Goal: Contribute content: Contribute content

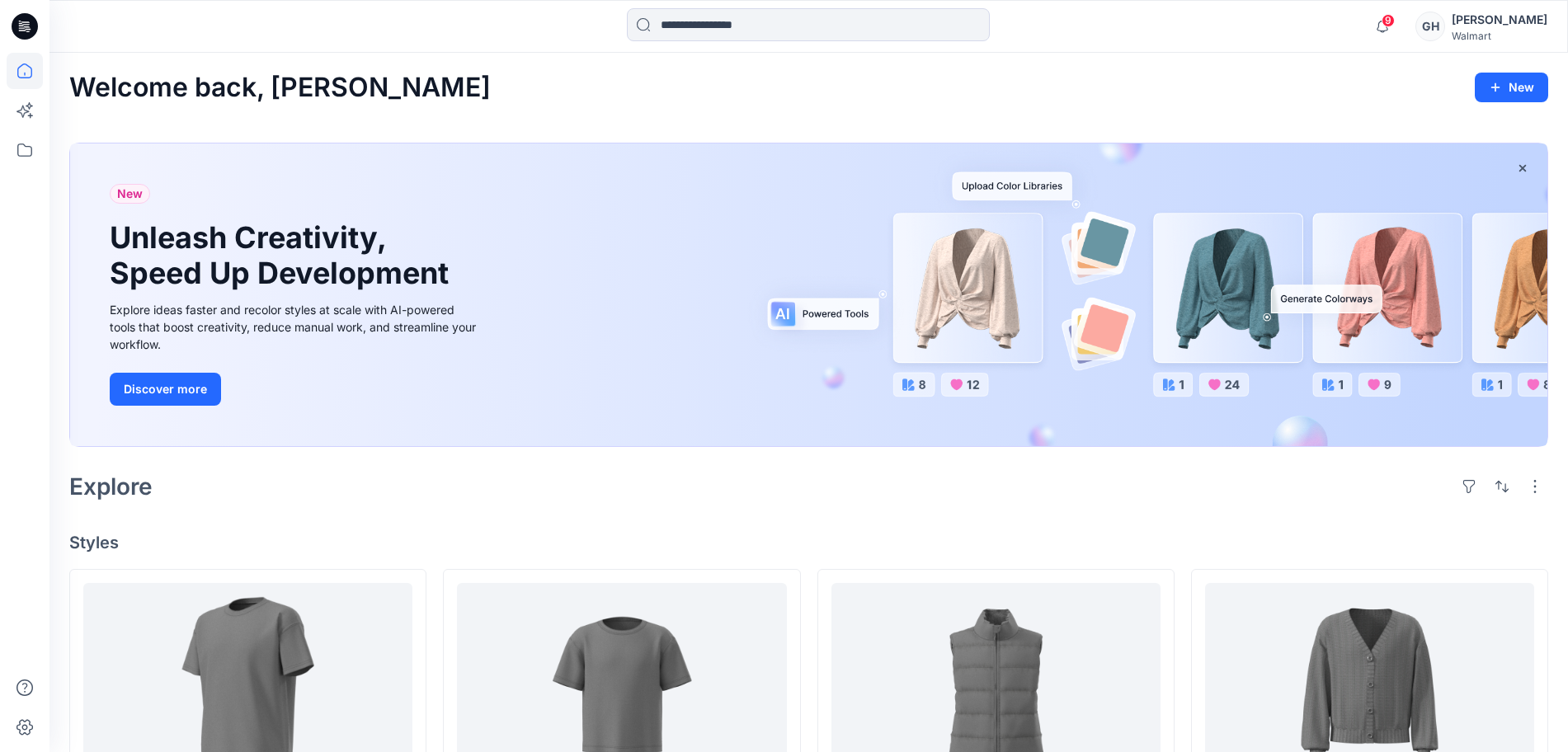
scroll to position [413, 0]
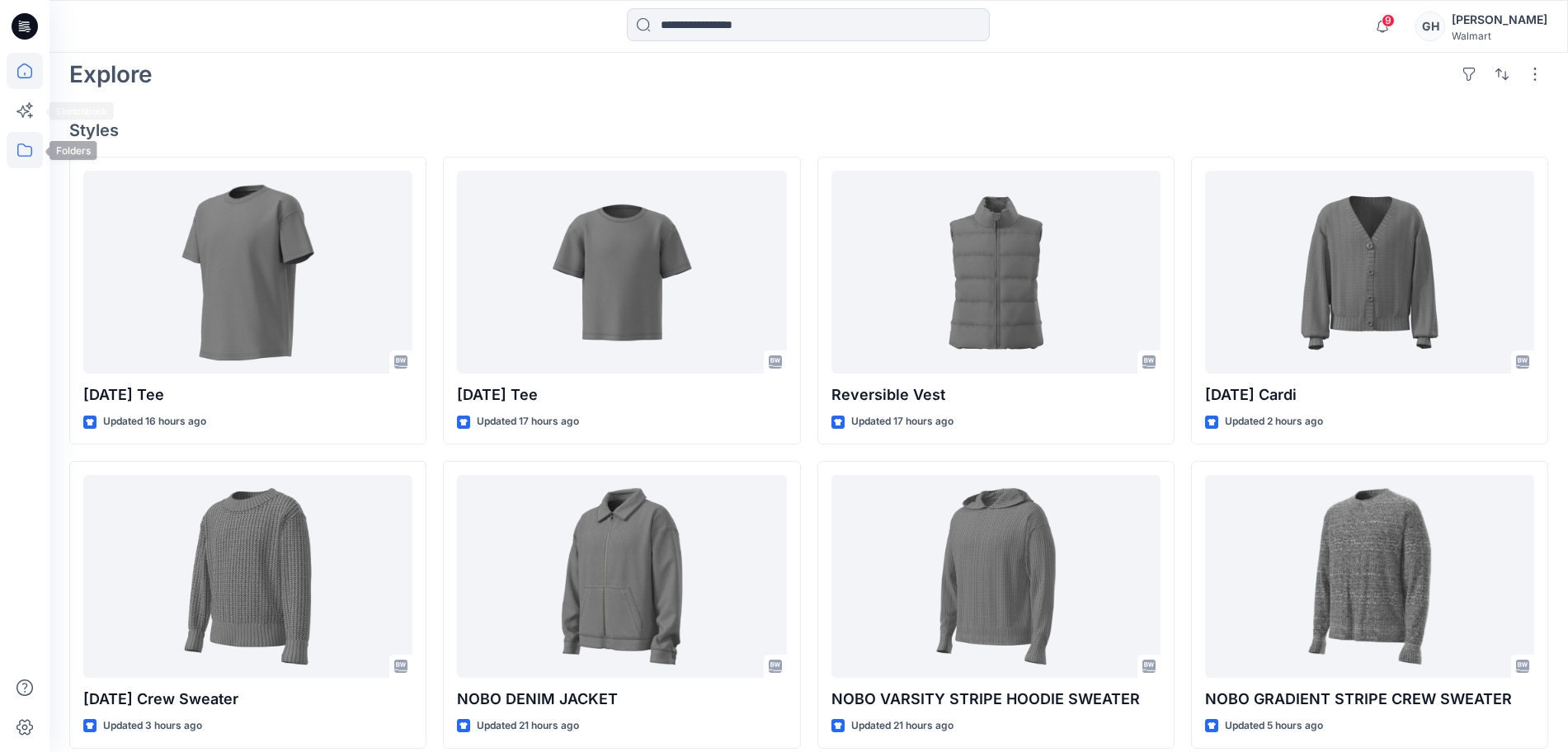
click at [18, 136] on icon at bounding box center [24, 150] width 36 height 36
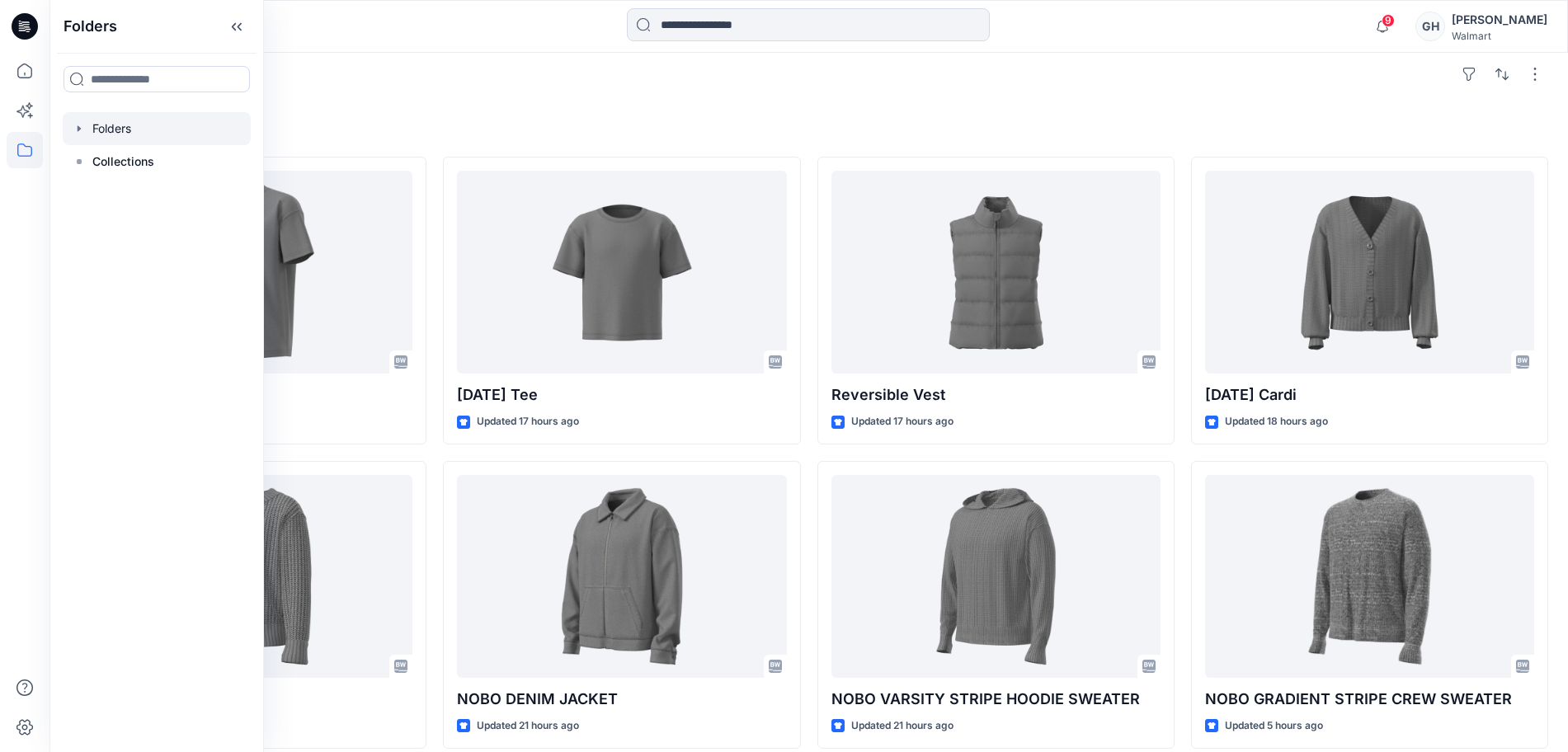
click at [122, 126] on div at bounding box center [157, 128] width 188 height 33
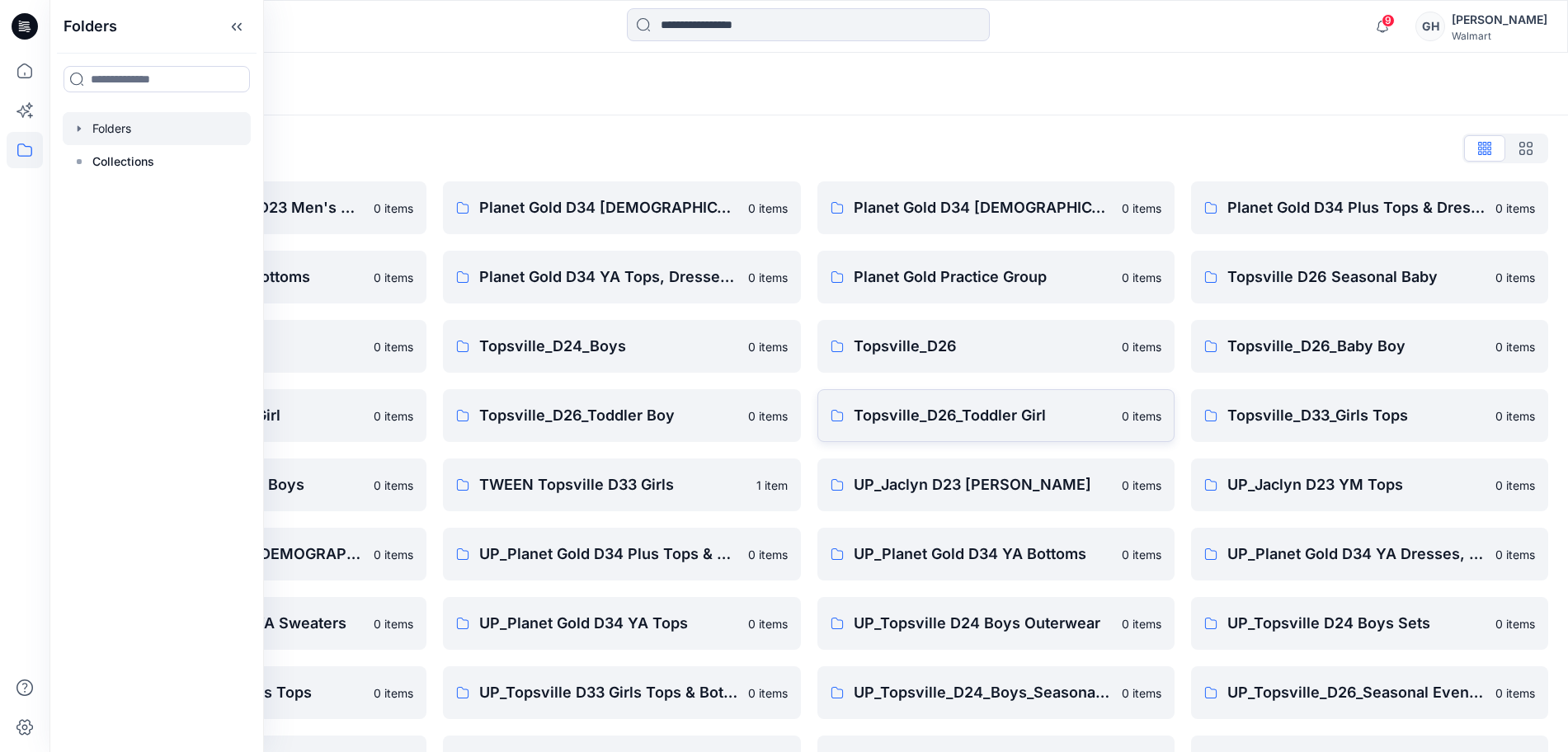
scroll to position [195, 0]
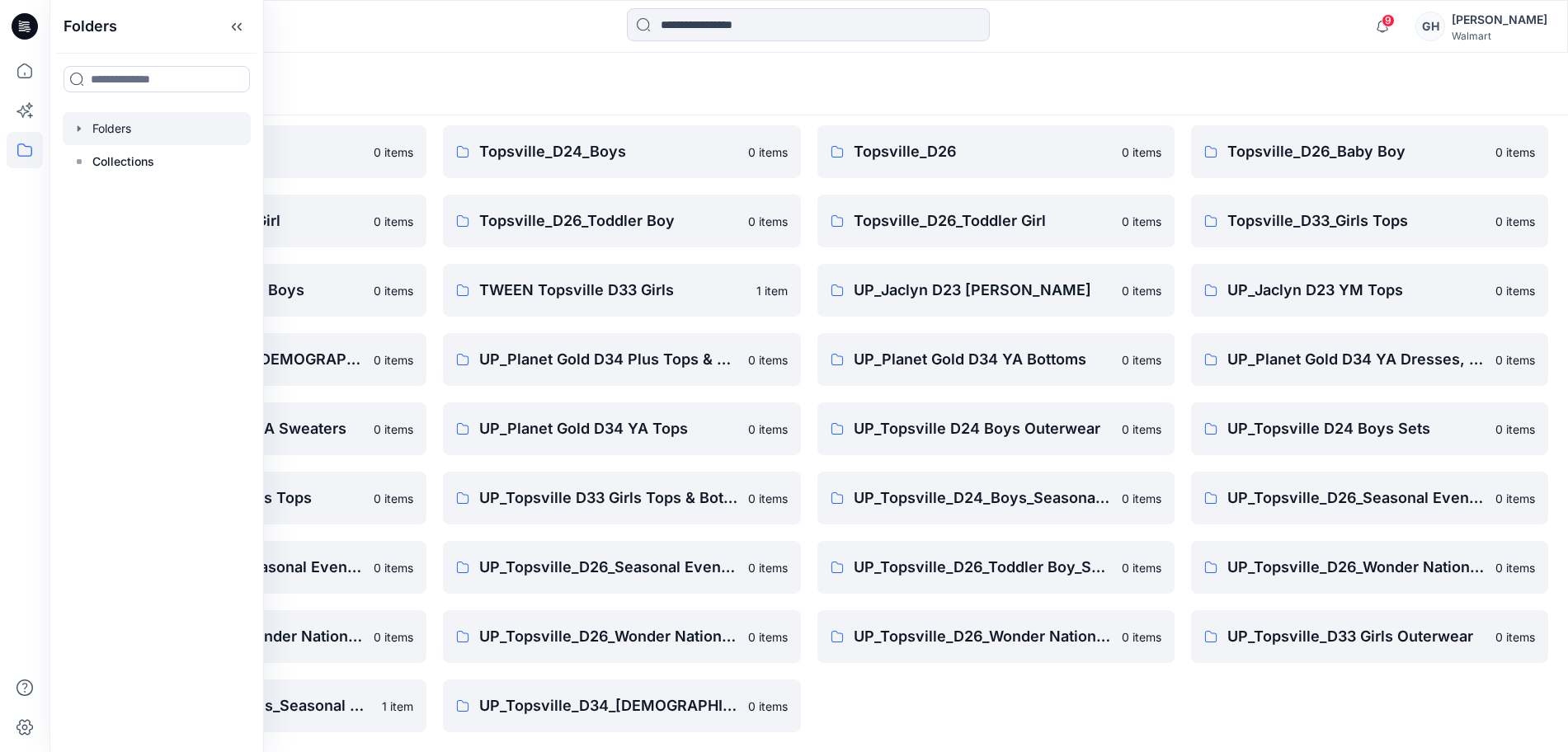
click at [964, 711] on div "Planet Gold D34 [DEMOGRAPHIC_DATA] Plus Bottoms 0 items Planet Gold Practice Gr…" at bounding box center [996, 359] width 357 height 746
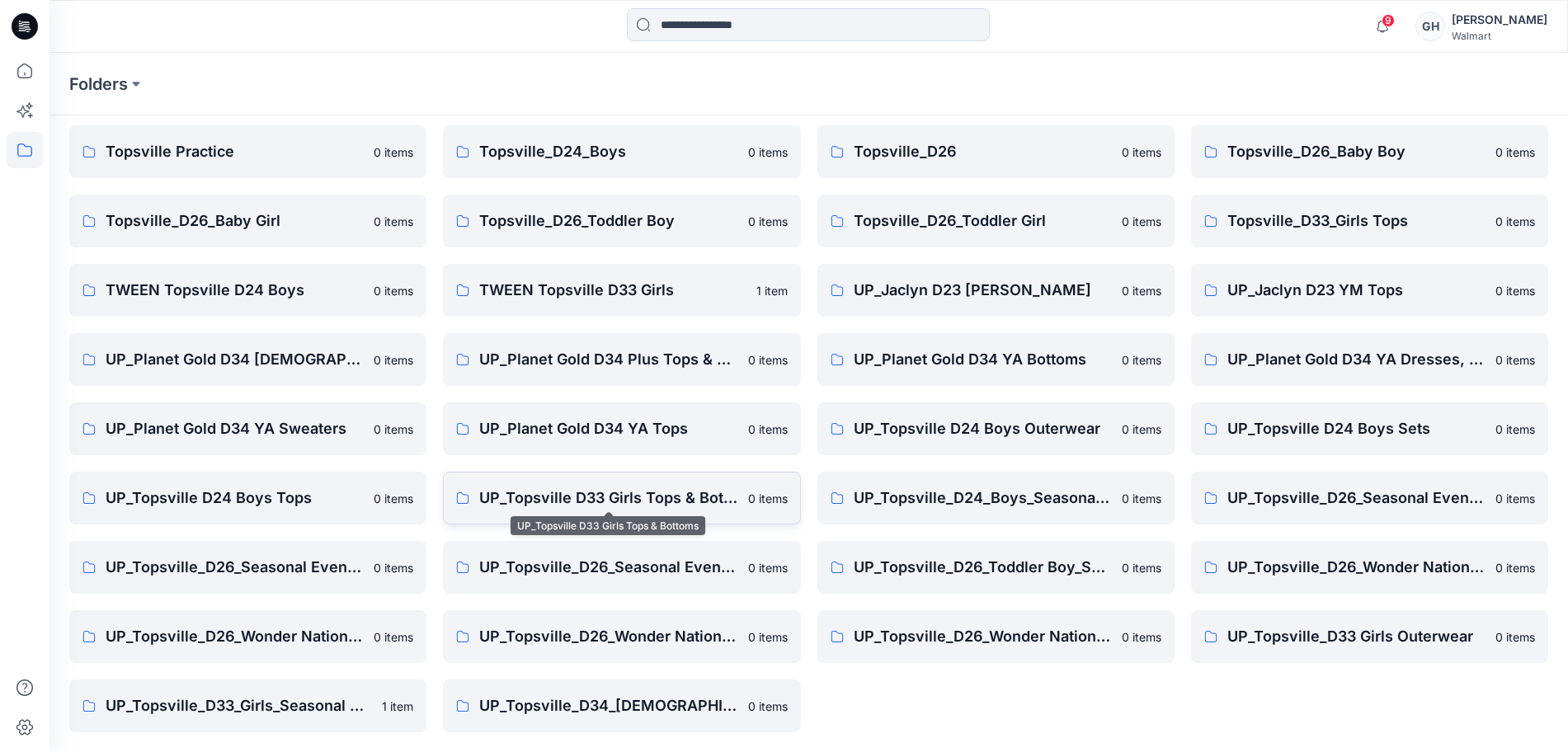
click at [591, 489] on p "UP_Topsville D33 Girls Tops & Bottoms" at bounding box center [608, 498] width 258 height 23
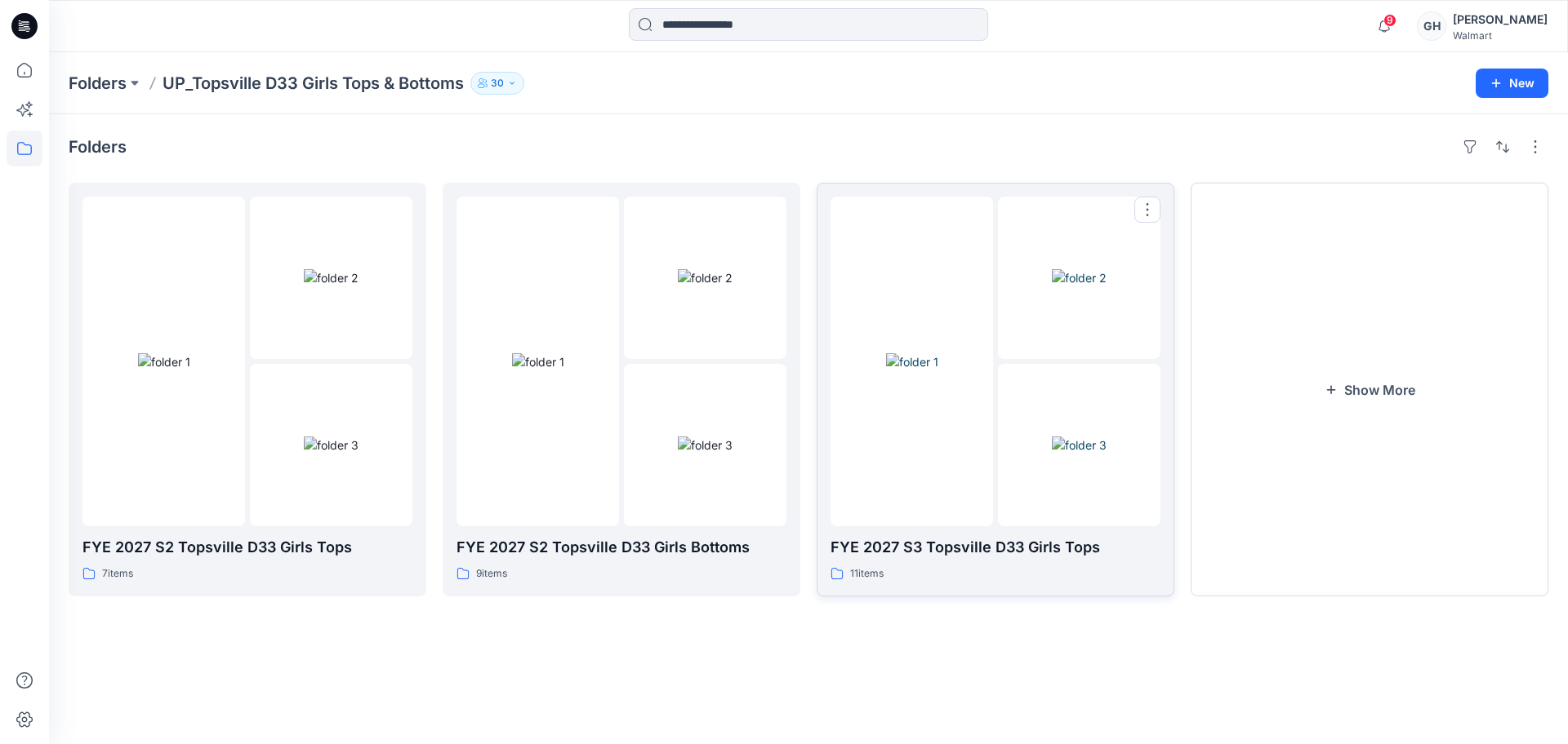
click at [1073, 437] on img at bounding box center [1079, 445] width 55 height 17
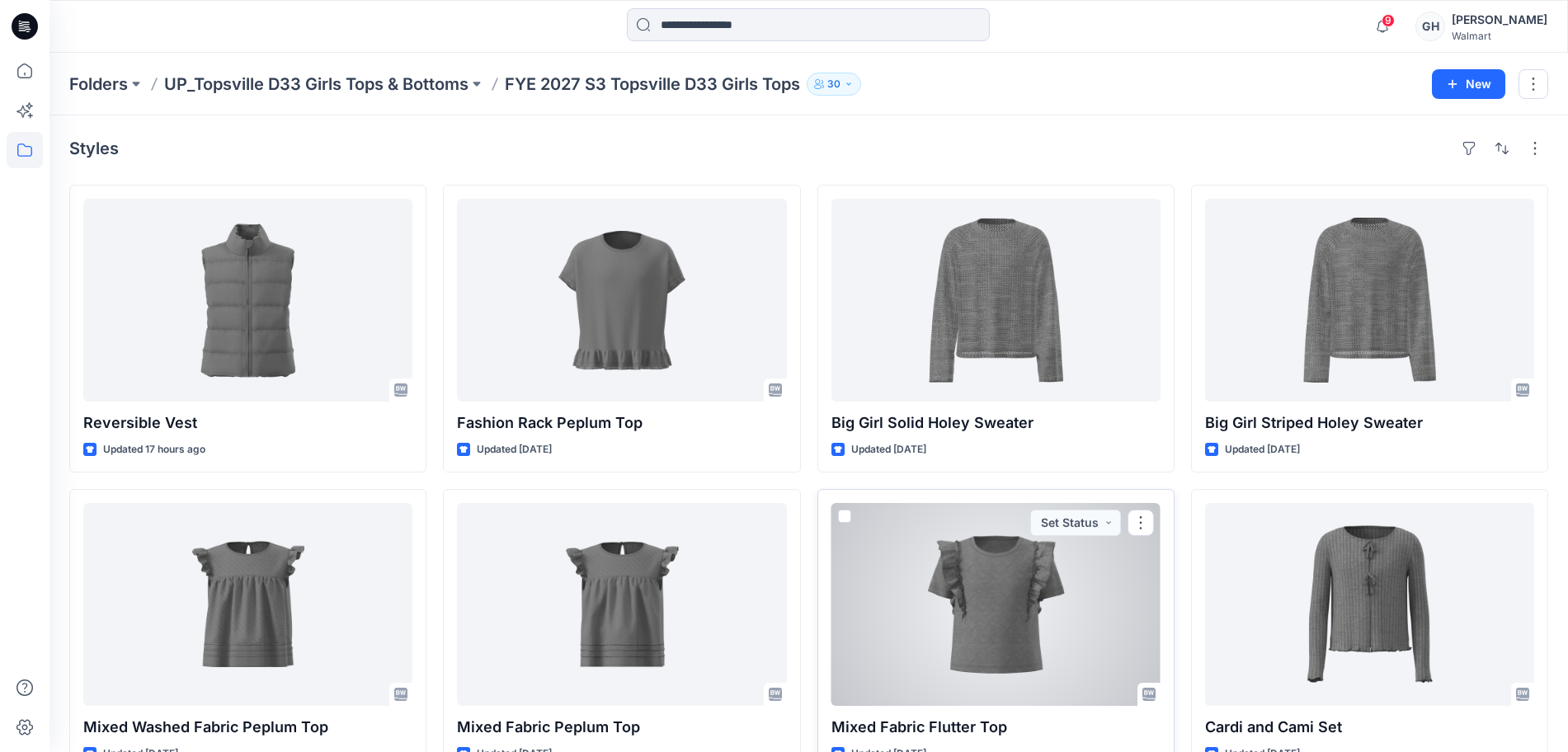
scroll to position [310, 0]
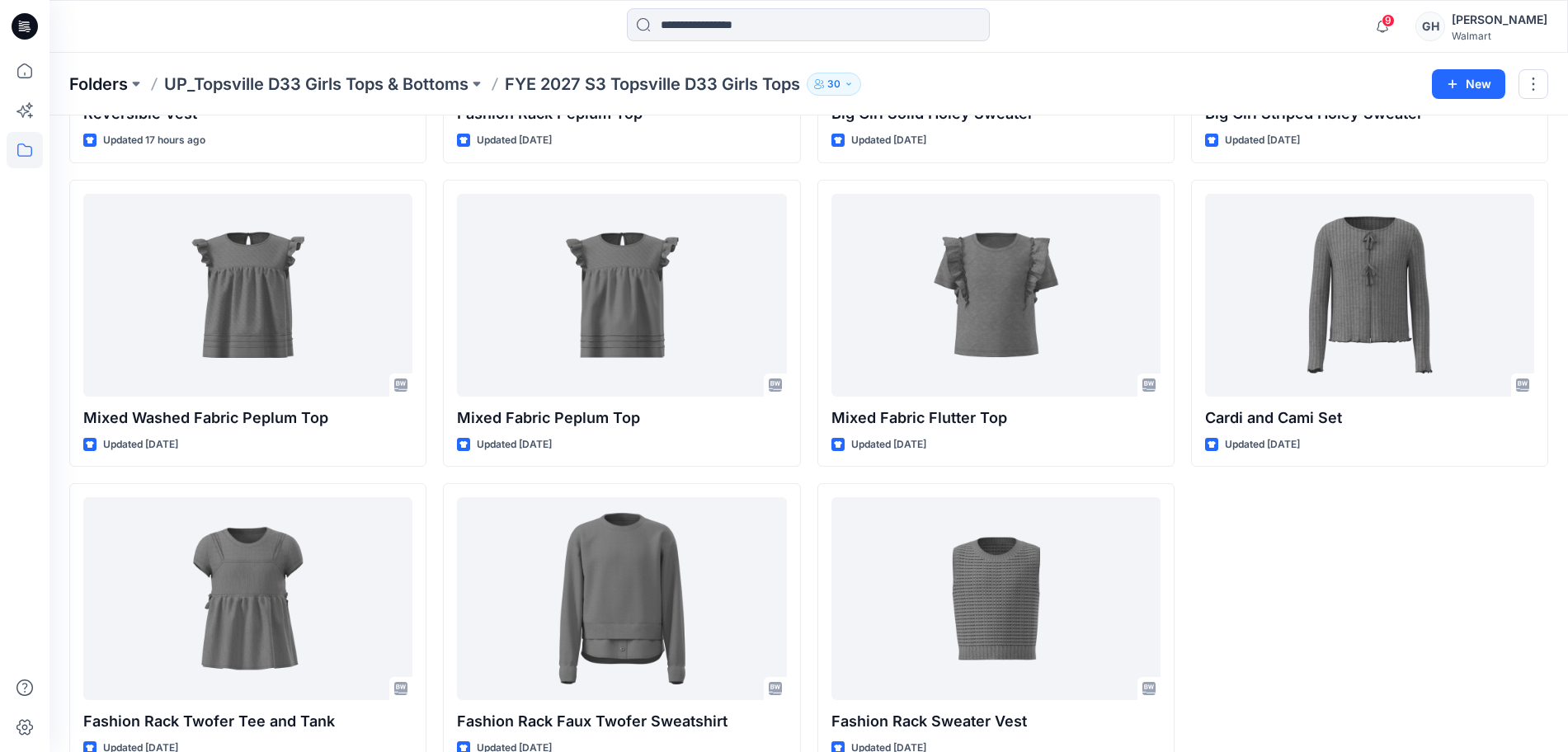
click at [112, 78] on p "Folders" at bounding box center [98, 84] width 58 height 23
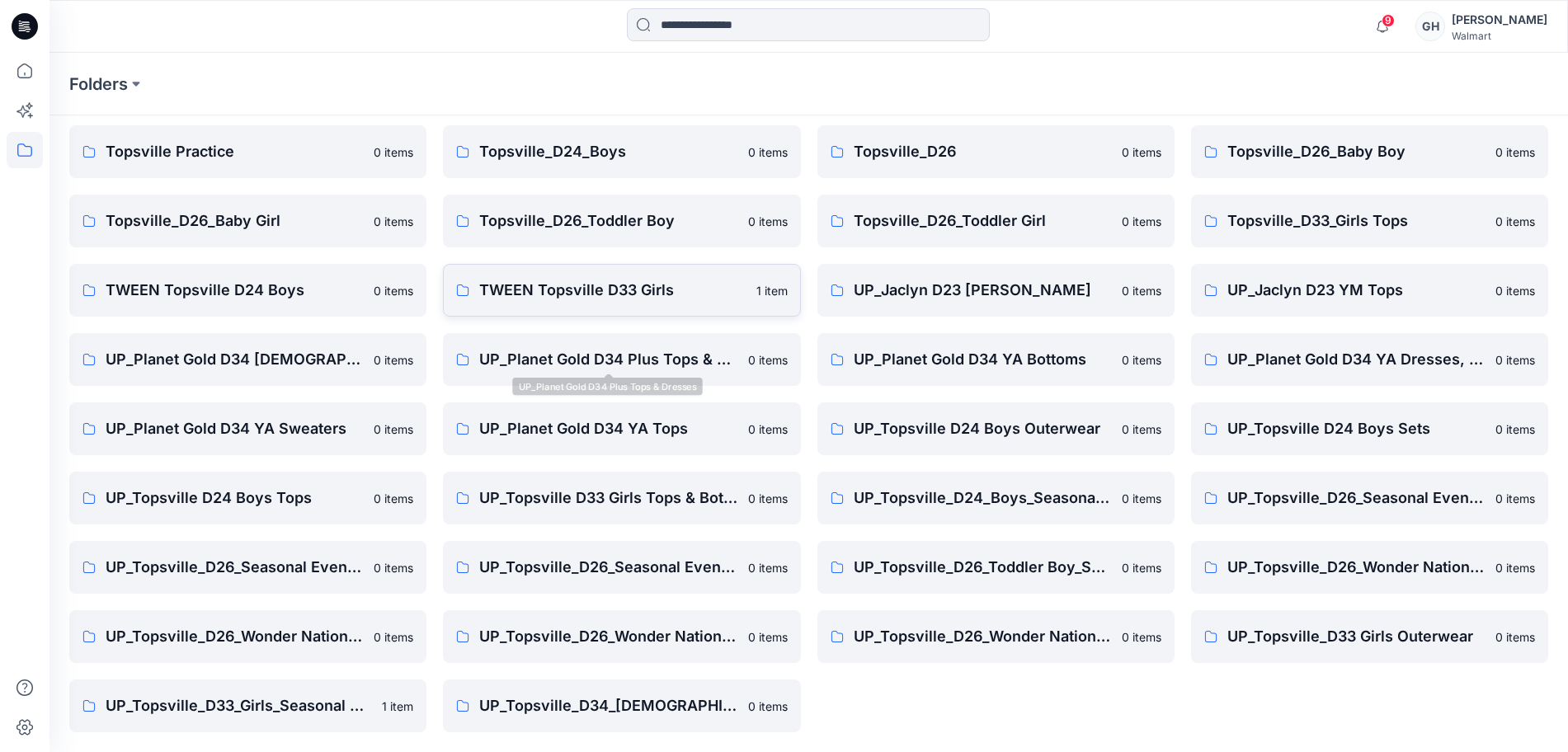
click at [534, 287] on p "TWEEN Topsville D33 Girls" at bounding box center [612, 291] width 266 height 23
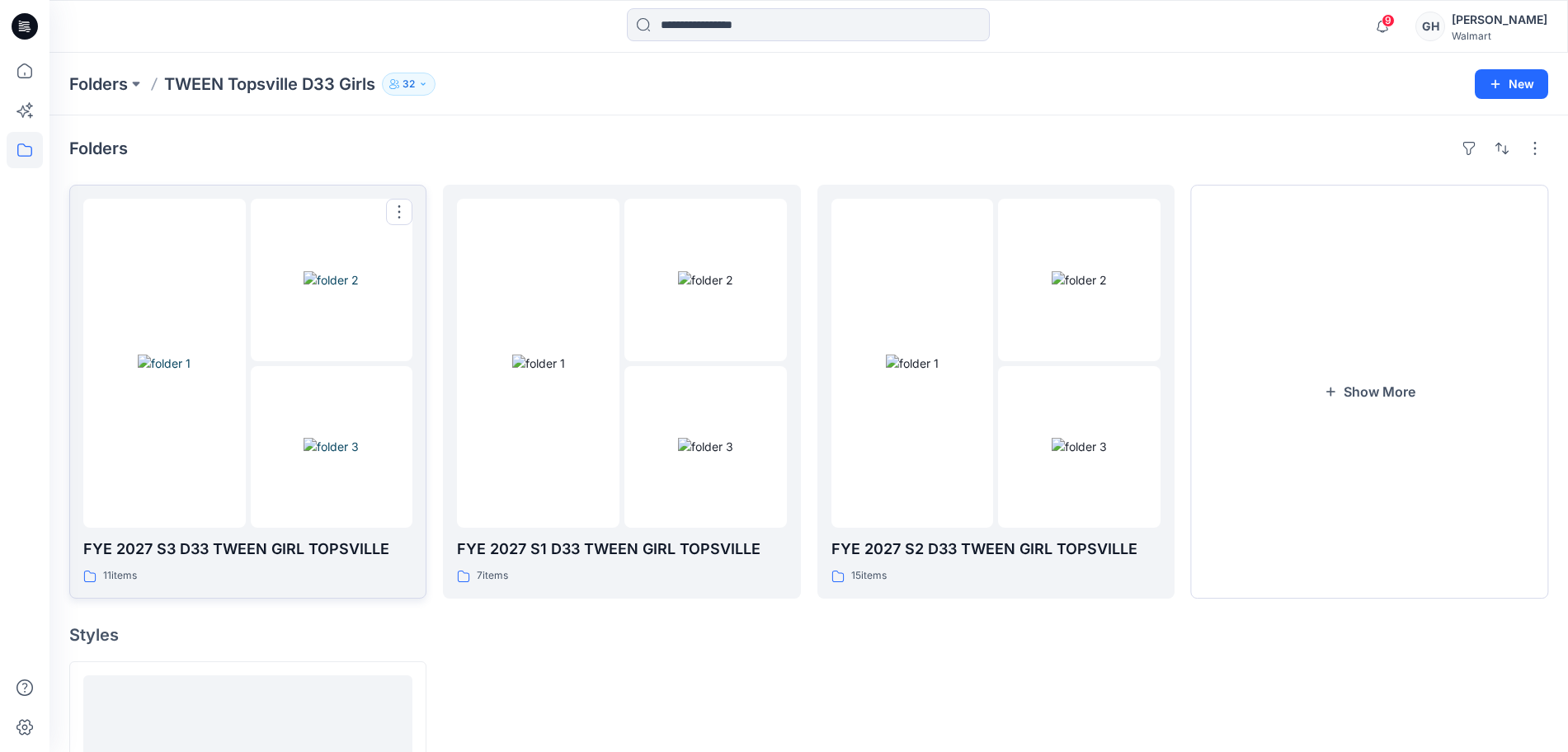
click at [359, 438] on img at bounding box center [331, 446] width 56 height 17
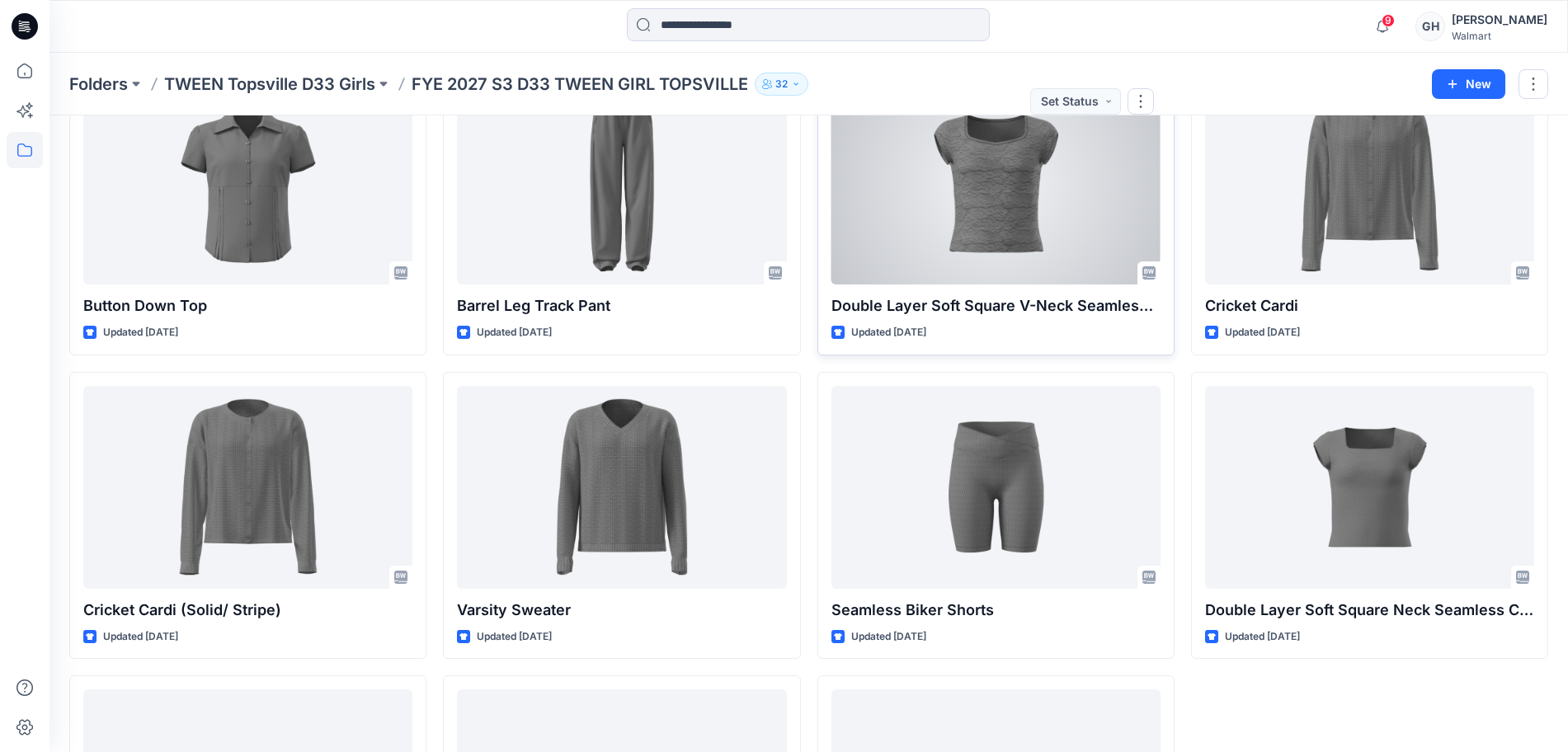
scroll to position [348, 0]
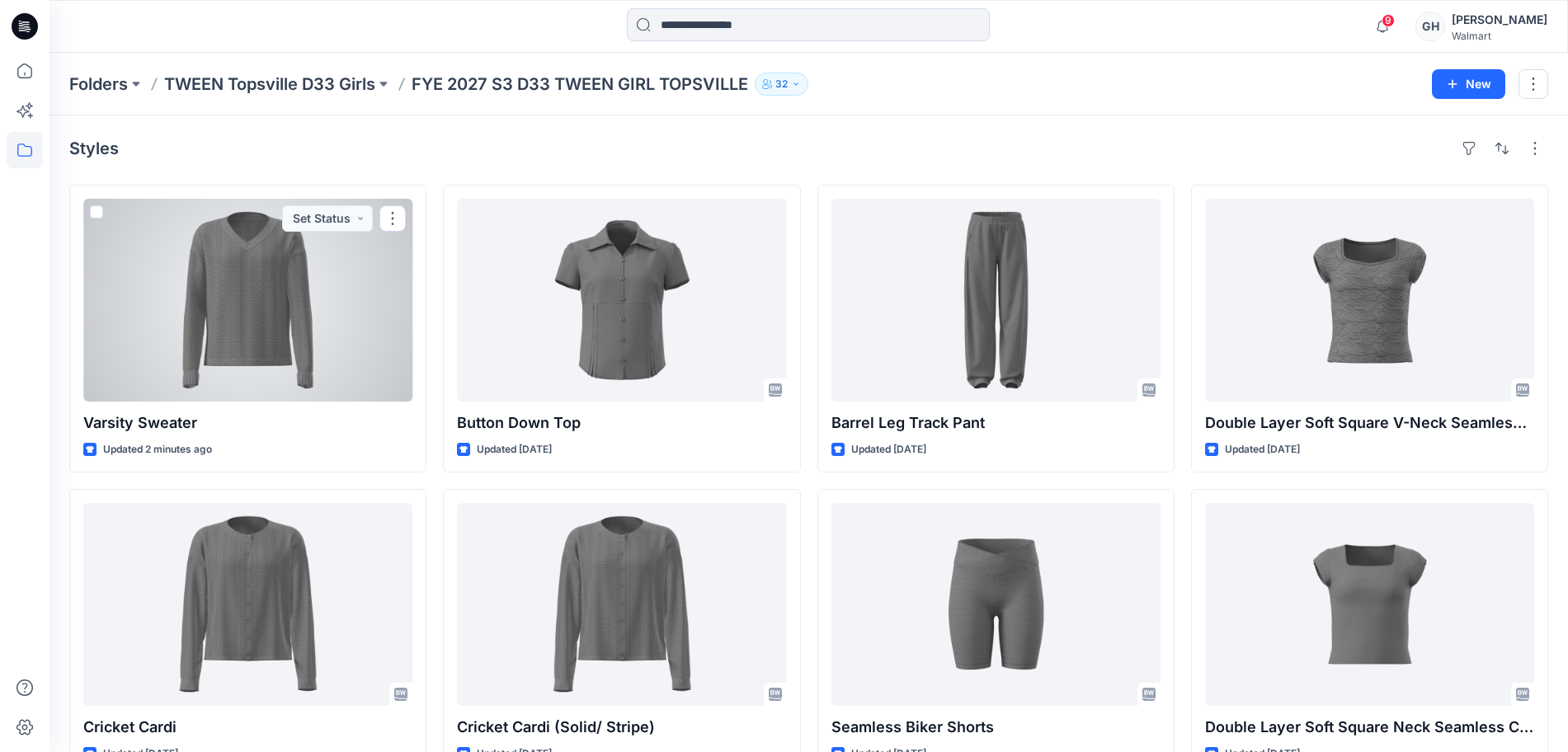
drag, startPoint x: 324, startPoint y: 317, endPoint x: 452, endPoint y: 348, distance: 131.7
click at [324, 317] on div at bounding box center [248, 301] width 329 height 203
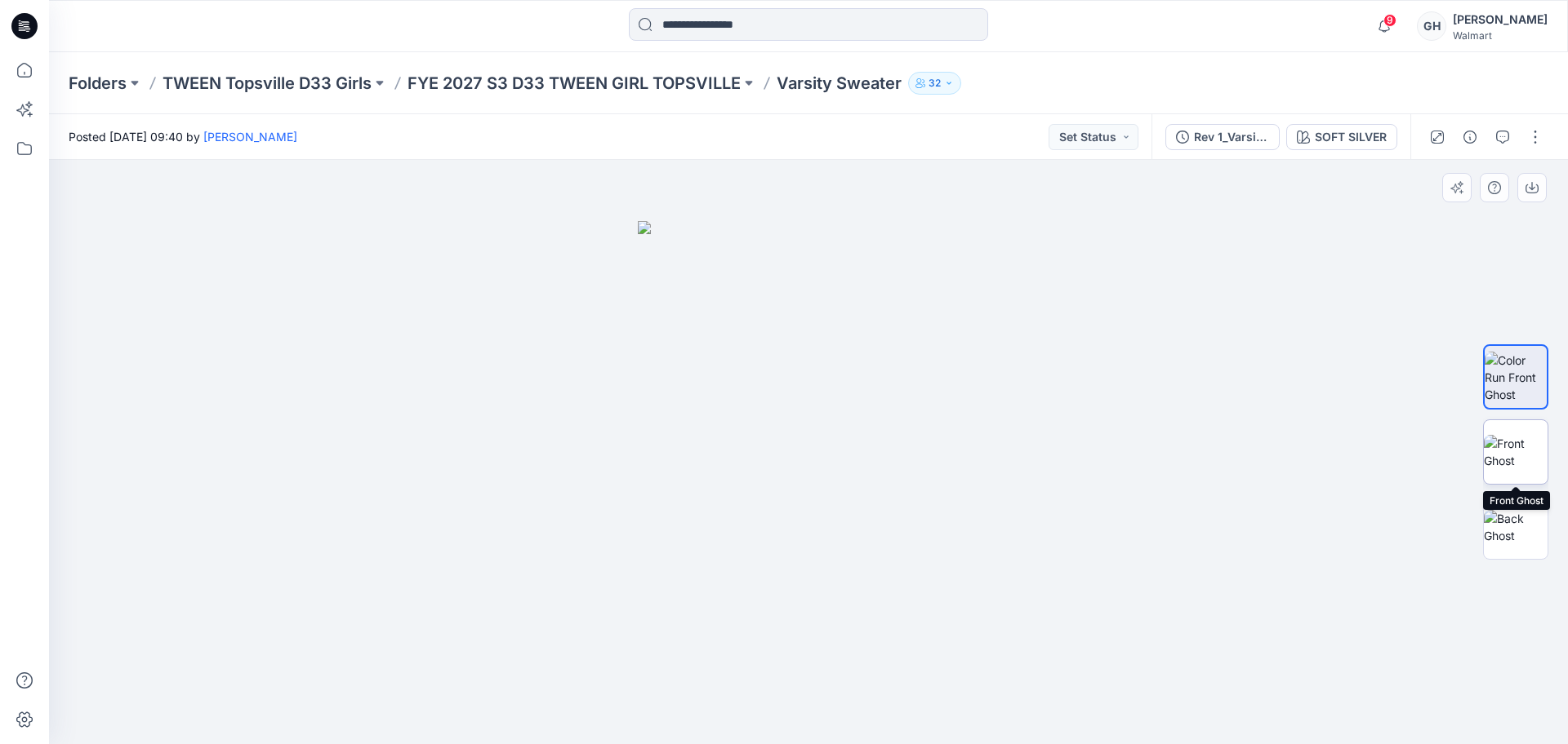
click at [1509, 435] on img at bounding box center [1516, 452] width 64 height 35
click at [1515, 495] on div at bounding box center [1516, 527] width 66 height 66
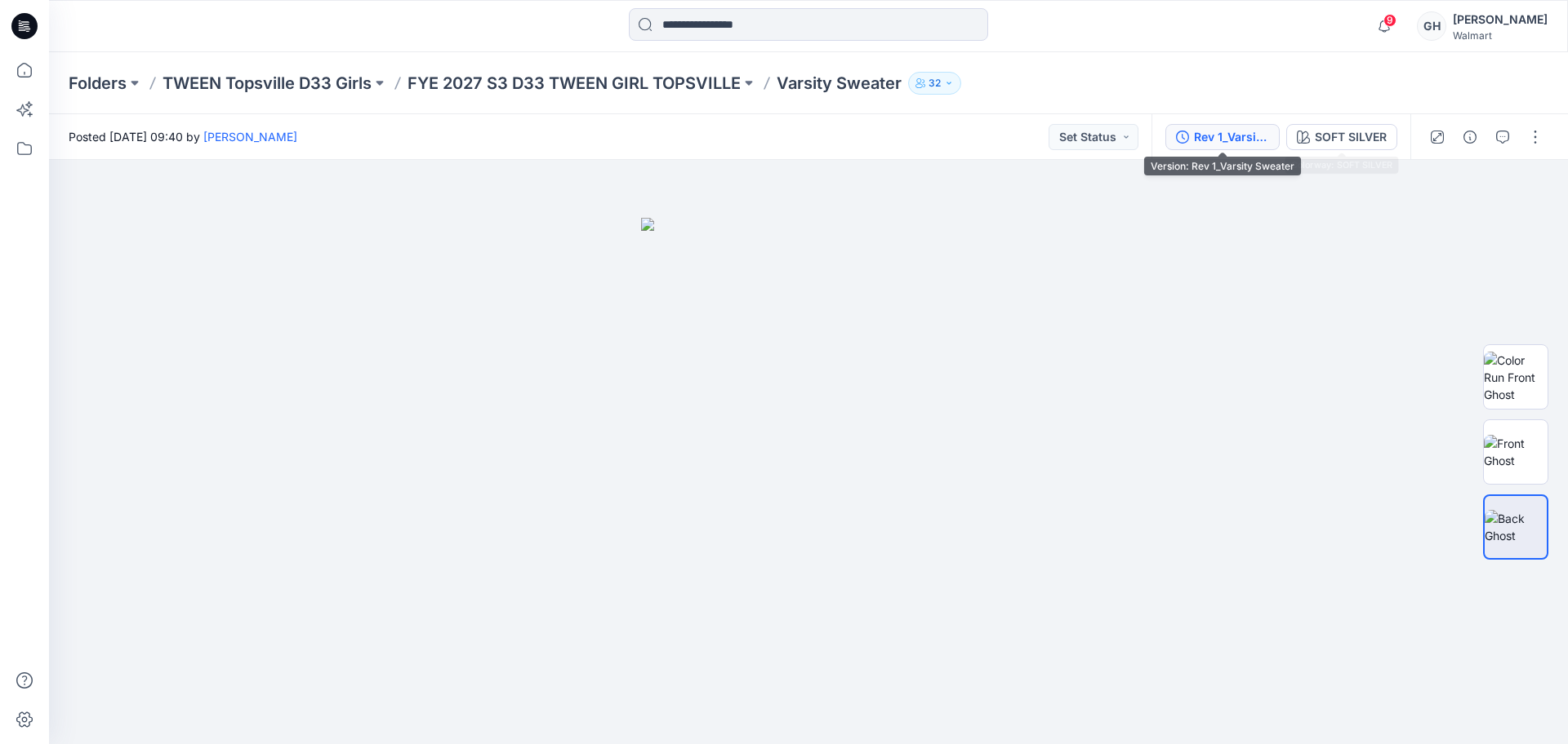
click at [1231, 127] on button "Rev 1_Varsity Sweater" at bounding box center [1222, 137] width 115 height 26
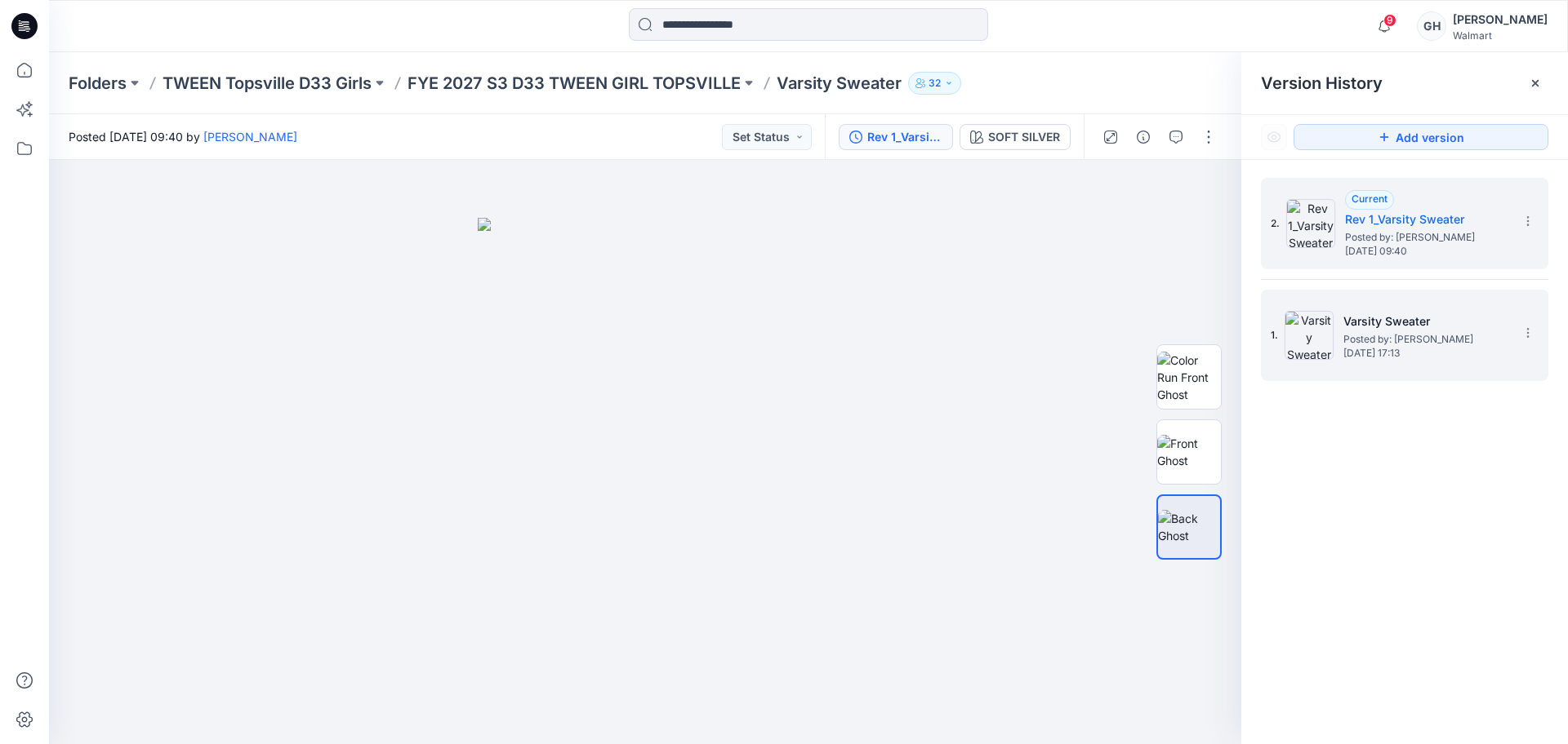
click at [1336, 326] on div "1. Varsity Sweater Posted by: Gwen Hine Monday, September 15, 2025 17:13" at bounding box center [1394, 336] width 245 height 78
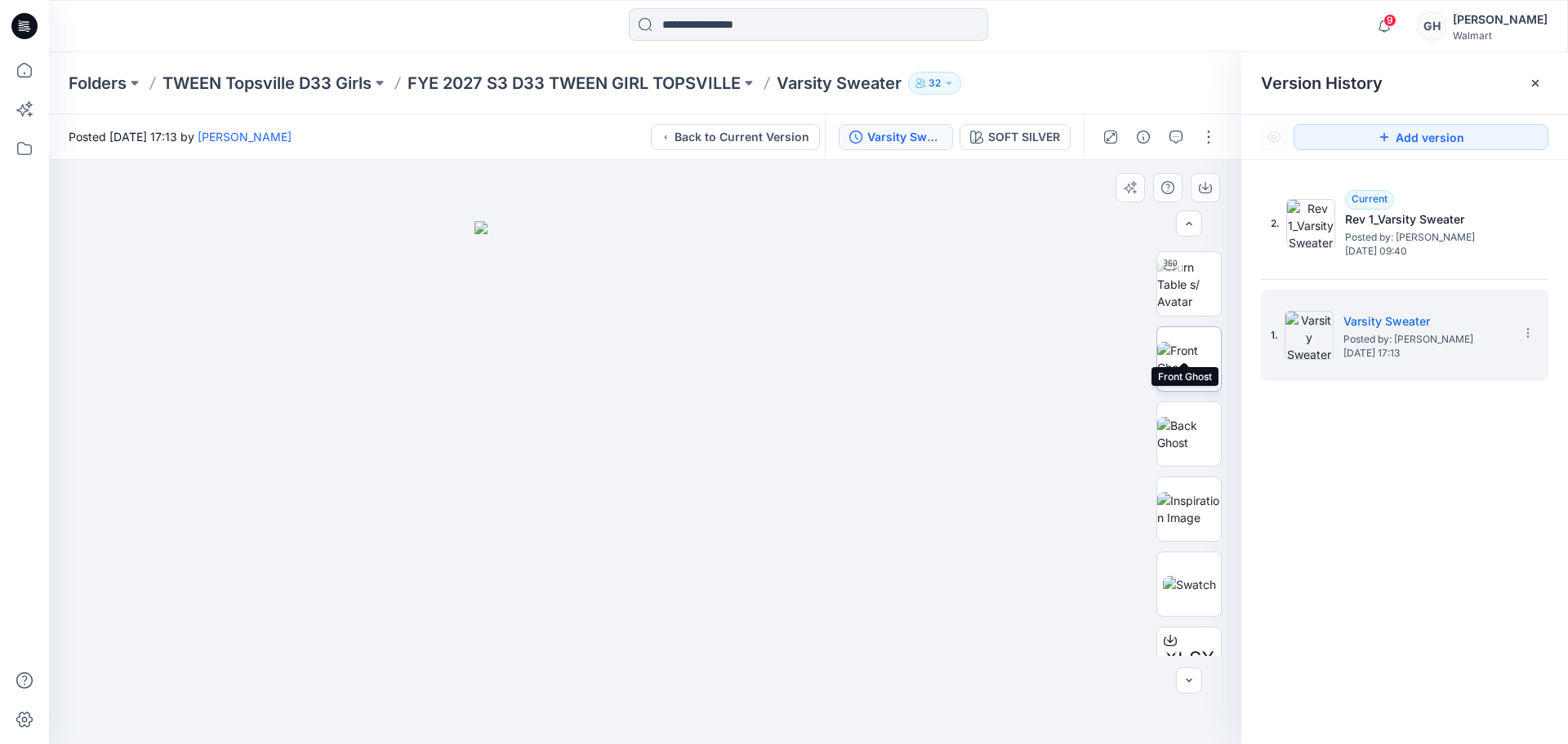
scroll to position [107, 0]
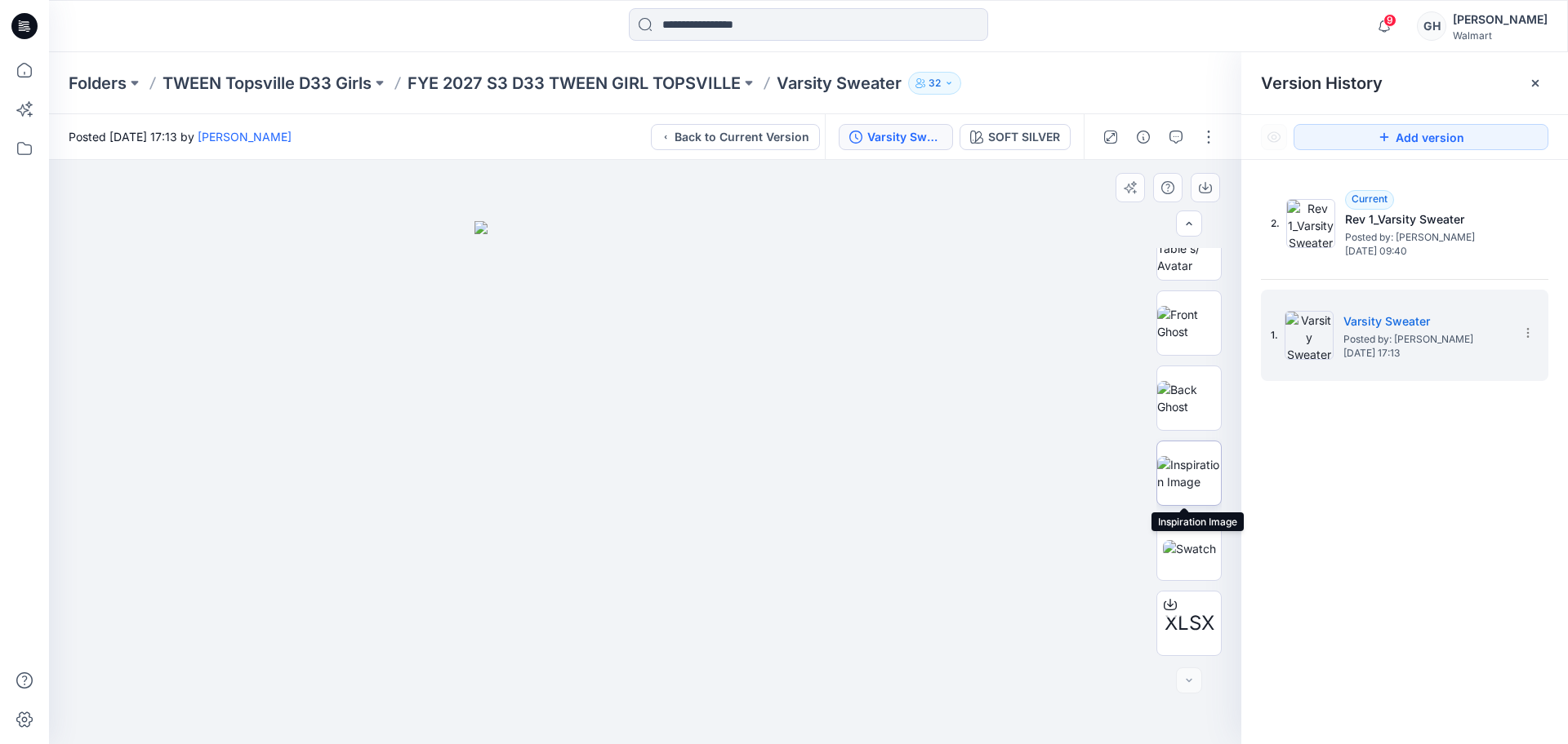
click at [1180, 461] on img at bounding box center [1190, 473] width 64 height 35
click at [1204, 178] on button "button" at bounding box center [1205, 187] width 29 height 29
click at [1182, 541] on img at bounding box center [1190, 549] width 53 height 17
click at [1204, 181] on icon "button" at bounding box center [1206, 187] width 13 height 13
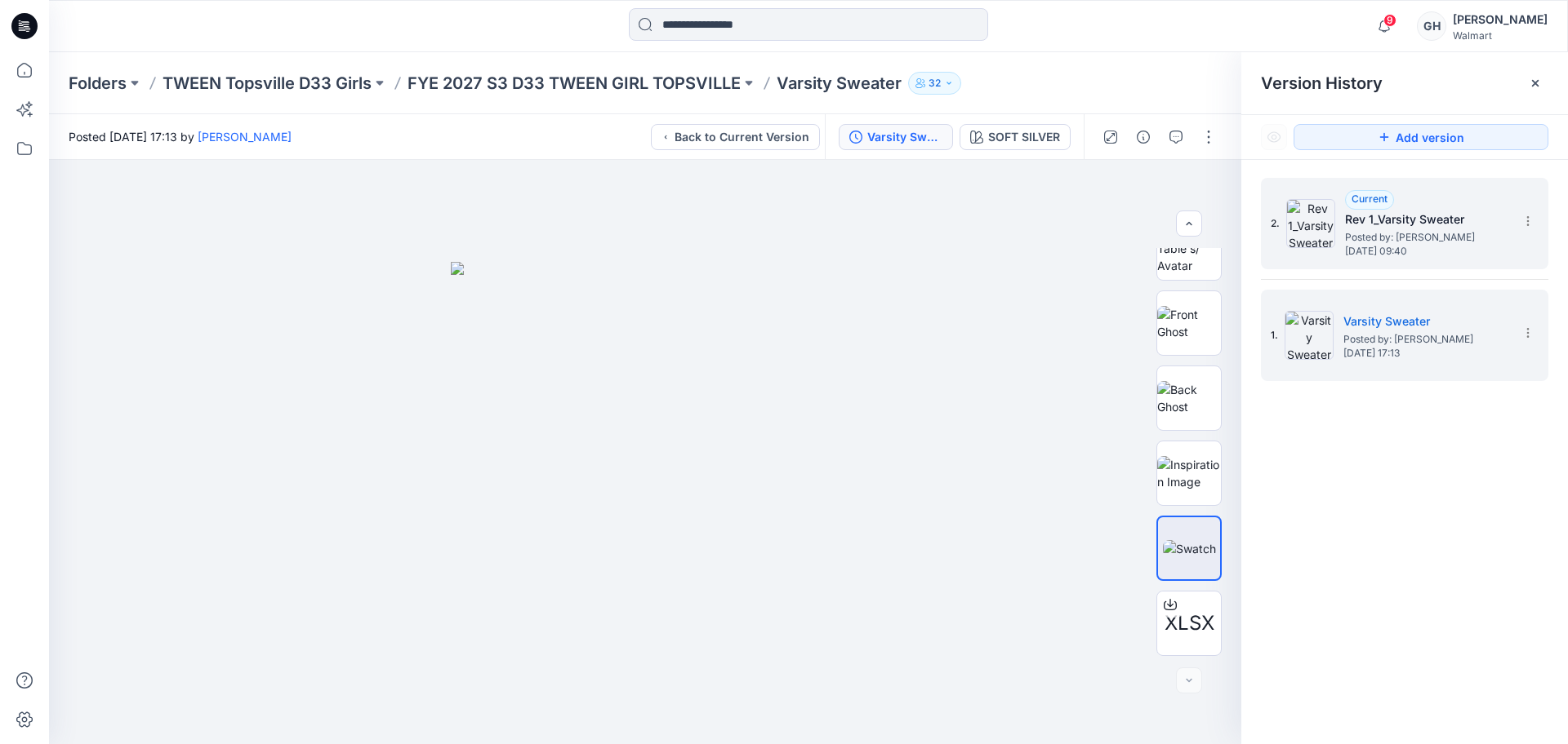
drag, startPoint x: 1372, startPoint y: 225, endPoint x: 1389, endPoint y: 250, distance: 30.2
click at [1372, 225] on h5 "Rev 1_Varsity Sweater" at bounding box center [1427, 219] width 163 height 20
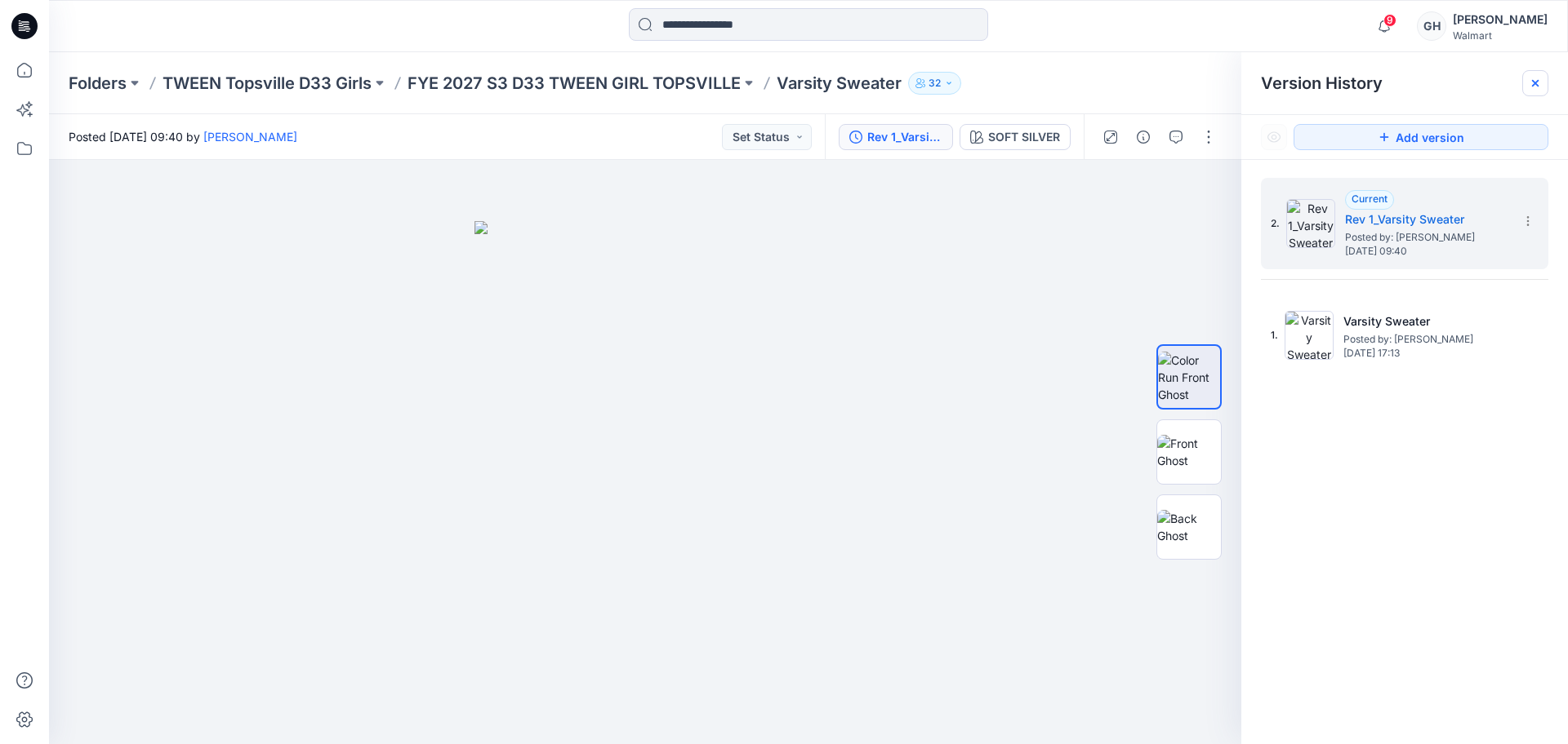
click at [1531, 83] on icon at bounding box center [1535, 83] width 13 height 13
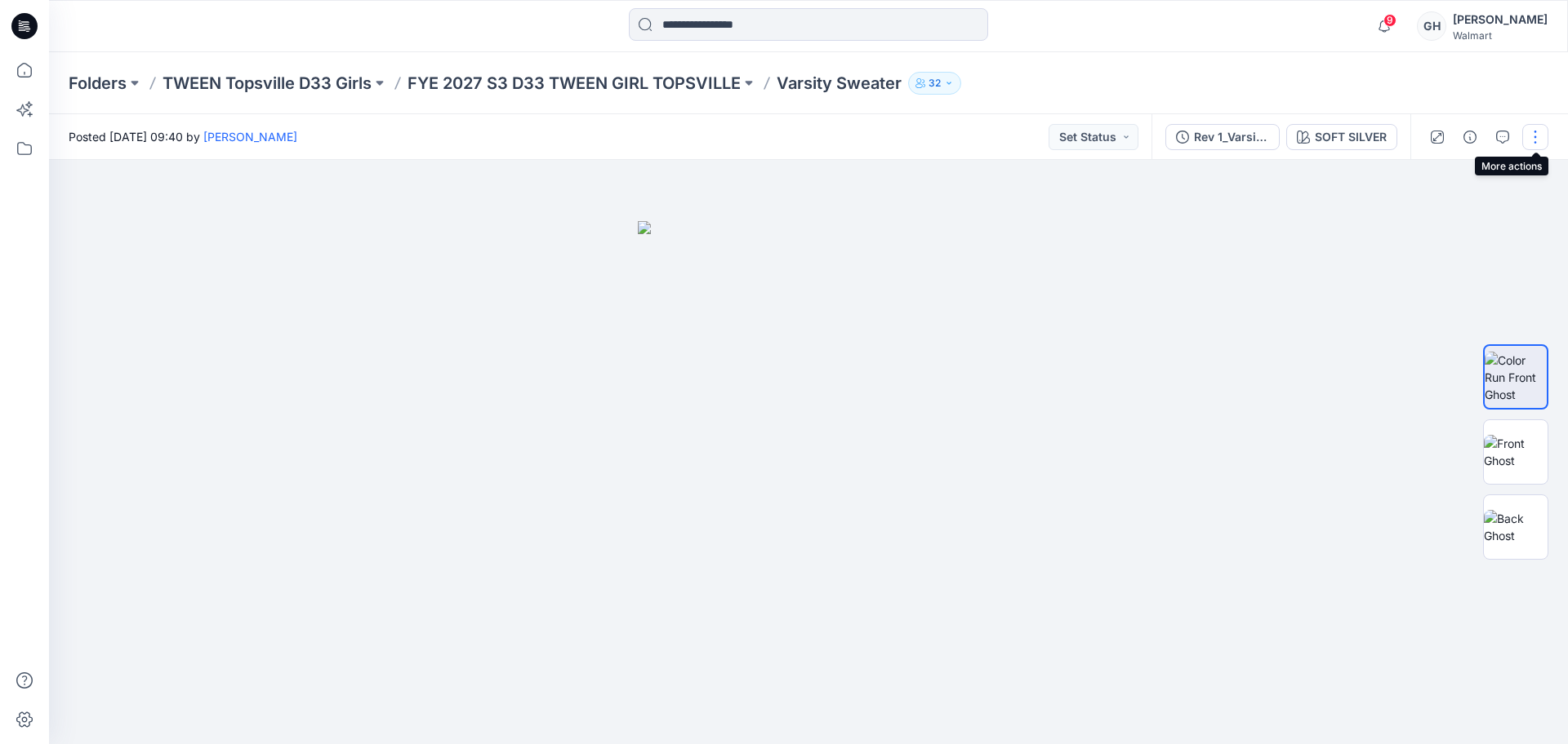
click at [1527, 134] on button "button" at bounding box center [1535, 137] width 26 height 26
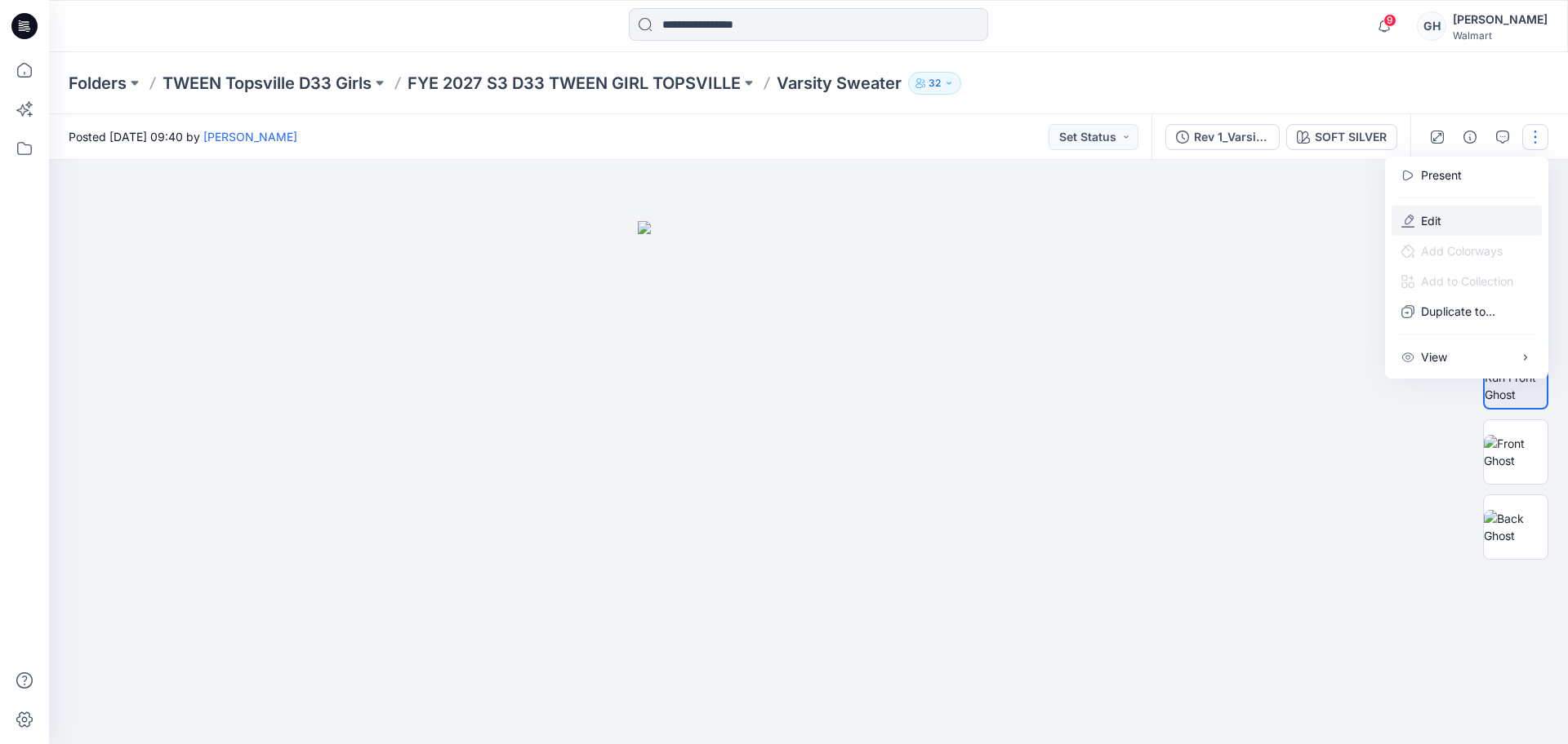
click at [1430, 222] on p "Edit" at bounding box center [1431, 220] width 20 height 17
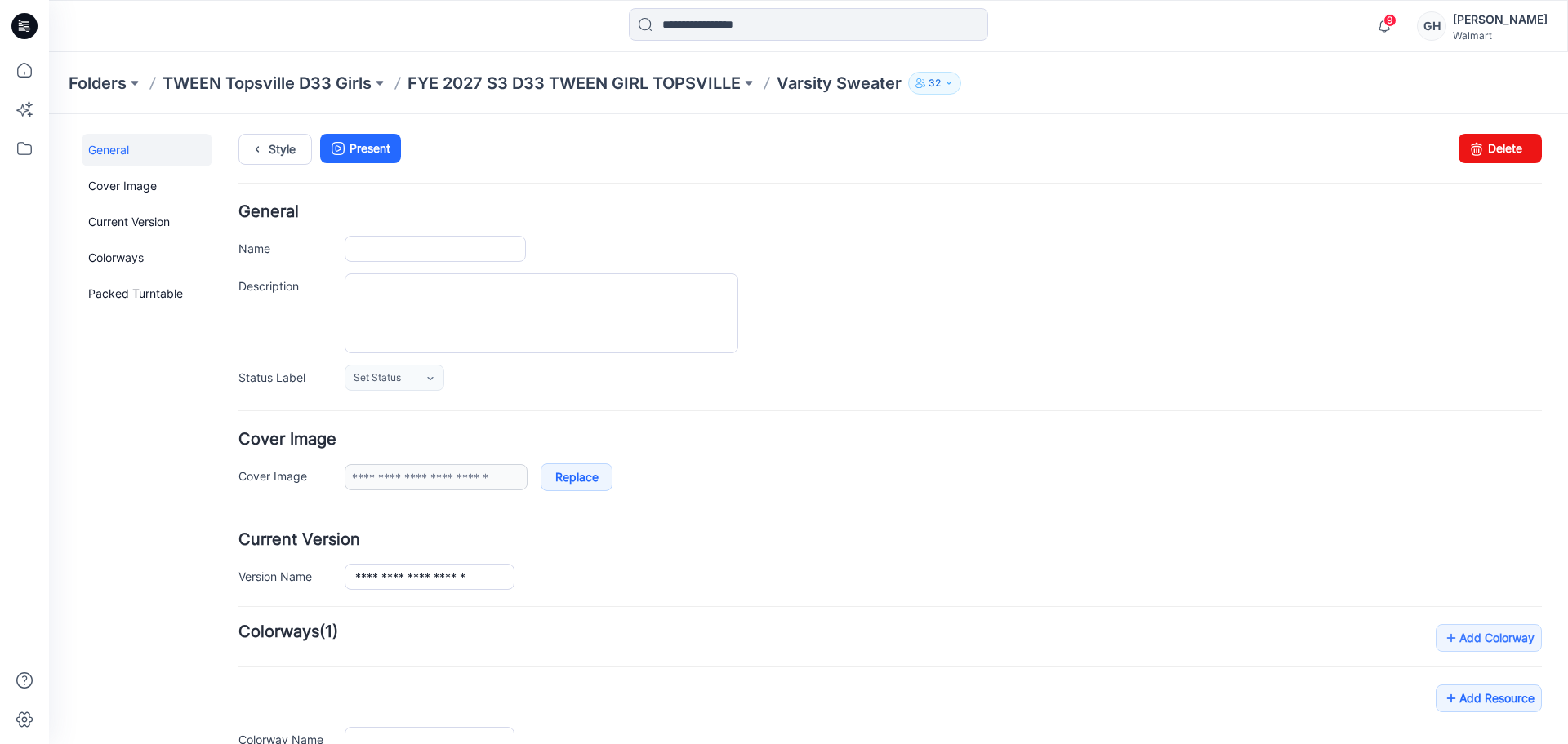
type input "**********"
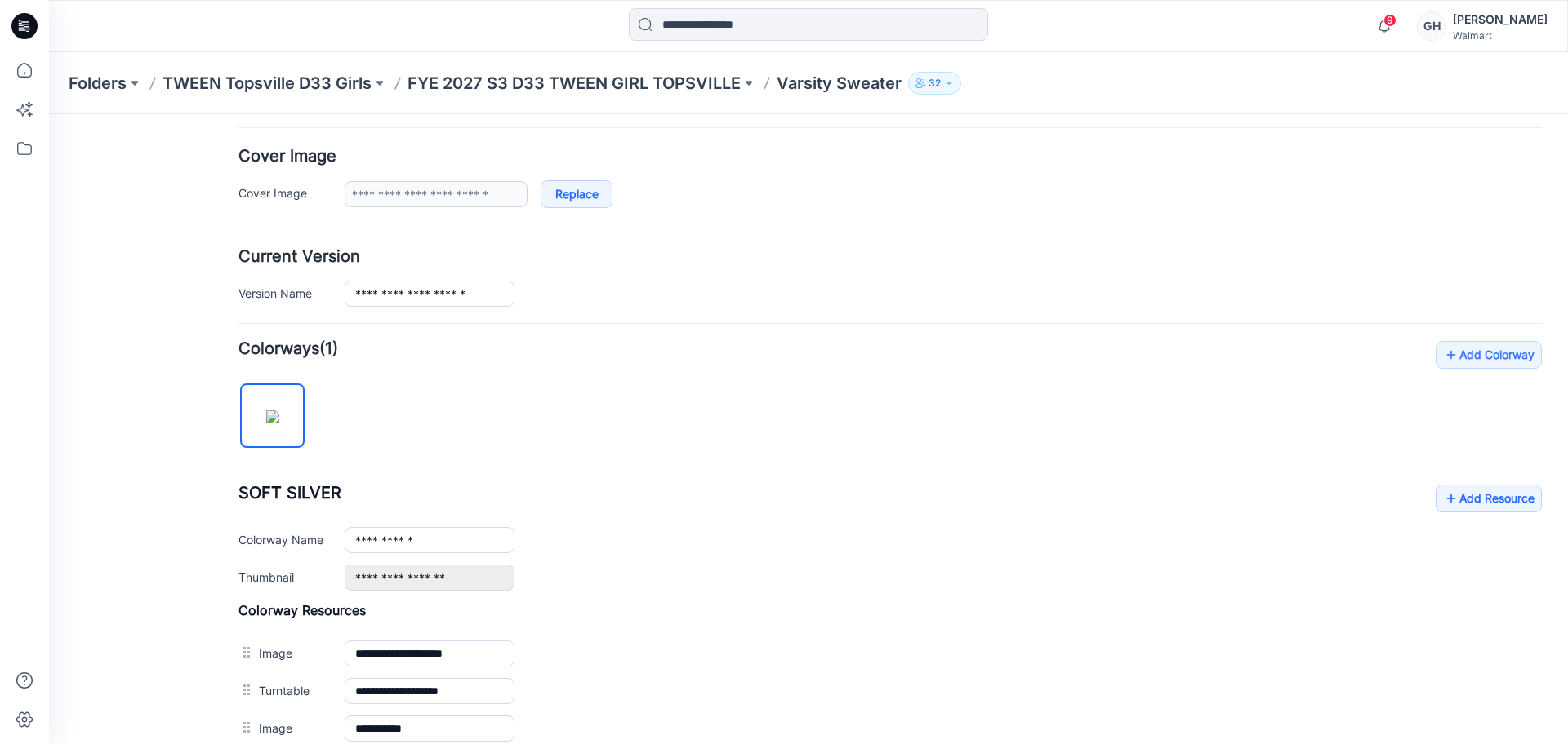
scroll to position [408, 0]
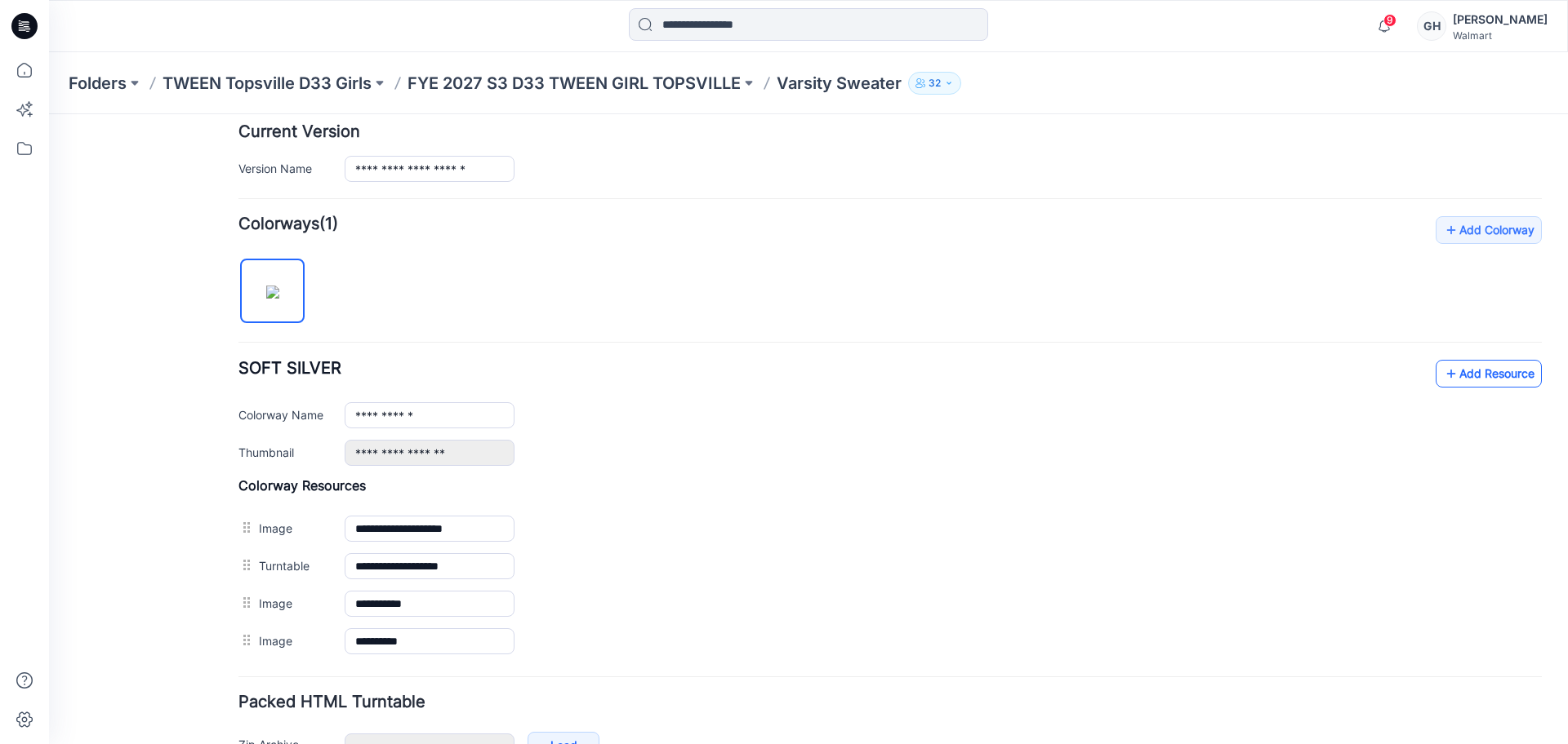
click at [1444, 369] on icon at bounding box center [1452, 373] width 16 height 26
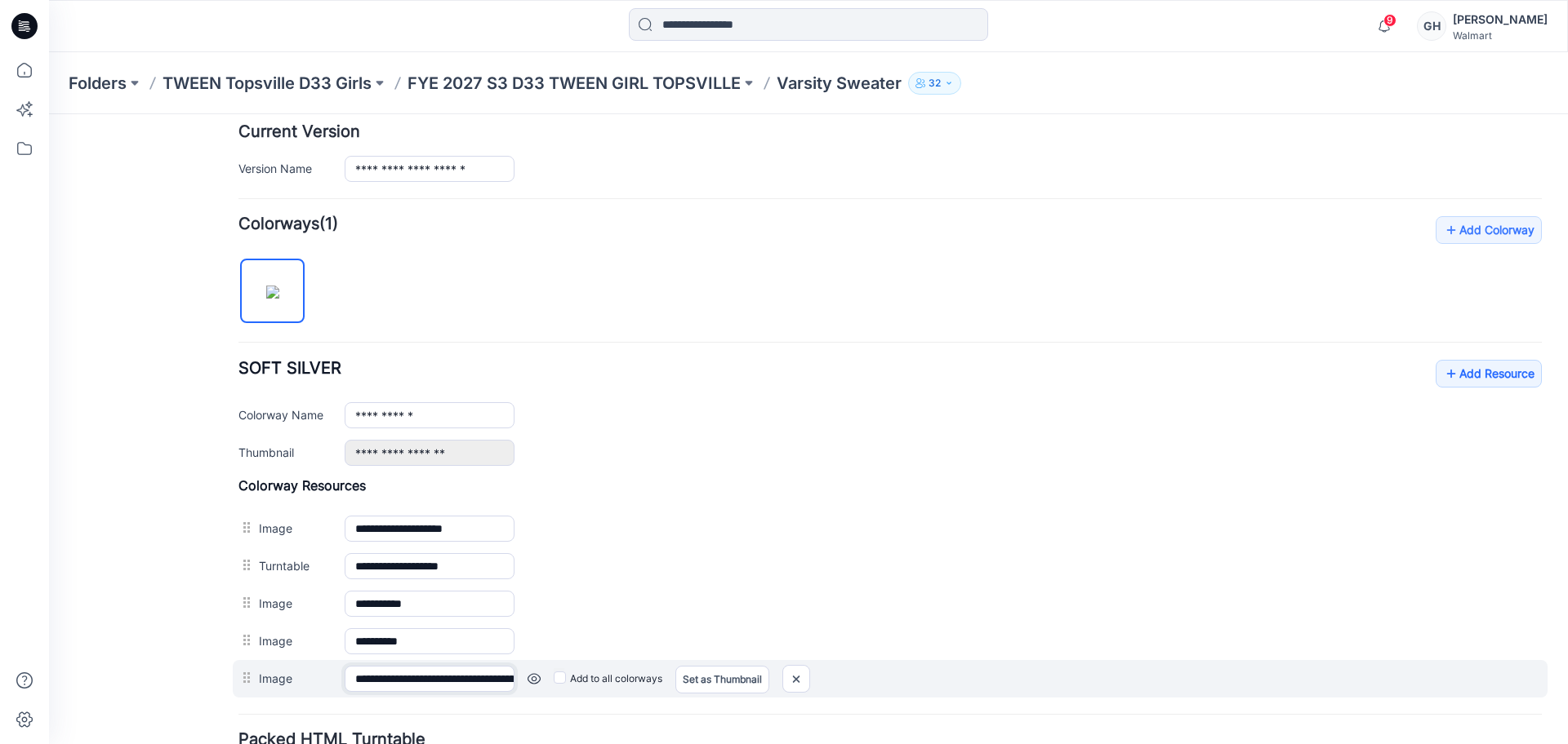
click at [448, 670] on input "**********" at bounding box center [429, 678] width 170 height 26
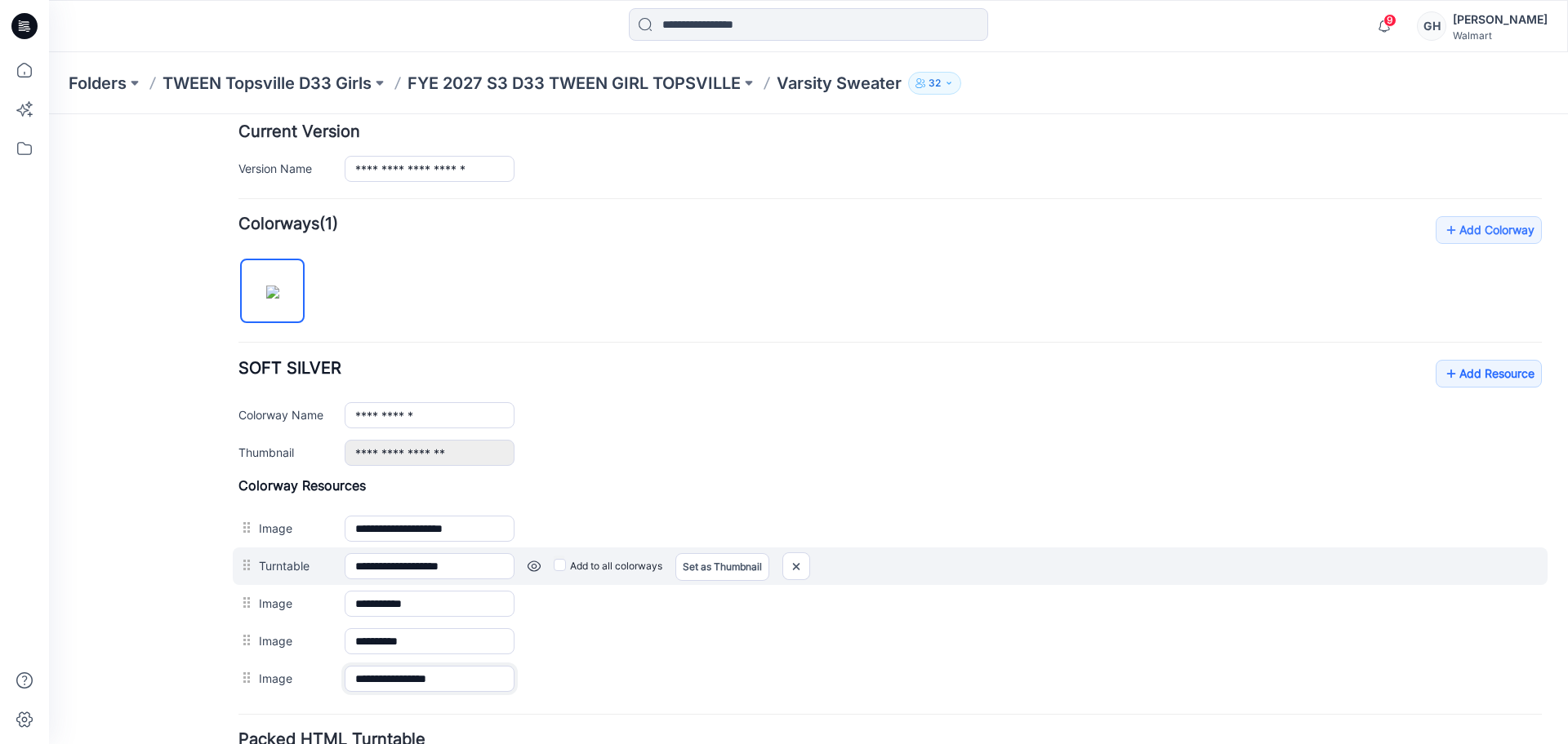
type input "**********"
click at [171, 617] on div "General Cover Image Current Version Colorways Packed Turntable" at bounding box center [147, 297] width 131 height 1143
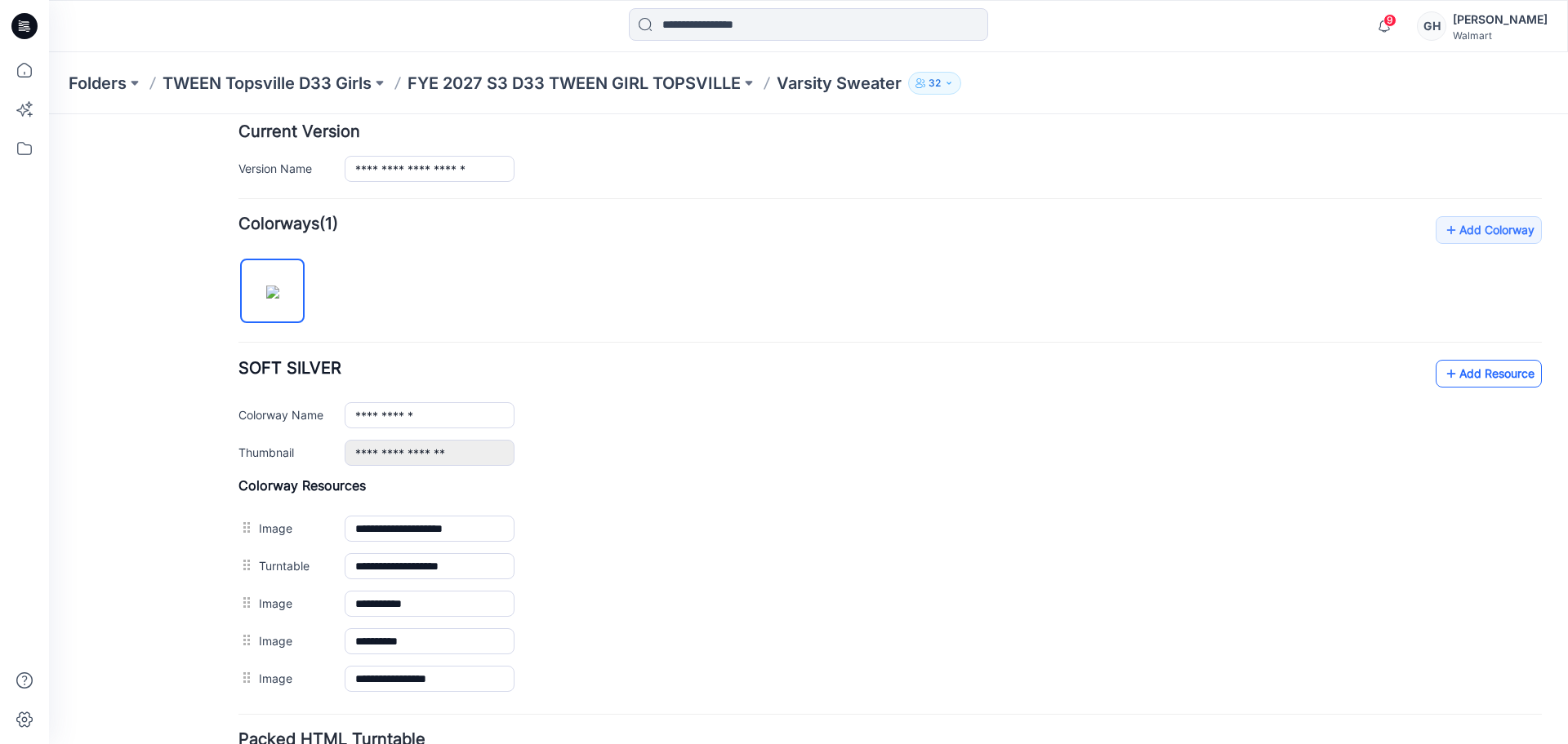
click at [1479, 373] on link "Add Resource" at bounding box center [1489, 373] width 107 height 28
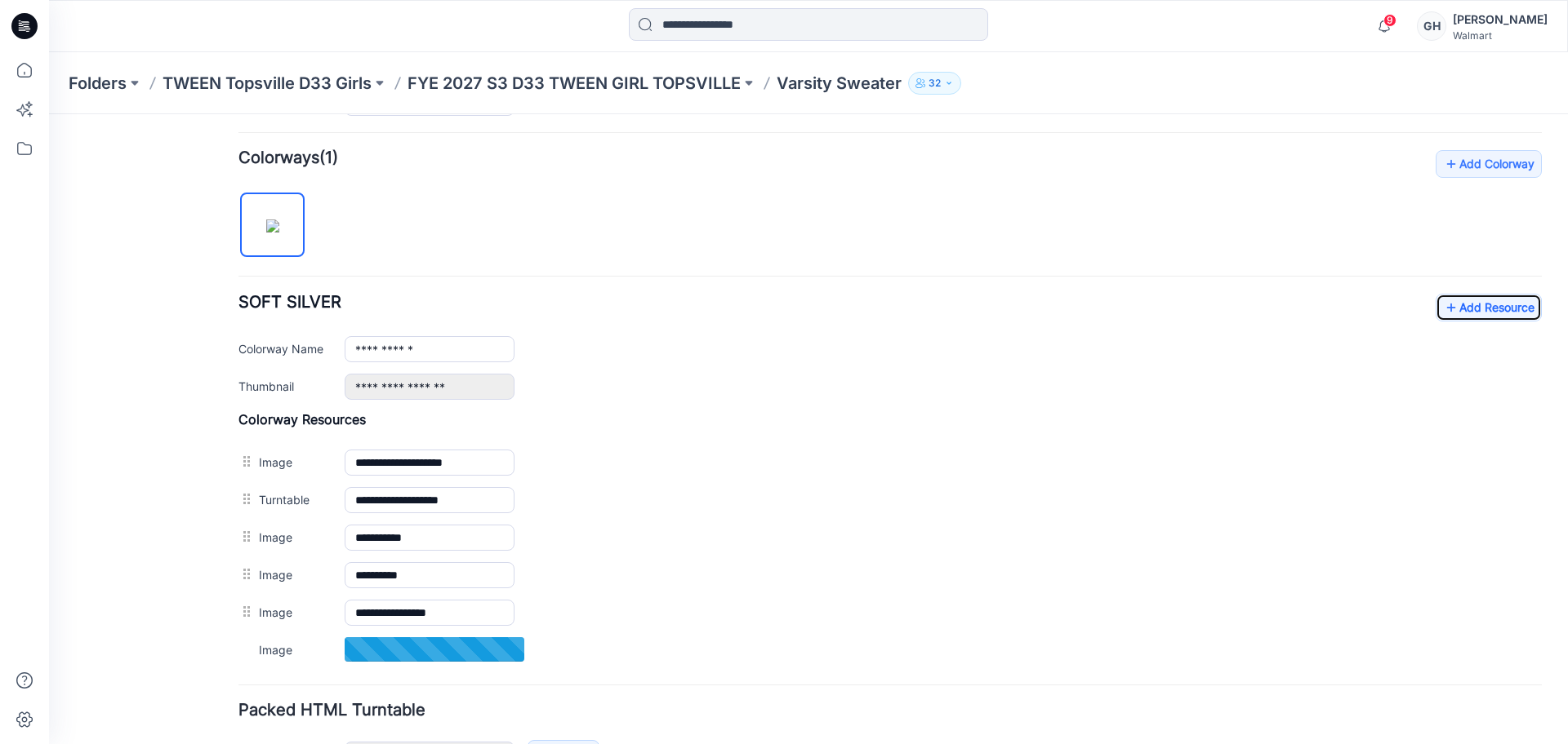
scroll to position [511, 0]
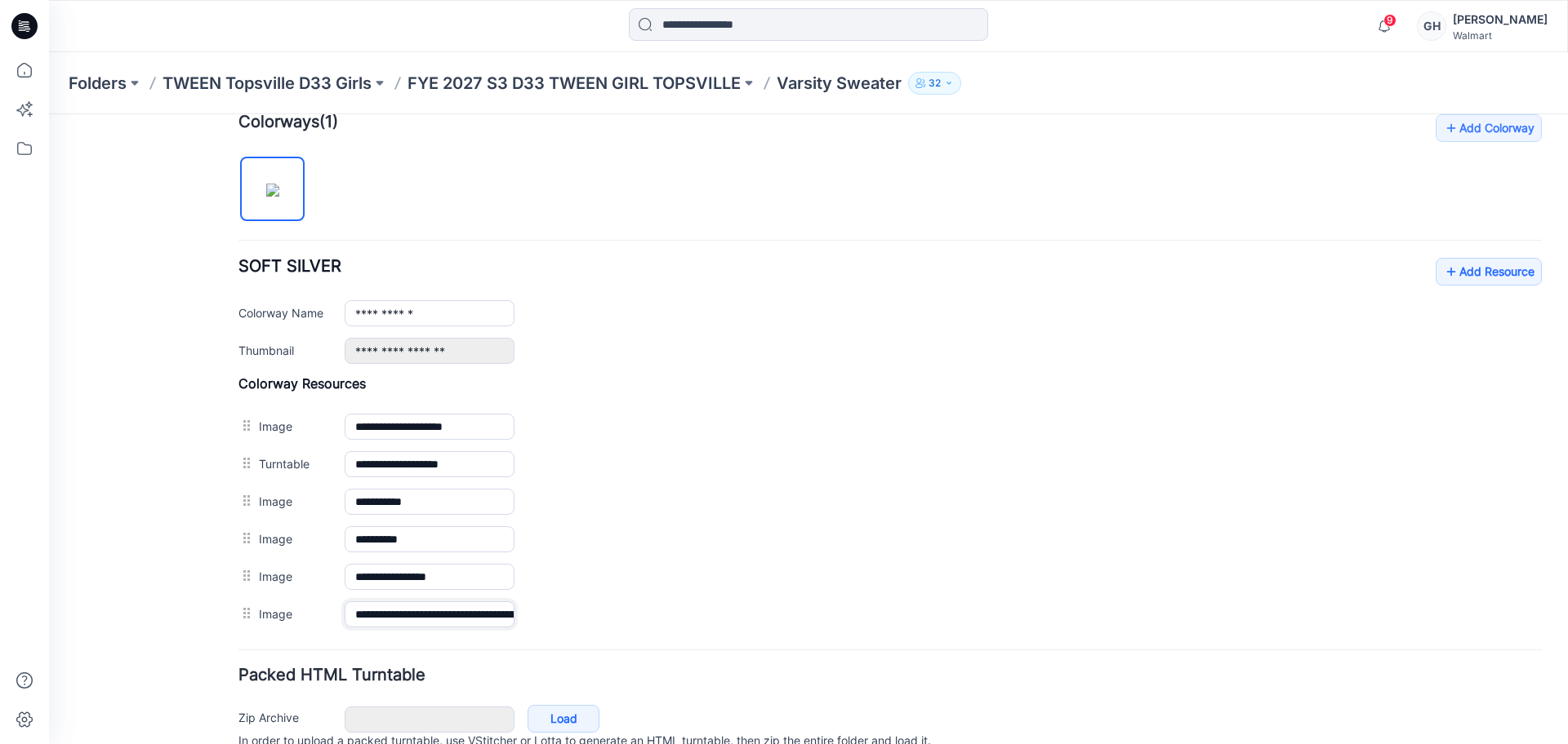
click at [426, 609] on input "**********" at bounding box center [429, 614] width 170 height 26
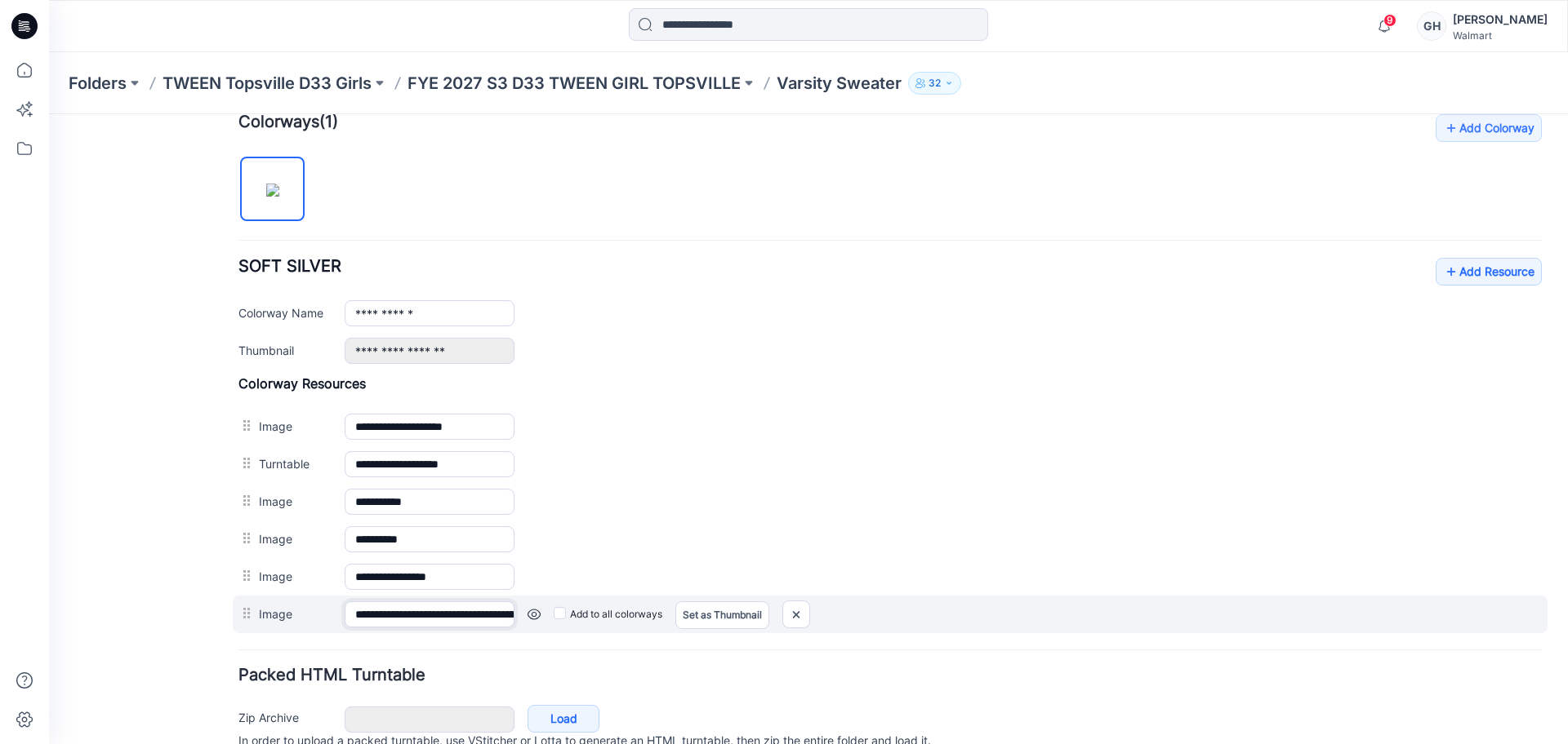
click at [426, 608] on input "**********" at bounding box center [429, 614] width 170 height 26
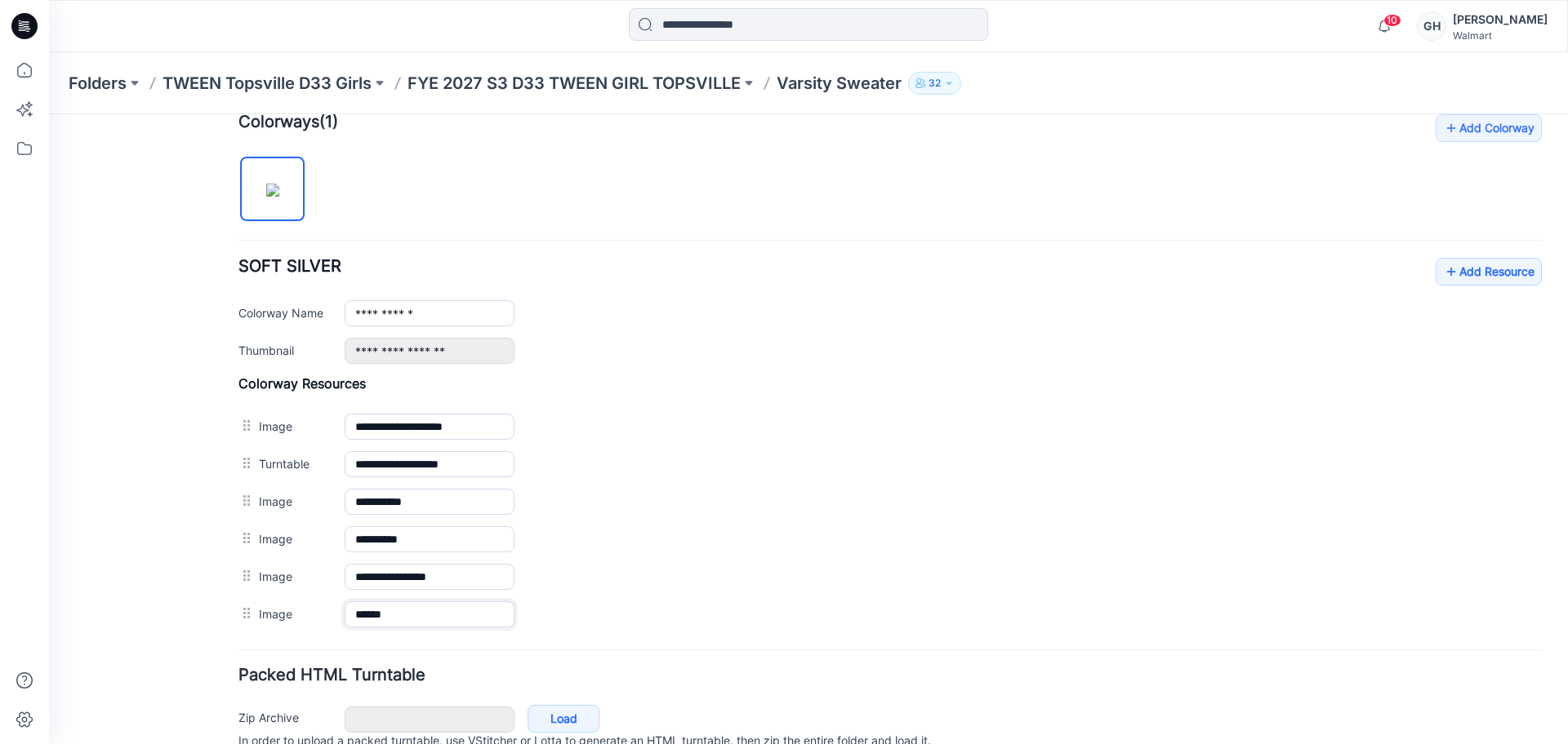
type input "******"
drag, startPoint x: 218, startPoint y: 542, endPoint x: 1067, endPoint y: 326, distance: 876.0
click at [218, 542] on div "**********" at bounding box center [799, 204] width 1500 height 1200
click at [1492, 275] on link "Add Resource" at bounding box center [1489, 272] width 107 height 28
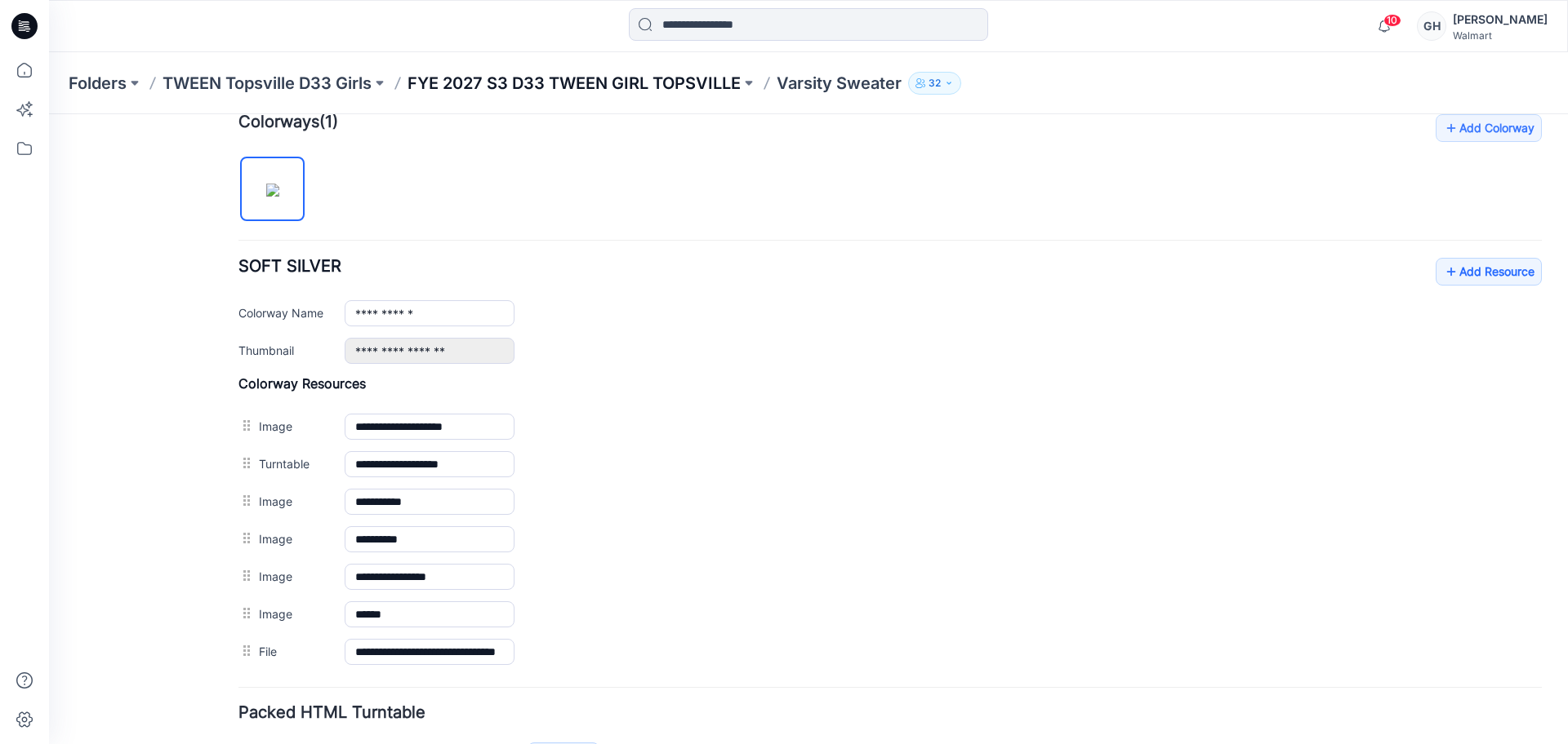
click at [704, 89] on p "FYE 2027 S3 D33 TWEEN GIRL TOPSVILLE" at bounding box center [574, 83] width 333 height 23
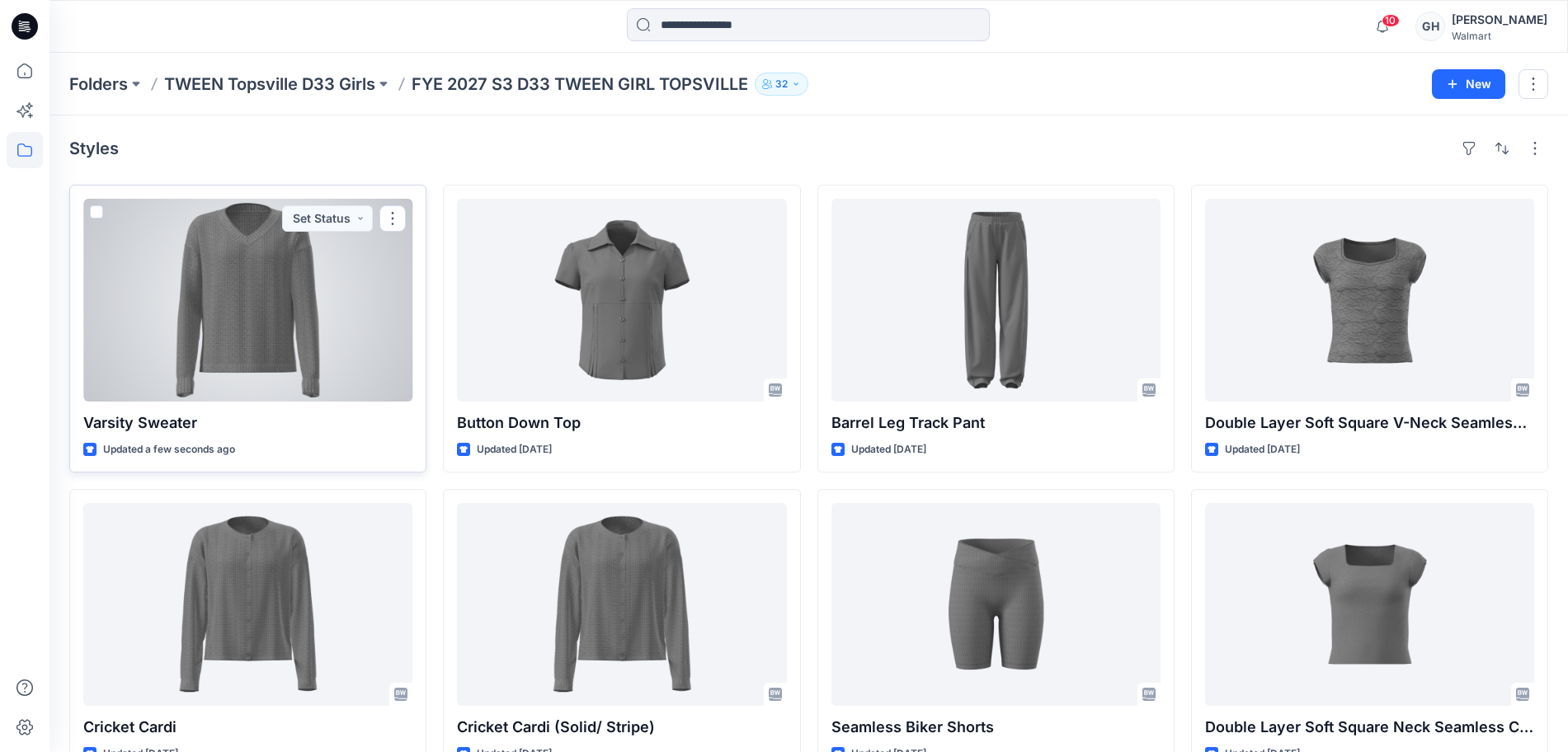
click at [282, 327] on div at bounding box center [248, 301] width 329 height 203
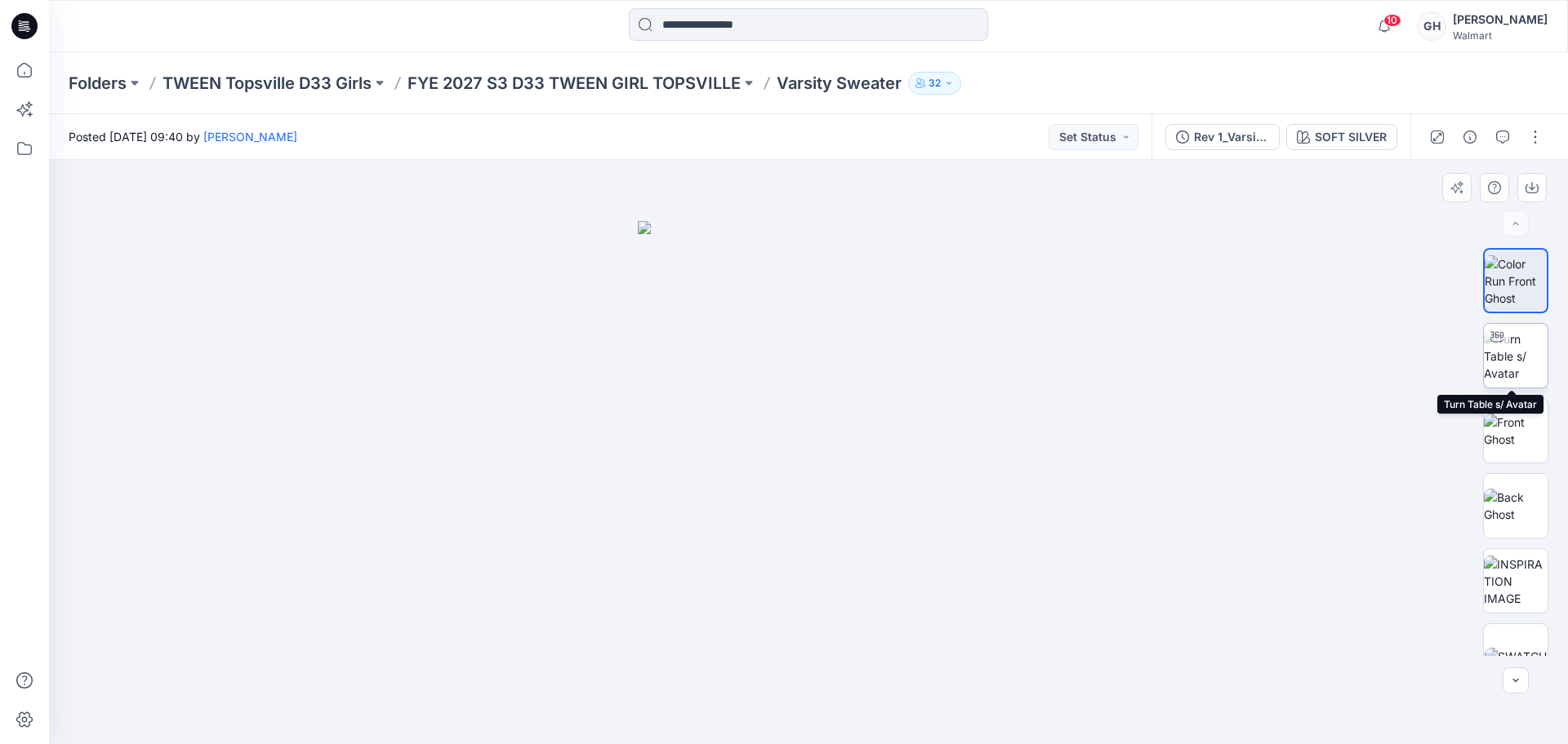
click at [1501, 361] on img at bounding box center [1516, 356] width 64 height 51
drag, startPoint x: 802, startPoint y: 716, endPoint x: 1044, endPoint y: 548, distance: 294.6
click at [368, 685] on div at bounding box center [808, 452] width 1519 height 584
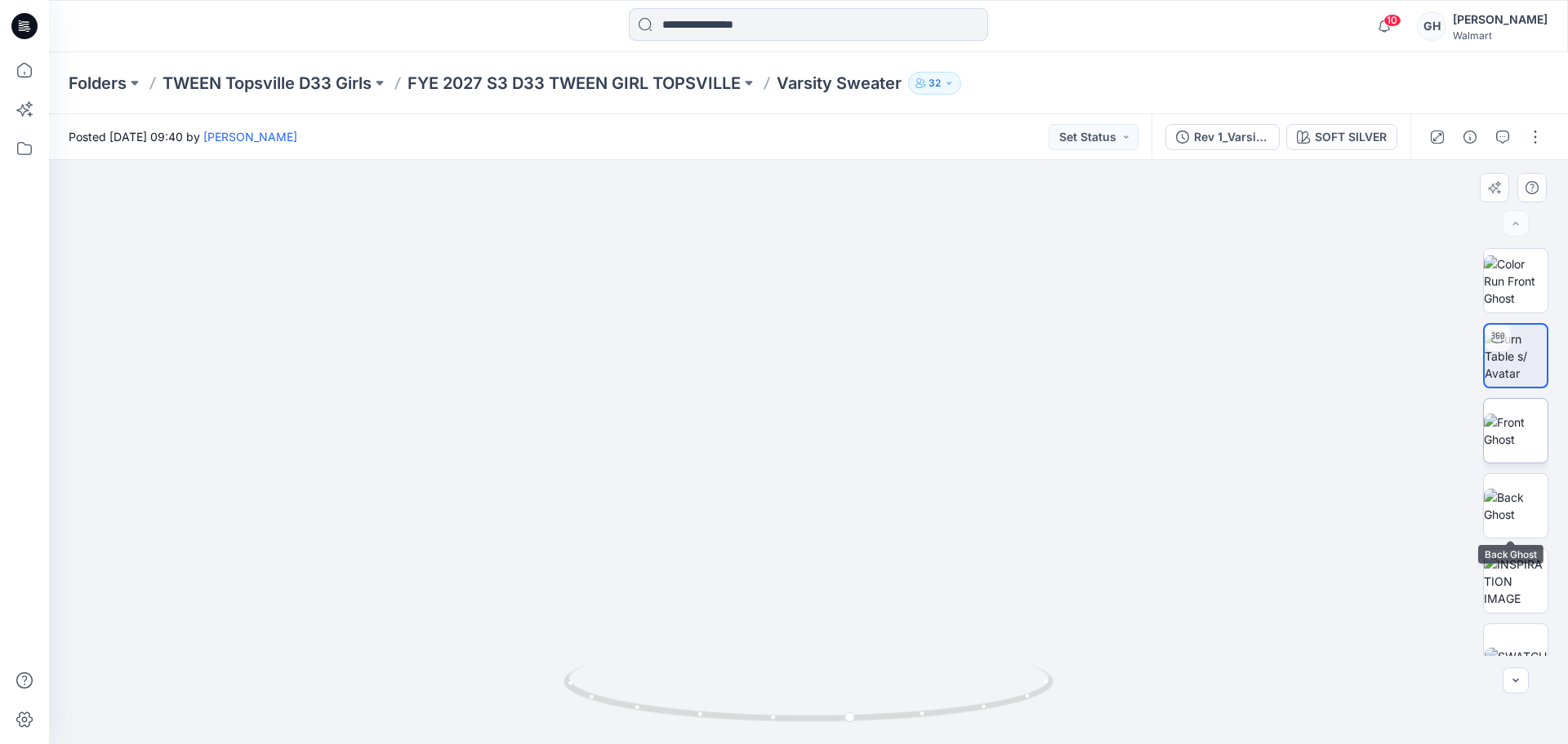
click at [1522, 429] on img at bounding box center [1516, 431] width 64 height 35
click at [1514, 490] on img at bounding box center [1516, 506] width 64 height 35
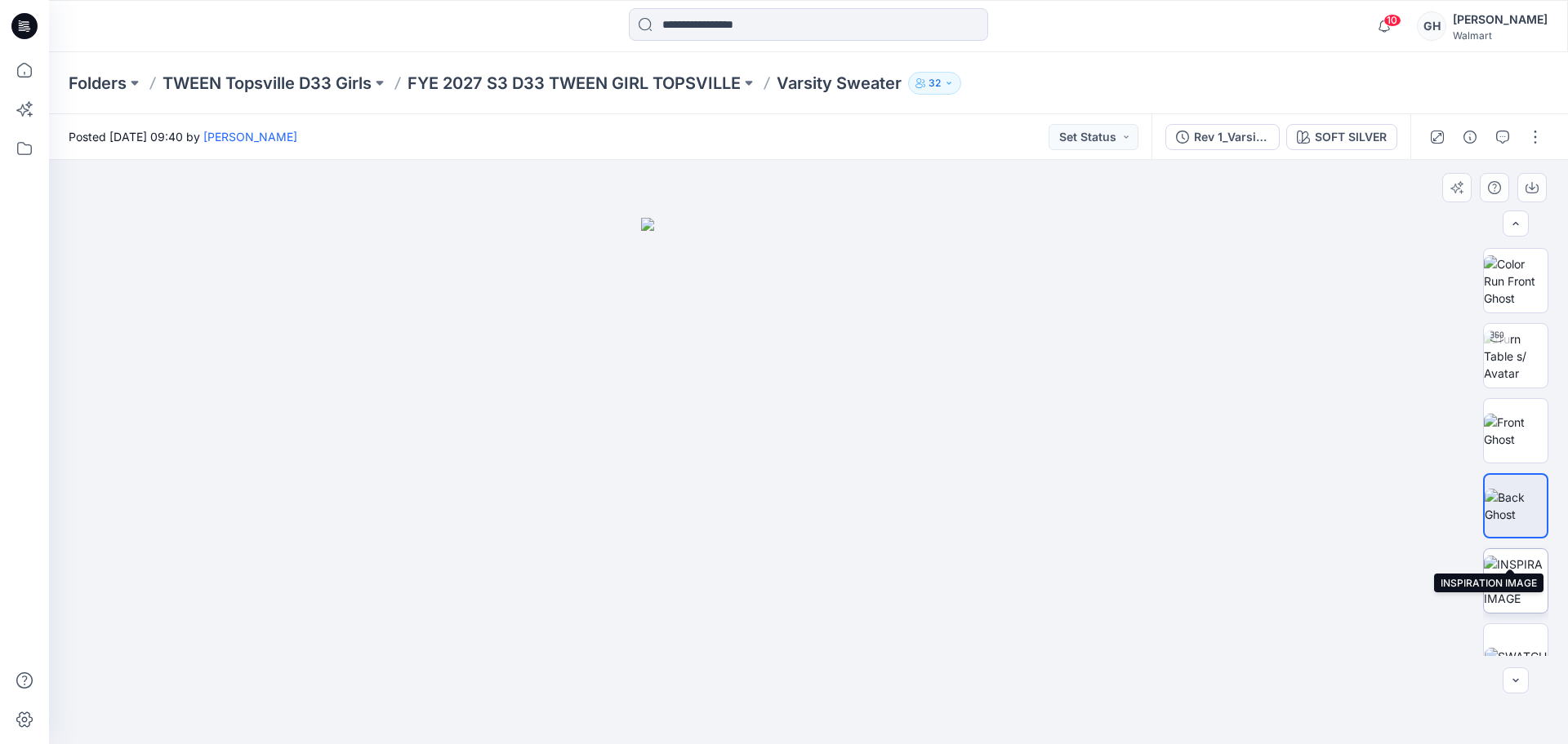
scroll to position [107, 0]
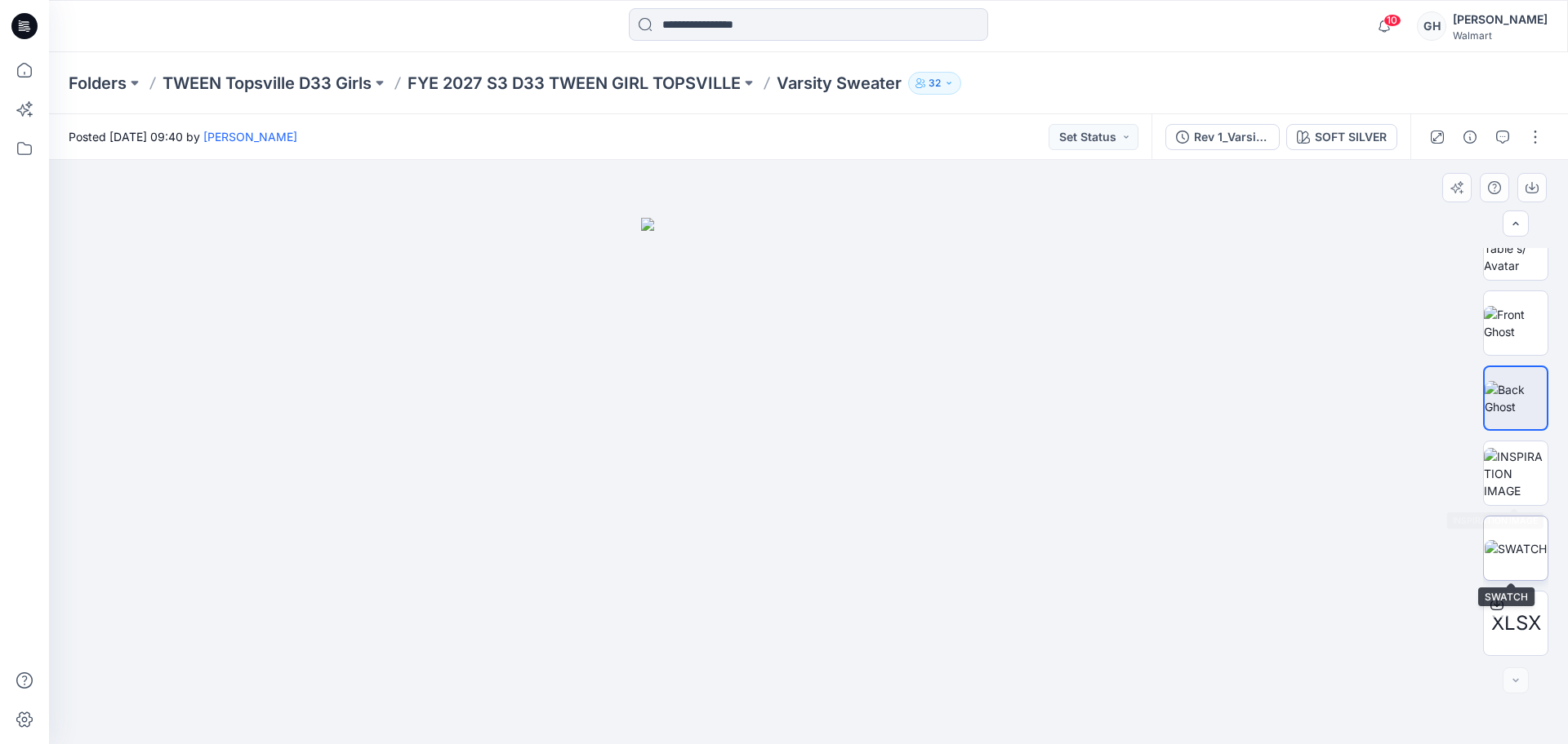
click at [1515, 558] on img at bounding box center [1516, 549] width 62 height 17
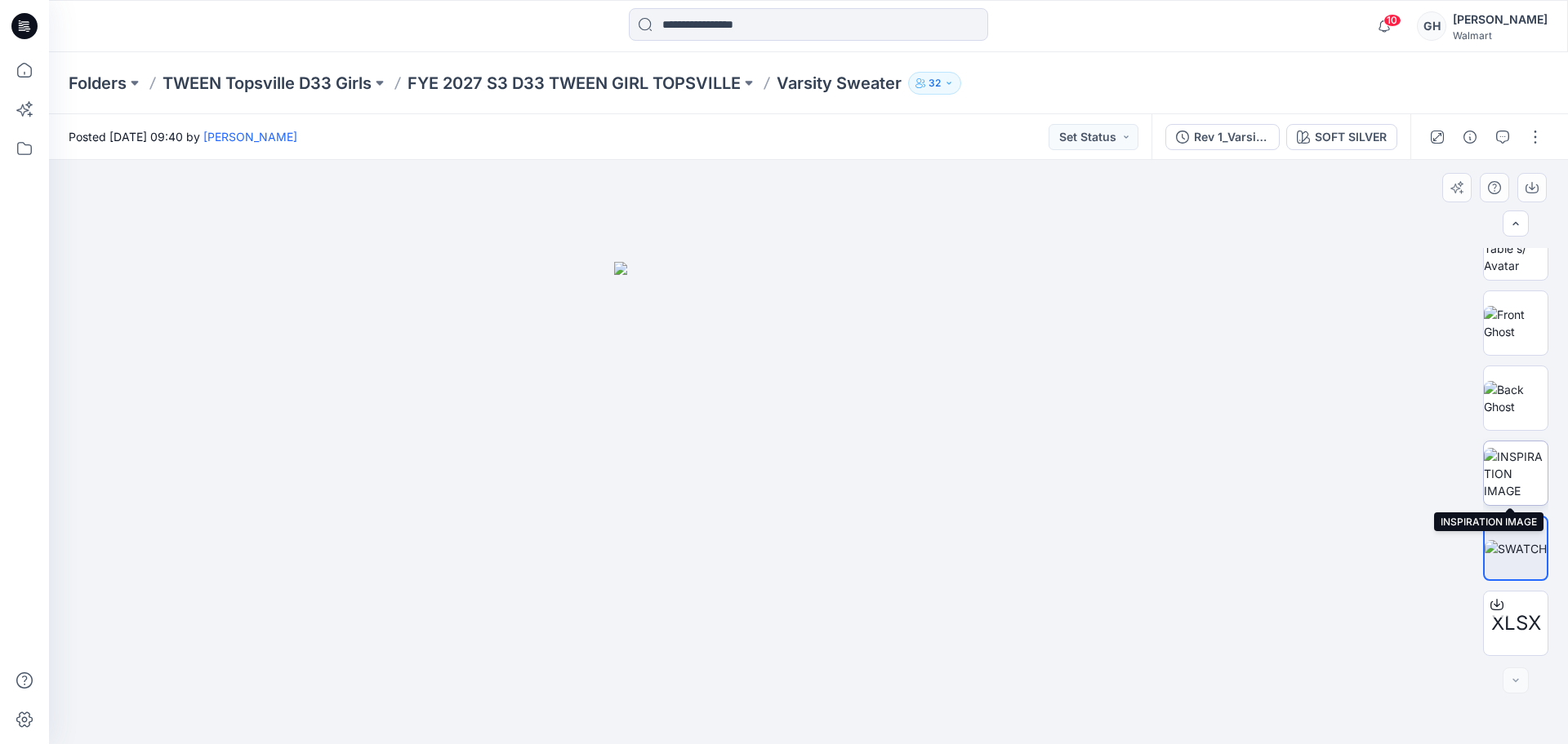
click at [1506, 487] on img at bounding box center [1516, 474] width 64 height 51
click at [612, 86] on p "FYE 2027 S3 D33 TWEEN GIRL TOPSVILLE" at bounding box center [574, 83] width 333 height 23
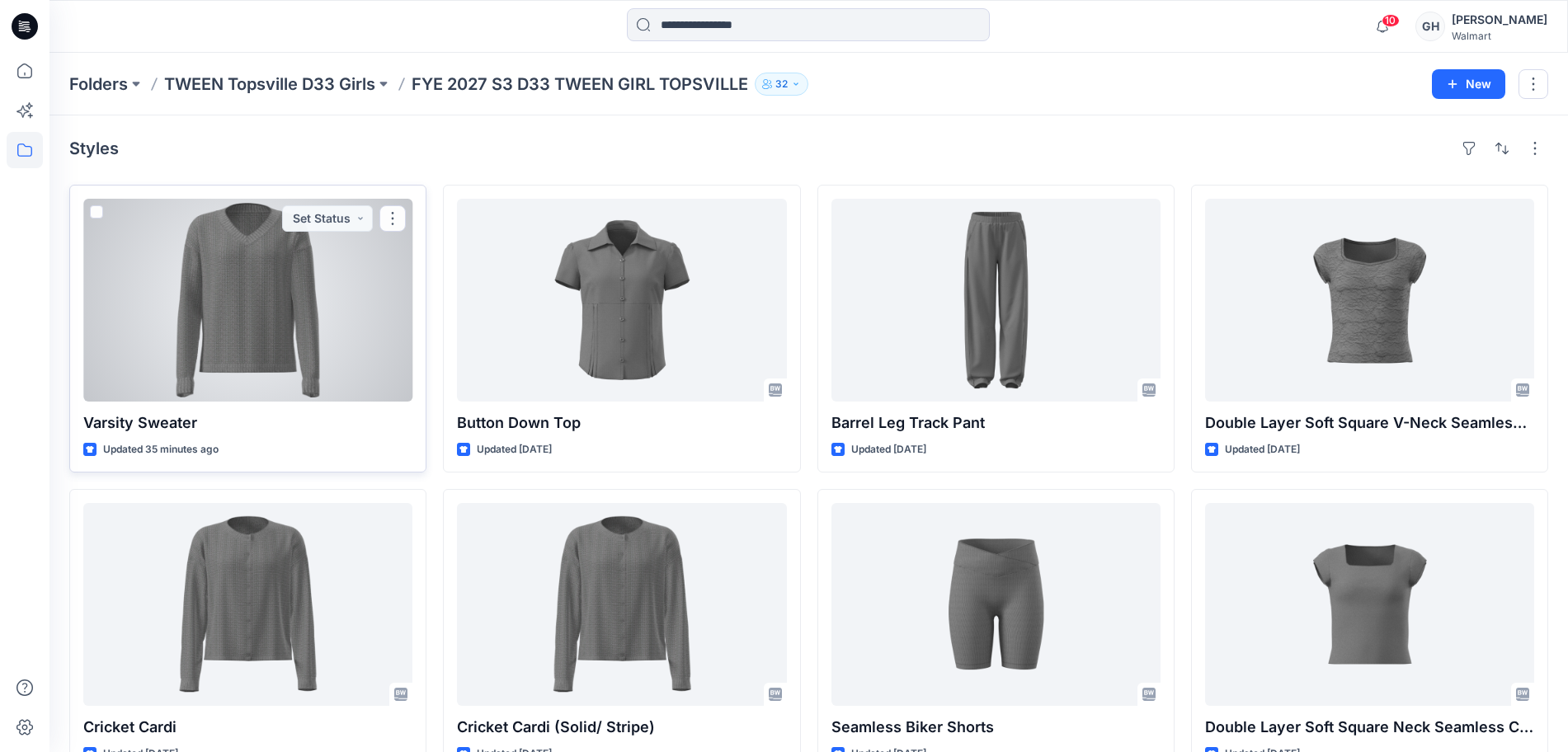
click at [290, 325] on div at bounding box center [248, 301] width 329 height 203
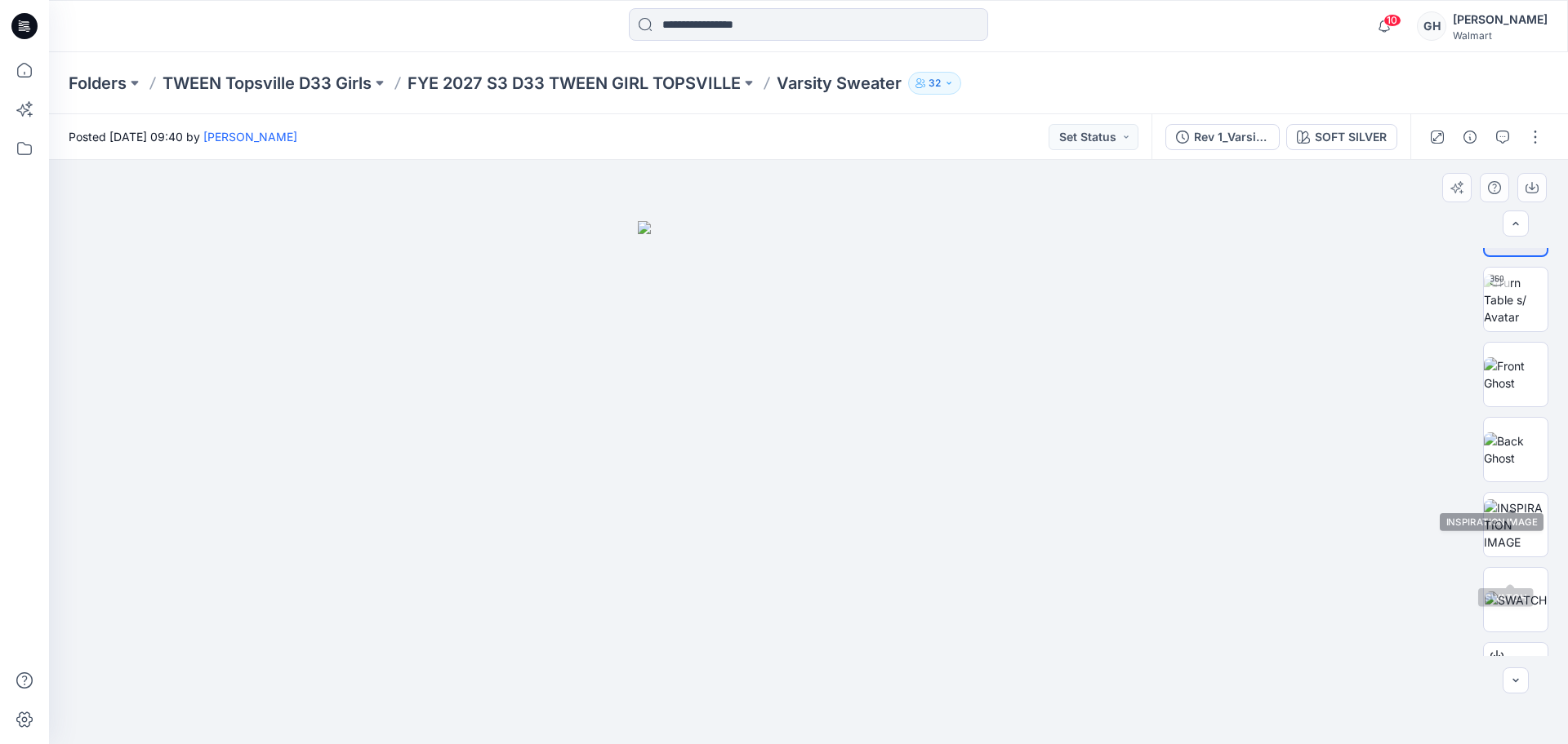
scroll to position [107, 0]
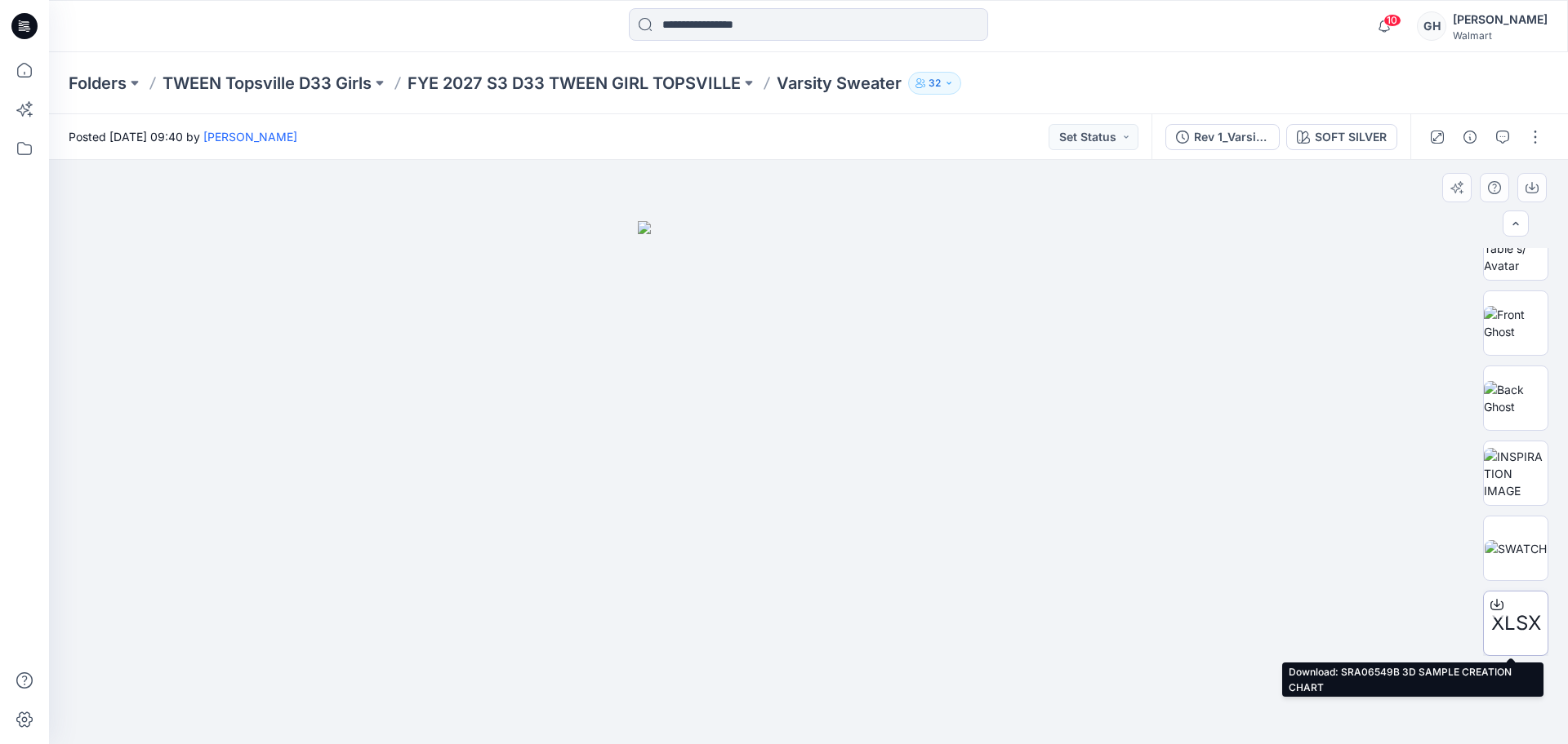
click at [1494, 605] on icon at bounding box center [1497, 603] width 6 height 8
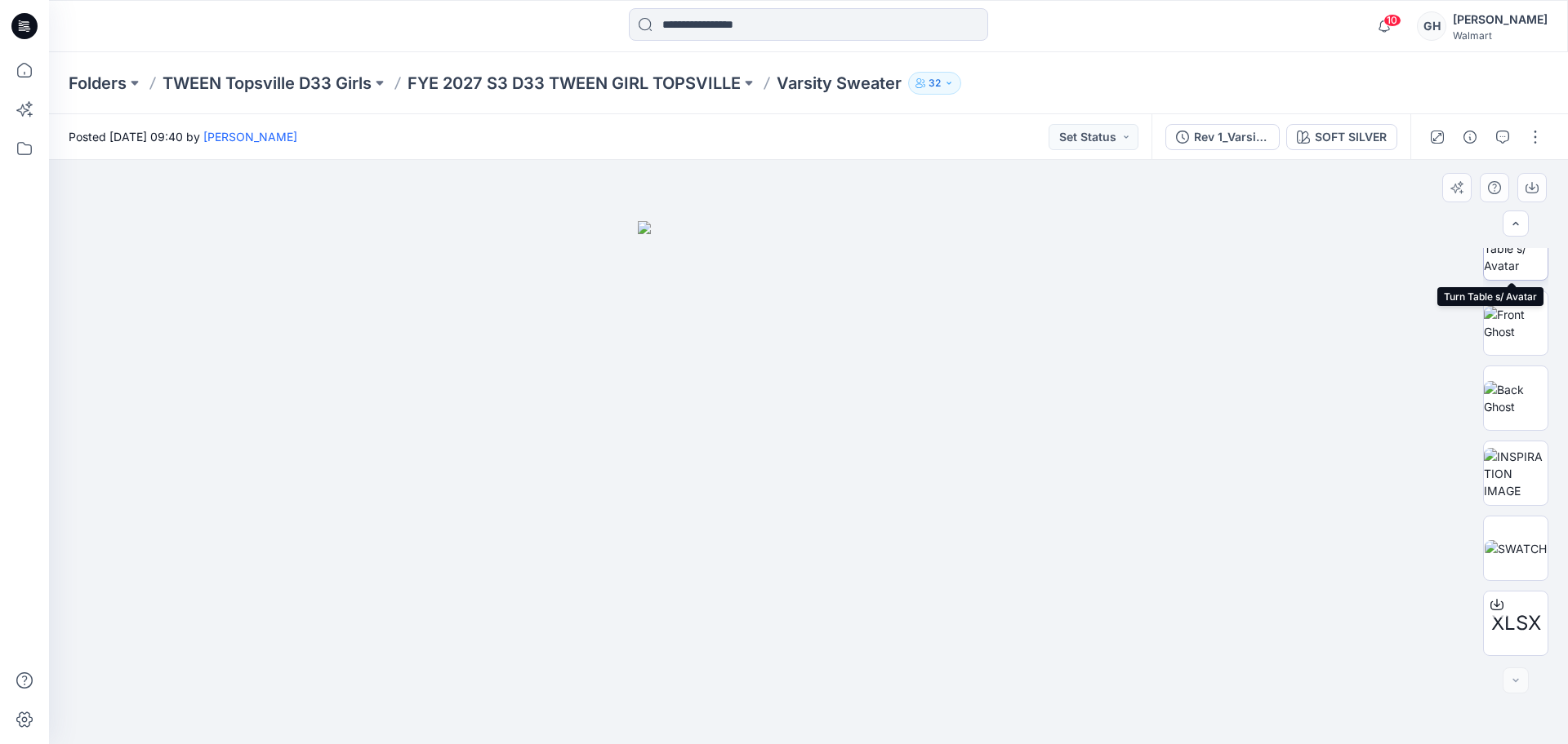
click at [1515, 259] on img at bounding box center [1516, 249] width 64 height 51
click at [1527, 138] on button "button" at bounding box center [1535, 137] width 26 height 26
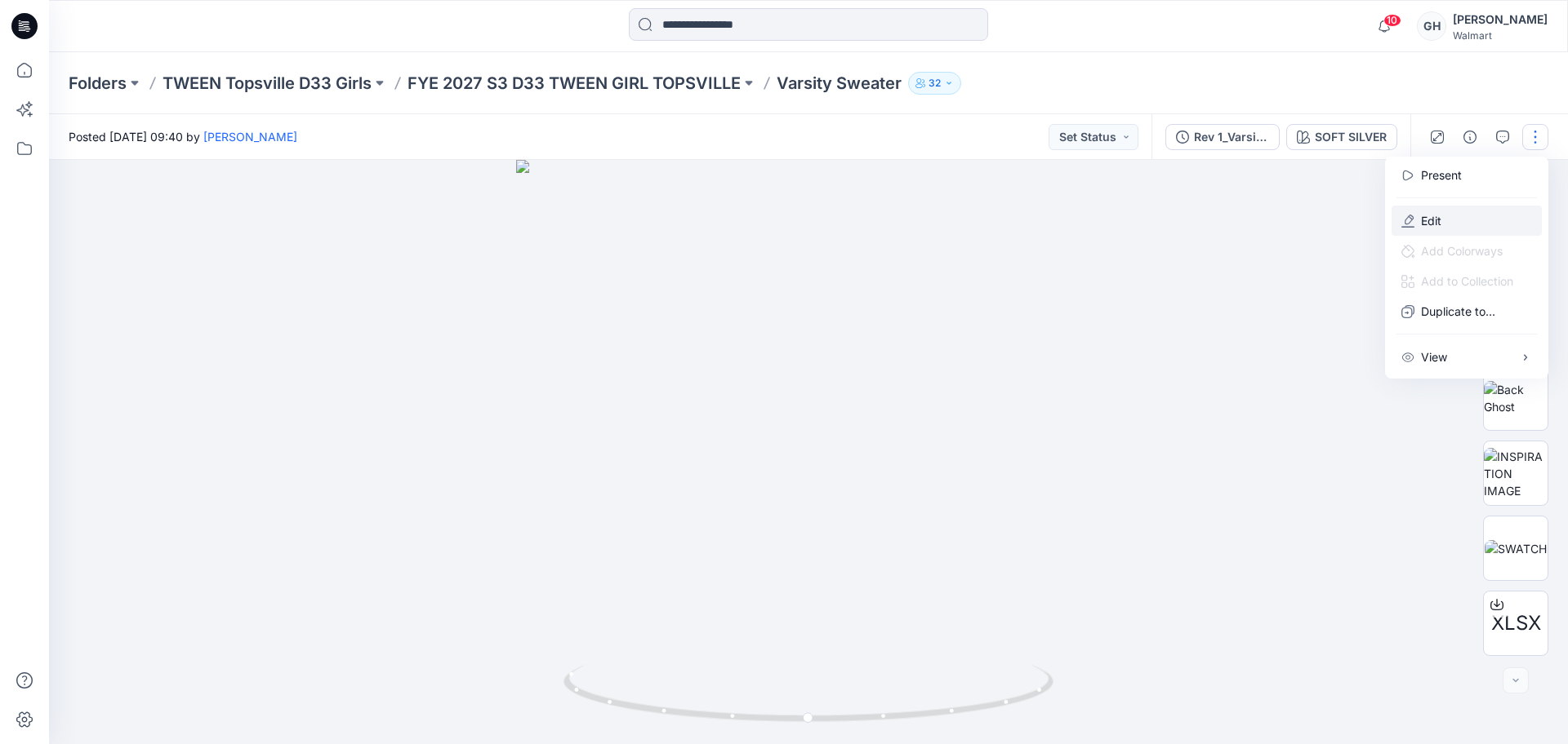
click at [1430, 210] on button "Edit" at bounding box center [1467, 221] width 150 height 30
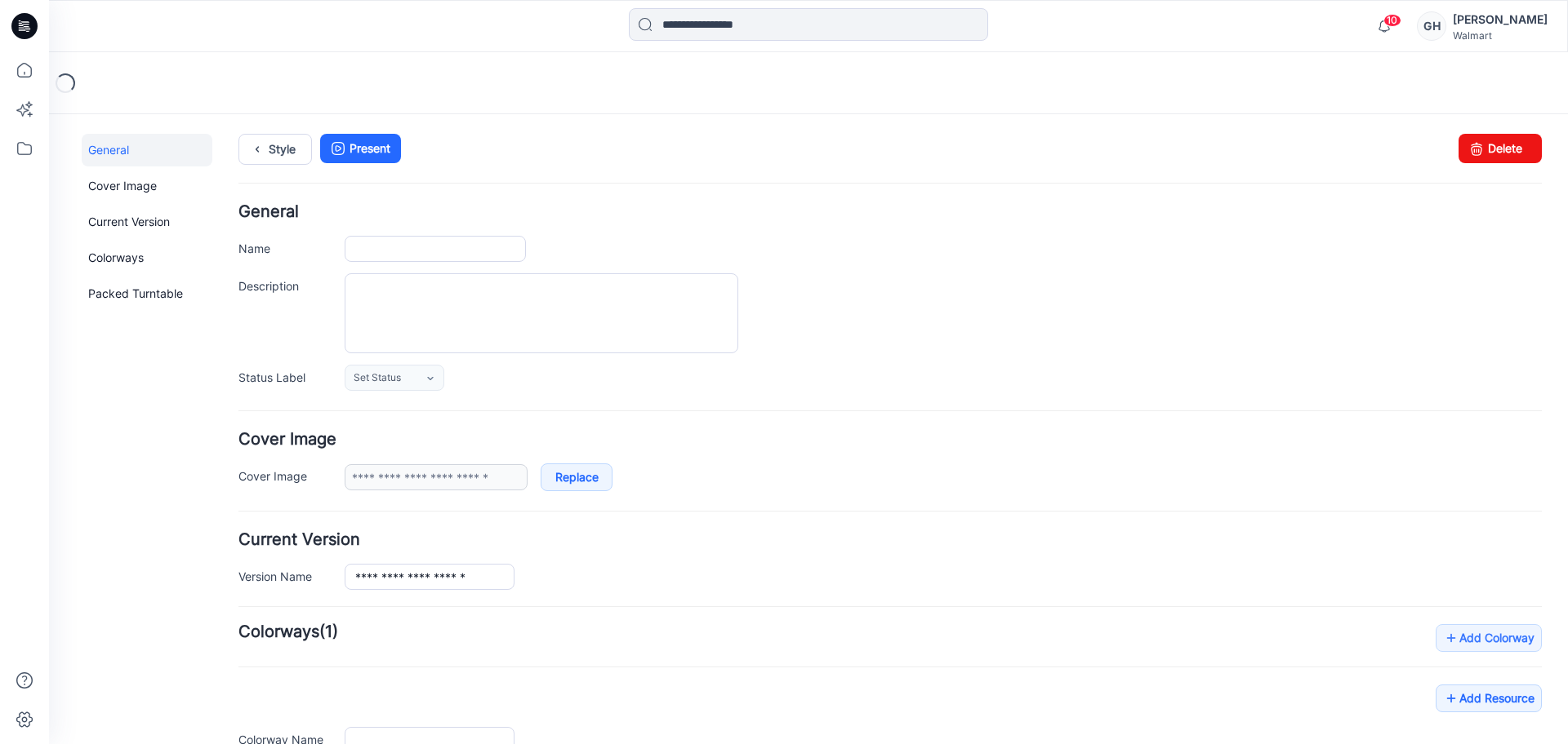
type input "**********"
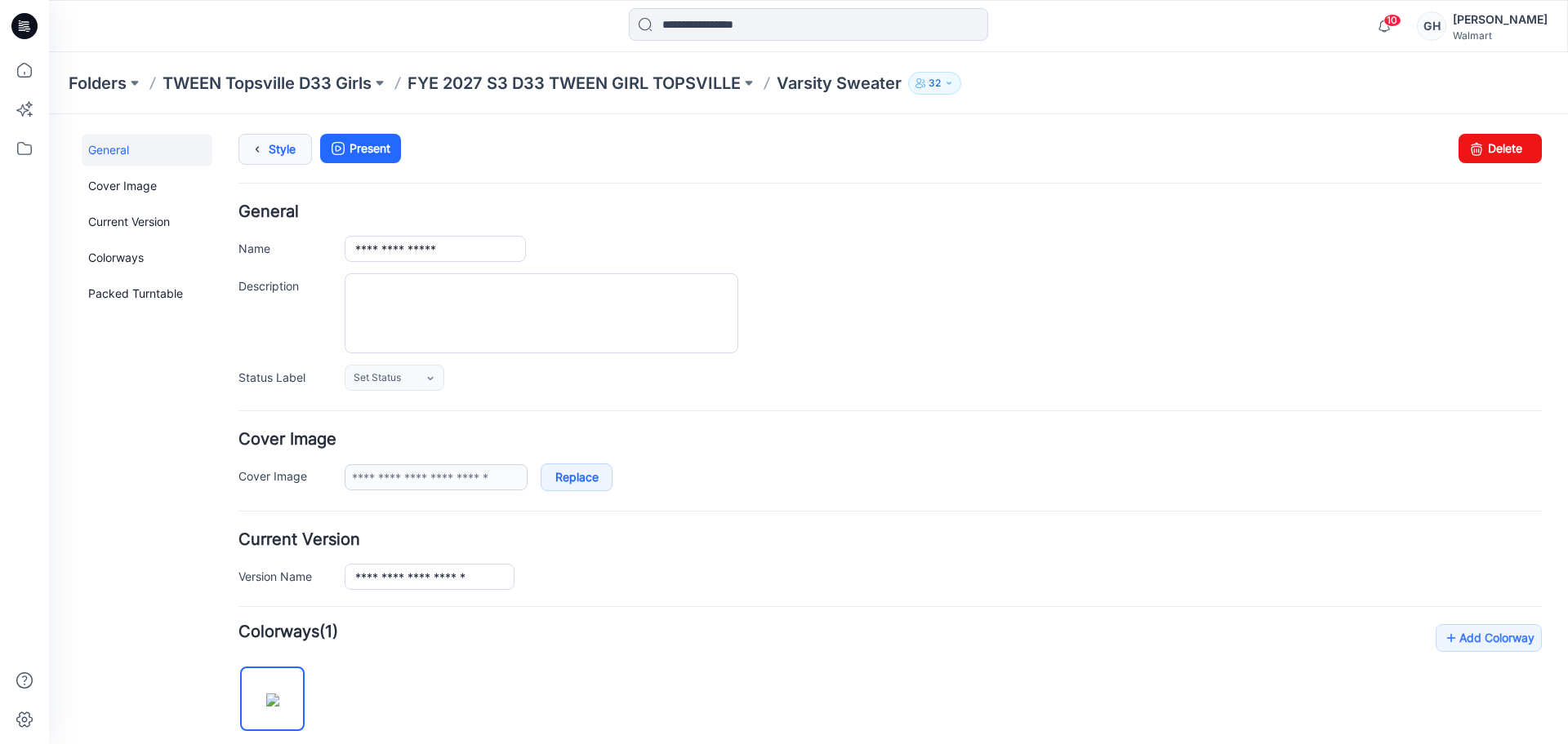
click at [279, 134] on link "Style" at bounding box center [275, 149] width 74 height 31
click at [278, 139] on link "Style" at bounding box center [275, 149] width 74 height 31
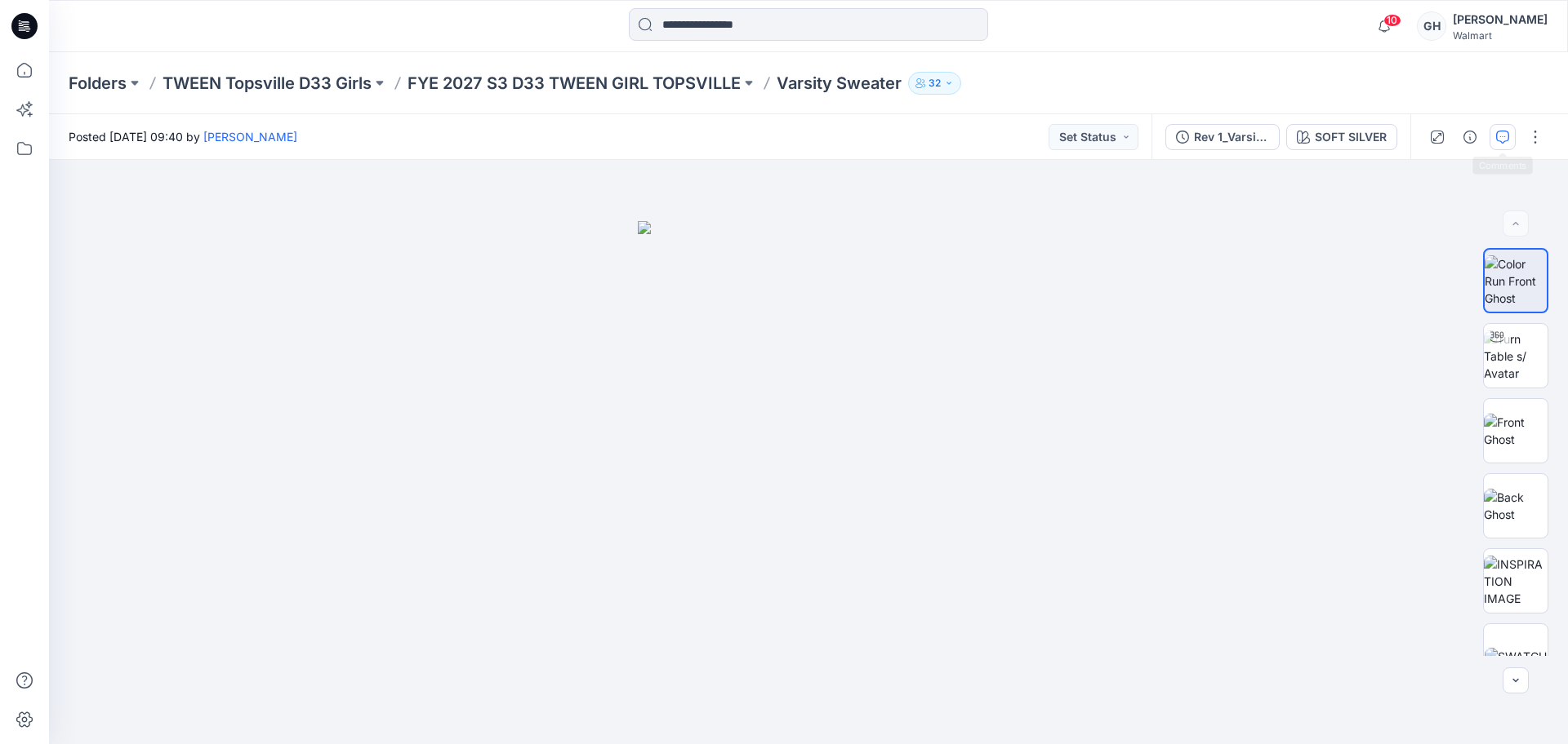
click at [1510, 130] on button "button" at bounding box center [1502, 137] width 26 height 26
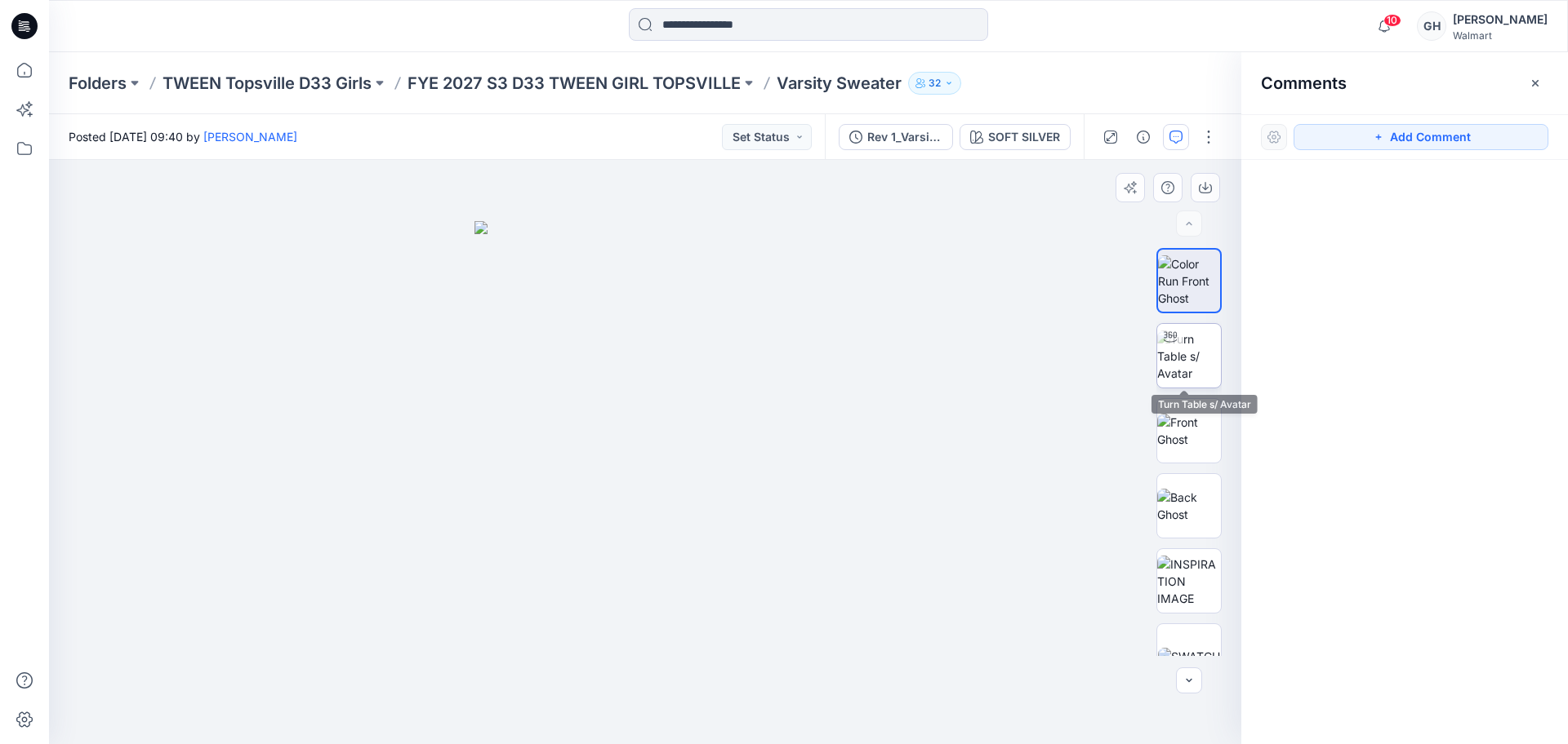
click at [1171, 353] on img at bounding box center [1190, 356] width 64 height 51
drag, startPoint x: 1394, startPoint y: 136, endPoint x: 1028, endPoint y: 210, distance: 373.4
click at [1393, 136] on button "Add Comment" at bounding box center [1421, 137] width 255 height 26
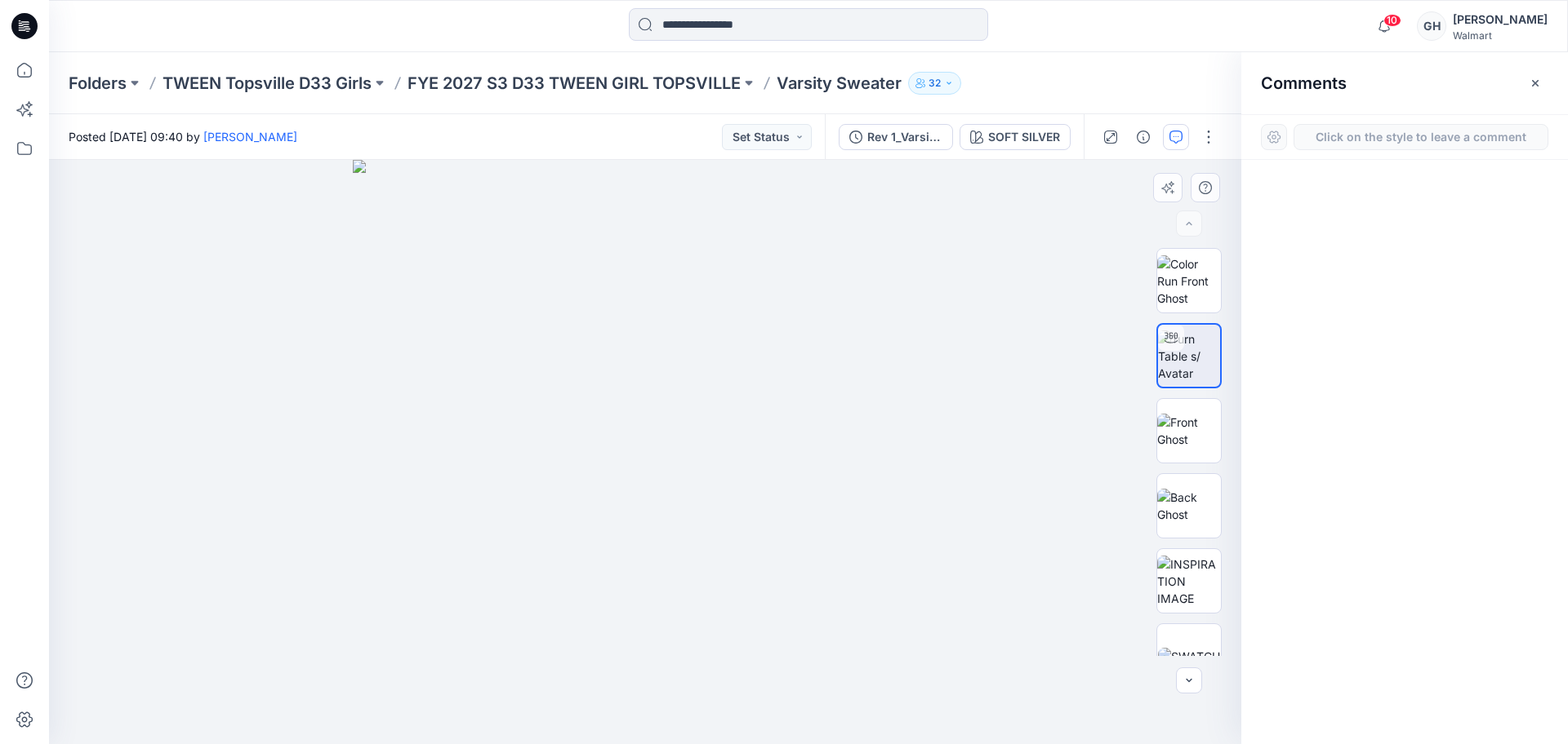
click at [746, 287] on div "1" at bounding box center [645, 452] width 1192 height 584
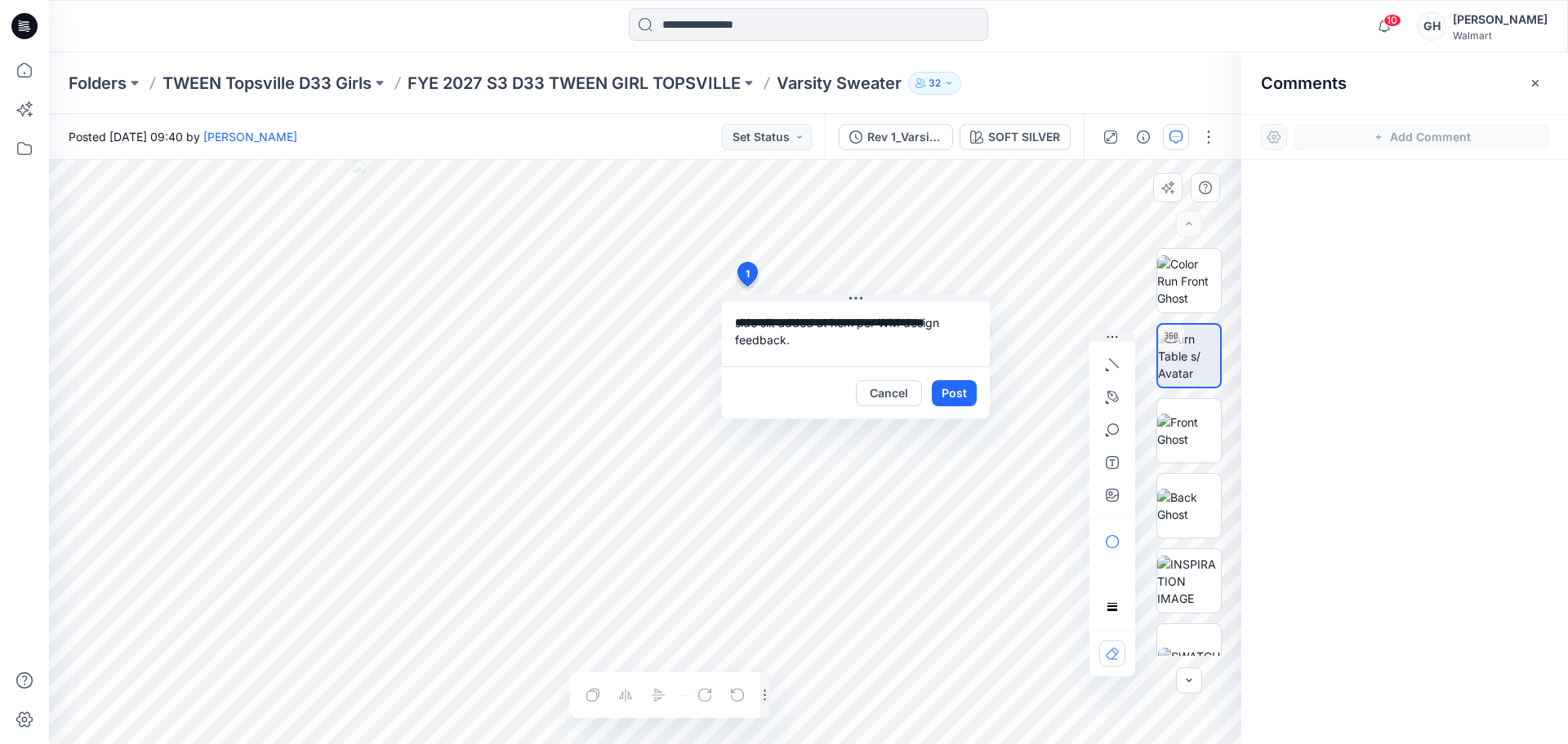
click at [735, 319] on textarea "**********" at bounding box center [856, 334] width 268 height 66
type textarea "**********"
drag, startPoint x: 959, startPoint y: 395, endPoint x: 973, endPoint y: 408, distance: 19.1
click at [958, 395] on button "Post" at bounding box center [954, 392] width 45 height 26
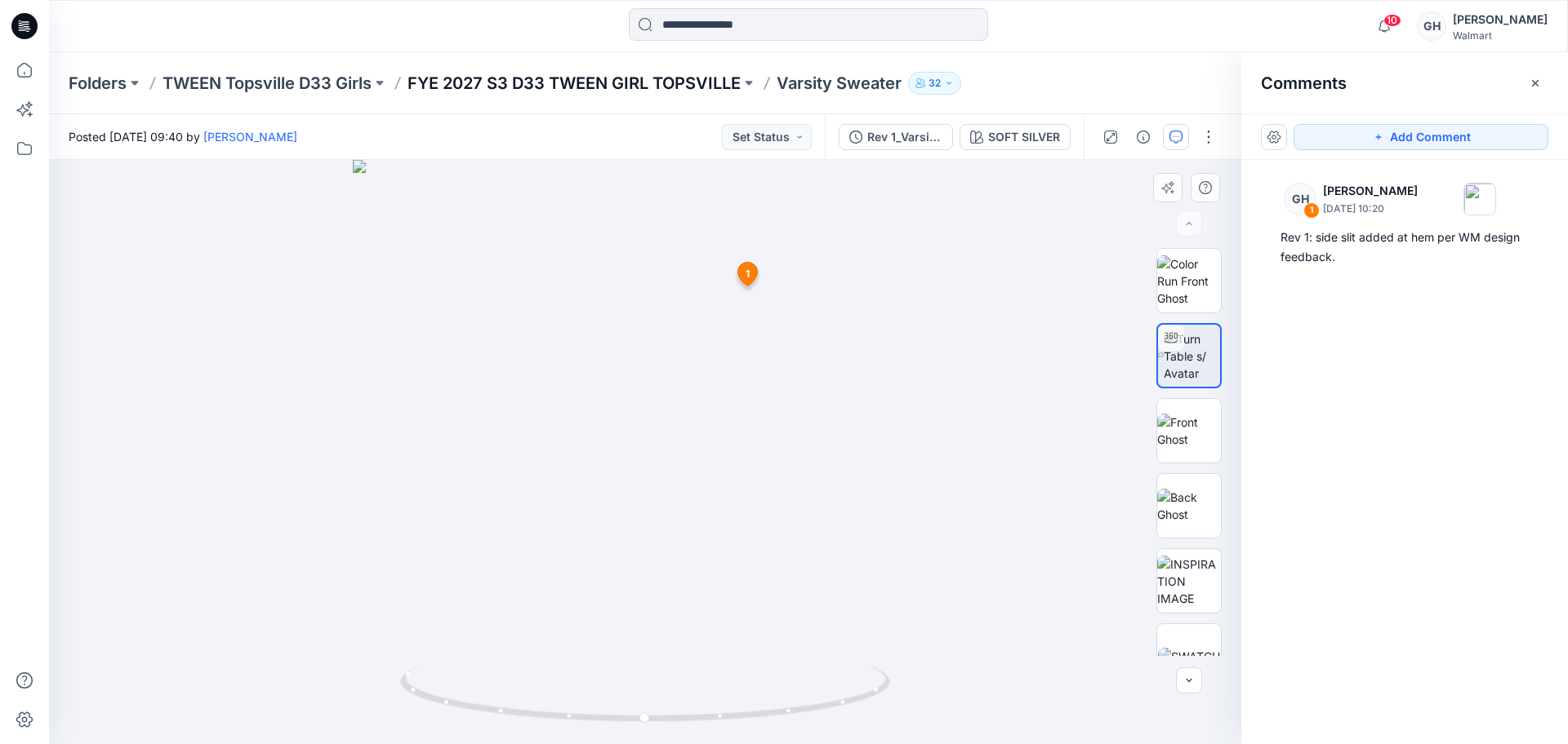
click at [621, 88] on p "FYE 2027 S3 D33 TWEEN GIRL TOPSVILLE" at bounding box center [574, 83] width 333 height 23
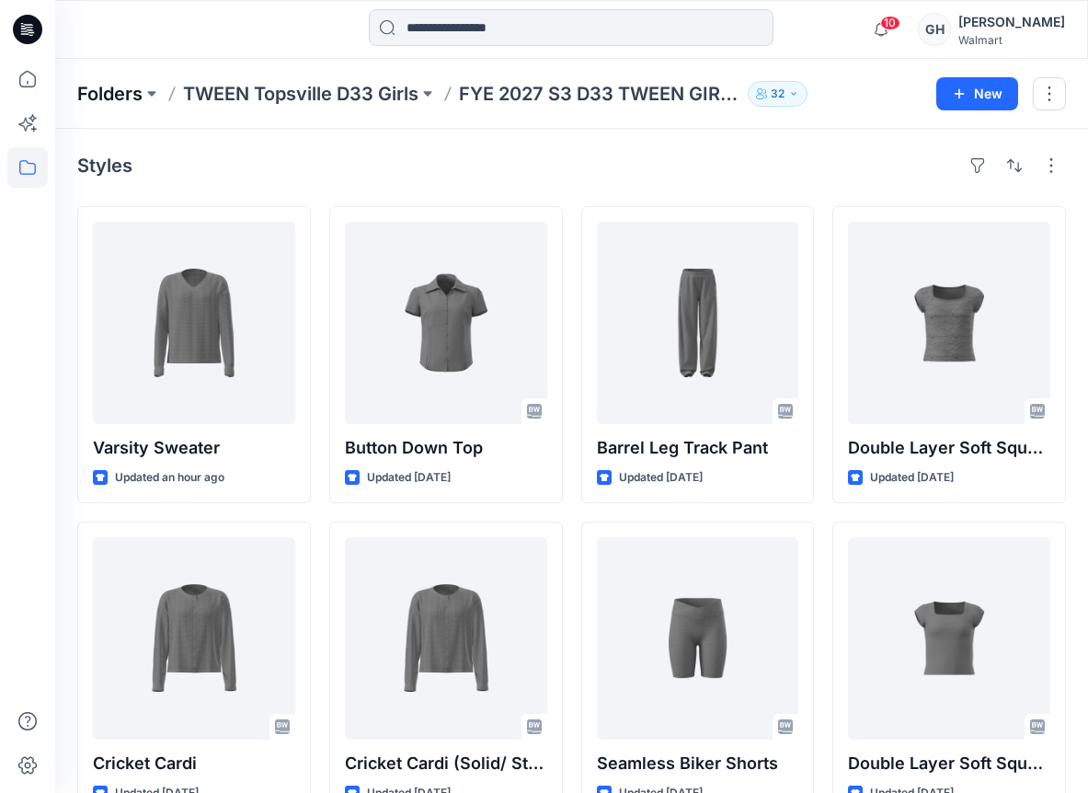
click at [133, 91] on p "Folders" at bounding box center [109, 94] width 65 height 26
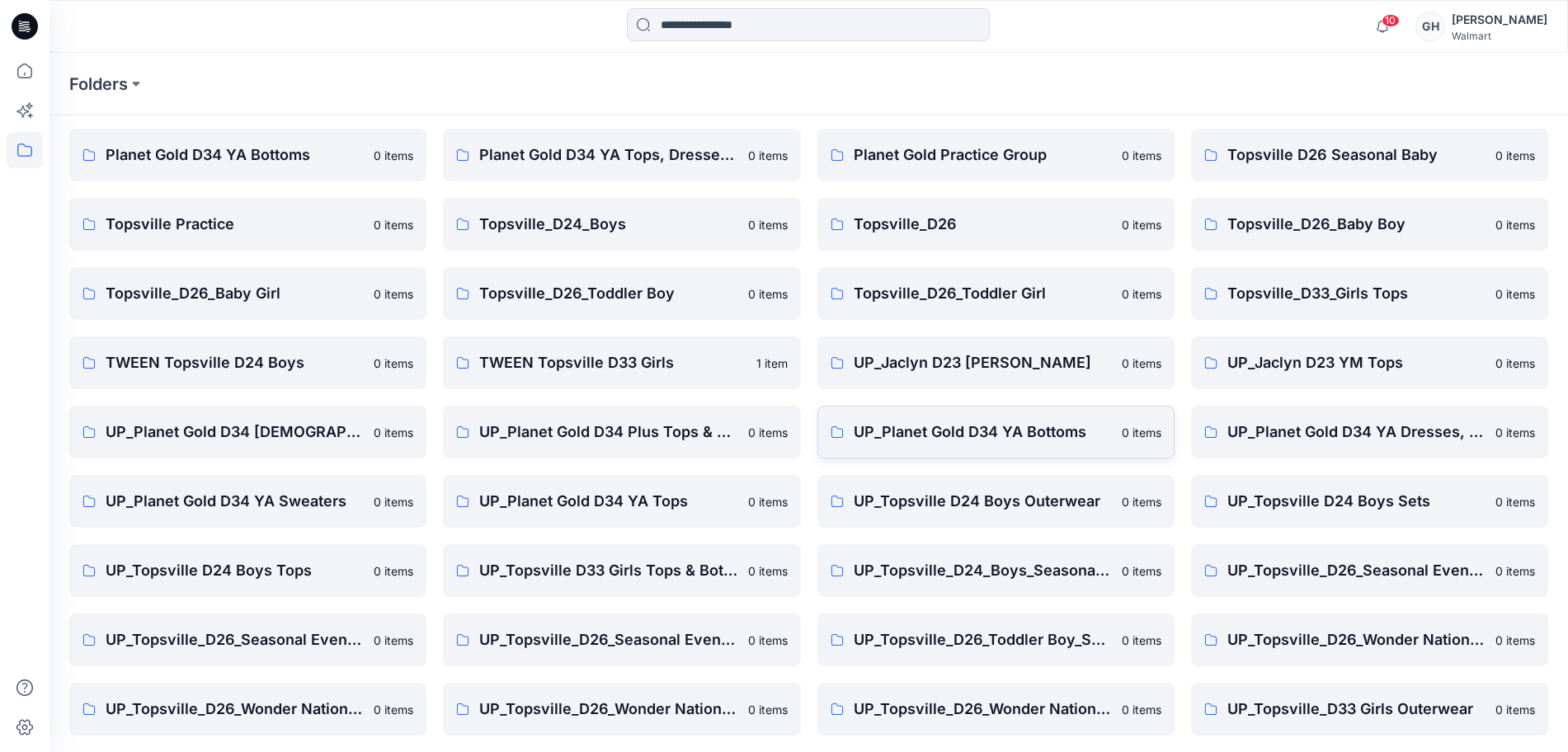
scroll to position [195, 0]
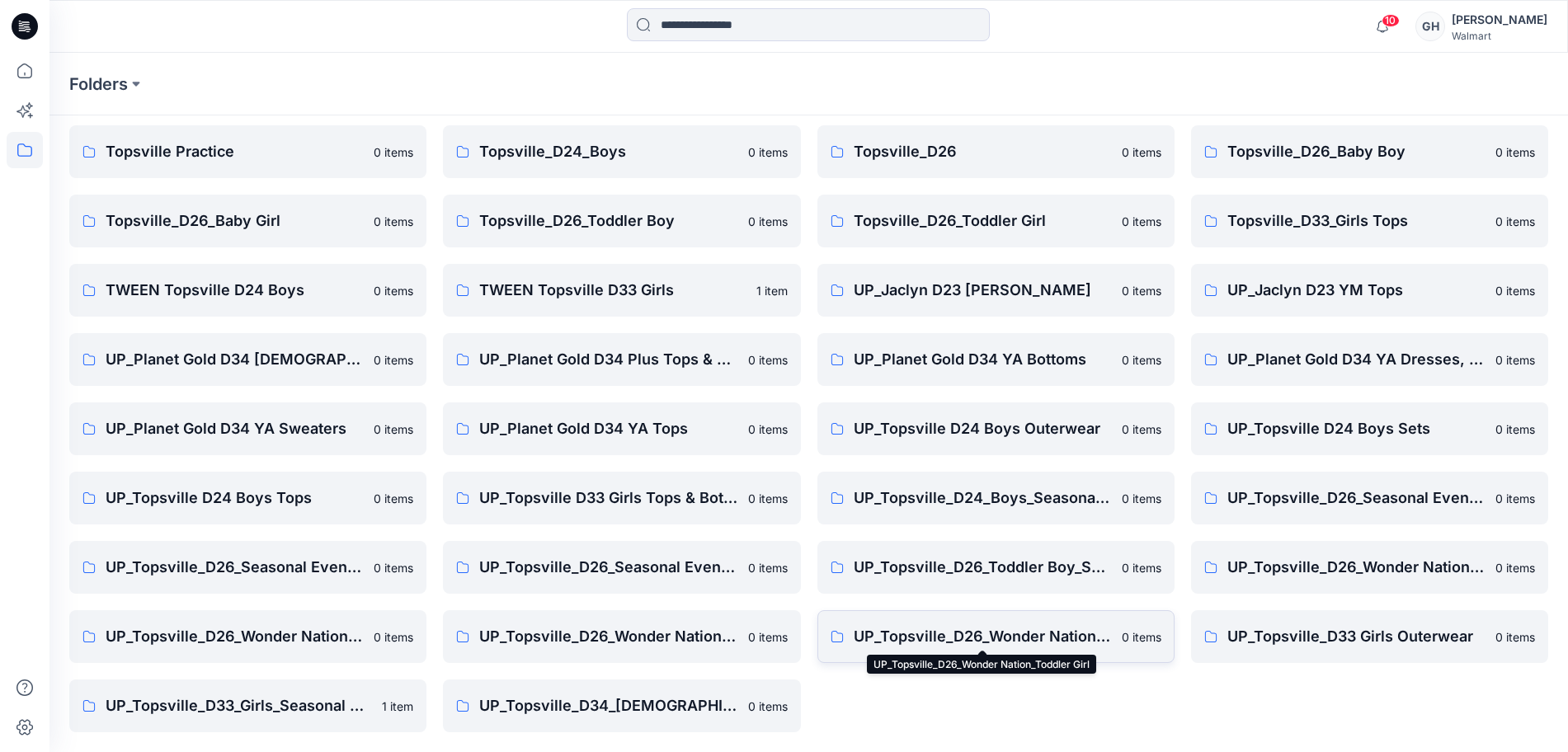
click at [997, 634] on p "UP_Topsville_D26_Wonder Nation_Toddler Girl" at bounding box center [983, 637] width 258 height 23
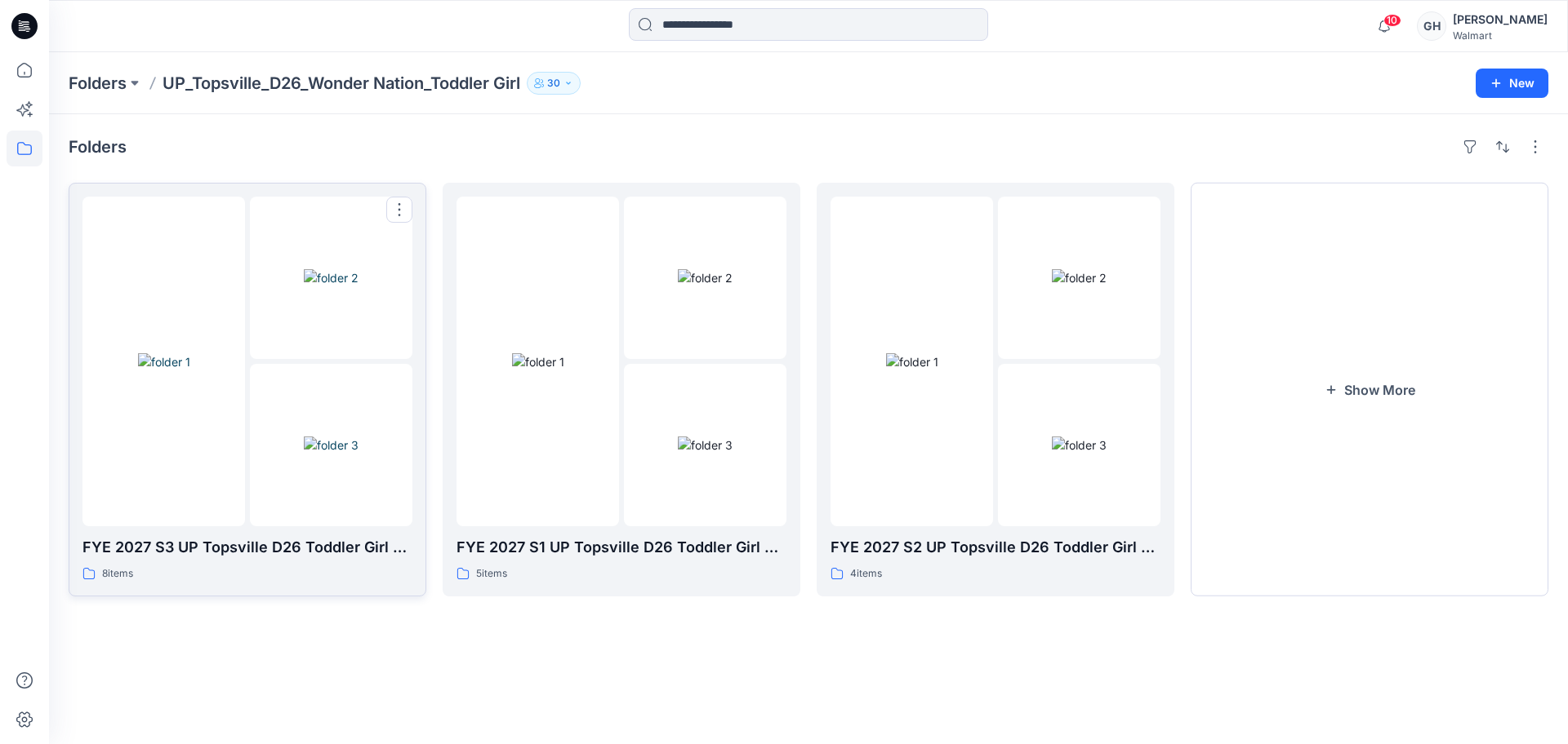
click at [304, 454] on img at bounding box center [331, 445] width 55 height 17
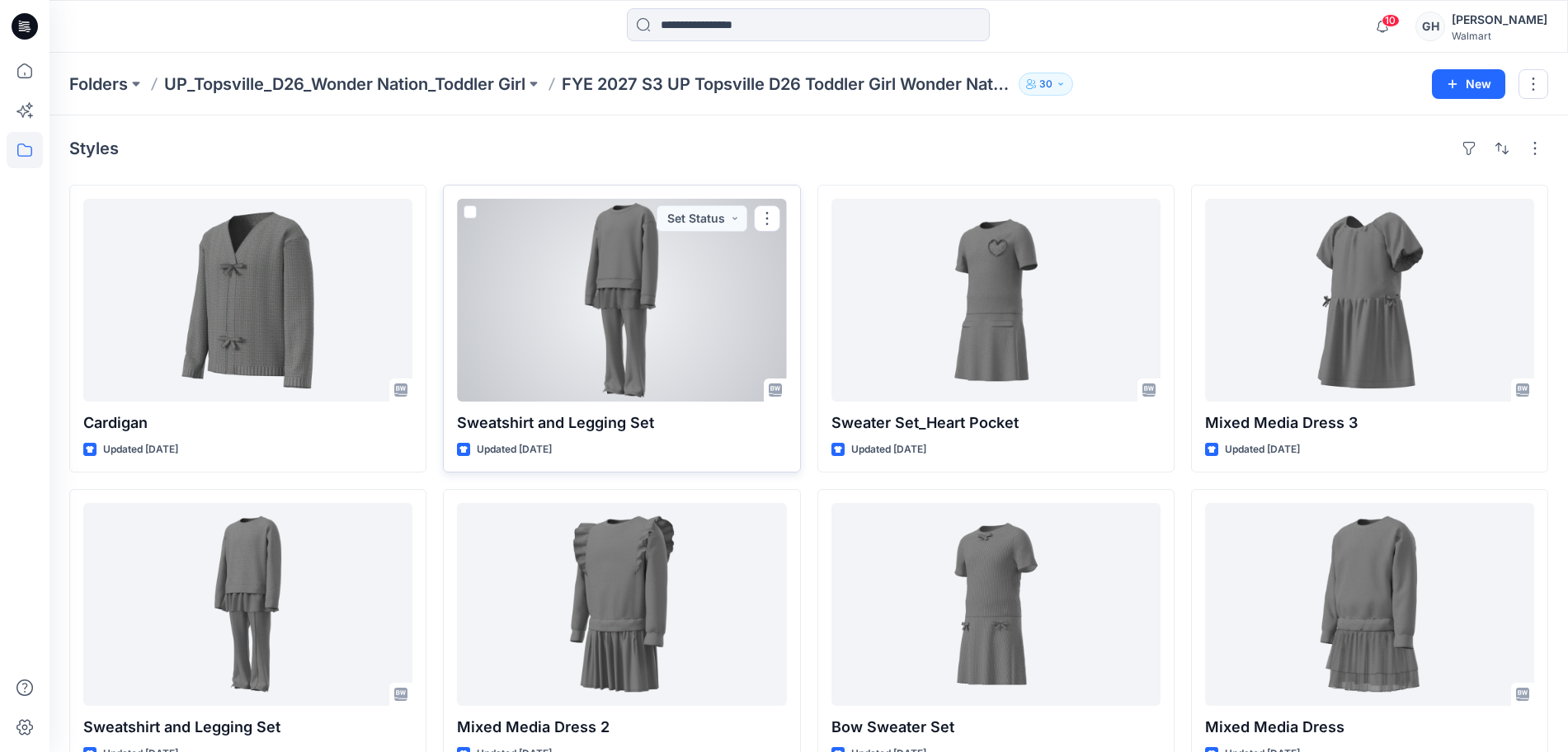
click at [619, 324] on div at bounding box center [621, 301] width 329 height 203
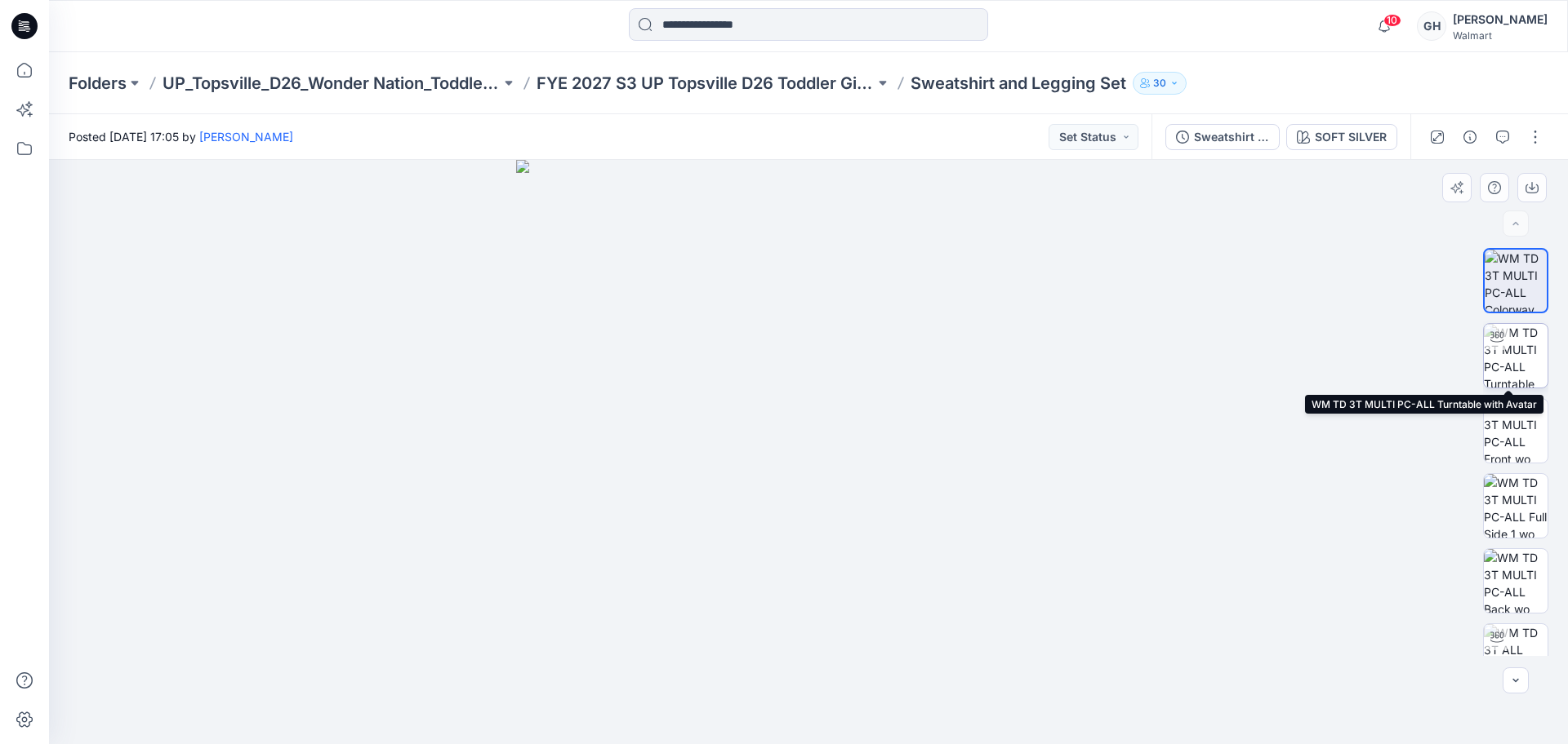
click at [1522, 360] on img at bounding box center [1516, 356] width 64 height 64
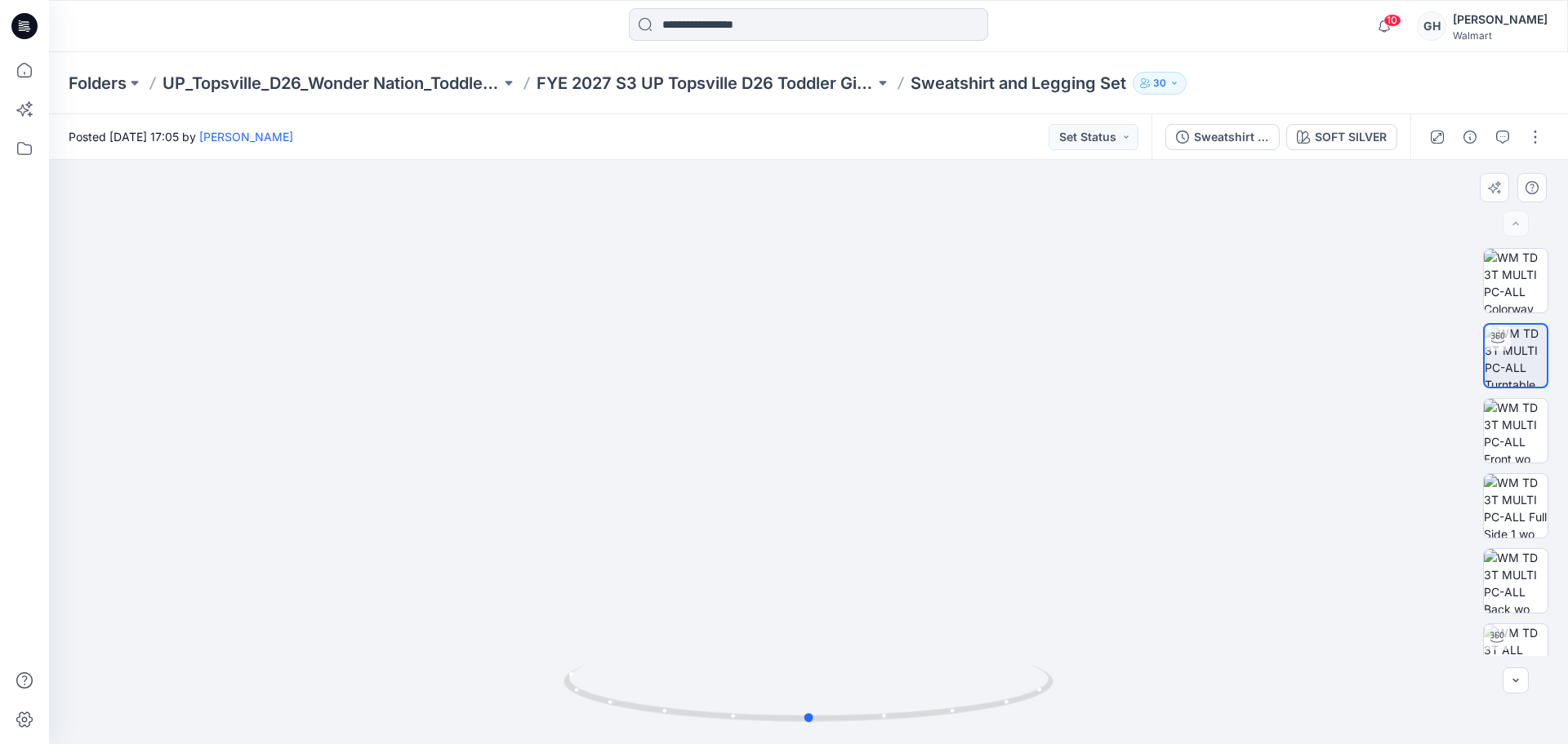
drag, startPoint x: 797, startPoint y: 662, endPoint x: 797, endPoint y: 329, distance: 333.0
click at [797, 329] on div at bounding box center [808, 452] width 1519 height 584
drag, startPoint x: 767, startPoint y: 616, endPoint x: 760, endPoint y: 321, distance: 295.1
click at [763, 312] on img at bounding box center [808, 235] width 1374 height 1018
click at [806, 83] on p "FYE 2027 S3 UP Topsville D26 Toddler Girl Wonder Nation" at bounding box center [705, 83] width 338 height 23
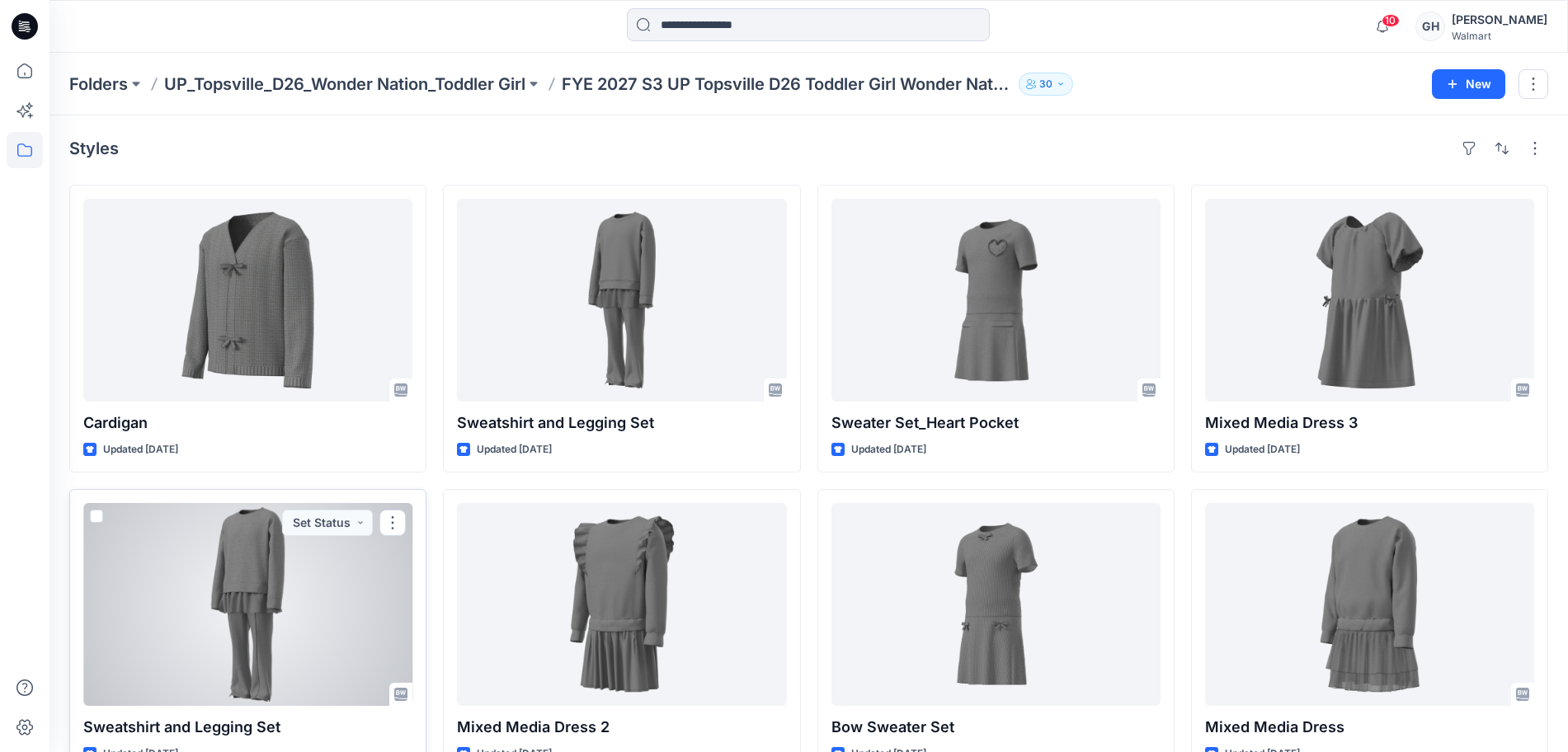
click at [305, 595] on div at bounding box center [248, 605] width 329 height 203
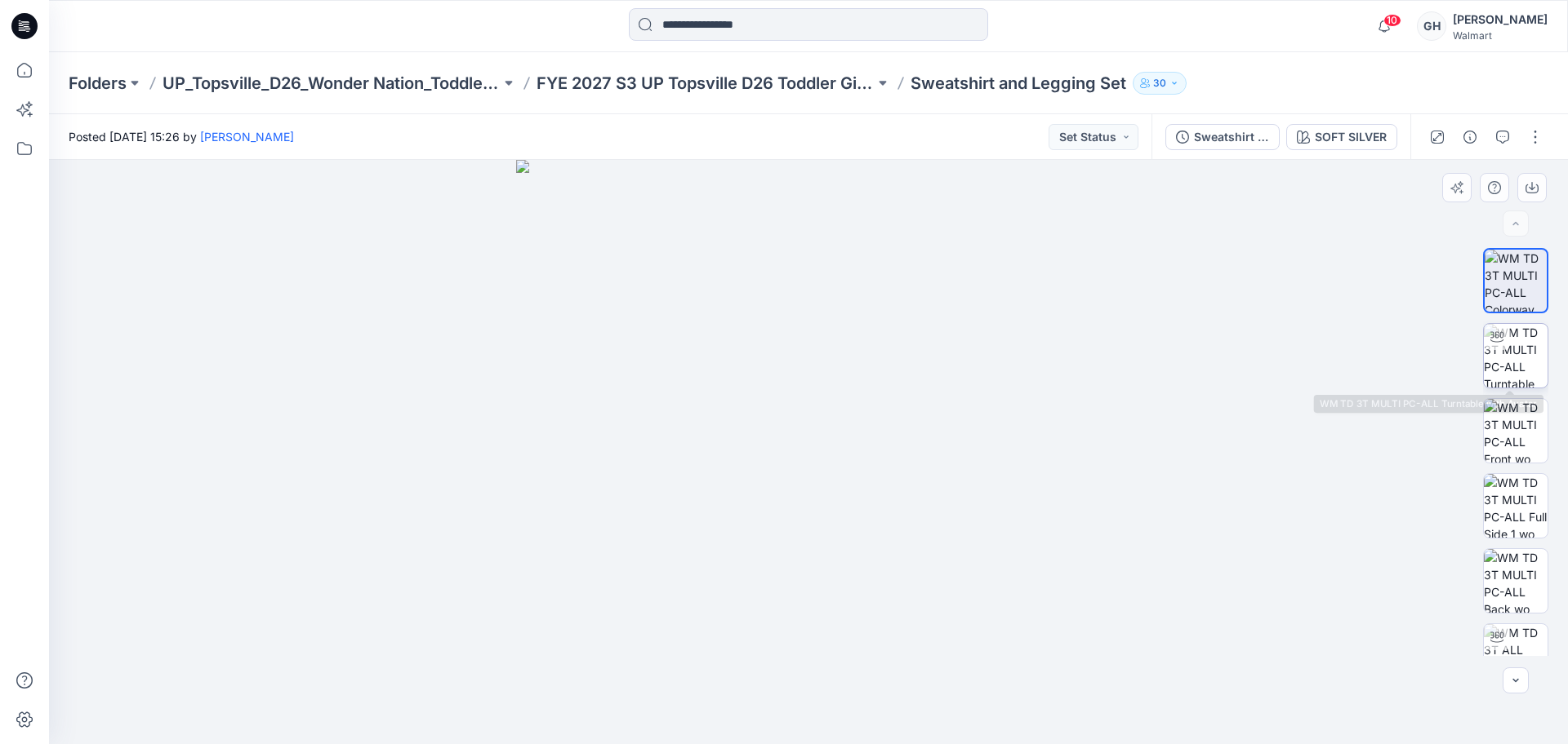
click at [1522, 351] on img at bounding box center [1516, 356] width 64 height 64
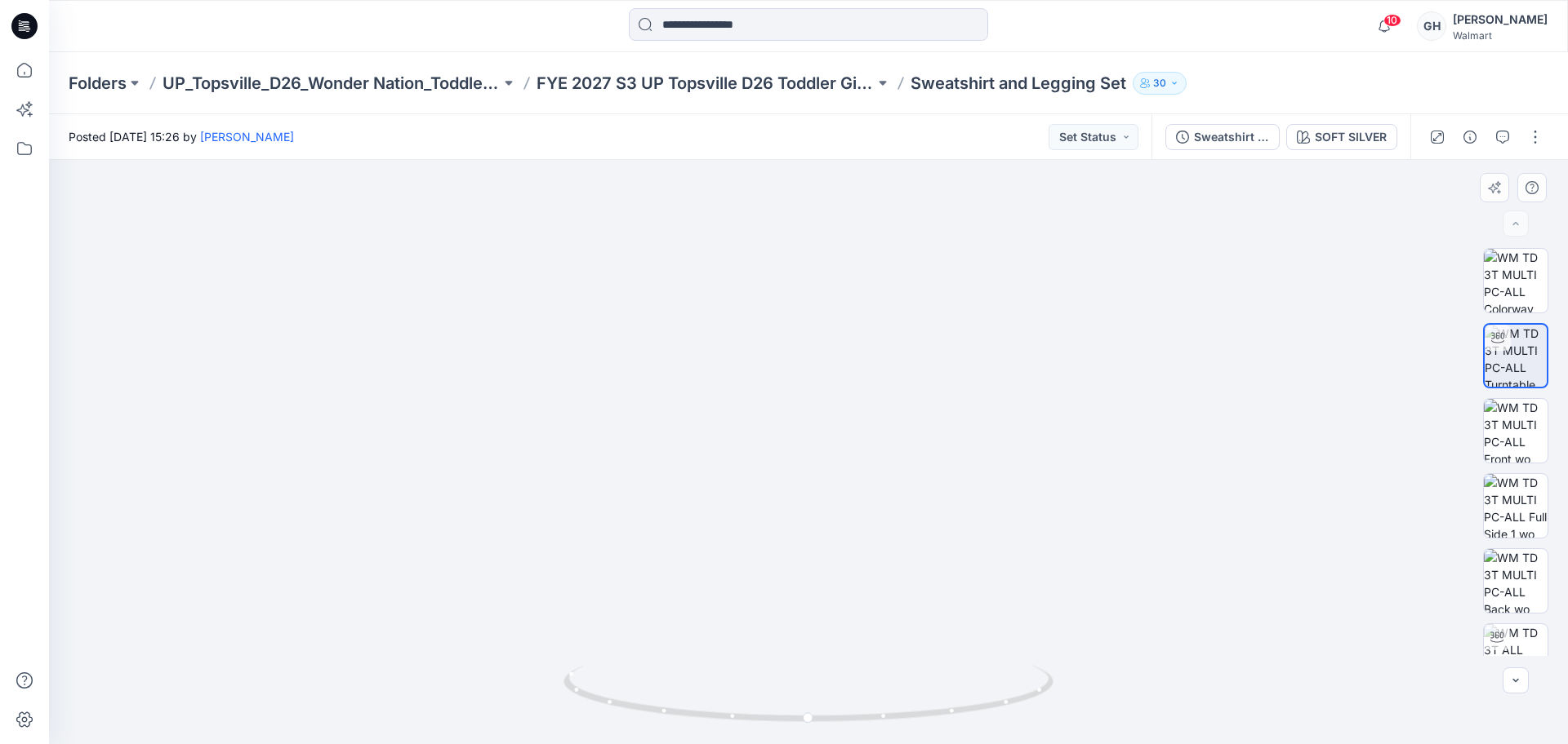
drag, startPoint x: 797, startPoint y: 651, endPoint x: 850, endPoint y: 288, distance: 366.8
click at [850, 288] on img at bounding box center [808, 75] width 1374 height 1340
drag, startPoint x: 856, startPoint y: 566, endPoint x: 894, endPoint y: 397, distance: 173.2
click at [894, 397] on img at bounding box center [808, 57] width 1374 height 1373
drag, startPoint x: 846, startPoint y: 305, endPoint x: 873, endPoint y: 521, distance: 217.7
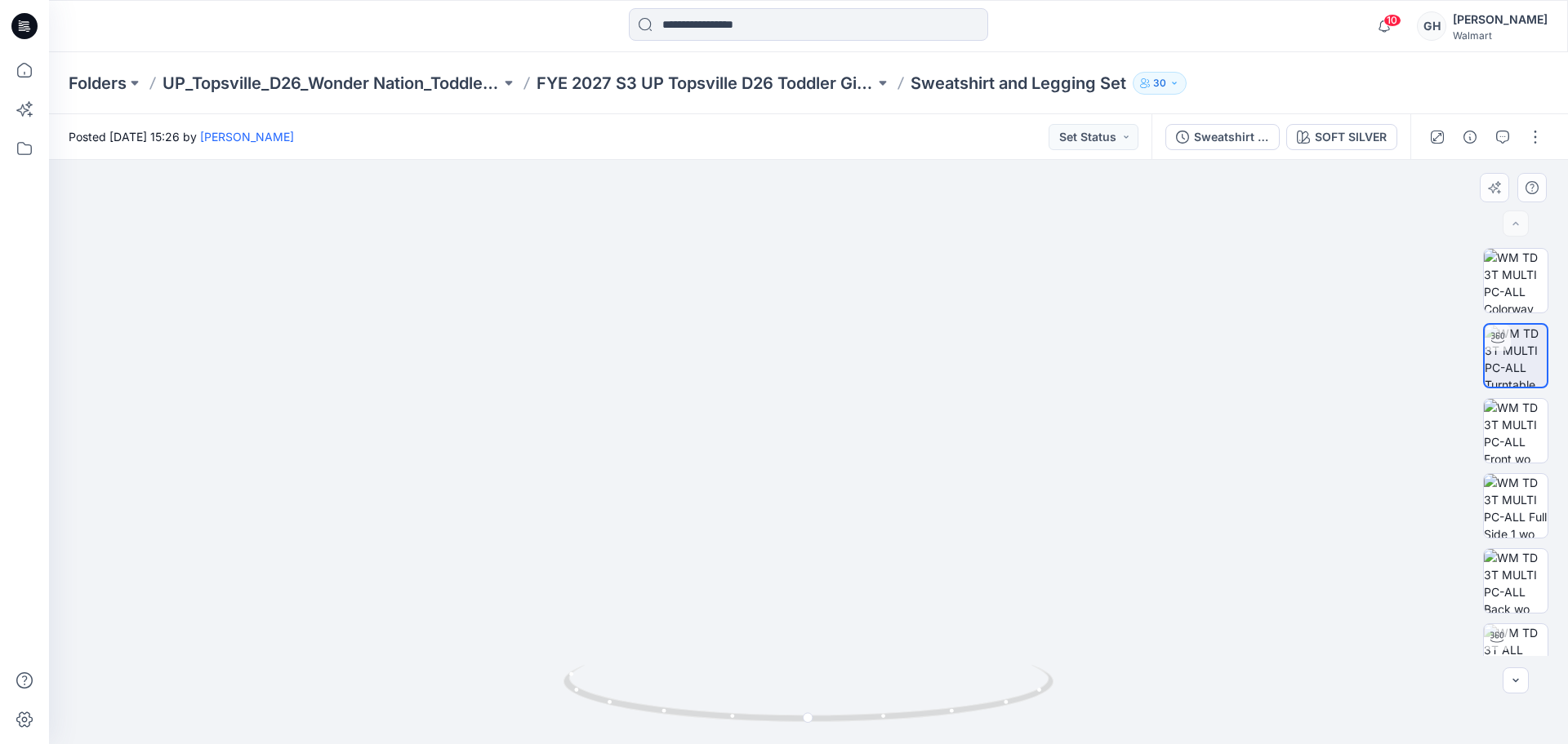
click at [873, 521] on img at bounding box center [808, 166] width 1374 height 1157
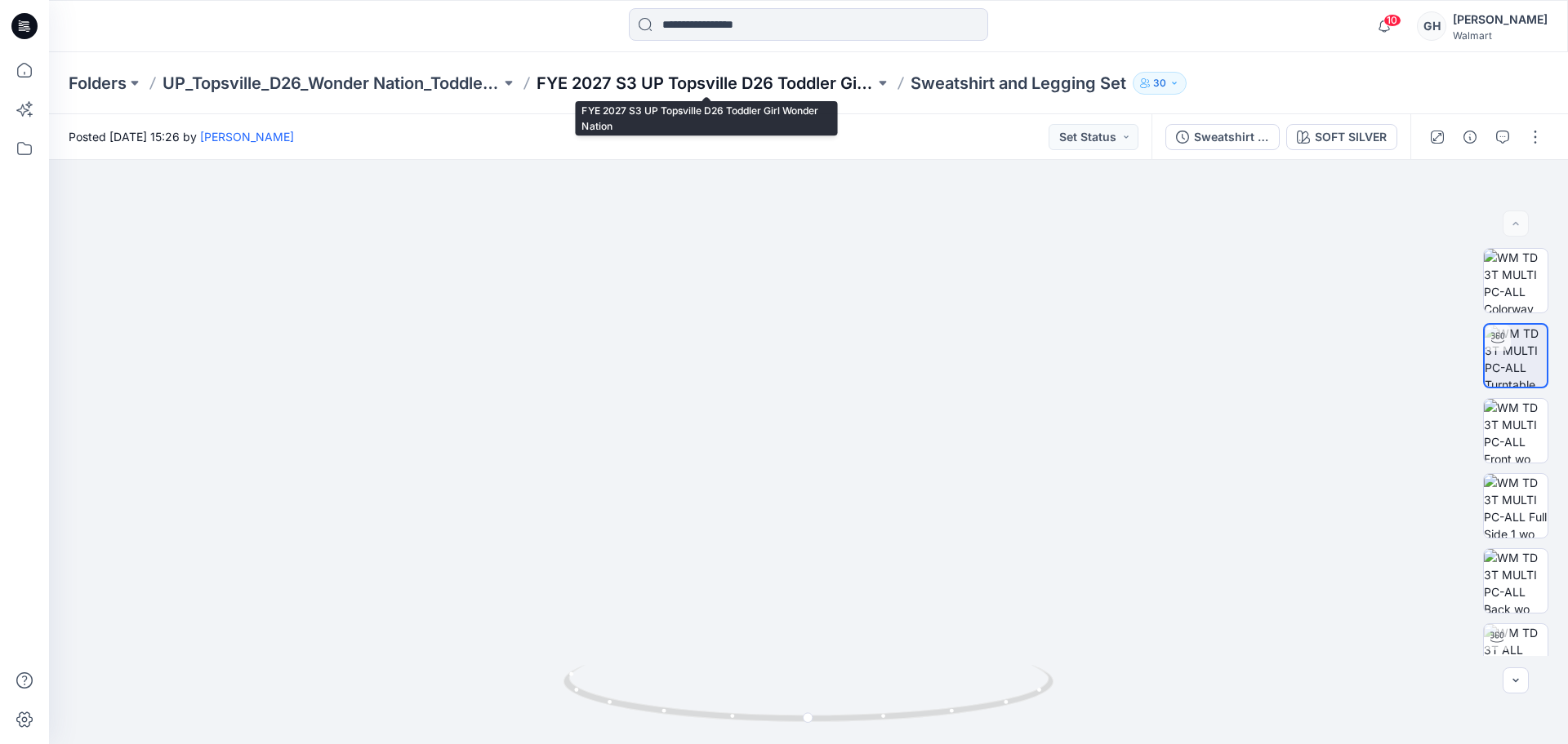
click at [743, 81] on p "FYE 2027 S3 UP Topsville D26 Toddler Girl Wonder Nation" at bounding box center [705, 83] width 338 height 23
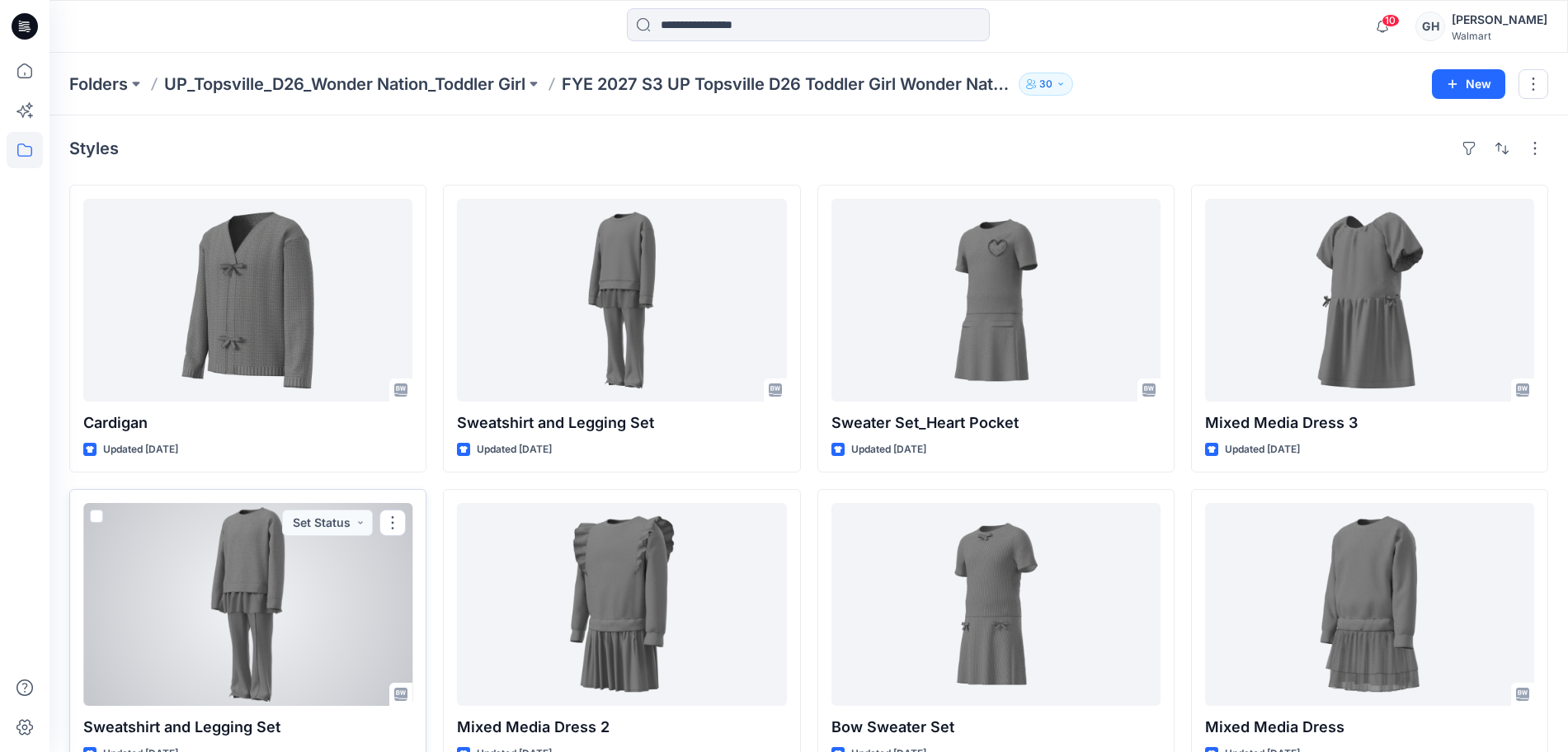
click at [311, 628] on div at bounding box center [248, 605] width 329 height 203
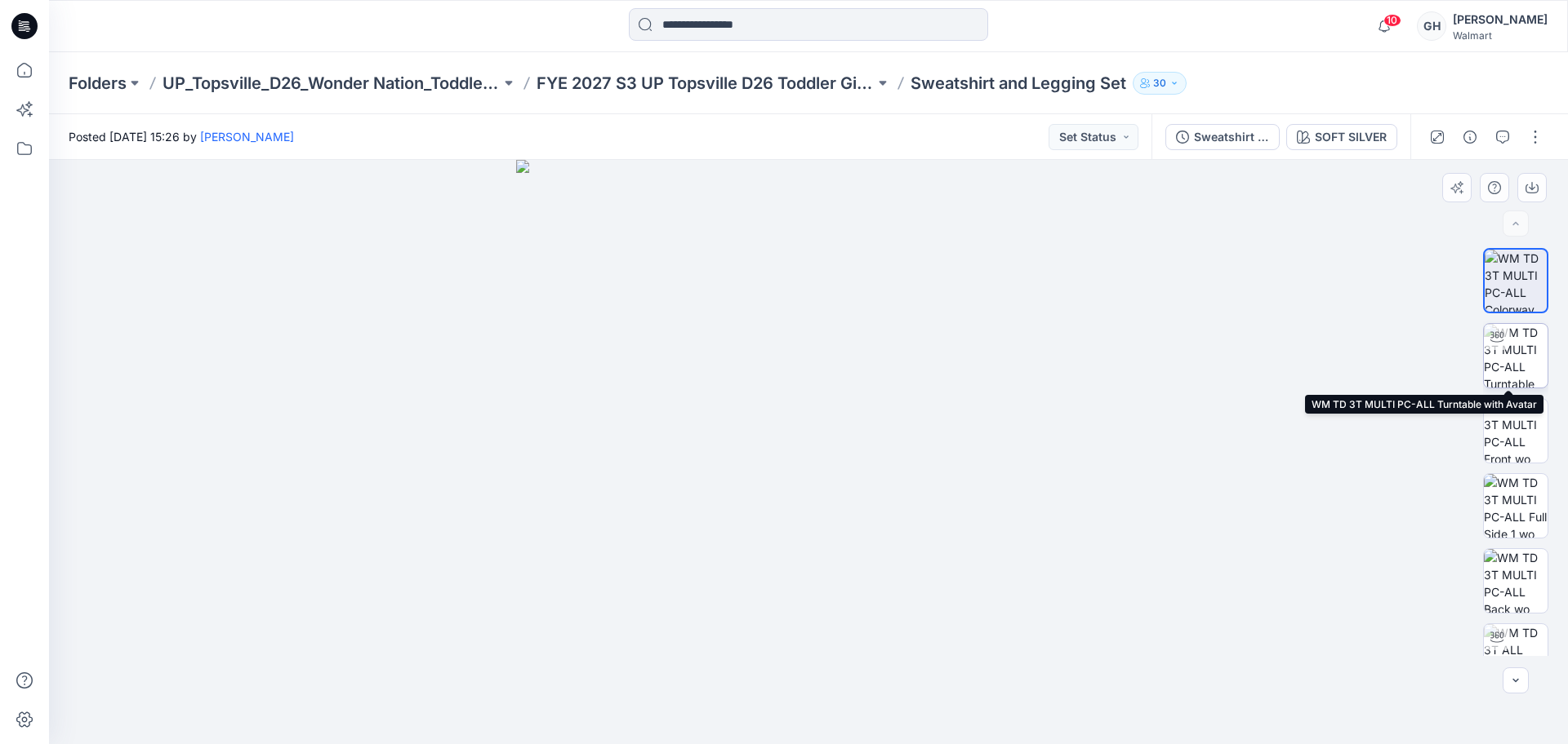
click at [1519, 353] on img at bounding box center [1516, 356] width 64 height 64
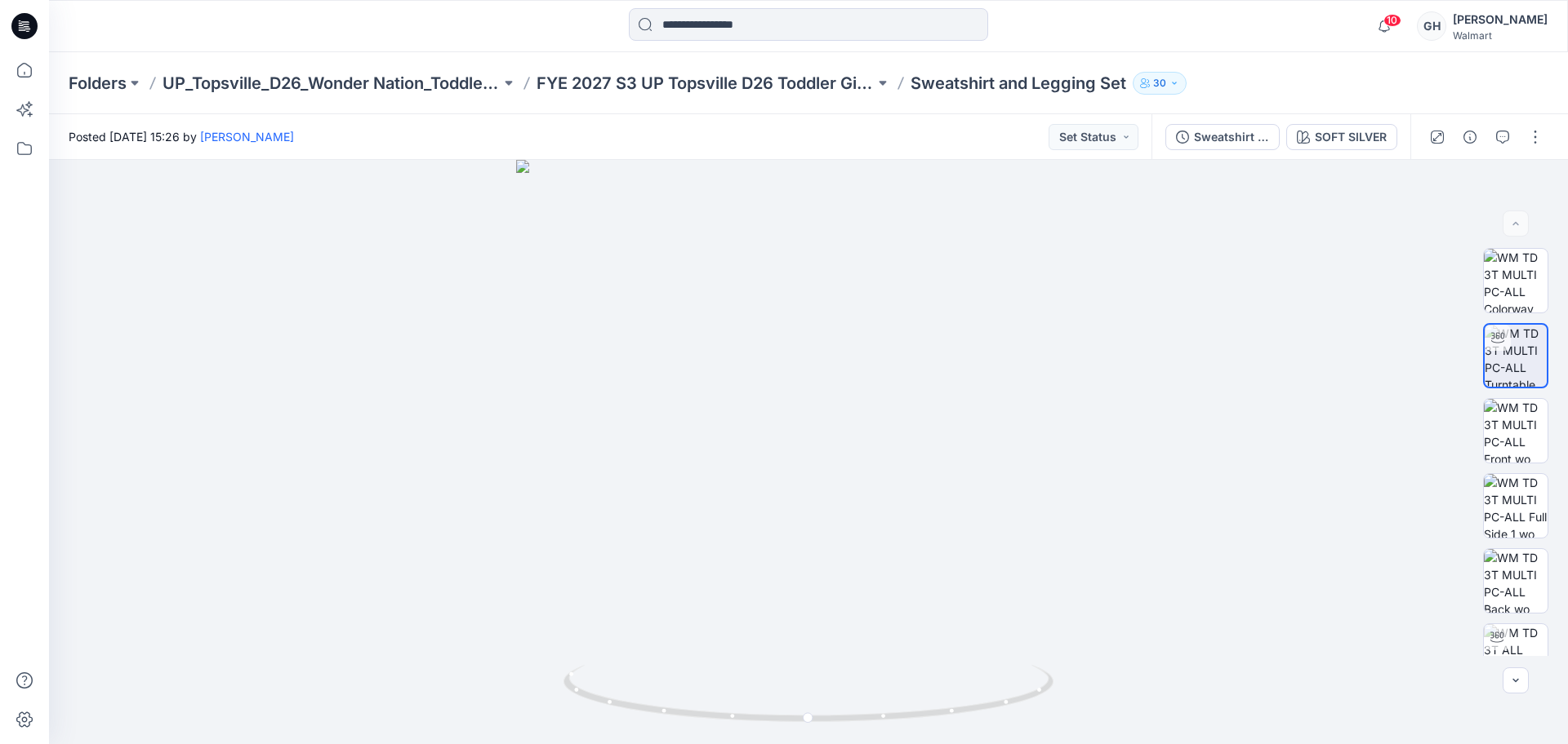
drag, startPoint x: 1524, startPoint y: 139, endPoint x: 1517, endPoint y: 154, distance: 16.6
click at [1525, 139] on button "button" at bounding box center [1535, 137] width 26 height 26
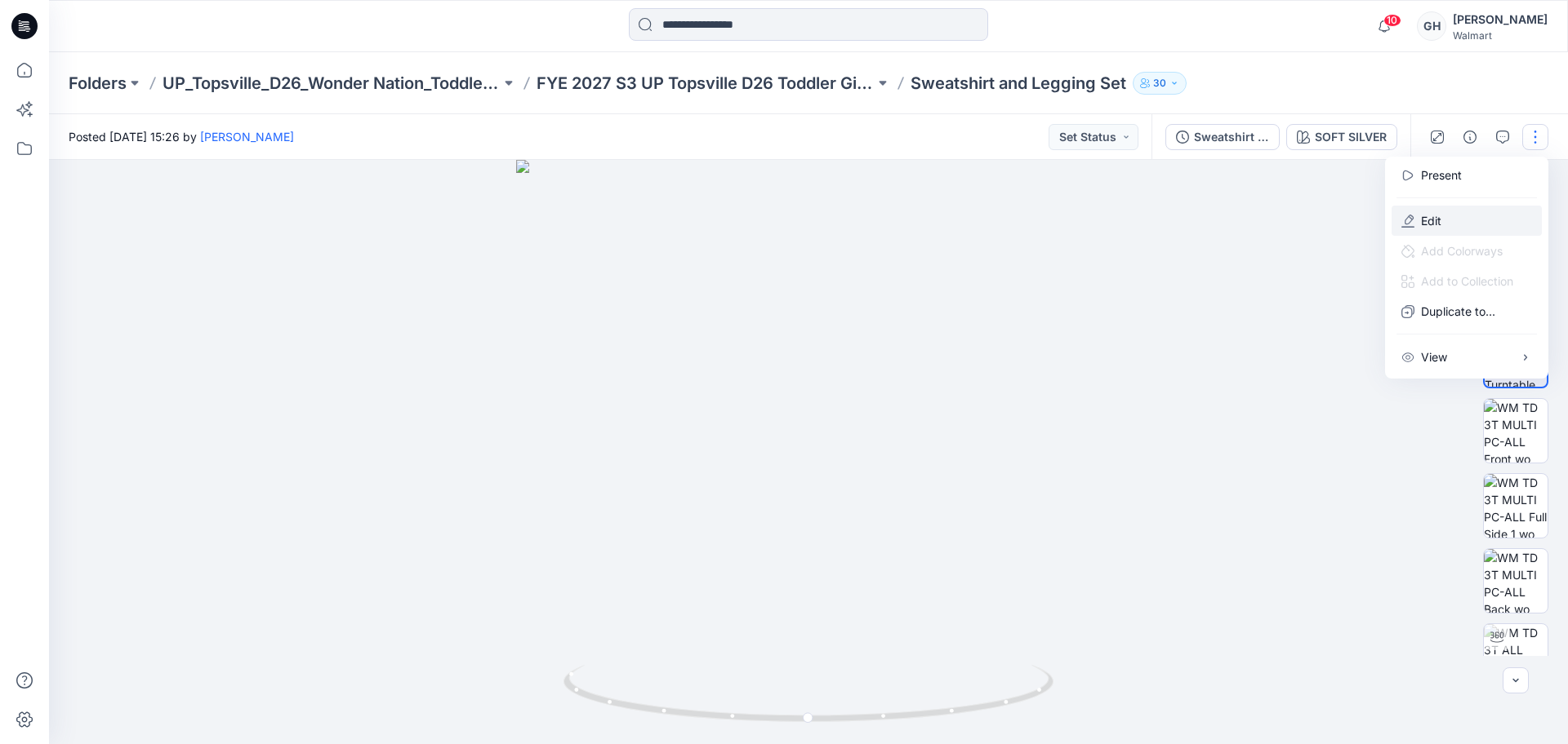
click at [1464, 208] on button "Edit" at bounding box center [1467, 221] width 150 height 30
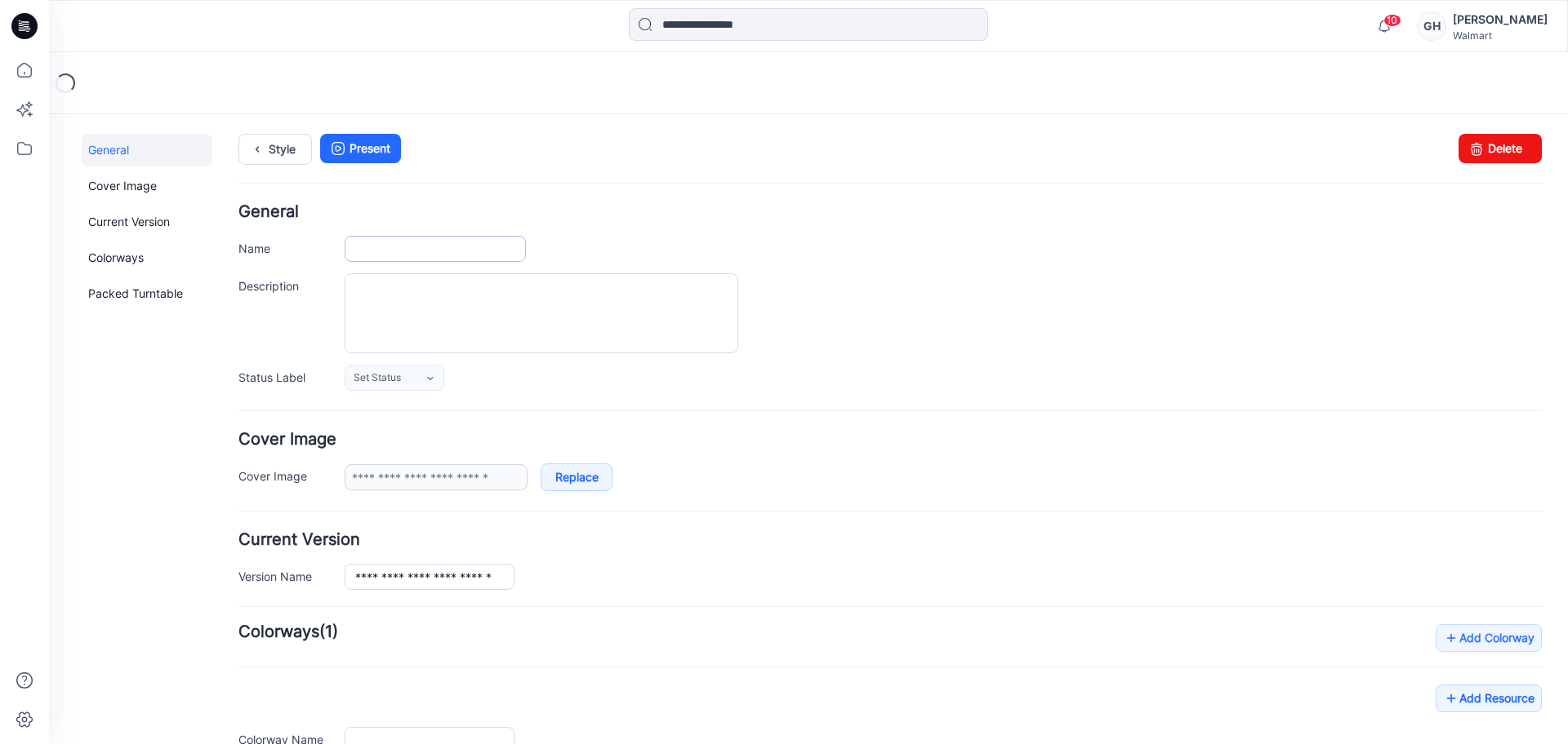
type input "**********"
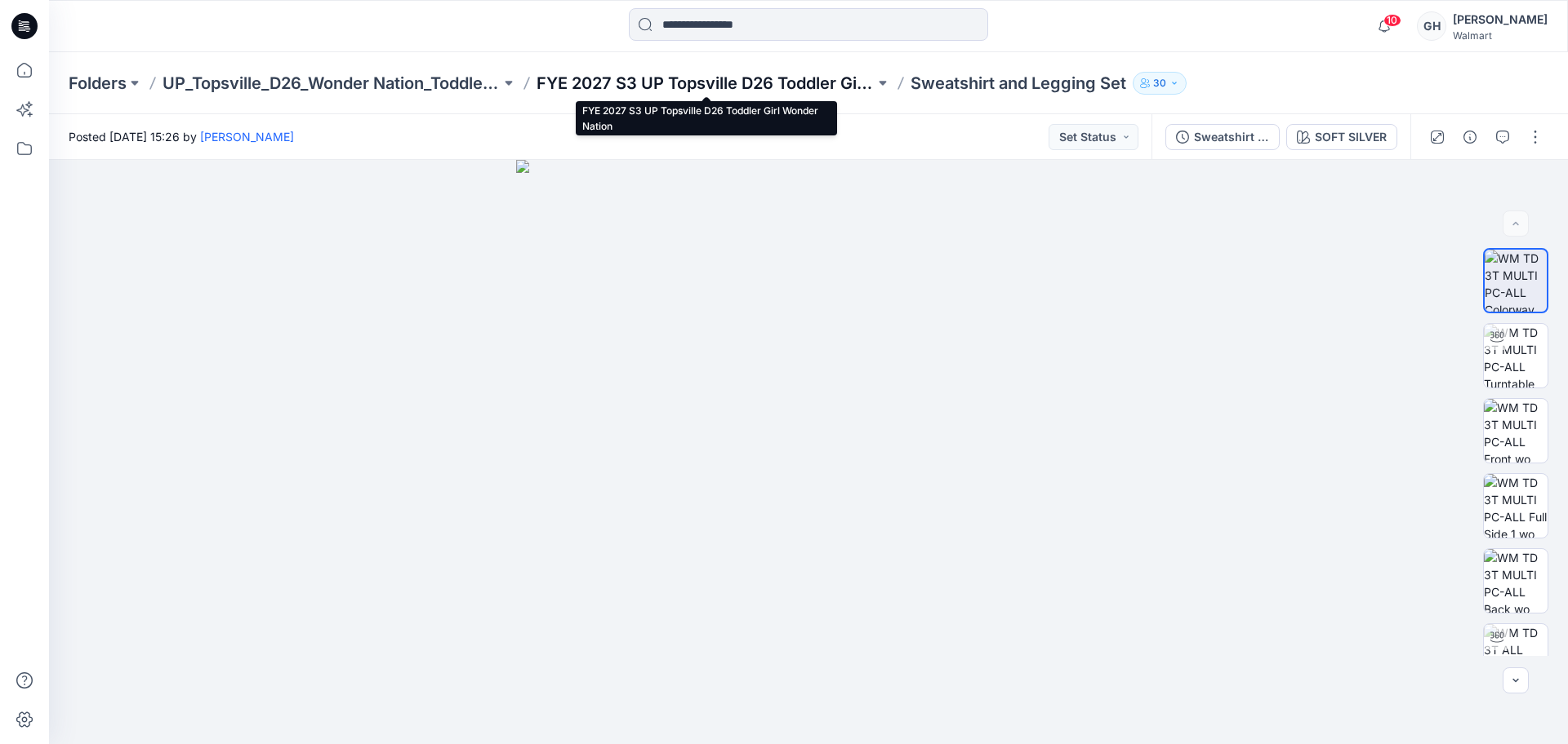
click at [670, 86] on p "FYE 2027 S3 UP Topsville D26 Toddler Girl Wonder Nation" at bounding box center [705, 83] width 338 height 23
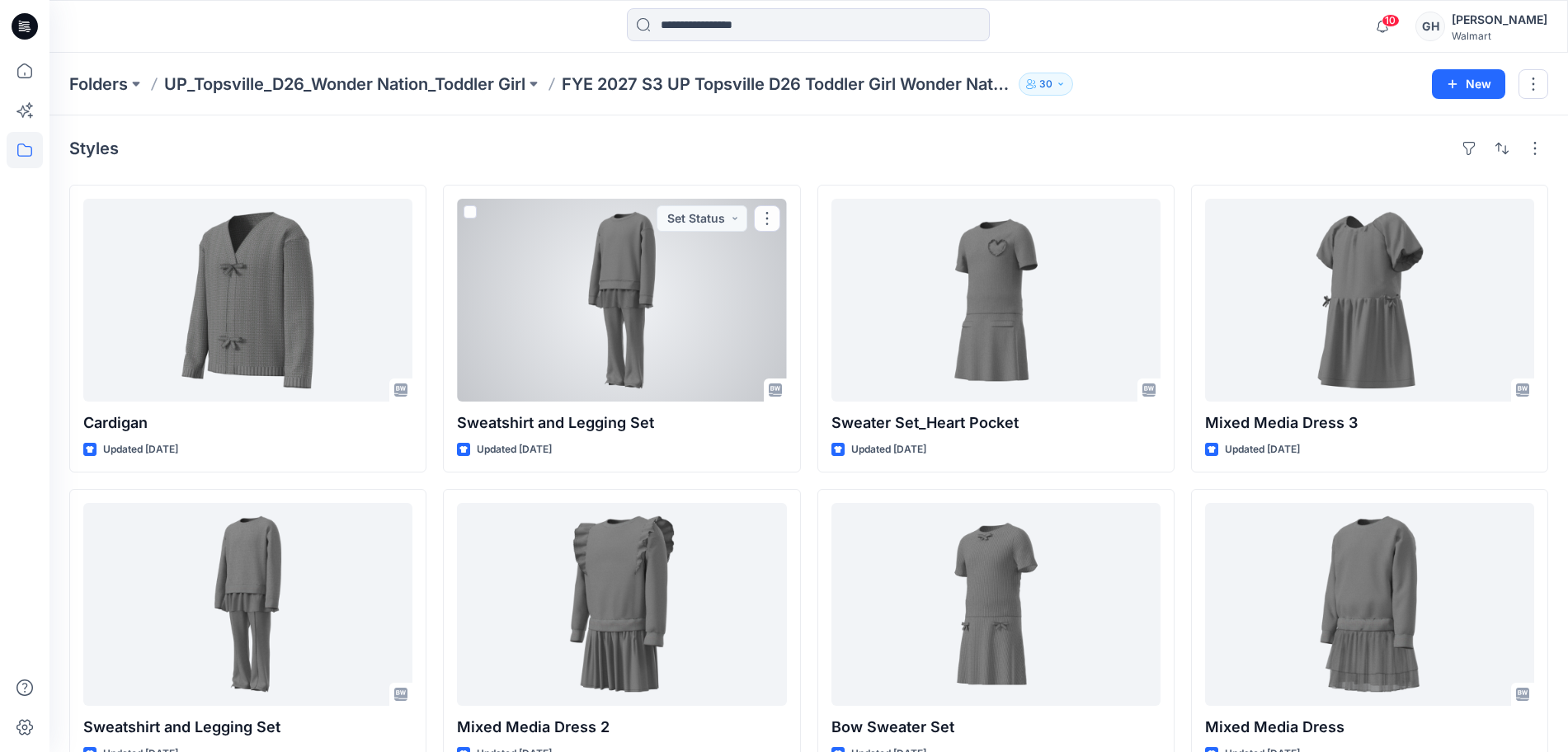
drag, startPoint x: 649, startPoint y: 333, endPoint x: 714, endPoint y: 323, distance: 65.8
click at [647, 333] on div at bounding box center [621, 301] width 329 height 203
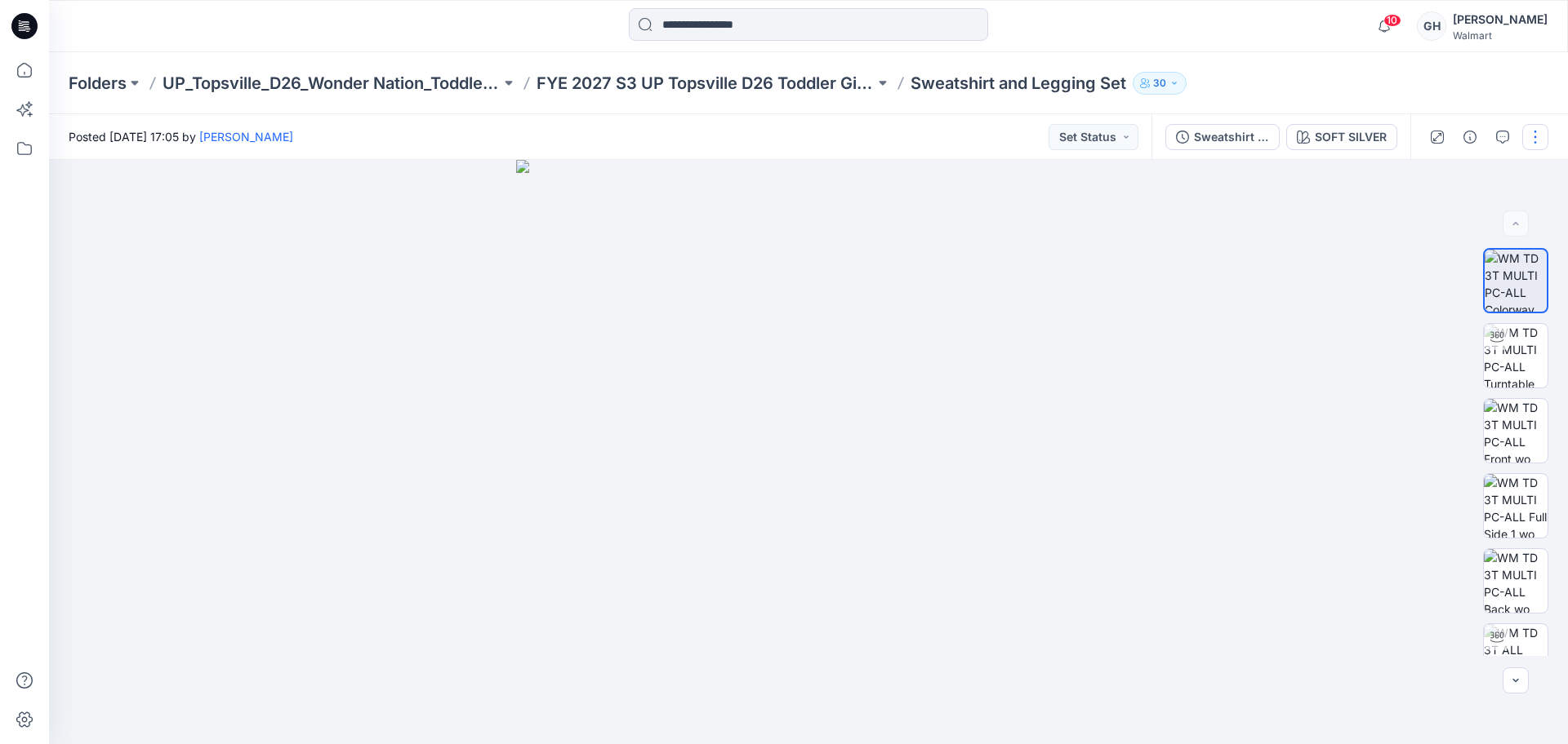
click at [1532, 128] on button "button" at bounding box center [1535, 137] width 26 height 26
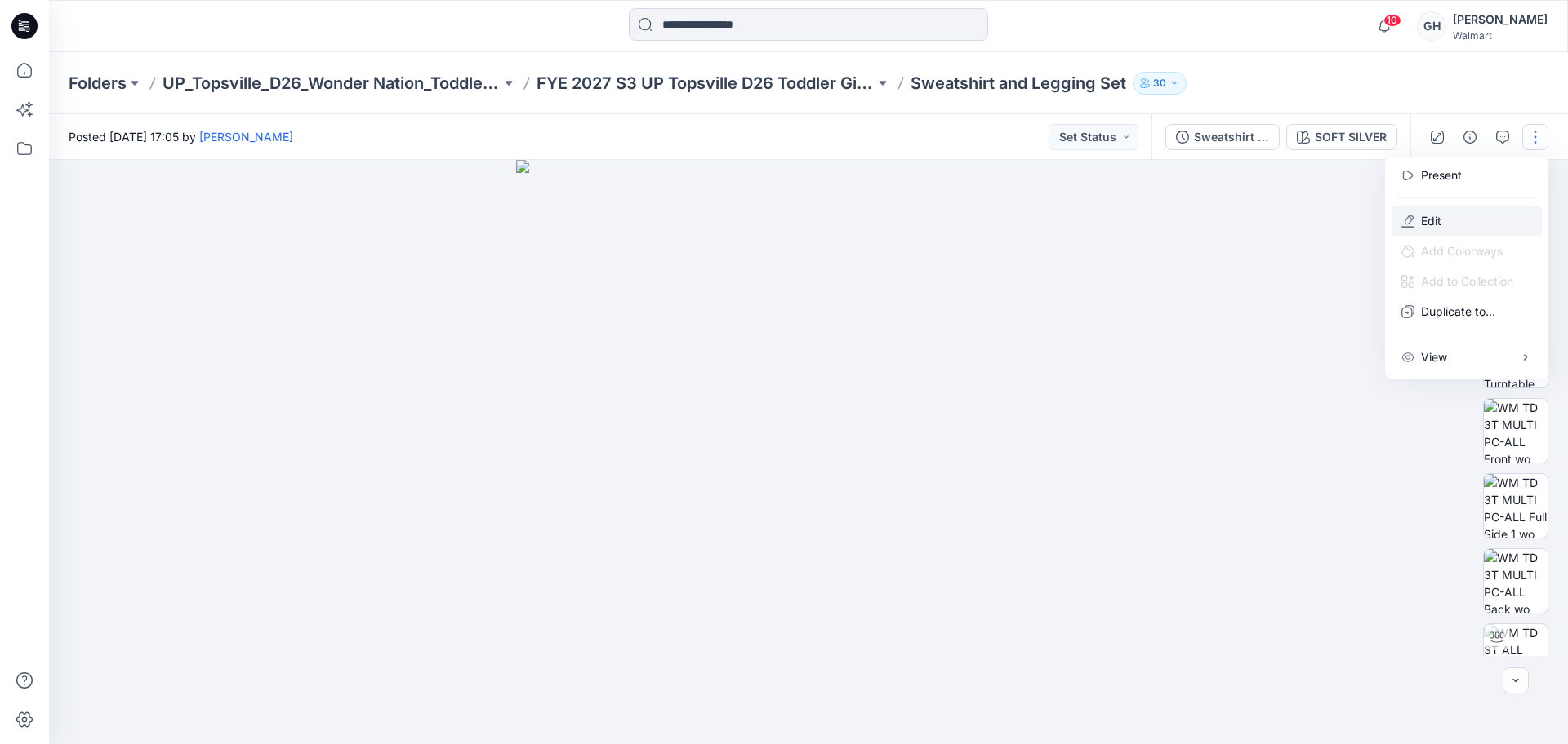
click at [1457, 212] on button "Edit" at bounding box center [1467, 221] width 150 height 30
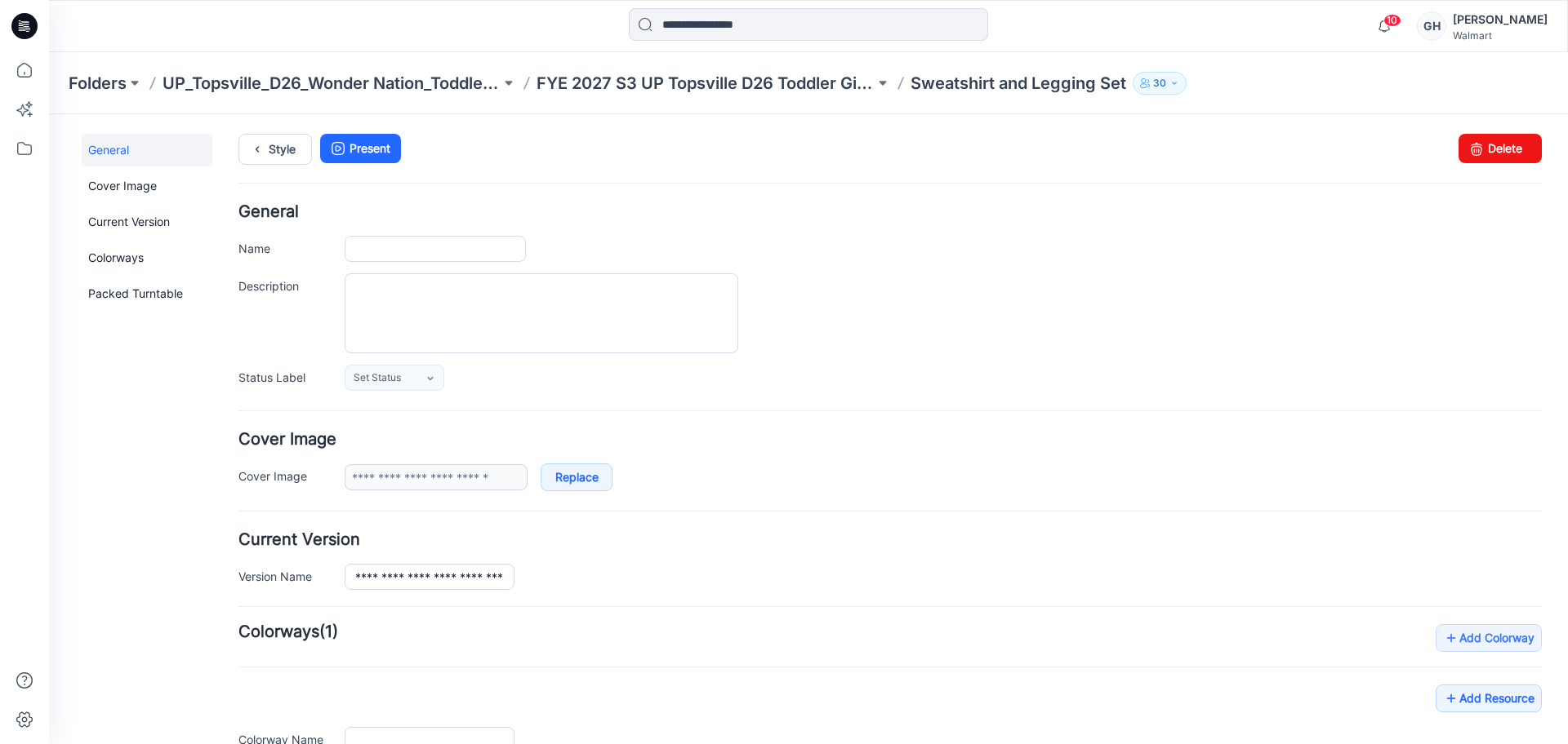
type input "**********"
click at [505, 250] on input "**********" at bounding box center [435, 249] width 181 height 26
type input "**********"
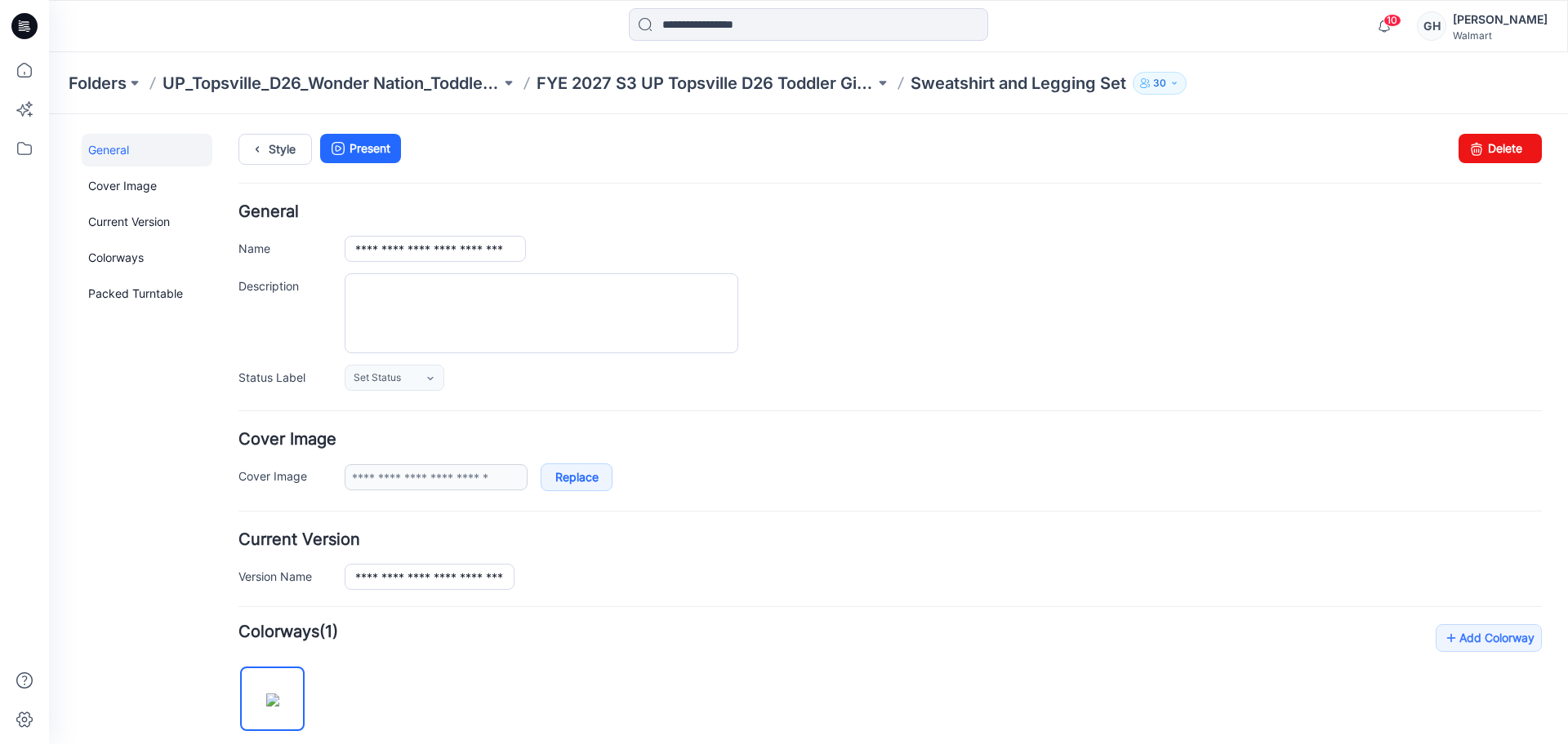
click at [674, 233] on div "**********" at bounding box center [889, 297] width 1303 height 187
click at [791, 75] on p "FYE 2027 S3 UP Topsville D26 Toddler Girl Wonder Nation" at bounding box center [705, 83] width 338 height 23
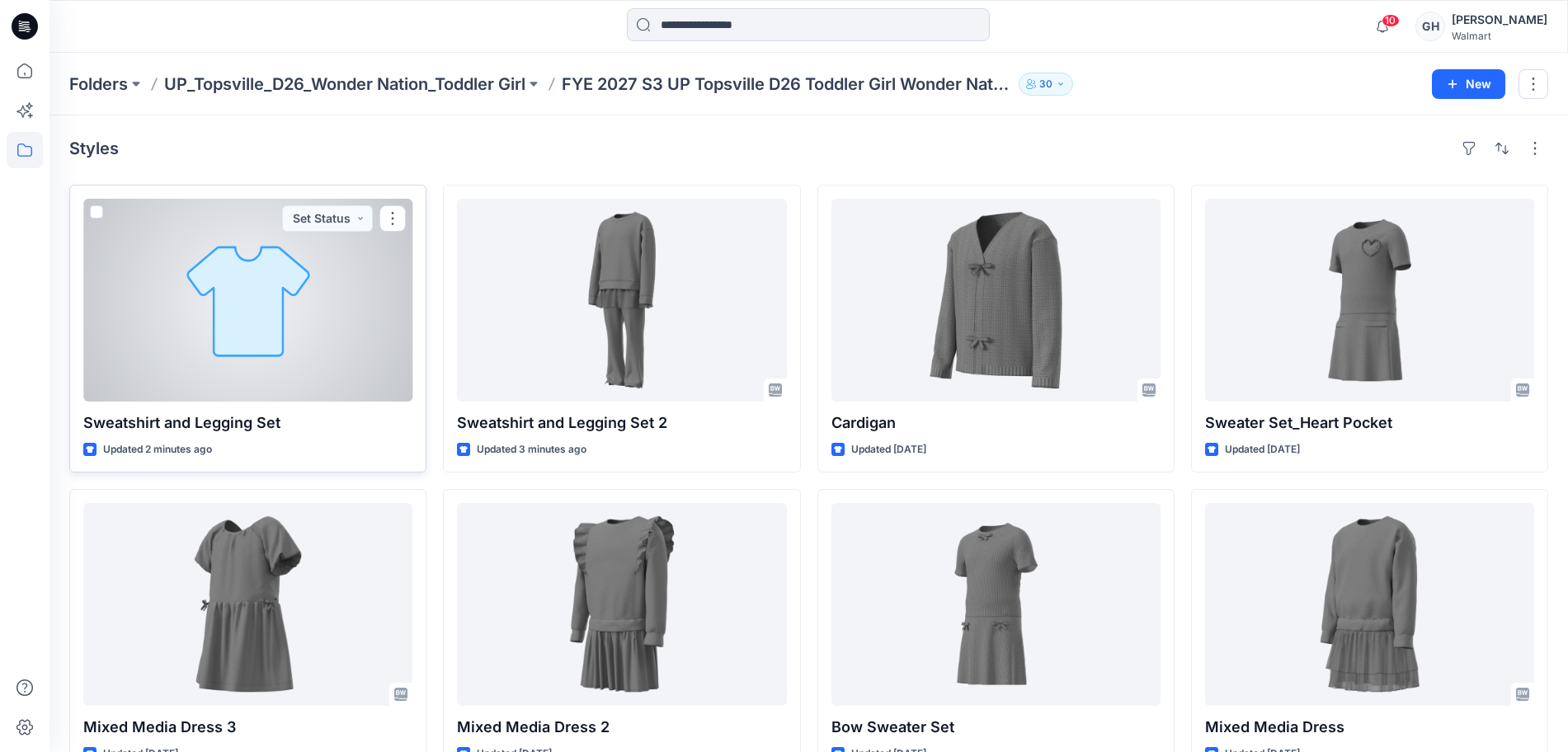
click at [308, 354] on div at bounding box center [248, 301] width 329 height 203
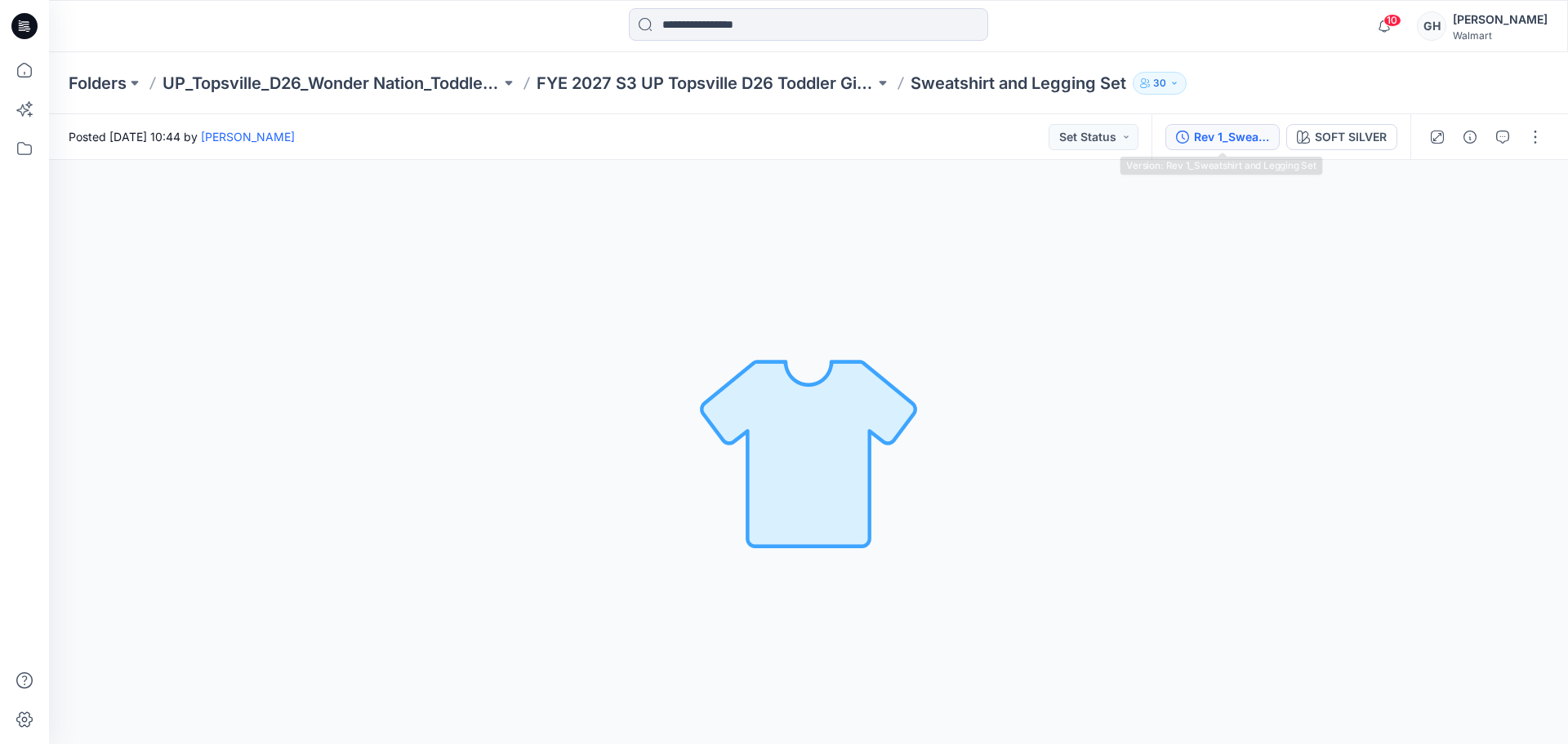
click at [1221, 135] on div "Rev 1_Sweatshirt and Legging Set" at bounding box center [1231, 137] width 76 height 18
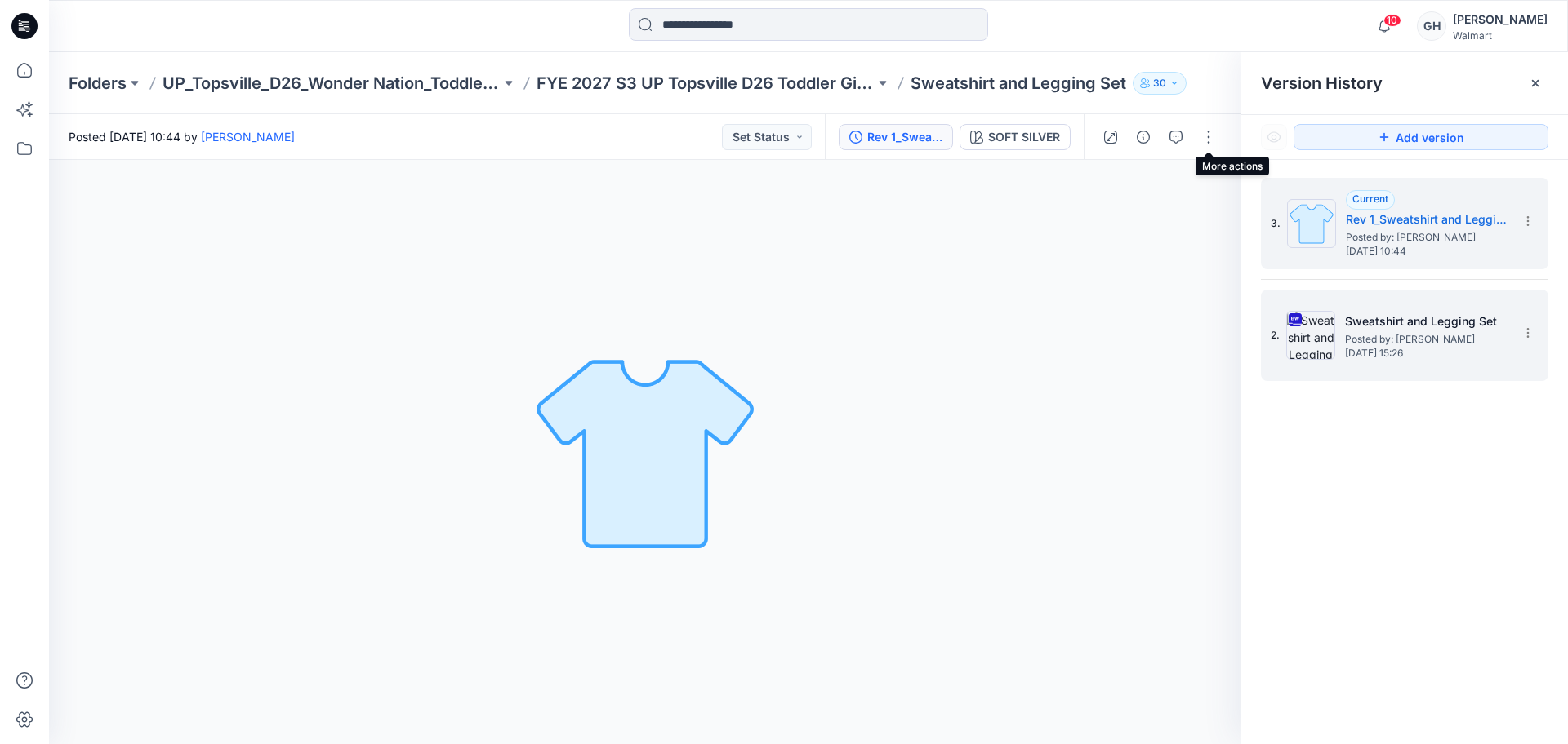
click at [1333, 316] on img at bounding box center [1310, 335] width 49 height 49
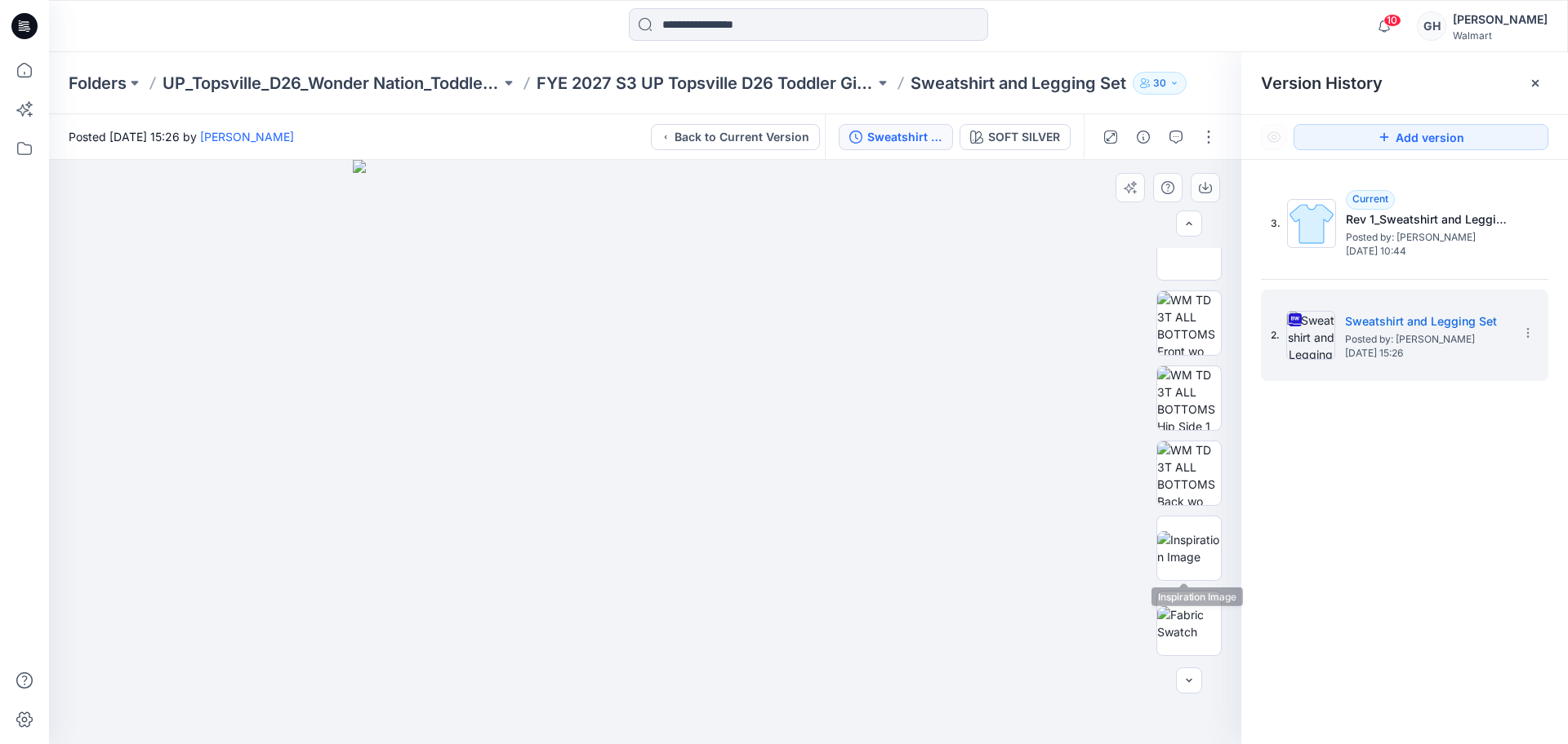
scroll to position [708, 0]
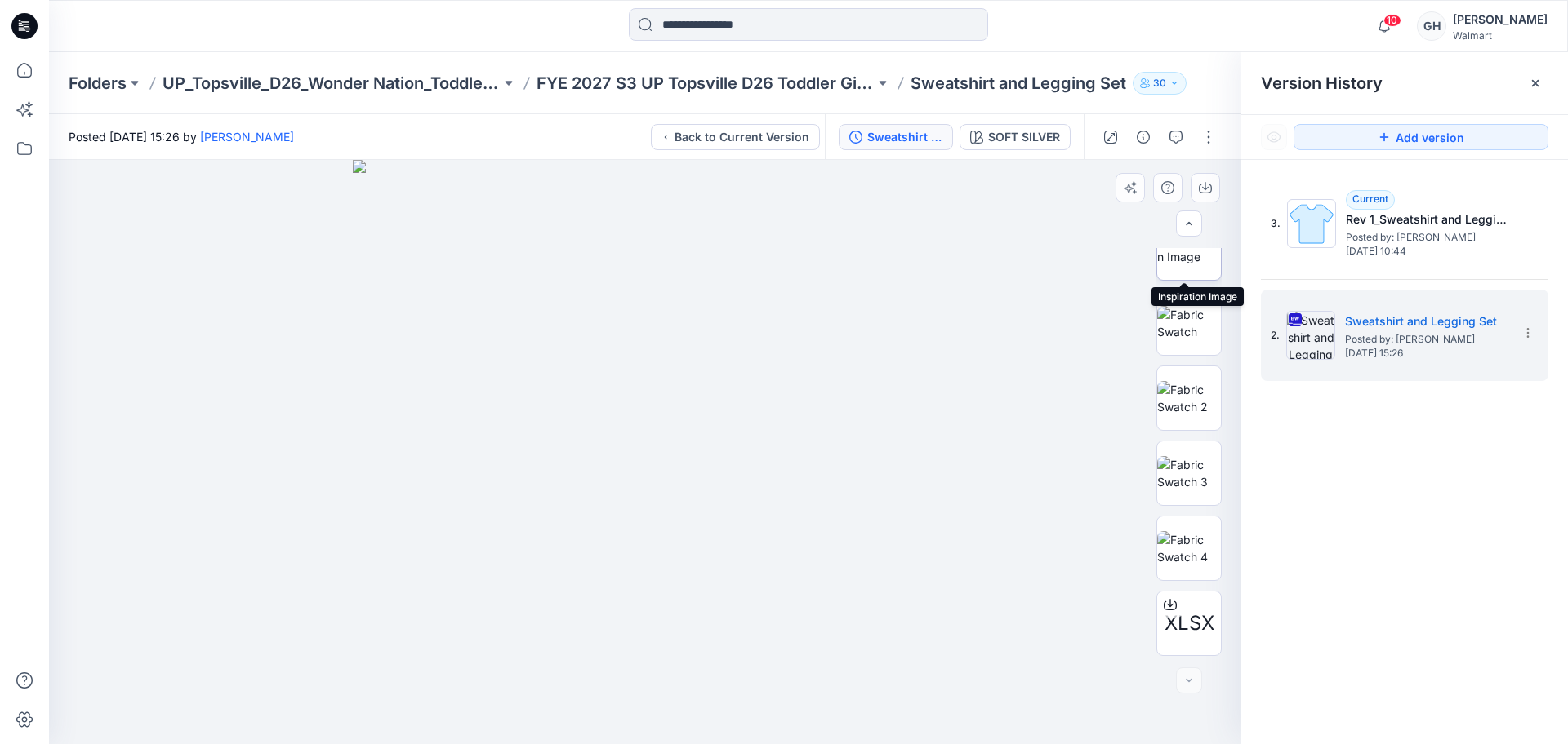
click at [1181, 265] on img at bounding box center [1190, 248] width 64 height 35
click at [1208, 187] on icon "button" at bounding box center [1205, 186] width 6 height 8
drag, startPoint x: 1182, startPoint y: 336, endPoint x: 1181, endPoint y: 313, distance: 23.0
click at [1182, 335] on img at bounding box center [1190, 323] width 64 height 35
click at [1204, 184] on icon "button" at bounding box center [1206, 187] width 13 height 13
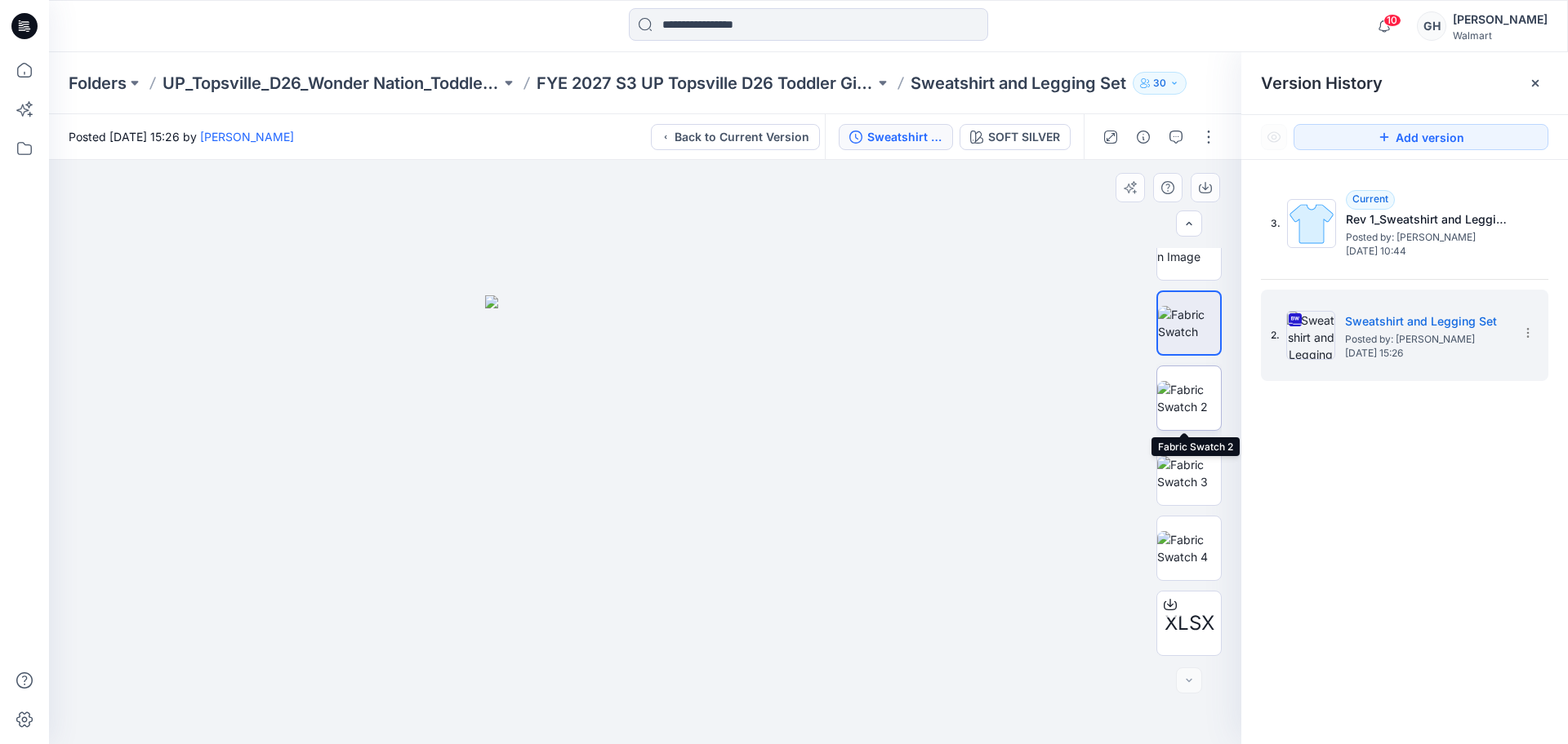
click at [1197, 382] on img at bounding box center [1190, 398] width 64 height 35
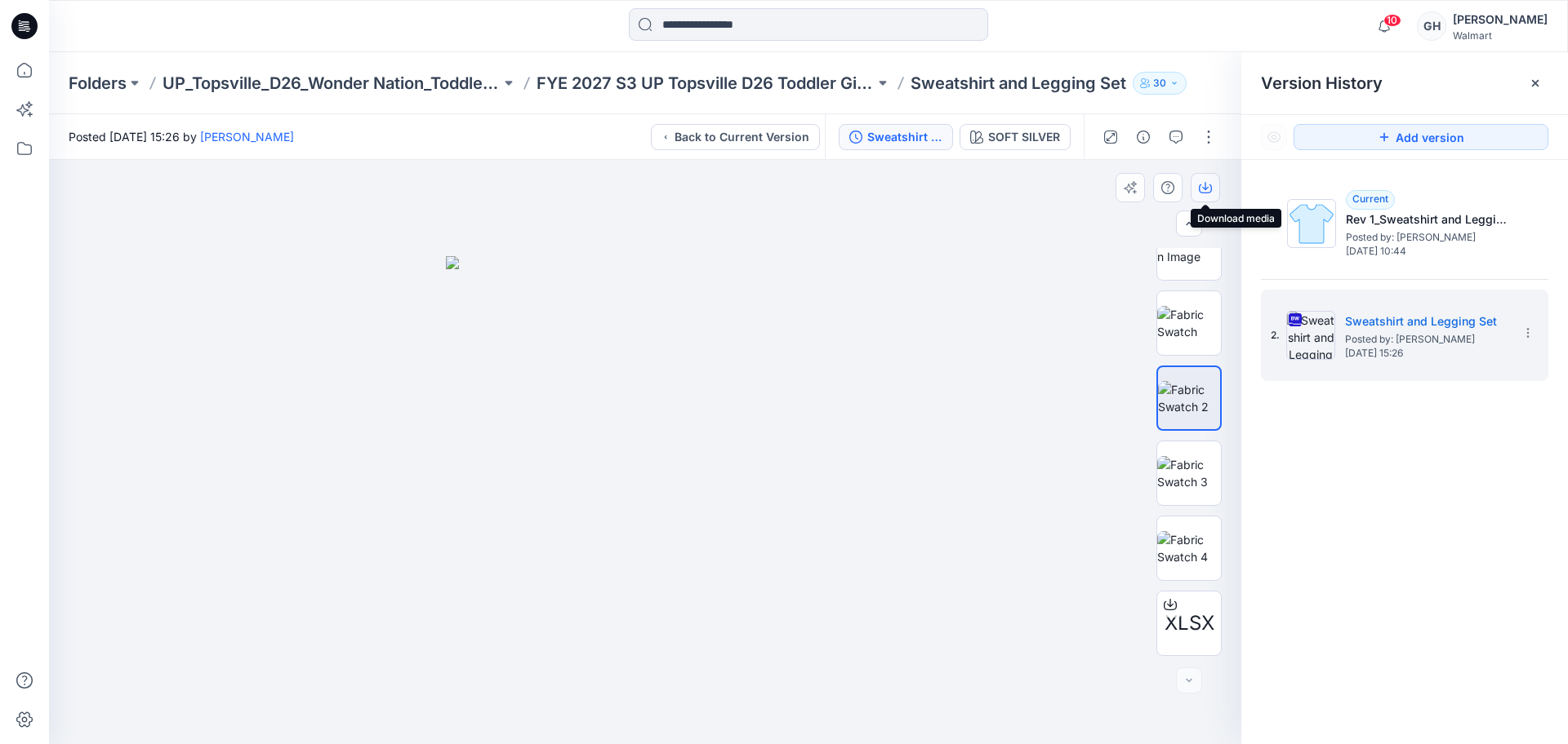
click at [1211, 181] on icon "button" at bounding box center [1206, 187] width 13 height 13
click at [1192, 476] on img at bounding box center [1190, 473] width 64 height 35
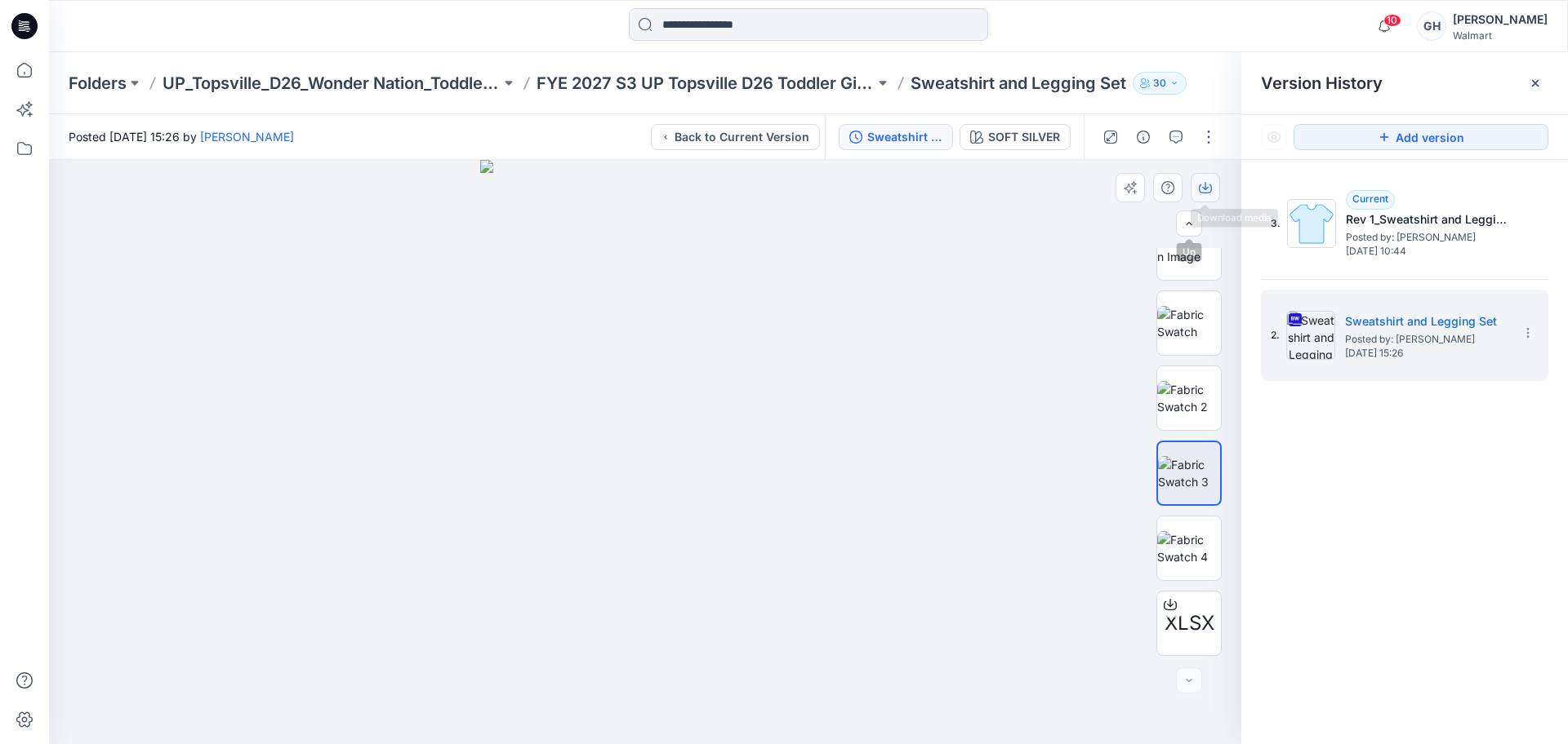
click at [1201, 190] on icon "button" at bounding box center [1206, 187] width 13 height 13
drag, startPoint x: 1186, startPoint y: 559, endPoint x: 1194, endPoint y: 464, distance: 95.3
click at [1186, 559] on img at bounding box center [1190, 549] width 64 height 35
click at [1201, 187] on icon "button" at bounding box center [1206, 187] width 13 height 13
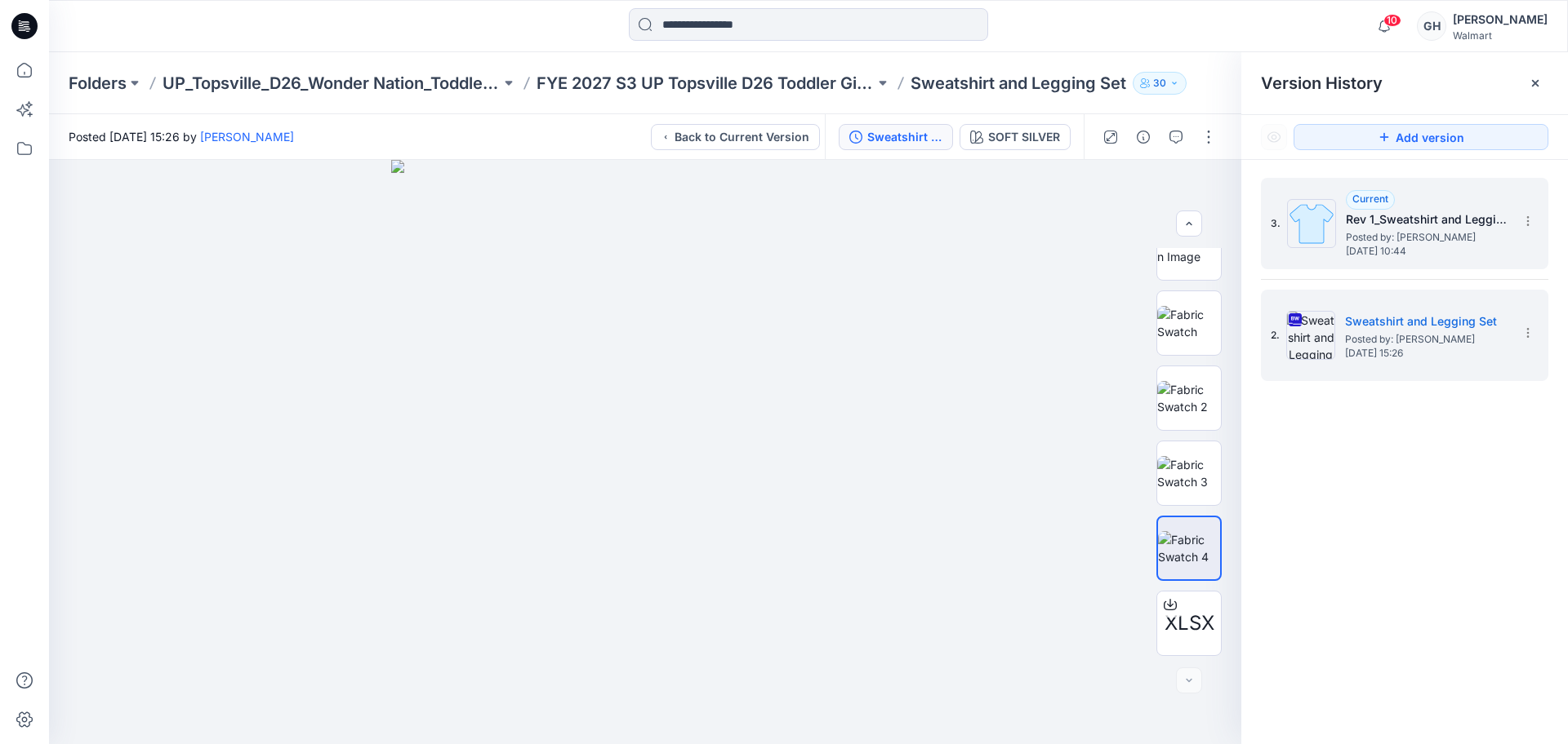
click at [1385, 233] on span "Posted by: [PERSON_NAME]" at bounding box center [1428, 237] width 163 height 16
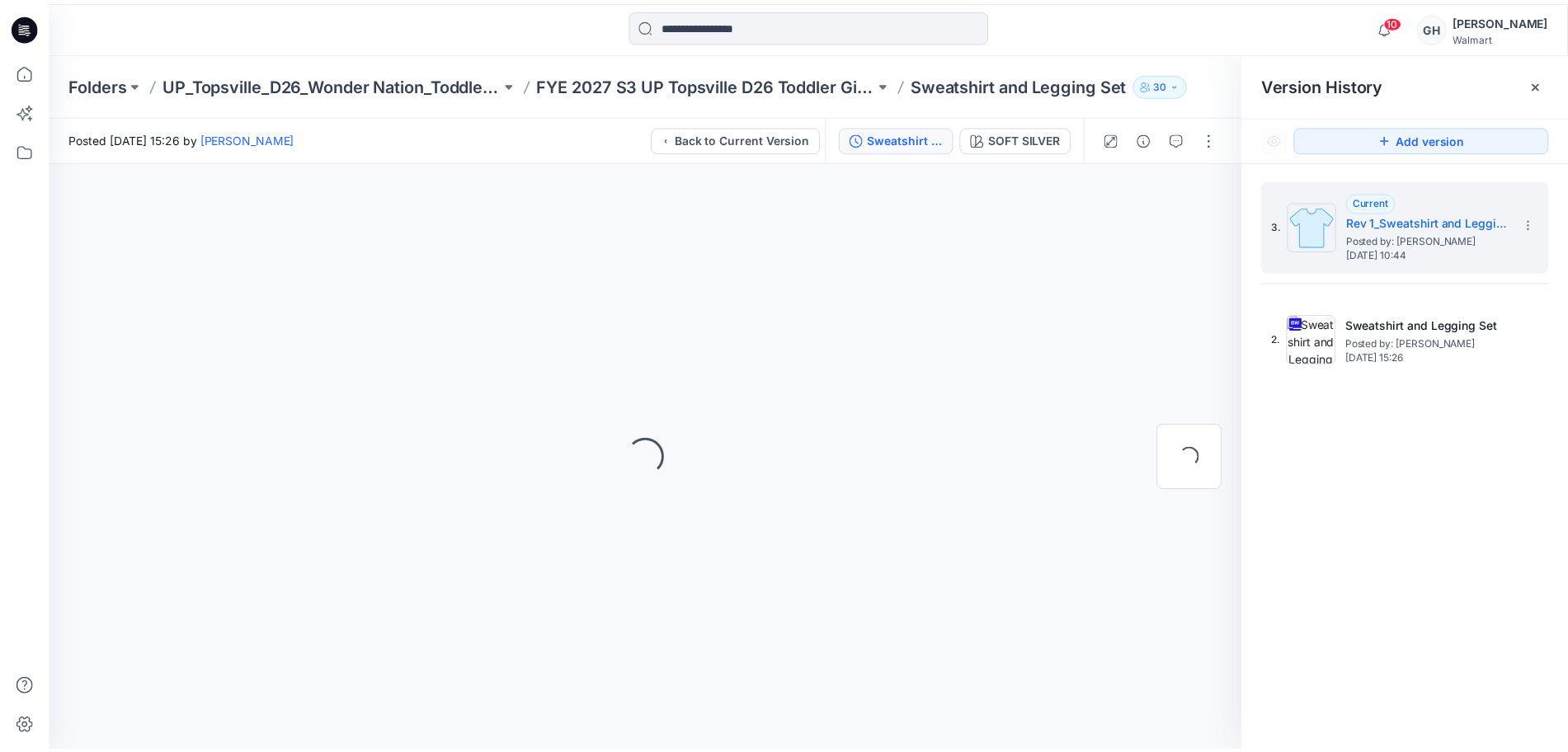
scroll to position [0, 0]
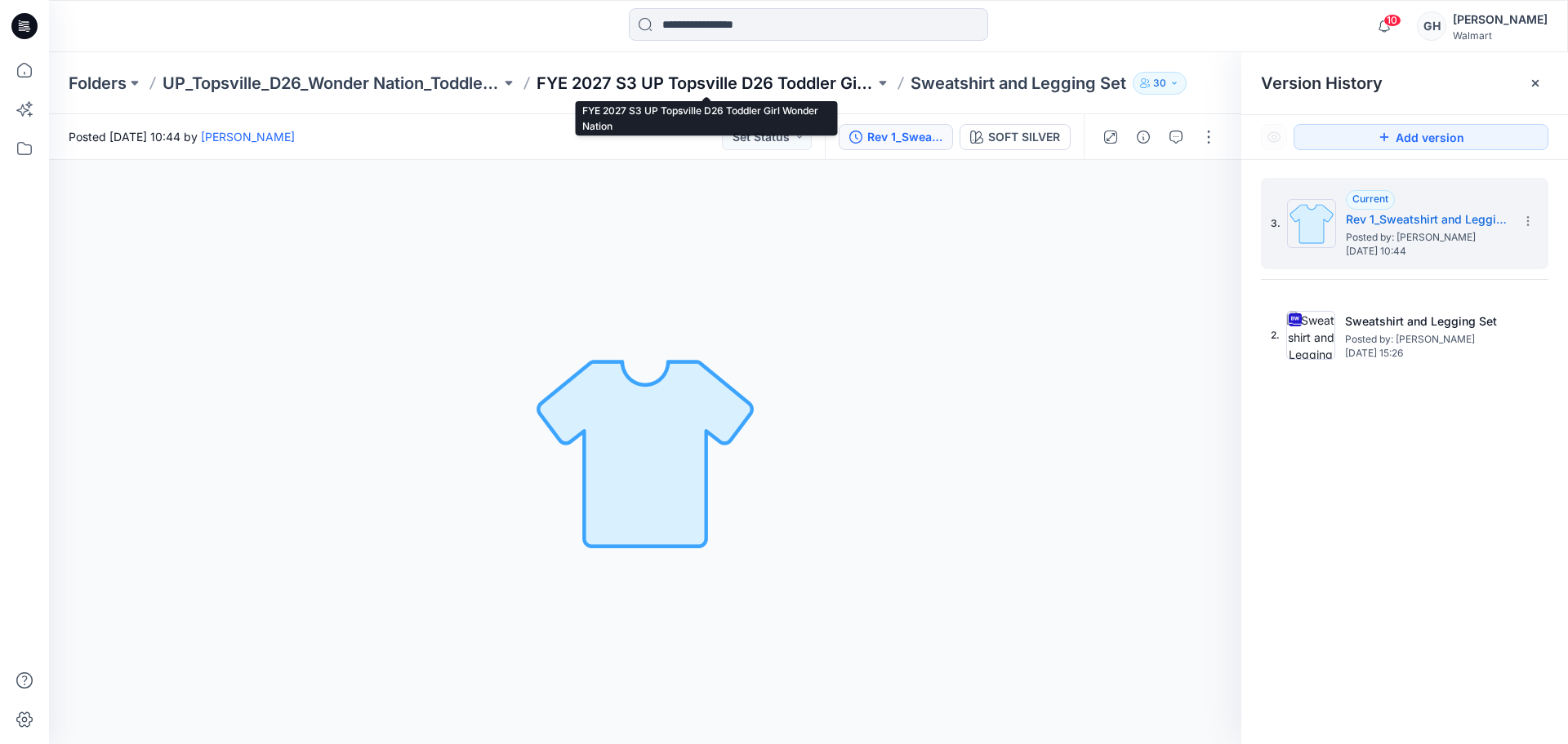
click at [686, 80] on p "FYE 2027 S3 UP Topsville D26 Toddler Girl Wonder Nation" at bounding box center [705, 83] width 338 height 23
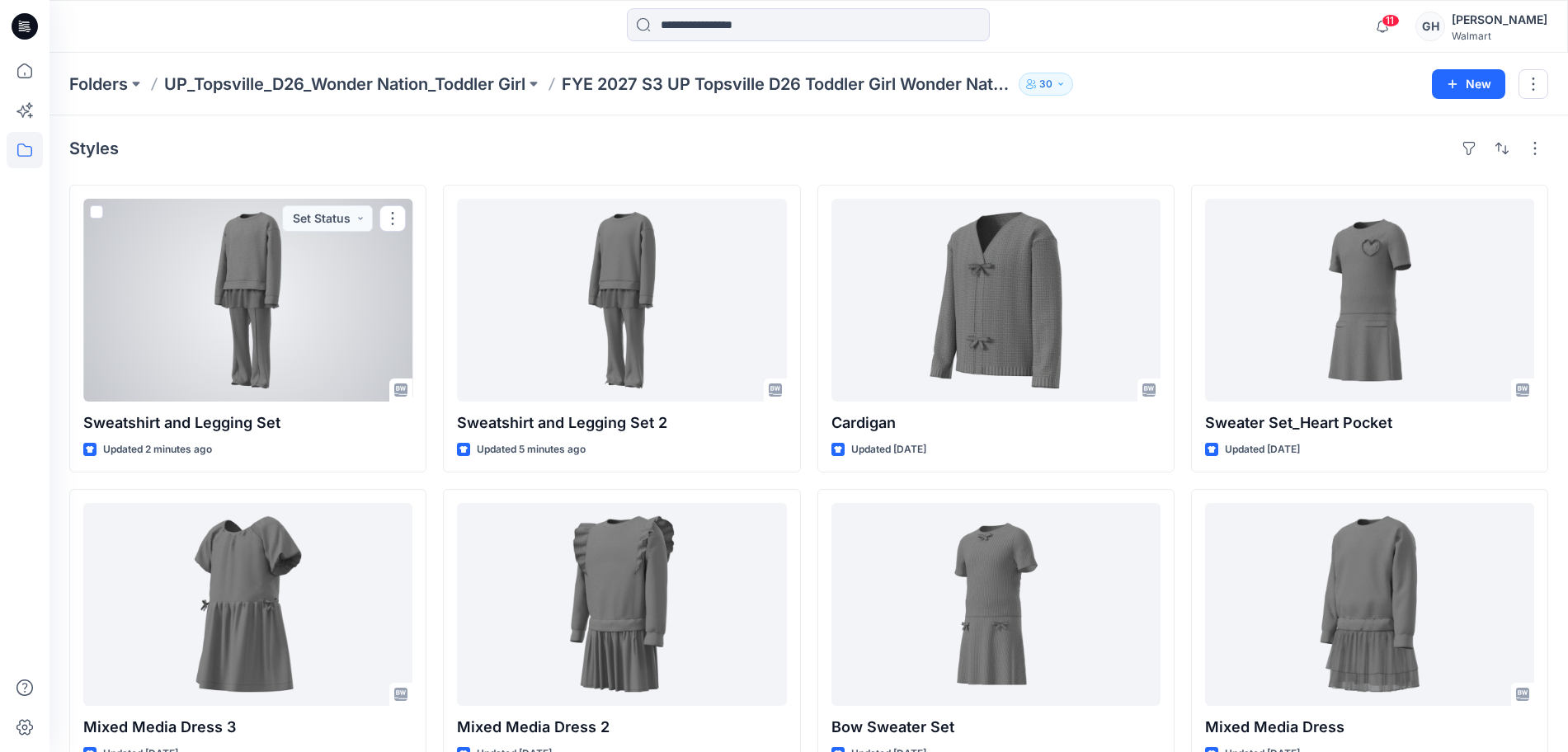
drag, startPoint x: 285, startPoint y: 343, endPoint x: 309, endPoint y: 337, distance: 24.7
click at [285, 343] on div at bounding box center [248, 301] width 329 height 203
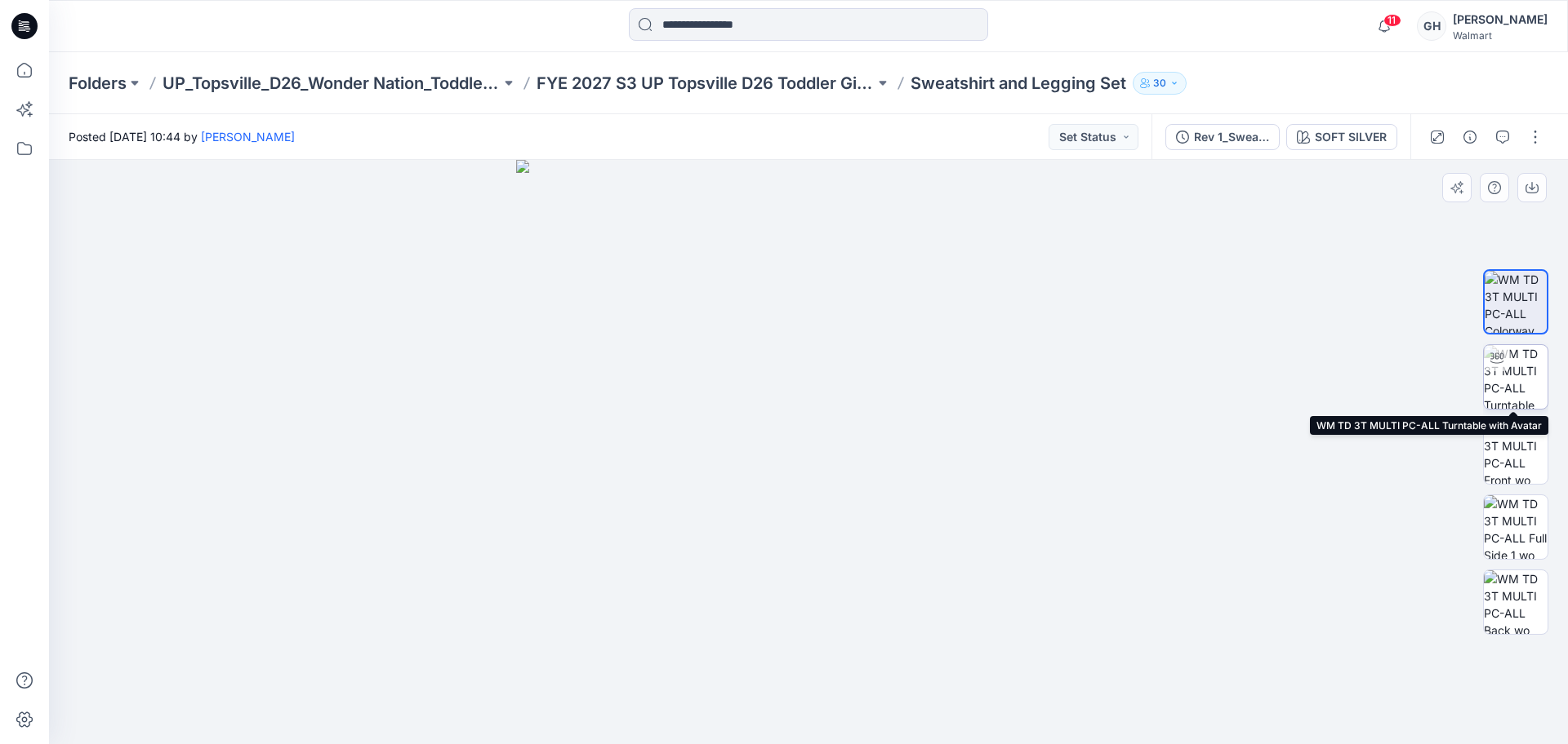
click at [1524, 381] on img at bounding box center [1516, 377] width 64 height 64
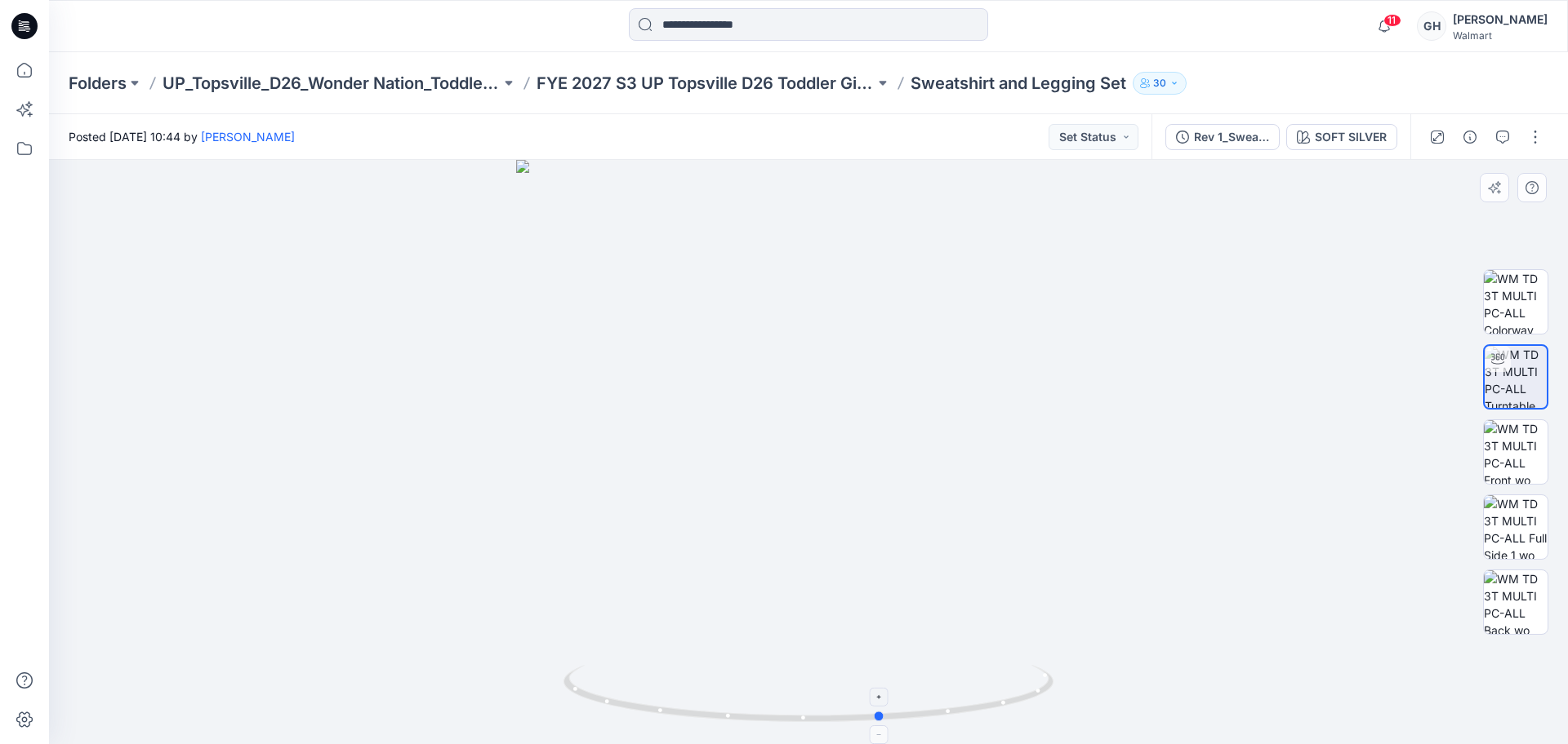
drag, startPoint x: 830, startPoint y: 724, endPoint x: 776, endPoint y: 667, distance: 78.5
click at [411, 716] on div at bounding box center [808, 452] width 1519 height 584
click at [1509, 447] on img at bounding box center [1516, 452] width 64 height 64
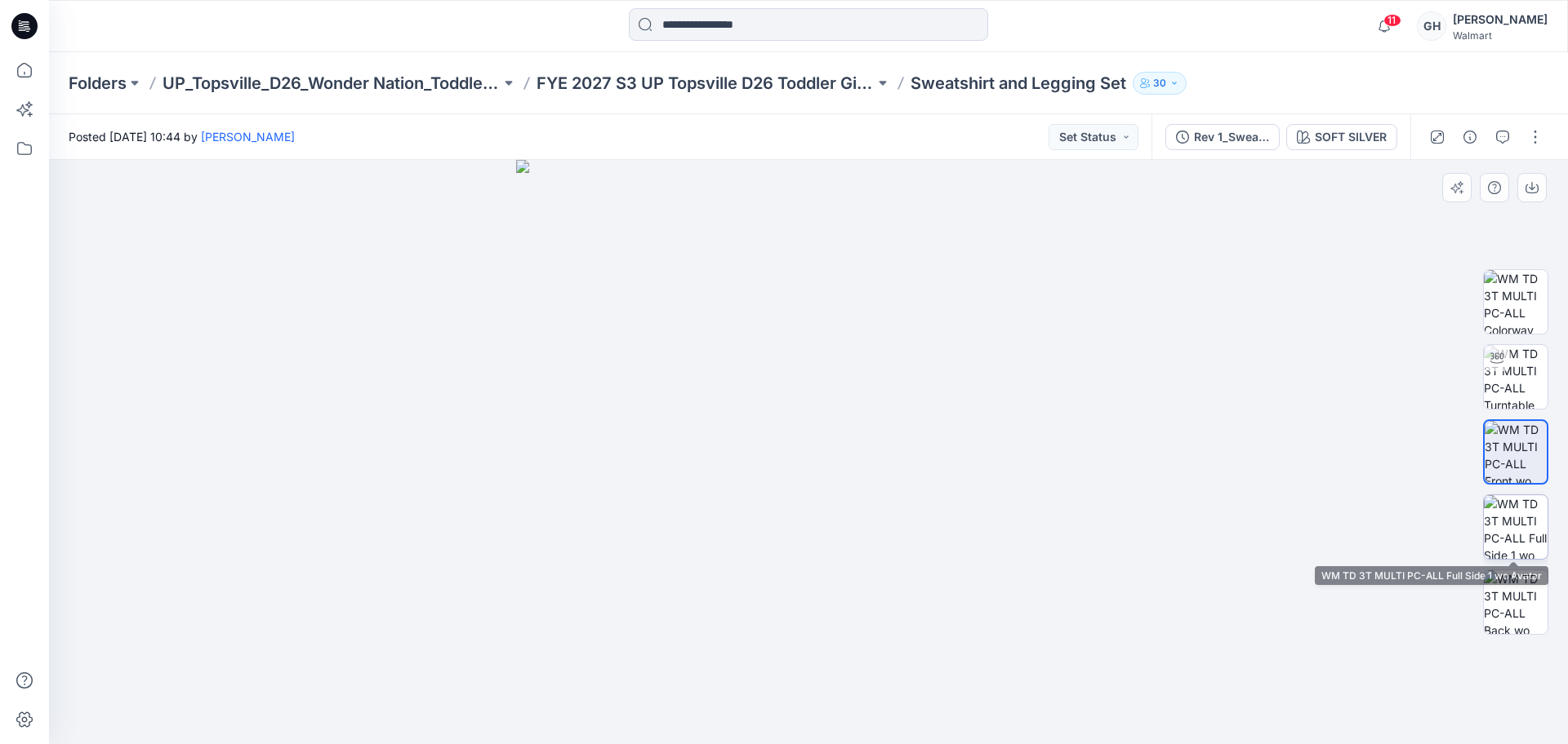
click at [1510, 523] on img at bounding box center [1516, 527] width 64 height 64
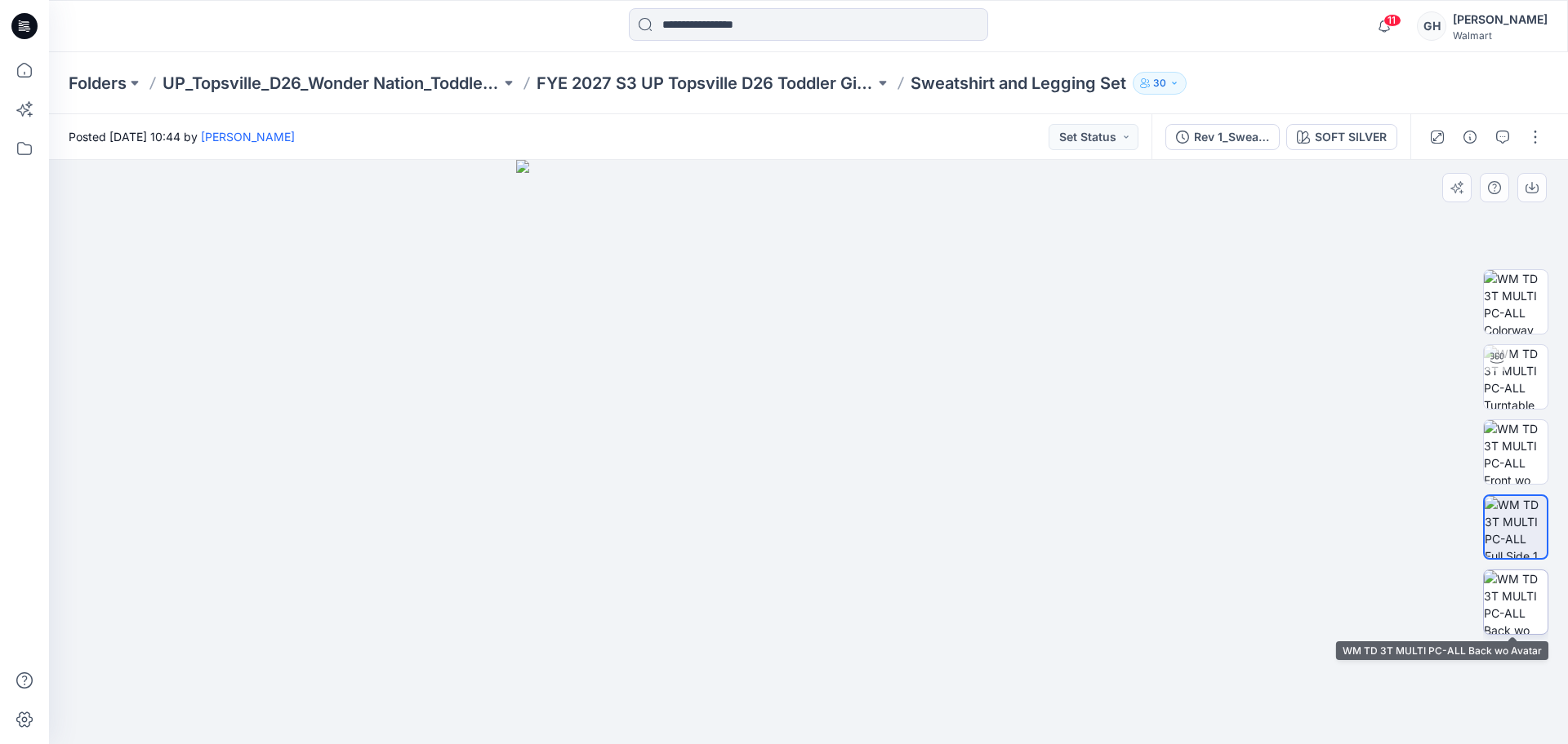
click at [1514, 600] on img at bounding box center [1516, 603] width 64 height 64
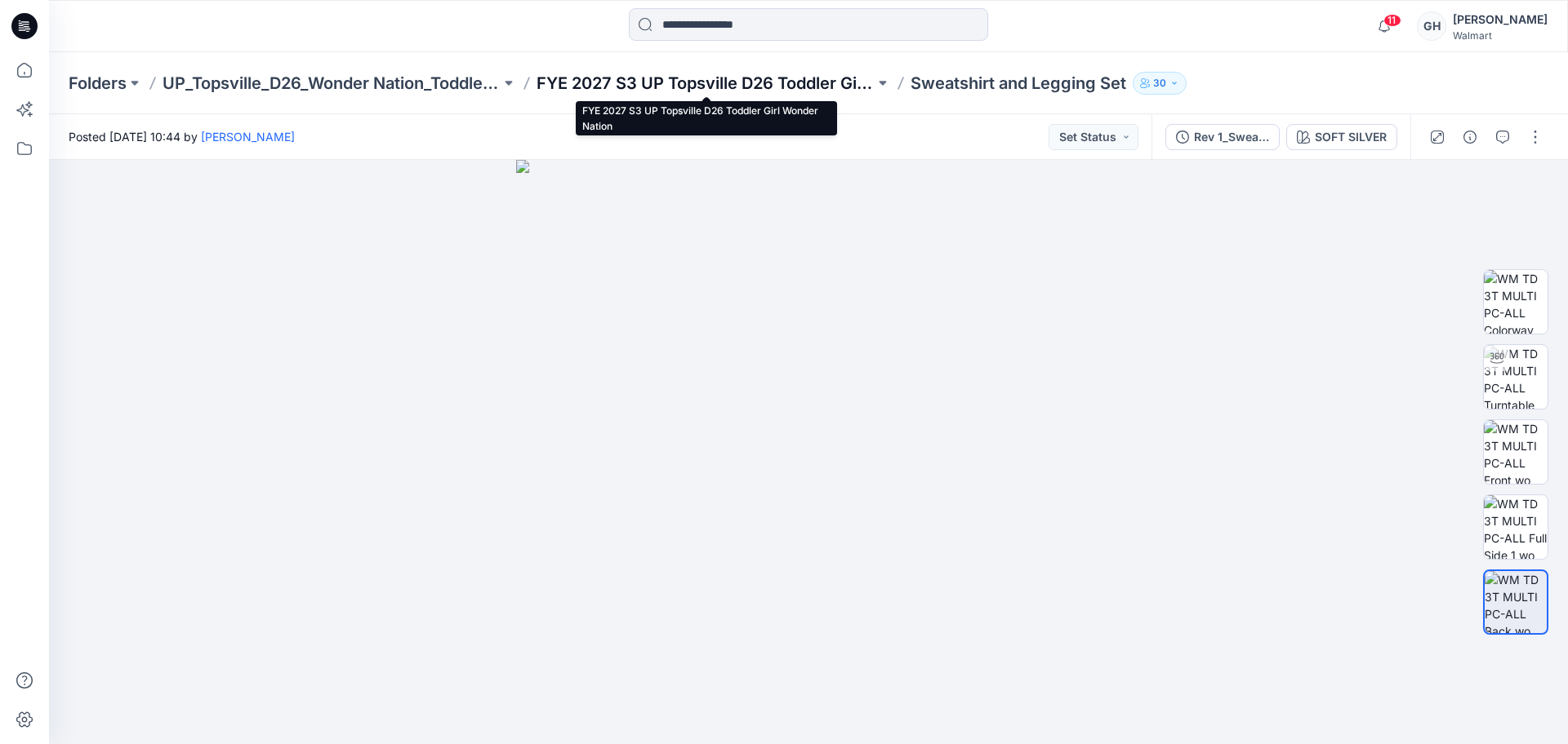
click at [769, 76] on p "FYE 2027 S3 UP Topsville D26 Toddler Girl Wonder Nation" at bounding box center [705, 83] width 338 height 23
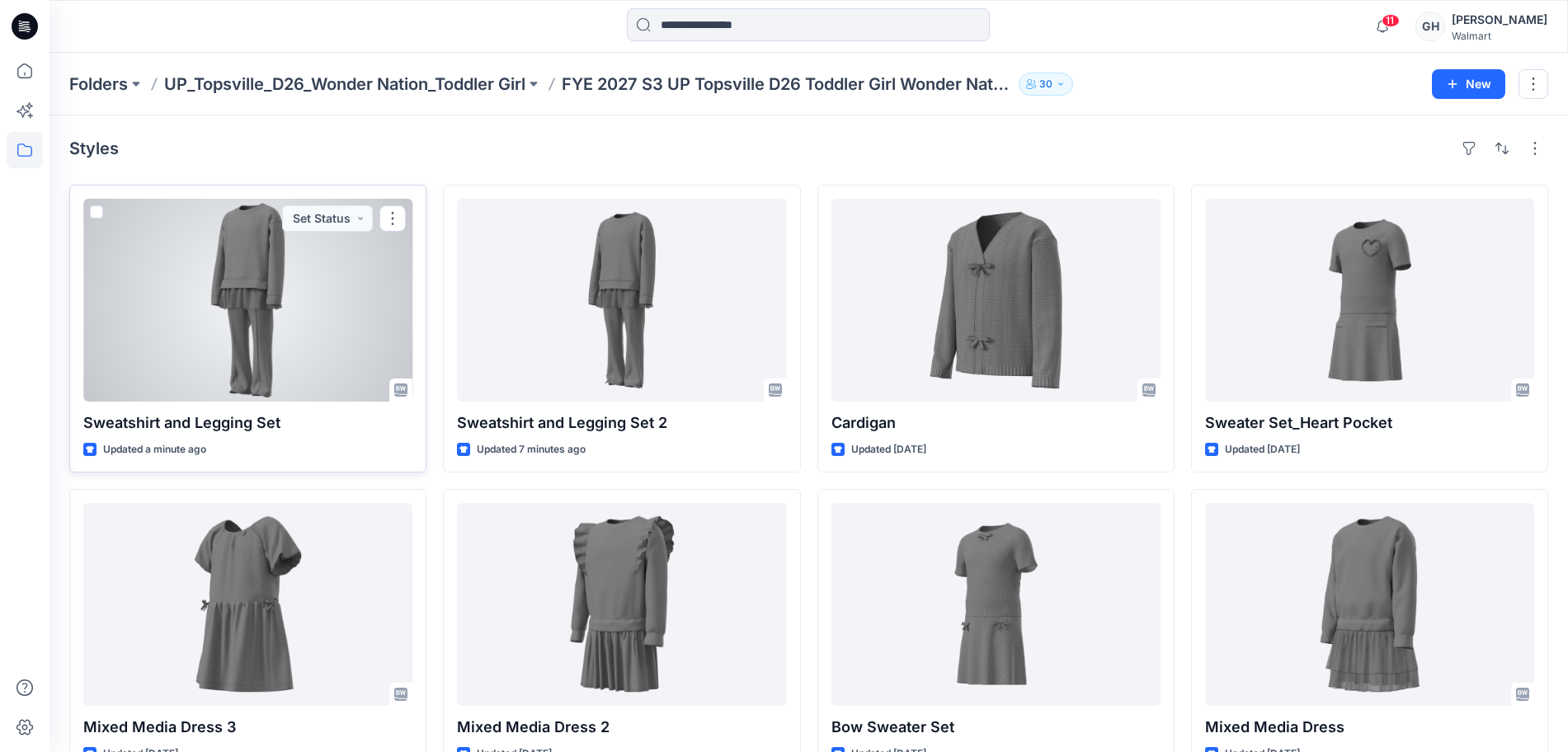
click at [274, 348] on div at bounding box center [248, 301] width 329 height 203
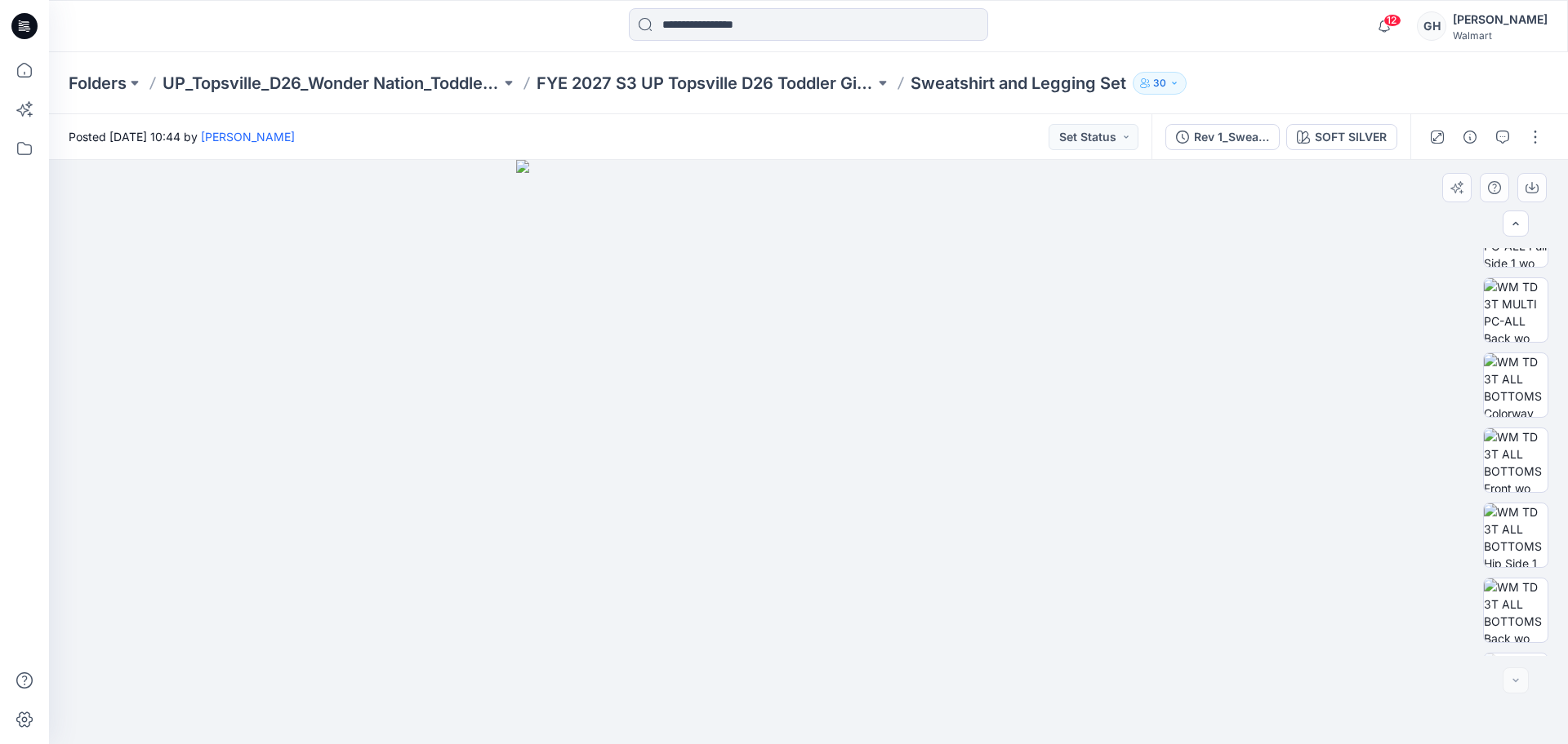
scroll to position [333, 0]
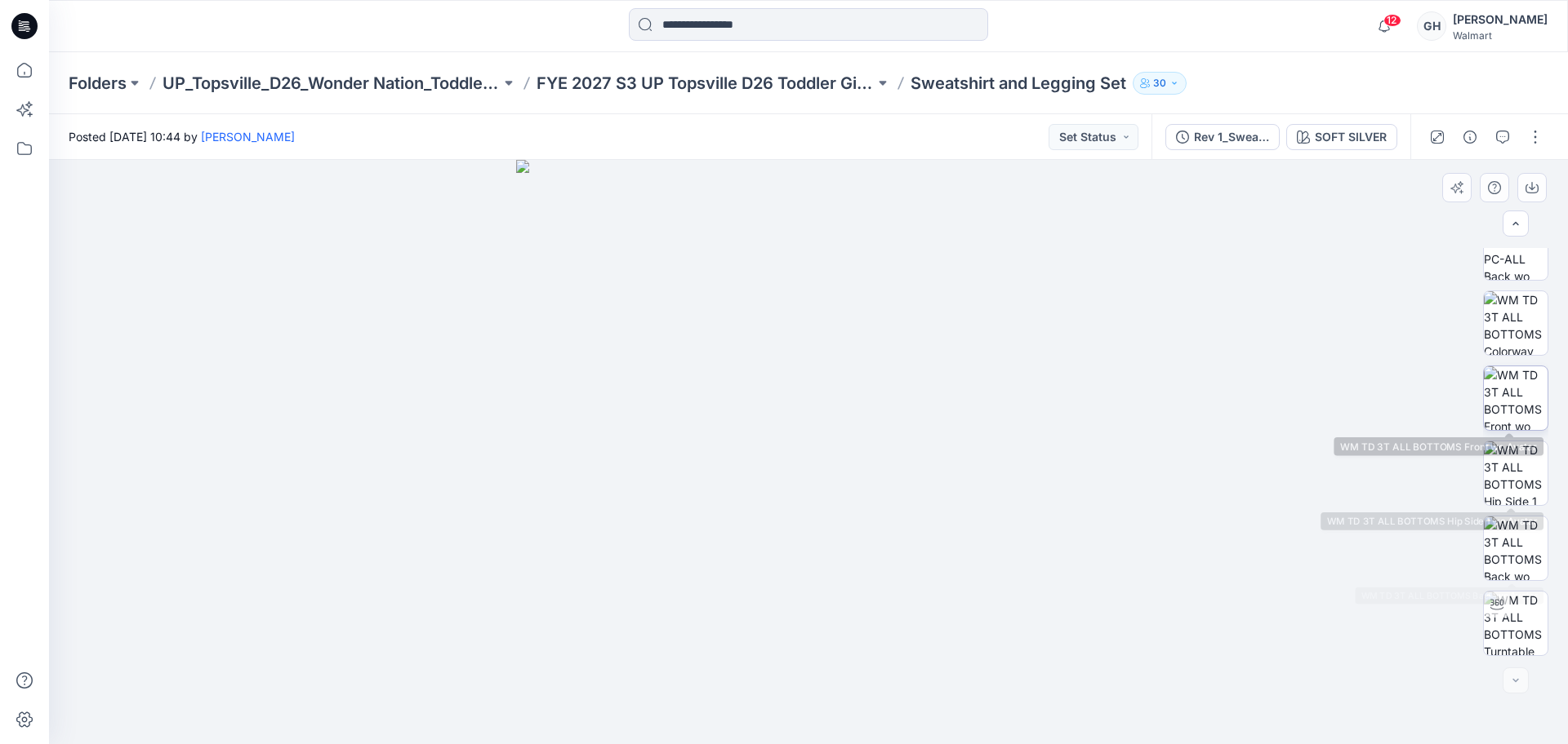
click at [1494, 405] on img at bounding box center [1516, 399] width 64 height 64
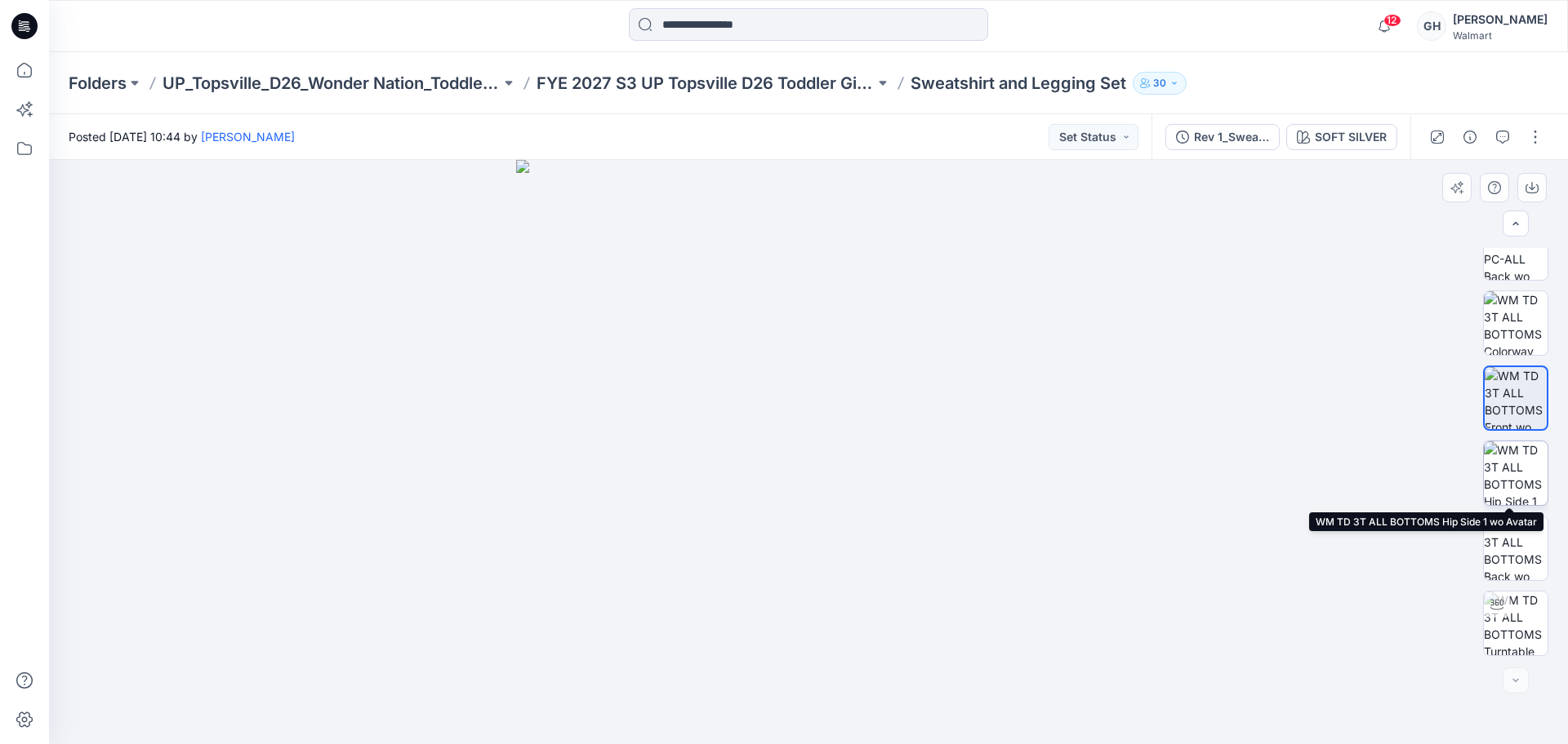
click at [1500, 481] on img at bounding box center [1516, 473] width 64 height 64
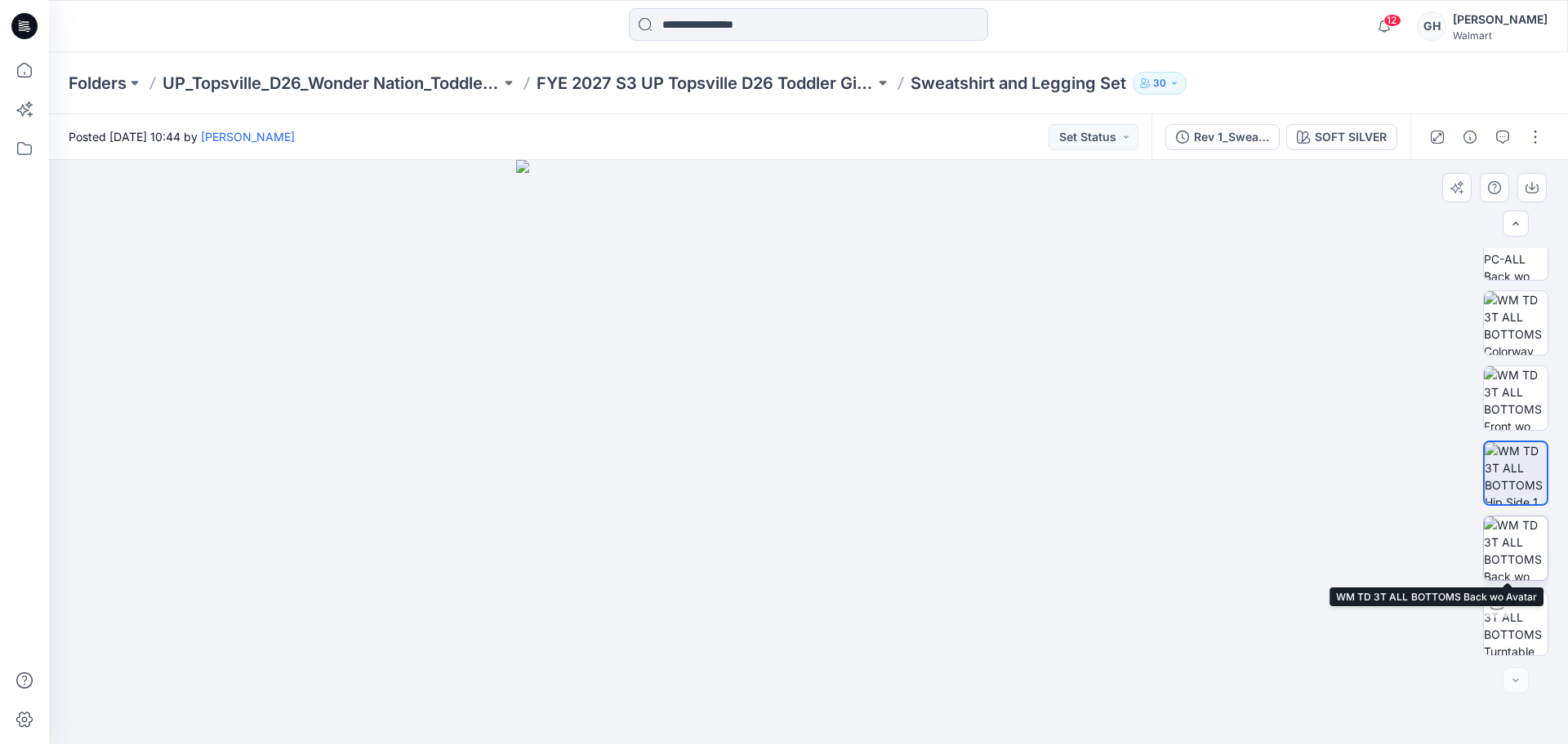
click at [1501, 541] on img at bounding box center [1516, 549] width 64 height 64
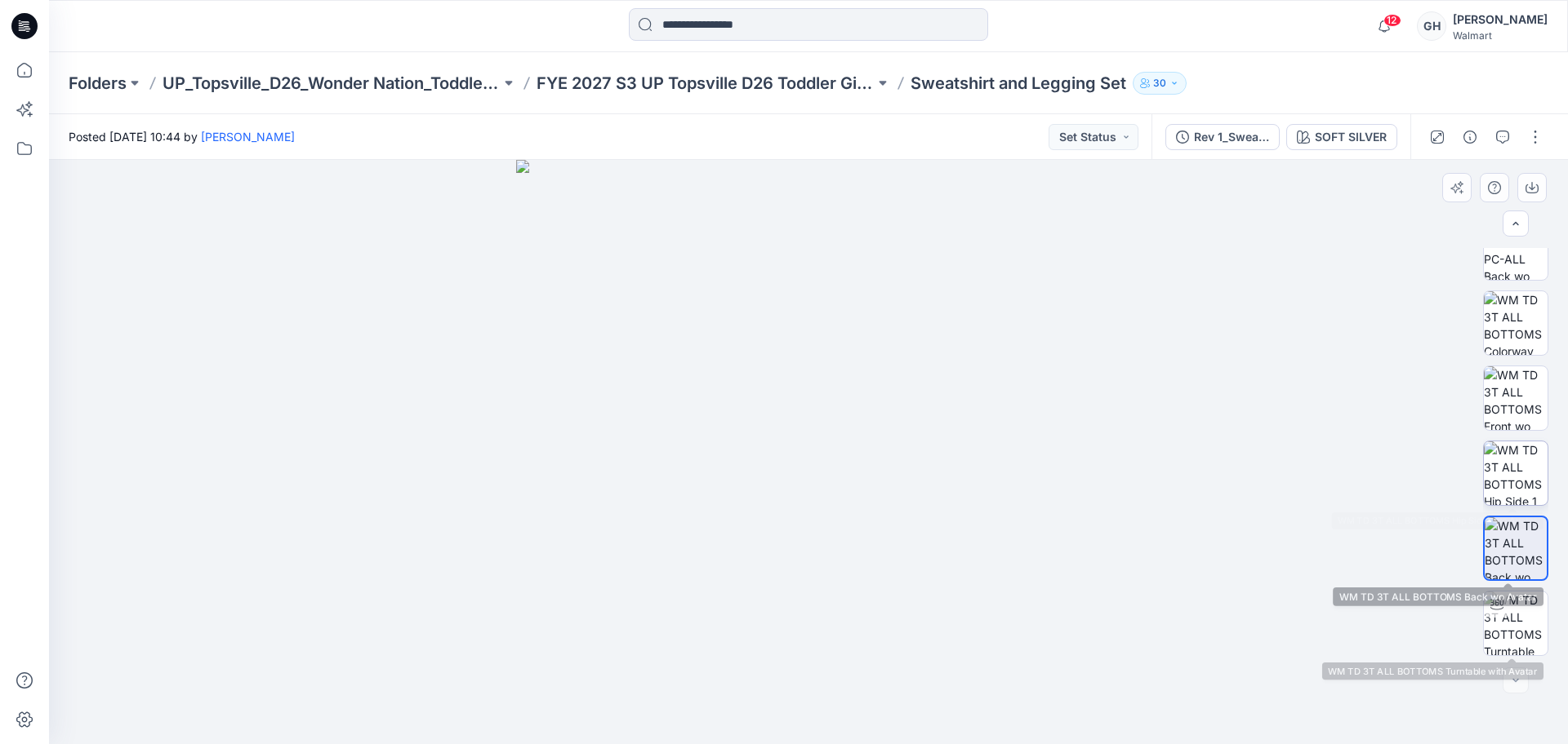
click at [1503, 480] on img at bounding box center [1516, 473] width 64 height 64
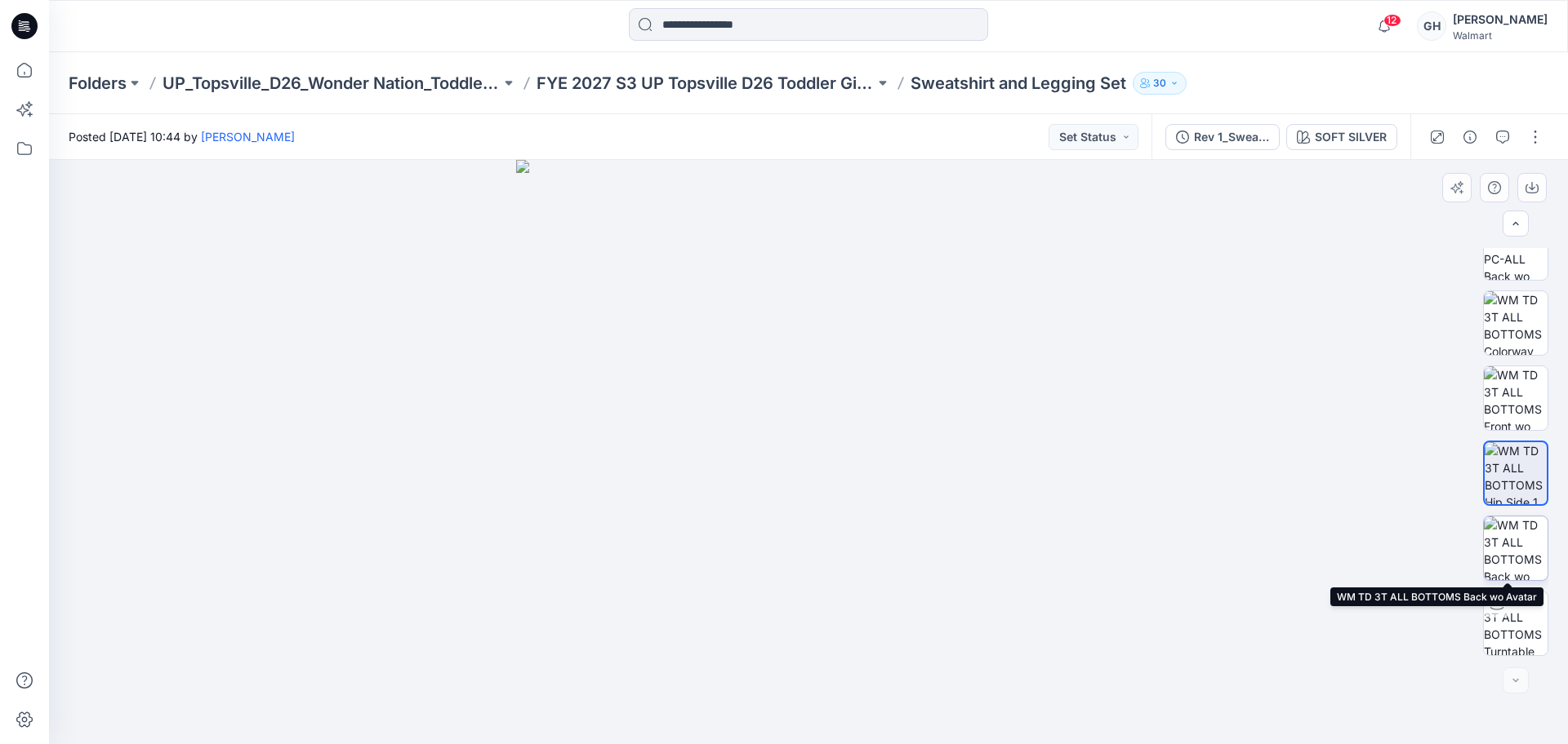
click at [1504, 550] on img at bounding box center [1516, 549] width 64 height 64
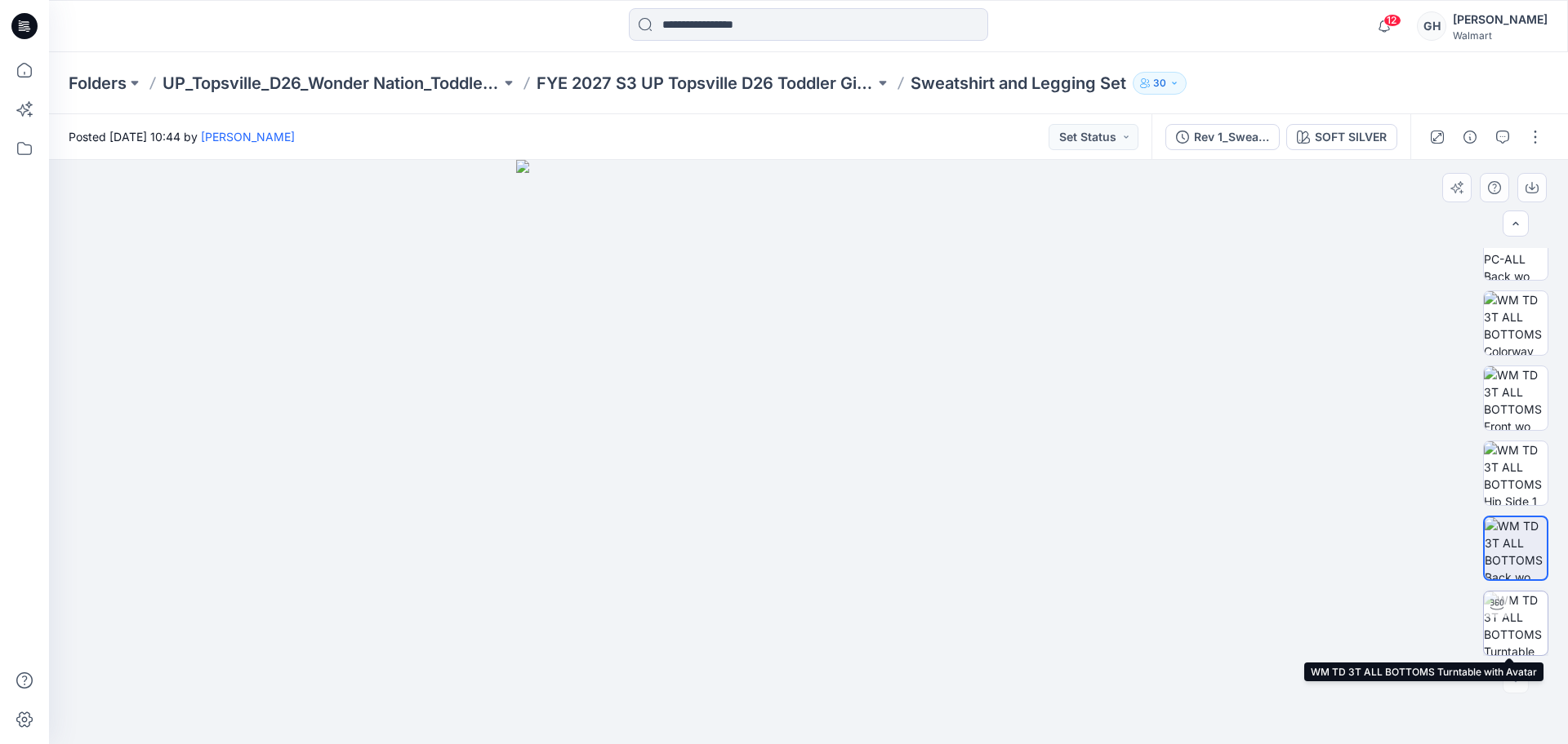
click at [1504, 608] on div at bounding box center [1497, 605] width 26 height 26
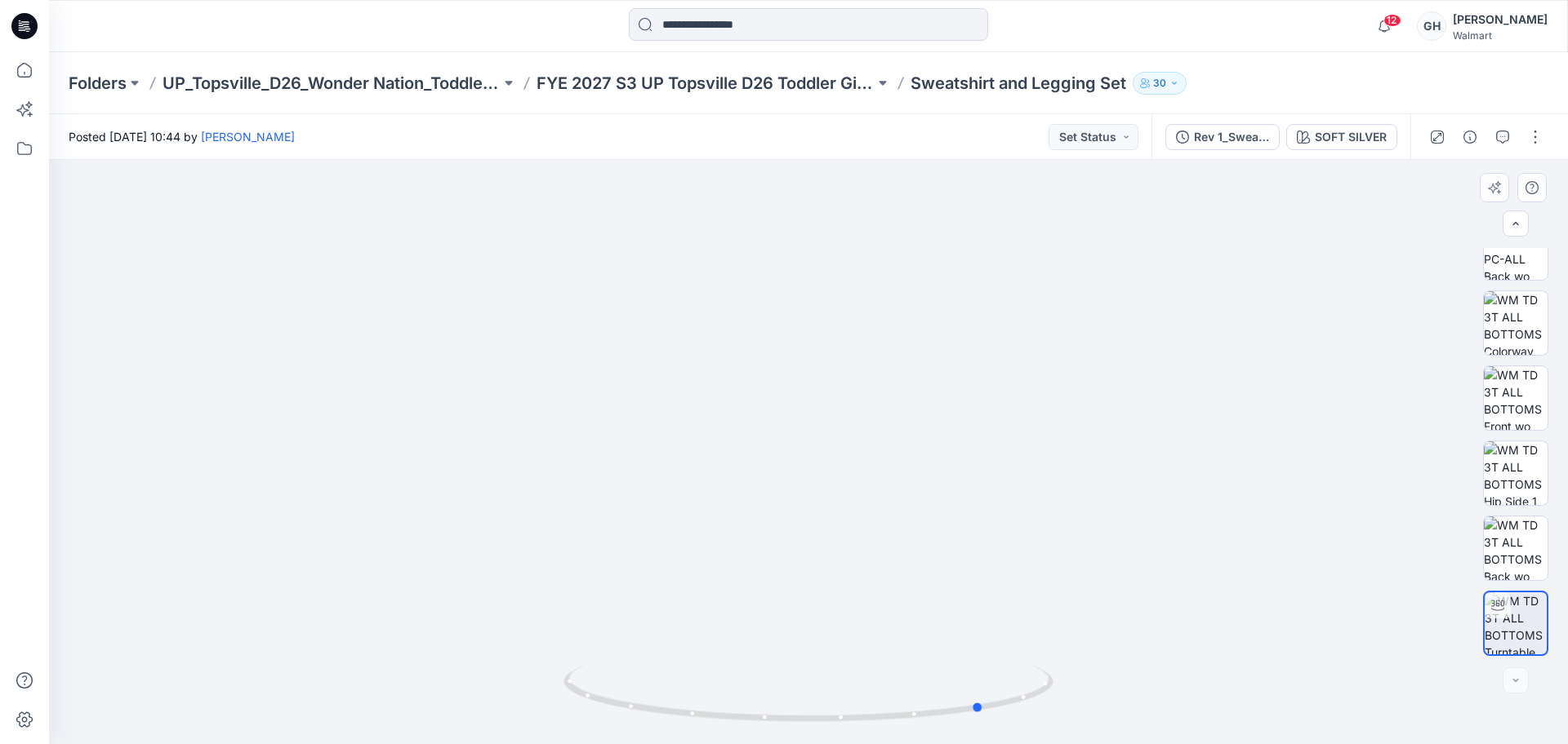
drag, startPoint x: 813, startPoint y: 714, endPoint x: 472, endPoint y: 707, distance: 341.1
click at [473, 708] on div at bounding box center [808, 452] width 1519 height 584
click at [1538, 138] on button "button" at bounding box center [1535, 137] width 26 height 26
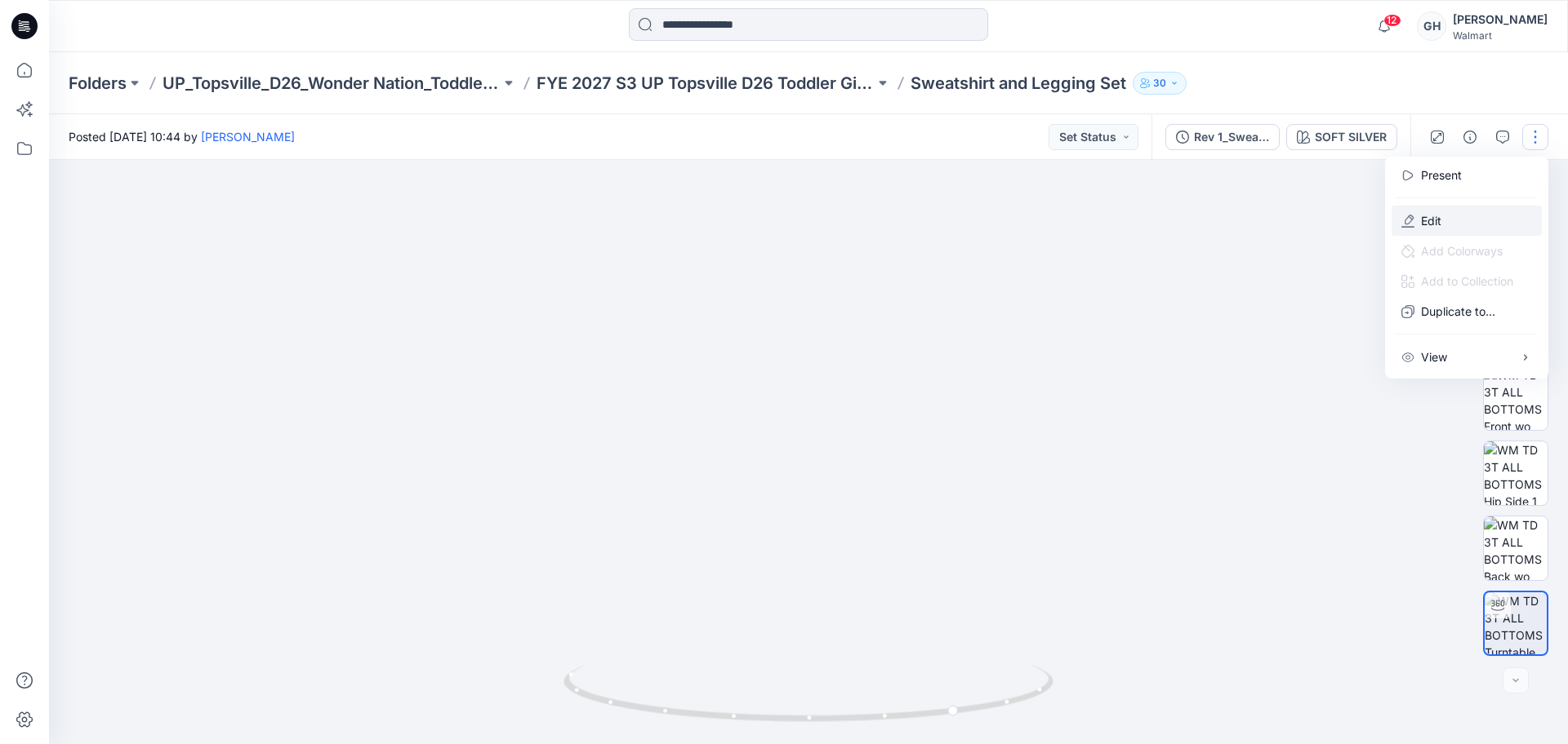
click at [1429, 223] on p "Edit" at bounding box center [1431, 220] width 20 height 17
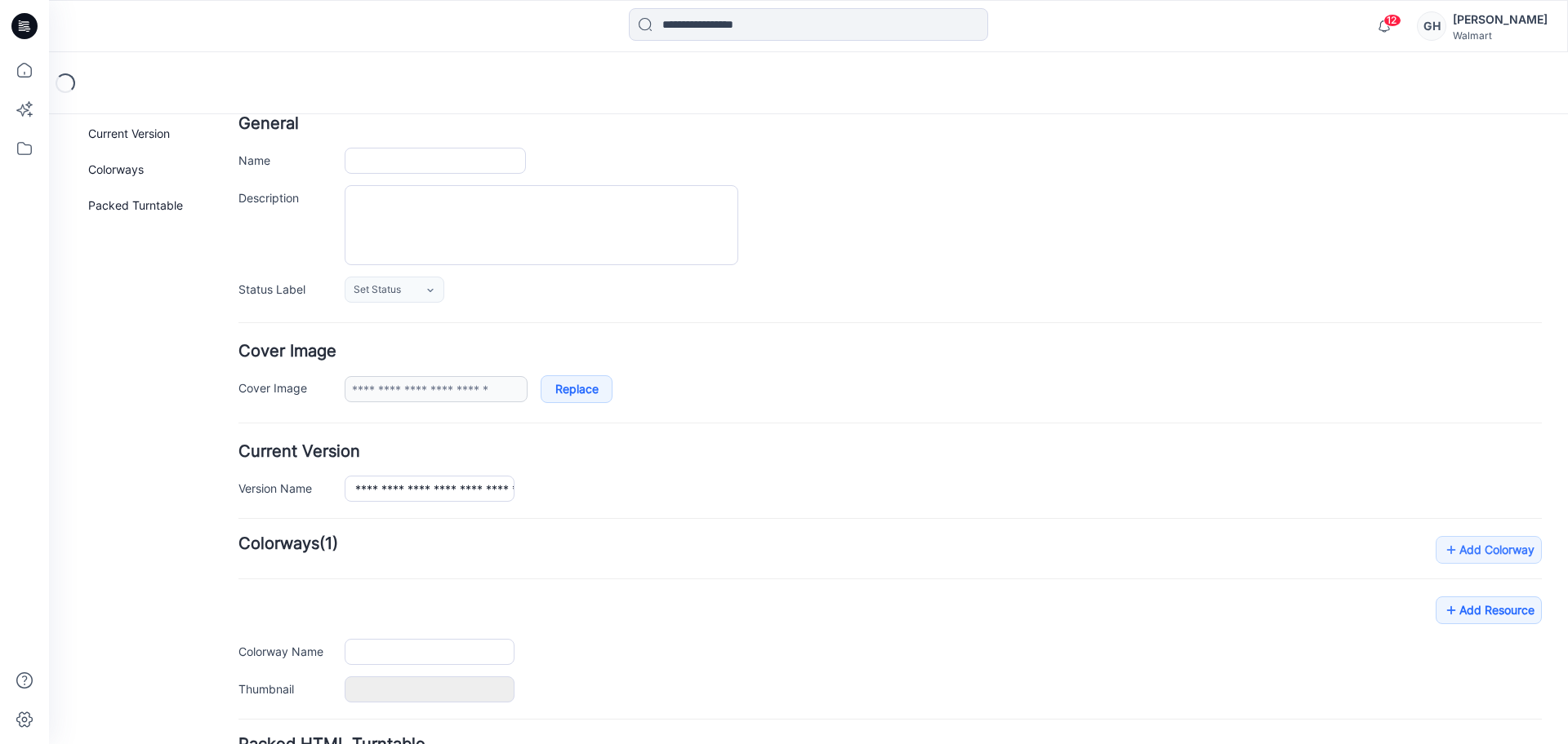
type input "**********"
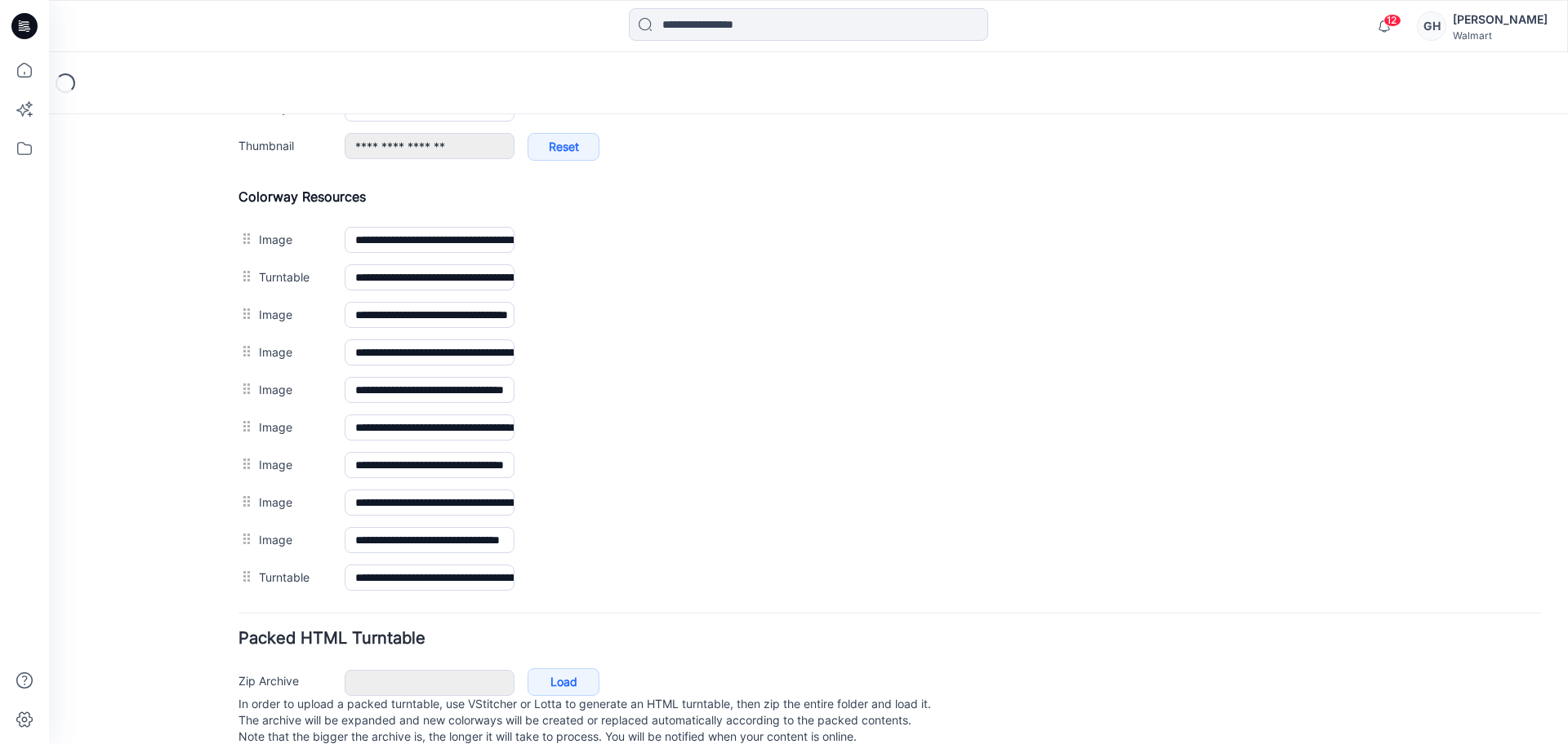
scroll to position [755, 0]
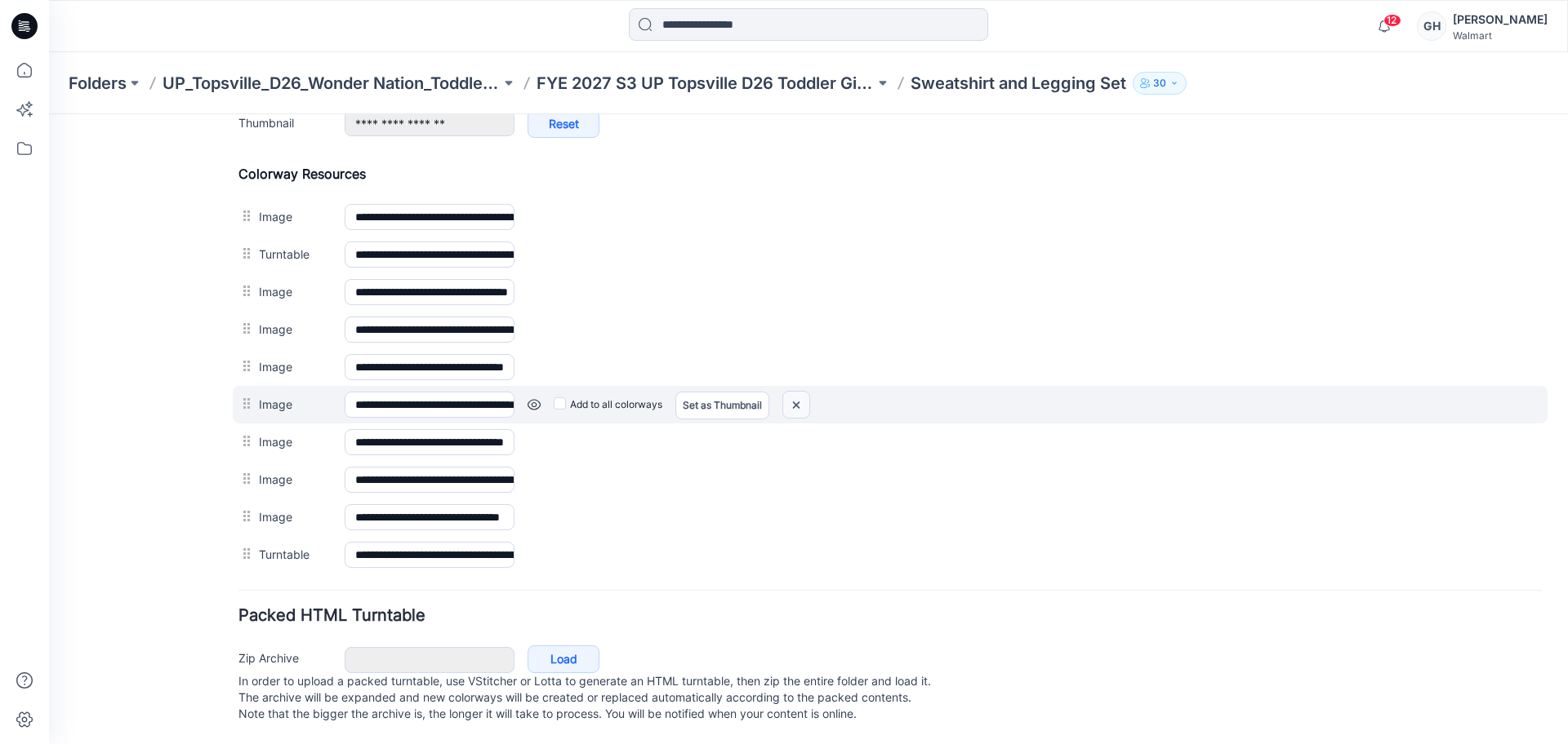
click at [796, 392] on img at bounding box center [796, 405] width 26 height 27
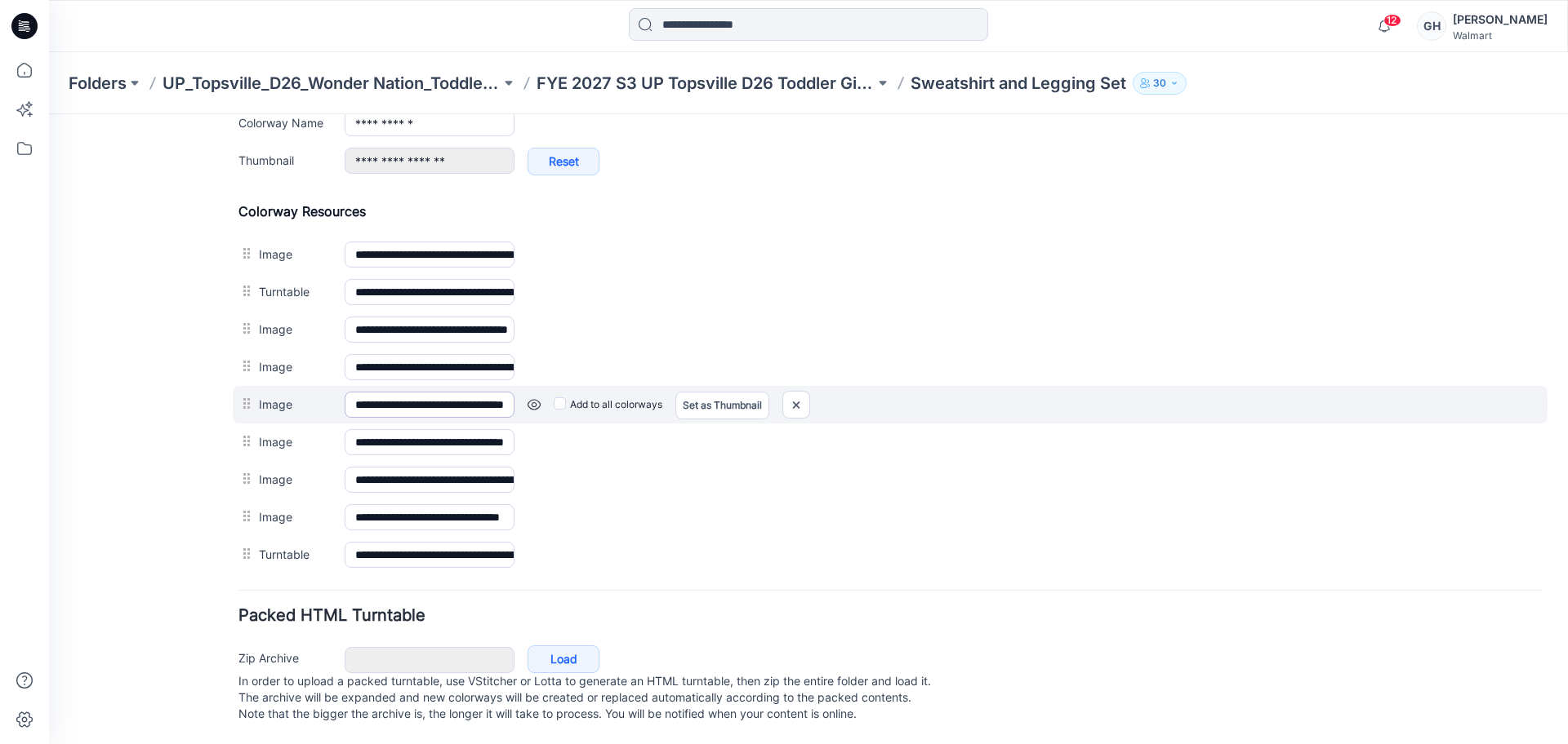
scroll to position [699, 0]
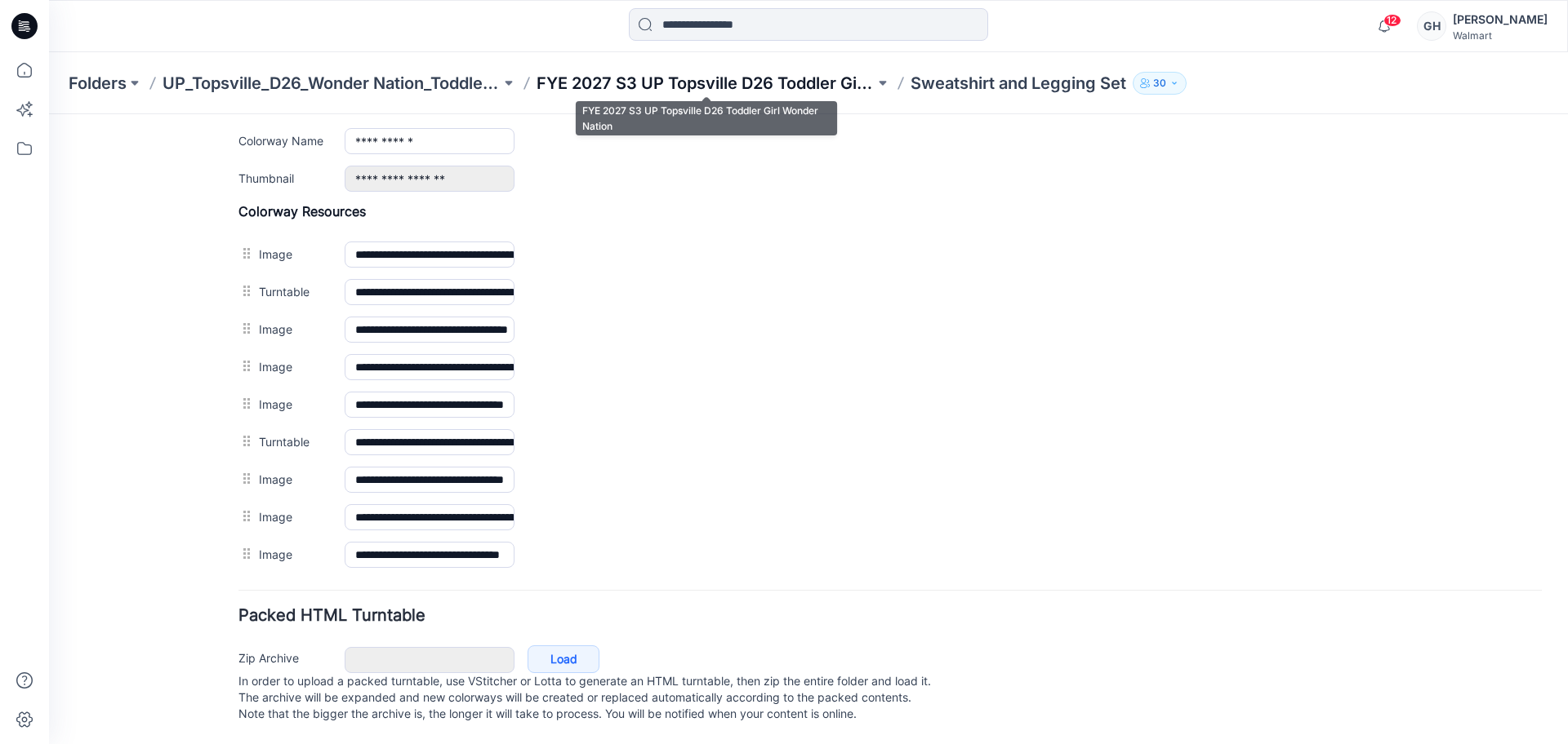
click at [832, 76] on p "FYE 2027 S3 UP Topsville D26 Toddler Girl Wonder Nation" at bounding box center [705, 83] width 338 height 23
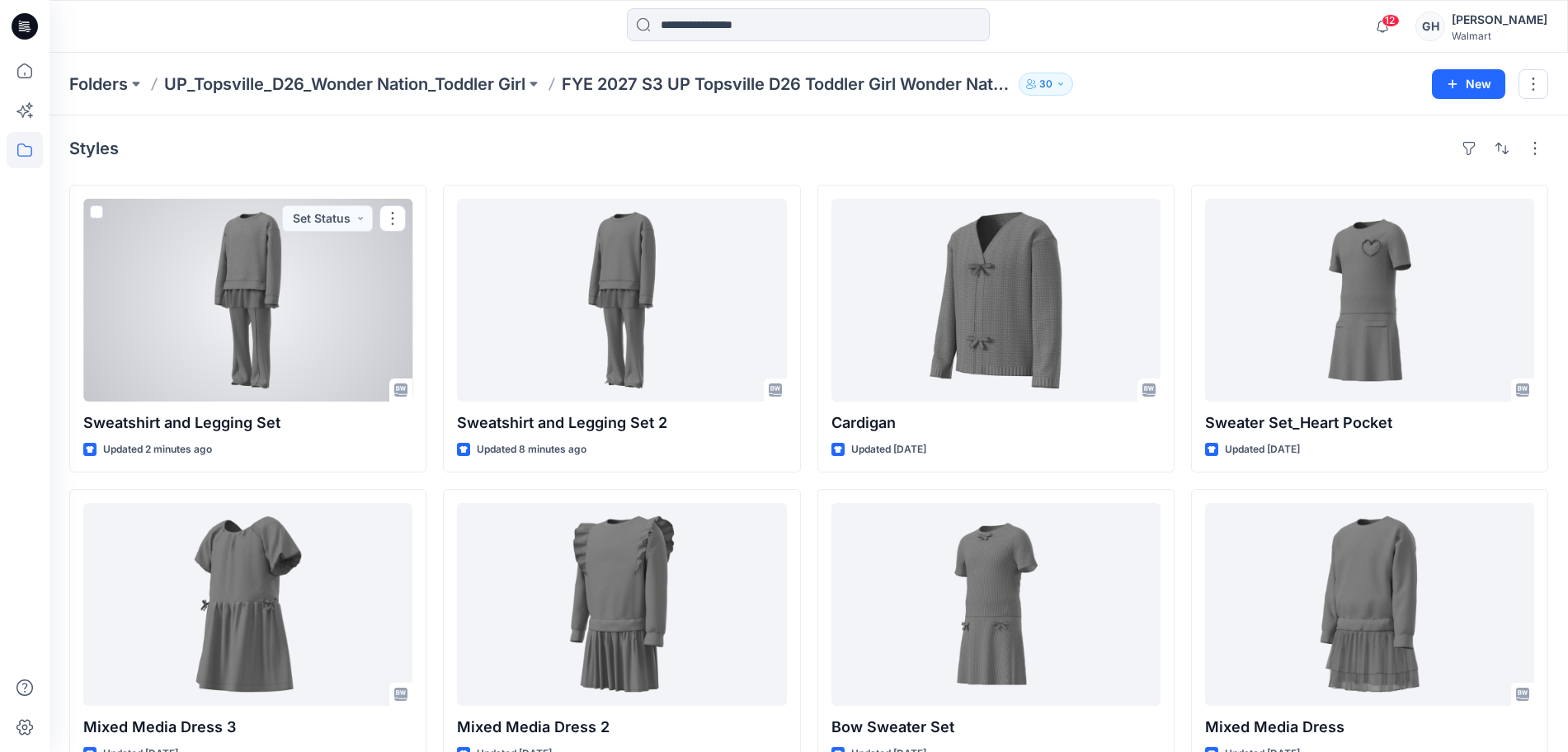
drag, startPoint x: 302, startPoint y: 318, endPoint x: 335, endPoint y: 318, distance: 33.0
click at [301, 319] on div at bounding box center [248, 301] width 329 height 203
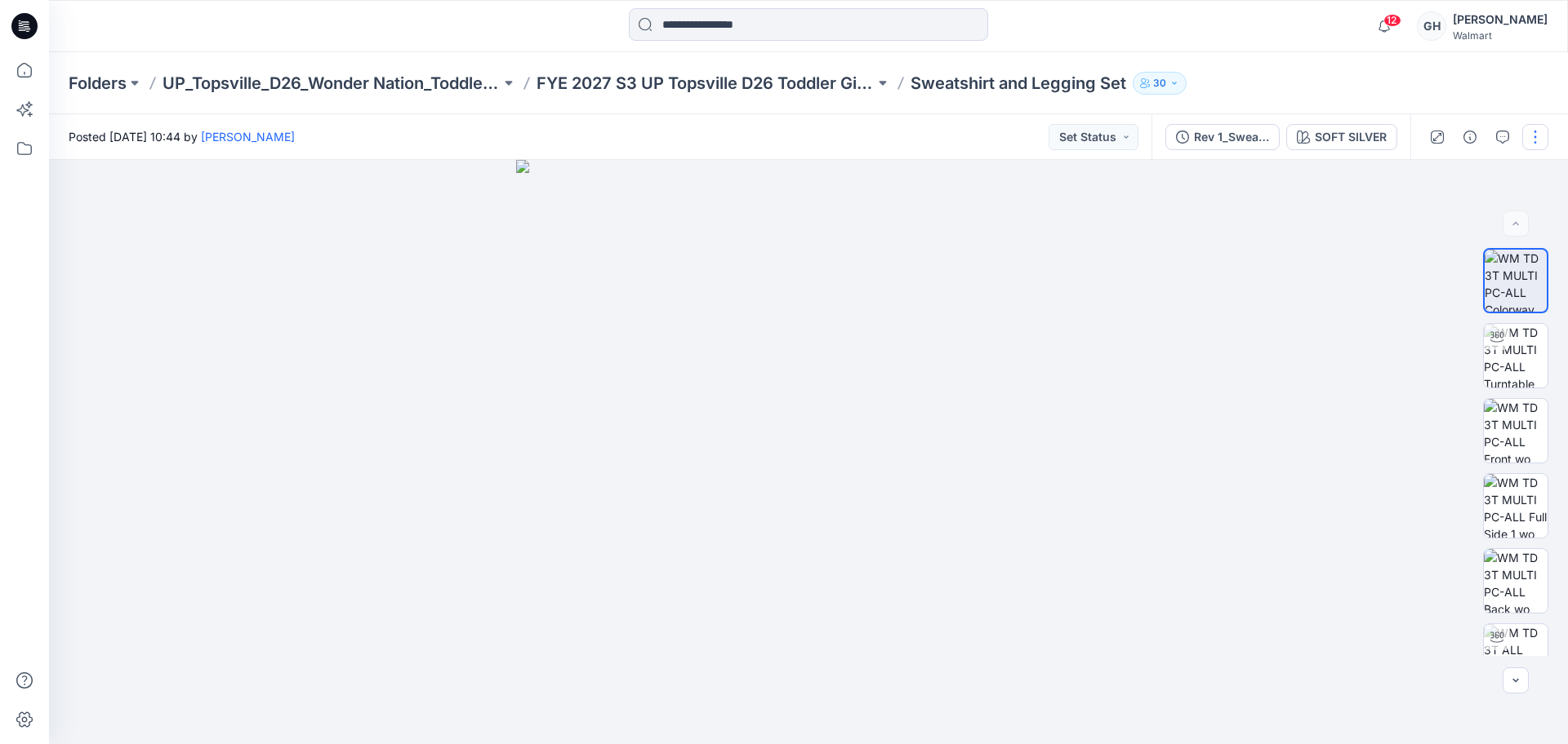
click at [1527, 129] on button "button" at bounding box center [1535, 137] width 26 height 26
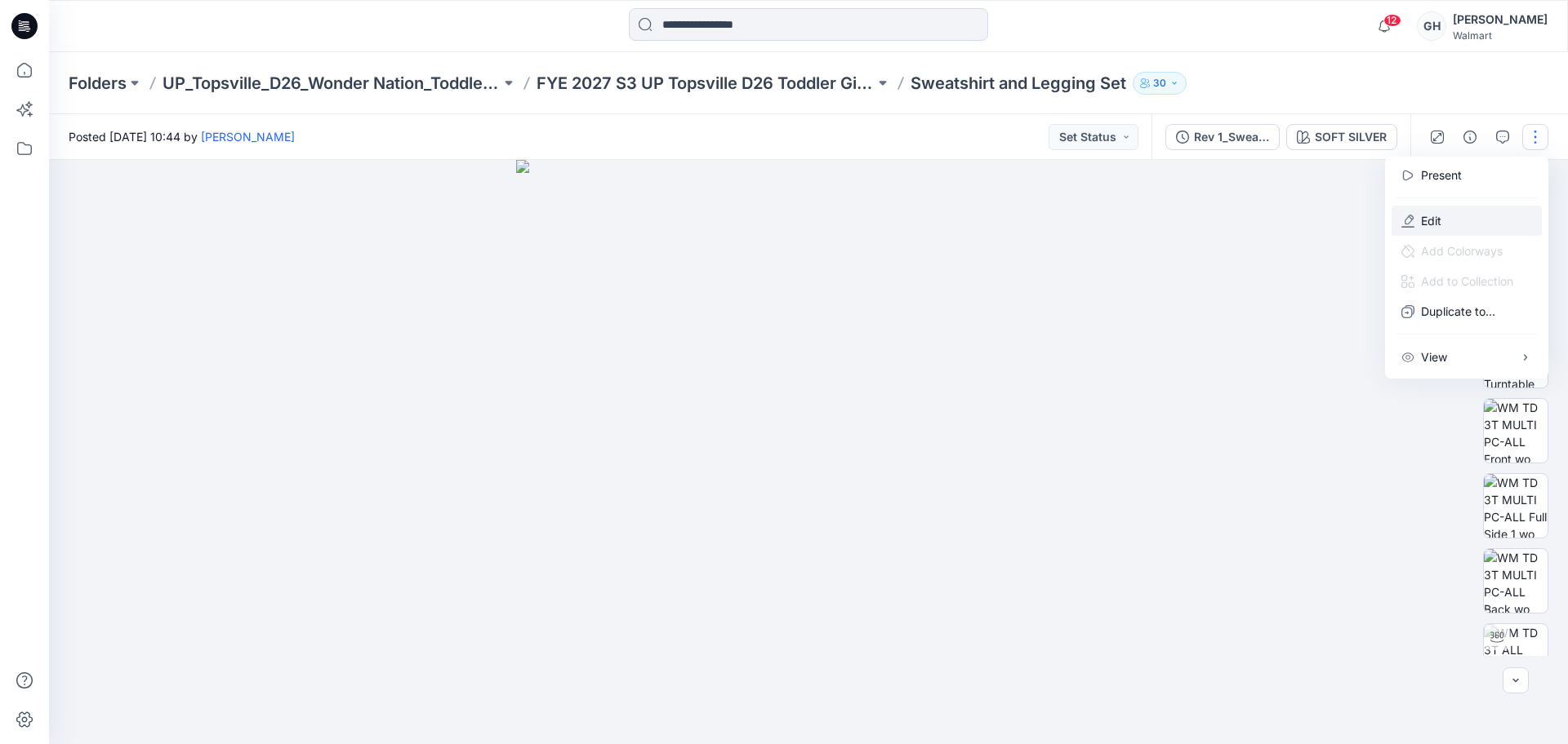
click at [1430, 215] on p "Edit" at bounding box center [1431, 220] width 20 height 17
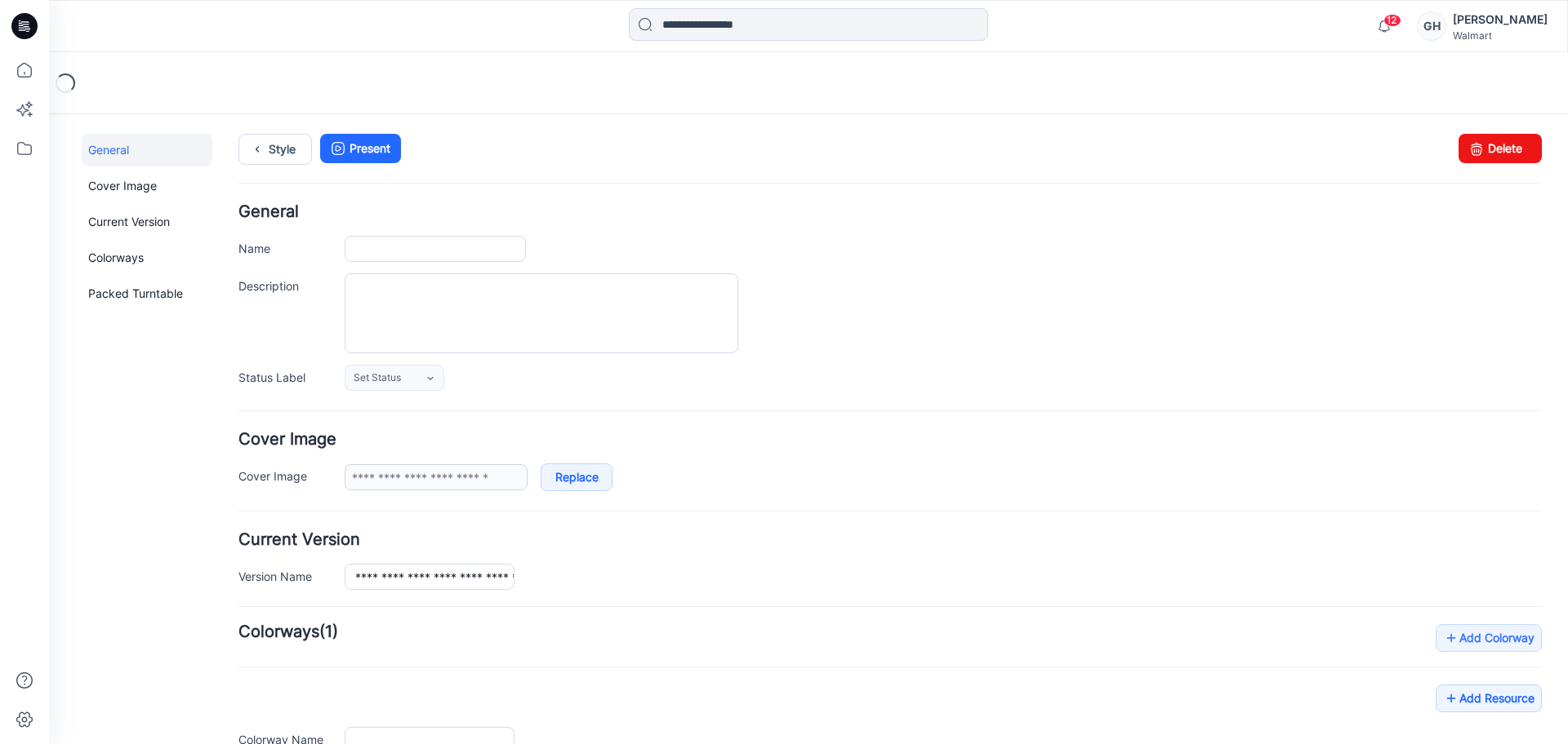
type input "**********"
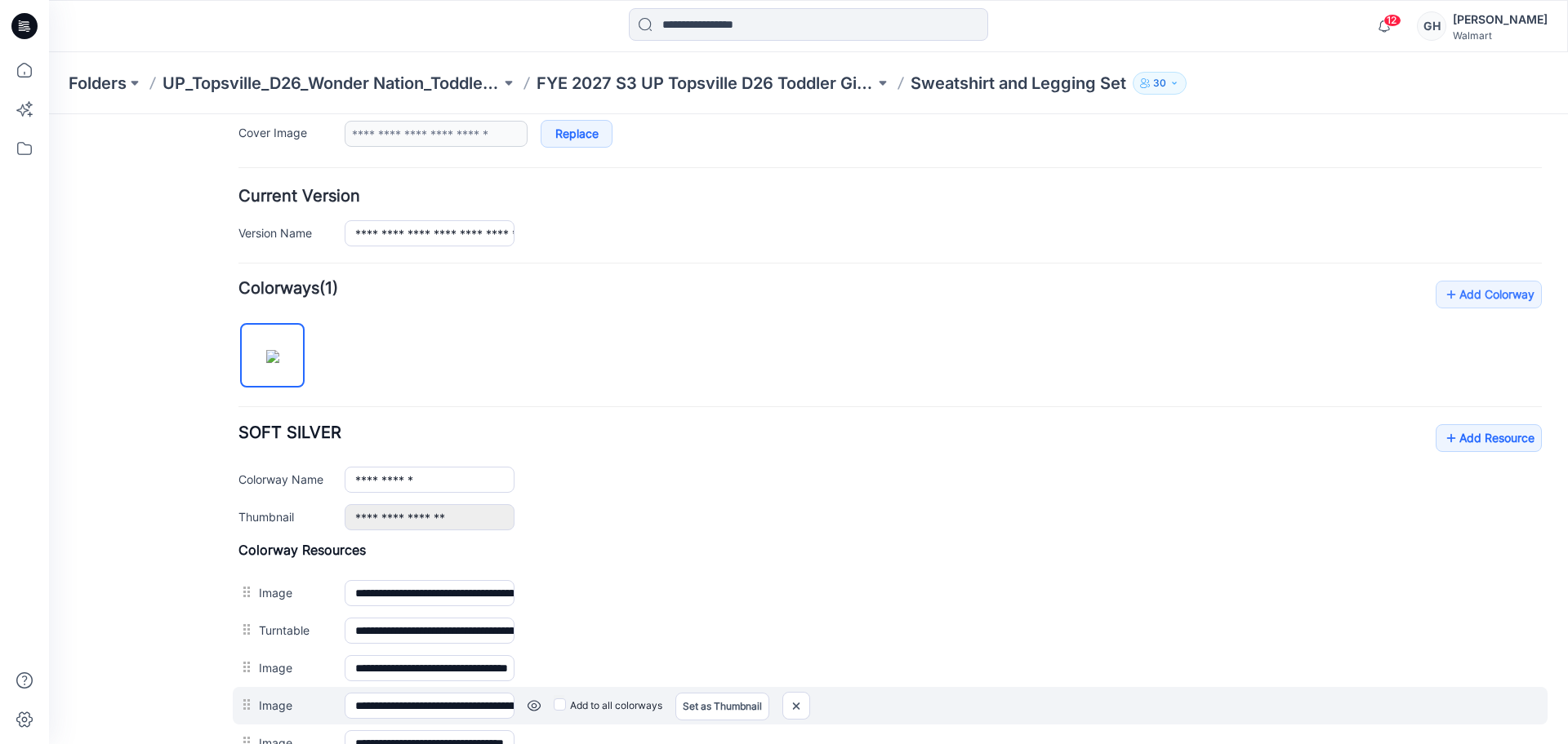
scroll to position [408, 0]
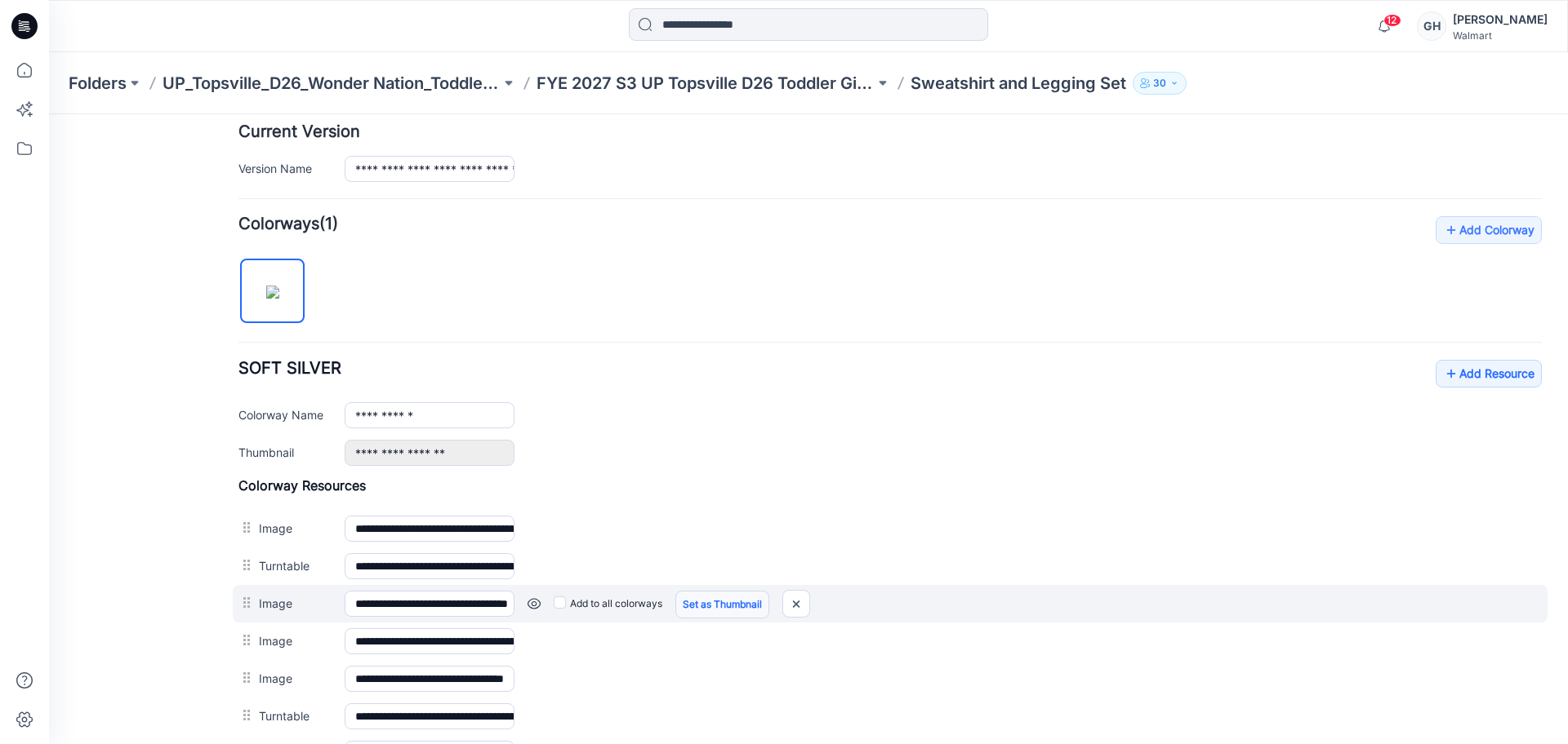
click at [704, 603] on link "Set as Thumbnail" at bounding box center [722, 605] width 94 height 28
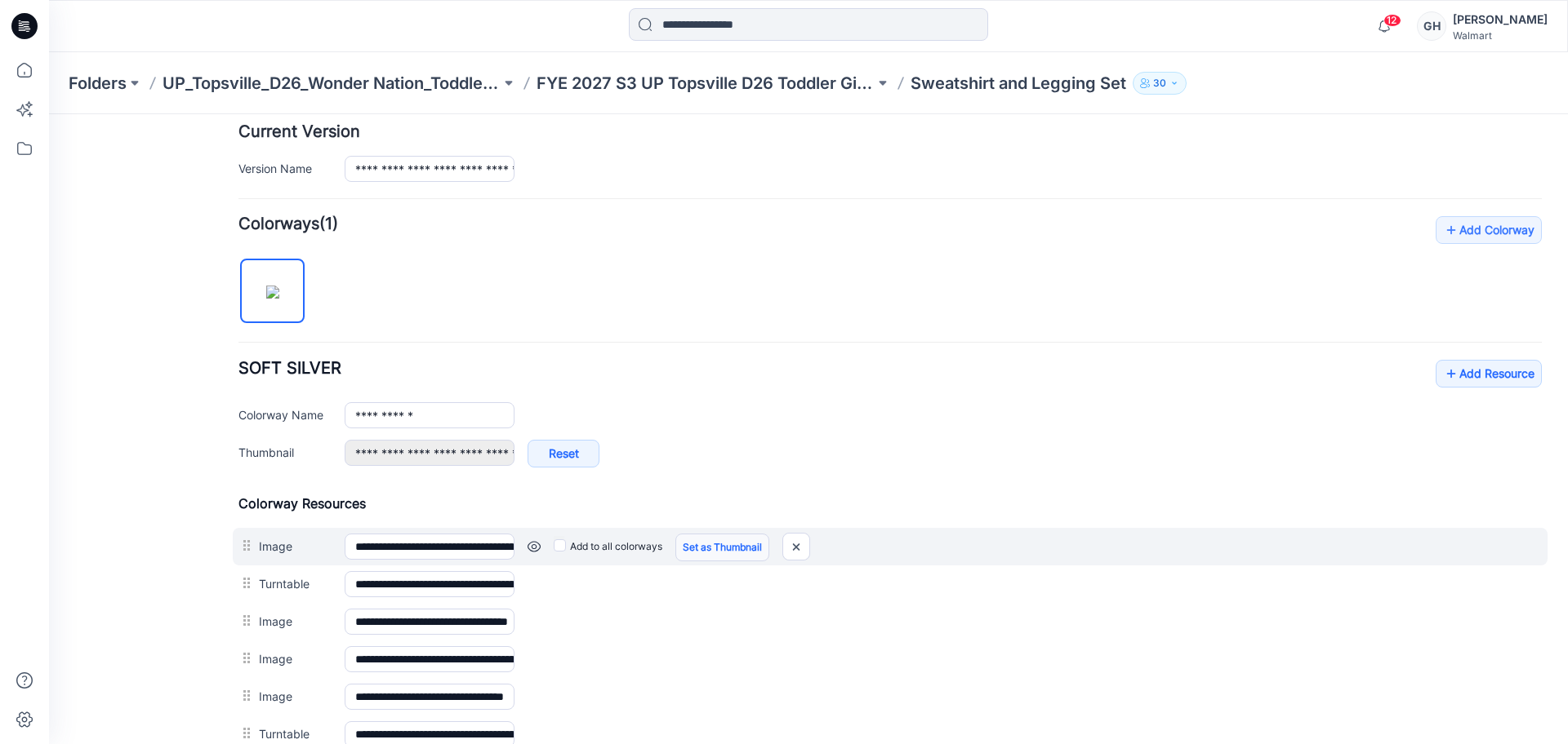
click at [720, 550] on link "Set as Thumbnail" at bounding box center [722, 547] width 94 height 28
type input "**********"
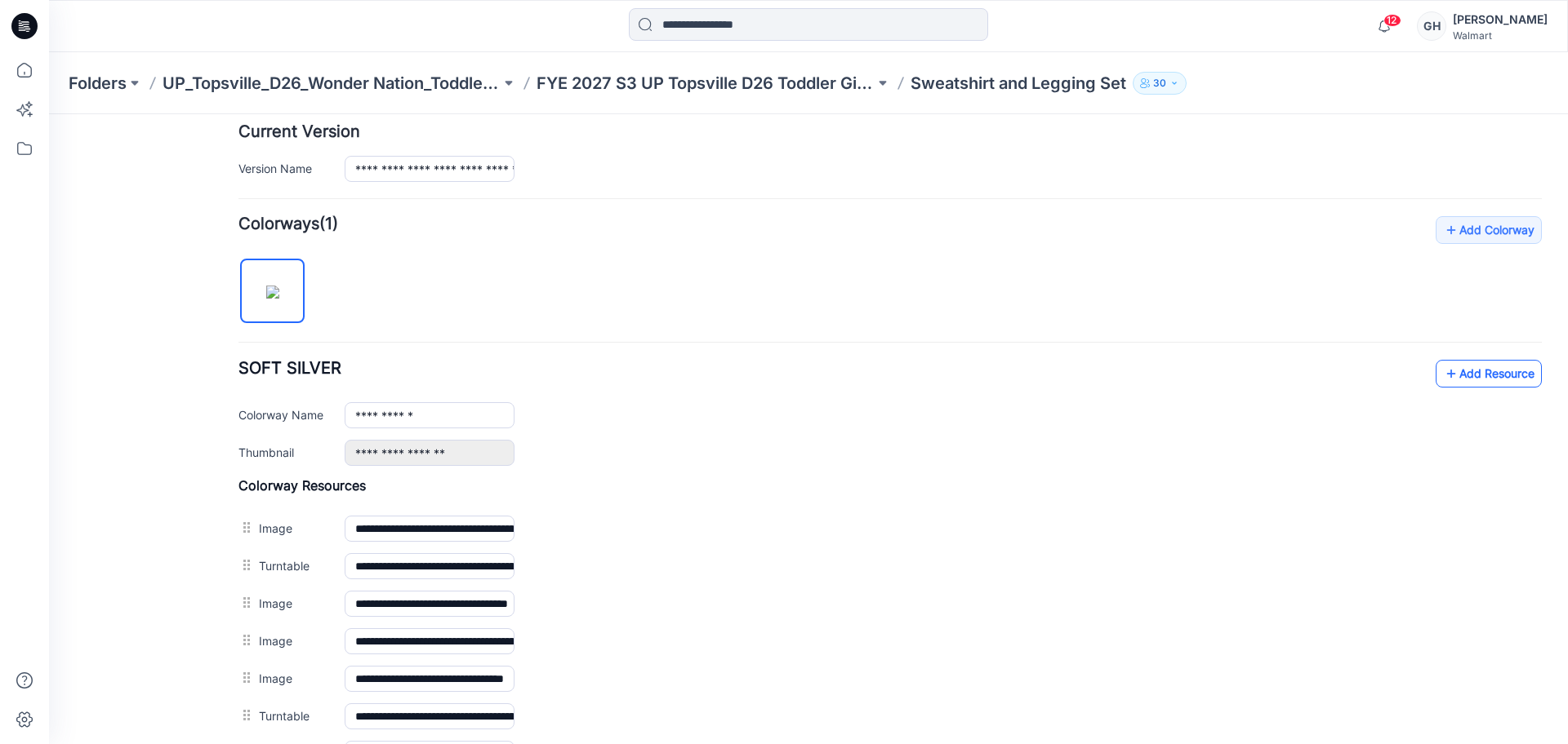
click at [1465, 360] on link "Add Resource" at bounding box center [1489, 373] width 107 height 28
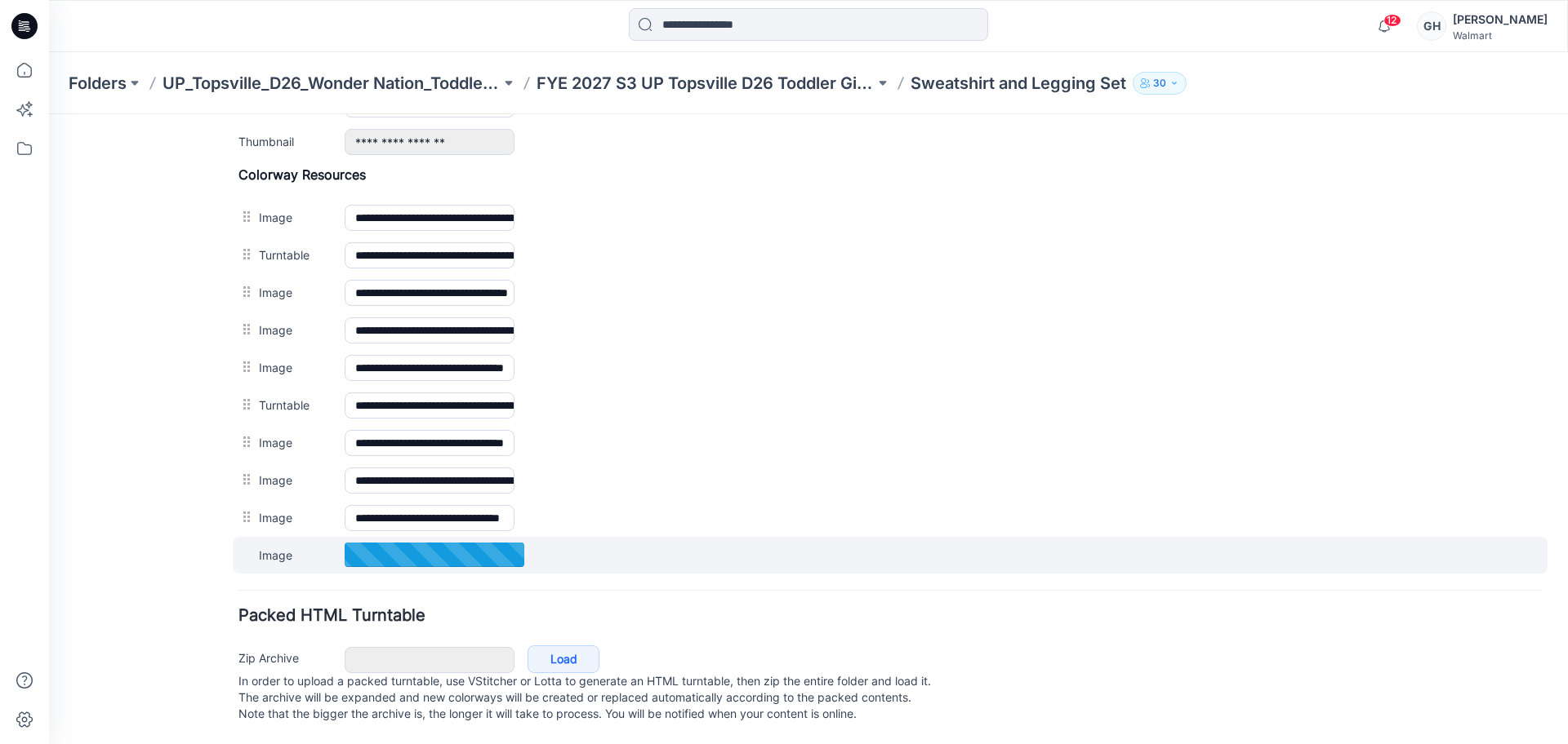
scroll to position [736, 0]
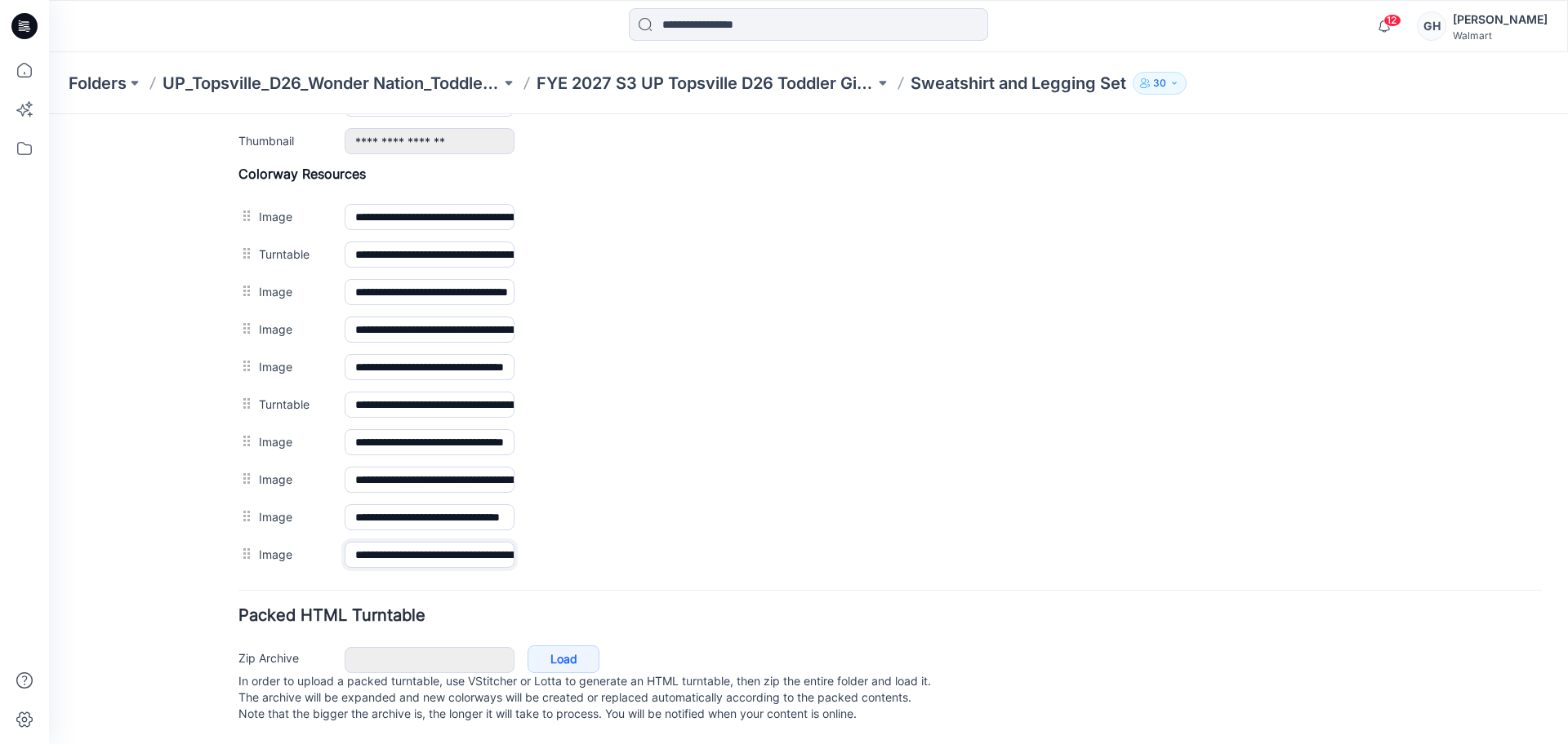
click at [390, 543] on input "**********" at bounding box center [429, 554] width 170 height 26
type input "******"
drag, startPoint x: 417, startPoint y: 582, endPoint x: 735, endPoint y: 423, distance: 355.5
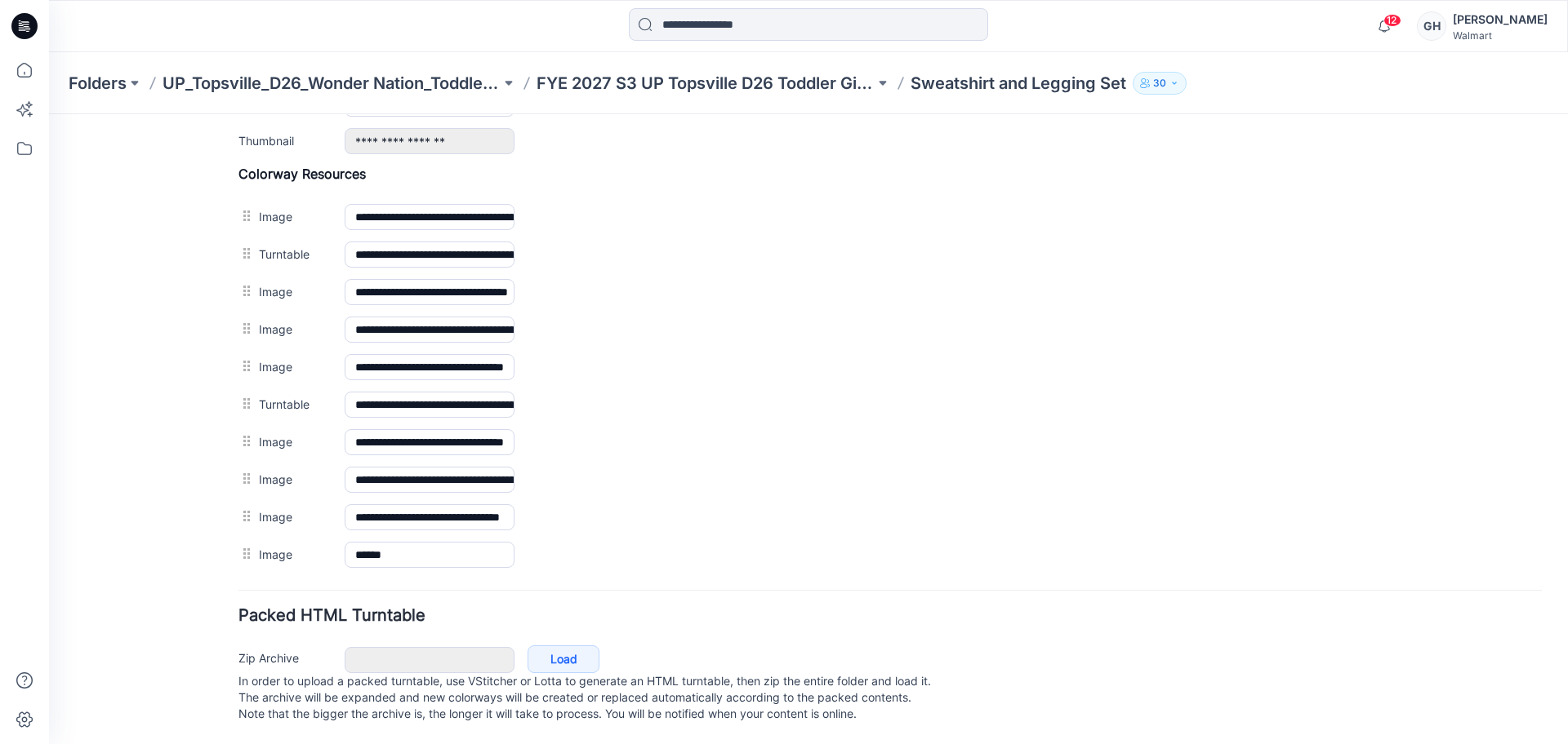
click at [418, 582] on form "**********" at bounding box center [889, 106] width 1303 height 1244
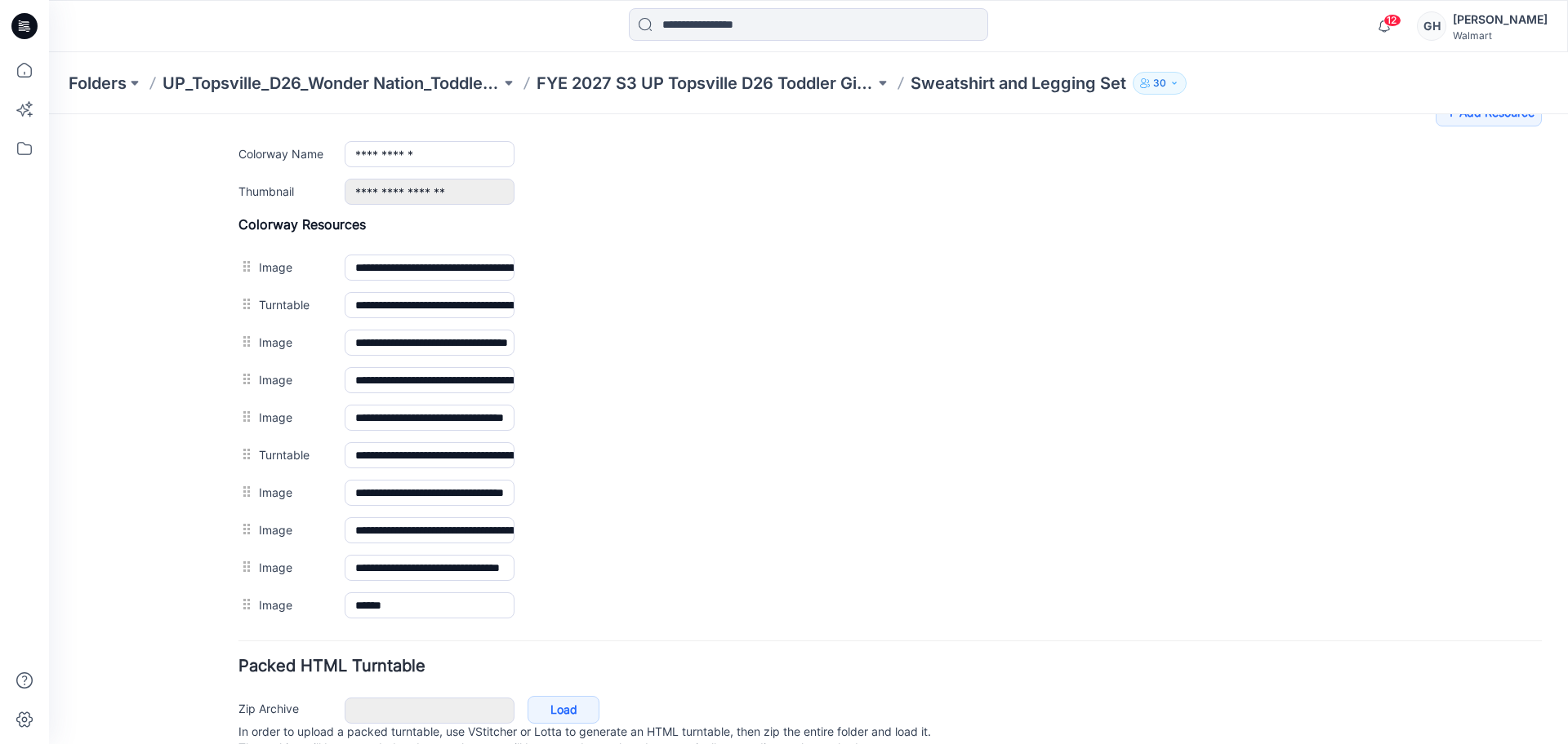
scroll to position [634, 0]
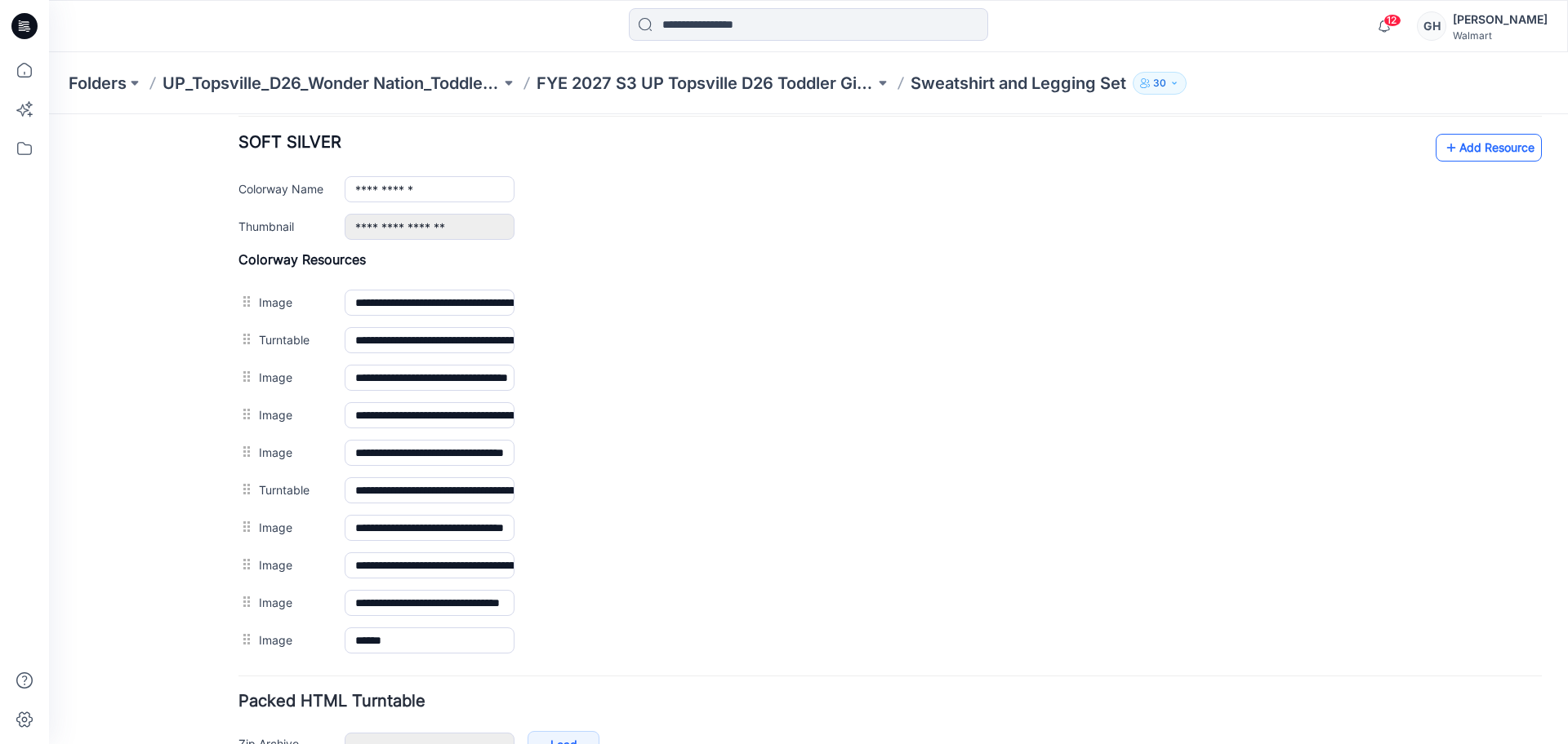
click at [1481, 155] on link "Add Resource" at bounding box center [1489, 147] width 107 height 28
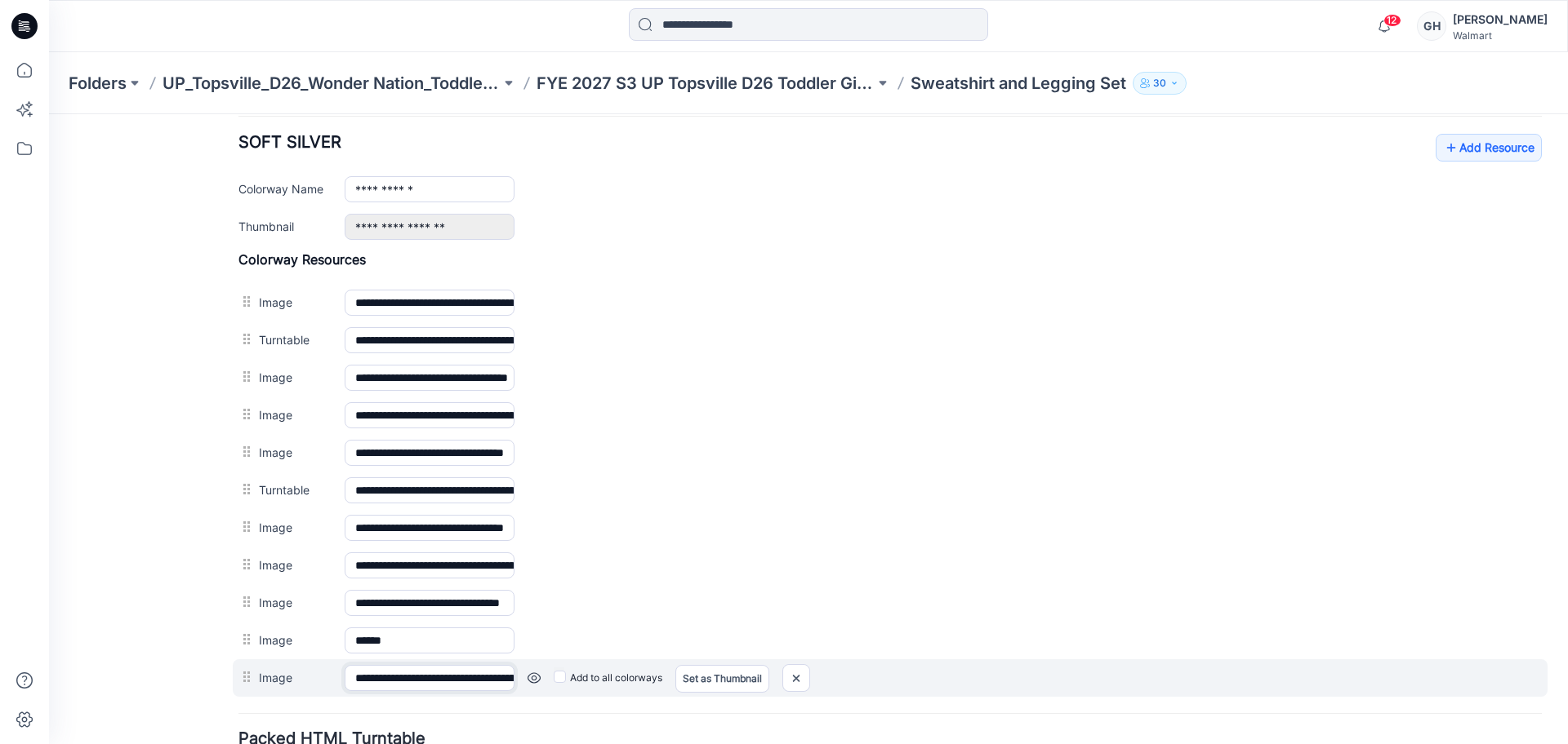
click at [378, 681] on input "**********" at bounding box center [429, 677] width 170 height 26
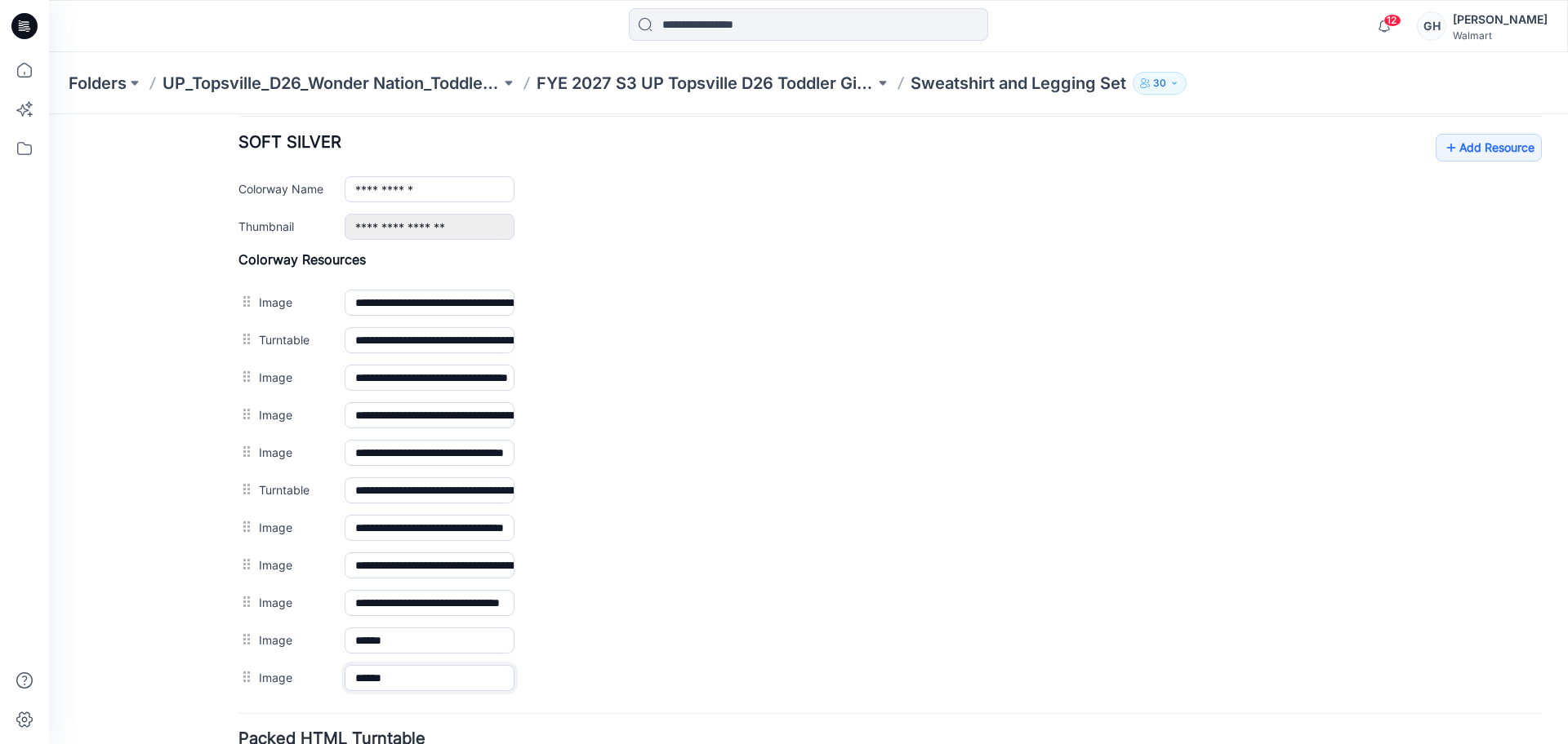
type input "******"
click at [403, 714] on hr at bounding box center [889, 715] width 1303 height 2
click at [1500, 157] on link "Add Resource" at bounding box center [1489, 147] width 107 height 28
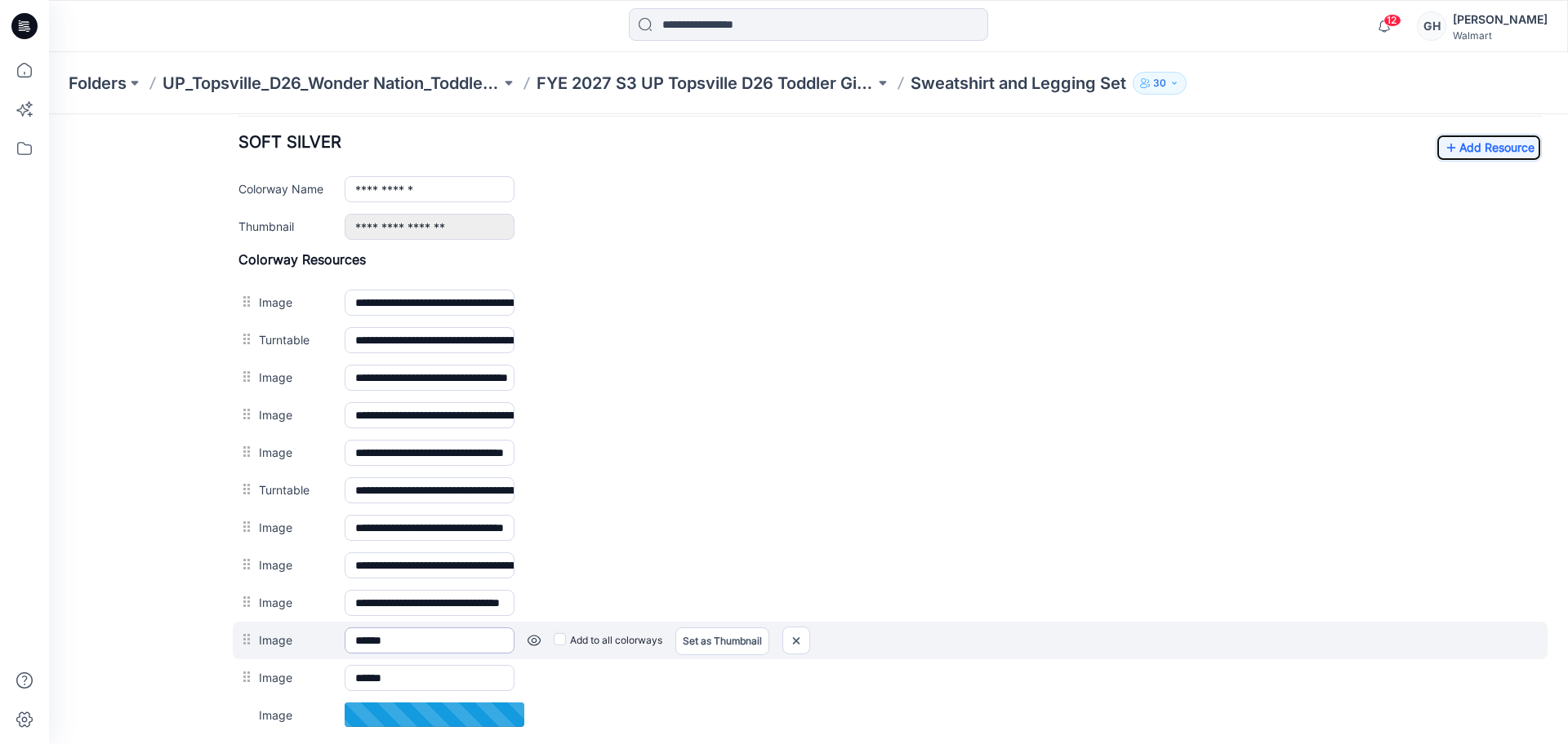
scroll to position [736, 0]
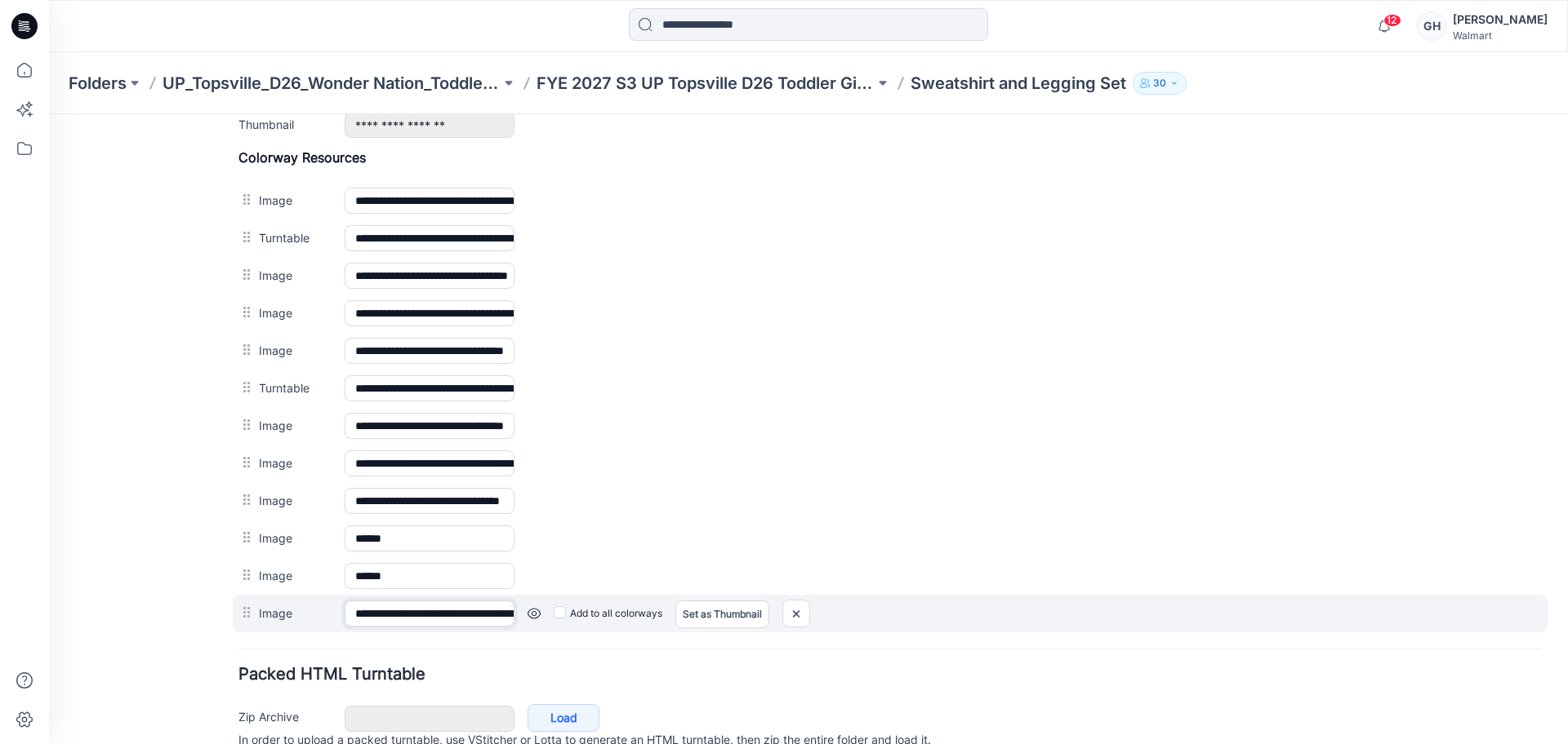
click at [418, 605] on input "**********" at bounding box center [429, 613] width 170 height 26
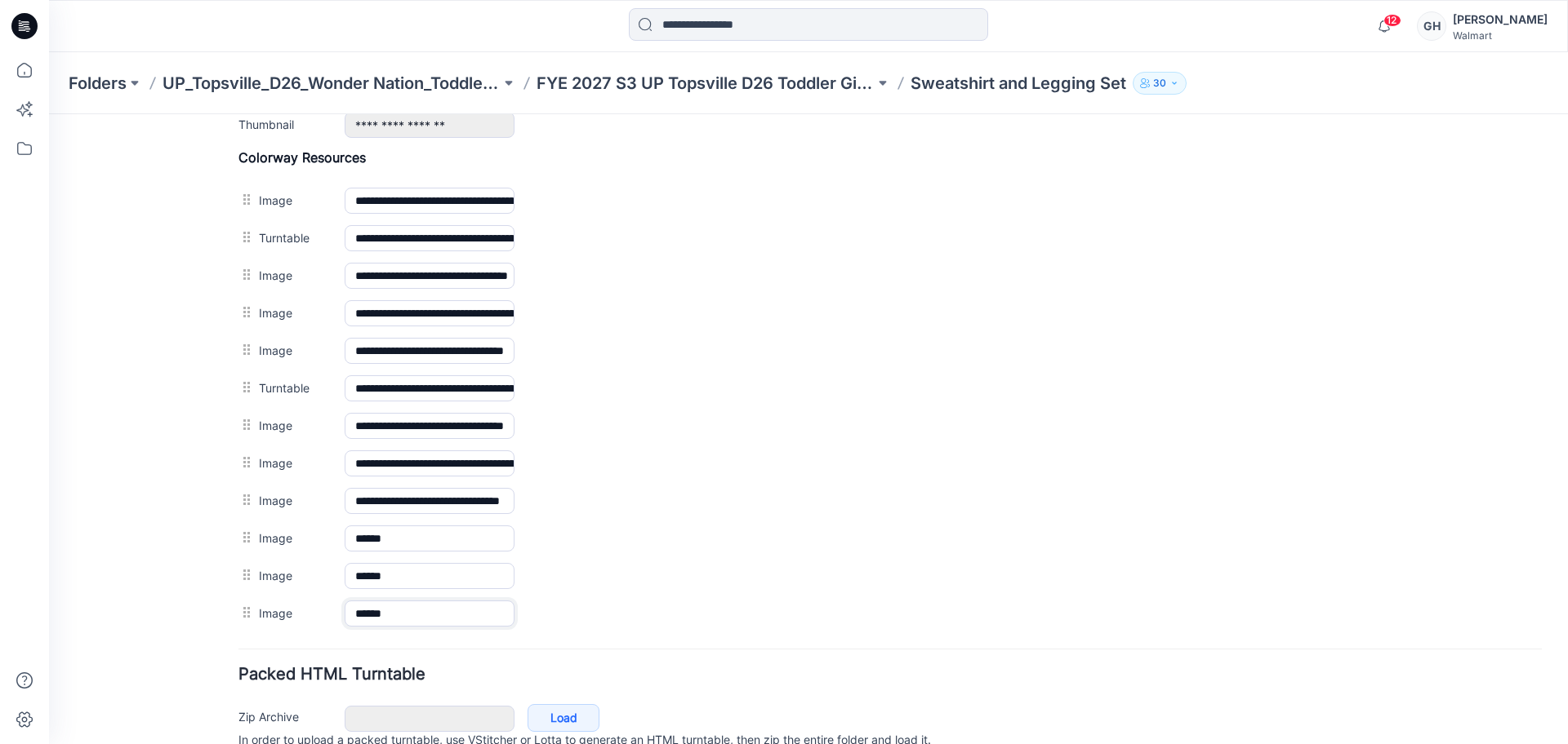
type input "******"
click at [426, 640] on form "**********" at bounding box center [889, 128] width 1303 height 1319
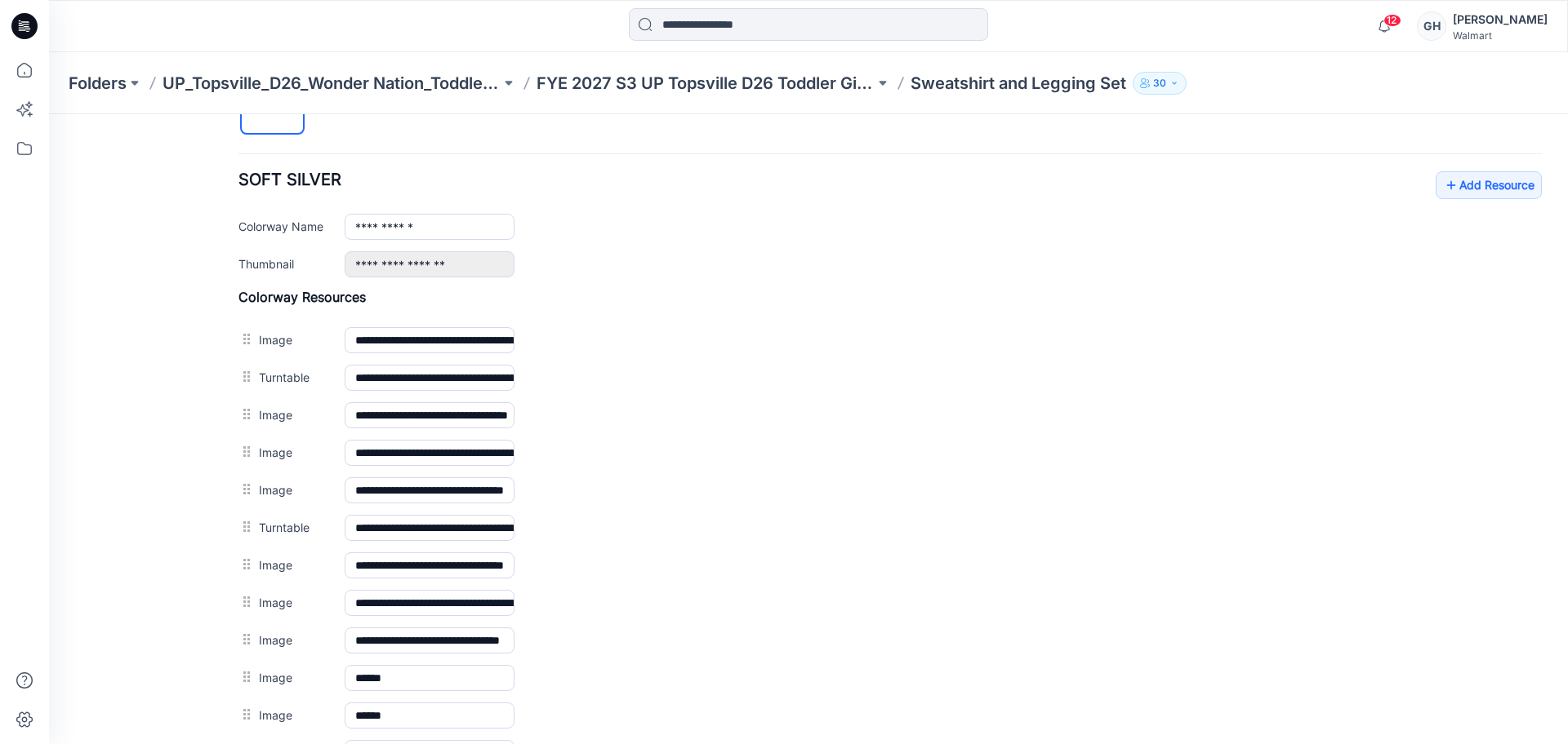
scroll to position [431, 0]
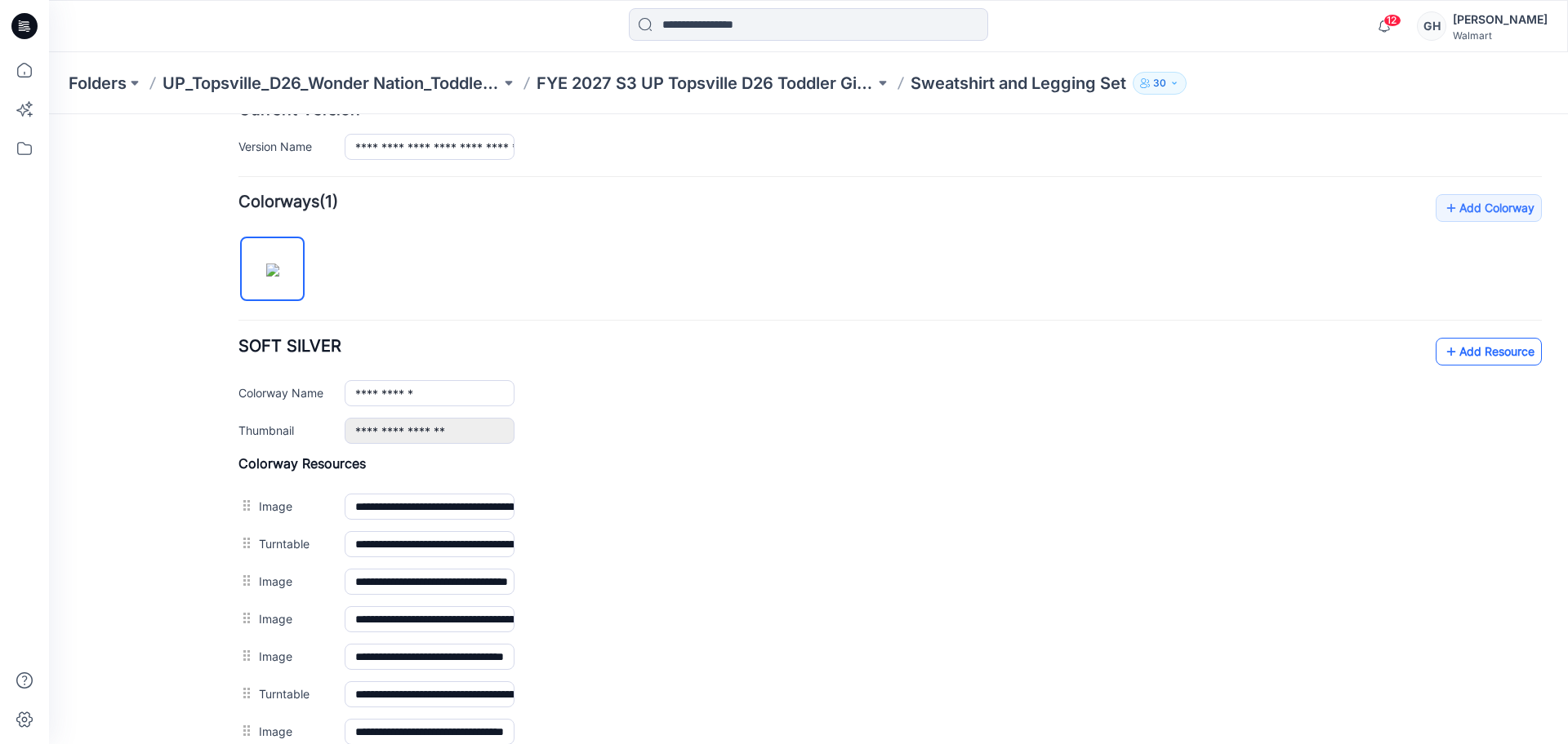
click at [1491, 344] on link "Add Resource" at bounding box center [1489, 352] width 107 height 28
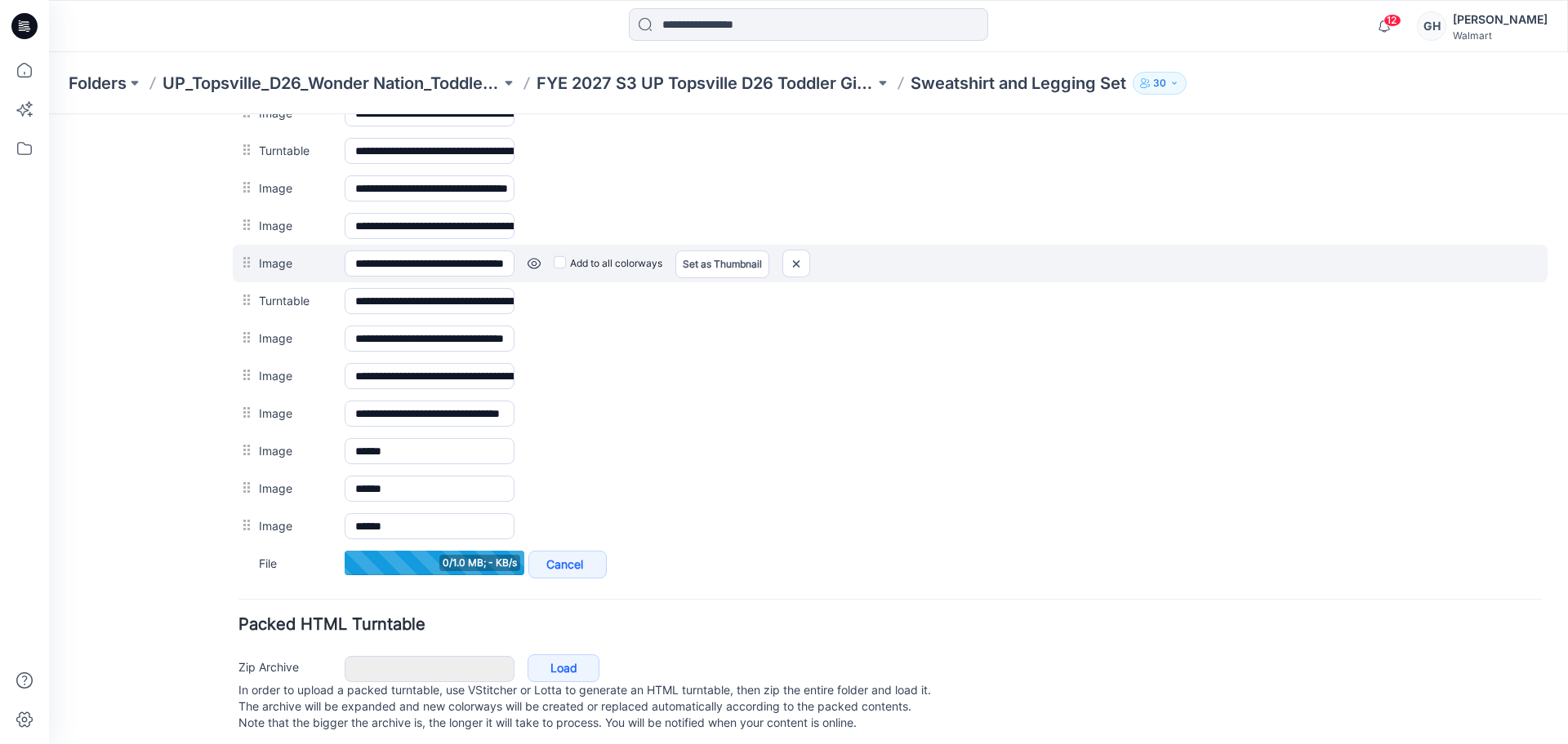
scroll to position [838, 0]
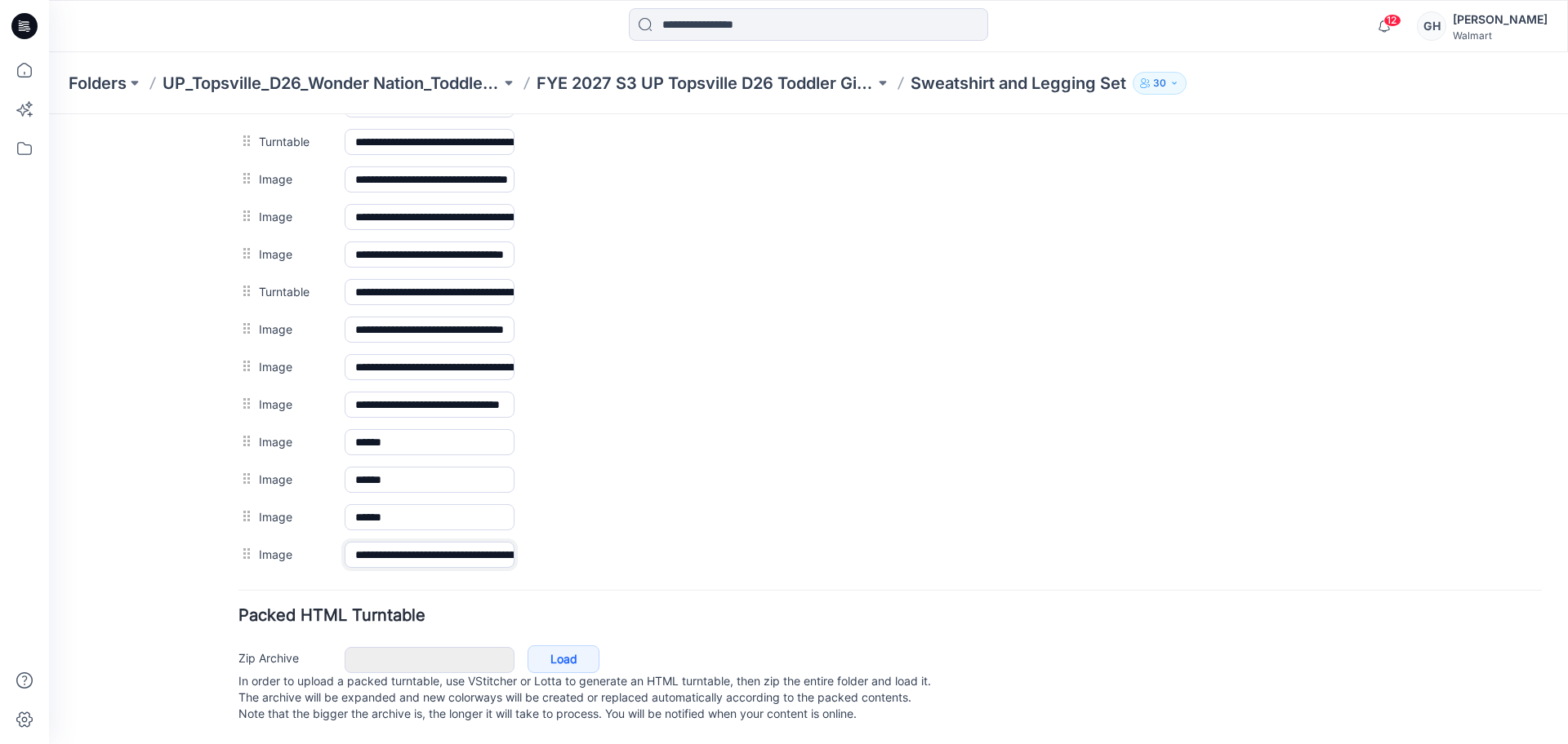
click at [418, 544] on input "**********" at bounding box center [429, 554] width 170 height 26
type input "******"
click at [429, 582] on form "**********" at bounding box center [889, 50] width 1303 height 1357
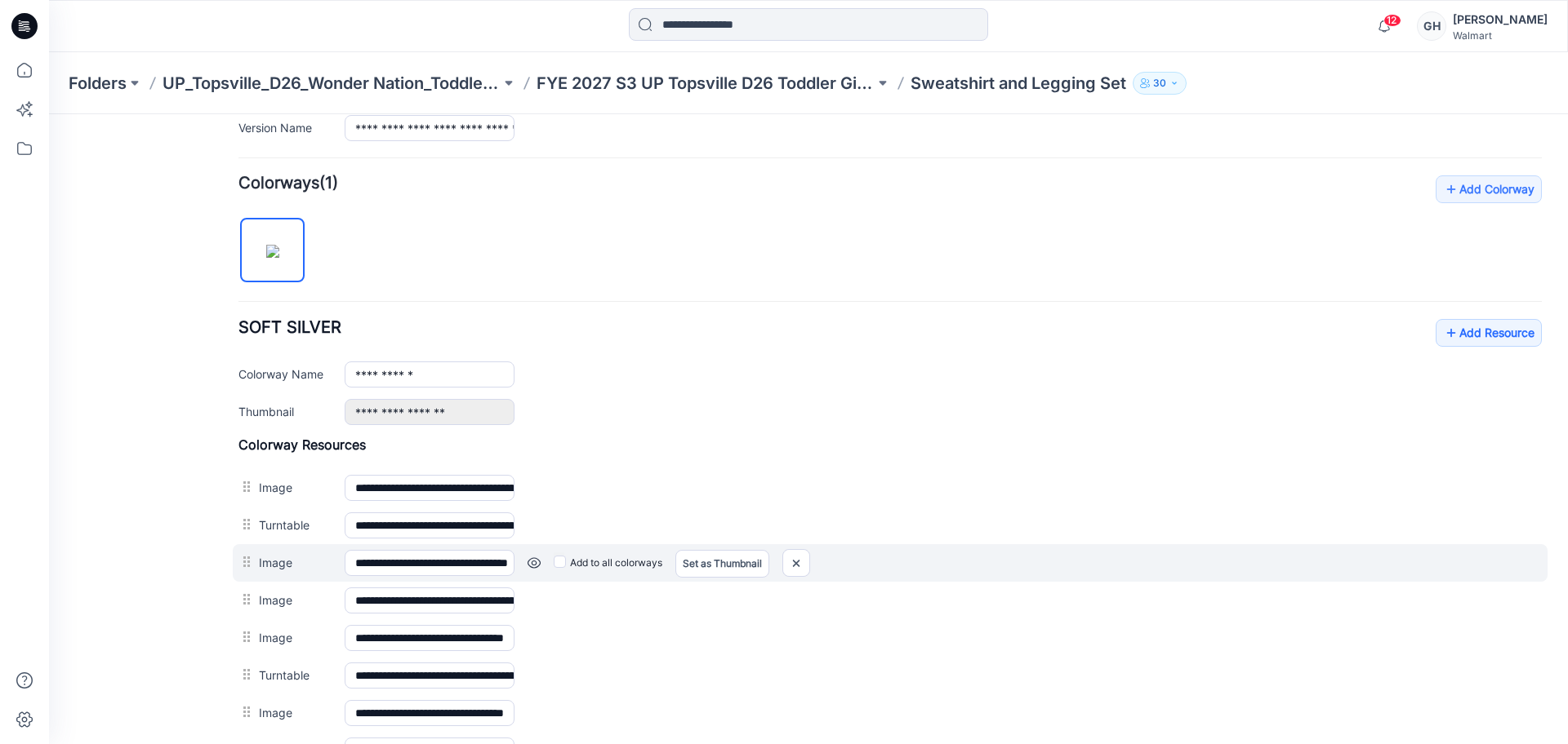
scroll to position [328, 0]
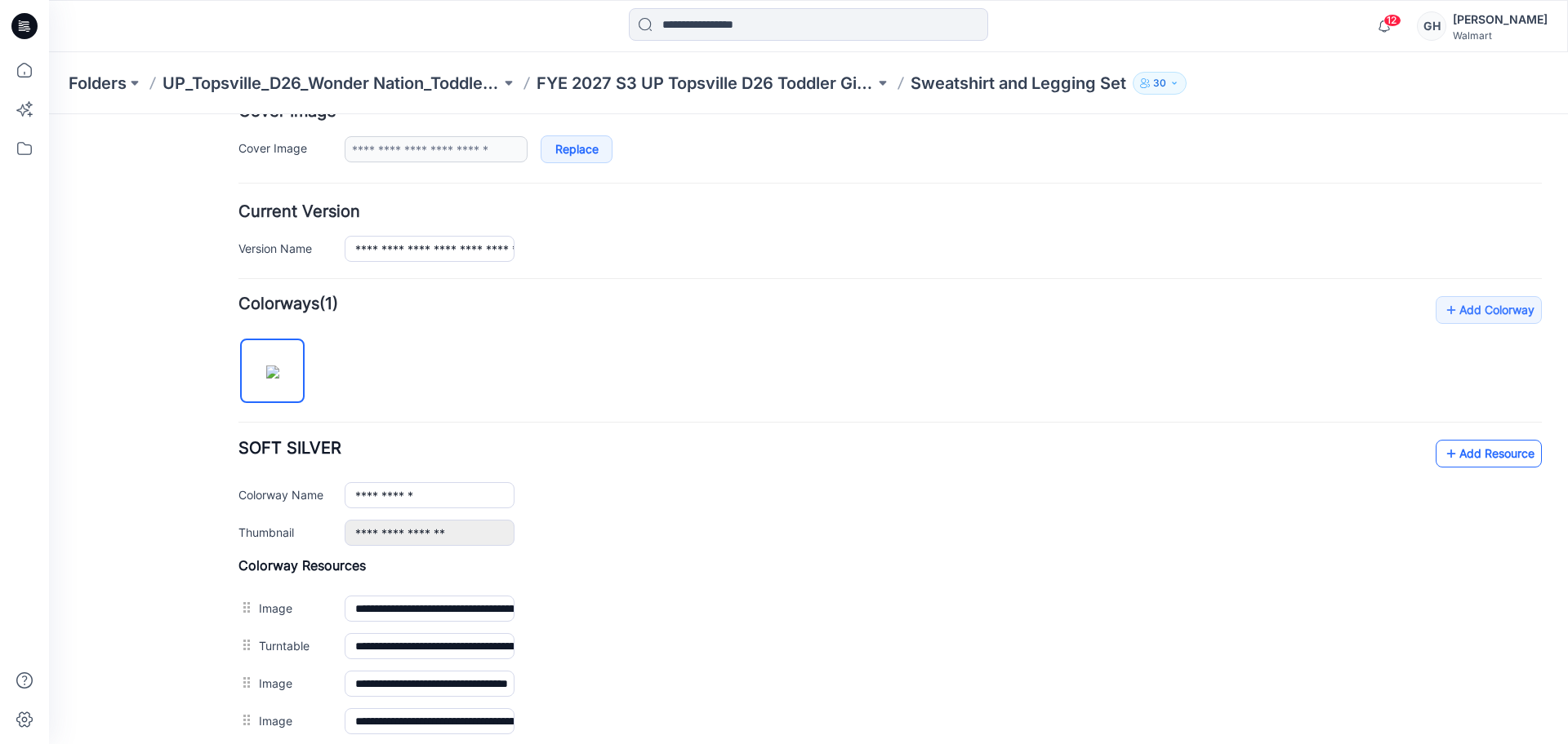
click at [1444, 441] on icon at bounding box center [1452, 453] width 16 height 26
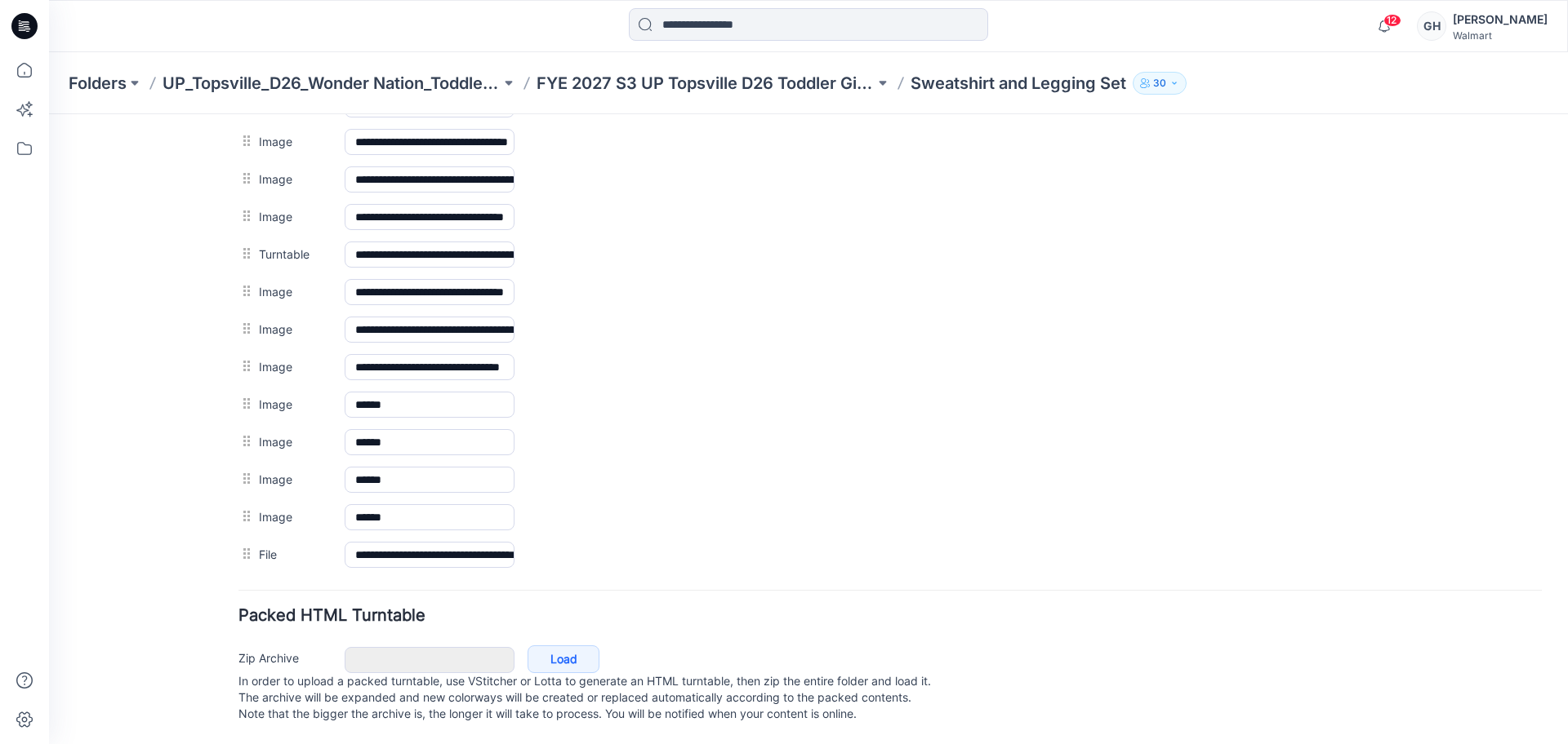
scroll to position [886, 0]
click at [756, 79] on p "FYE 2027 S3 UP Topsville D26 Toddler Girl Wonder Nation" at bounding box center [705, 83] width 338 height 23
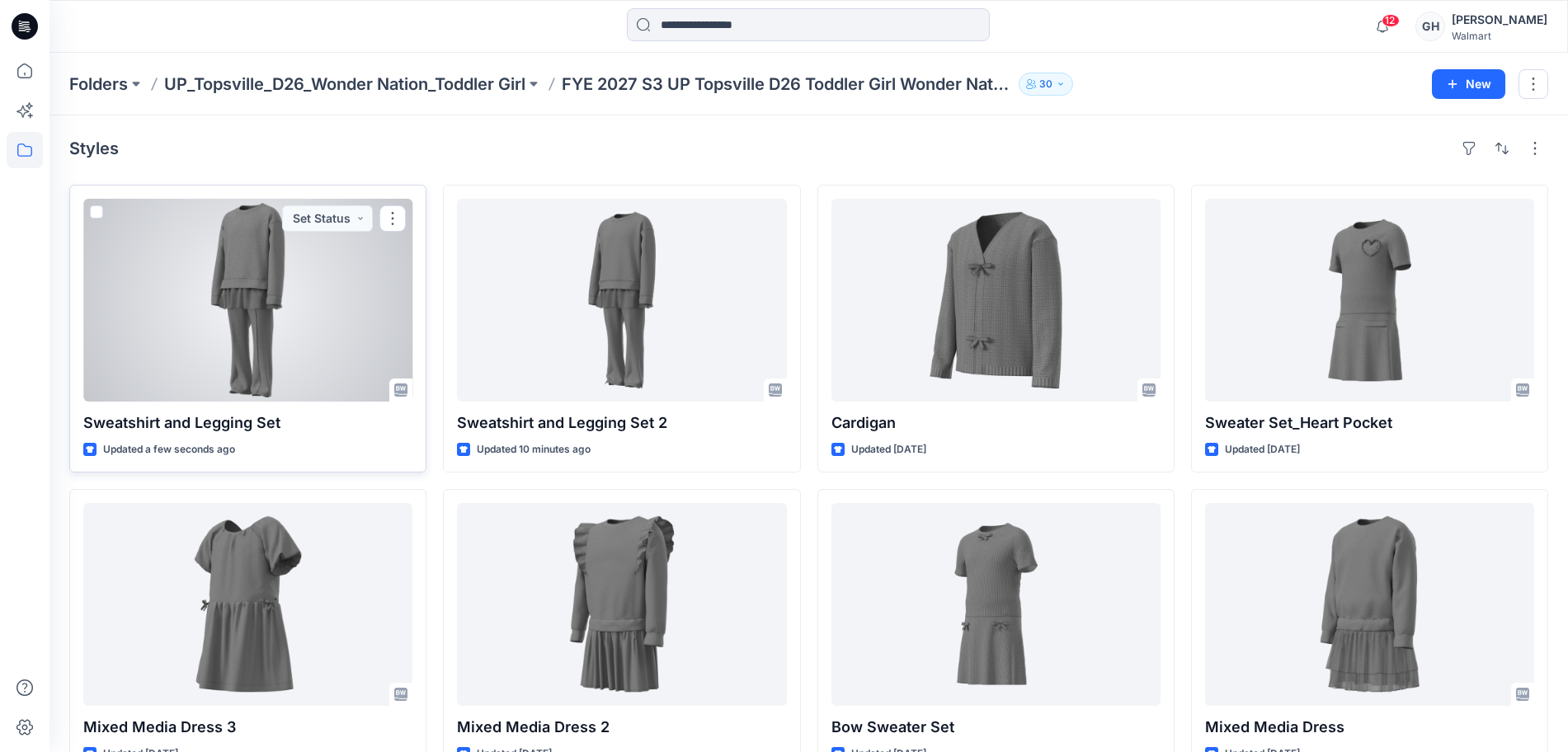
click at [185, 333] on div at bounding box center [248, 301] width 329 height 203
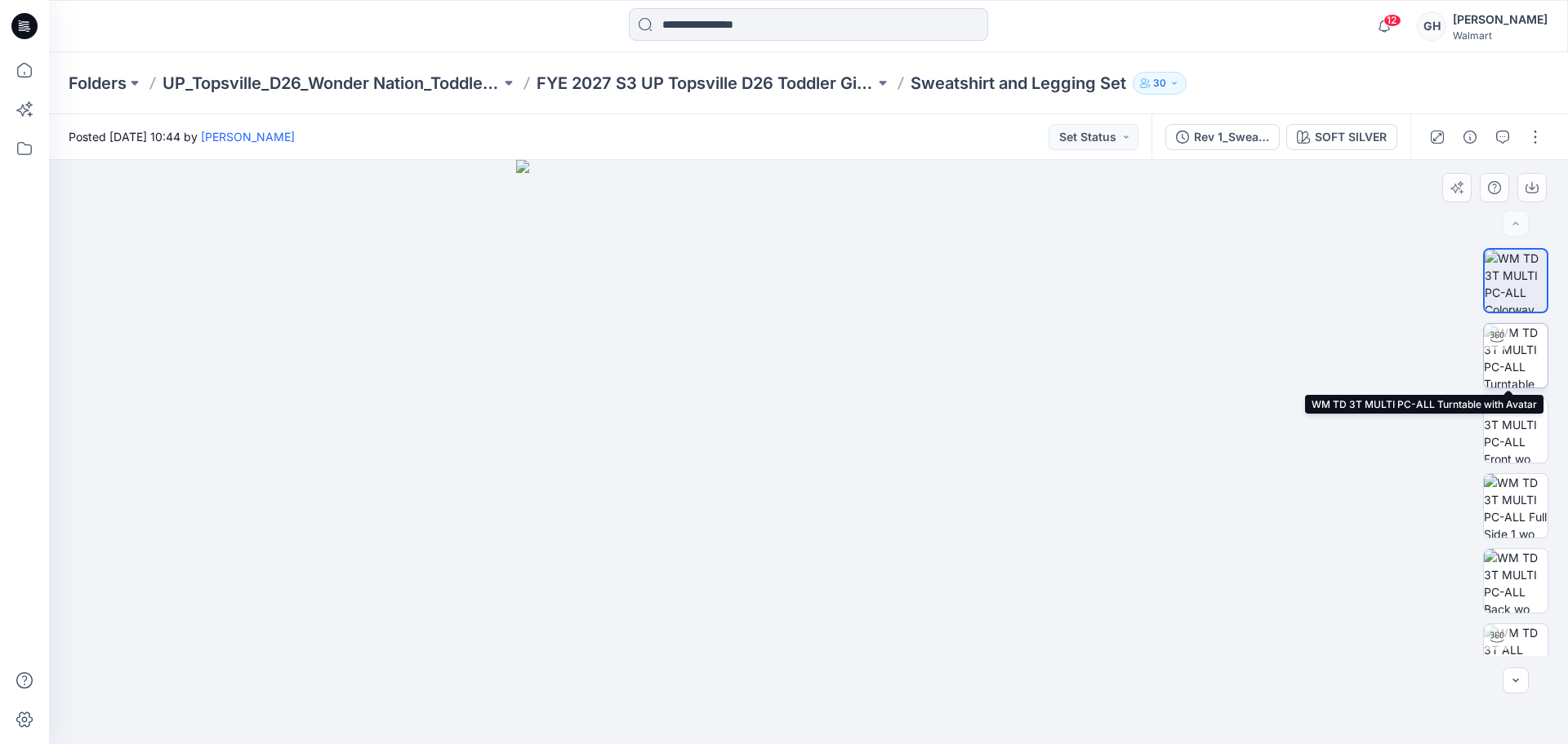
click at [1532, 376] on img at bounding box center [1516, 356] width 64 height 64
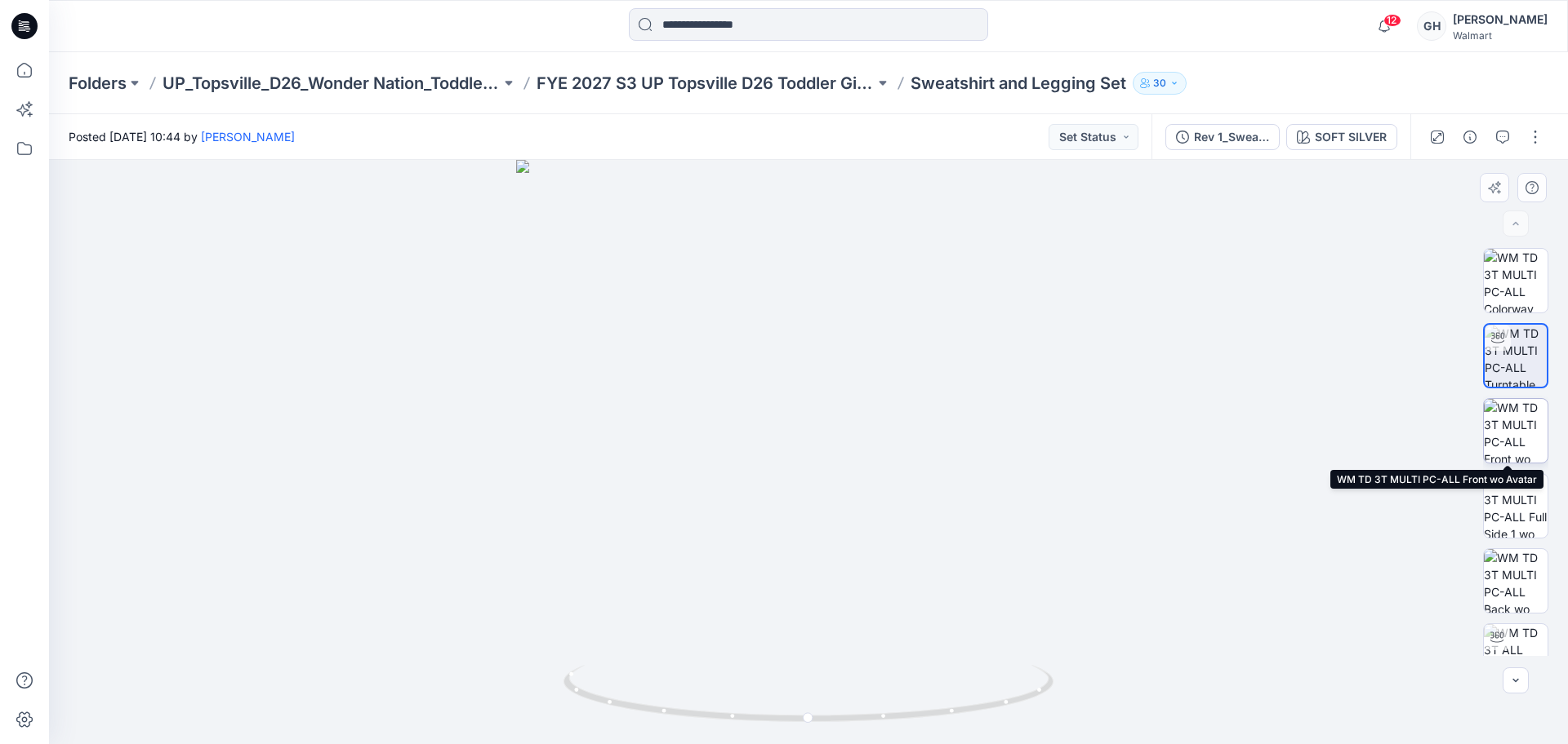
click at [1515, 433] on img at bounding box center [1516, 431] width 64 height 64
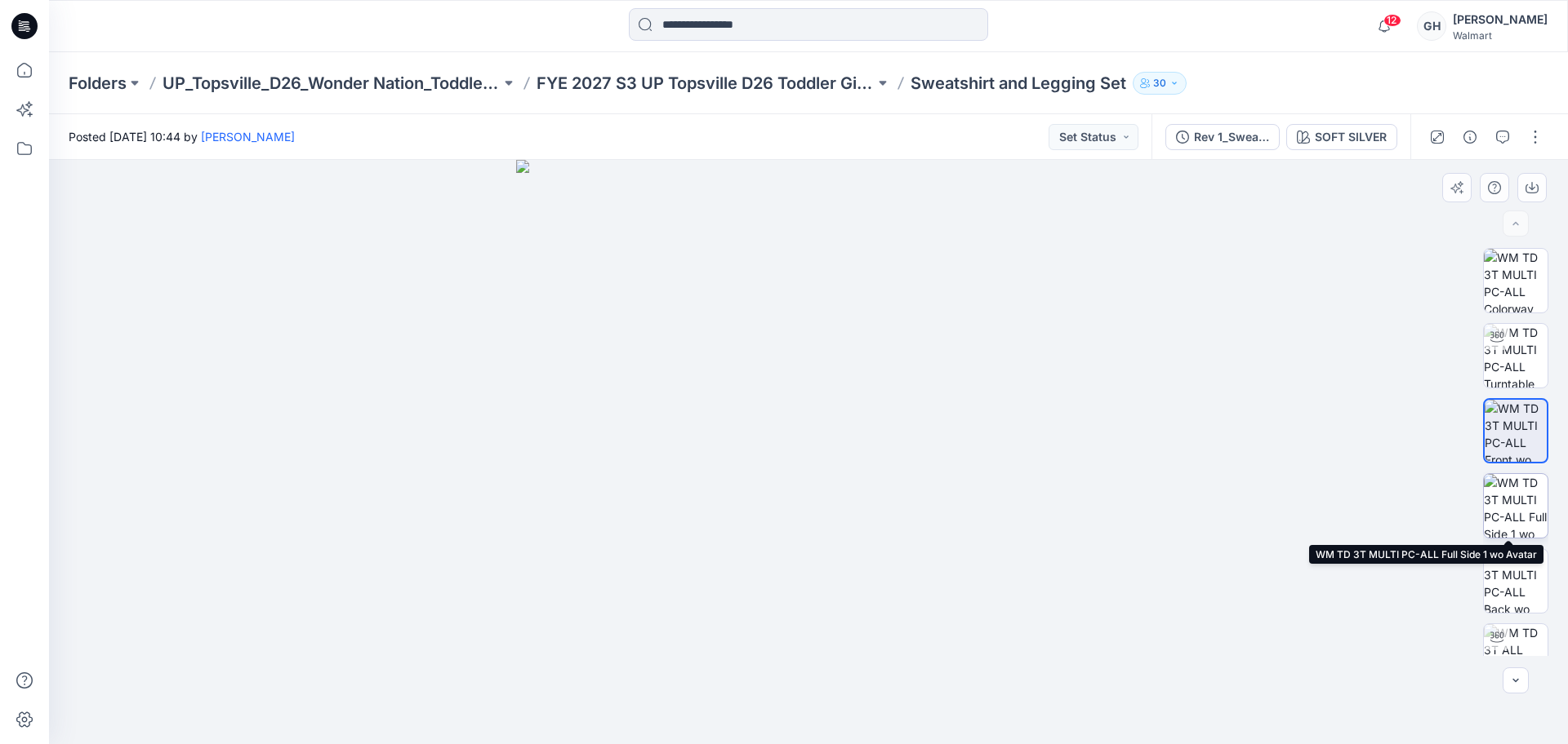
click at [1508, 487] on img at bounding box center [1516, 506] width 64 height 64
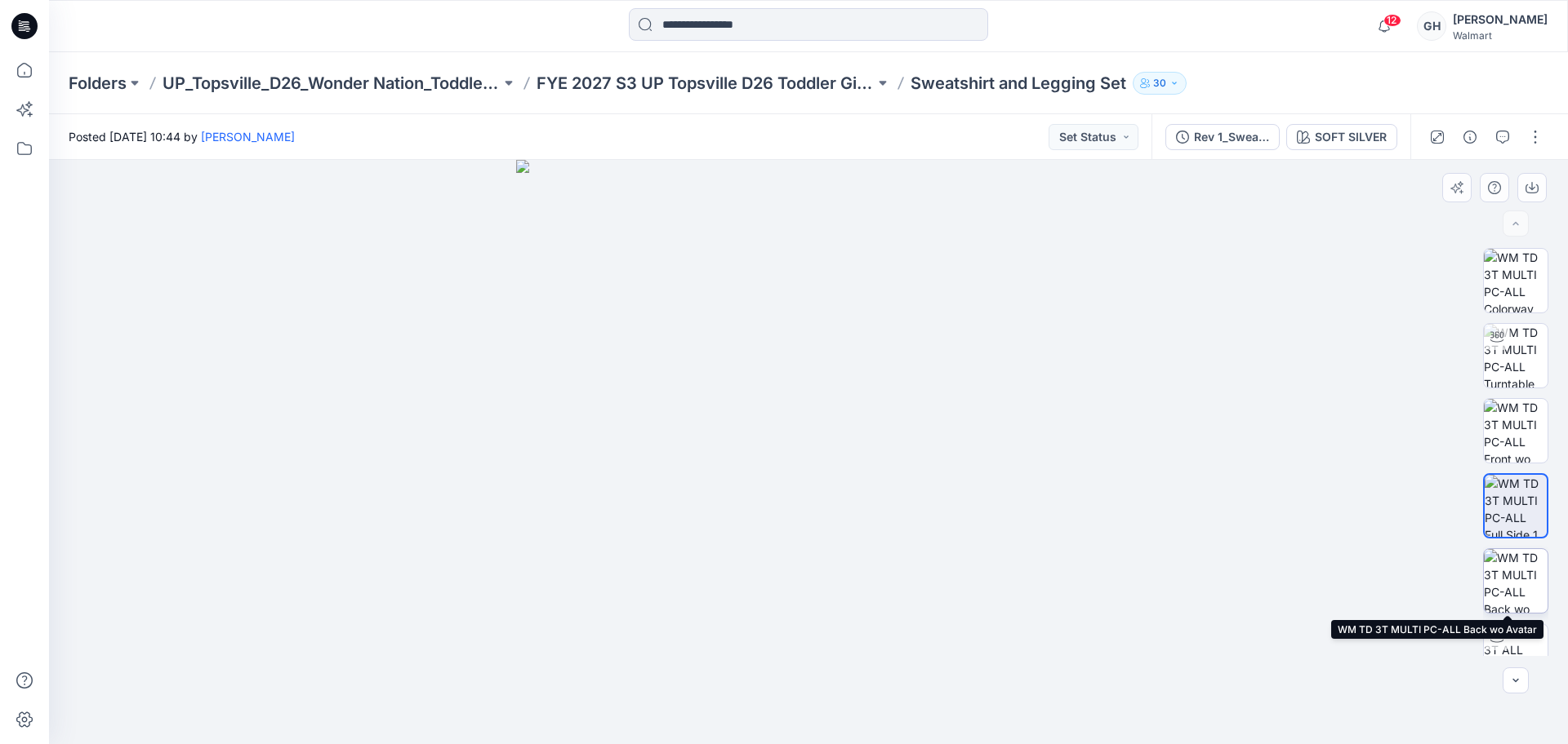
click at [1505, 573] on img at bounding box center [1516, 582] width 64 height 64
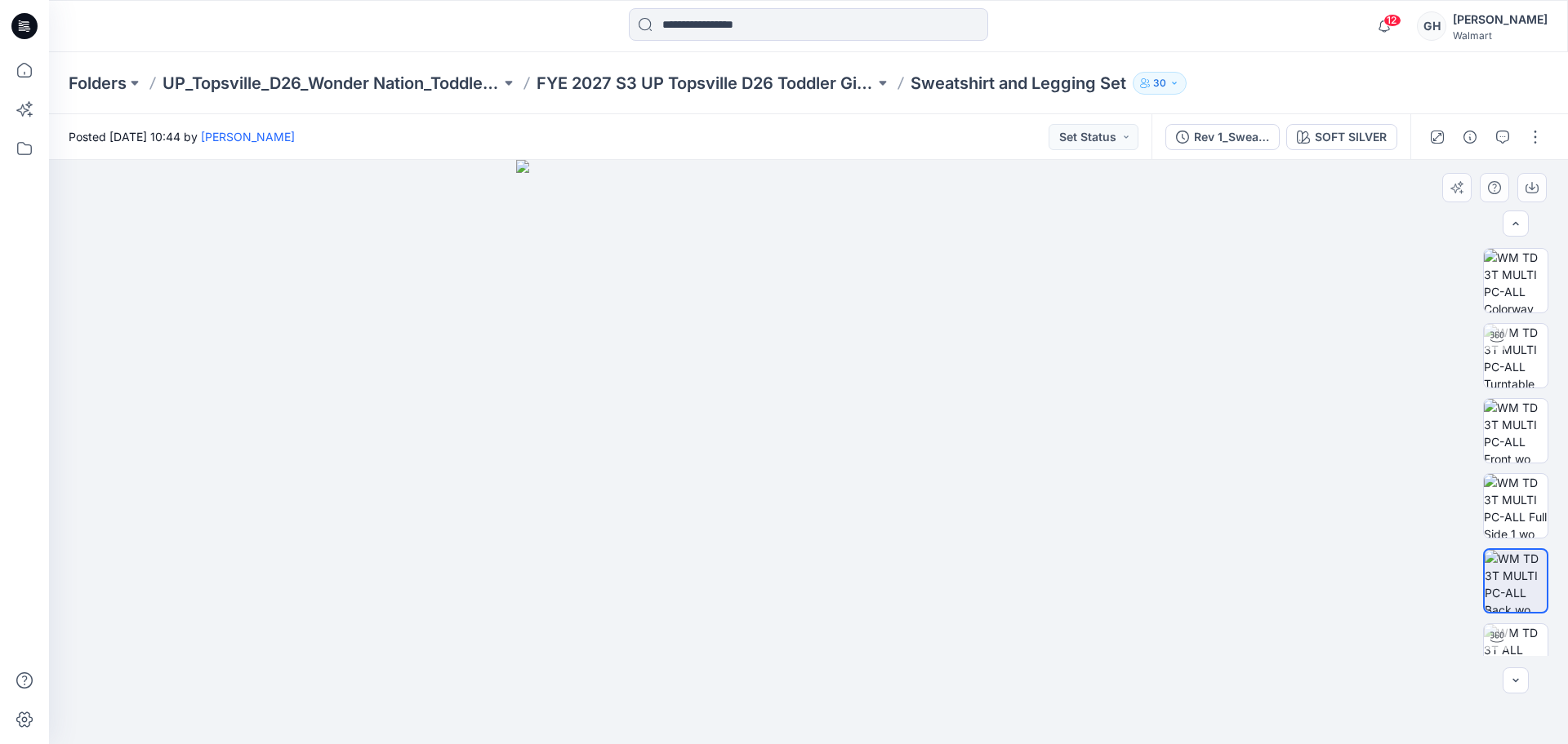
scroll to position [204, 0]
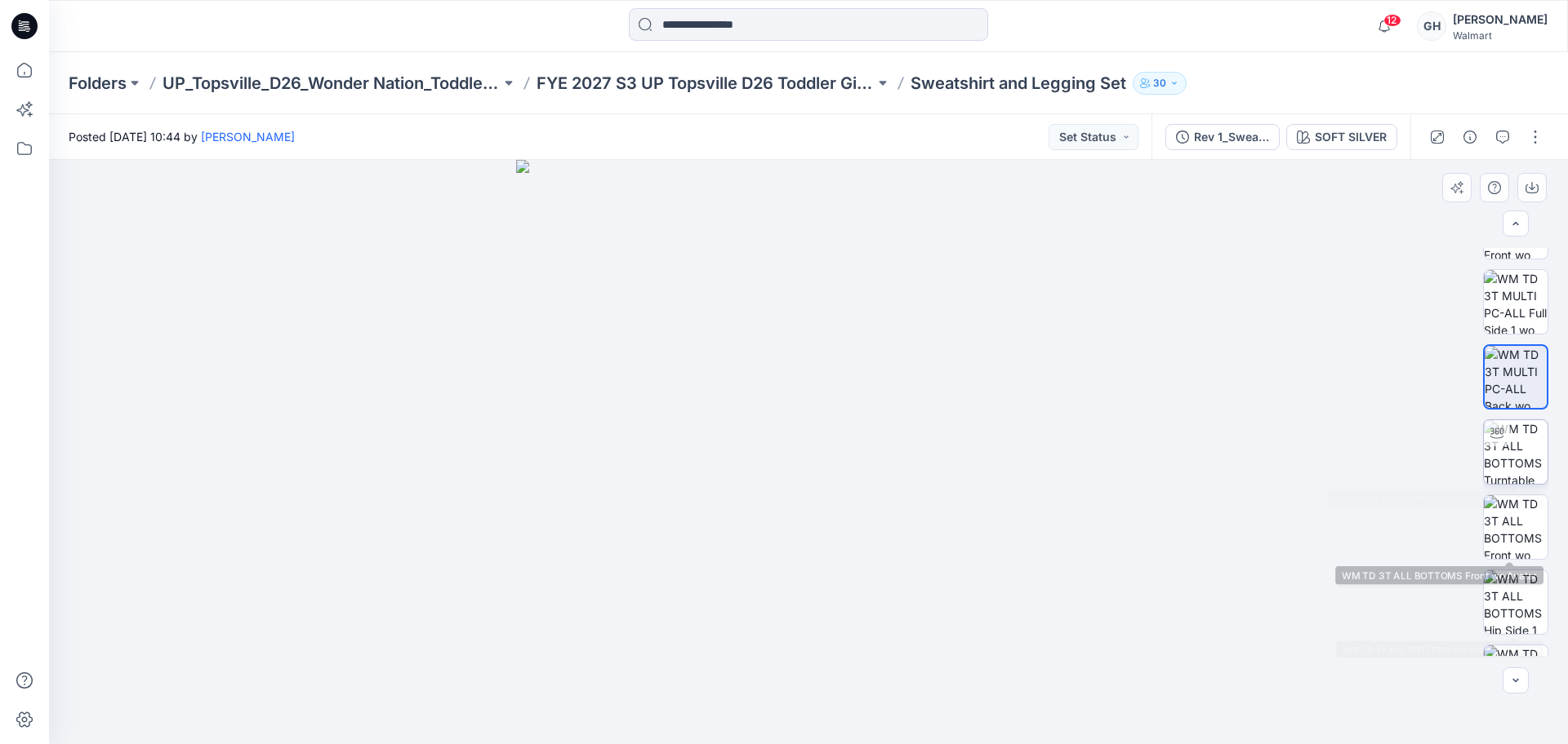
click at [1499, 448] on img at bounding box center [1516, 452] width 64 height 64
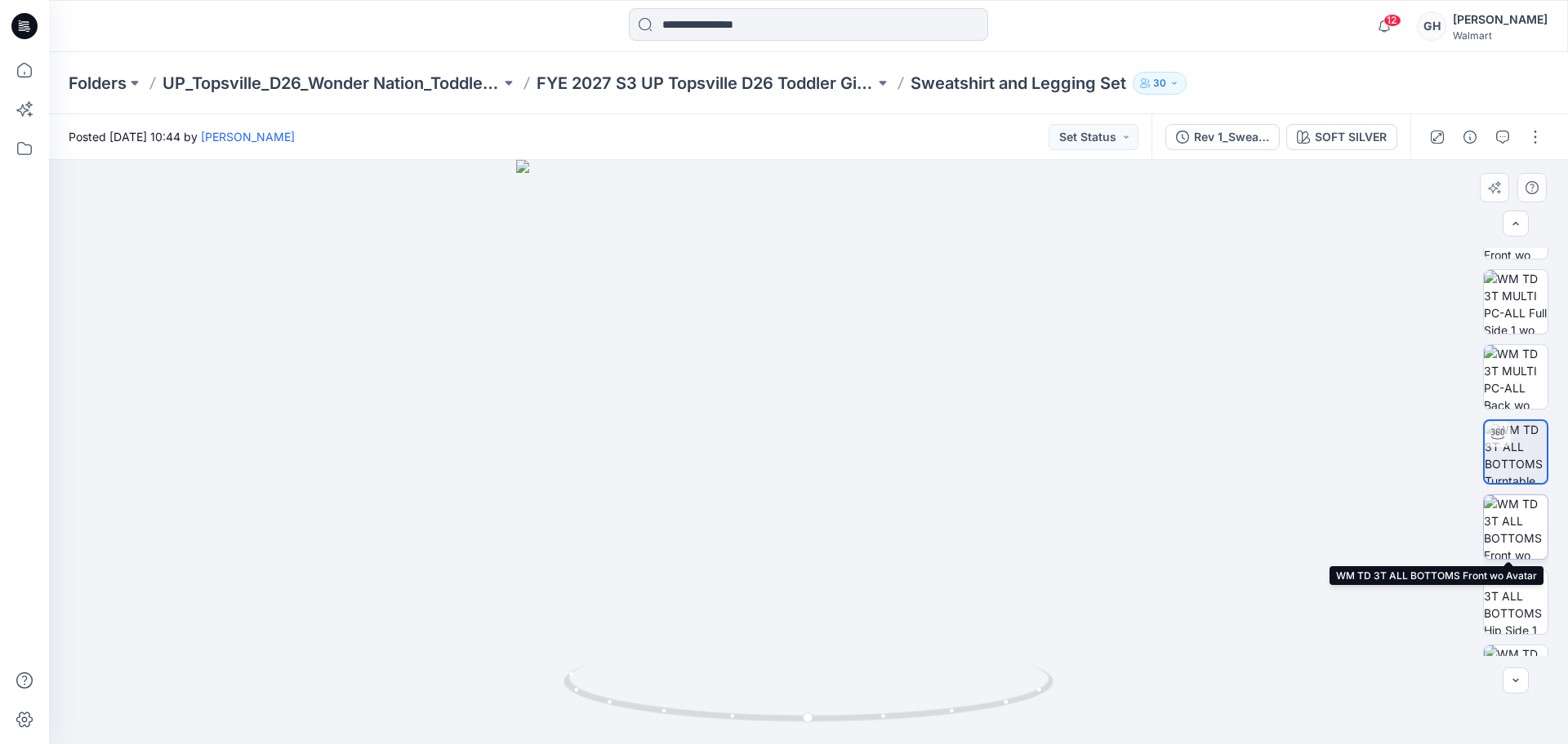
click at [1511, 539] on img at bounding box center [1516, 527] width 64 height 64
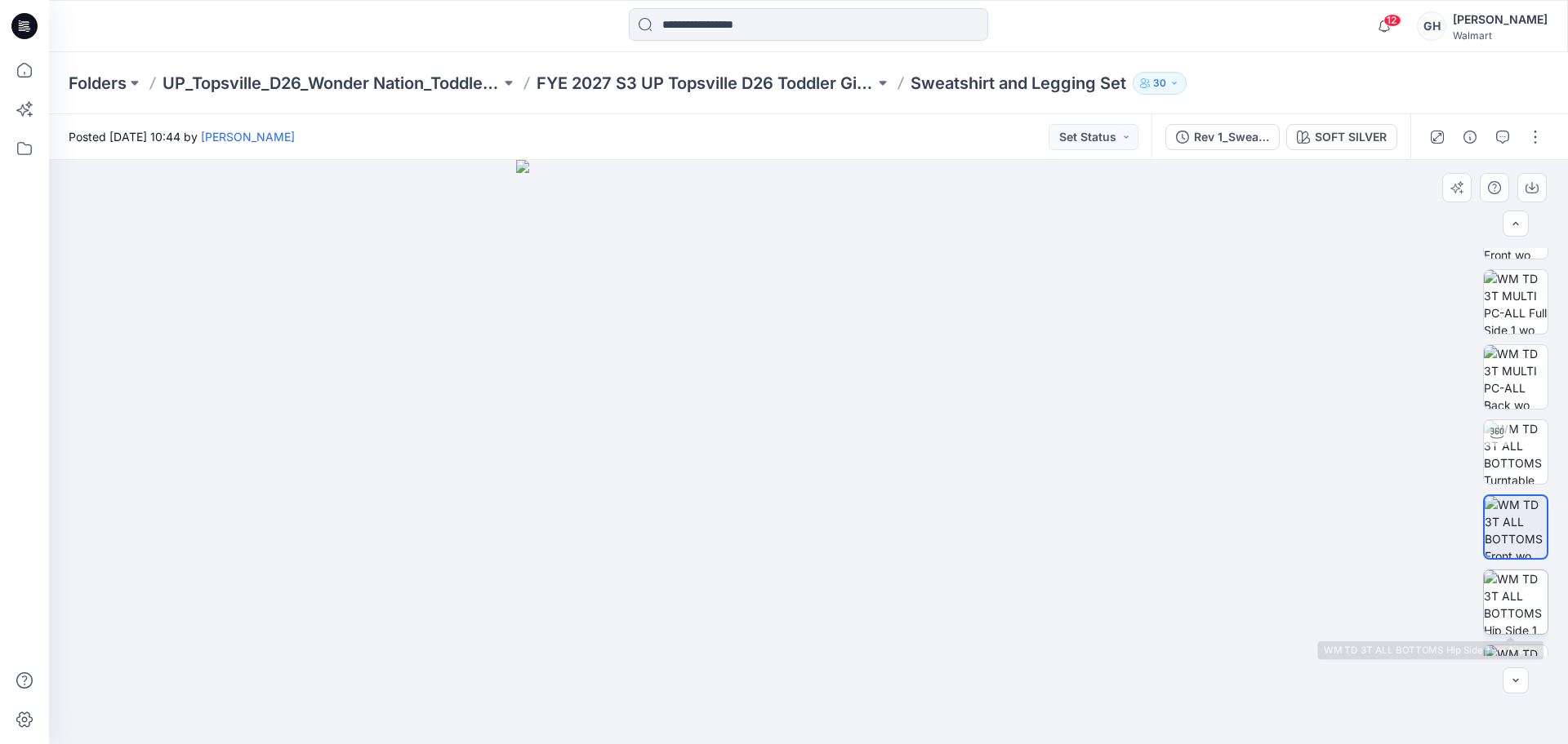
click at [1508, 580] on img at bounding box center [1516, 603] width 64 height 64
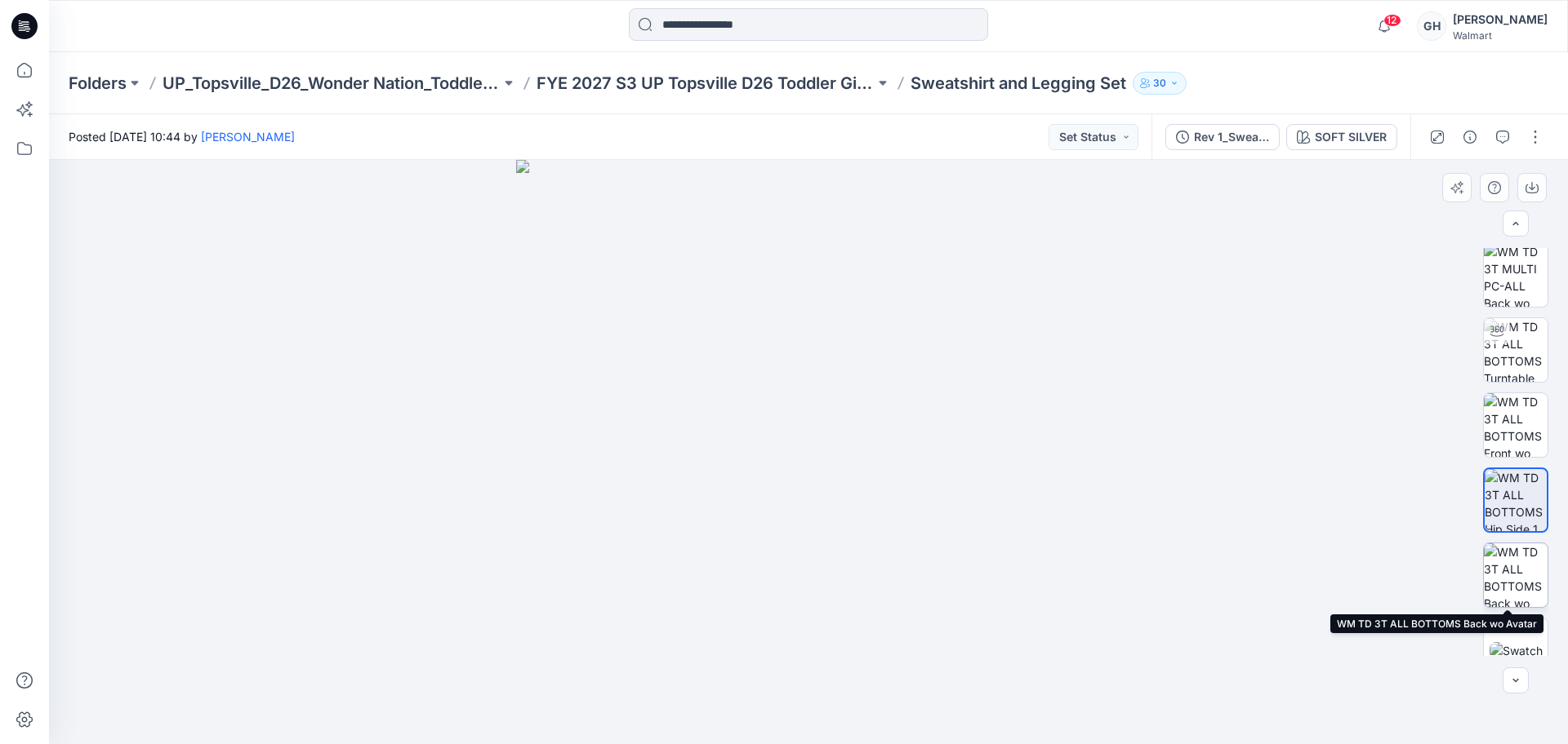
click at [1509, 592] on img at bounding box center [1516, 575] width 64 height 64
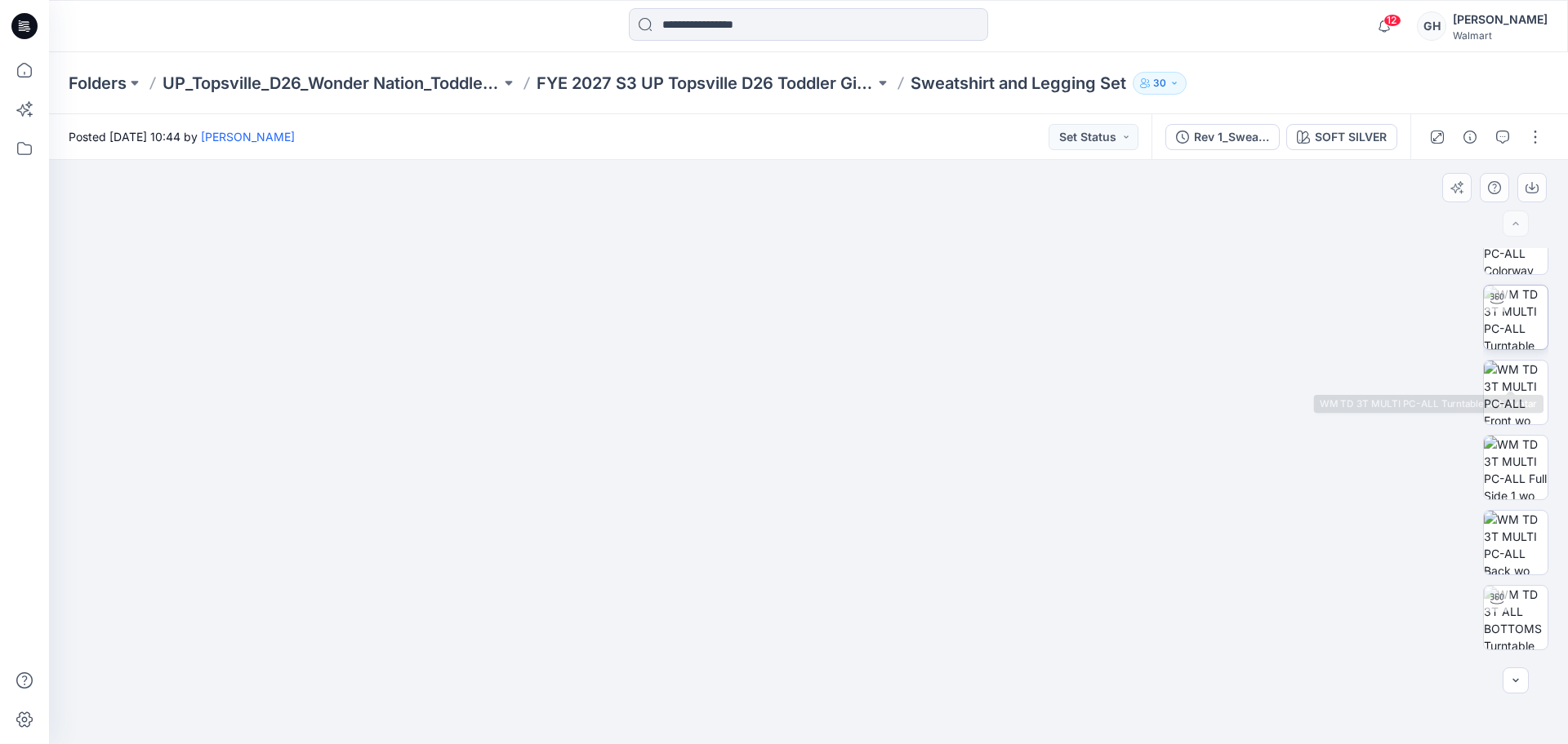
scroll to position [0, 0]
click at [1498, 365] on img at bounding box center [1516, 356] width 64 height 64
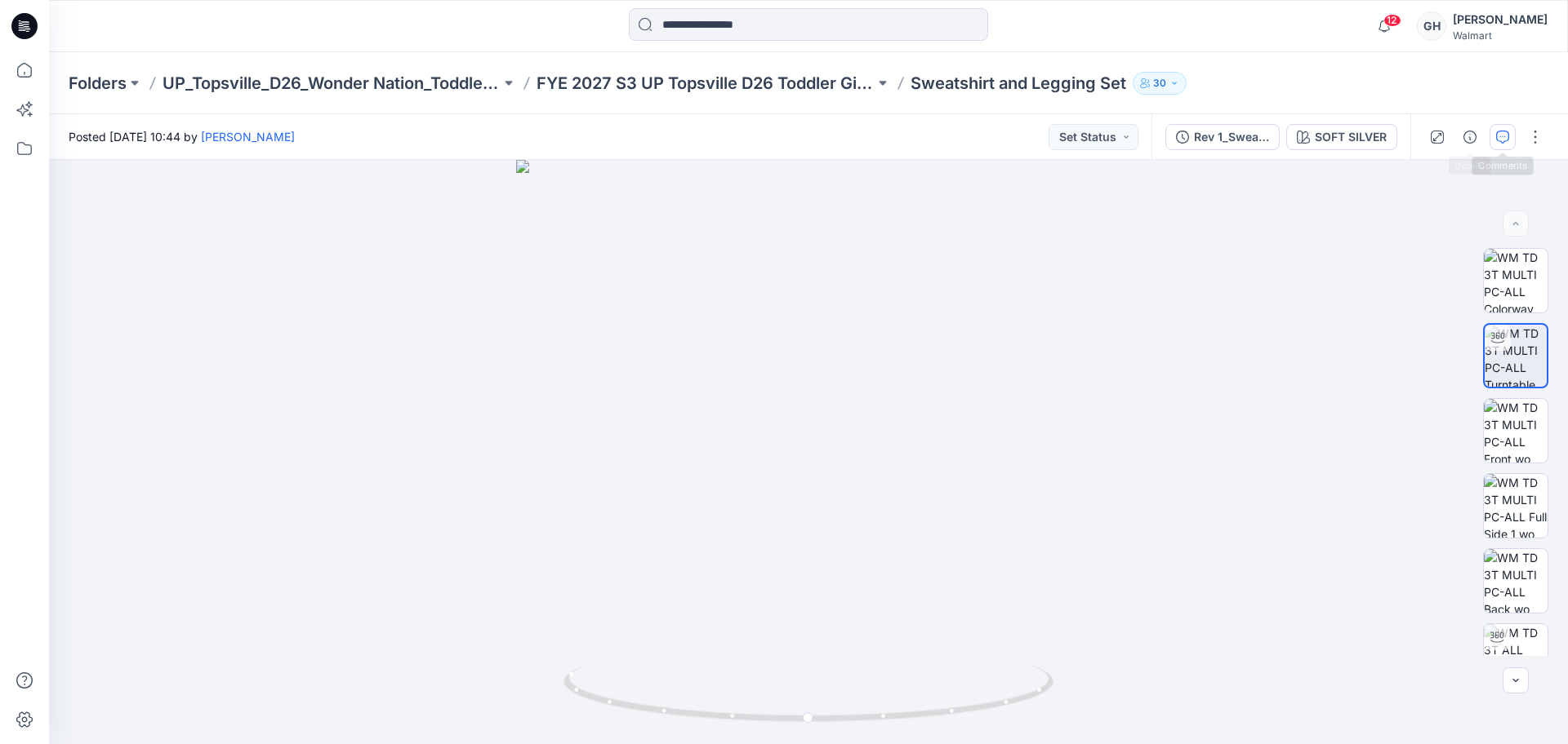
click at [1497, 131] on icon "button" at bounding box center [1502, 137] width 13 height 13
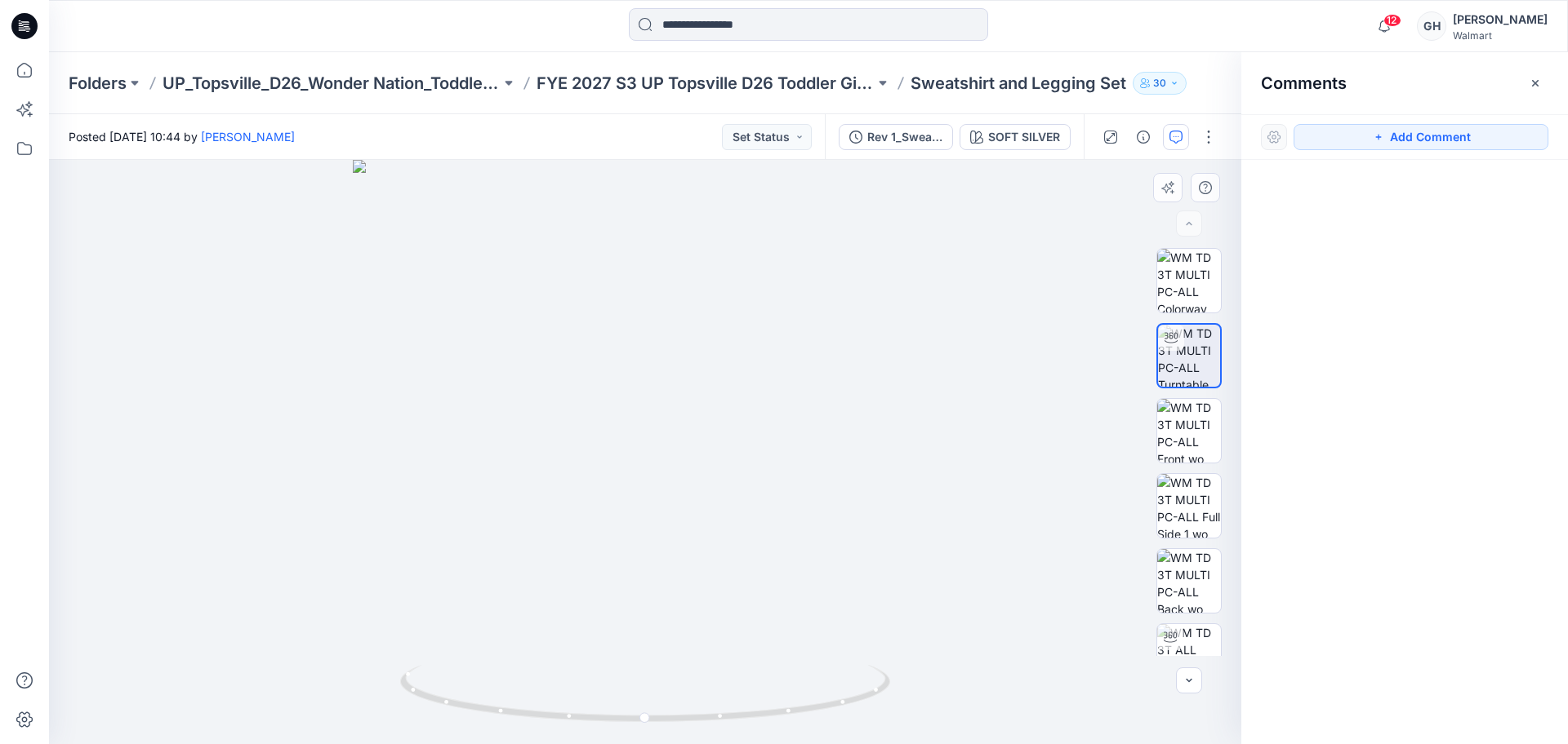
click at [826, 265] on div at bounding box center [645, 452] width 1192 height 584
click at [1346, 132] on button "Add Comment" at bounding box center [1421, 137] width 255 height 26
click at [801, 288] on div "1" at bounding box center [645, 452] width 1192 height 584
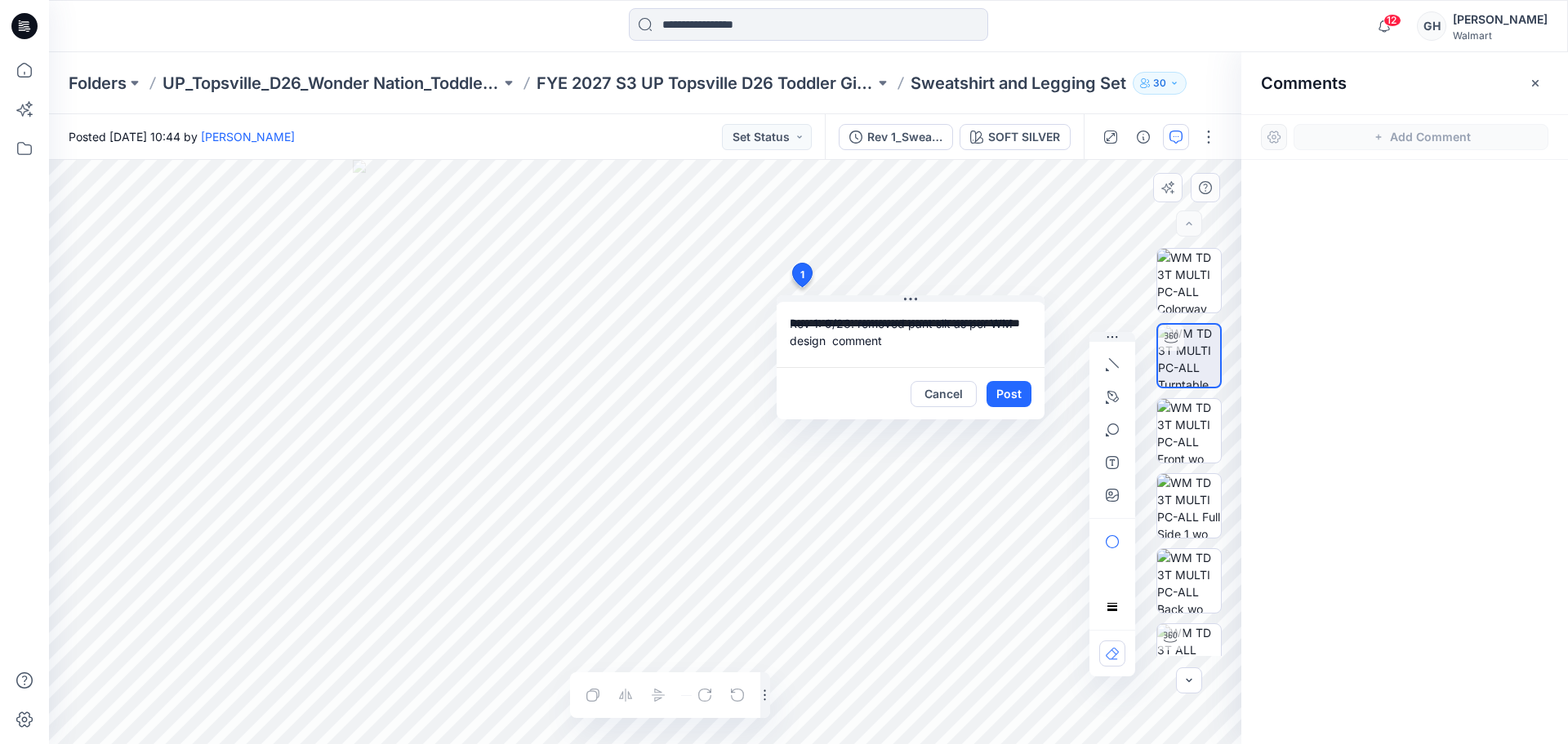
drag, startPoint x: 856, startPoint y: 322, endPoint x: 824, endPoint y: 321, distance: 32.0
click at [824, 321] on textarea "**********" at bounding box center [911, 335] width 268 height 66
type textarea "**********"
click at [1006, 397] on button "Post" at bounding box center [1009, 393] width 45 height 26
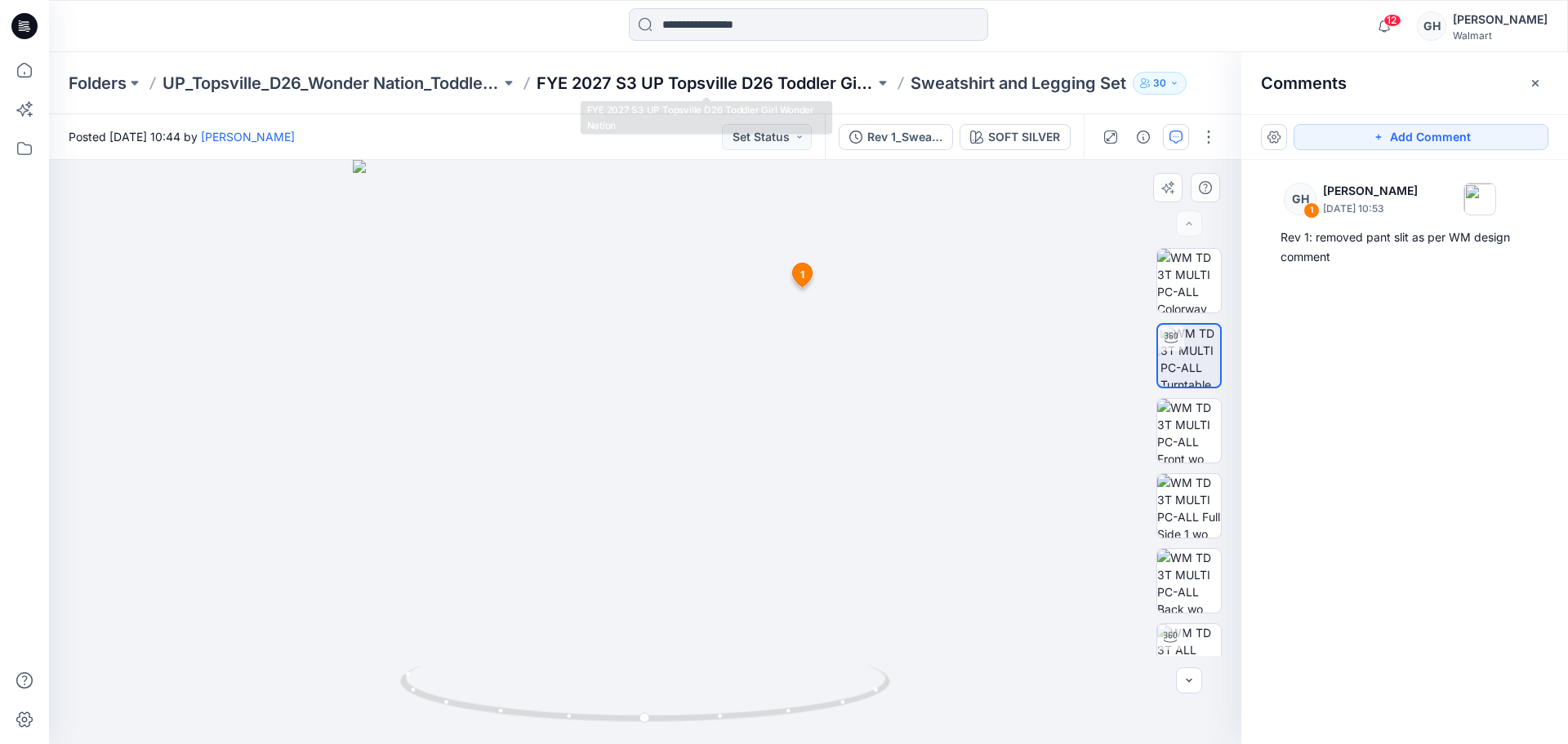
click at [832, 75] on p "FYE 2027 S3 UP Topsville D26 Toddler Girl Wonder Nation" at bounding box center [705, 83] width 338 height 23
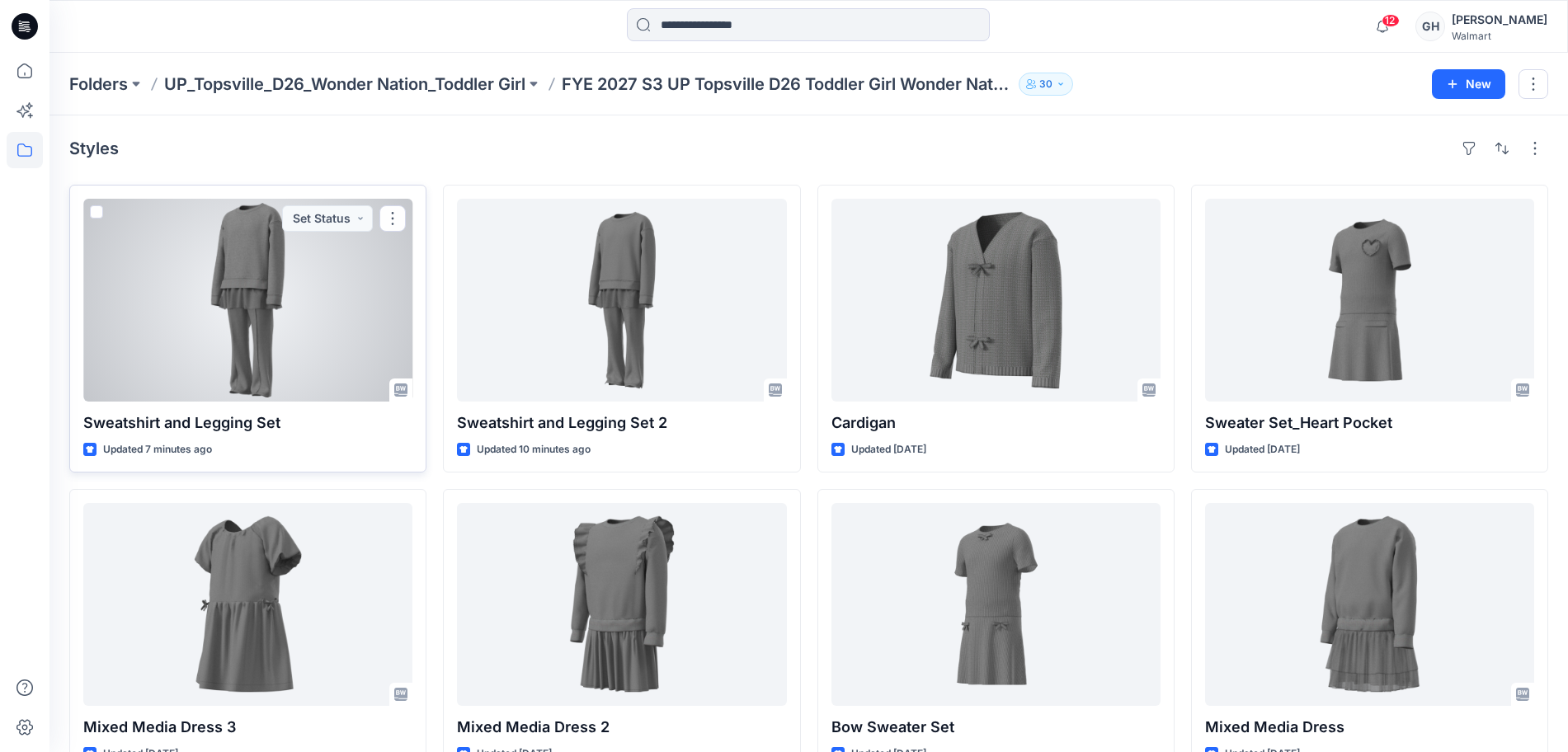
click at [317, 322] on div at bounding box center [248, 301] width 329 height 203
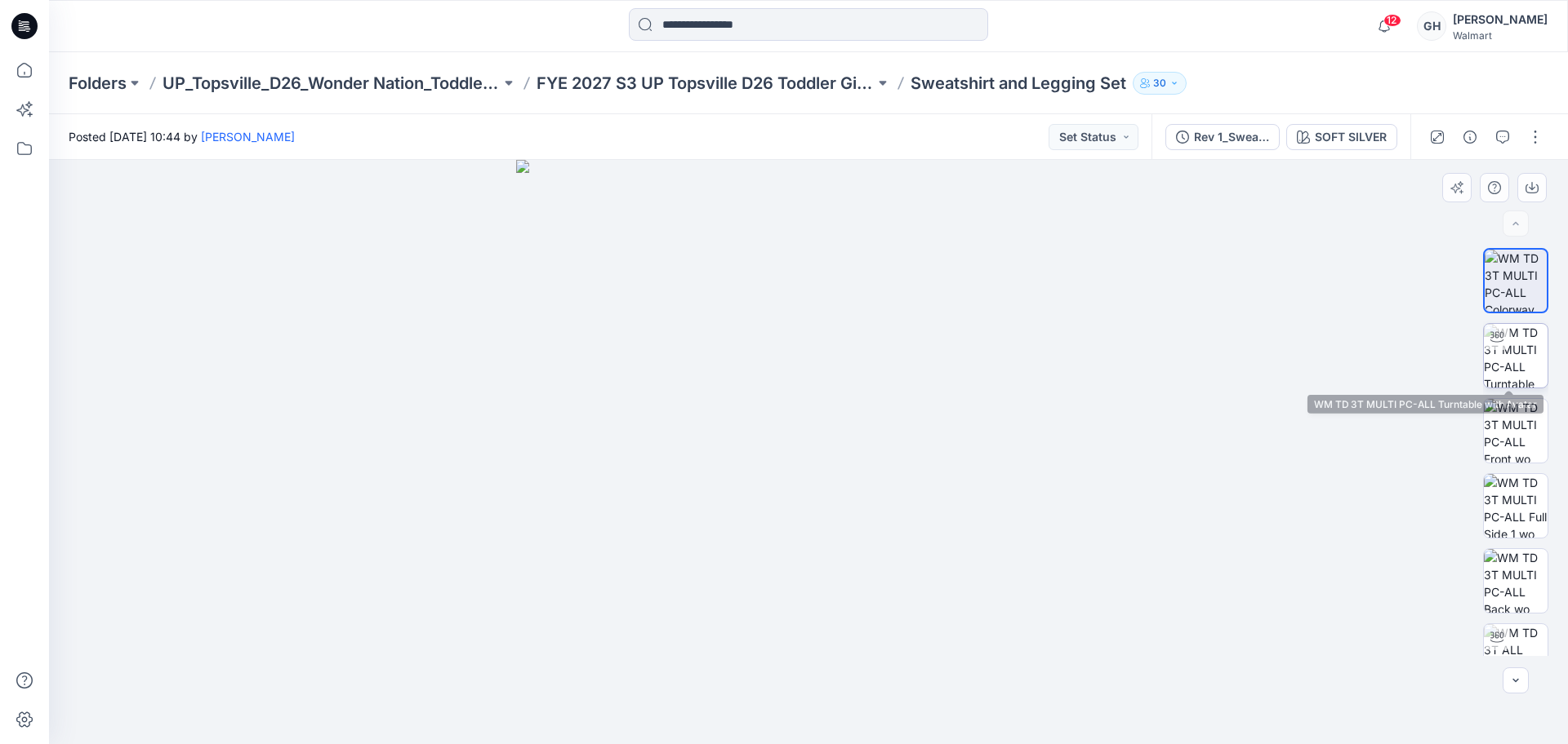
click at [1516, 354] on img at bounding box center [1516, 356] width 64 height 64
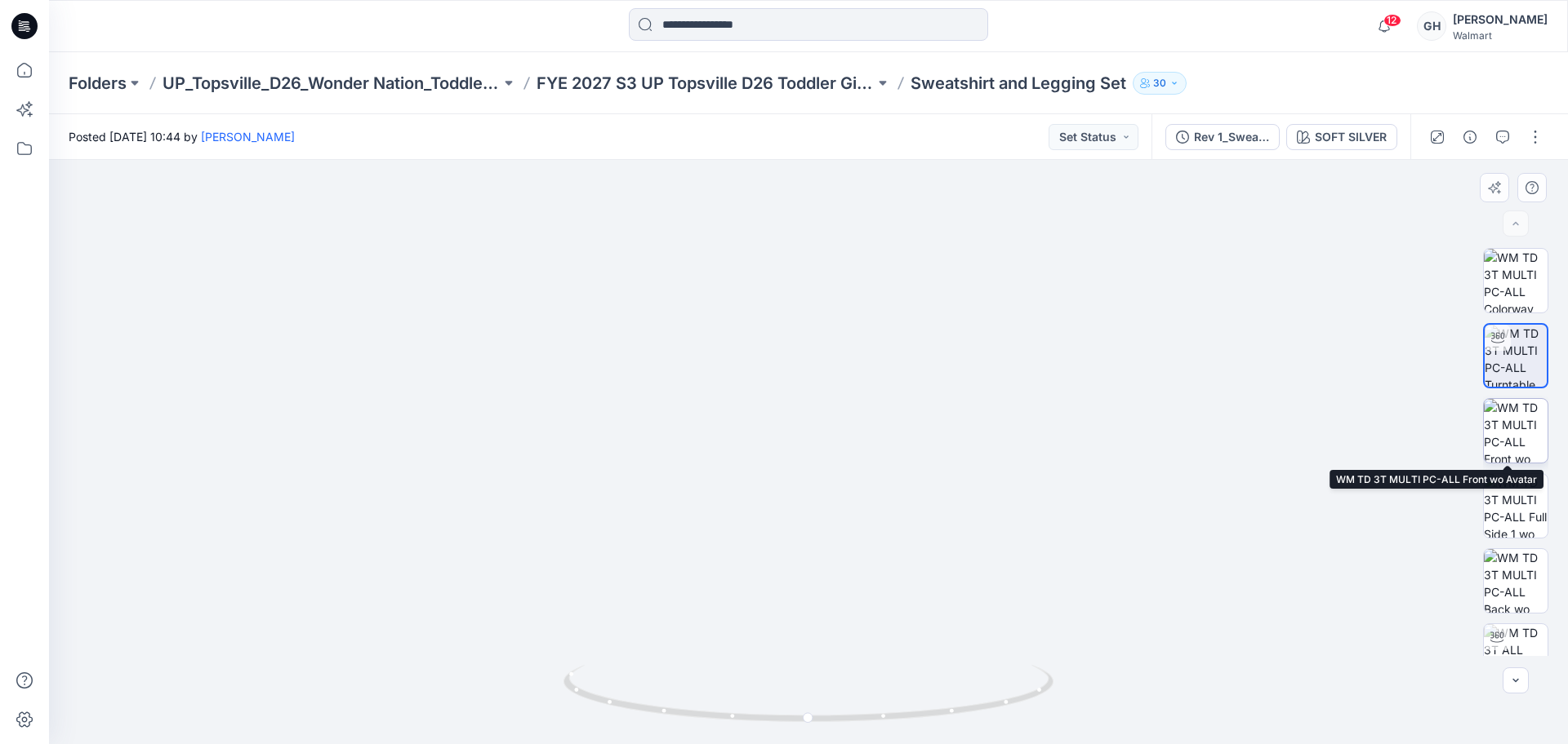
click at [1518, 414] on img at bounding box center [1516, 431] width 64 height 64
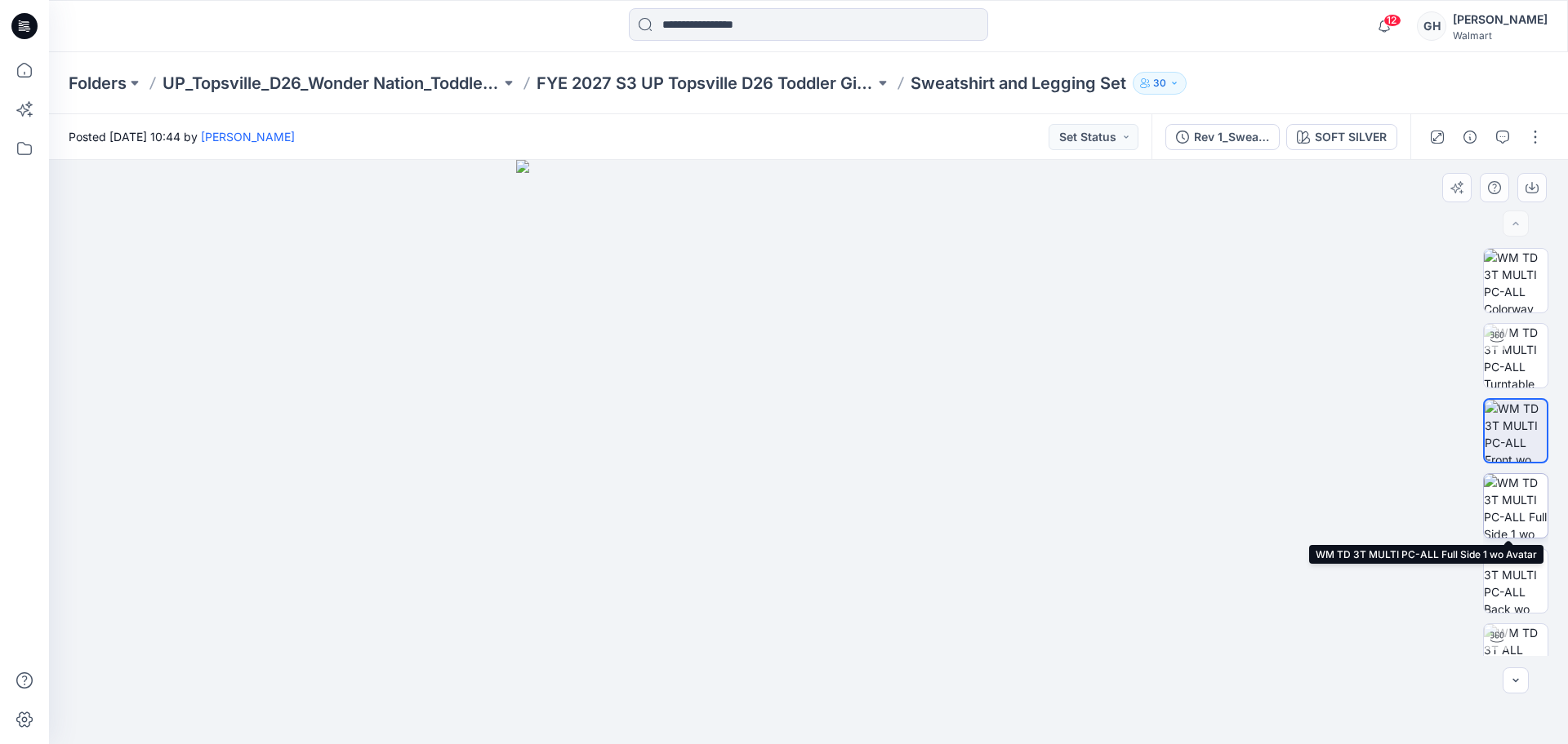
click at [1515, 498] on img at bounding box center [1516, 506] width 64 height 64
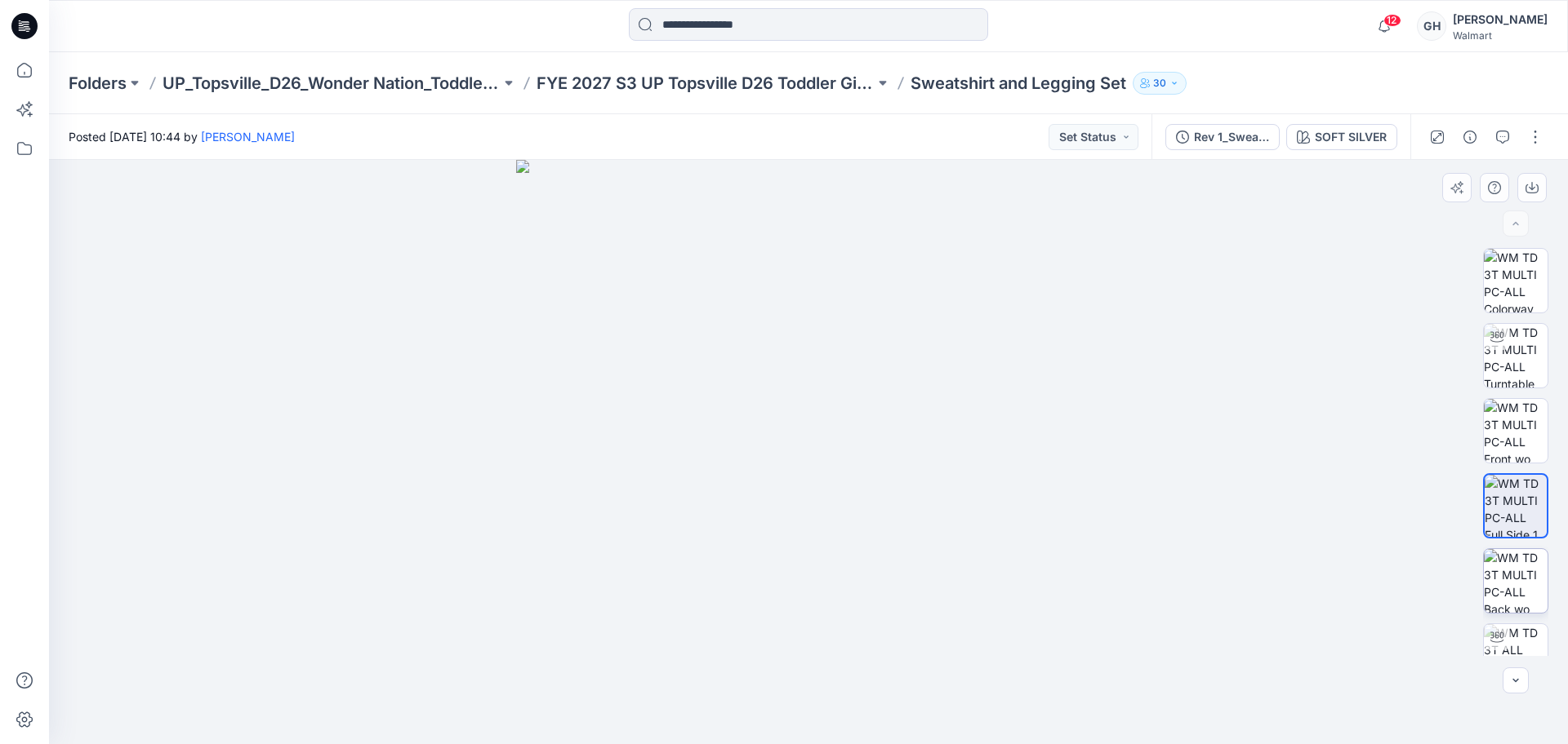
click at [1516, 556] on img at bounding box center [1516, 582] width 64 height 64
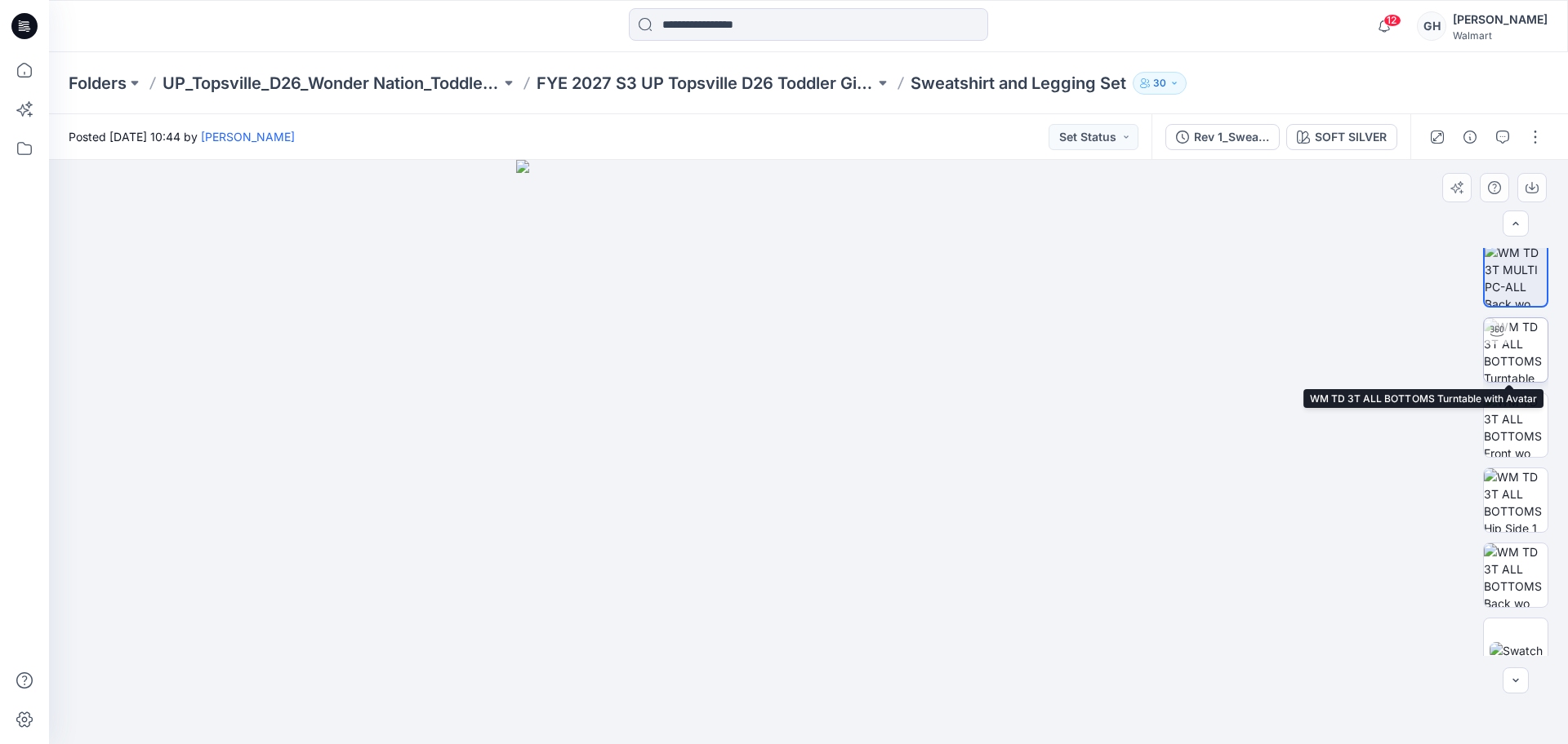
click at [1510, 344] on img at bounding box center [1516, 351] width 64 height 64
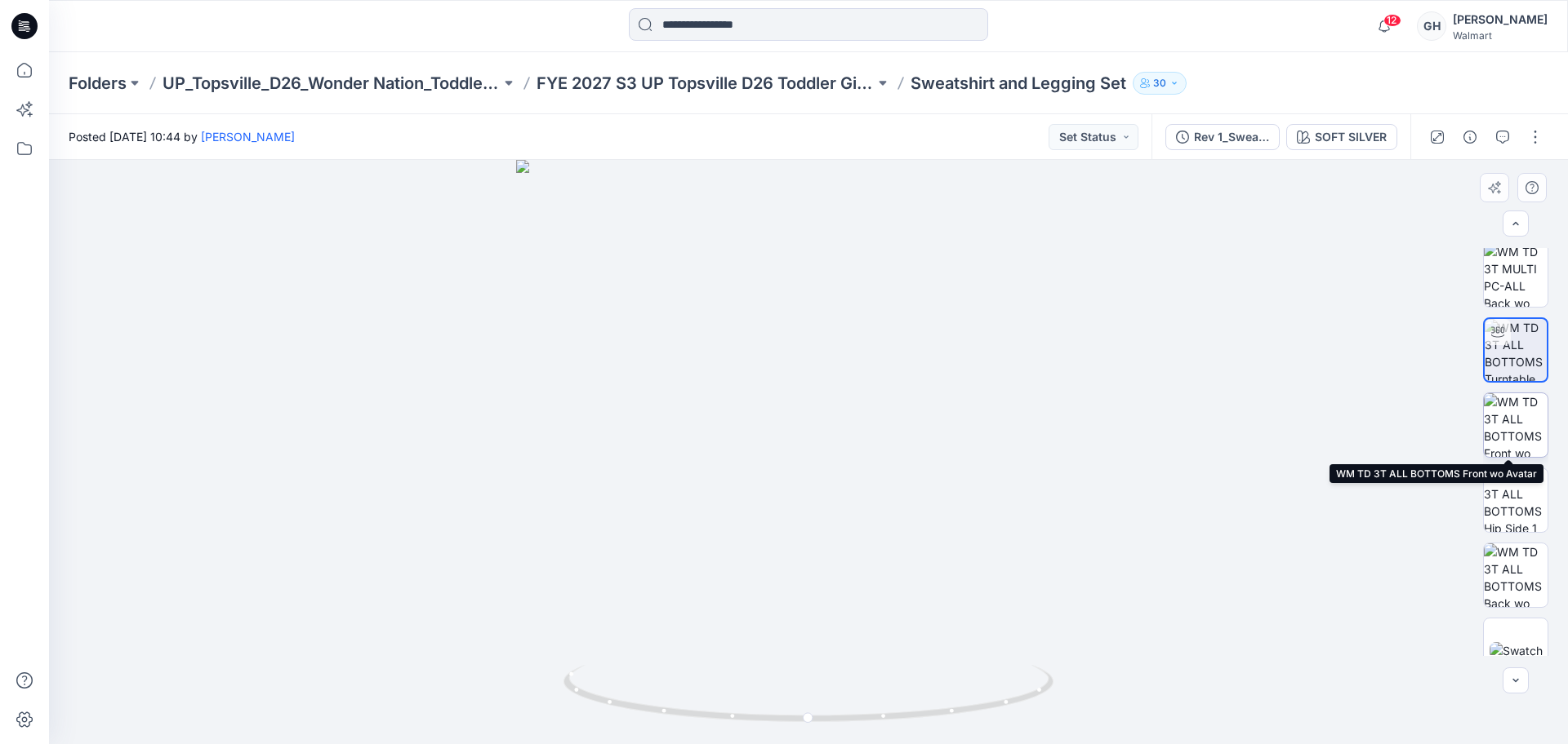
click at [1516, 430] on img at bounding box center [1516, 425] width 64 height 64
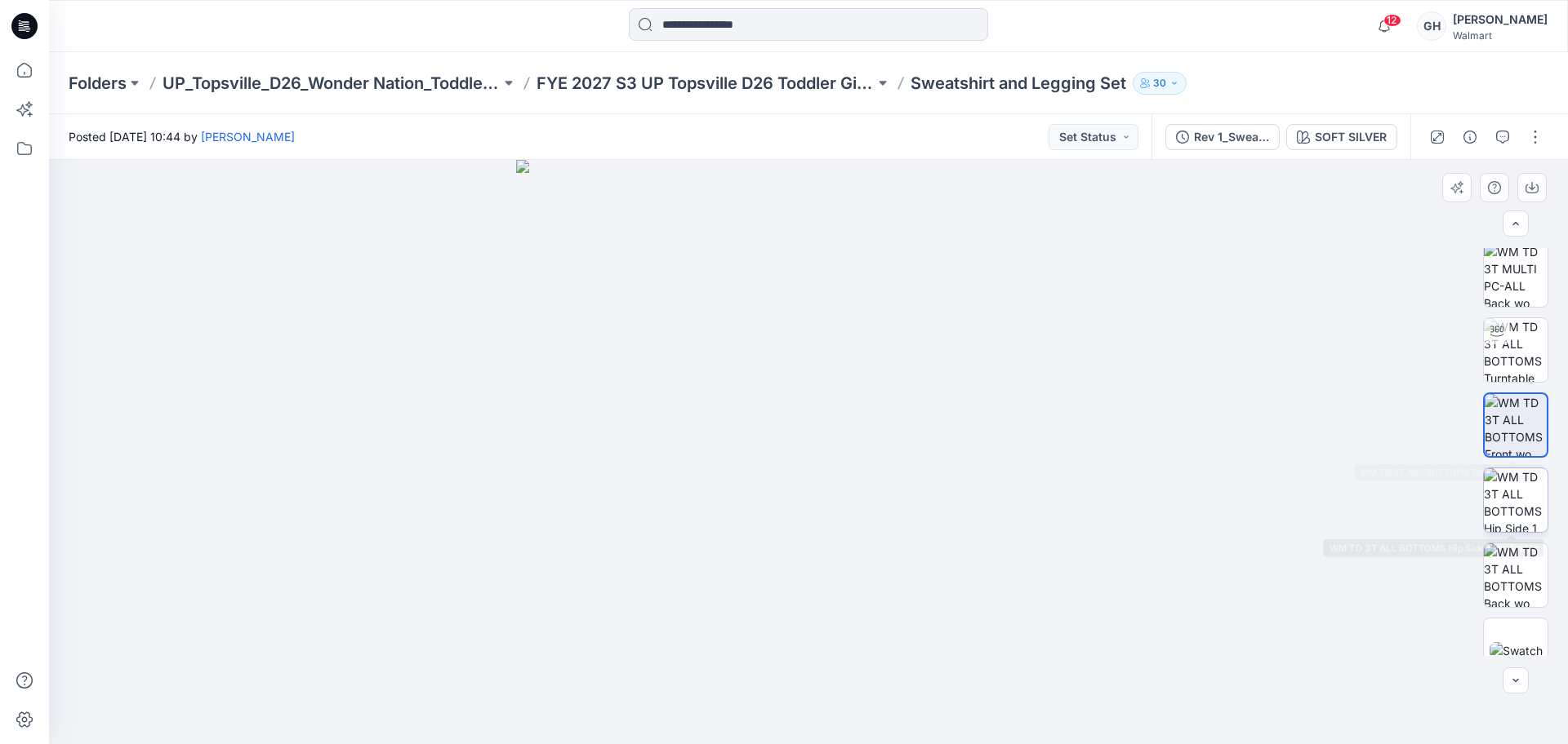
click at [1515, 482] on img at bounding box center [1516, 501] width 64 height 64
click at [1515, 541] on div "XLSX" at bounding box center [1516, 452] width 66 height 408
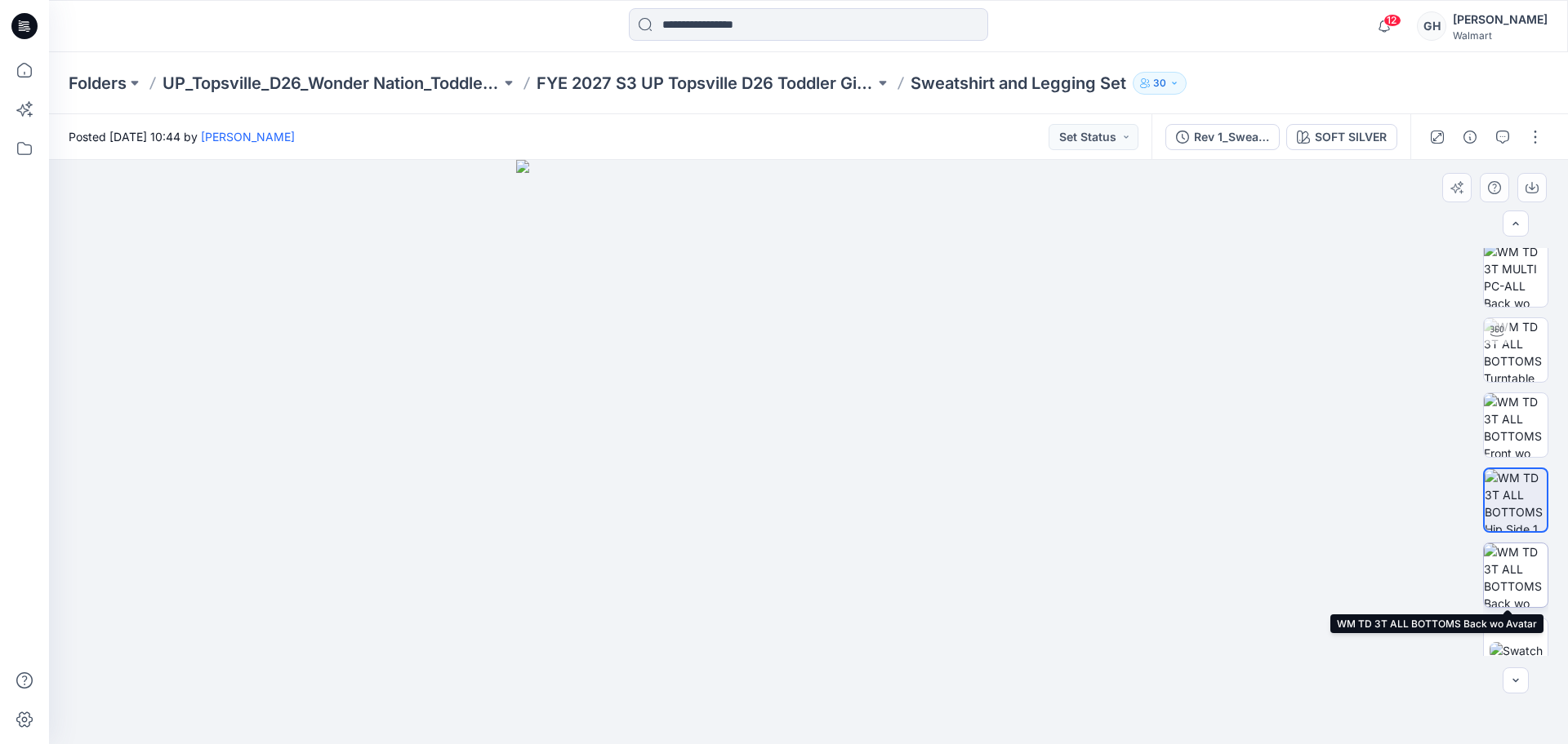
click at [1512, 584] on img at bounding box center [1516, 575] width 64 height 64
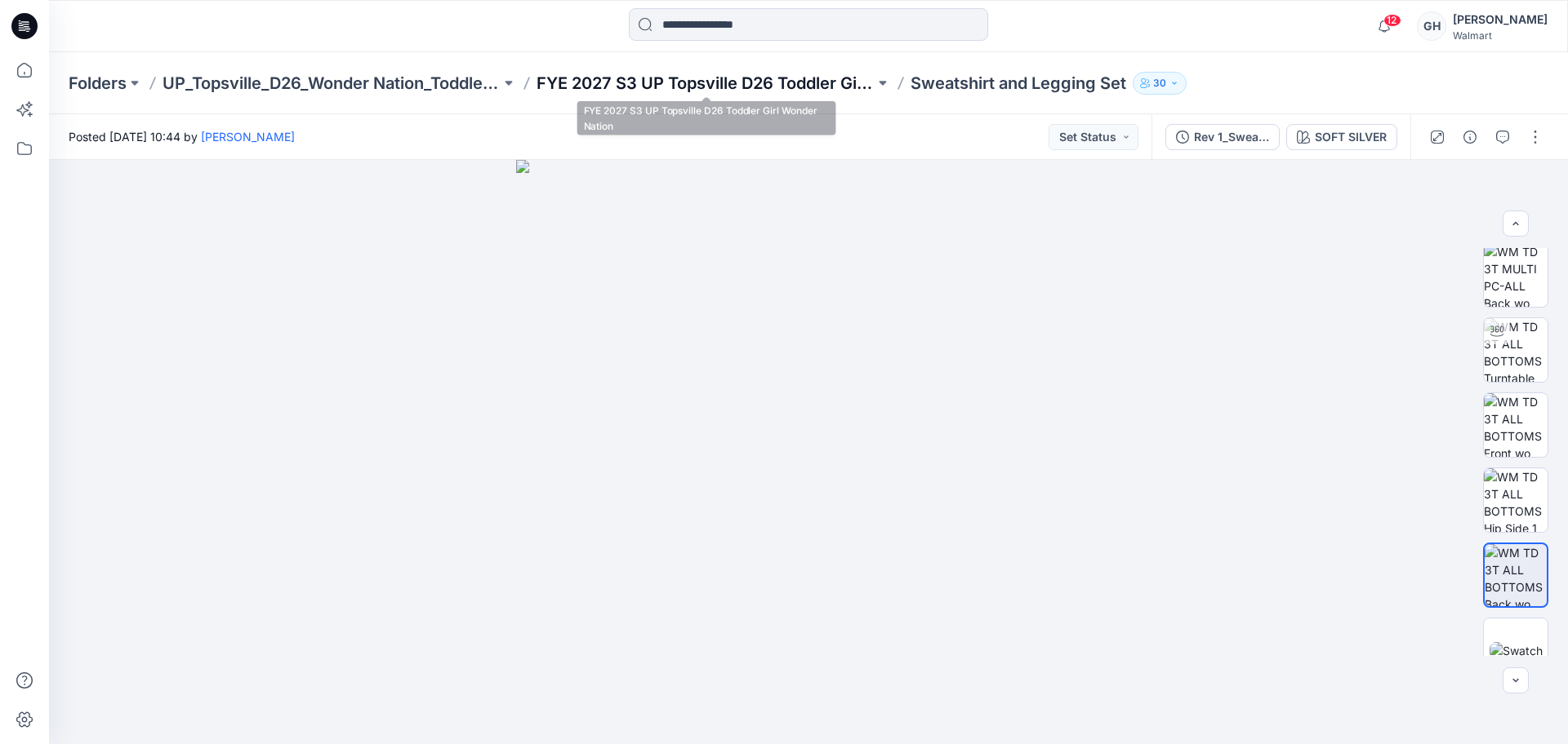
click at [637, 86] on p "FYE 2027 S3 UP Topsville D26 Toddler Girl Wonder Nation" at bounding box center [705, 83] width 338 height 23
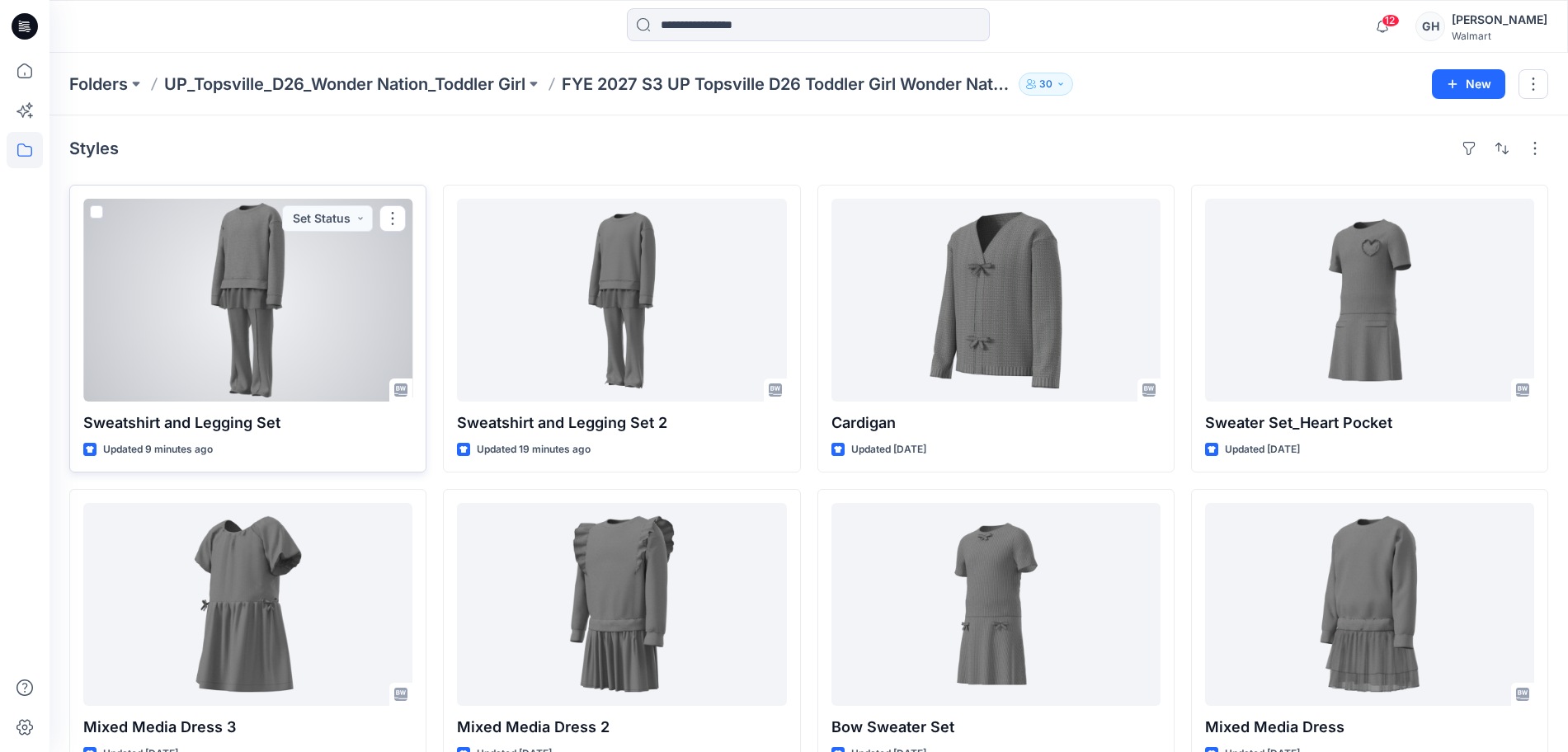
click at [301, 337] on div at bounding box center [248, 301] width 329 height 203
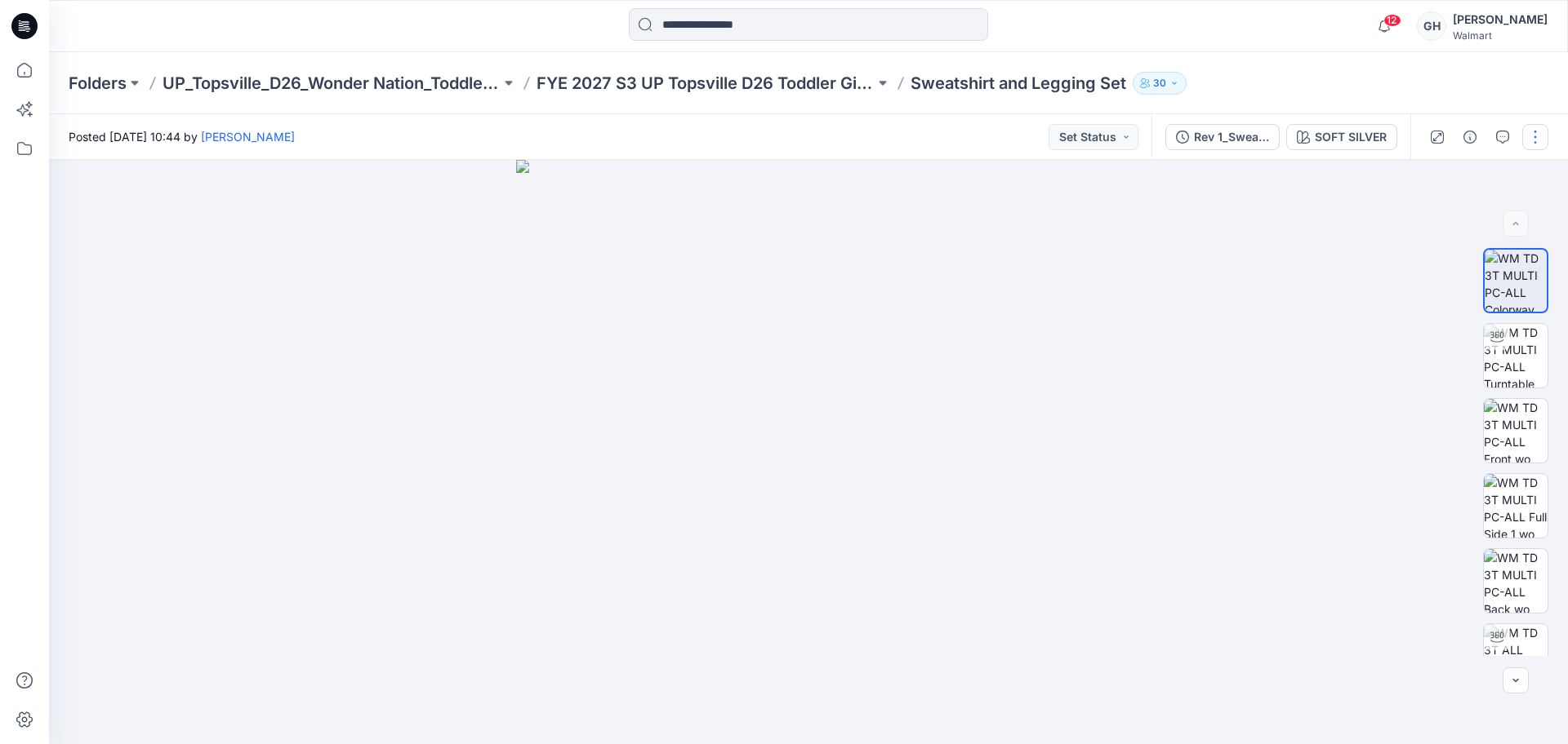
click at [1541, 131] on button "button" at bounding box center [1535, 137] width 26 height 26
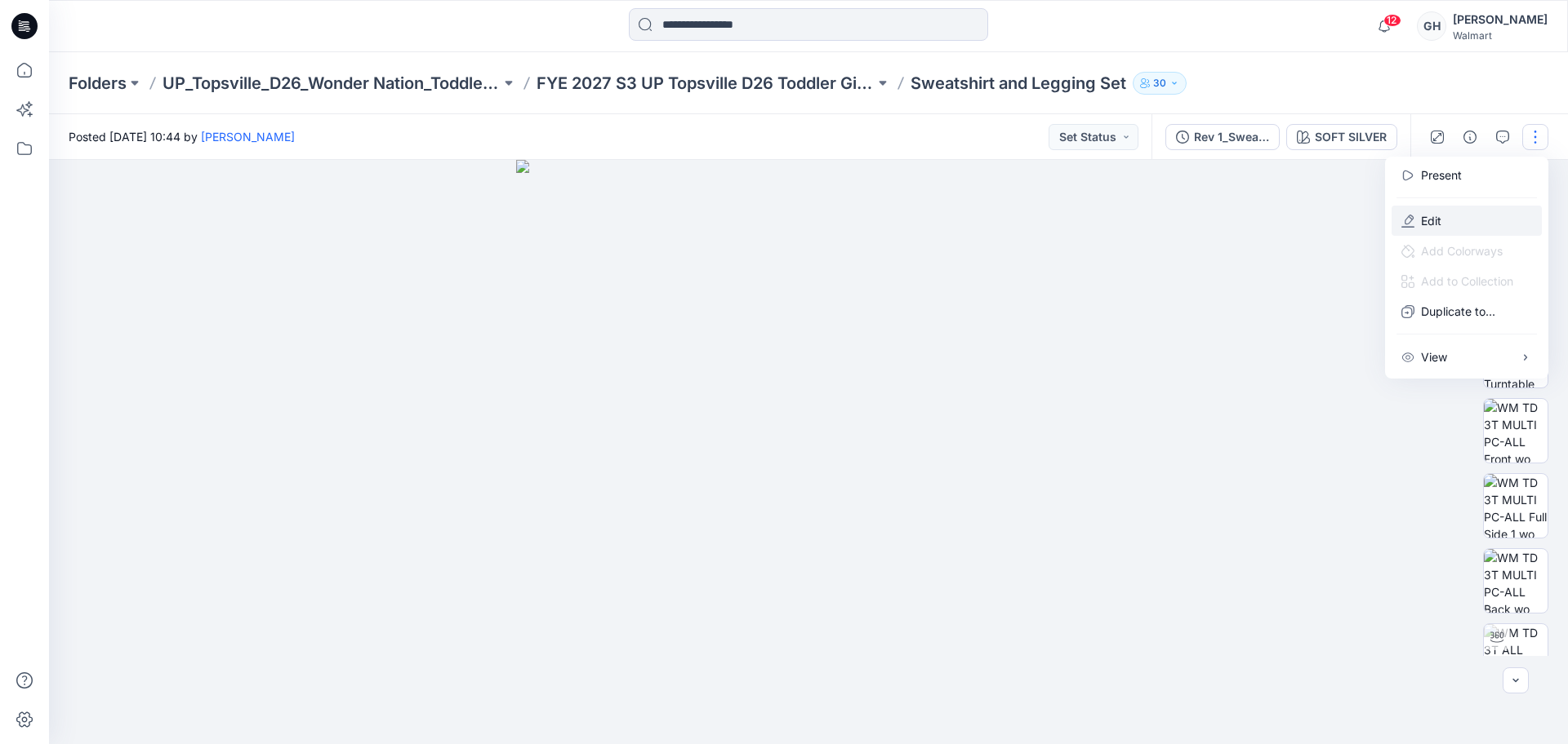
click at [1475, 230] on button "Edit" at bounding box center [1467, 221] width 150 height 30
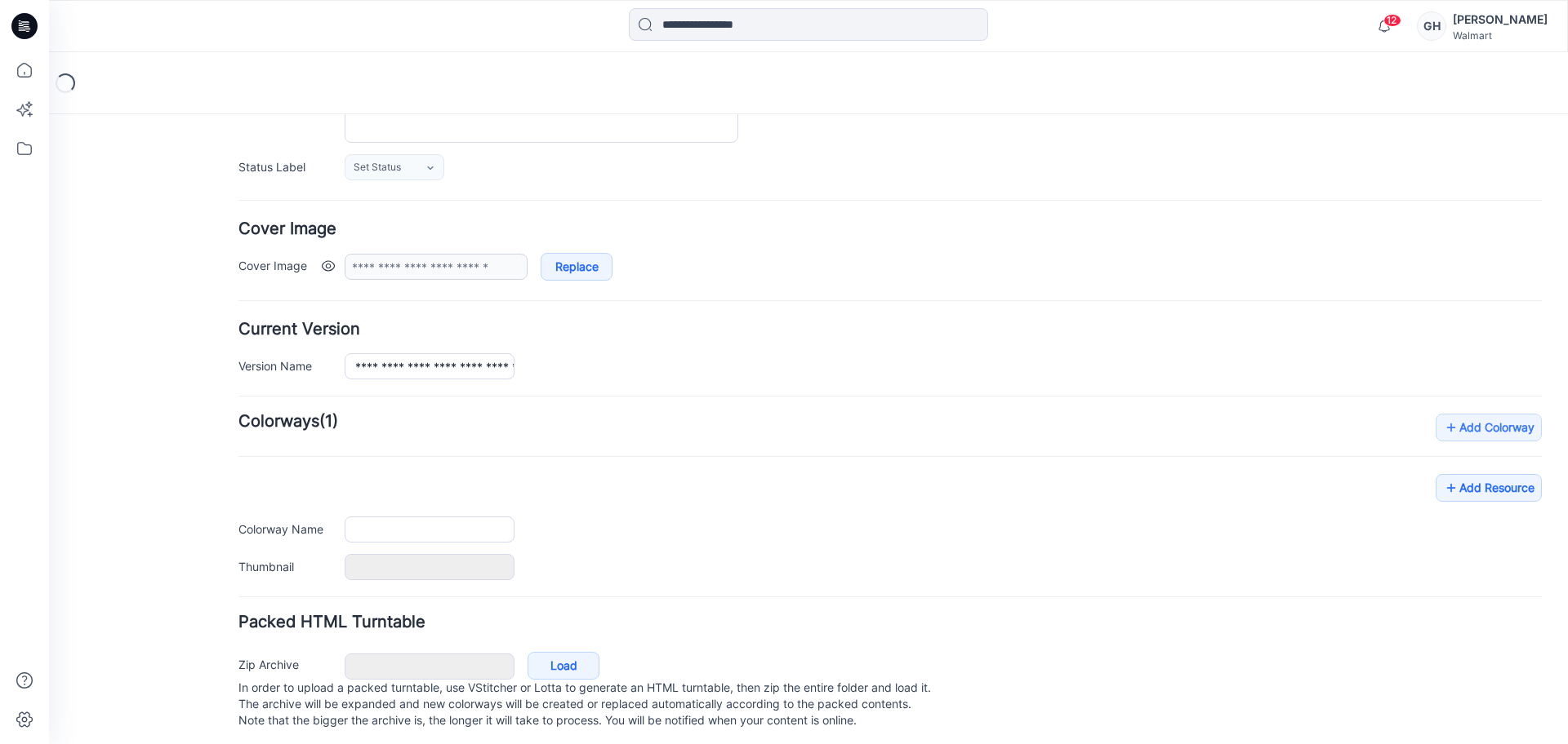
type input "**********"
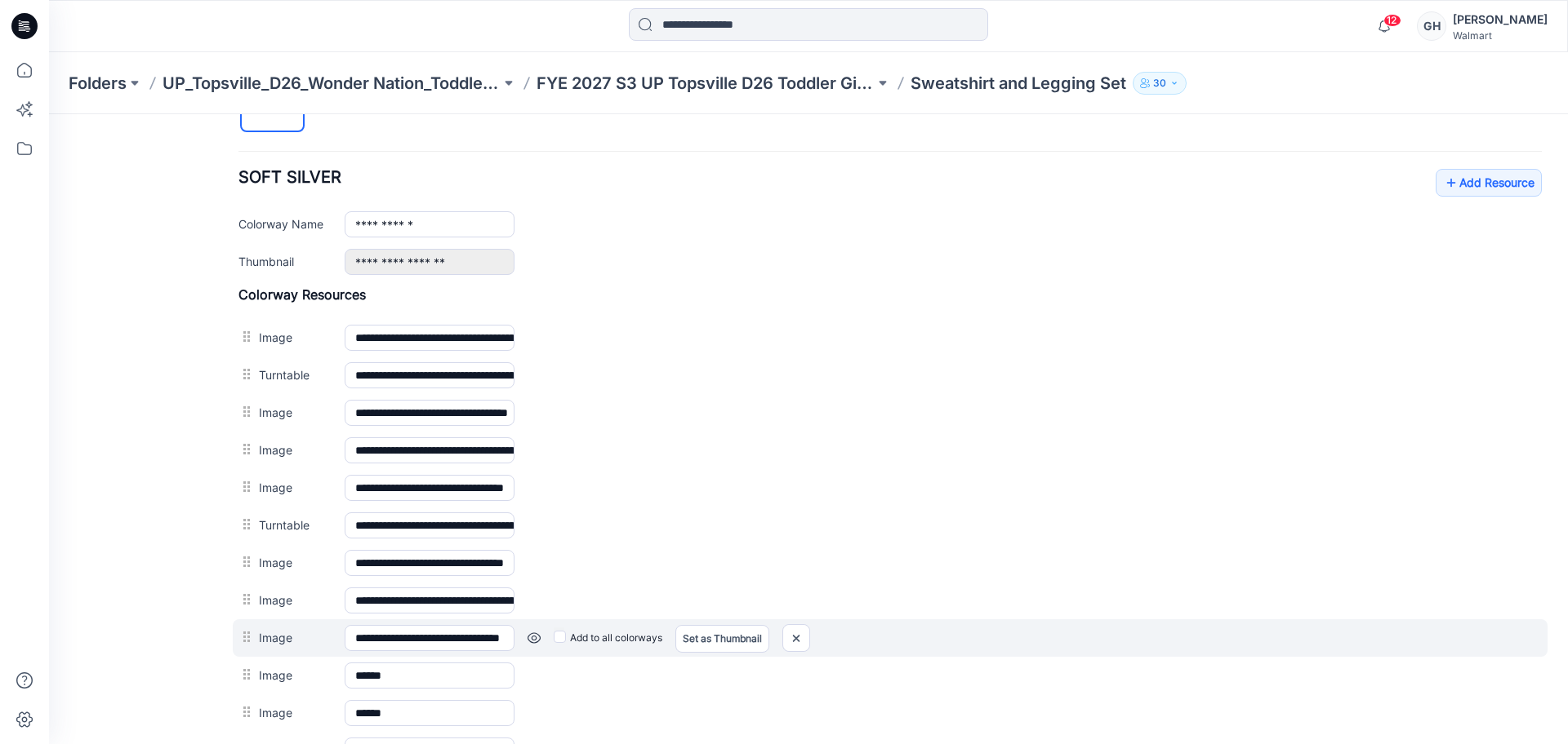
scroll to position [744, 0]
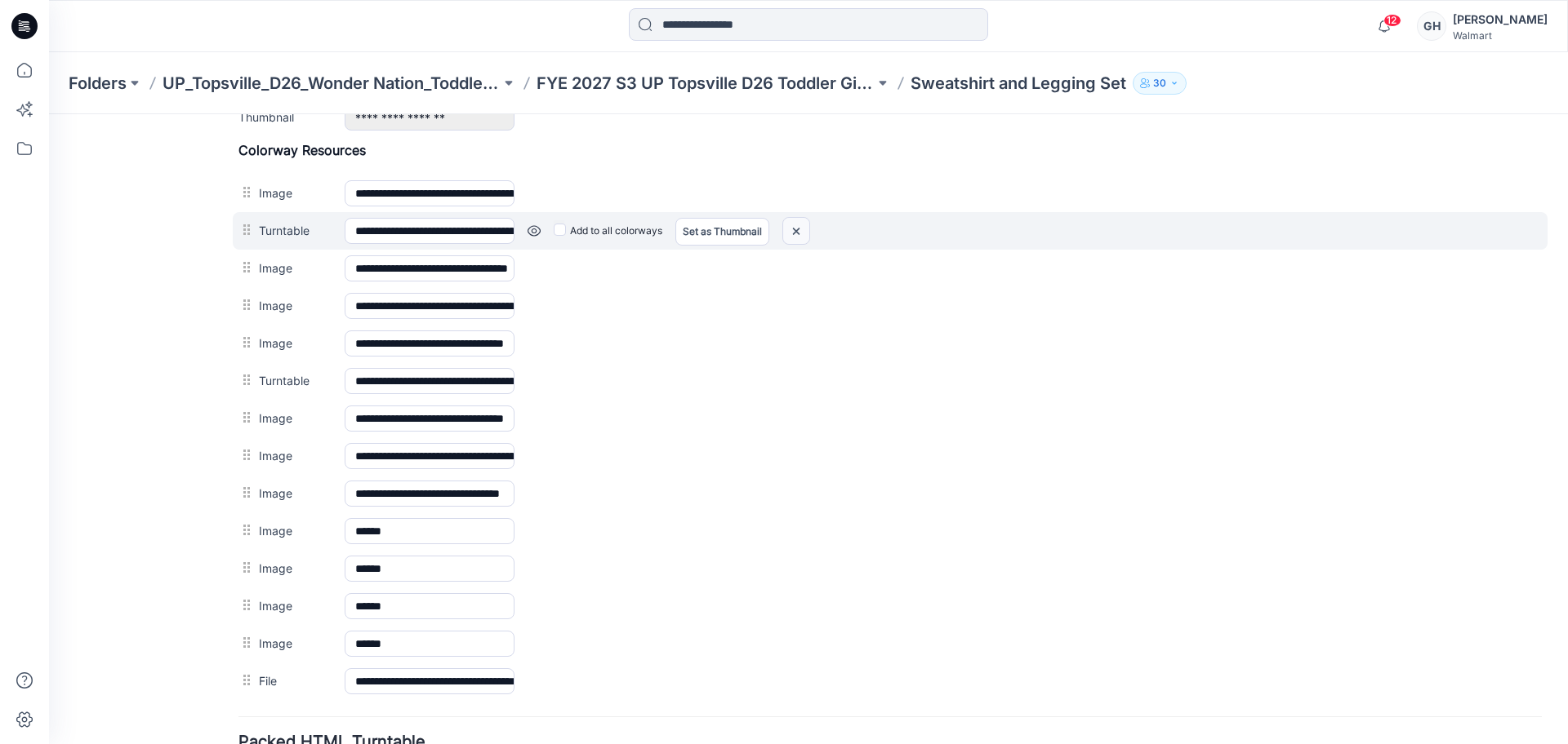
click at [806, 232] on img at bounding box center [796, 231] width 26 height 27
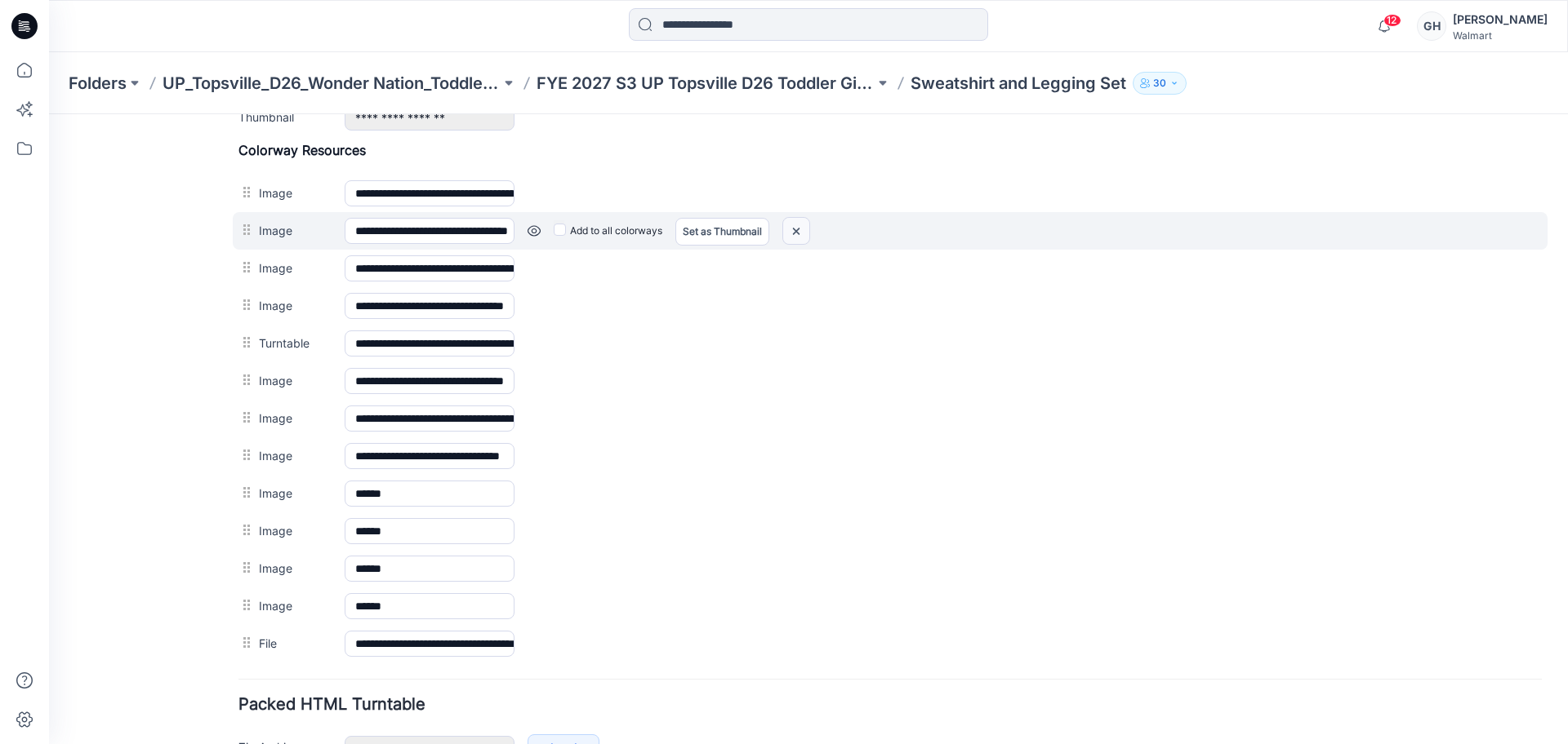
click at [802, 222] on img at bounding box center [796, 231] width 26 height 27
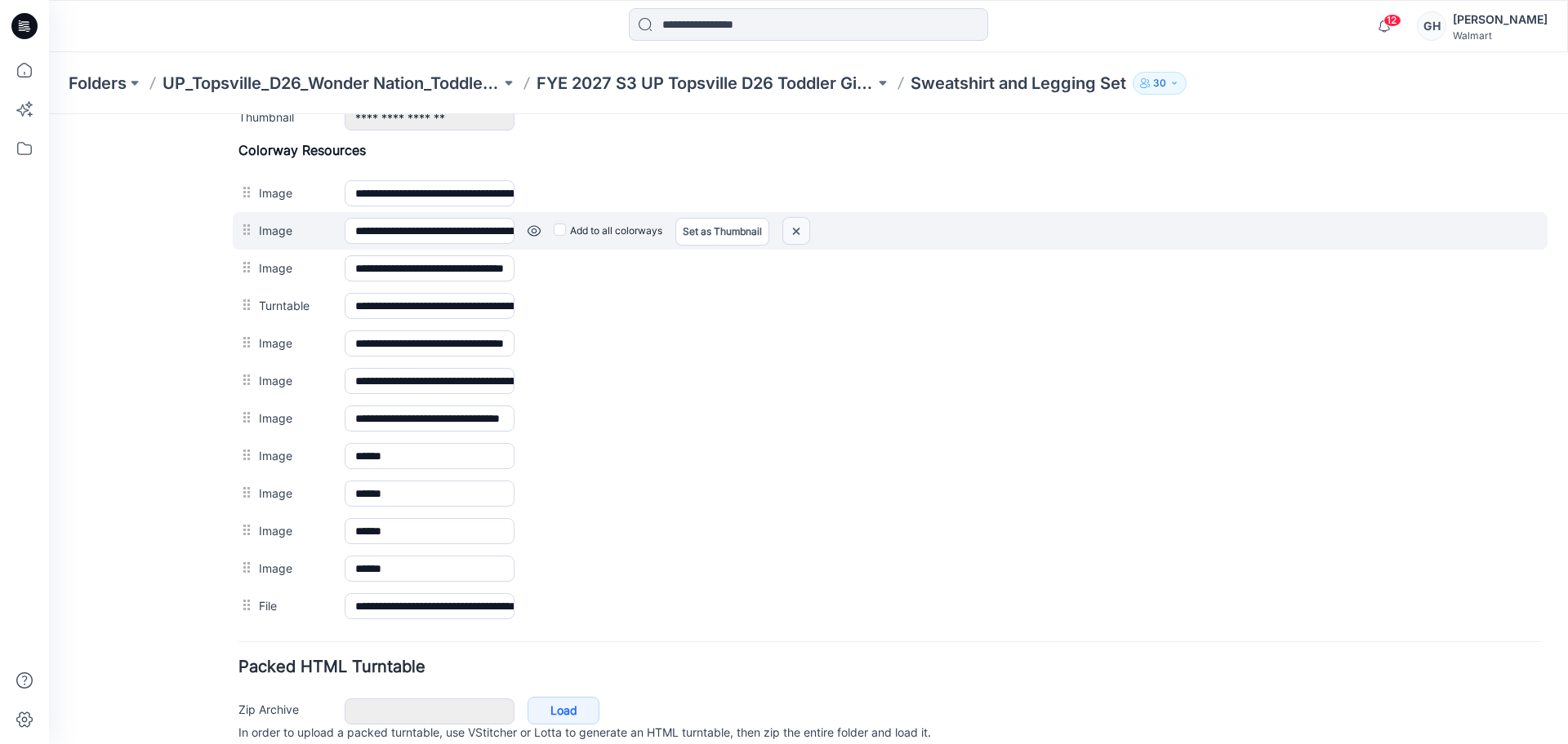
click at [791, 233] on img at bounding box center [796, 231] width 26 height 27
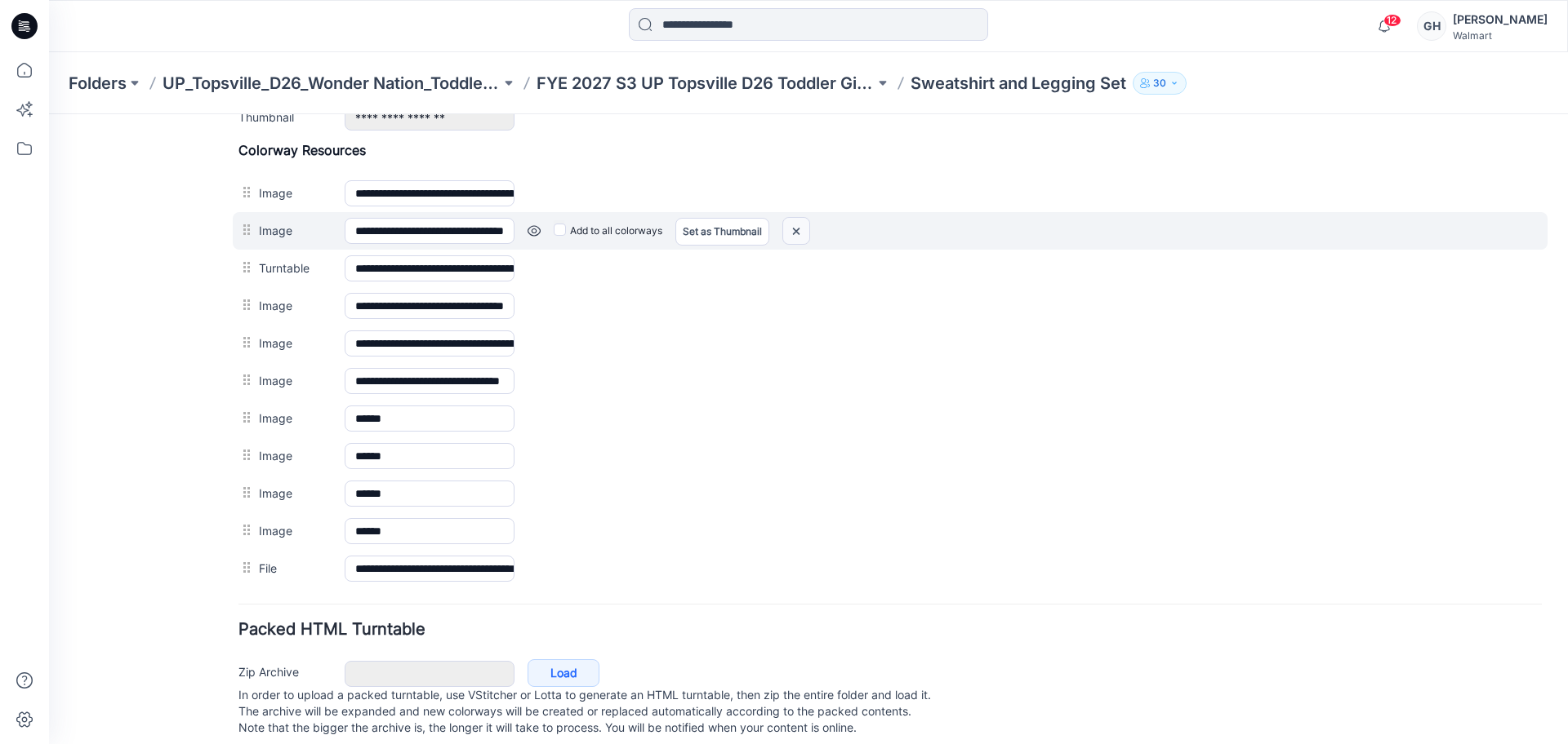
click at [806, 226] on img at bounding box center [796, 231] width 26 height 27
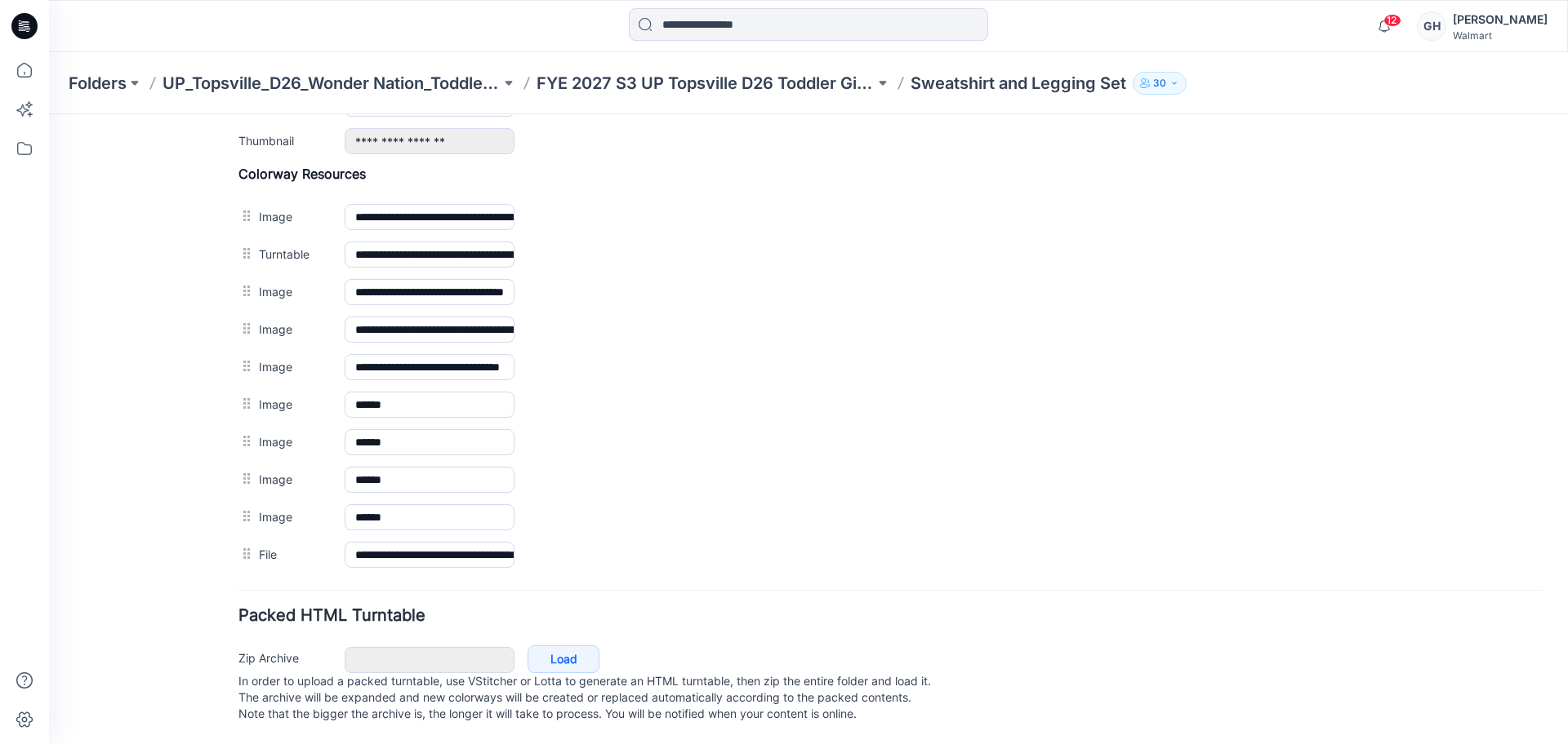
scroll to position [736, 0]
click at [681, 85] on p "FYE 2027 S3 UP Topsville D26 Toddler Girl Wonder Nation" at bounding box center [705, 83] width 338 height 23
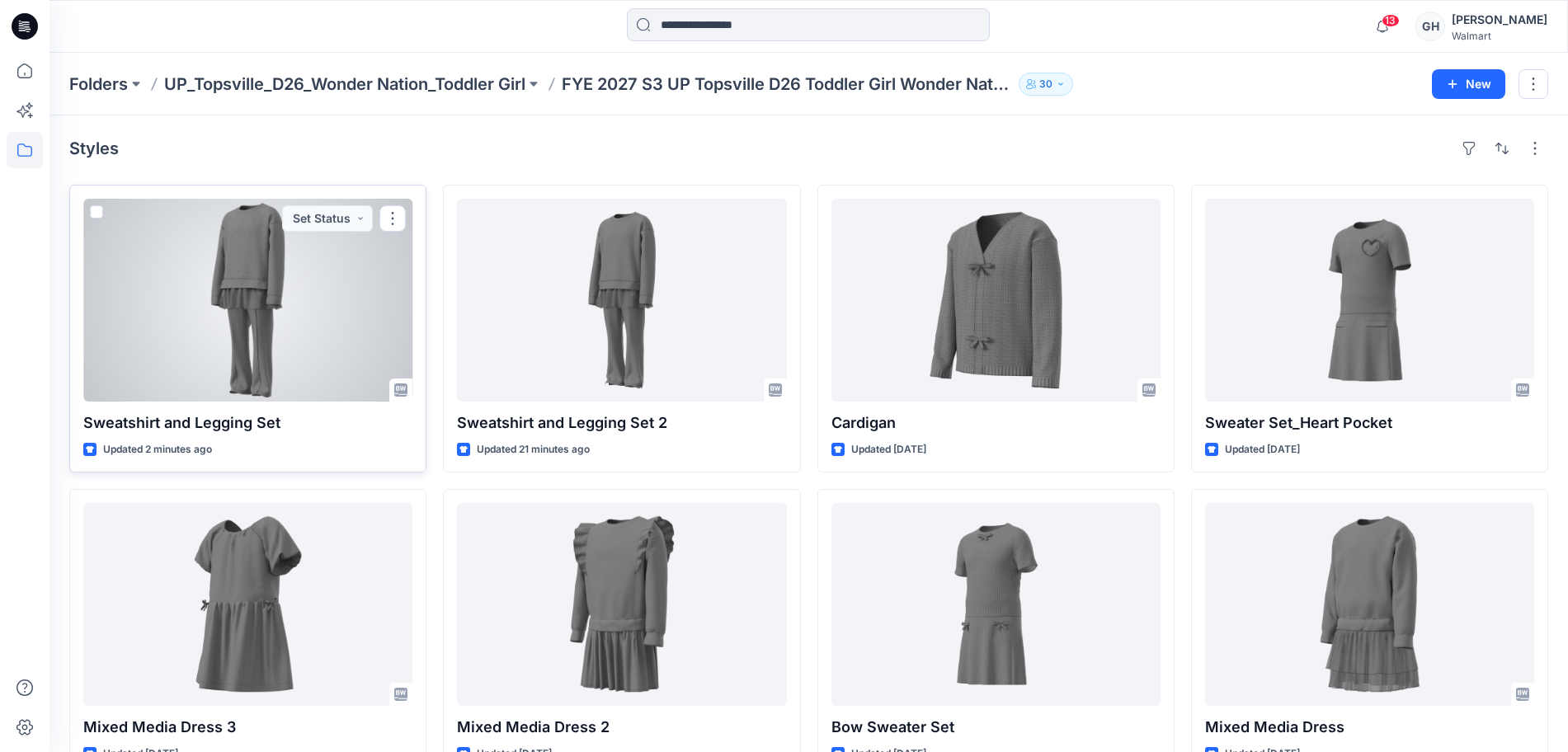
click at [282, 348] on div at bounding box center [248, 301] width 329 height 203
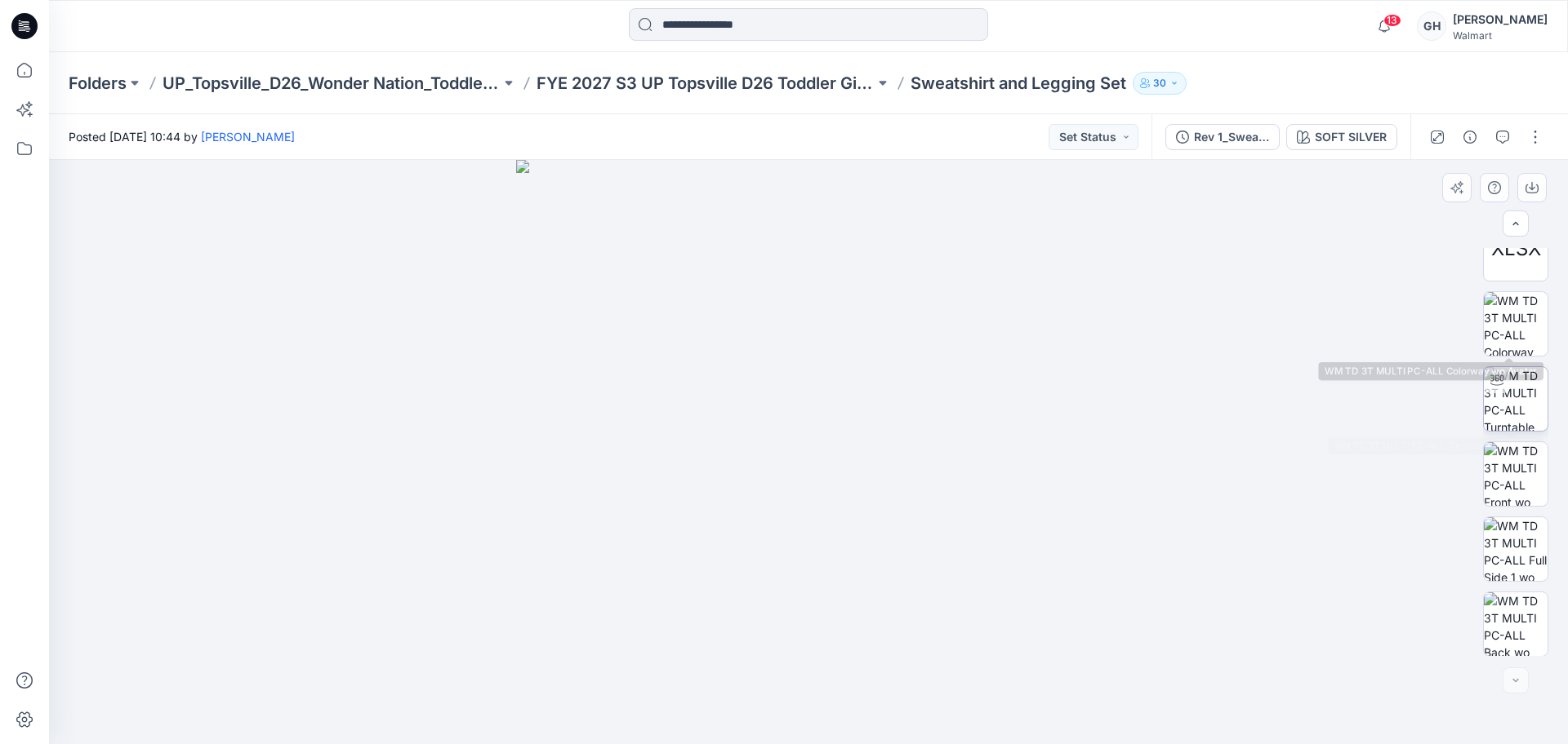
scroll to position [708, 0]
click at [1503, 381] on div at bounding box center [1497, 379] width 26 height 26
drag, startPoint x: 863, startPoint y: 336, endPoint x: 832, endPoint y: 547, distance: 213.3
click at [832, 547] on img at bounding box center [808, 365] width 1374 height 759
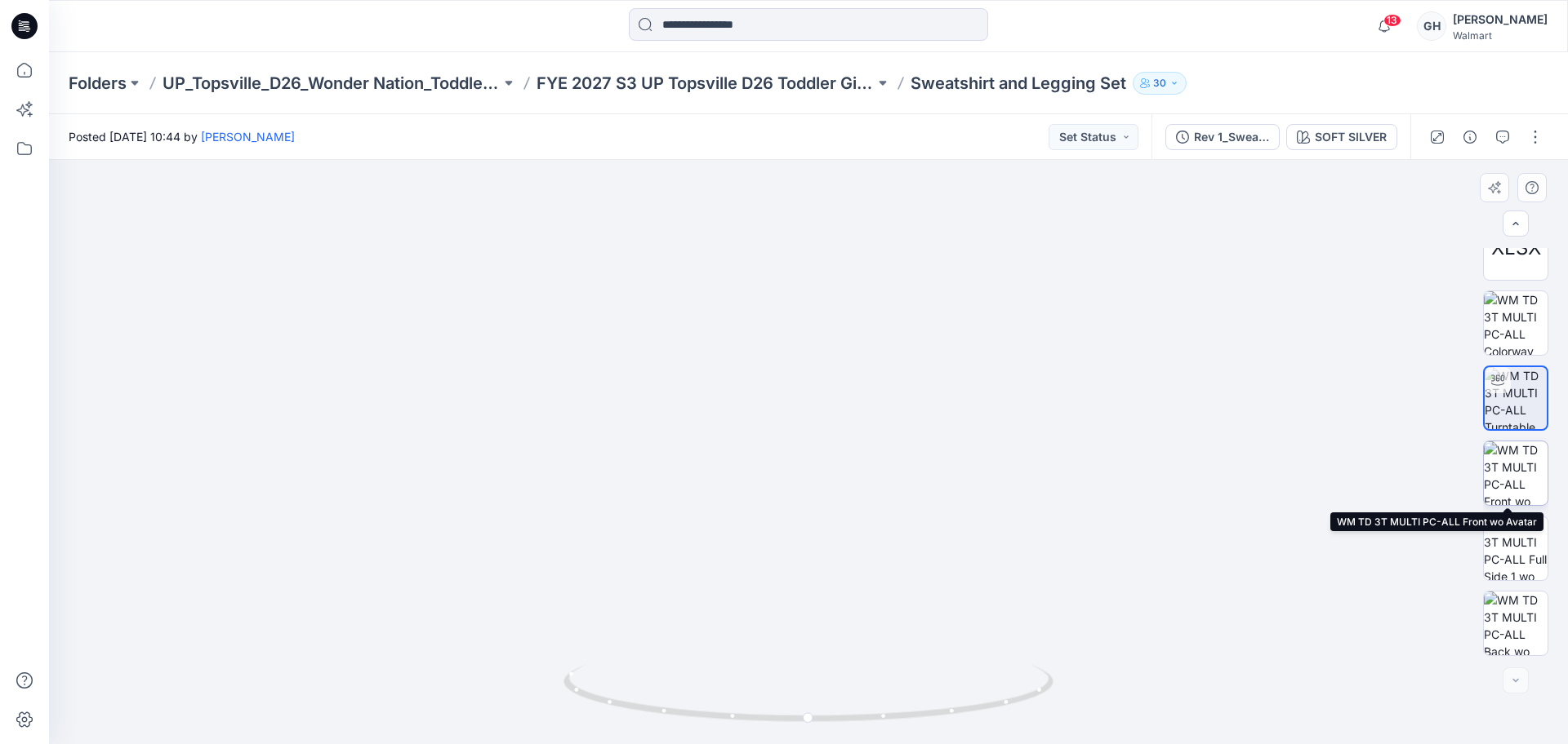
click at [1529, 463] on img at bounding box center [1516, 473] width 64 height 64
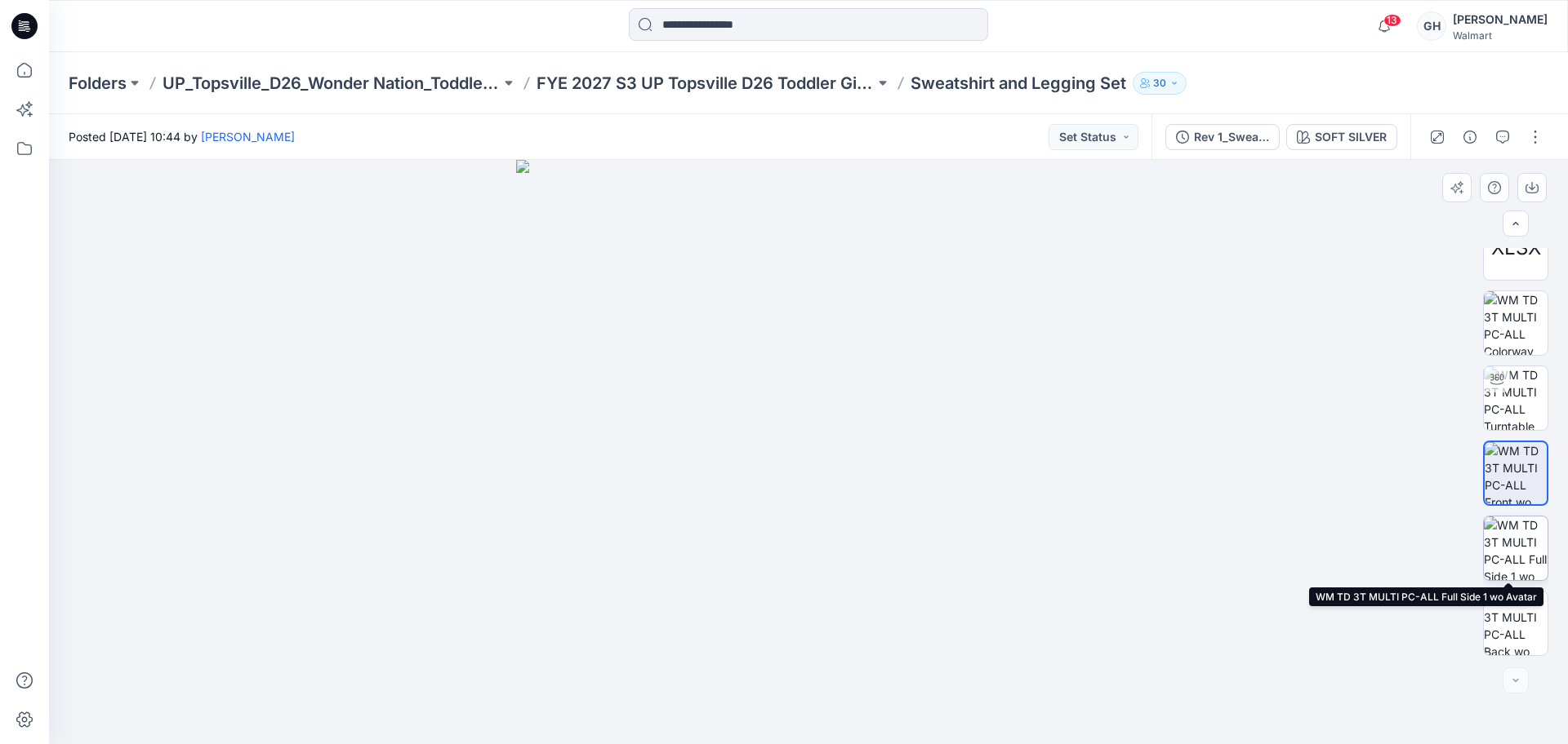
click at [1508, 538] on img at bounding box center [1516, 549] width 64 height 64
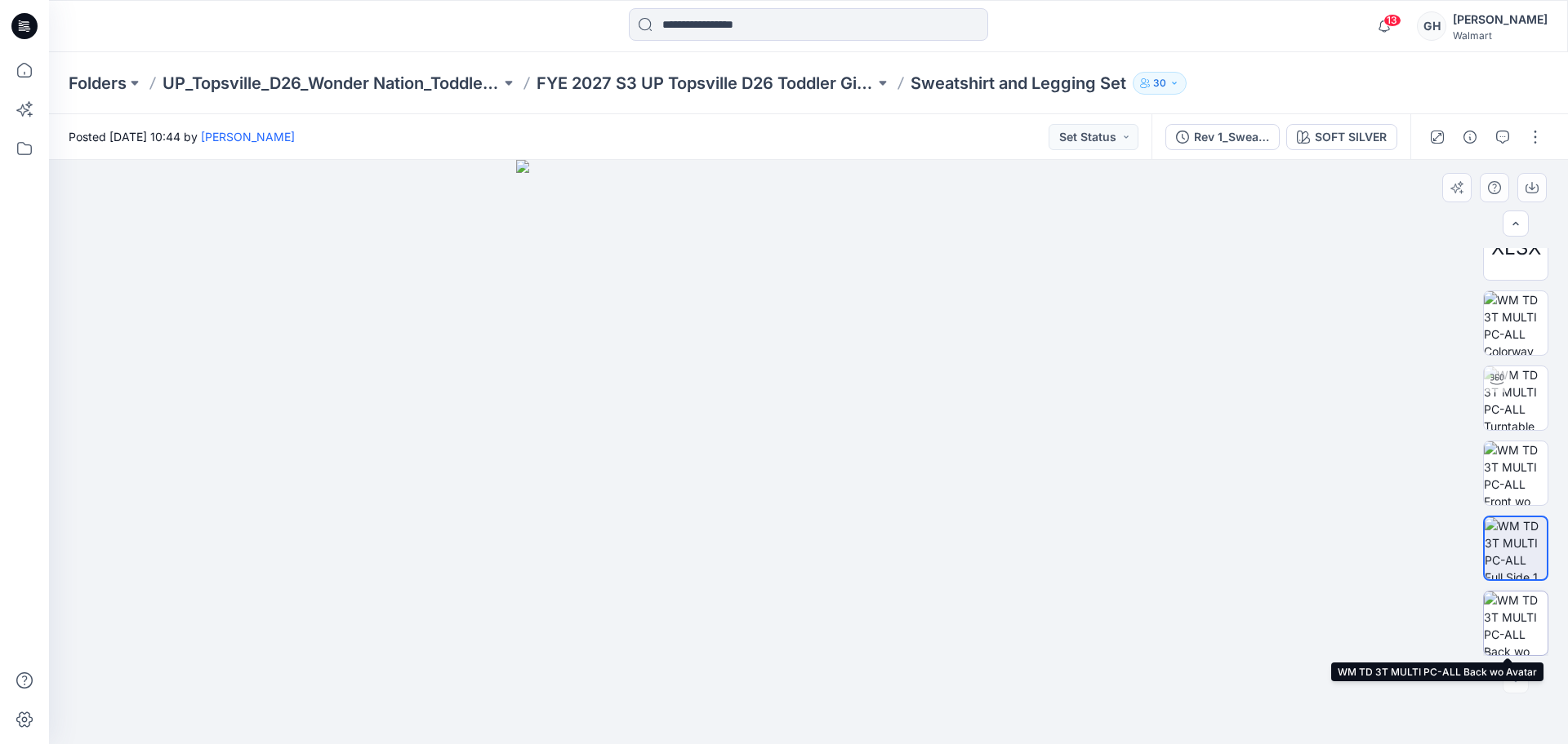
click at [1516, 622] on img at bounding box center [1516, 624] width 64 height 64
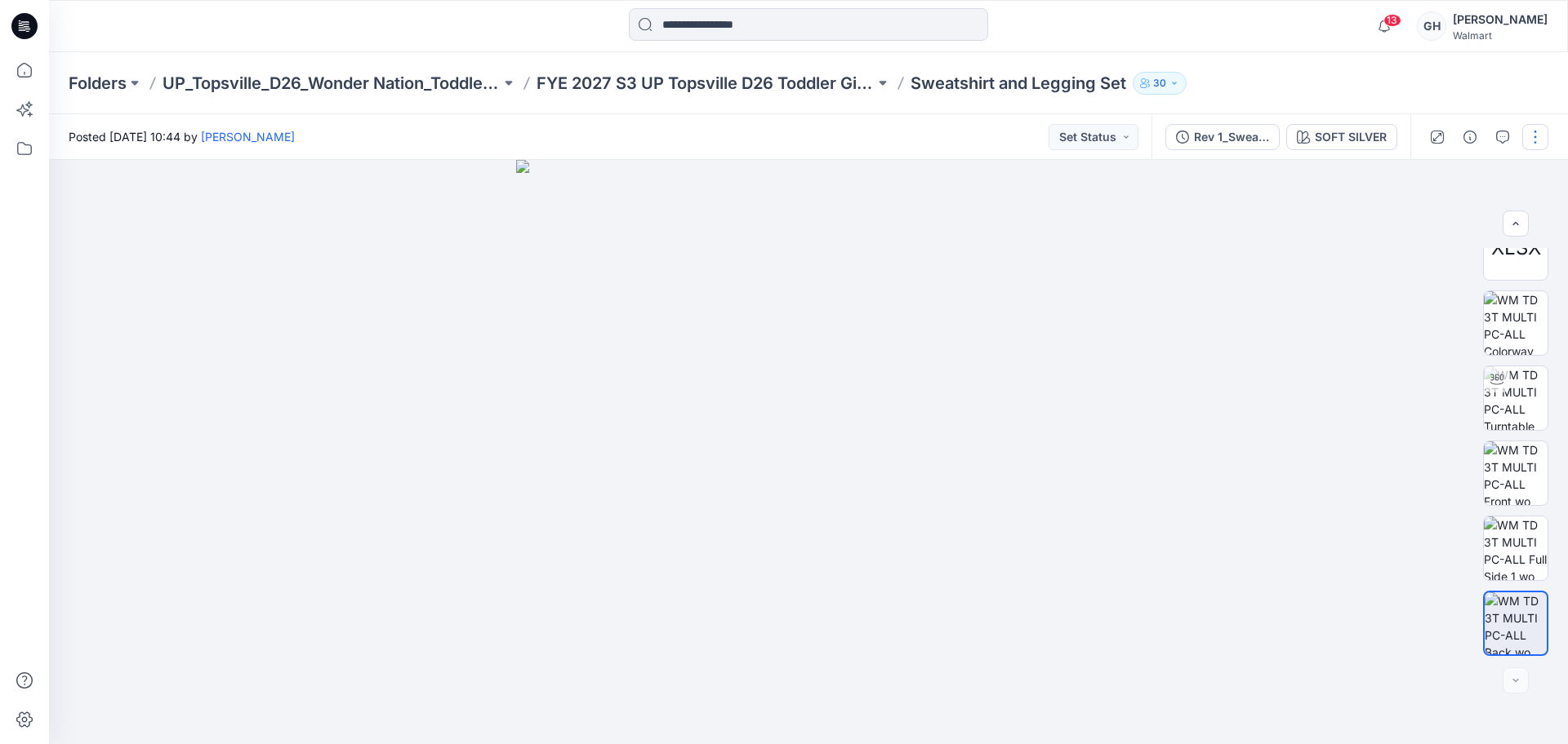
click at [1534, 137] on button "button" at bounding box center [1535, 137] width 26 height 26
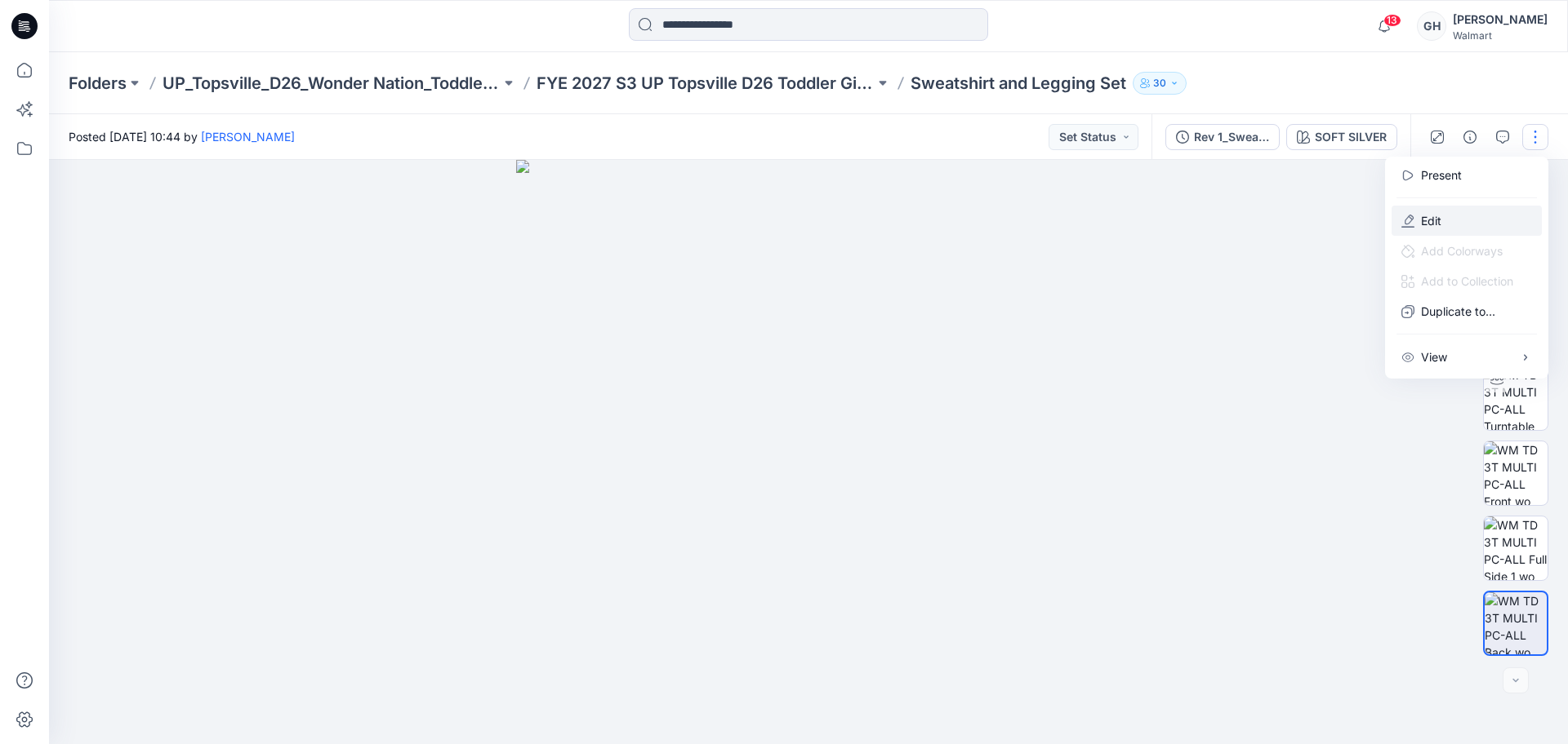
click at [1442, 212] on button "Edit" at bounding box center [1467, 221] width 150 height 30
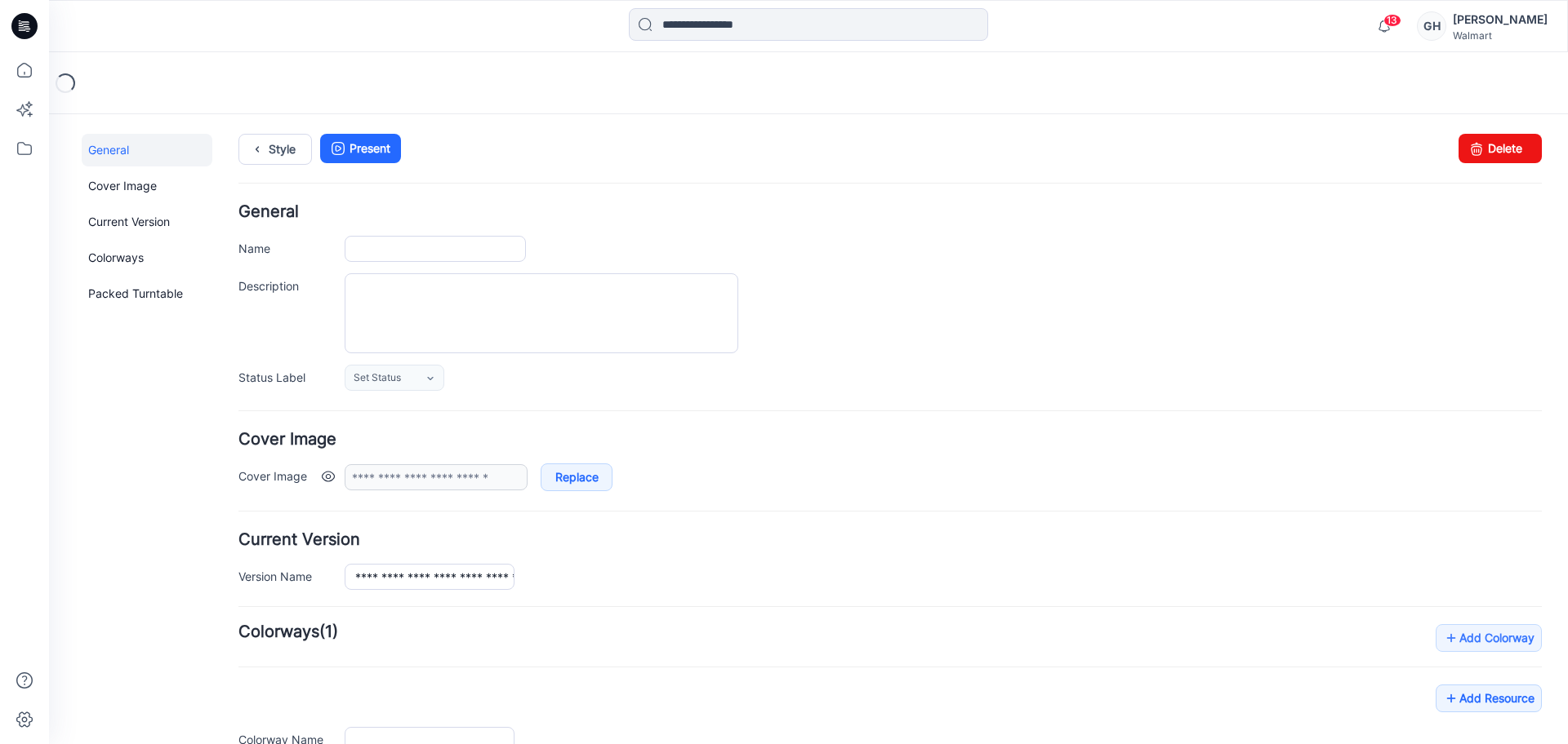
type input "**********"
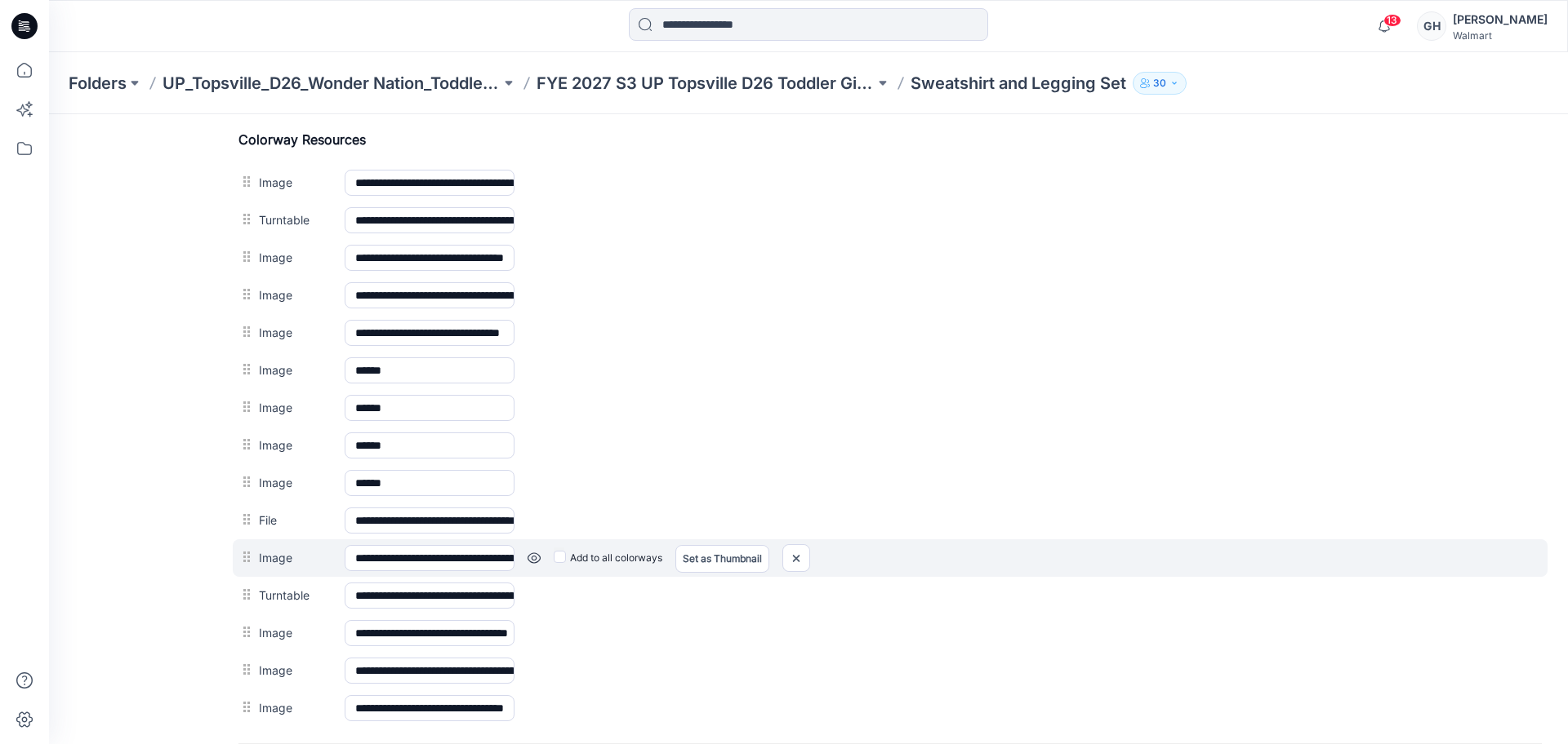
scroll to position [738, 0]
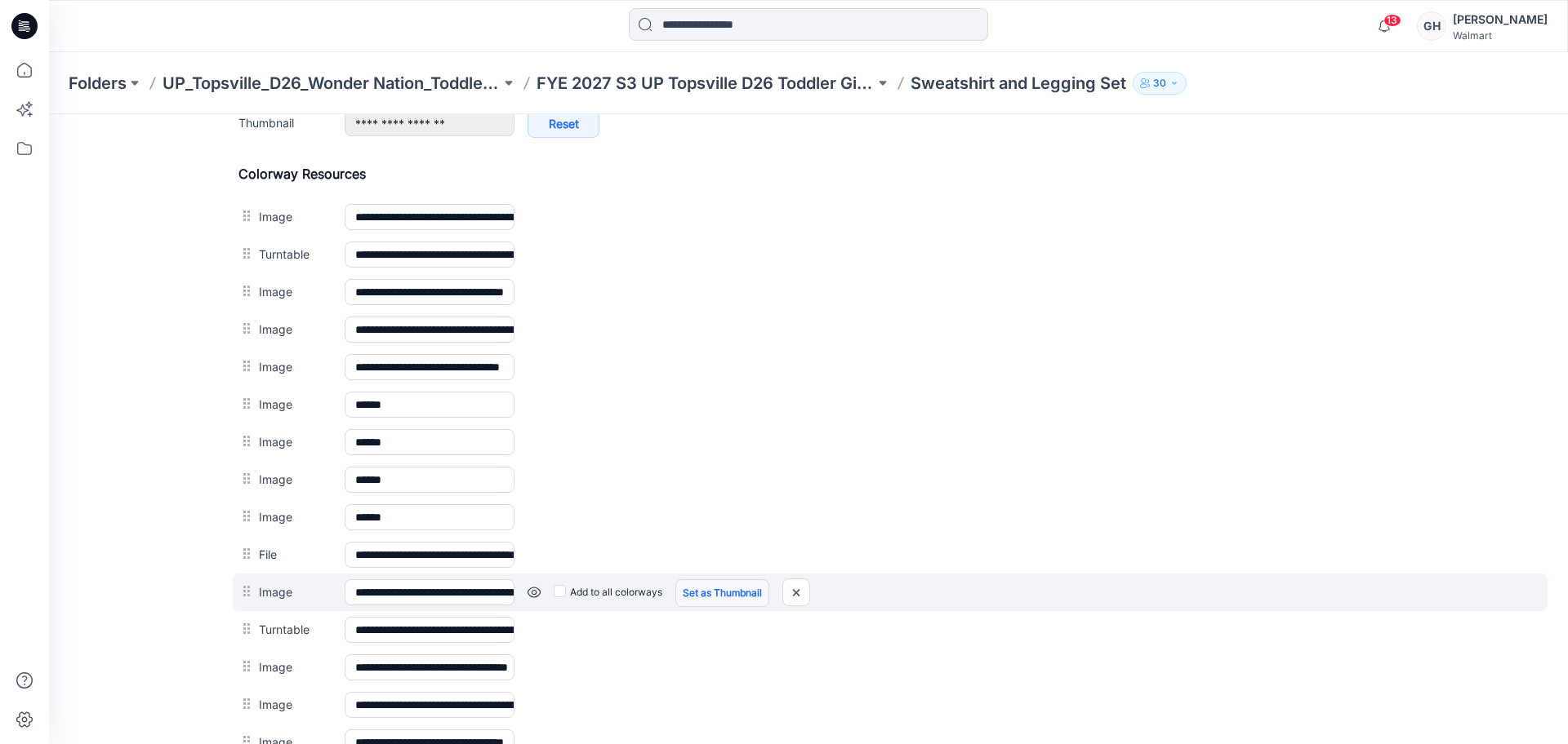
click at [758, 590] on link "Set as Thumbnail" at bounding box center [722, 593] width 94 height 28
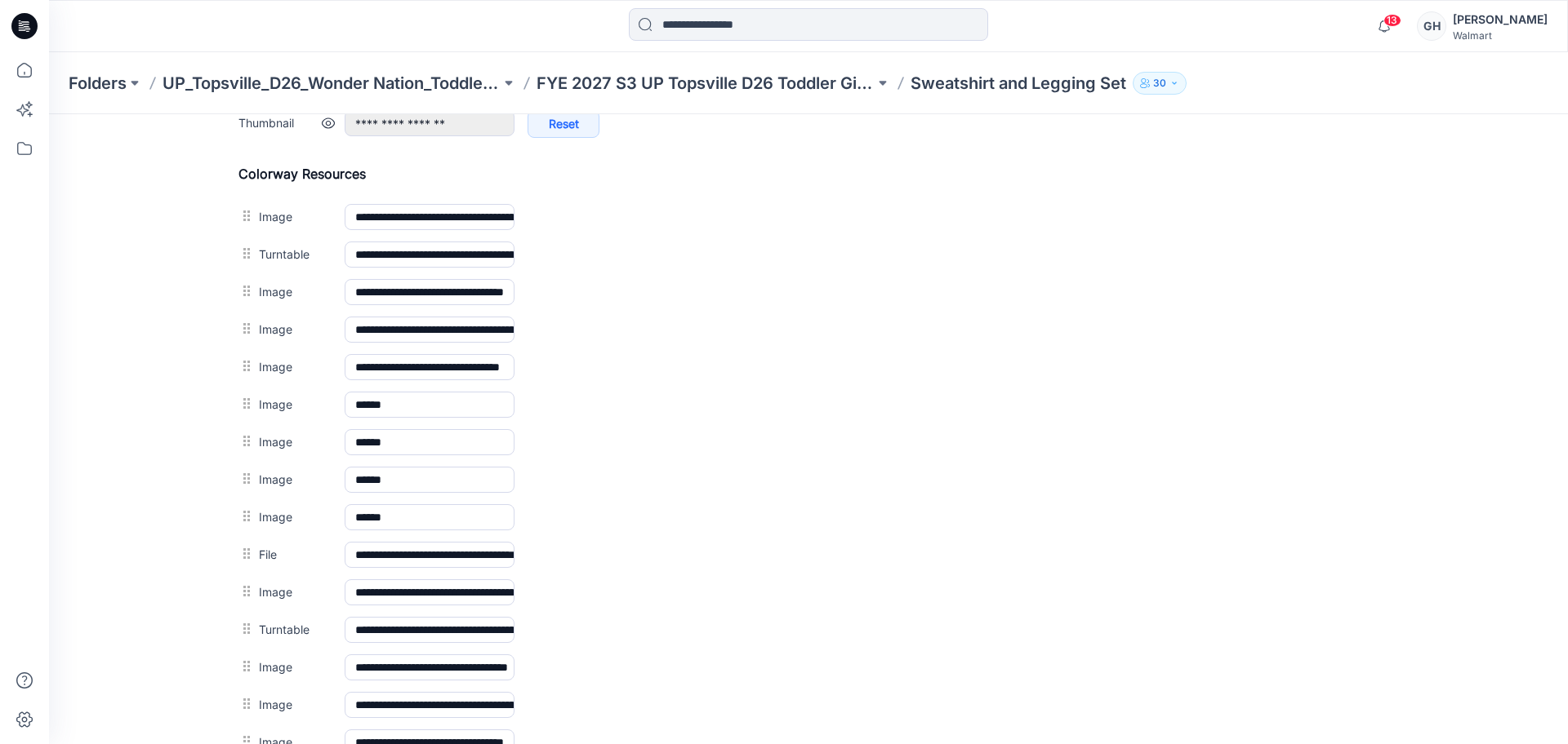
click at [49, 115] on img at bounding box center [49, 115] width 0 height 0
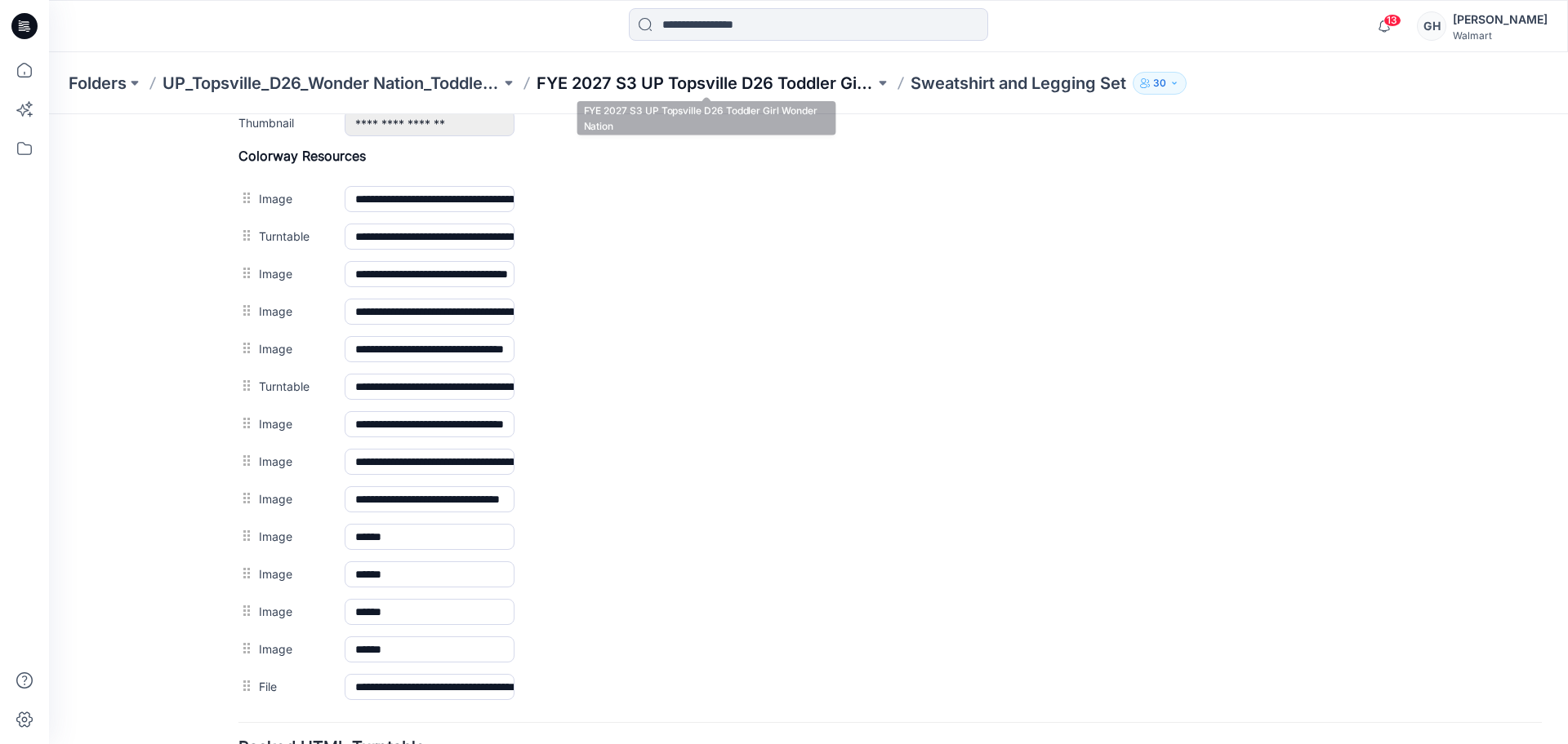
click at [744, 86] on p "FYE 2027 S3 UP Topsville D26 Toddler Girl Wonder Nation" at bounding box center [705, 83] width 338 height 23
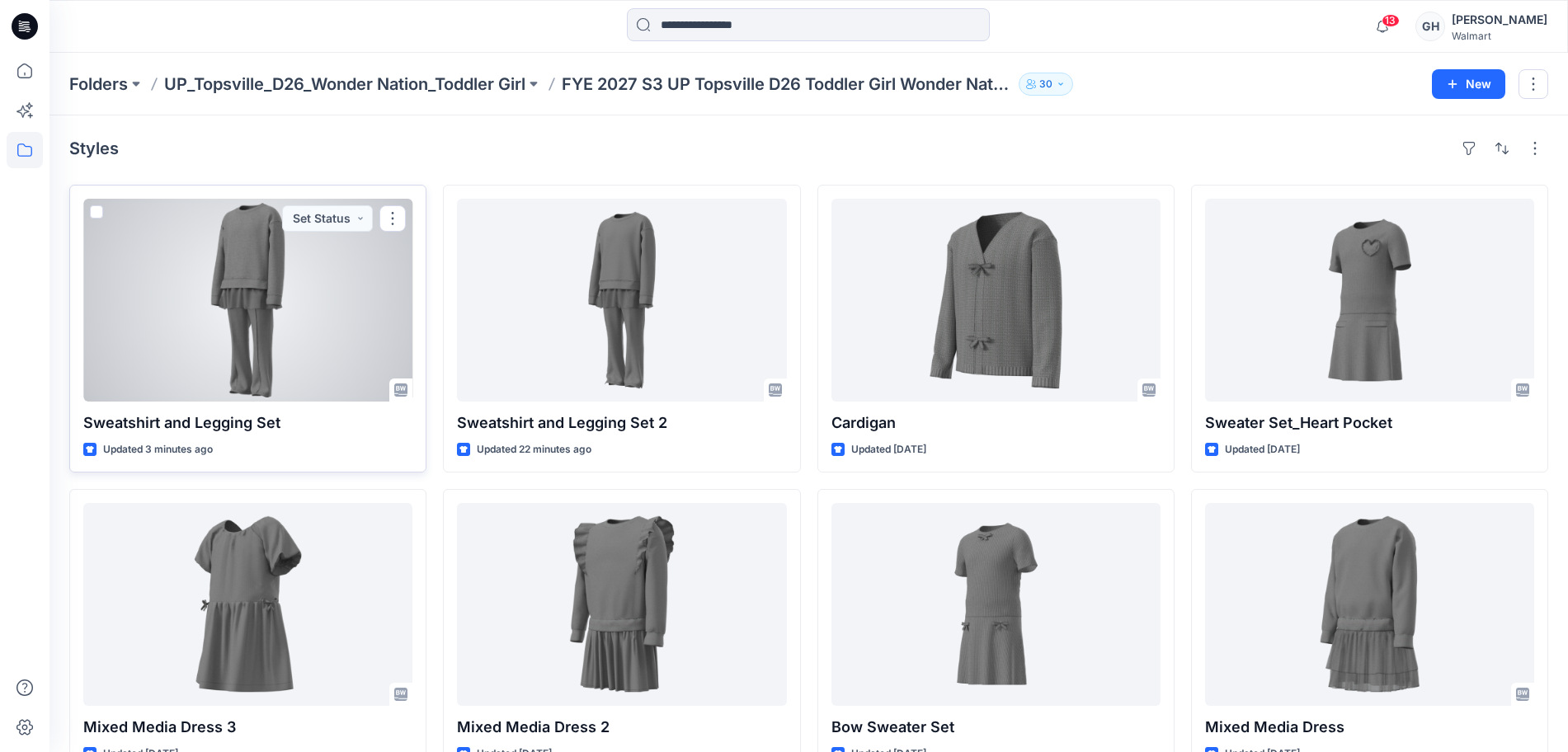
click at [325, 357] on div at bounding box center [248, 301] width 329 height 203
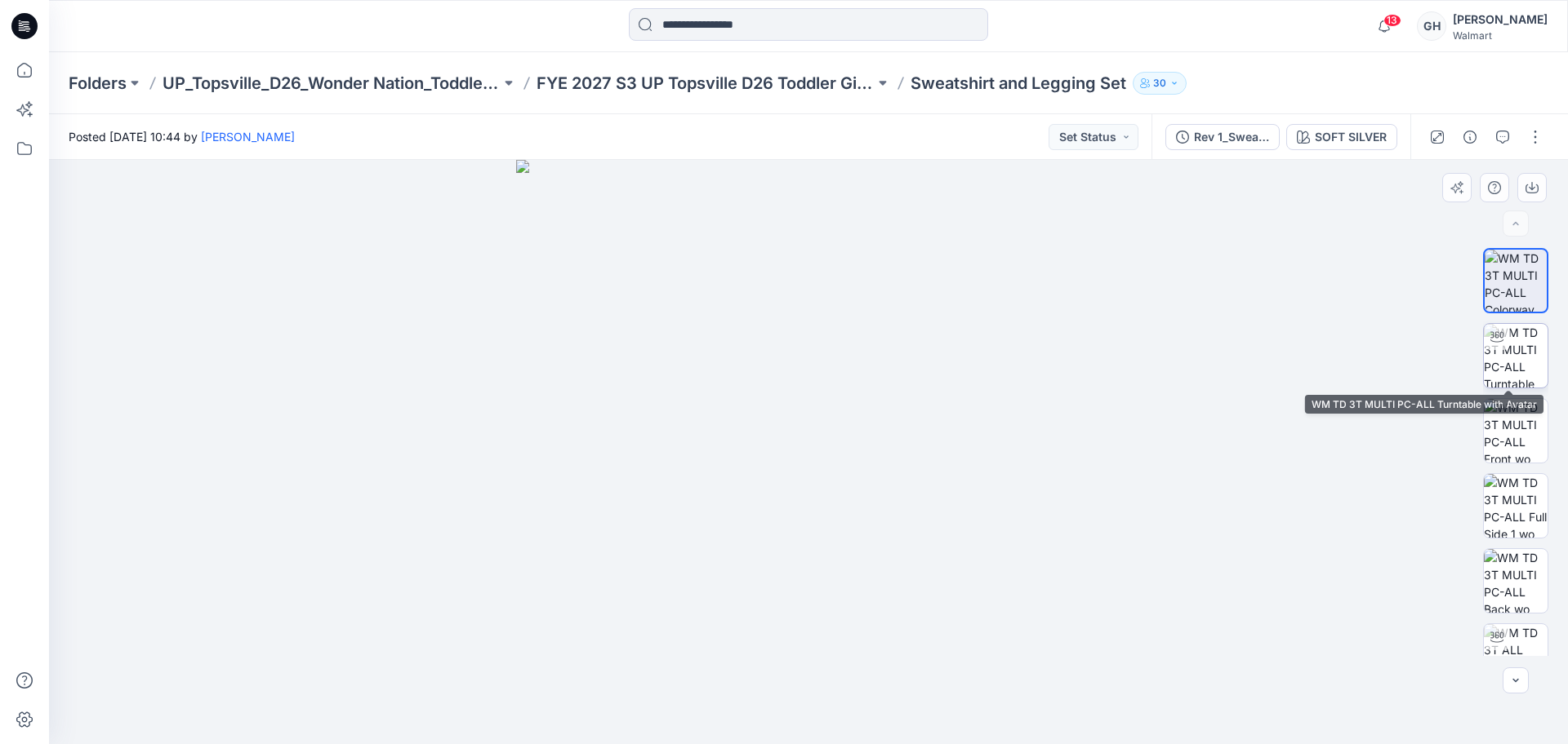
click at [1524, 334] on img at bounding box center [1516, 356] width 64 height 64
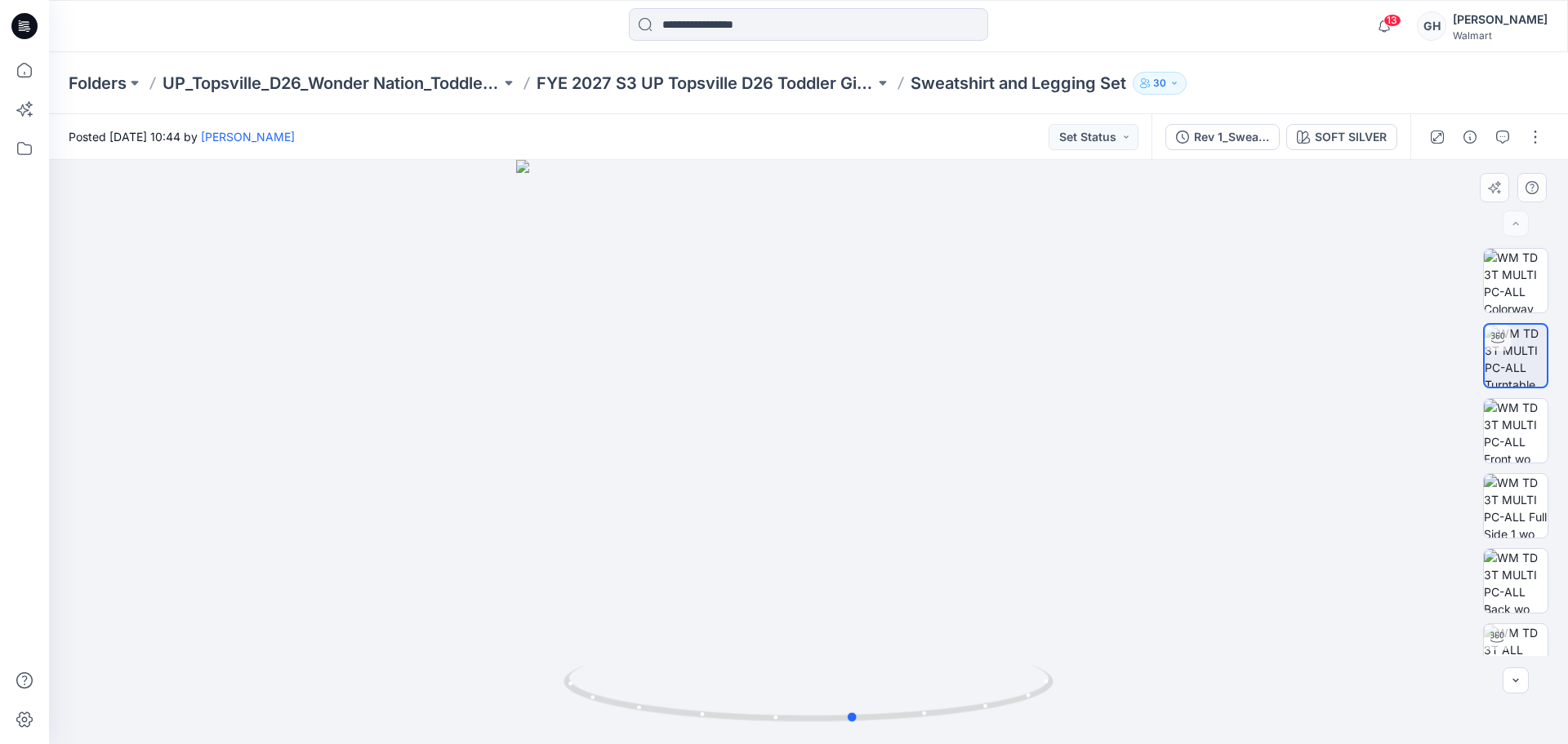
drag, startPoint x: 816, startPoint y: 724, endPoint x: 364, endPoint y: 693, distance: 453.1
click at [364, 693] on div at bounding box center [808, 452] width 1519 height 584
click at [1475, 446] on div "XLSX" at bounding box center [1516, 452] width 105 height 408
click at [1518, 434] on img at bounding box center [1516, 431] width 64 height 64
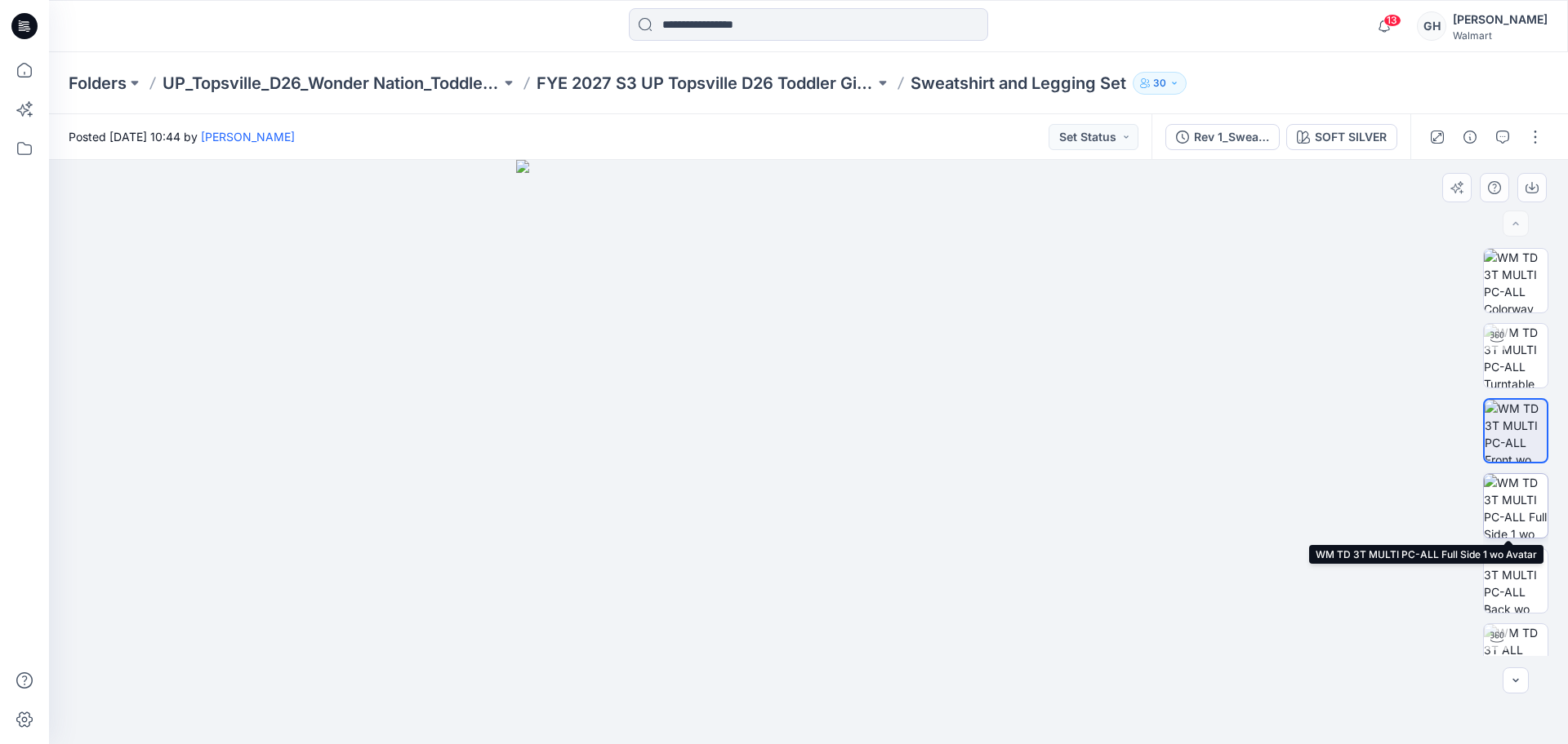
click at [1511, 516] on img at bounding box center [1516, 506] width 64 height 64
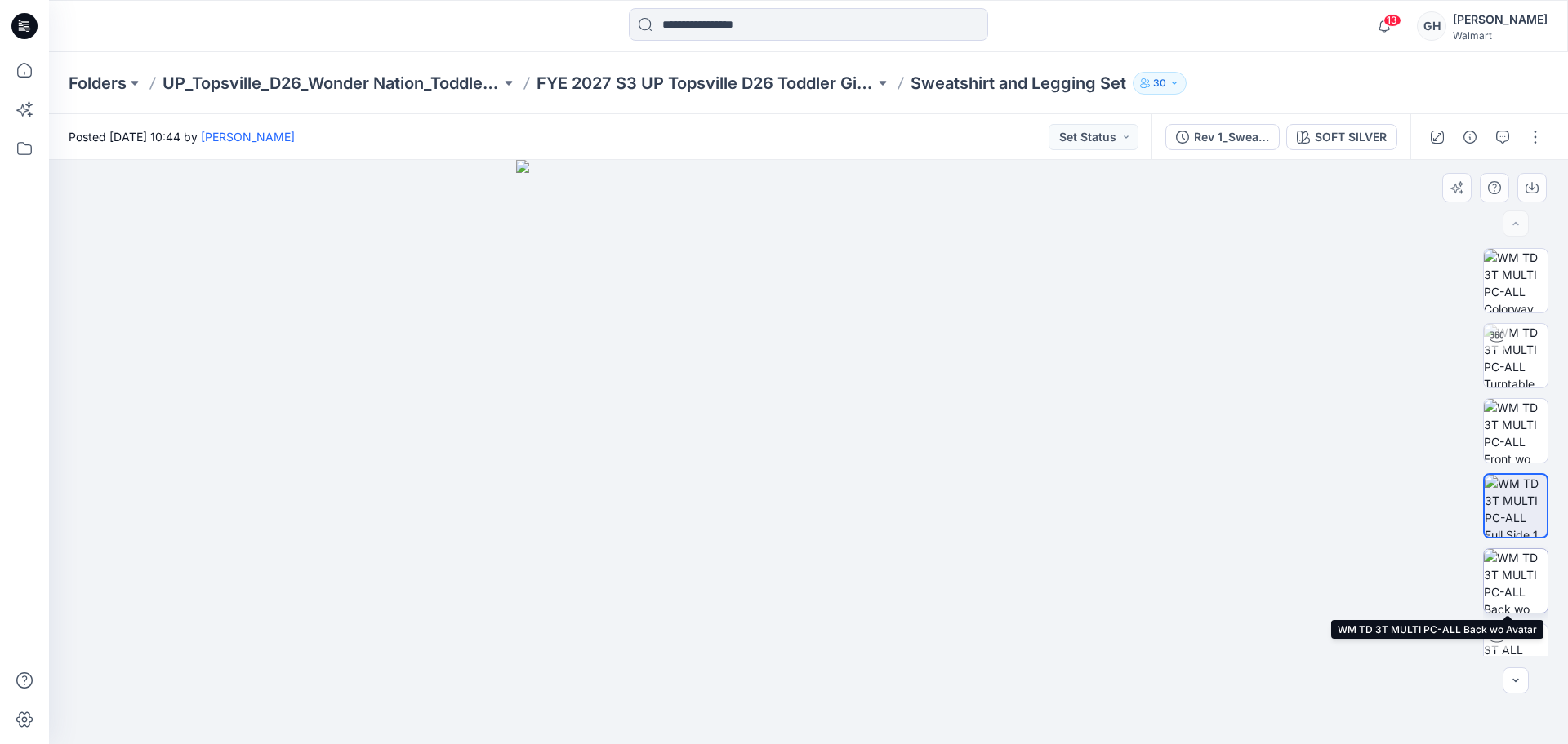
click at [1513, 583] on img at bounding box center [1516, 582] width 64 height 64
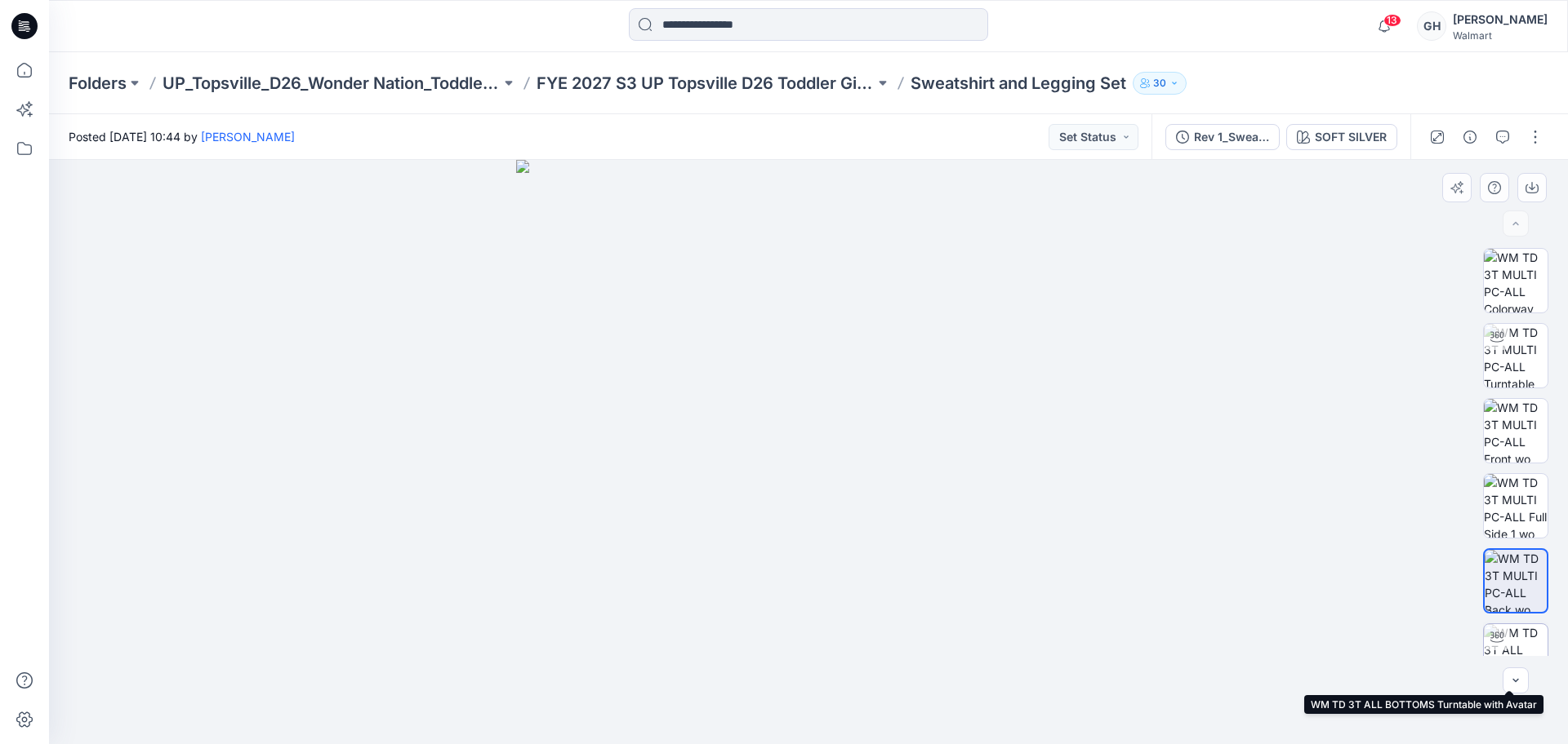
click at [1500, 640] on div at bounding box center [1497, 637] width 26 height 26
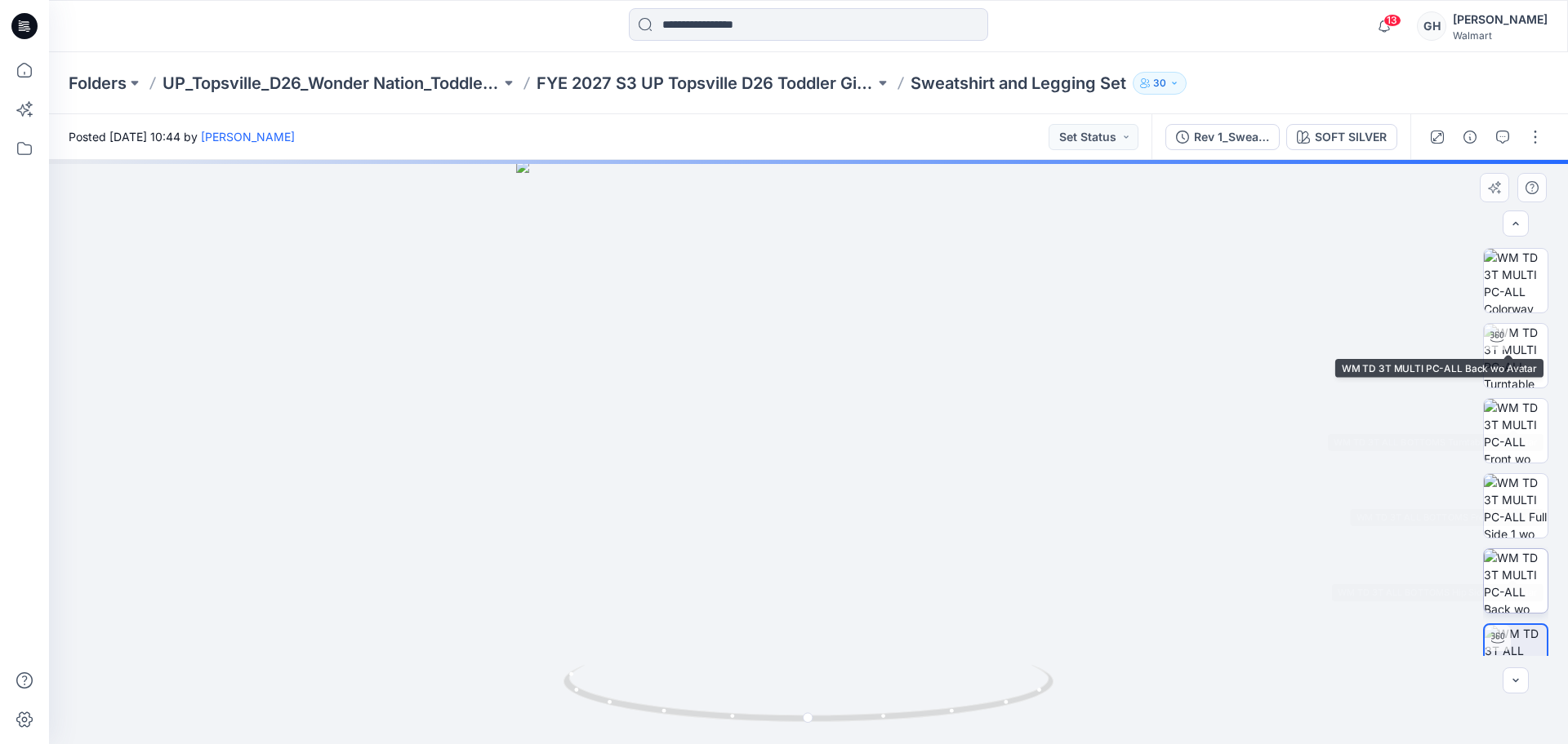
scroll to position [306, 0]
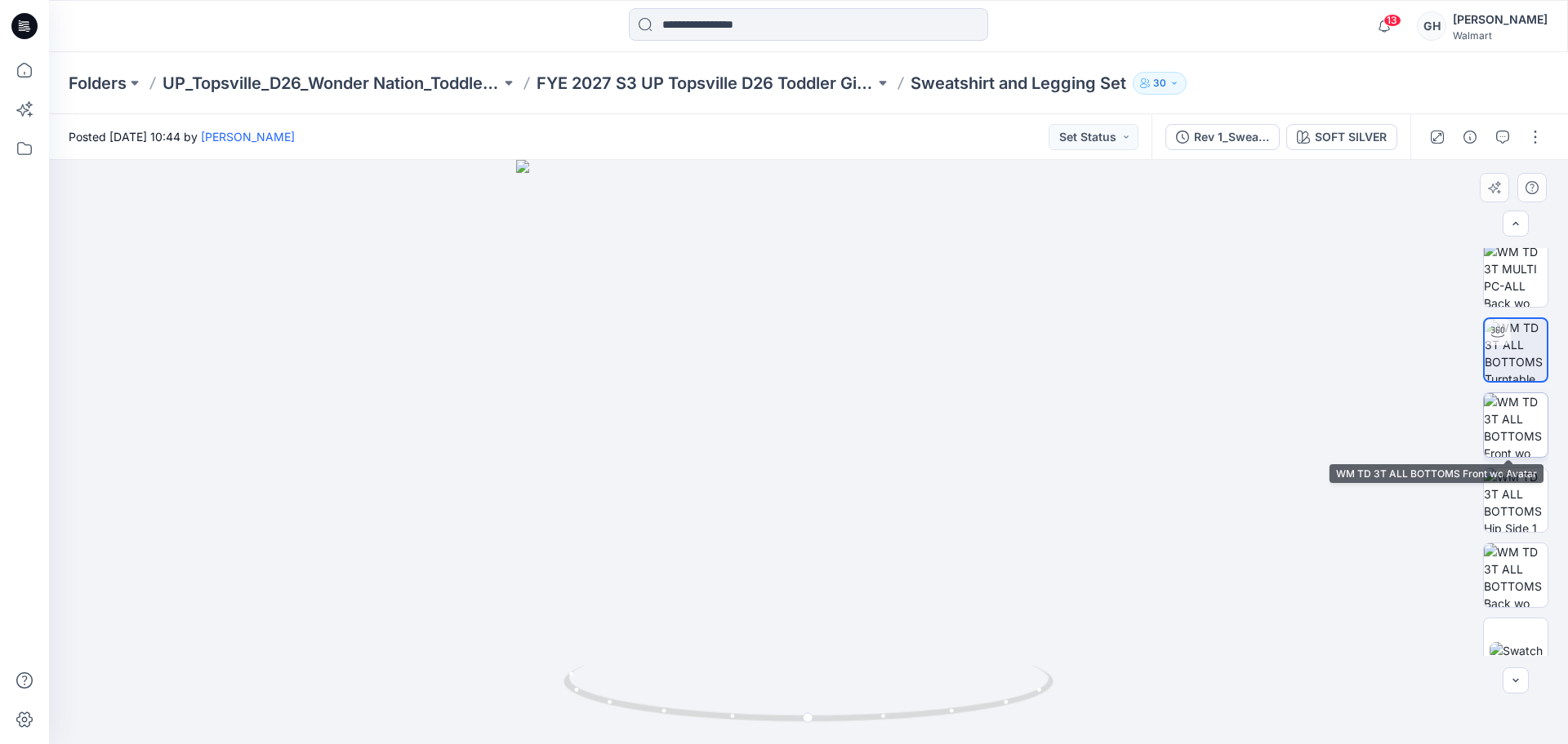
click at [1519, 423] on img at bounding box center [1516, 425] width 64 height 64
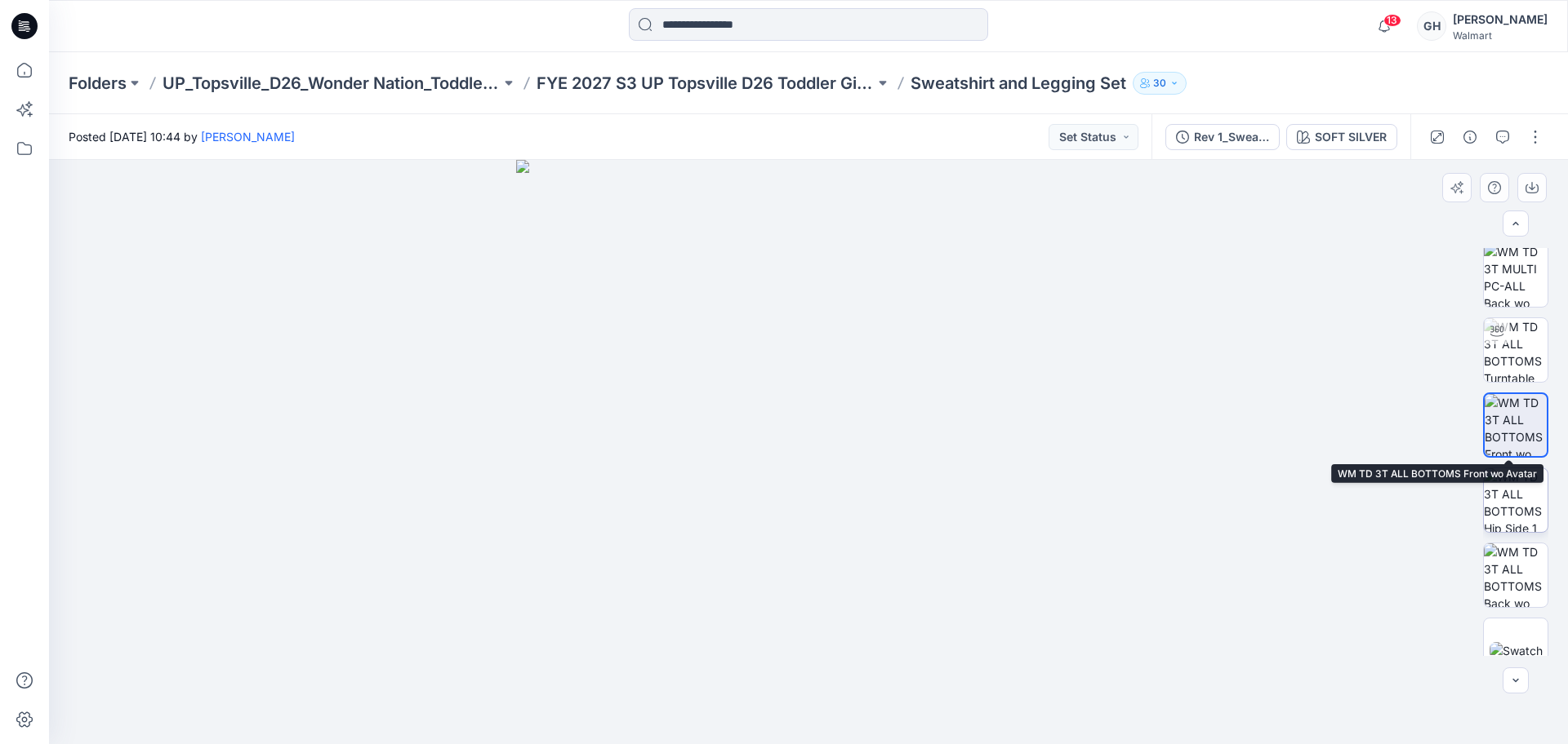
drag, startPoint x: 1519, startPoint y: 496, endPoint x: 1517, endPoint y: 522, distance: 26.1
click at [1519, 497] on img at bounding box center [1516, 501] width 64 height 64
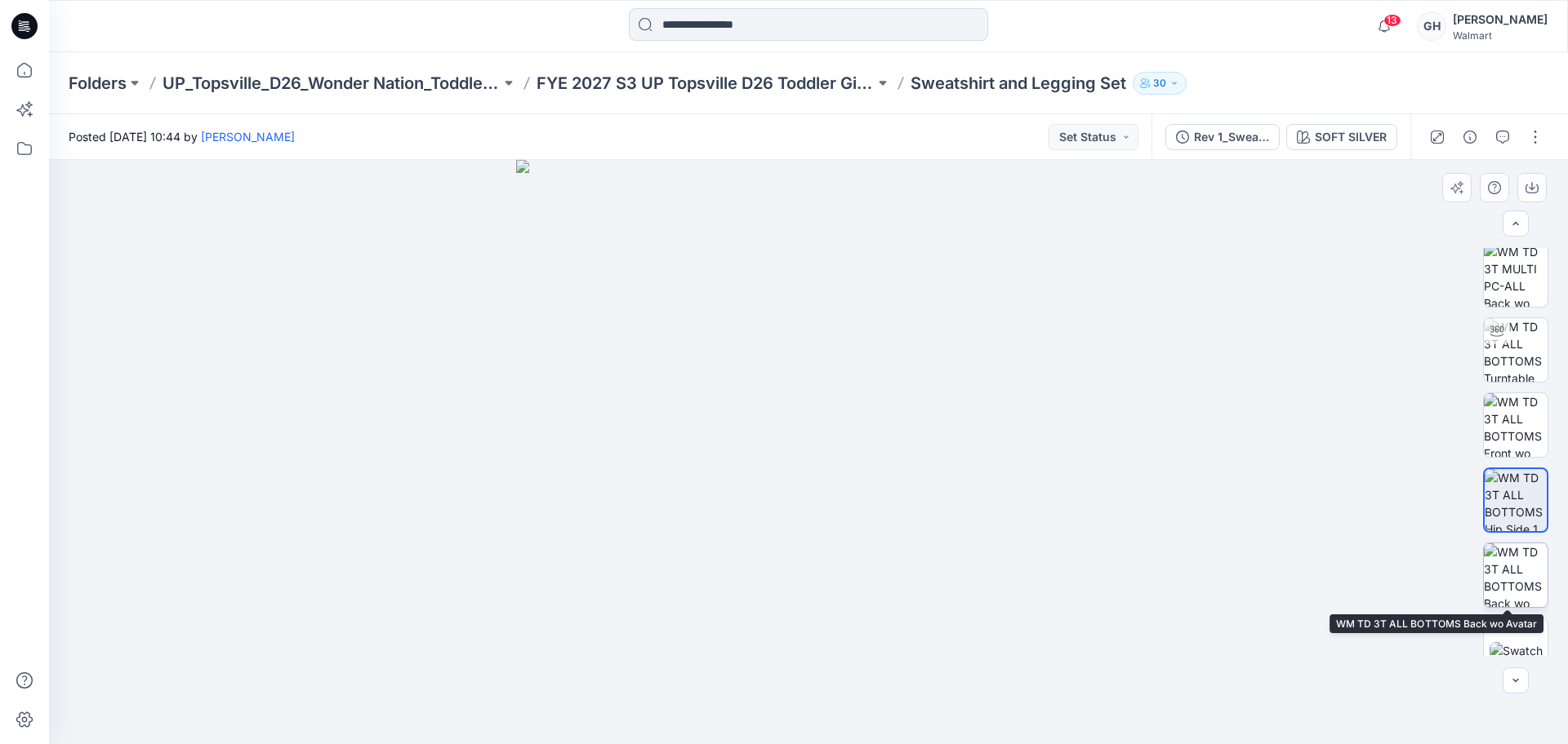
click at [1508, 573] on img at bounding box center [1516, 575] width 64 height 64
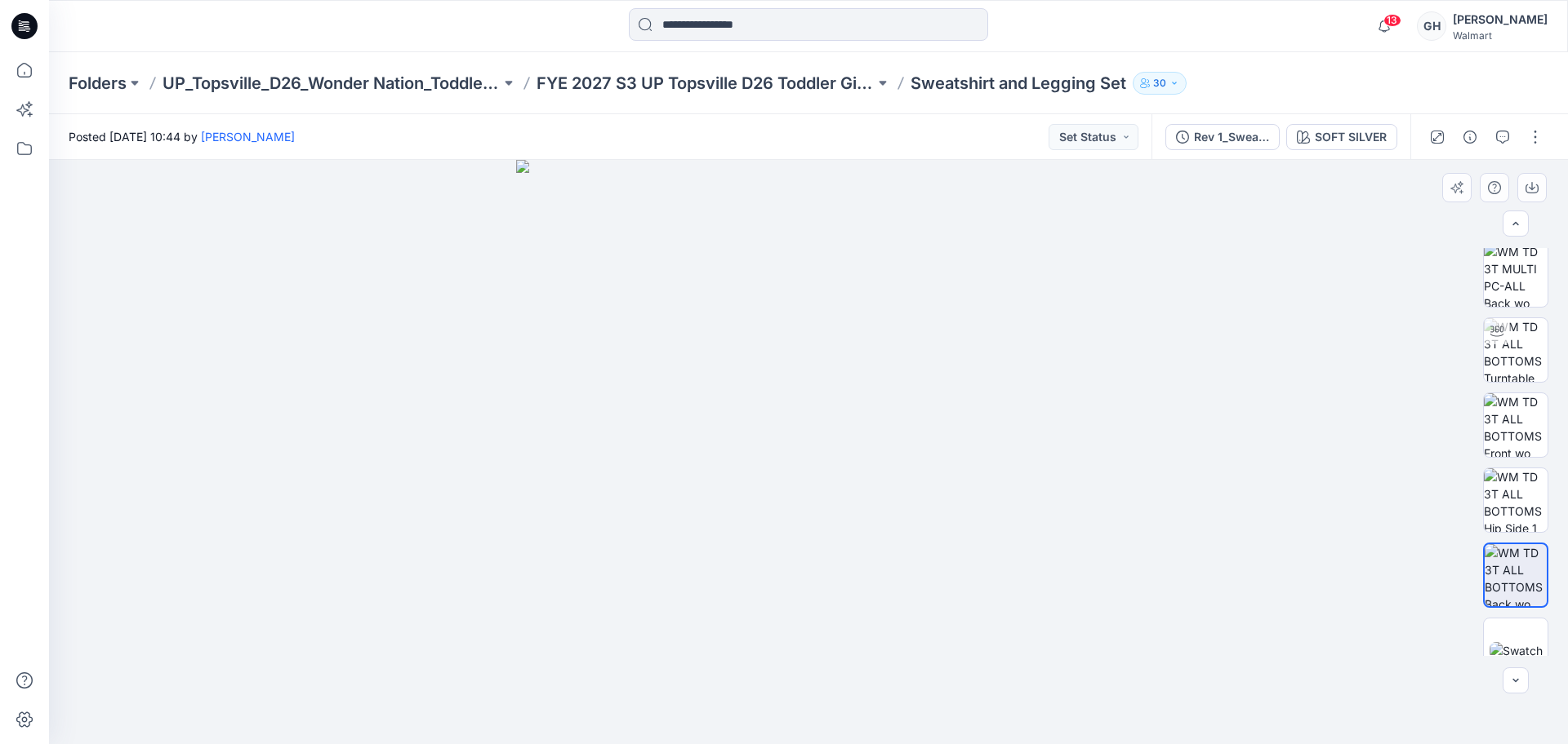
scroll to position [633, 0]
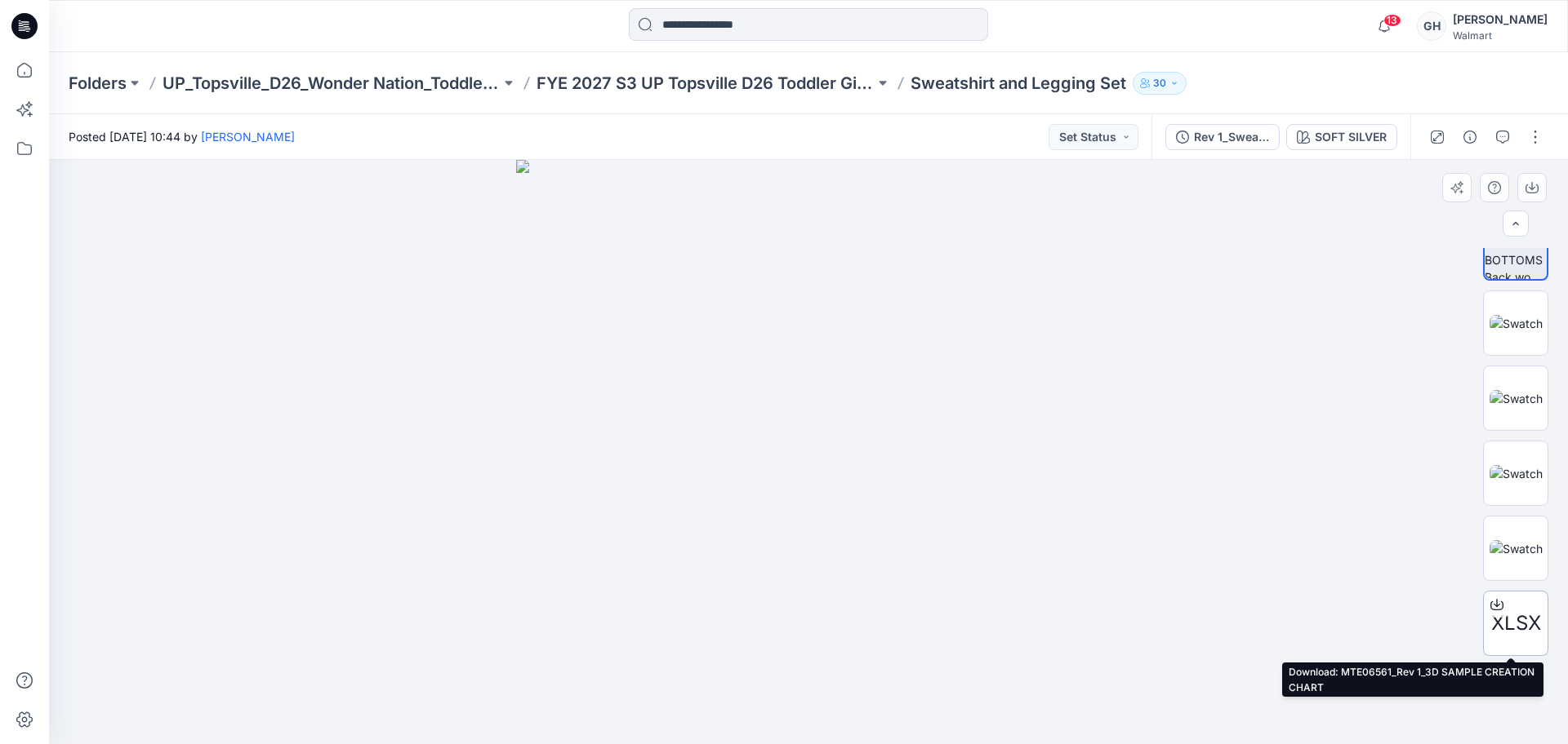
click at [1496, 605] on icon at bounding box center [1497, 605] width 13 height 13
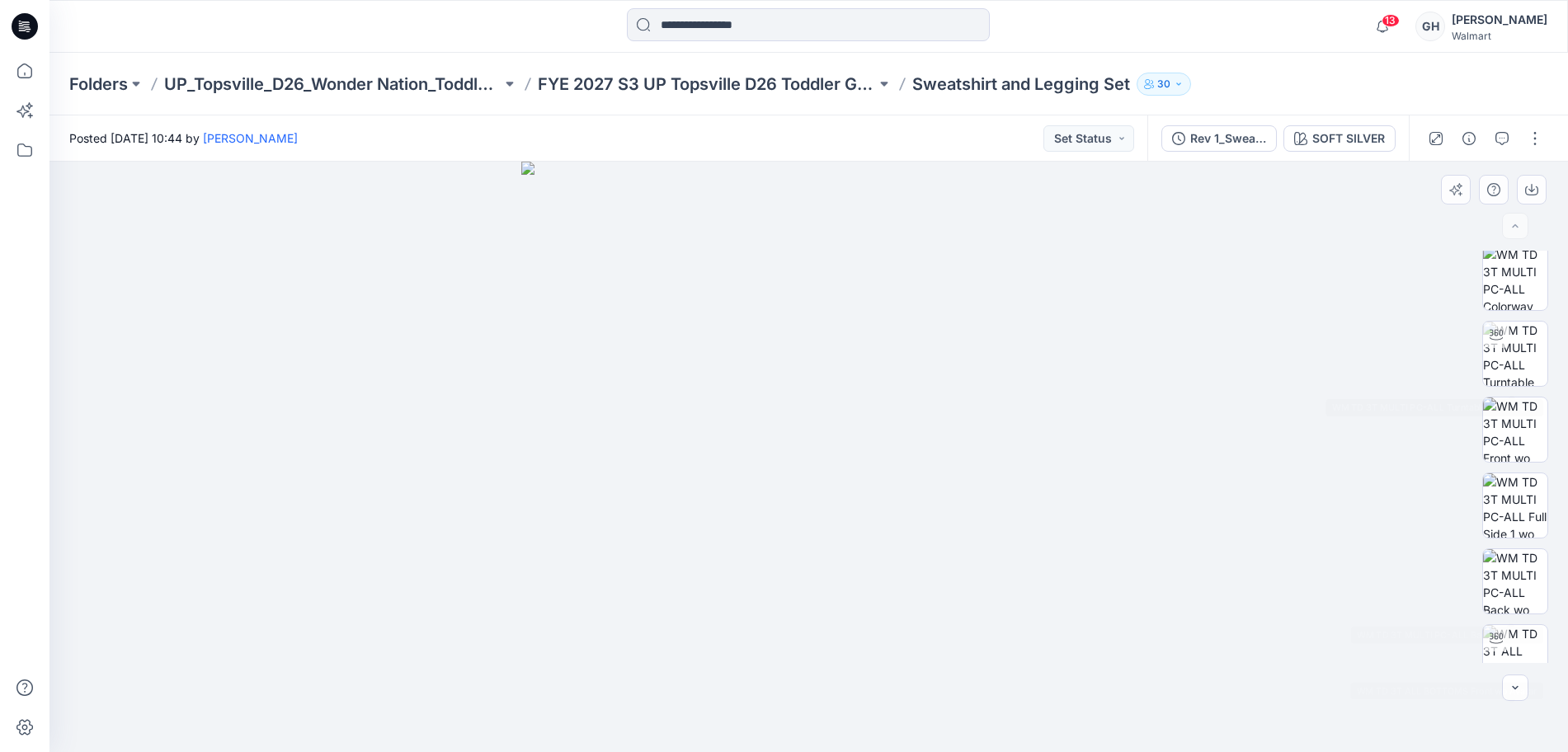
scroll to position [0, 0]
click at [1532, 365] on img at bounding box center [1531, 360] width 65 height 65
click at [1523, 136] on icon "button" at bounding box center [1517, 138] width 13 height 13
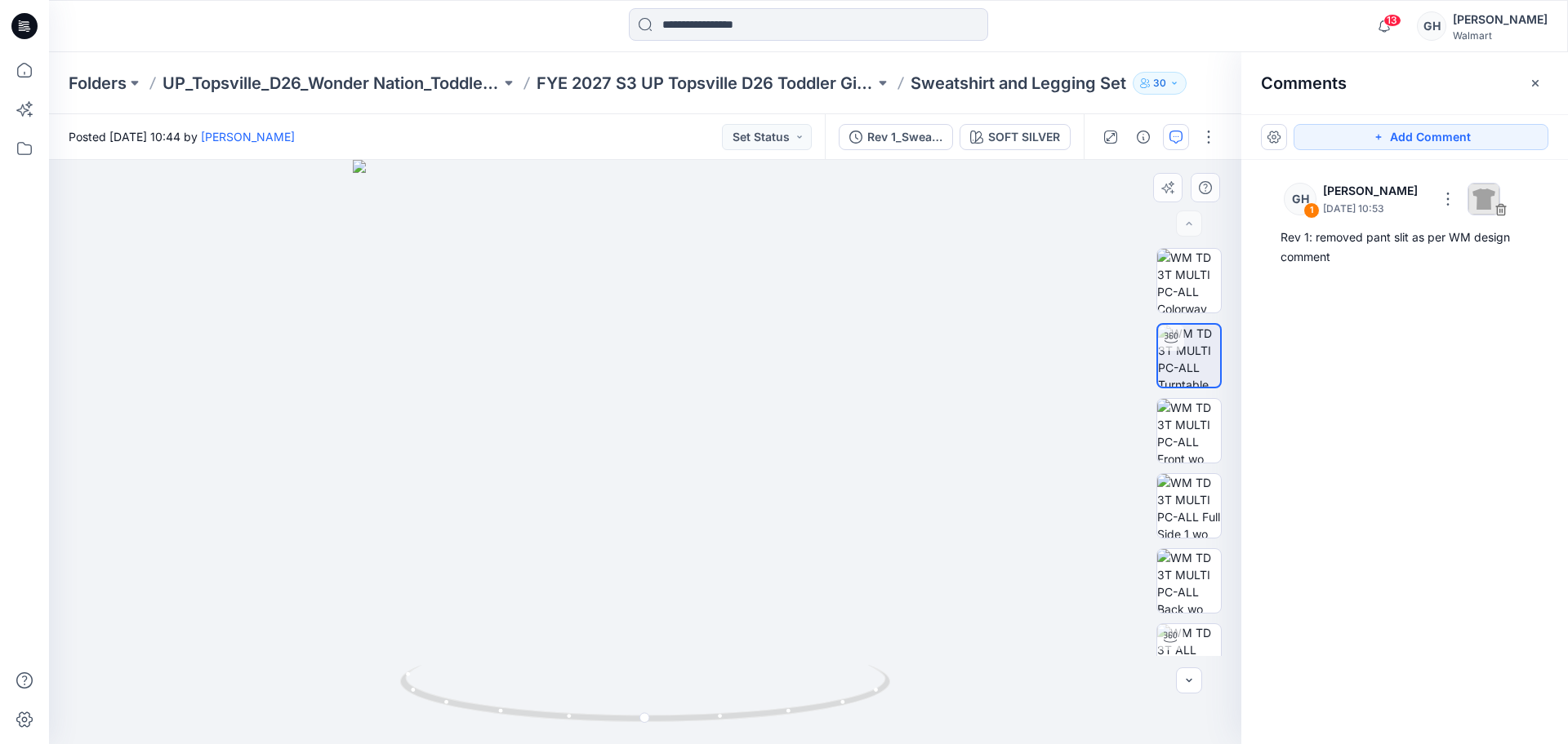
drag, startPoint x: 1415, startPoint y: 146, endPoint x: 992, endPoint y: 277, distance: 442.8
click at [1414, 146] on button "Add Comment" at bounding box center [1421, 137] width 255 height 26
click at [764, 307] on div "2" at bounding box center [645, 452] width 1192 height 584
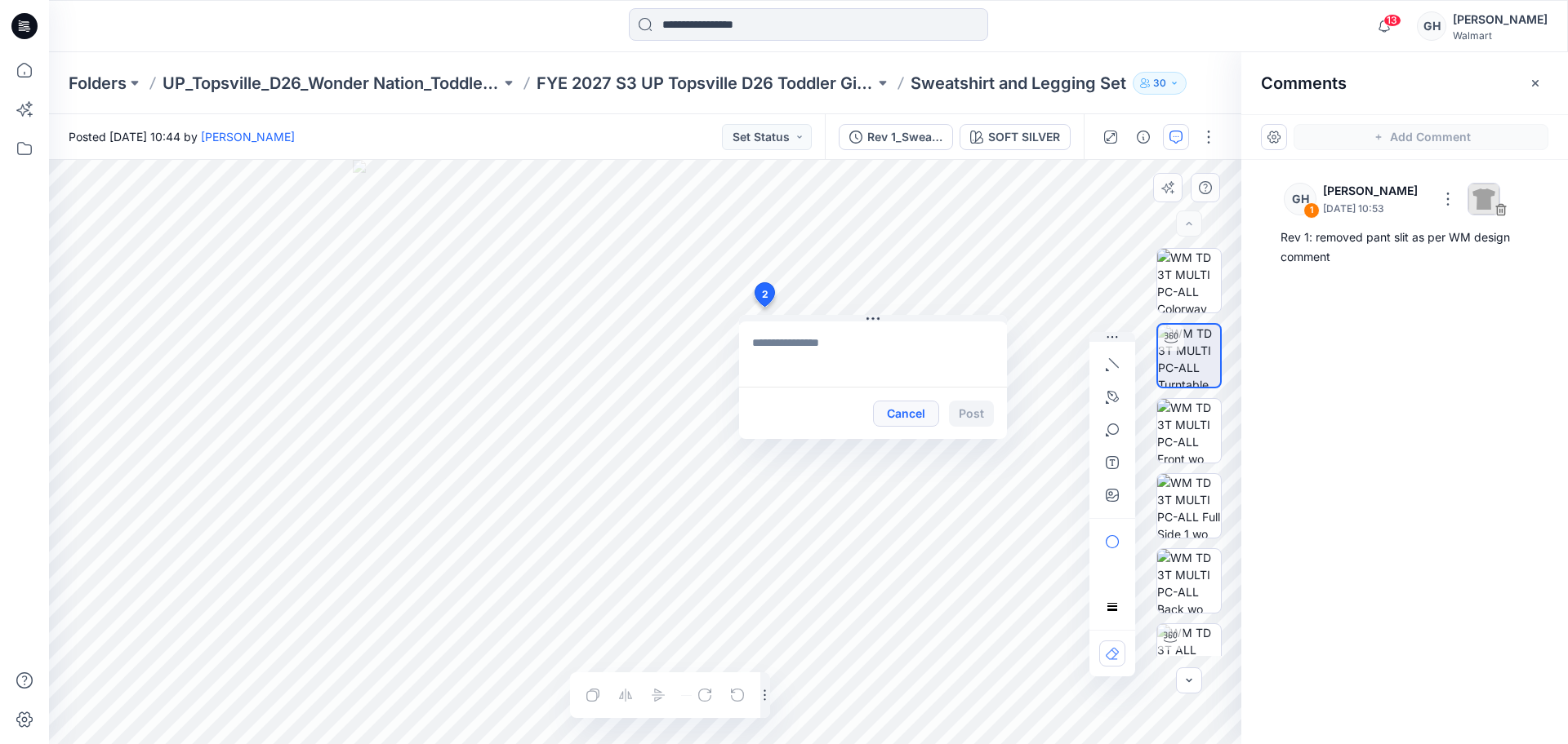
click at [900, 418] on button "Cancel" at bounding box center [906, 413] width 66 height 26
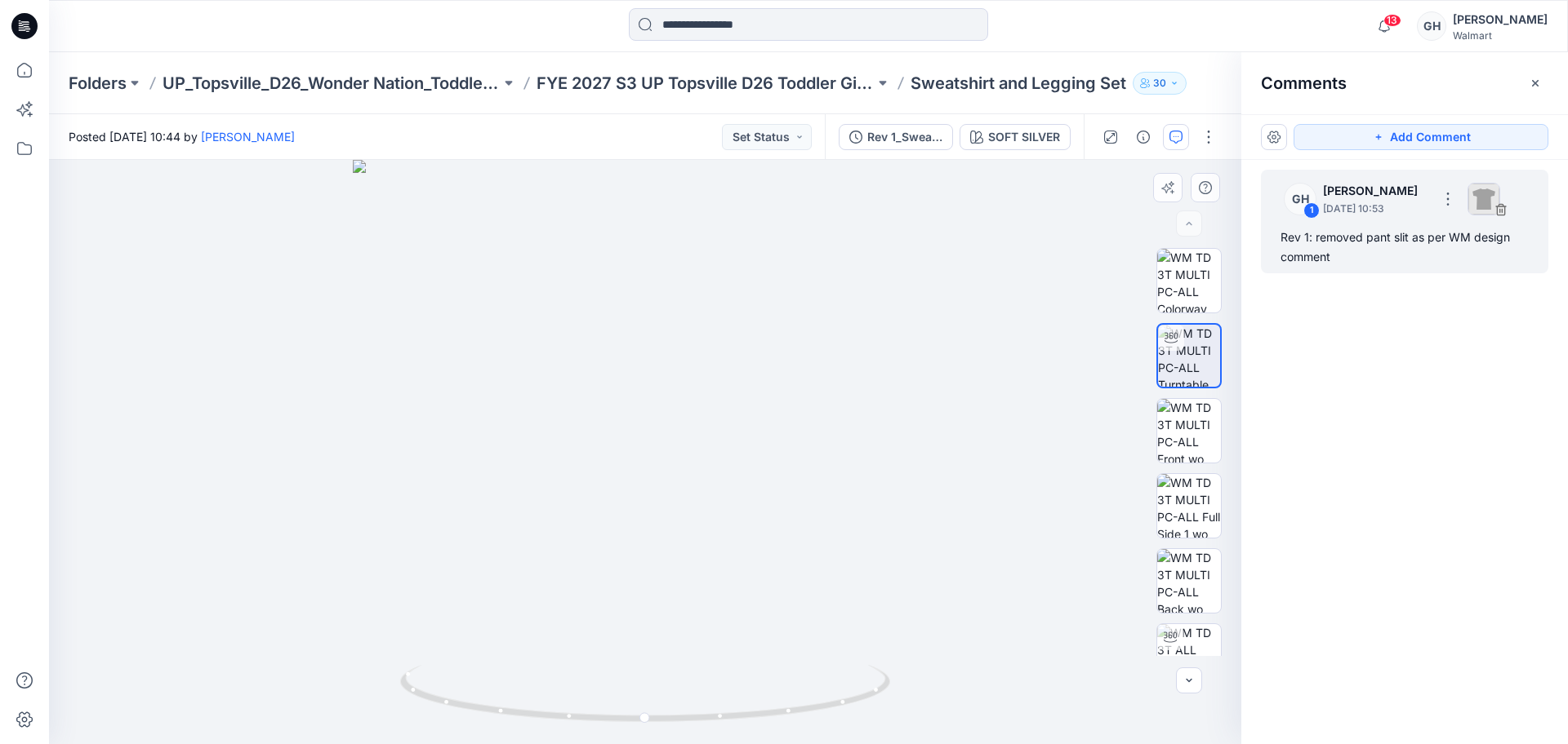
click at [1370, 239] on div "Rev 1: removed pant slit as per WM design comment" at bounding box center [1405, 248] width 248 height 39
click at [1357, 222] on div "GH 1 Gwen Hine September 23, 2025 10:53 Rev 1: removed pant slit as per WM desi…" at bounding box center [1405, 221] width 288 height 104
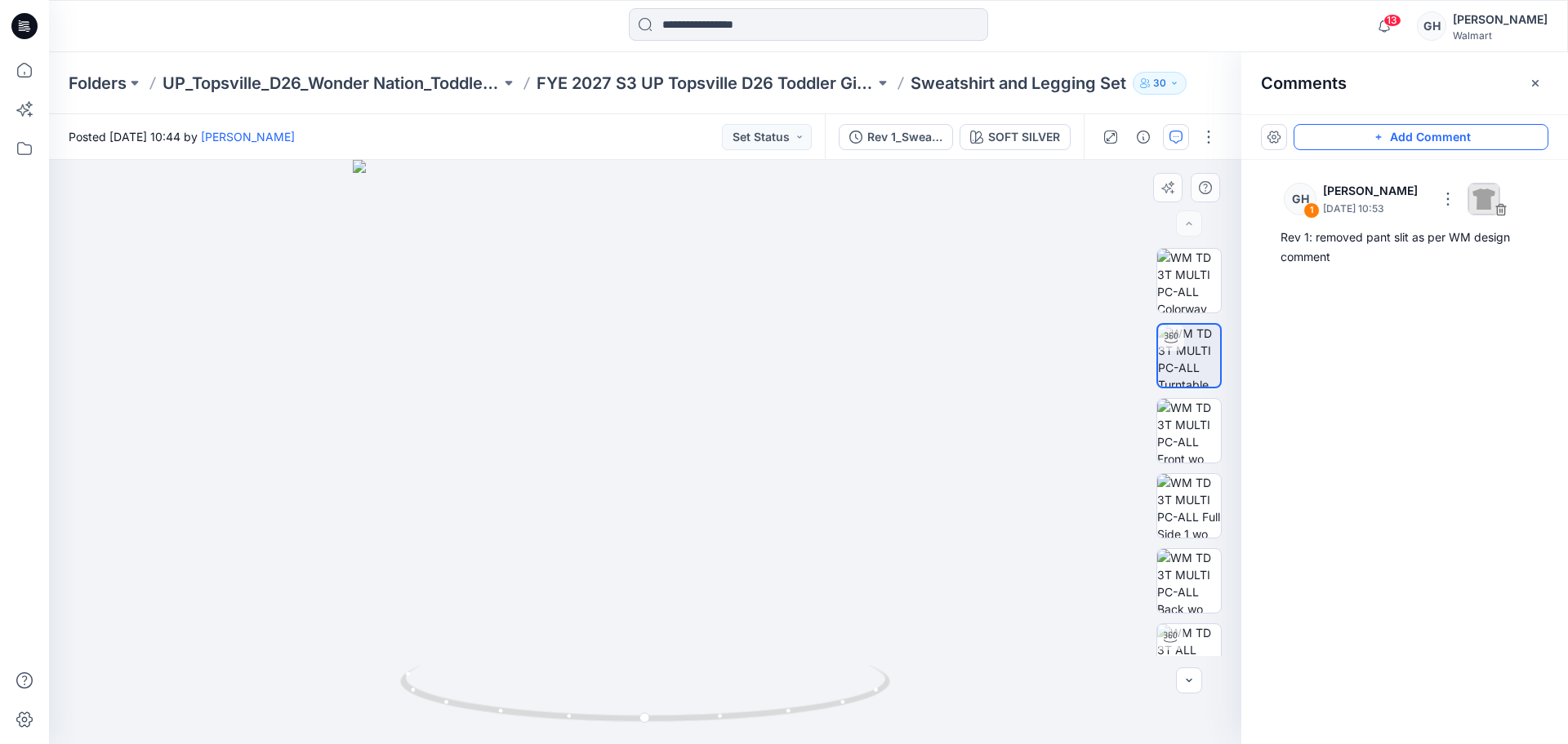
click at [1409, 130] on button "Add Comment" at bounding box center [1421, 137] width 255 height 26
click at [765, 279] on div "2" at bounding box center [645, 452] width 1192 height 584
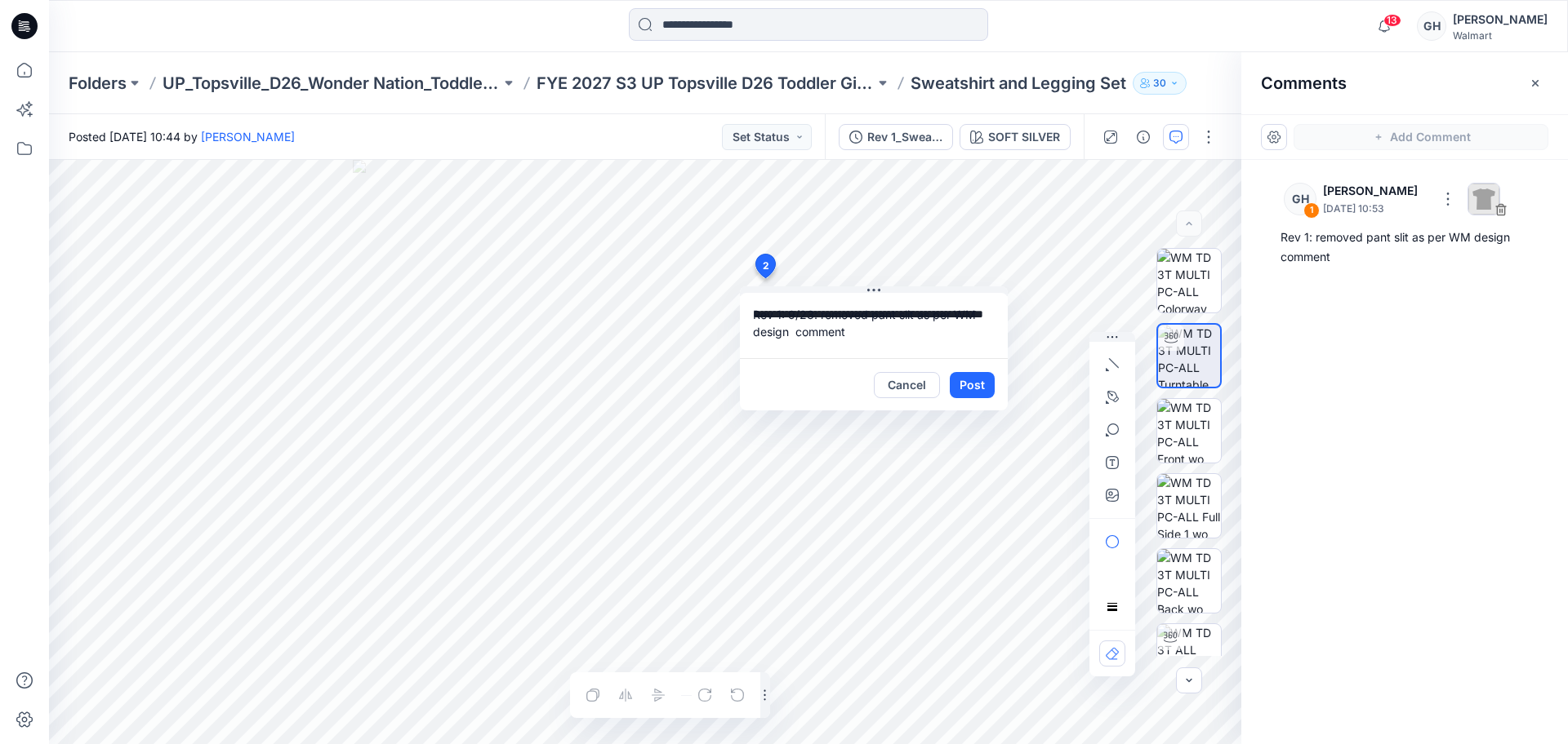
drag, startPoint x: 820, startPoint y: 313, endPoint x: 788, endPoint y: 309, distance: 32.2
click at [788, 309] on textarea "**********" at bounding box center [874, 326] width 268 height 66
type textarea "**********"
click at [978, 388] on button "Post" at bounding box center [972, 384] width 45 height 26
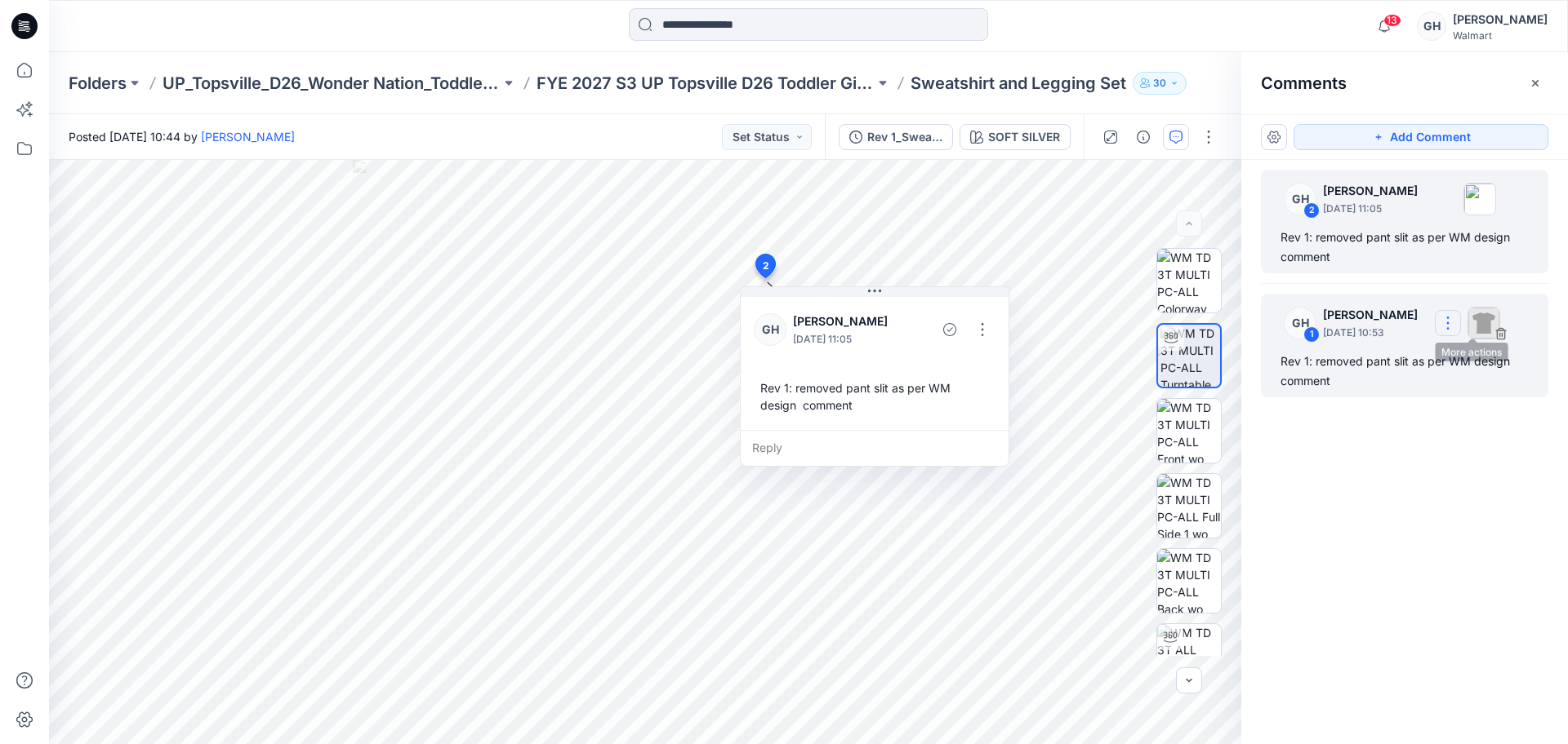
click at [1461, 324] on button "button" at bounding box center [1447, 322] width 26 height 26
click at [1477, 377] on p "Delete thread" at bounding box center [1476, 375] width 73 height 17
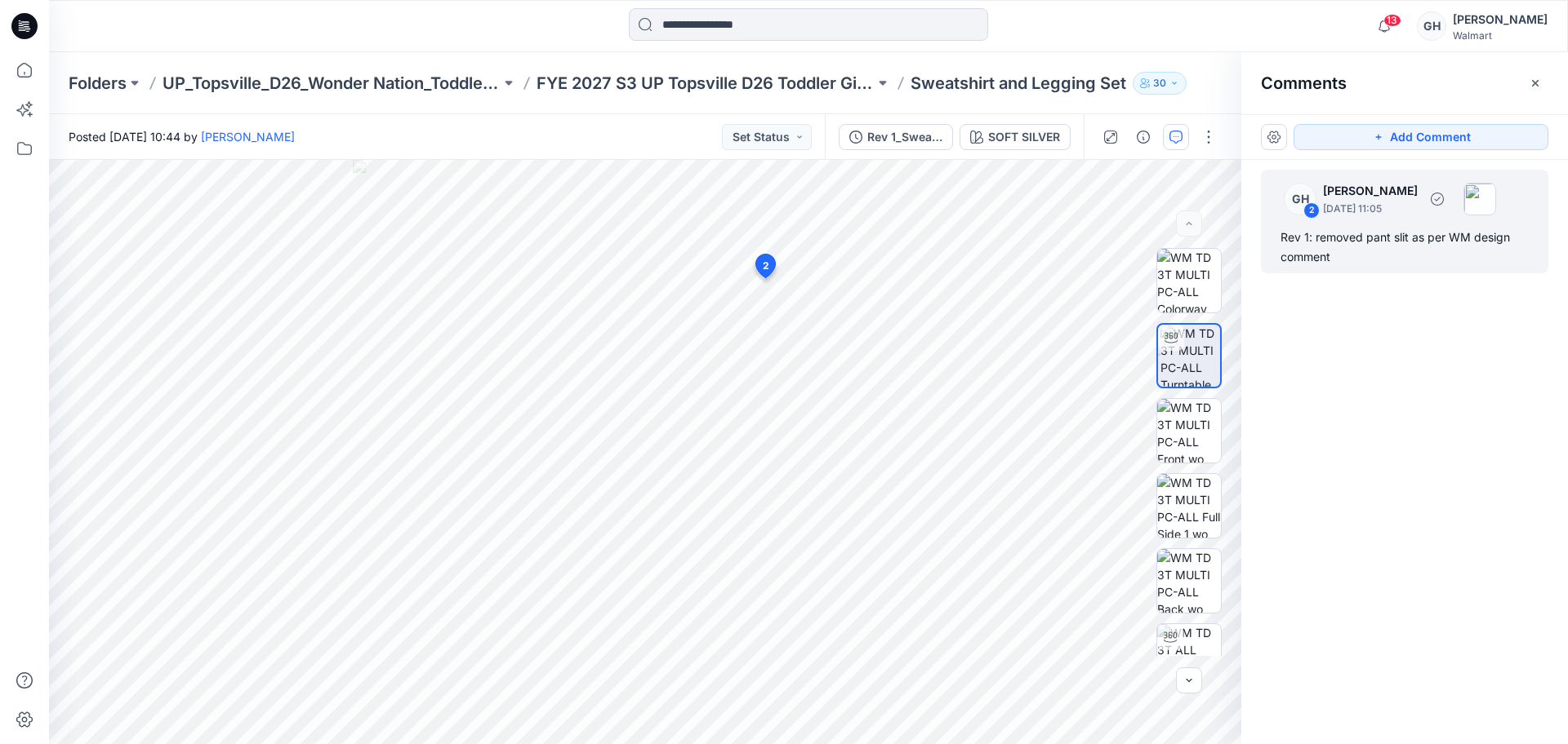
click at [1380, 233] on div "Rev 1: removed pant slit as per WM design comment" at bounding box center [1405, 248] width 248 height 39
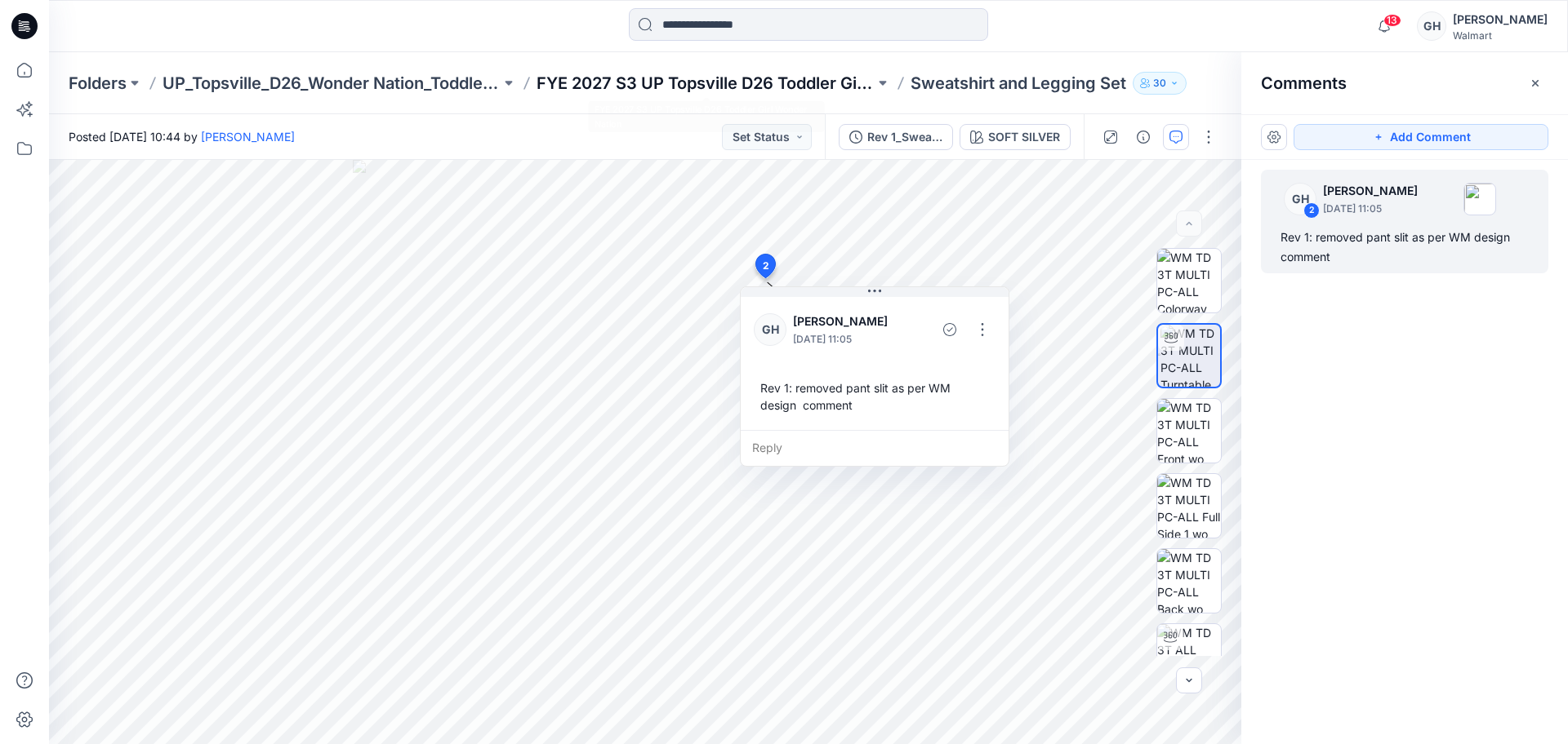
click at [774, 83] on p "FYE 2027 S3 UP Topsville D26 Toddler Girl Wonder Nation" at bounding box center [705, 83] width 338 height 23
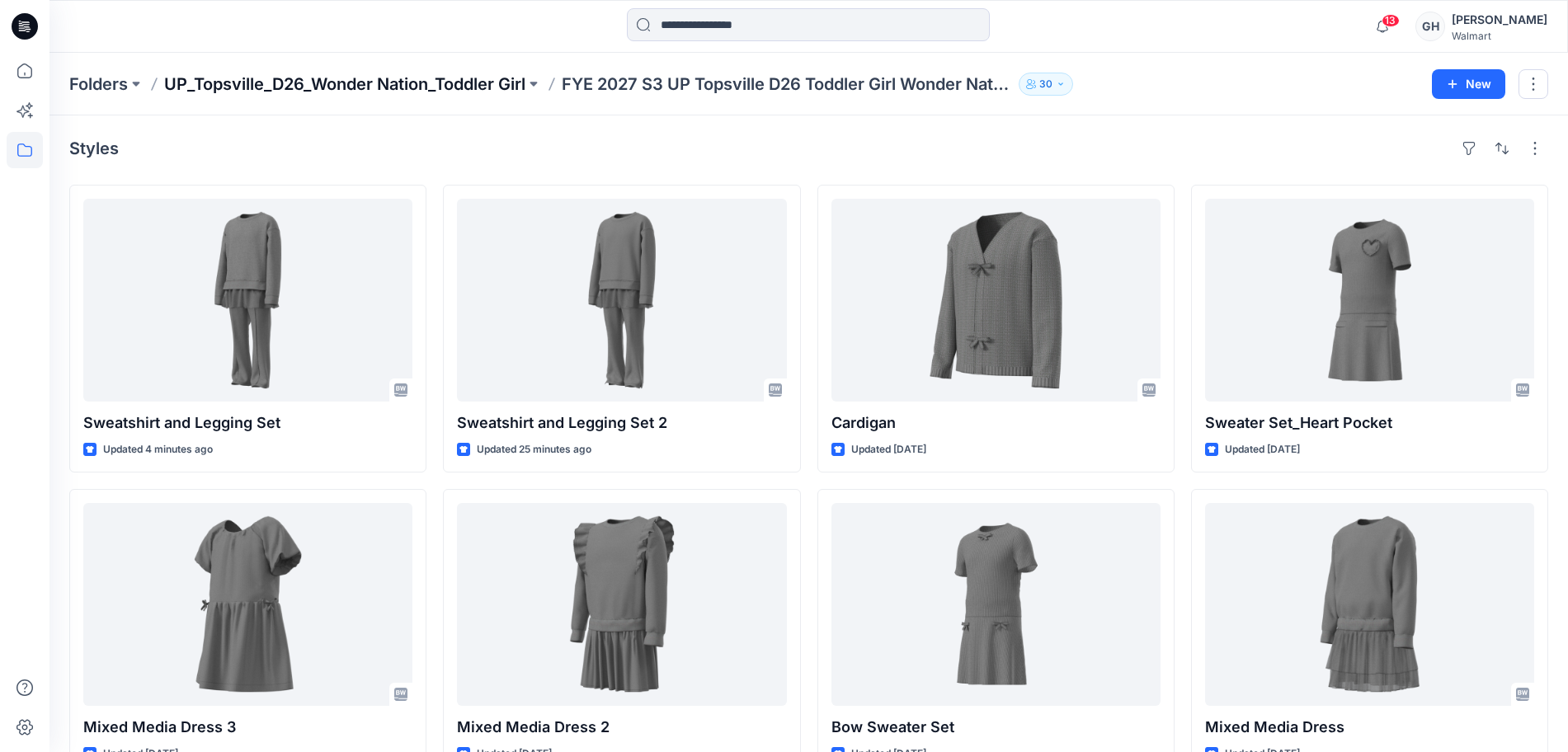
click at [405, 80] on p "UP_Topsville_D26_Wonder Nation_Toddler Girl" at bounding box center [344, 84] width 362 height 23
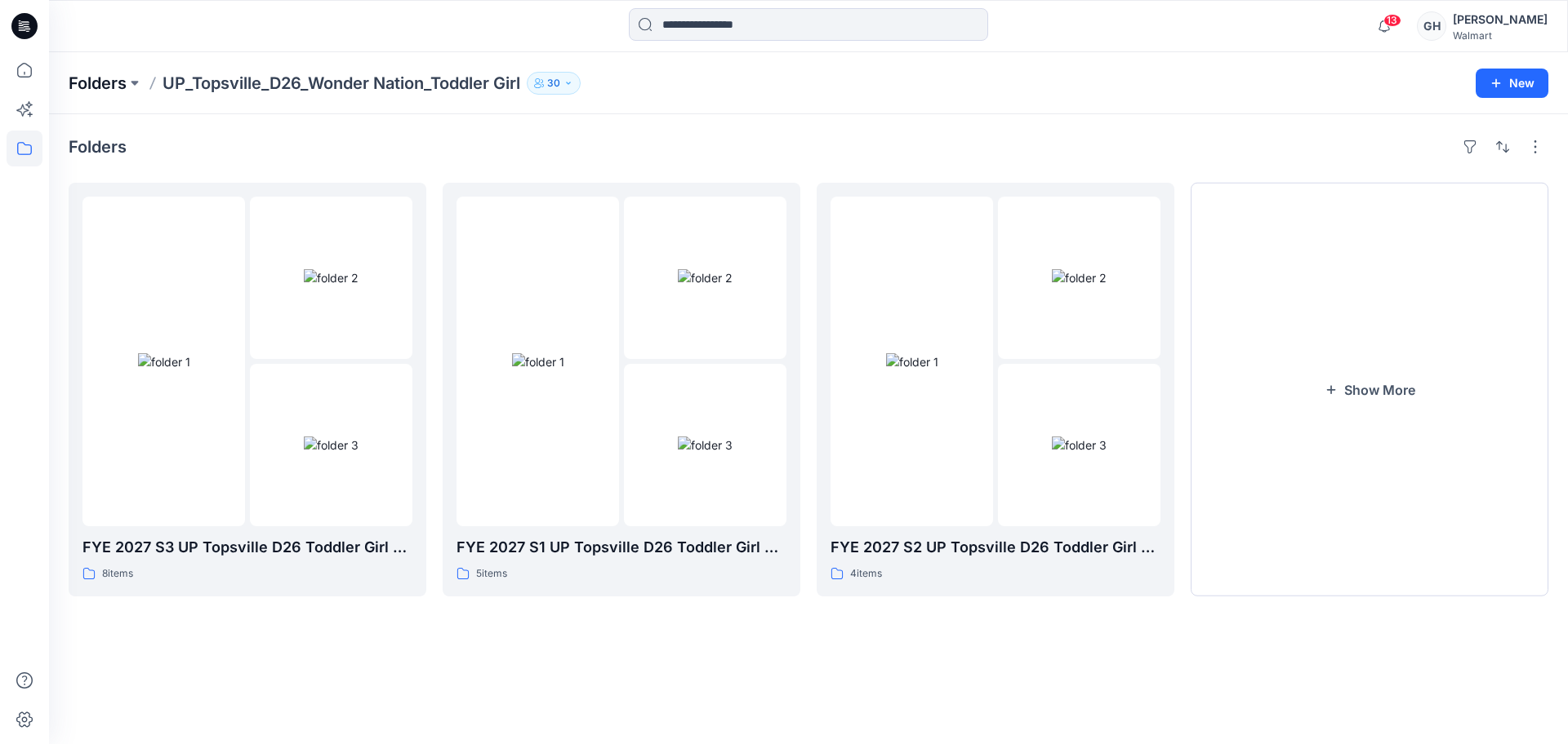
click at [83, 85] on p "Folders" at bounding box center [97, 83] width 58 height 23
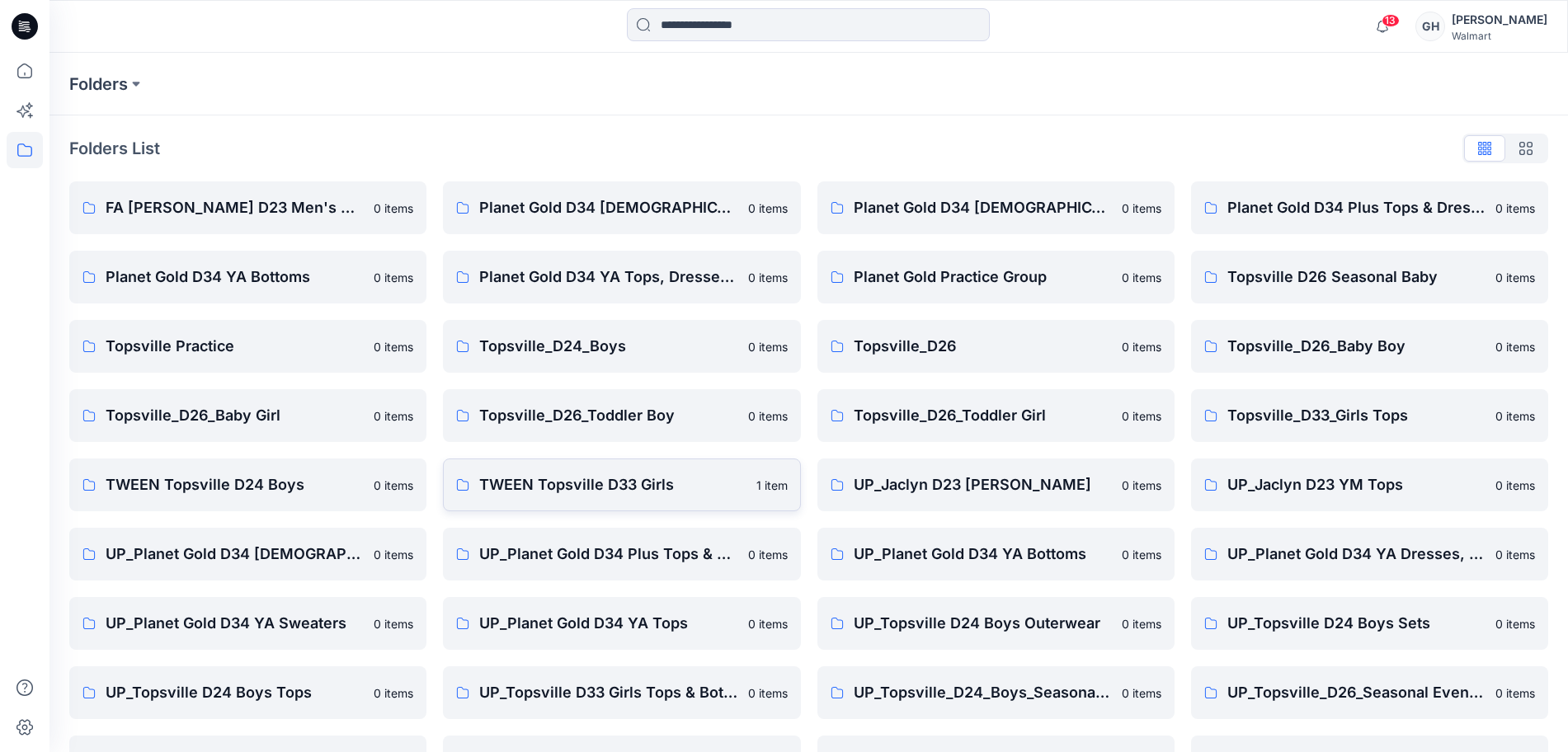
click at [524, 466] on link "TWEEN Topsville D33 Girls 1 item" at bounding box center [622, 485] width 357 height 53
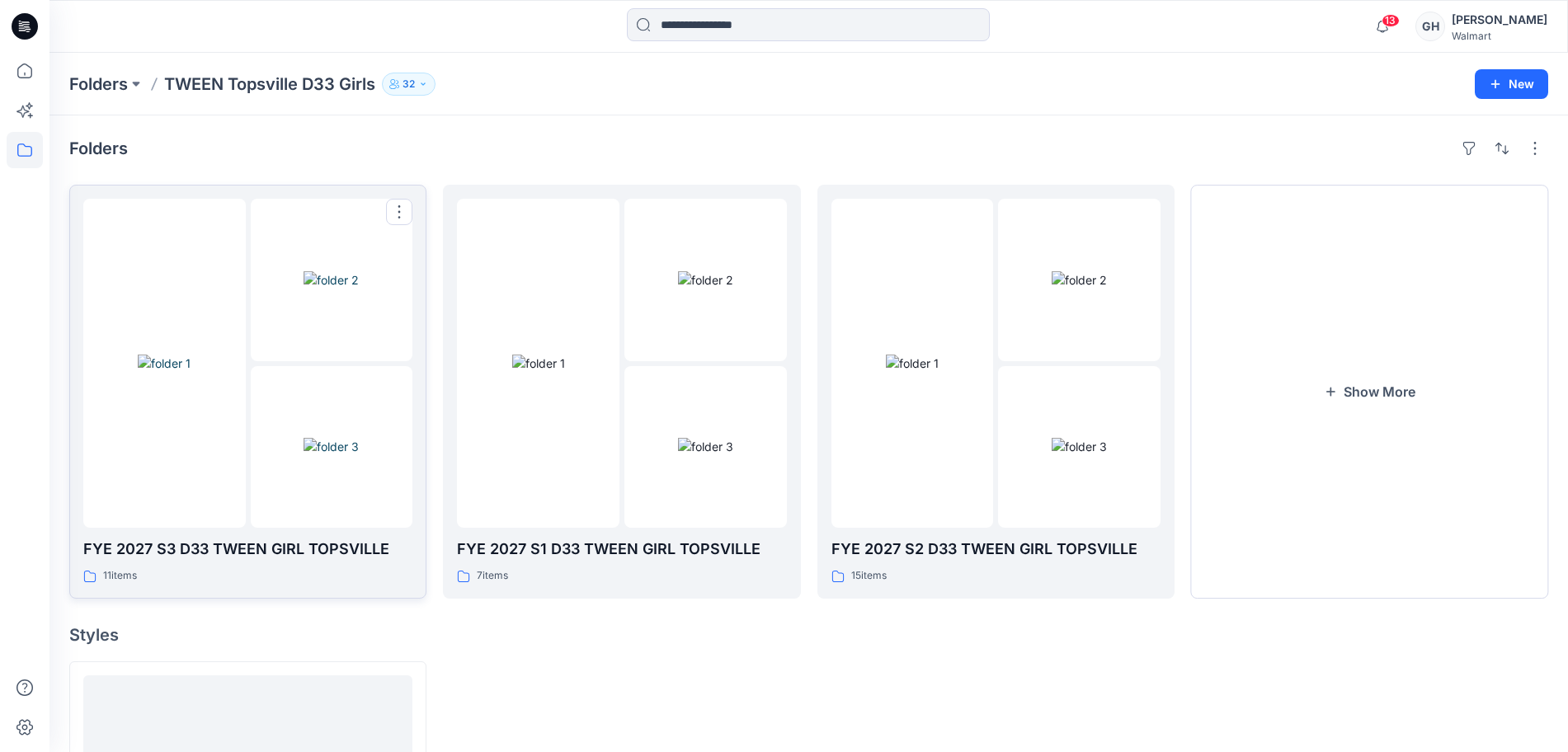
click at [303, 438] on img at bounding box center [331, 446] width 56 height 17
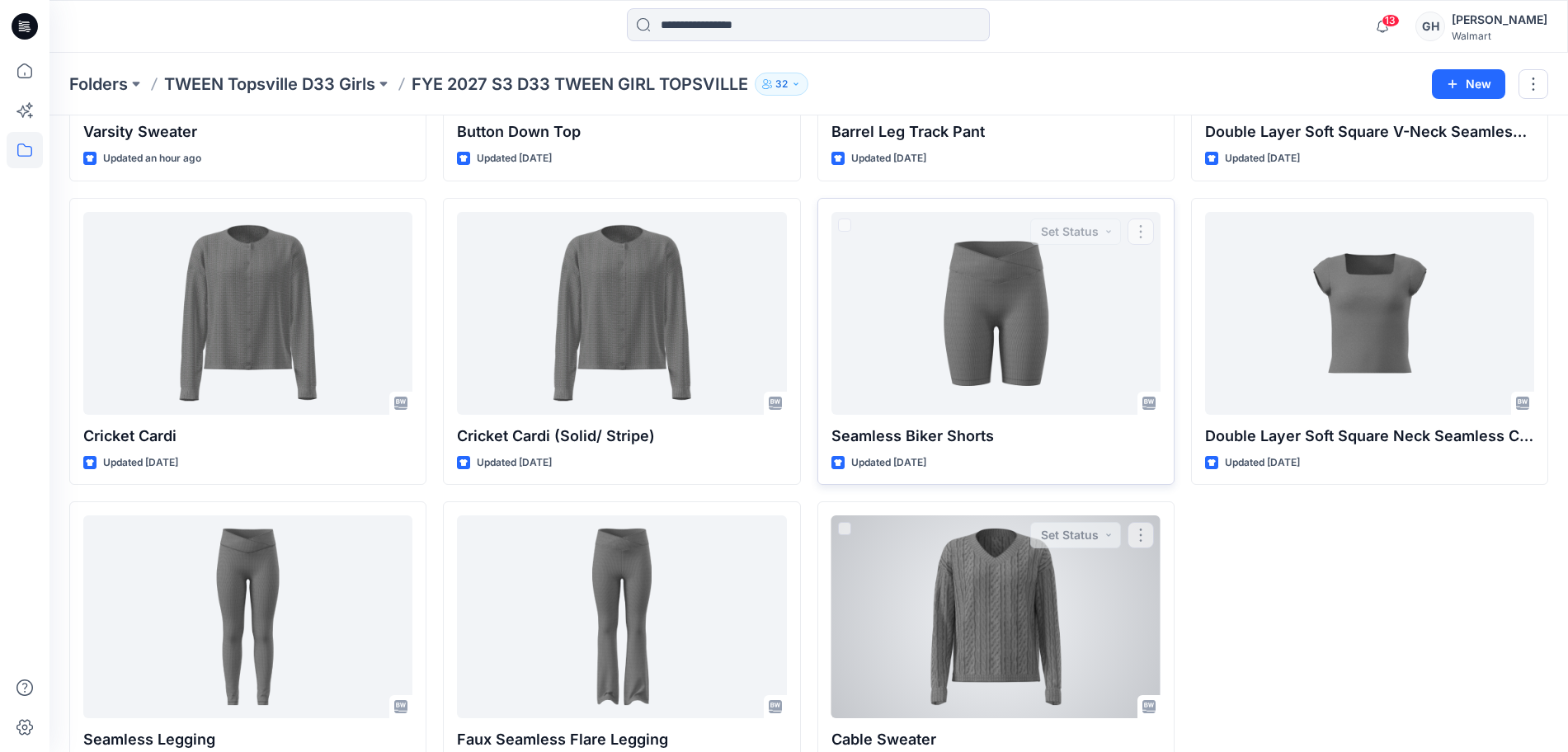
scroll to position [348, 0]
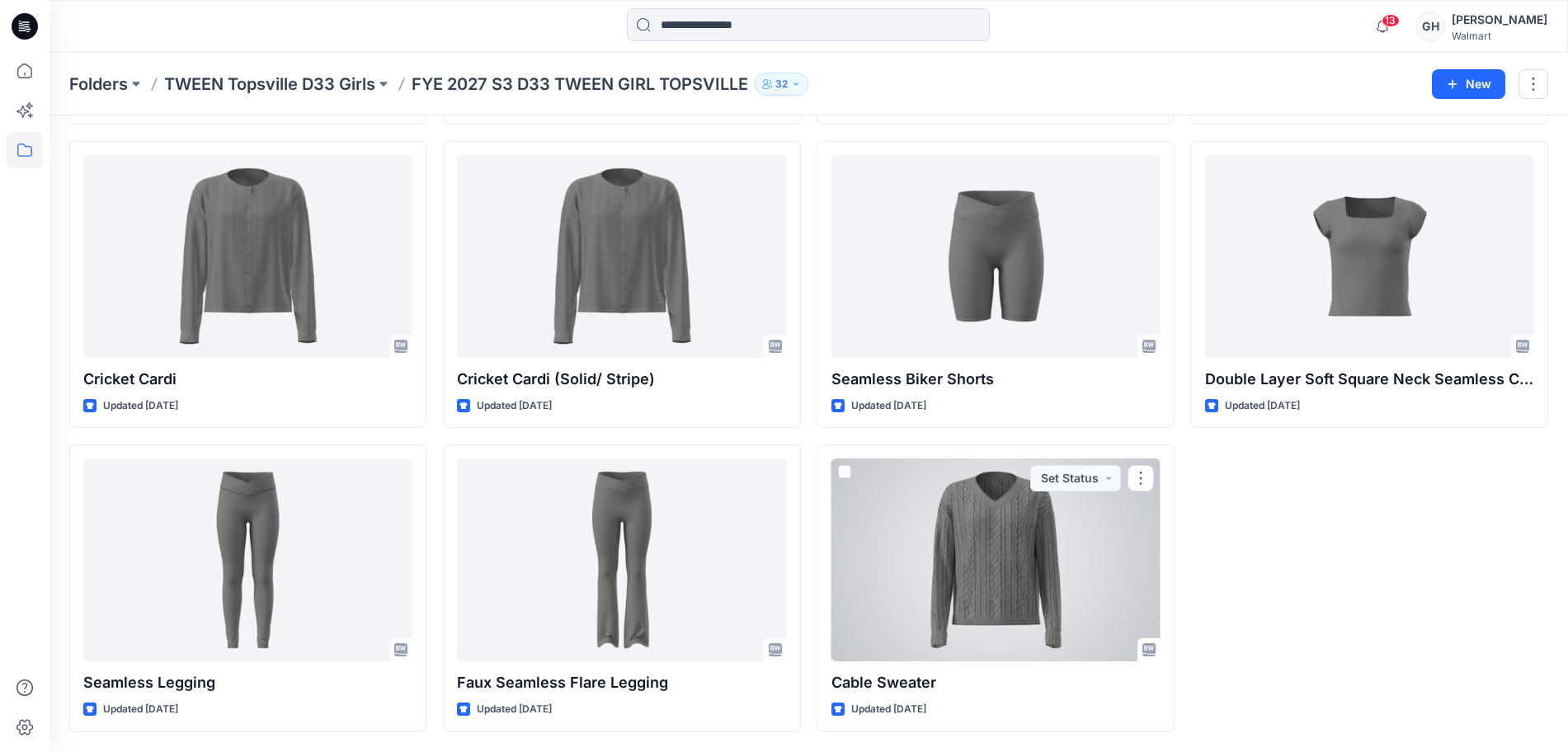
drag, startPoint x: 997, startPoint y: 584, endPoint x: 1050, endPoint y: 629, distance: 69.5
click at [997, 584] on div at bounding box center [996, 560] width 329 height 203
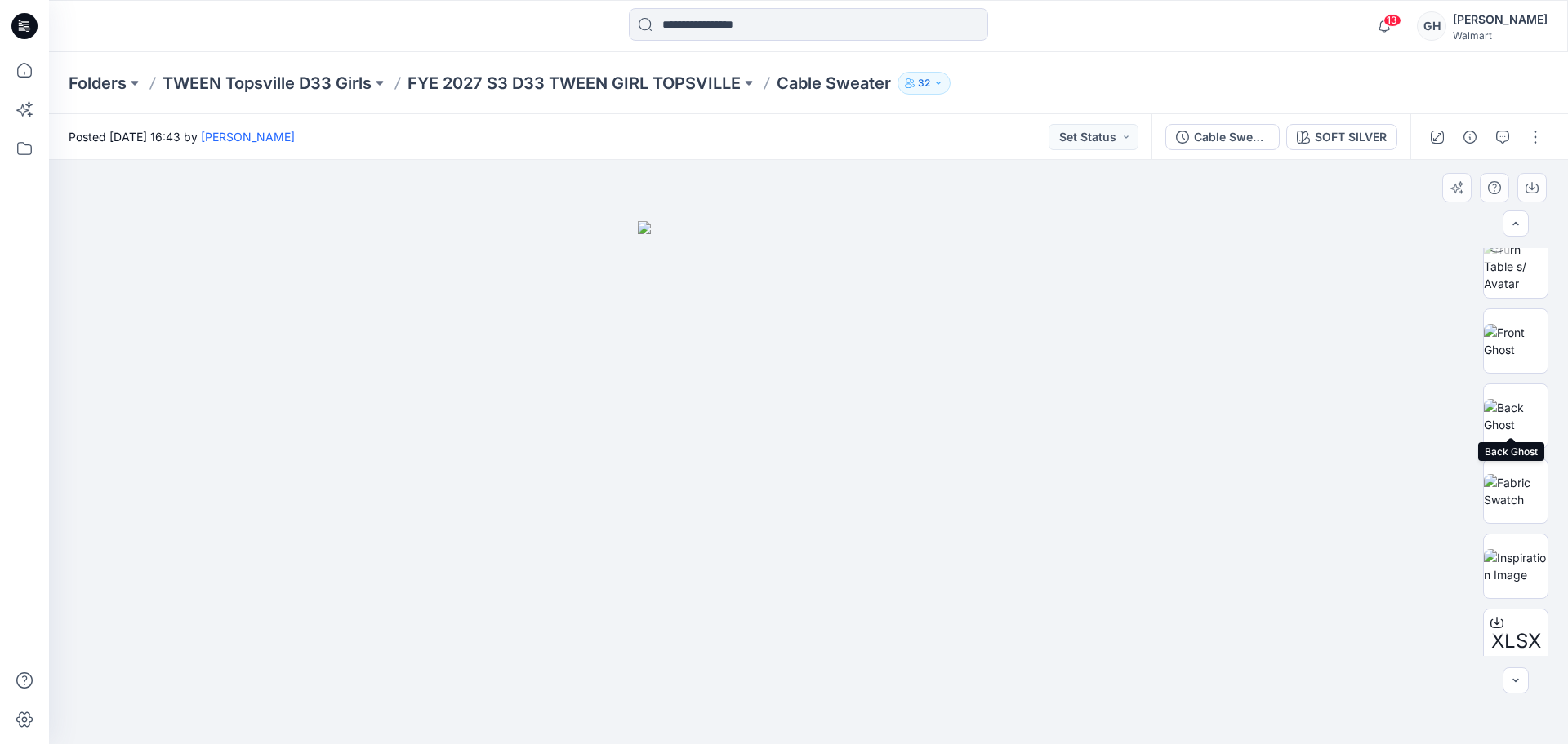
scroll to position [107, 0]
click at [1514, 479] on img at bounding box center [1516, 473] width 64 height 35
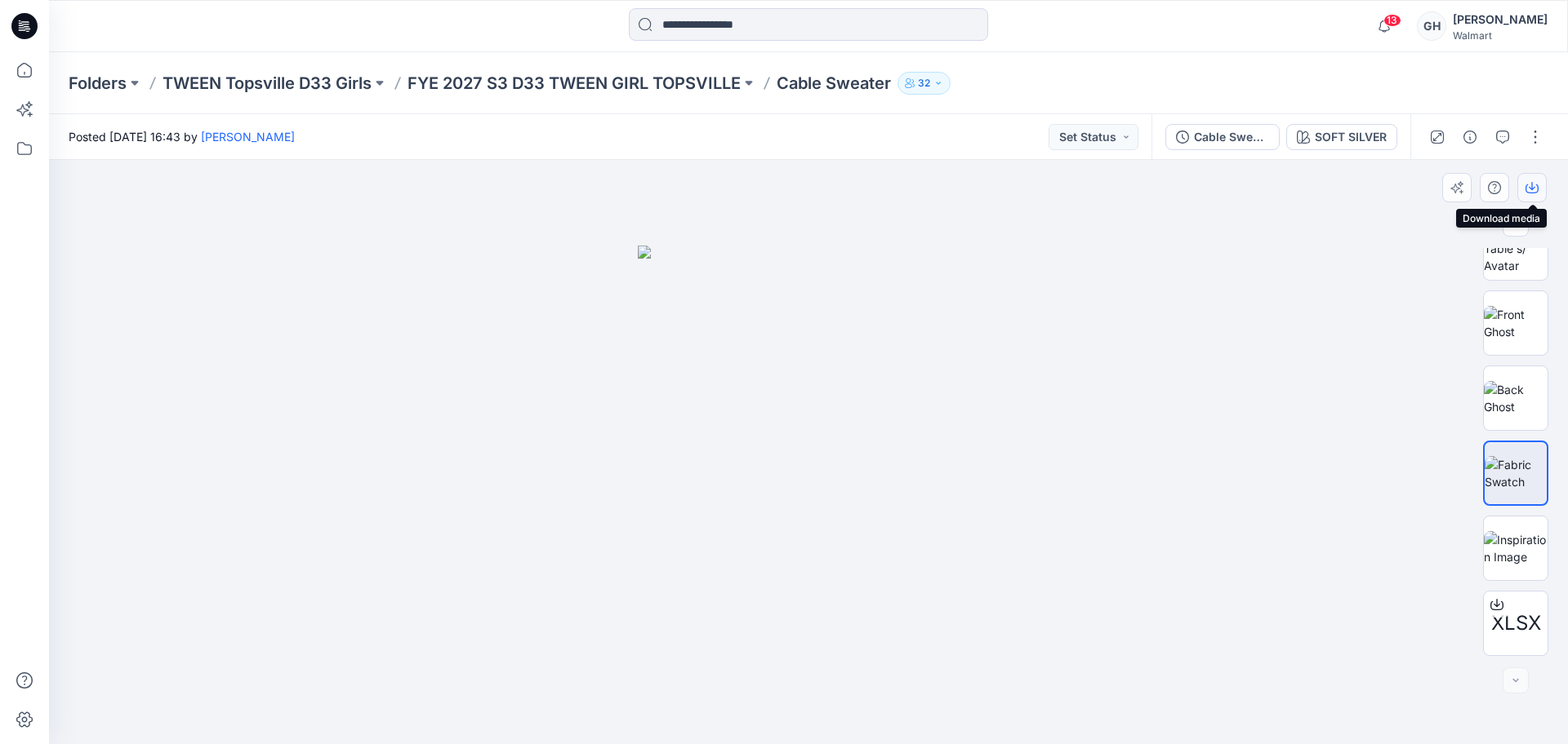
click at [1536, 187] on icon "button" at bounding box center [1532, 187] width 13 height 13
drag, startPoint x: 1503, startPoint y: 544, endPoint x: 1519, endPoint y: 492, distance: 54.4
click at [1503, 544] on img at bounding box center [1516, 549] width 64 height 35
click at [1534, 187] on icon "button" at bounding box center [1532, 187] width 13 height 13
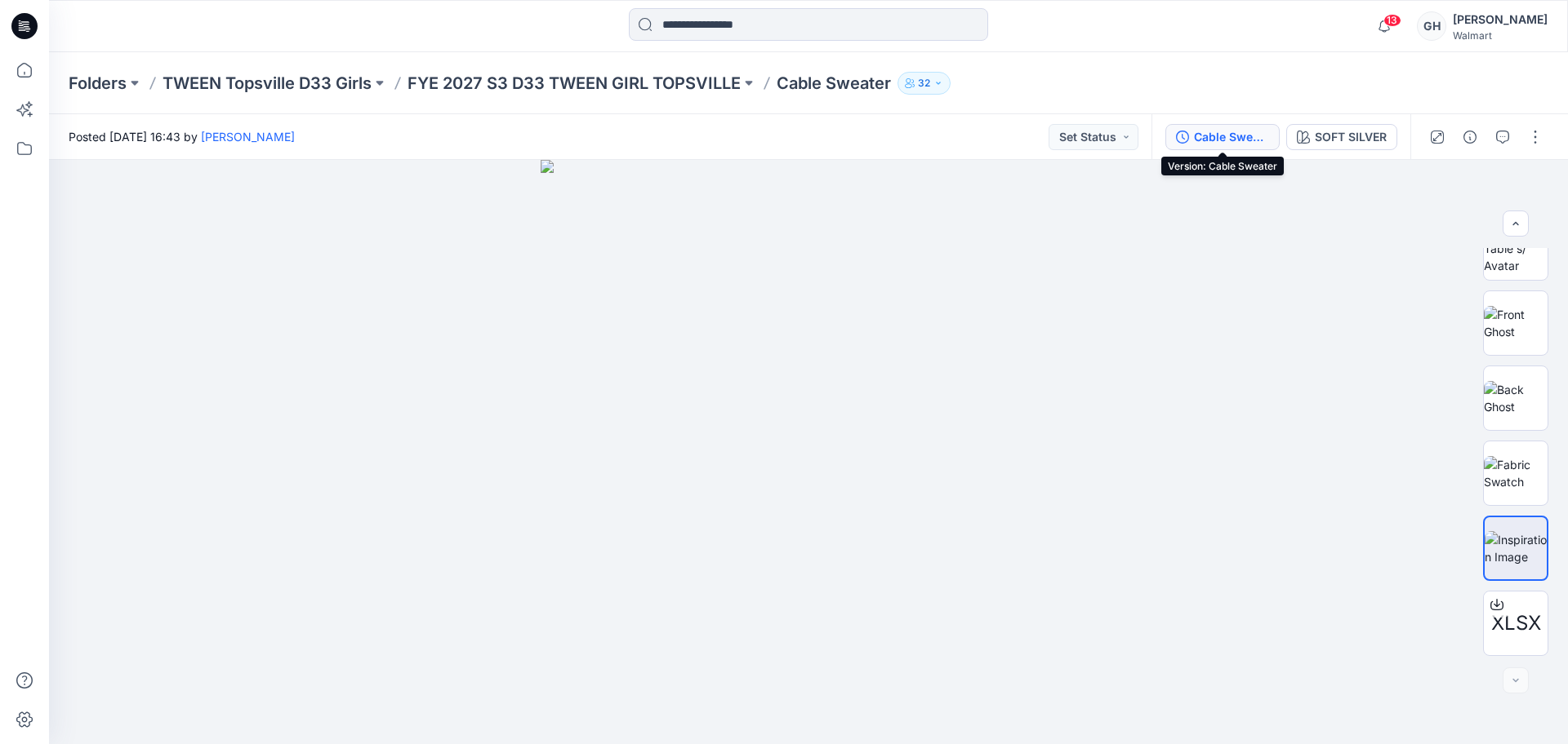
click at [1239, 135] on div "Cable Sweater" at bounding box center [1231, 137] width 76 height 18
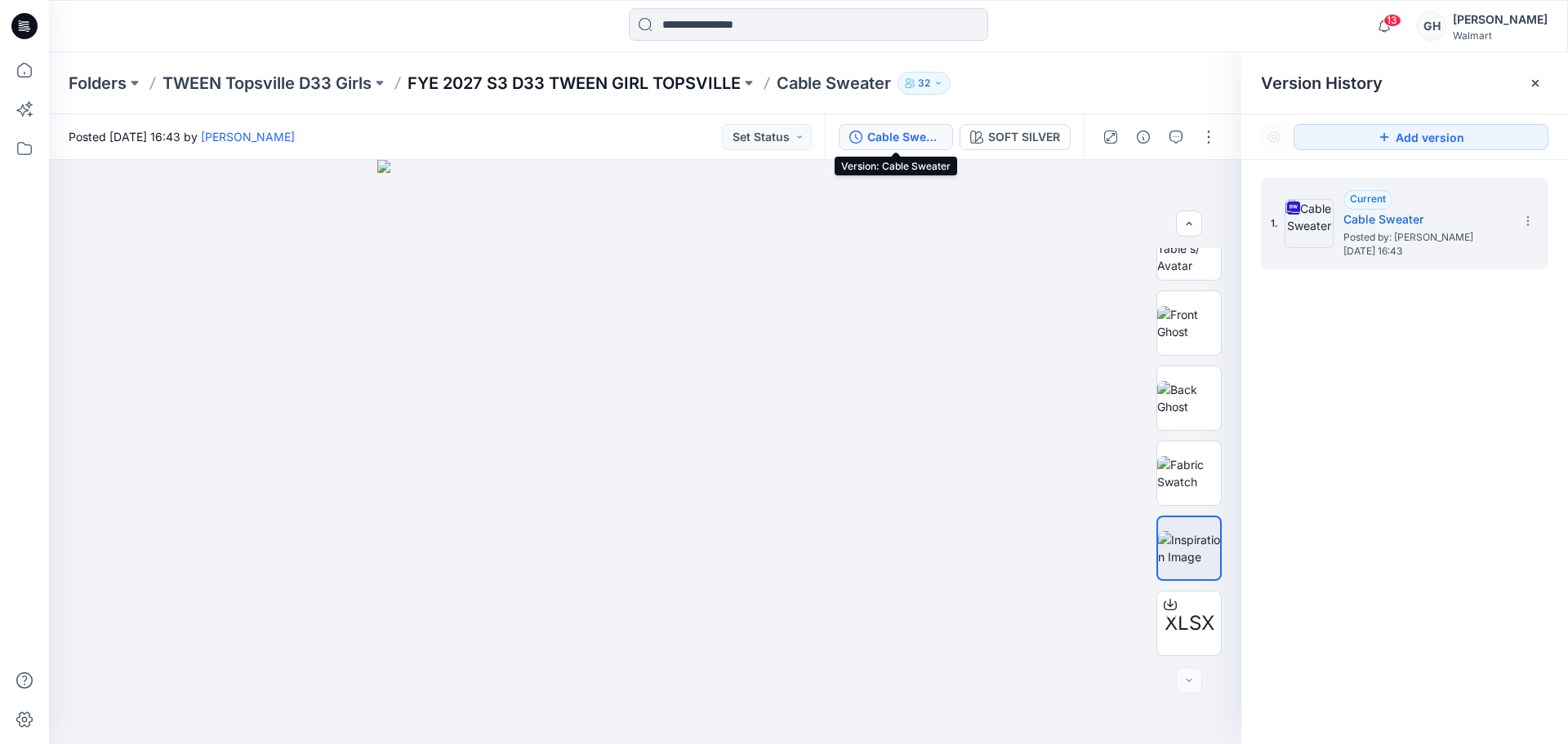
click at [657, 91] on p "FYE 2027 S3 D33 TWEEN GIRL TOPSVILLE" at bounding box center [574, 83] width 333 height 23
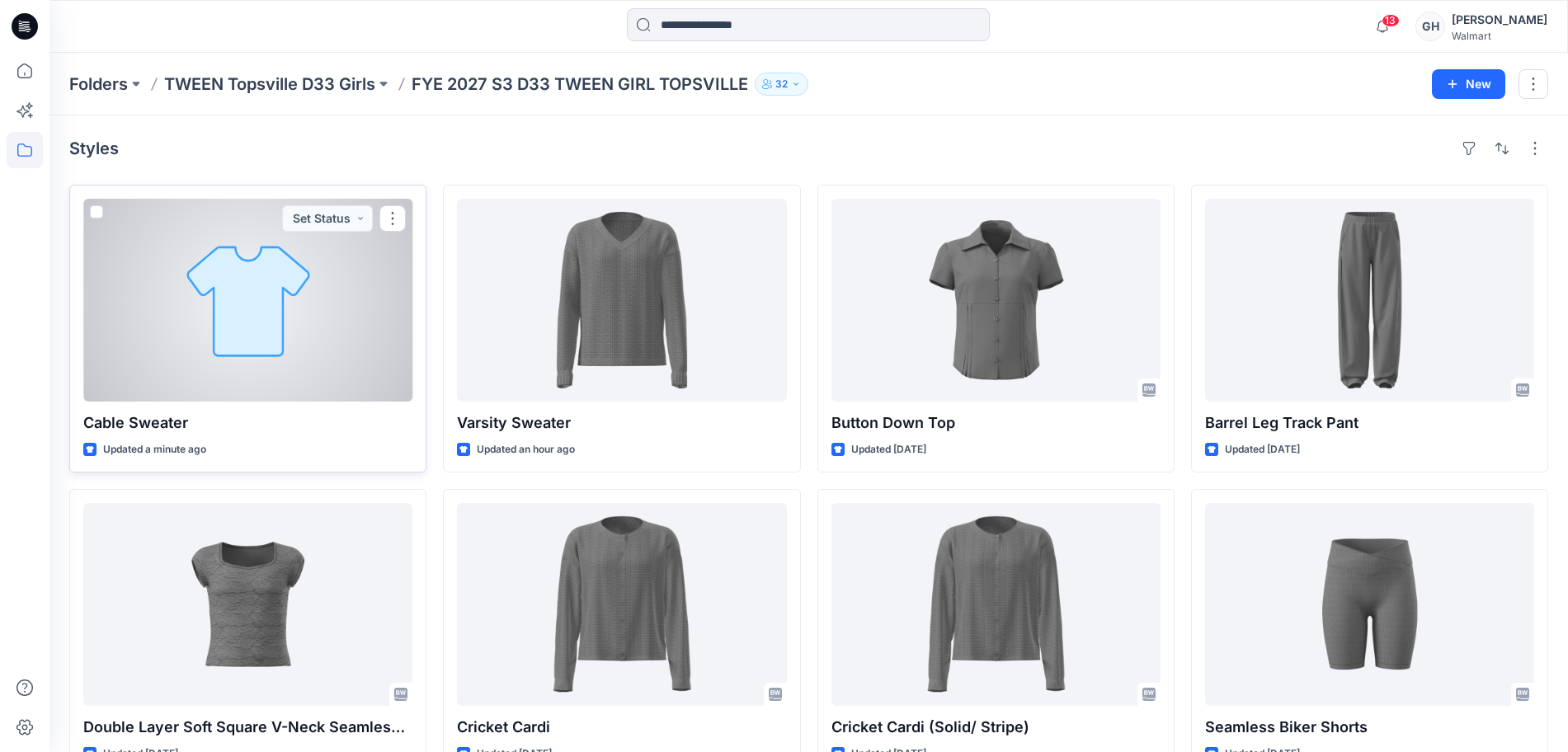
click at [262, 361] on div at bounding box center [248, 301] width 329 height 203
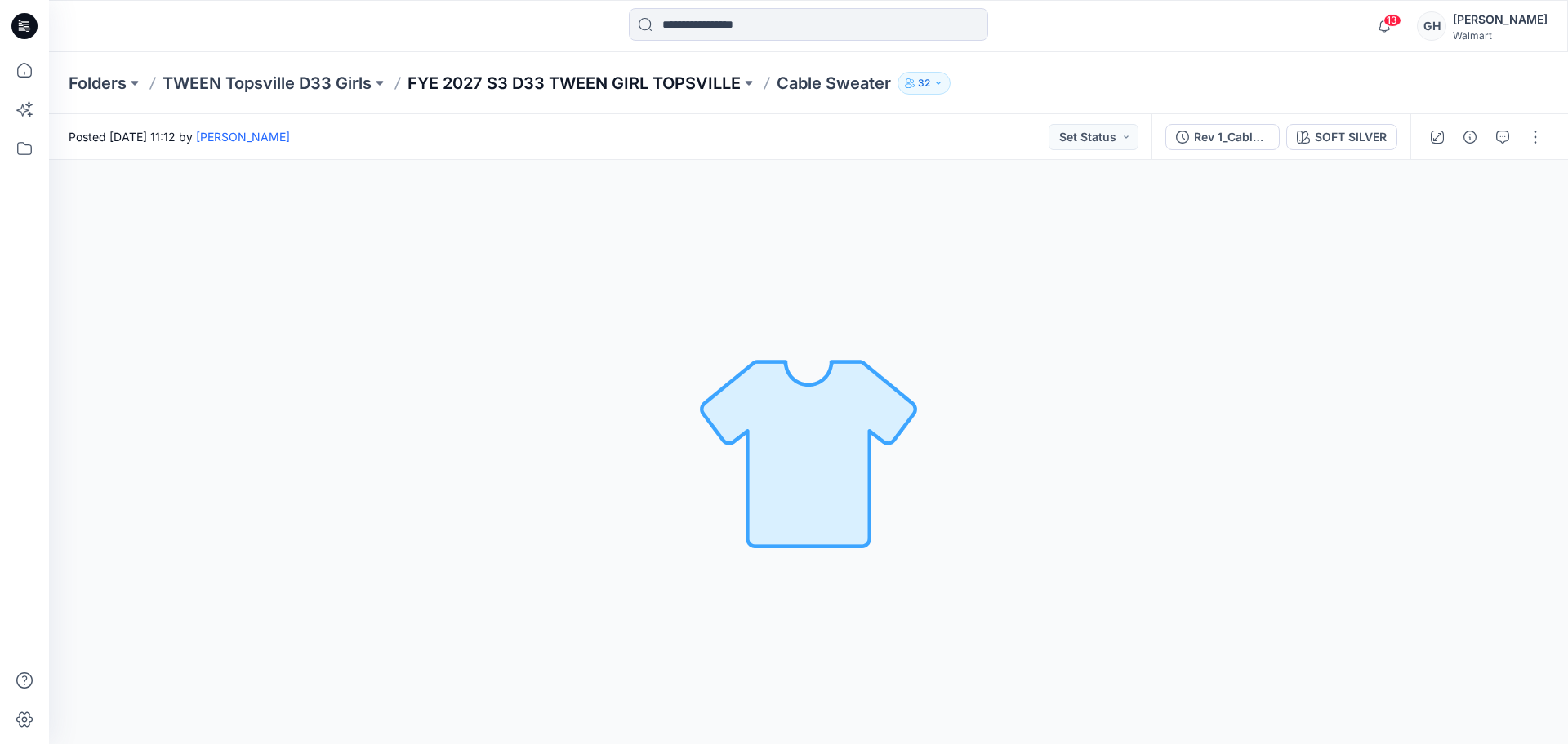
click at [542, 83] on p "FYE 2027 S3 D33 TWEEN GIRL TOPSVILLE" at bounding box center [574, 83] width 333 height 23
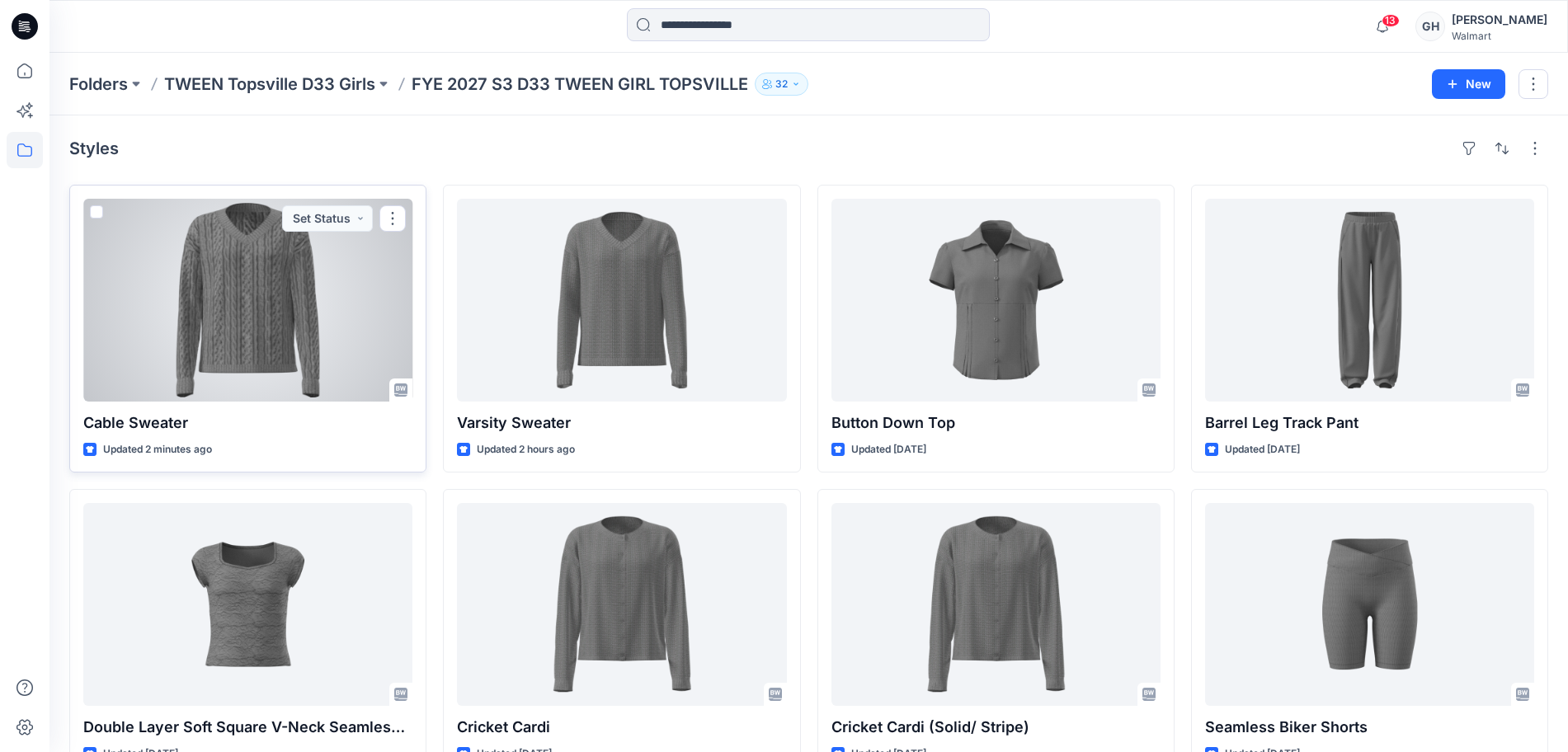
click at [253, 263] on div at bounding box center [248, 301] width 329 height 203
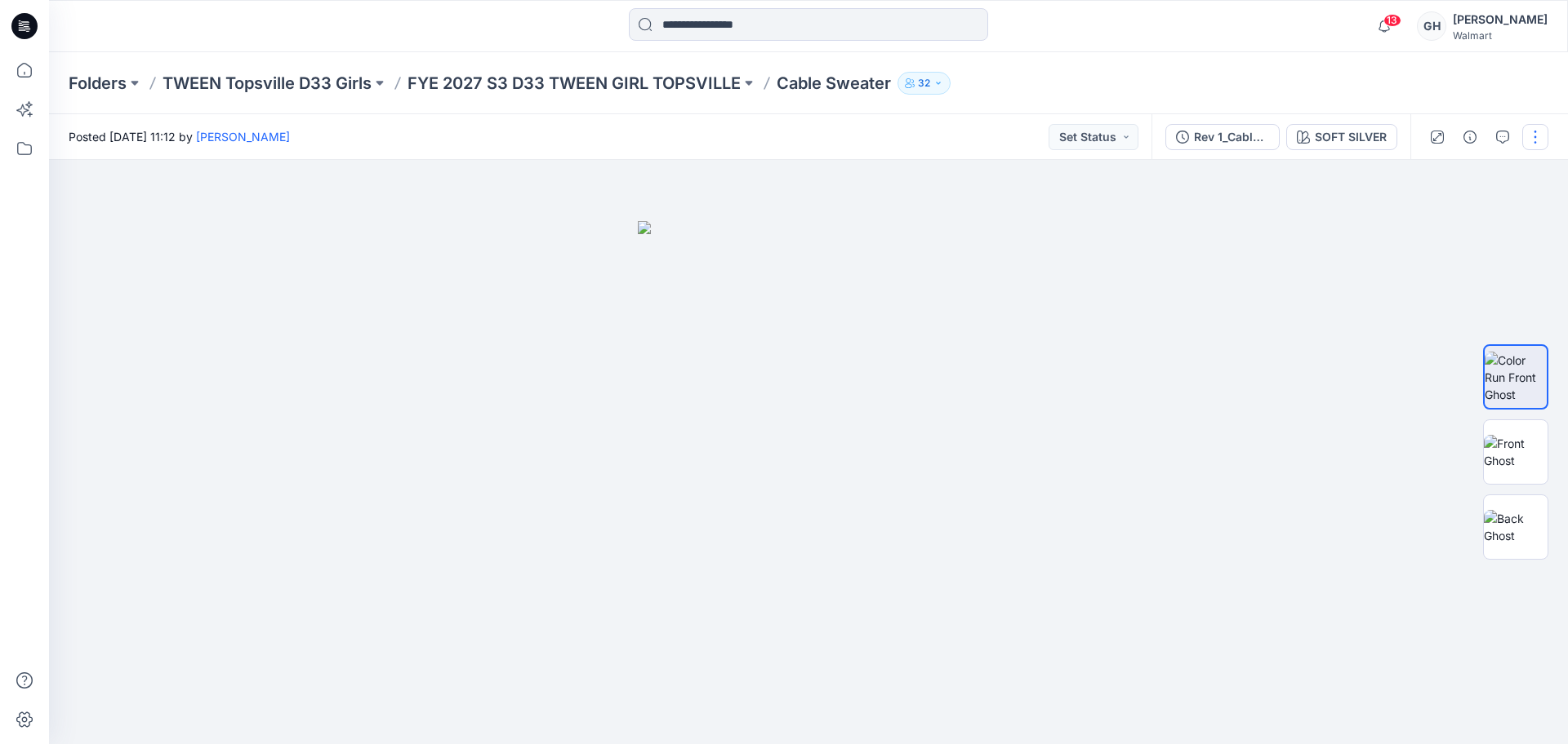
click at [1527, 142] on button "button" at bounding box center [1535, 137] width 26 height 26
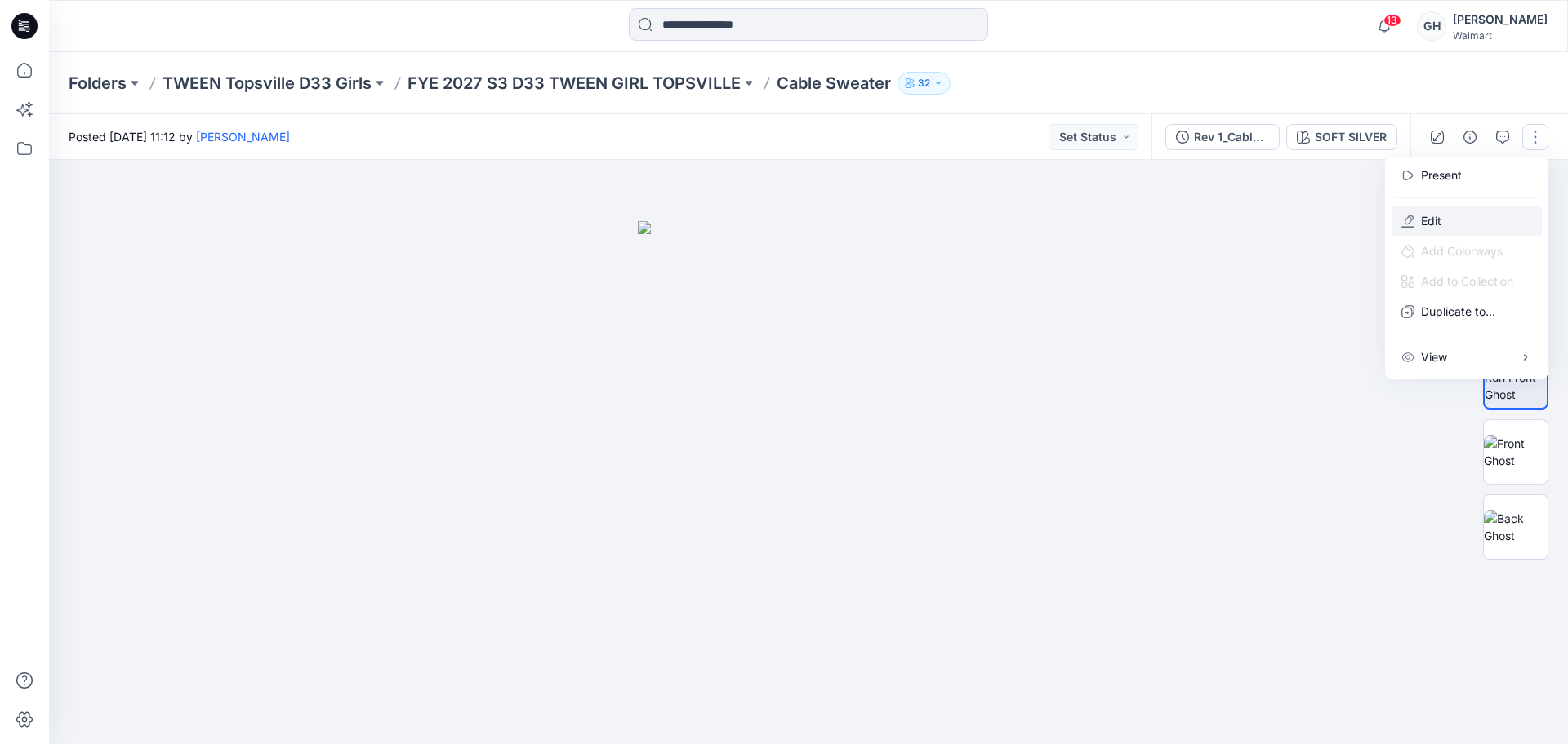
click at [1473, 210] on button "Edit" at bounding box center [1467, 221] width 150 height 30
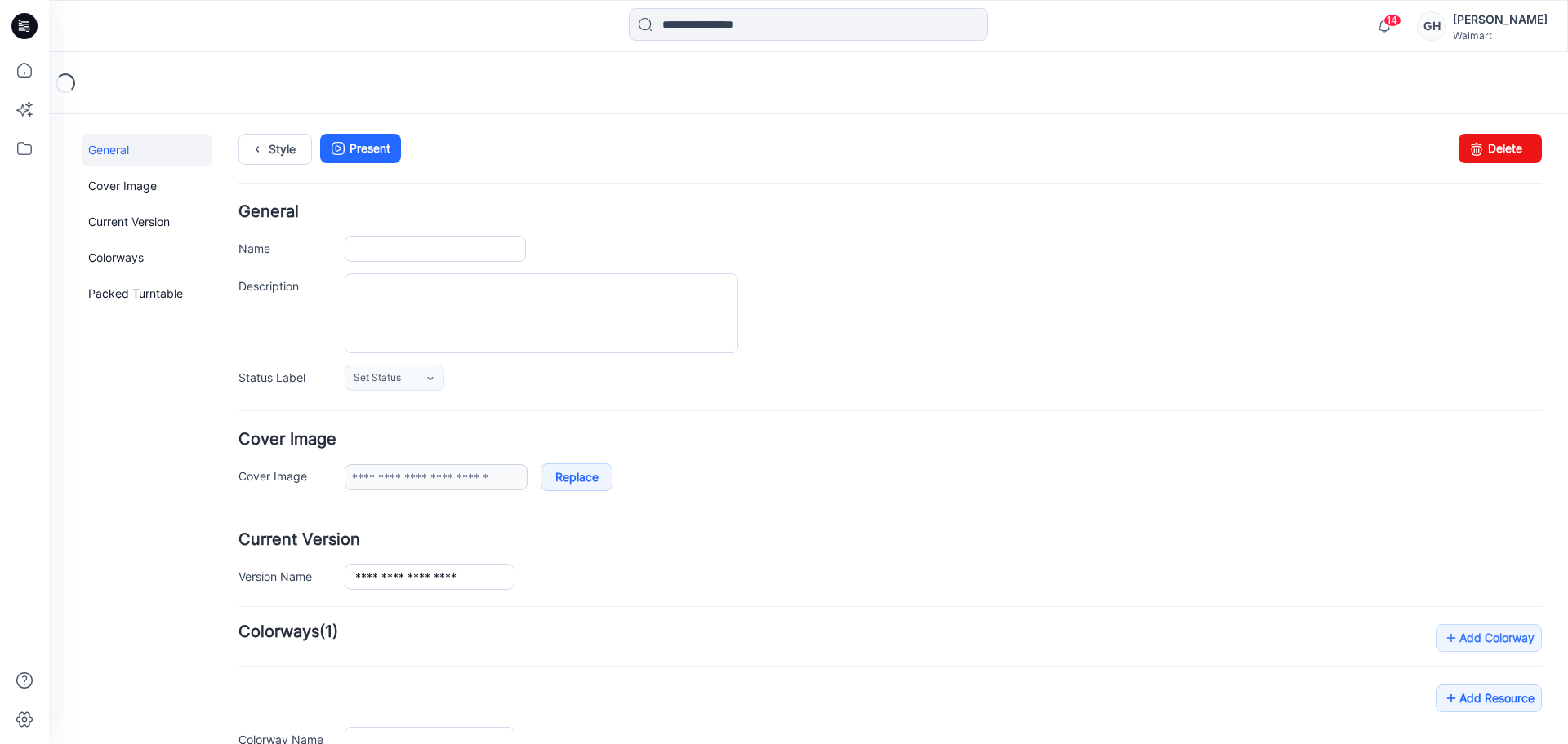
type input "**********"
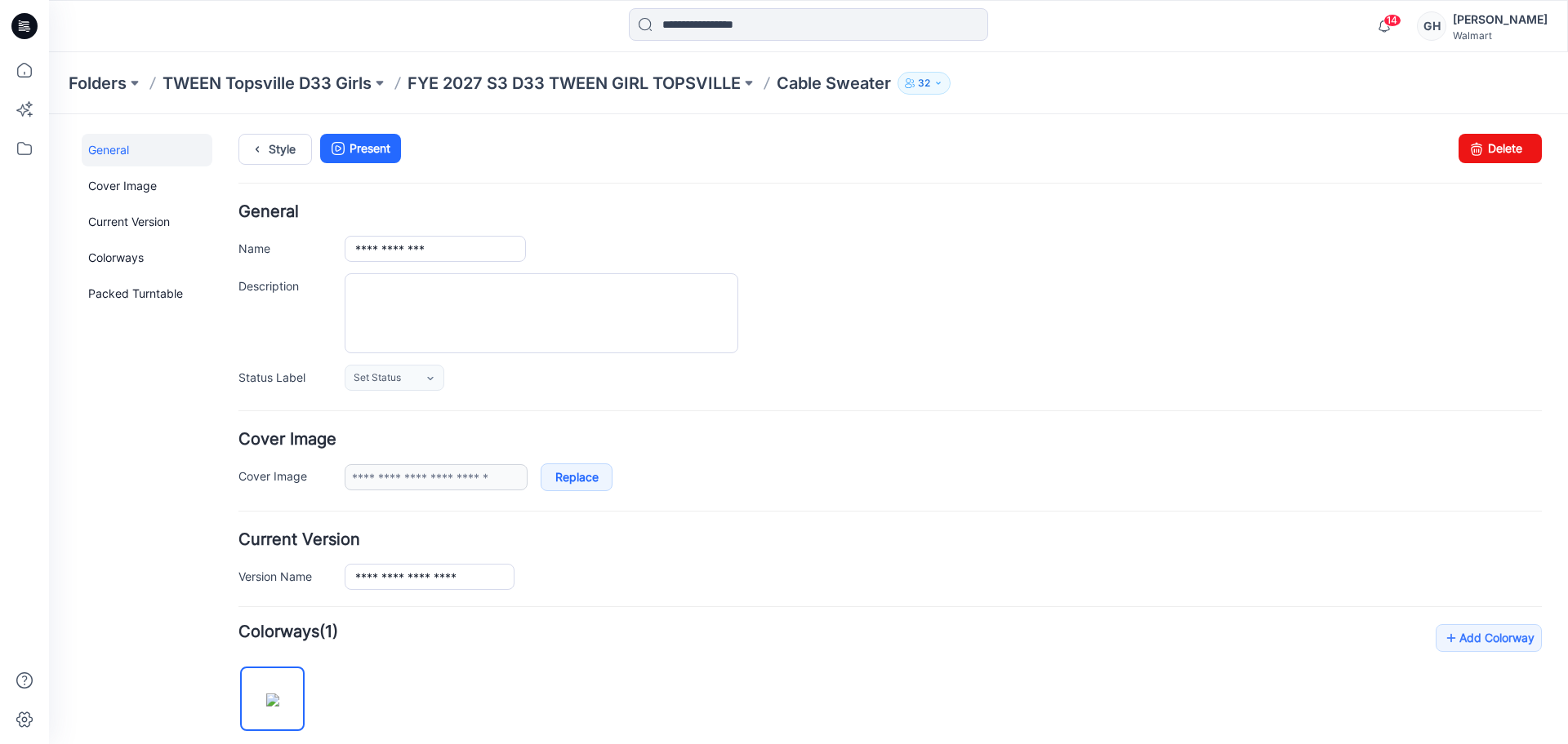
scroll to position [408, 0]
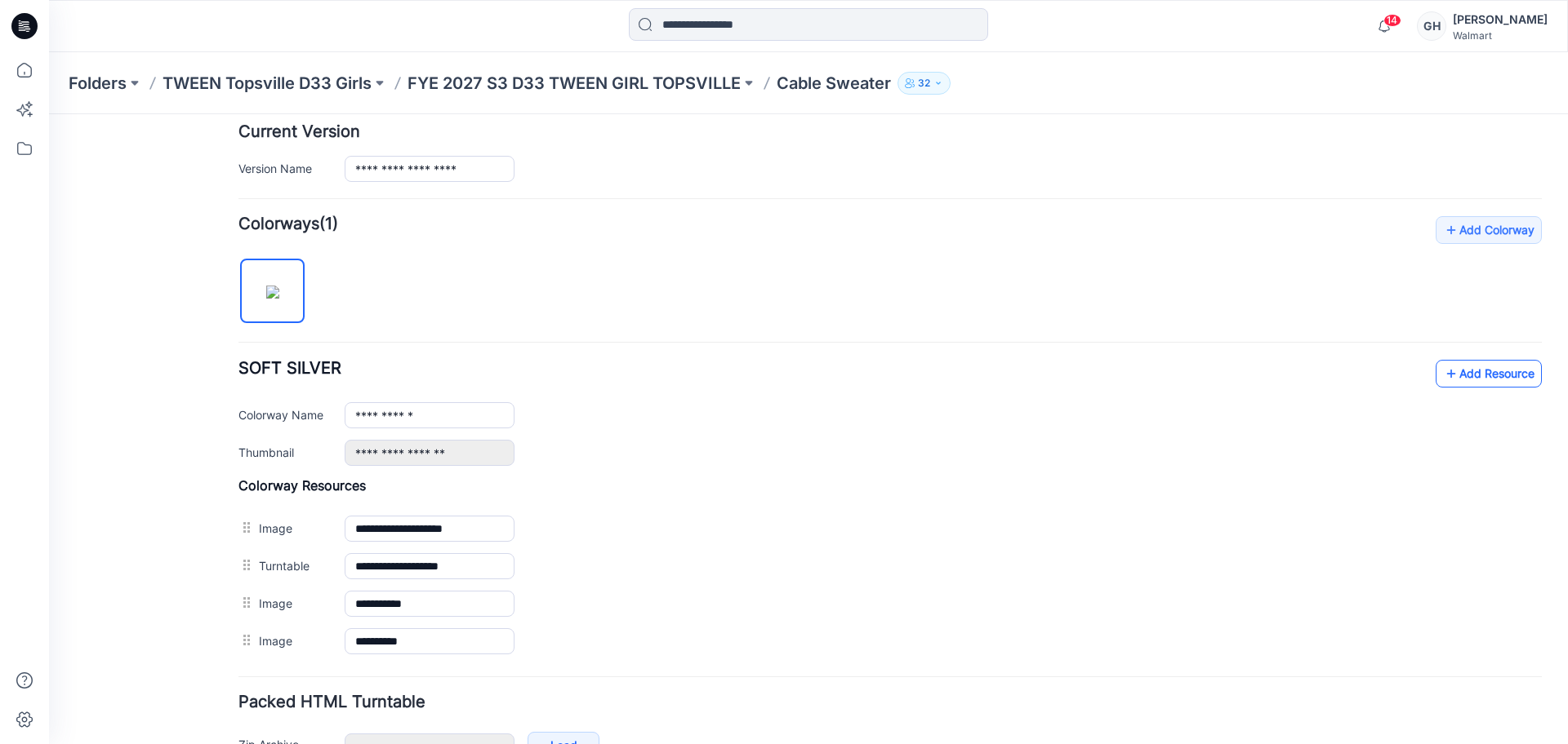
click at [1444, 364] on link "Add Resource" at bounding box center [1489, 373] width 107 height 28
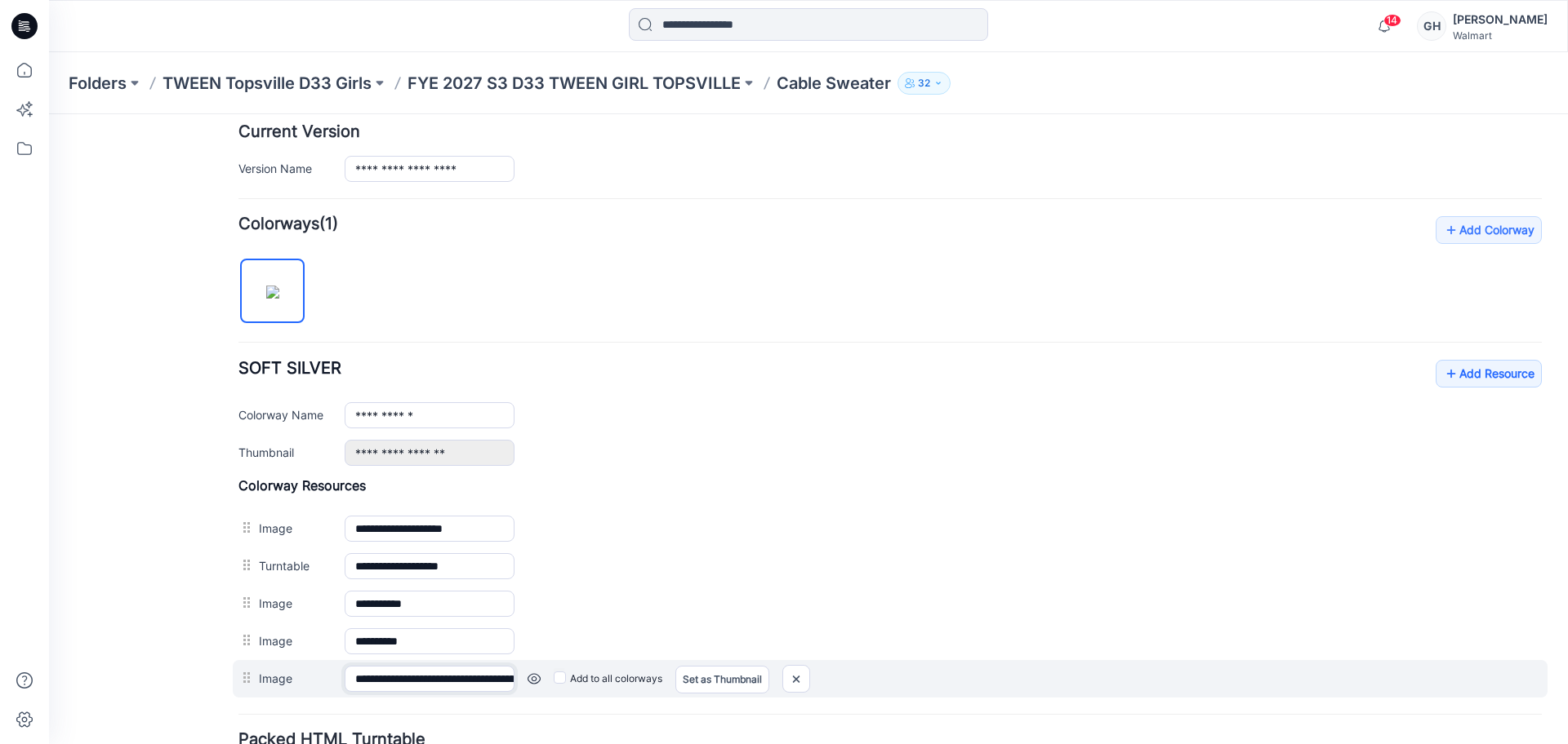
click at [408, 681] on input "**********" at bounding box center [429, 678] width 170 height 26
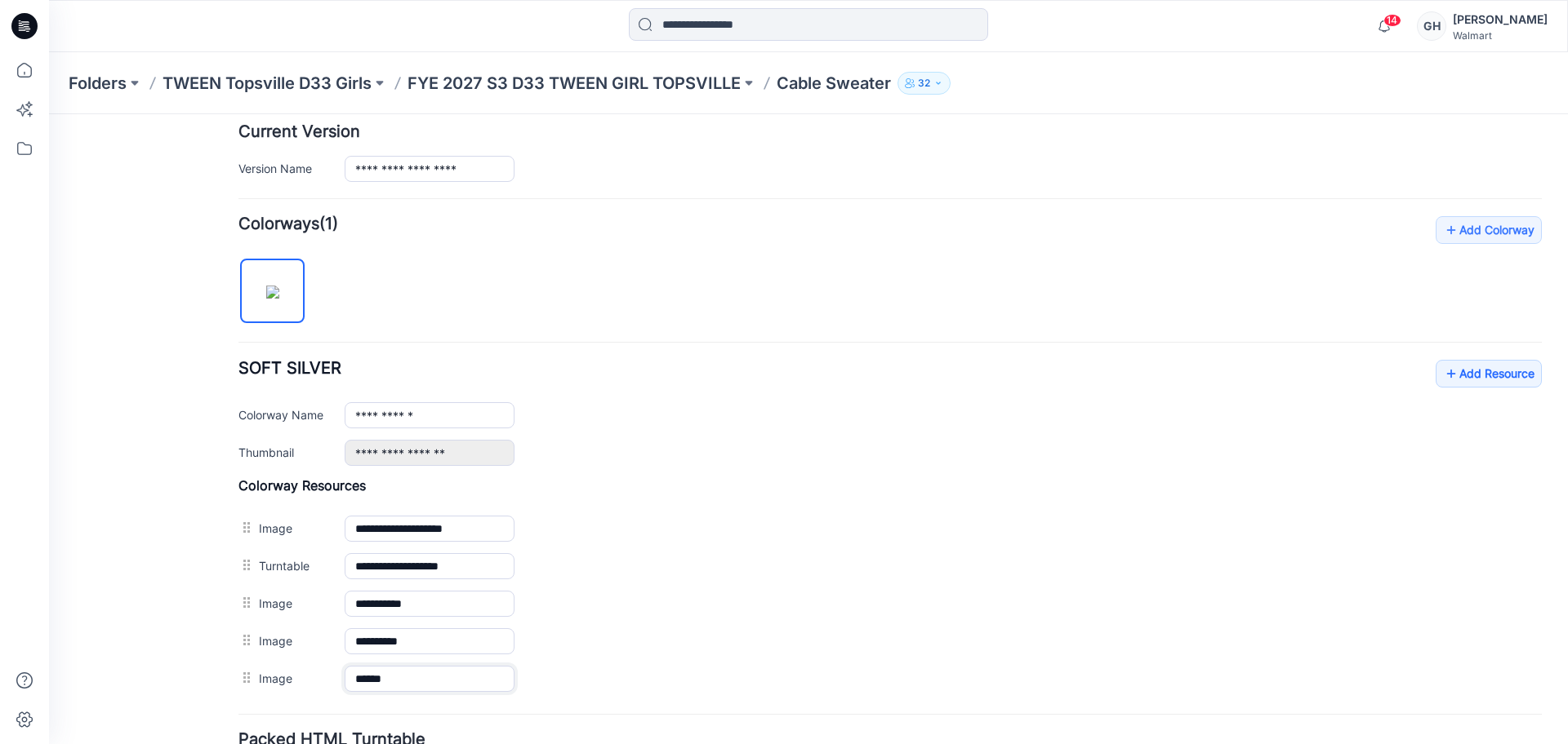
type input "******"
click at [174, 649] on div "General Cover Image Current Version Colorways Packed Turntable" at bounding box center [147, 297] width 131 height 1143
click at [1444, 378] on icon at bounding box center [1452, 373] width 16 height 26
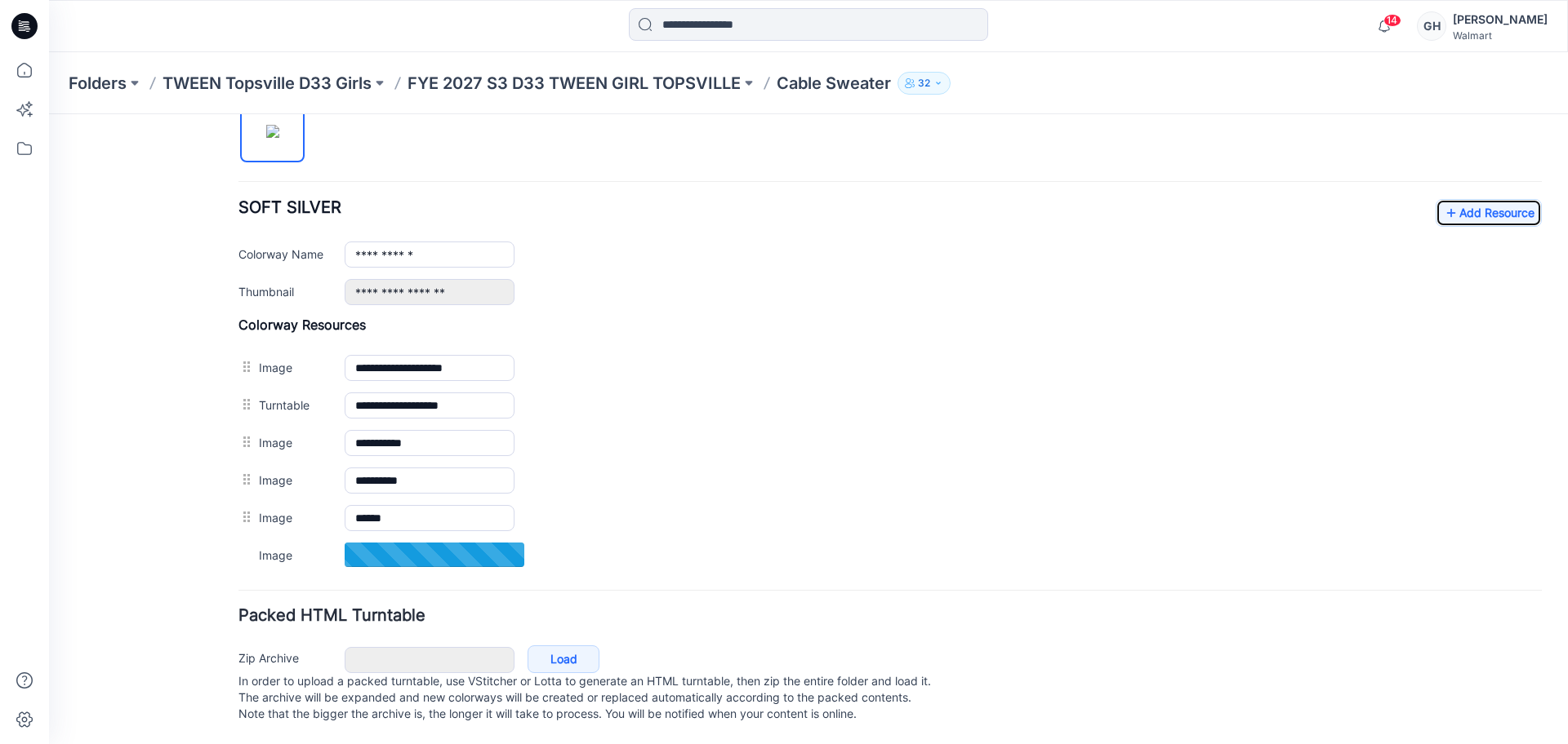
scroll to position [585, 0]
click at [402, 542] on input "**********" at bounding box center [429, 554] width 170 height 26
type input "**********"
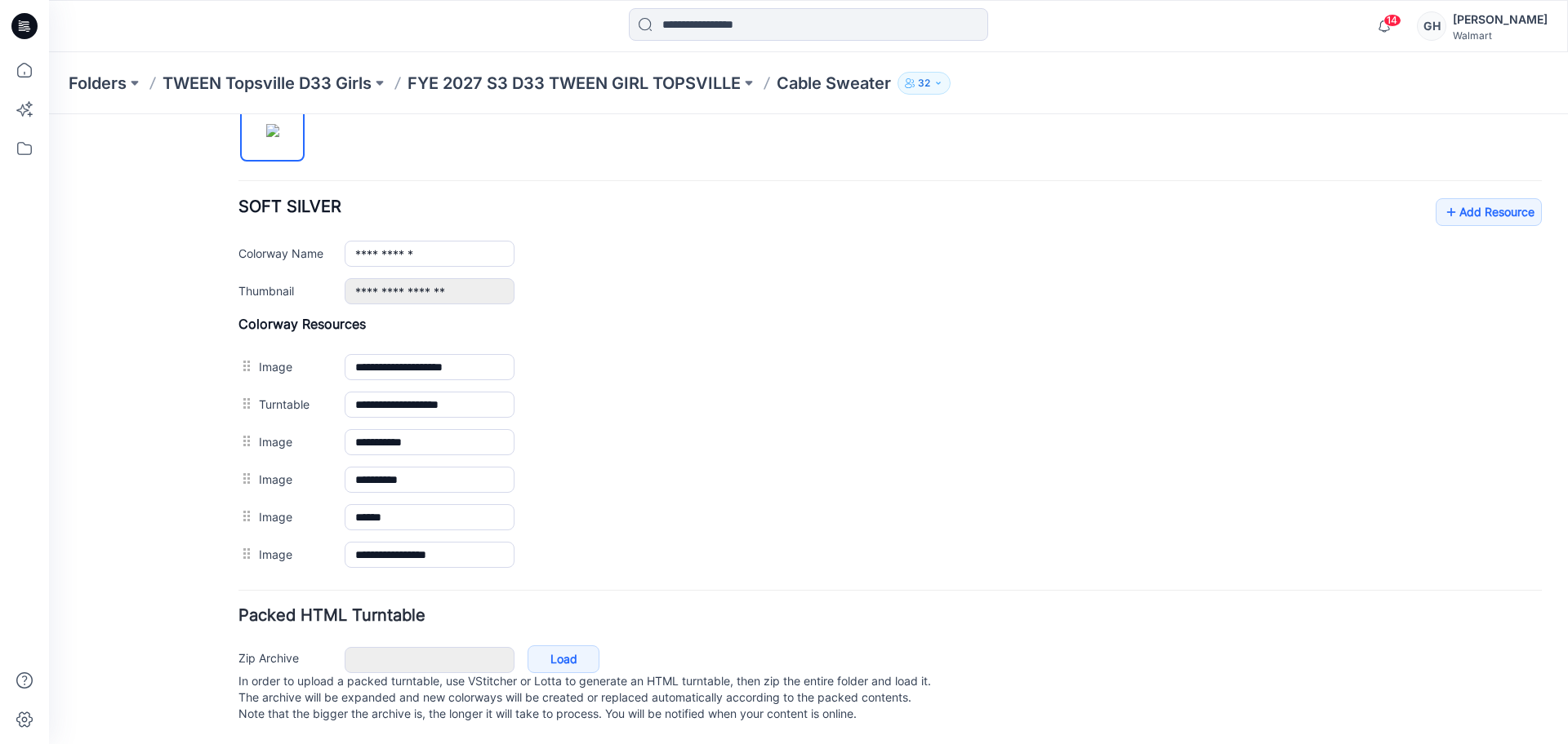
click at [224, 495] on div "**********" at bounding box center [799, 145] width 1500 height 1200
click at [1493, 202] on link "Add Resource" at bounding box center [1489, 211] width 107 height 28
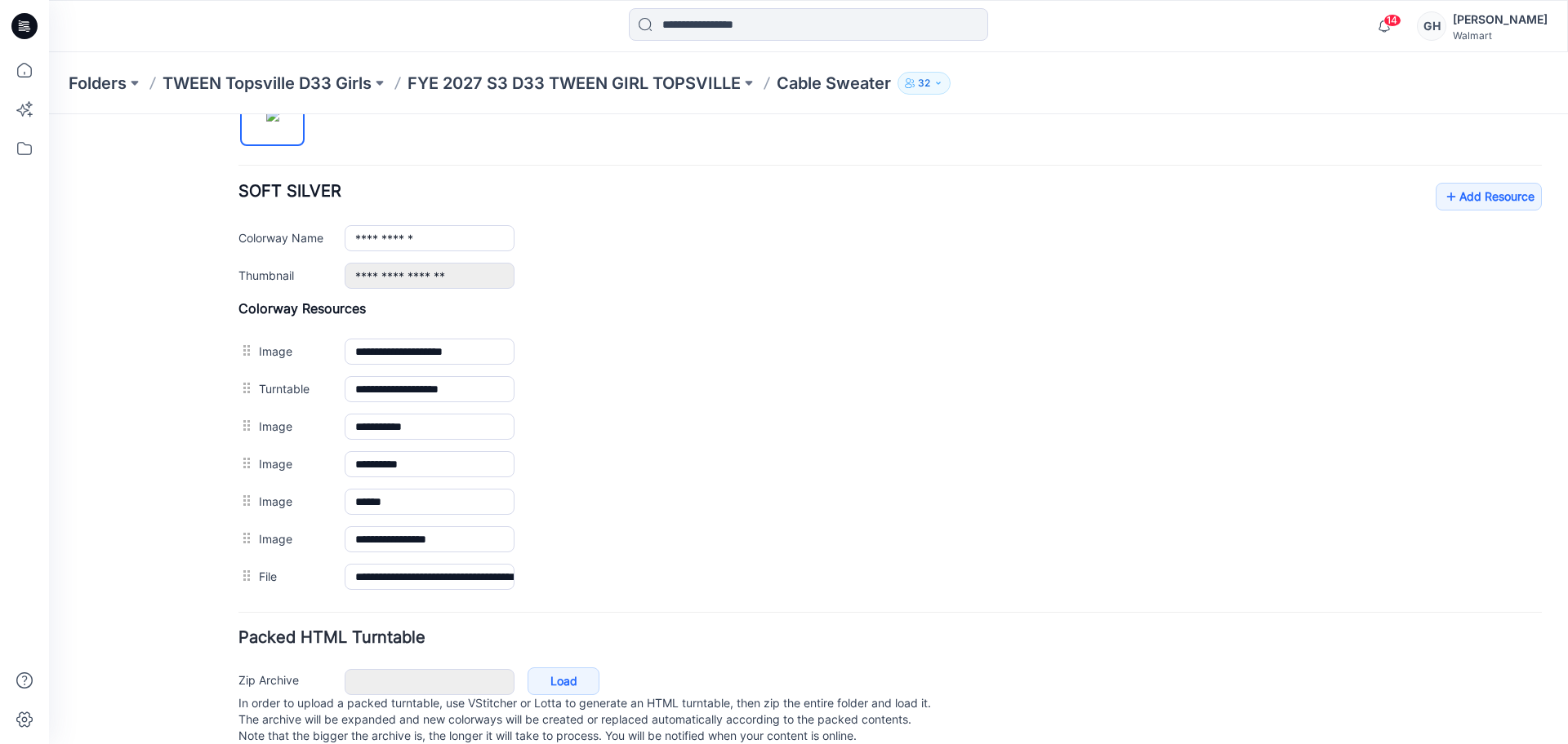
click at [625, 72] on p "FYE 2027 S3 D33 TWEEN GIRL TOPSVILLE" at bounding box center [574, 83] width 333 height 23
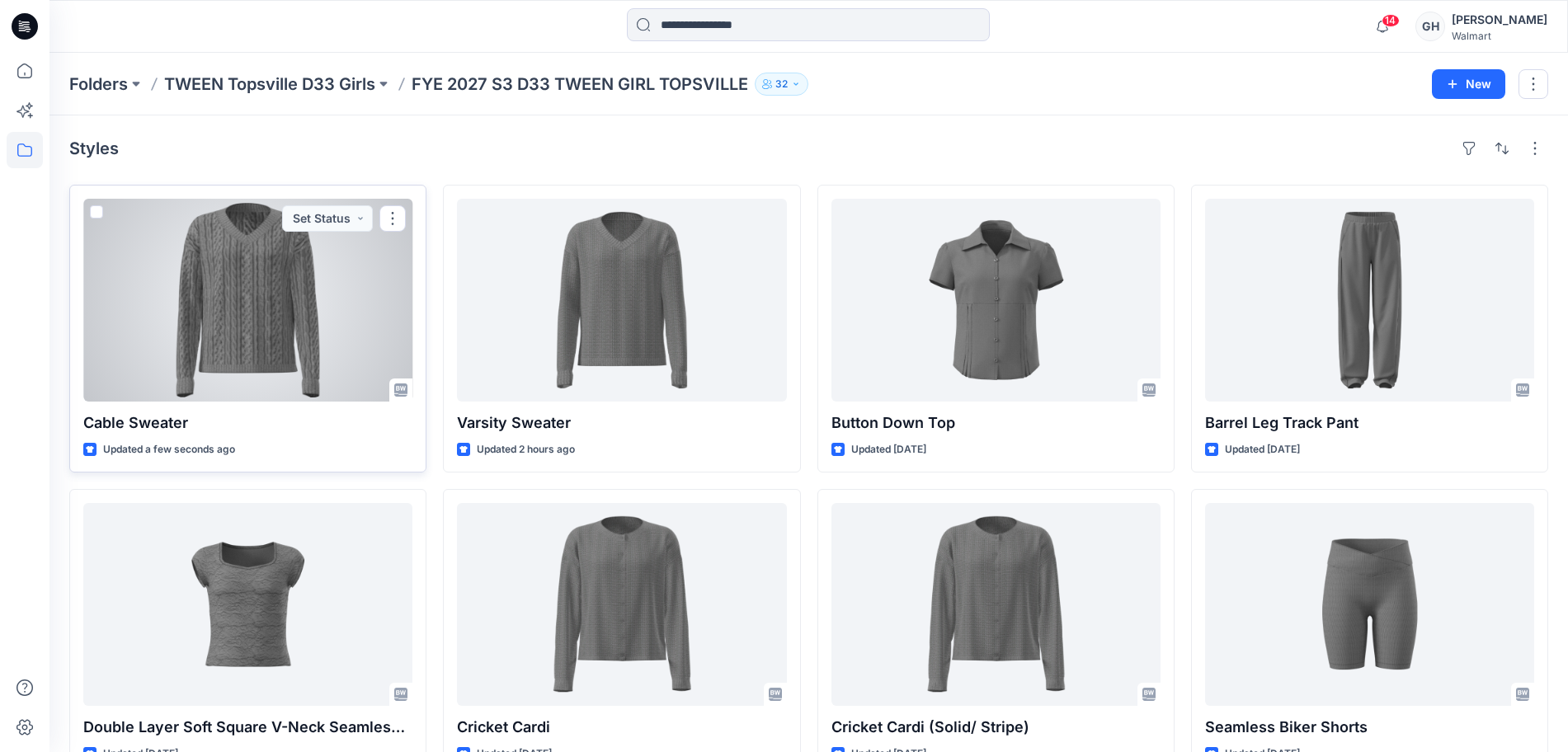
click at [287, 328] on div at bounding box center [248, 301] width 329 height 203
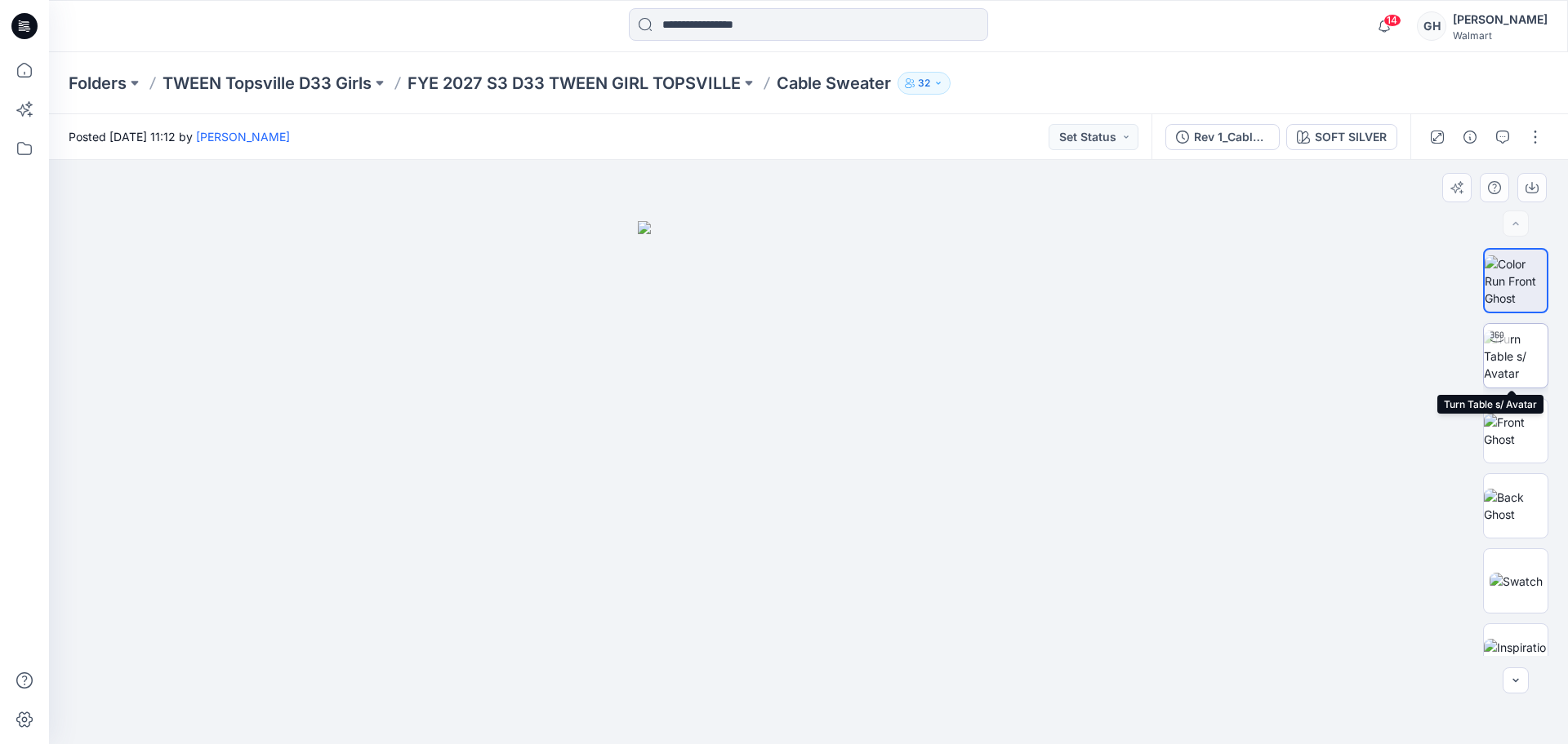
click at [1525, 361] on img at bounding box center [1516, 356] width 64 height 51
drag, startPoint x: 887, startPoint y: 360, endPoint x: 877, endPoint y: 630, distance: 270.2
click at [878, 630] on img at bounding box center [800, 187] width 2162 height 1113
drag, startPoint x: 871, startPoint y: 614, endPoint x: 866, endPoint y: 533, distance: 81.2
click at [866, 533] on img at bounding box center [808, 264] width 1486 height 962
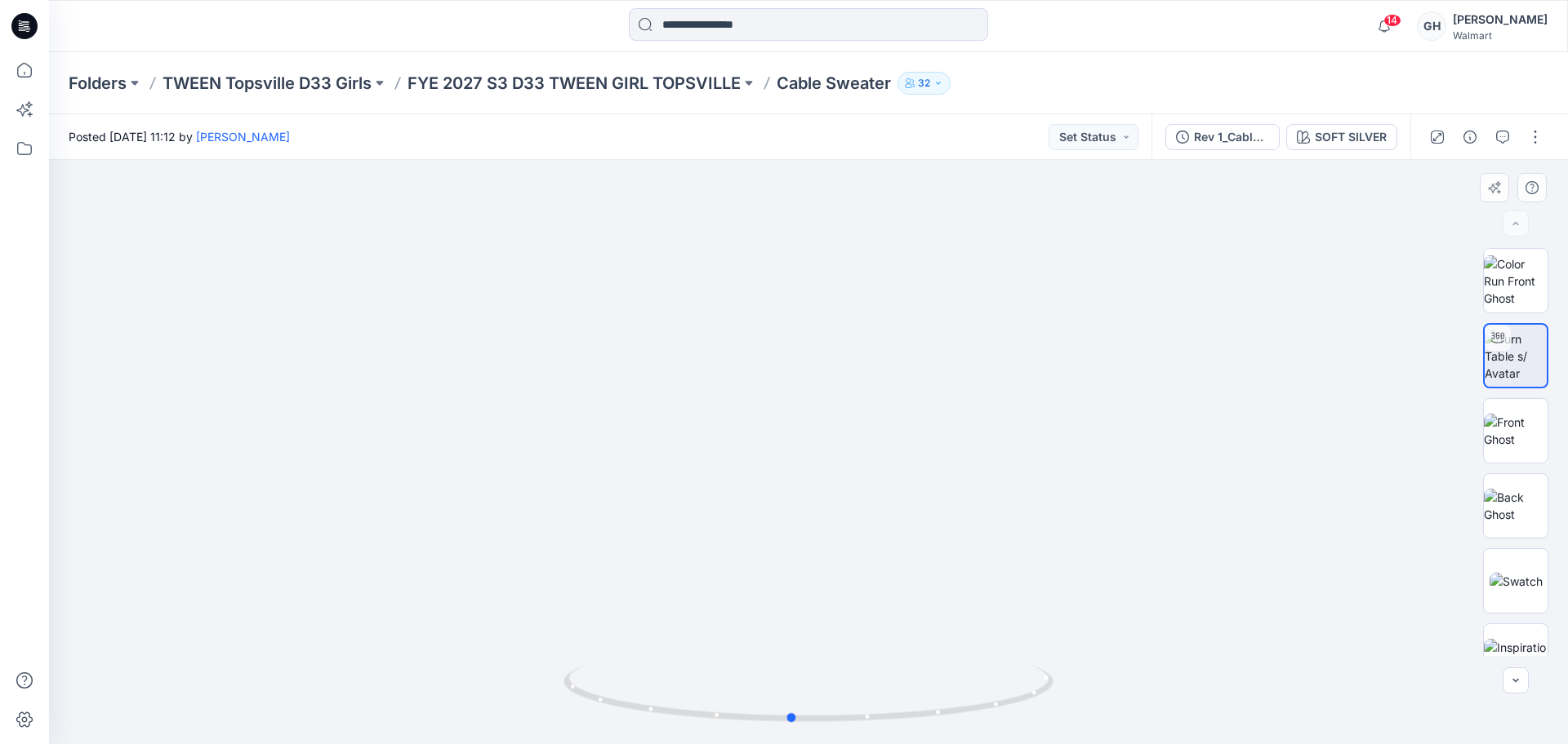
drag, startPoint x: 816, startPoint y: 724, endPoint x: 306, endPoint y: 687, distance: 511.3
click at [306, 687] on div at bounding box center [808, 452] width 1519 height 584
click at [1493, 134] on button "button" at bounding box center [1502, 137] width 26 height 26
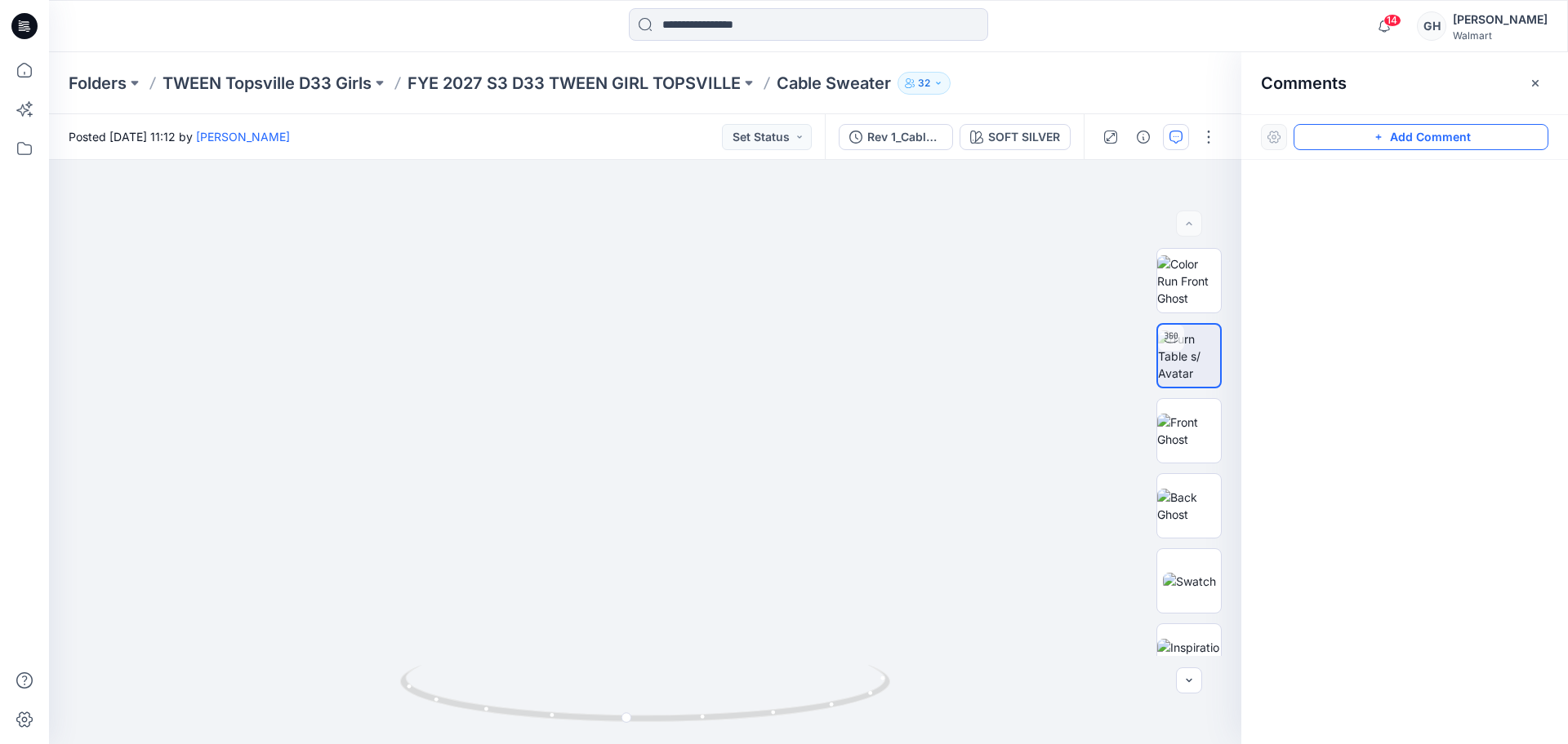
click at [1376, 136] on icon "button" at bounding box center [1379, 137] width 13 height 13
click at [882, 232] on div "1" at bounding box center [645, 452] width 1192 height 584
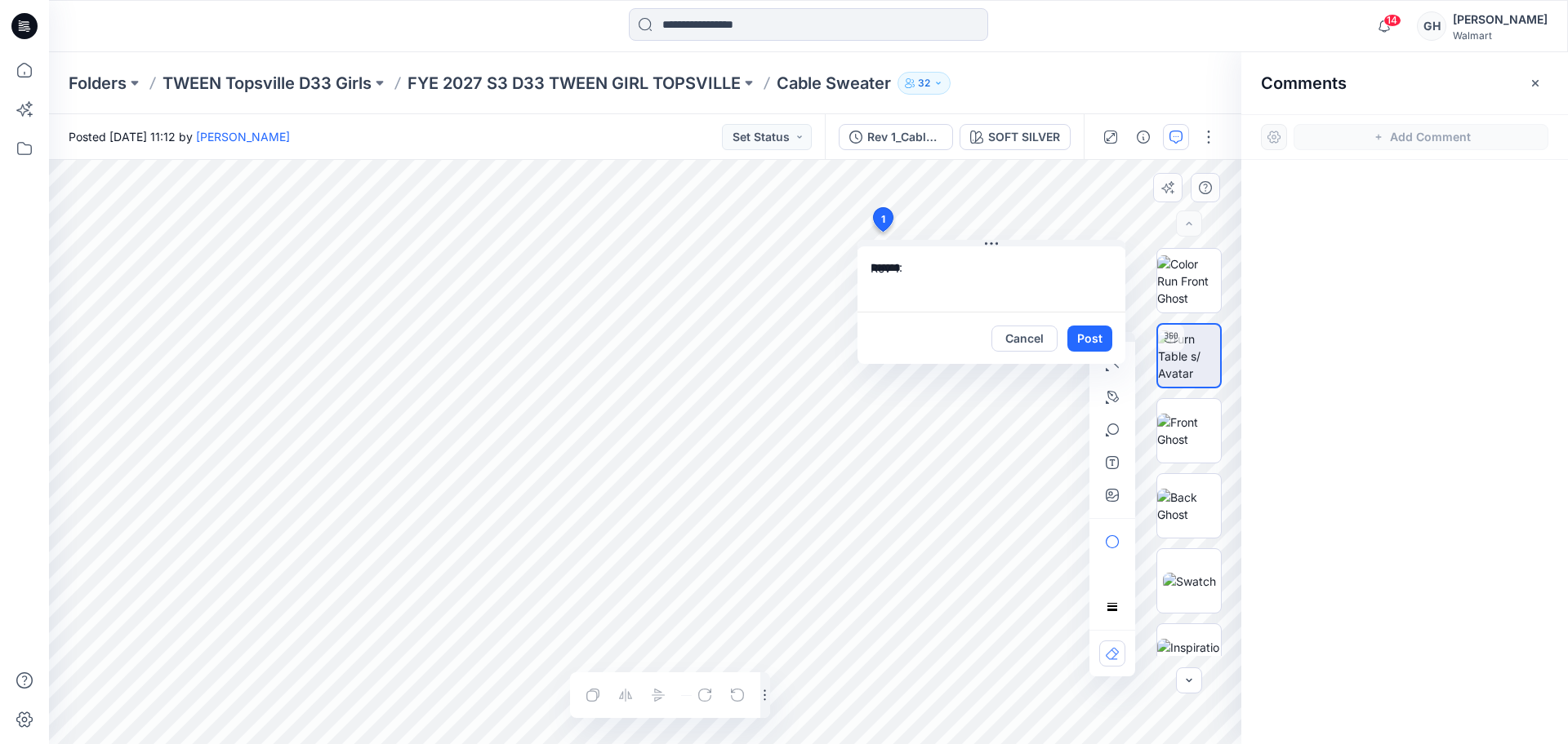
click at [958, 278] on textarea "******" at bounding box center [991, 280] width 268 height 66
click at [954, 276] on textarea "******" at bounding box center [991, 280] width 268 height 66
click at [969, 265] on textarea "******" at bounding box center [991, 280] width 268 height 66
paste textarea "**********"
drag, startPoint x: 987, startPoint y: 268, endPoint x: 905, endPoint y: 272, distance: 82.1
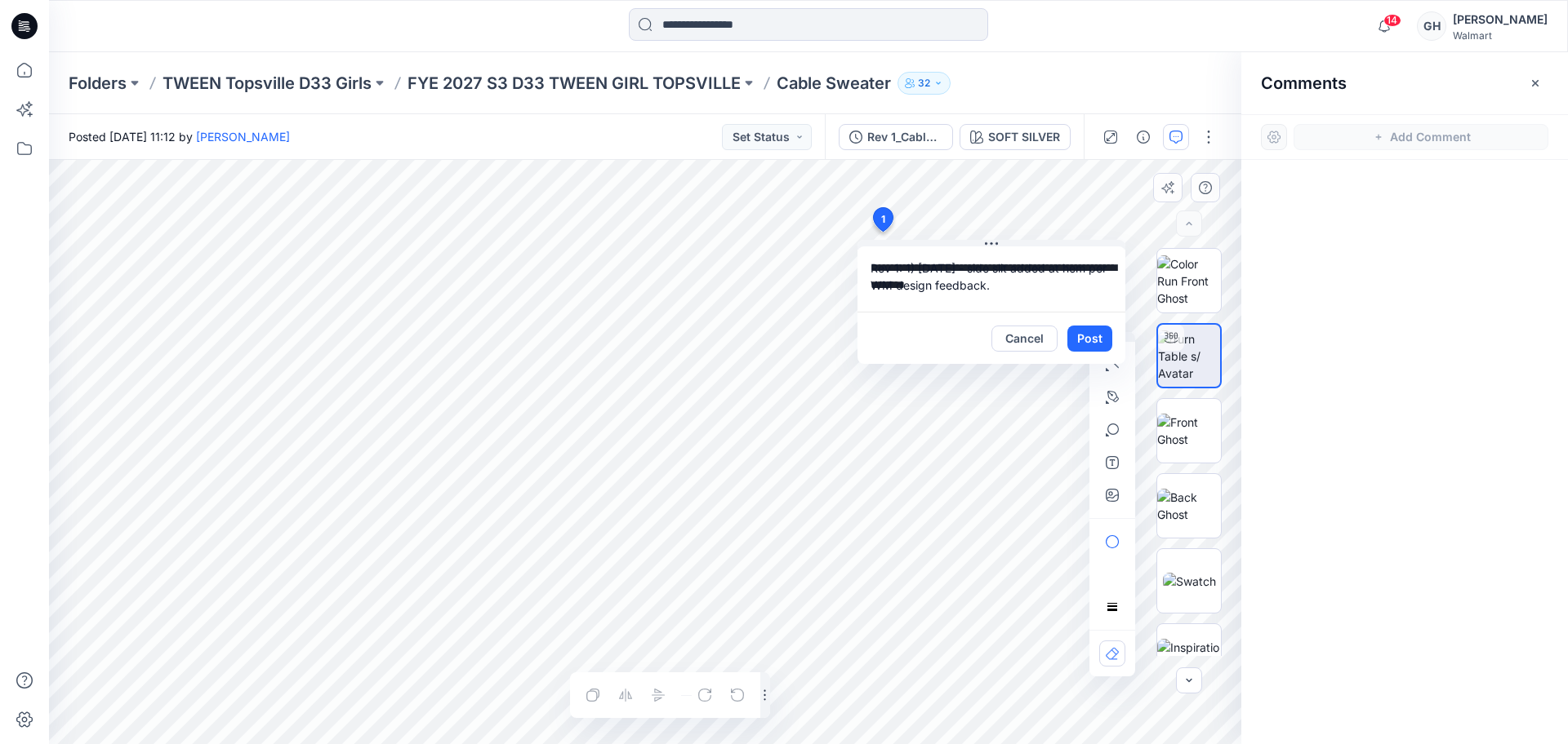
click at [905, 272] on textarea "**********" at bounding box center [991, 280] width 268 height 66
type textarea "**********"
click at [1103, 339] on button "Post" at bounding box center [1090, 338] width 45 height 26
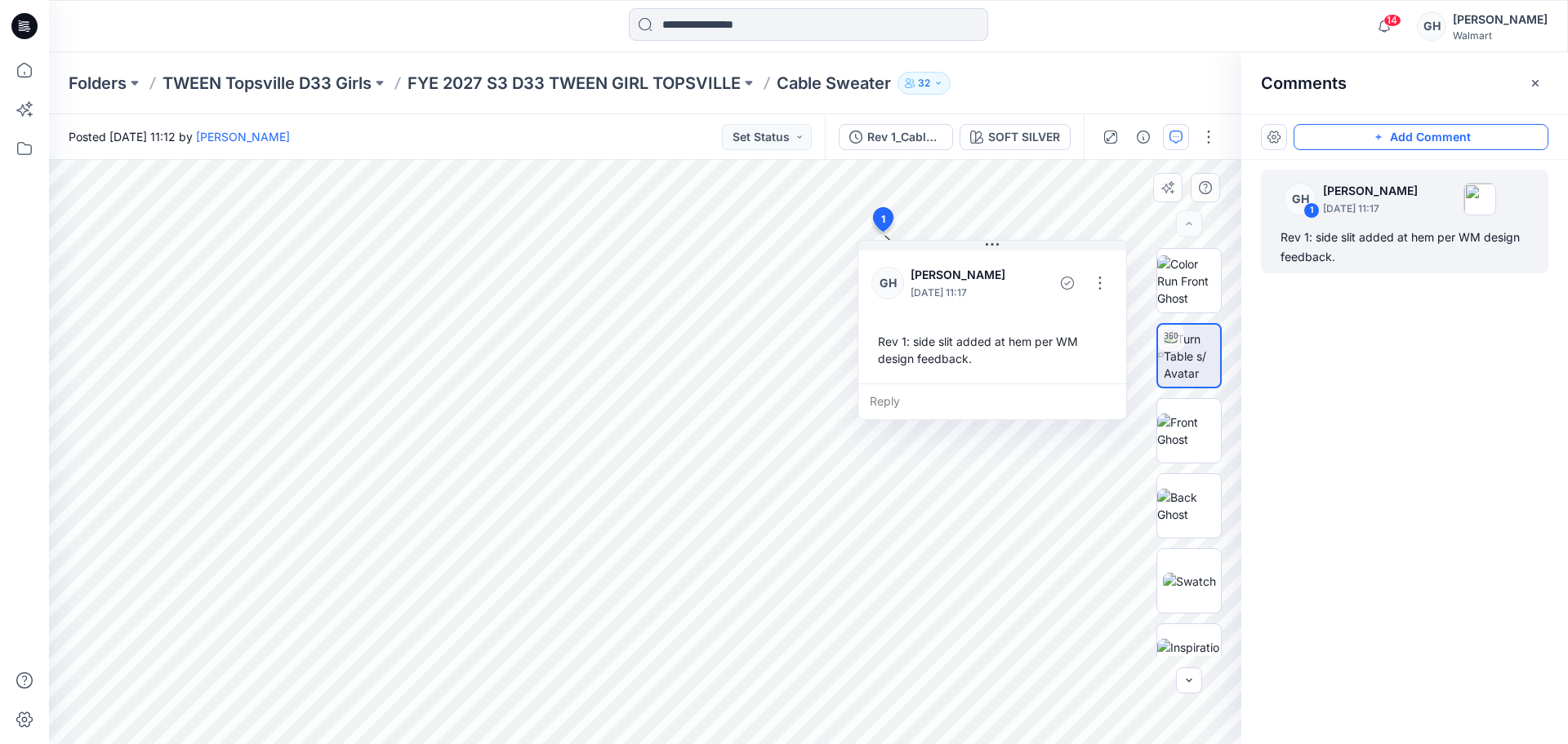
click at [1464, 463] on div "GH 1 [PERSON_NAME] [DATE] 11:17 Rev 1: side slit added at hem per WM design fee…" at bounding box center [1405, 422] width 327 height 524
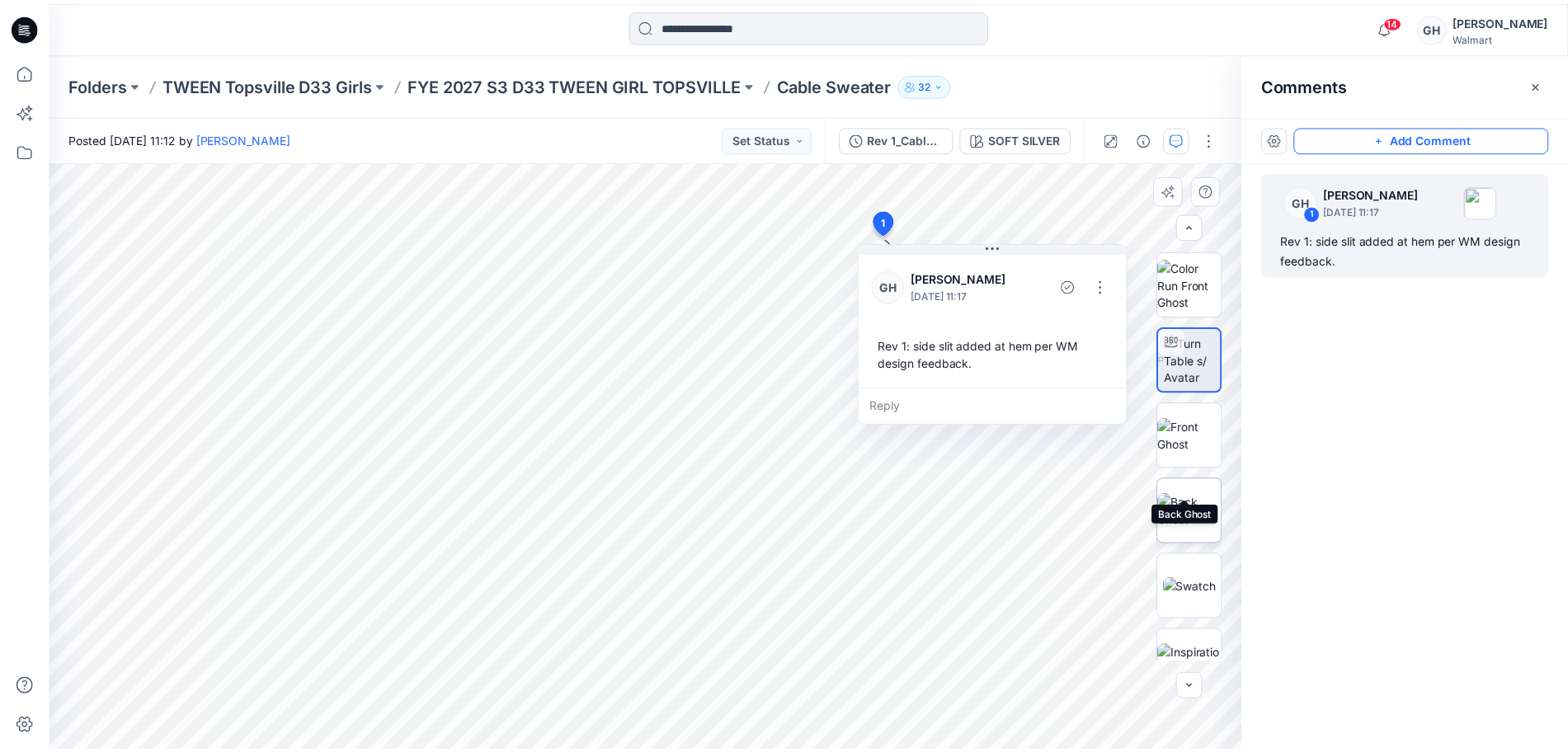
scroll to position [109, 0]
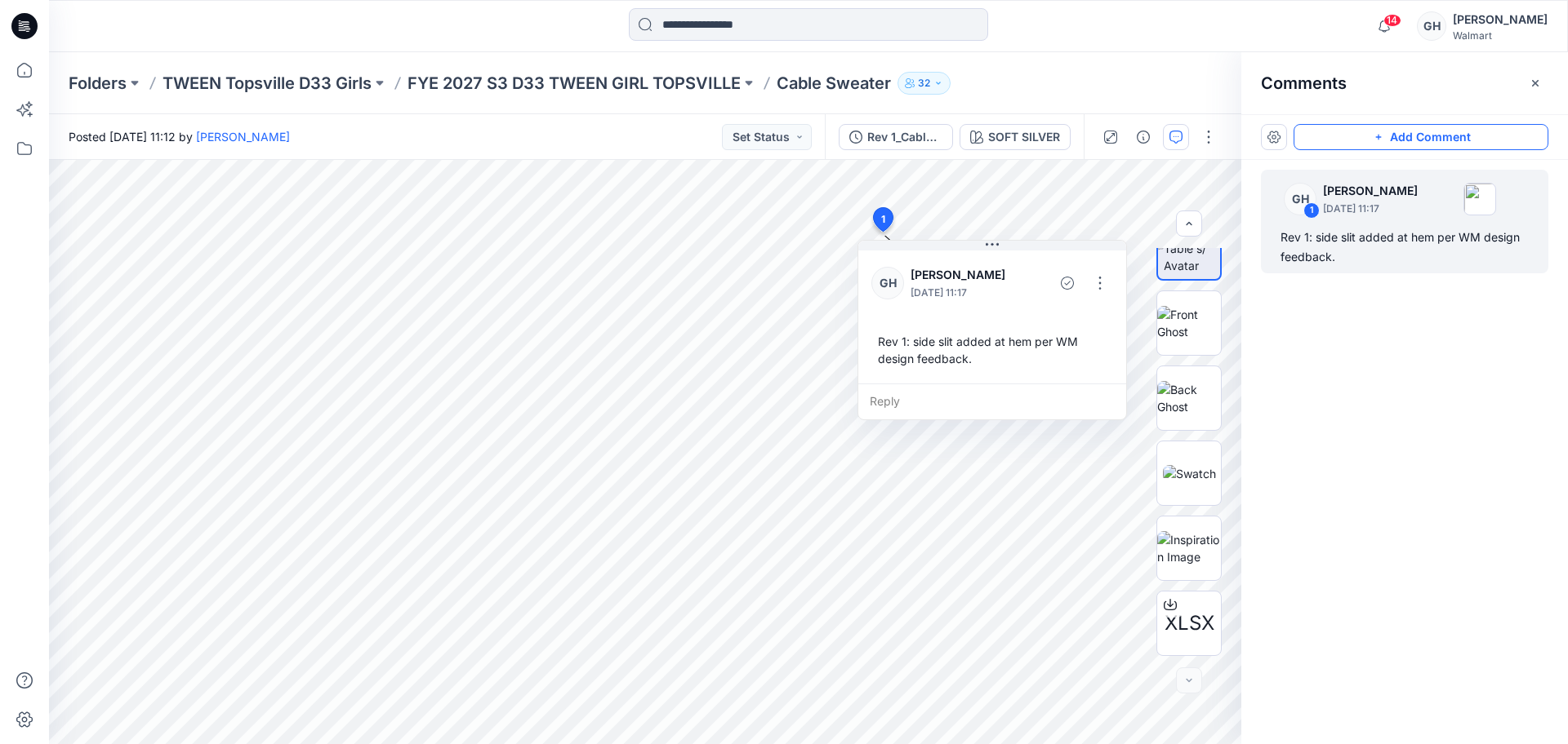
click at [631, 69] on div "Folders TWEEN Topsville D33 Girls FYE 2027 S3 D33 TWEEN GIRL TOPSVILLE Cable Sw…" at bounding box center [808, 83] width 1519 height 62
click at [625, 77] on p "FYE 2027 S3 D33 TWEEN GIRL TOPSVILLE" at bounding box center [574, 83] width 333 height 23
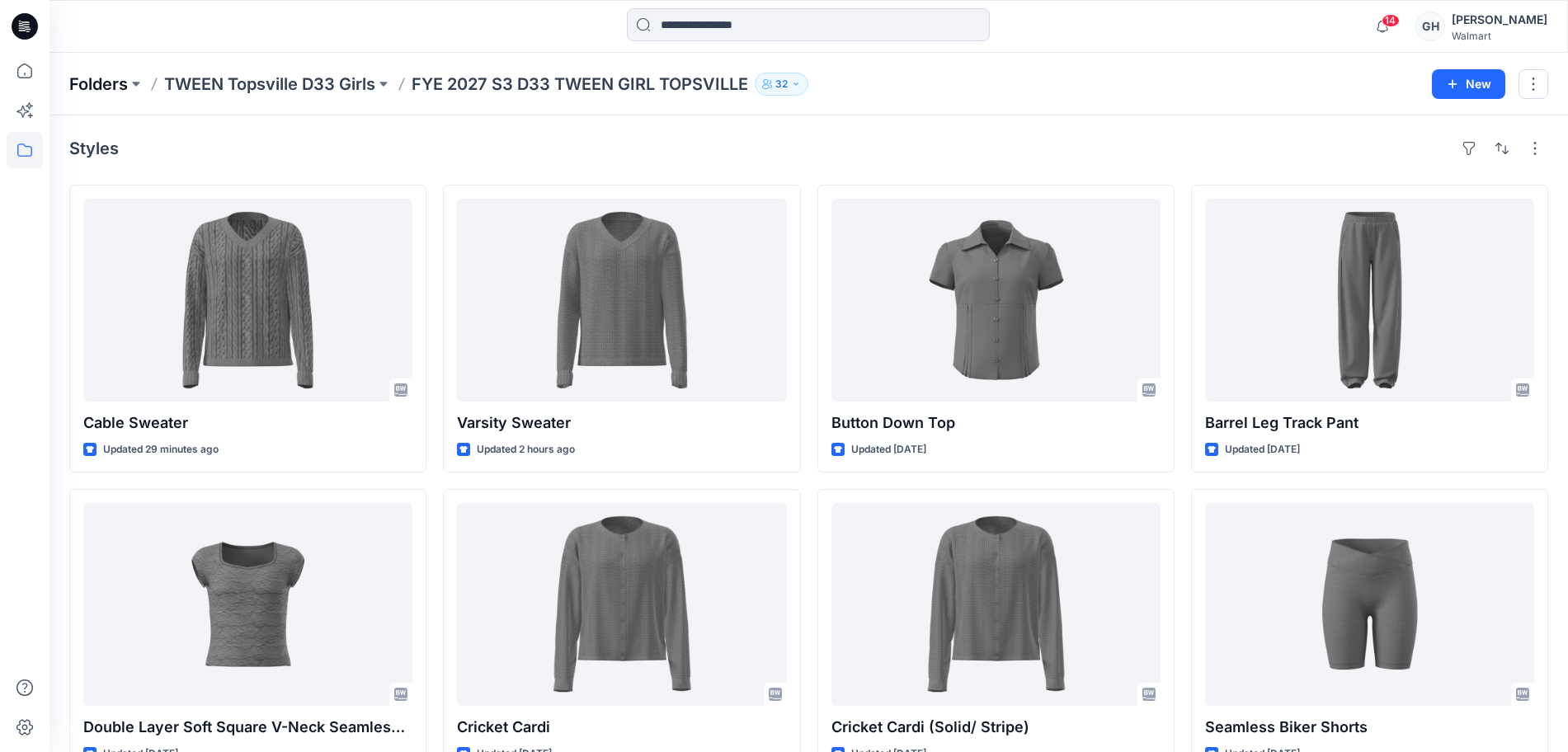
click at [108, 88] on p "Folders" at bounding box center [98, 84] width 58 height 23
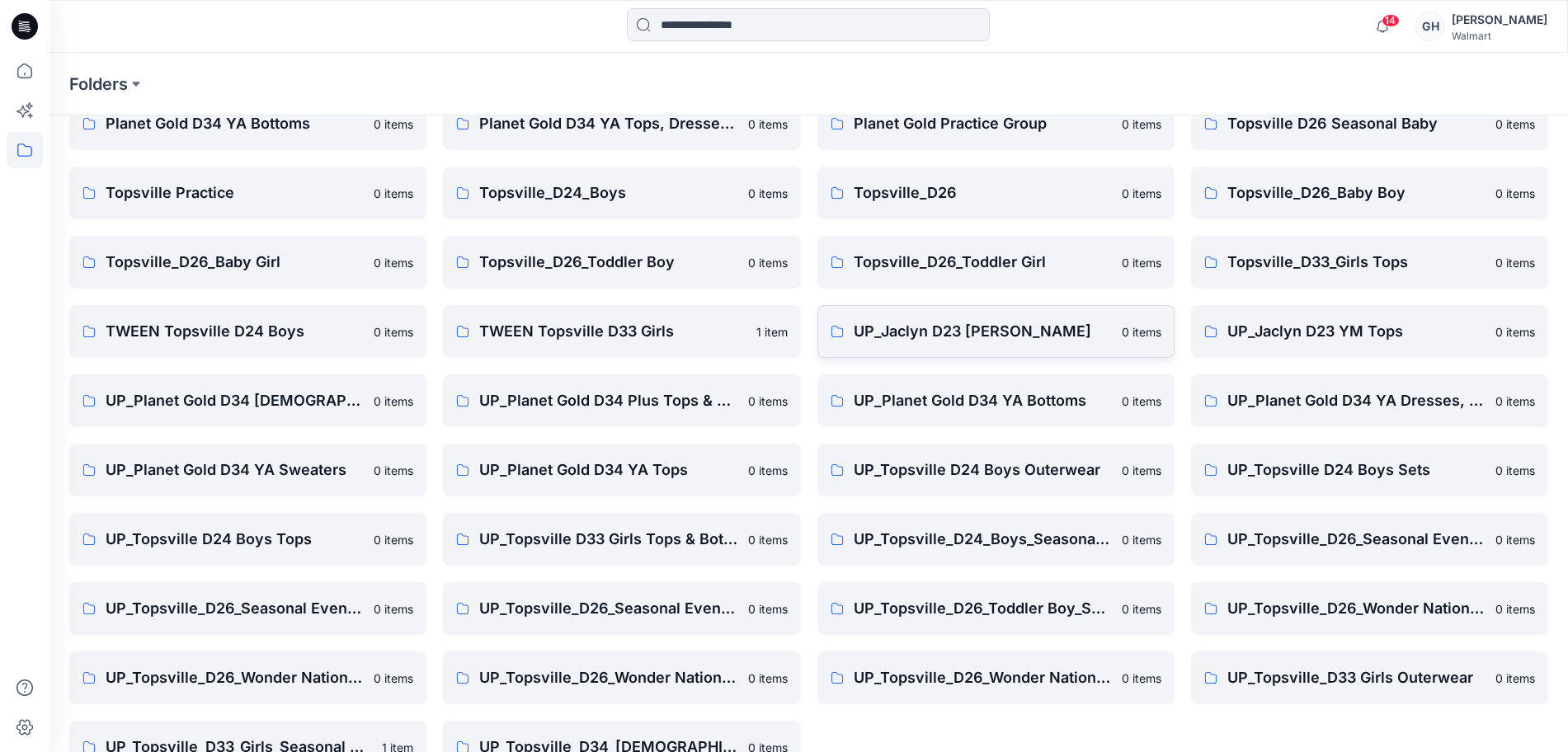
scroll to position [195, 0]
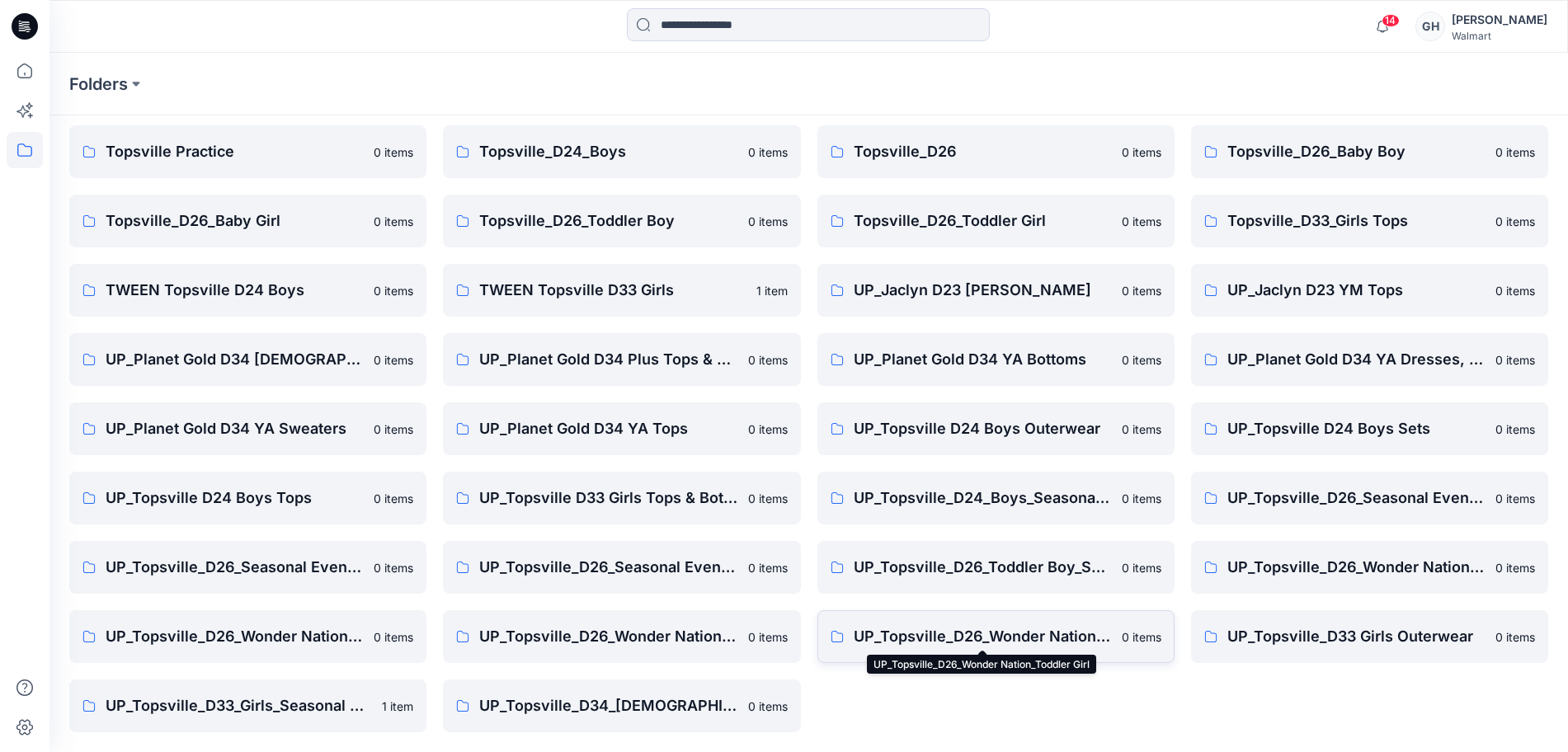
click at [964, 629] on p "UP_Topsville_D26_Wonder Nation_Toddler Girl" at bounding box center [983, 637] width 258 height 23
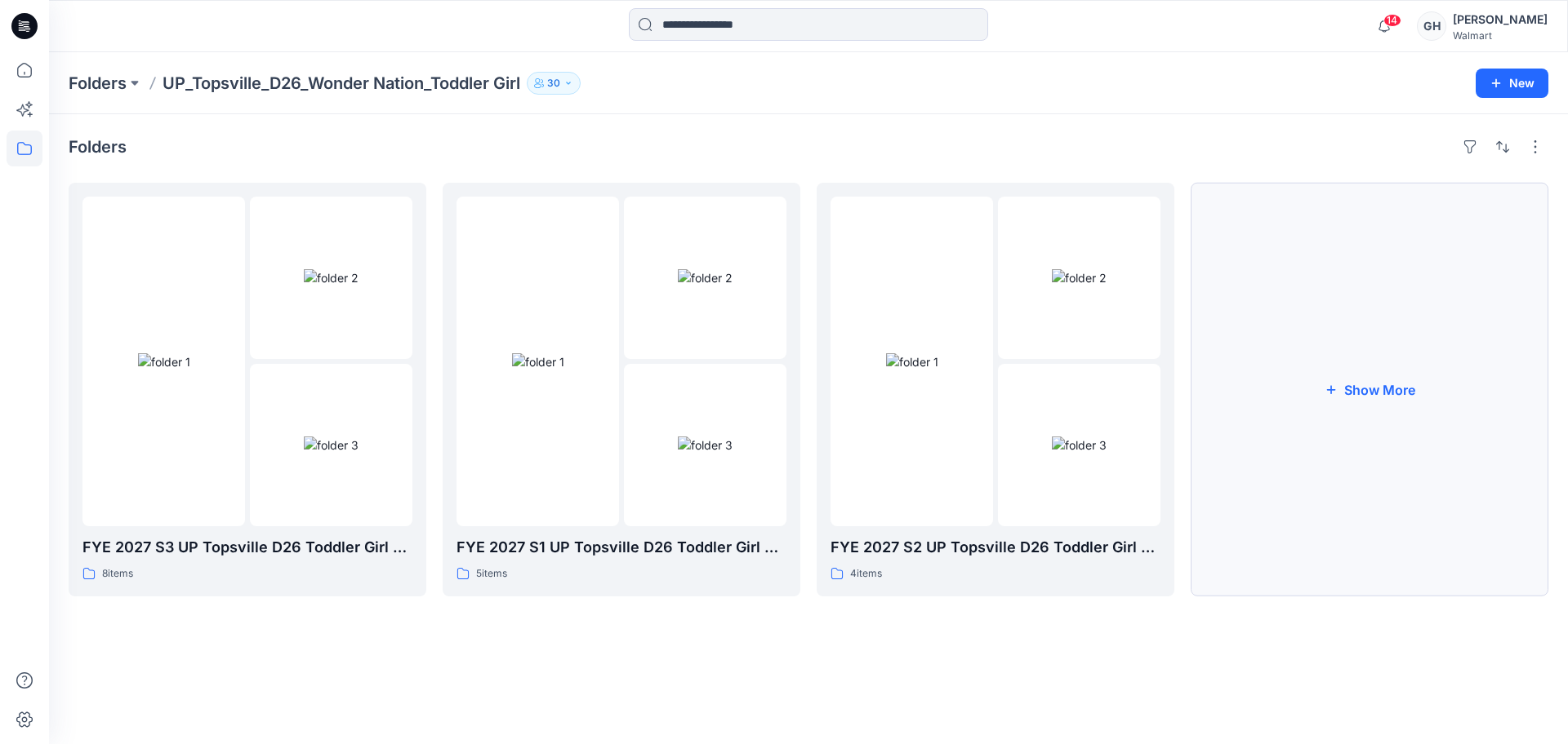
click at [1324, 381] on button "Show More" at bounding box center [1369, 390] width 358 height 414
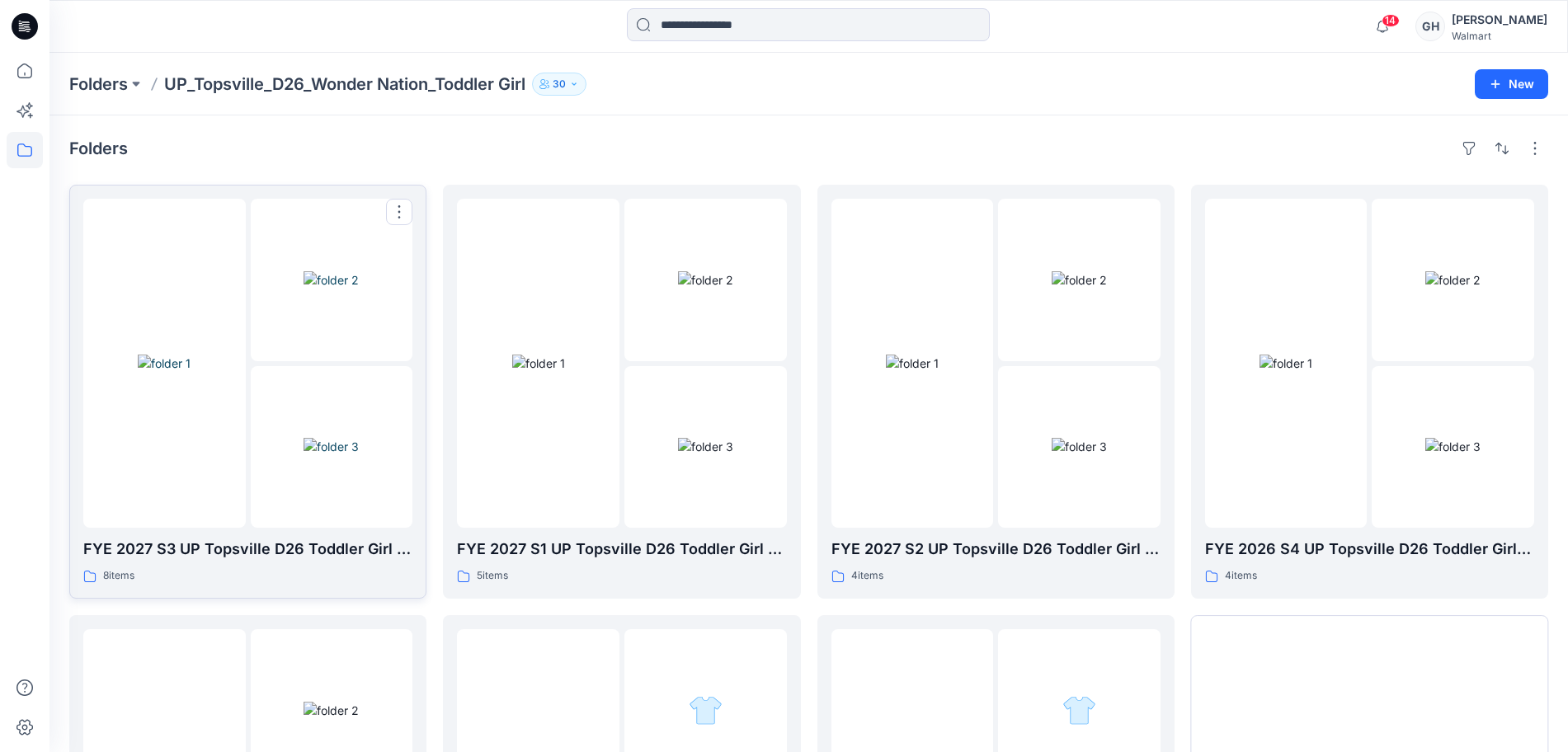
click at [303, 289] on img at bounding box center [331, 279] width 56 height 17
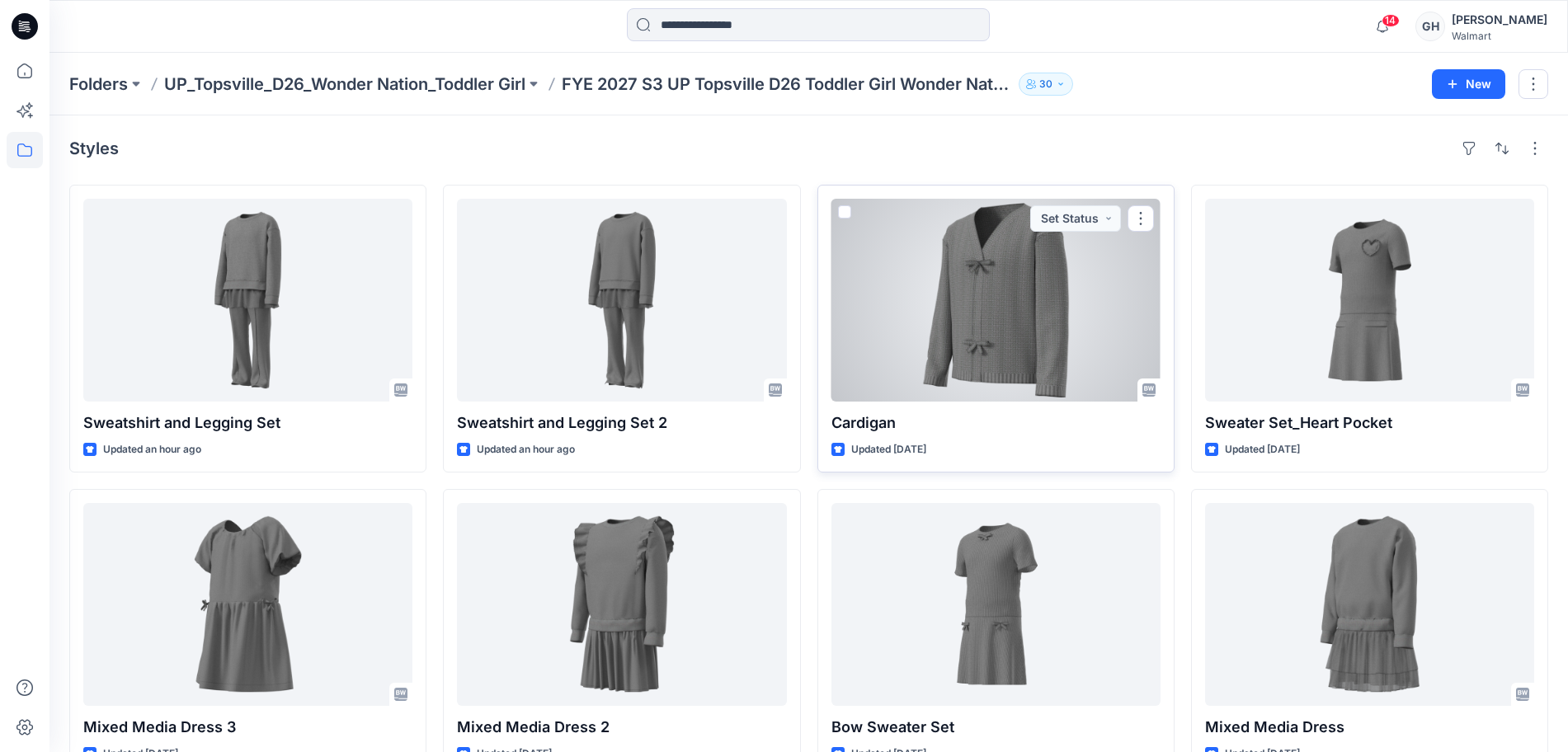
scroll to position [44, 0]
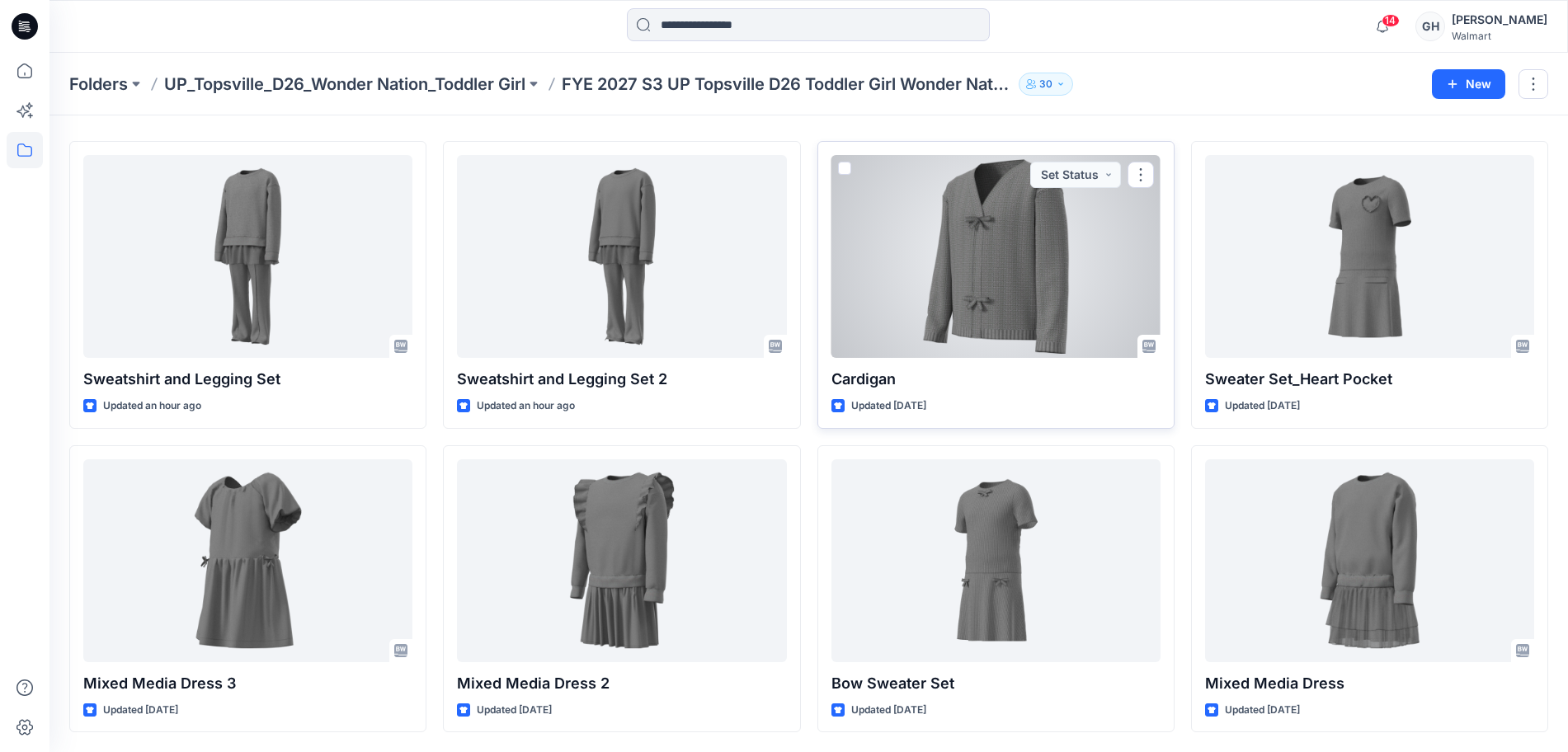
click at [977, 293] on div at bounding box center [996, 257] width 329 height 203
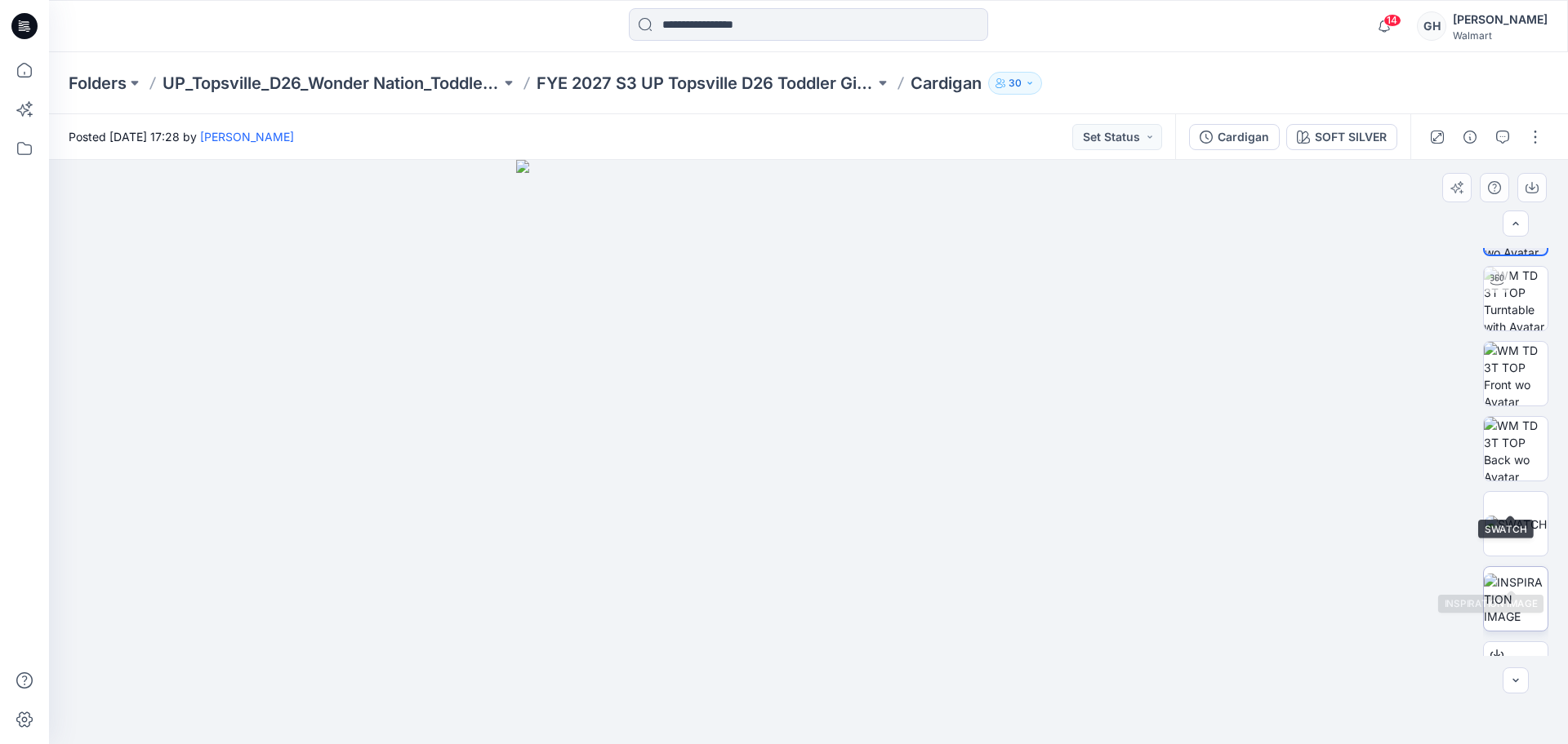
scroll to position [107, 0]
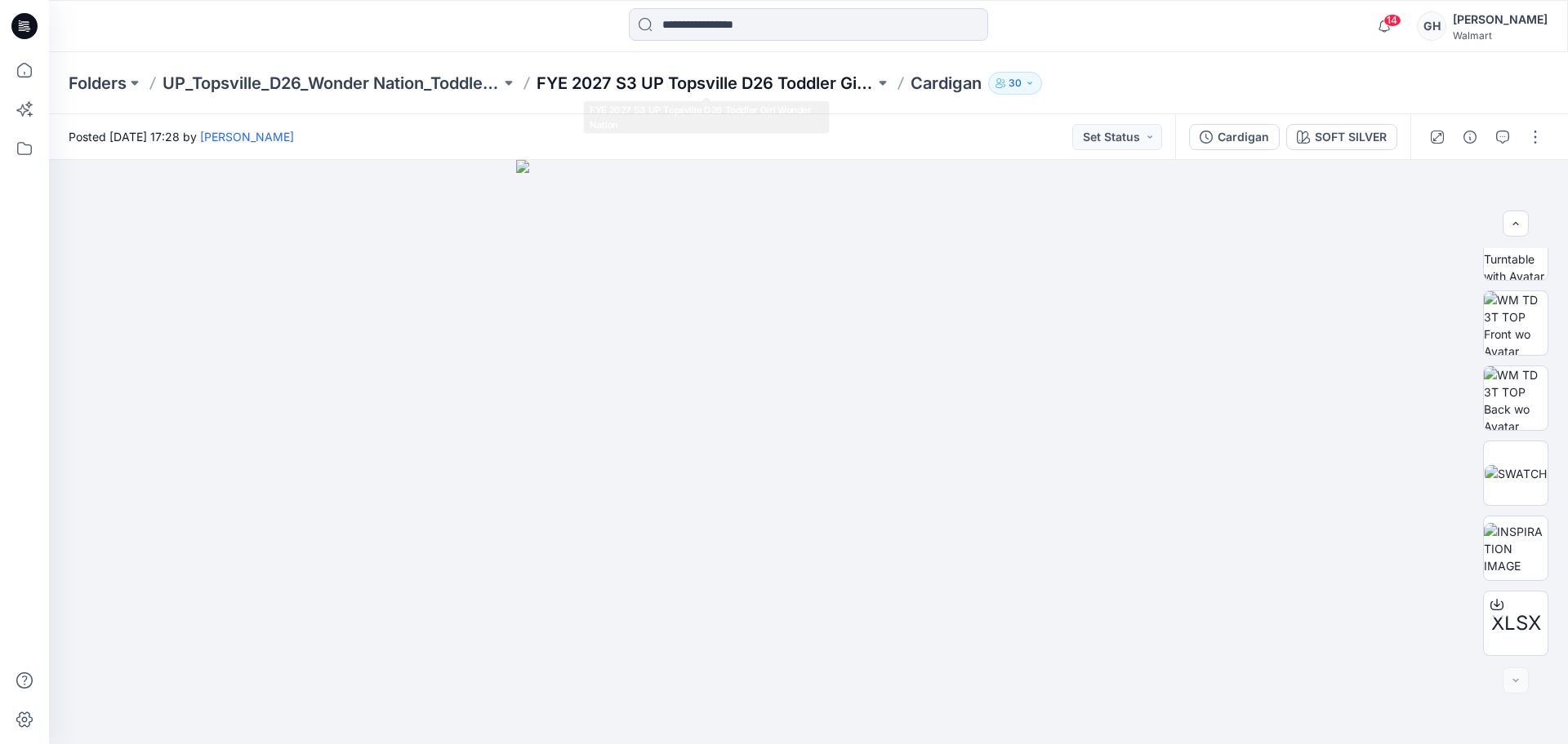
click at [614, 87] on p "FYE 2027 S3 UP Topsville D26 Toddler Girl Wonder Nation" at bounding box center [705, 83] width 338 height 23
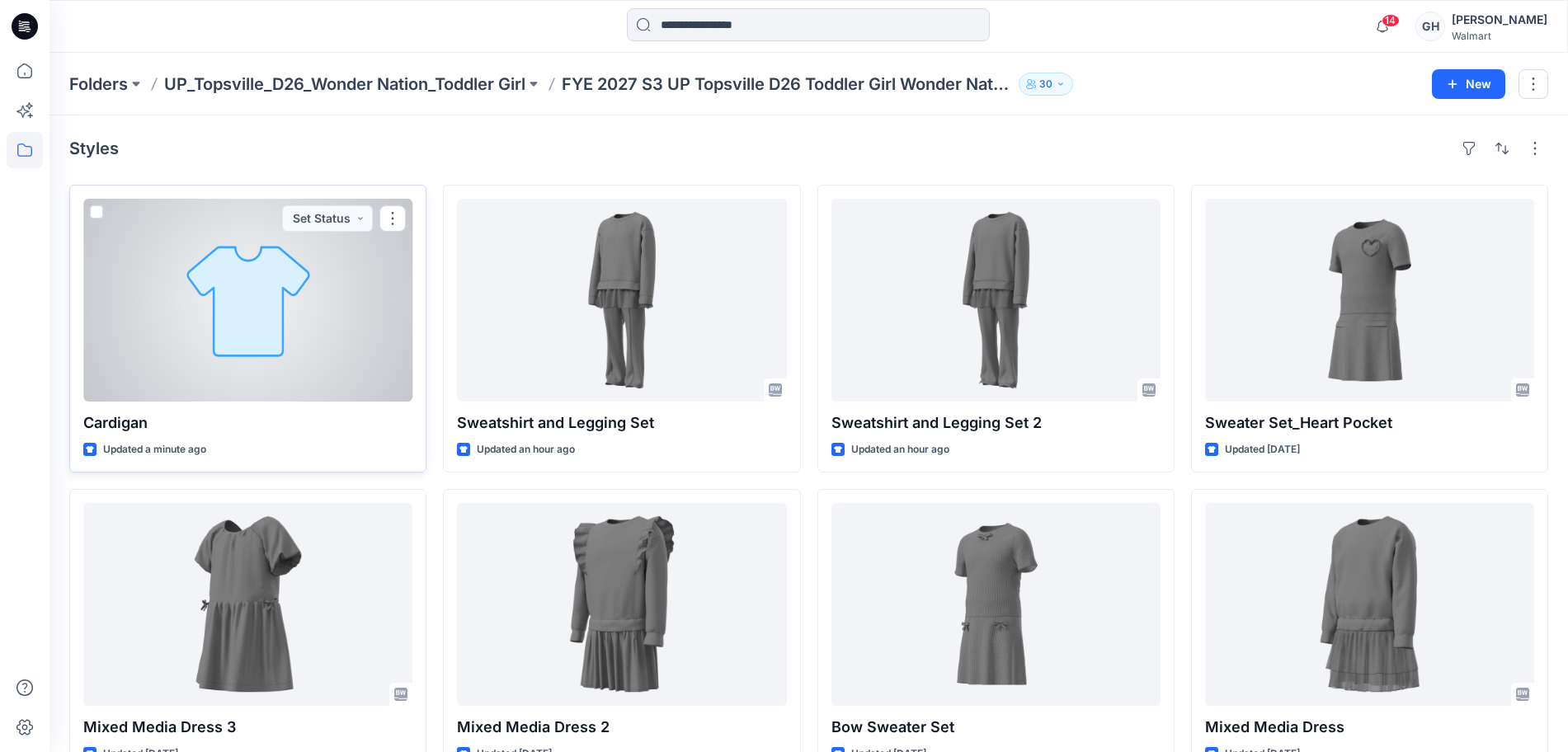
click at [302, 354] on div at bounding box center [248, 301] width 329 height 203
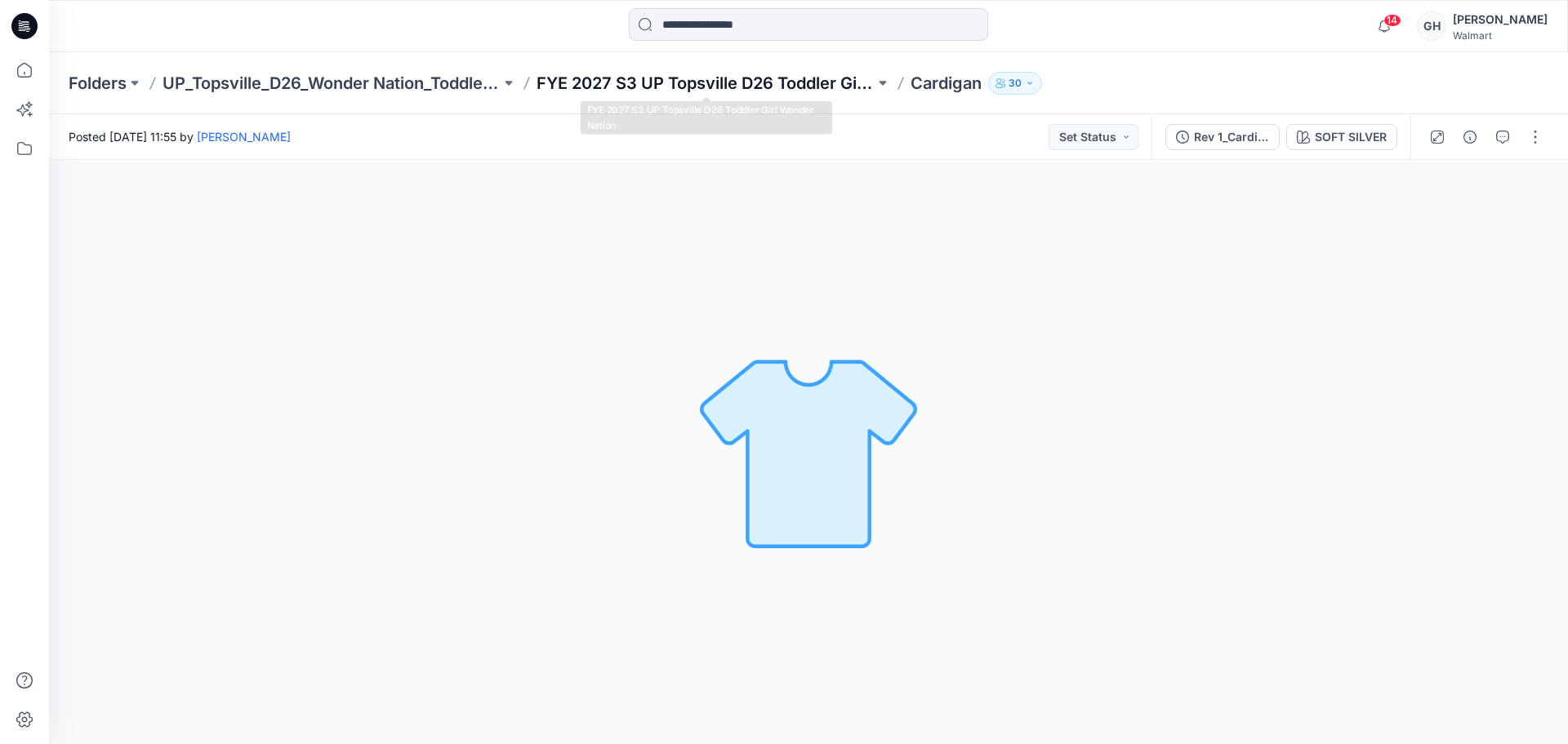
click at [746, 91] on p "FYE 2027 S3 UP Topsville D26 Toddler Girl Wonder Nation" at bounding box center [705, 83] width 338 height 23
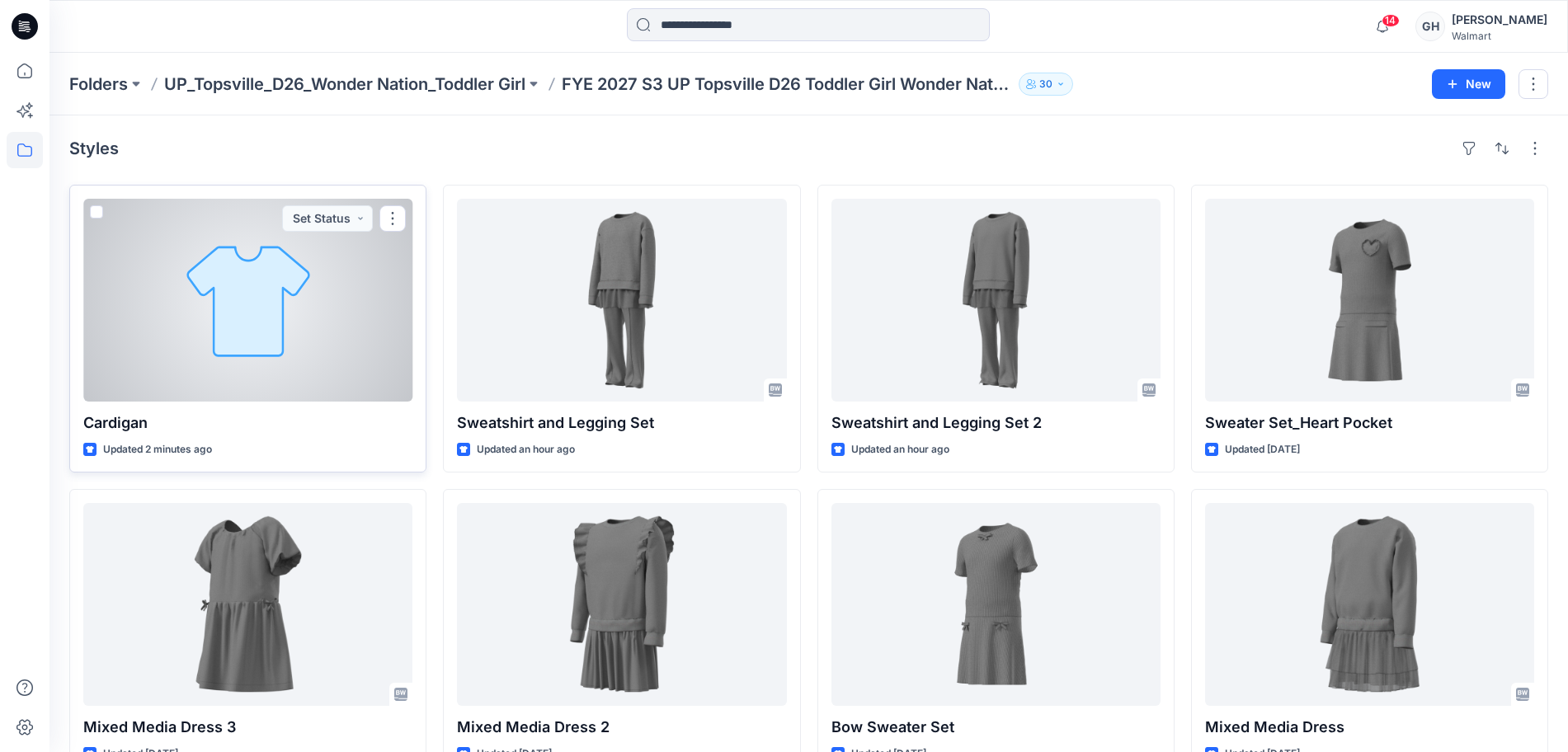
click at [257, 329] on div at bounding box center [248, 301] width 329 height 203
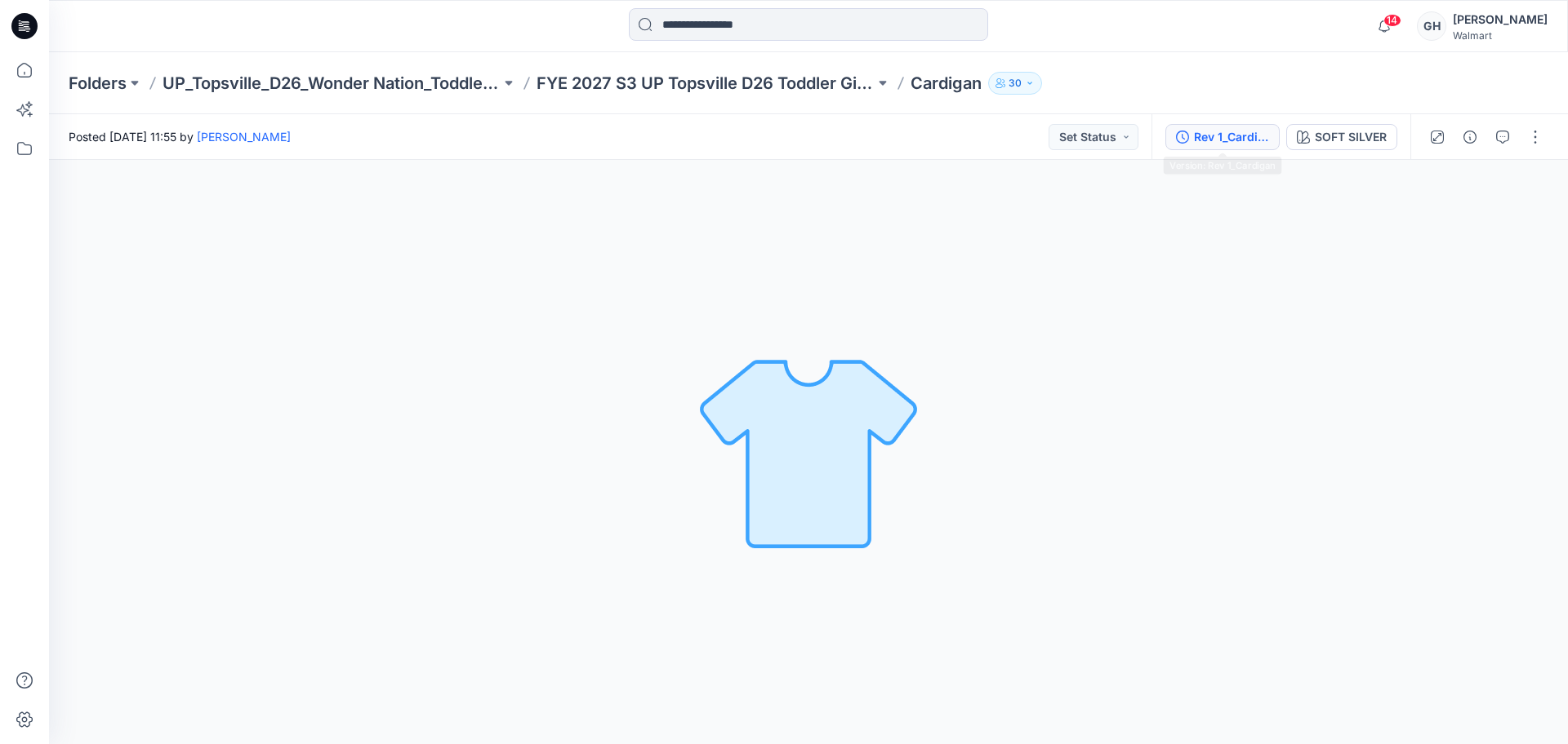
click at [1238, 144] on div "Rev 1_Cardigan" at bounding box center [1231, 137] width 76 height 18
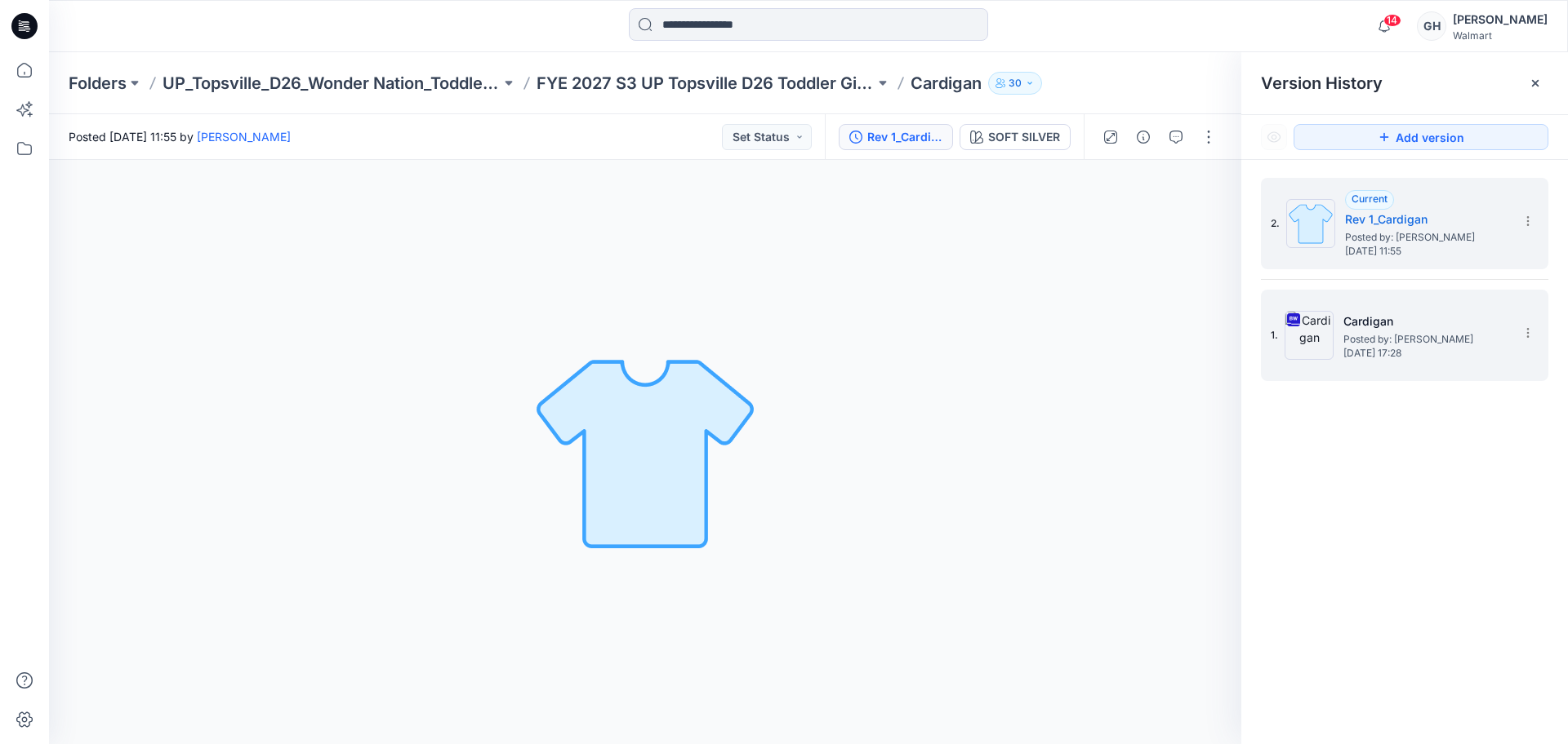
click at [1412, 323] on h5 "Cardigan" at bounding box center [1425, 321] width 163 height 20
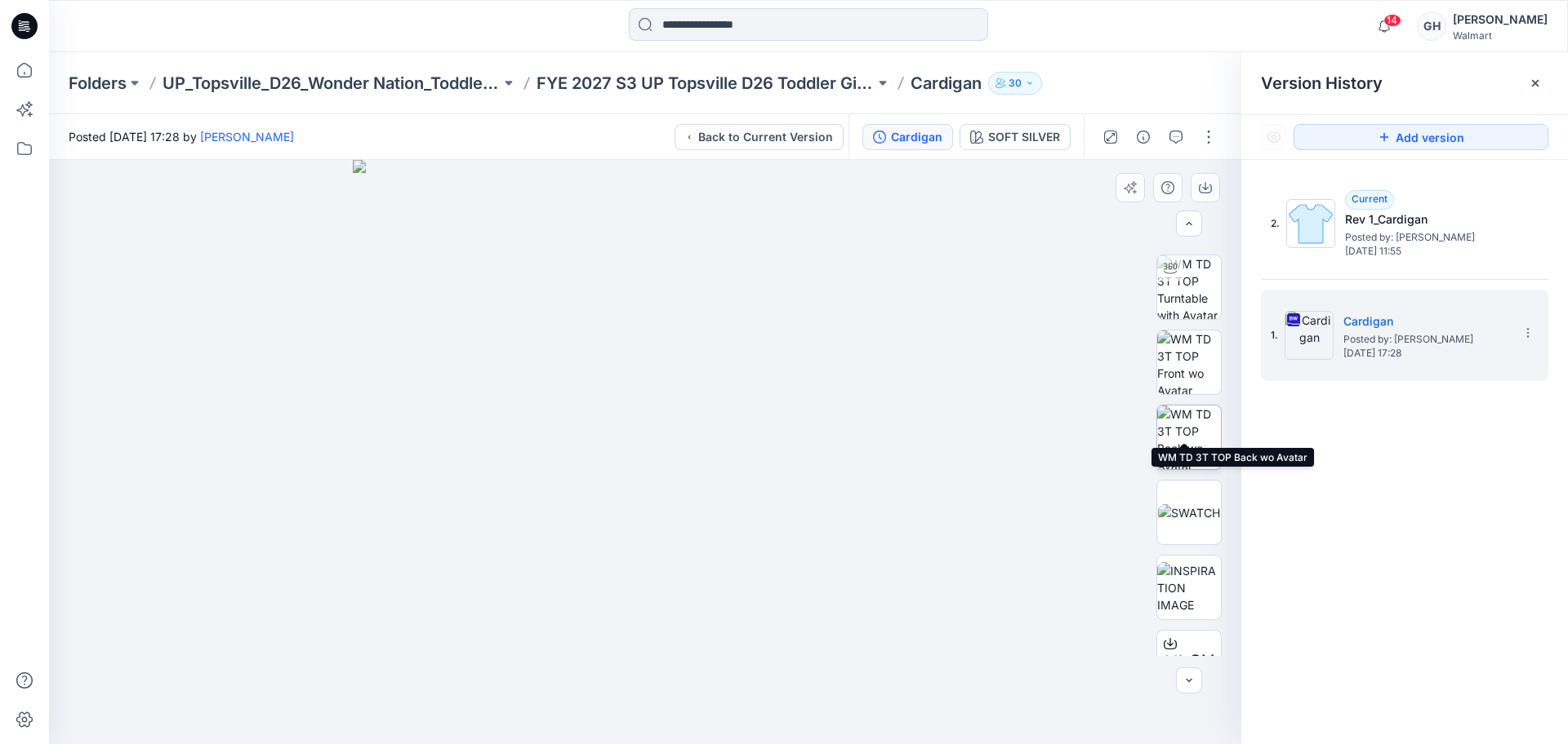
scroll to position [107, 0]
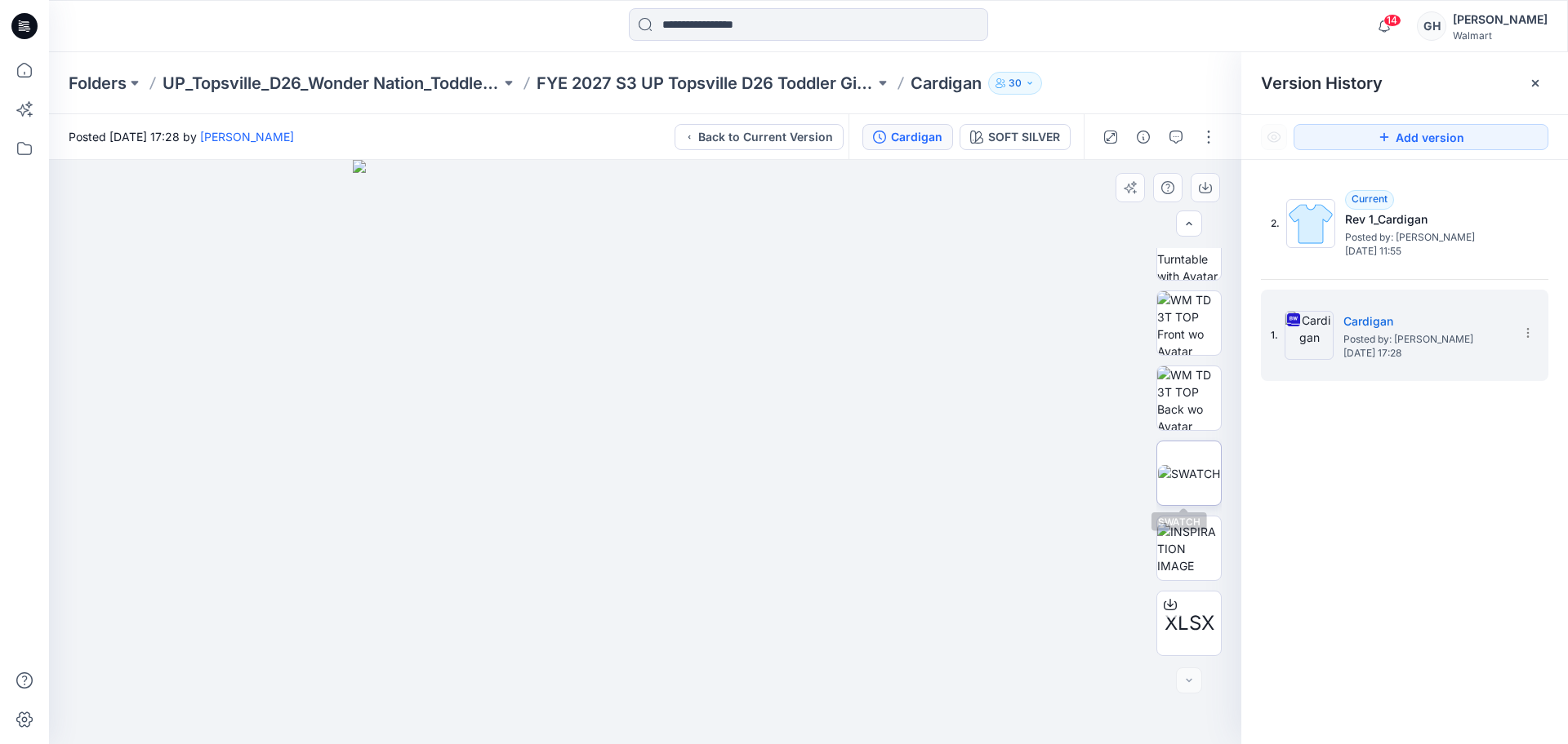
click at [1181, 482] on img at bounding box center [1190, 473] width 62 height 17
click at [1205, 189] on icon "button" at bounding box center [1205, 186] width 6 height 8
click at [1190, 529] on img at bounding box center [1190, 549] width 64 height 51
click at [1215, 181] on button "button" at bounding box center [1205, 187] width 29 height 29
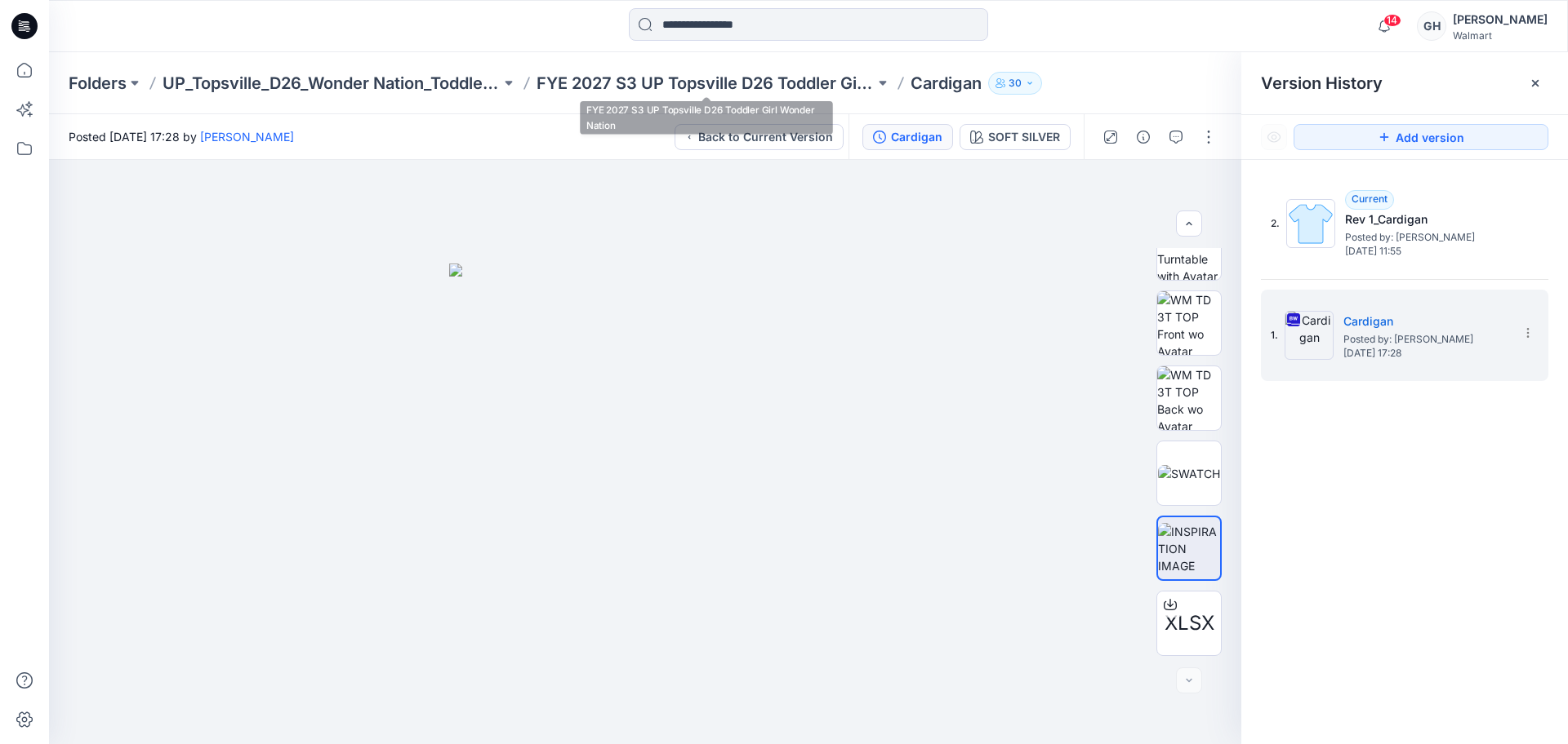
drag, startPoint x: 649, startPoint y: 95, endPoint x: 658, endPoint y: 95, distance: 9.0
click at [649, 95] on div "Folders UP_Topsville_D26_Wonder Nation_Toddler Girl FYE 2027 S3 UP Topsville D2…" at bounding box center [808, 83] width 1519 height 62
click at [757, 77] on p "FYE 2027 S3 UP Topsville D26 Toddler Girl Wonder Nation" at bounding box center [705, 83] width 338 height 23
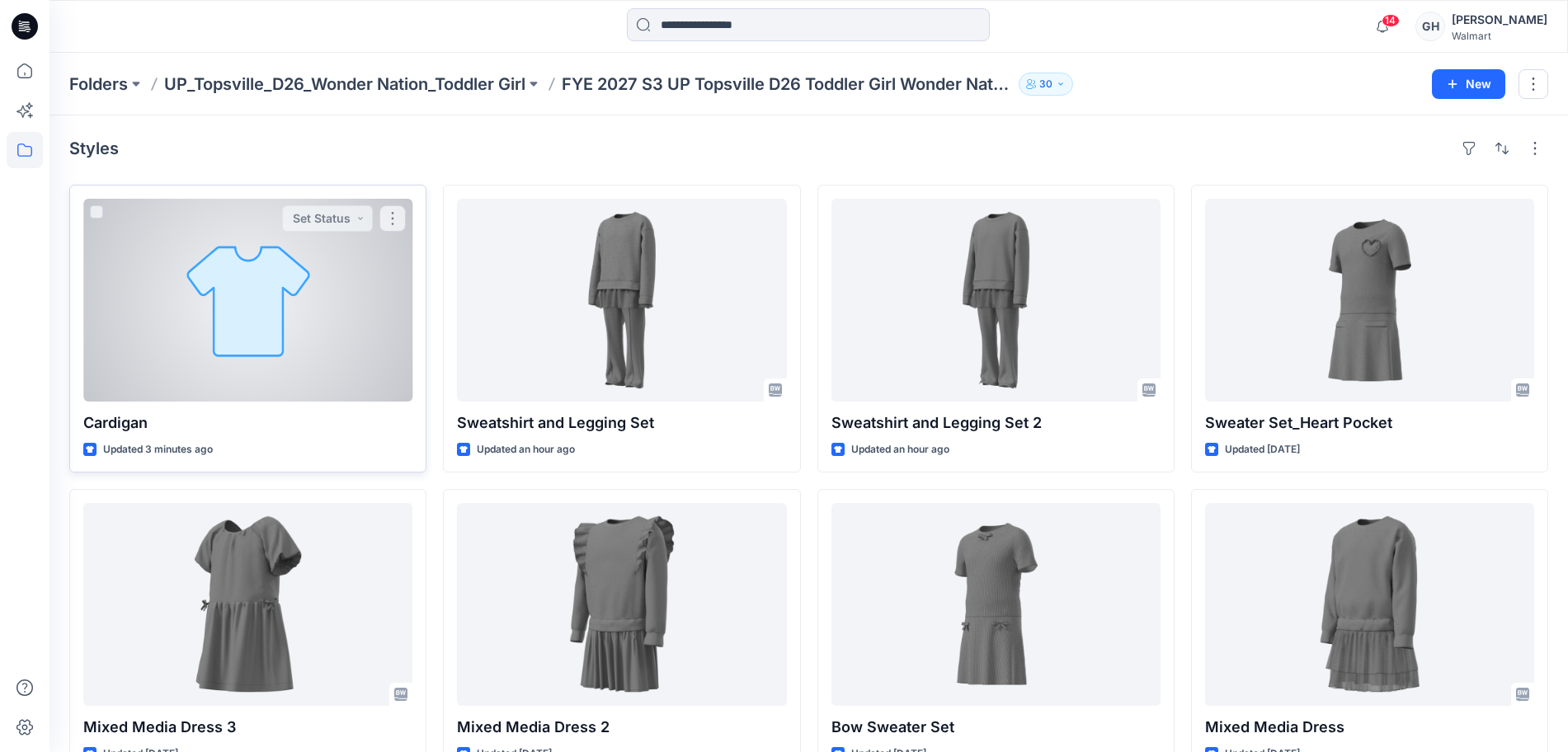
click at [368, 354] on div at bounding box center [248, 301] width 329 height 203
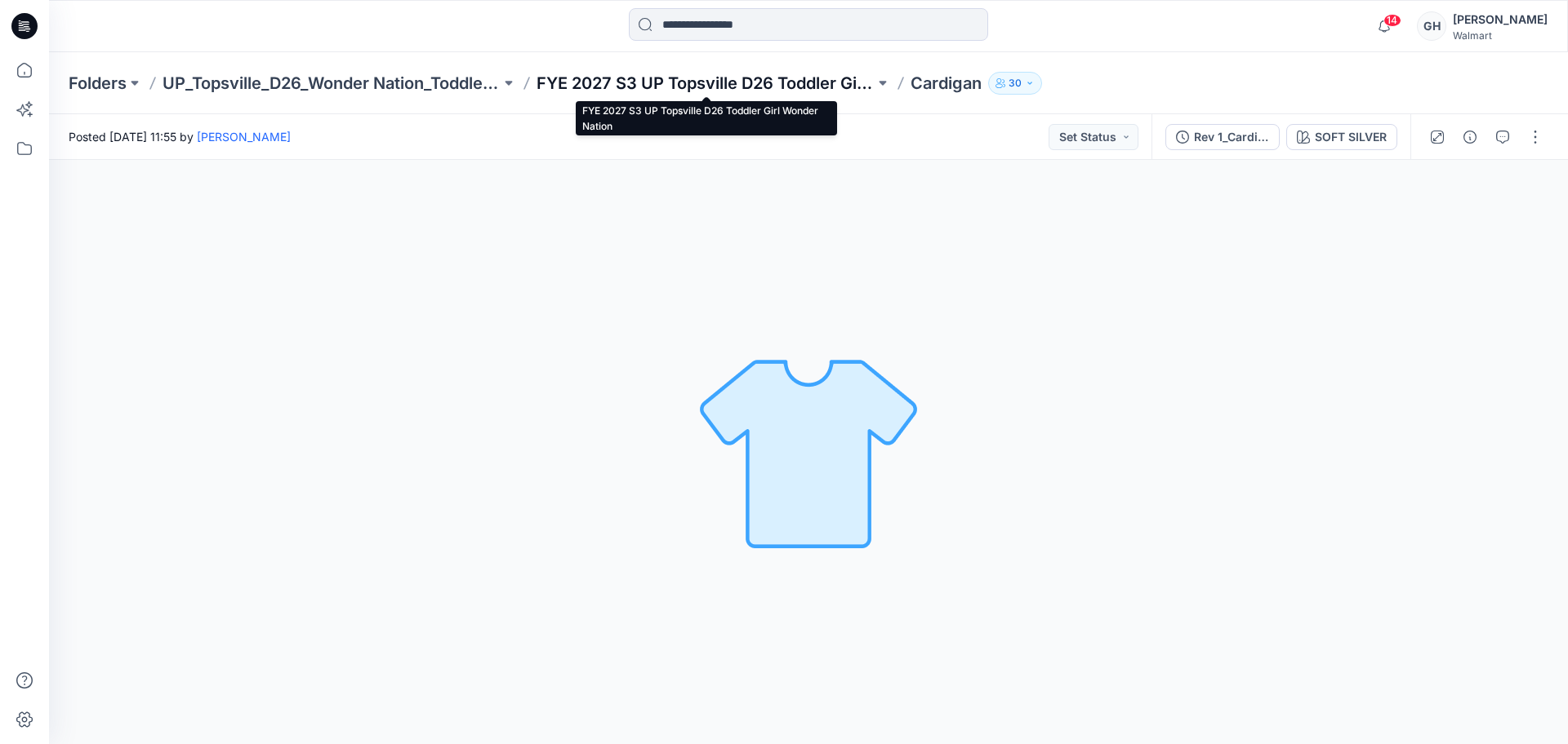
click at [725, 88] on p "FYE 2027 S3 UP Topsville D26 Toddler Girl Wonder Nation" at bounding box center [705, 83] width 338 height 23
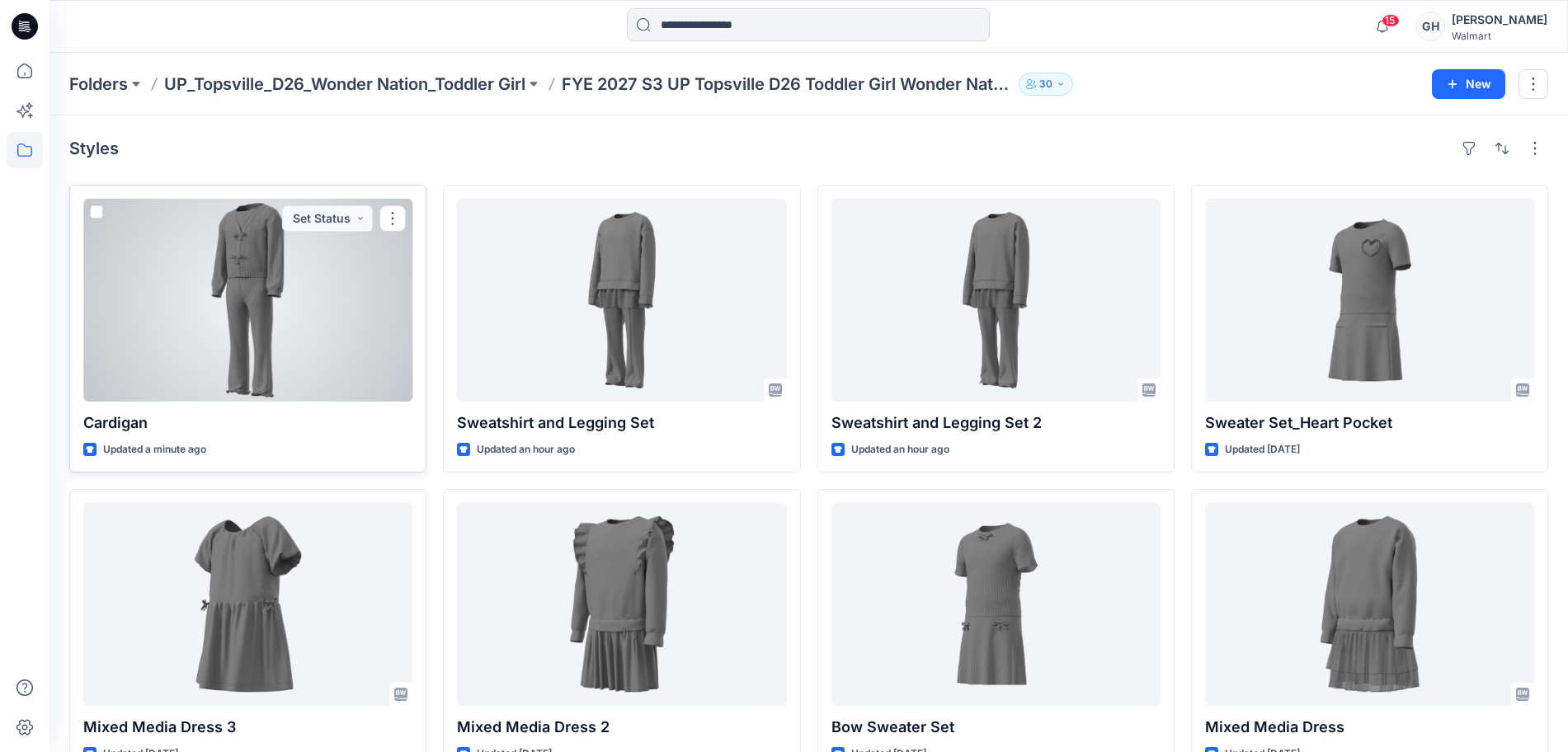
click at [216, 337] on div at bounding box center [248, 301] width 329 height 203
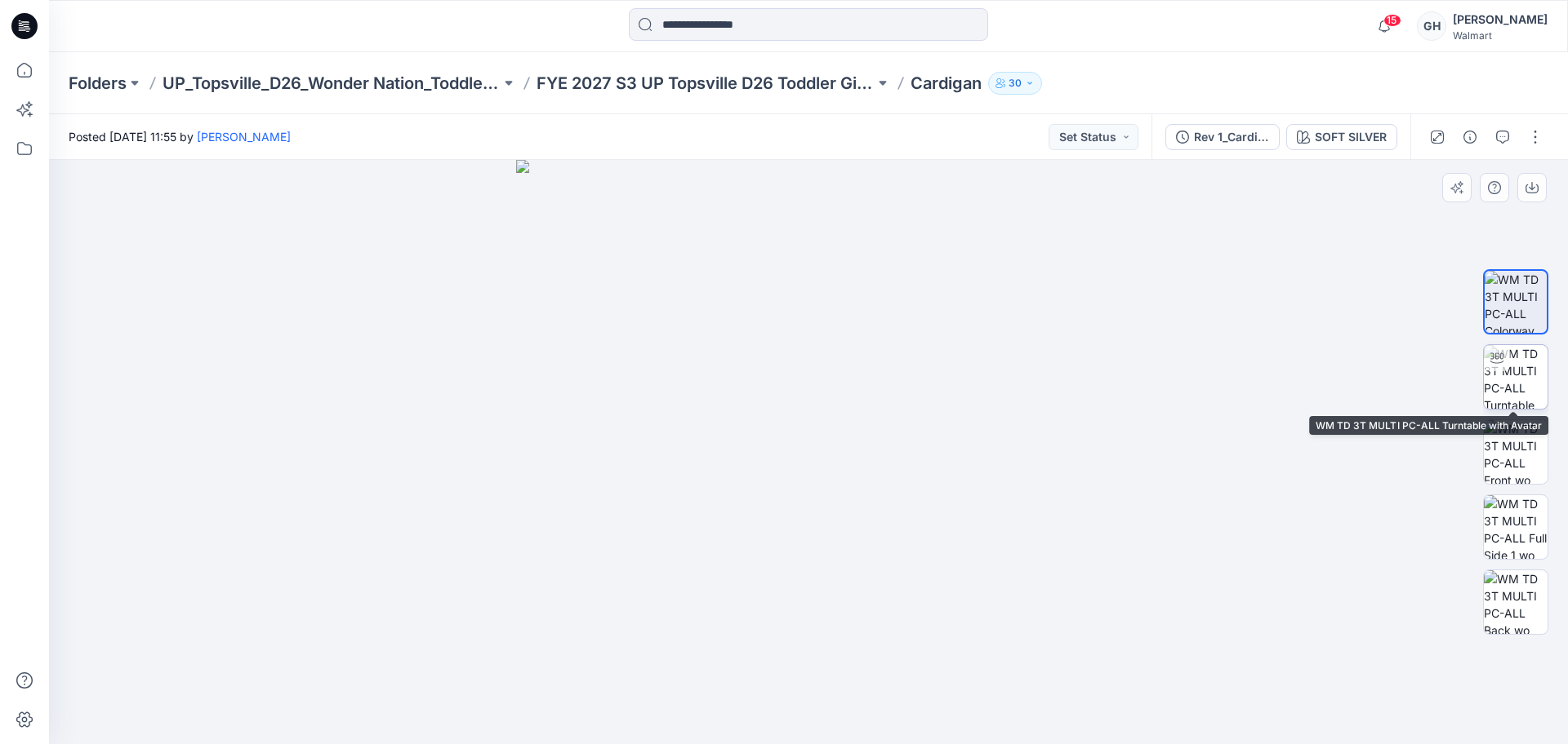
click at [1519, 373] on img at bounding box center [1516, 377] width 64 height 64
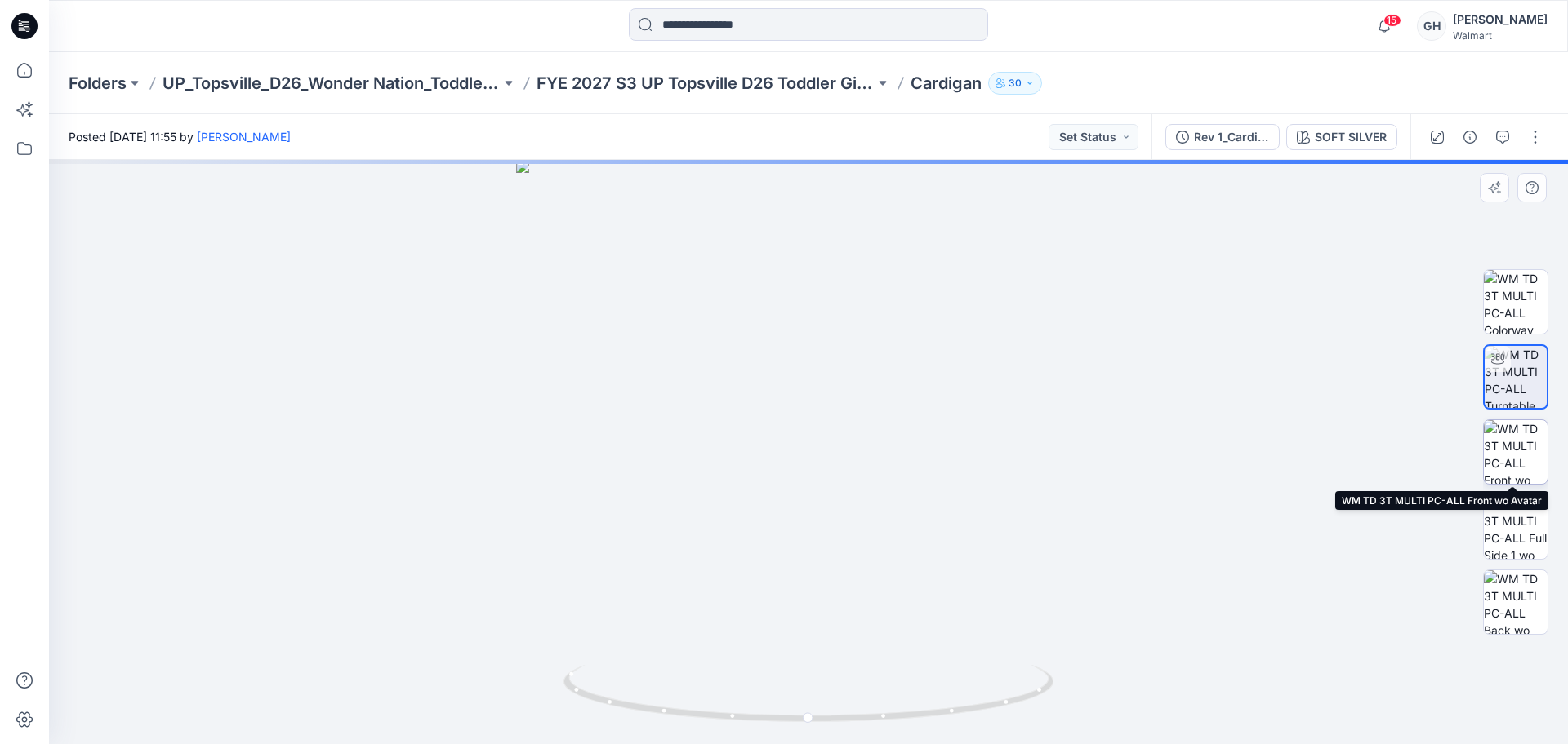
click at [1521, 454] on img at bounding box center [1516, 452] width 64 height 64
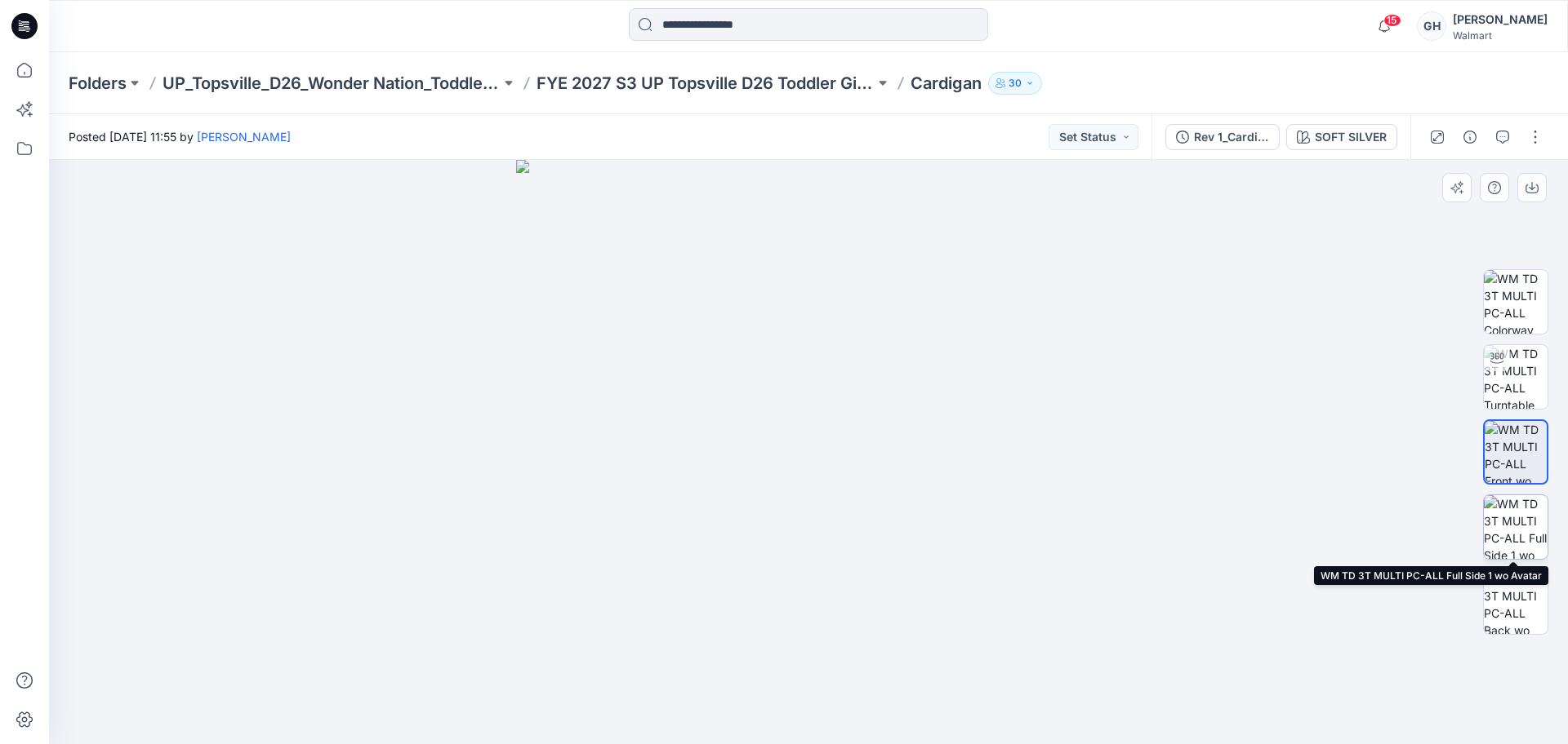
click at [1524, 550] on img at bounding box center [1516, 527] width 64 height 64
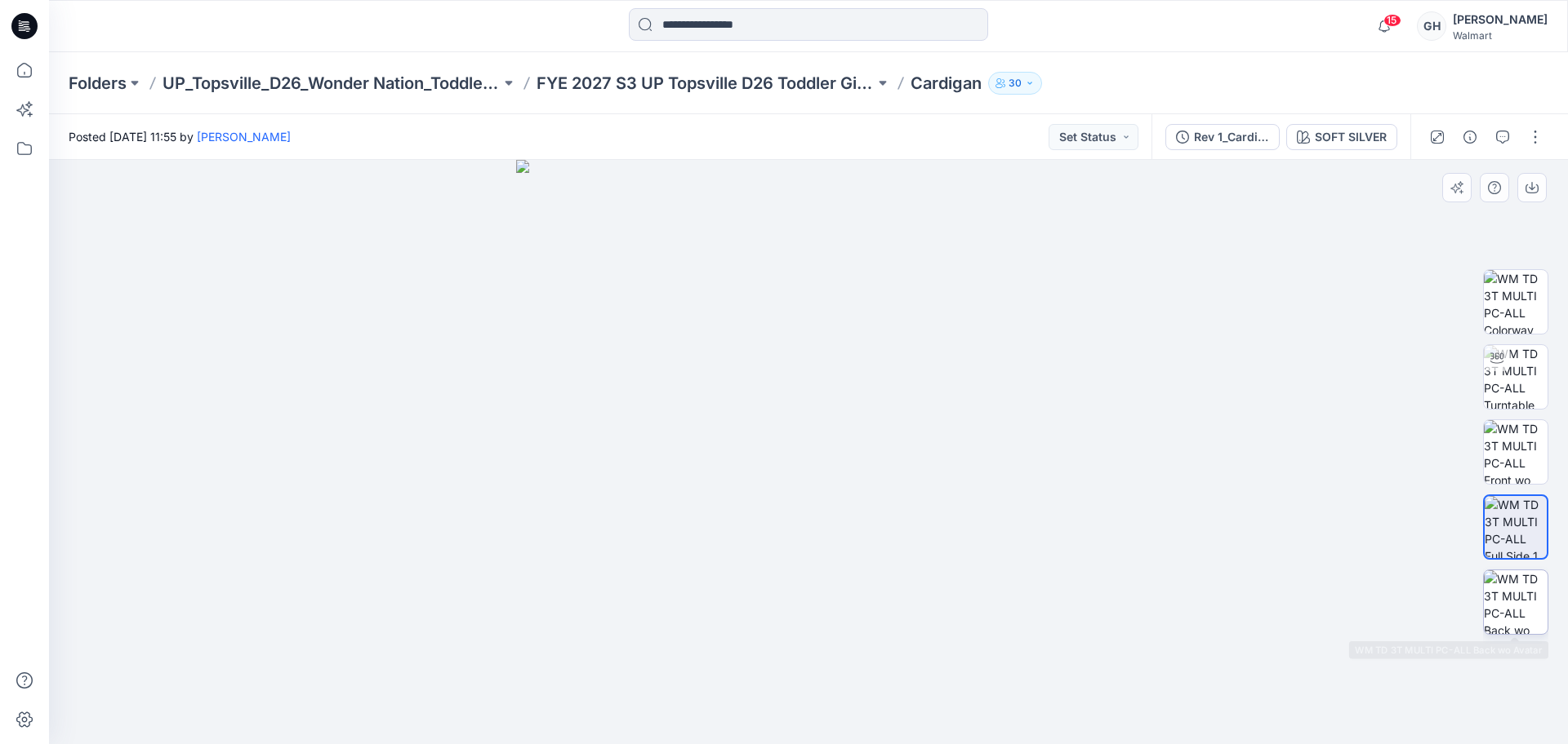
click at [1535, 629] on img at bounding box center [1516, 603] width 64 height 64
click at [1525, 390] on img at bounding box center [1516, 377] width 64 height 64
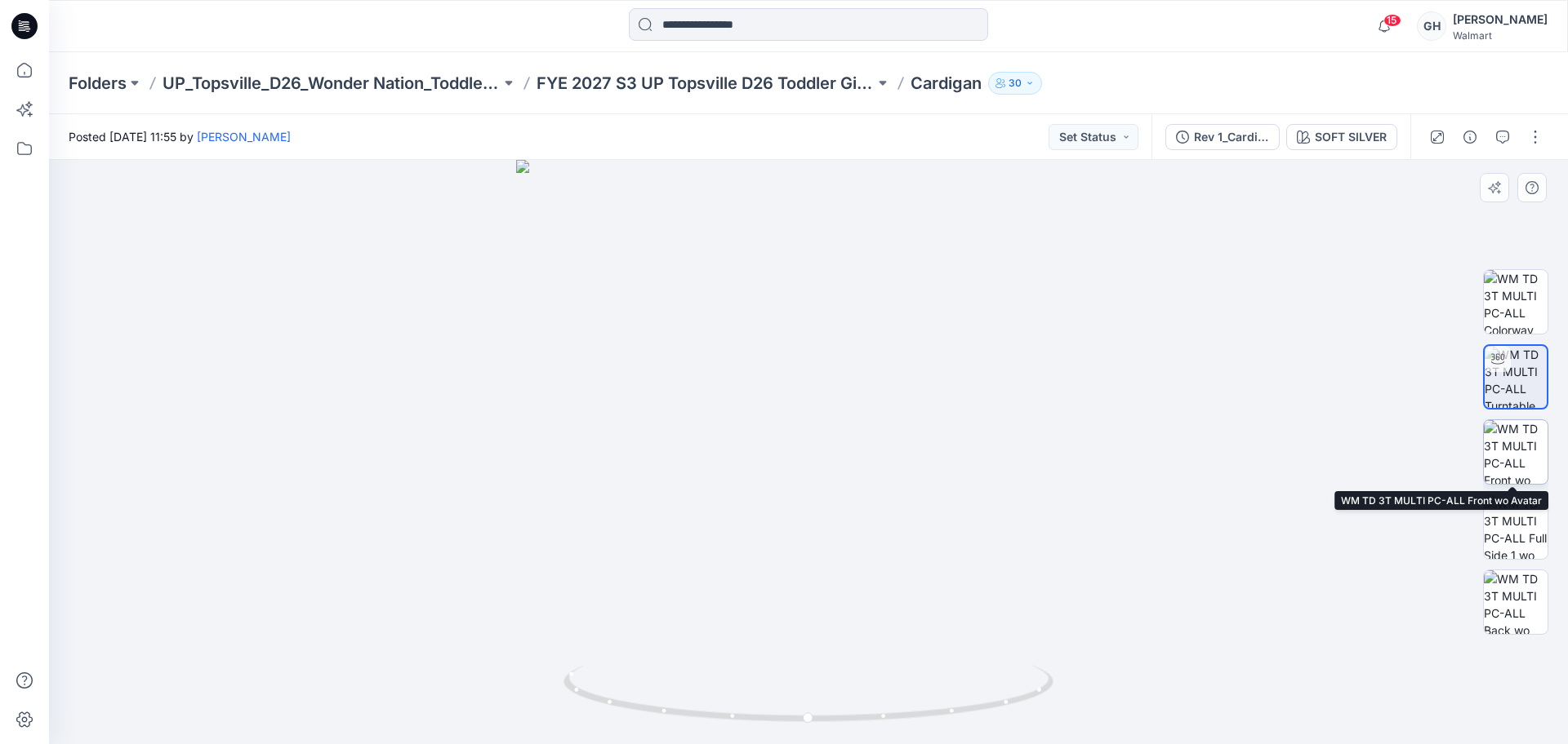
click at [1525, 461] on img at bounding box center [1516, 452] width 64 height 64
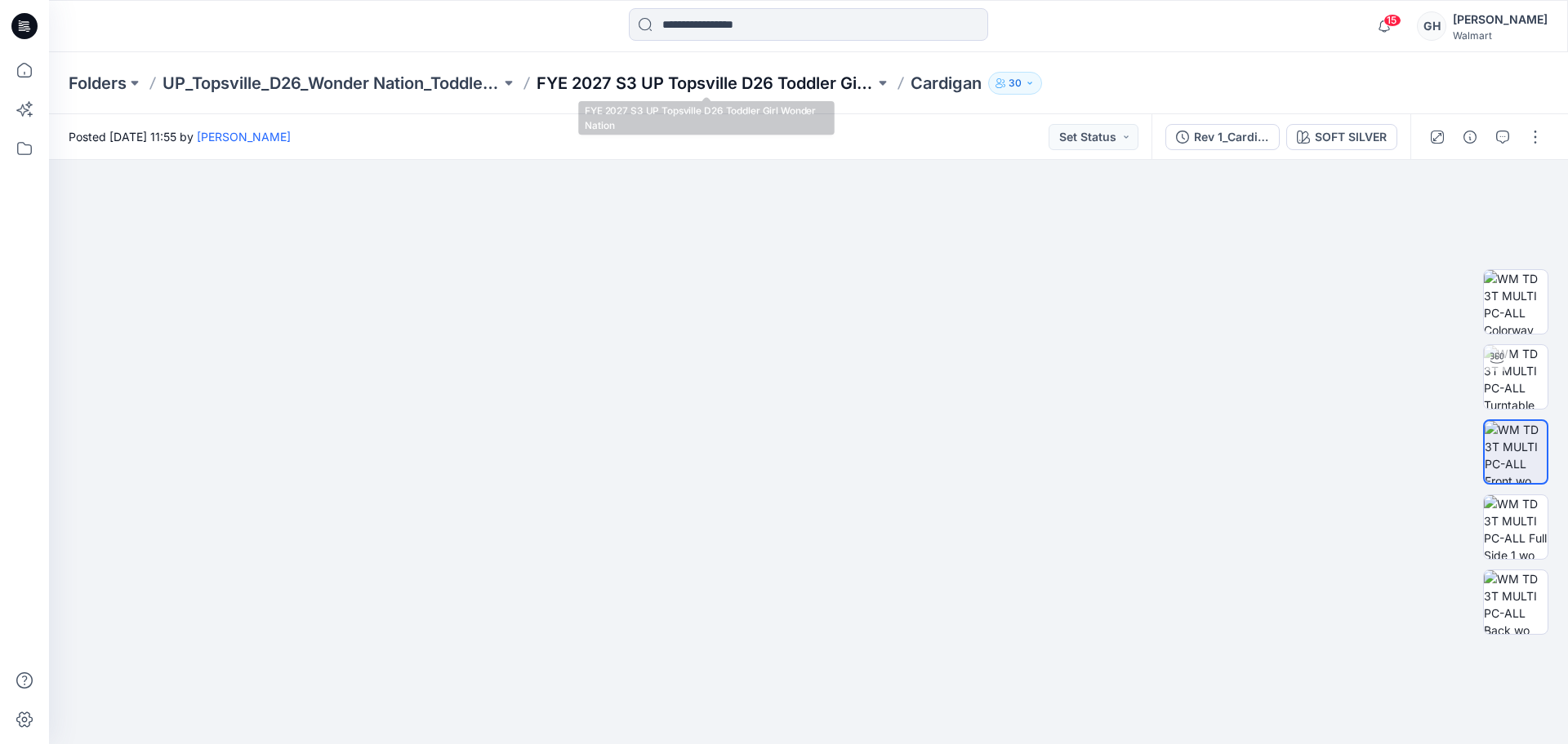
click at [775, 88] on p "FYE 2027 S3 UP Topsville D26 Toddler Girl Wonder Nation" at bounding box center [705, 83] width 338 height 23
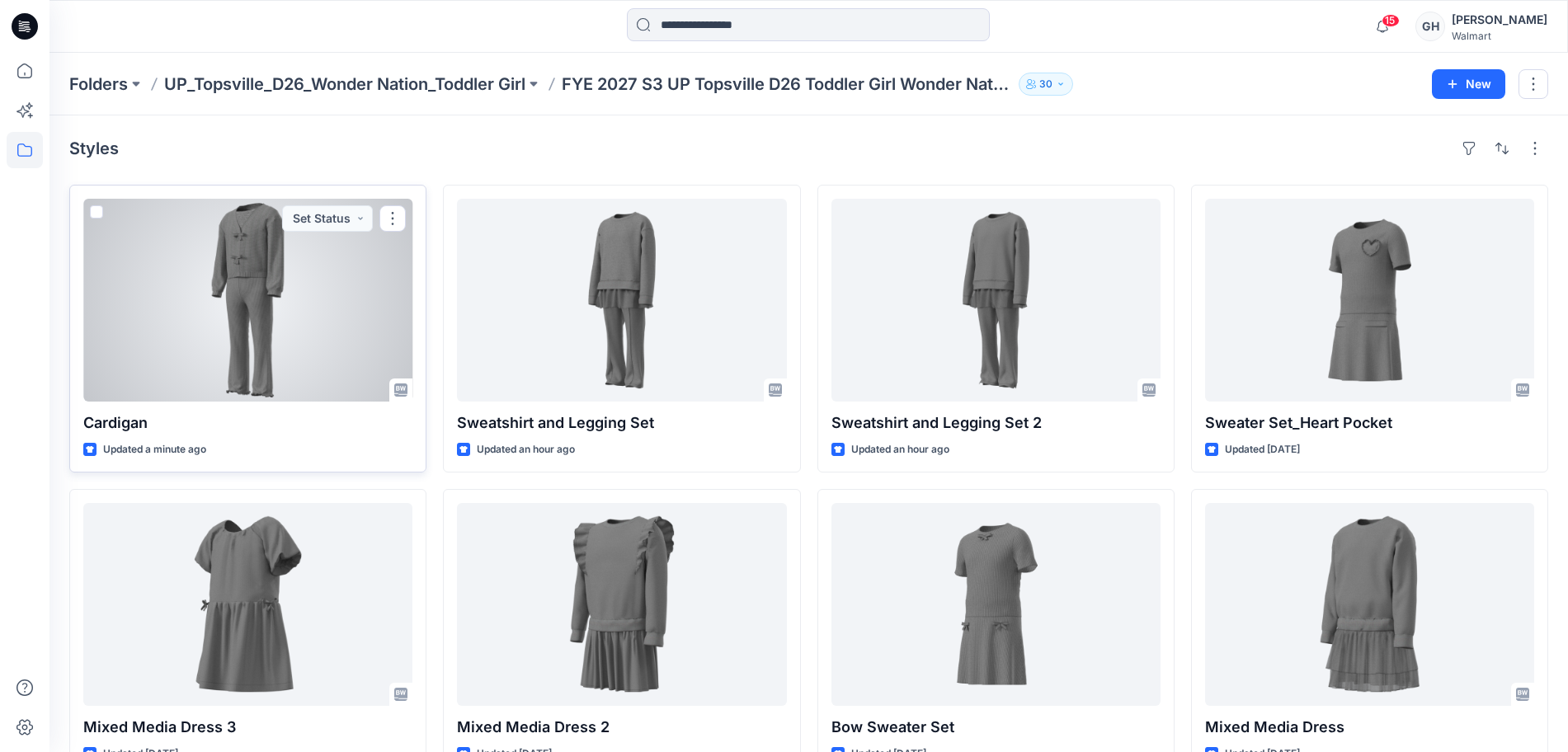
click at [266, 371] on div at bounding box center [248, 301] width 329 height 203
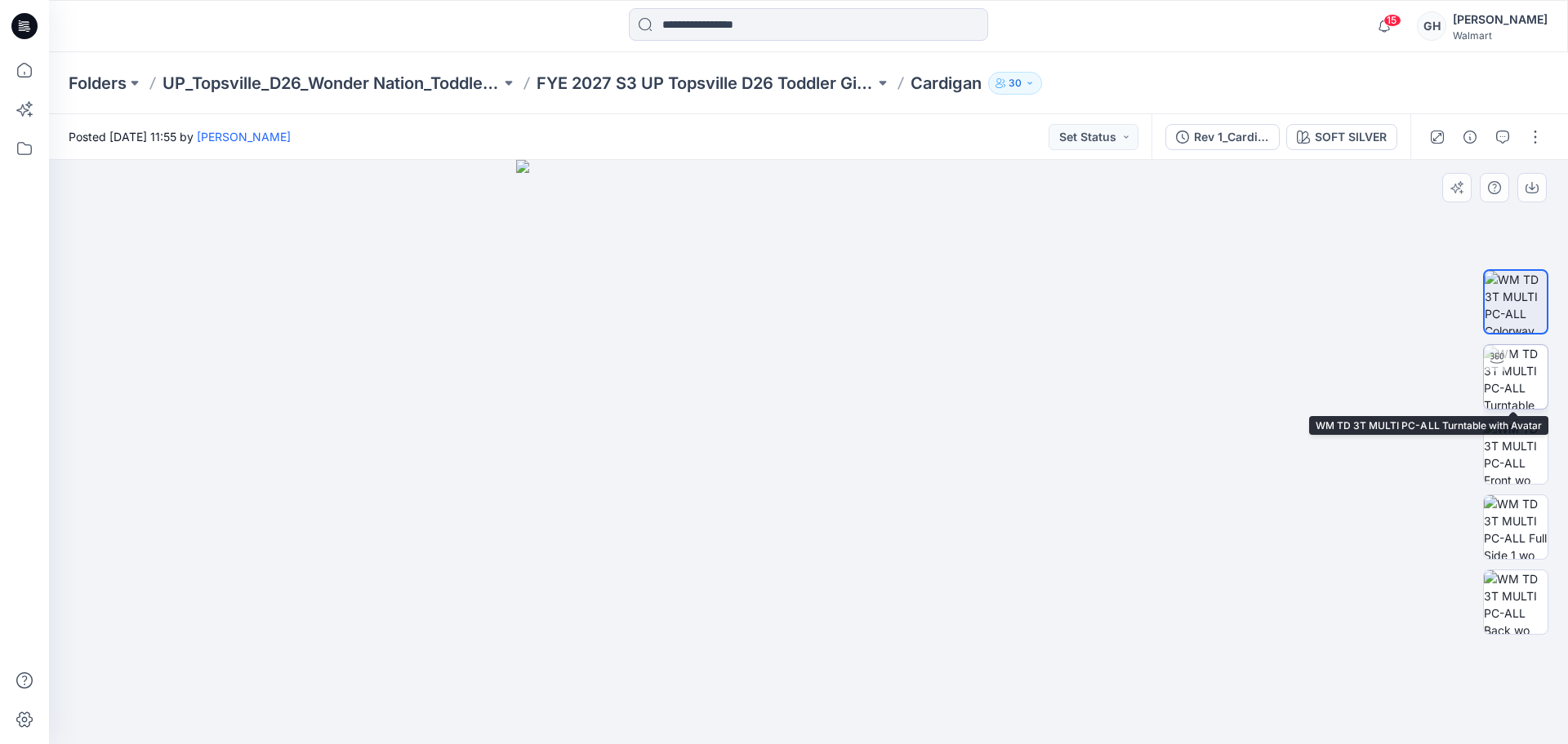
click at [1531, 371] on img at bounding box center [1516, 377] width 64 height 64
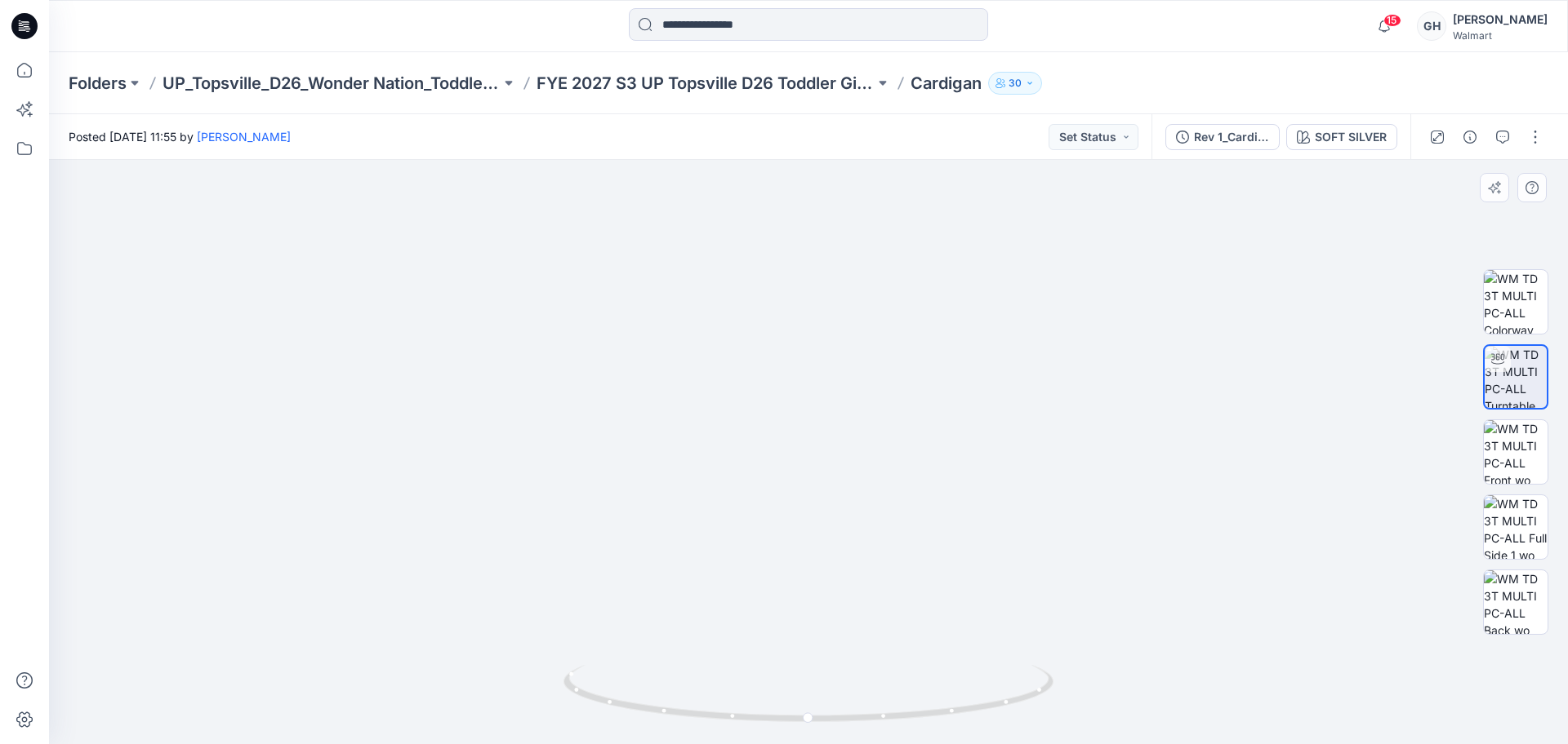
drag, startPoint x: 812, startPoint y: 369, endPoint x: 1393, endPoint y: 442, distance: 585.6
drag, startPoint x: 845, startPoint y: 360, endPoint x: 863, endPoint y: 550, distance: 190.9
click at [863, 550] on img at bounding box center [808, 416] width 1374 height 660
click at [1515, 457] on img at bounding box center [1516, 452] width 64 height 64
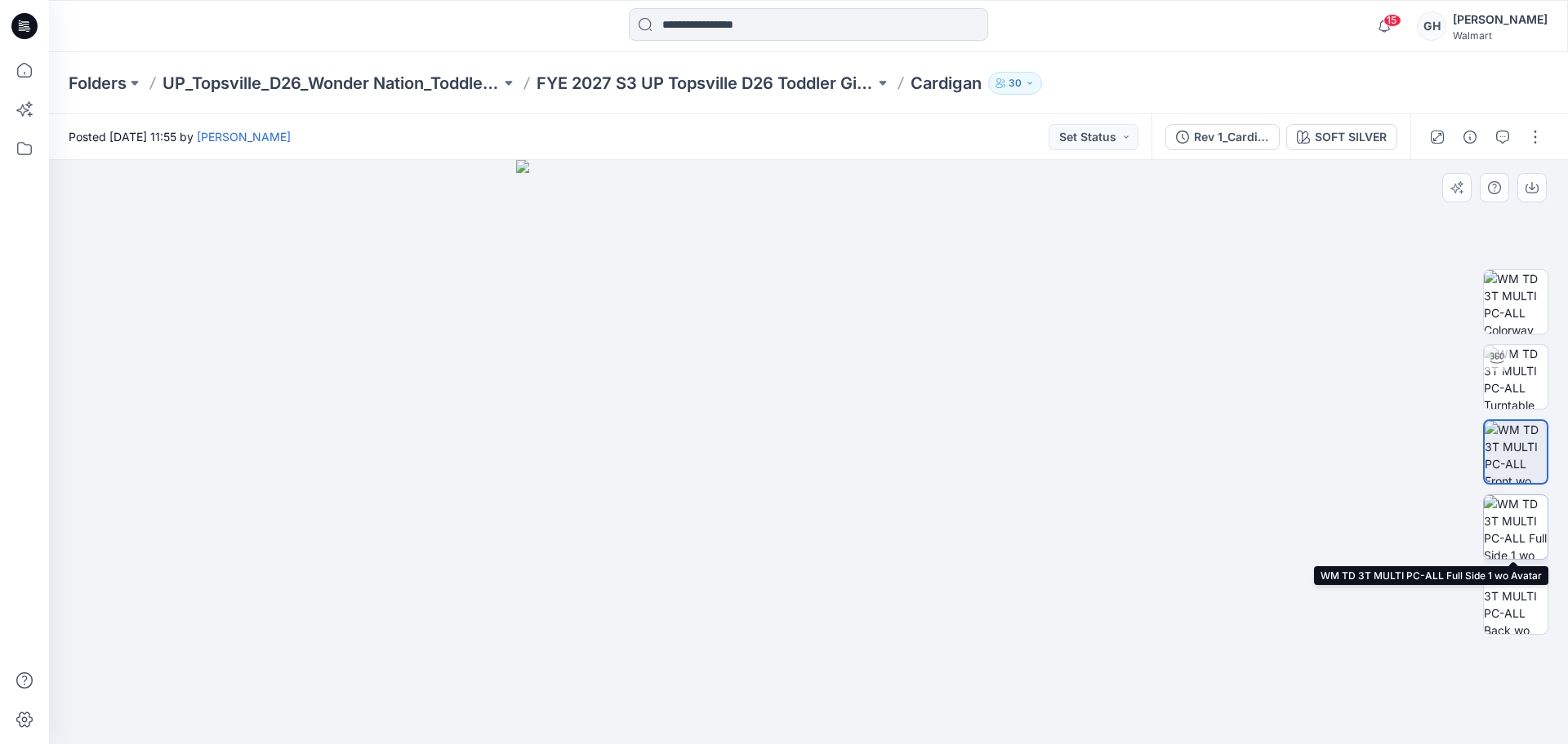
click at [1508, 520] on img at bounding box center [1516, 527] width 64 height 64
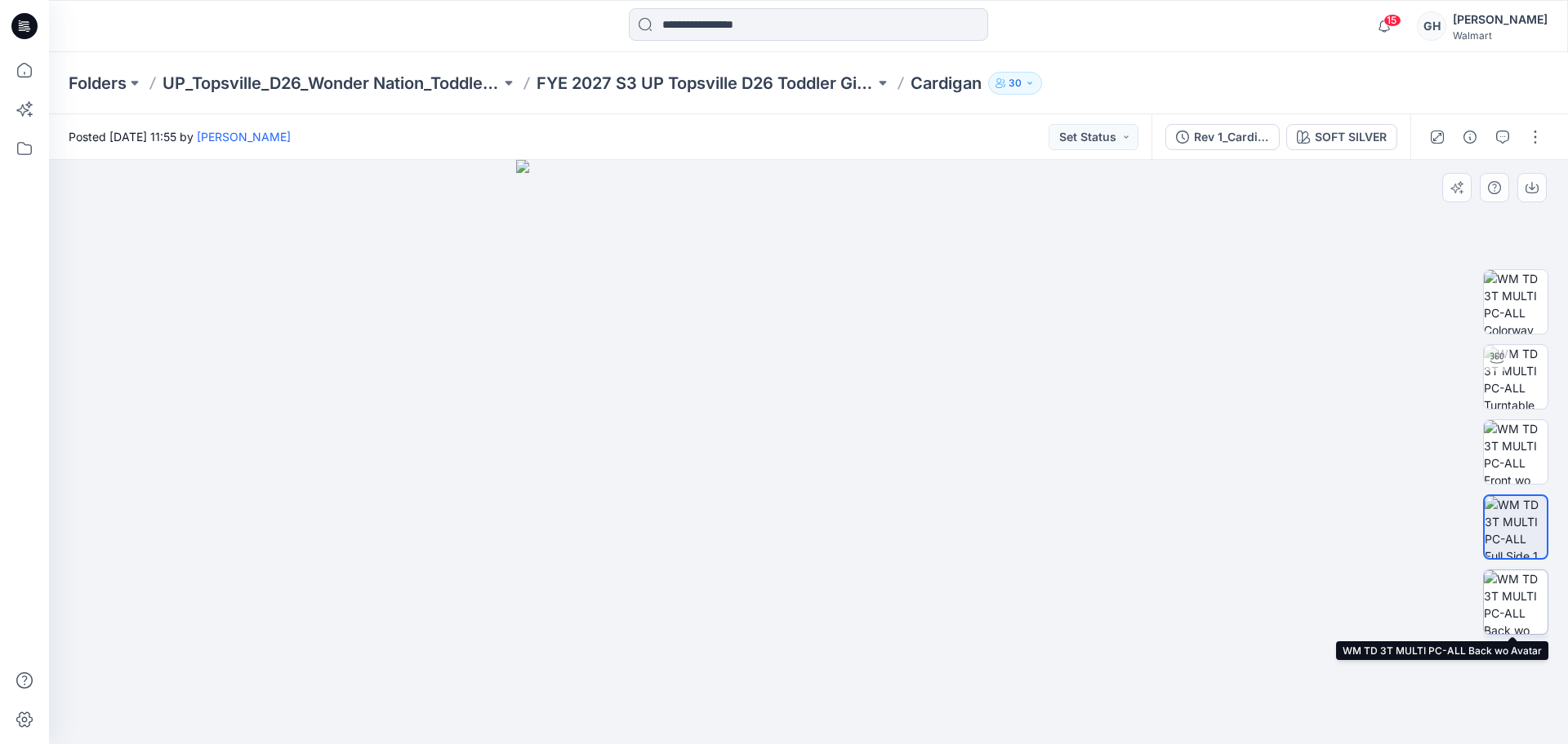
click at [1517, 604] on img at bounding box center [1516, 603] width 64 height 64
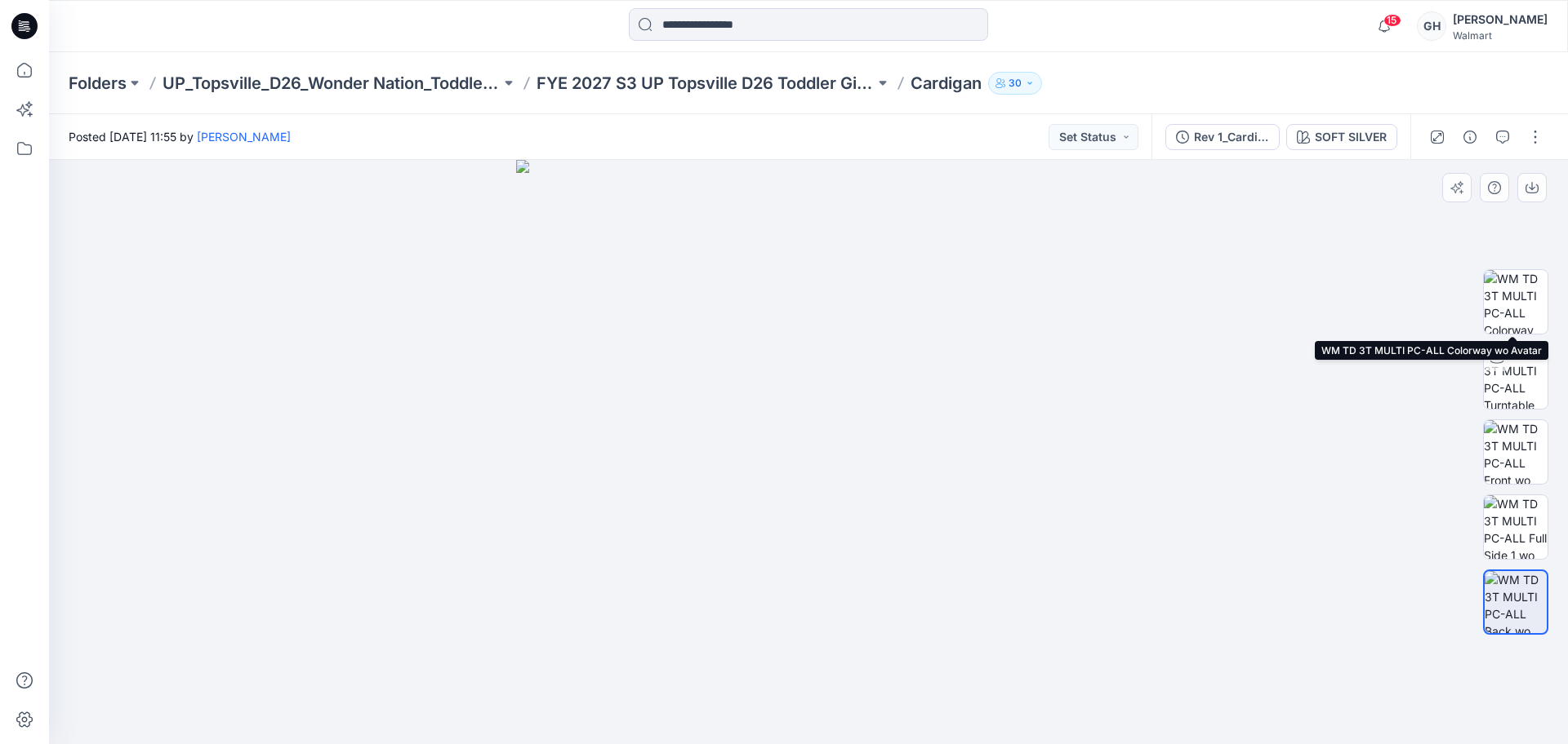
click at [1524, 341] on div at bounding box center [1516, 452] width 66 height 408
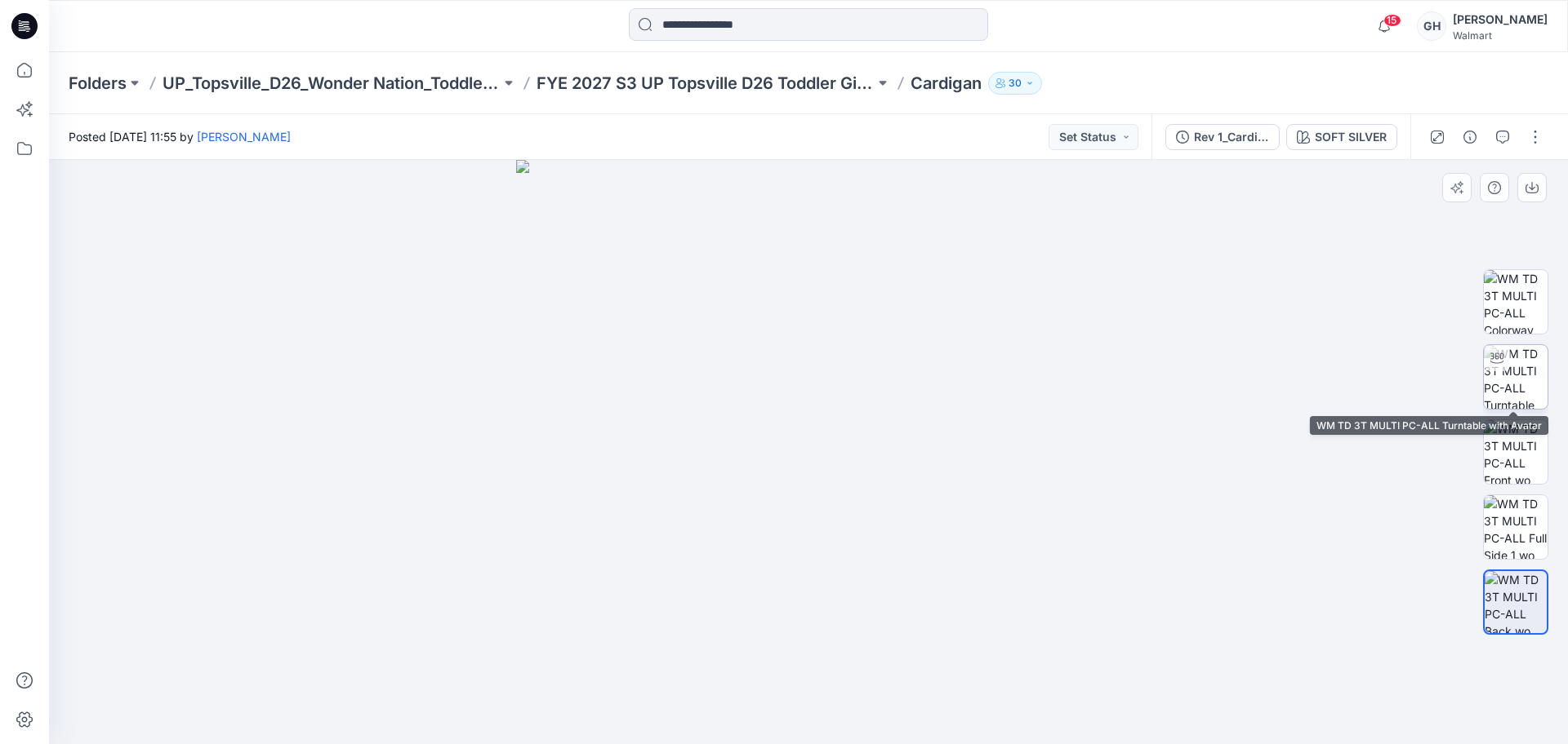
click at [1525, 360] on img at bounding box center [1516, 377] width 64 height 64
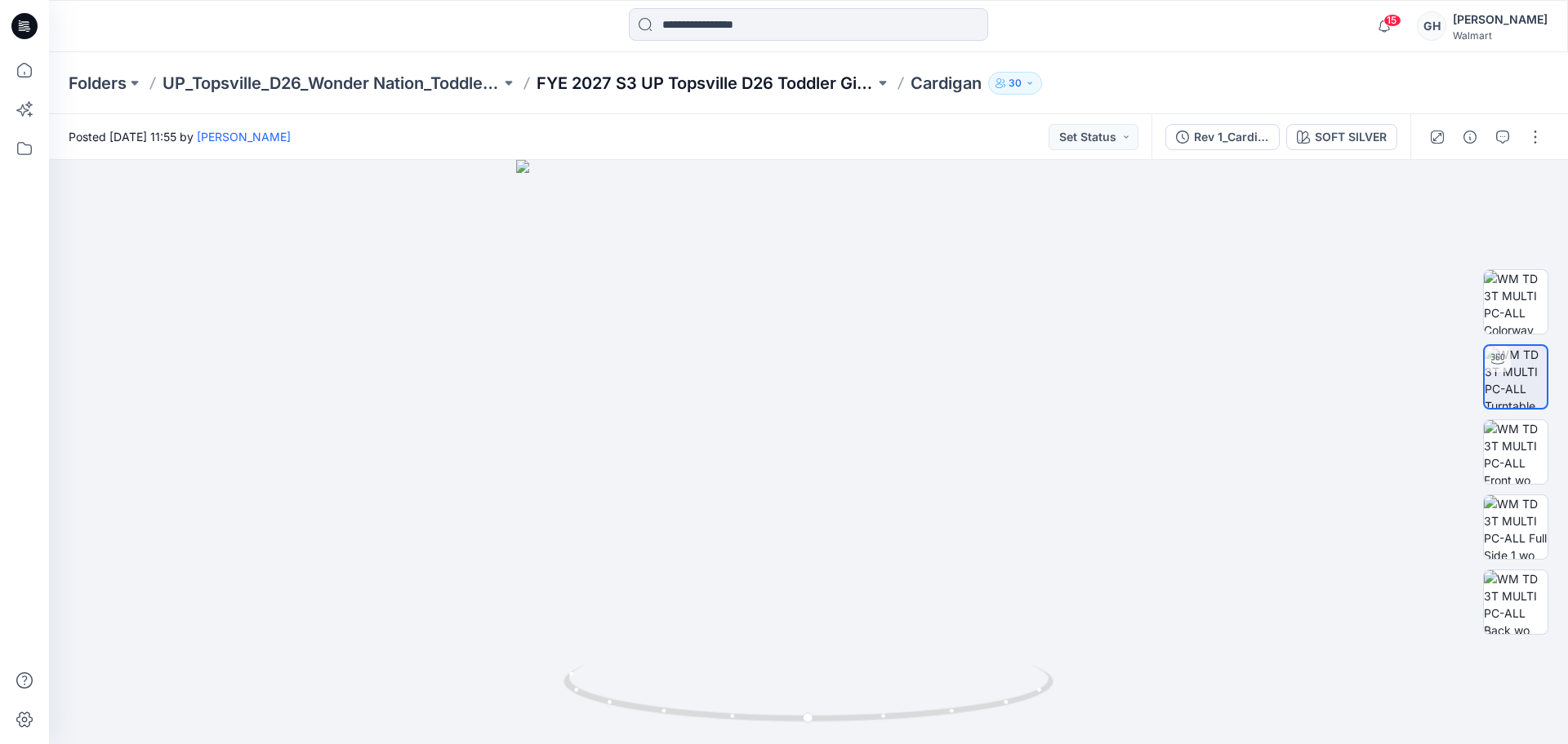
click at [787, 78] on p "FYE 2027 S3 UP Topsville D26 Toddler Girl Wonder Nation" at bounding box center [705, 83] width 338 height 23
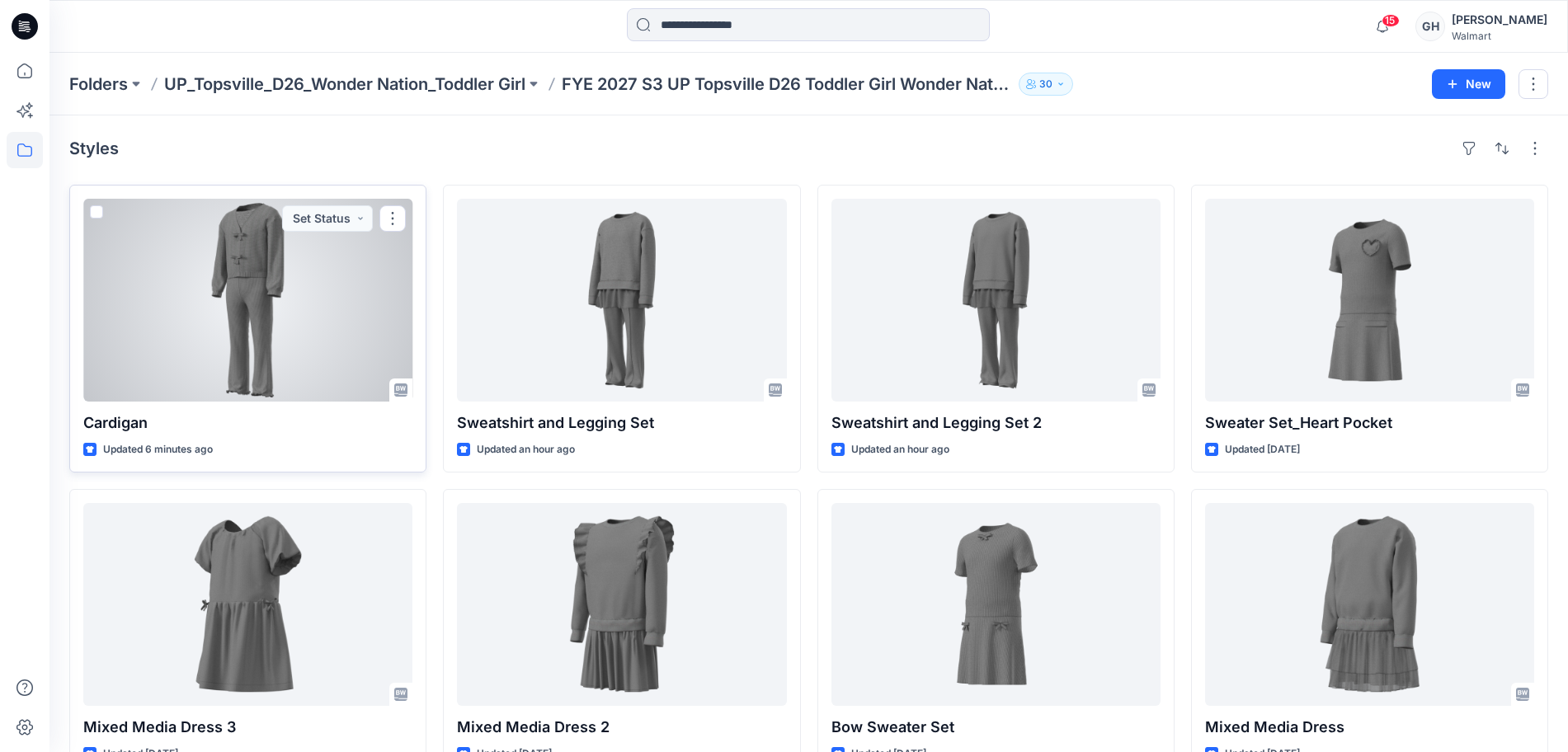
click at [266, 350] on div at bounding box center [248, 301] width 329 height 203
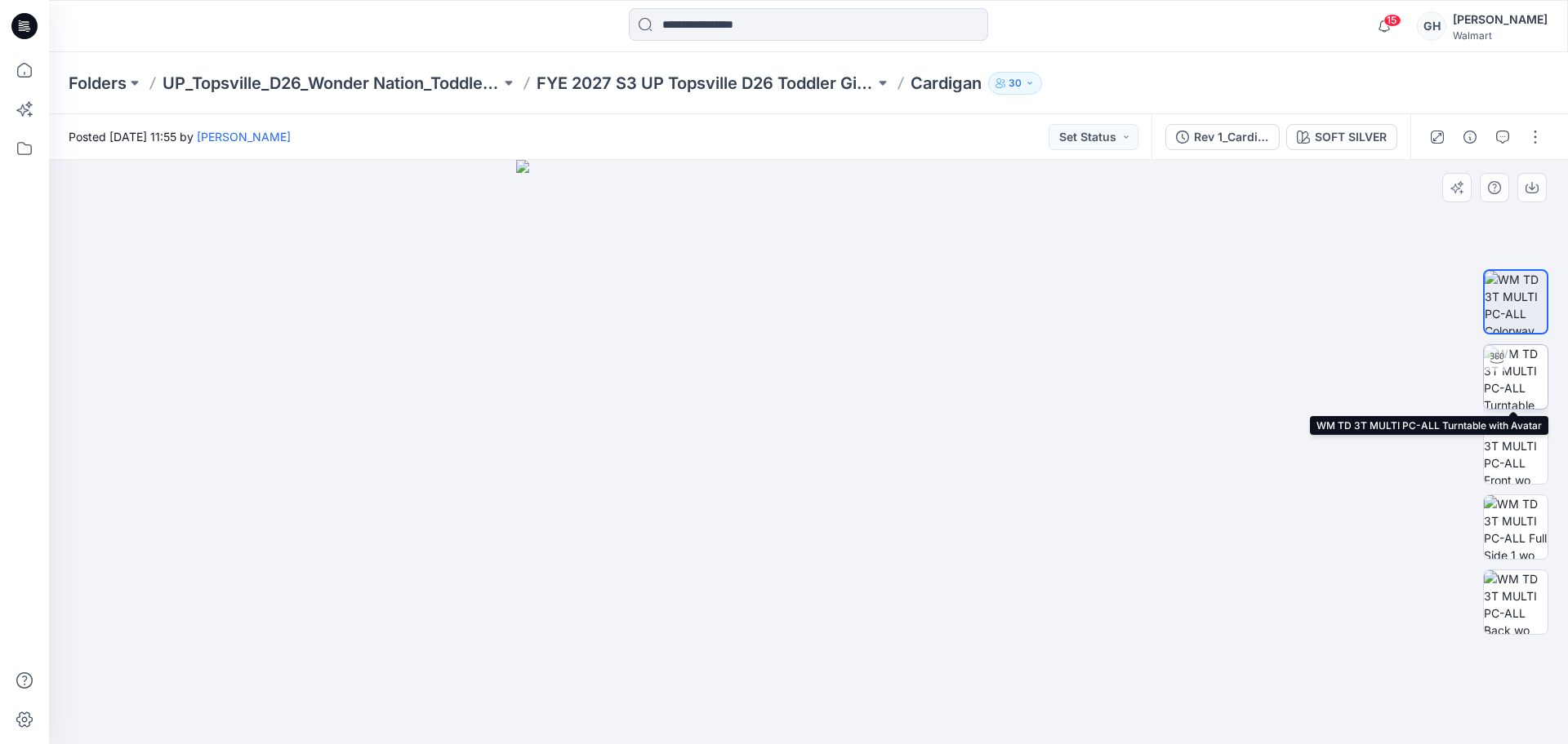
click at [1520, 366] on img at bounding box center [1516, 377] width 64 height 64
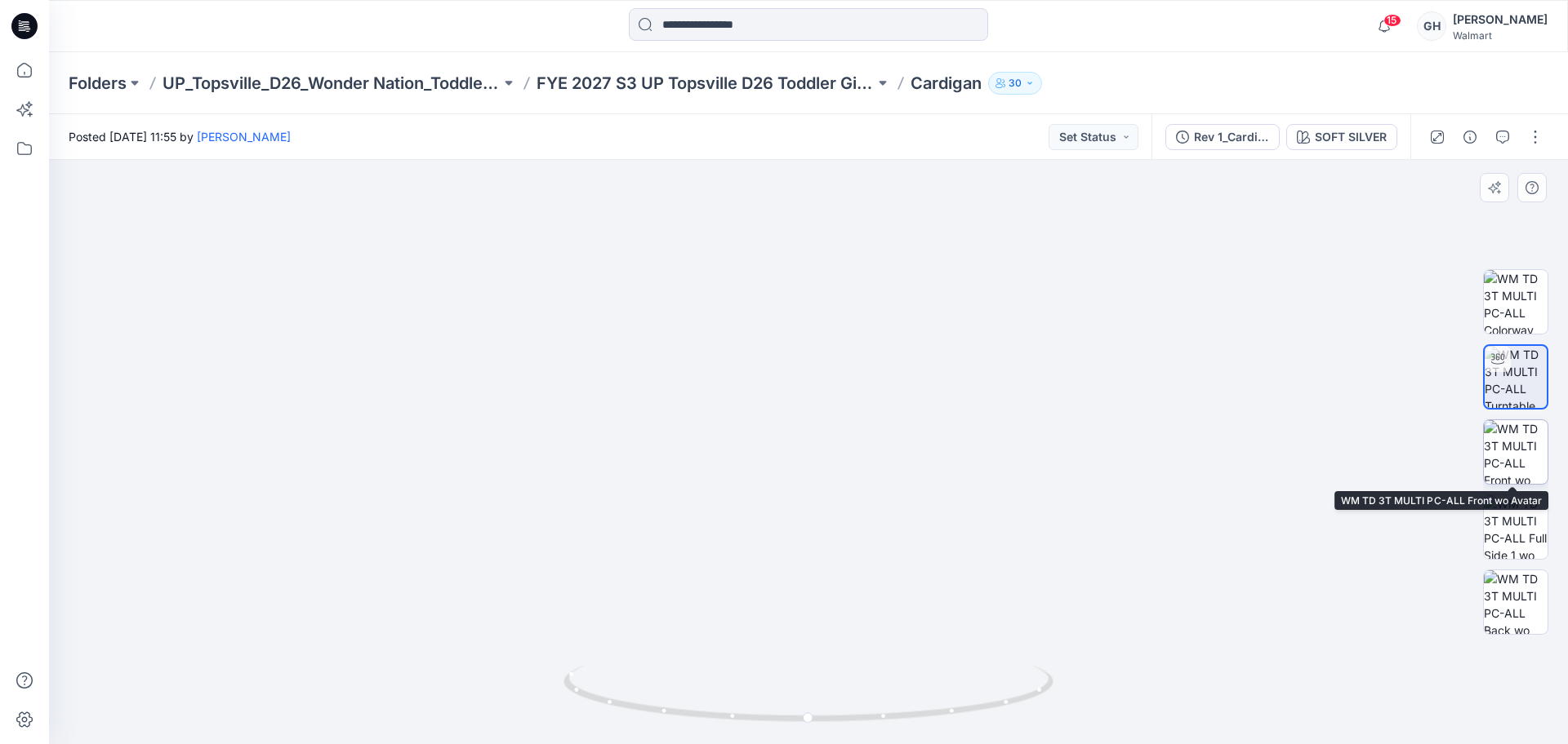
click at [1533, 465] on img at bounding box center [1516, 452] width 64 height 64
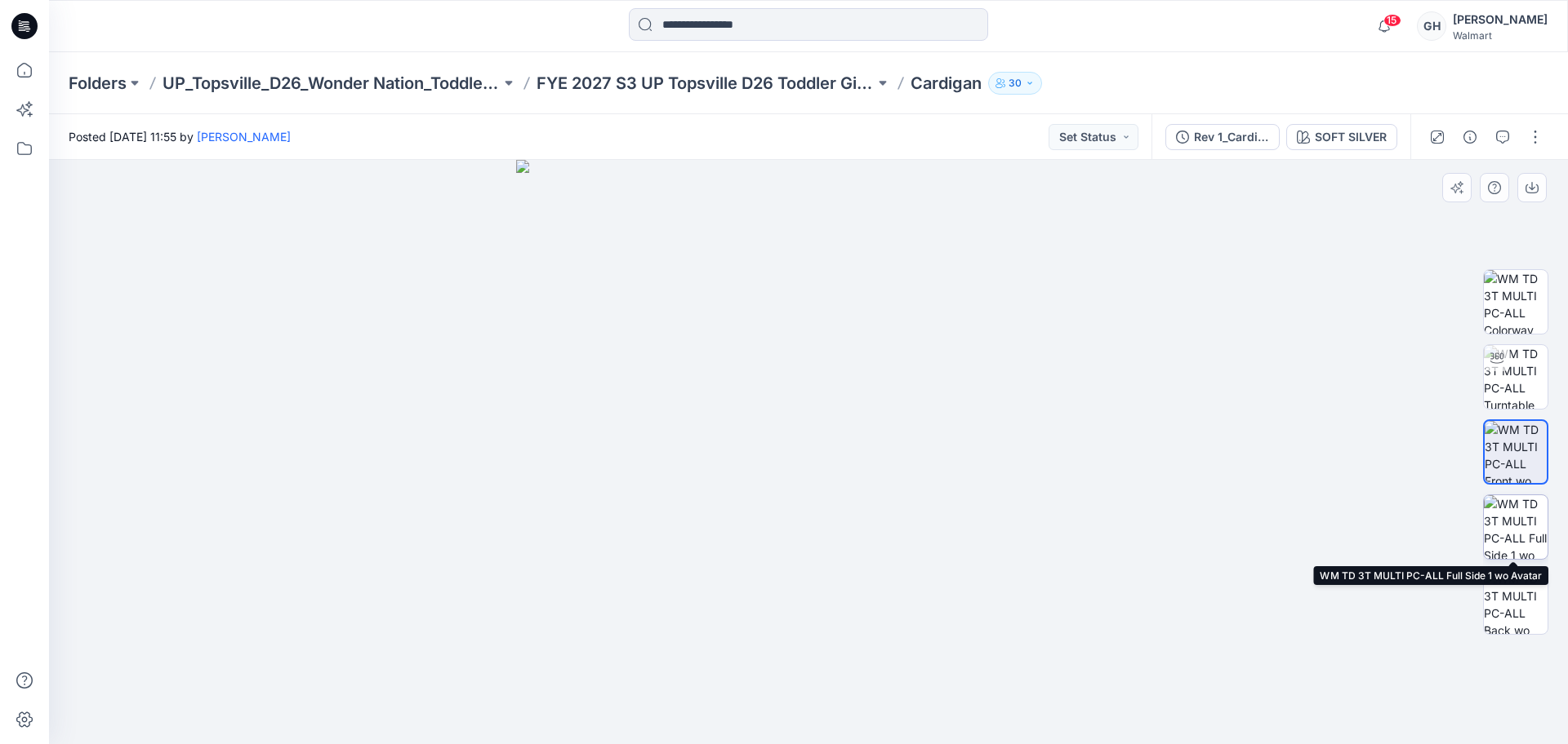
drag, startPoint x: 1513, startPoint y: 525, endPoint x: 1510, endPoint y: 621, distance: 96.0
click at [1513, 526] on img at bounding box center [1516, 527] width 64 height 64
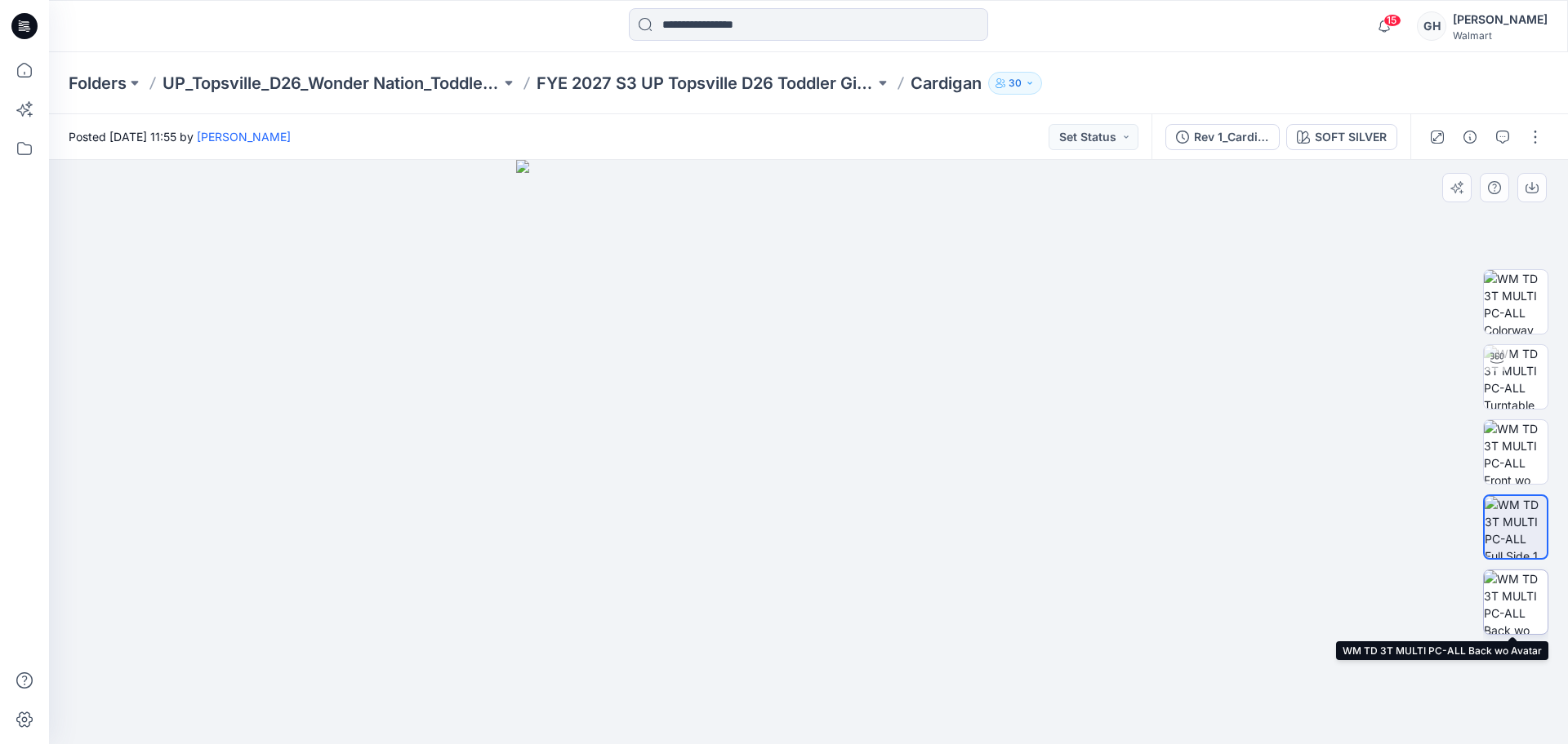
click at [1512, 605] on img at bounding box center [1516, 603] width 64 height 64
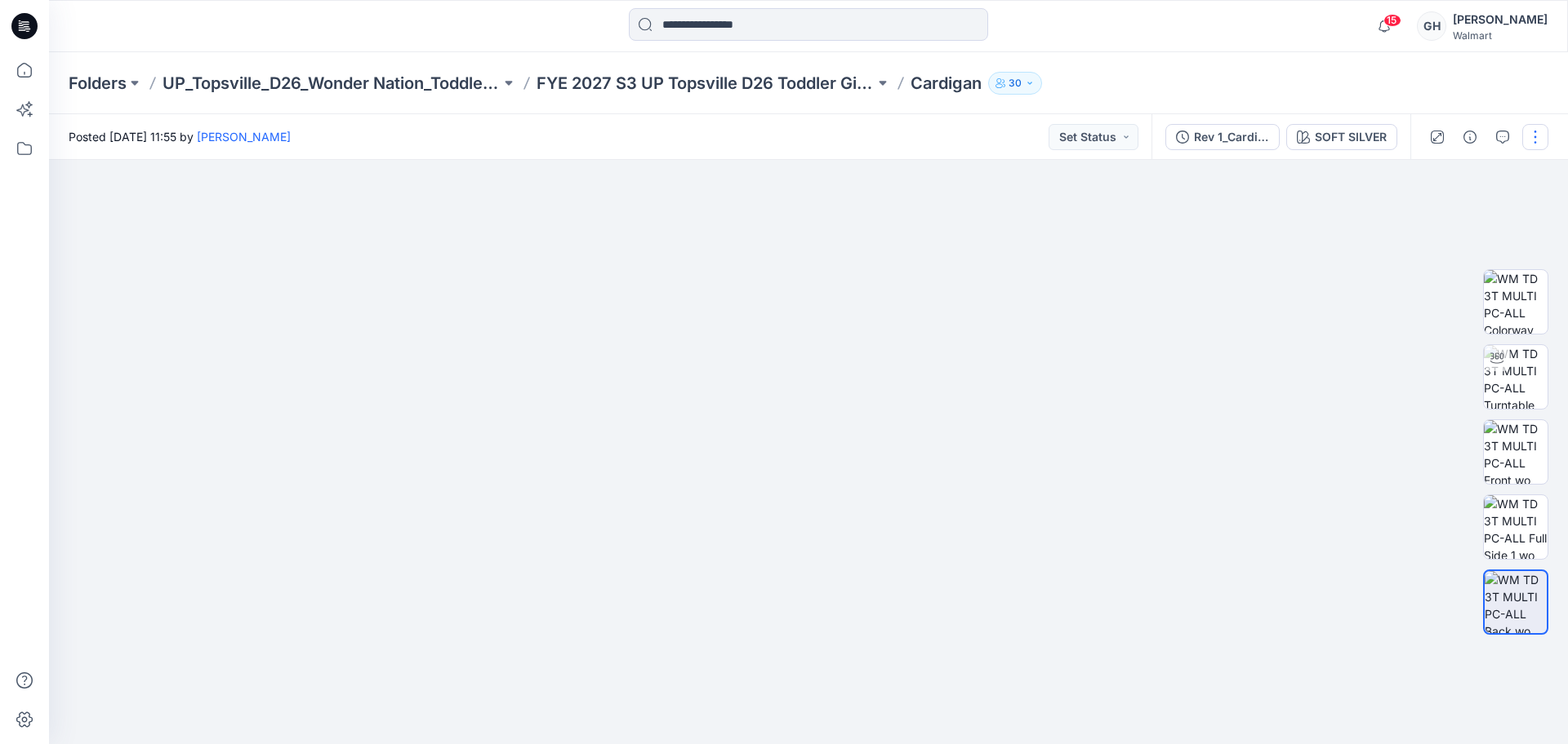
click at [1533, 128] on button "button" at bounding box center [1535, 137] width 26 height 26
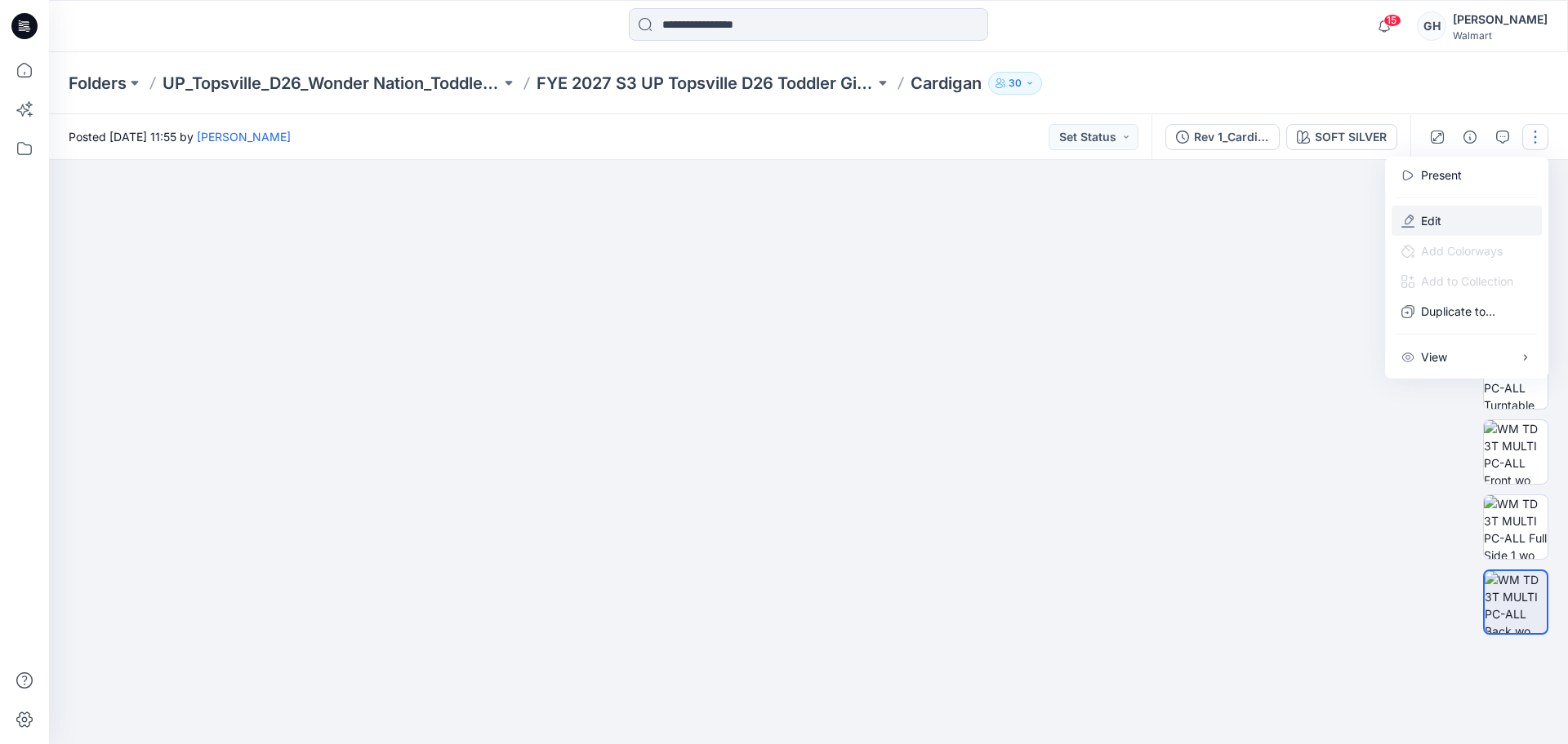
click at [1419, 215] on button "Edit" at bounding box center [1467, 221] width 150 height 30
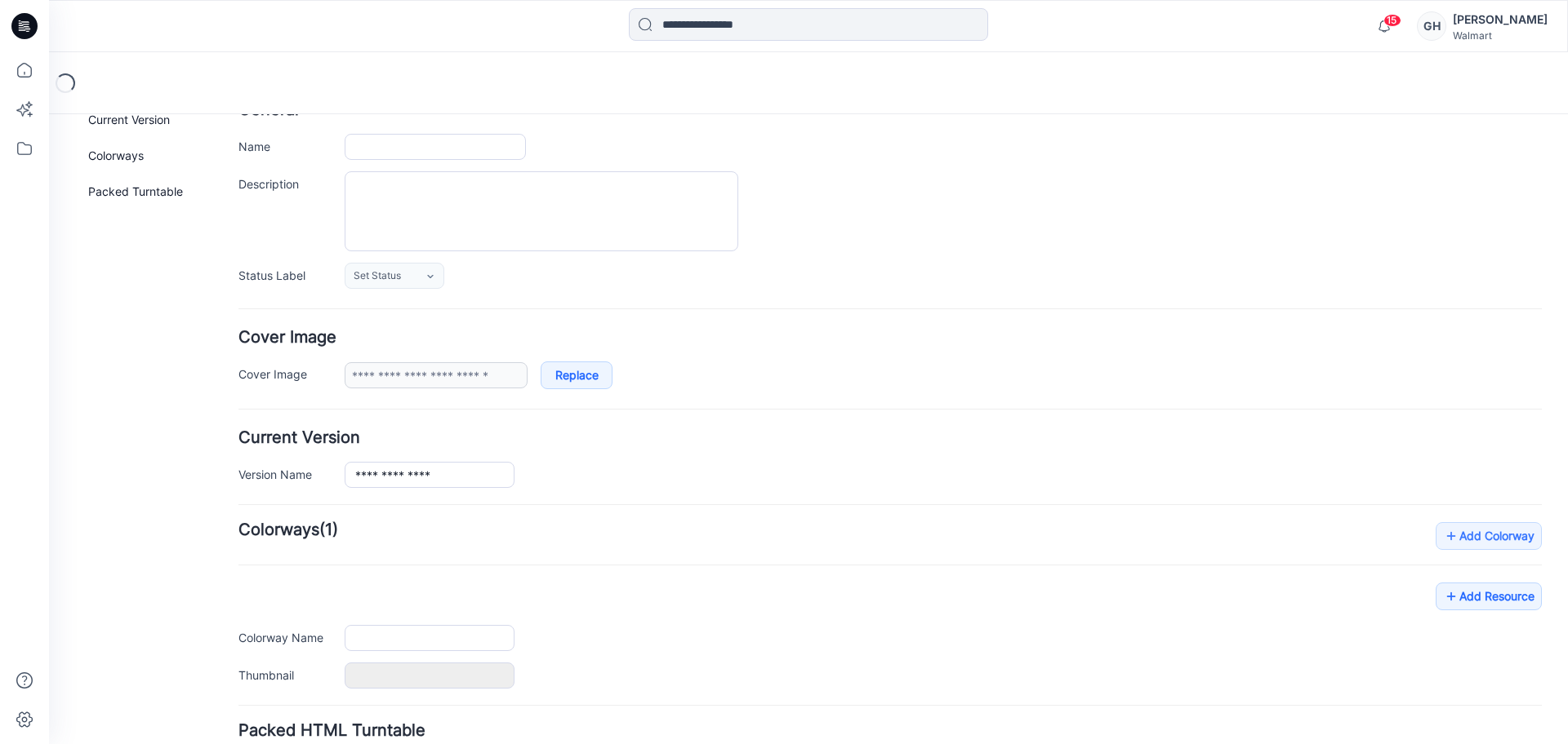
type input "********"
type input "**********"
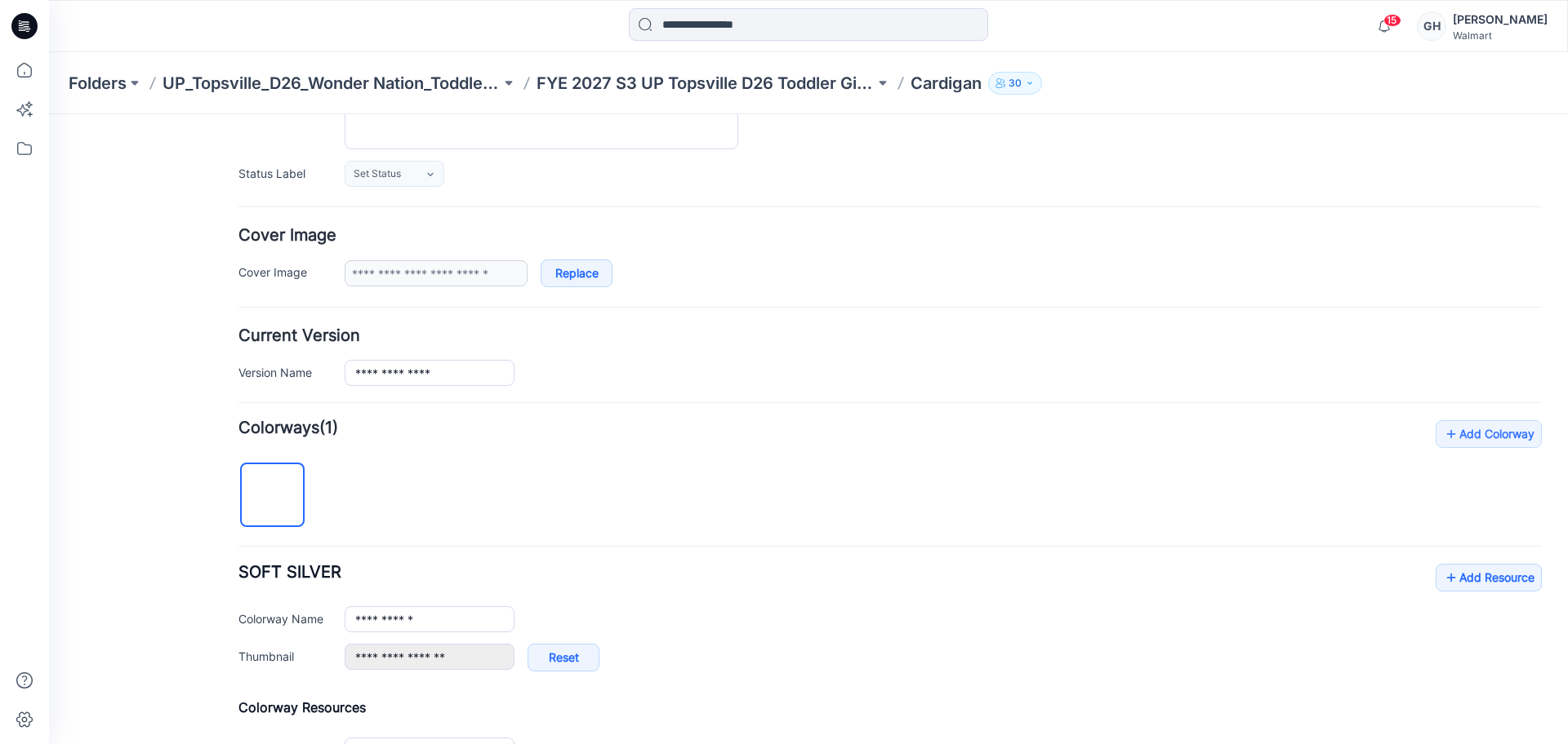
scroll to position [613, 0]
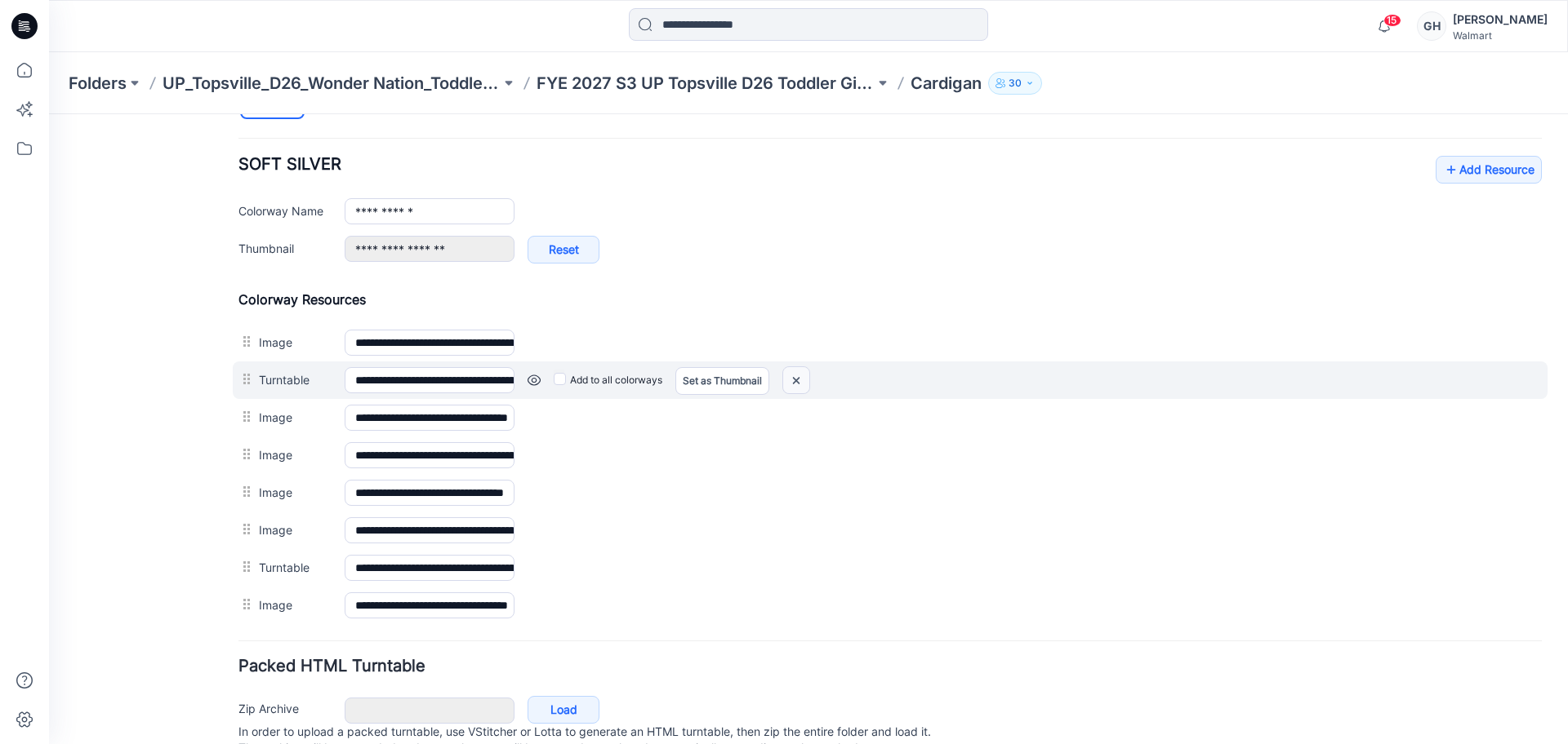
click at [794, 380] on img at bounding box center [796, 381] width 26 height 27
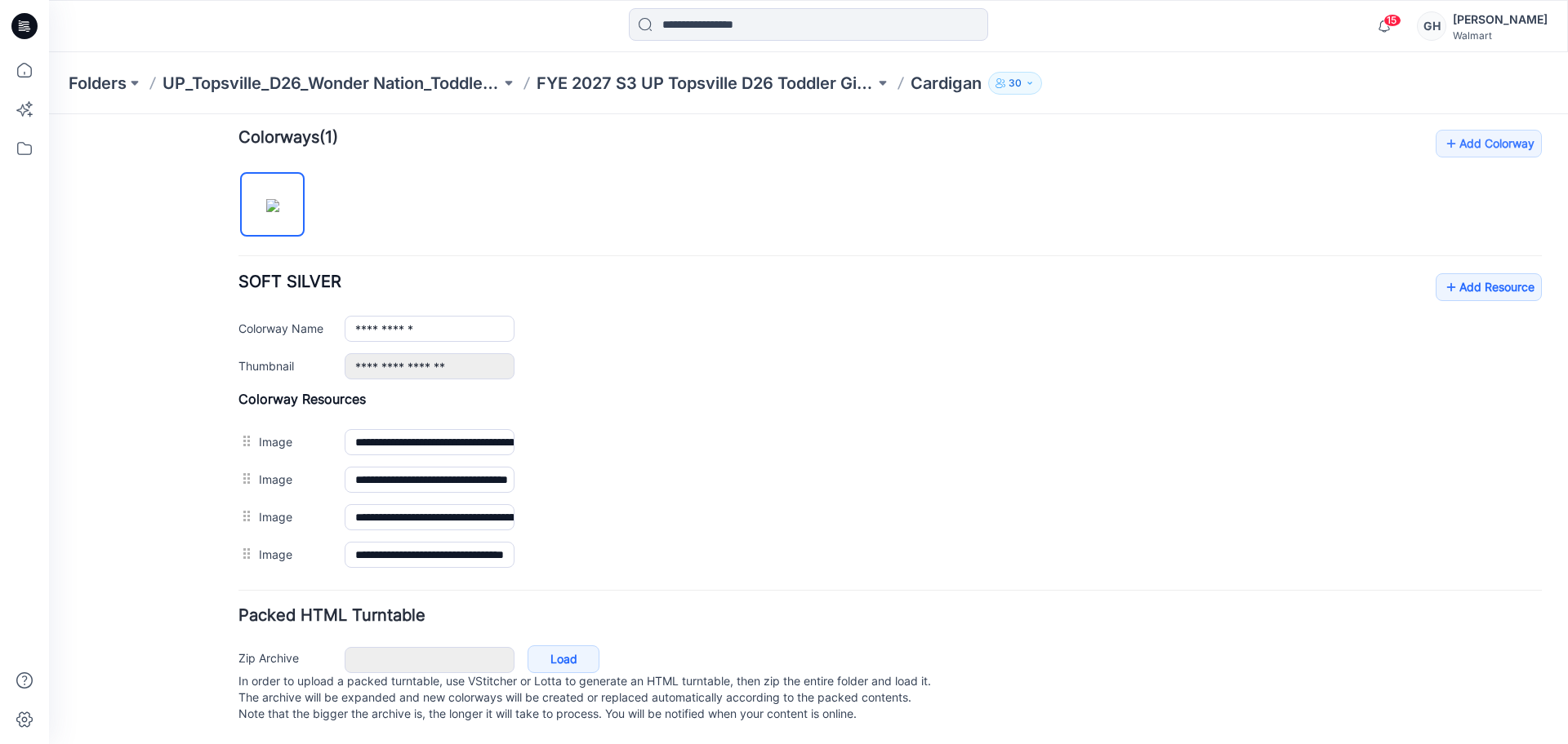
scroll to position [511, 0]
click at [49, 115] on img at bounding box center [49, 115] width 0 height 0
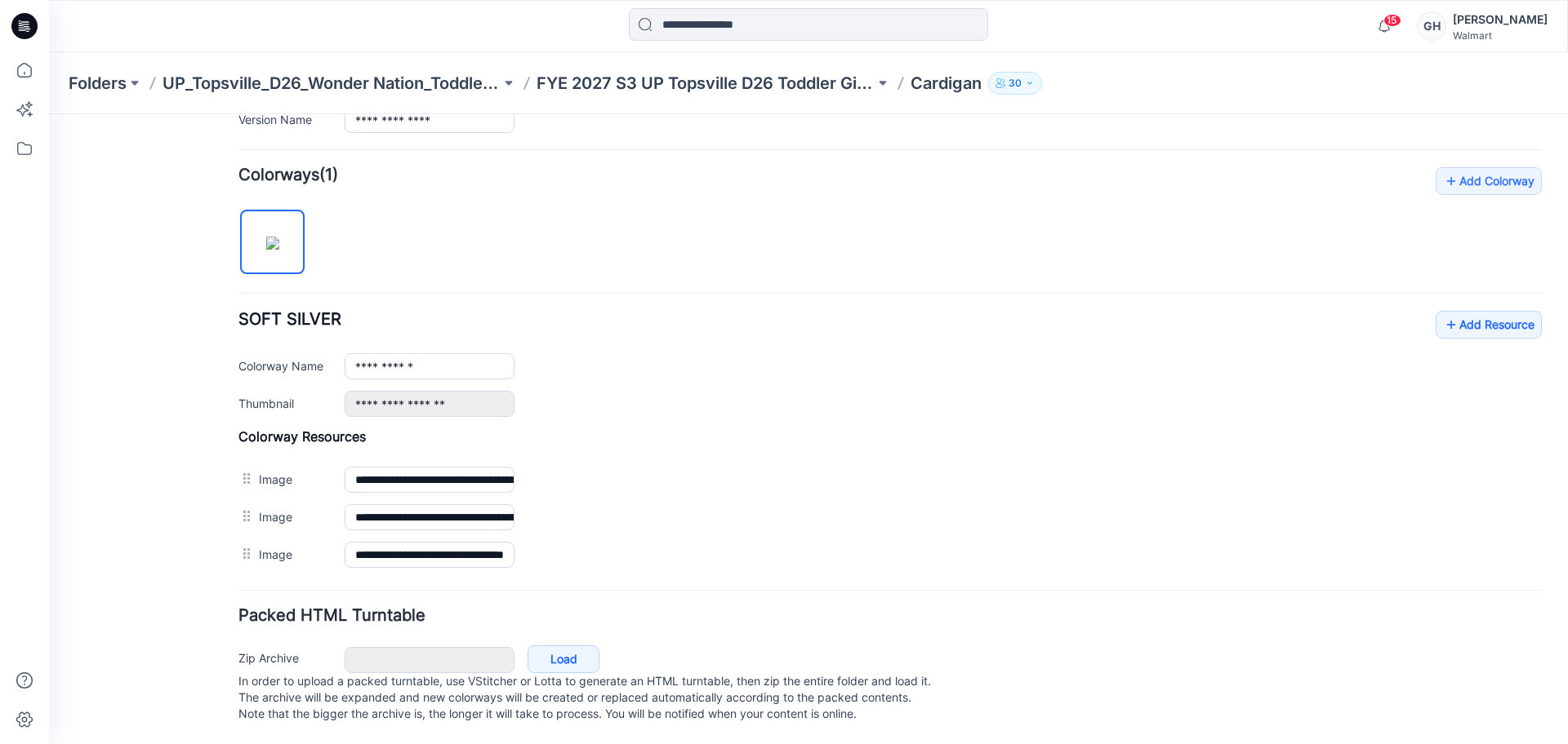
scroll to position [473, 0]
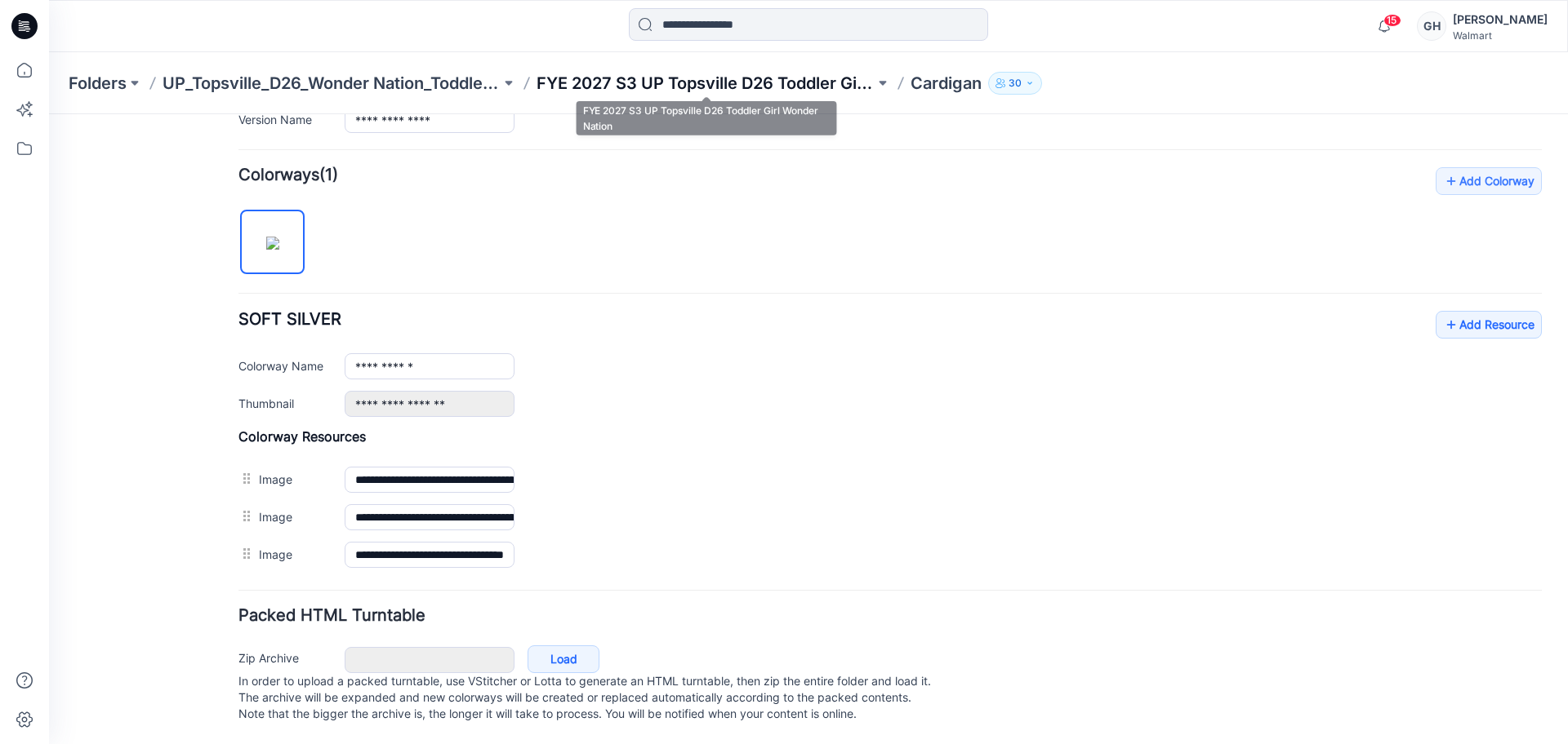
click at [673, 79] on p "FYE 2027 S3 UP Topsville D26 Toddler Girl Wonder Nation" at bounding box center [705, 83] width 338 height 23
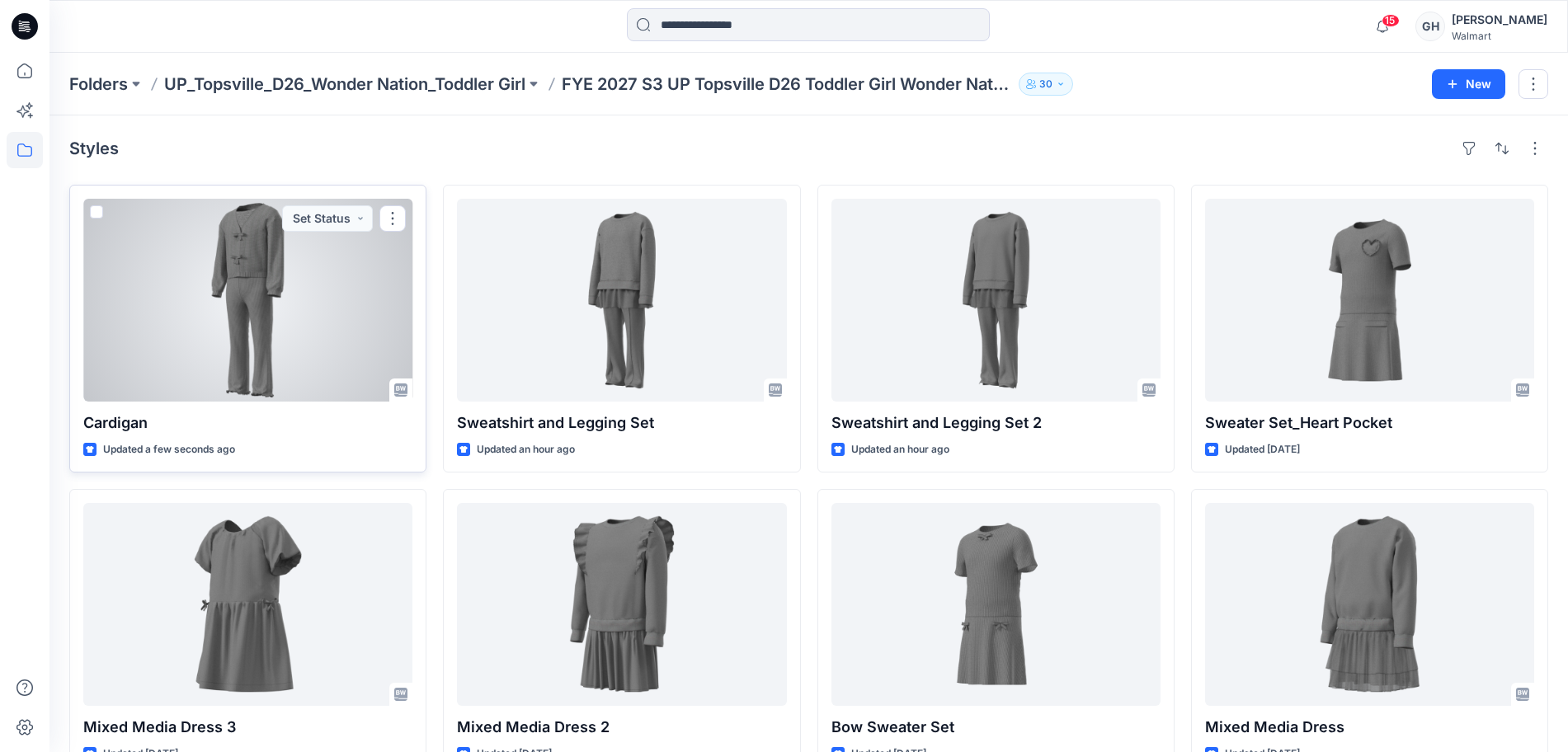
click at [237, 318] on div at bounding box center [248, 301] width 329 height 203
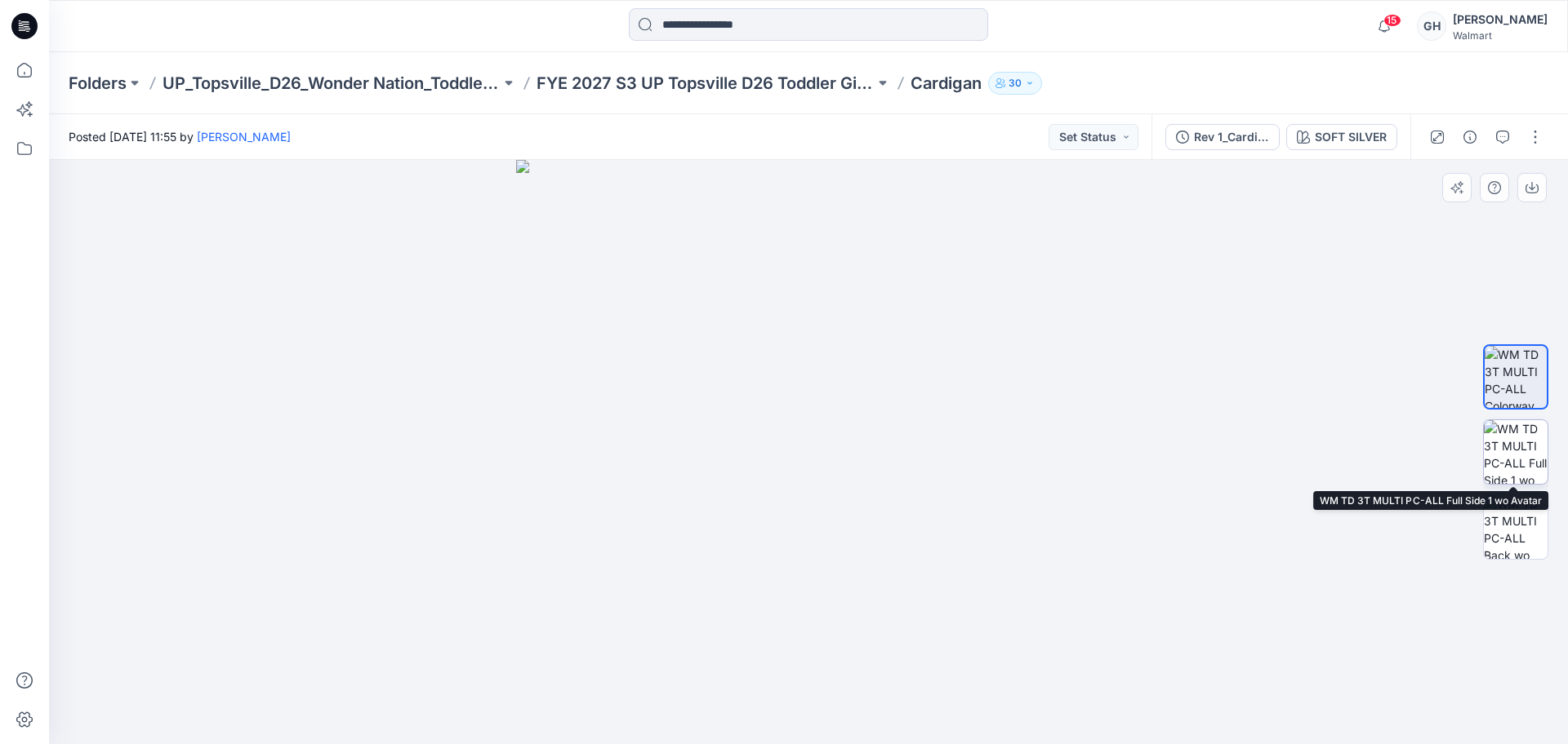
click at [1526, 453] on img at bounding box center [1516, 452] width 64 height 64
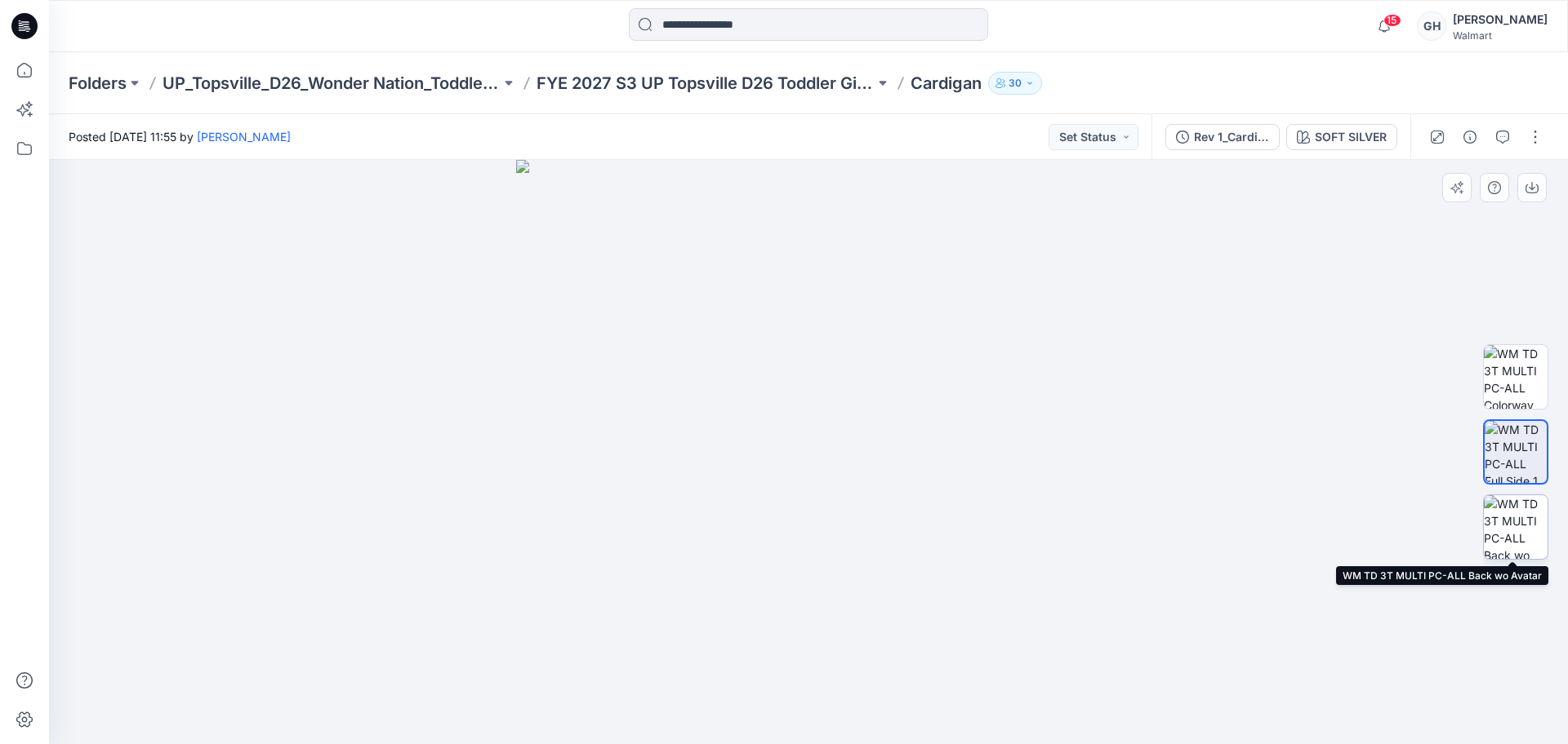
click at [1517, 533] on img at bounding box center [1516, 527] width 64 height 64
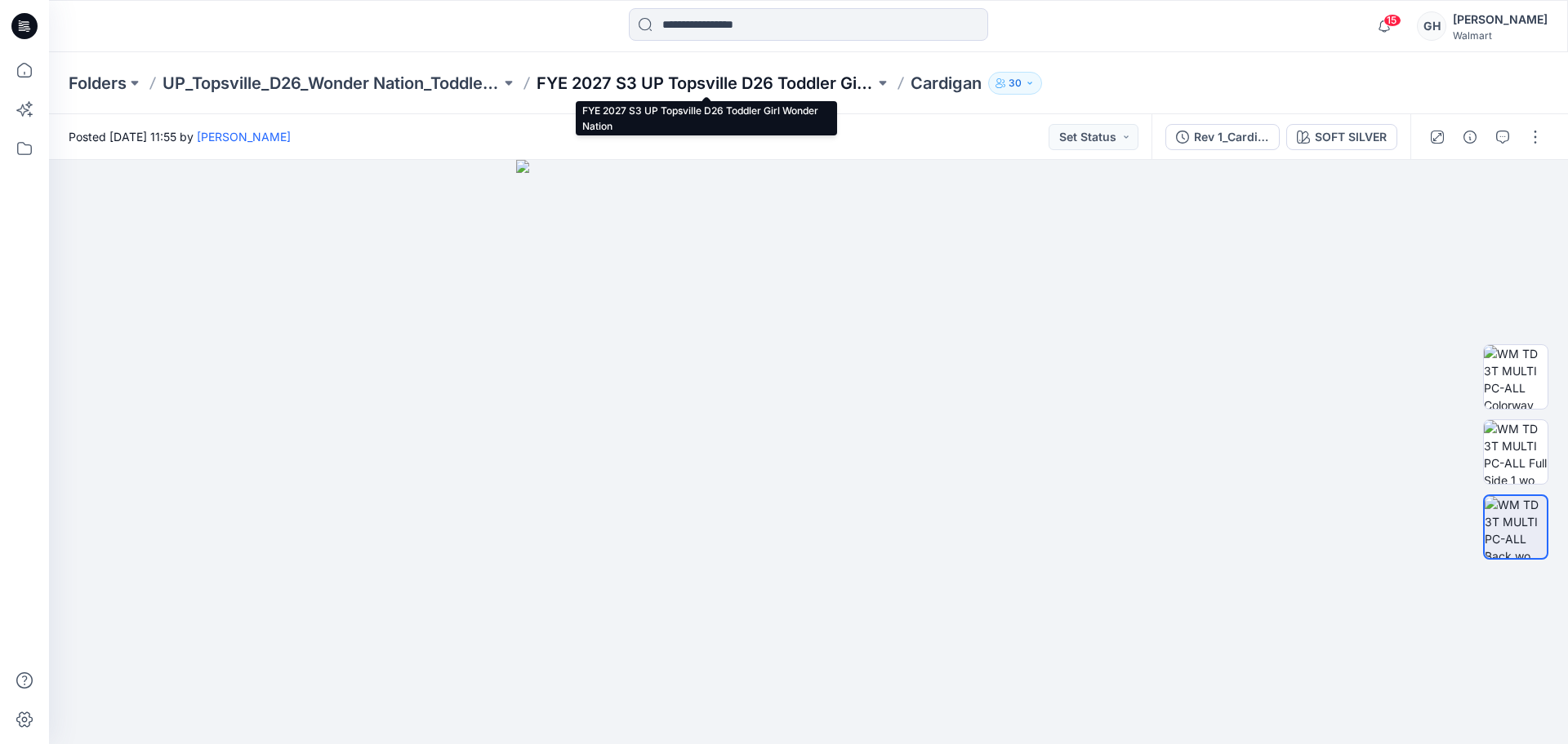
click at [686, 83] on p "FYE 2027 S3 UP Topsville D26 Toddler Girl Wonder Nation" at bounding box center [705, 83] width 338 height 23
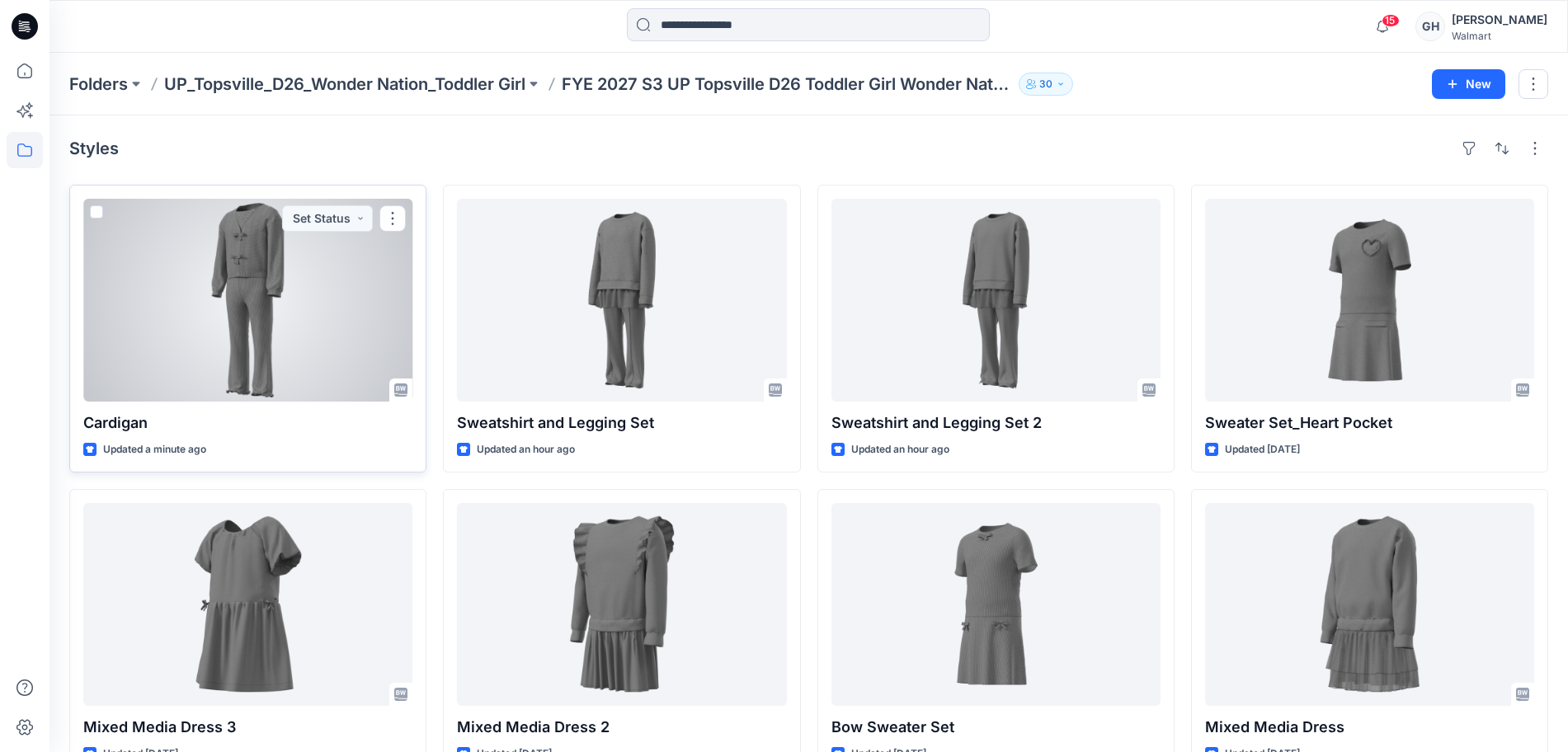
click at [229, 321] on div at bounding box center [248, 301] width 329 height 203
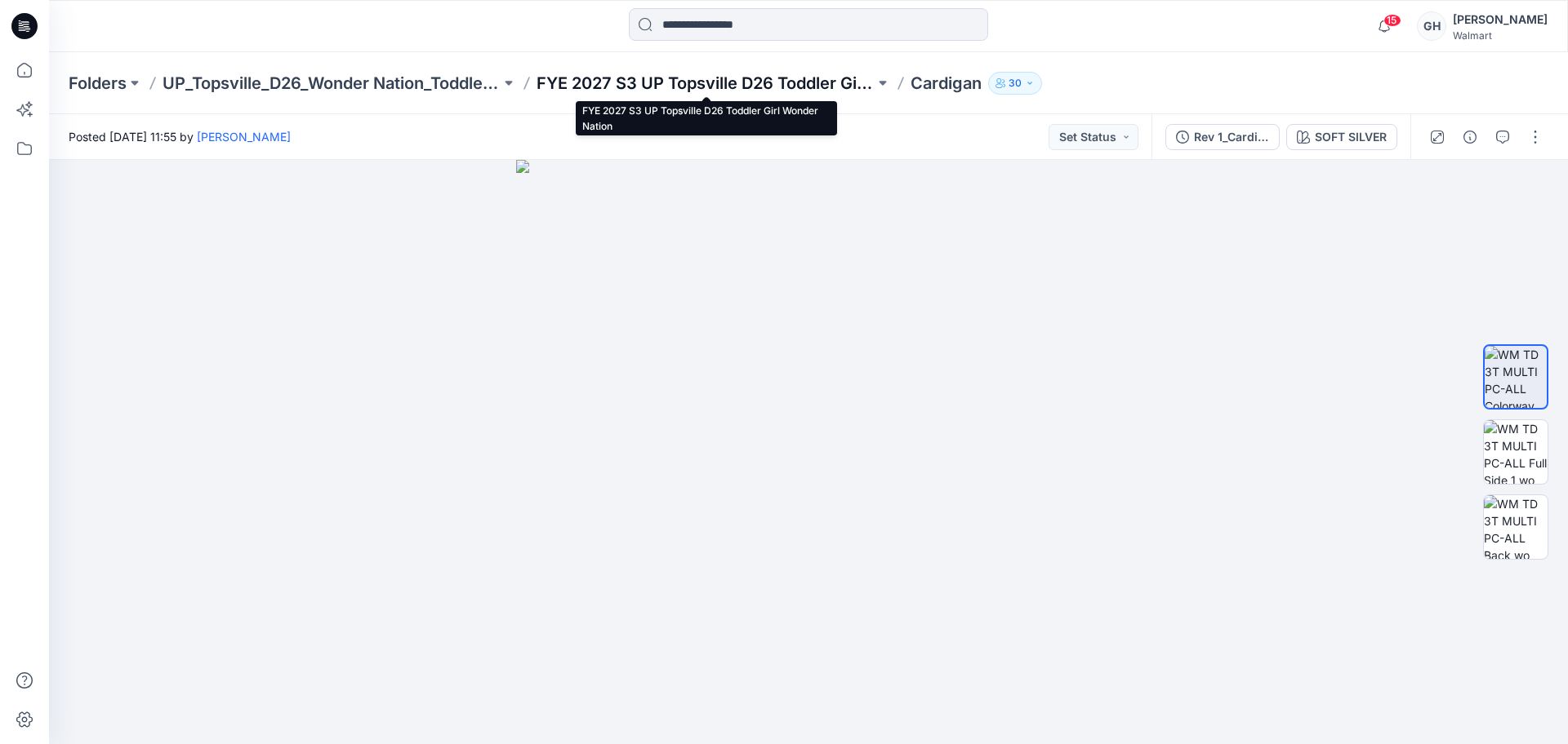
click at [769, 75] on p "FYE 2027 S3 UP Topsville D26 Toddler Girl Wonder Nation" at bounding box center [705, 83] width 338 height 23
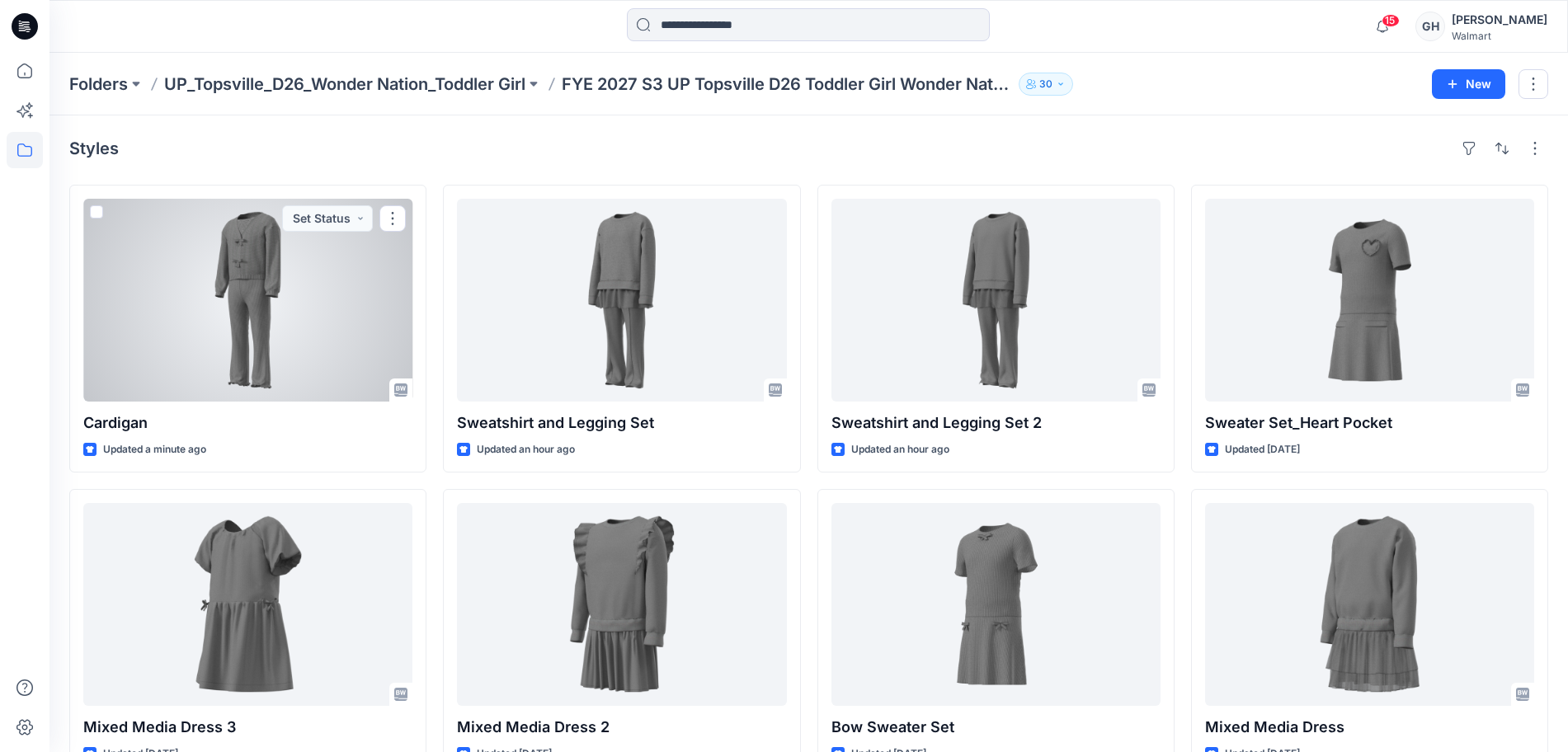
click at [349, 344] on div at bounding box center [248, 301] width 329 height 203
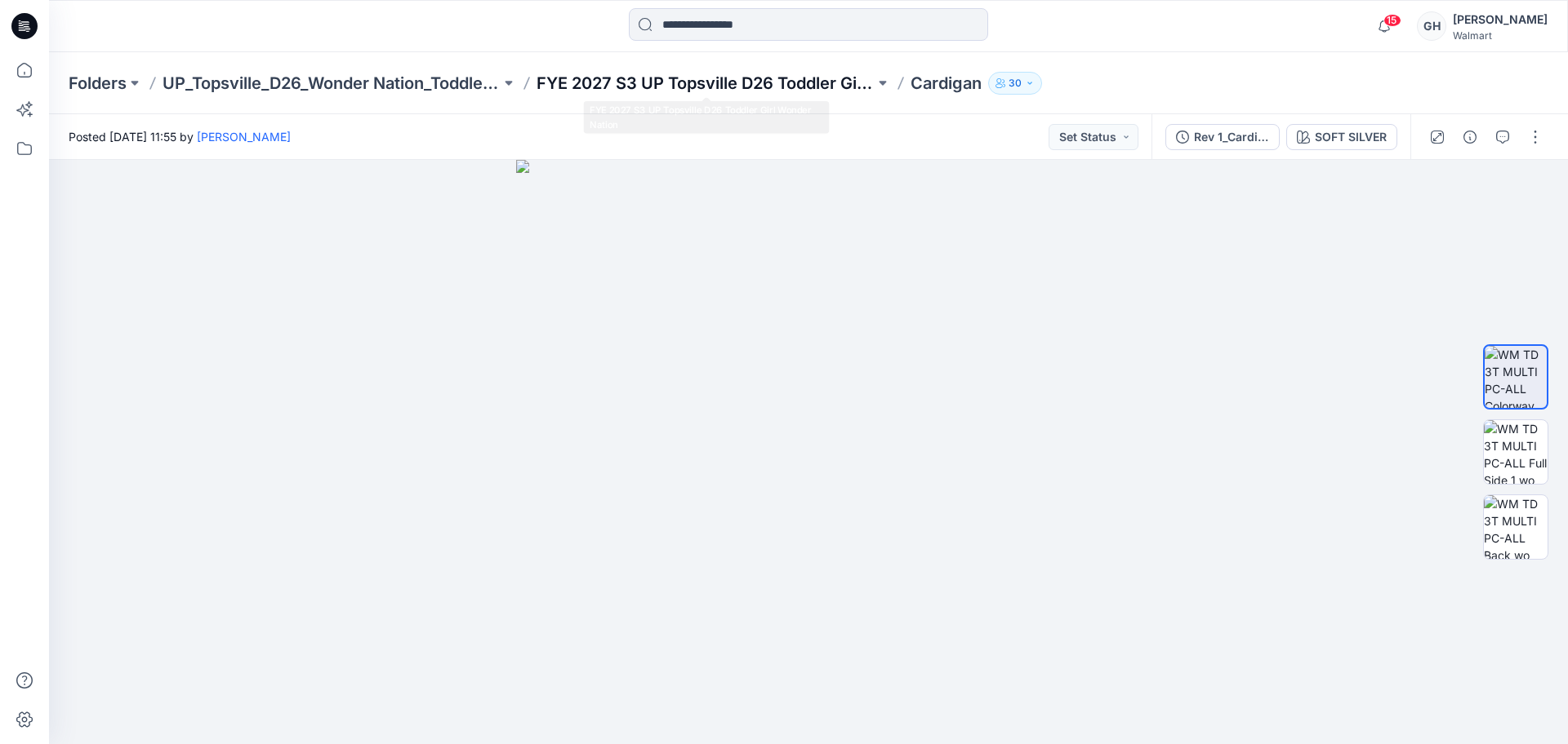
click at [670, 77] on p "FYE 2027 S3 UP Topsville D26 Toddler Girl Wonder Nation" at bounding box center [705, 83] width 338 height 23
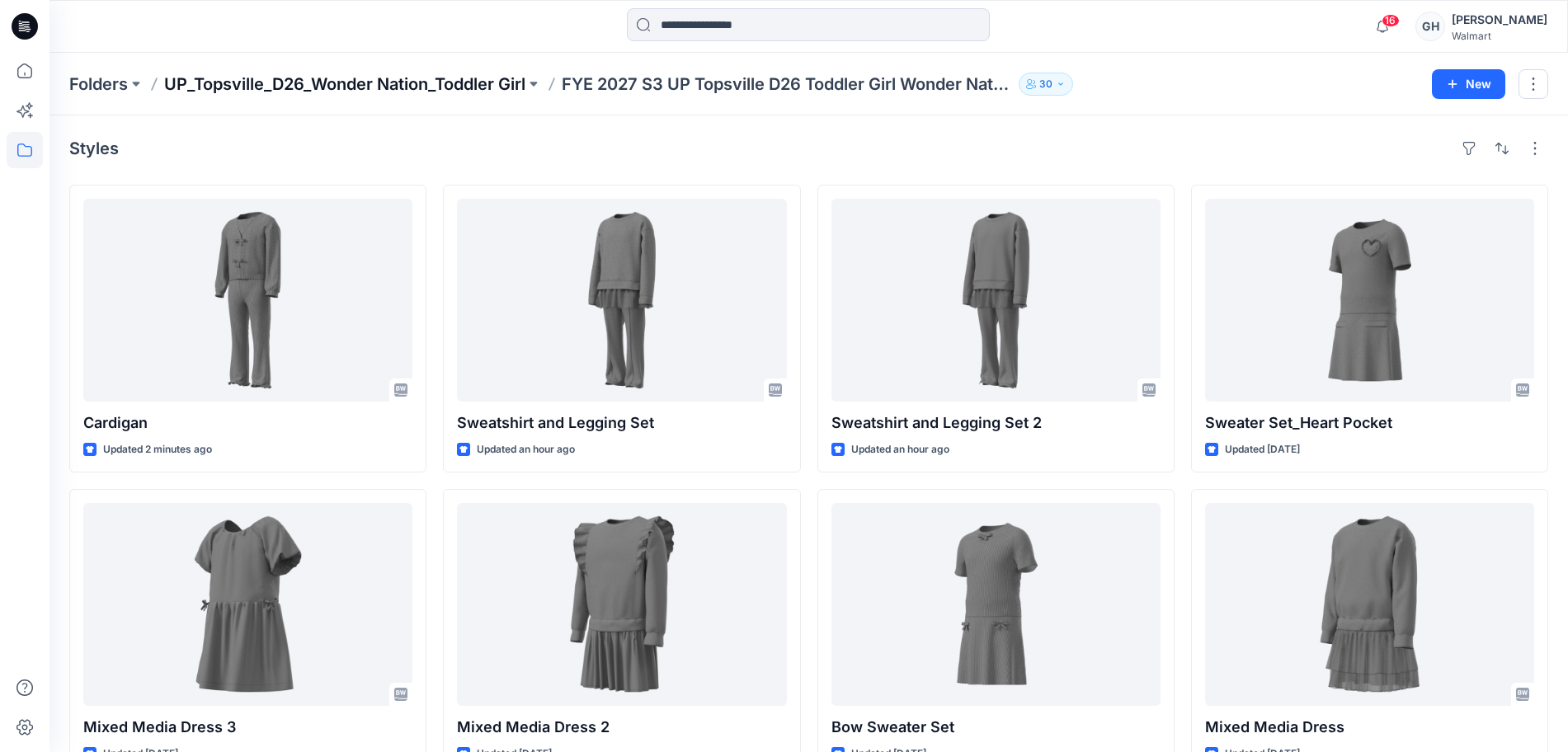
click at [402, 86] on p "UP_Topsville_D26_Wonder Nation_Toddler Girl" at bounding box center [344, 84] width 362 height 23
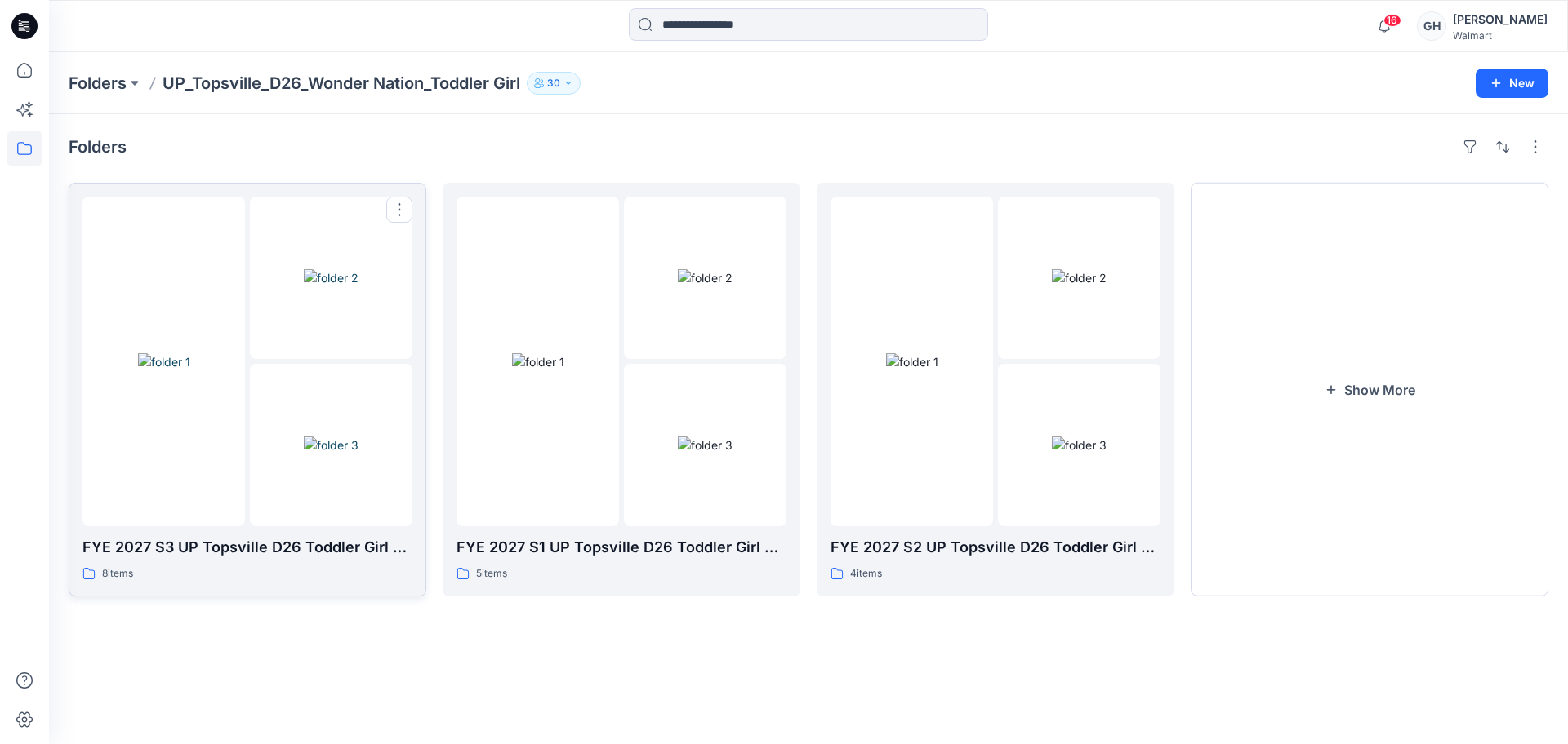
click at [190, 370] on img at bounding box center [163, 361] width 52 height 17
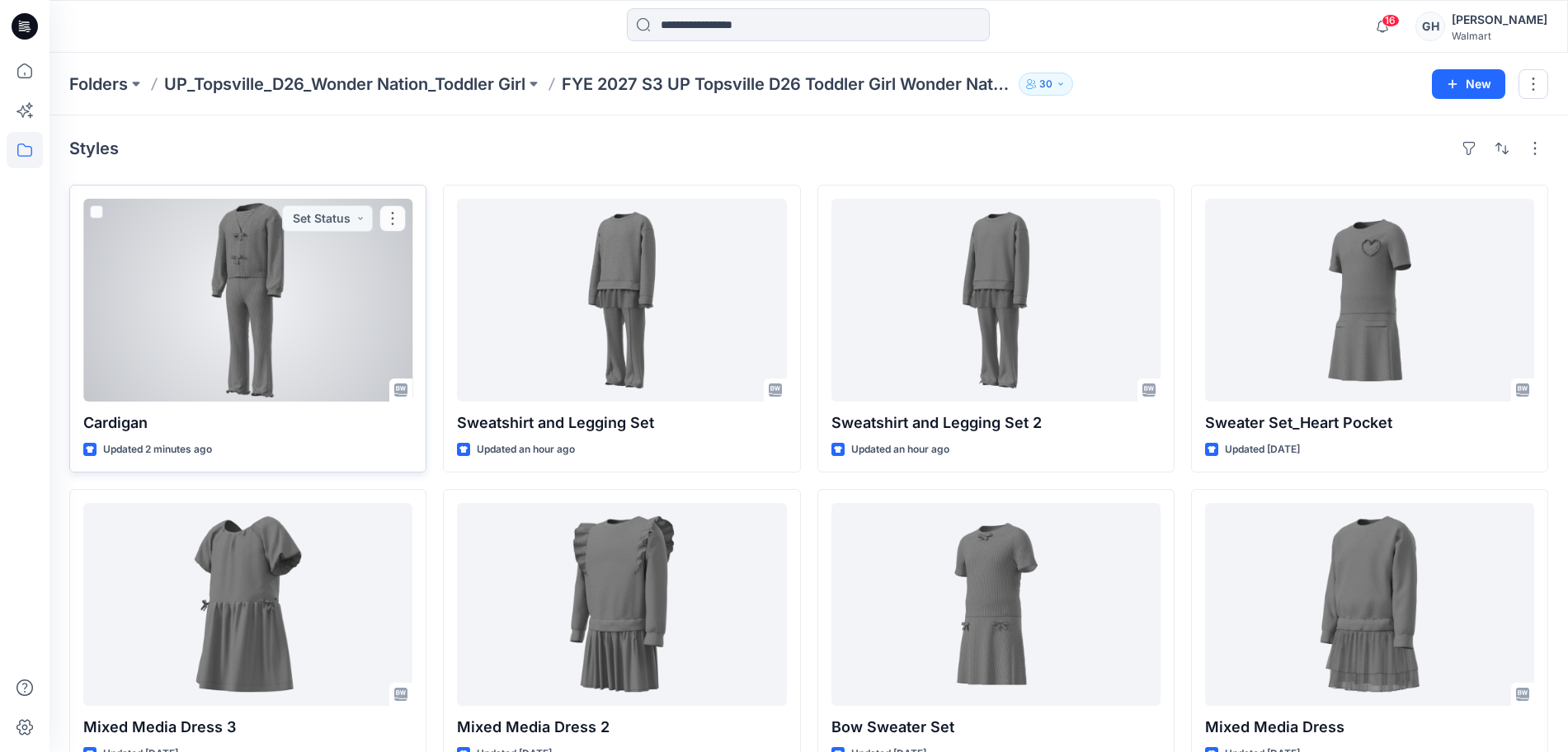
click at [283, 381] on div at bounding box center [248, 301] width 329 height 203
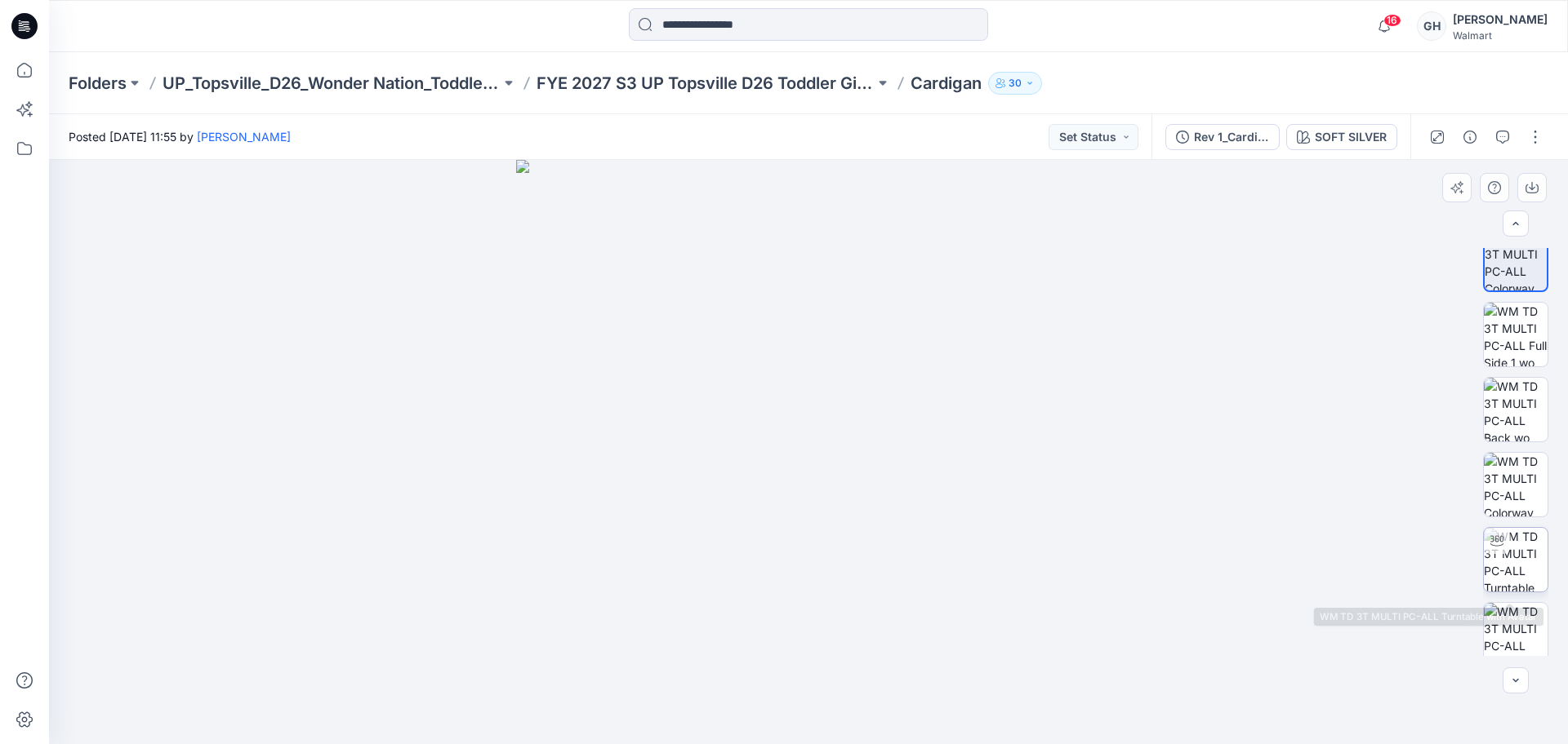
scroll to position [33, 0]
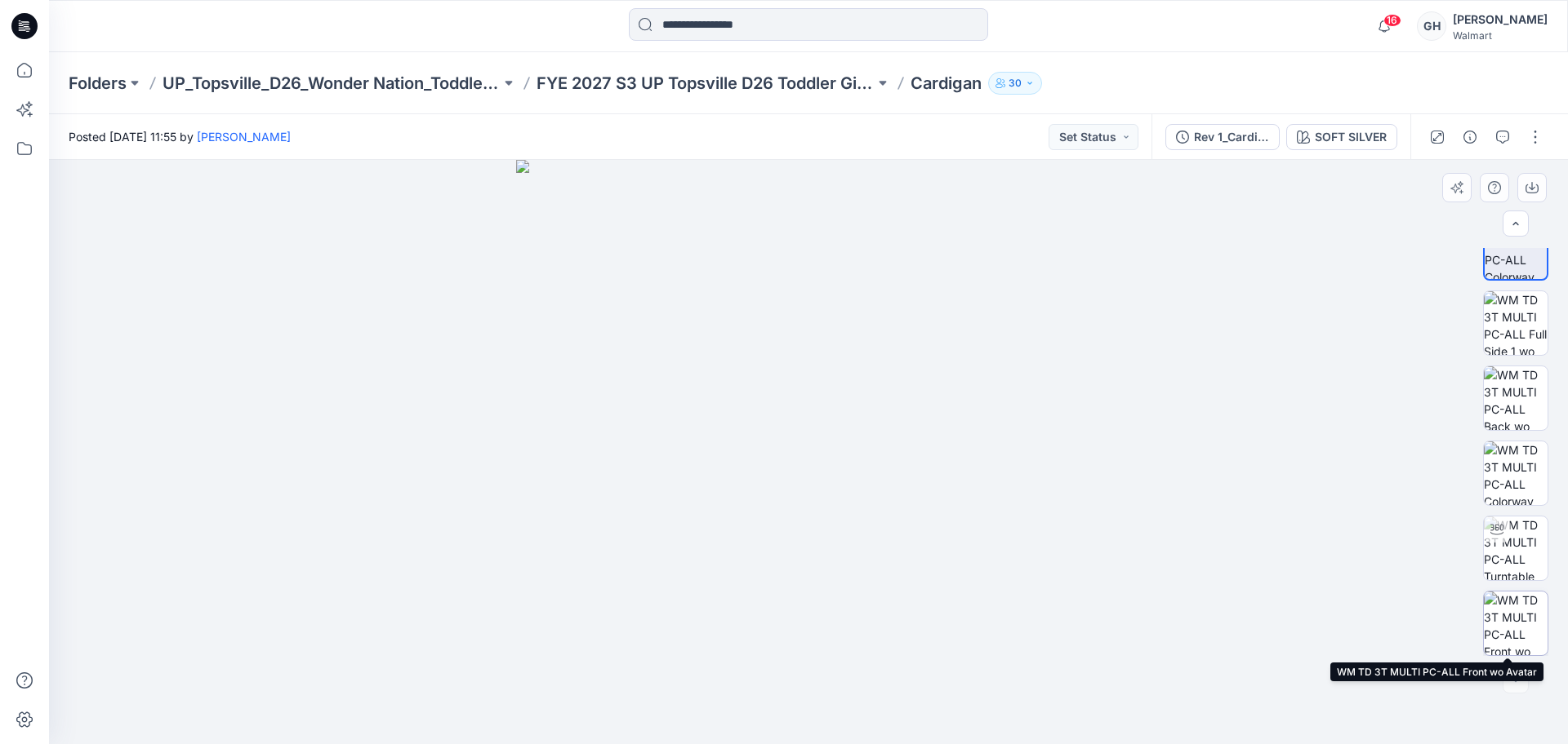
click at [1512, 629] on img at bounding box center [1516, 624] width 64 height 64
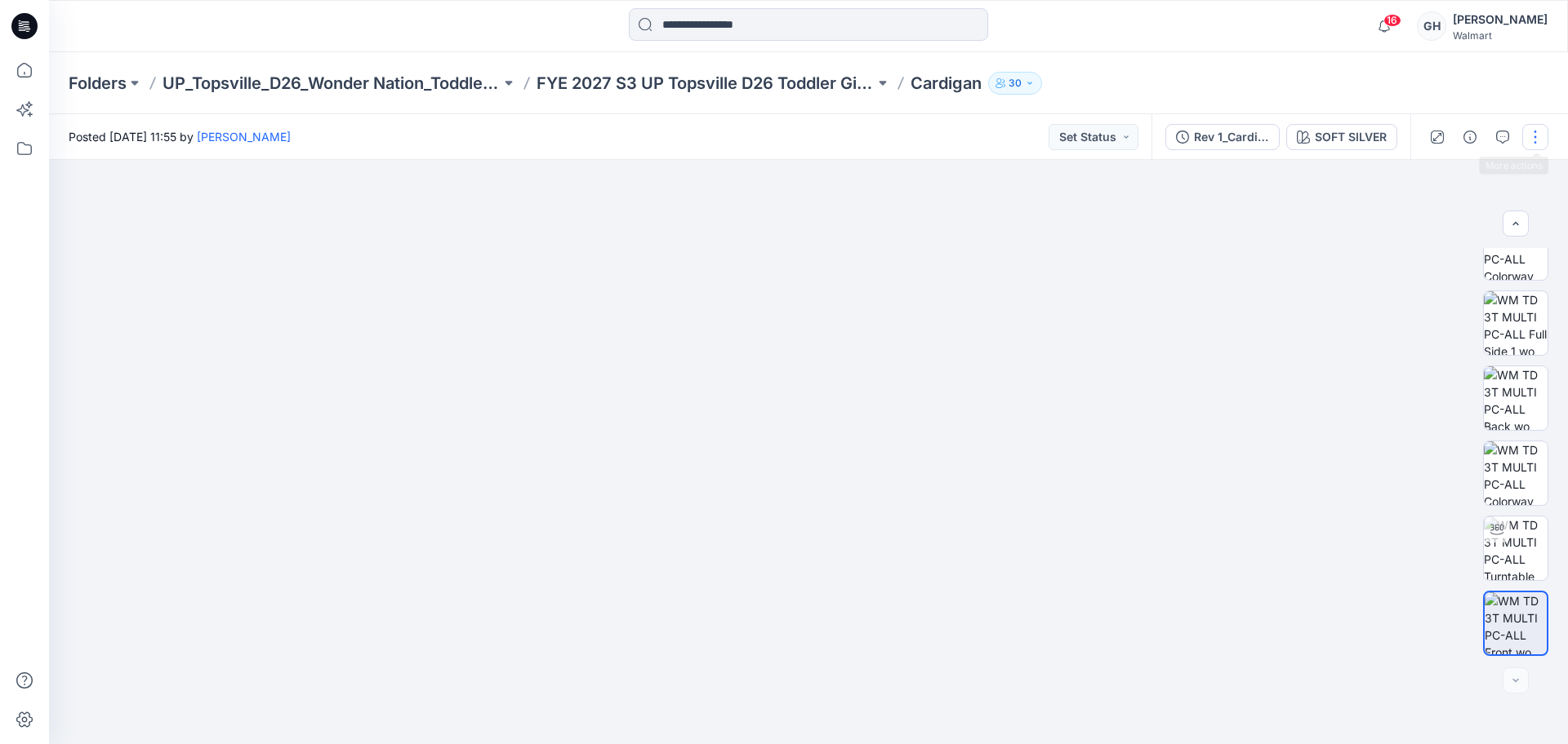
click at [1545, 131] on button "button" at bounding box center [1535, 137] width 26 height 26
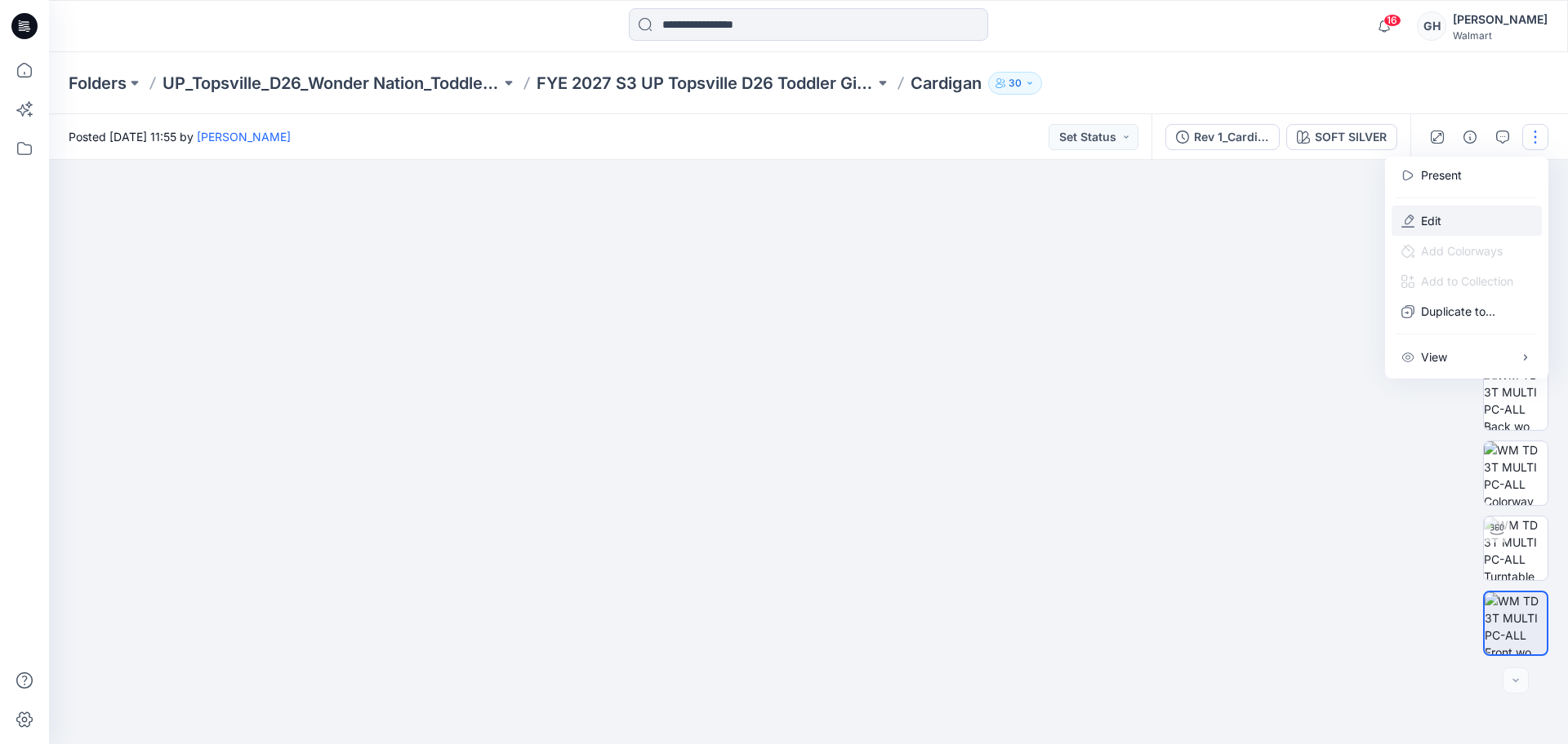
click at [1464, 213] on button "Edit" at bounding box center [1467, 221] width 150 height 30
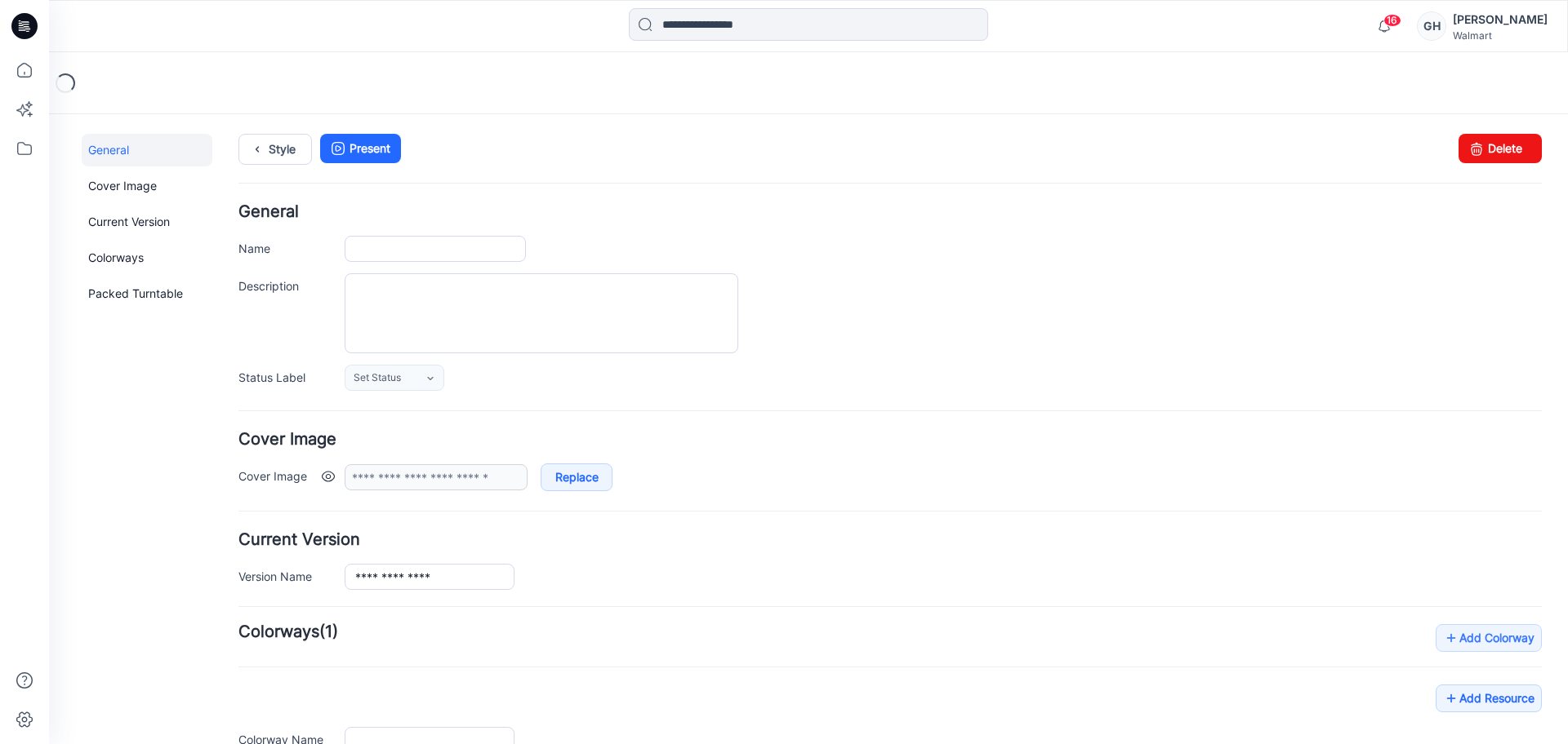
type input "********"
type input "**********"
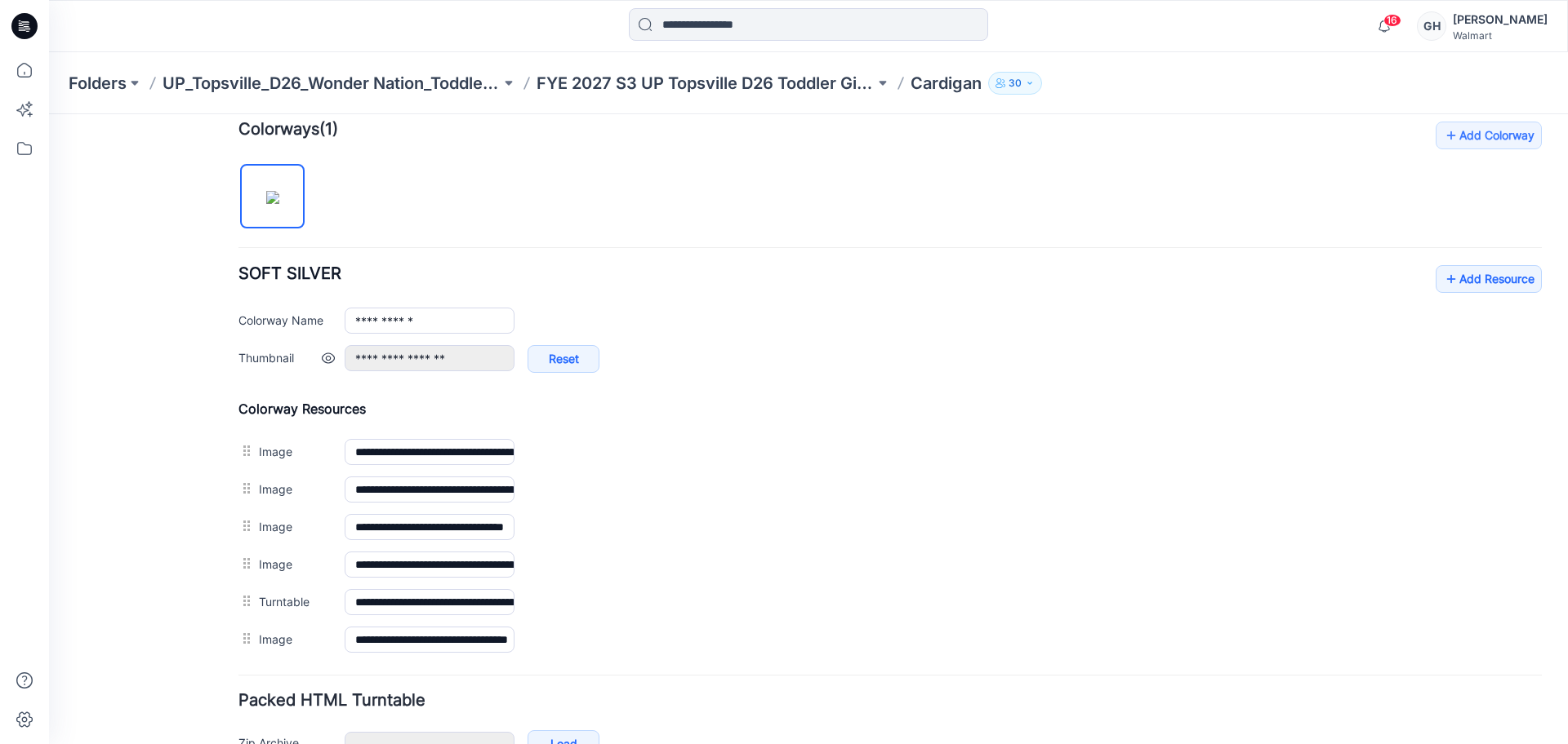
scroll to position [604, 0]
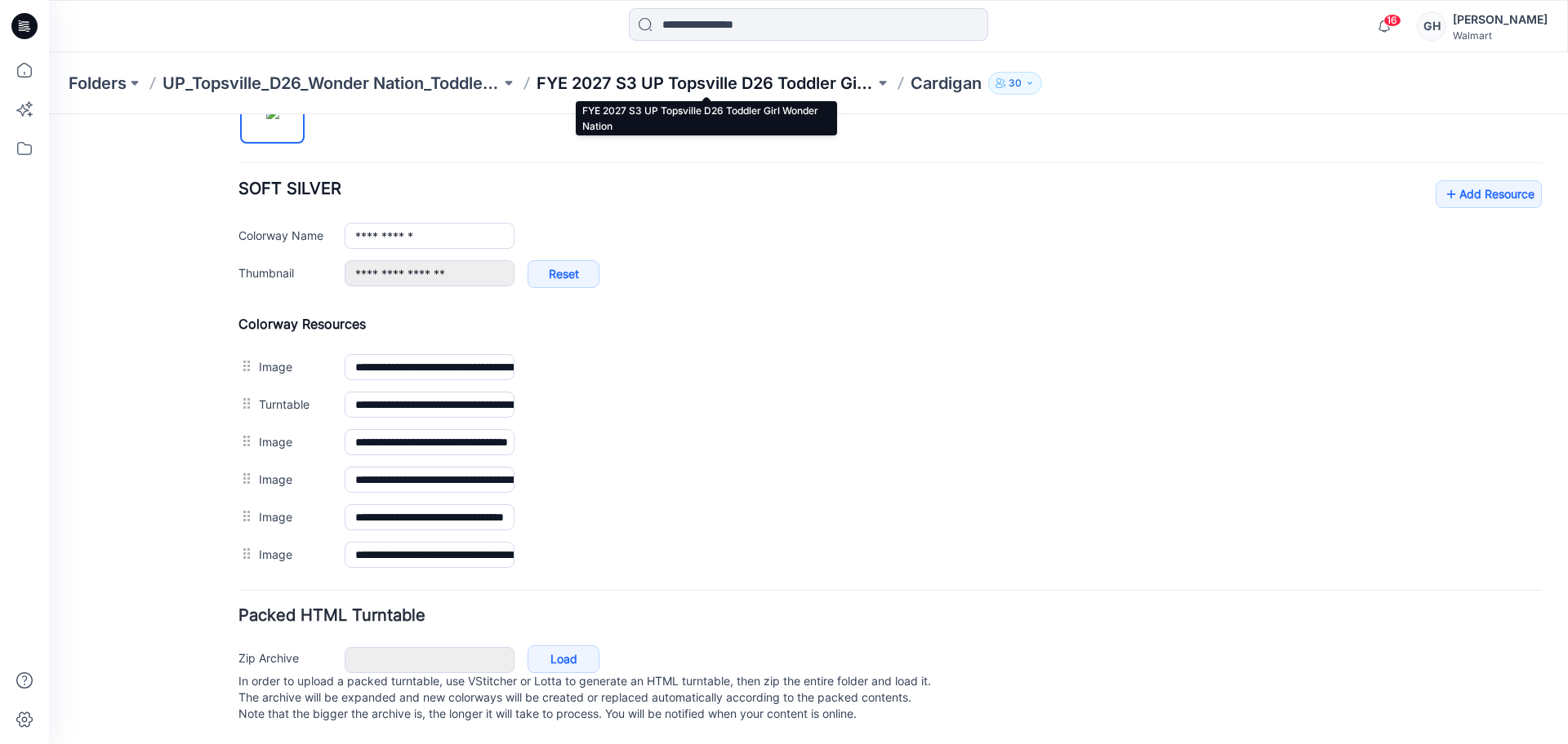
click at [795, 79] on p "FYE 2027 S3 UP Topsville D26 Toddler Girl Wonder Nation" at bounding box center [705, 83] width 338 height 23
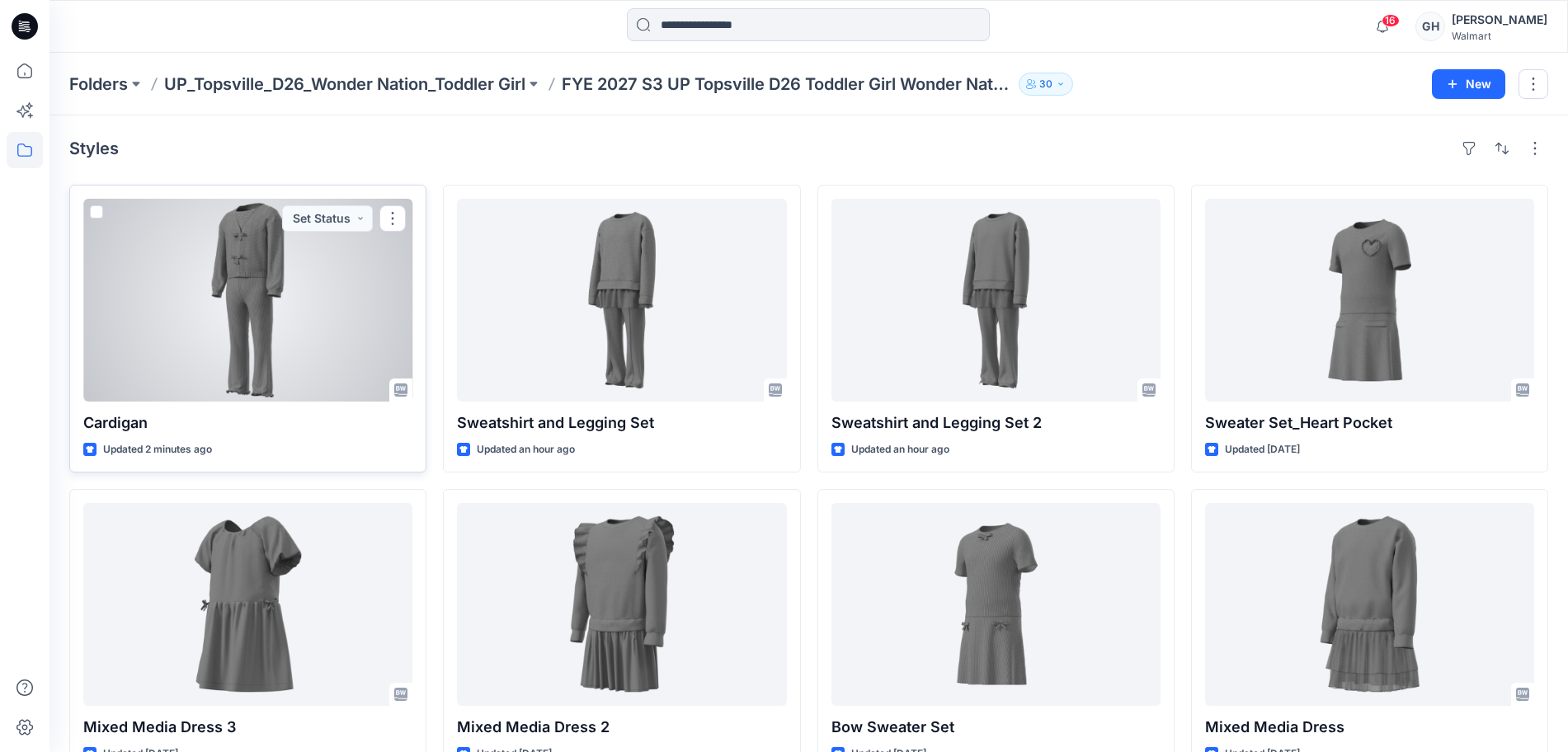
click at [226, 324] on div at bounding box center [248, 301] width 329 height 203
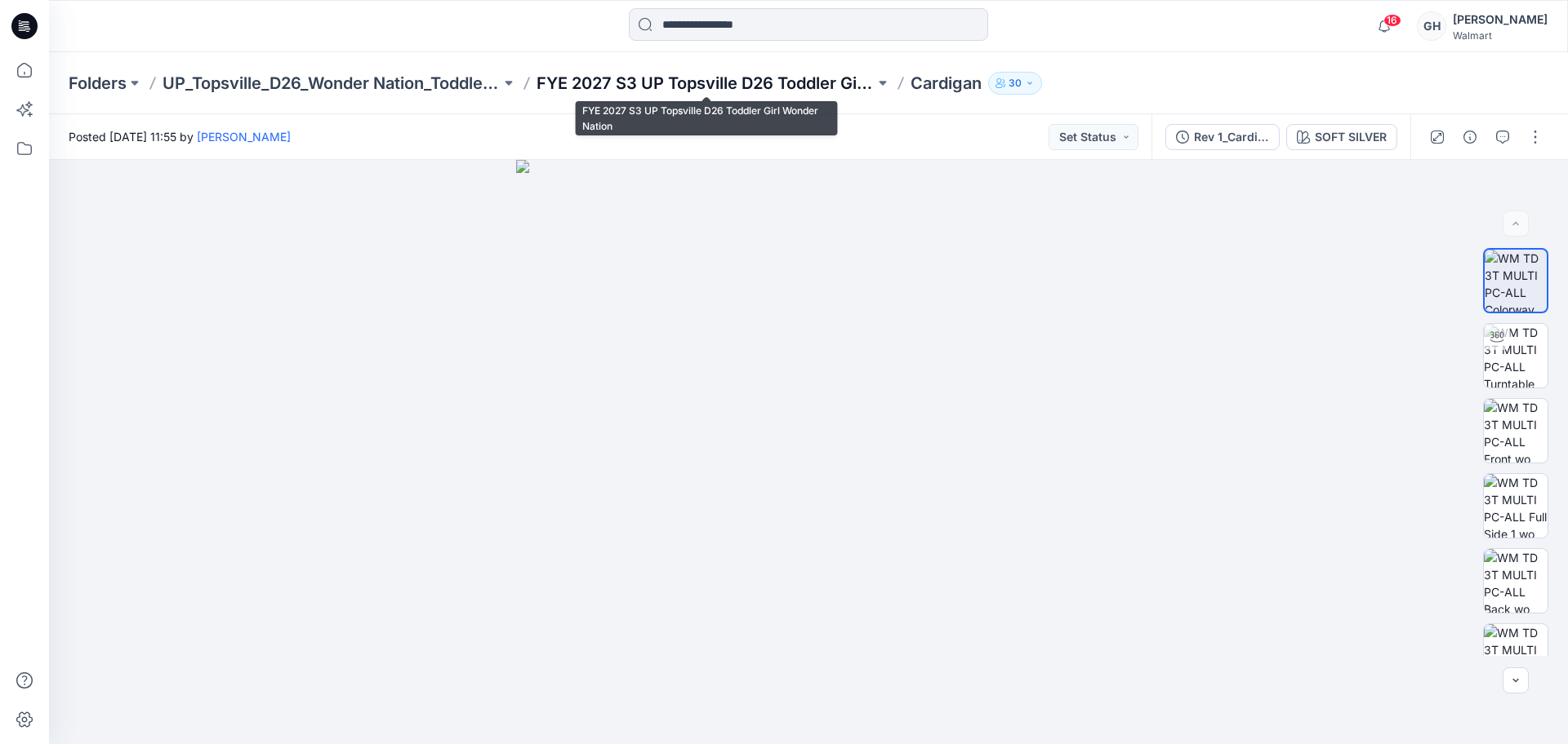
click at [777, 92] on p "FYE 2027 S3 UP Topsville D26 Toddler Girl Wonder Nation" at bounding box center [705, 83] width 338 height 23
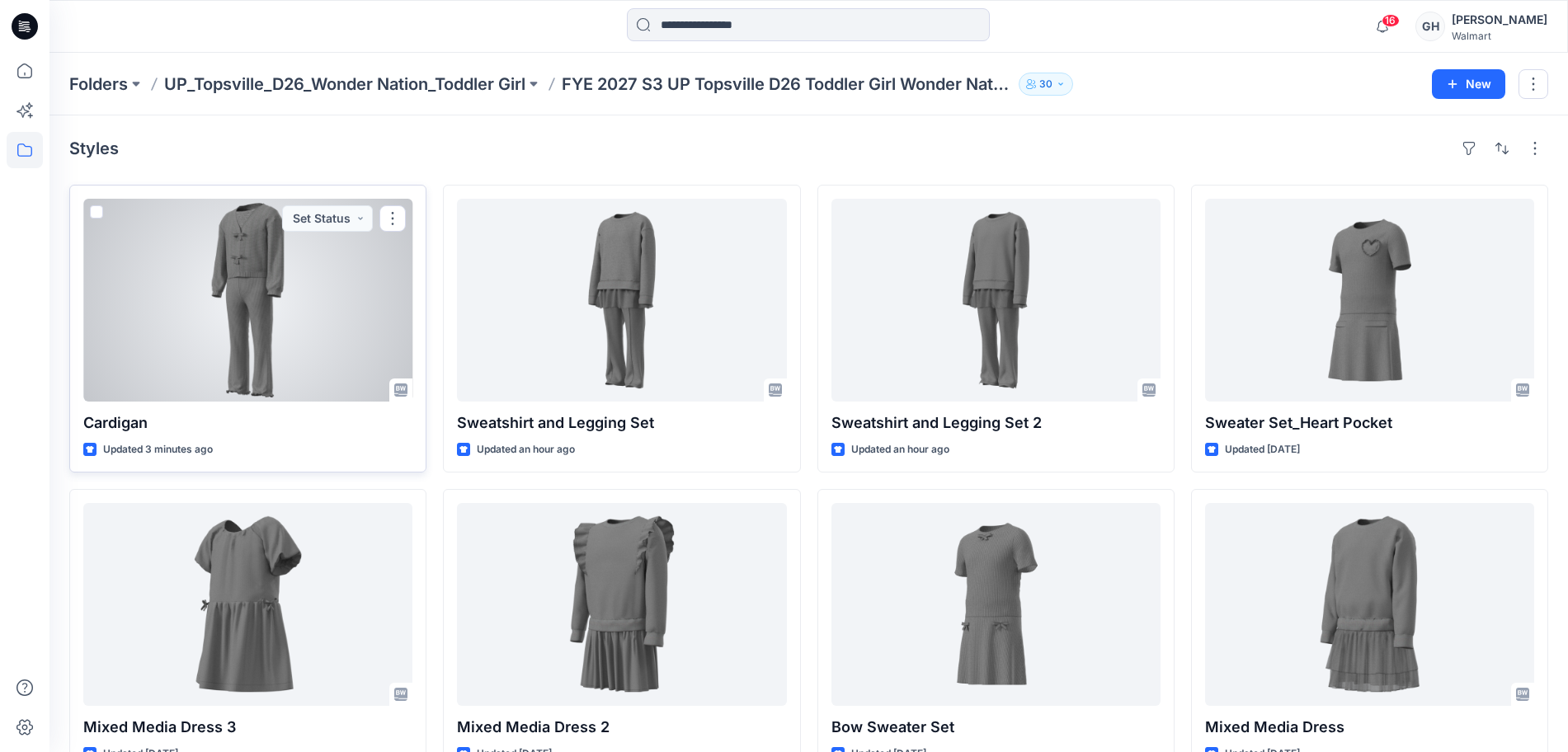
click at [271, 363] on div at bounding box center [248, 301] width 329 height 203
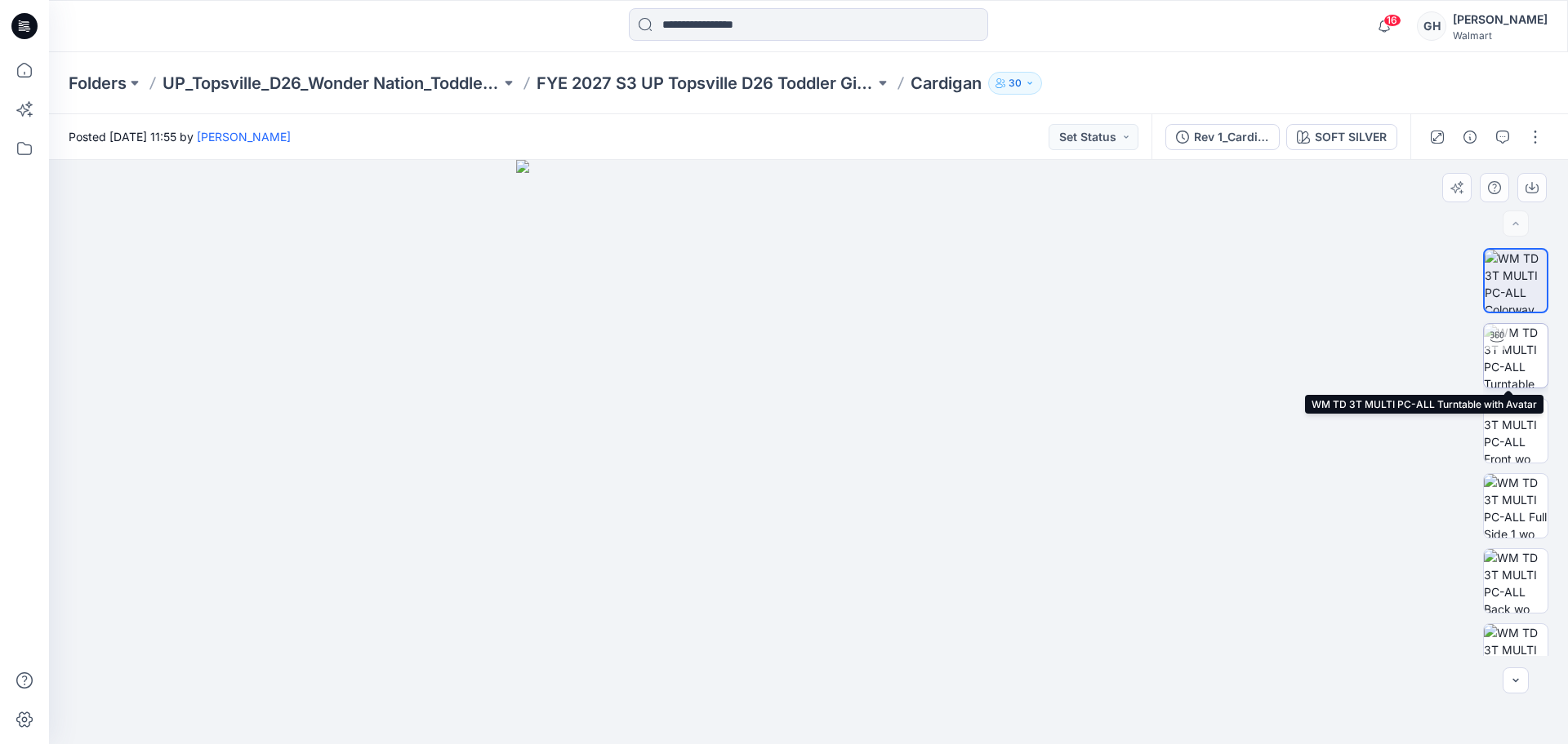
click at [1505, 348] on img at bounding box center [1516, 356] width 64 height 64
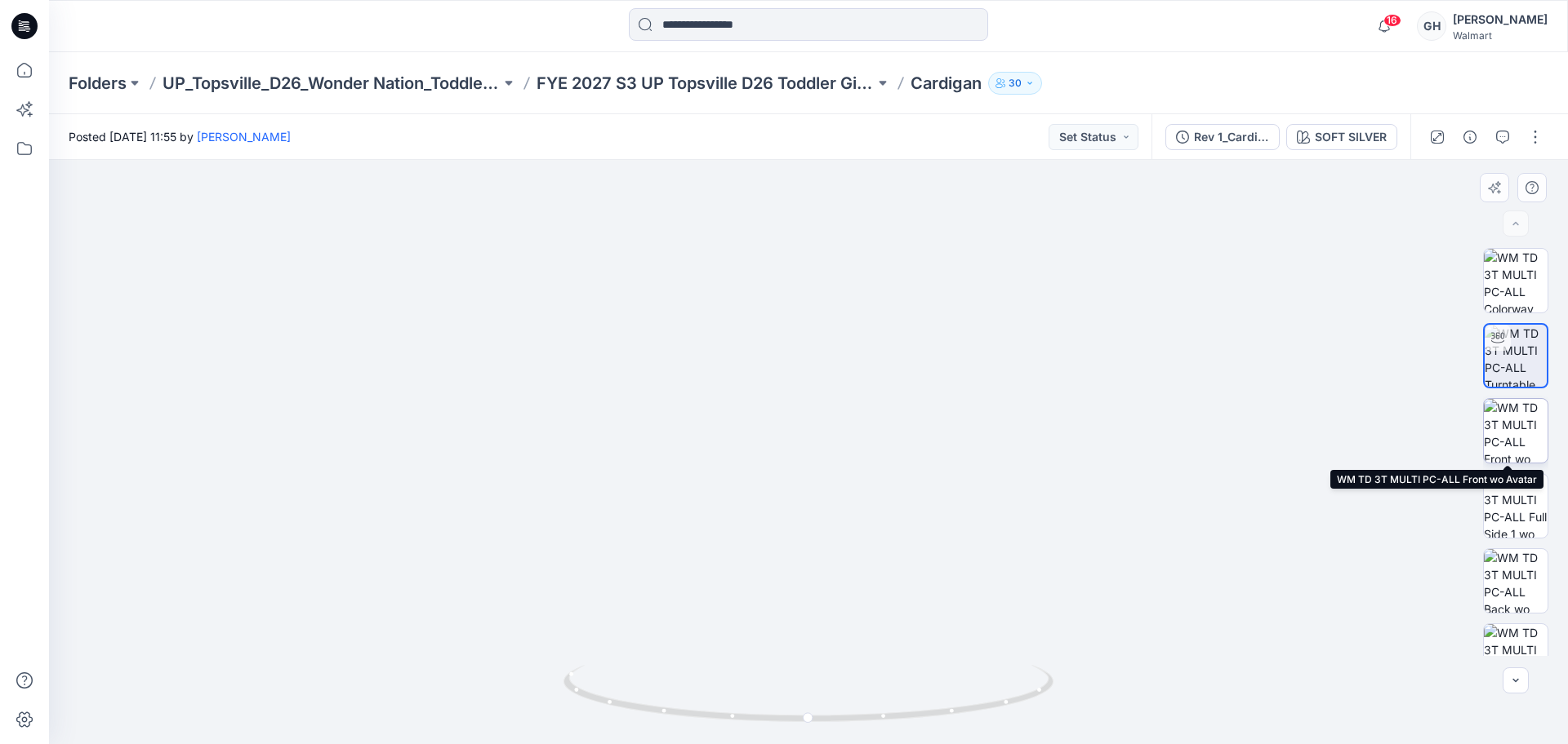
click at [1507, 423] on img at bounding box center [1516, 431] width 64 height 64
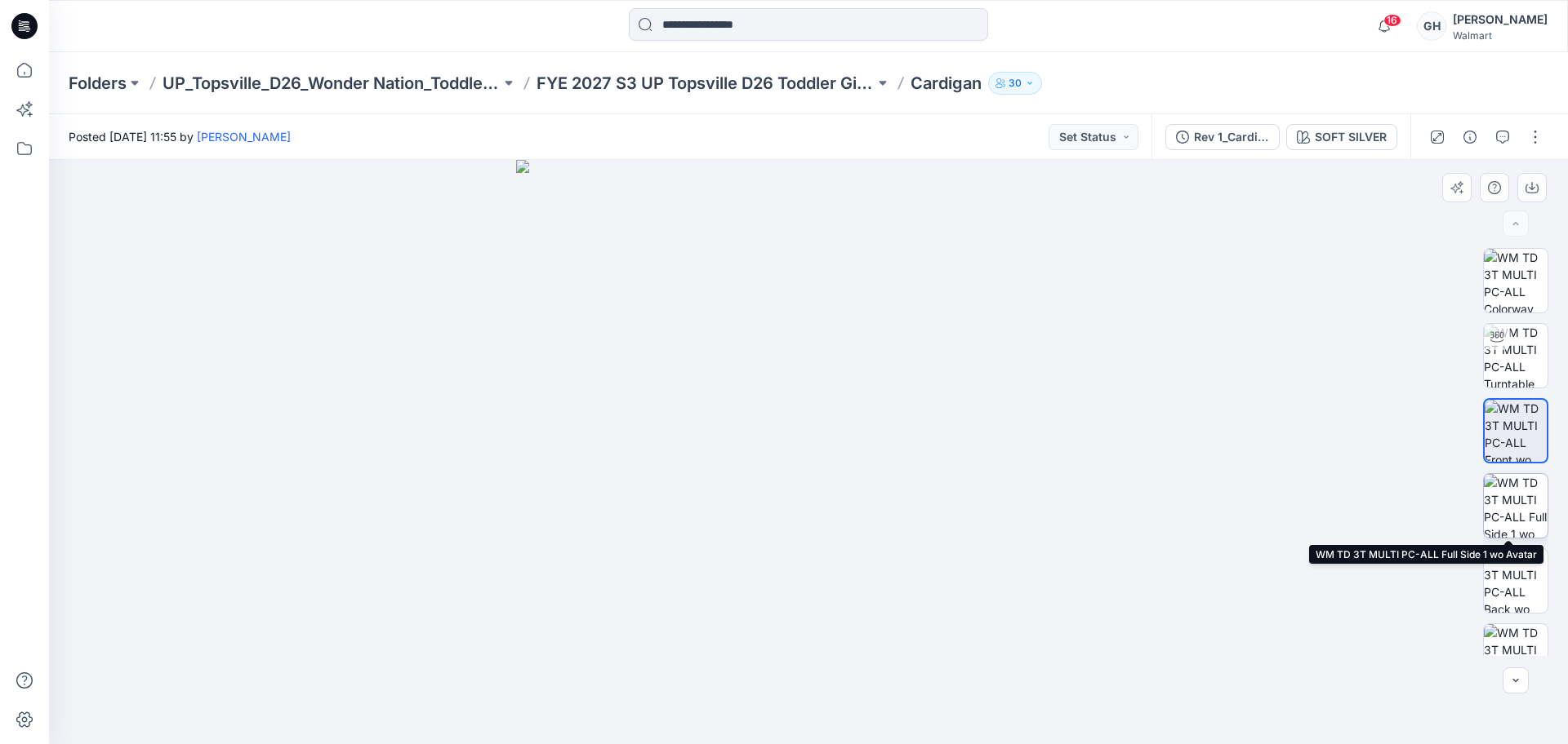
click at [1513, 508] on img at bounding box center [1516, 506] width 64 height 64
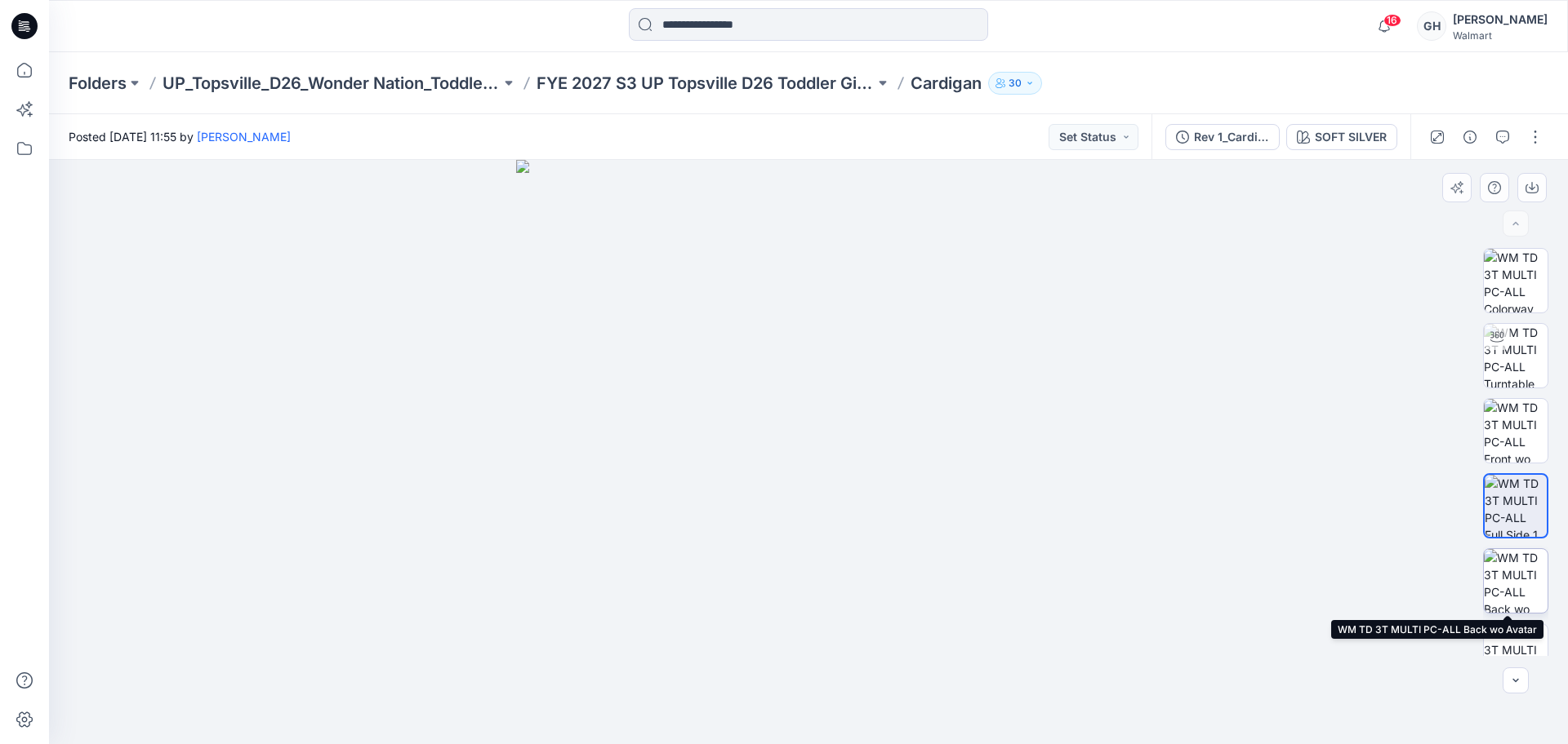
click at [1517, 569] on img at bounding box center [1516, 582] width 64 height 64
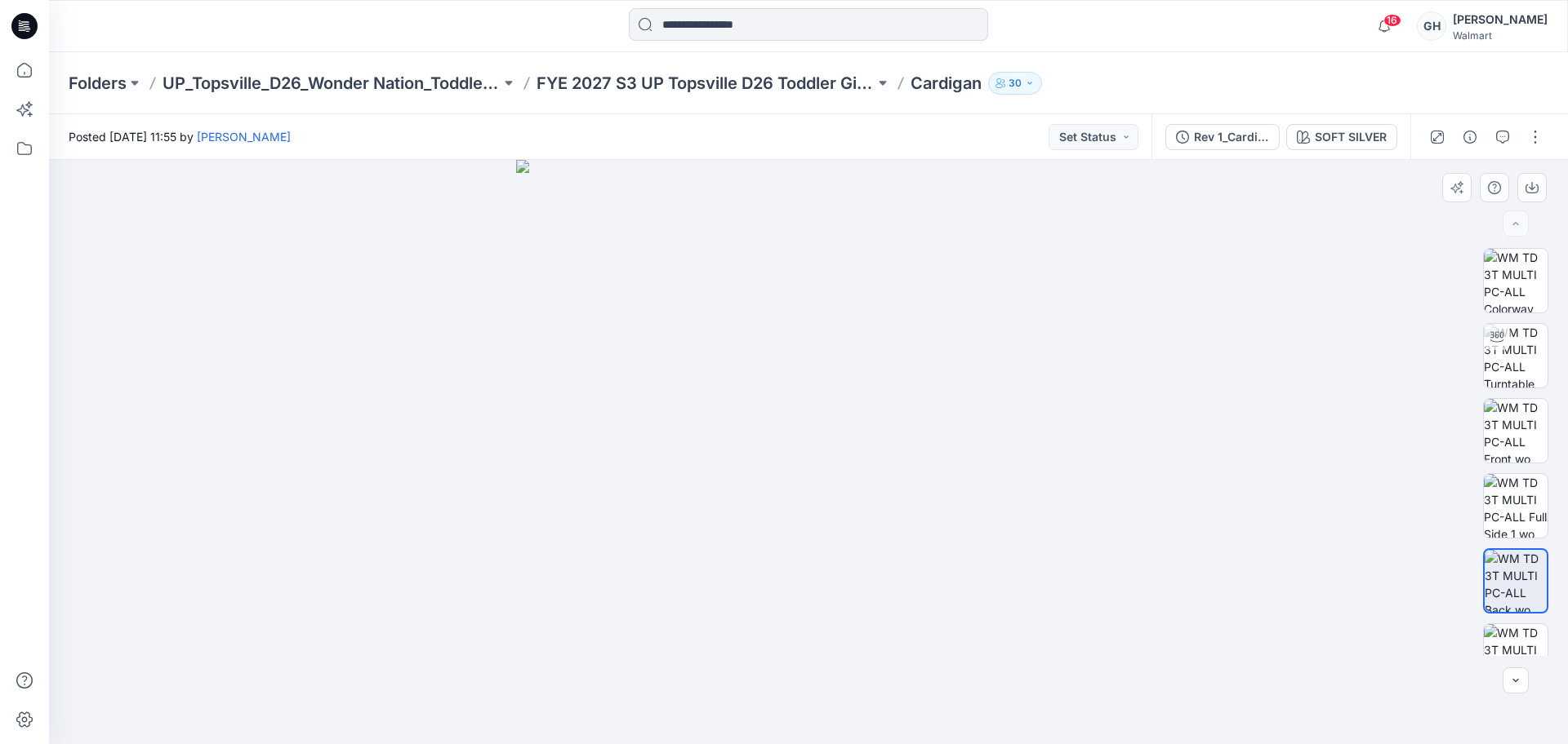
scroll to position [33, 0]
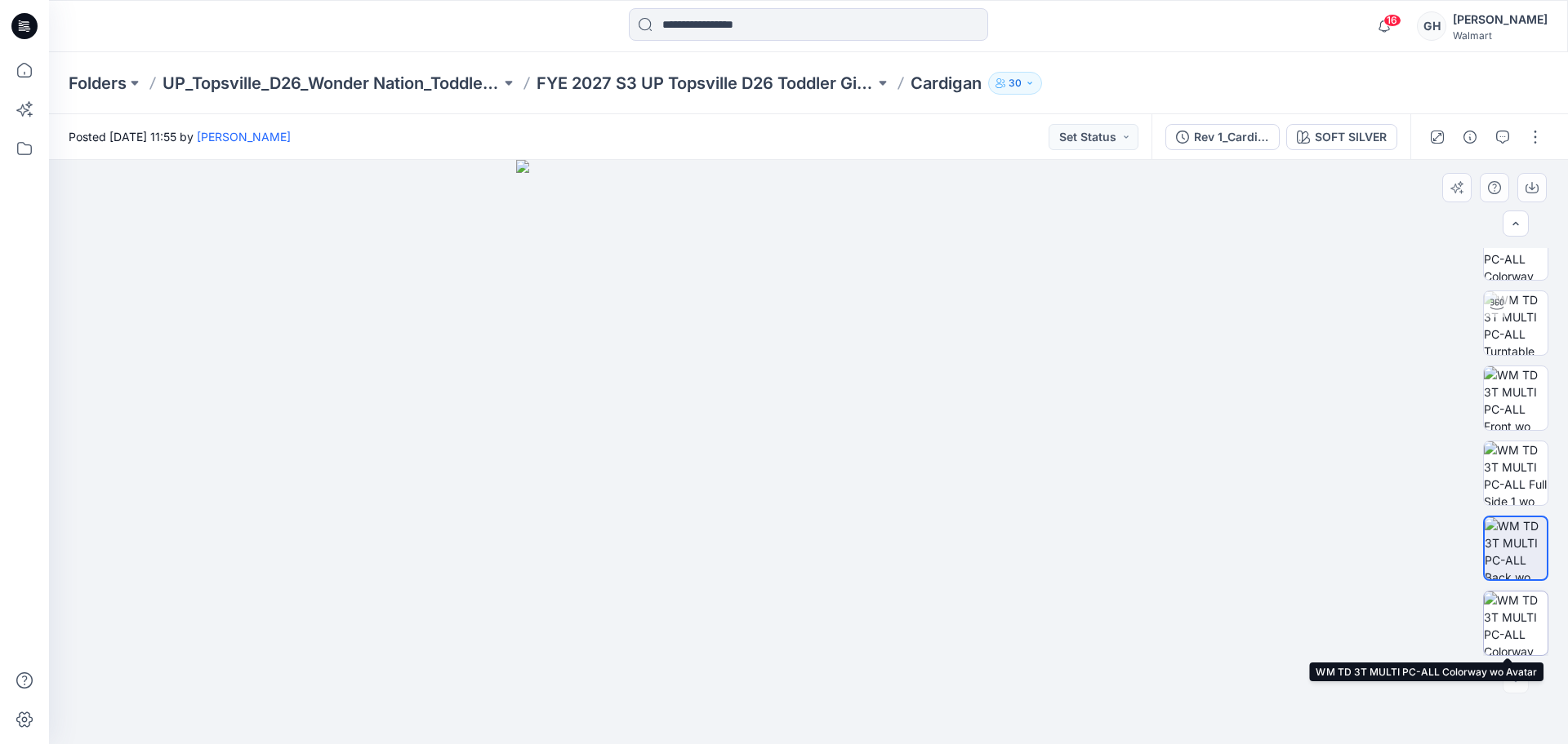
click at [1508, 614] on img at bounding box center [1516, 624] width 64 height 64
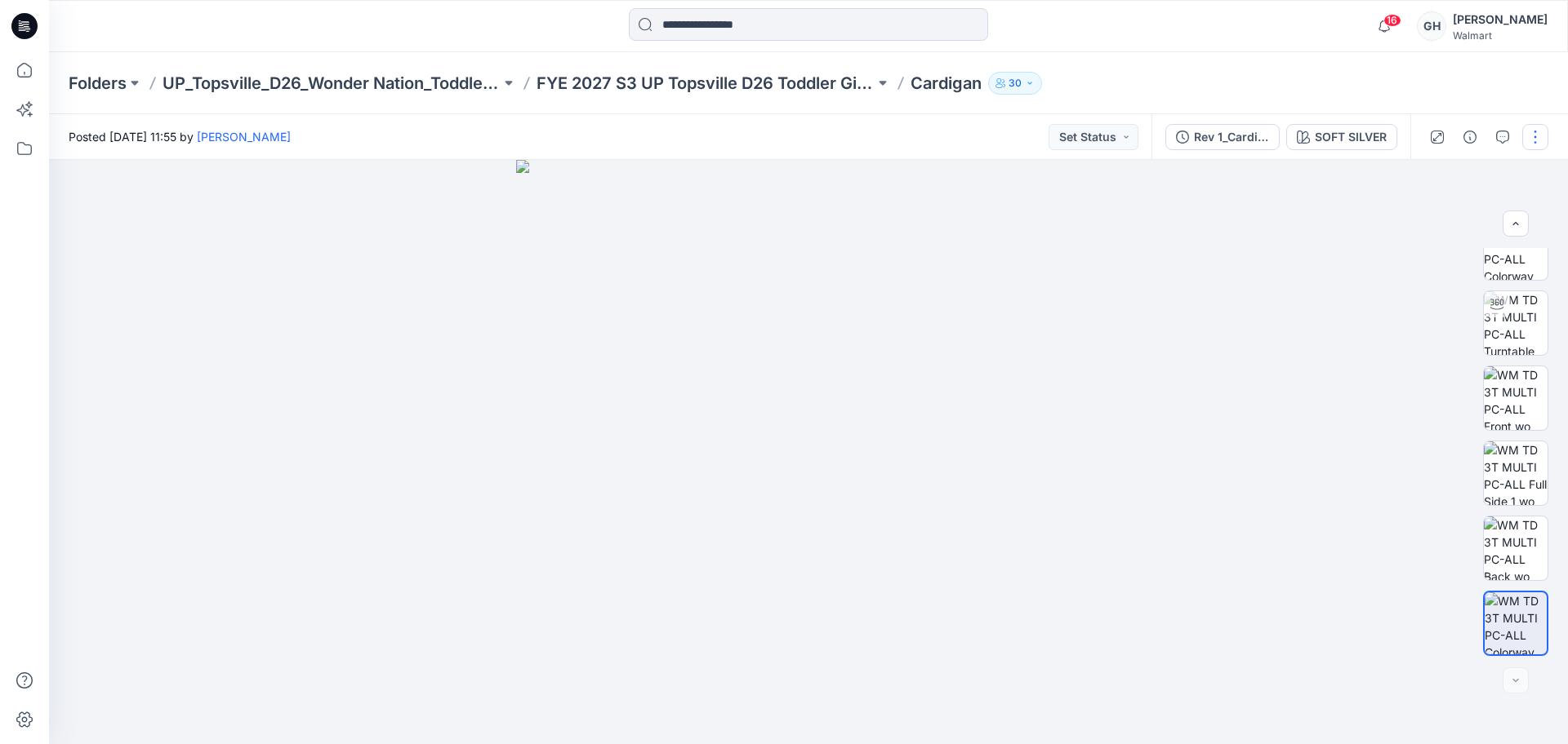
click at [1527, 137] on button "button" at bounding box center [1535, 137] width 26 height 26
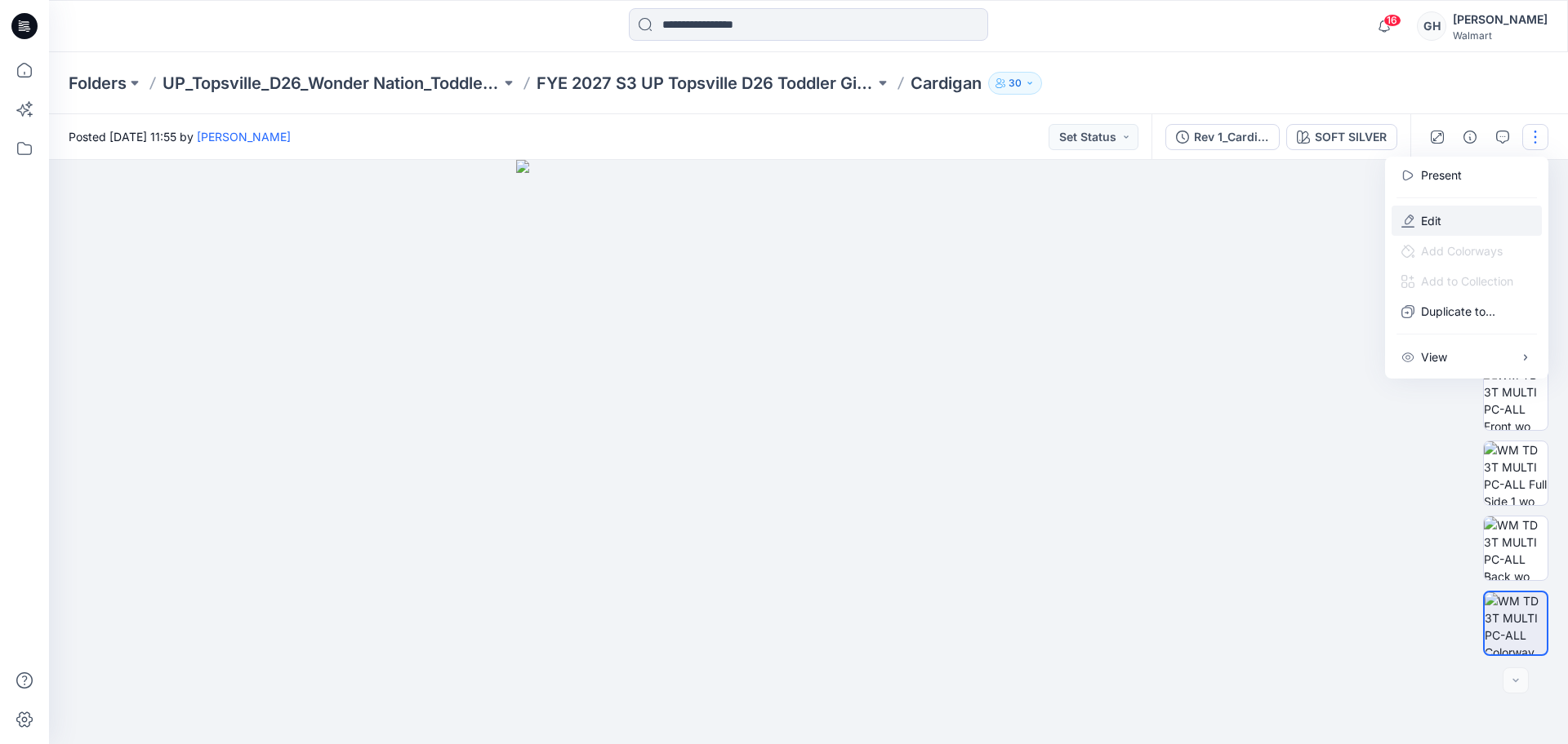
click at [1475, 226] on button "Edit" at bounding box center [1467, 221] width 150 height 30
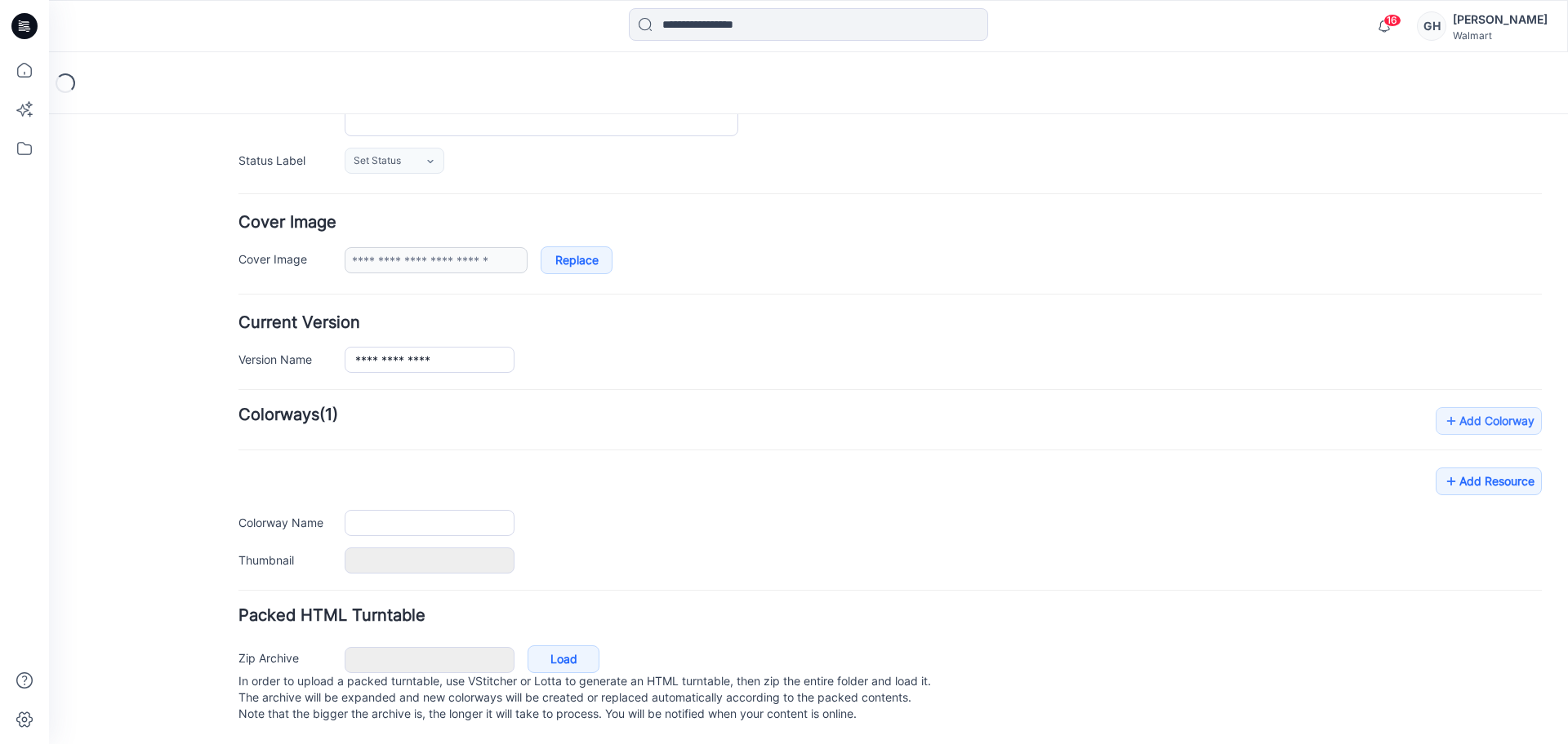
type input "********"
type input "**********"
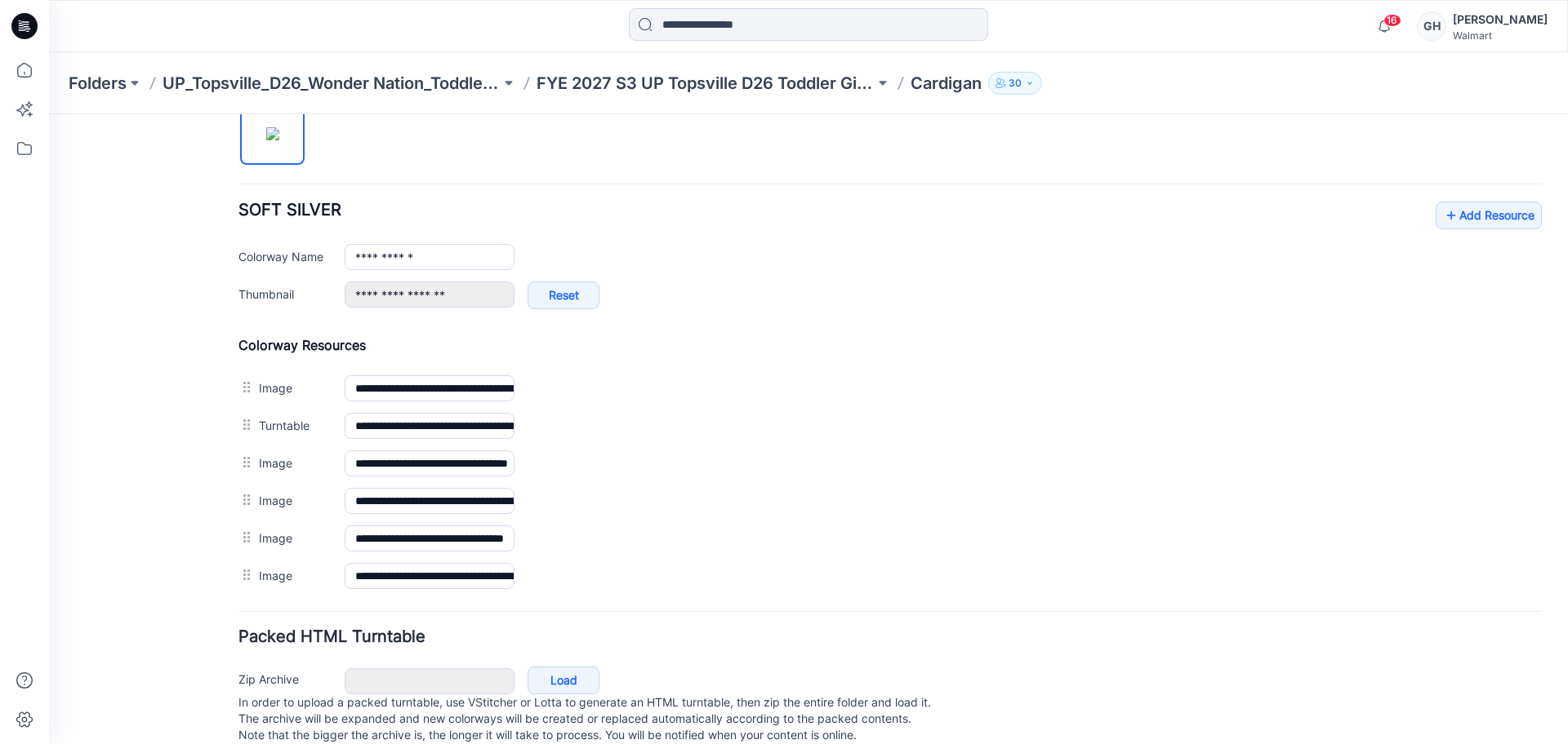
scroll to position [604, 0]
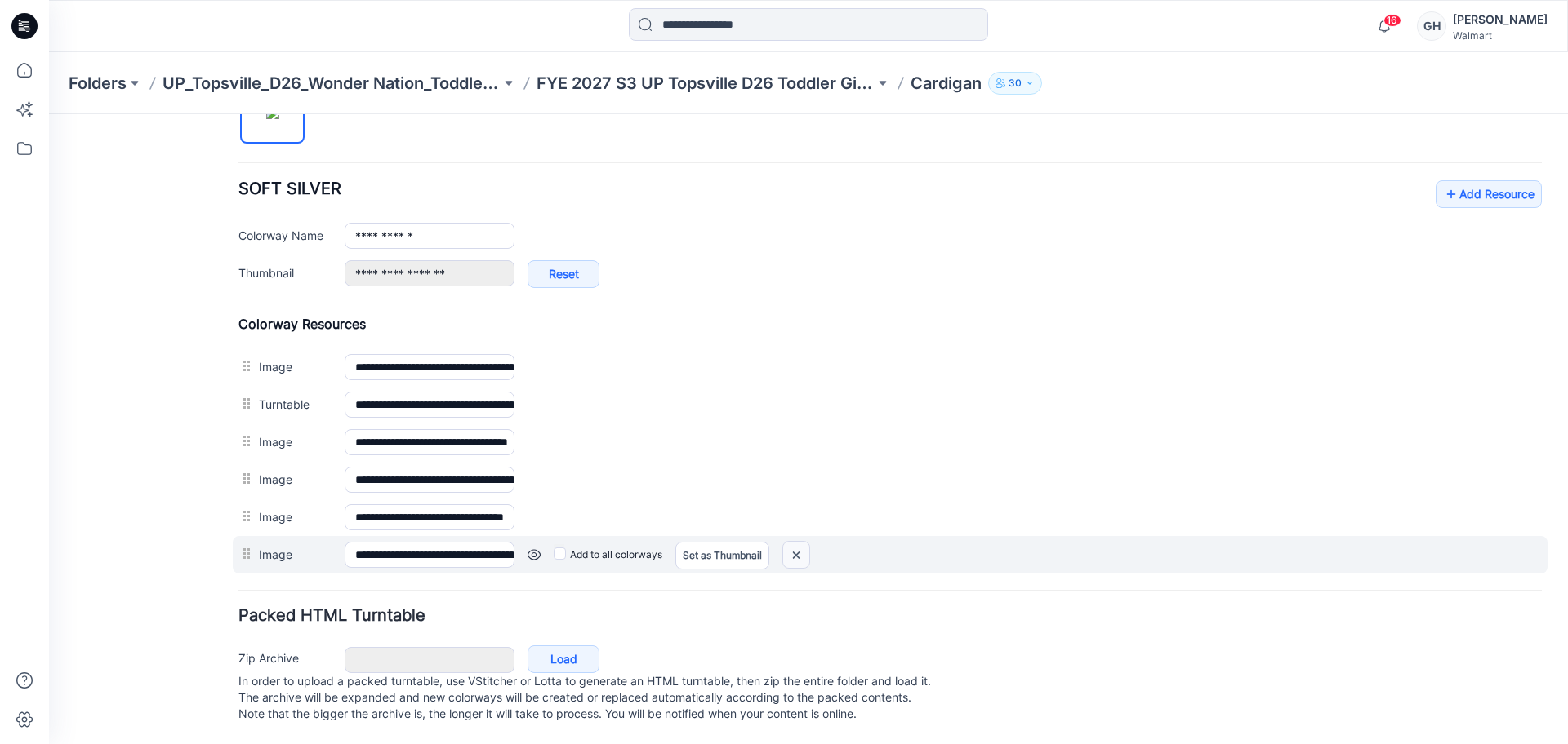
drag, startPoint x: 951, startPoint y: 221, endPoint x: 808, endPoint y: 532, distance: 342.3
click at [808, 542] on img at bounding box center [796, 555] width 26 height 27
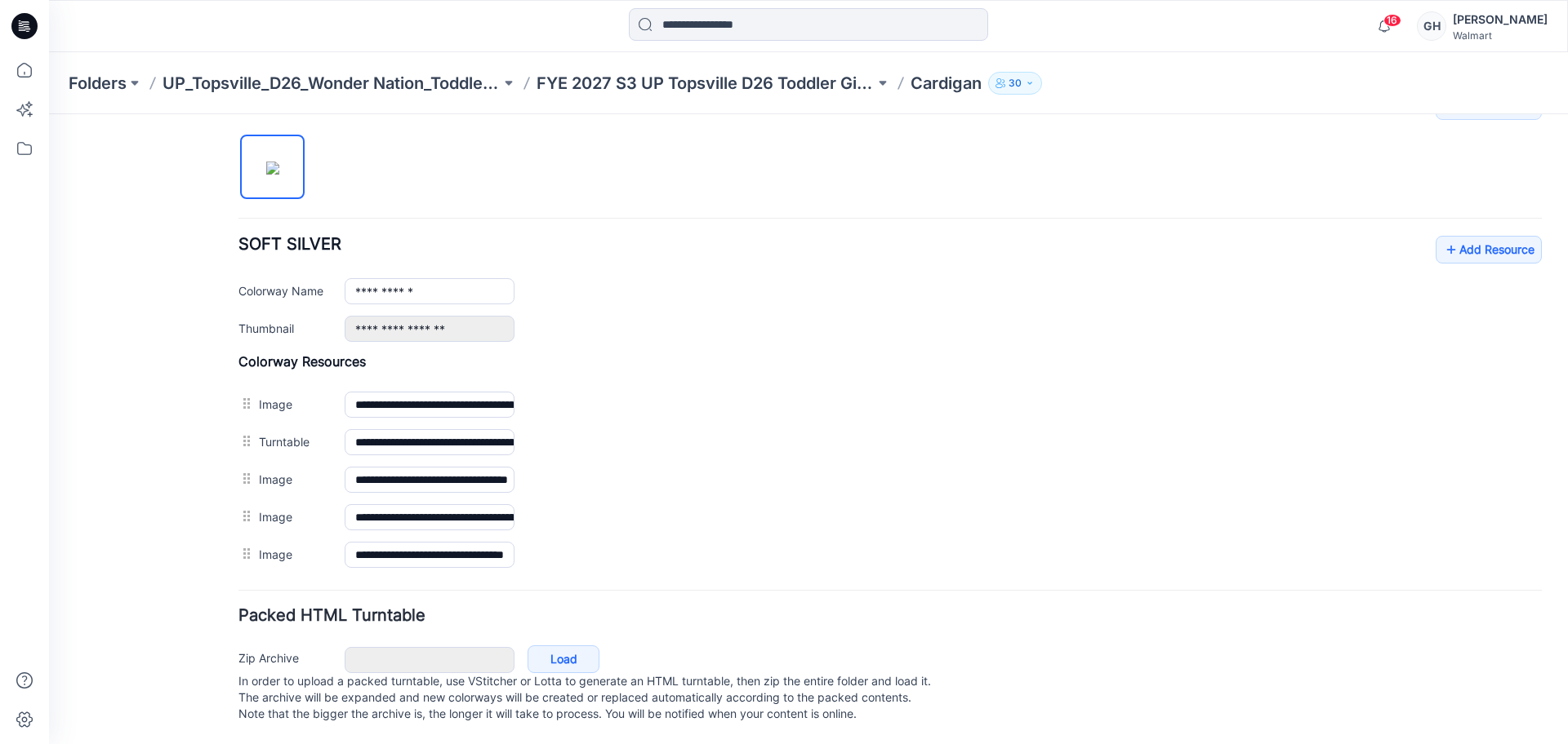
scroll to position [549, 0]
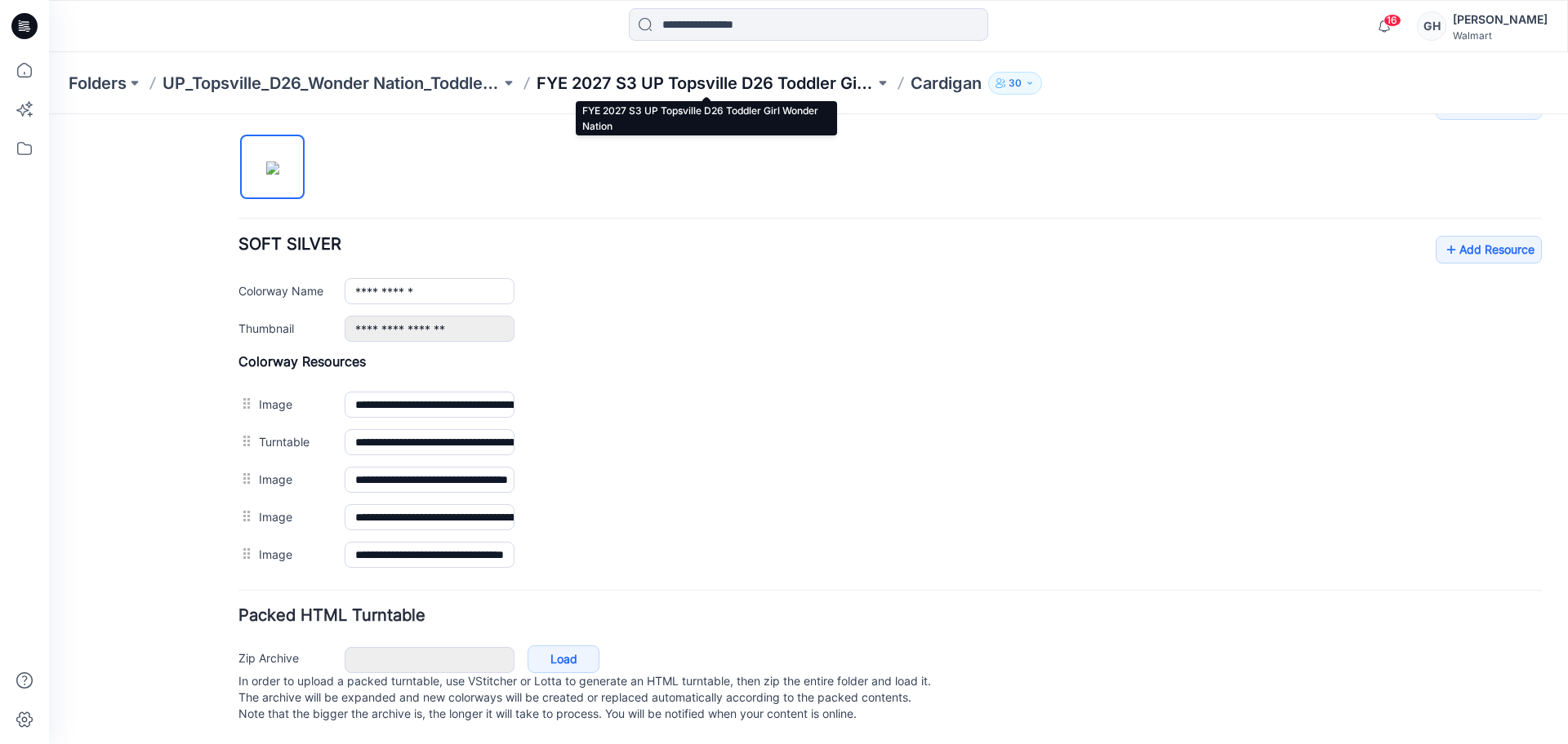
click at [707, 92] on p "FYE 2027 S3 UP Topsville D26 Toddler Girl Wonder Nation" at bounding box center [705, 83] width 338 height 23
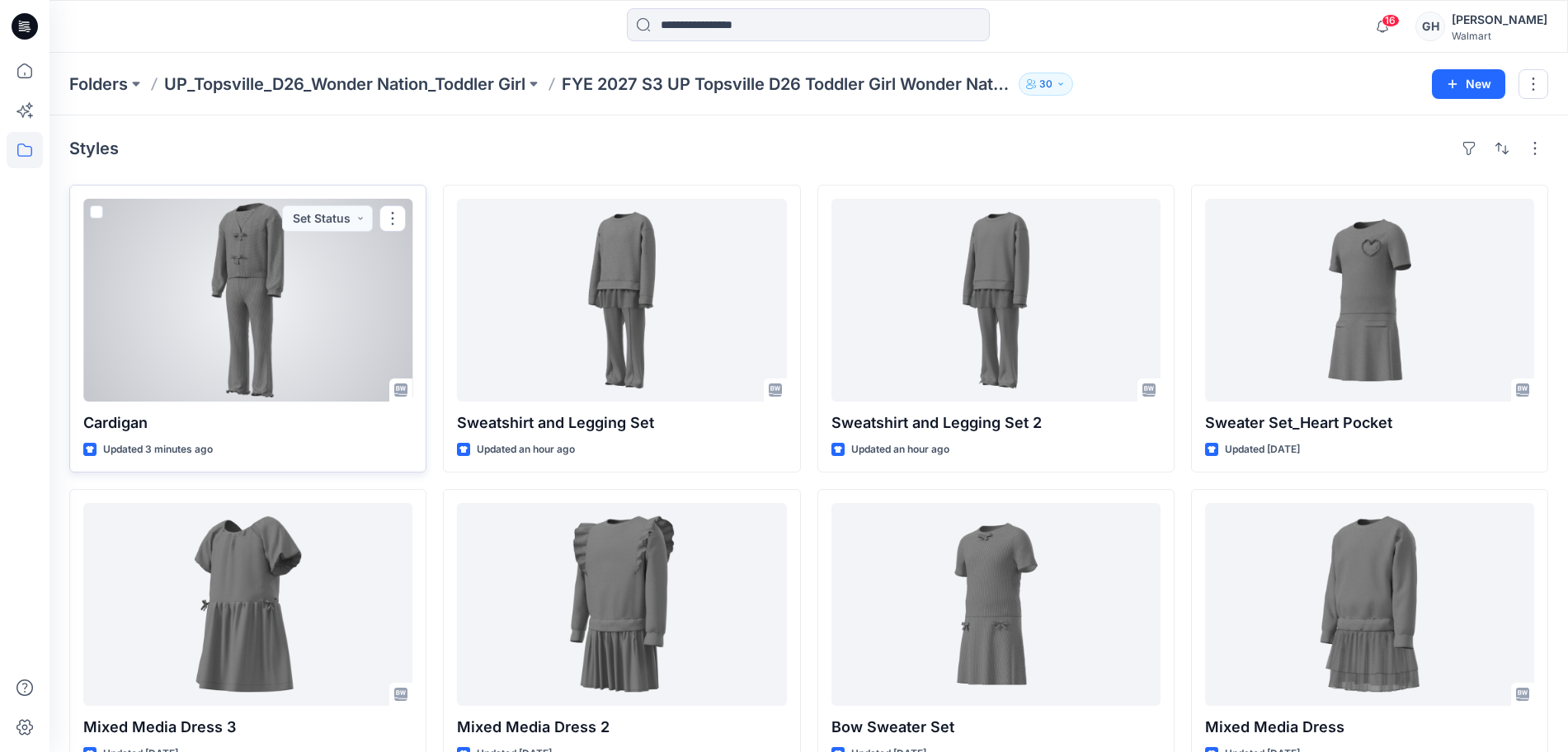
click at [248, 331] on div at bounding box center [248, 301] width 329 height 203
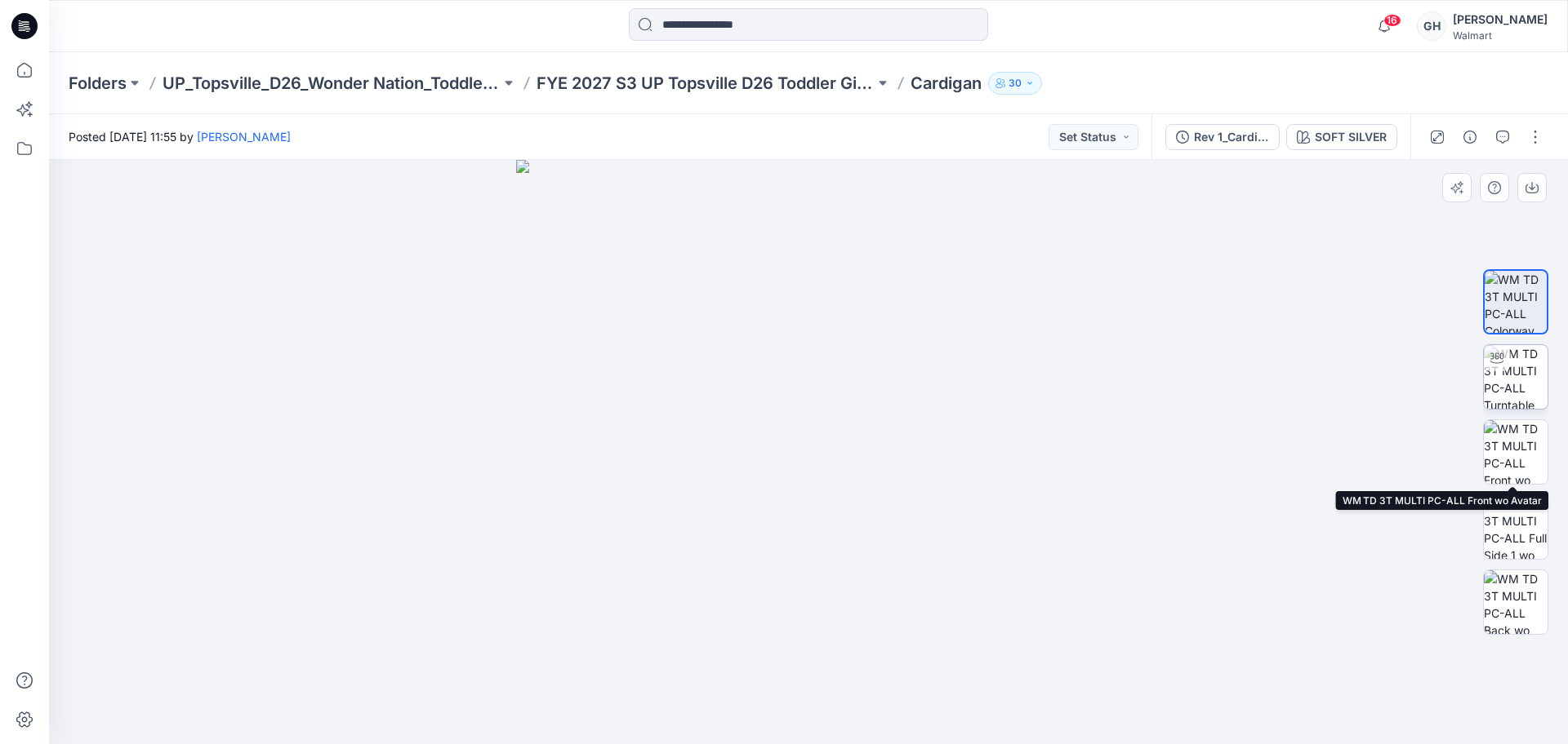
click at [1513, 404] on img at bounding box center [1516, 377] width 64 height 64
click at [1509, 436] on img at bounding box center [1516, 452] width 64 height 64
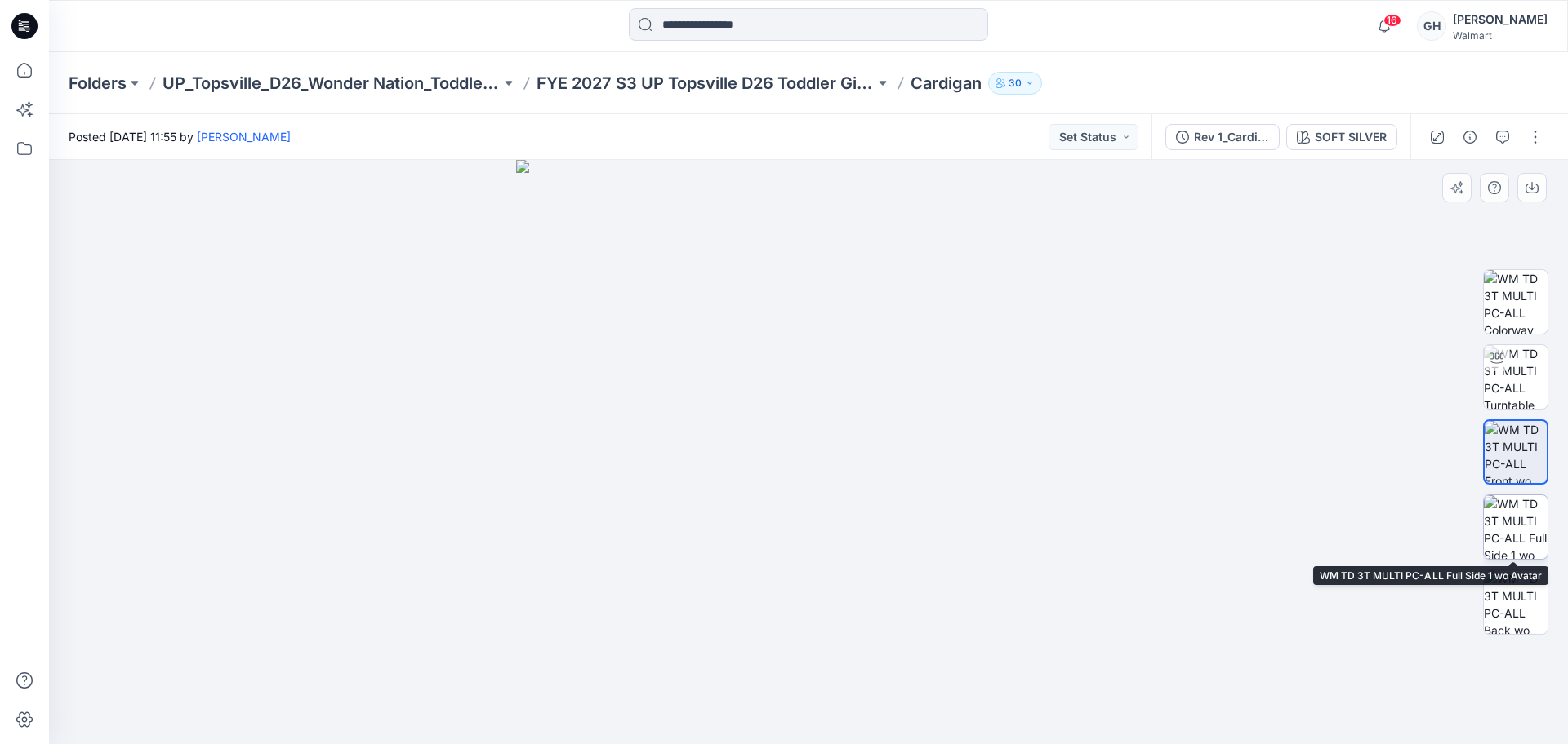
click at [1529, 542] on img at bounding box center [1516, 527] width 64 height 64
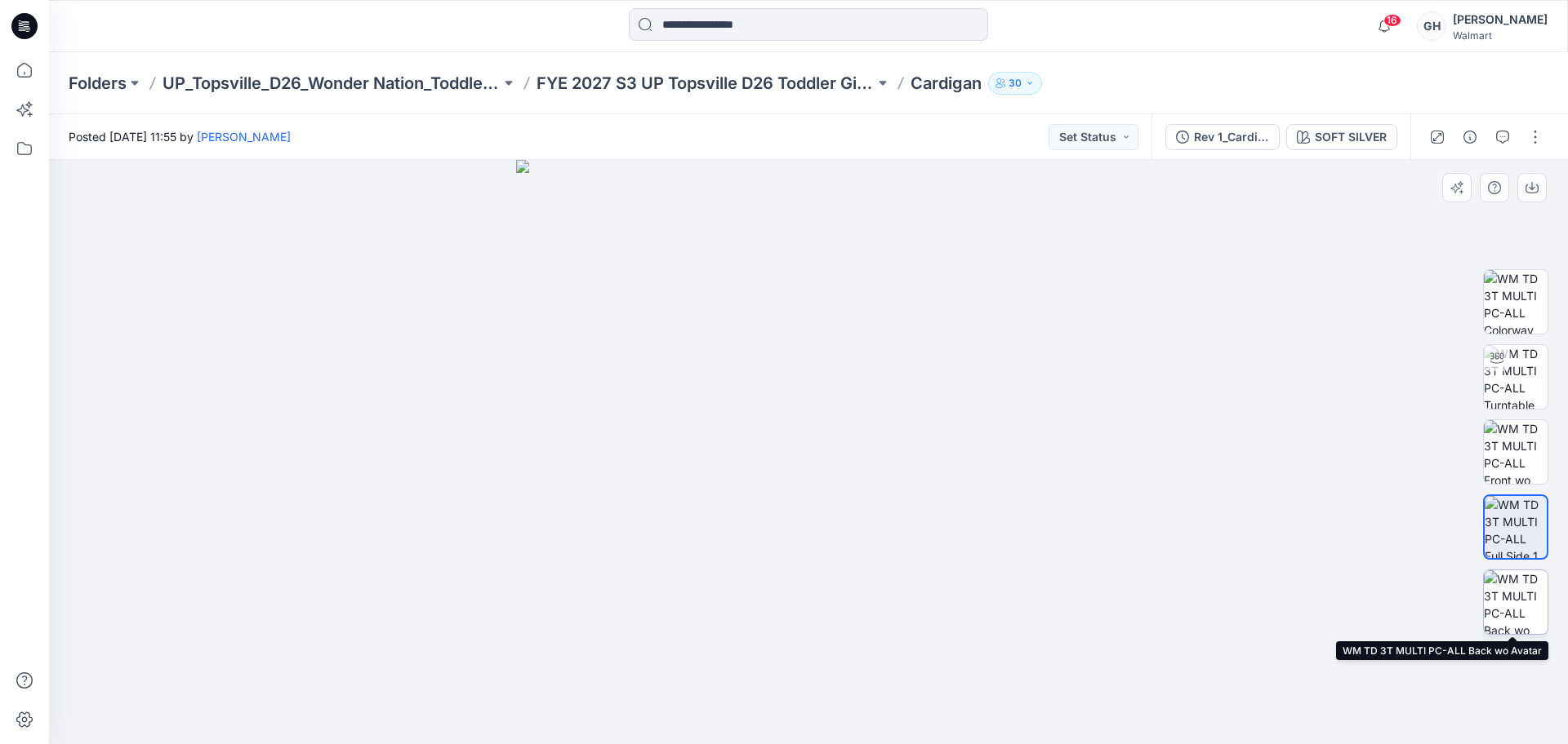
click at [1522, 600] on img at bounding box center [1516, 603] width 64 height 64
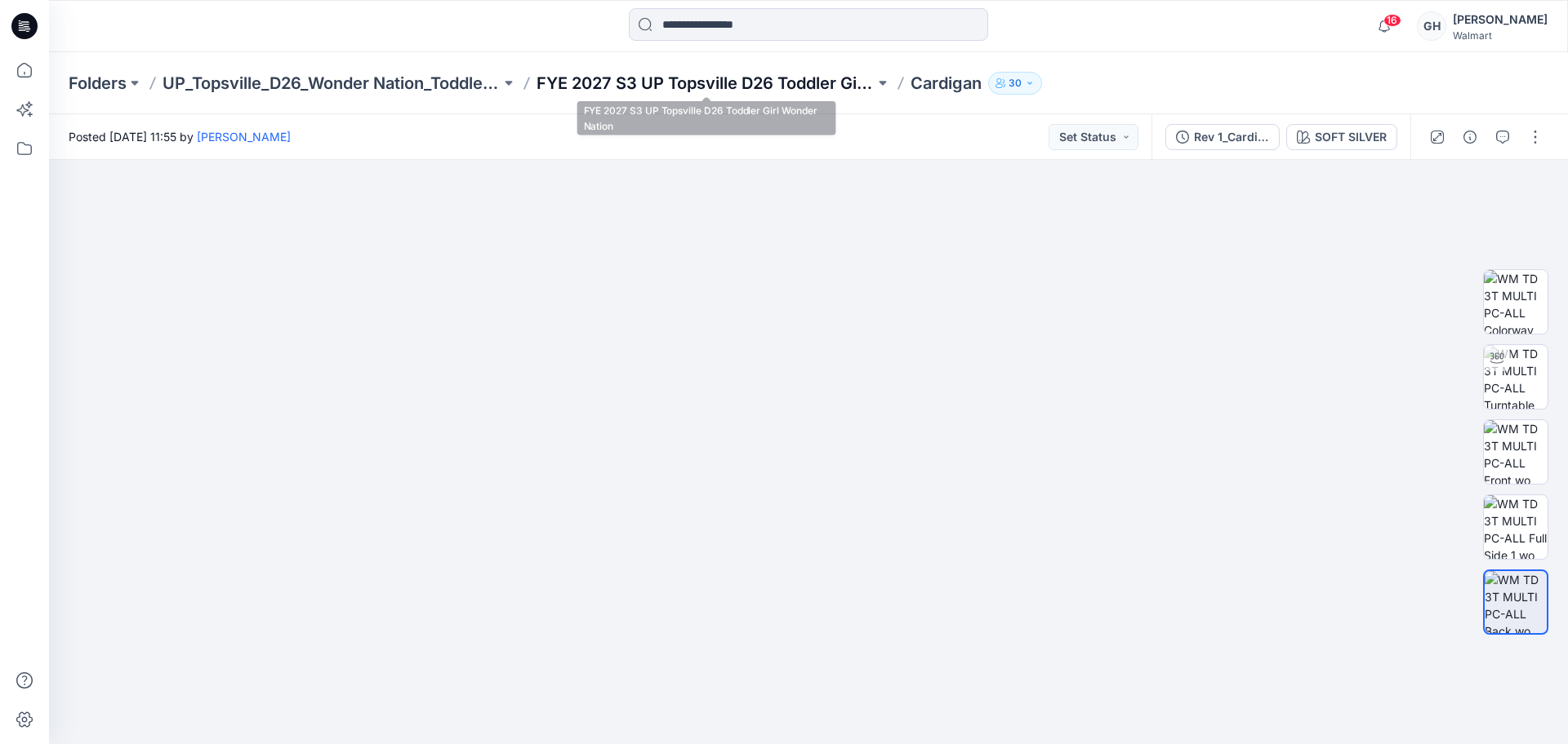
click at [684, 72] on p "FYE 2027 S3 UP Topsville D26 Toddler Girl Wonder Nation" at bounding box center [705, 83] width 338 height 23
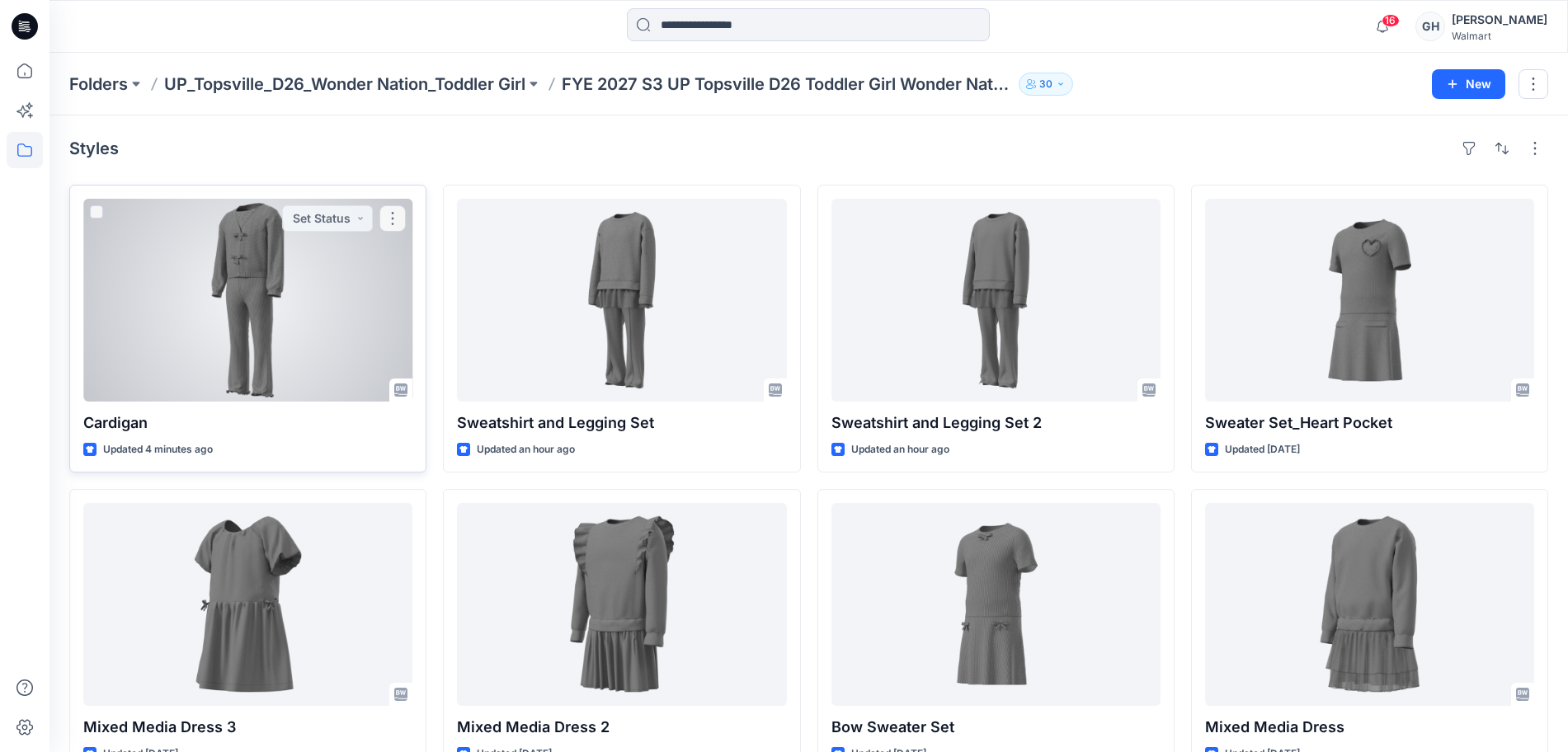
click at [348, 328] on div at bounding box center [248, 301] width 329 height 203
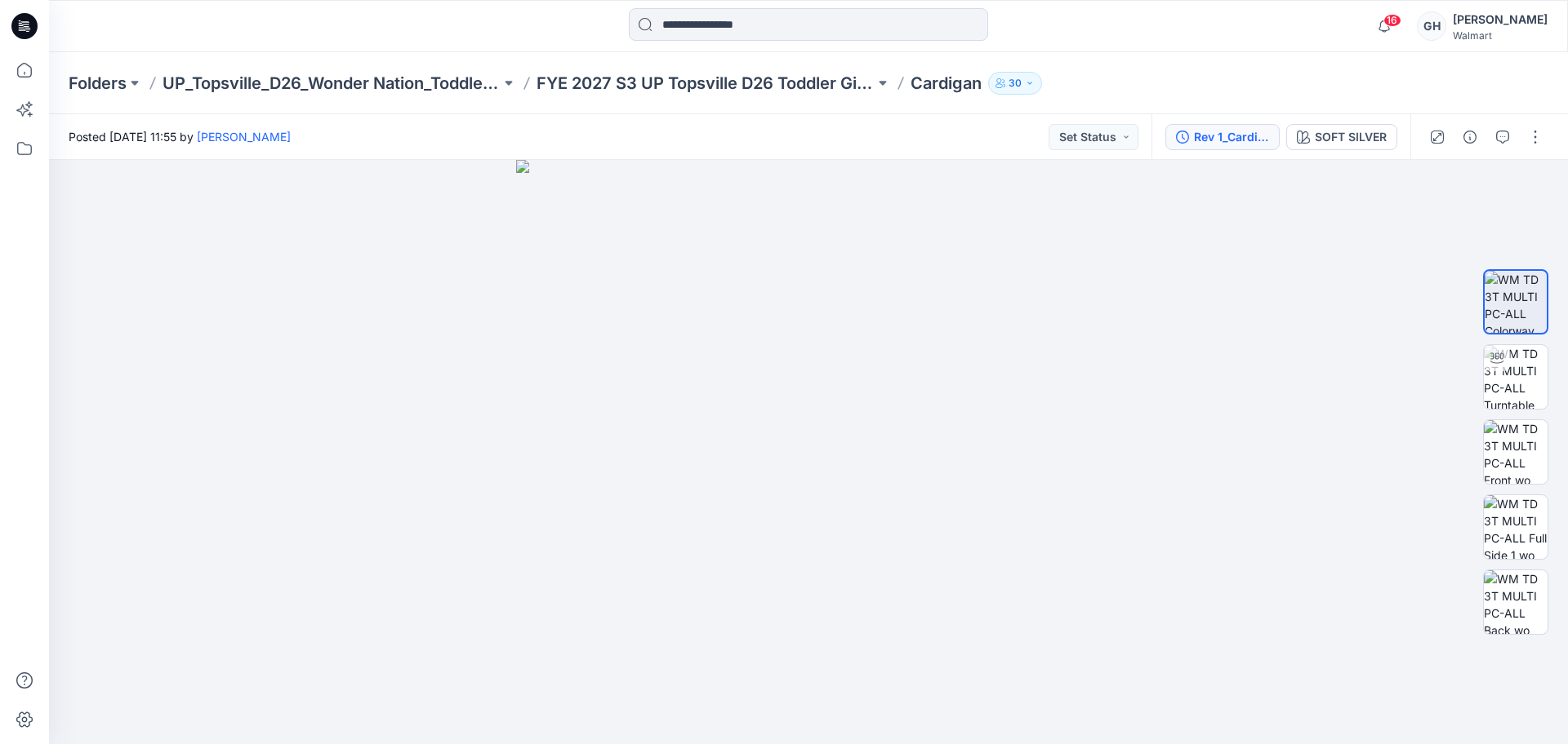
click at [1238, 135] on div "Rev 1_Cardigan" at bounding box center [1231, 137] width 76 height 18
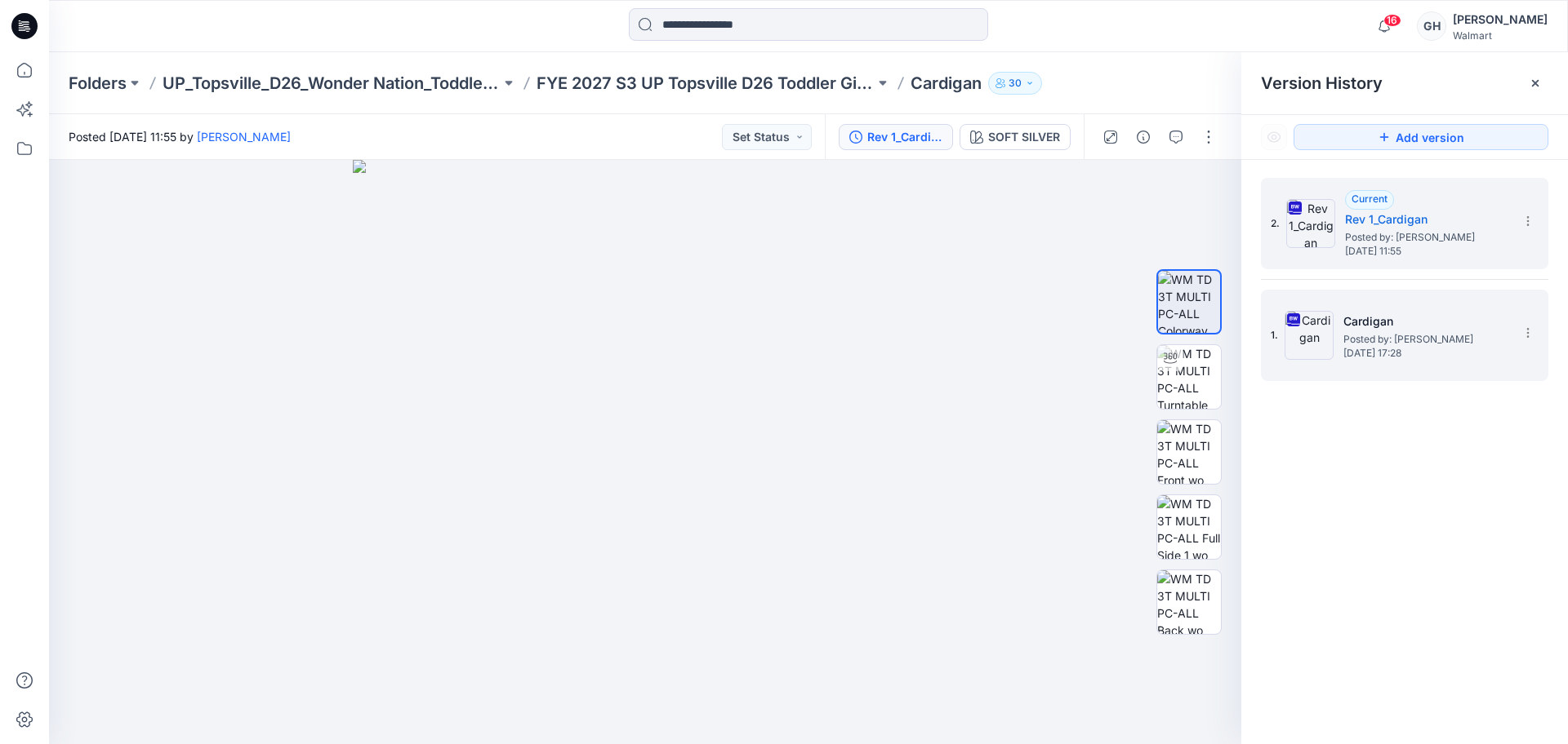
click at [1380, 342] on span "Posted by: [PERSON_NAME]" at bounding box center [1425, 339] width 163 height 16
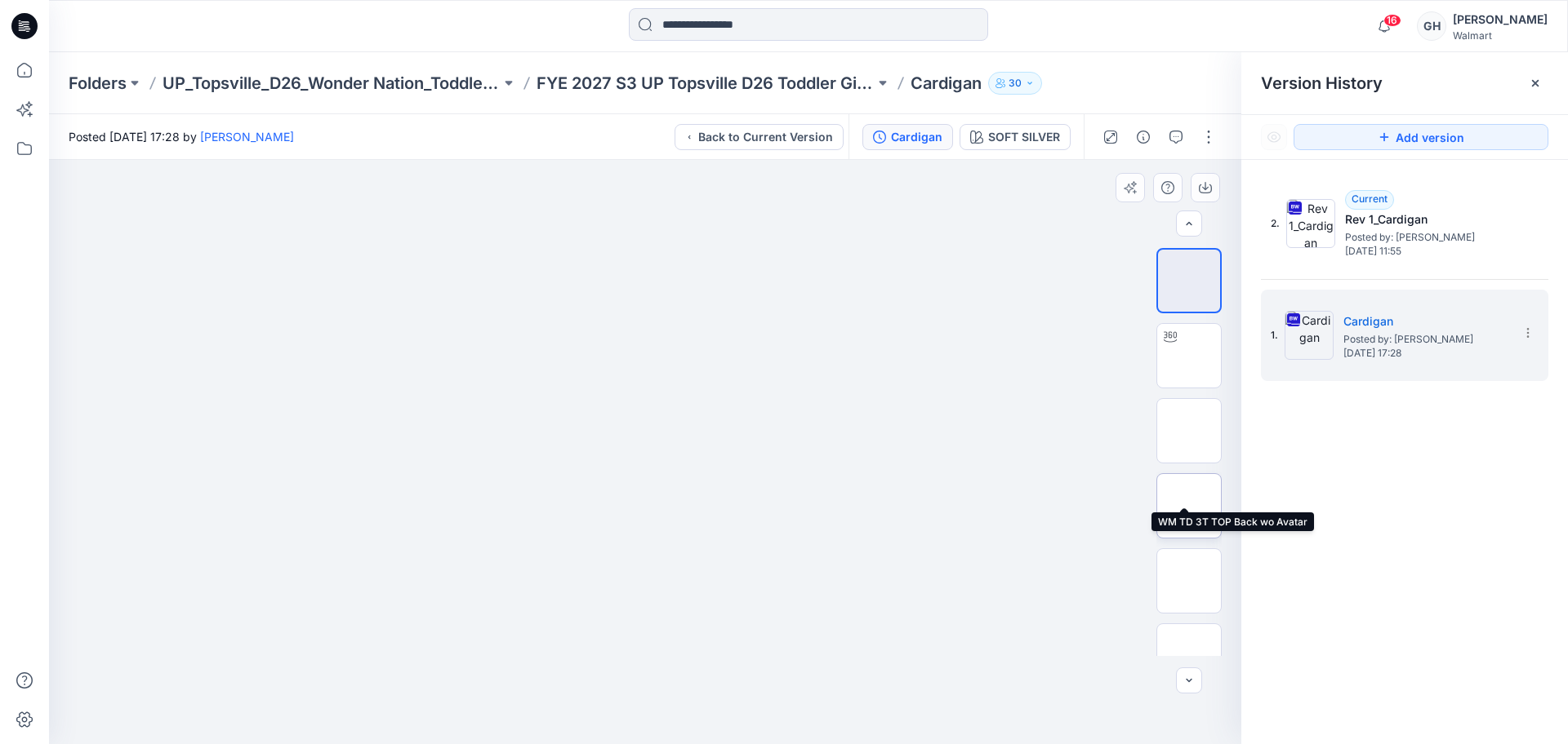
scroll to position [107, 0]
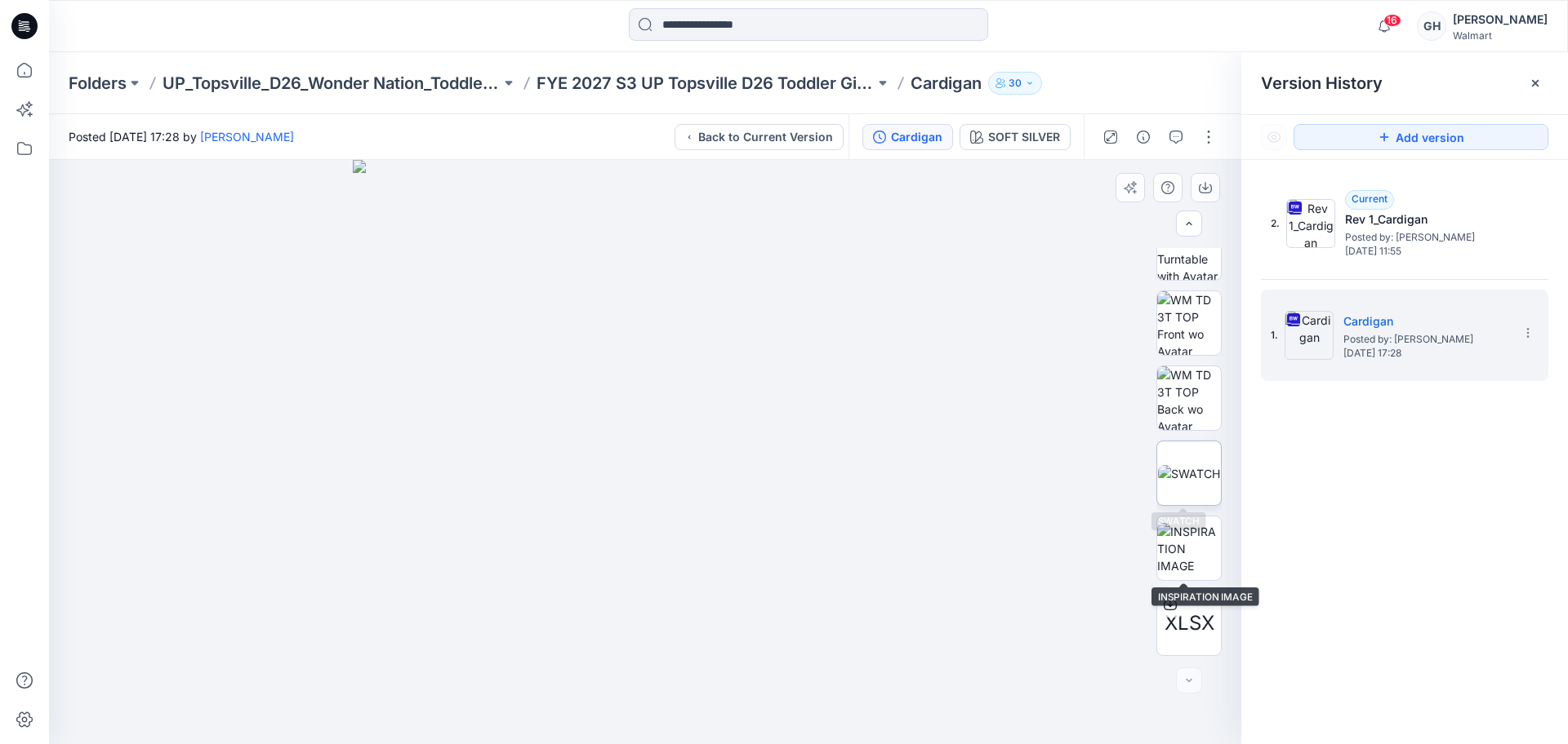
click at [1175, 471] on img at bounding box center [1190, 473] width 62 height 17
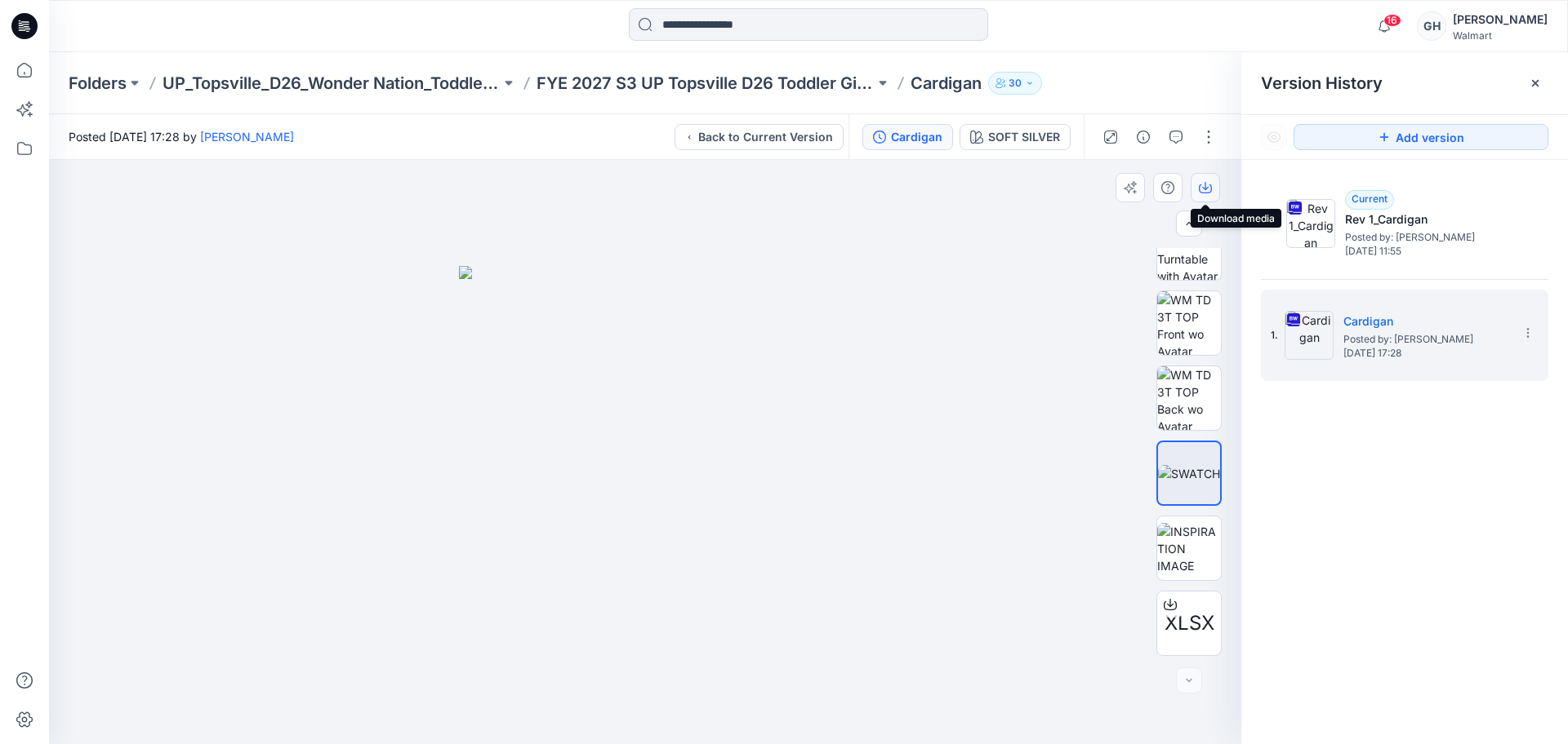
click at [1198, 186] on button "button" at bounding box center [1205, 187] width 29 height 29
click at [1173, 559] on img at bounding box center [1190, 549] width 64 height 51
click at [1210, 186] on icon "button" at bounding box center [1206, 187] width 13 height 13
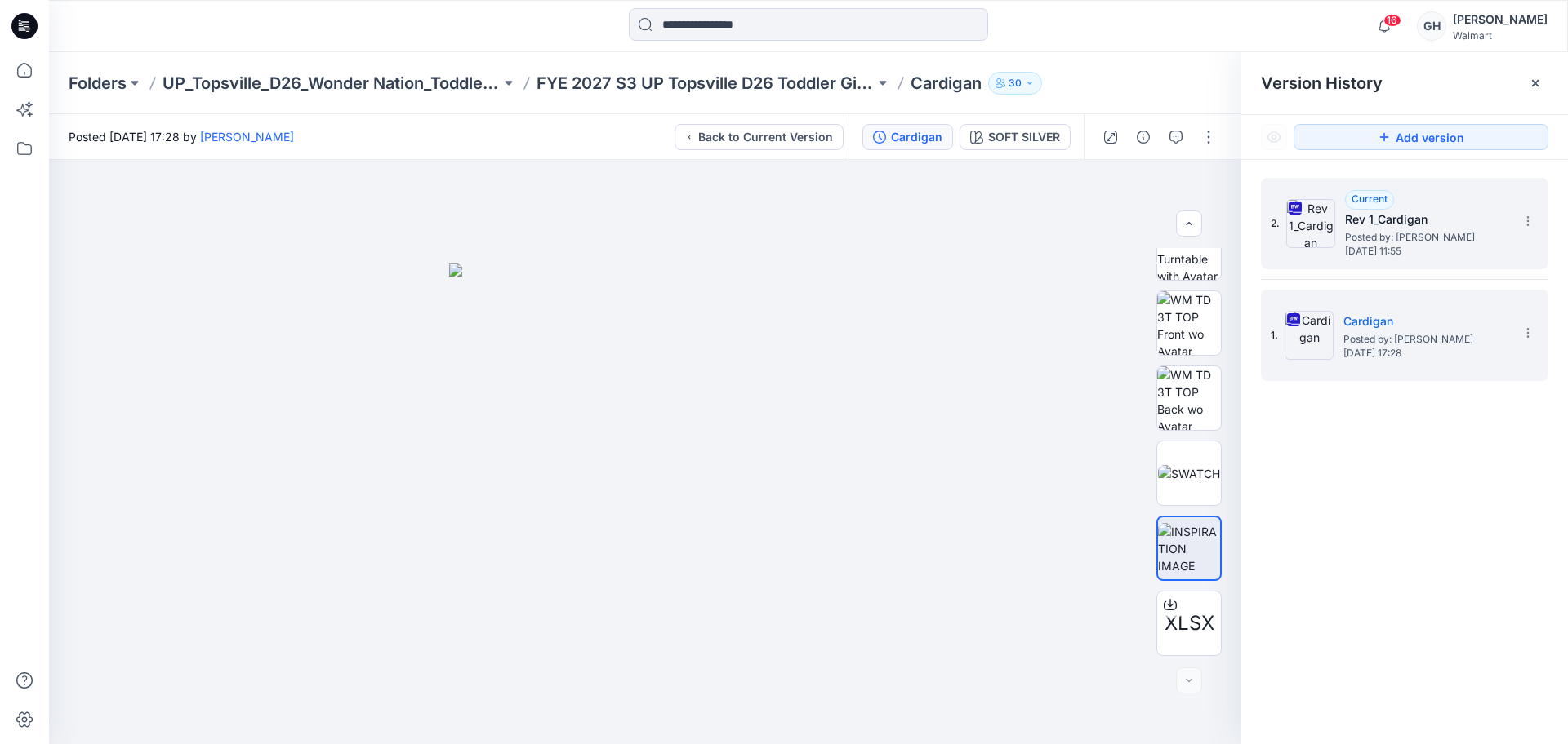
click at [1412, 242] on span "Posted by: [PERSON_NAME]" at bounding box center [1427, 237] width 163 height 16
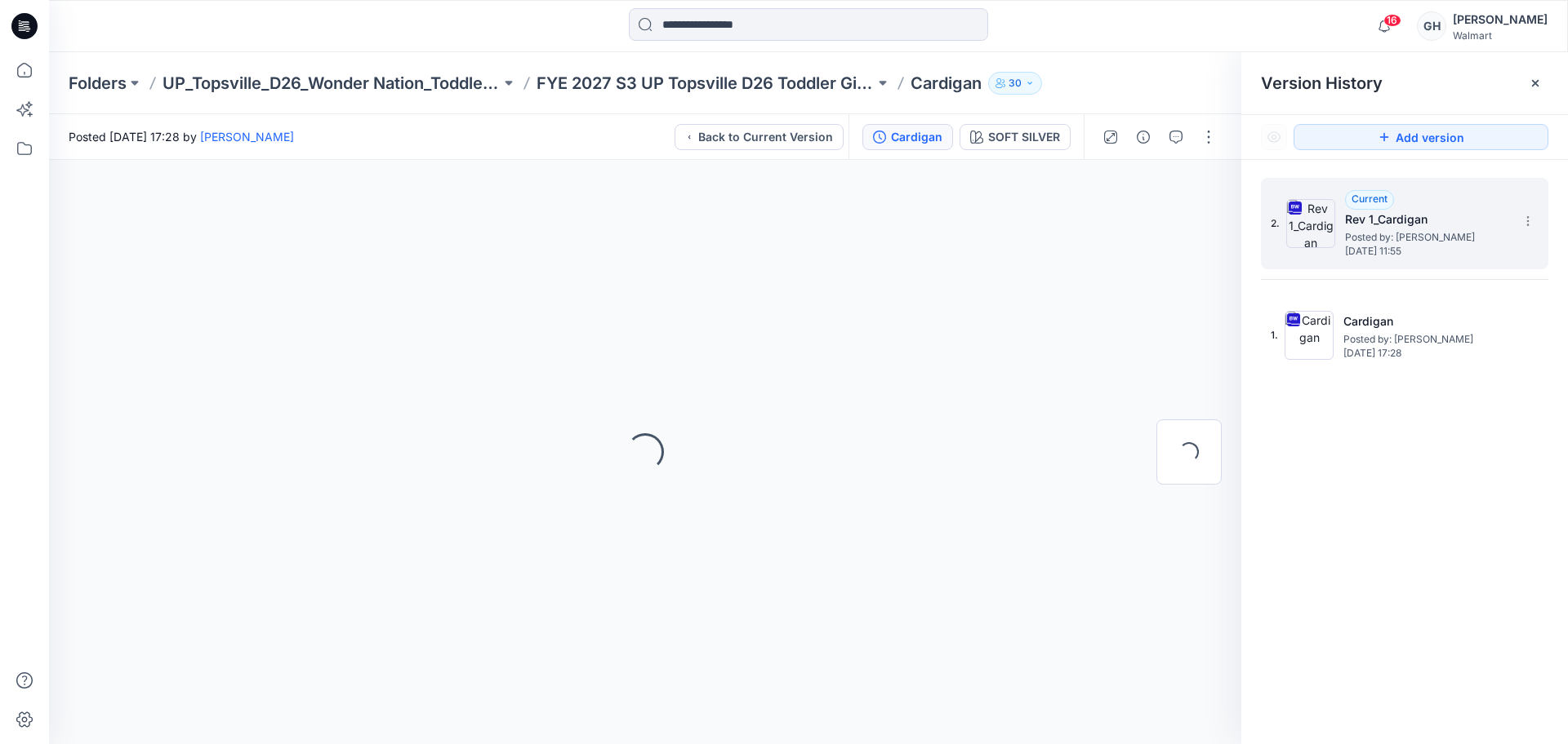
scroll to position [0, 0]
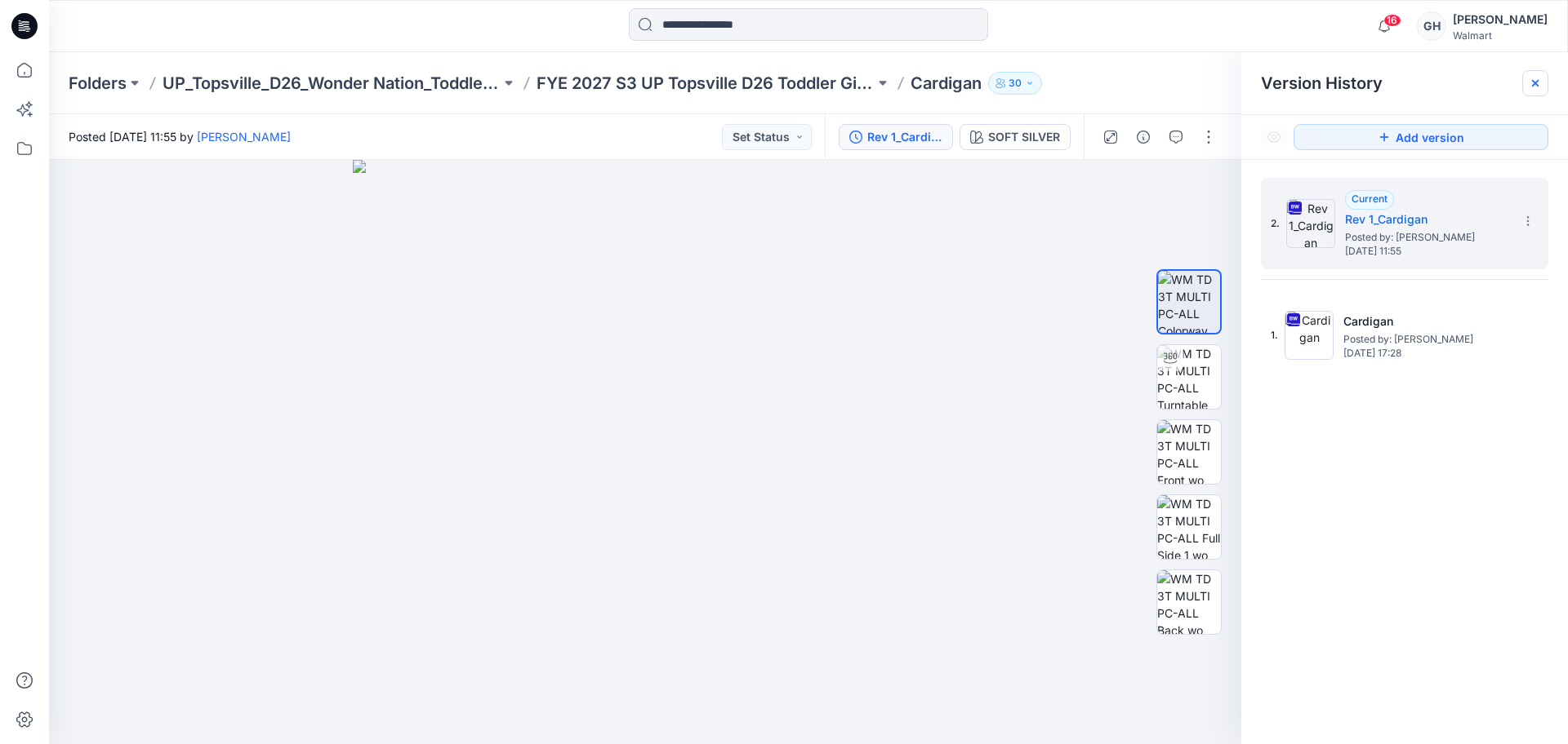
click at [1537, 79] on icon at bounding box center [1535, 83] width 13 height 13
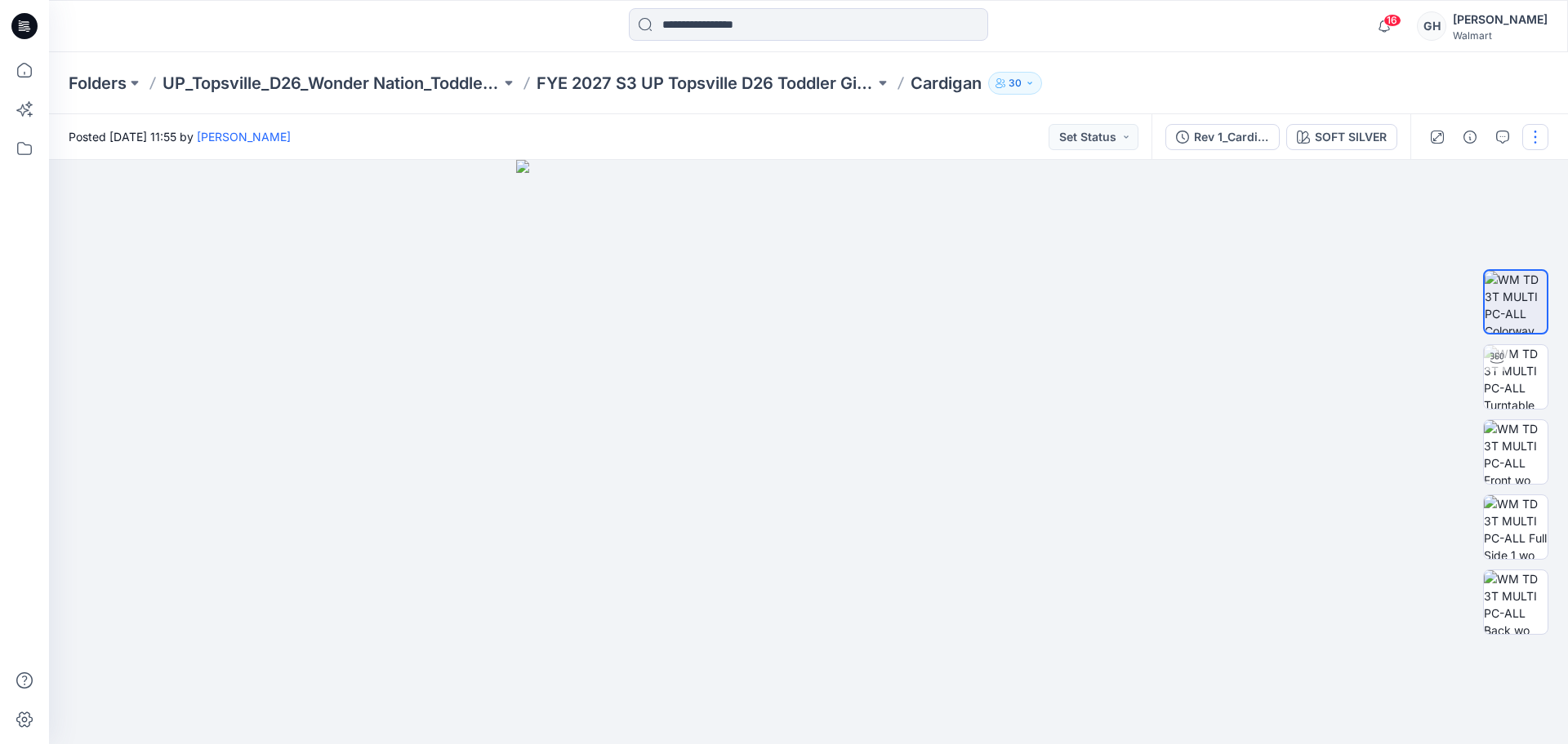
click at [1544, 133] on button "button" at bounding box center [1535, 137] width 26 height 26
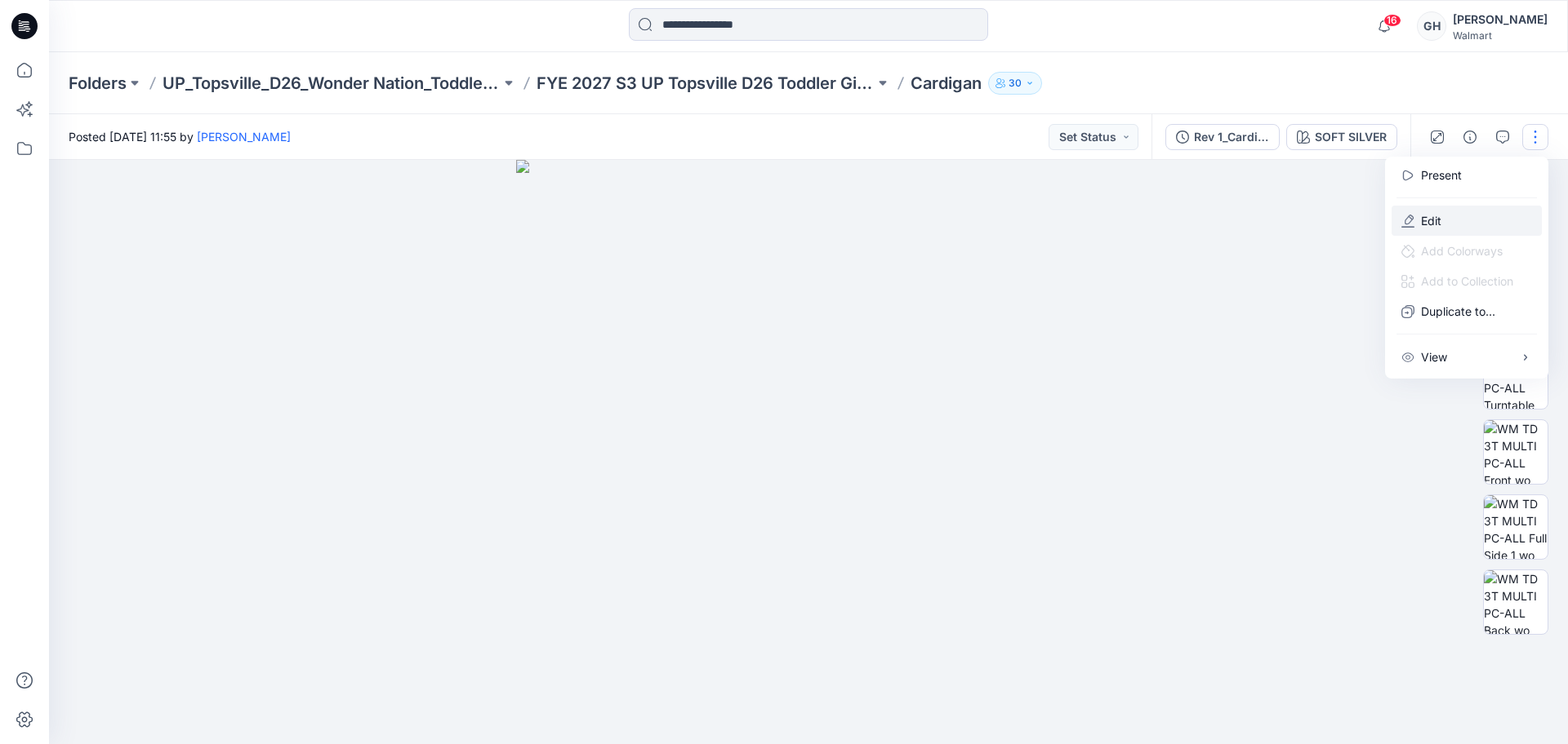
click at [1429, 226] on p "Edit" at bounding box center [1431, 220] width 20 height 17
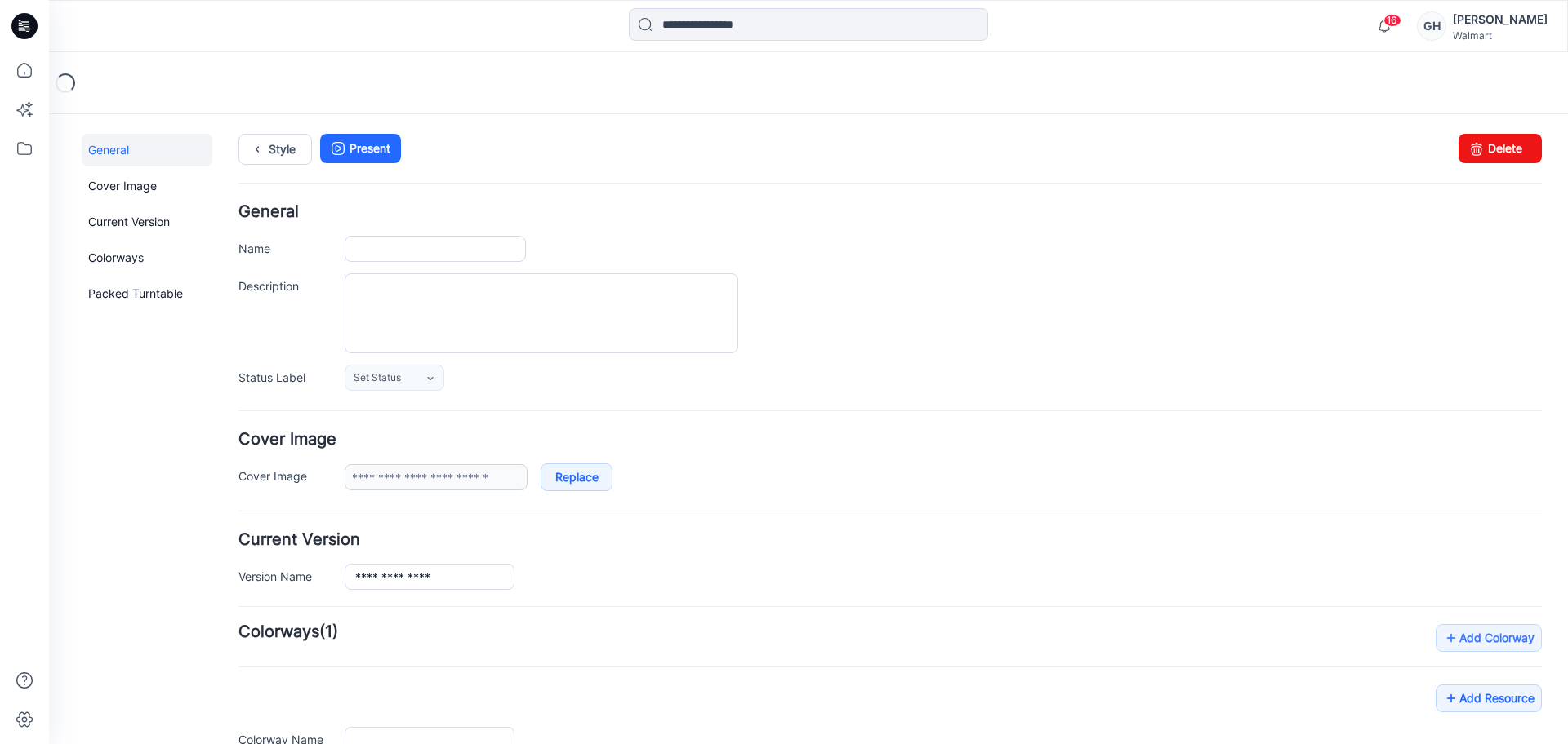
type input "********"
type input "**********"
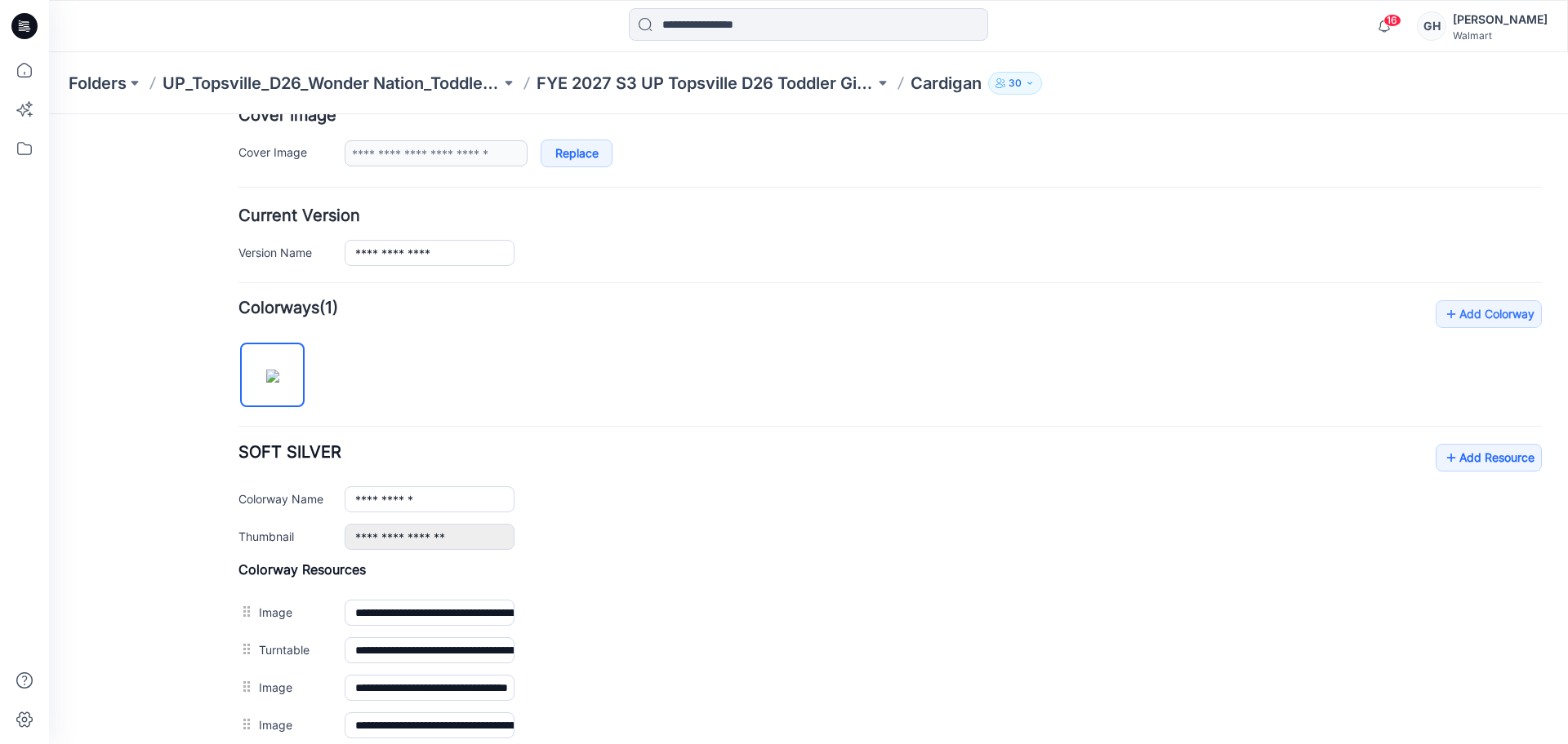
scroll to position [408, 0]
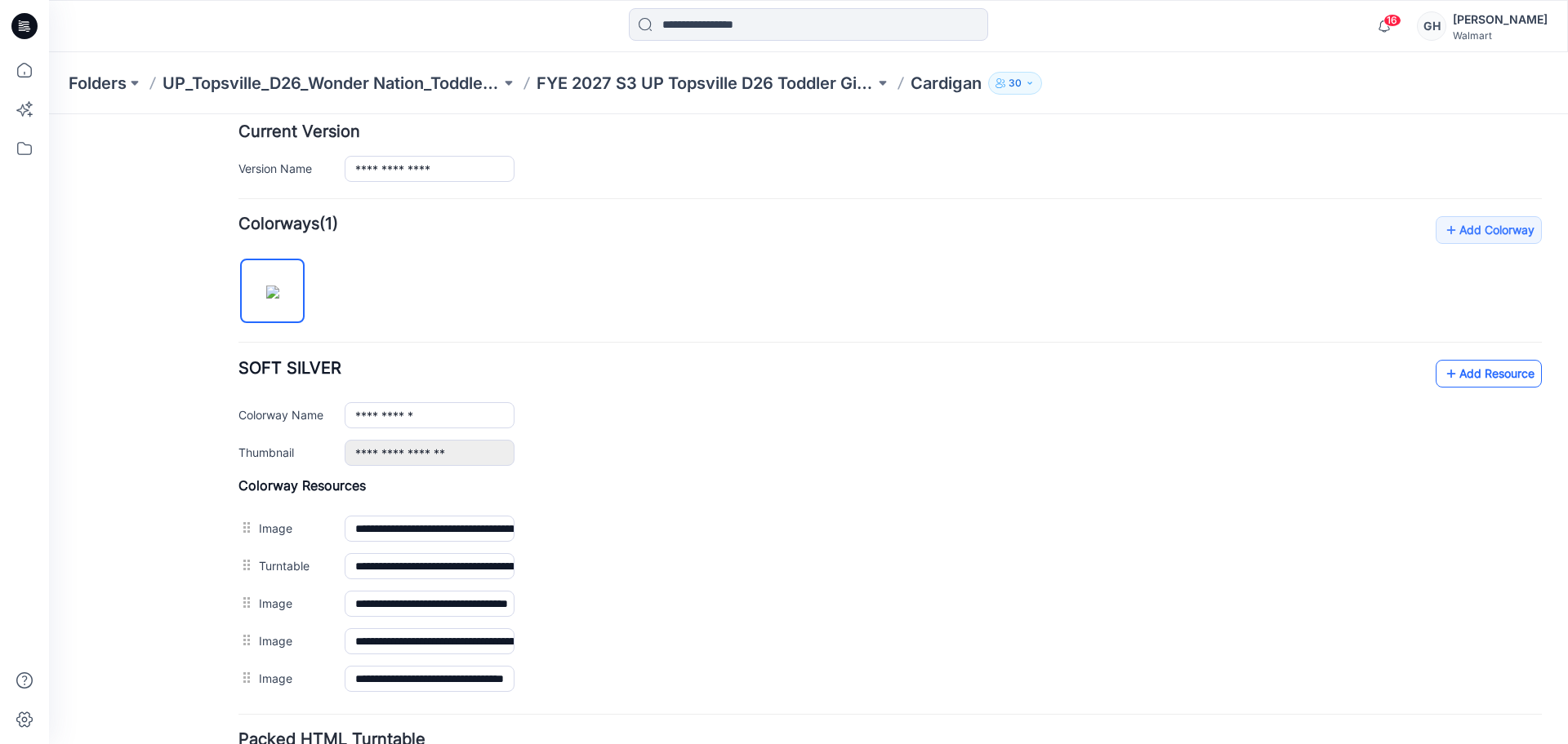
click at [1481, 367] on link "Add Resource" at bounding box center [1489, 373] width 107 height 28
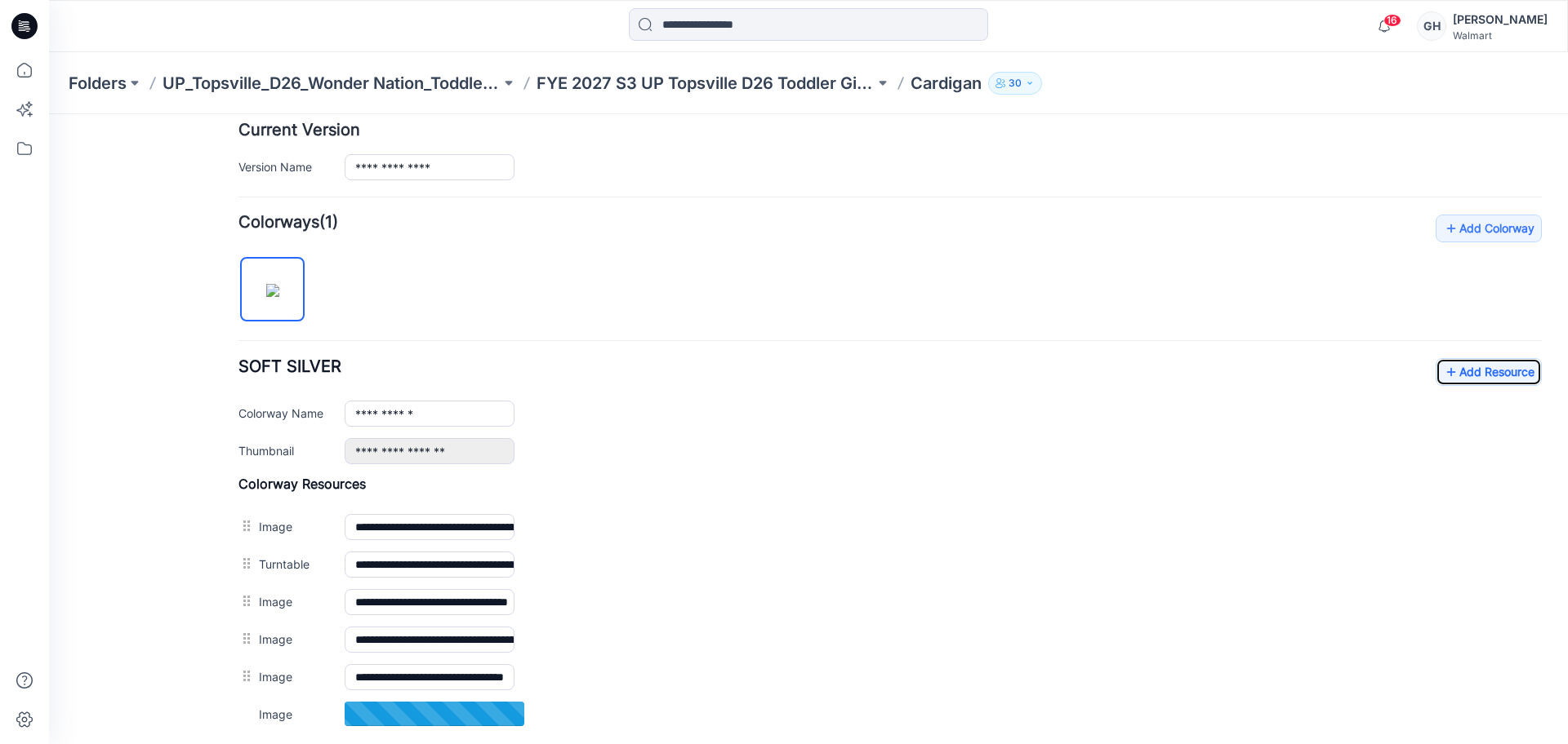
scroll to position [511, 0]
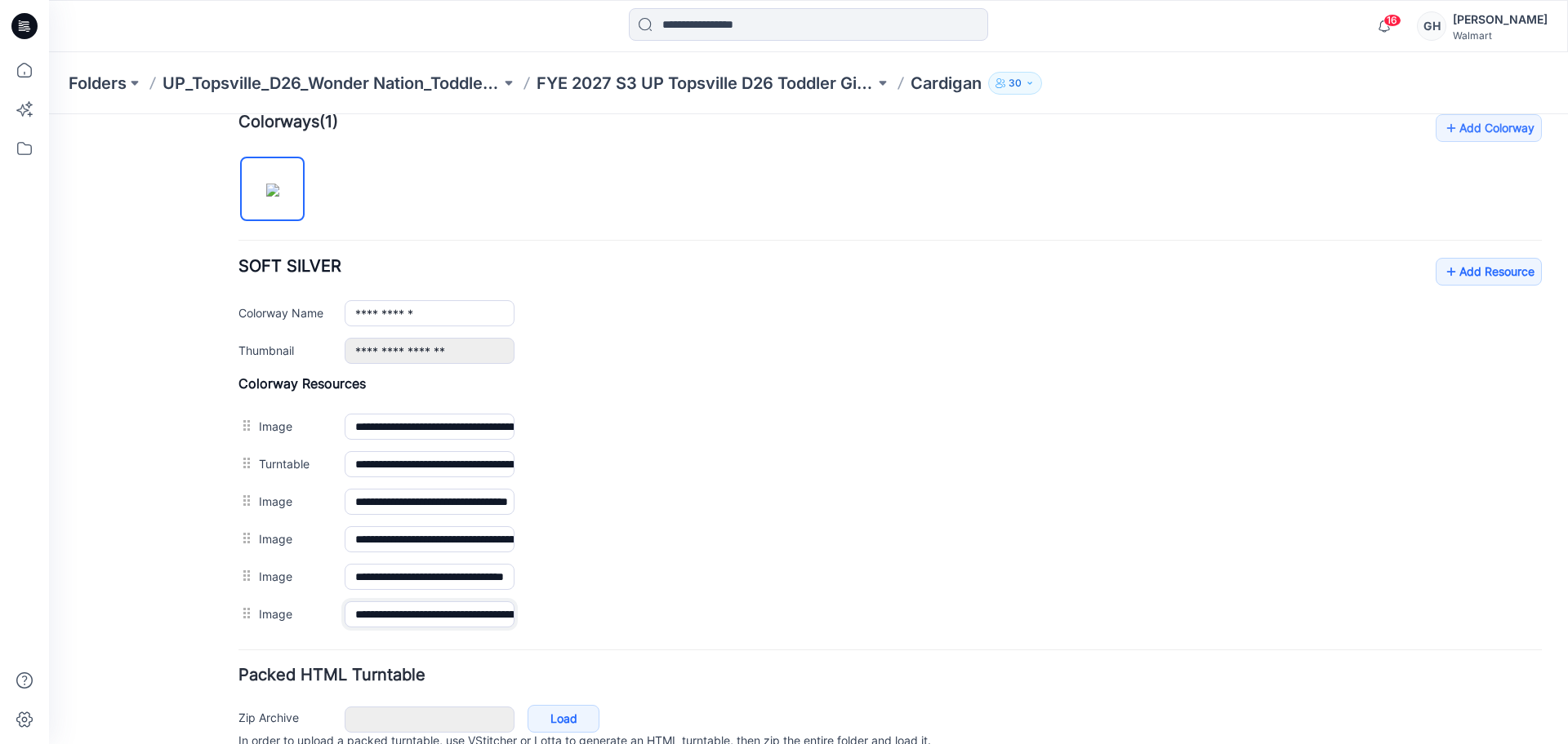
click at [403, 613] on input "**********" at bounding box center [429, 614] width 170 height 26
type input "******"
click at [441, 640] on form "General Name ******** Description Status Label Set Status Set Status *Revision …" at bounding box center [889, 241] width 1303 height 1094
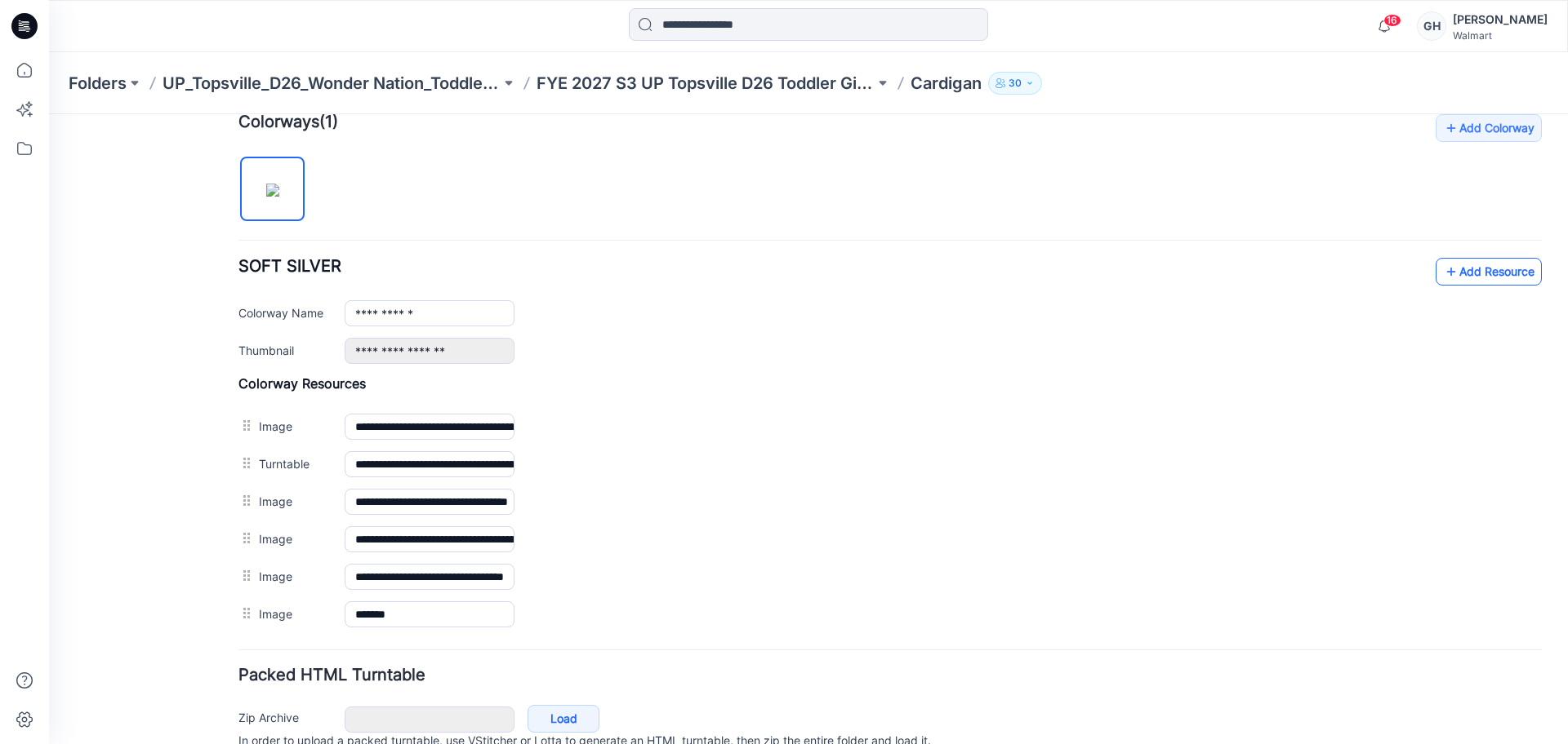
click at [1483, 265] on link "Add Resource" at bounding box center [1489, 272] width 107 height 28
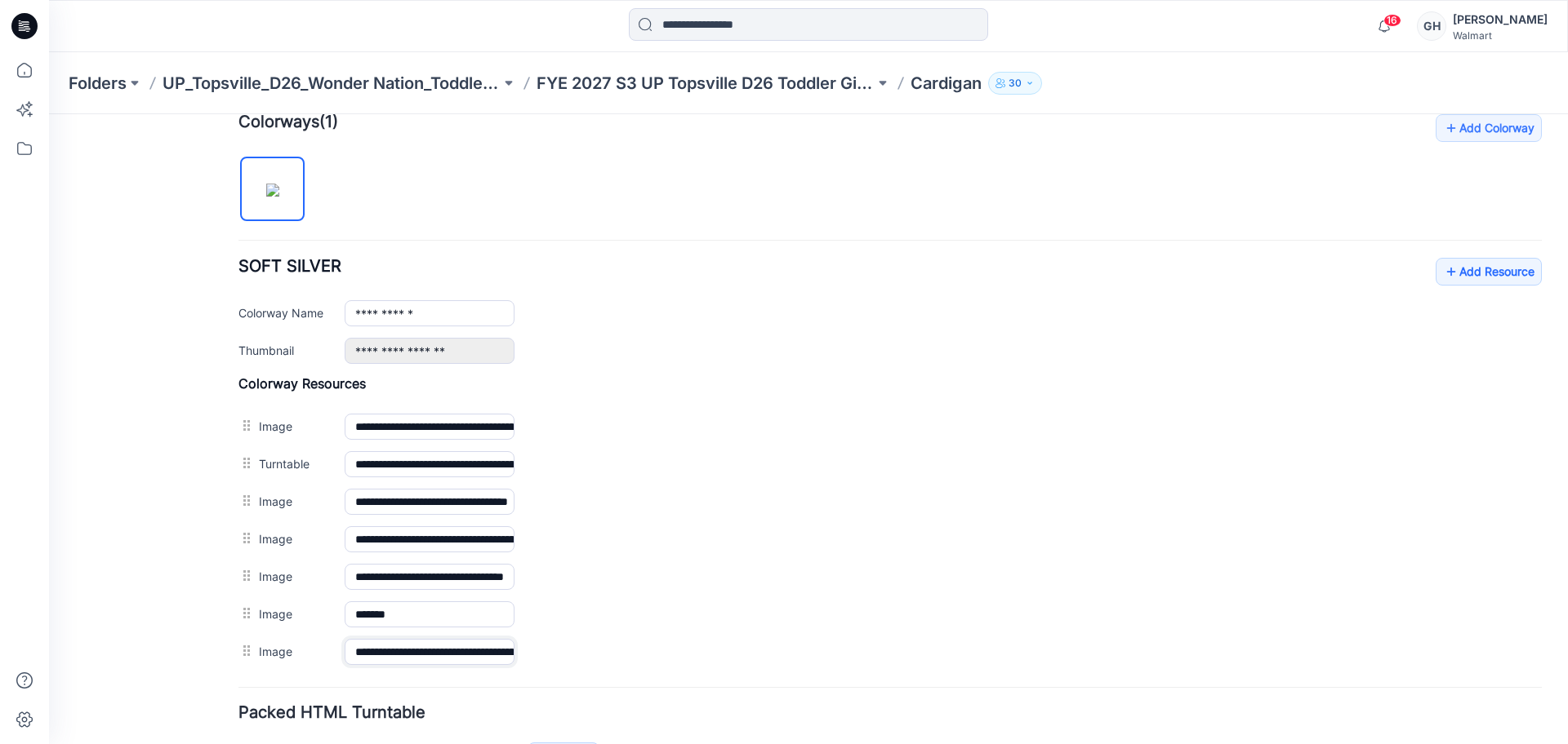
click at [402, 651] on input "**********" at bounding box center [429, 652] width 170 height 26
type input "**********"
click at [174, 619] on div "General Cover Image Current Version Colorways Packed Turntable" at bounding box center [147, 233] width 131 height 1218
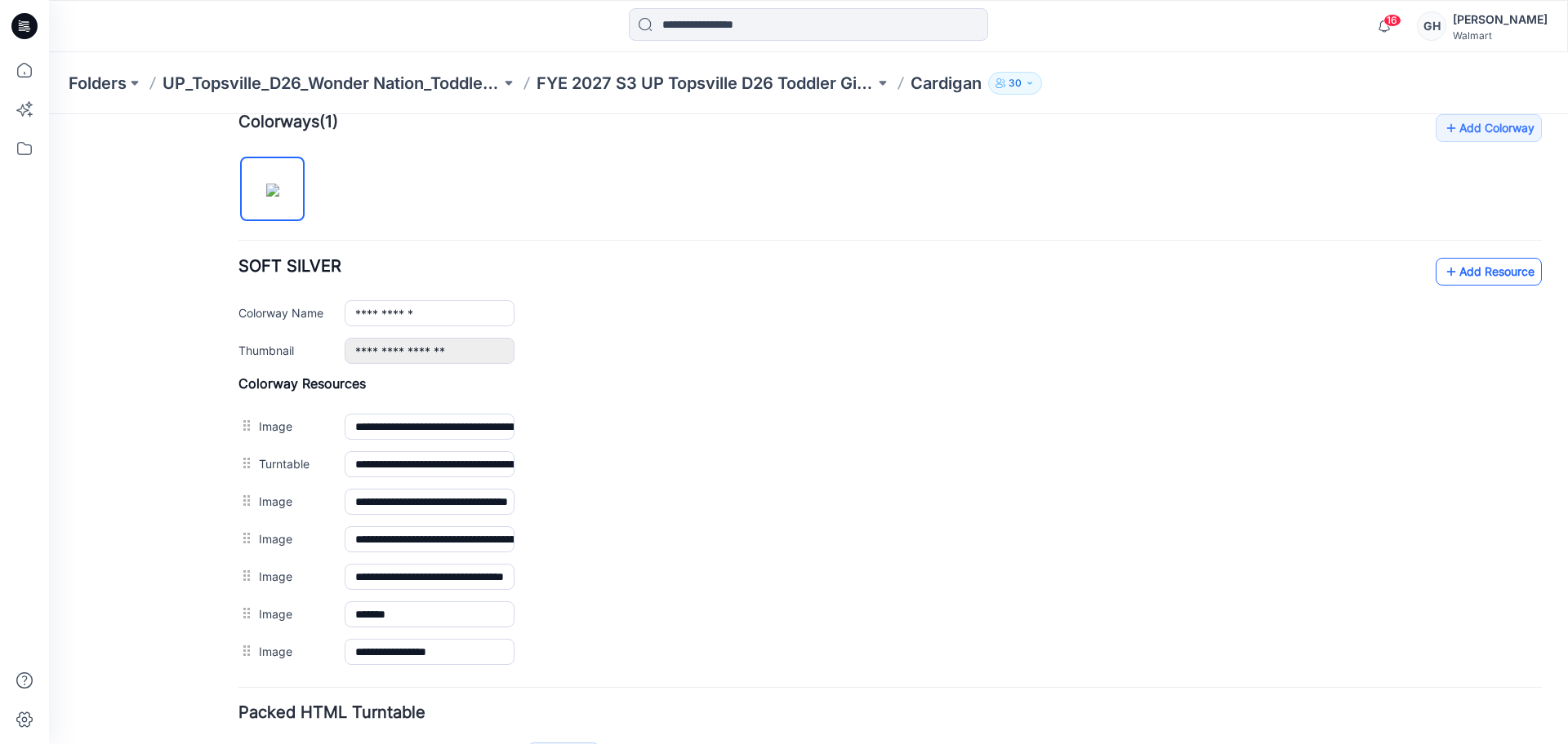
click at [1478, 269] on link "Add Resource" at bounding box center [1489, 272] width 107 height 28
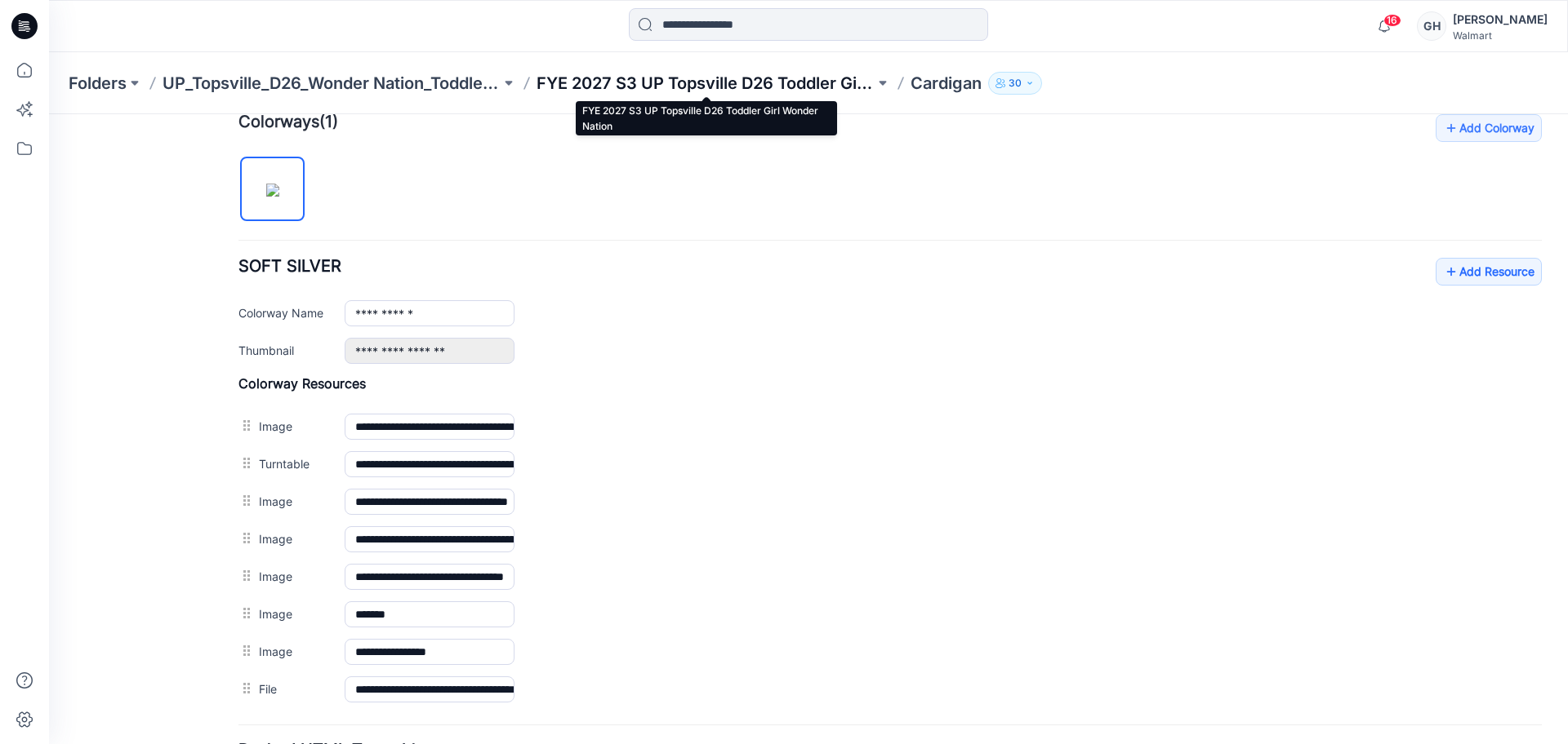
click at [676, 76] on p "FYE 2027 S3 UP Topsville D26 Toddler Girl Wonder Nation" at bounding box center [705, 83] width 338 height 23
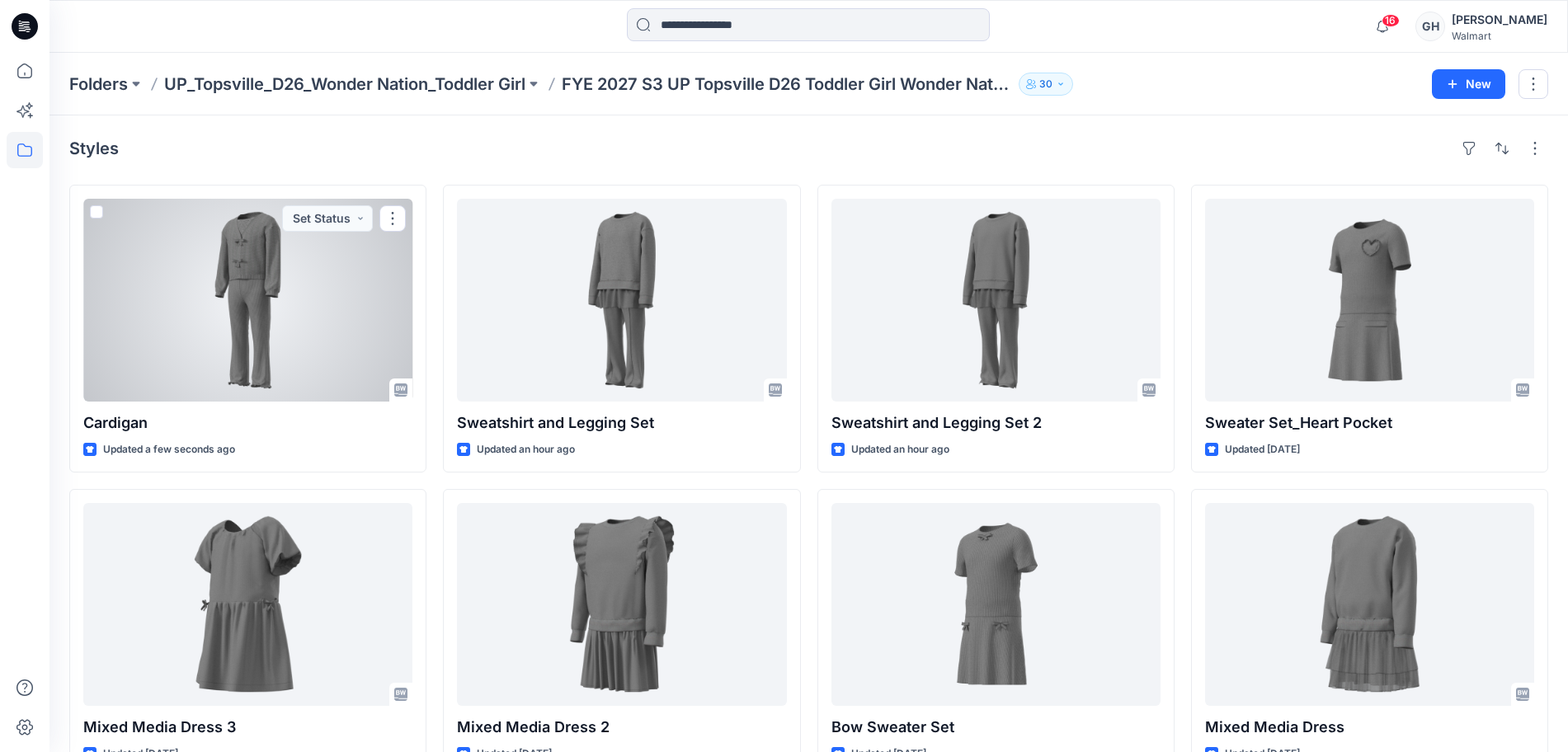
click at [179, 380] on div at bounding box center [248, 301] width 329 height 203
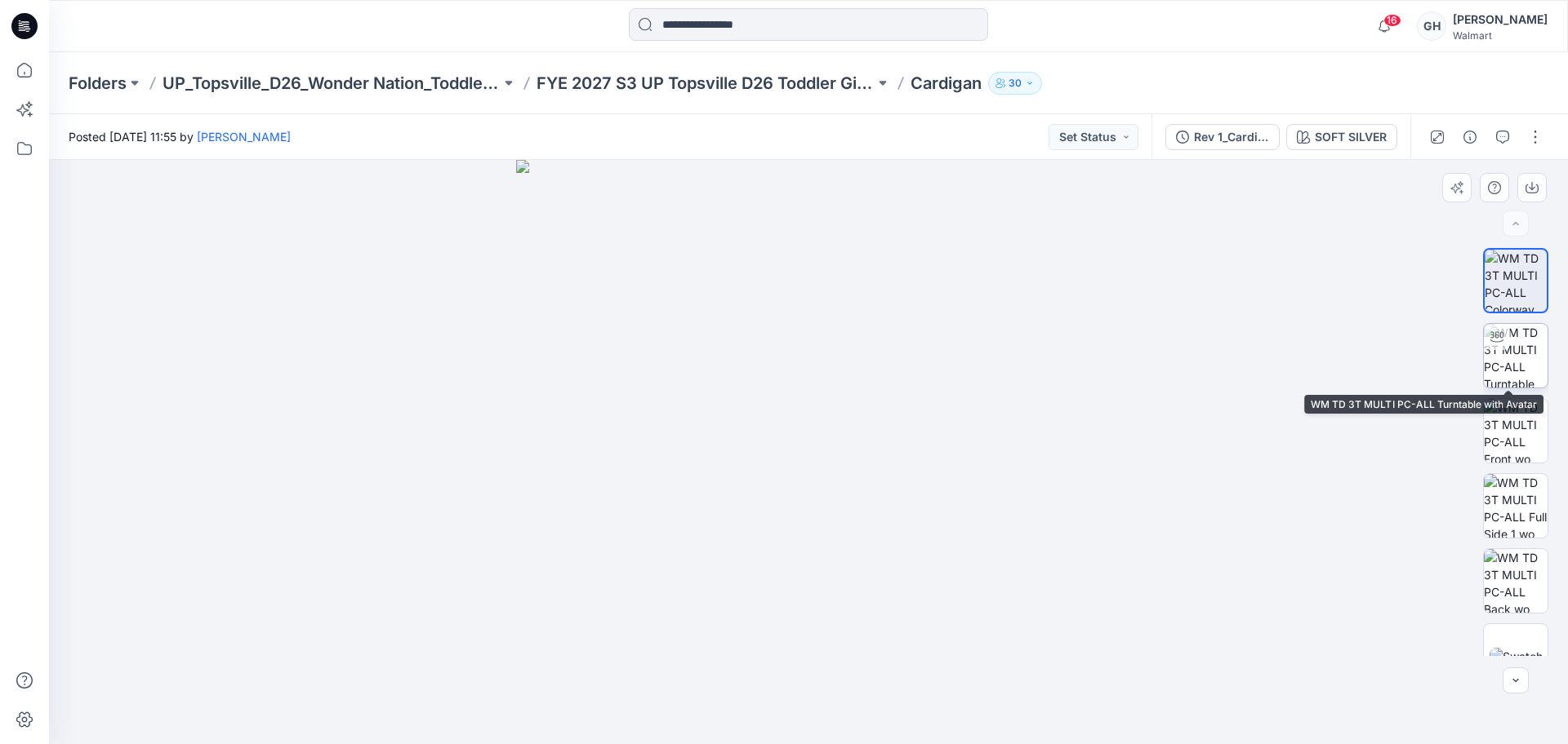
click at [1527, 346] on img at bounding box center [1516, 356] width 64 height 64
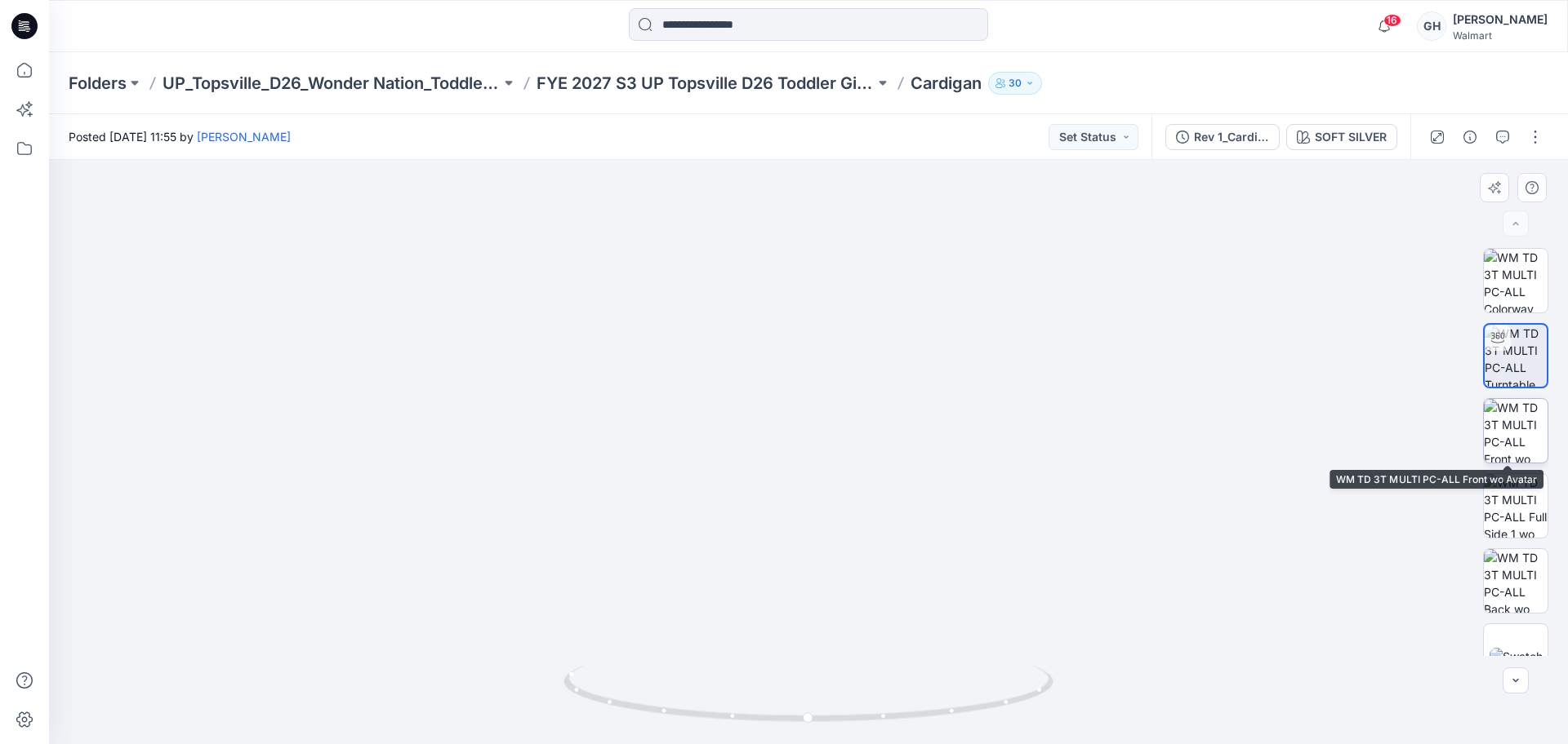
click at [1516, 438] on img at bounding box center [1516, 431] width 64 height 64
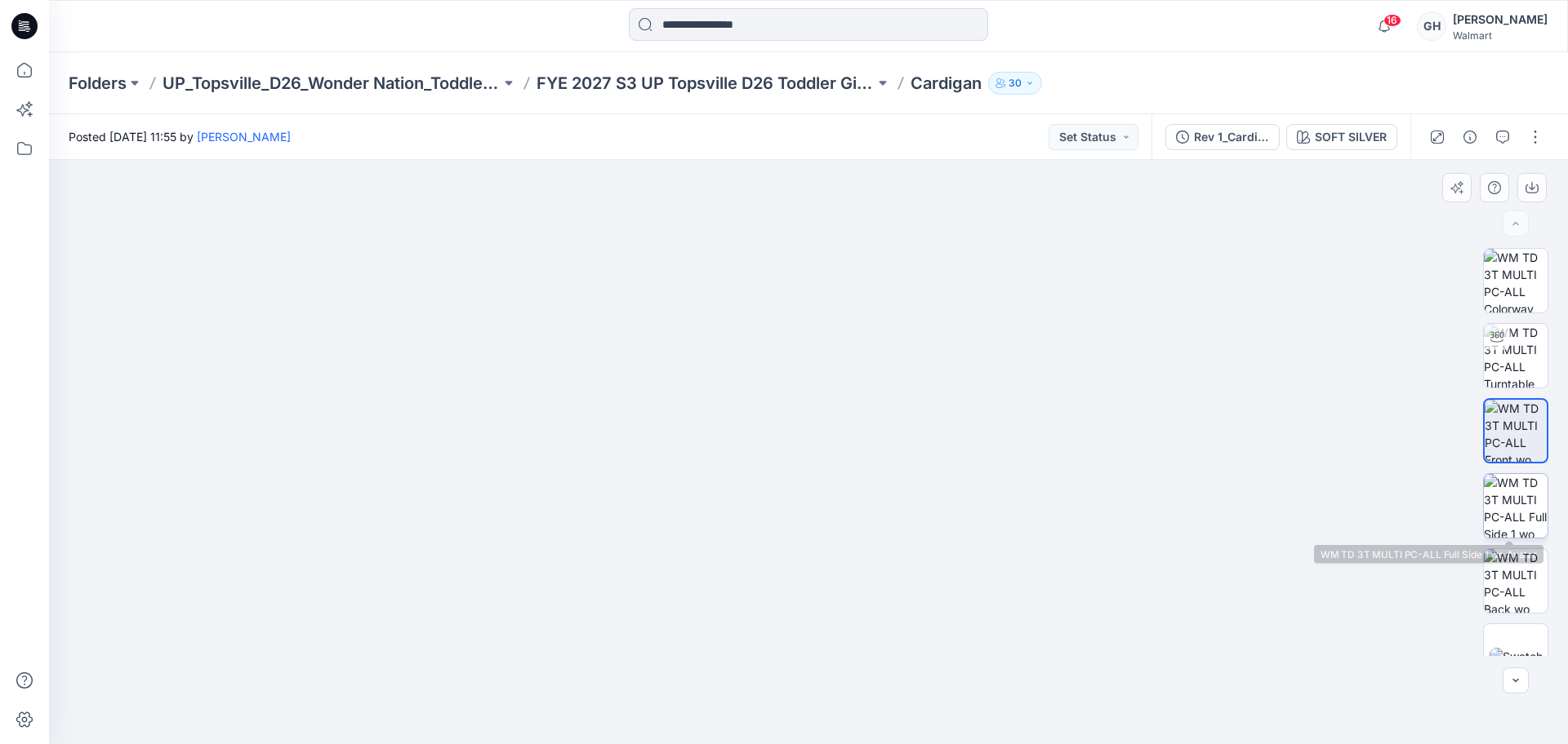
click at [1499, 497] on img at bounding box center [1516, 506] width 64 height 64
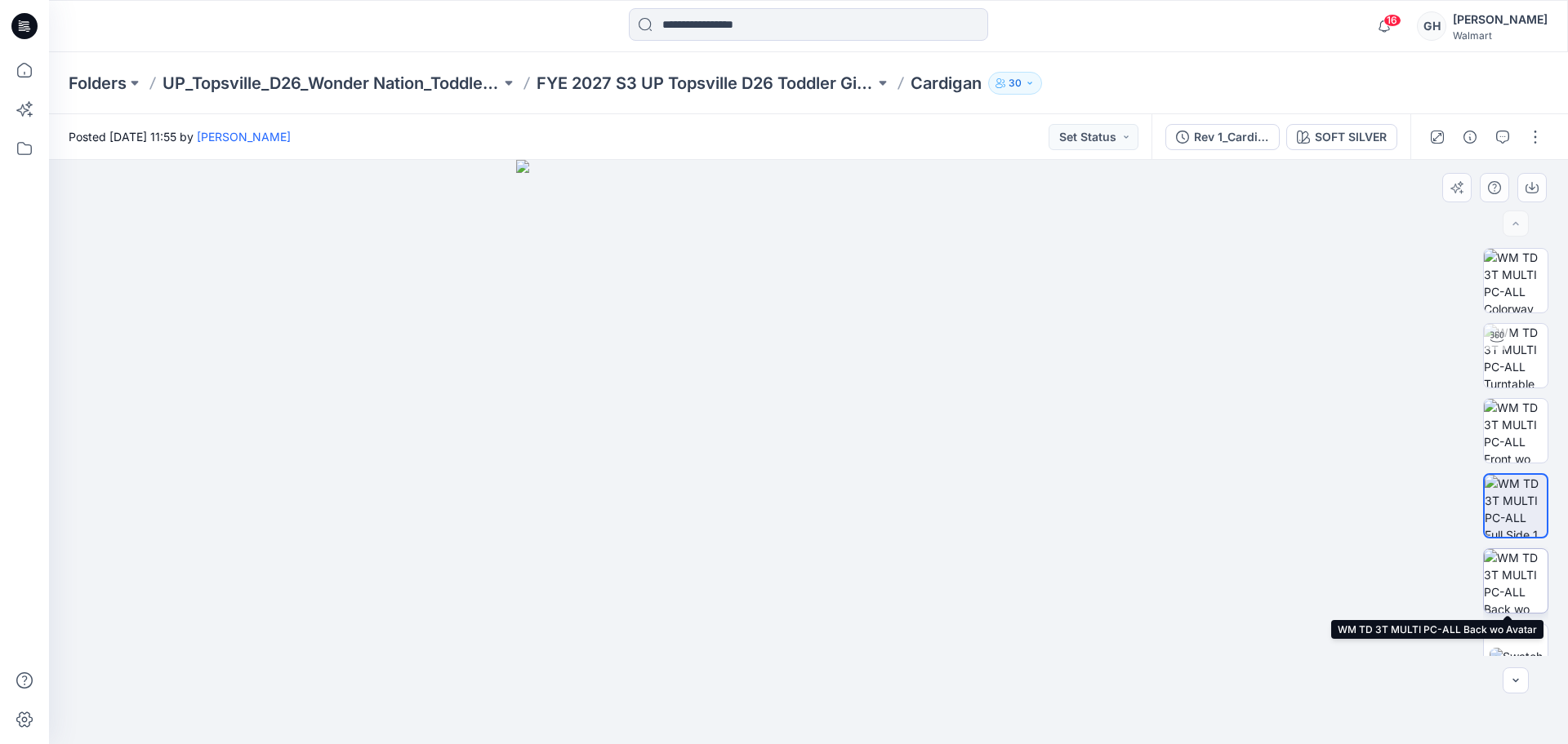
click at [1516, 580] on img at bounding box center [1516, 582] width 64 height 64
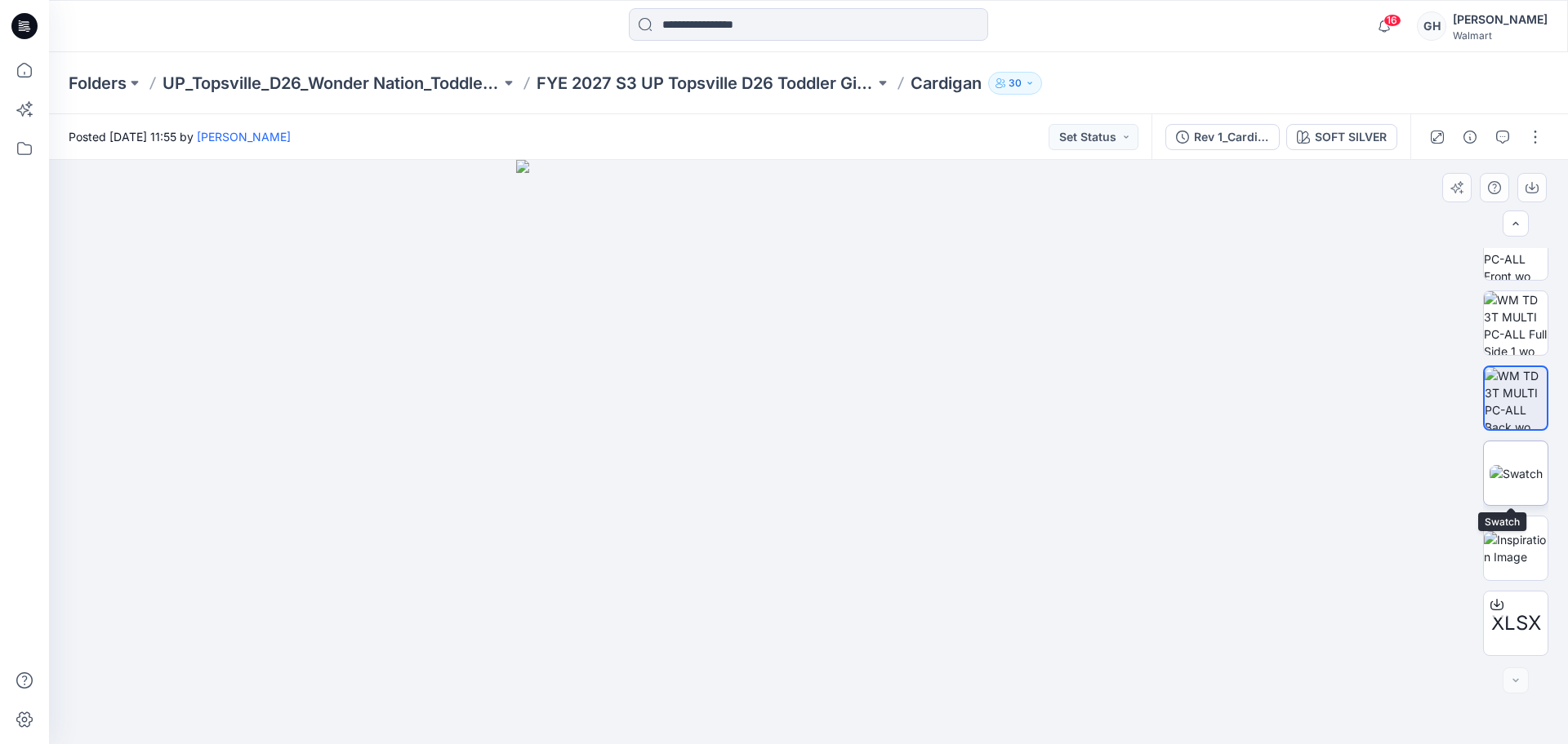
click at [1522, 478] on img at bounding box center [1516, 473] width 53 height 17
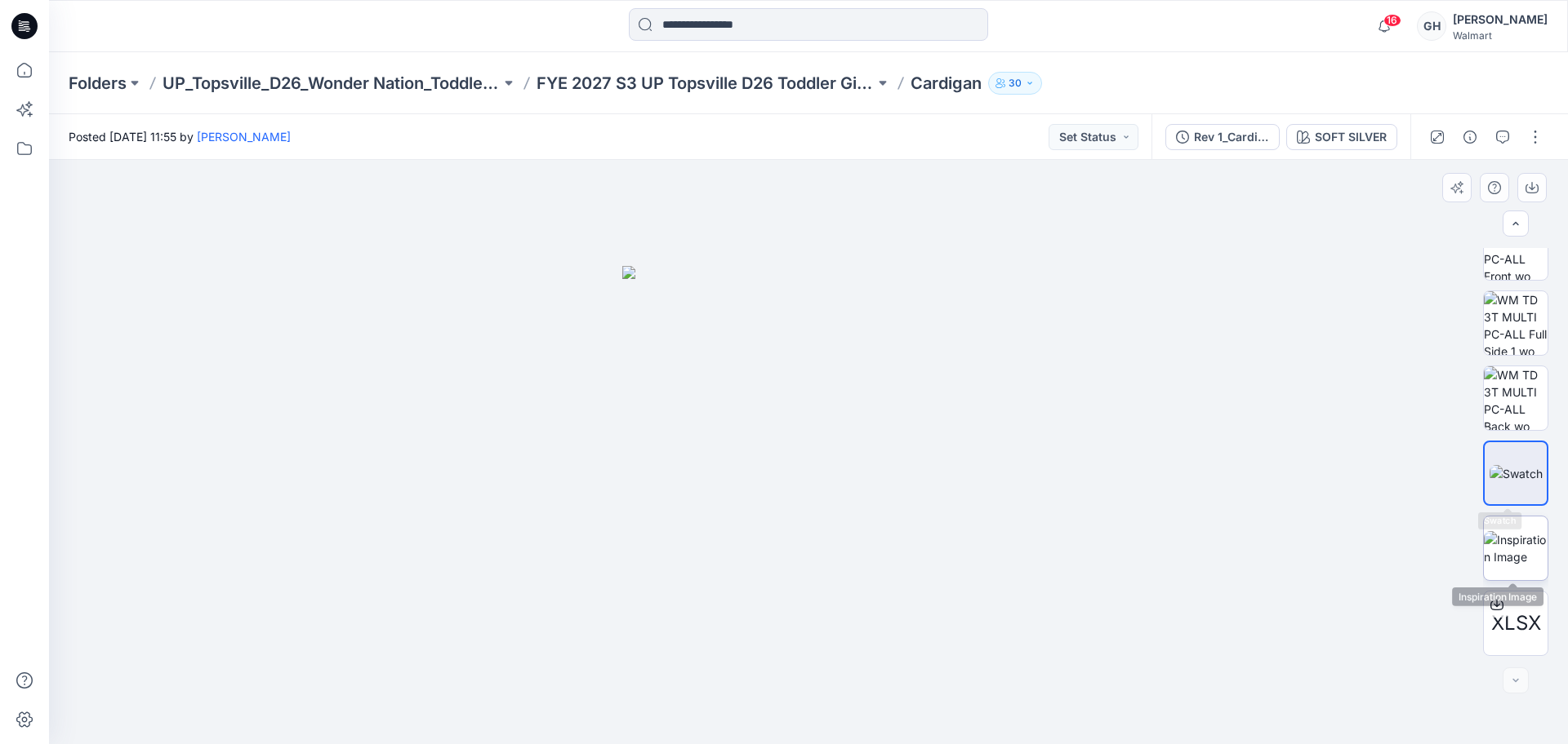
click at [1523, 564] on img at bounding box center [1516, 549] width 64 height 35
click at [720, 76] on p "FYE 2027 S3 UP Topsville D26 Toddler Girl Wonder Nation" at bounding box center [705, 83] width 338 height 23
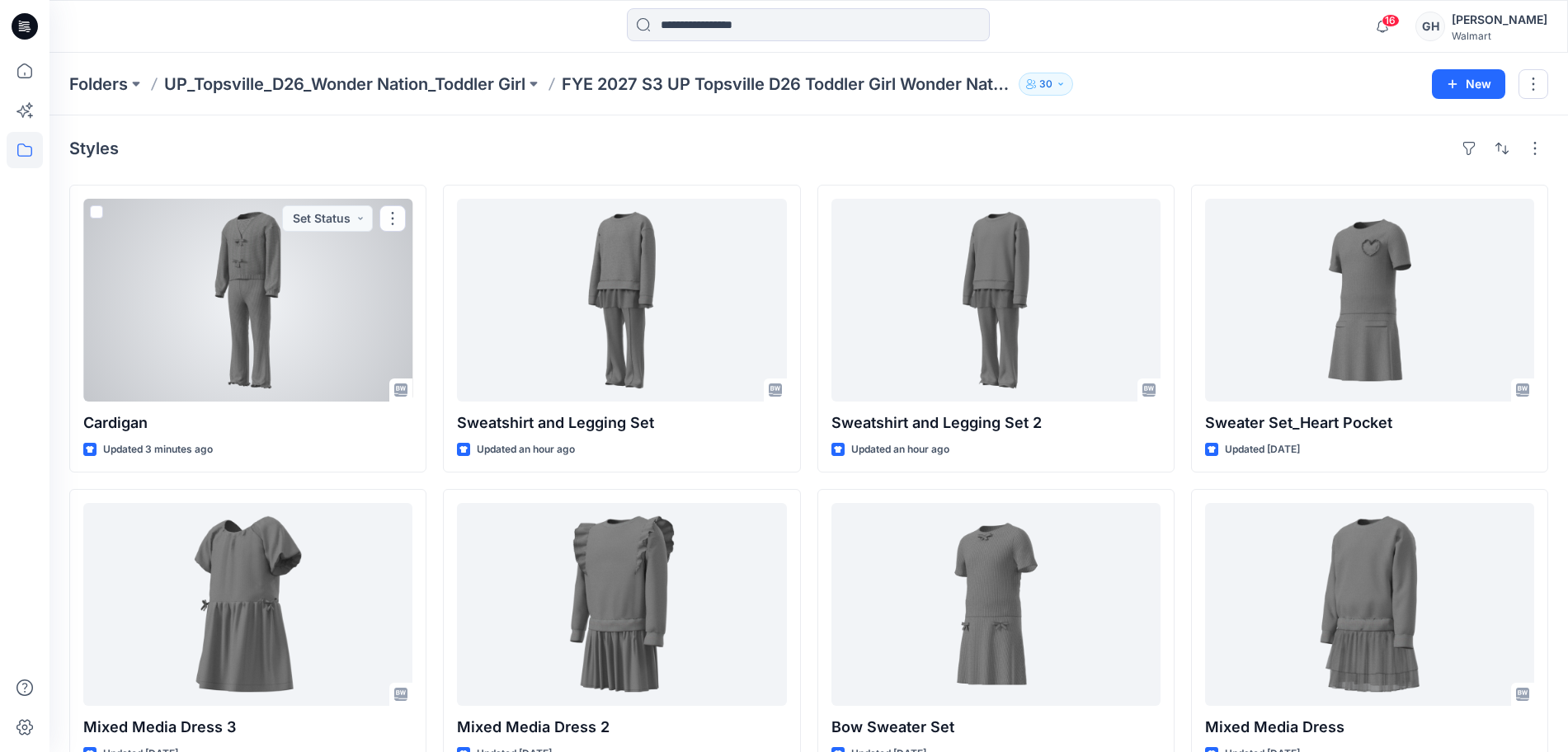
drag, startPoint x: 256, startPoint y: 321, endPoint x: 841, endPoint y: 314, distance: 585.0
click at [256, 321] on div at bounding box center [248, 301] width 329 height 203
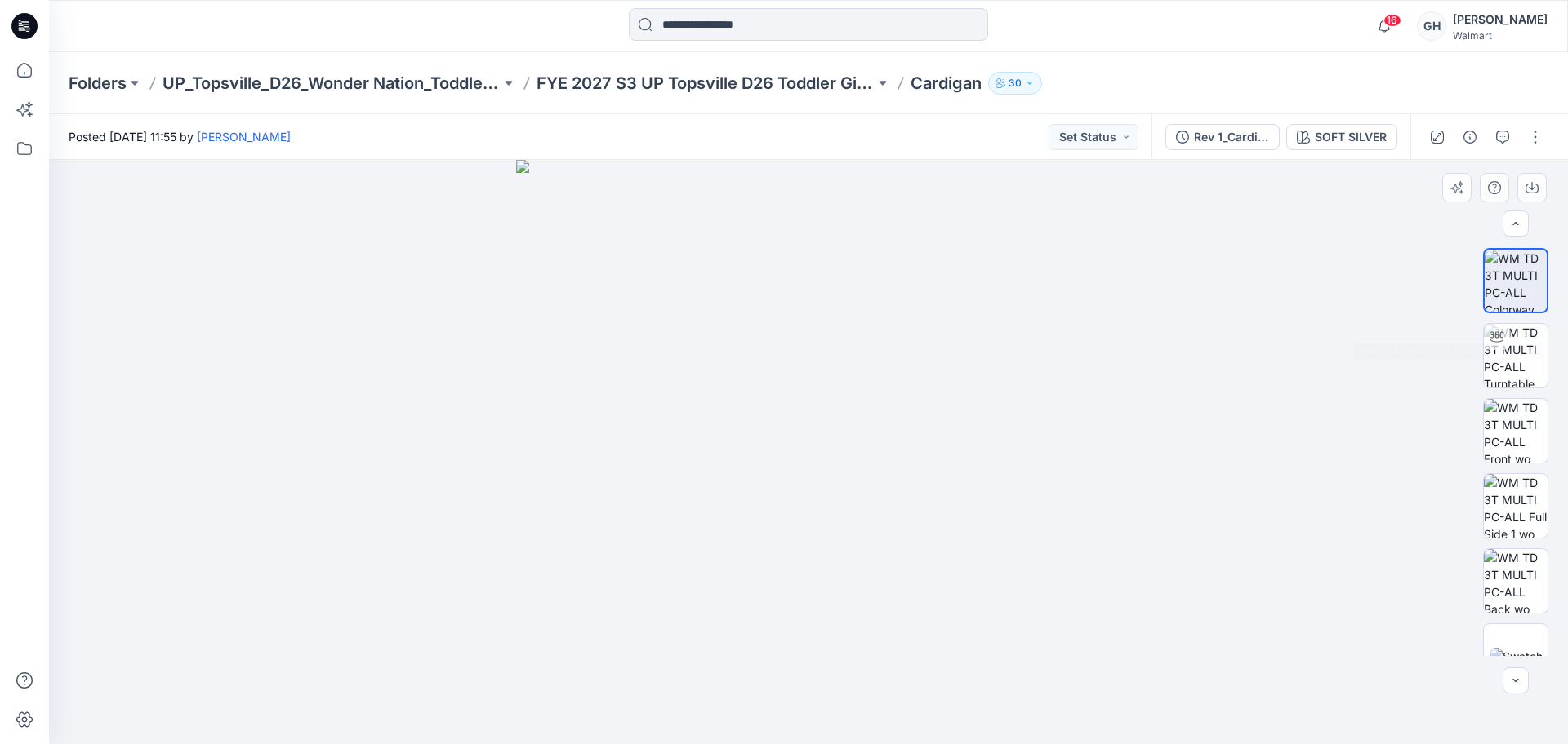
scroll to position [183, 0]
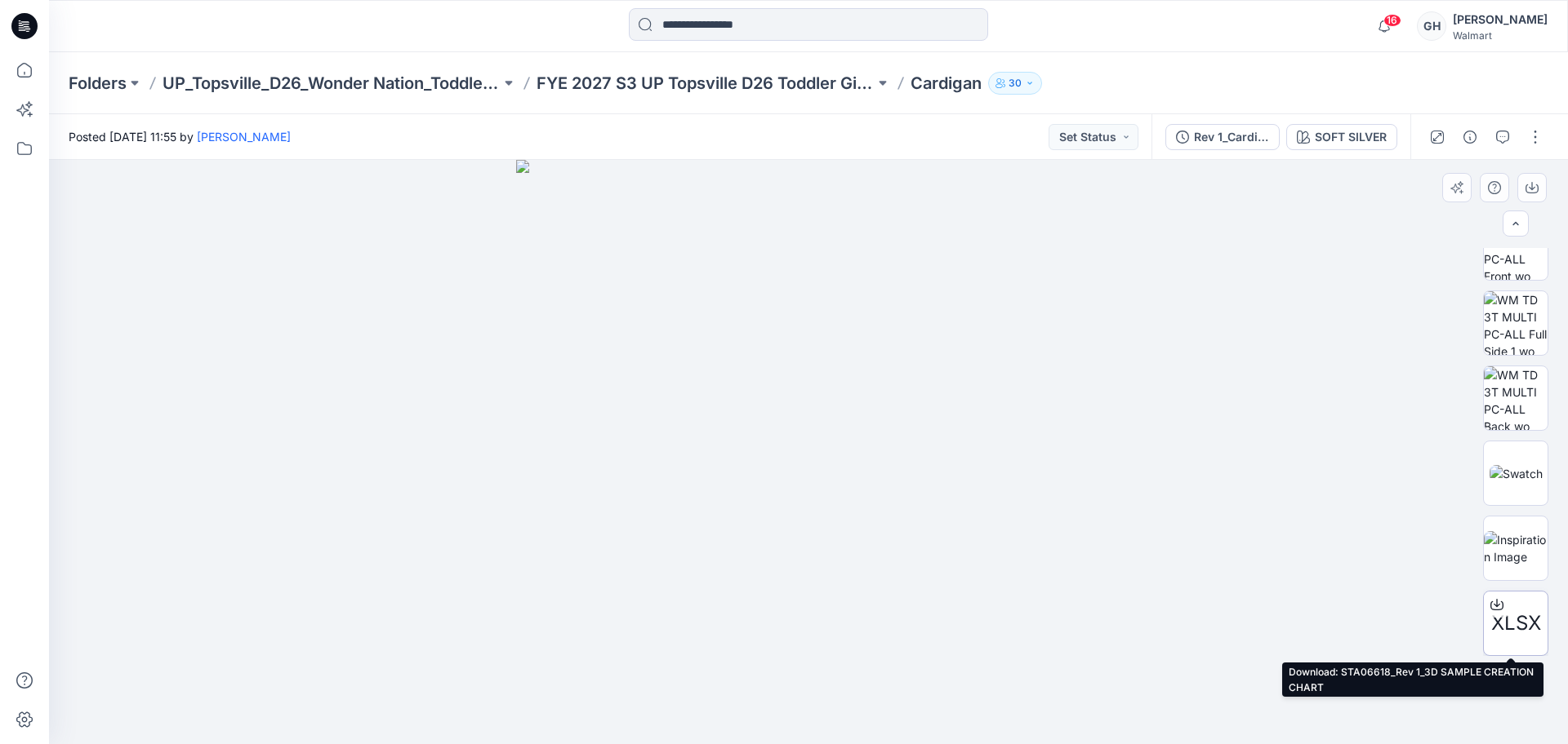
click at [1502, 603] on div at bounding box center [1497, 605] width 26 height 26
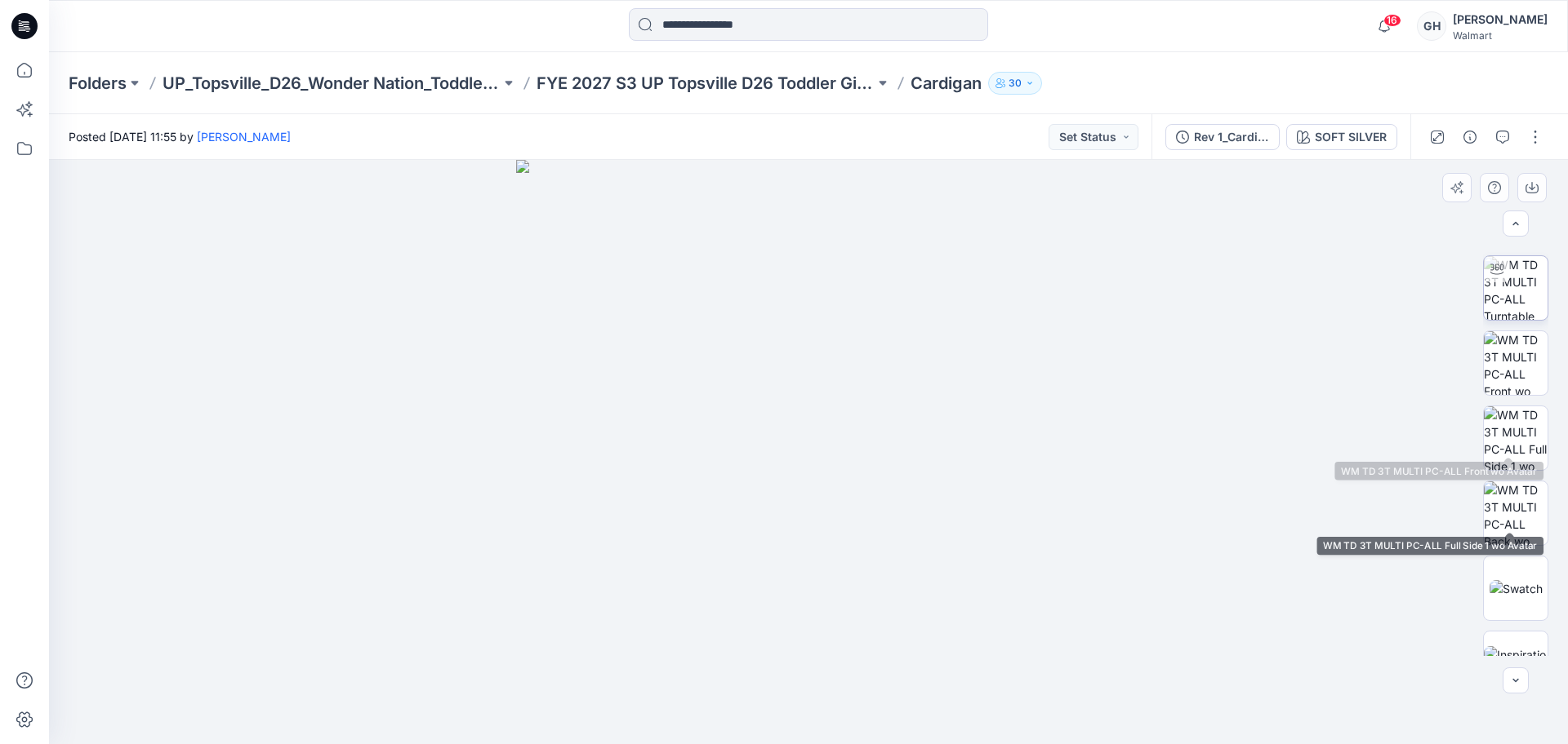
scroll to position [0, 0]
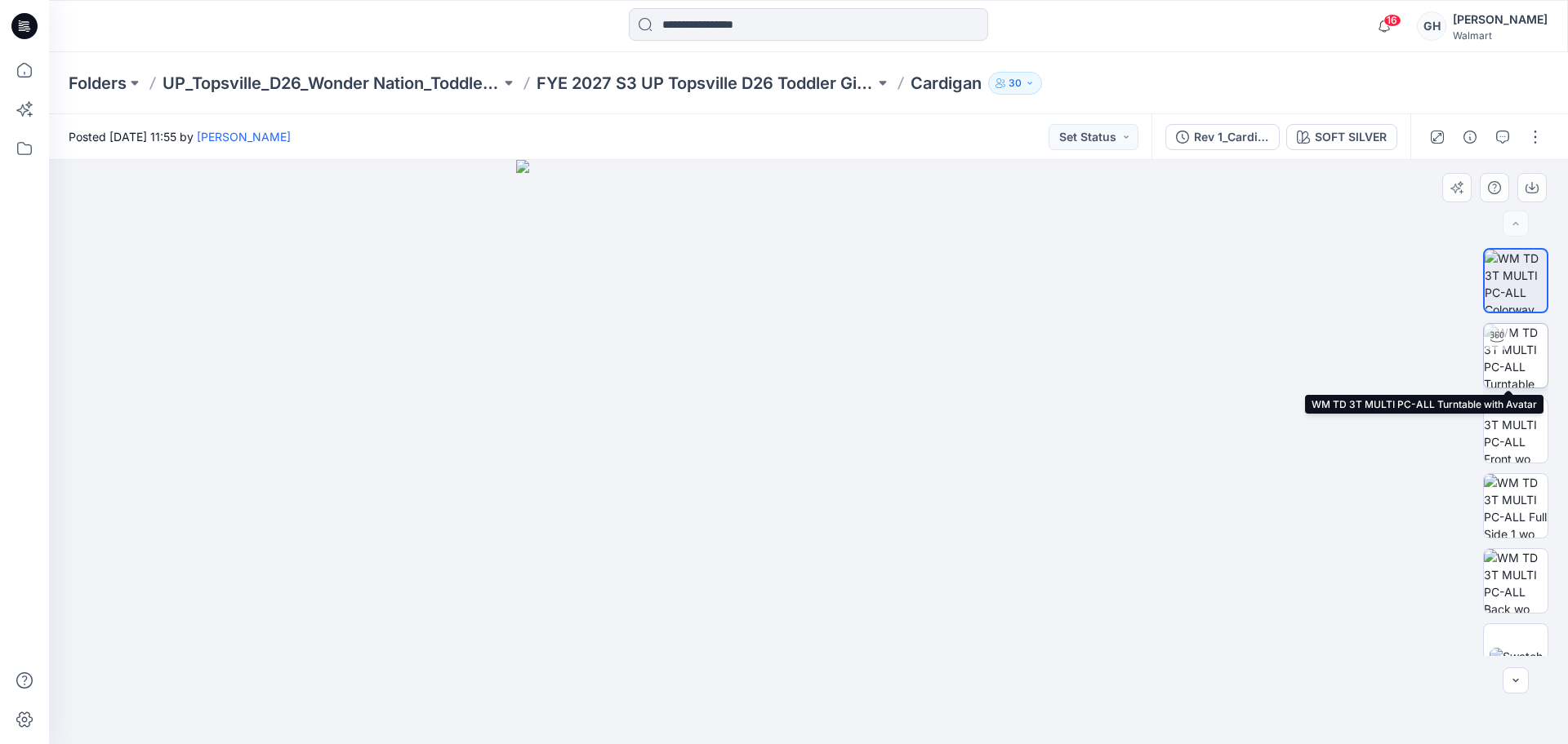
click at [1506, 339] on img at bounding box center [1516, 356] width 64 height 64
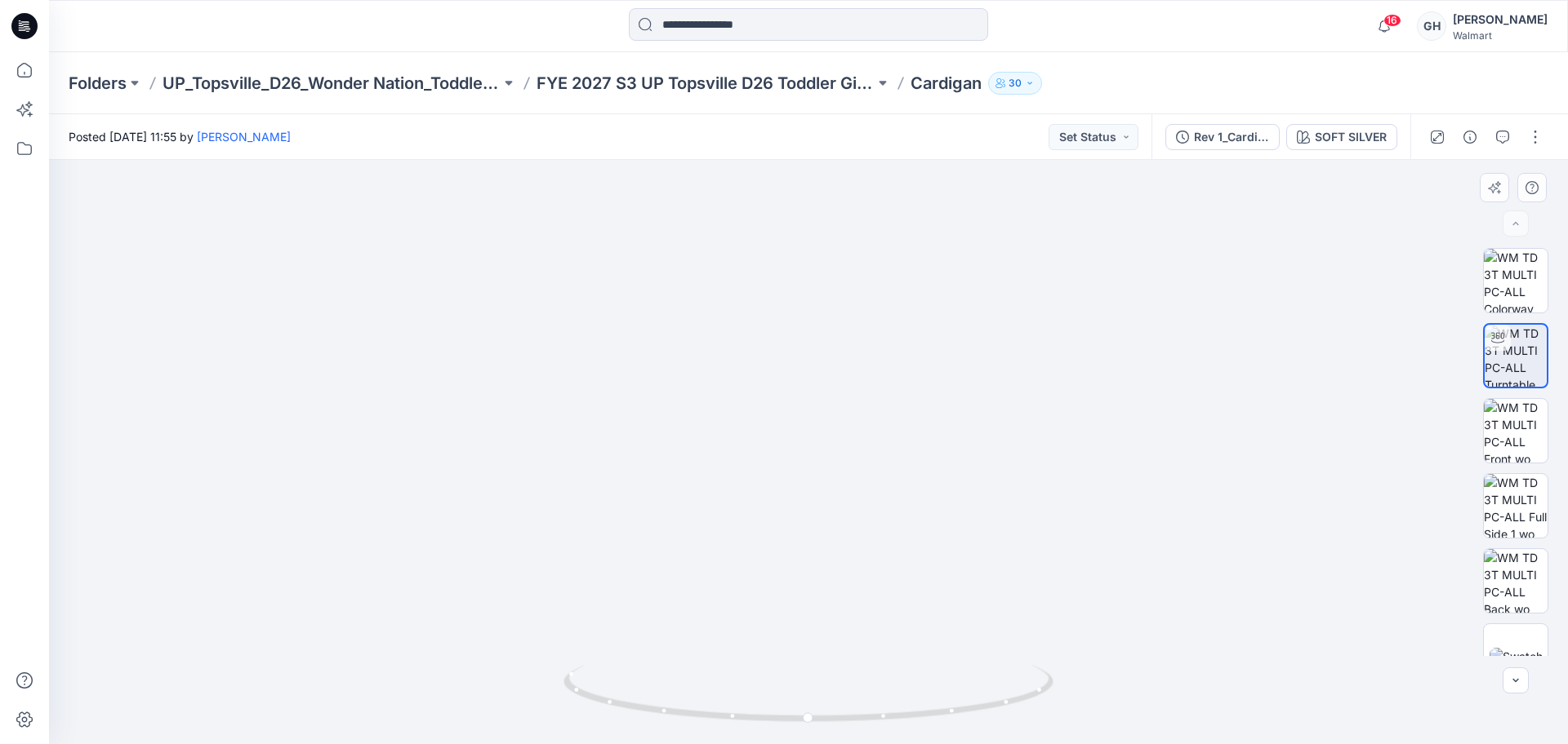
drag, startPoint x: 904, startPoint y: 491, endPoint x: 906, endPoint y: 503, distance: 12.2
click at [906, 503] on img at bounding box center [808, 392] width 1230 height 705
click at [1494, 133] on button "button" at bounding box center [1502, 137] width 26 height 26
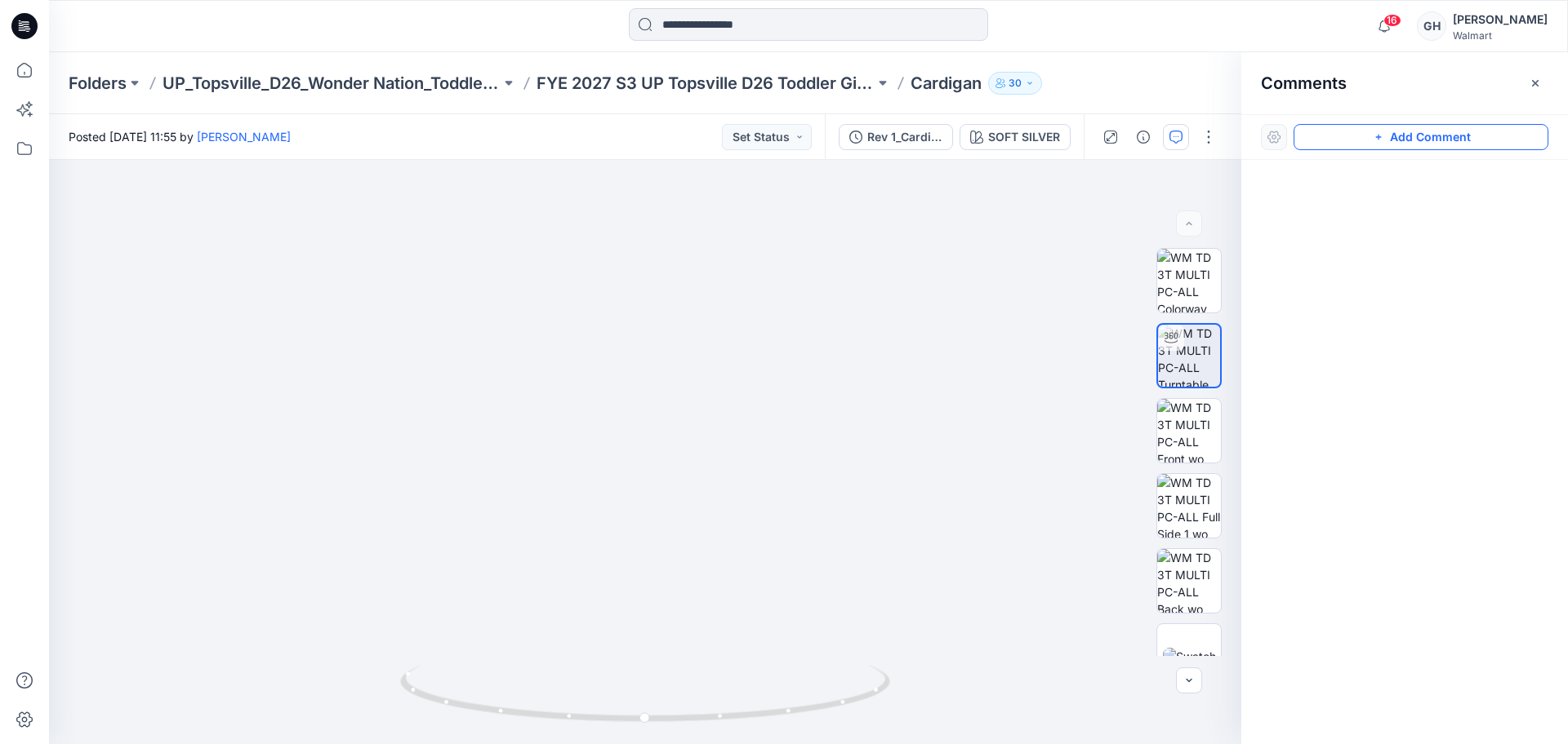
drag, startPoint x: 1451, startPoint y: 143, endPoint x: 765, endPoint y: 272, distance: 698.0
click at [1446, 144] on button "Add Comment" at bounding box center [1421, 137] width 255 height 26
click at [799, 255] on div "1" at bounding box center [645, 452] width 1192 height 584
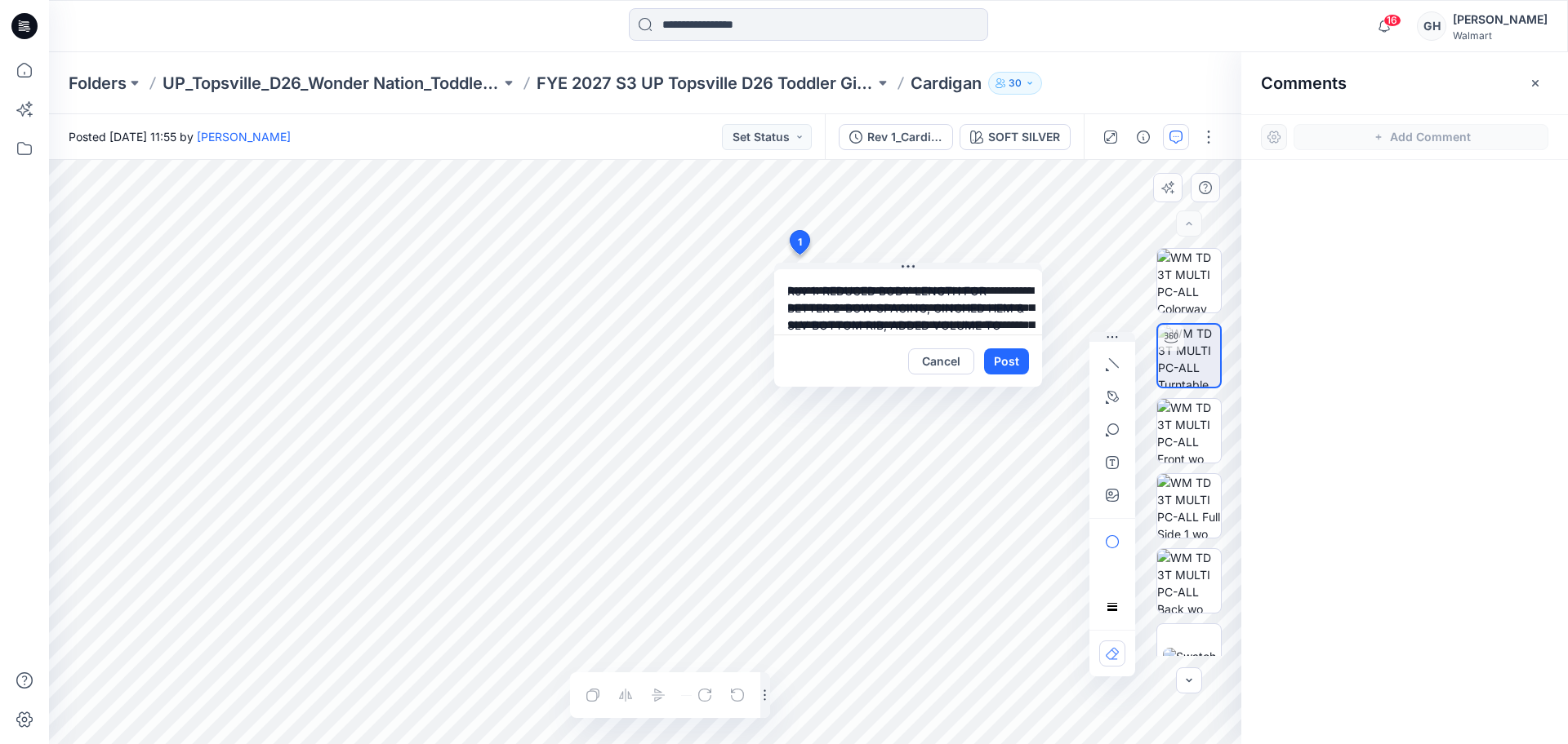
click at [798, 291] on textarea "**********" at bounding box center [909, 302] width 268 height 66
drag, startPoint x: 806, startPoint y: 290, endPoint x: 795, endPoint y: 289, distance: 11.0
click at [795, 289] on textarea "**********" at bounding box center [909, 302] width 268 height 66
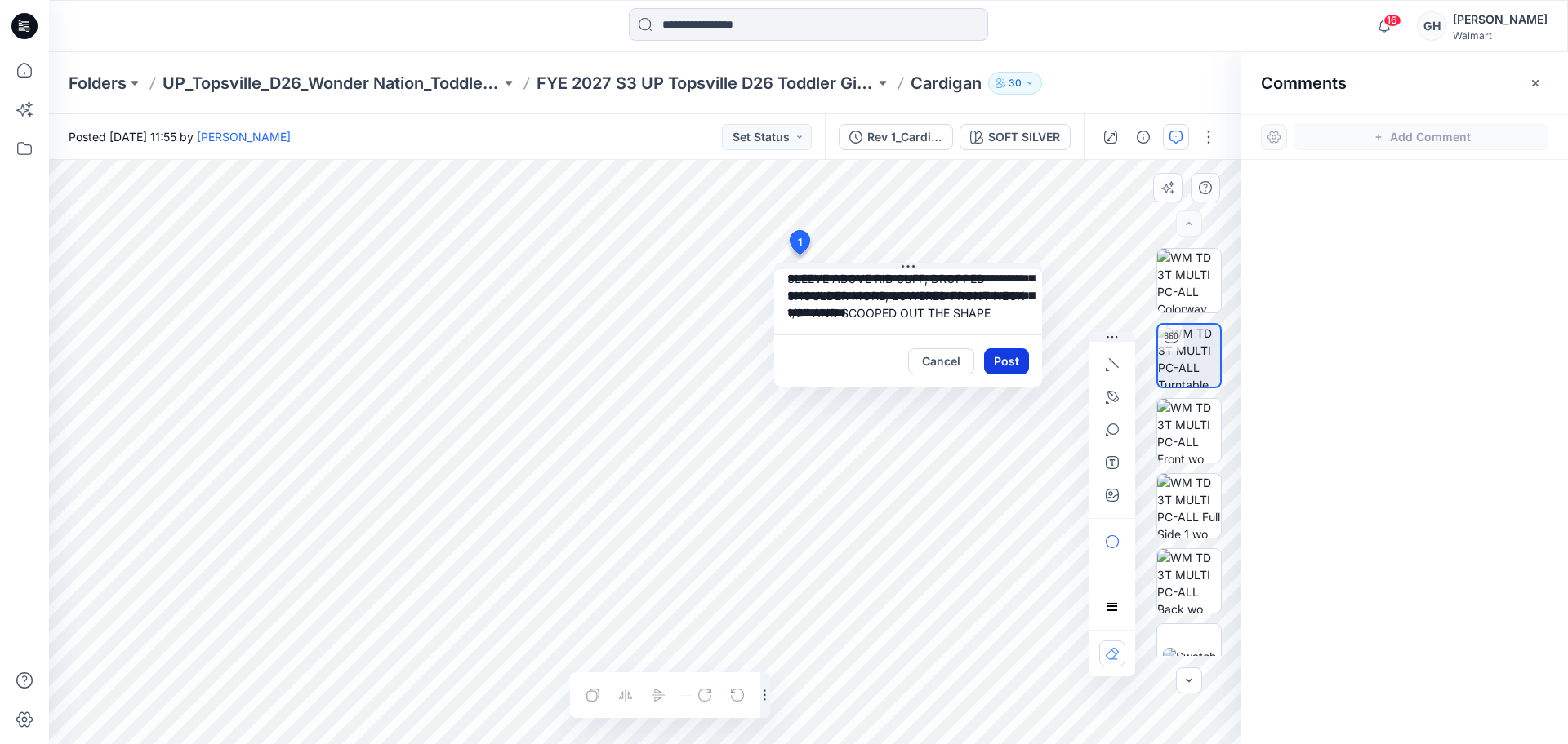
type textarea "**********"
click at [998, 360] on button "Post" at bounding box center [1007, 361] width 45 height 26
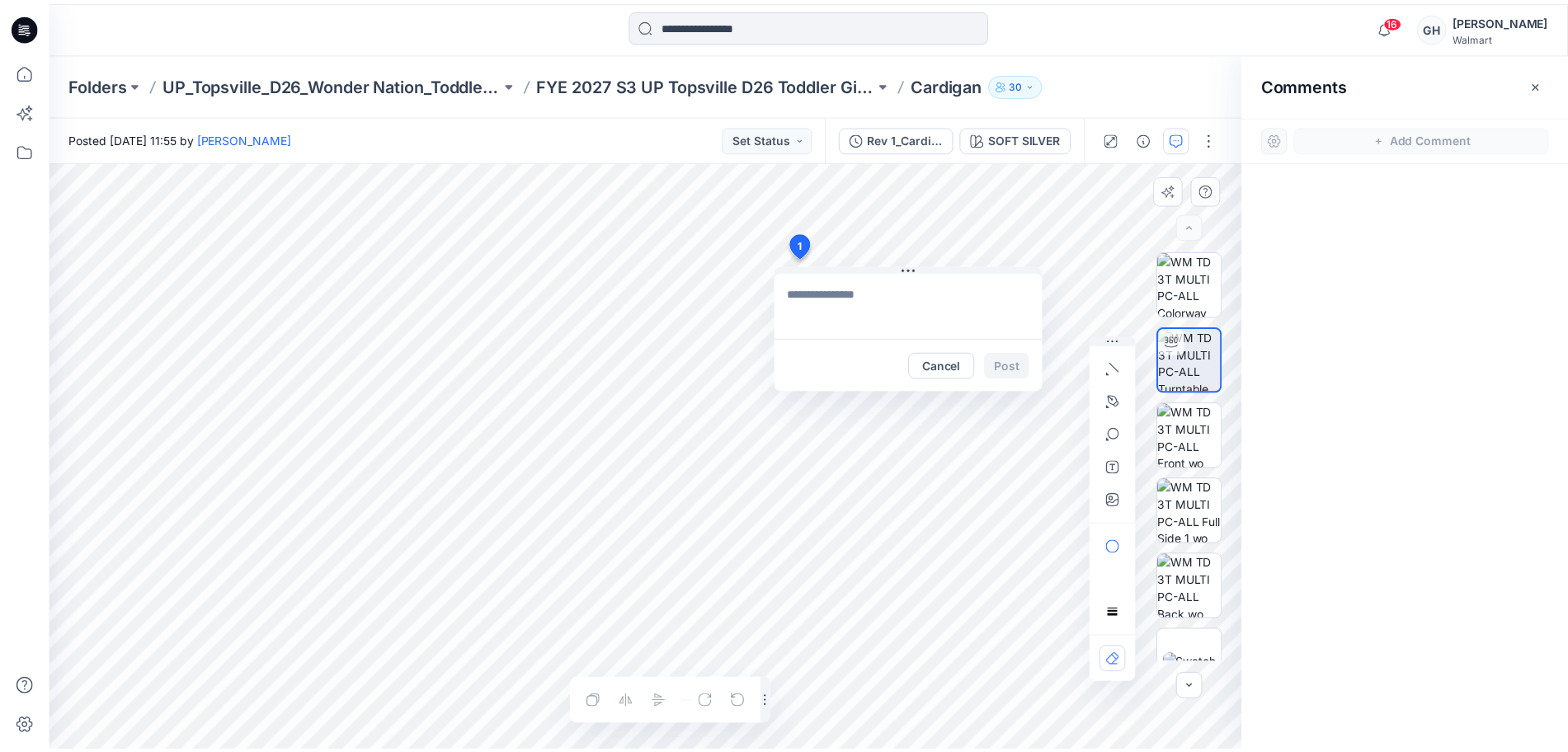
scroll to position [0, 0]
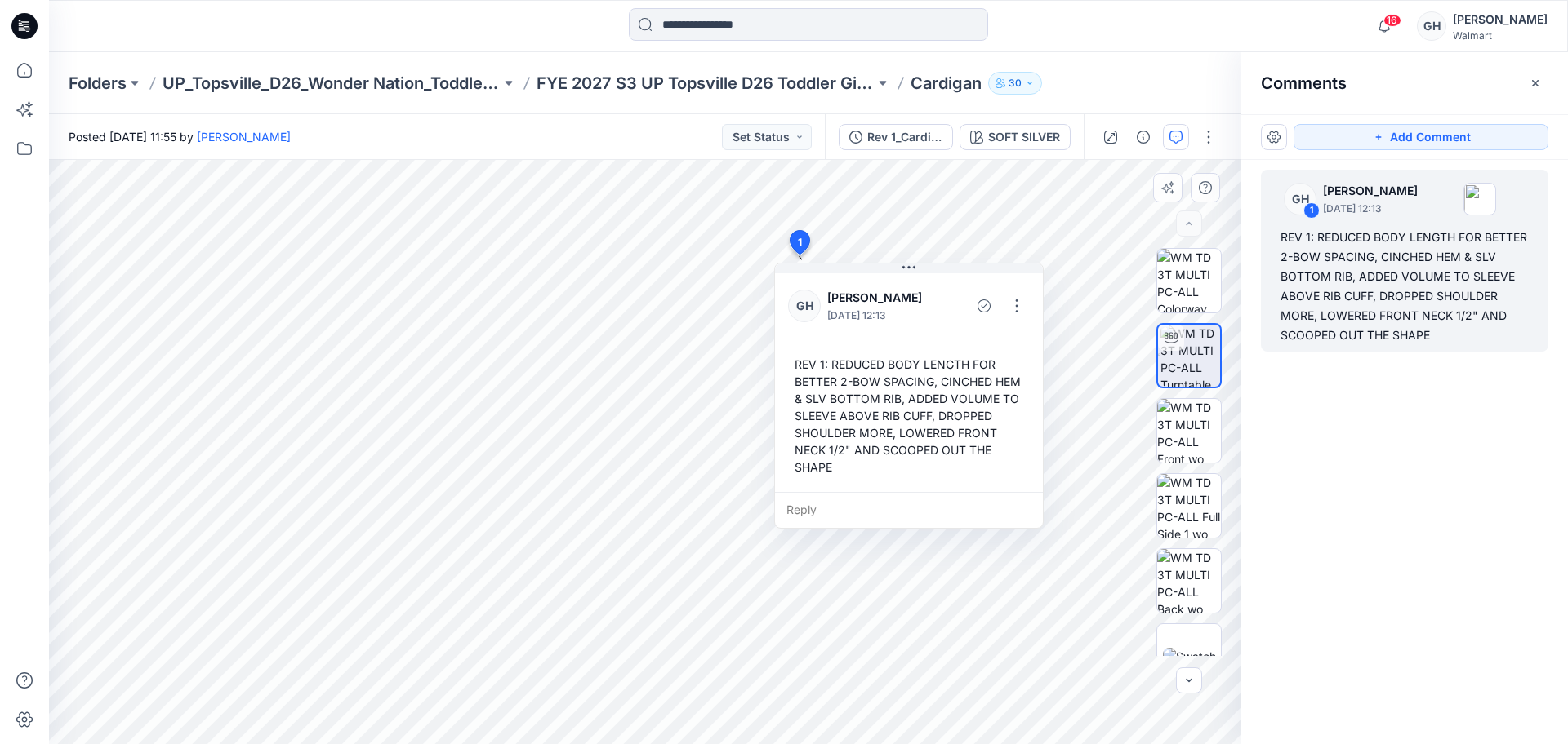
drag, startPoint x: 1416, startPoint y: 454, endPoint x: 1373, endPoint y: 423, distance: 53.0
click at [1415, 453] on div "GH 1 Gwen Hine September 23, 2025 12:13 REV 1: REDUCED BODY LENGTH FOR BETTER 2…" at bounding box center [1405, 422] width 327 height 524
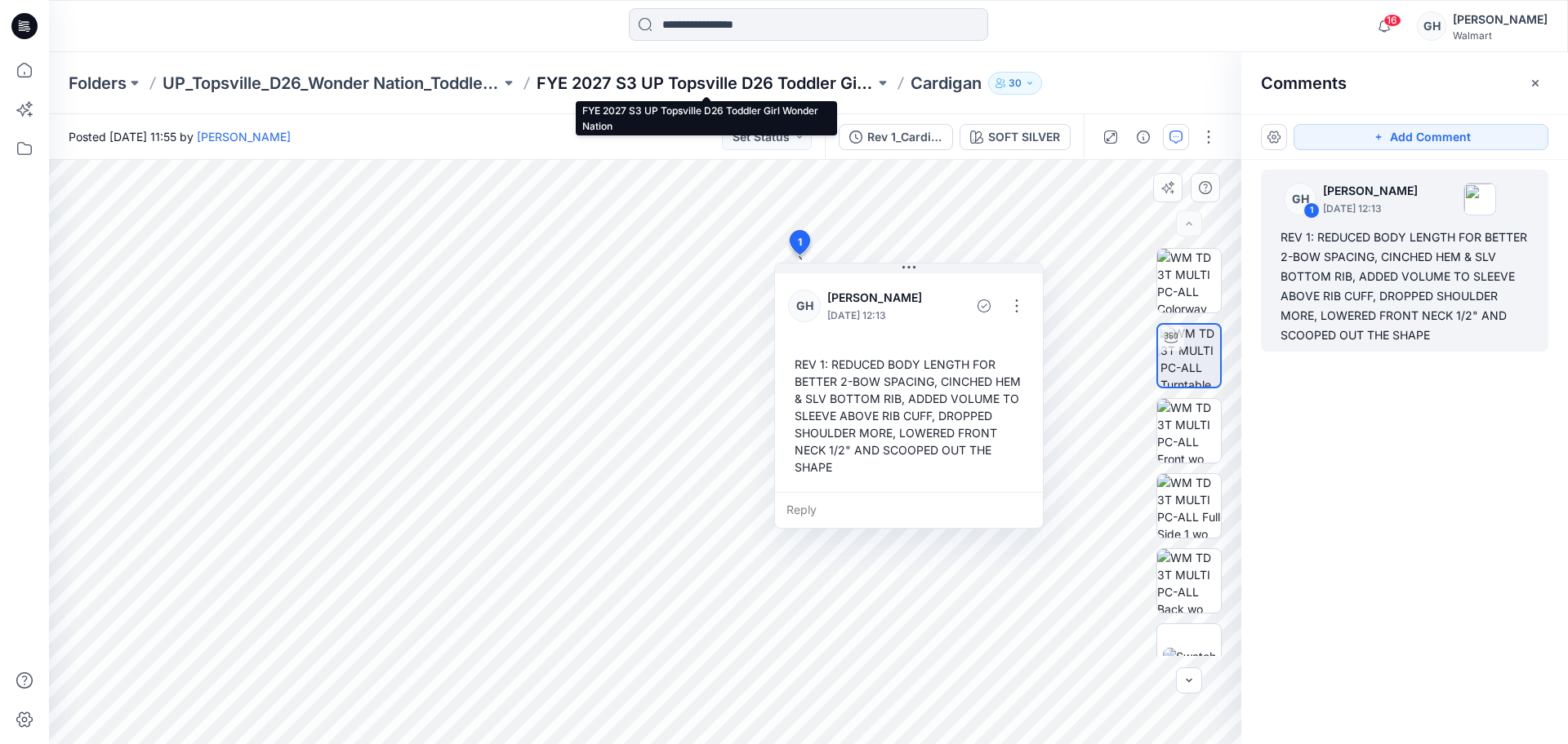
click at [753, 82] on p "FYE 2027 S3 UP Topsville D26 Toddler Girl Wonder Nation" at bounding box center [705, 83] width 338 height 23
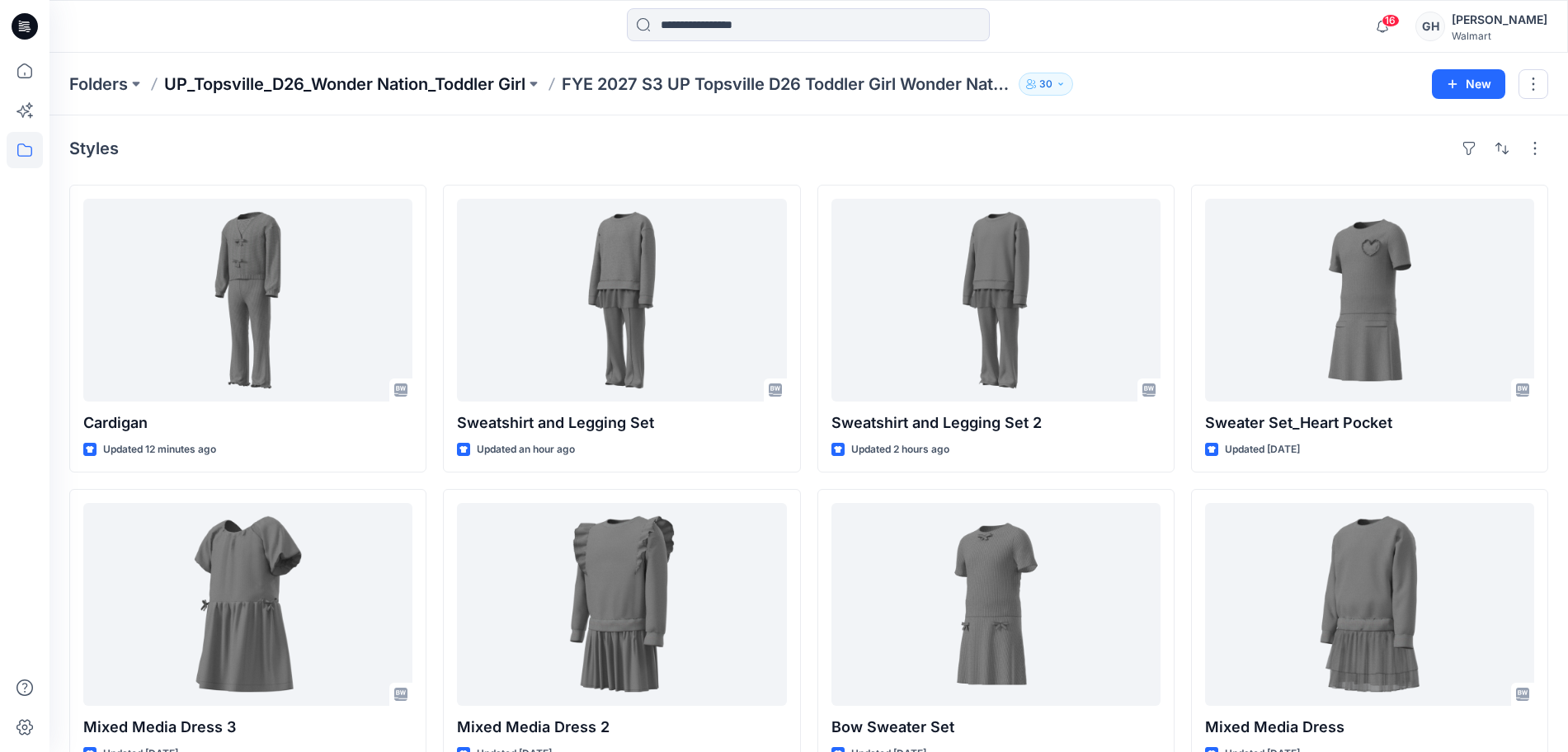
click at [360, 87] on p "UP_Topsville_D26_Wonder Nation_Toddler Girl" at bounding box center [344, 84] width 362 height 23
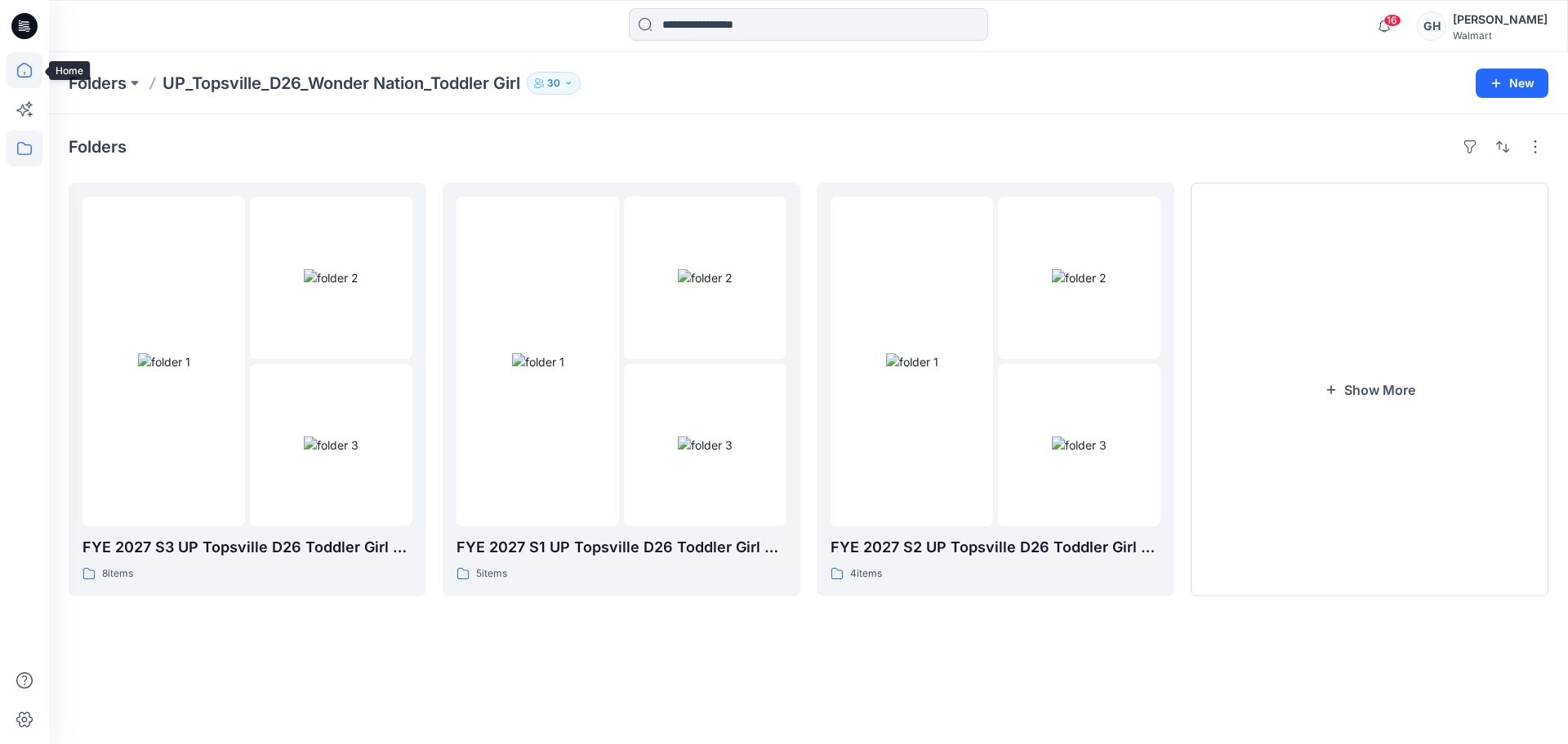
click at [33, 63] on icon at bounding box center [24, 70] width 36 height 36
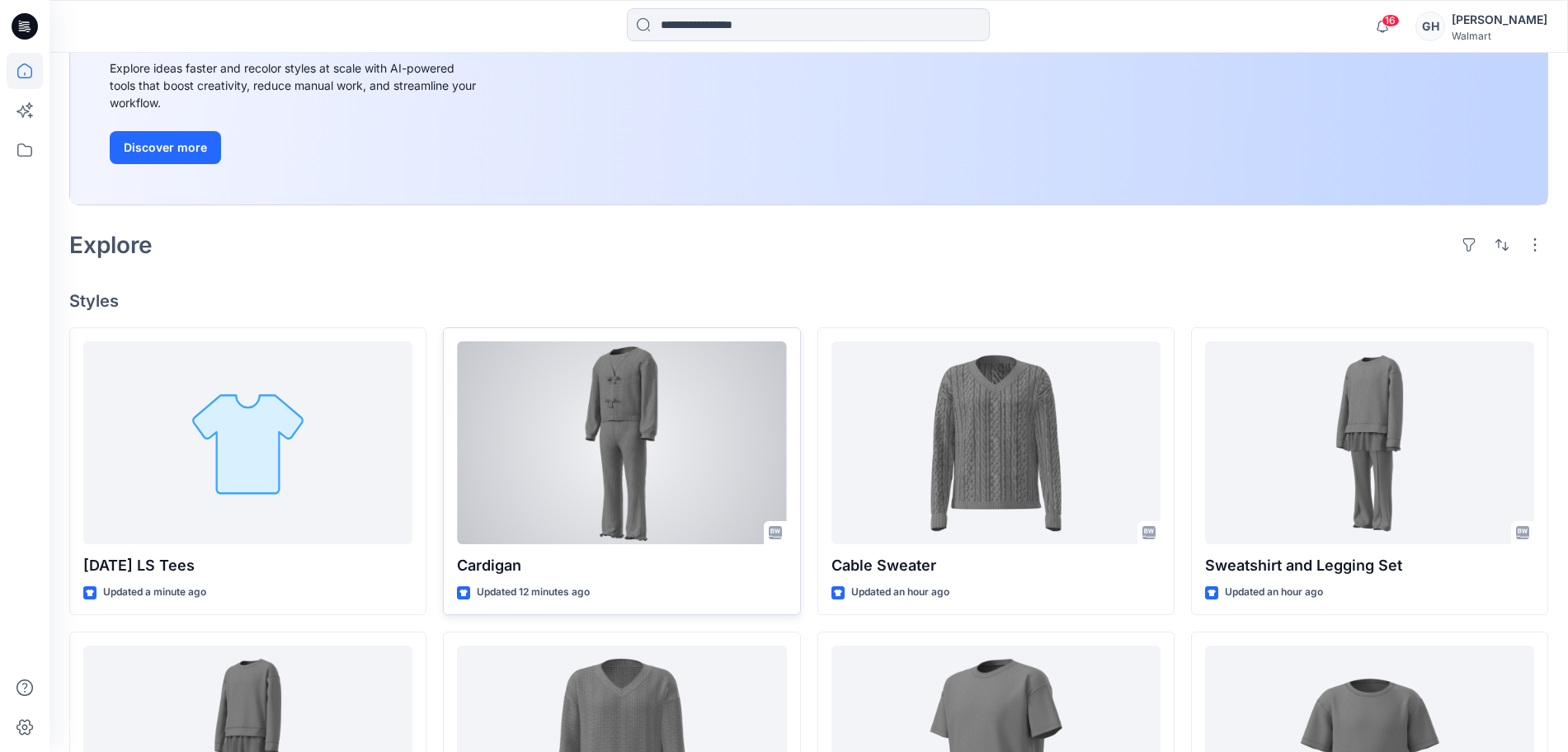
scroll to position [250, 0]
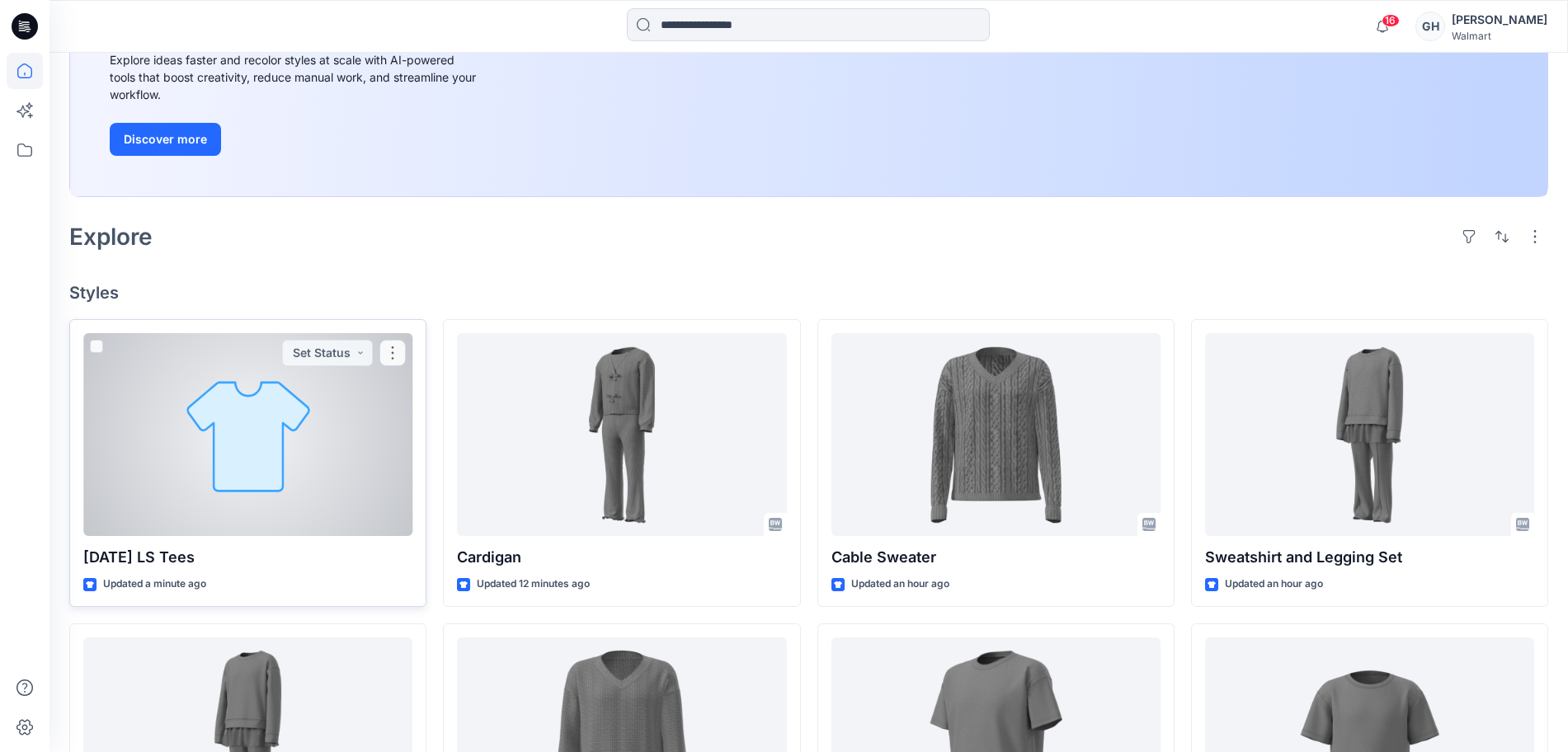
click at [223, 488] on div at bounding box center [248, 434] width 329 height 203
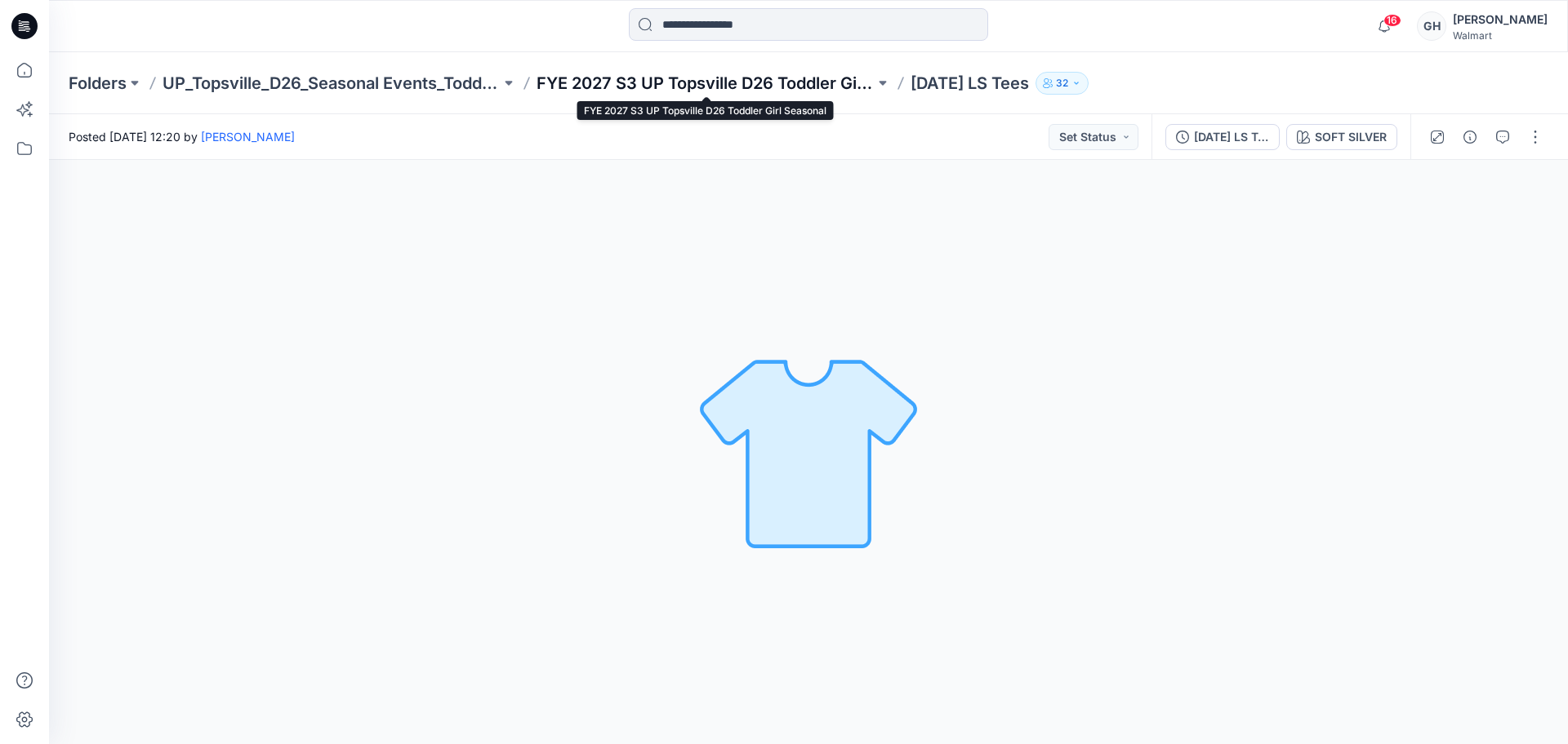
click at [639, 81] on p "FYE 2027 S3 UP Topsville D26 Toddler Girl Seasonal" at bounding box center [705, 83] width 338 height 23
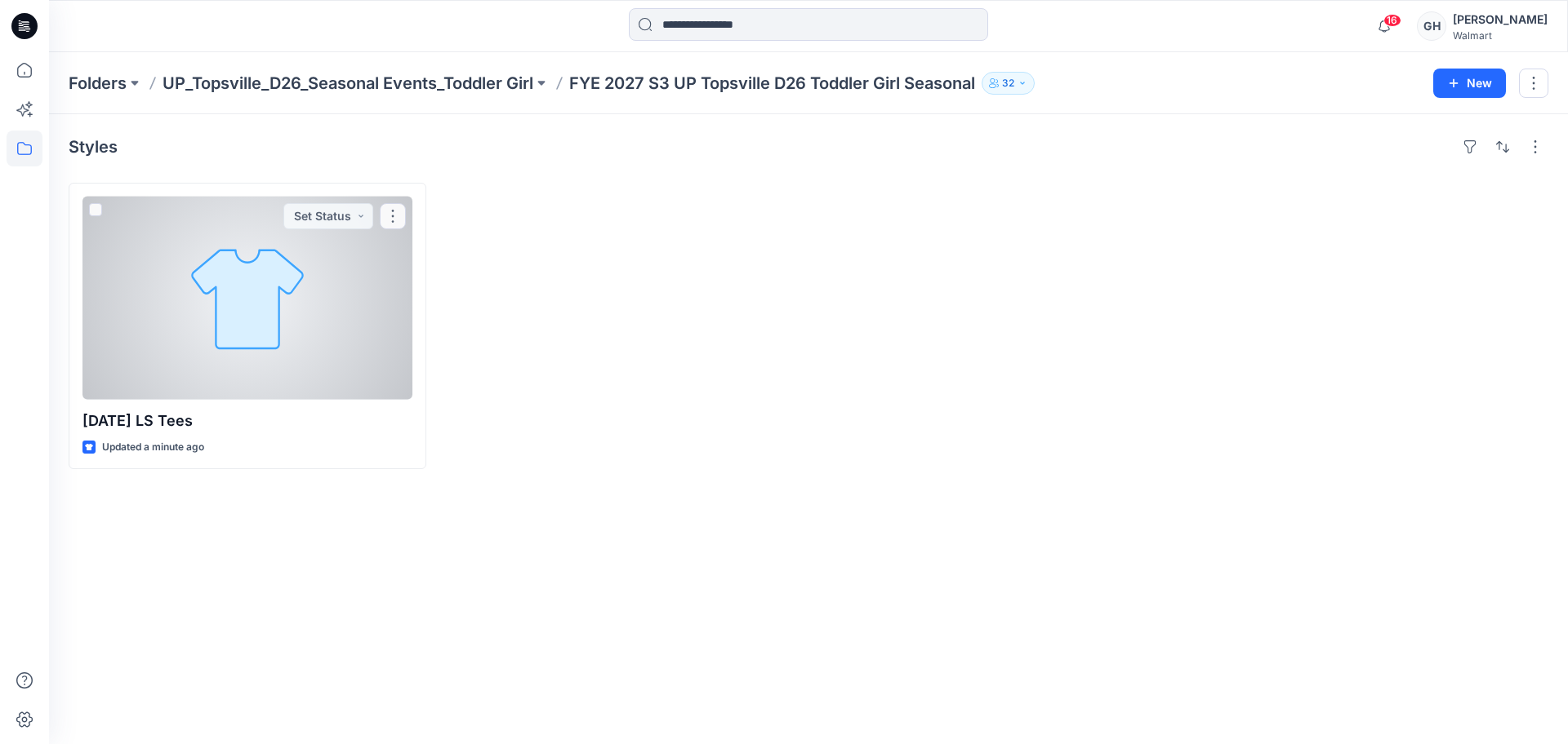
drag, startPoint x: 321, startPoint y: 353, endPoint x: 626, endPoint y: 347, distance: 305.1
click at [321, 353] on div at bounding box center [247, 298] width 330 height 203
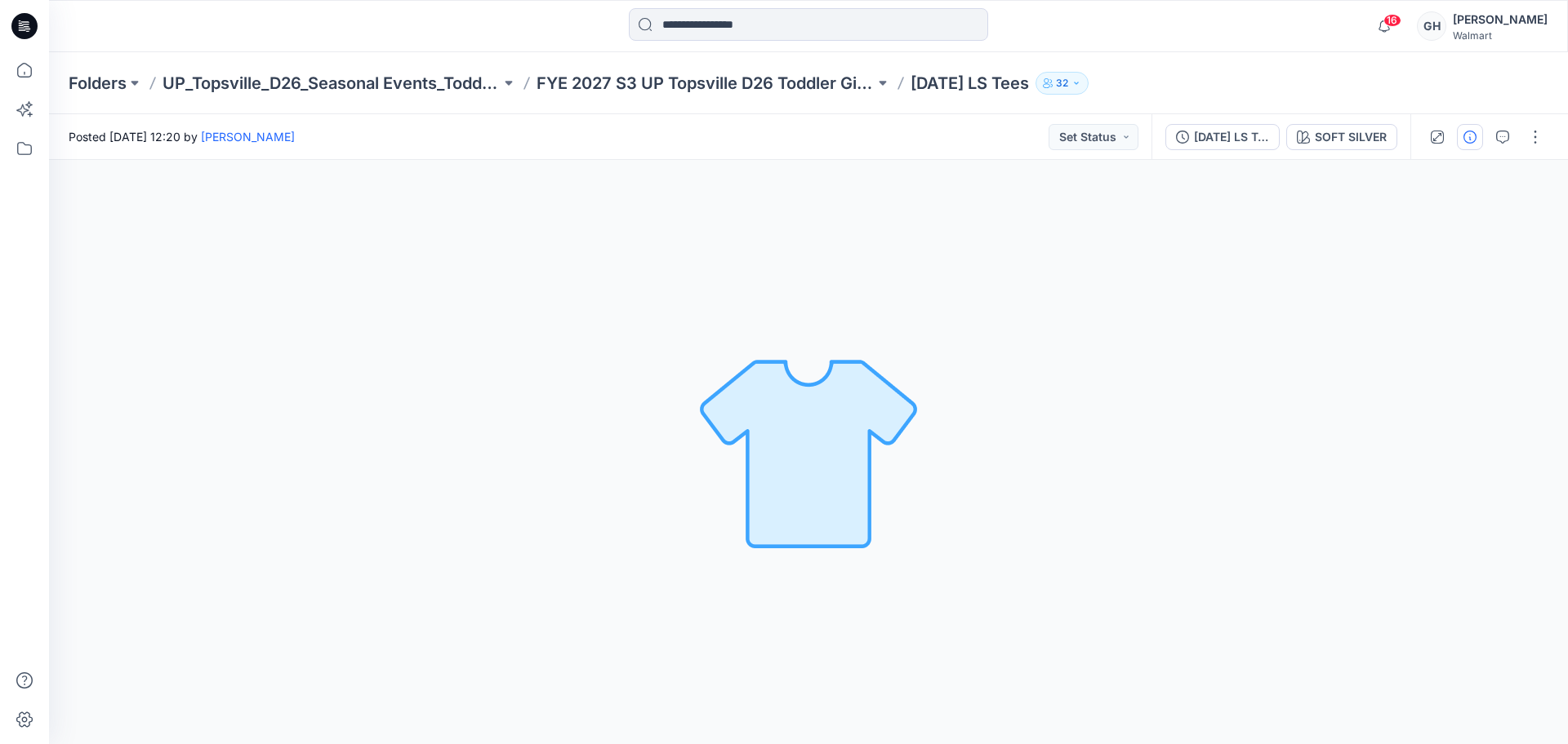
click at [1464, 137] on icon "button" at bounding box center [1470, 137] width 13 height 13
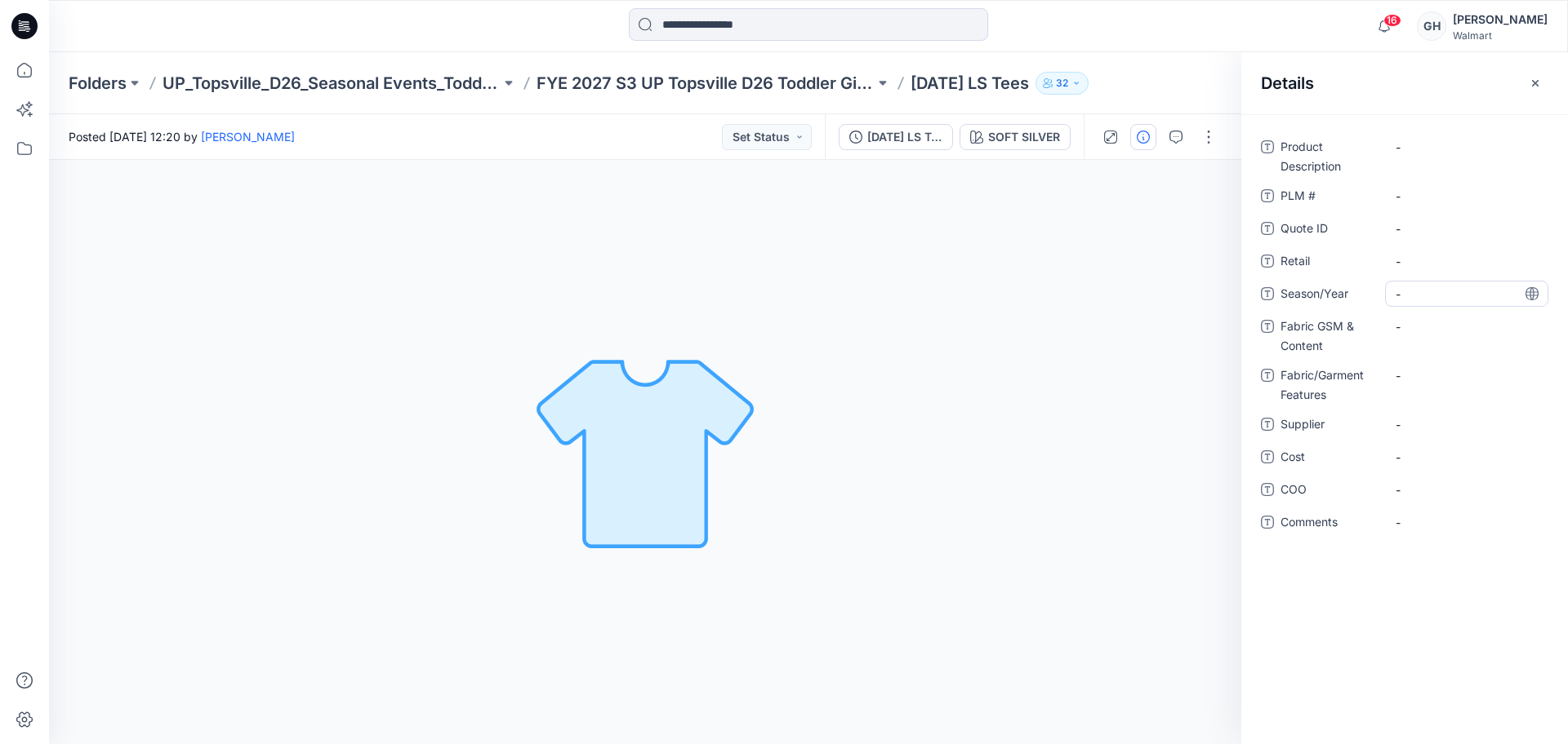
click at [1412, 281] on div "-" at bounding box center [1467, 293] width 163 height 26
type textarea "*"
type textarea "**********"
click at [1433, 426] on span "-" at bounding box center [1467, 424] width 142 height 17
type textarea "*********"
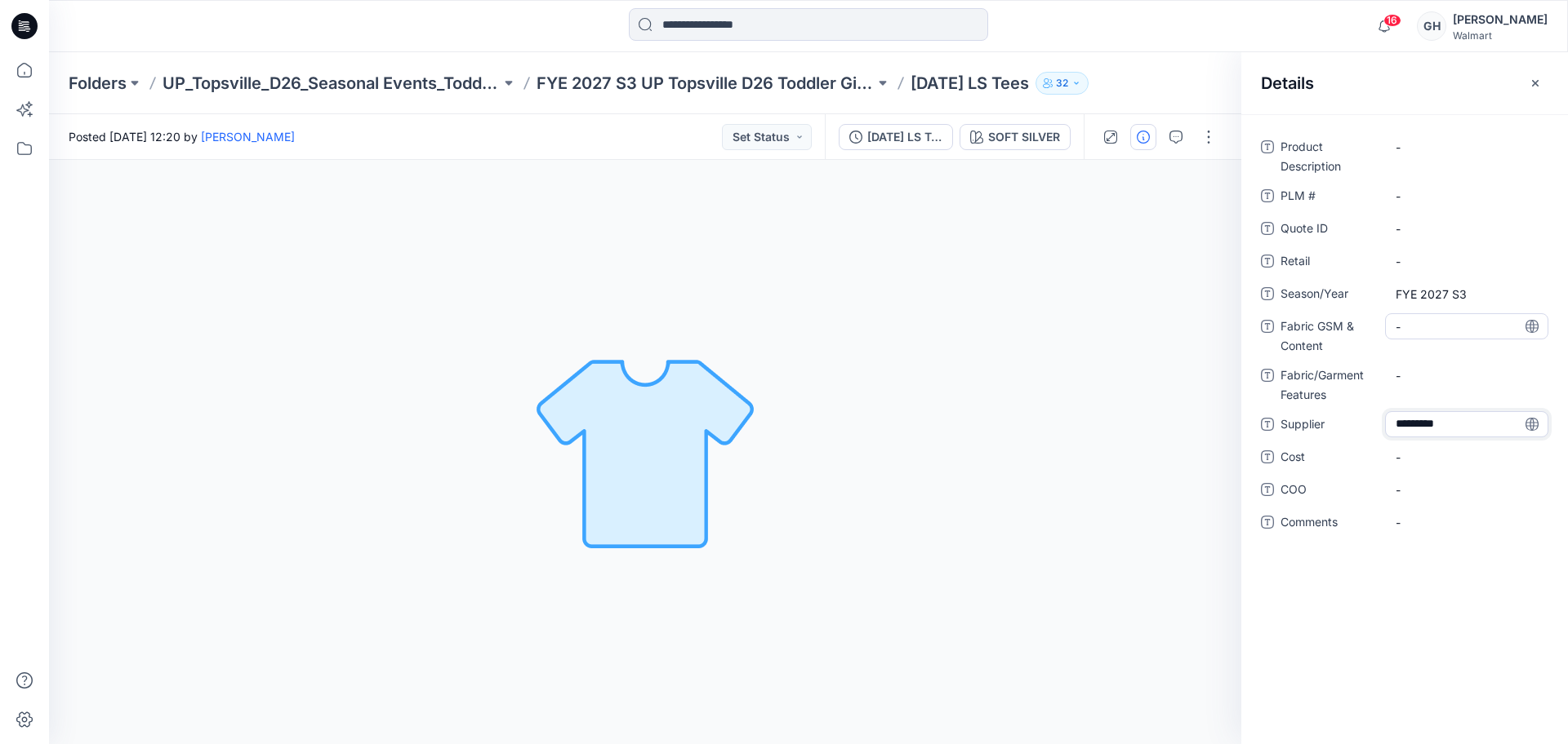
click at [1438, 321] on Content "-" at bounding box center [1467, 327] width 142 height 17
click at [1416, 331] on Content "-" at bounding box center [1467, 327] width 142 height 17
type textarea "**********"
click at [1415, 379] on Features "-" at bounding box center [1467, 376] width 142 height 17
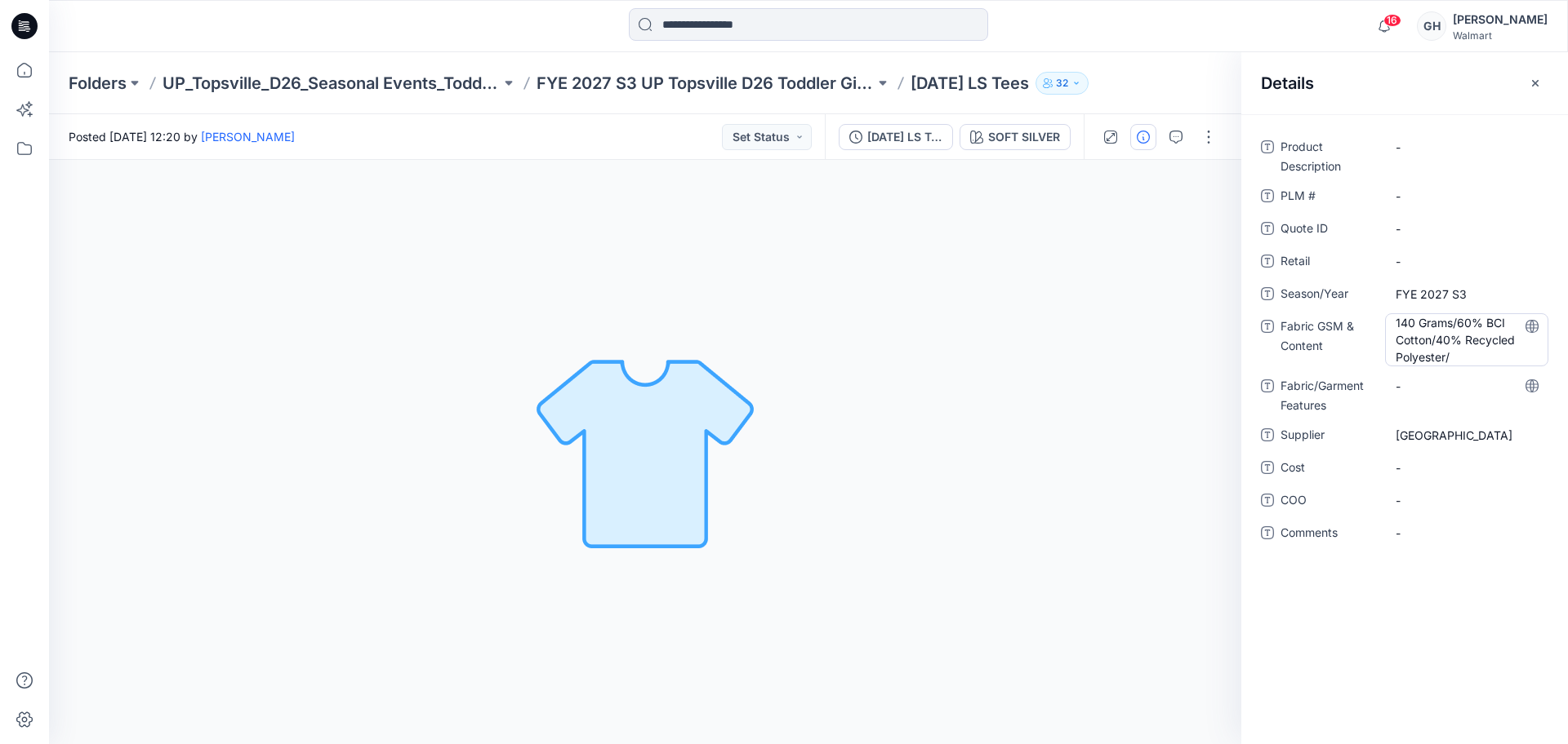
click at [1464, 361] on Content "140 Grams/60% BCI Cotton/40% Recycled Polyester/" at bounding box center [1467, 340] width 142 height 51
type textarea "**********"
click at [1444, 390] on Features "-" at bounding box center [1467, 384] width 142 height 17
click at [1508, 355] on Content "140 Grams/60% BCI Cotton/40% Recycled Polyester/ BCI CVC Jersey |" at bounding box center [1467, 340] width 142 height 51
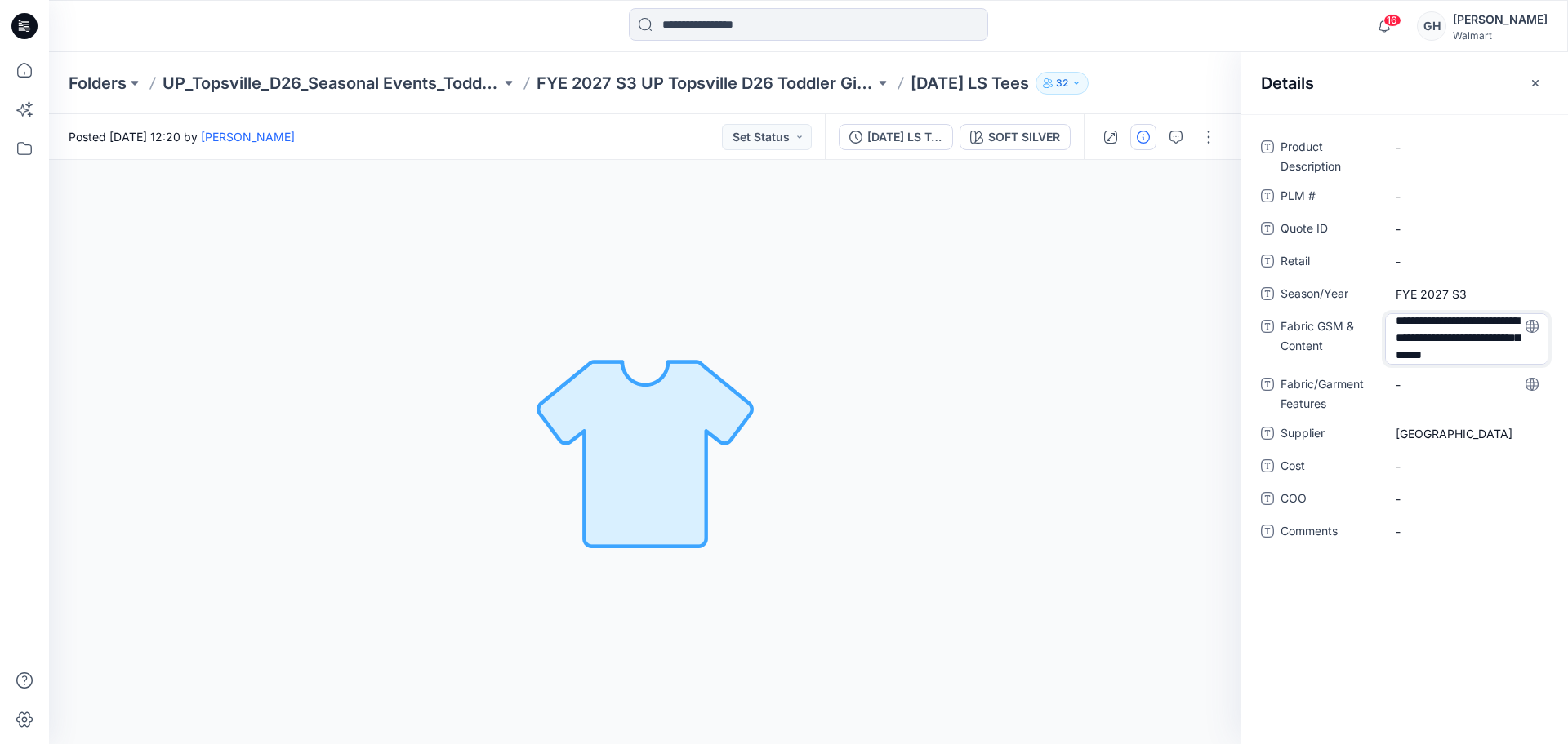
scroll to position [22, 0]
click at [1492, 353] on textarea "**********" at bounding box center [1467, 339] width 163 height 51
type textarea "**********"
click at [1445, 386] on div "**********" at bounding box center [1405, 349] width 288 height 431
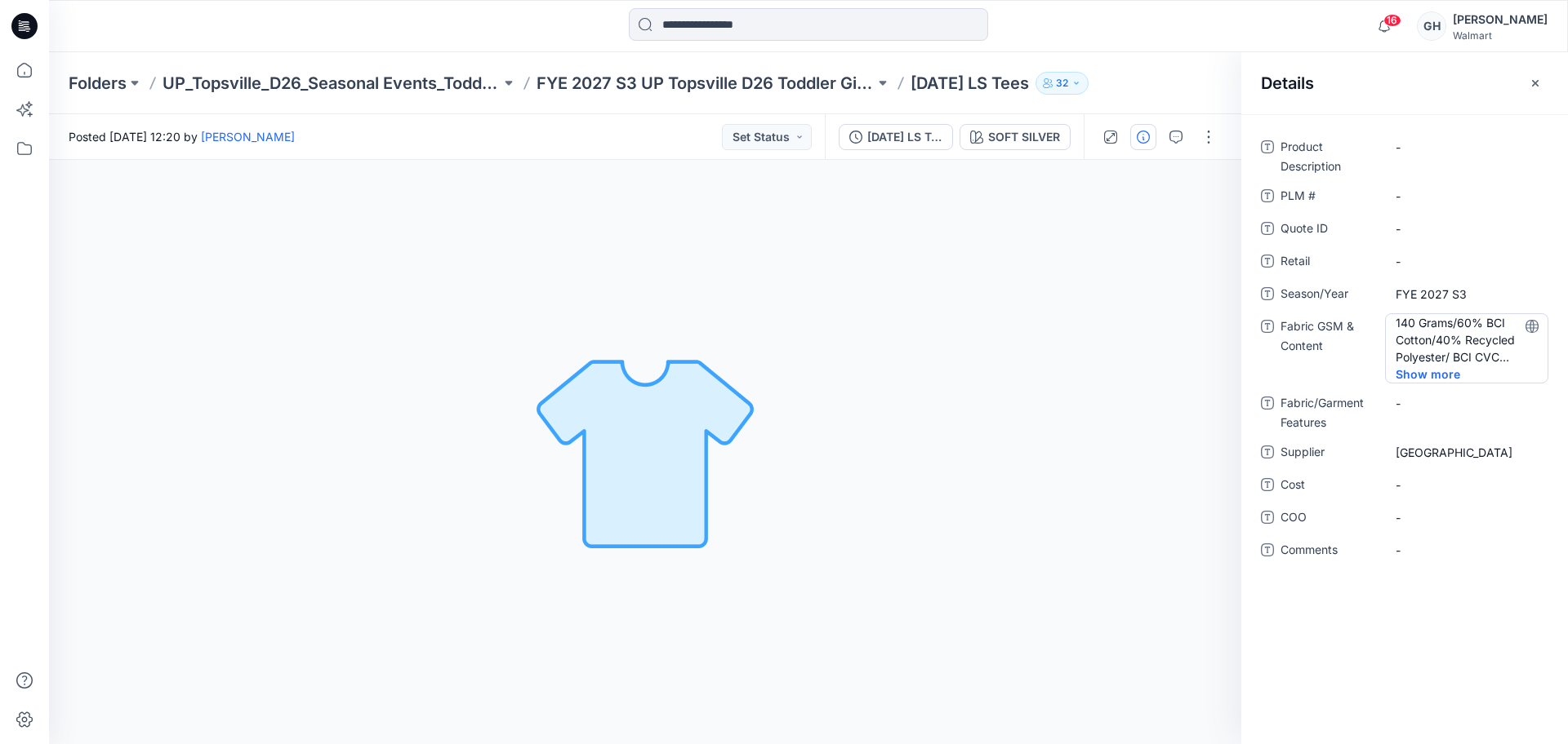
click at [1509, 348] on Content "140 Grams/60% BCI Cotton/40% Recycled Polyester/ BCI CVC Jersey | 160 Grams/58%…" at bounding box center [1467, 340] width 142 height 51
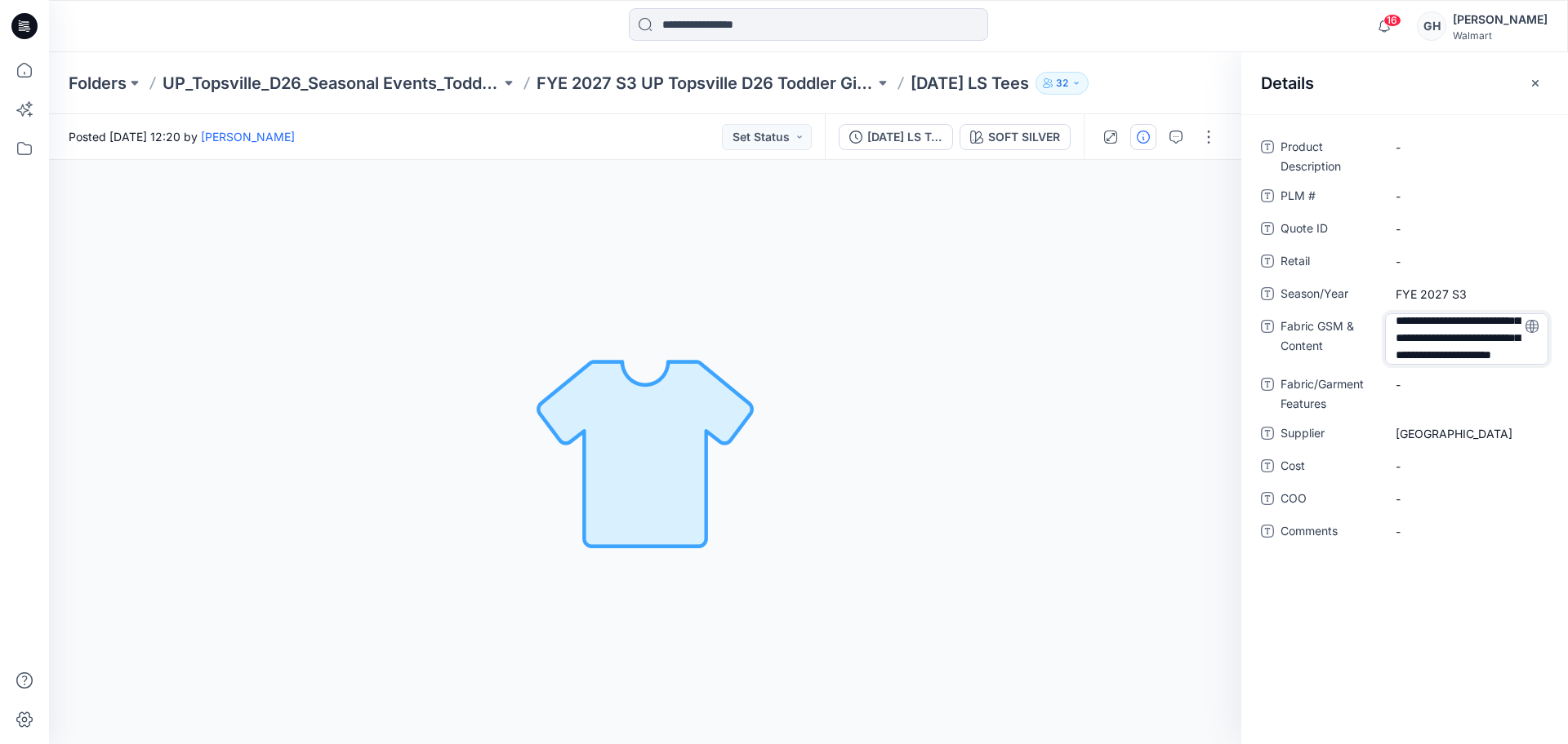
click at [1487, 351] on textarea "**********" at bounding box center [1467, 339] width 163 height 51
type textarea "**********"
click at [1468, 384] on div "**********" at bounding box center [1405, 349] width 288 height 431
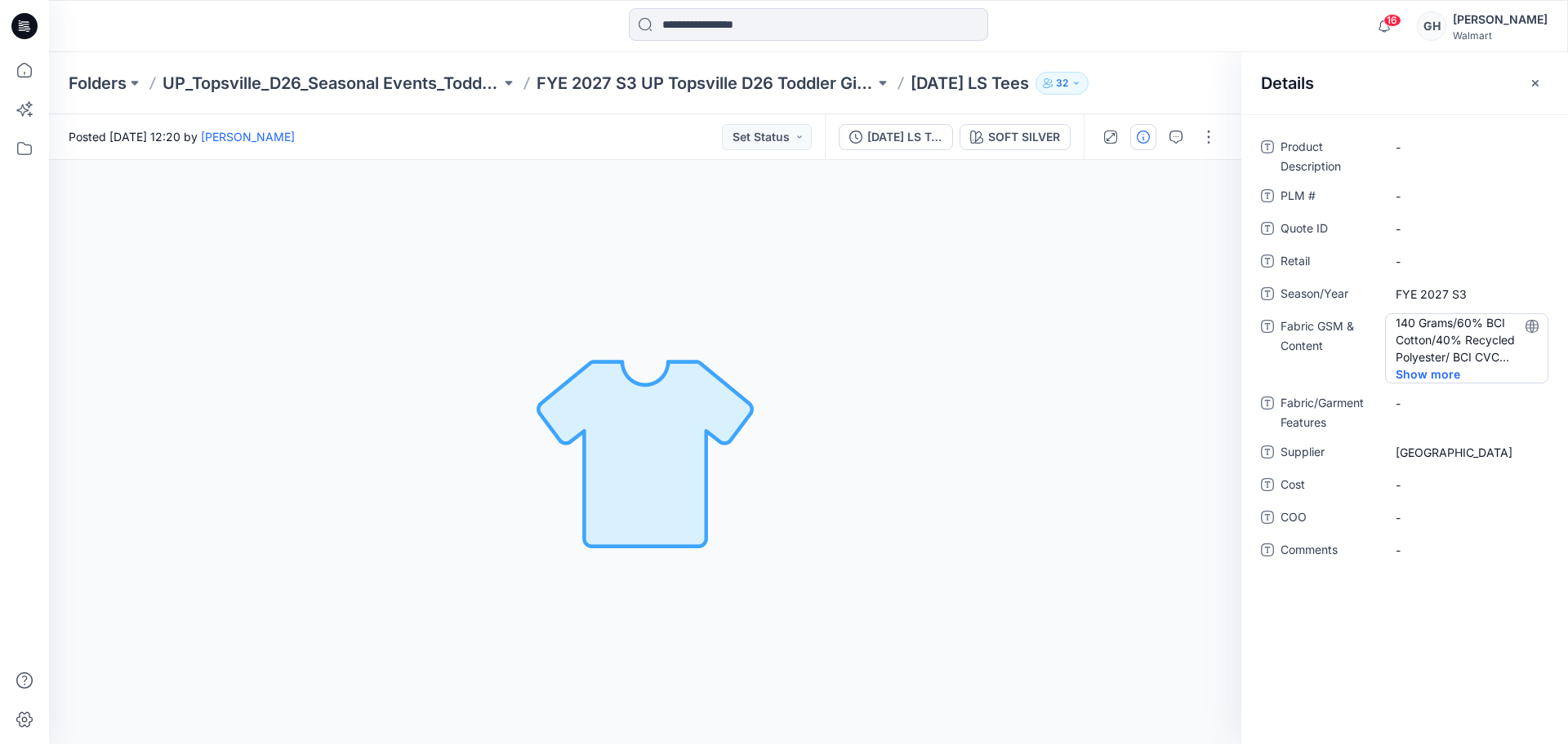
click at [1512, 344] on Content "140 Grams/60% BCI Cotton/40% Recycled Polyester/ BCI CVC Jersey | 160 Grams/58%…" at bounding box center [1467, 340] width 142 height 51
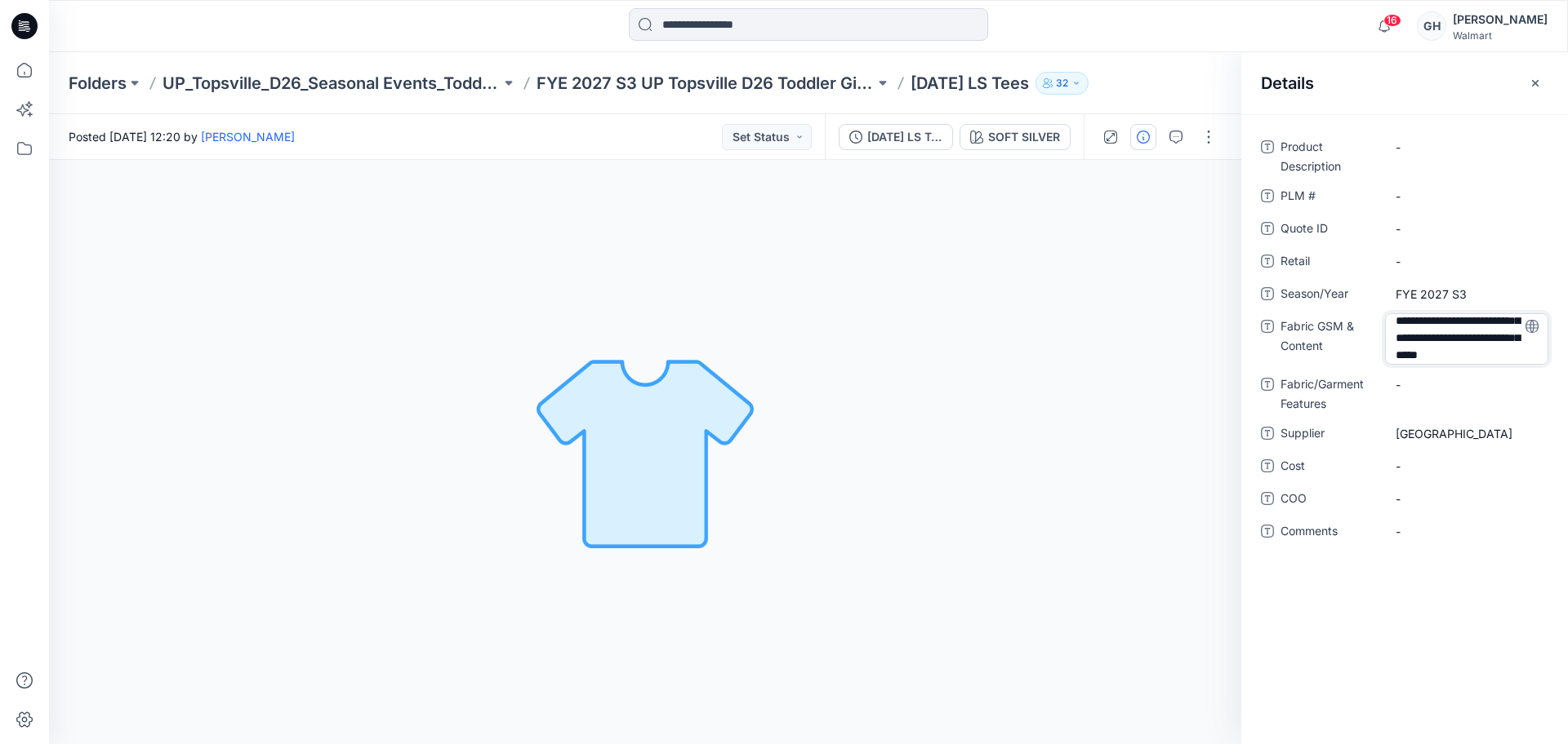
scroll to position [107, 0]
click at [1406, 356] on textarea "**********" at bounding box center [1467, 339] width 163 height 51
type textarea "**********"
click at [1462, 377] on div "**********" at bounding box center [1405, 349] width 288 height 431
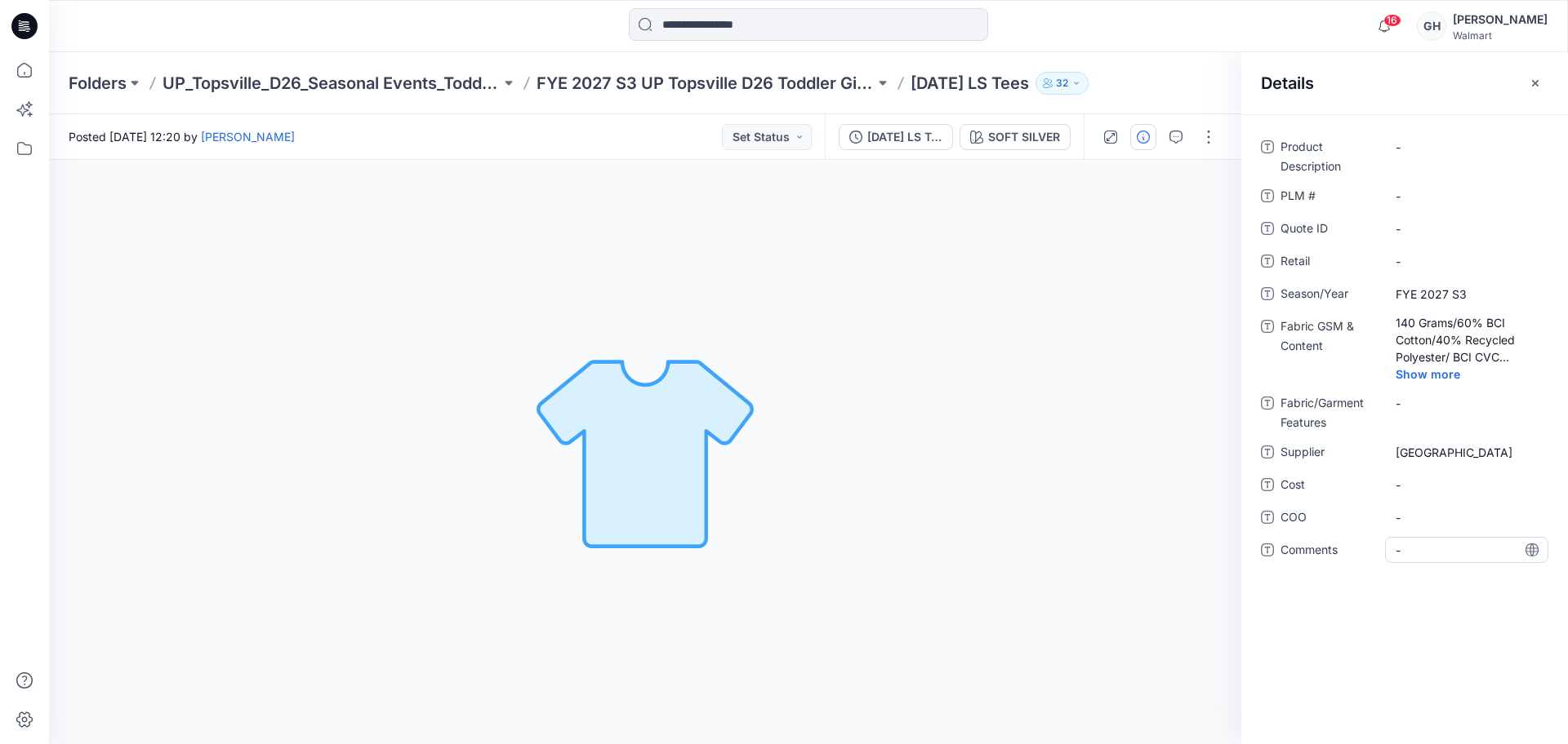
click at [1435, 550] on span "-" at bounding box center [1467, 550] width 142 height 17
type textarea "**********"
click at [1440, 487] on span "-" at bounding box center [1467, 485] width 142 height 17
click at [1484, 547] on span "3D Sub Fabric :" at bounding box center [1467, 550] width 142 height 17
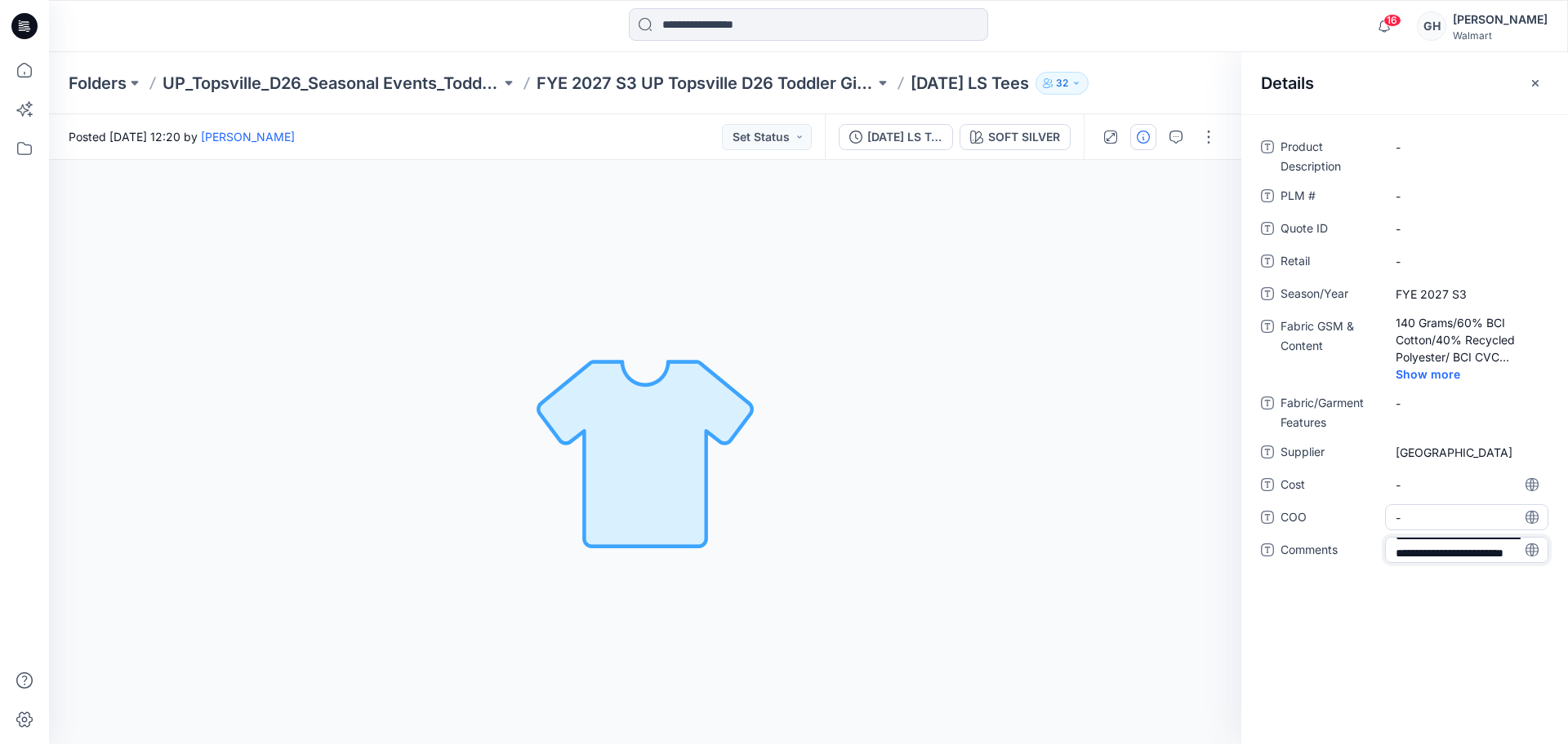
type textarea "**********"
click at [1432, 522] on span "-" at bounding box center [1467, 518] width 142 height 17
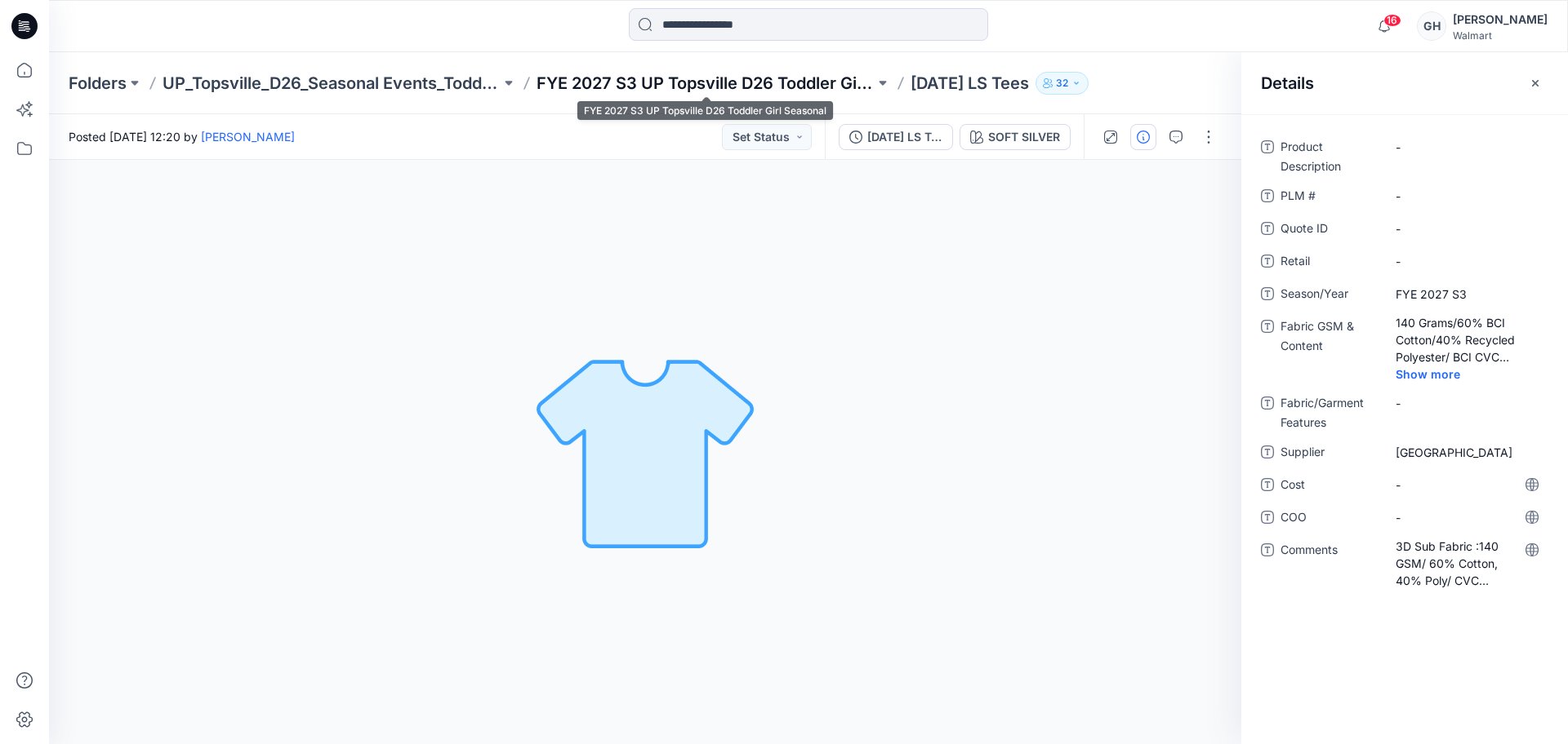
click at [664, 76] on p "FYE 2027 S3 UP Topsville D26 Toddler Girl Seasonal" at bounding box center [705, 83] width 338 height 23
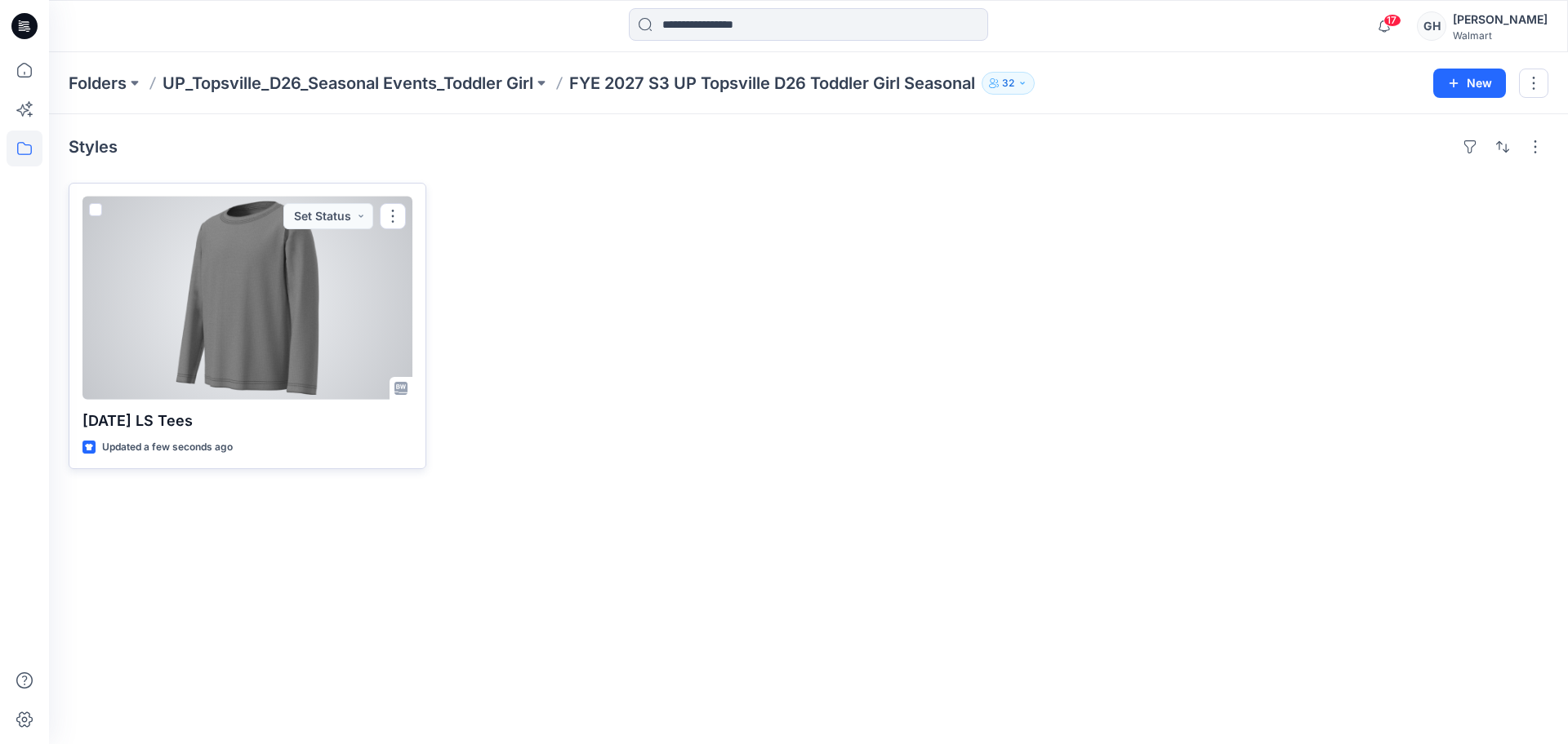
click at [322, 311] on div at bounding box center [247, 298] width 330 height 203
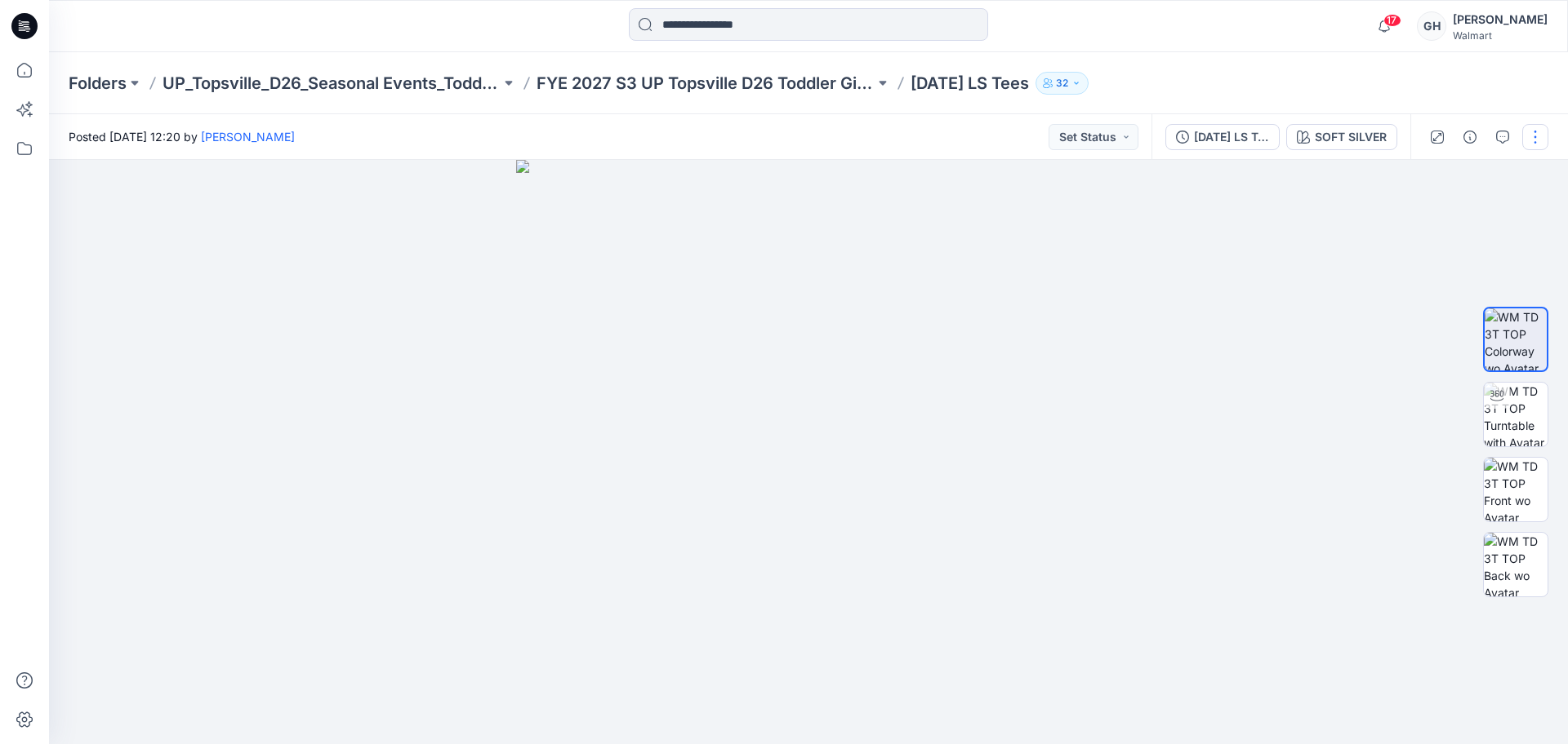
click at [1535, 130] on button "button" at bounding box center [1535, 137] width 26 height 26
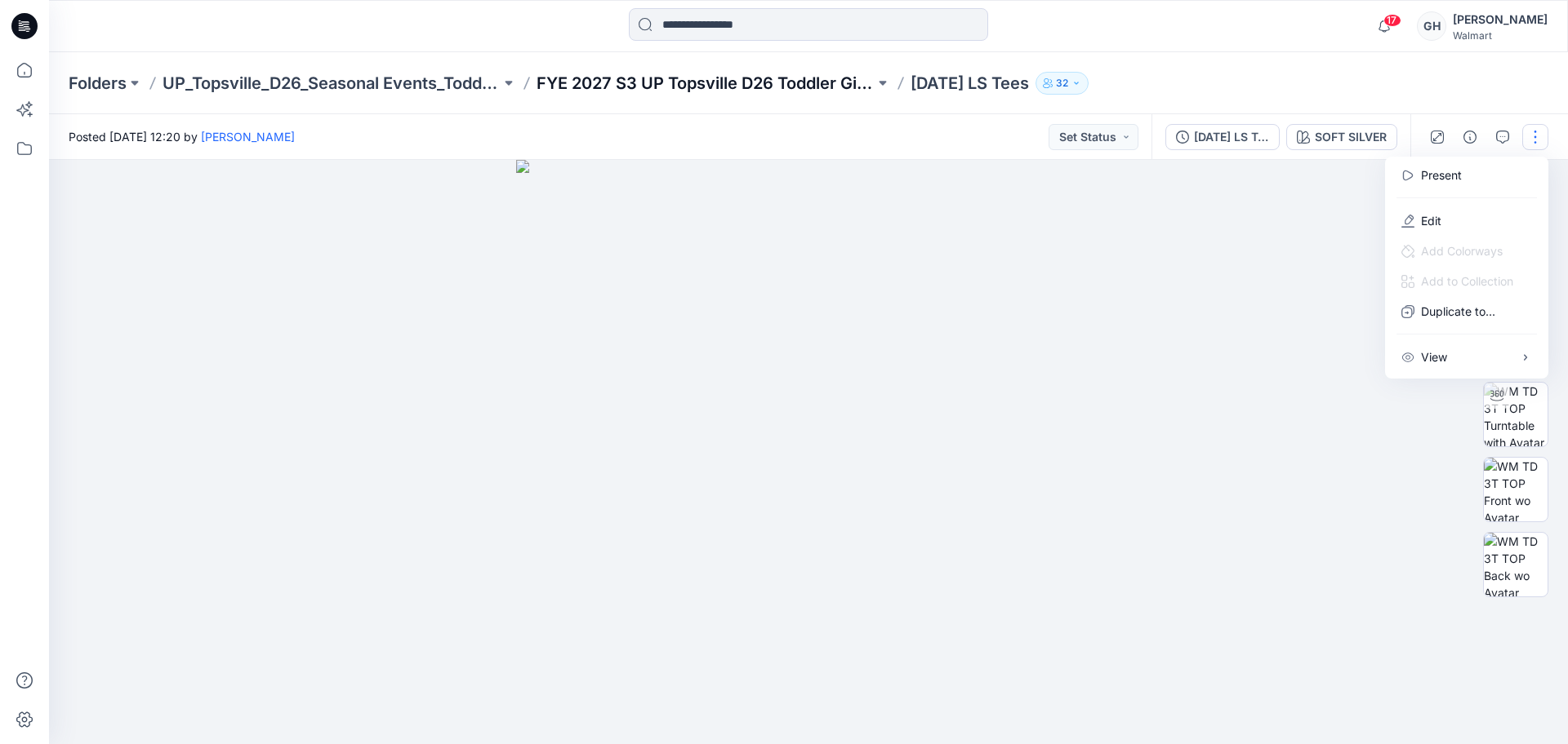
click at [816, 72] on p "FYE 2027 S3 UP Topsville D26 Toddler Girl Seasonal" at bounding box center [705, 83] width 338 height 23
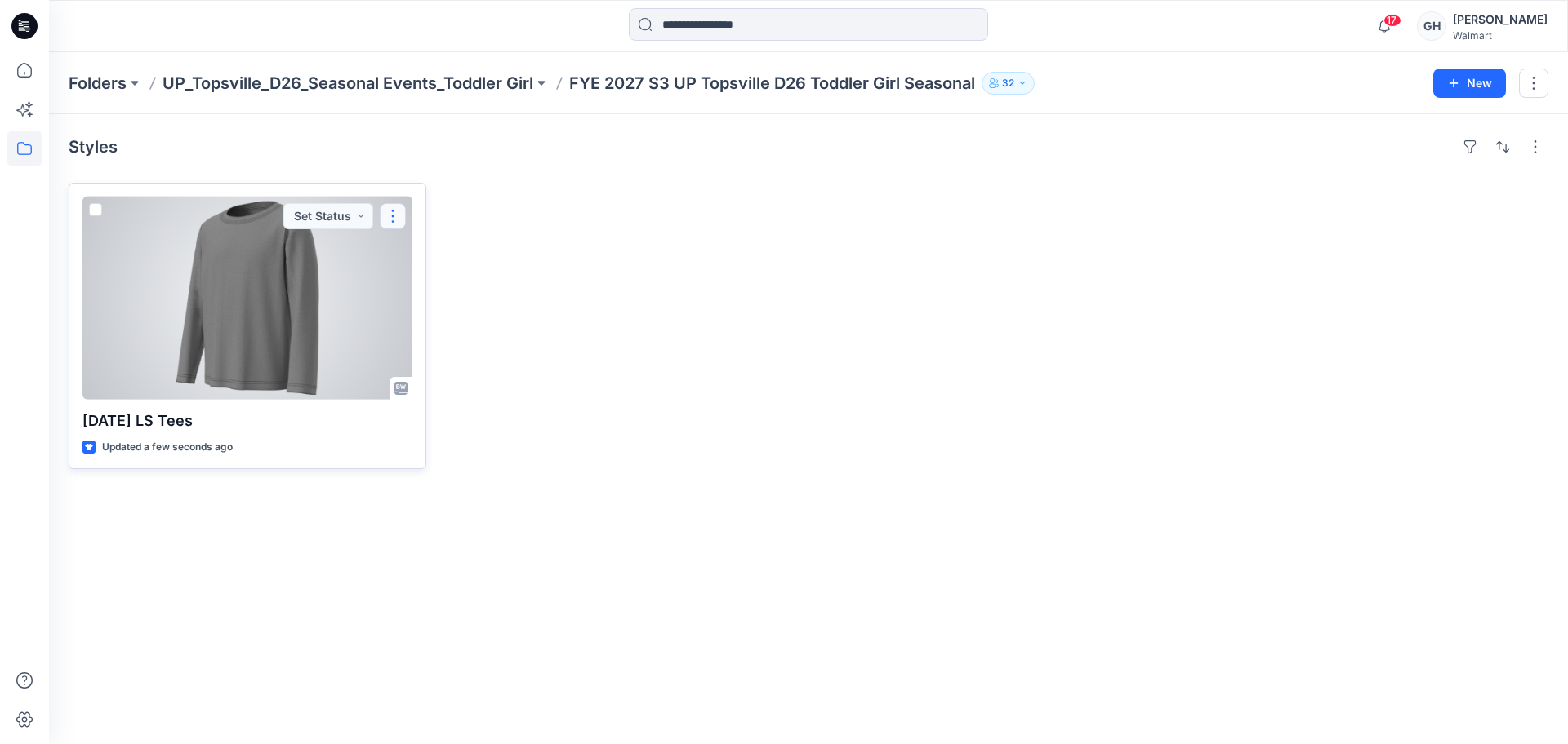
click at [395, 208] on button "button" at bounding box center [393, 216] width 26 height 26
click at [436, 265] on button "Edit" at bounding box center [471, 254] width 177 height 30
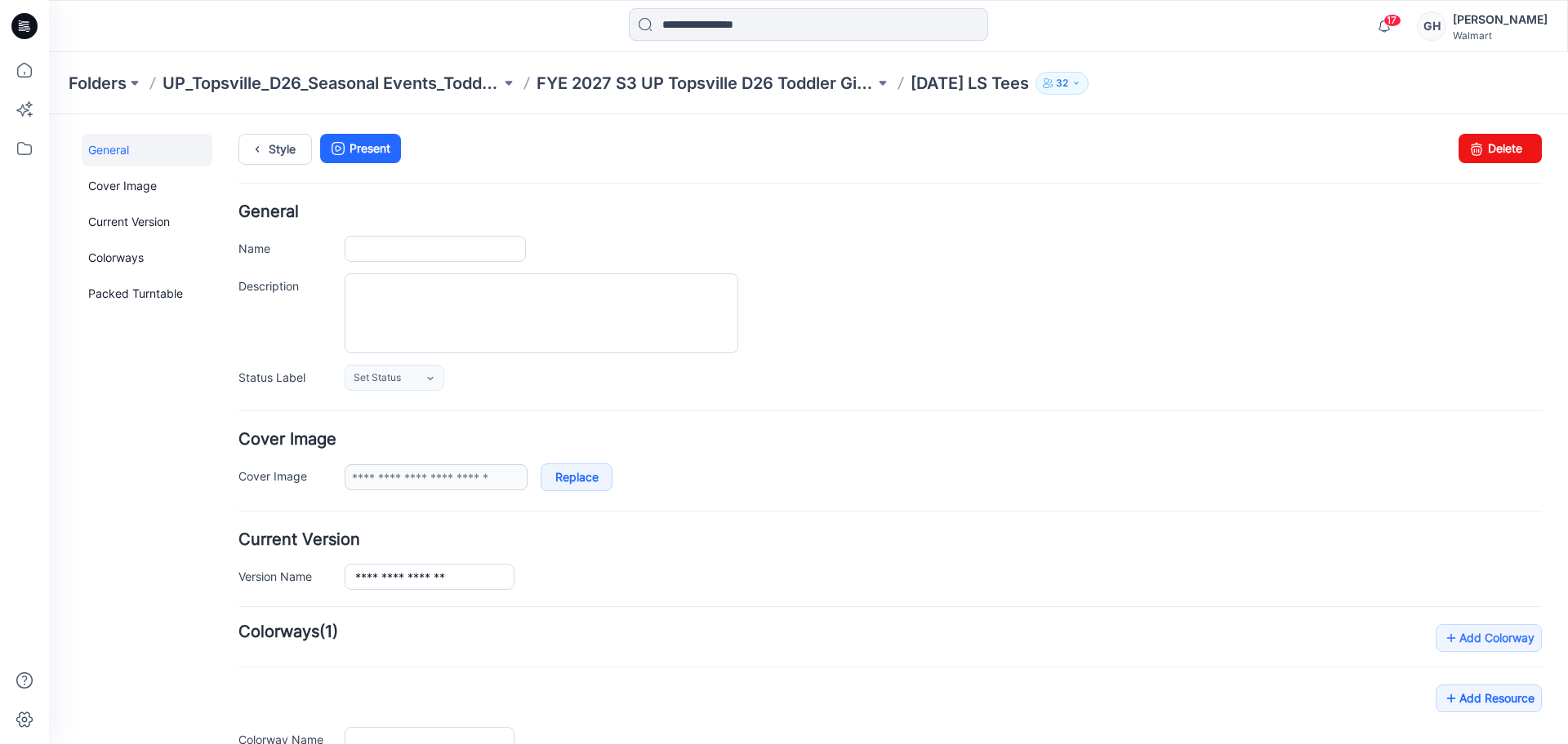
type input "**********"
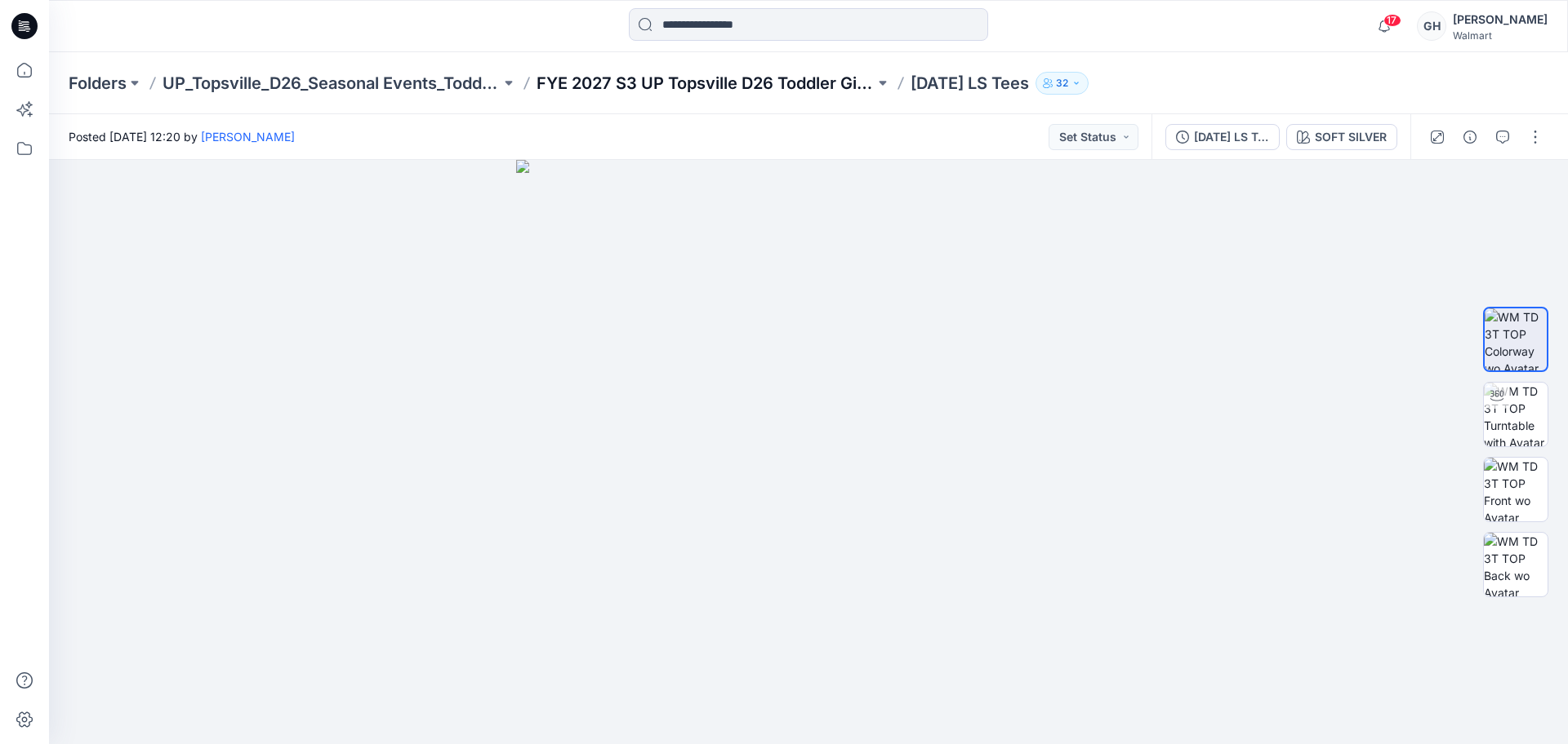
click at [816, 90] on p "FYE 2027 S3 UP Topsville D26 Toddler Girl Seasonal" at bounding box center [705, 83] width 338 height 23
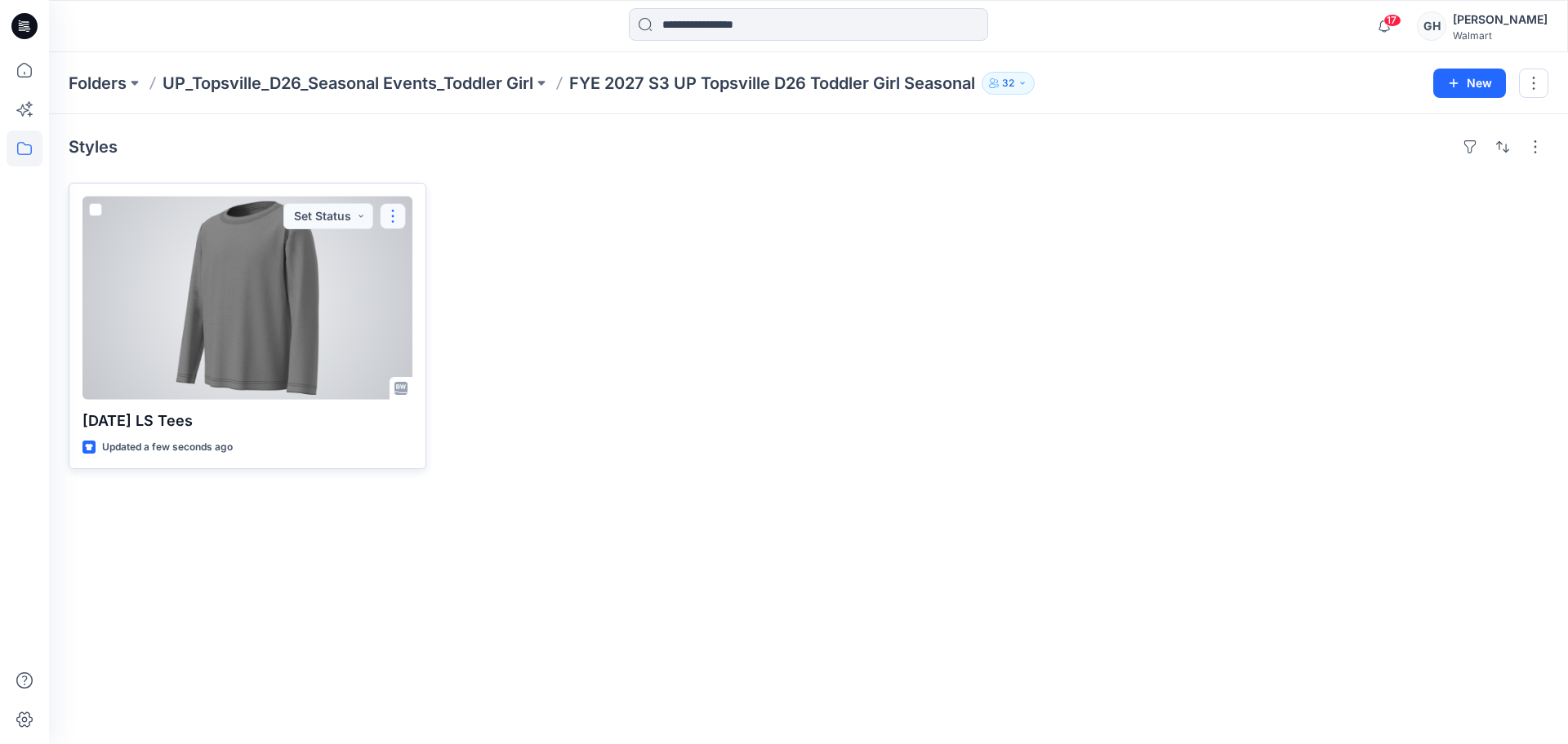
click at [394, 210] on button "button" at bounding box center [393, 216] width 26 height 26
click at [507, 248] on button "Edit" at bounding box center [471, 254] width 177 height 30
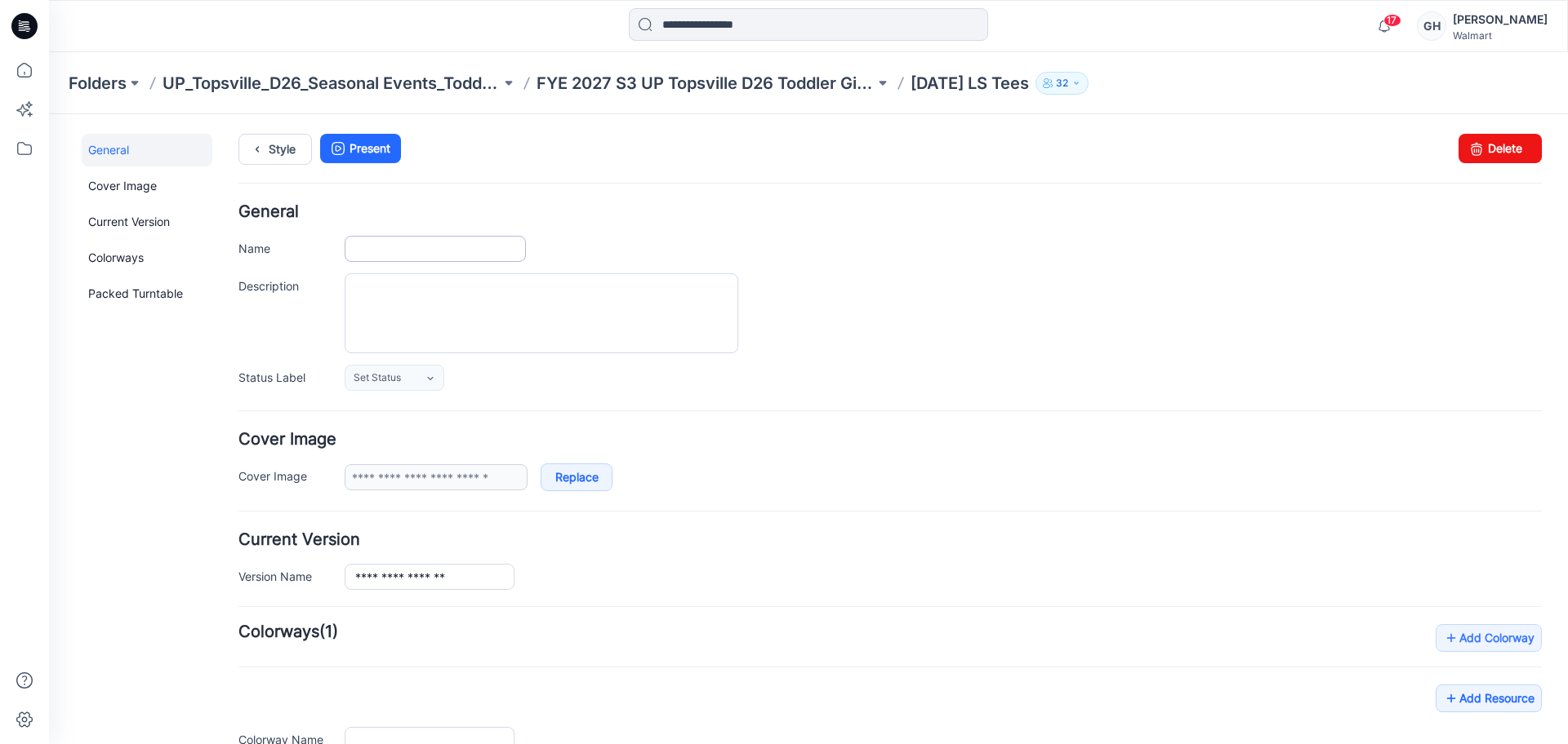
type input "**********"
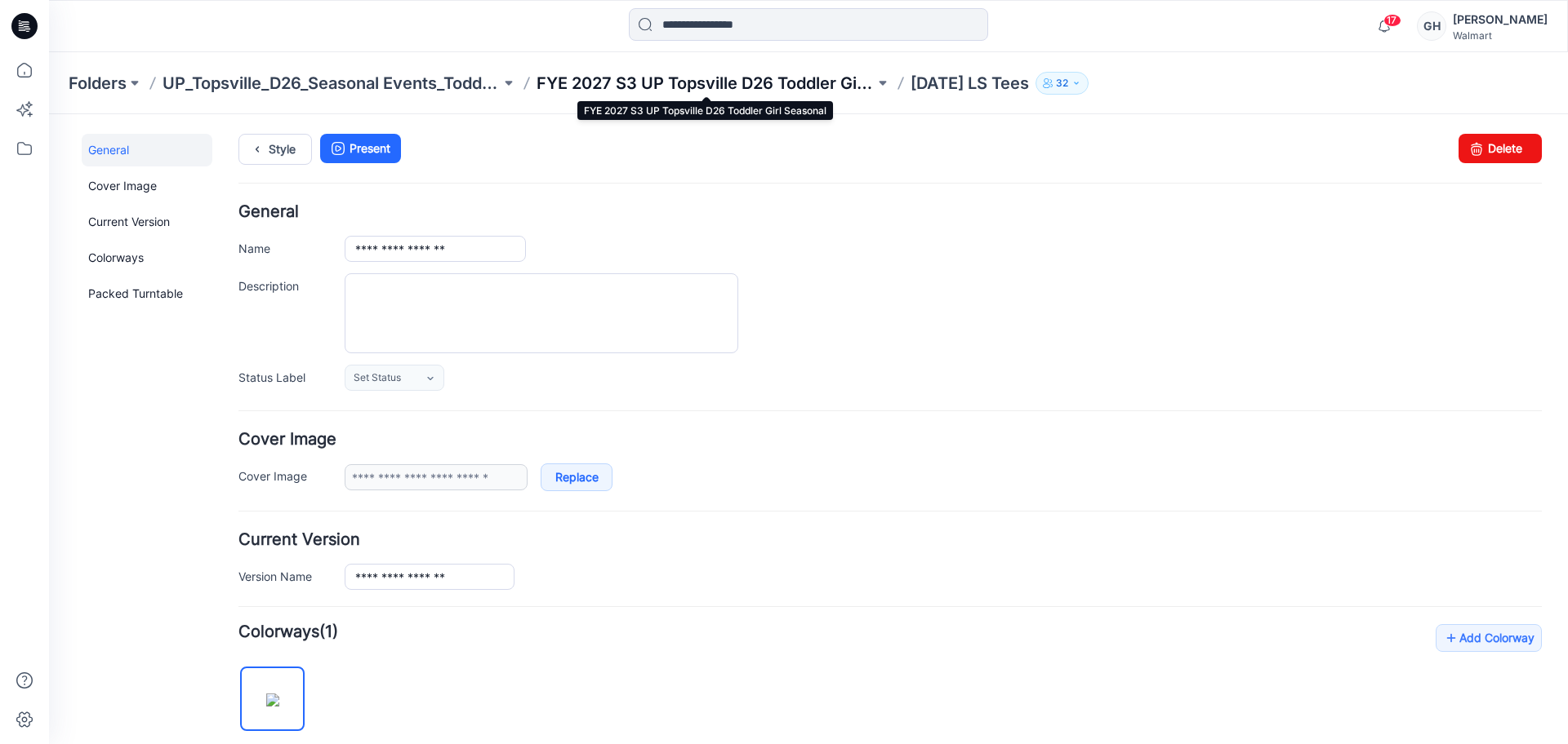
click at [596, 88] on p "FYE 2027 S3 UP Topsville D26 Toddler Girl Seasonal" at bounding box center [705, 83] width 338 height 23
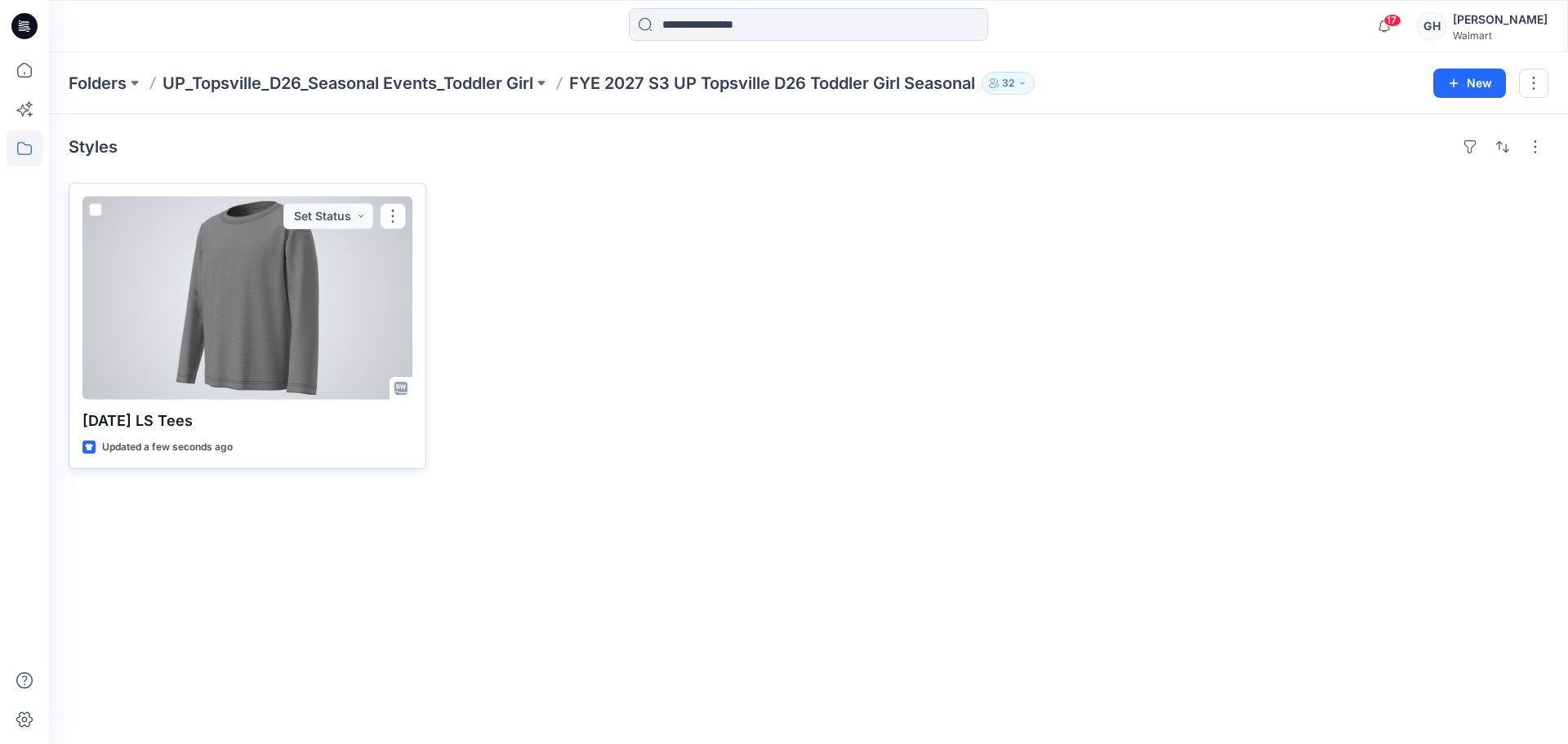
click at [96, 210] on span at bounding box center [95, 210] width 13 height 13
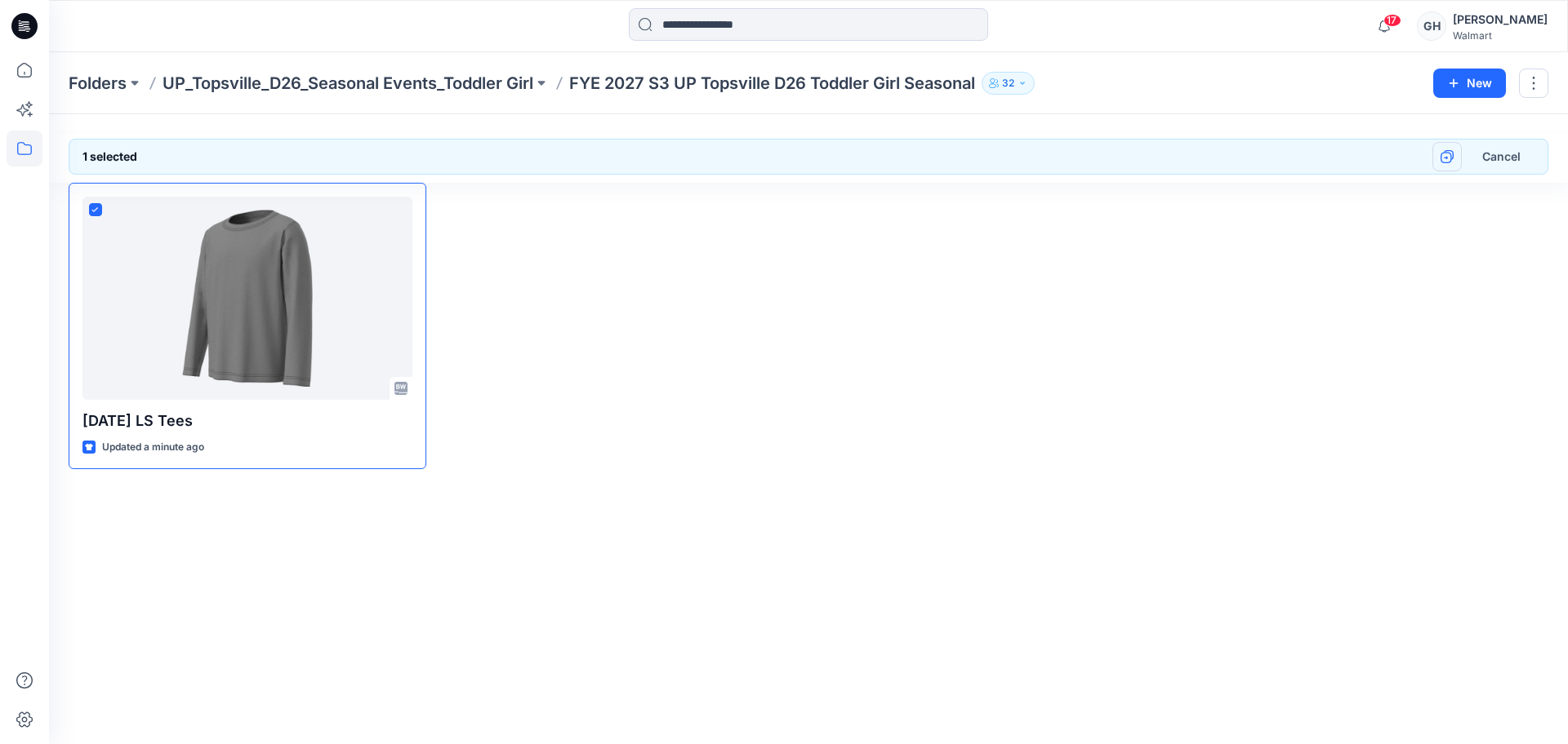
click at [1450, 153] on icon "button" at bounding box center [1446, 157] width 12 height 12
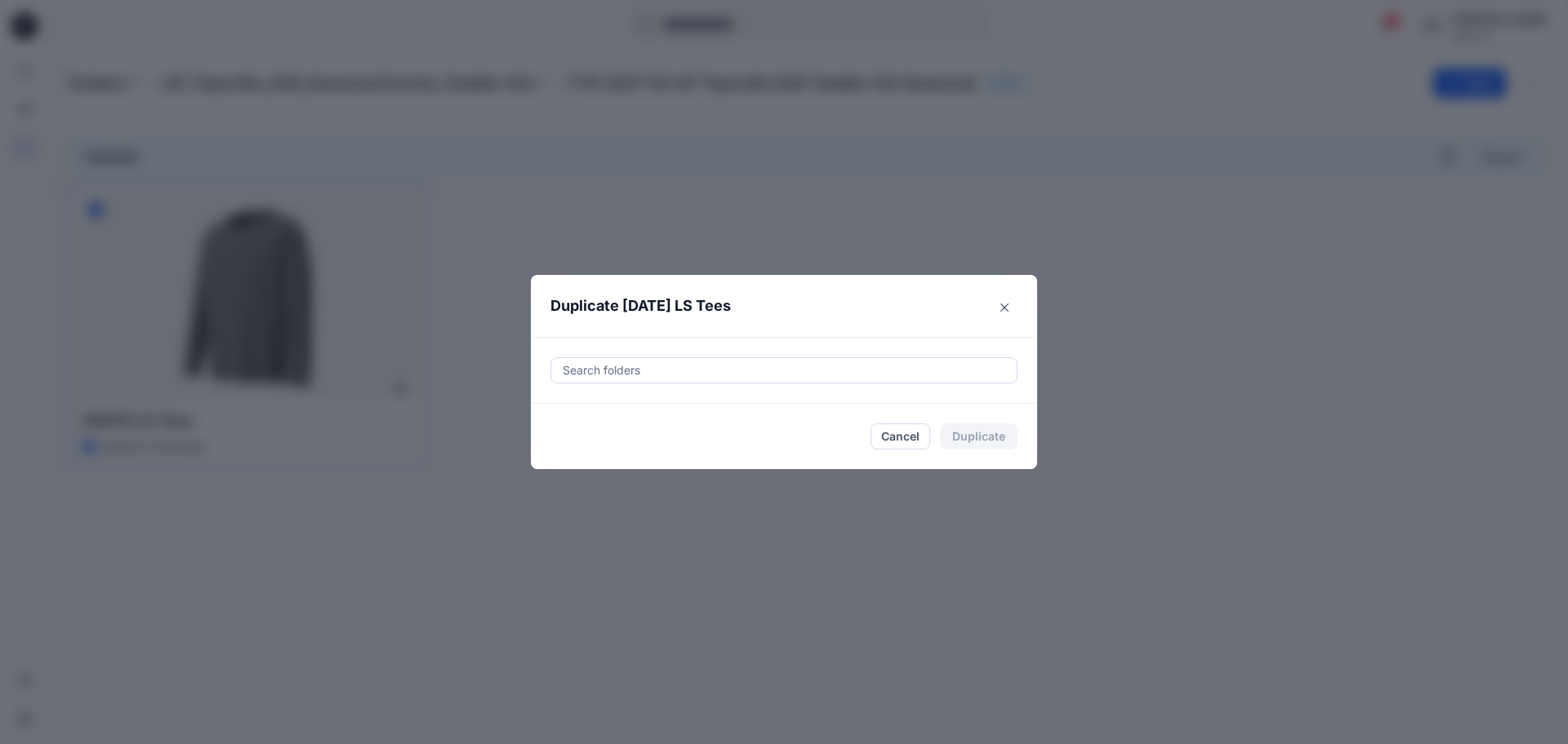
click at [727, 374] on div at bounding box center [784, 370] width 446 height 20
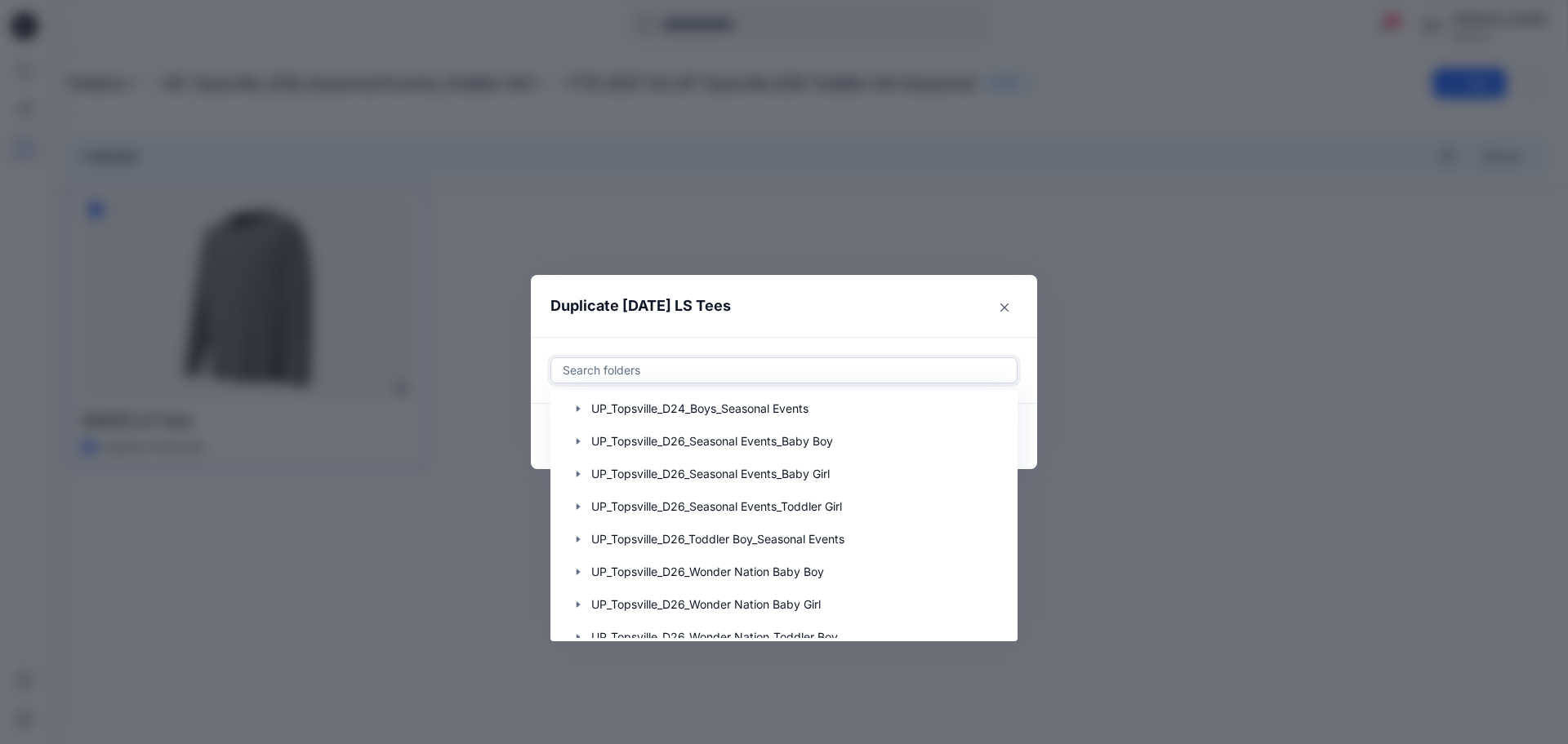
scroll to position [1027, 0]
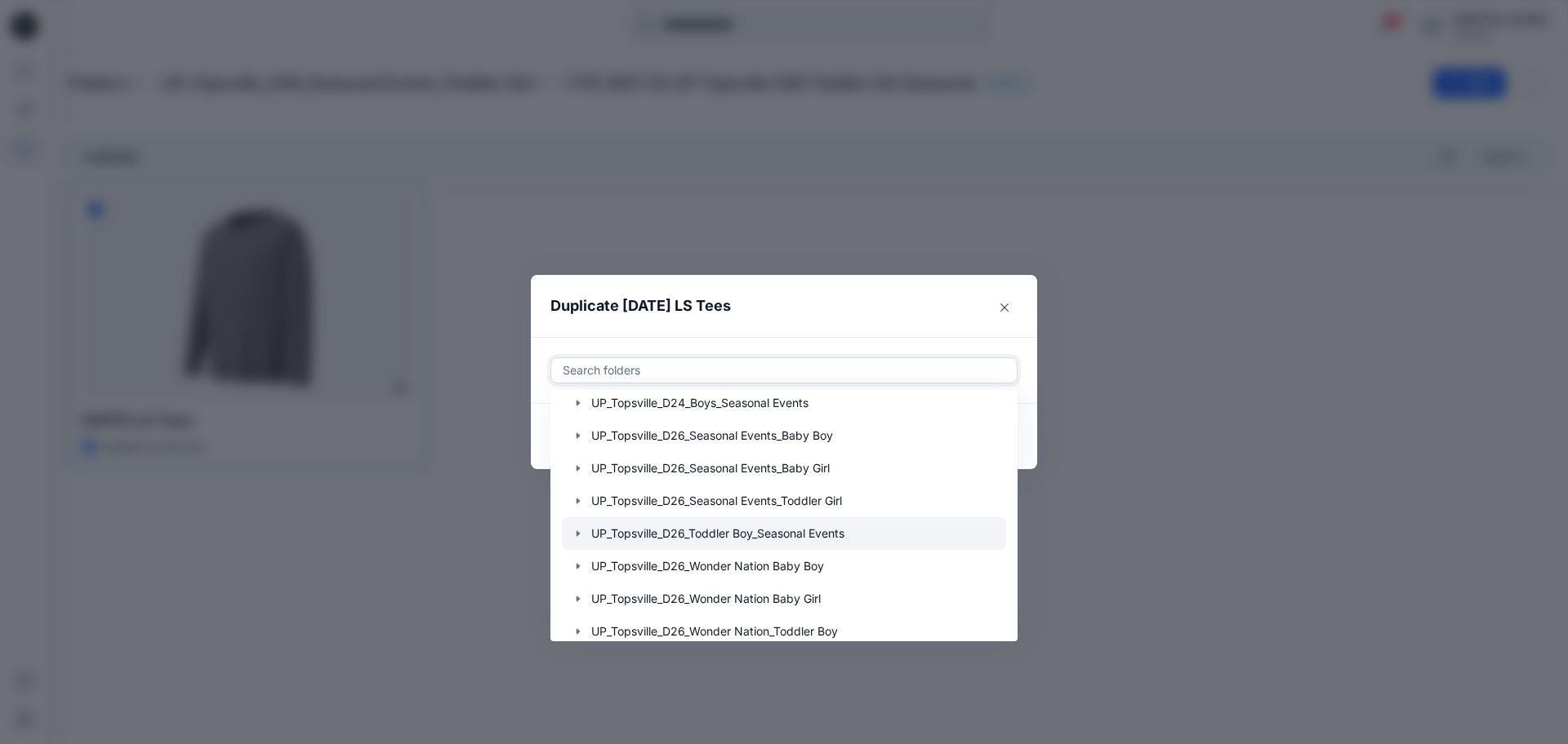
click at [577, 532] on icon "button" at bounding box center [578, 534] width 4 height 5
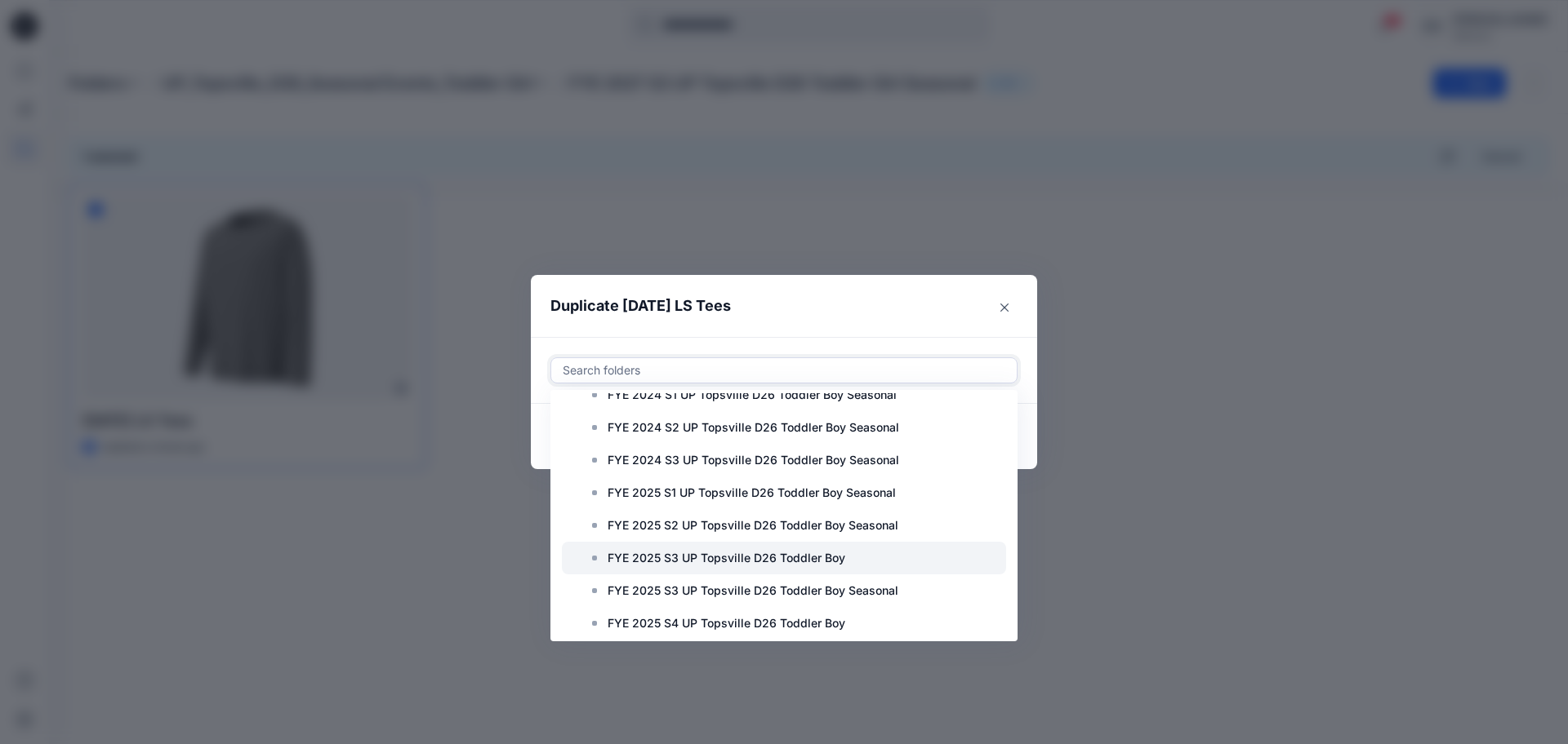
scroll to position [1537, 0]
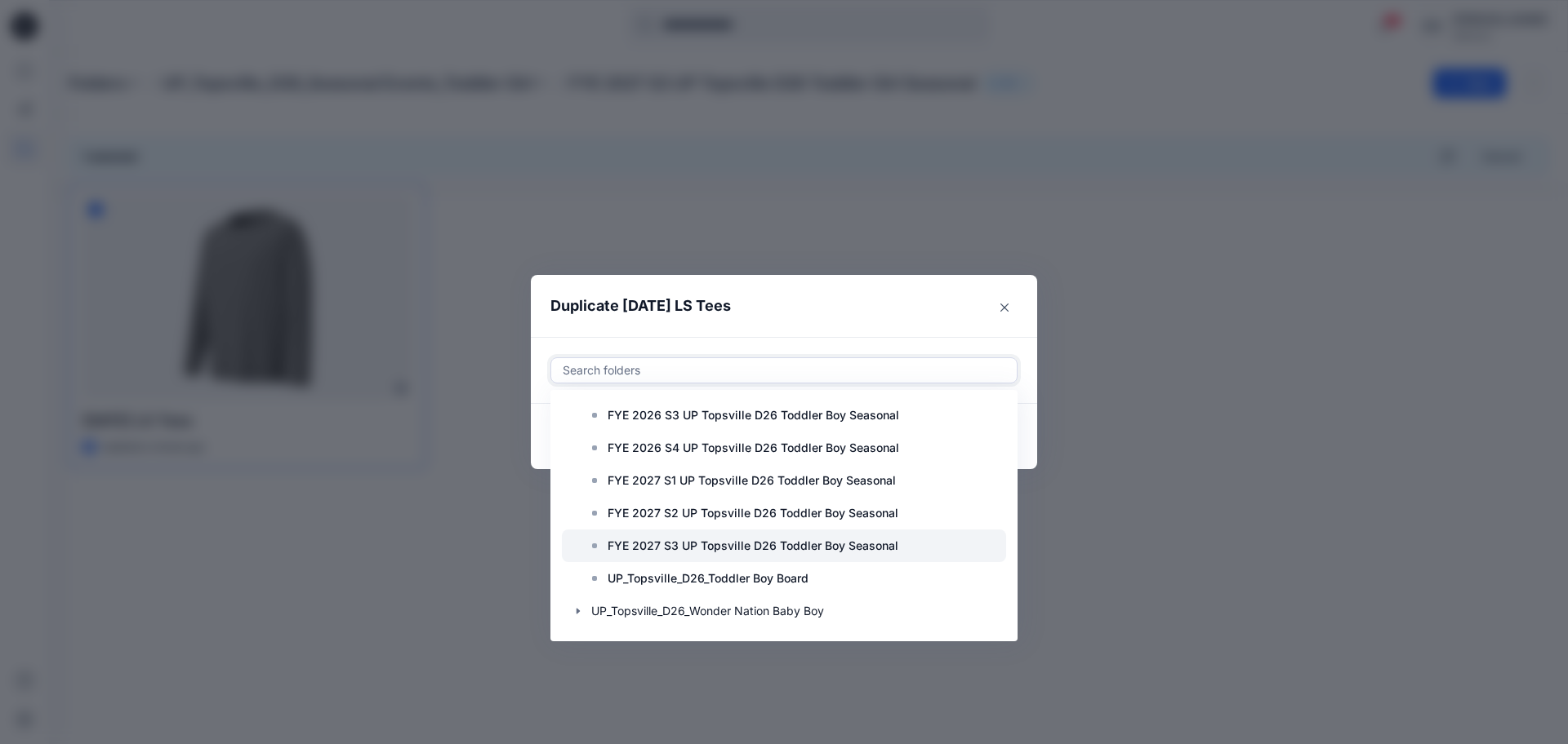
click at [890, 545] on p "FYE 2027 S3 UP Topsville D26 Toddler Boy Seasonal" at bounding box center [752, 546] width 291 height 20
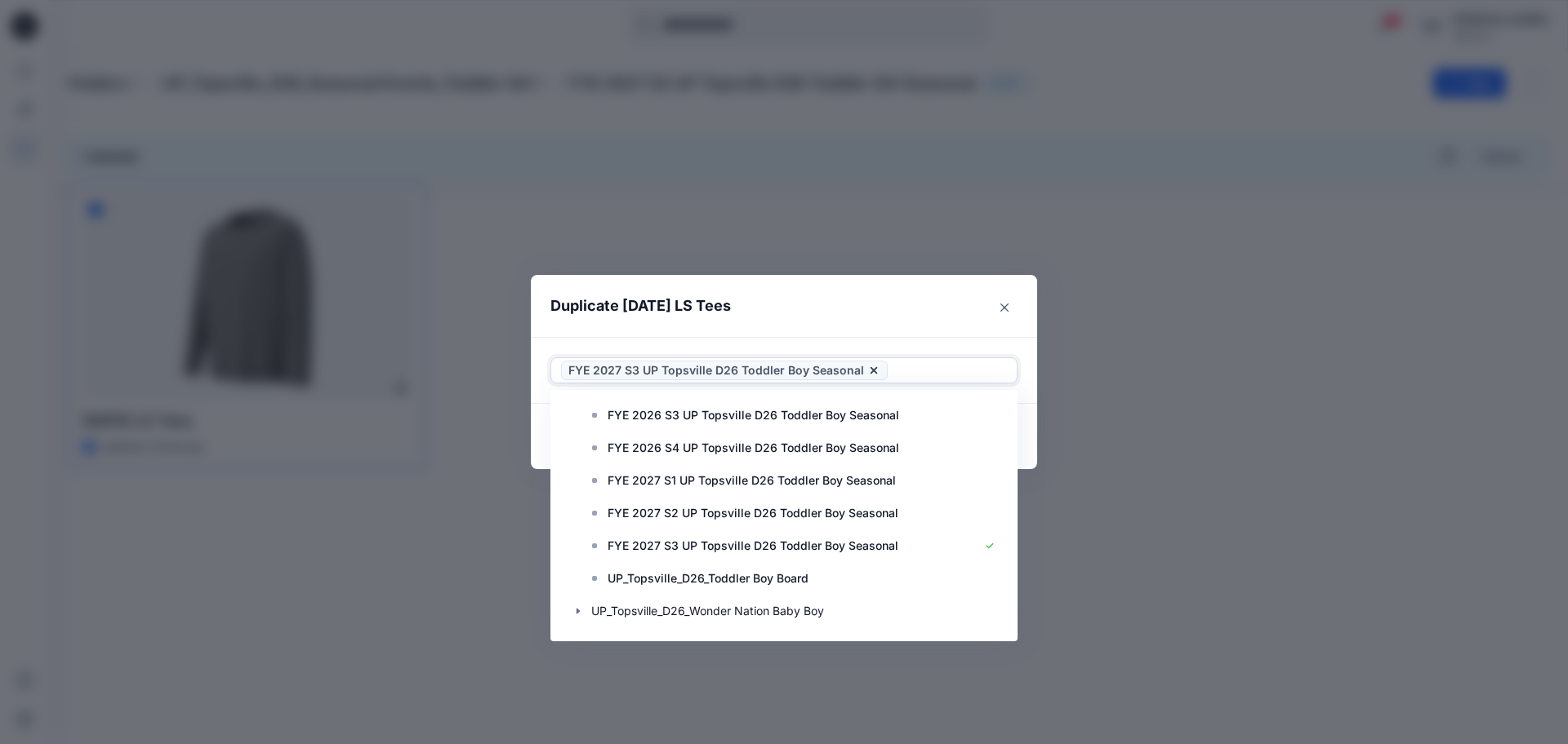
click at [931, 332] on header "Duplicate Halloween LS Tees" at bounding box center [768, 306] width 474 height 62
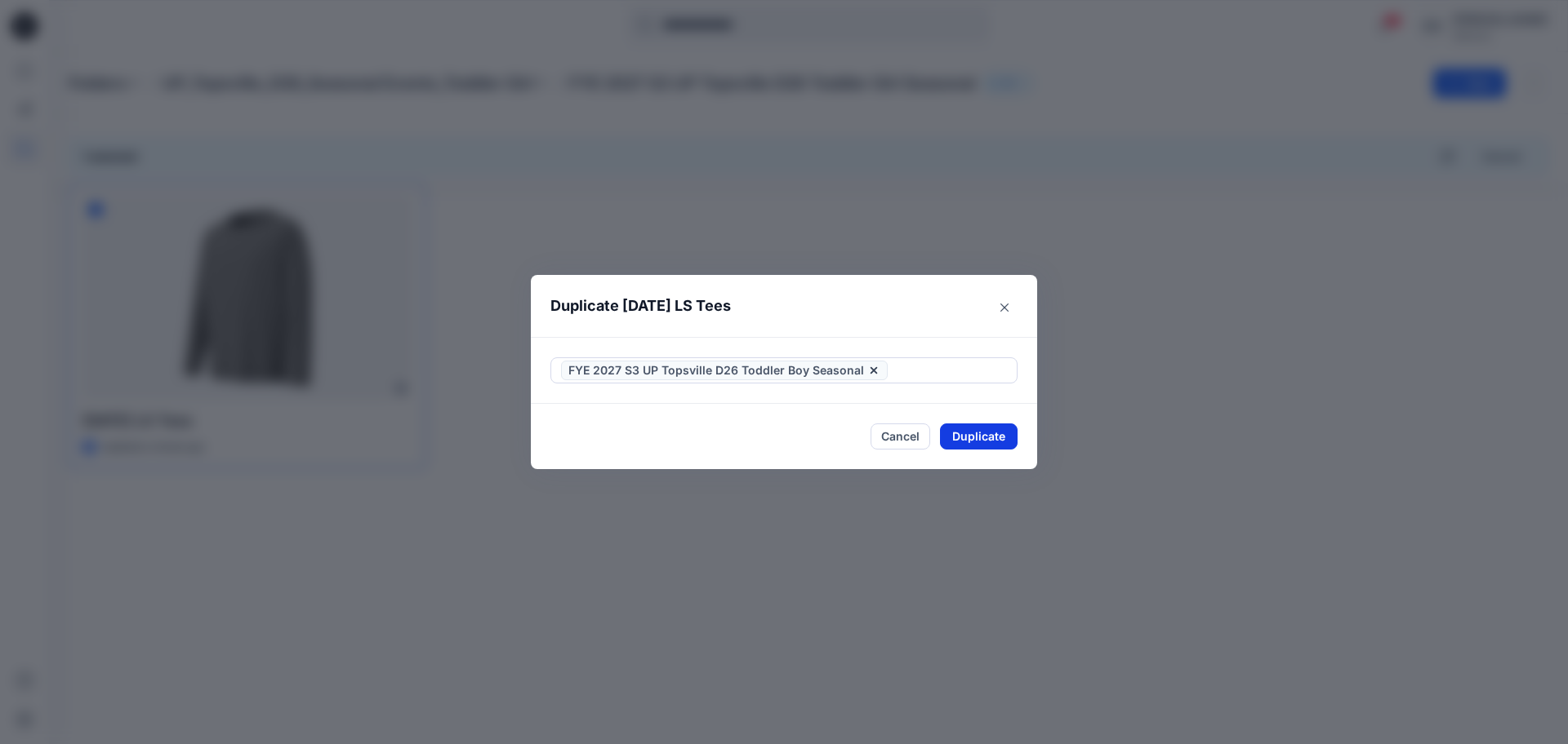
click at [967, 426] on button "Duplicate" at bounding box center [978, 436] width 77 height 26
click at [1001, 431] on button "Close" at bounding box center [991, 436] width 53 height 26
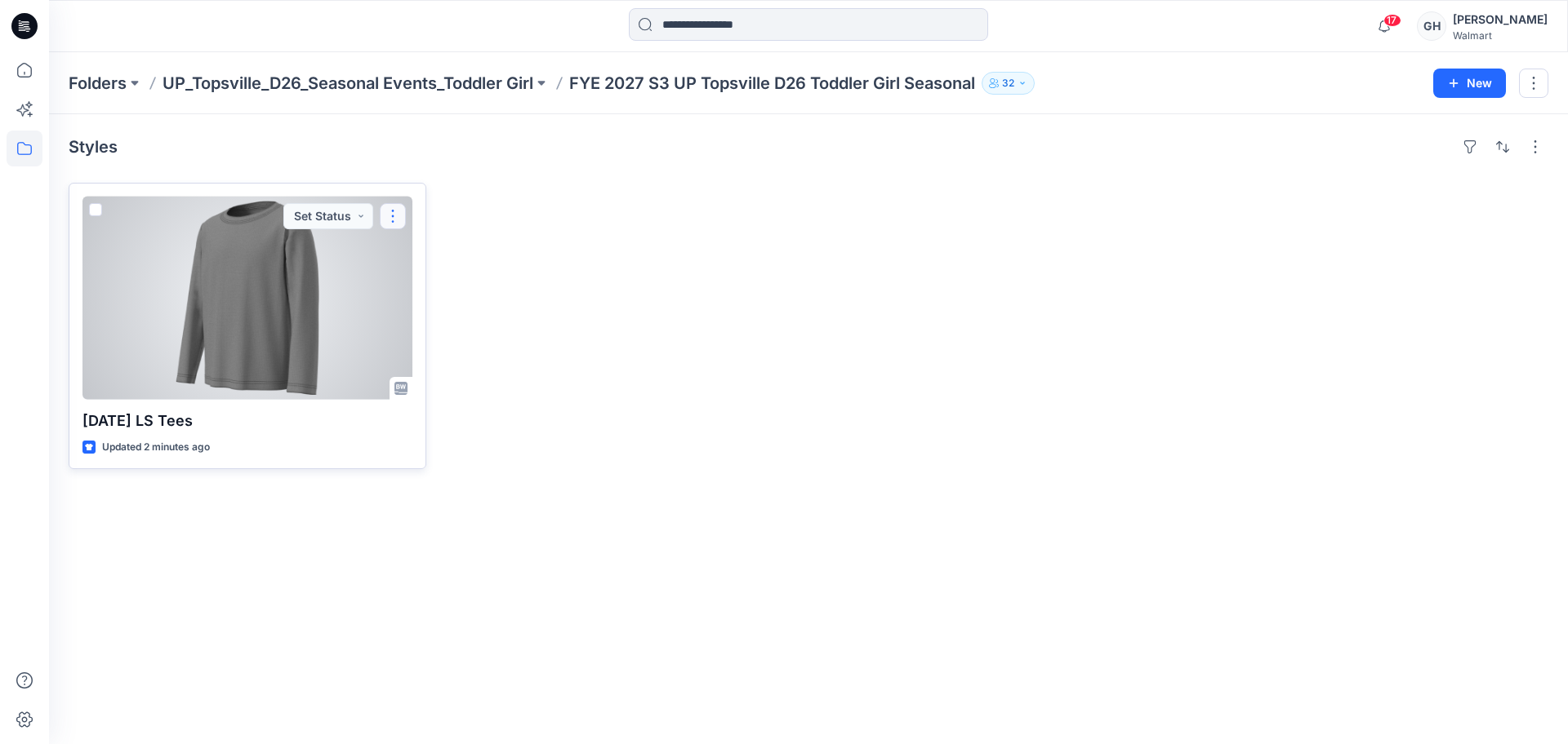
click at [393, 208] on button "button" at bounding box center [393, 216] width 26 height 26
click at [99, 208] on span at bounding box center [95, 210] width 13 height 13
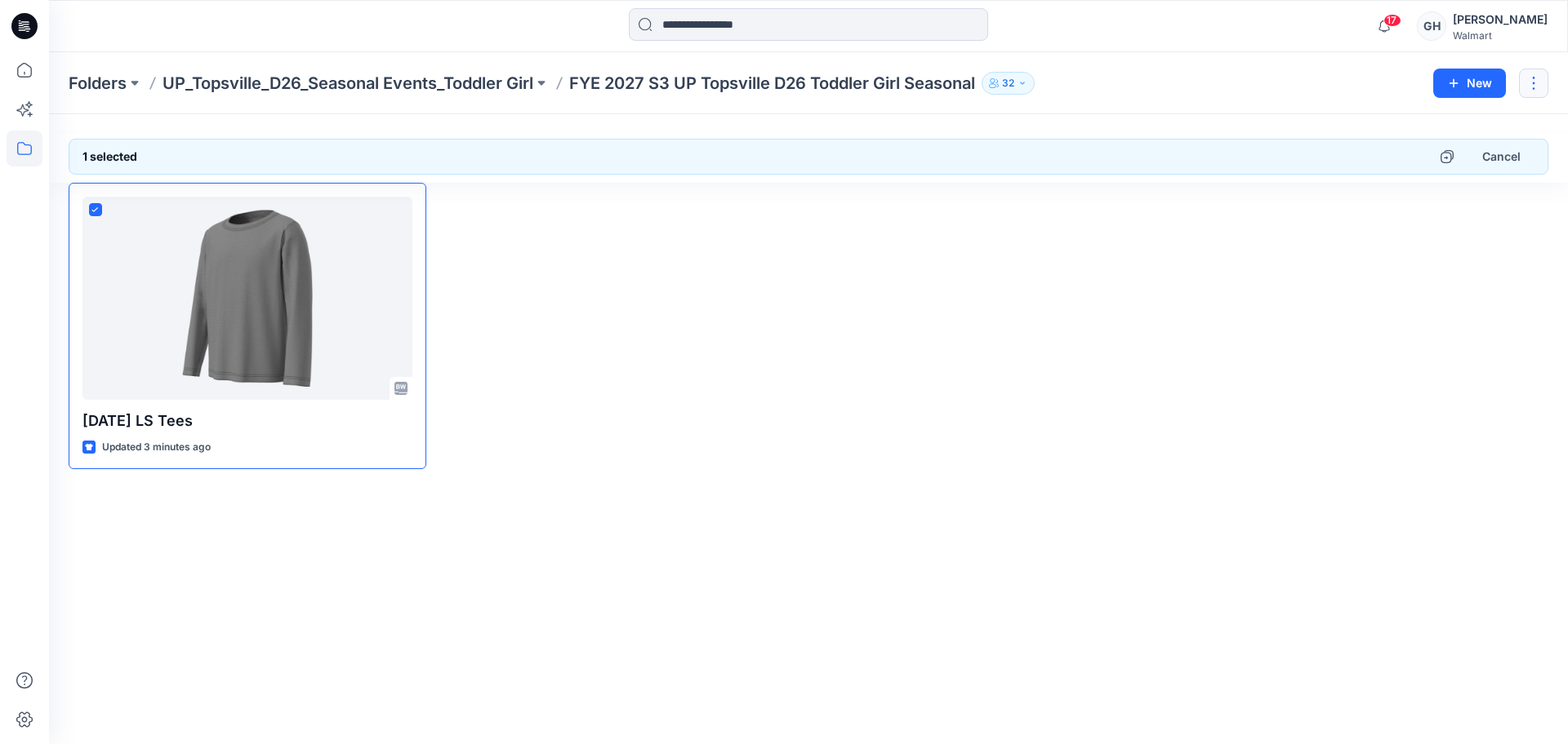
click at [1542, 85] on button "button" at bounding box center [1533, 83] width 29 height 29
click at [999, 335] on div at bounding box center [995, 326] width 358 height 287
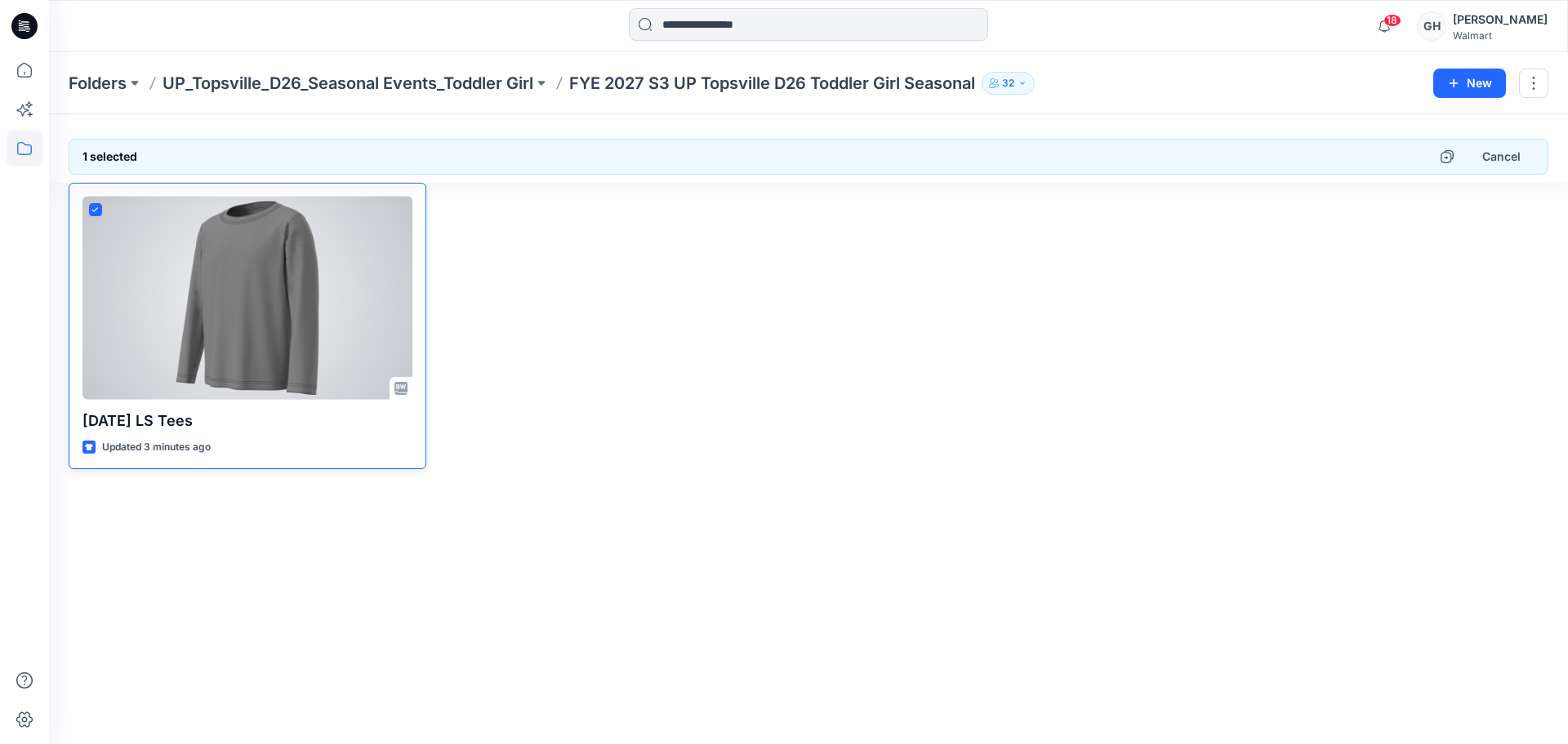
click at [248, 317] on div at bounding box center [247, 298] width 330 height 203
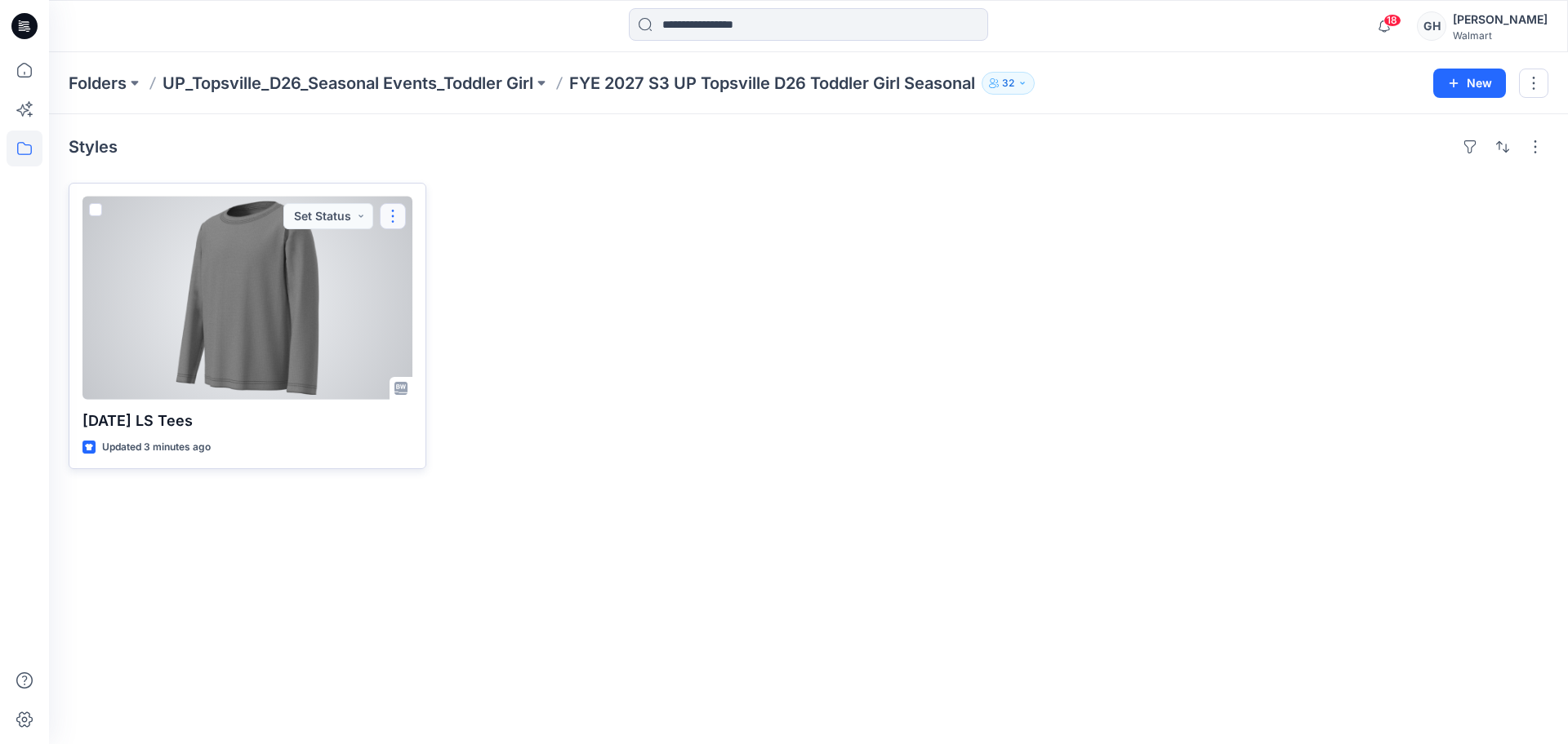
click at [399, 211] on button "button" at bounding box center [393, 216] width 26 height 26
click at [410, 258] on button "Edit" at bounding box center [471, 254] width 177 height 30
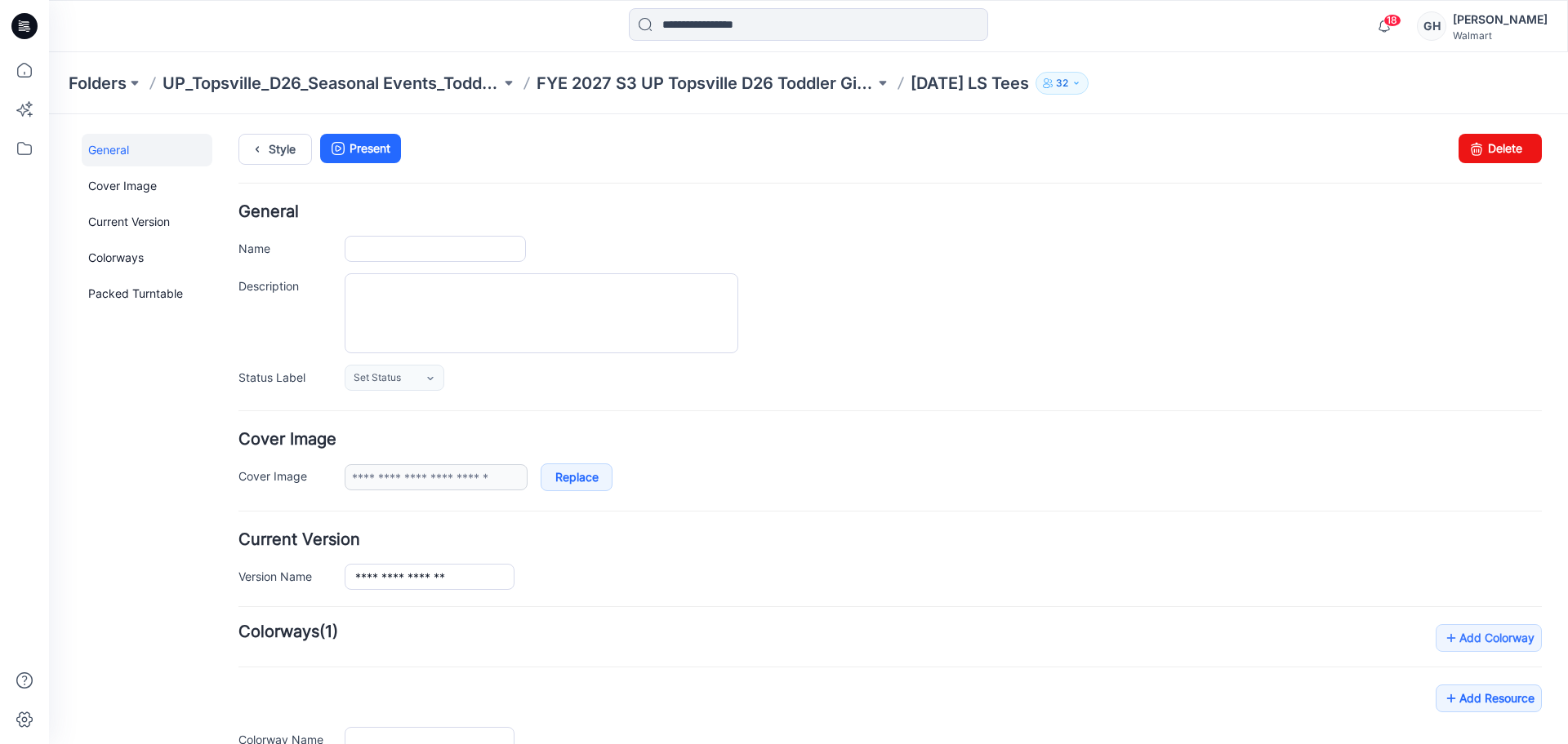
type input "**********"
click at [1482, 150] on link "Delete" at bounding box center [1500, 148] width 84 height 29
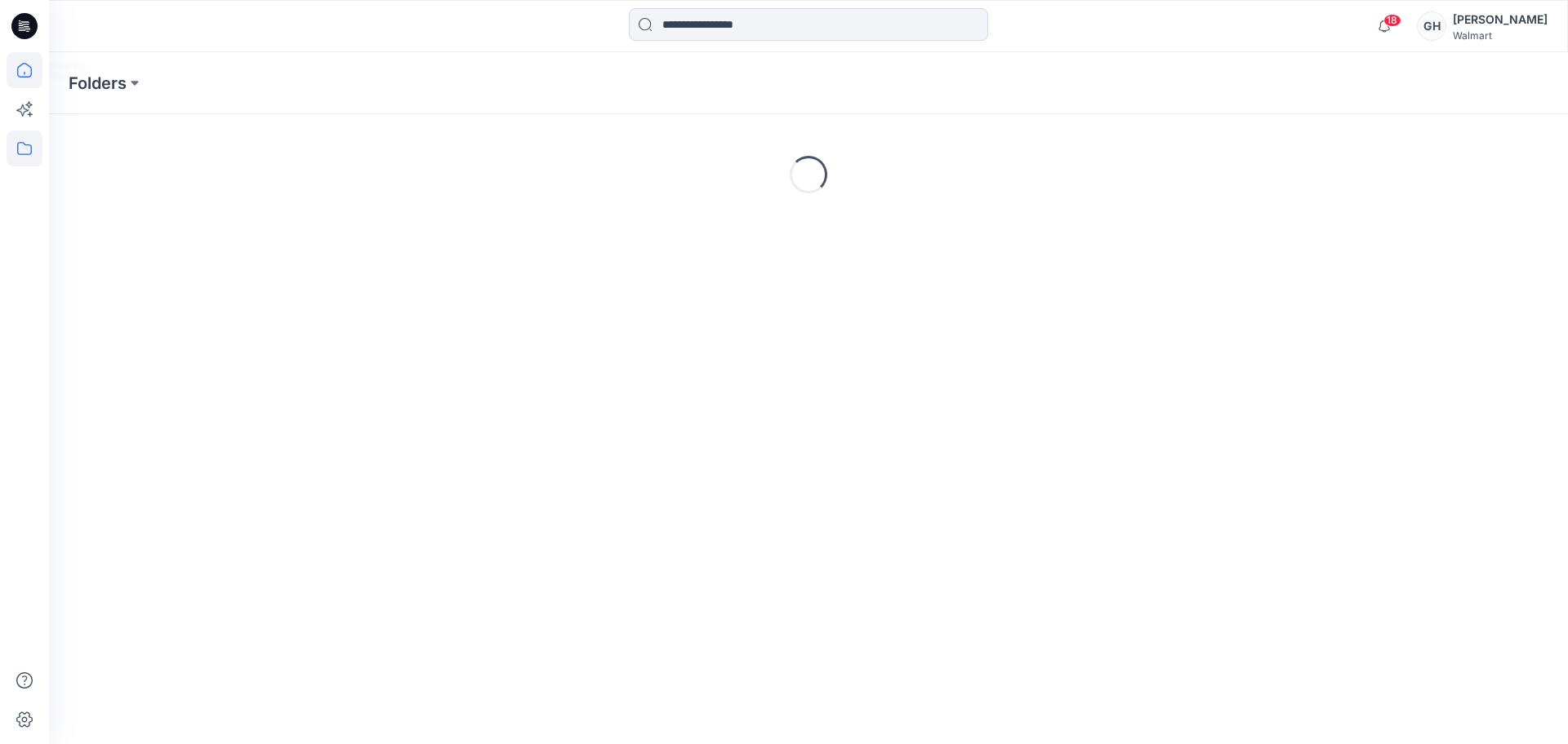
click at [24, 59] on icon at bounding box center [24, 70] width 36 height 36
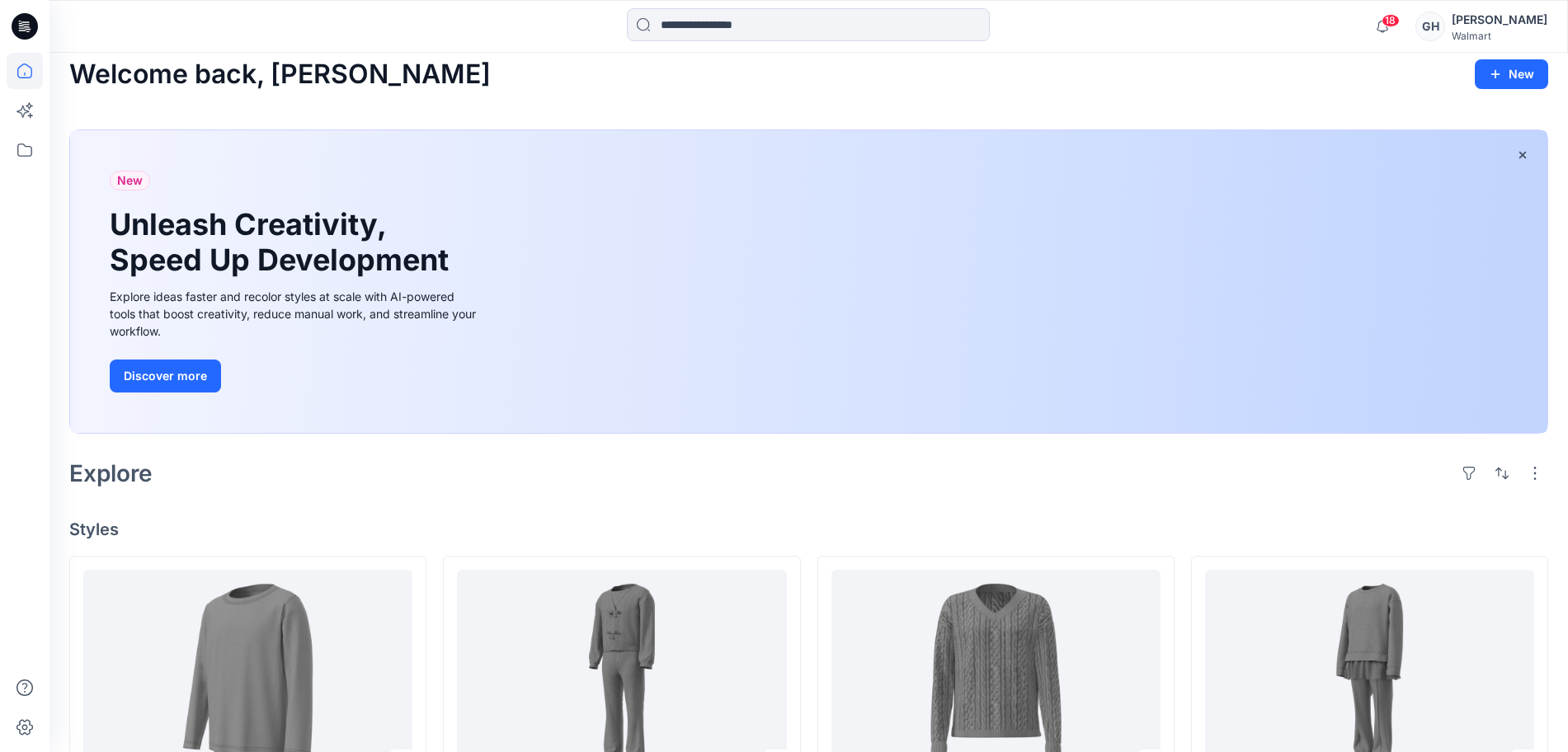
scroll to position [413, 0]
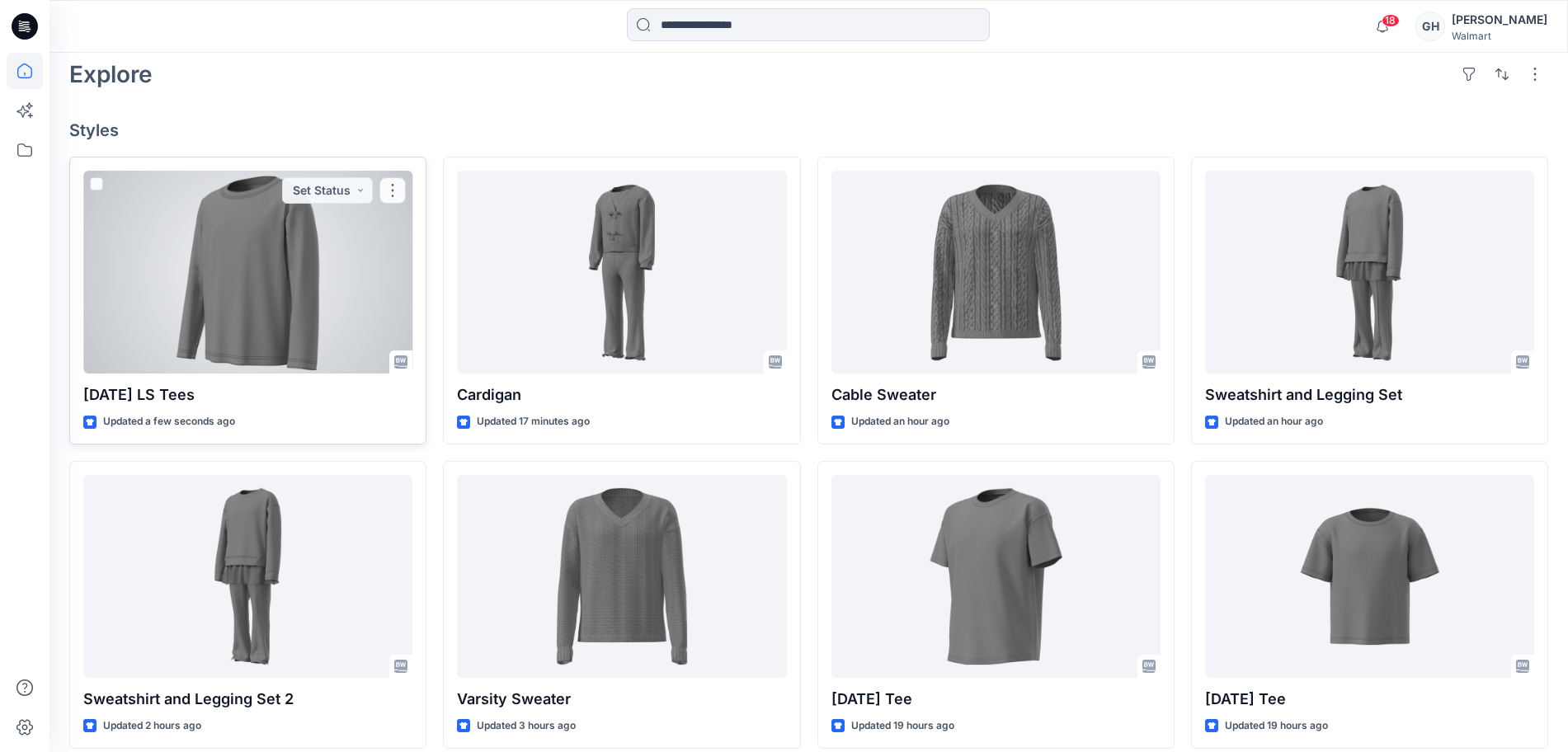
click at [257, 316] on div at bounding box center [248, 272] width 329 height 203
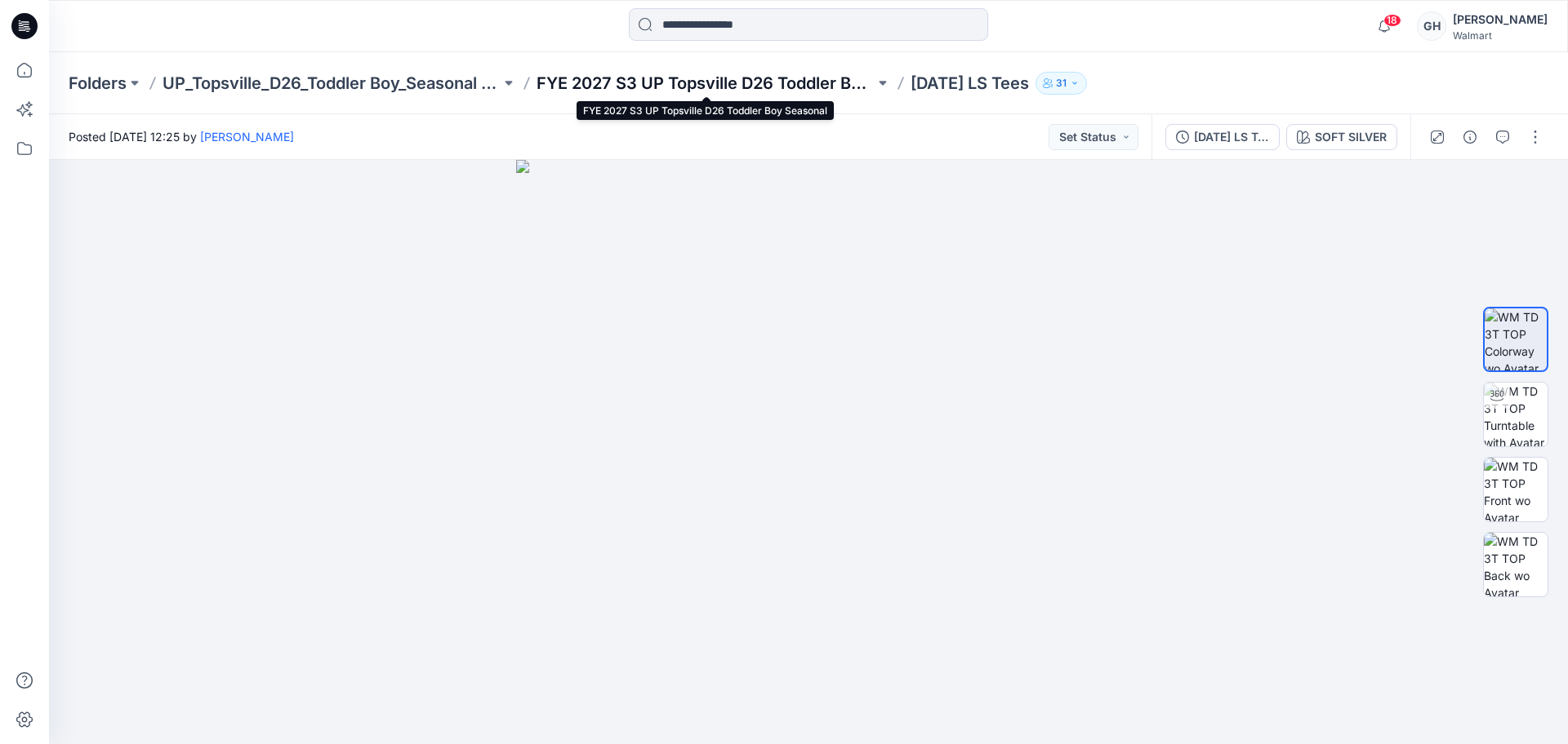
click at [674, 72] on p "FYE 2027 S3 UP Topsville D26 Toddler Boy Seasonal" at bounding box center [705, 83] width 338 height 23
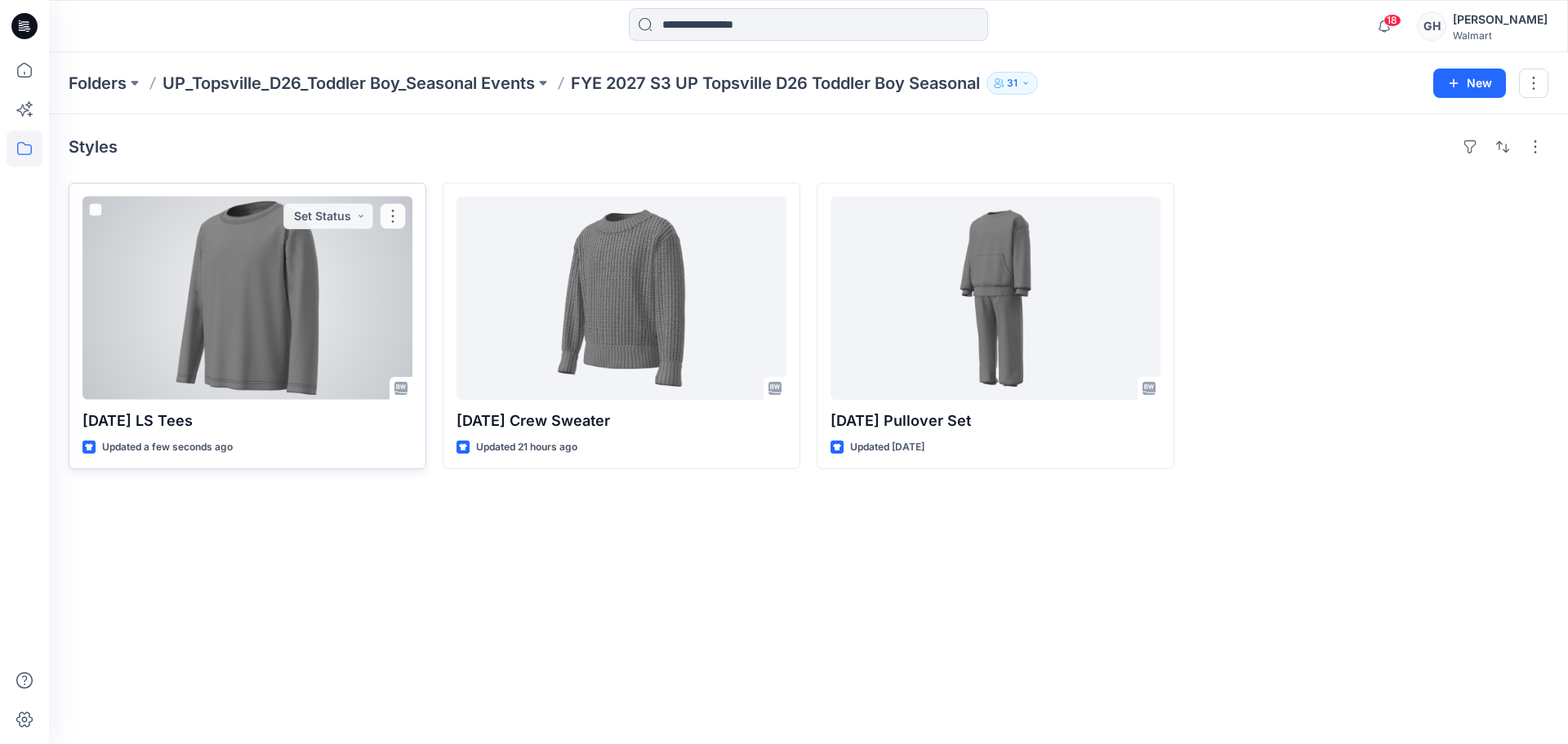
click at [330, 350] on div at bounding box center [247, 298] width 330 height 203
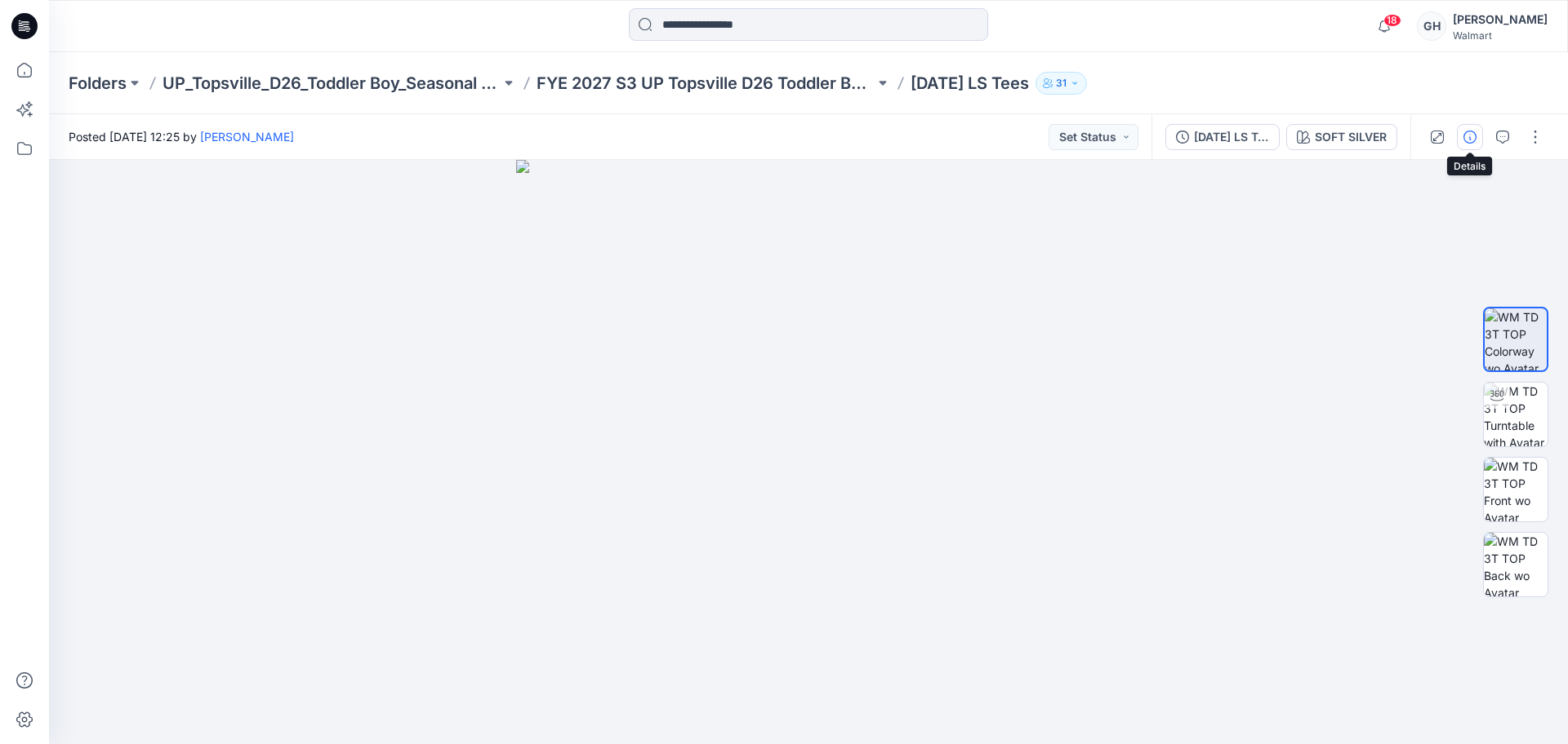
click at [1474, 129] on button "button" at bounding box center [1469, 137] width 26 height 26
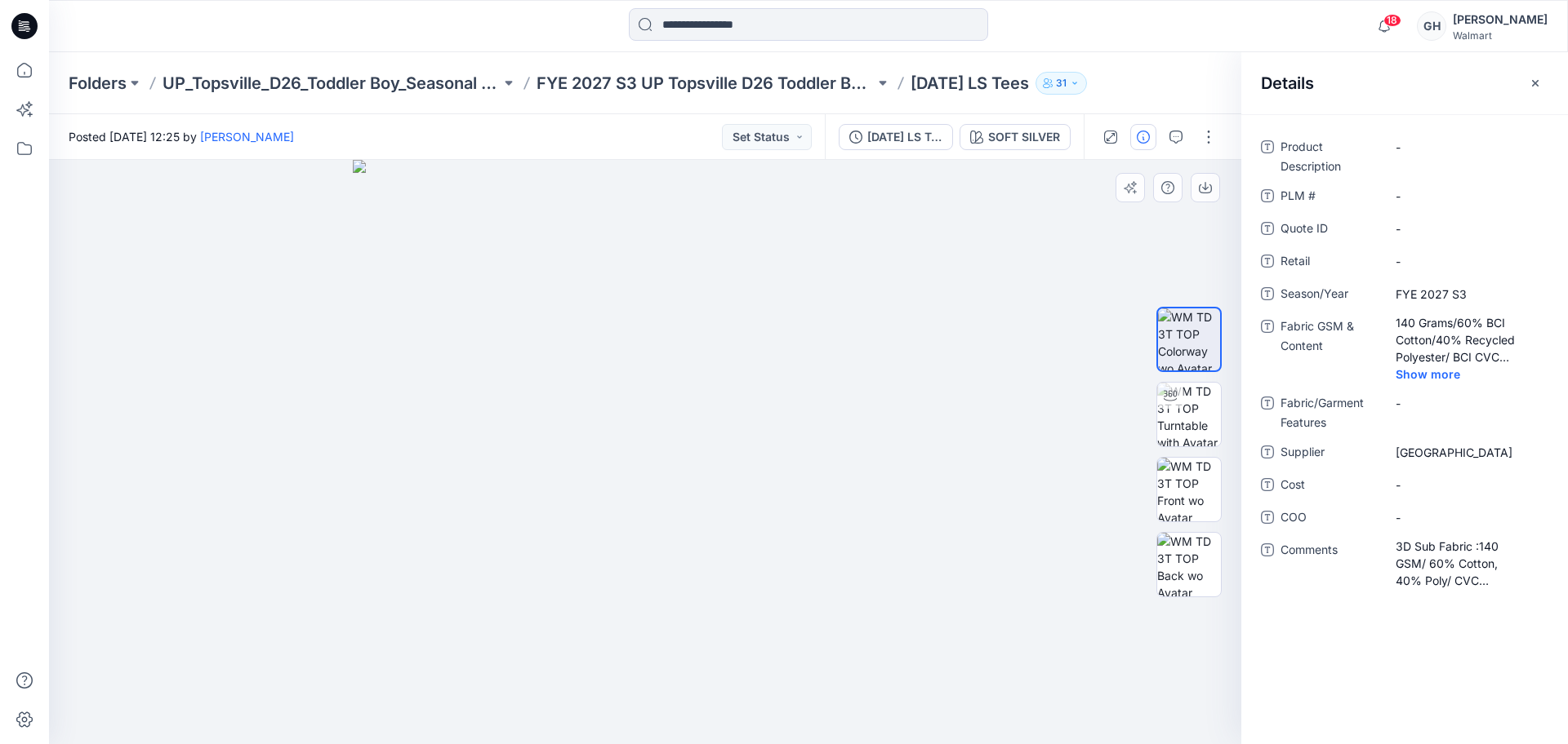
click at [1071, 208] on div at bounding box center [645, 452] width 1192 height 584
click at [1179, 397] on div at bounding box center [1170, 395] width 26 height 26
drag, startPoint x: 697, startPoint y: 323, endPoint x: 698, endPoint y: 565, distance: 242.0
click at [698, 565] on img at bounding box center [645, 296] width 1230 height 896
drag, startPoint x: 649, startPoint y: 718, endPoint x: 197, endPoint y: 716, distance: 452.0
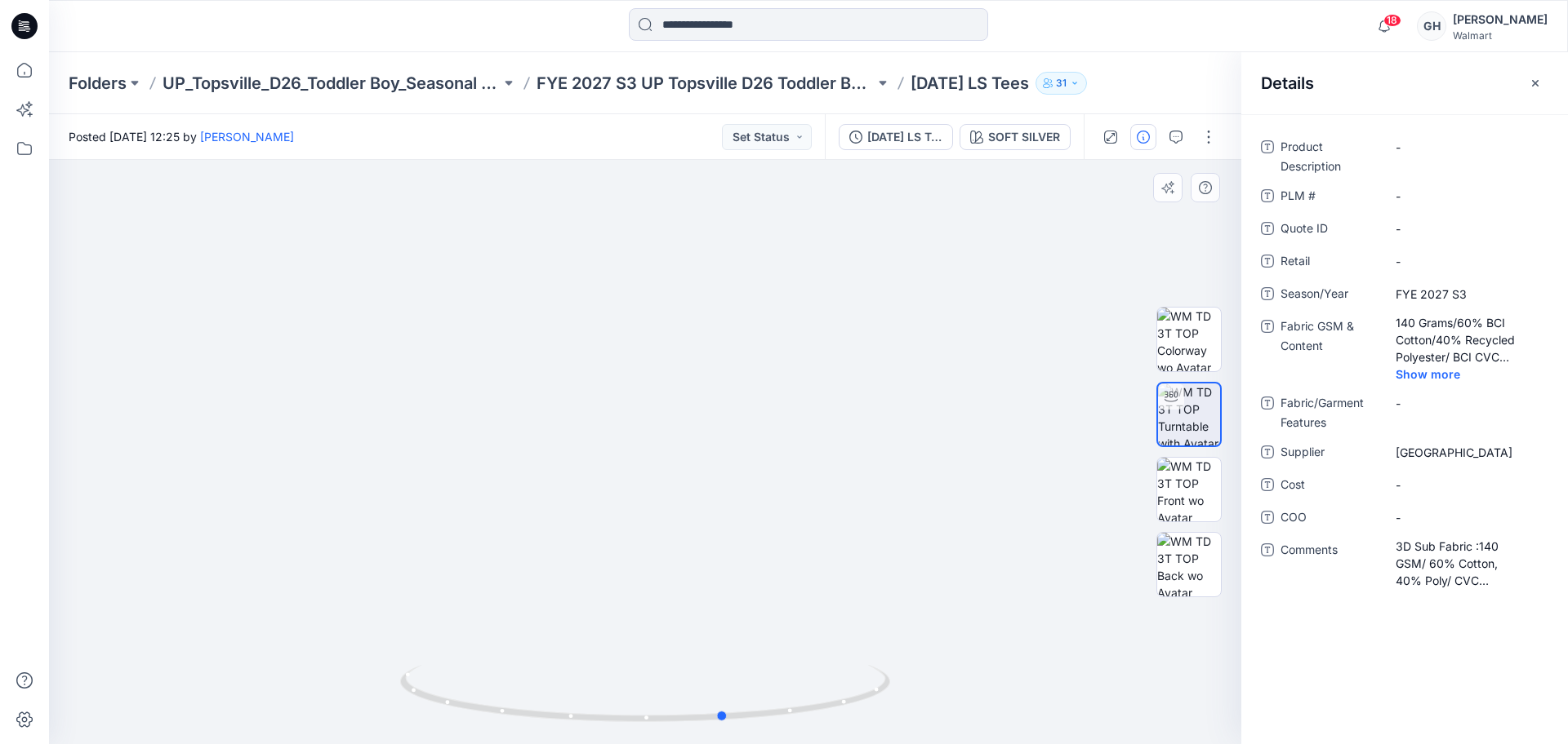
click at [197, 717] on div at bounding box center [645, 452] width 1192 height 584
drag, startPoint x: 1191, startPoint y: 502, endPoint x: 1166, endPoint y: 570, distance: 72.4
click at [1191, 503] on img at bounding box center [1190, 490] width 64 height 64
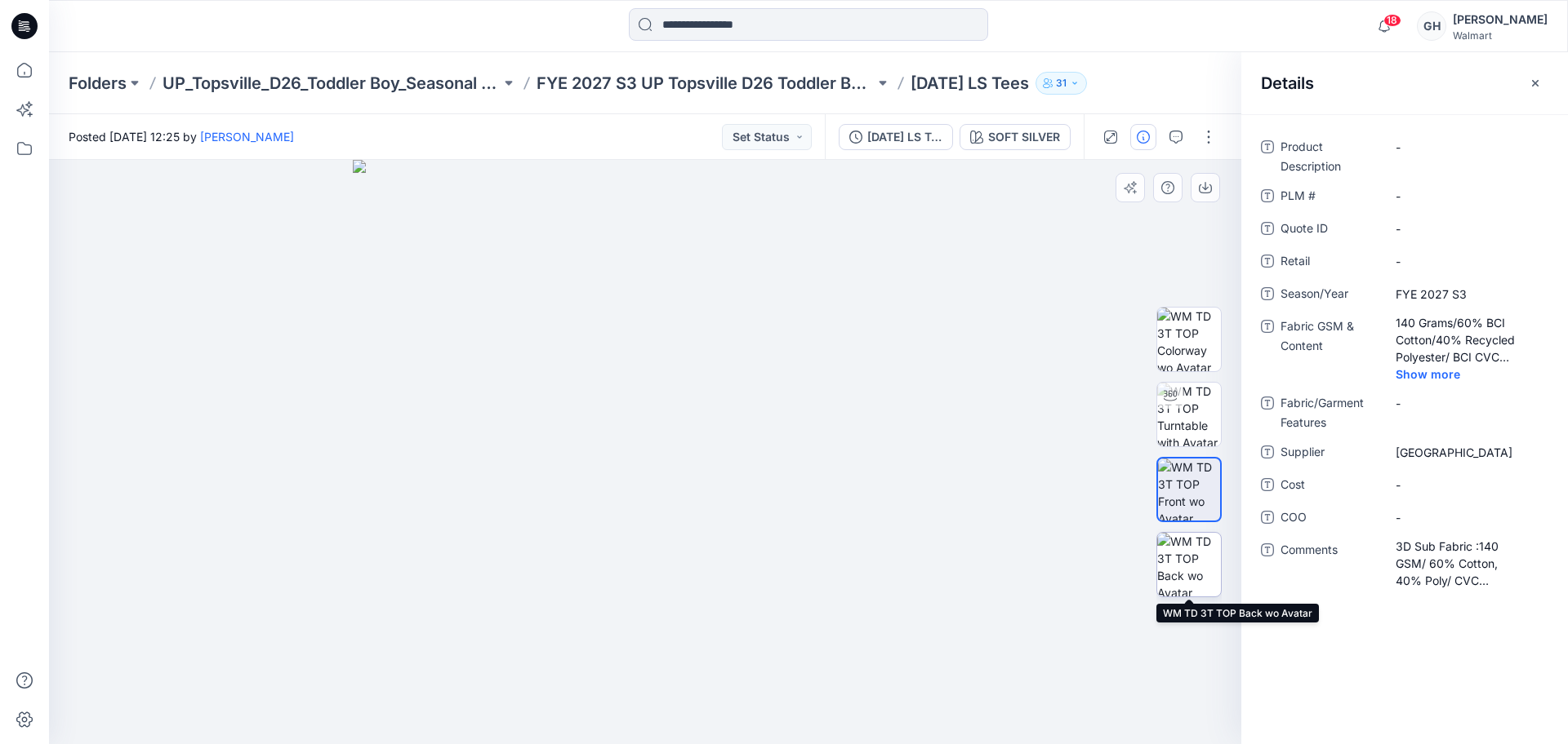
click at [1169, 569] on img at bounding box center [1190, 565] width 64 height 64
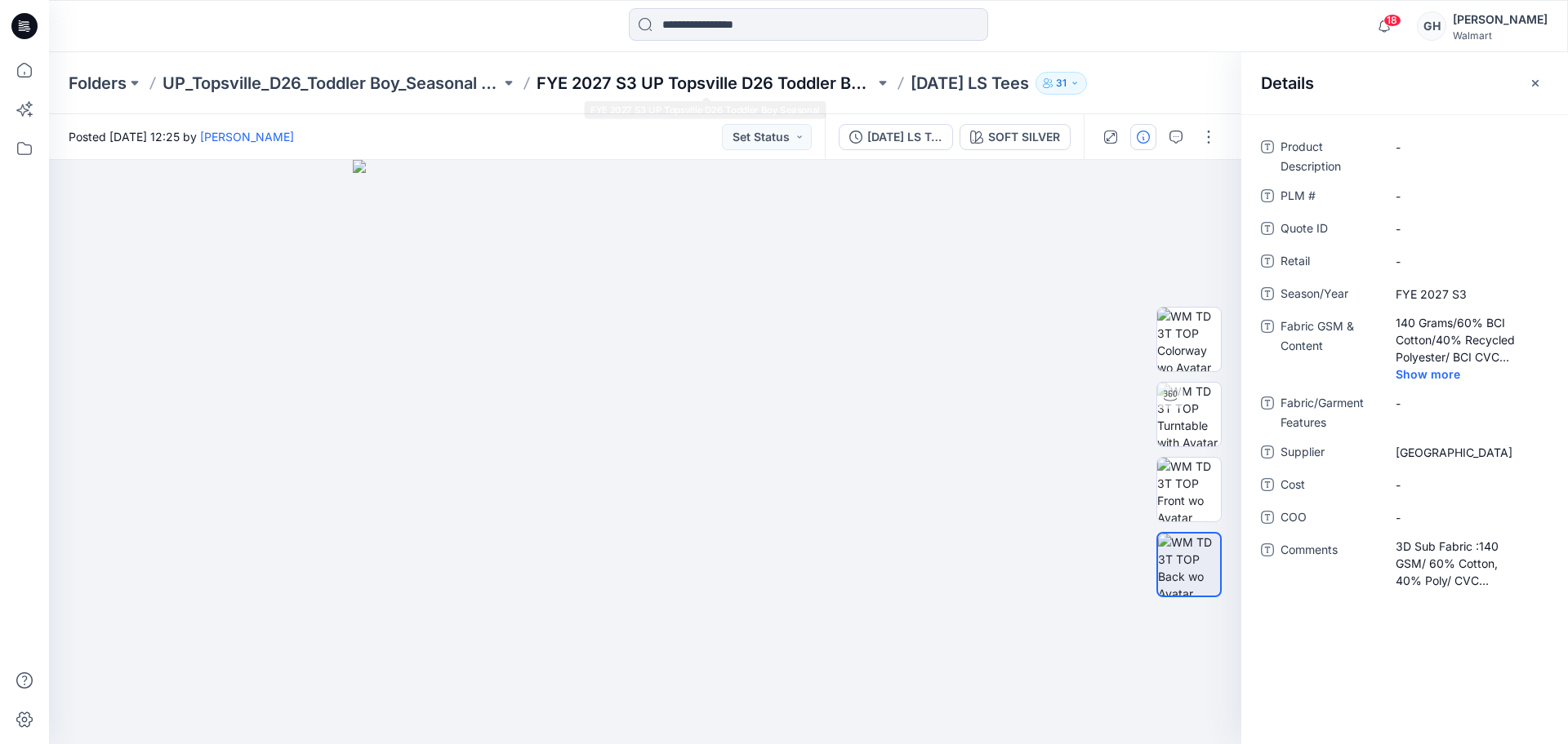
click at [732, 86] on p "FYE 2027 S3 UP Topsville D26 Toddler Boy Seasonal" at bounding box center [705, 83] width 338 height 23
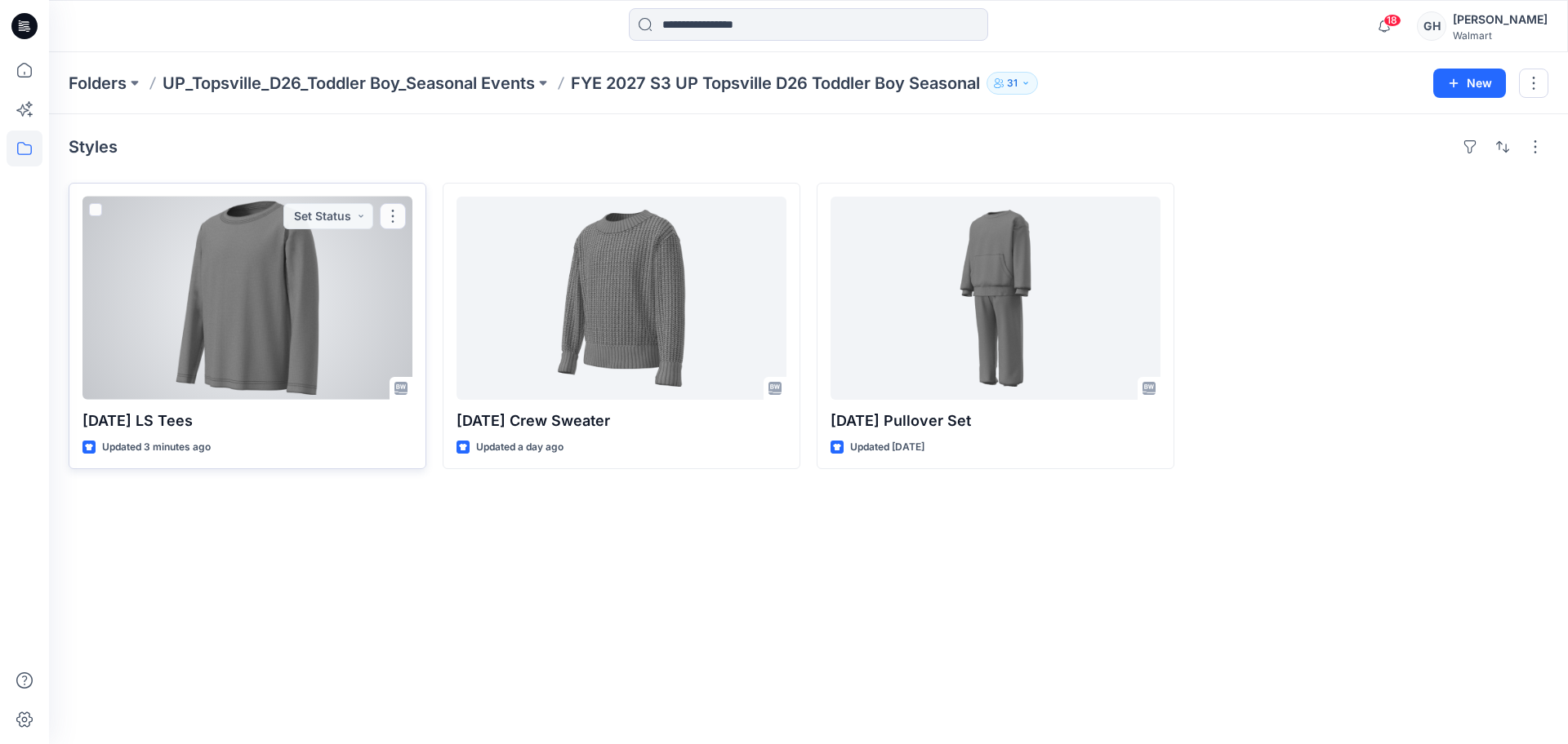
click at [345, 397] on div at bounding box center [247, 298] width 330 height 203
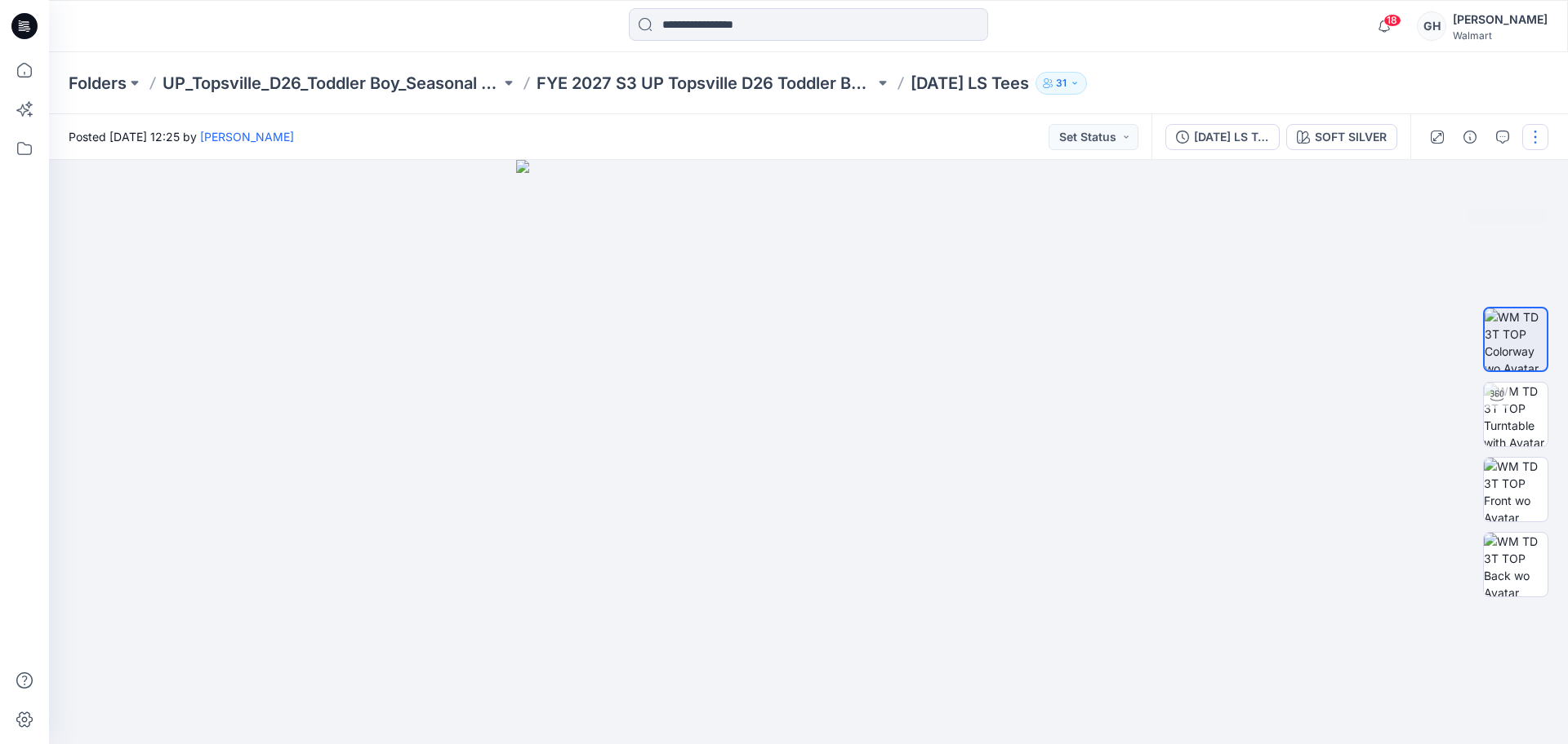
click at [1526, 144] on button "button" at bounding box center [1535, 137] width 26 height 26
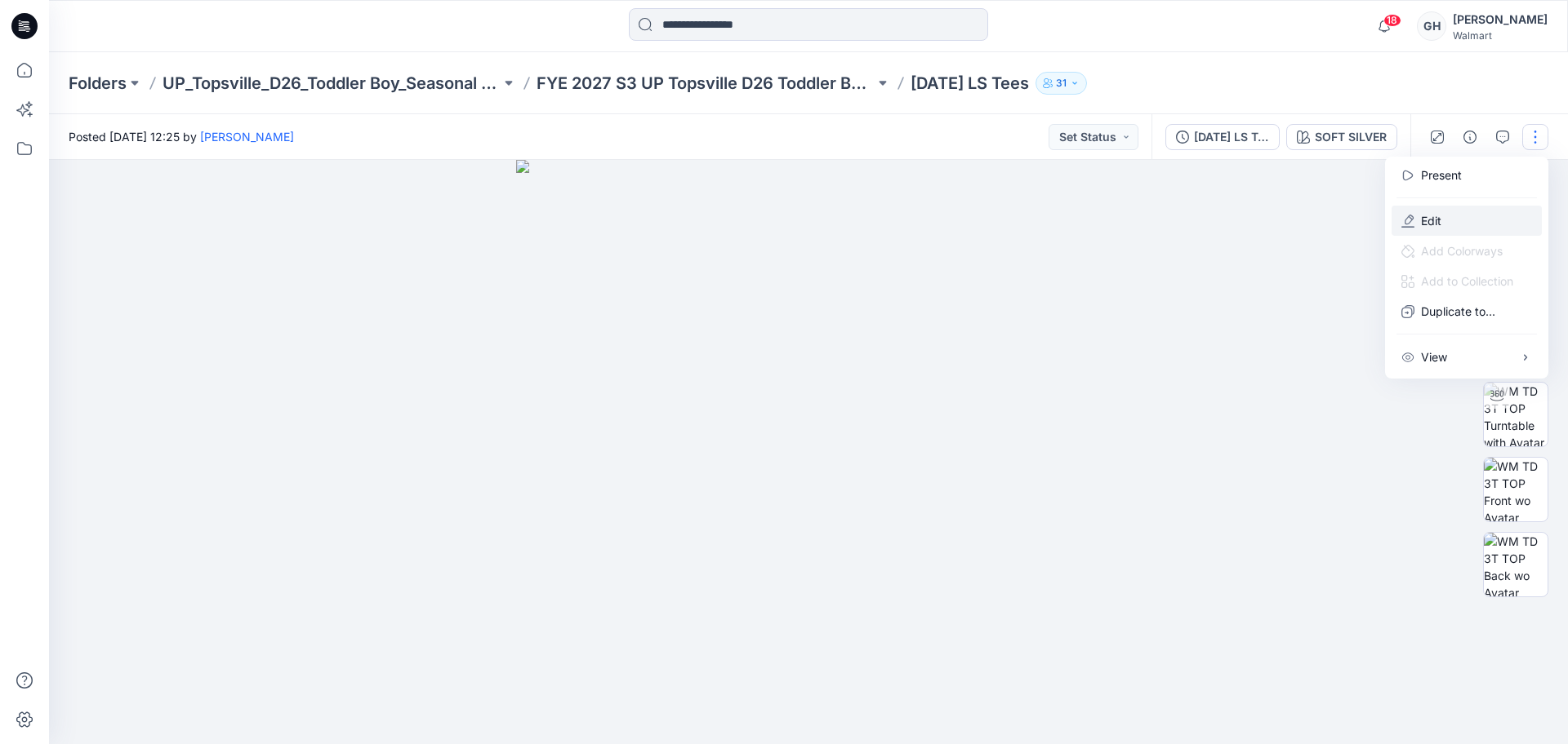
click at [1457, 222] on button "Edit" at bounding box center [1467, 221] width 150 height 30
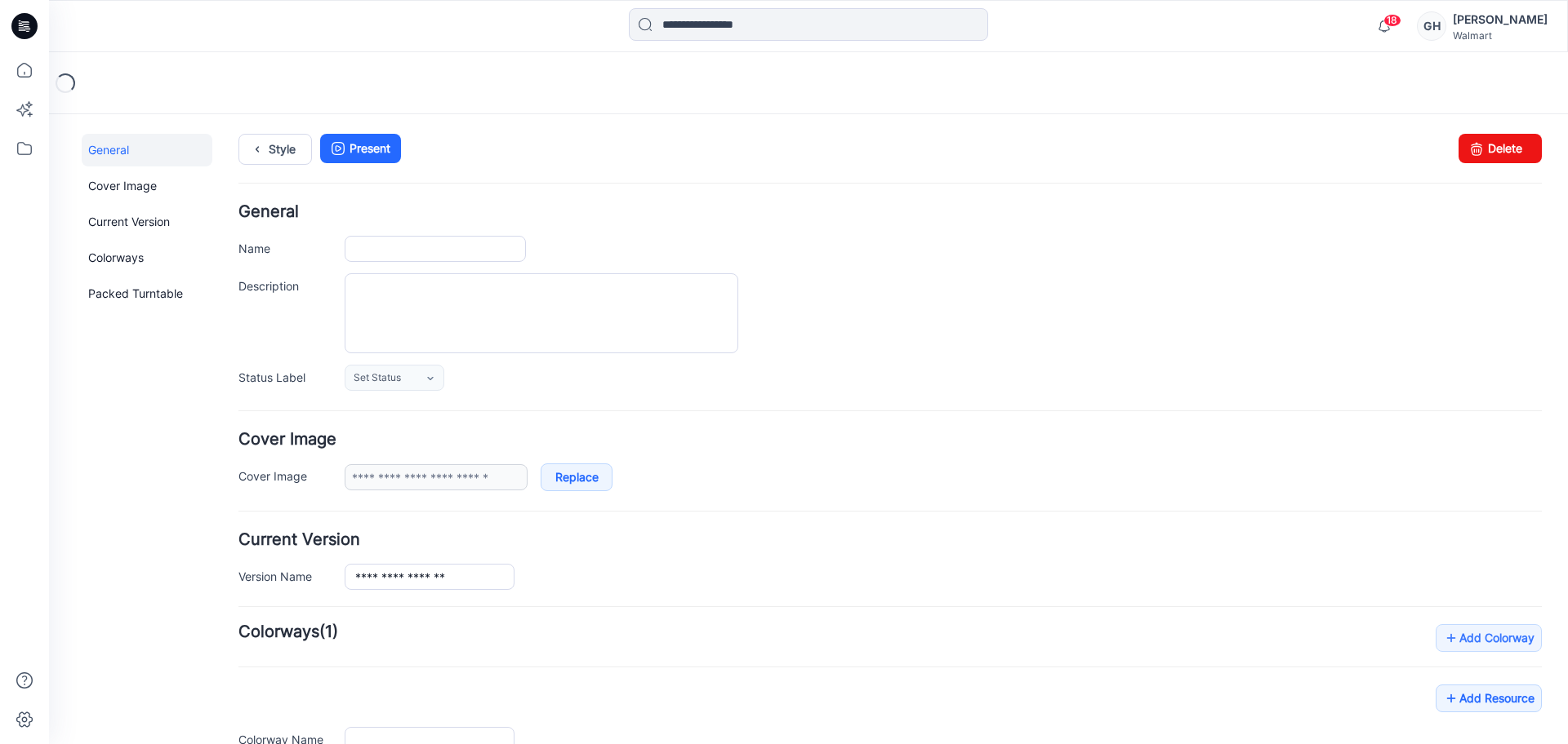
type input "**********"
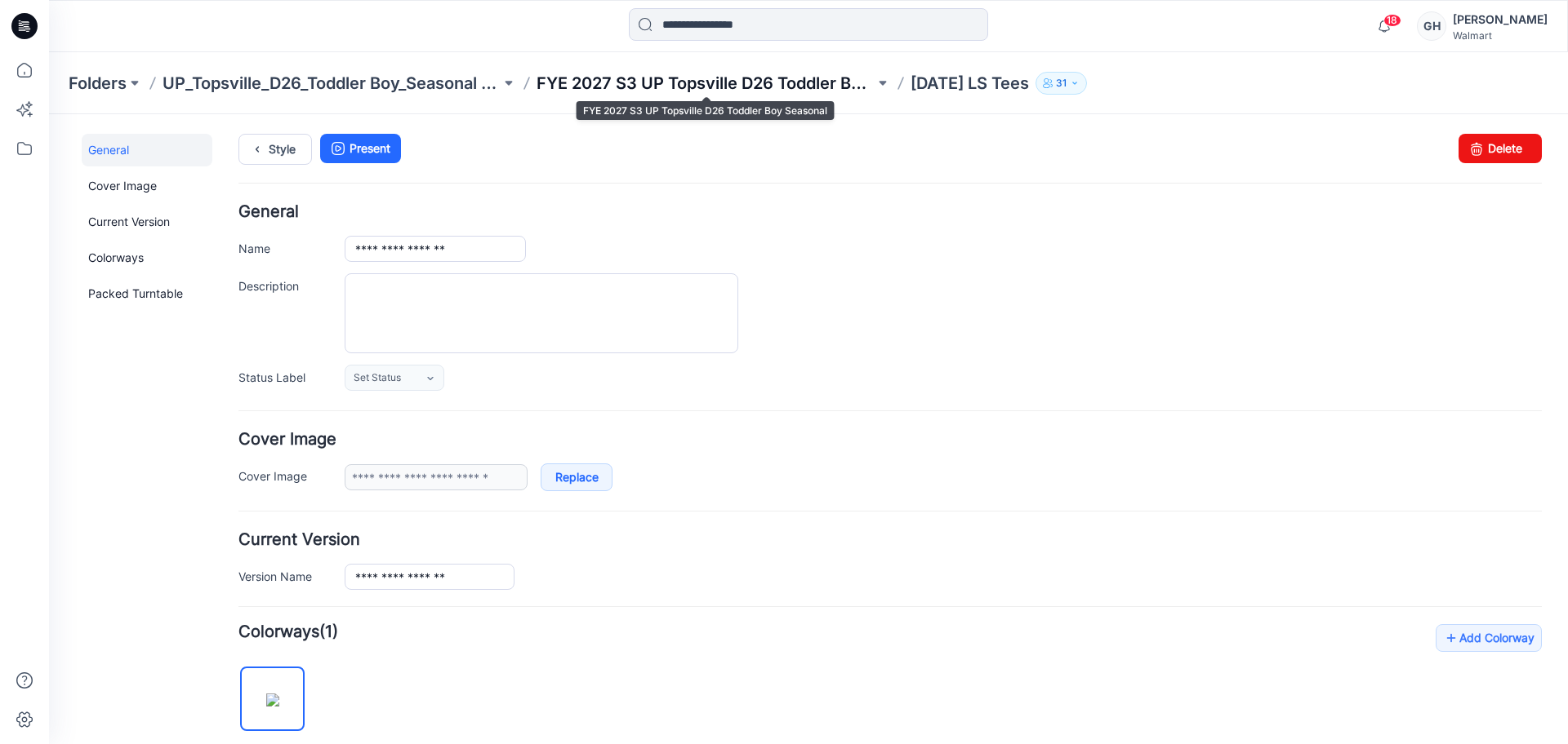
click at [739, 72] on p "FYE 2027 S3 UP Topsville D26 Toddler Boy Seasonal" at bounding box center [705, 83] width 338 height 23
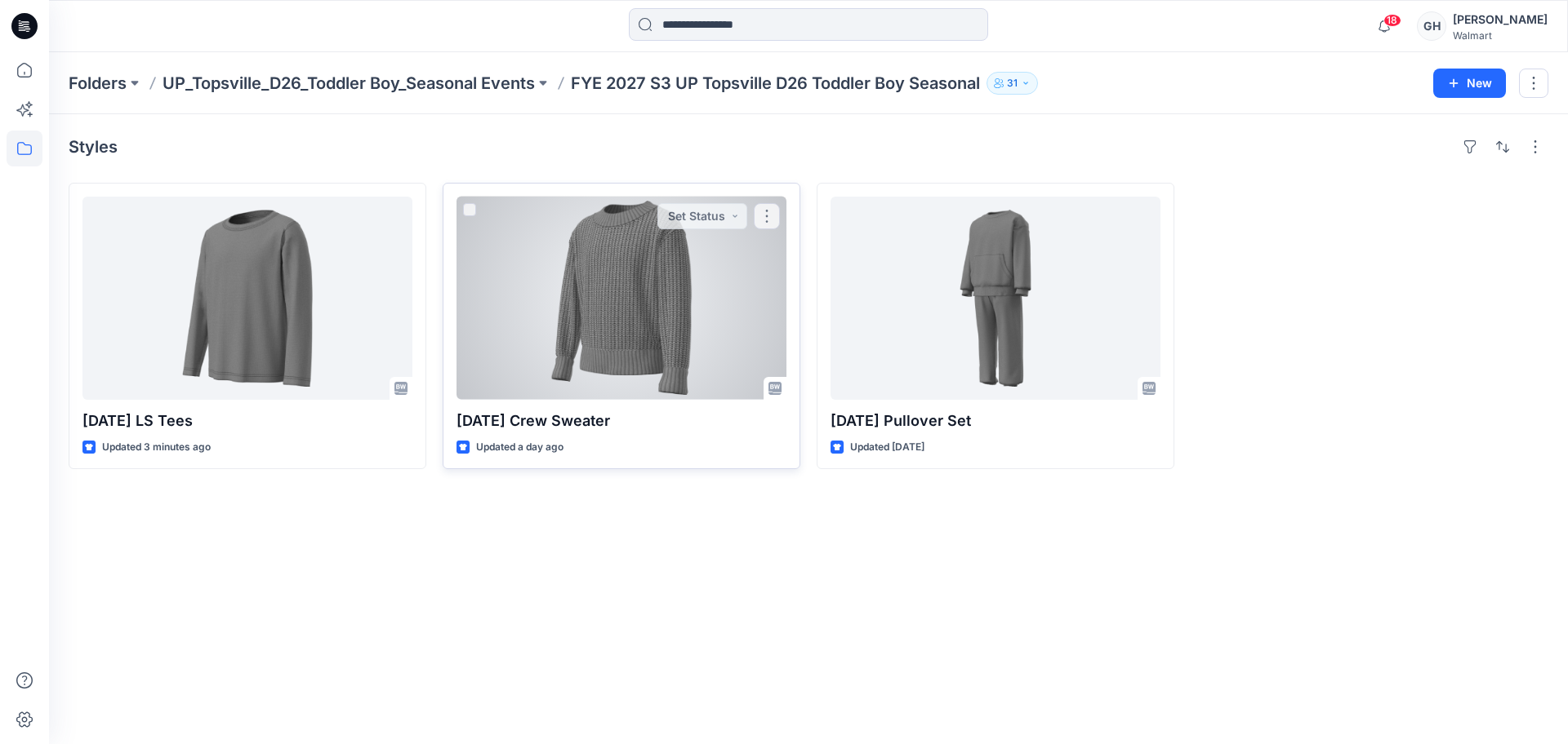
click at [666, 369] on div at bounding box center [621, 298] width 330 height 203
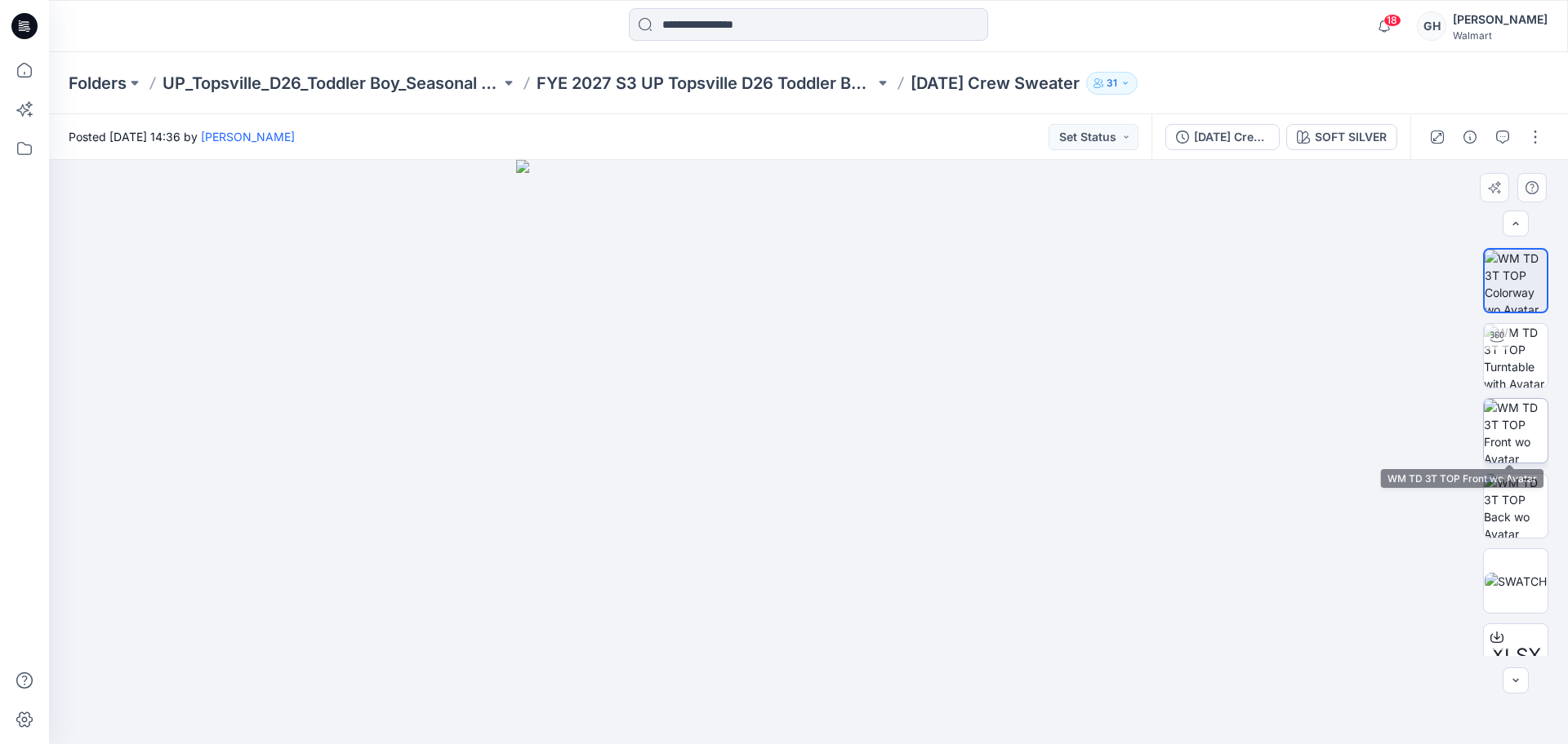
scroll to position [33, 0]
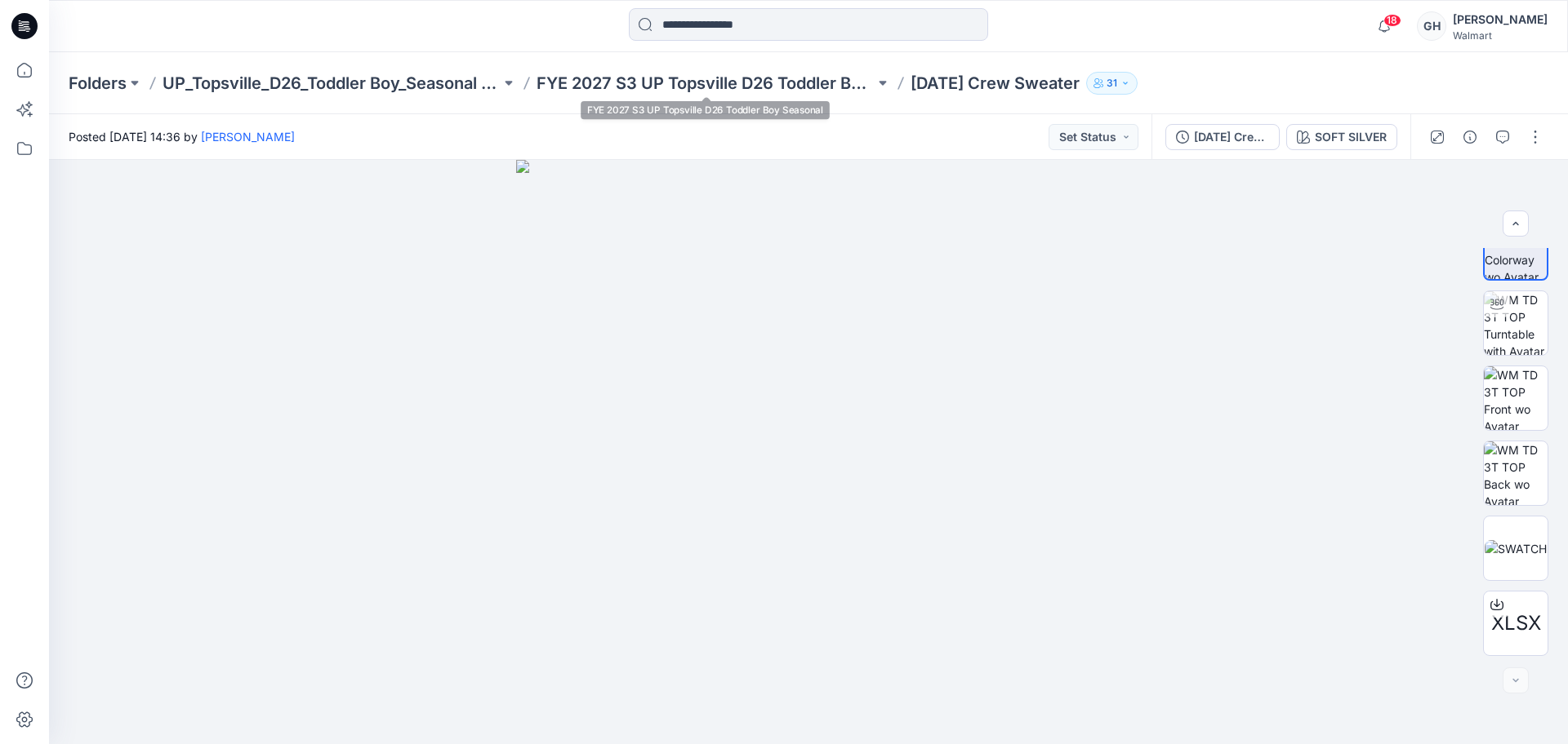
click at [718, 66] on div "Folders UP_Topsville_D26_Toddler Boy_Seasonal Events FYE 2027 S3 UP Topsville D…" at bounding box center [808, 83] width 1519 height 62
click at [704, 45] on div "18 Notifications Your style [DATE] LS Tees is ready 3 minutes ago Your style [D…" at bounding box center [808, 26] width 1519 height 52
click at [705, 75] on div "Folders UP_Topsville_D26_Toddler Boy_Seasonal Events FYE 2027 S3 UP Topsville D…" at bounding box center [808, 83] width 1519 height 62
click at [765, 91] on p "FYE 2027 S3 UP Topsville D26 Toddler Boy Seasonal" at bounding box center [705, 83] width 338 height 23
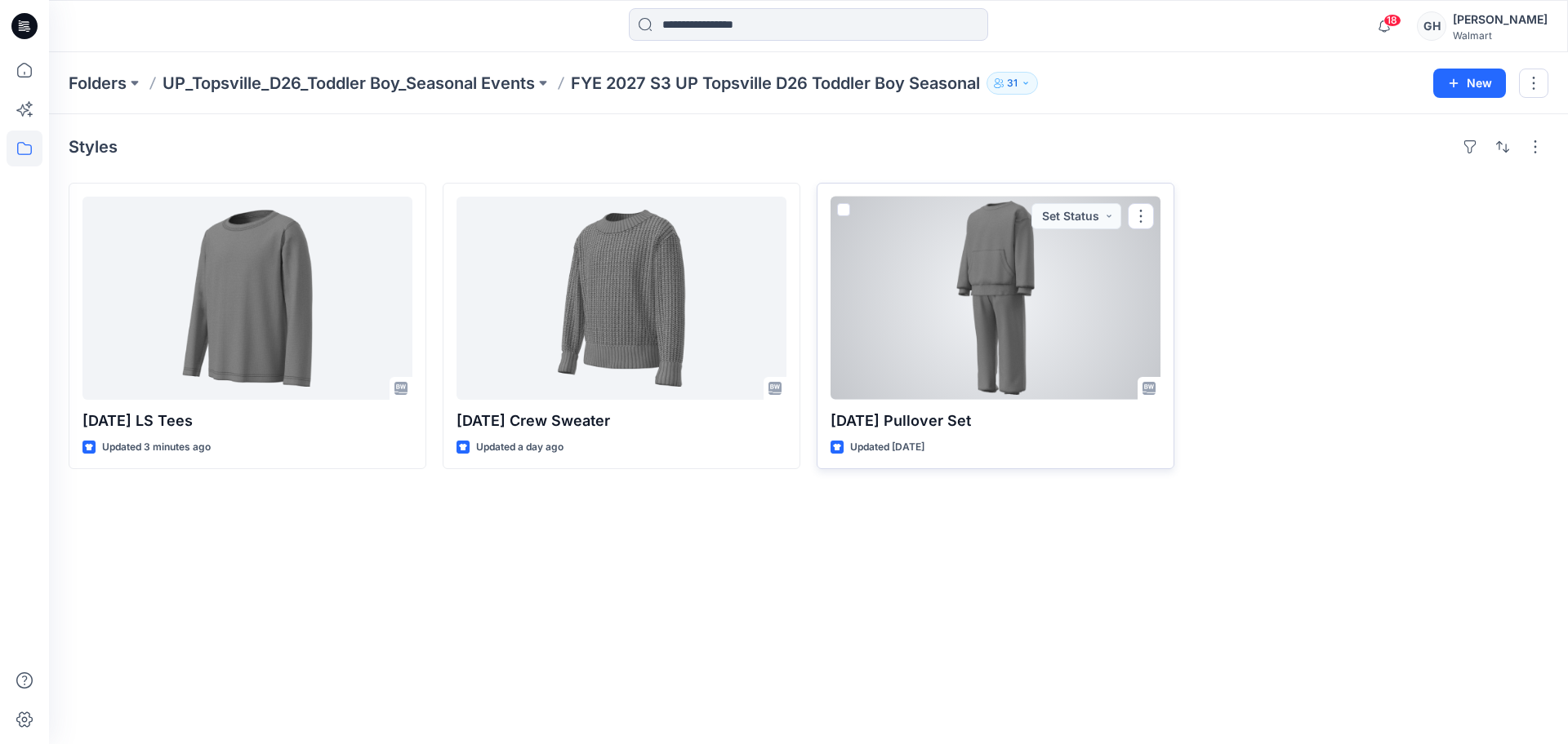
click at [990, 297] on div at bounding box center [995, 298] width 330 height 203
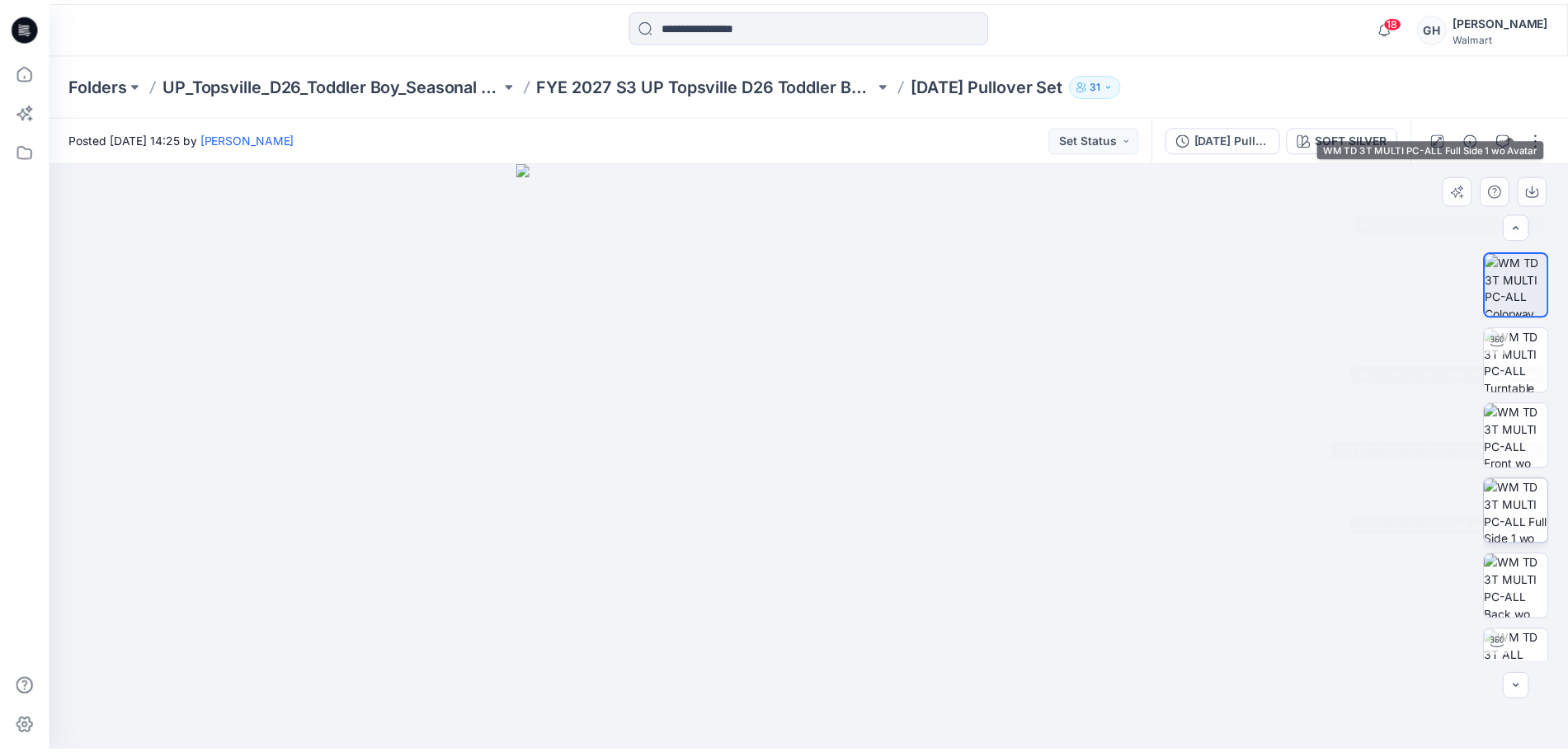
scroll to position [413, 0]
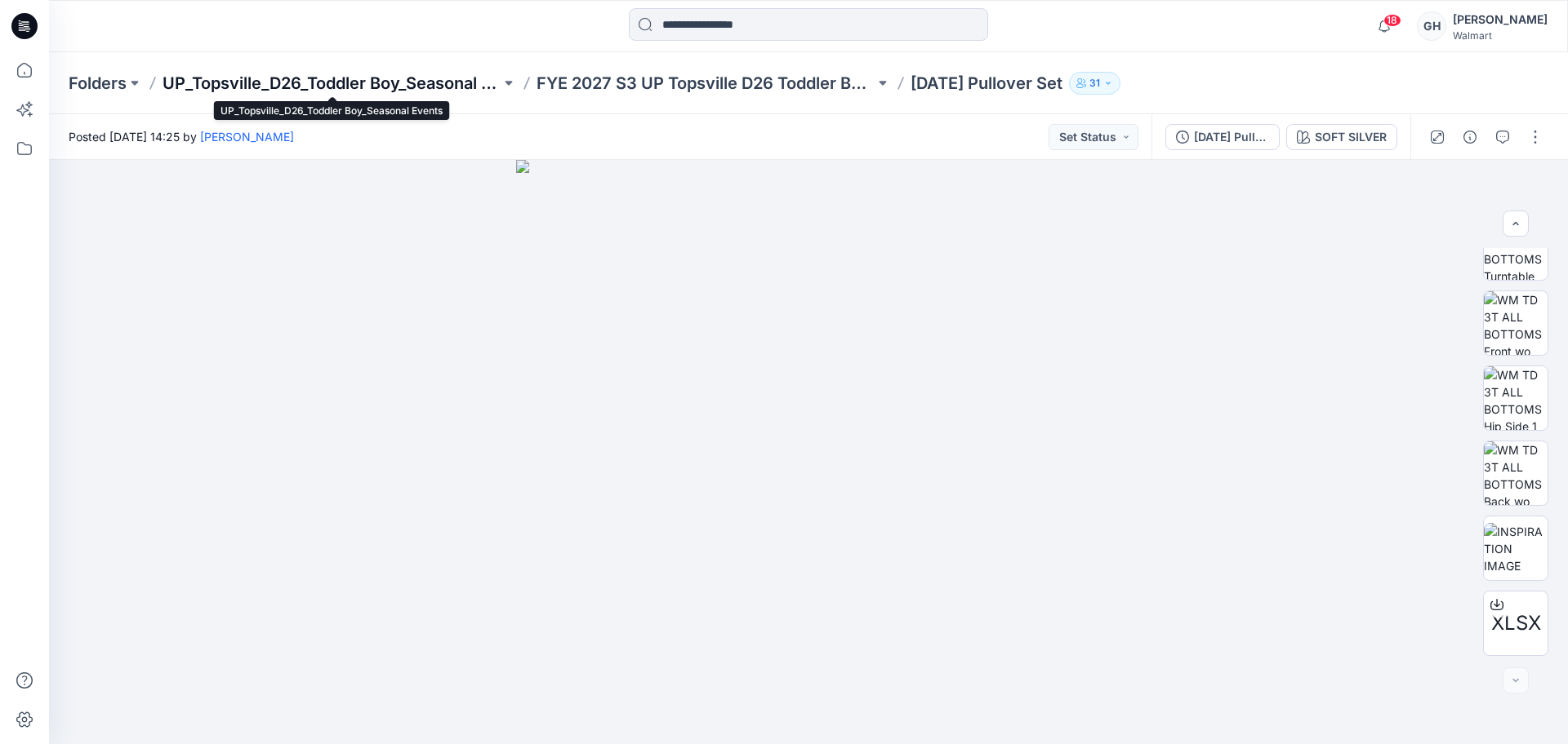
click at [403, 72] on p "UP_Topsville_D26_Toddler Boy_Seasonal Events" at bounding box center [331, 83] width 338 height 23
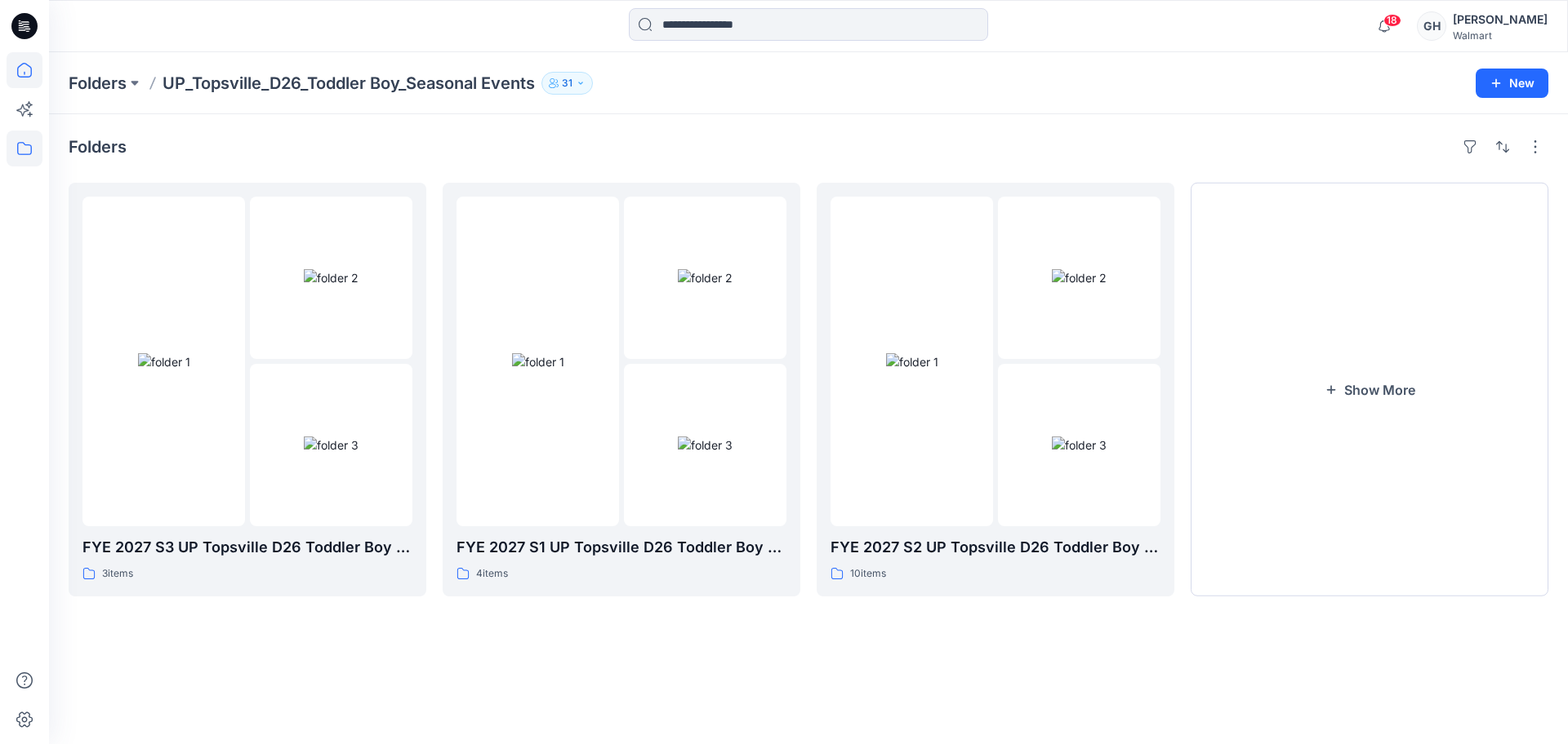
click at [10, 73] on icon at bounding box center [24, 70] width 36 height 36
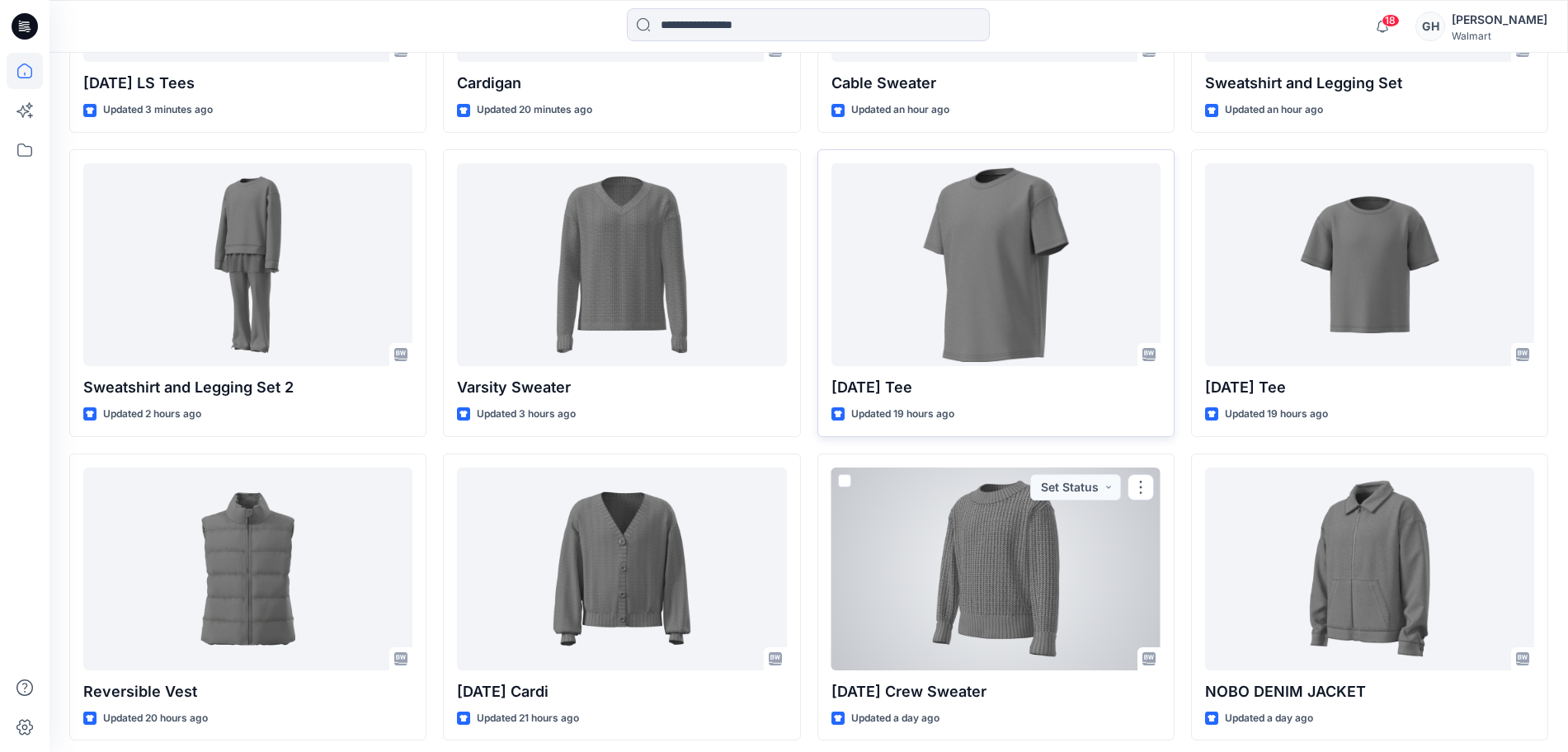
scroll to position [689, 0]
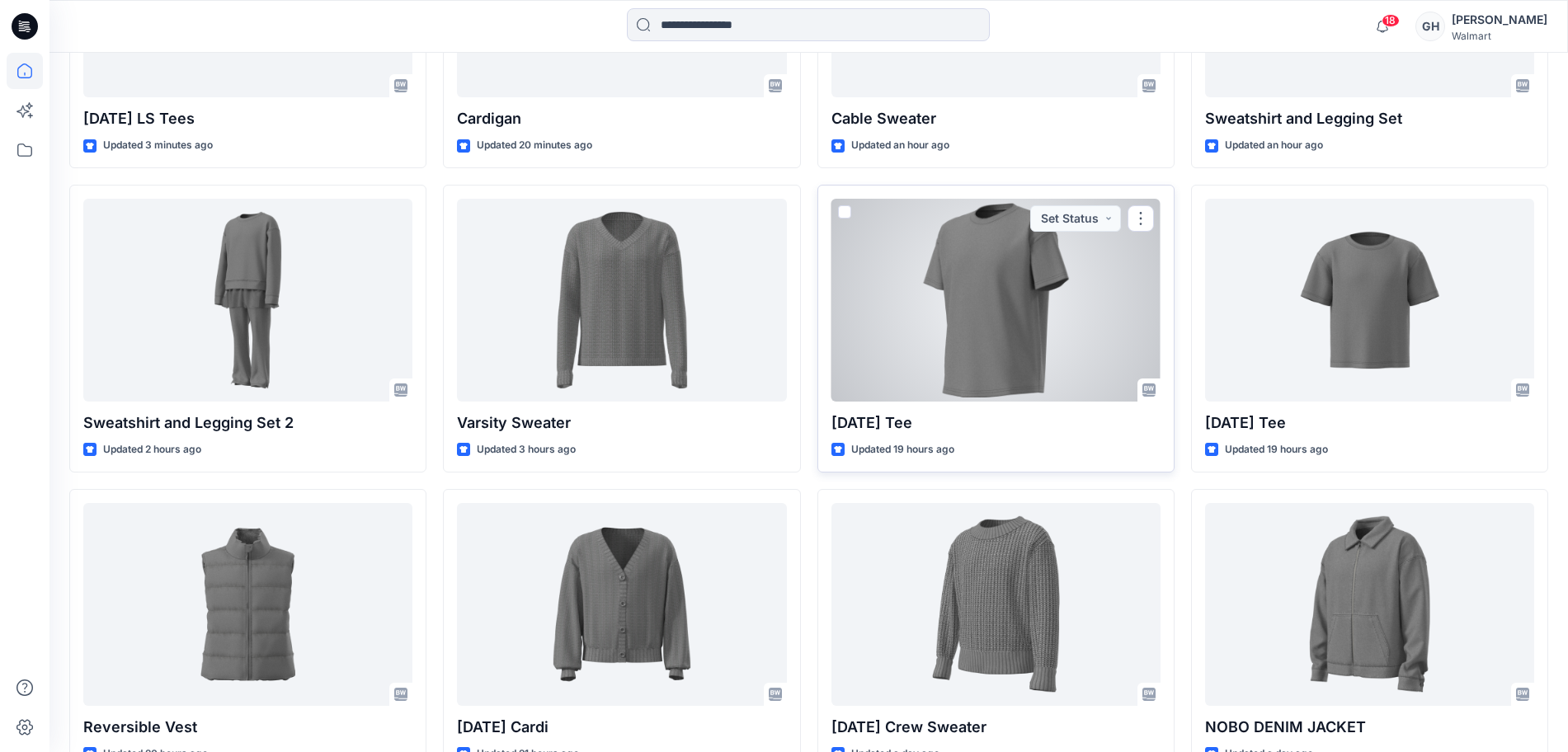
click at [1021, 328] on div at bounding box center [996, 301] width 329 height 203
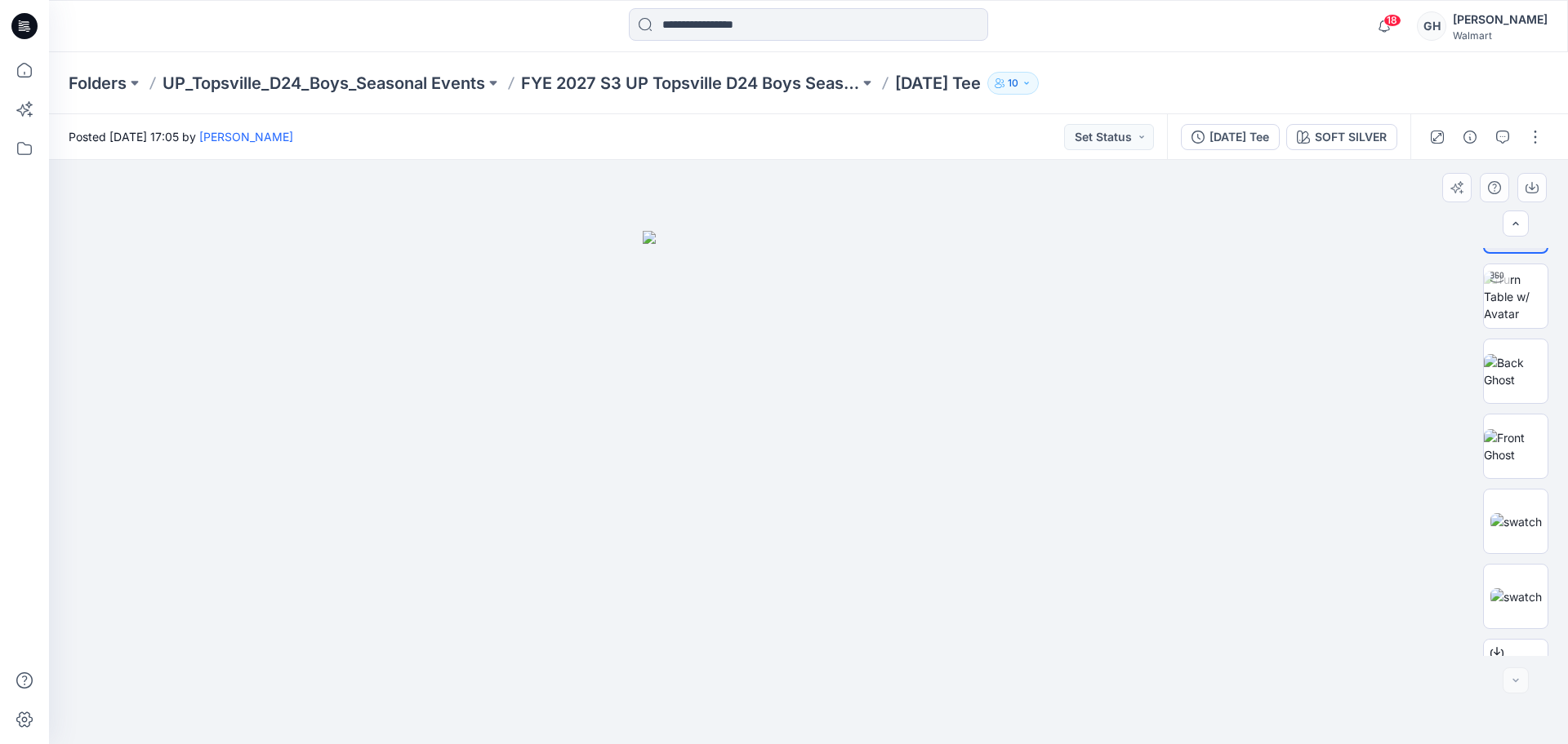
scroll to position [107, 0]
click at [1516, 541] on img at bounding box center [1516, 549] width 52 height 17
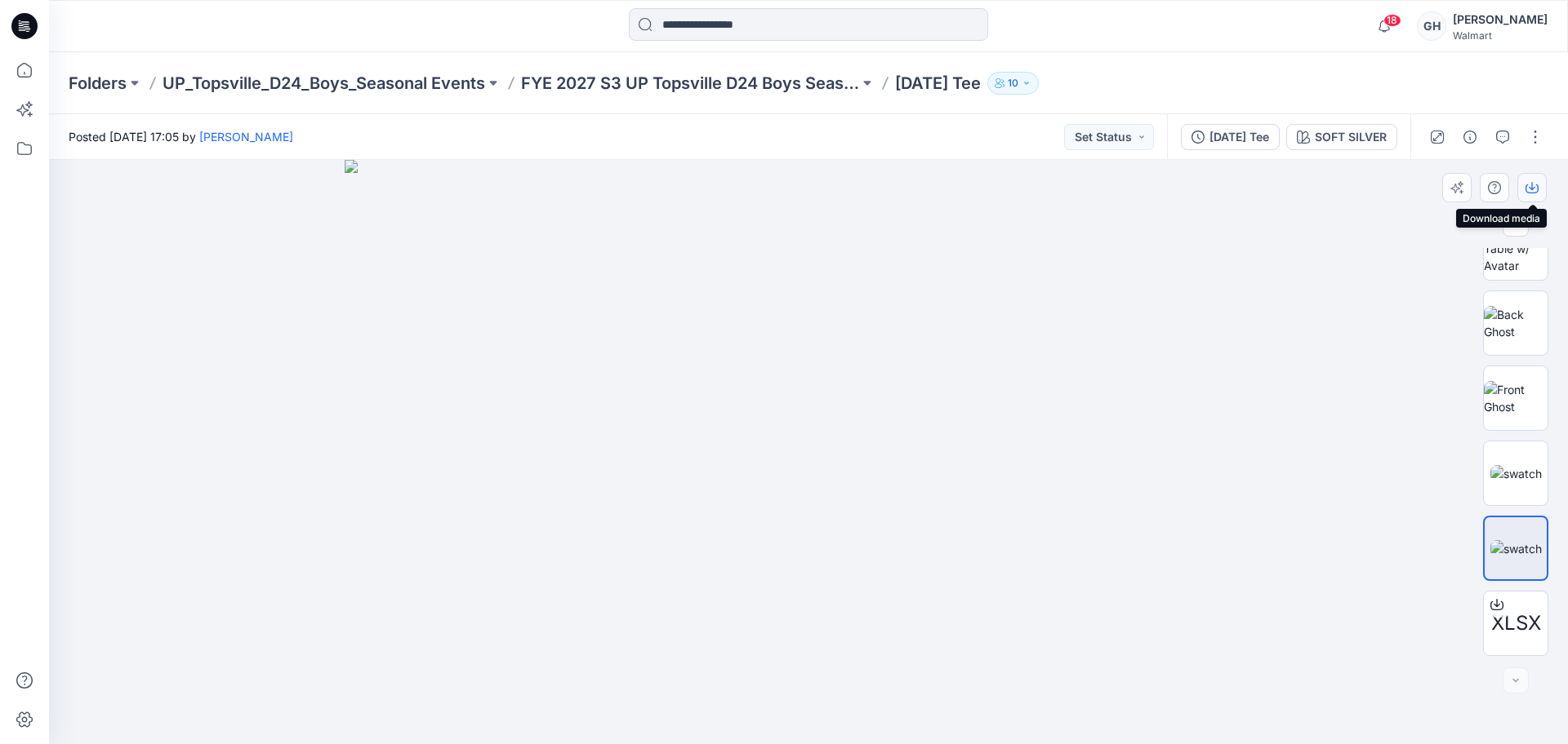
click at [1532, 186] on icon "button" at bounding box center [1532, 187] width 13 height 13
drag, startPoint x: 1535, startPoint y: 480, endPoint x: 1533, endPoint y: 186, distance: 294.0
click at [1535, 480] on img at bounding box center [1516, 473] width 52 height 17
click at [1532, 183] on icon "button" at bounding box center [1532, 186] width 6 height 8
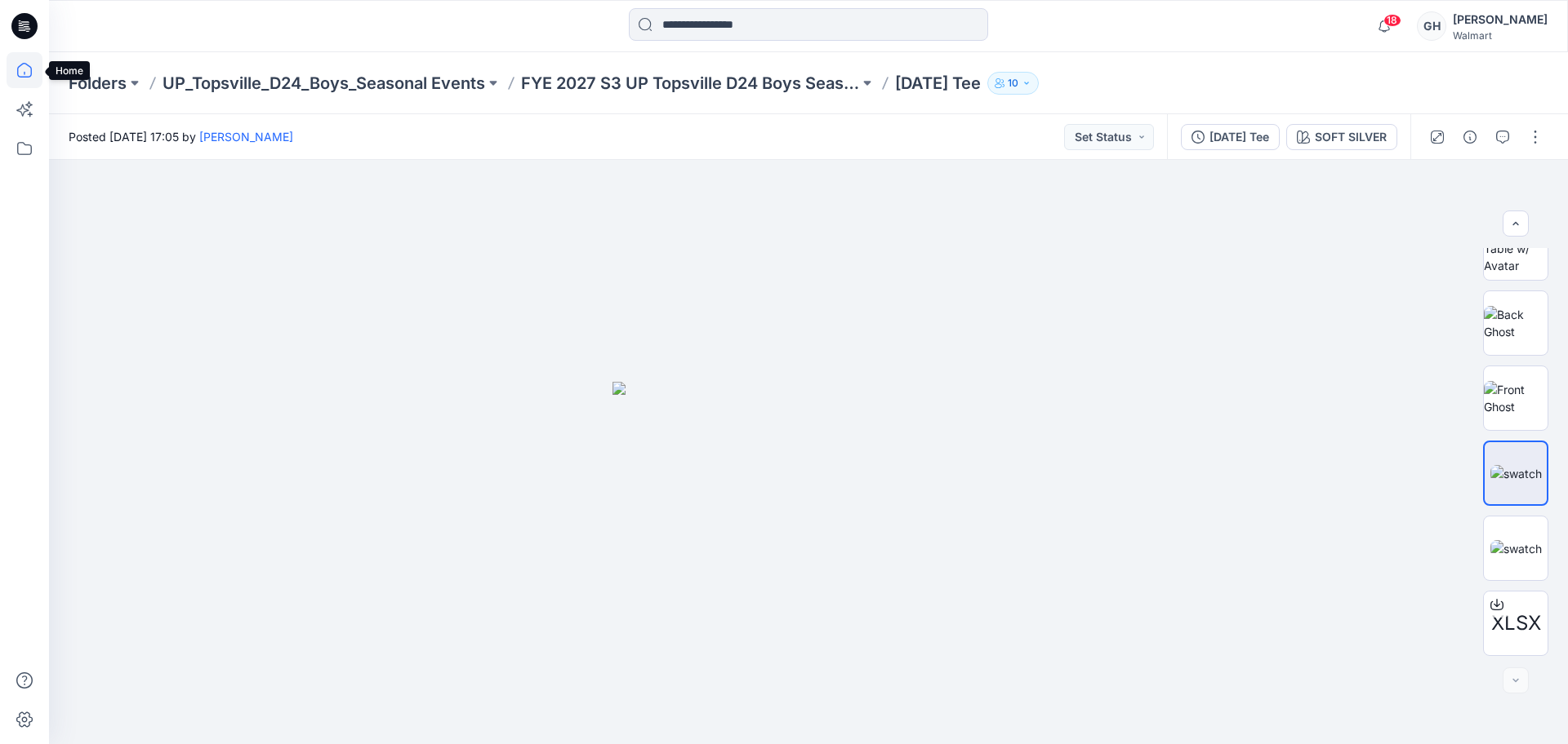
click at [27, 68] on icon at bounding box center [24, 70] width 36 height 36
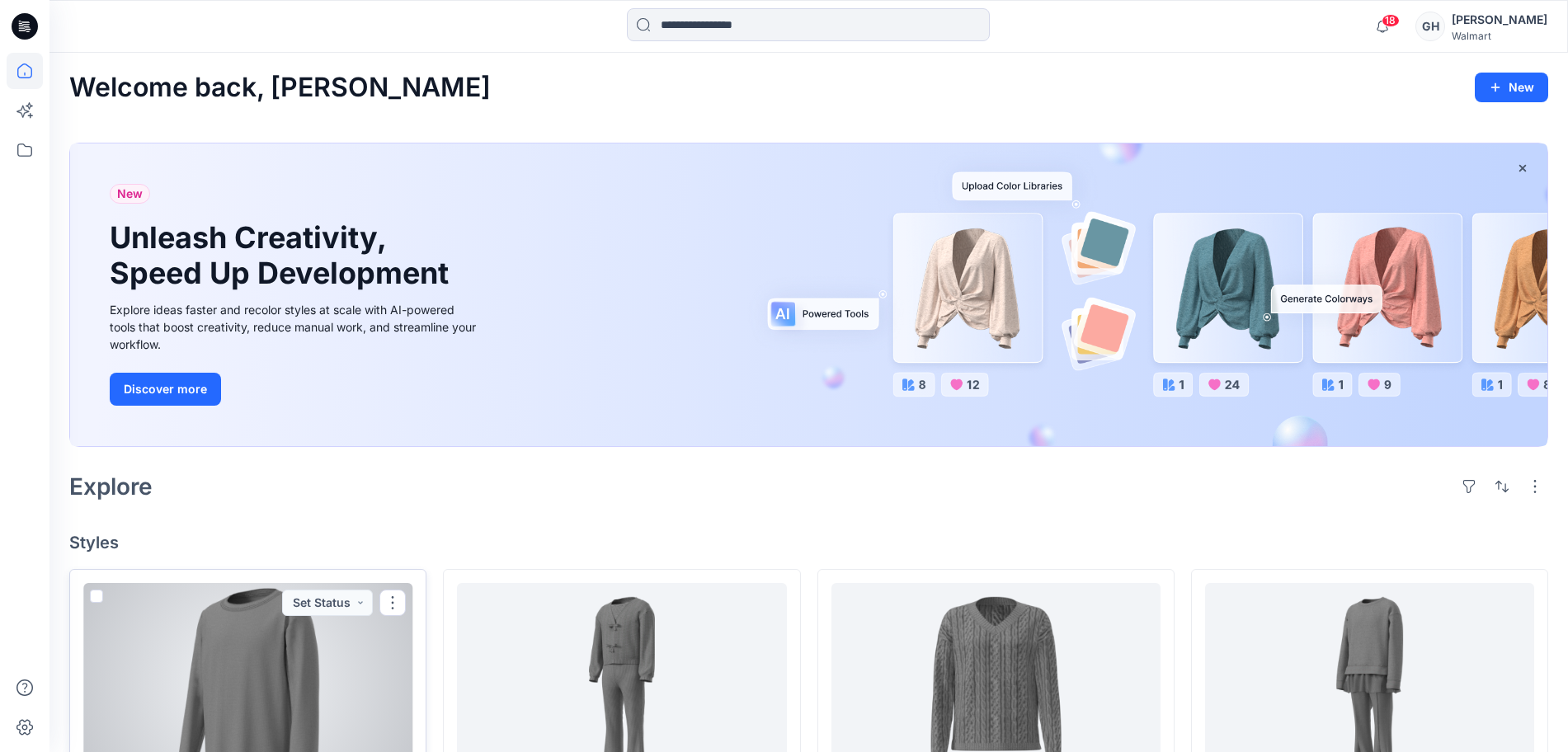
click at [273, 686] on div at bounding box center [248, 685] width 329 height 203
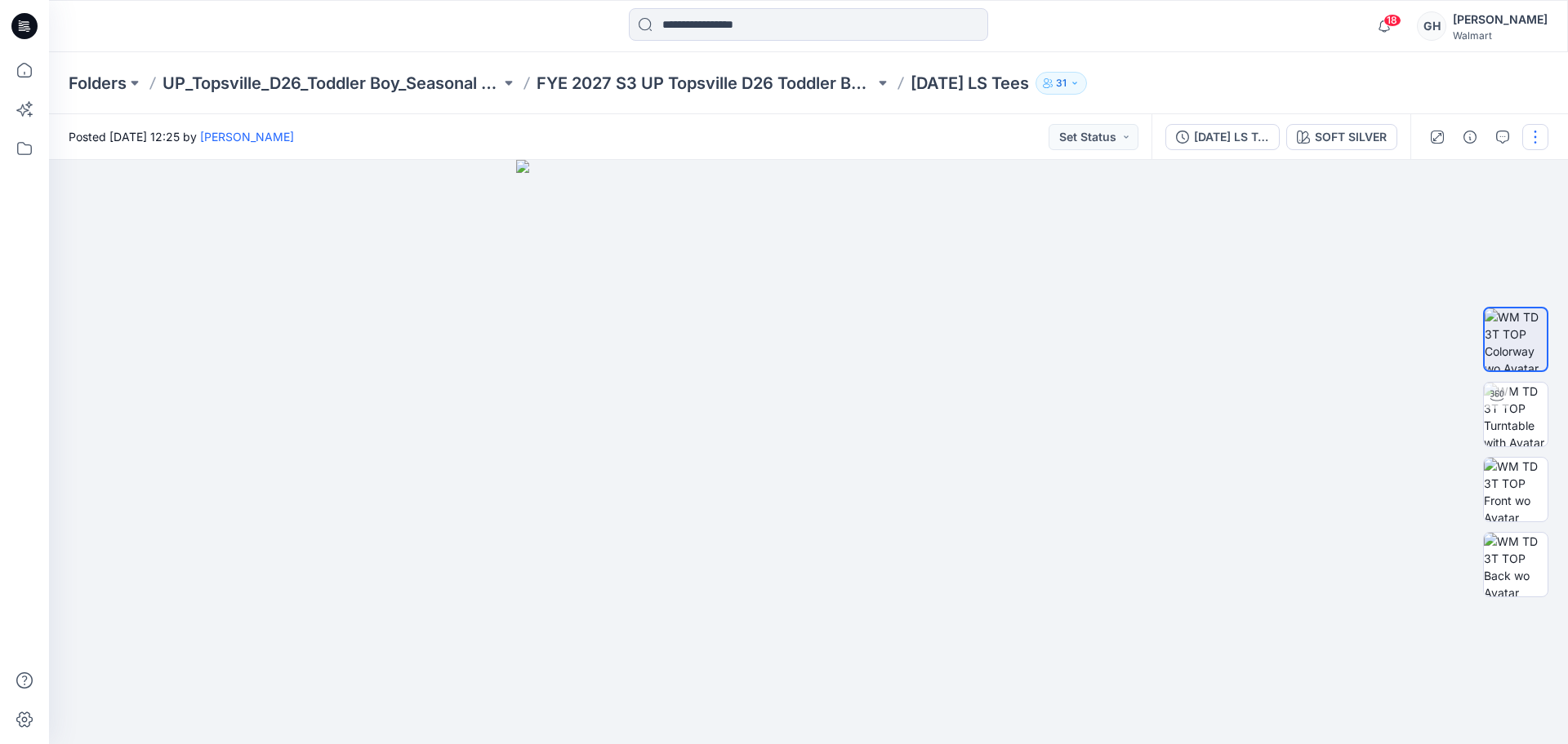
click at [1525, 145] on button "button" at bounding box center [1535, 137] width 26 height 26
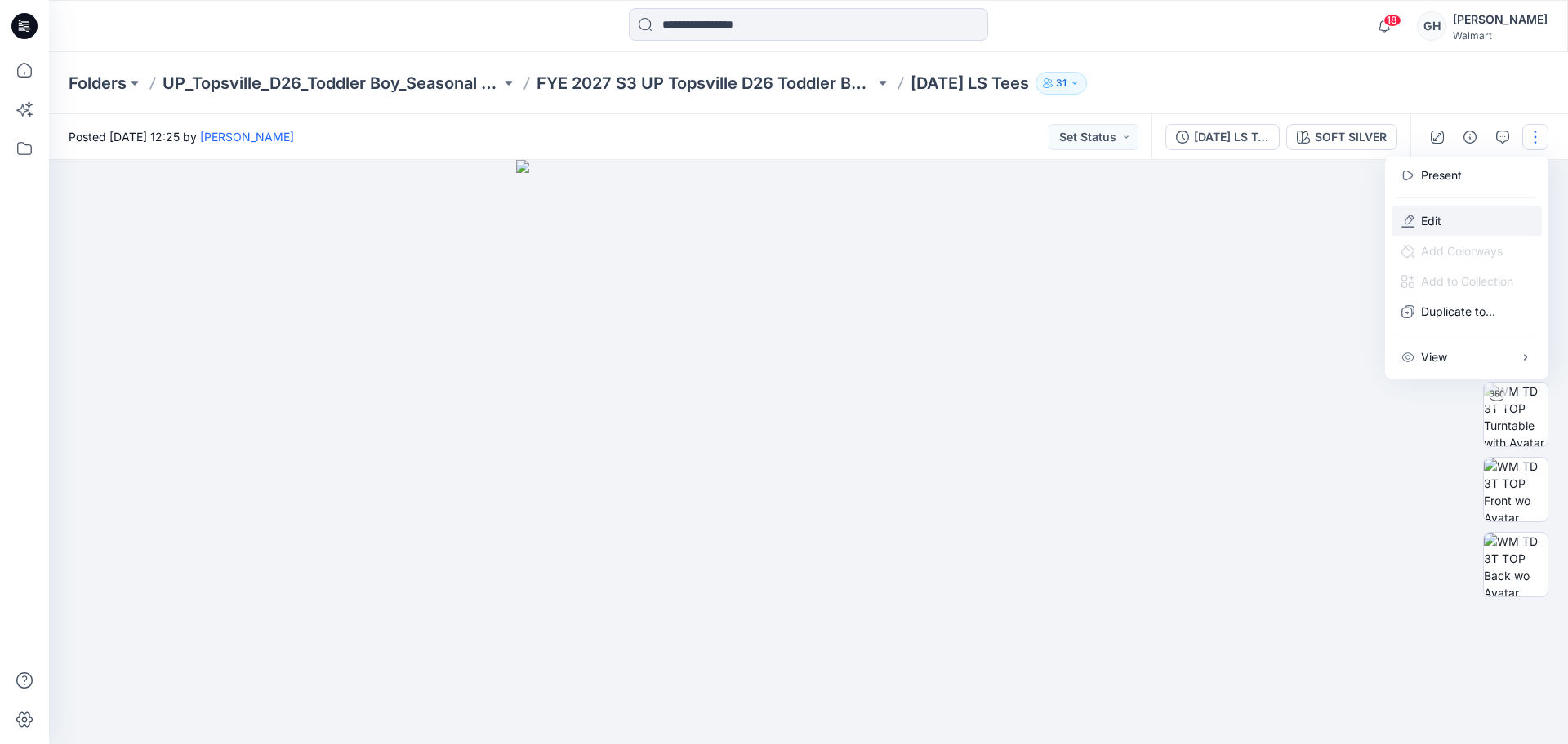
click at [1428, 216] on p "Edit" at bounding box center [1431, 220] width 20 height 17
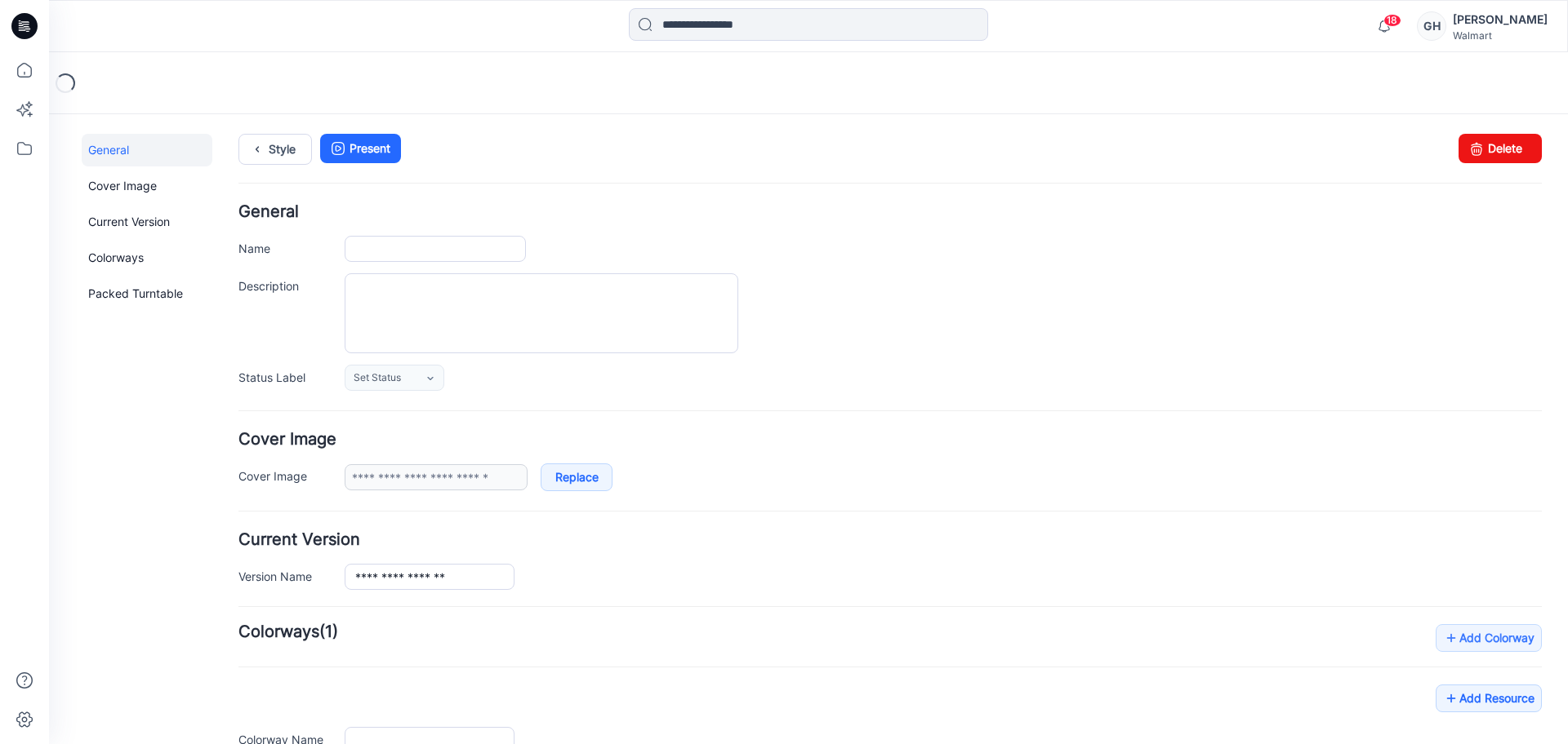
type input "**********"
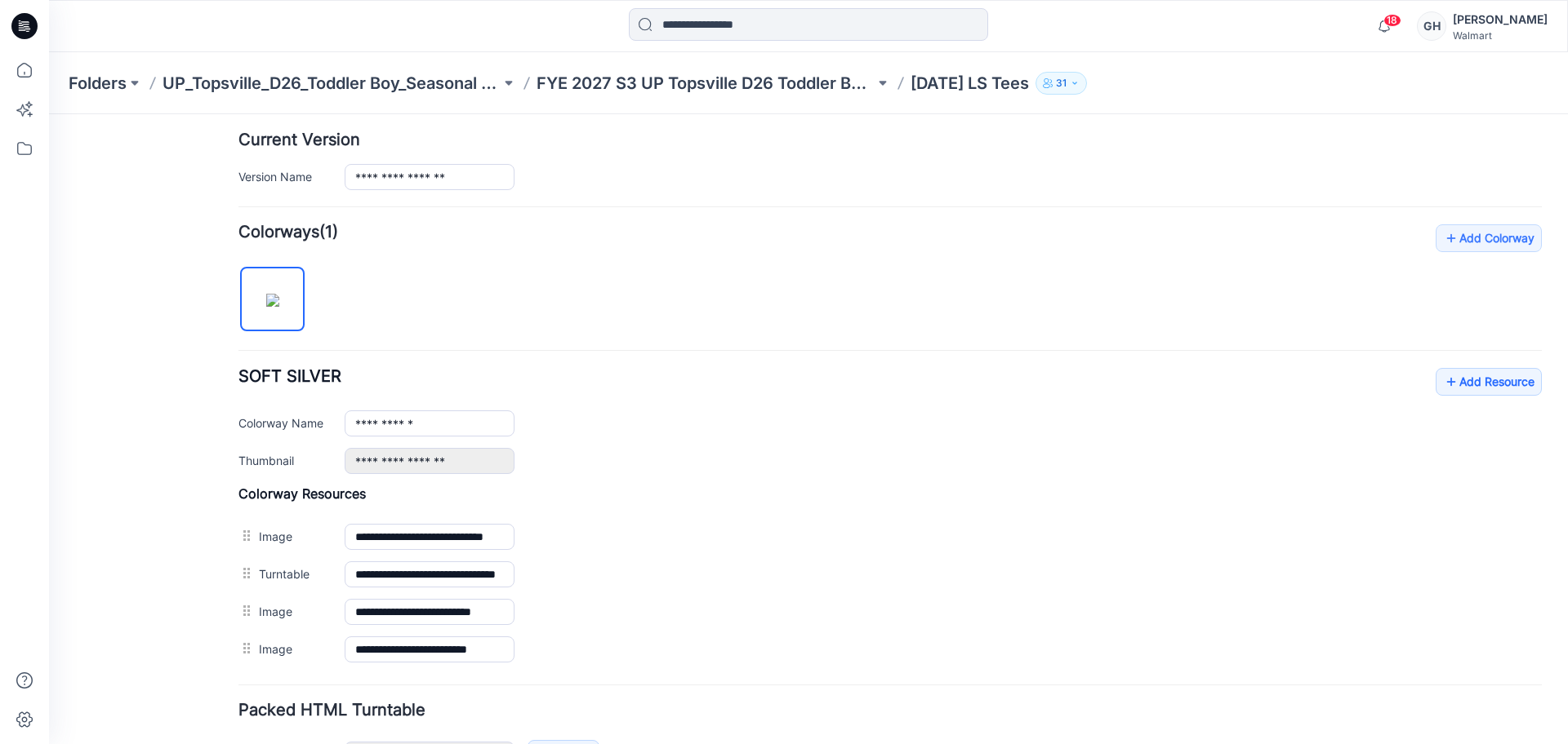
scroll to position [511, 0]
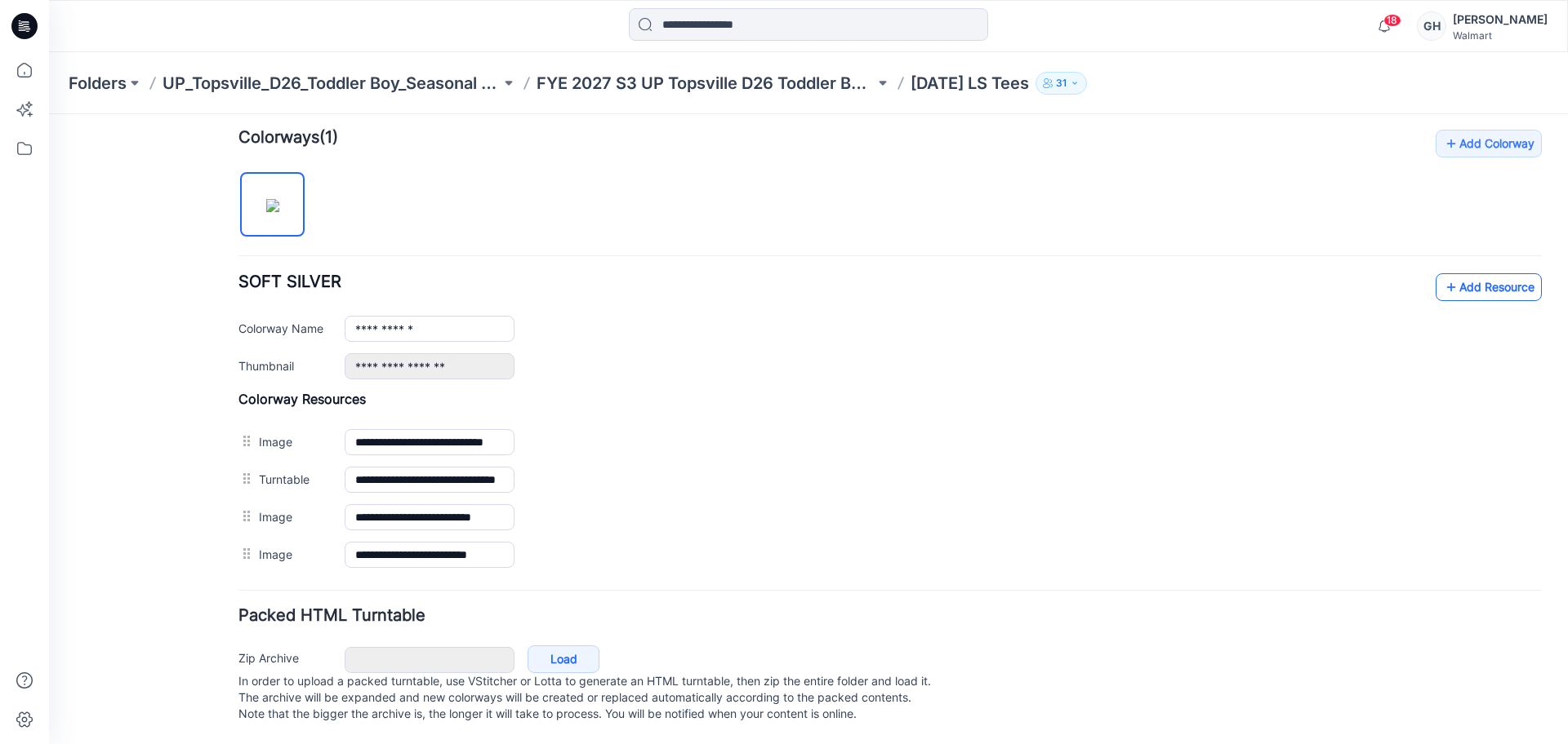
click at [1444, 274] on icon at bounding box center [1452, 287] width 16 height 26
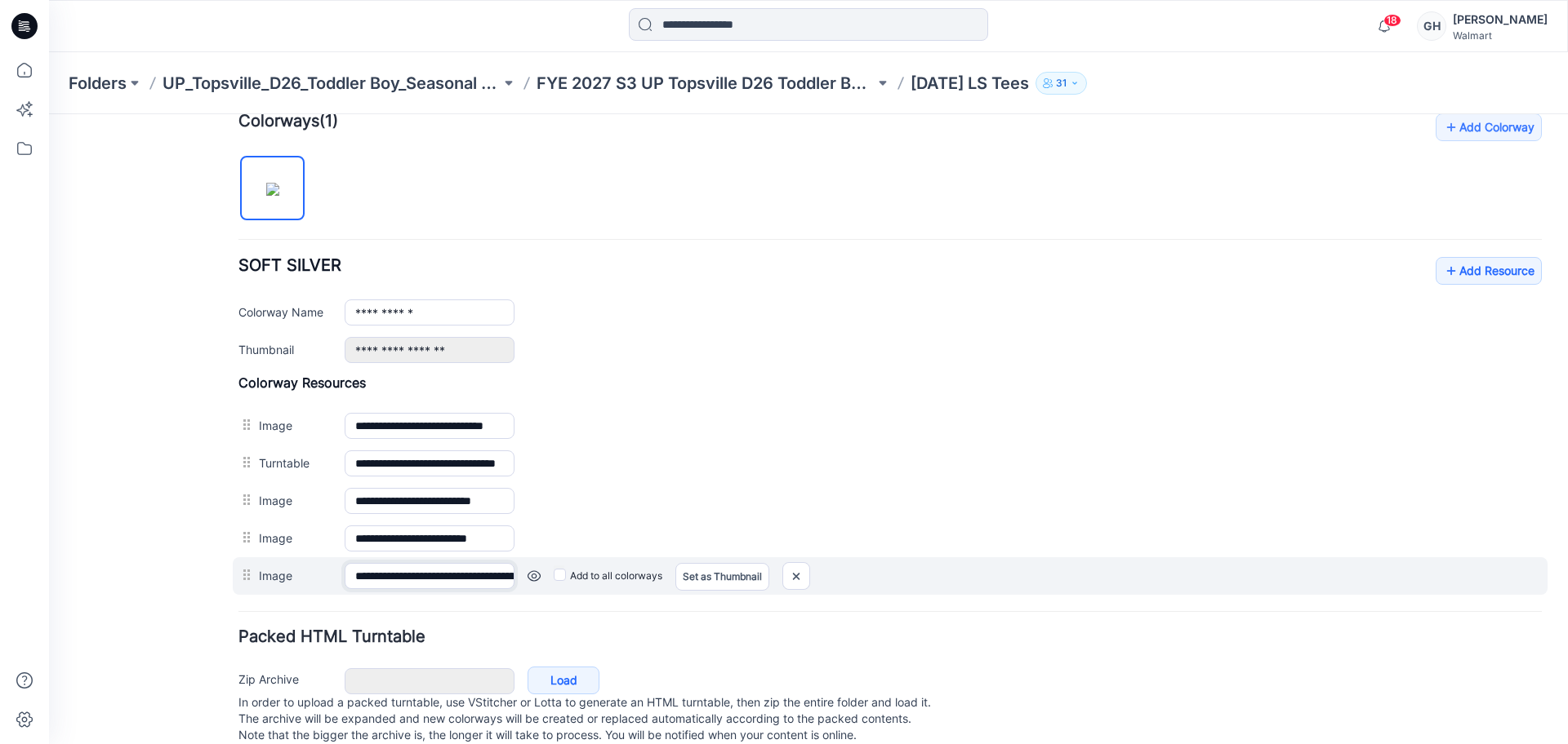
click at [384, 578] on input "**********" at bounding box center [429, 575] width 170 height 26
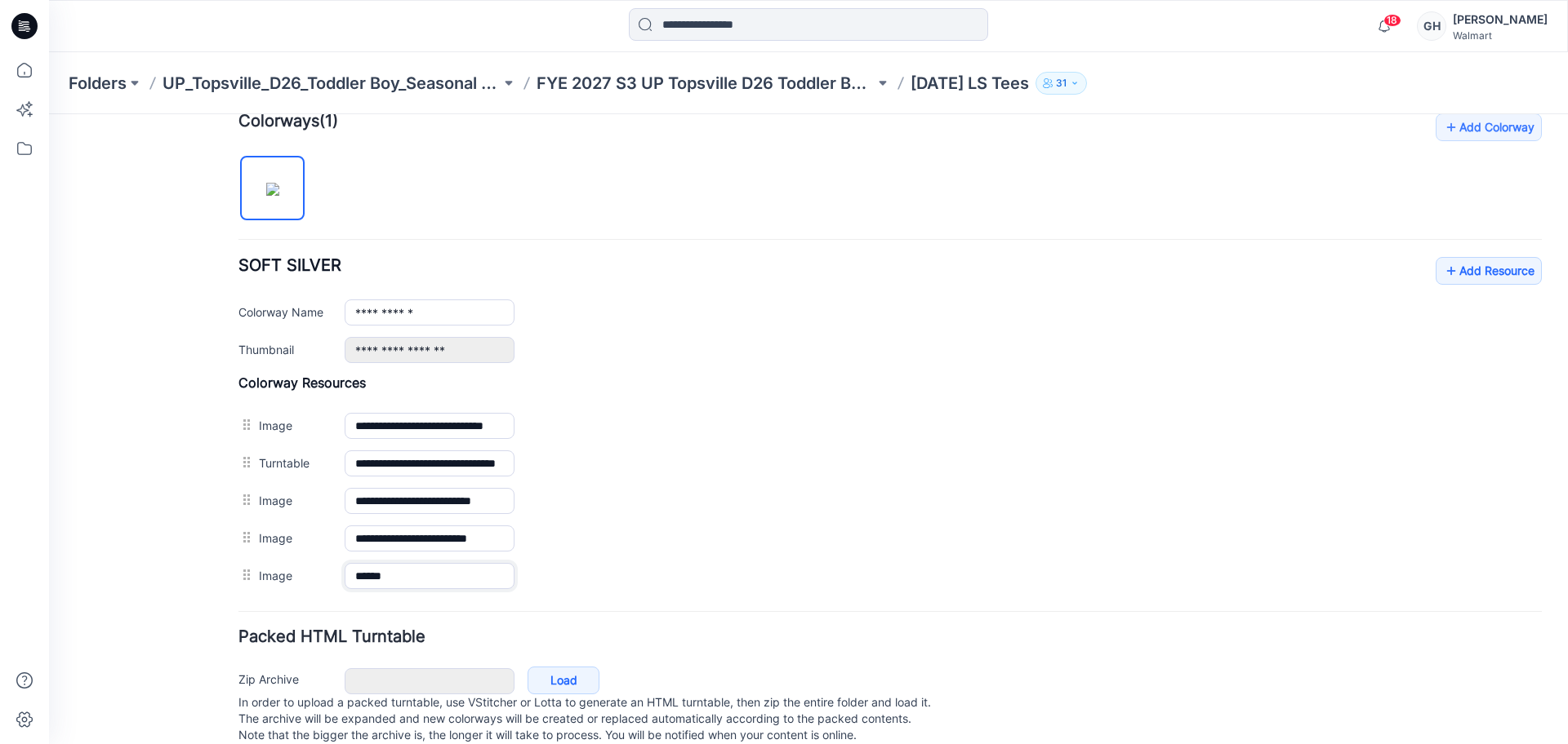
type input "******"
drag, startPoint x: 137, startPoint y: 572, endPoint x: 733, endPoint y: 471, distance: 604.5
click at [137, 572] on div "General Cover Image Current Version Colorways Packed Turntable" at bounding box center [147, 194] width 131 height 1143
click at [1453, 272] on link "Add Resource" at bounding box center [1489, 271] width 107 height 28
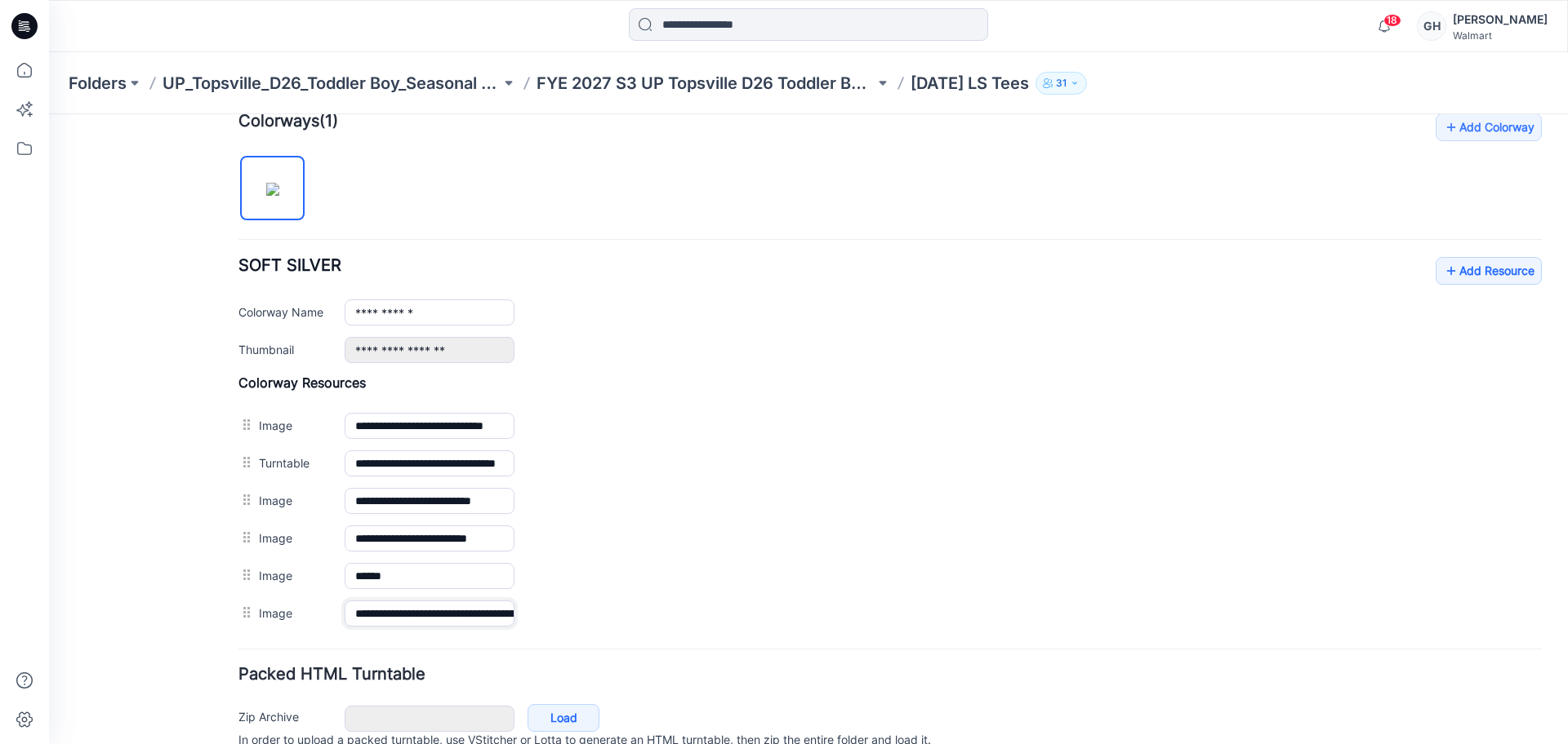
click at [380, 613] on input "**********" at bounding box center [429, 613] width 170 height 26
type input "******"
click at [174, 606] on div "General Cover Image Current Version Colorways Packed Turntable" at bounding box center [147, 212] width 131 height 1180
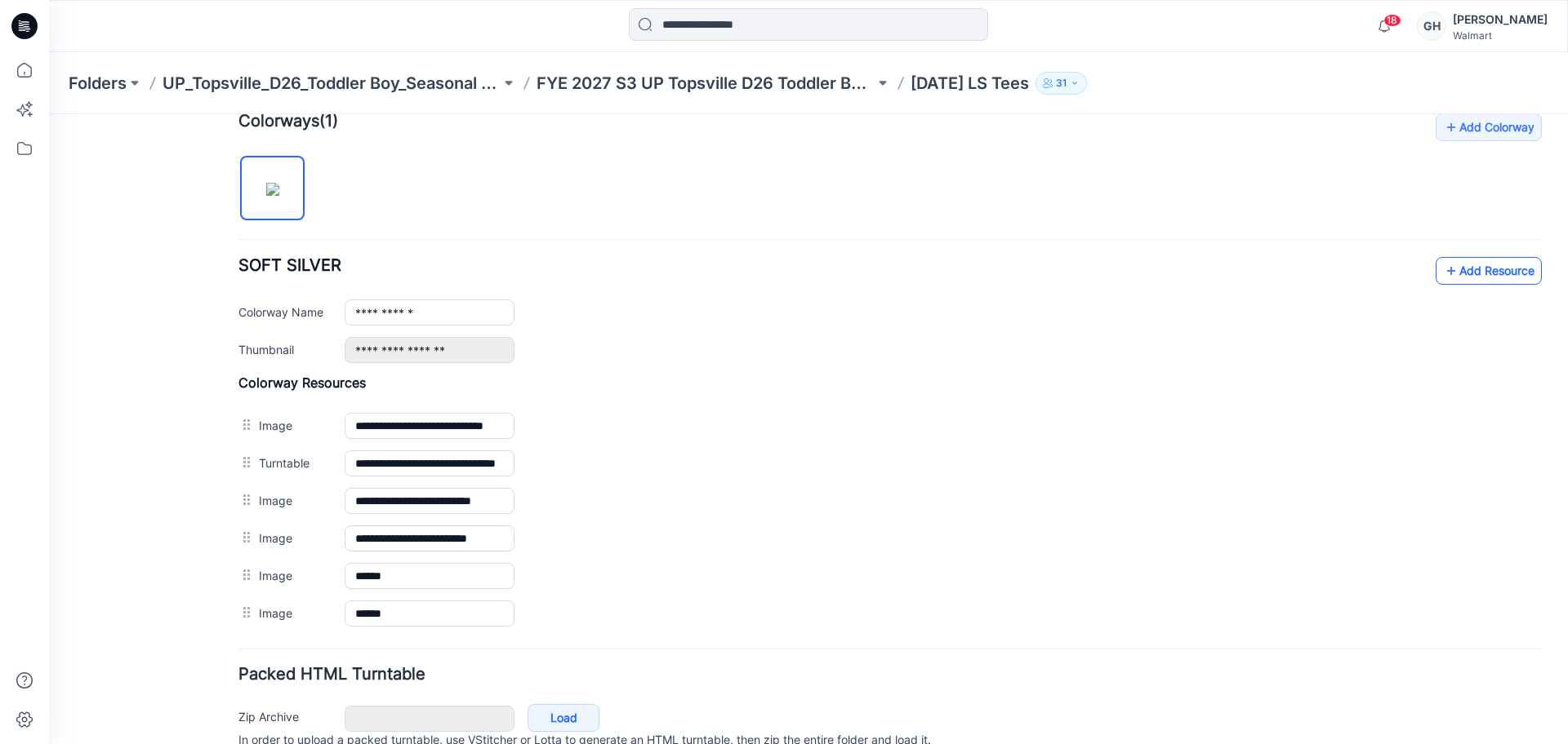
click at [1509, 263] on link "Add Resource" at bounding box center [1489, 271] width 107 height 28
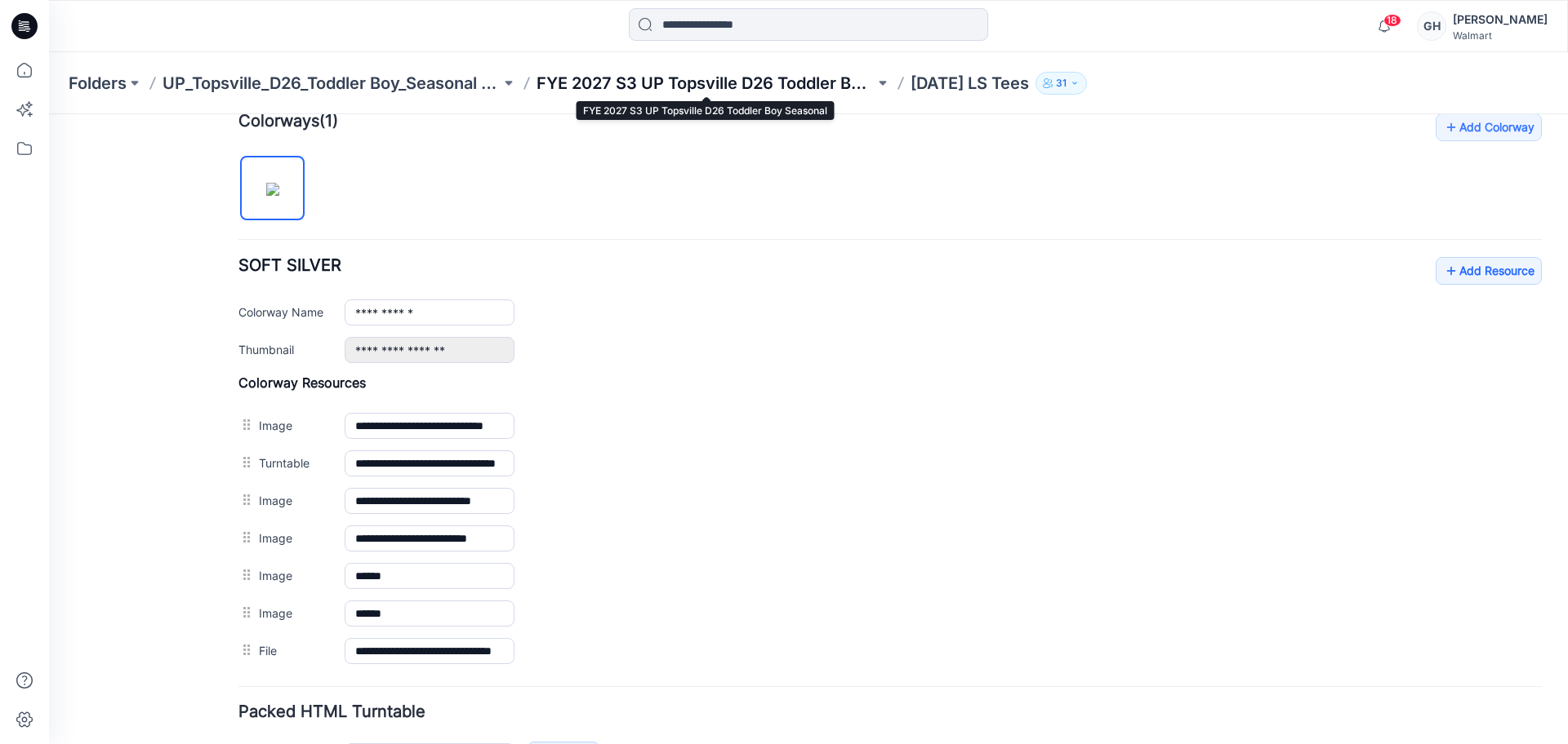
click at [707, 85] on p "FYE 2027 S3 UP Topsville D26 Toddler Boy Seasonal" at bounding box center [705, 83] width 338 height 23
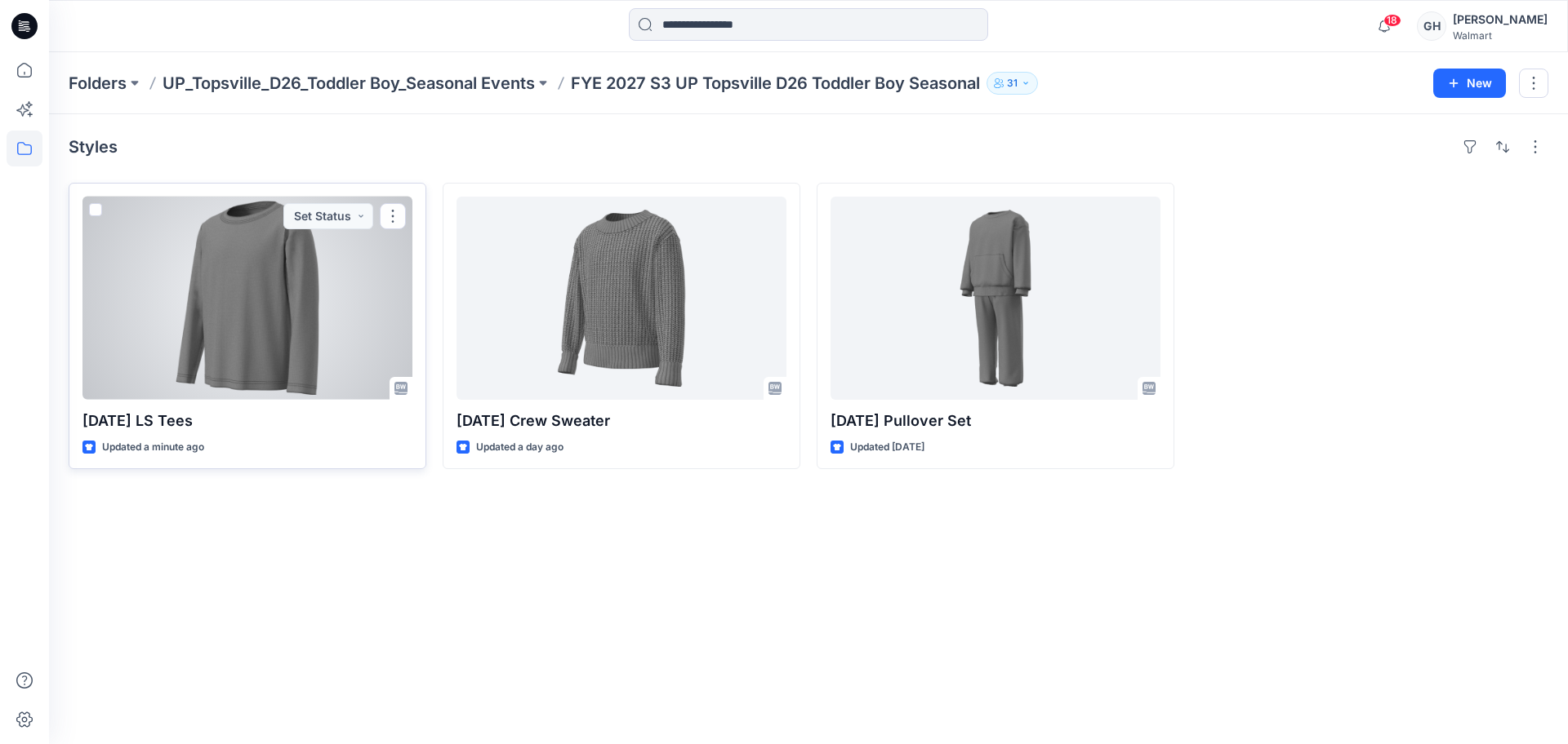
click at [255, 332] on div at bounding box center [247, 298] width 330 height 203
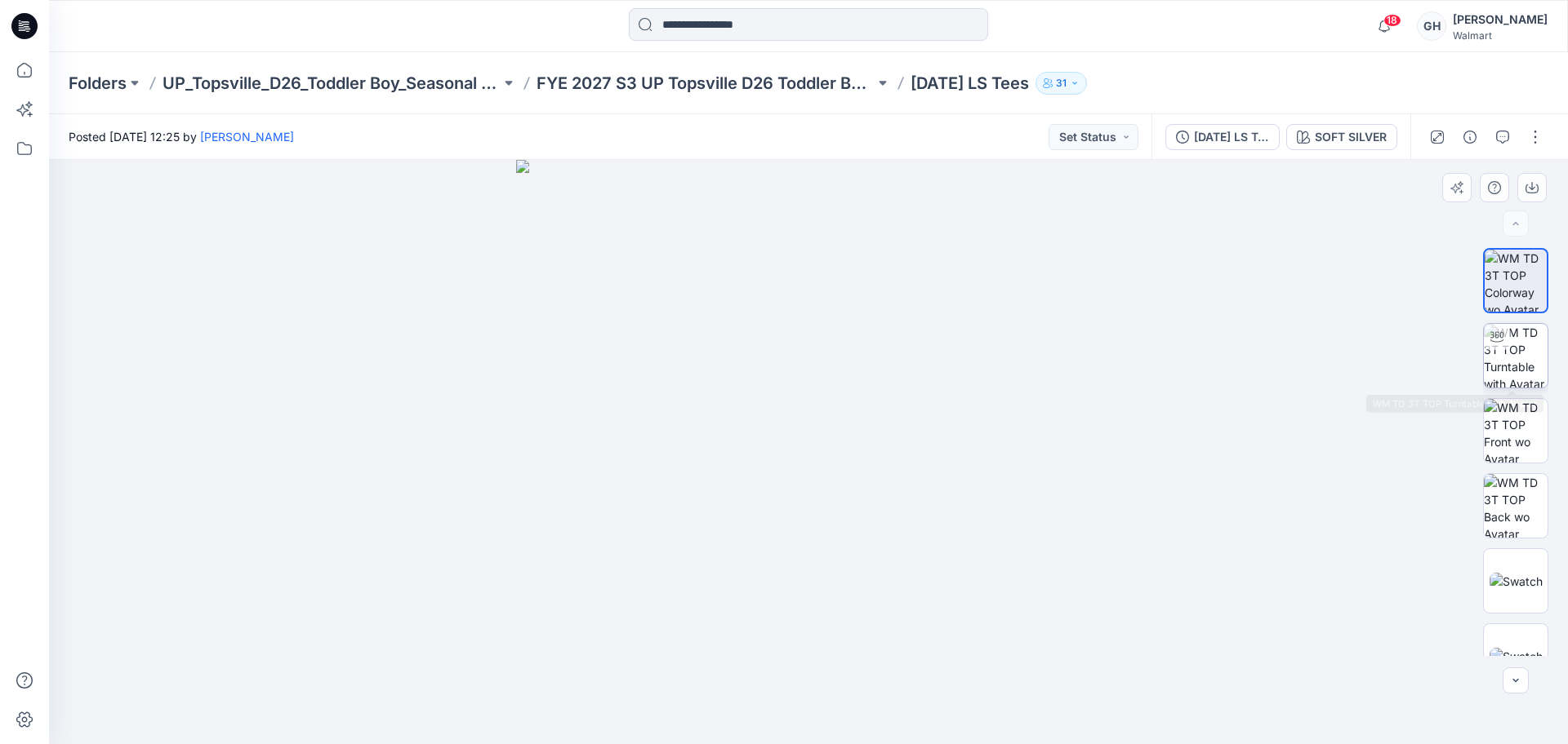
click at [1532, 351] on img at bounding box center [1516, 356] width 64 height 64
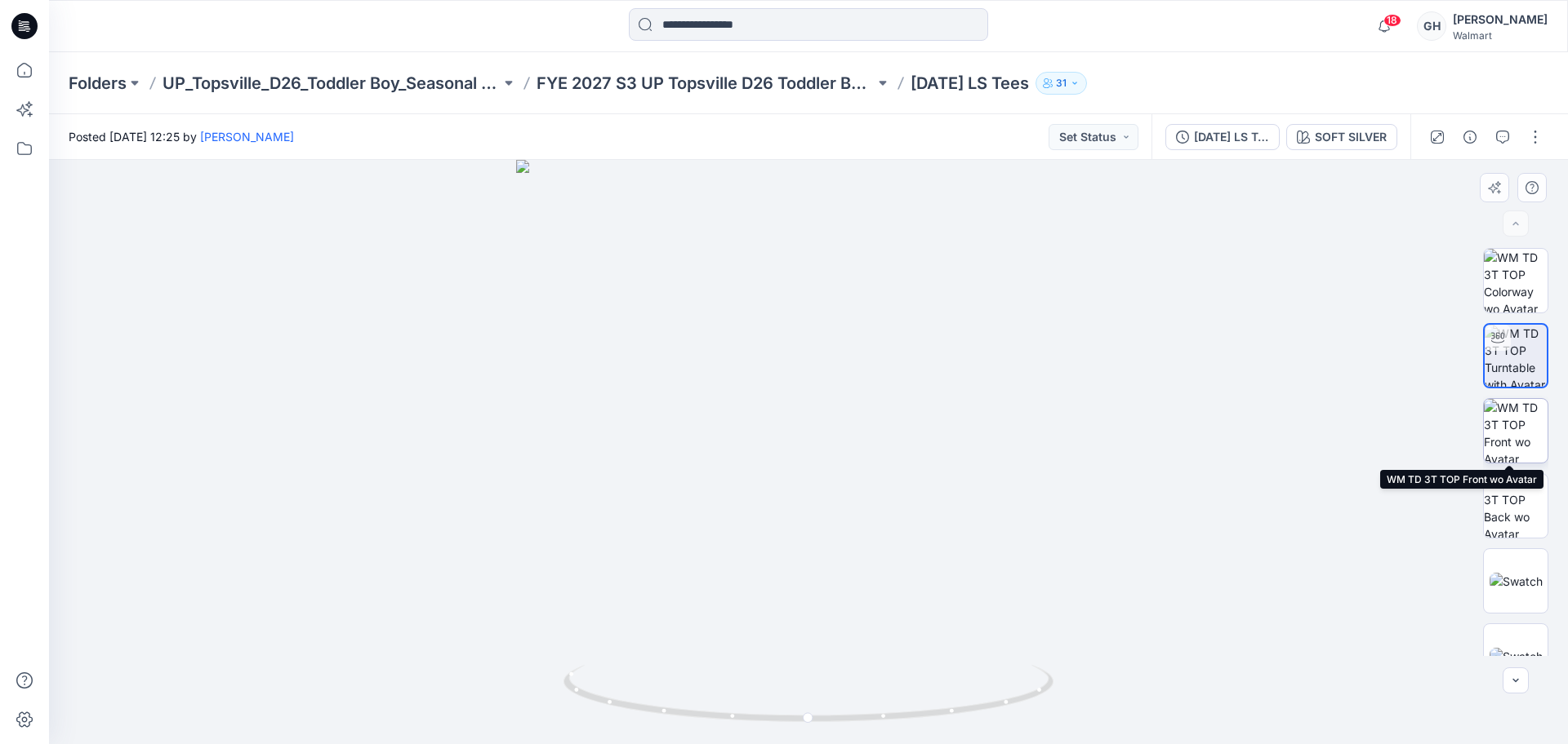
click at [1510, 438] on img at bounding box center [1516, 431] width 64 height 64
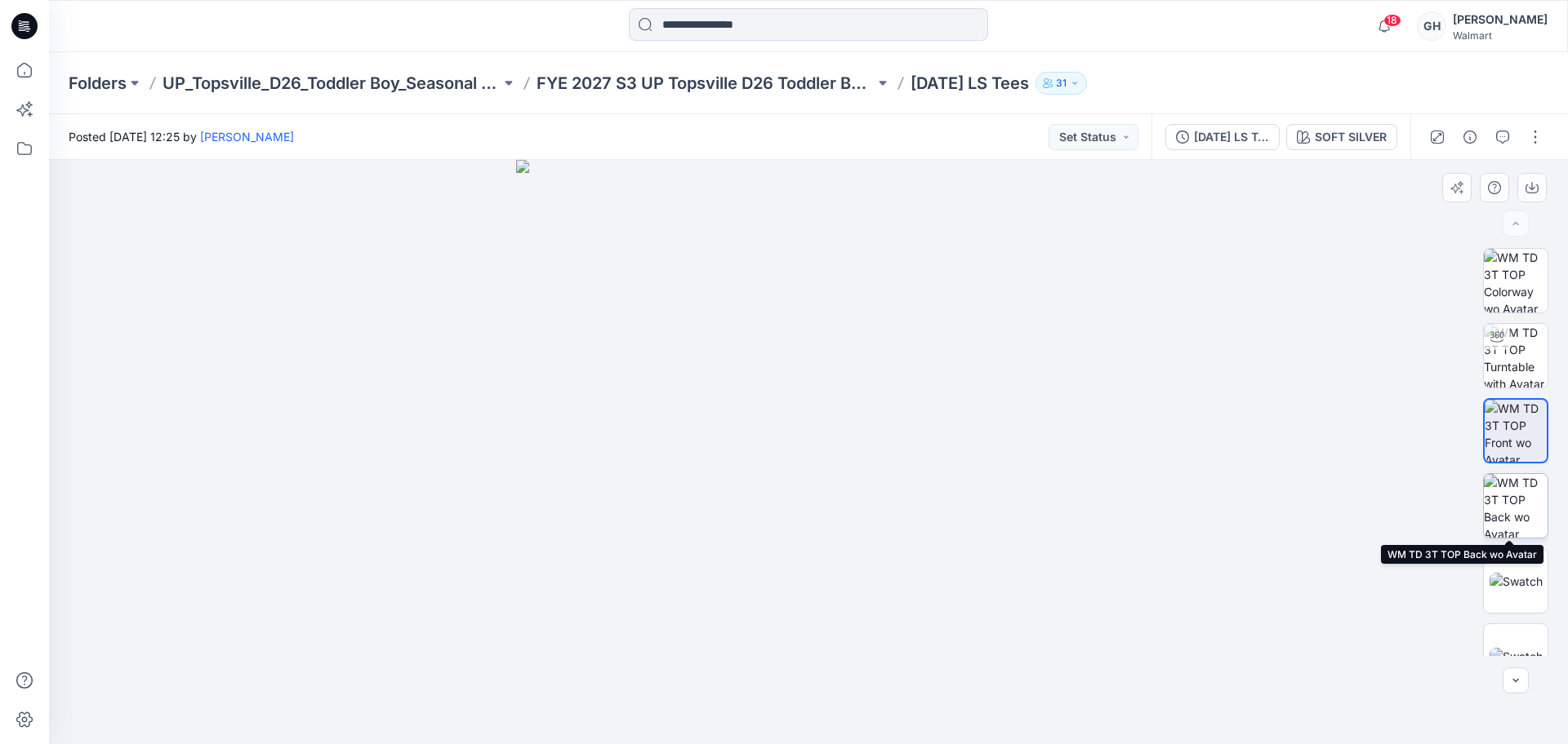
click at [1510, 496] on img at bounding box center [1516, 506] width 64 height 64
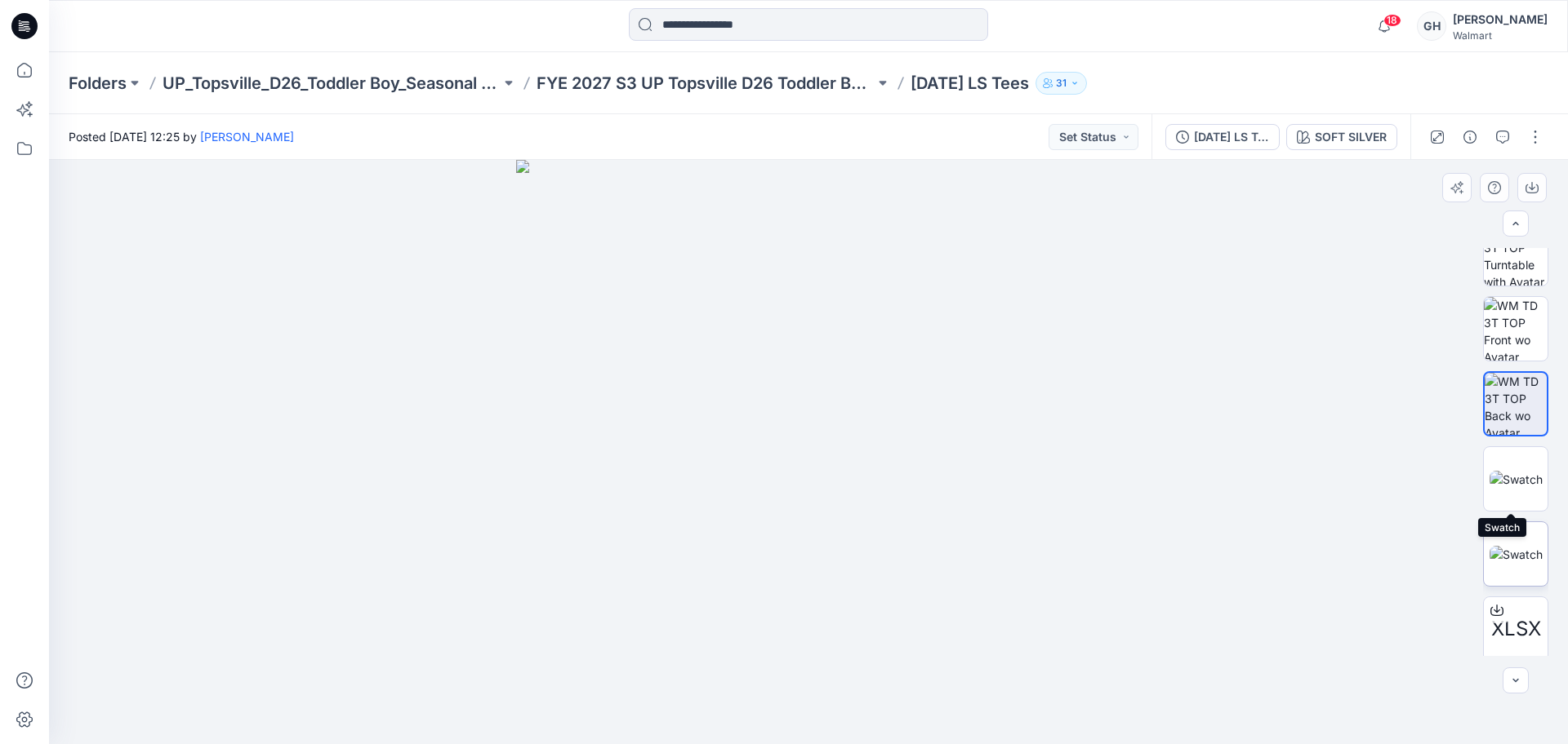
drag, startPoint x: 1508, startPoint y: 490, endPoint x: 1506, endPoint y: 548, distance: 58.0
click at [1508, 488] on img at bounding box center [1516, 479] width 53 height 17
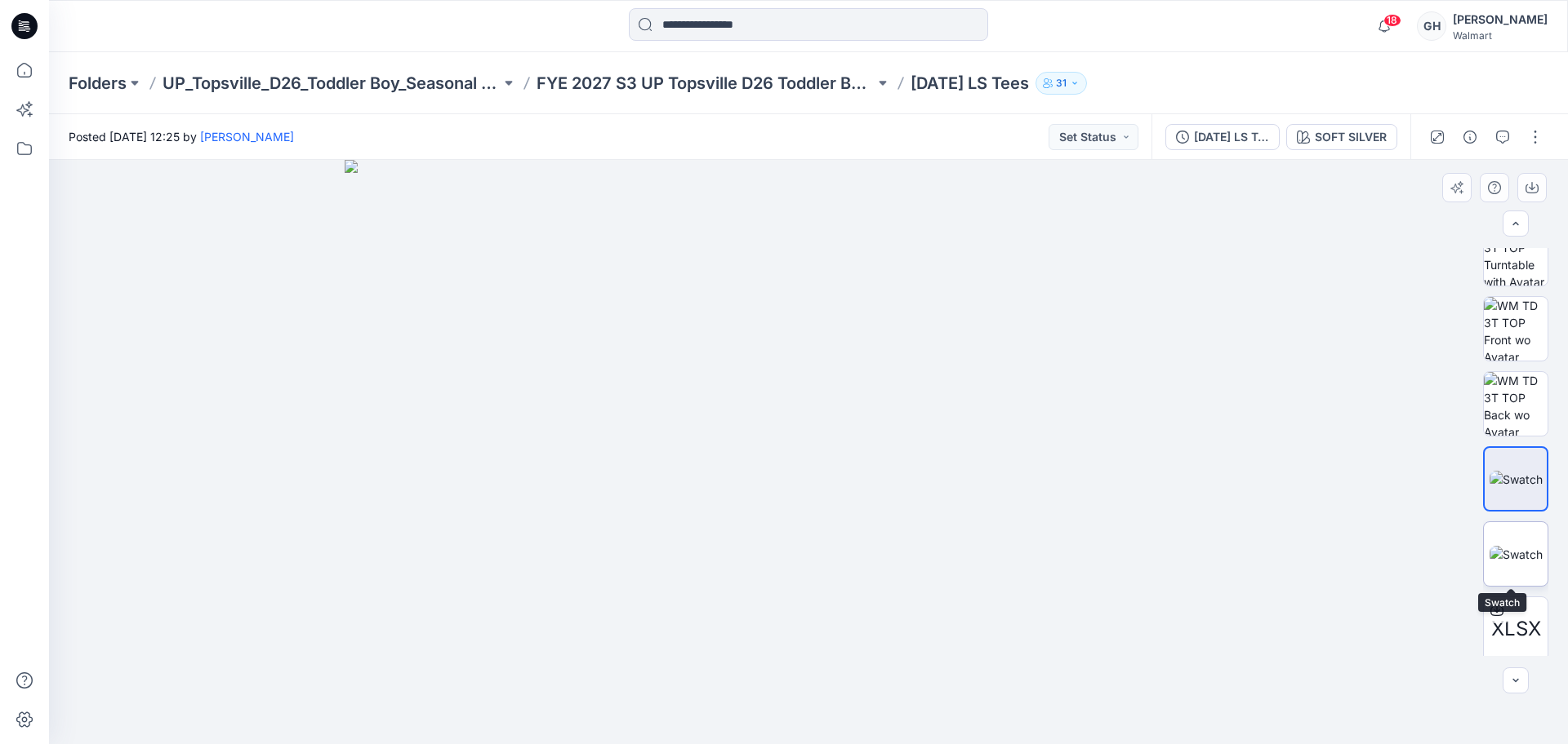
click at [1506, 548] on img at bounding box center [1516, 554] width 53 height 17
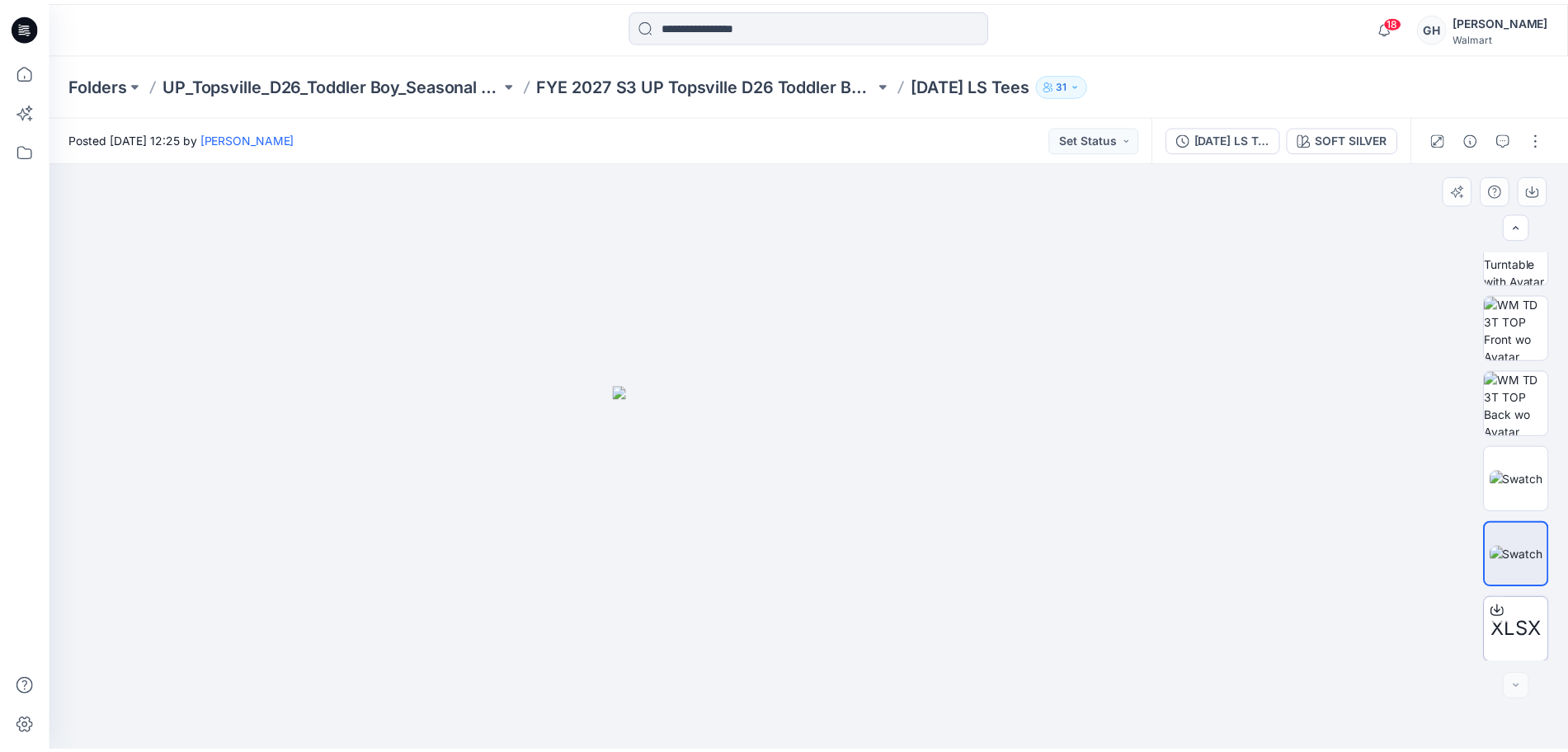
scroll to position [109, 0]
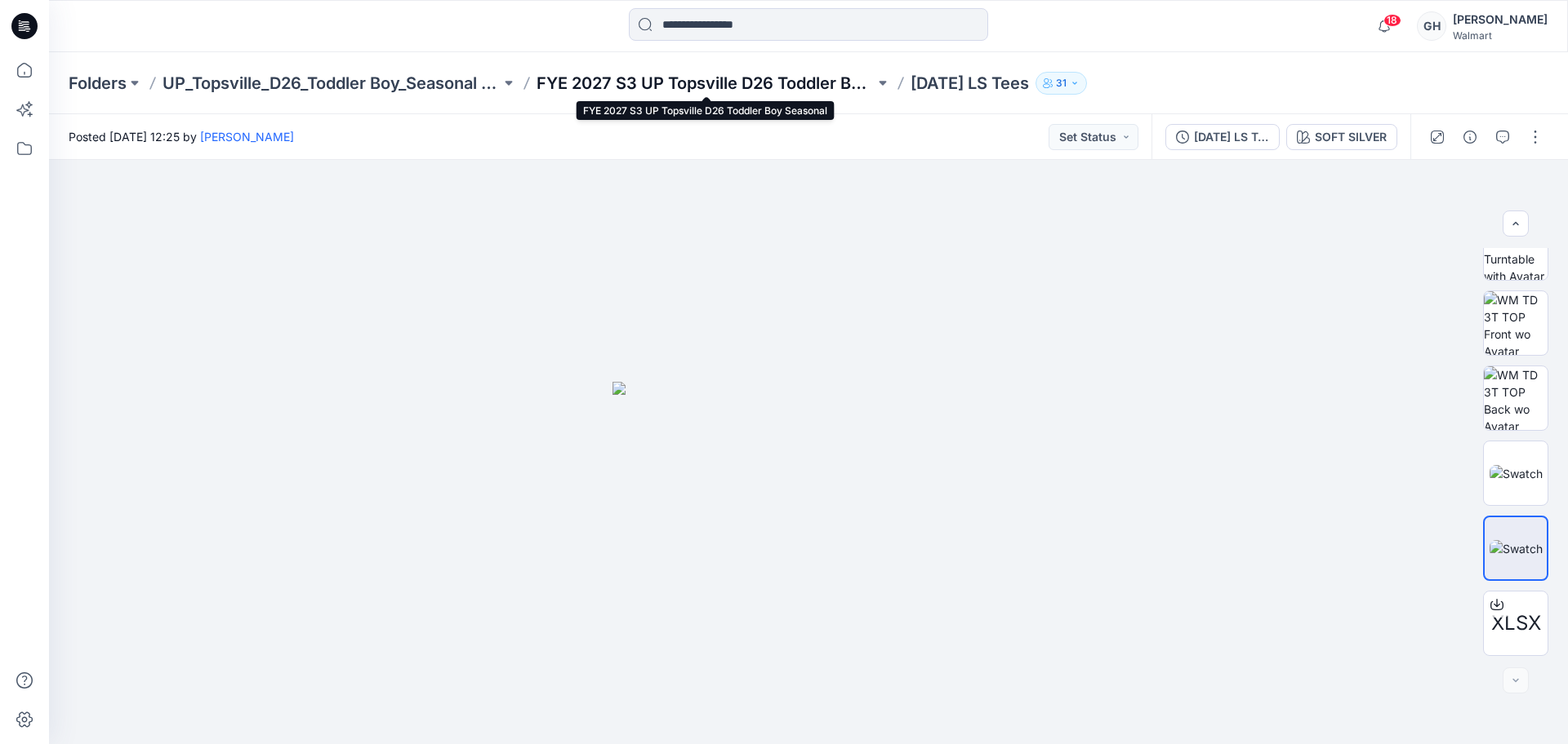
click at [749, 72] on p "FYE 2027 S3 UP Topsville D26 Toddler Boy Seasonal" at bounding box center [705, 83] width 338 height 23
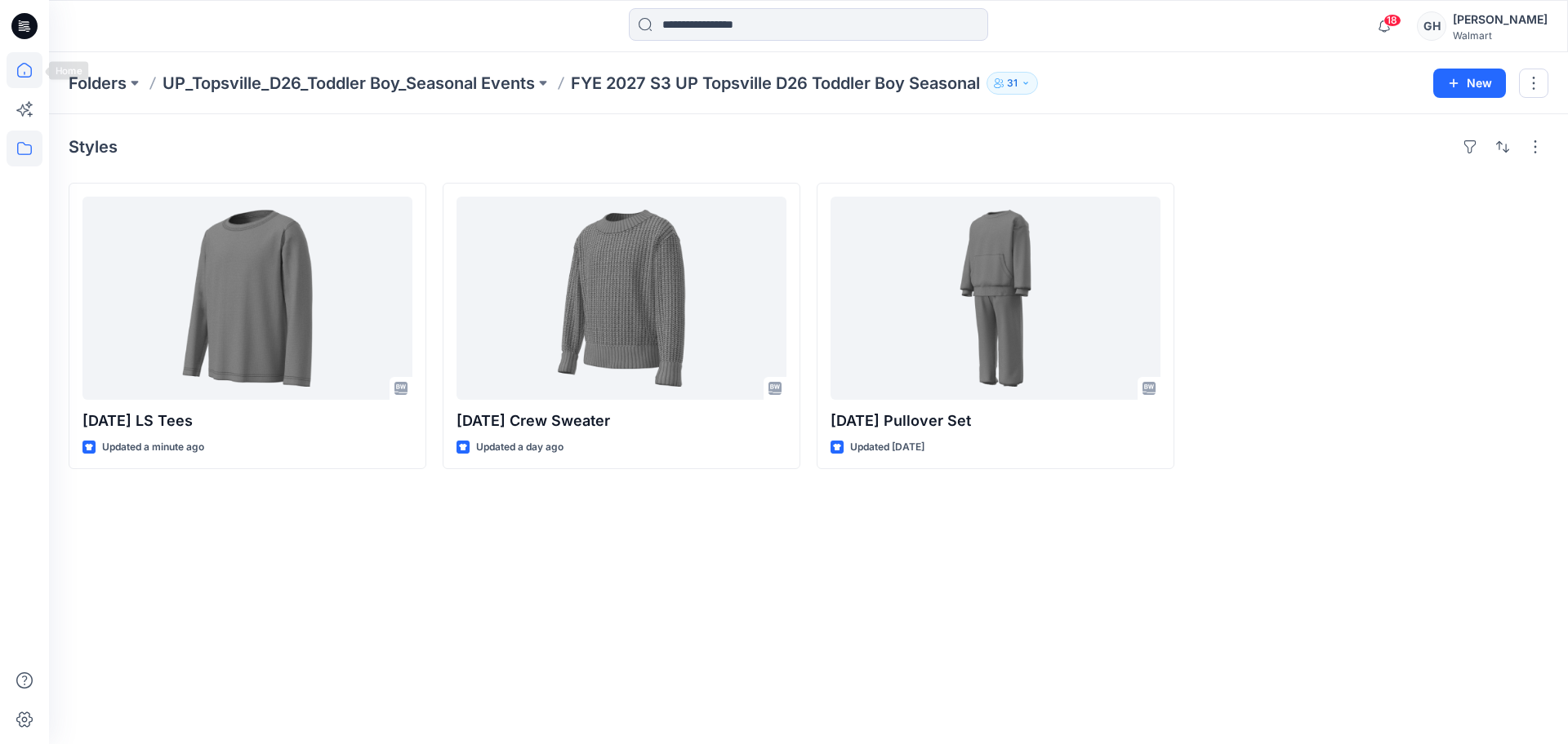
click at [27, 57] on icon at bounding box center [24, 70] width 36 height 36
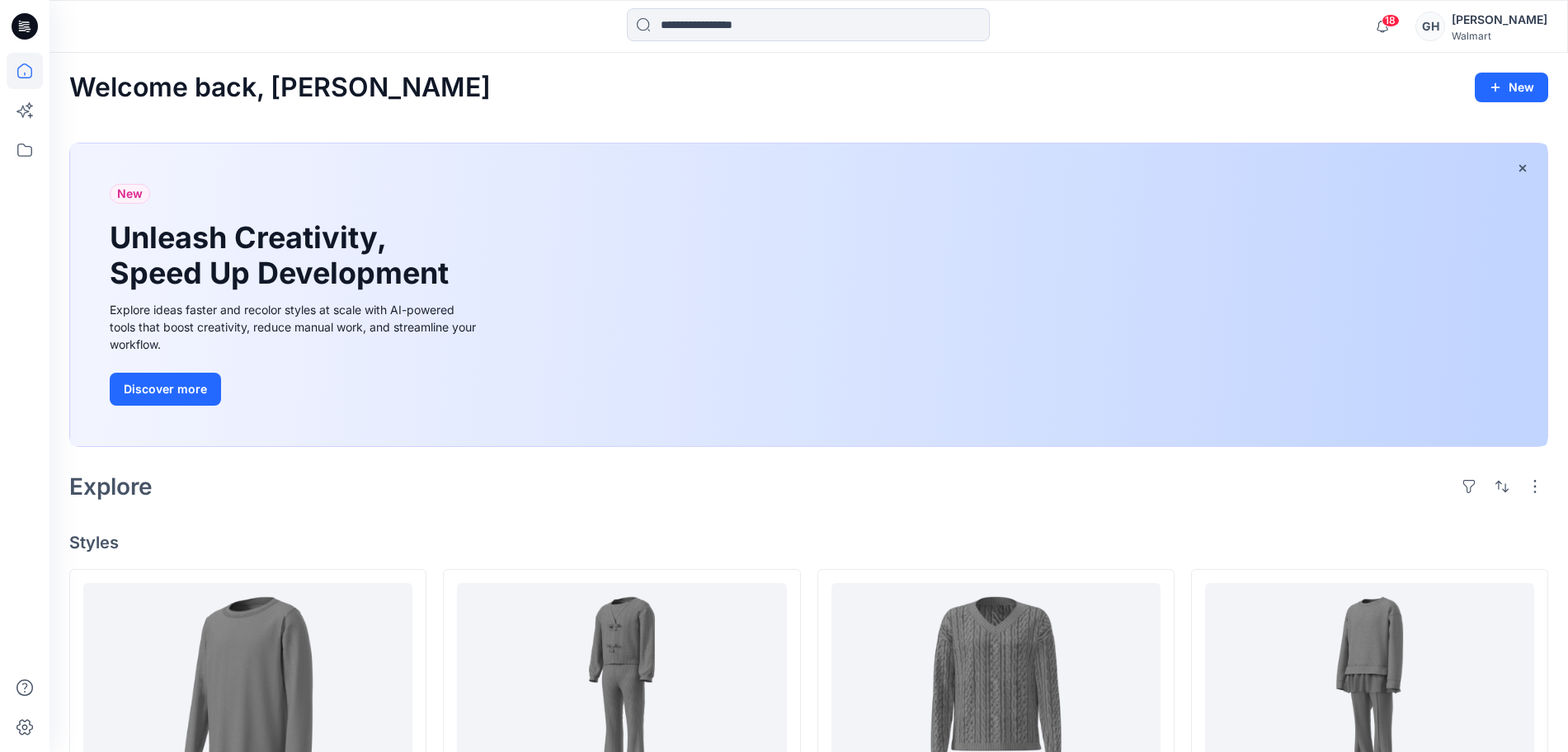
scroll to position [413, 0]
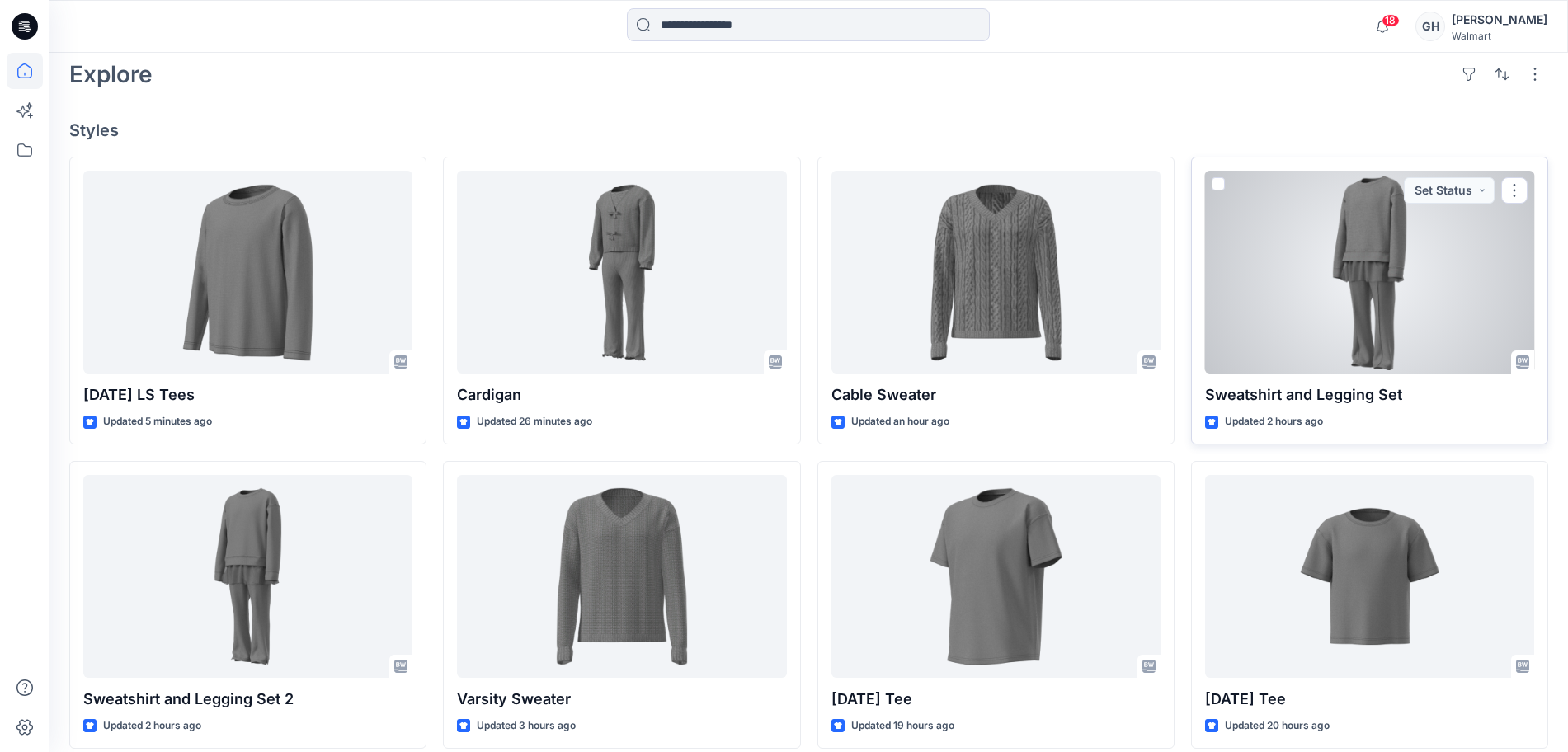
click at [1426, 302] on div at bounding box center [1369, 272] width 329 height 203
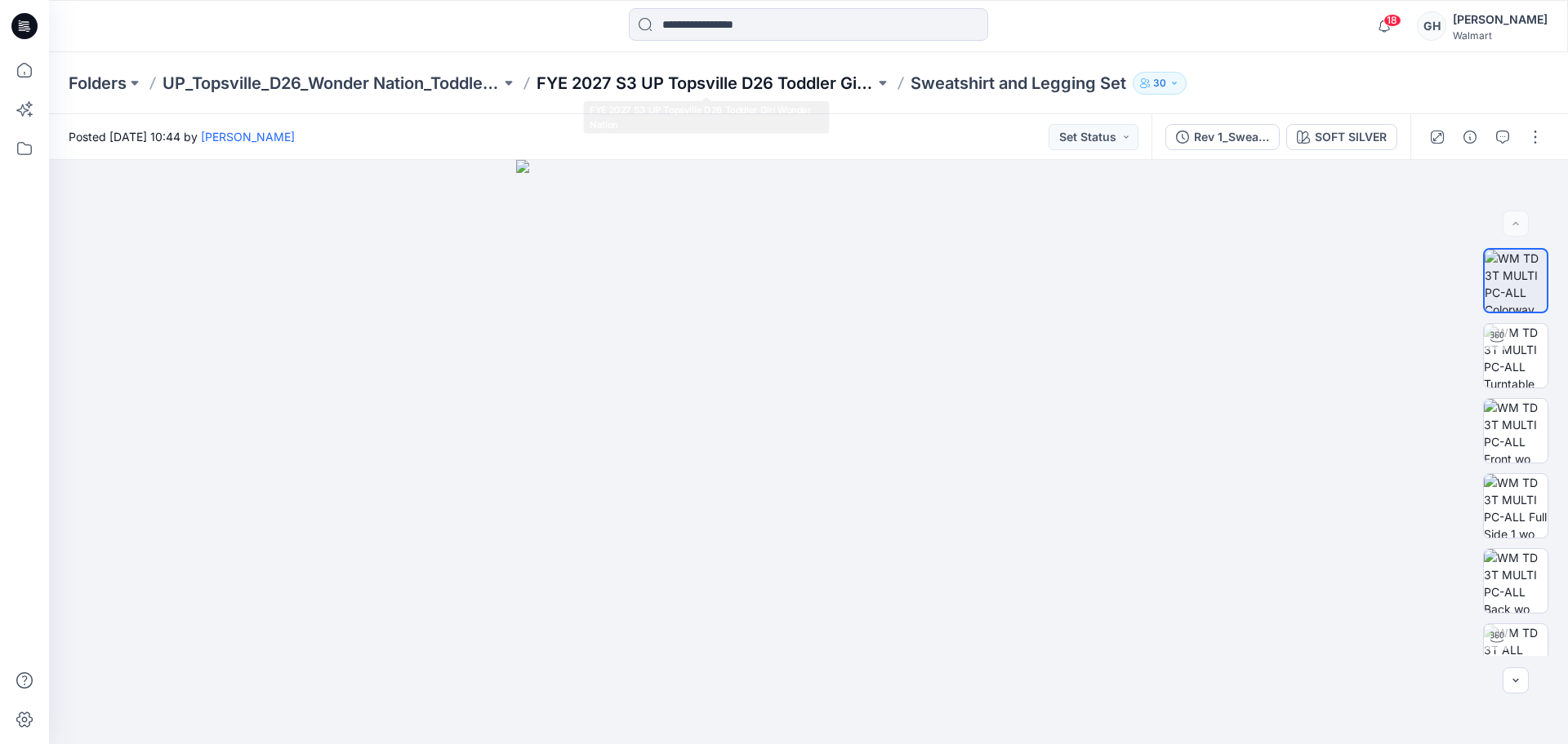
click at [643, 81] on p "FYE 2027 S3 UP Topsville D26 Toddler Girl Wonder Nation" at bounding box center [705, 83] width 338 height 23
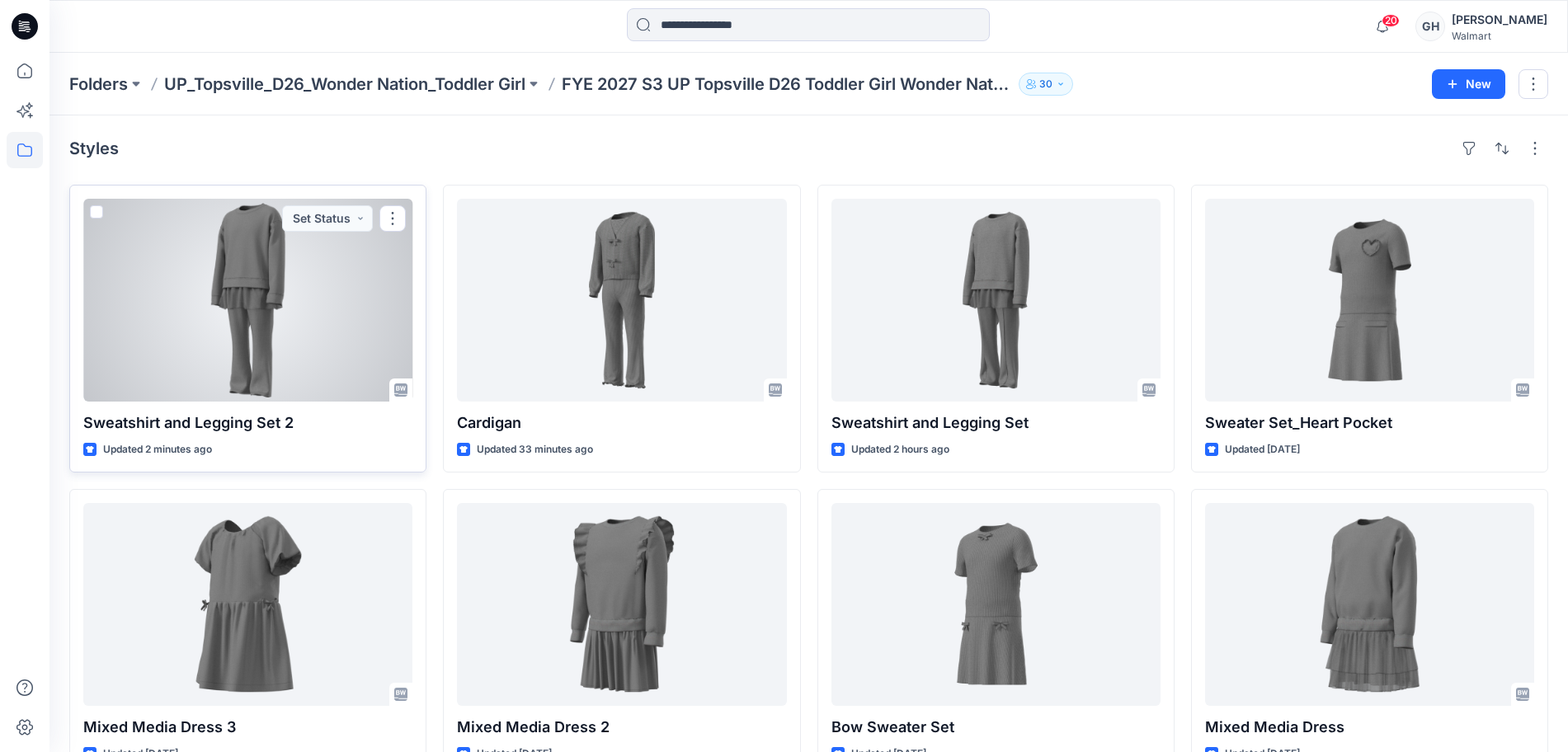
click at [222, 353] on div at bounding box center [248, 301] width 329 height 203
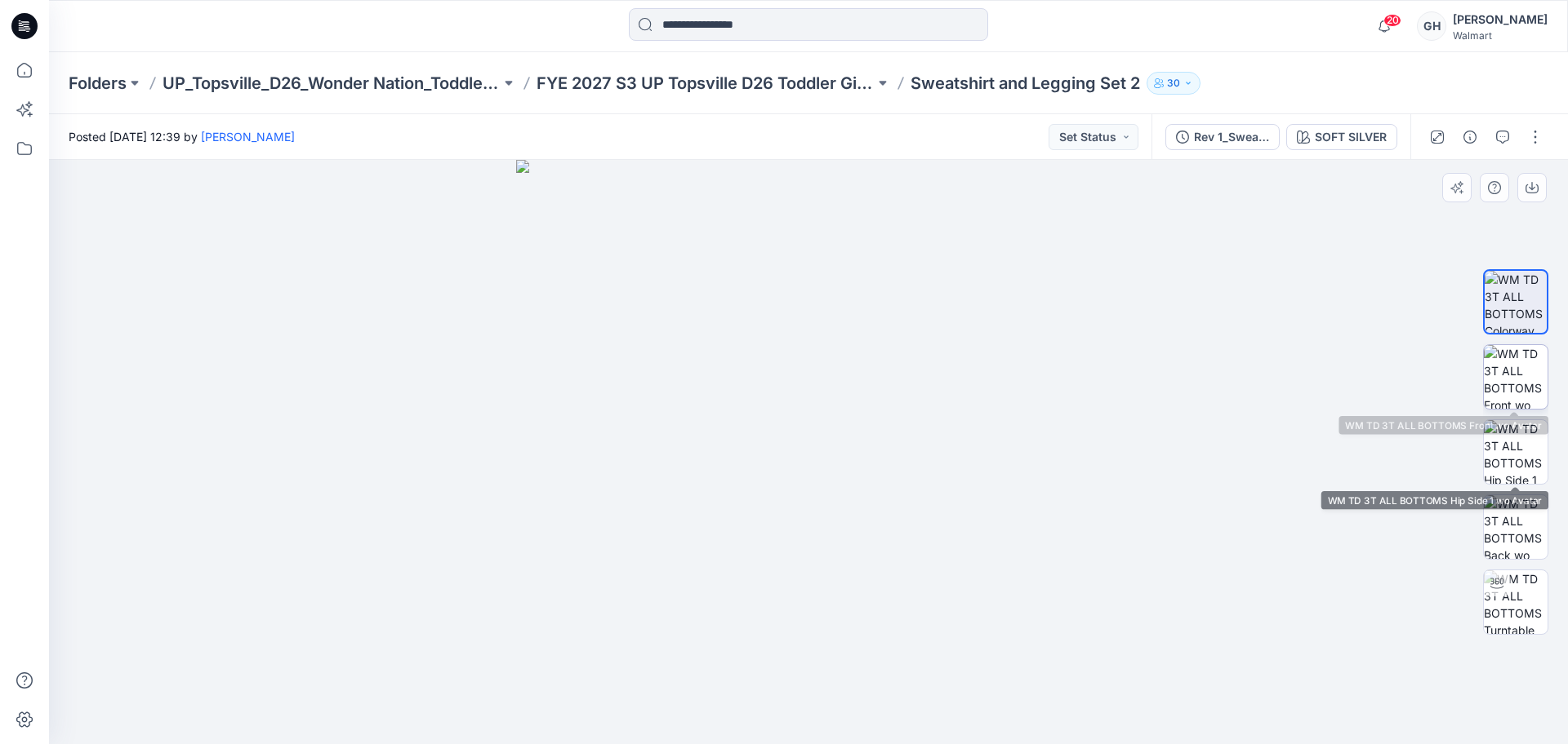
click at [1516, 385] on img at bounding box center [1516, 377] width 64 height 64
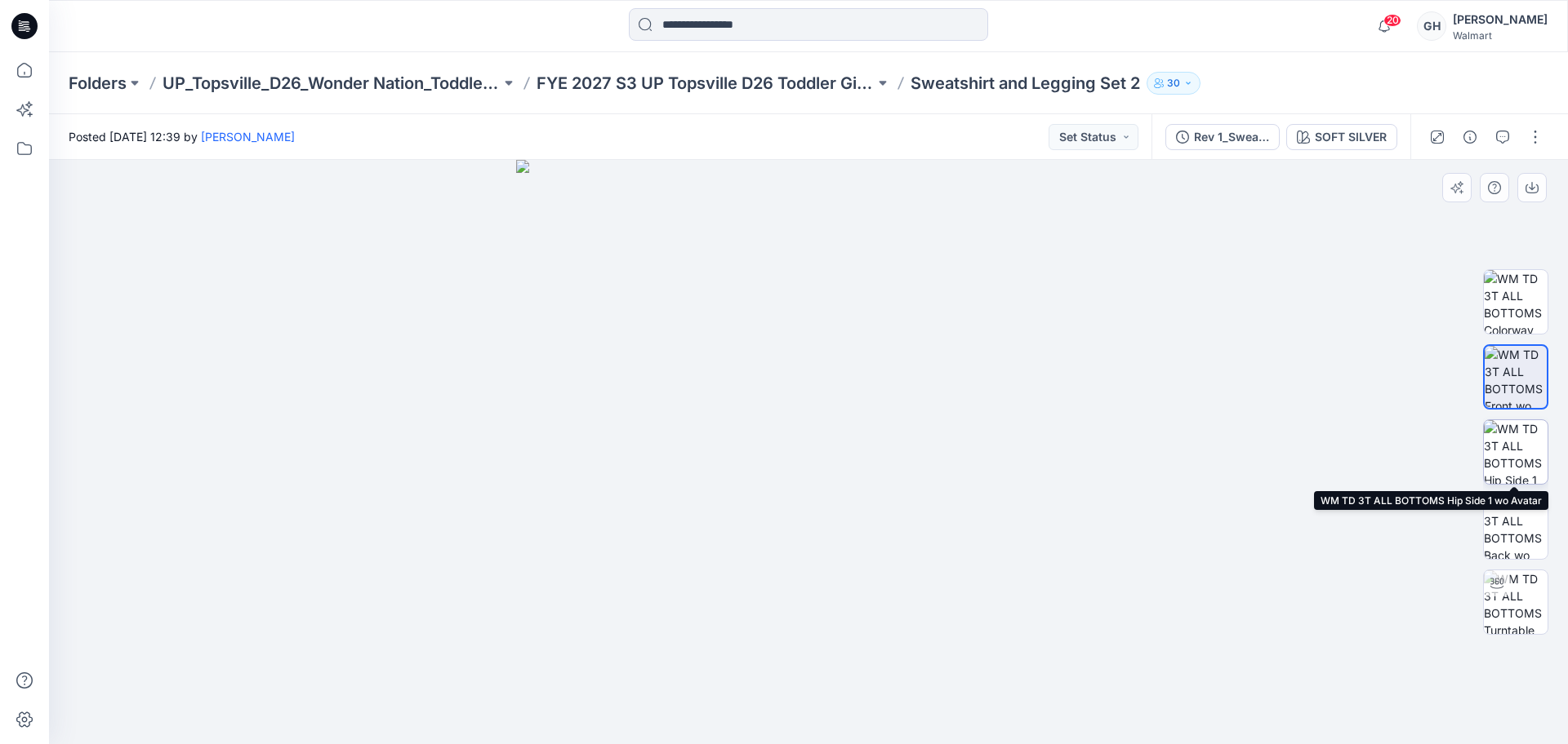
click at [1525, 451] on img at bounding box center [1516, 452] width 64 height 64
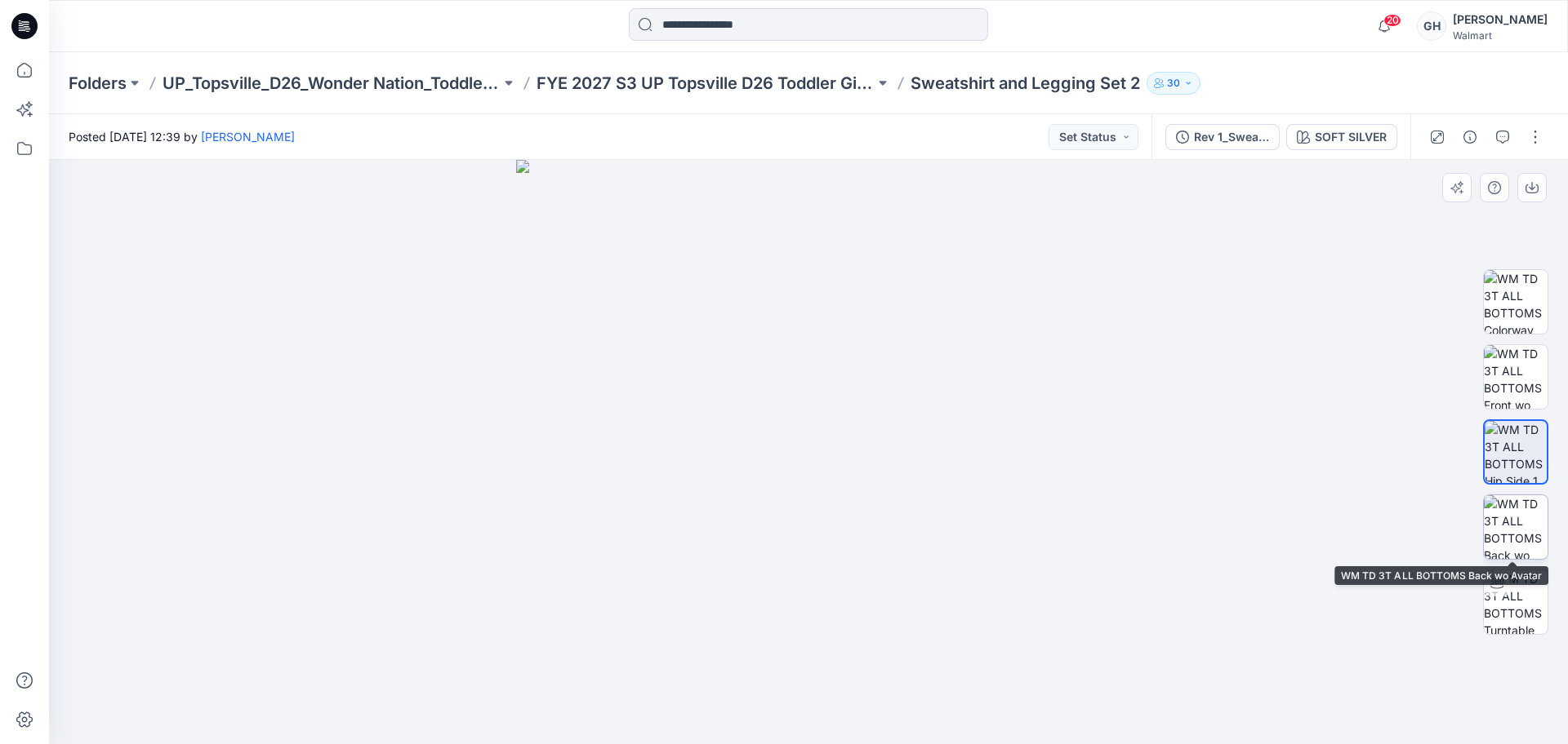
click at [1526, 546] on img at bounding box center [1516, 527] width 64 height 64
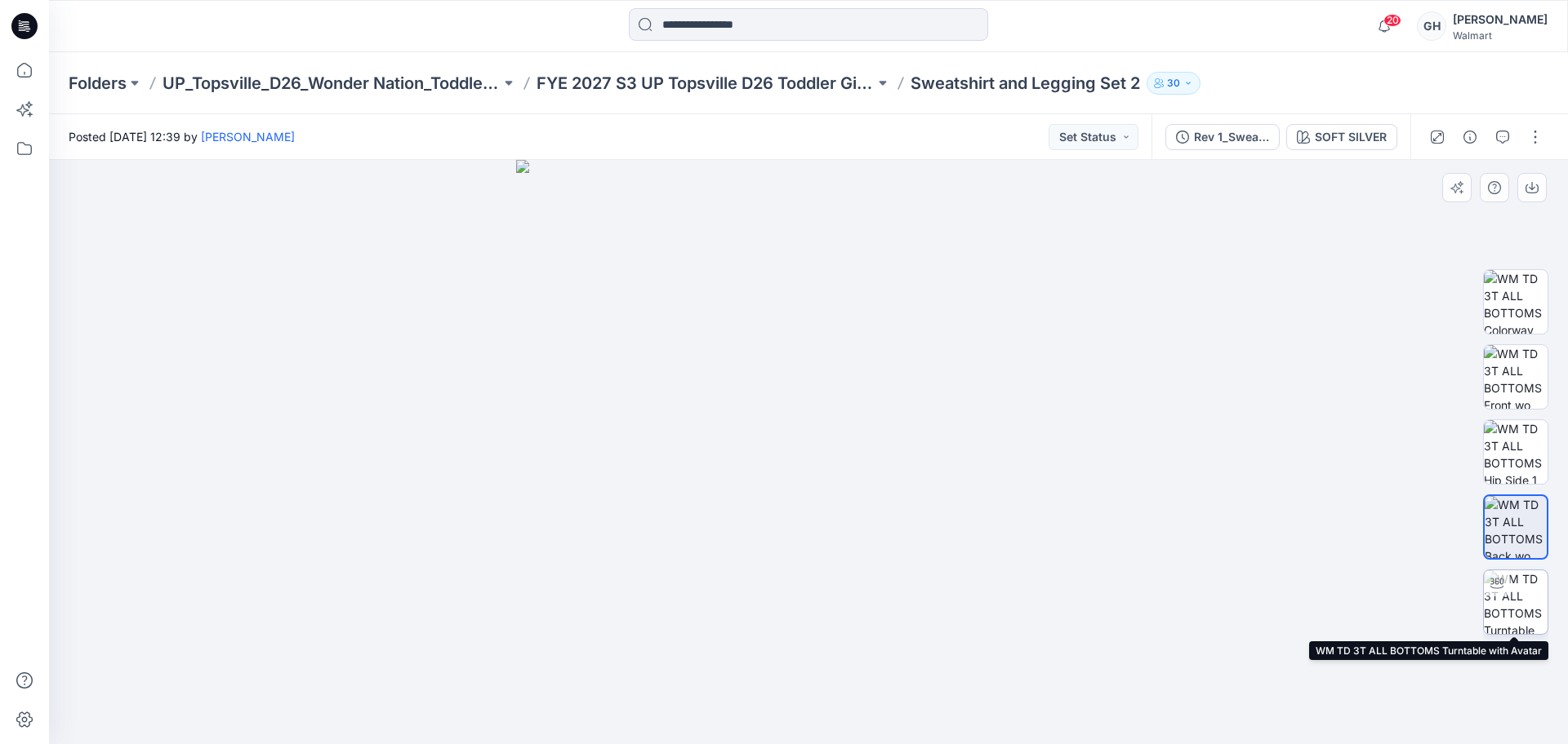
drag, startPoint x: 1508, startPoint y: 625, endPoint x: 1508, endPoint y: 616, distance: 9.0
click at [1507, 623] on img at bounding box center [1516, 603] width 64 height 64
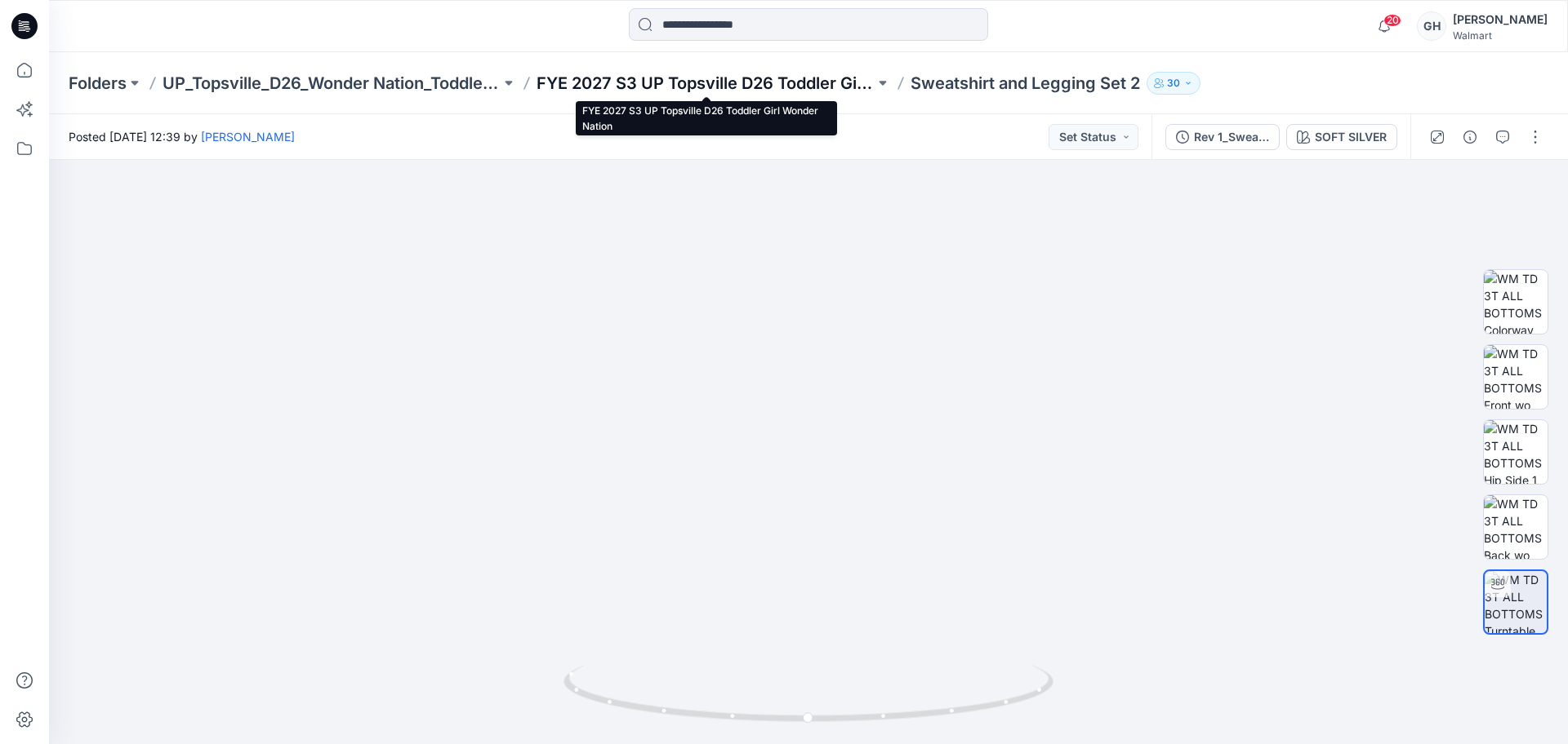
click at [768, 83] on p "FYE 2027 S3 UP Topsville D26 Toddler Girl Wonder Nation" at bounding box center [705, 83] width 338 height 23
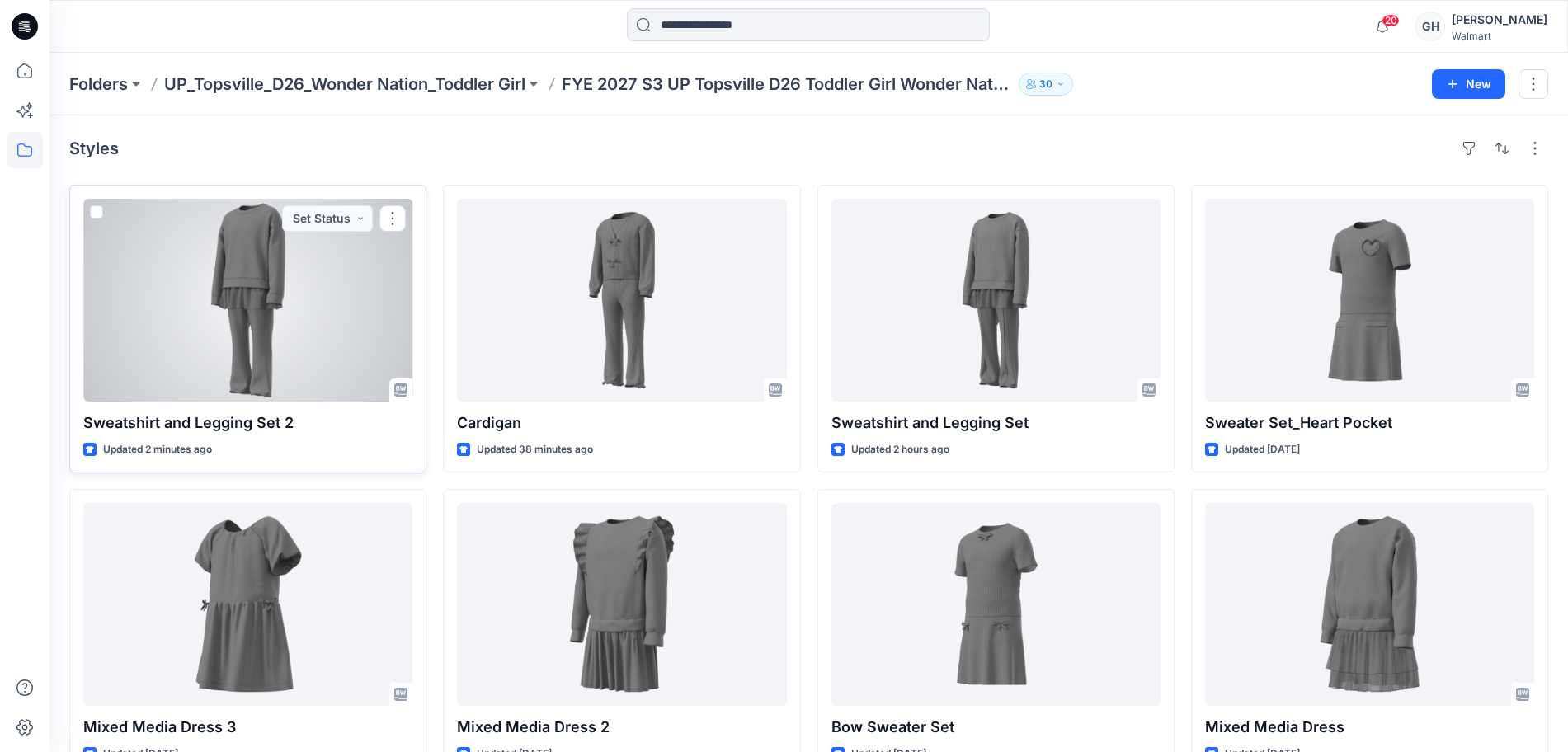
click at [220, 309] on div at bounding box center [248, 301] width 329 height 203
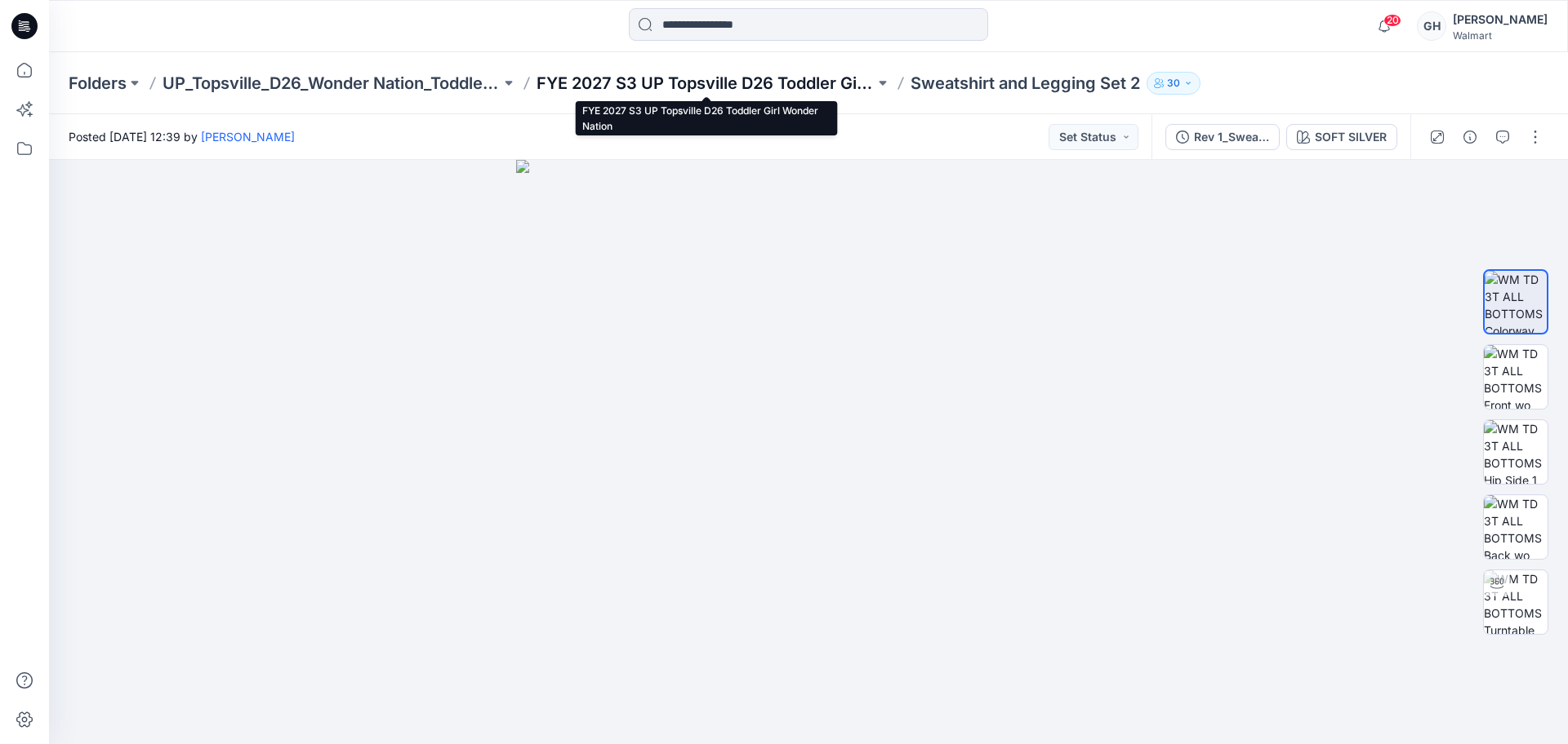
click at [654, 76] on p "FYE 2027 S3 UP Topsville D26 Toddler Girl Wonder Nation" at bounding box center [705, 83] width 338 height 23
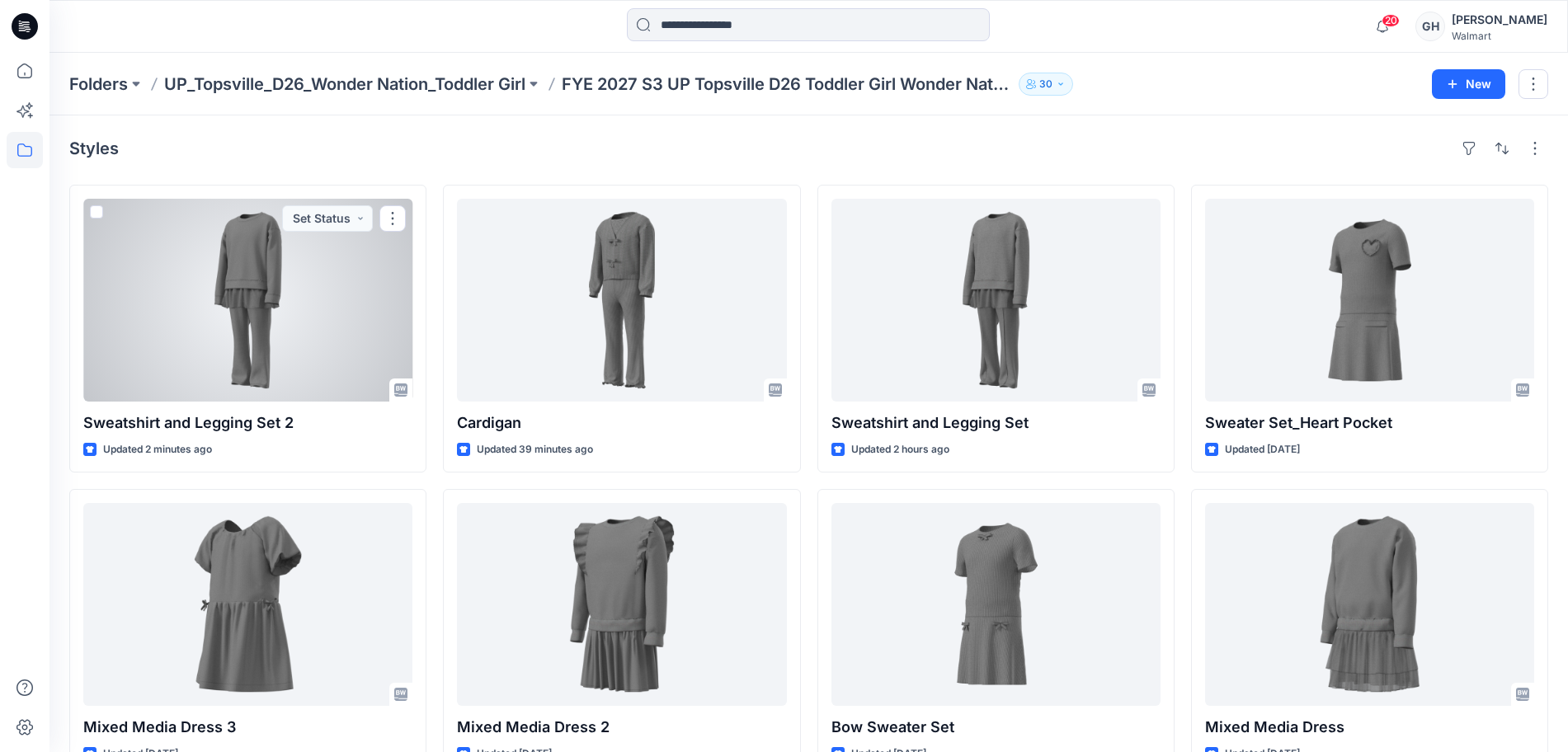
drag, startPoint x: 241, startPoint y: 358, endPoint x: 507, endPoint y: 315, distance: 269.5
click at [241, 356] on div at bounding box center [248, 301] width 329 height 203
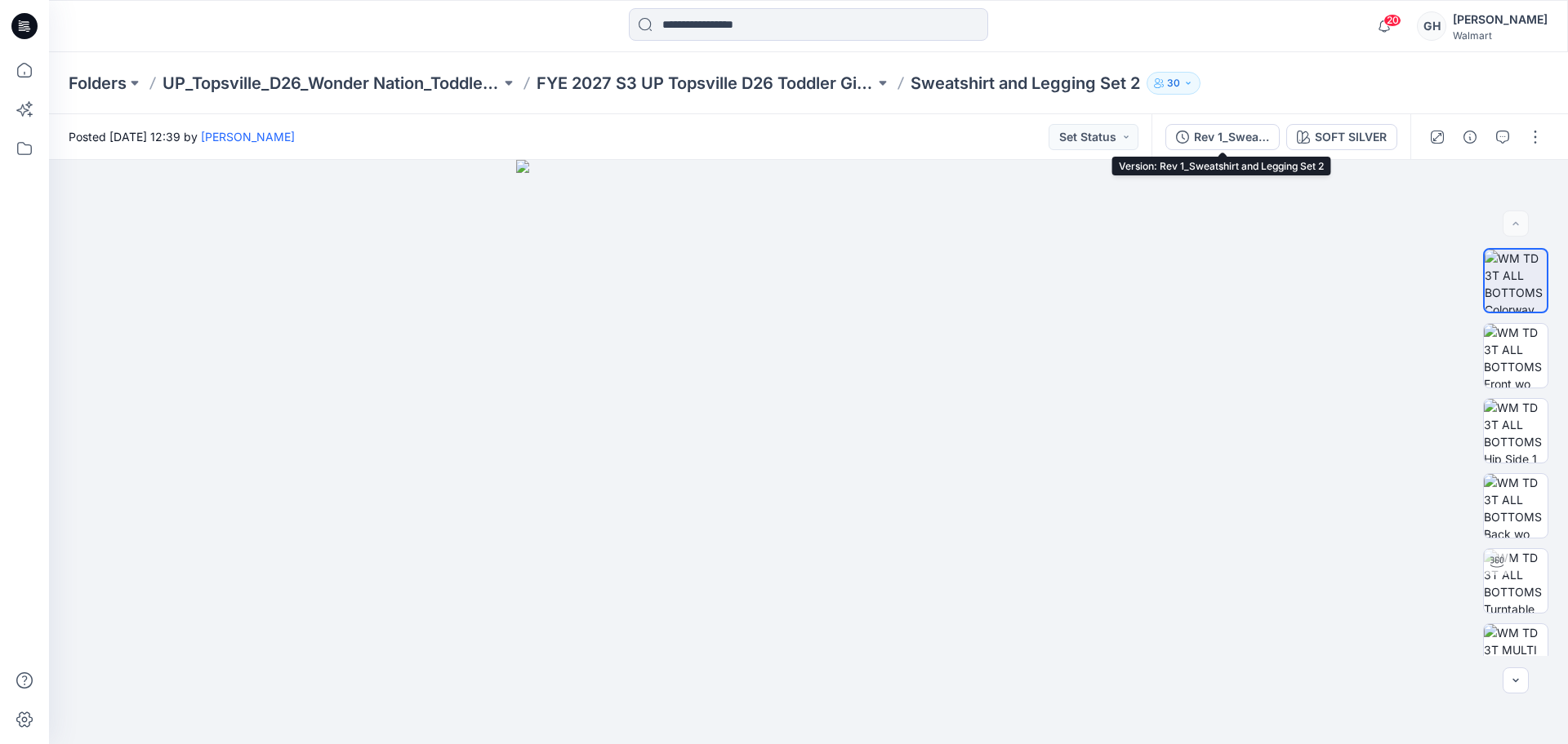
drag, startPoint x: 1237, startPoint y: 137, endPoint x: 1473, endPoint y: 281, distance: 276.5
click at [1238, 137] on div "Rev 1_Sweatshirt and Legging Set 2" at bounding box center [1231, 137] width 76 height 18
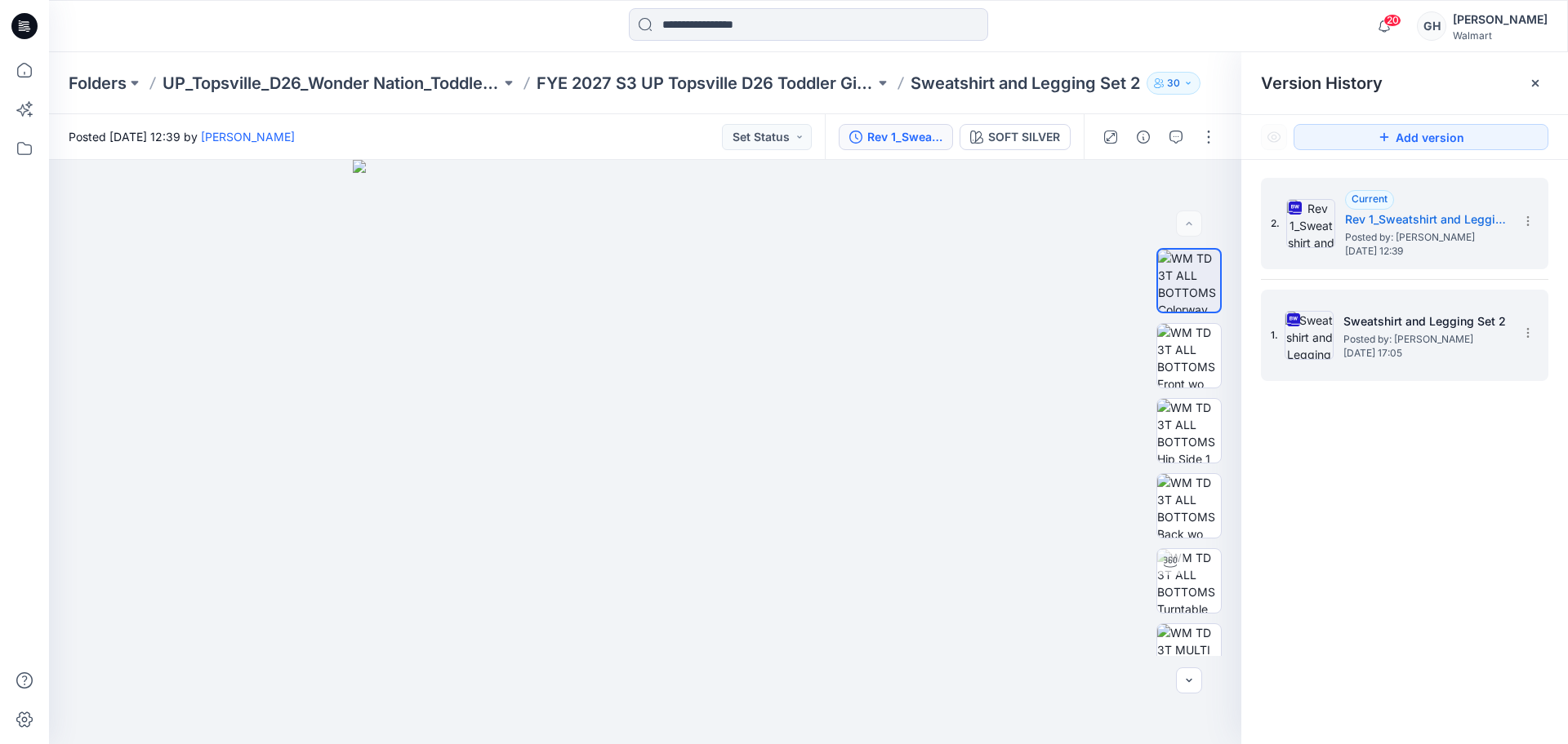
click at [1440, 337] on span "Posted by: [PERSON_NAME]" at bounding box center [1425, 339] width 163 height 16
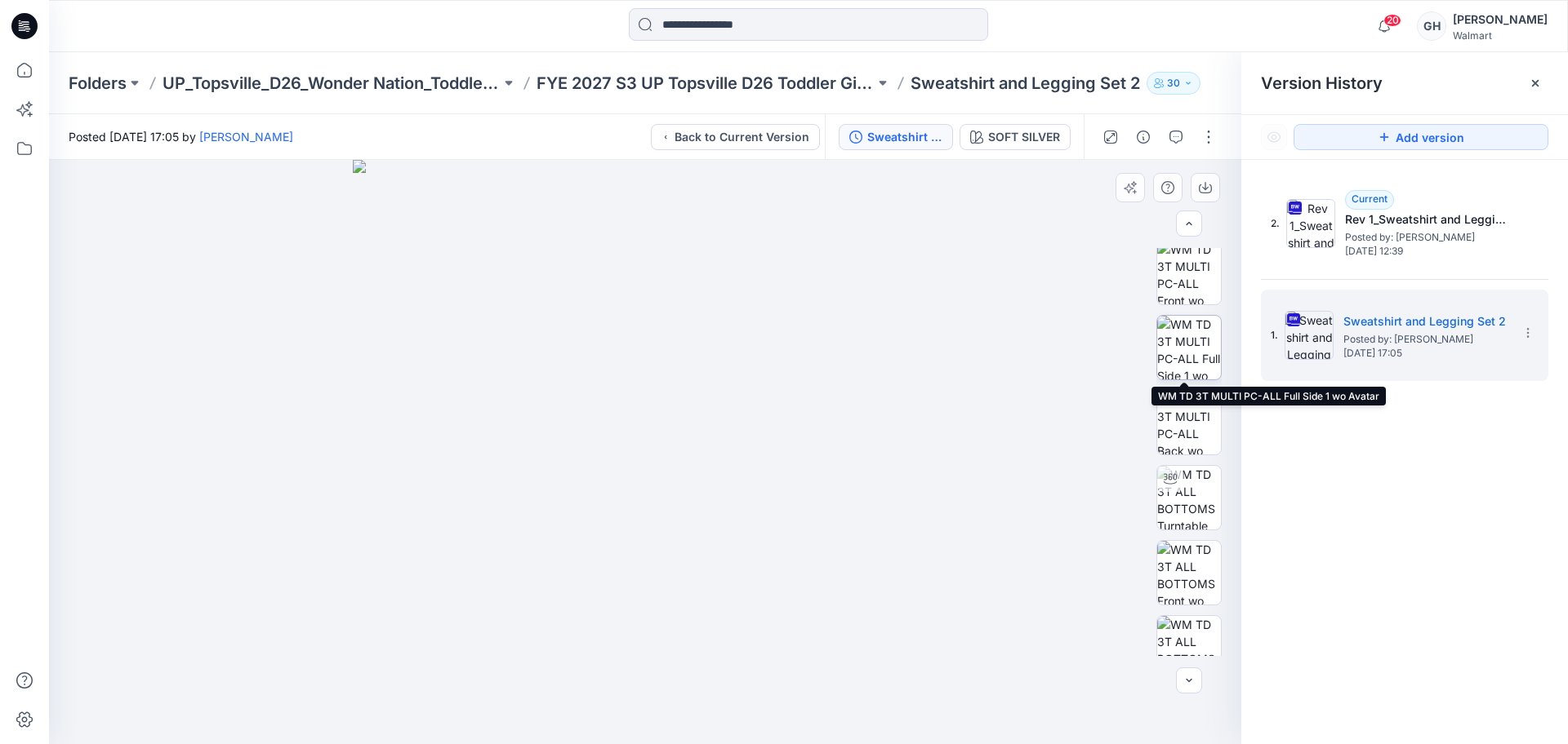
scroll to position [633, 0]
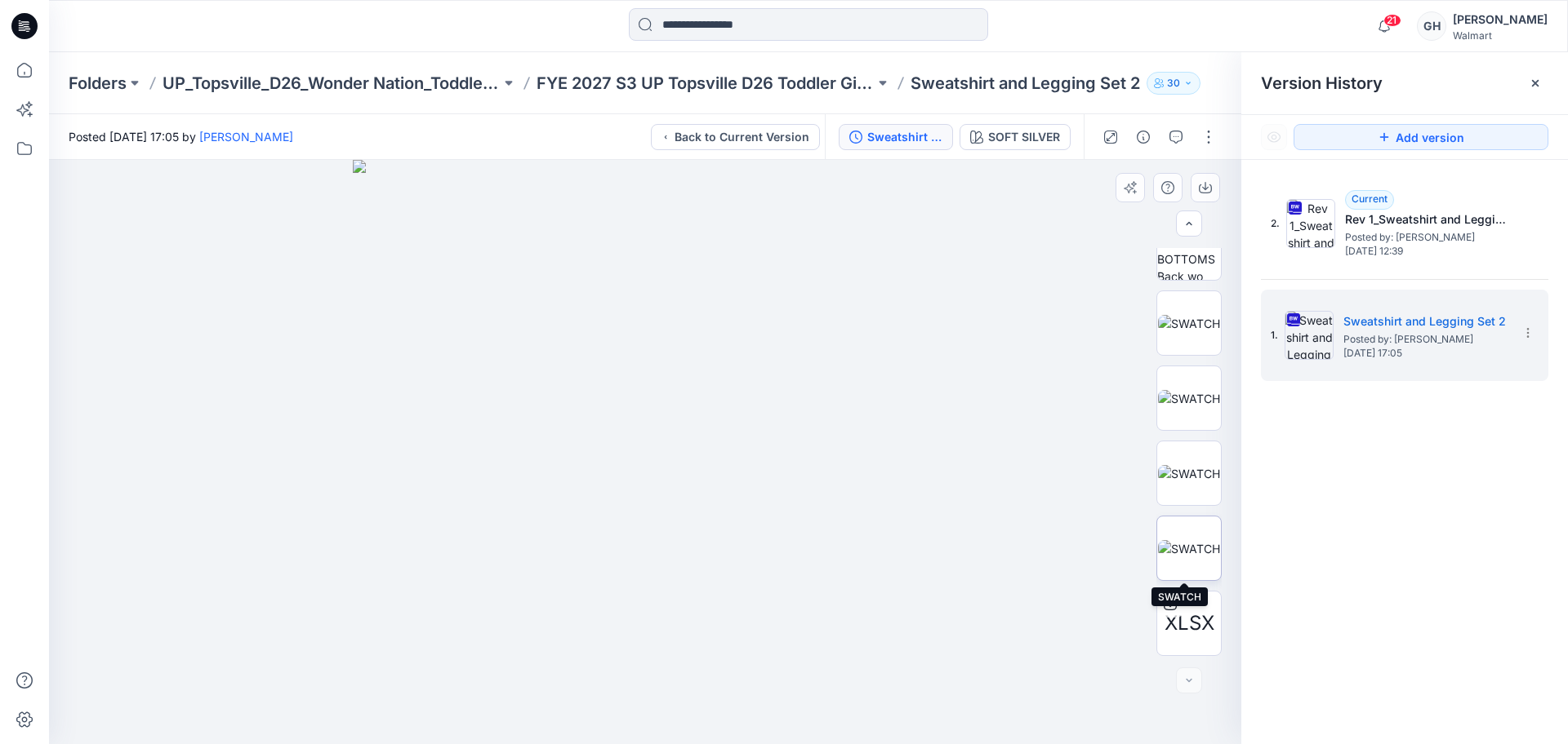
click at [1176, 548] on img at bounding box center [1190, 549] width 62 height 17
click at [1208, 185] on icon "button" at bounding box center [1206, 187] width 13 height 13
click at [1194, 479] on img at bounding box center [1190, 473] width 62 height 17
click at [1214, 186] on button "button" at bounding box center [1205, 187] width 29 height 29
click at [1201, 390] on img at bounding box center [1190, 398] width 62 height 17
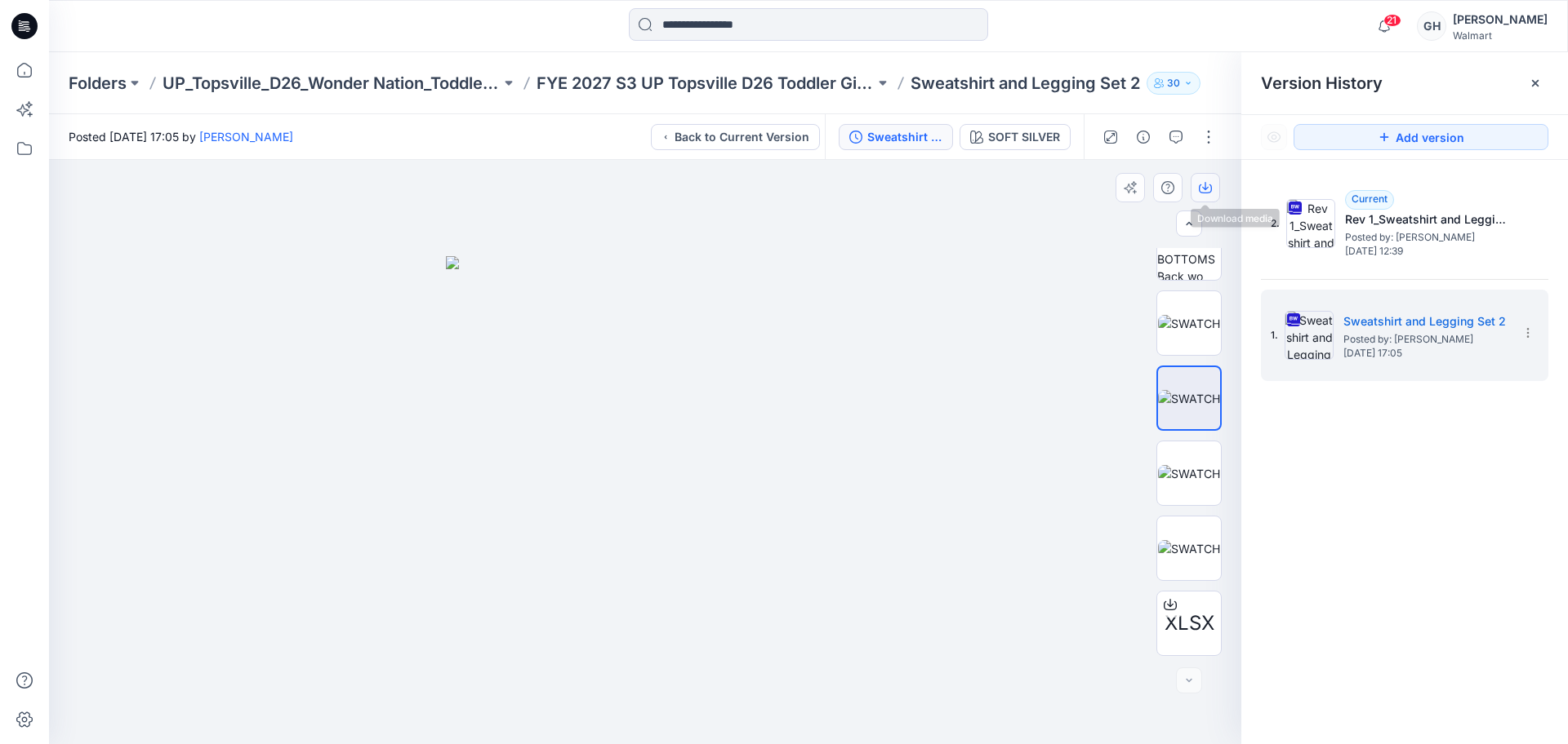
click at [1203, 185] on icon "button" at bounding box center [1206, 187] width 13 height 13
click at [1194, 325] on img at bounding box center [1190, 323] width 62 height 17
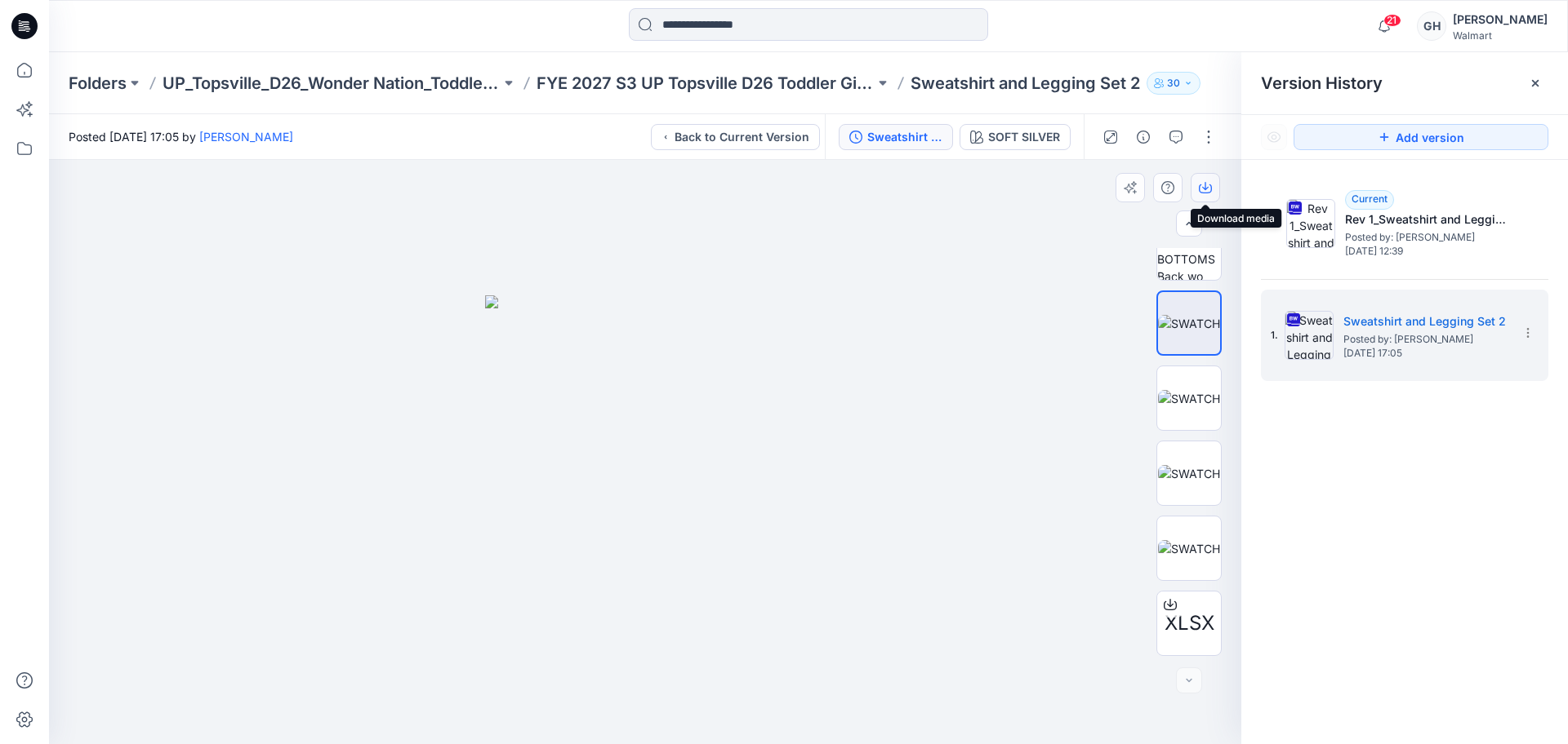
click at [1206, 178] on button "button" at bounding box center [1205, 187] width 29 height 29
click at [749, 58] on div "Folders UP_Topsville_D26_Wonder Nation_Toddler Girl FYE 2027 S3 UP Topsville D2…" at bounding box center [808, 83] width 1519 height 62
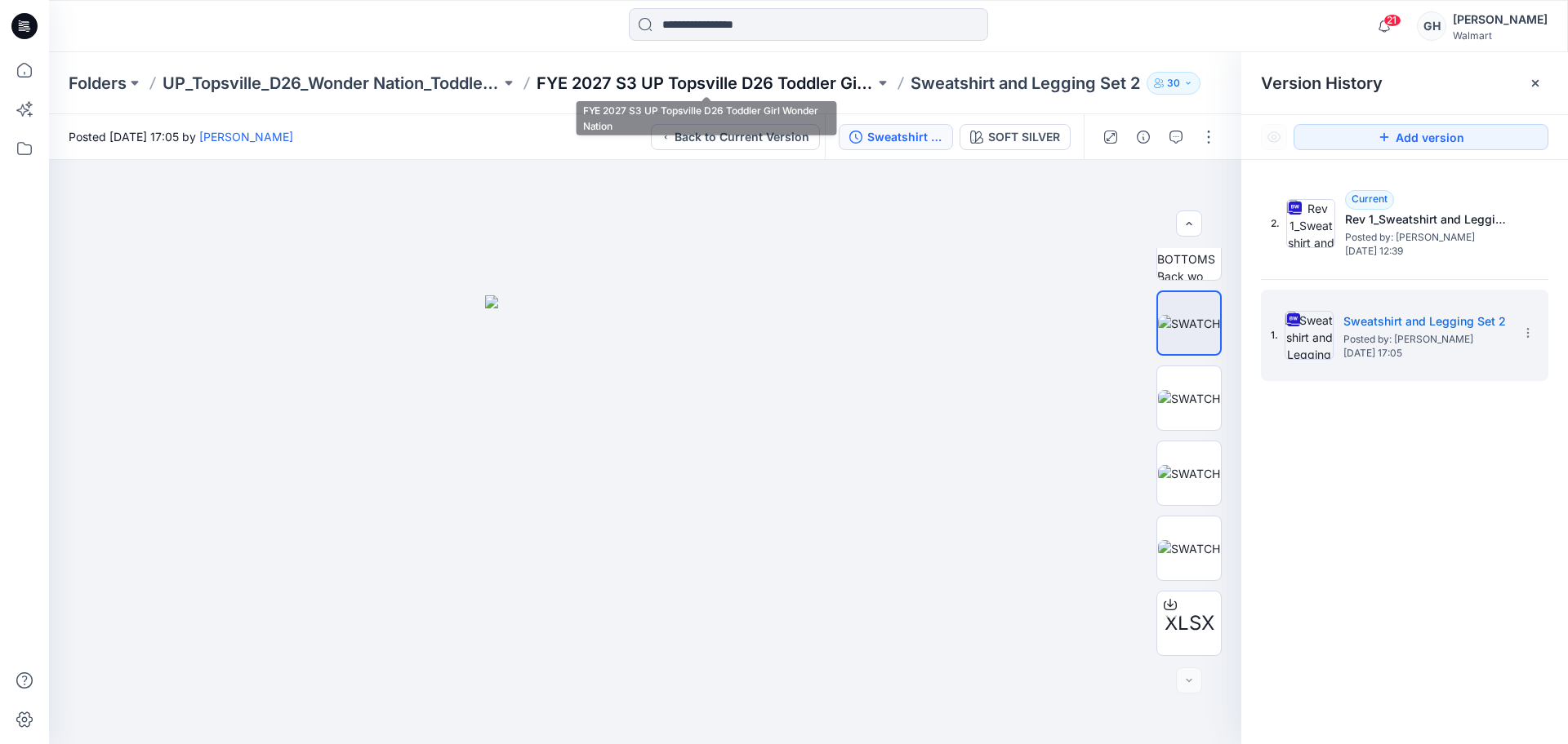
click at [731, 74] on p "FYE 2027 S3 UP Topsville D26 Toddler Girl Wonder Nation" at bounding box center [705, 83] width 338 height 23
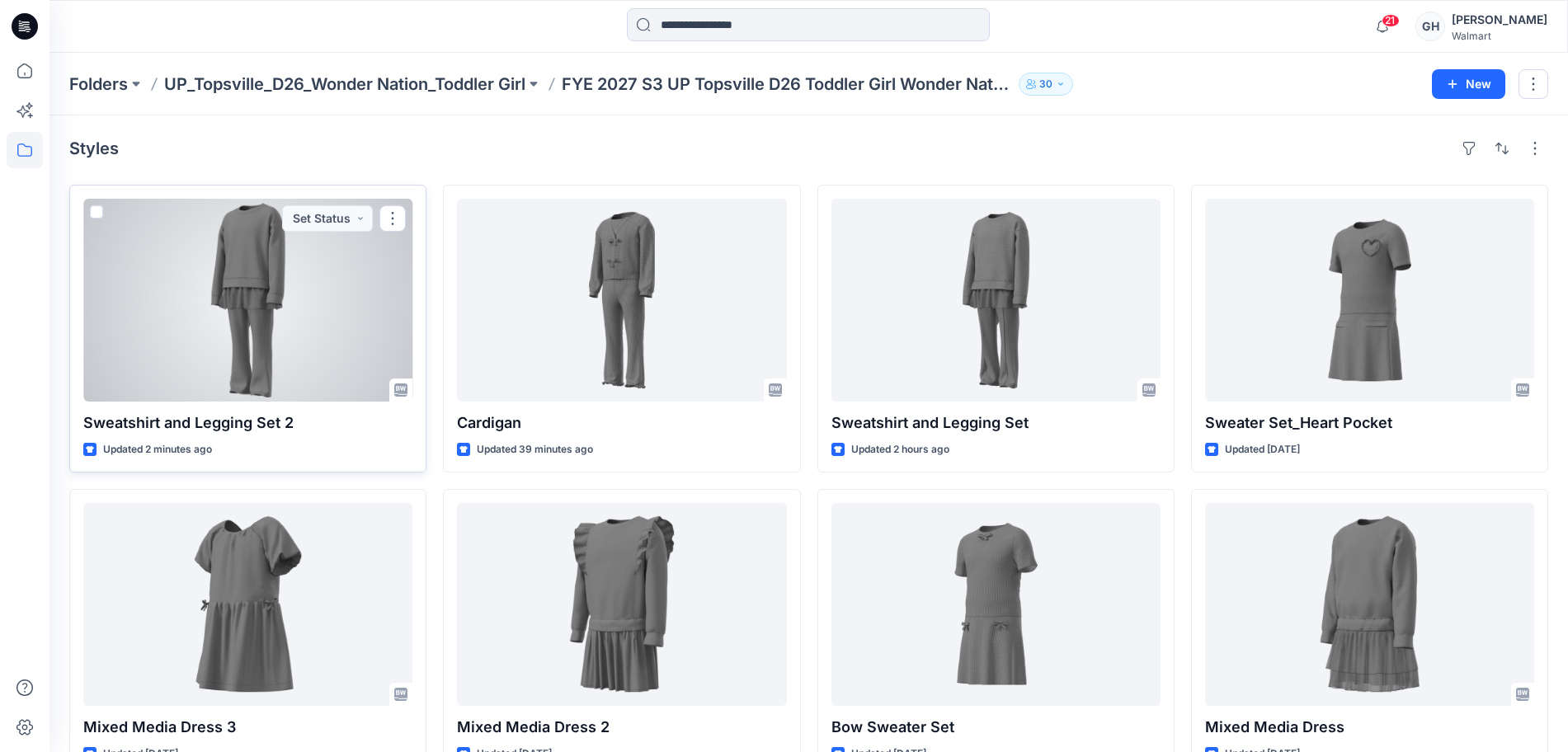
click at [219, 317] on div at bounding box center [248, 301] width 329 height 203
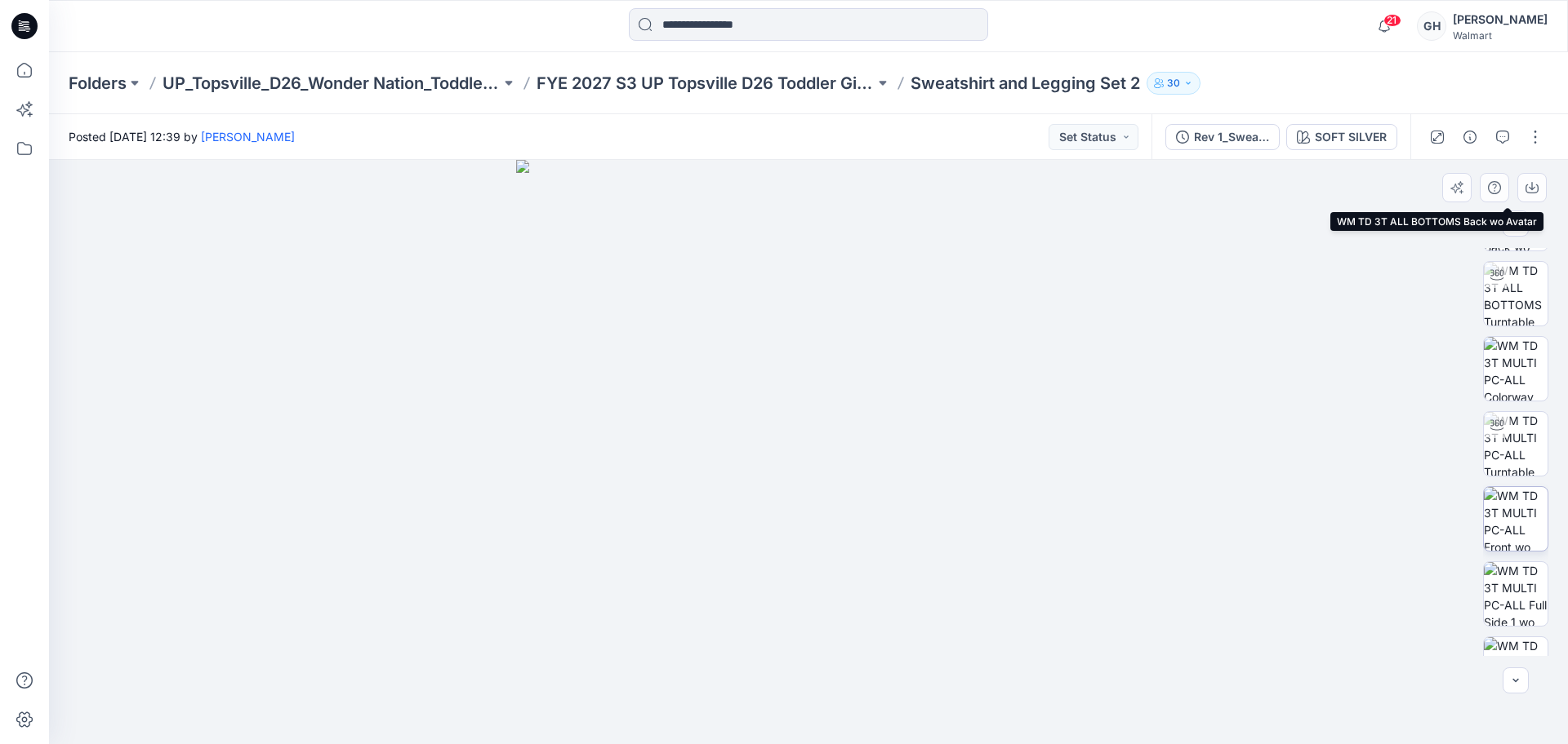
scroll to position [333, 0]
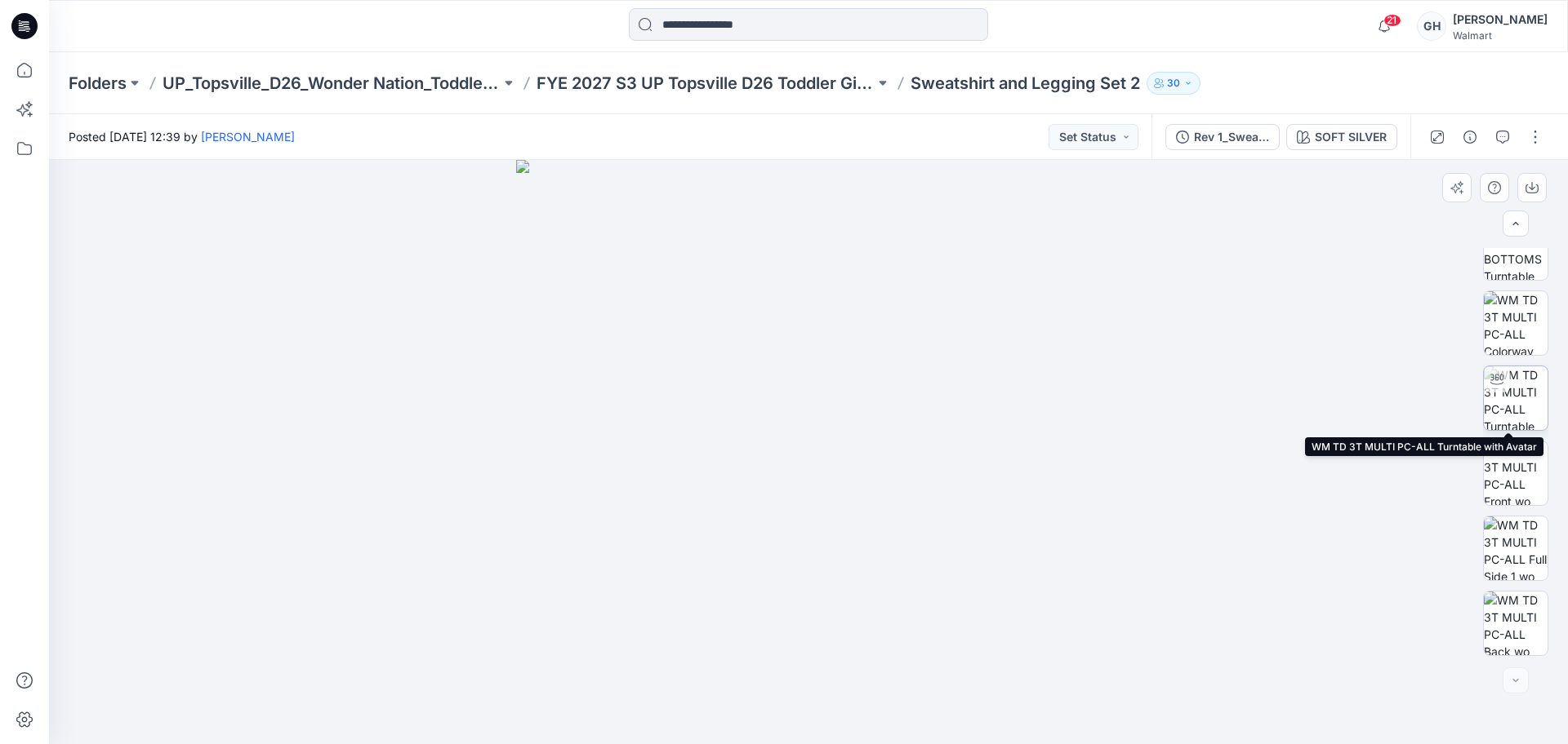
click at [1508, 380] on img at bounding box center [1516, 399] width 64 height 64
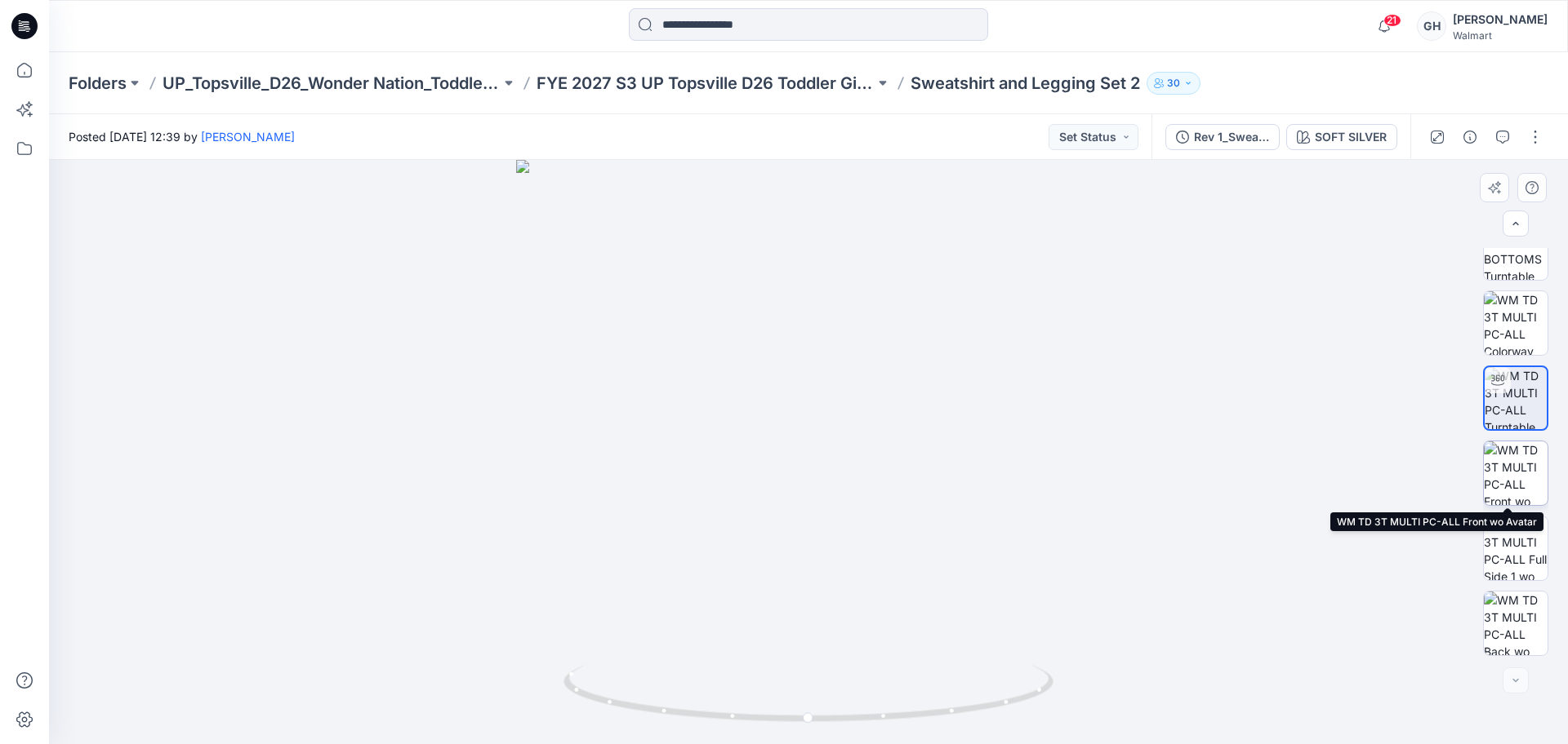
click at [1522, 472] on img at bounding box center [1516, 473] width 64 height 64
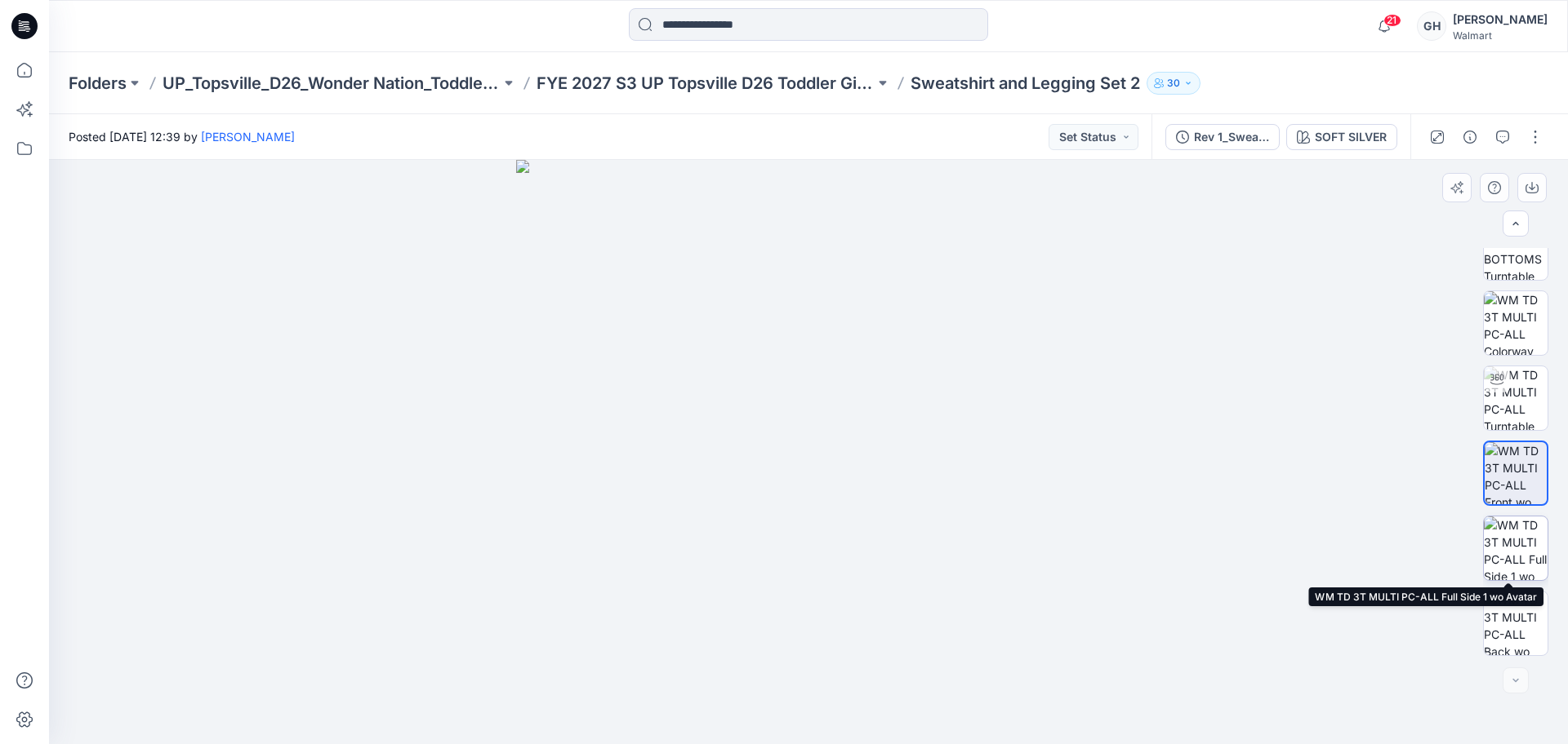
click at [1522, 526] on img at bounding box center [1516, 549] width 64 height 64
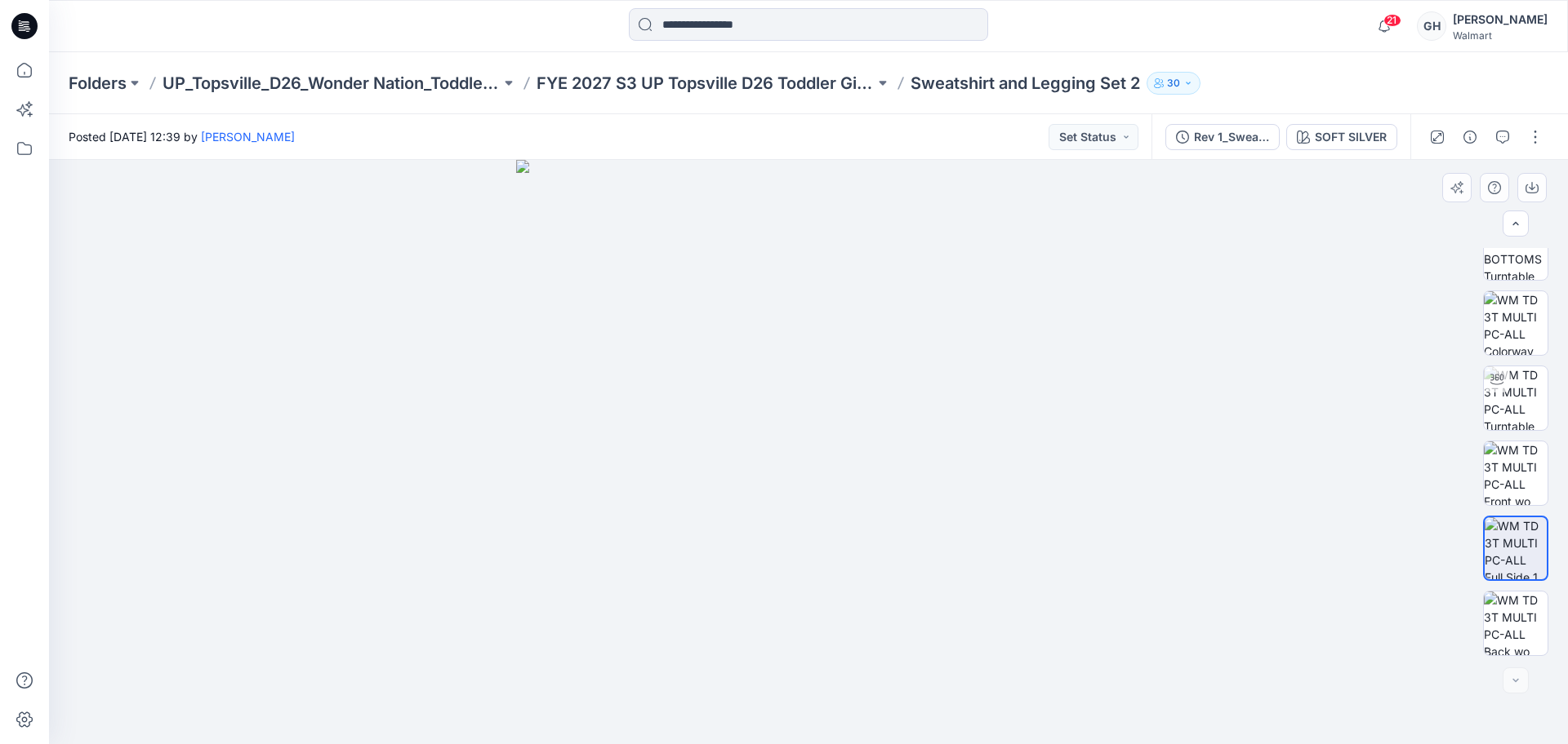
click at [1525, 562] on img at bounding box center [1516, 549] width 62 height 62
click at [1515, 620] on img at bounding box center [1516, 624] width 64 height 64
click at [1534, 130] on button "button" at bounding box center [1535, 137] width 26 height 26
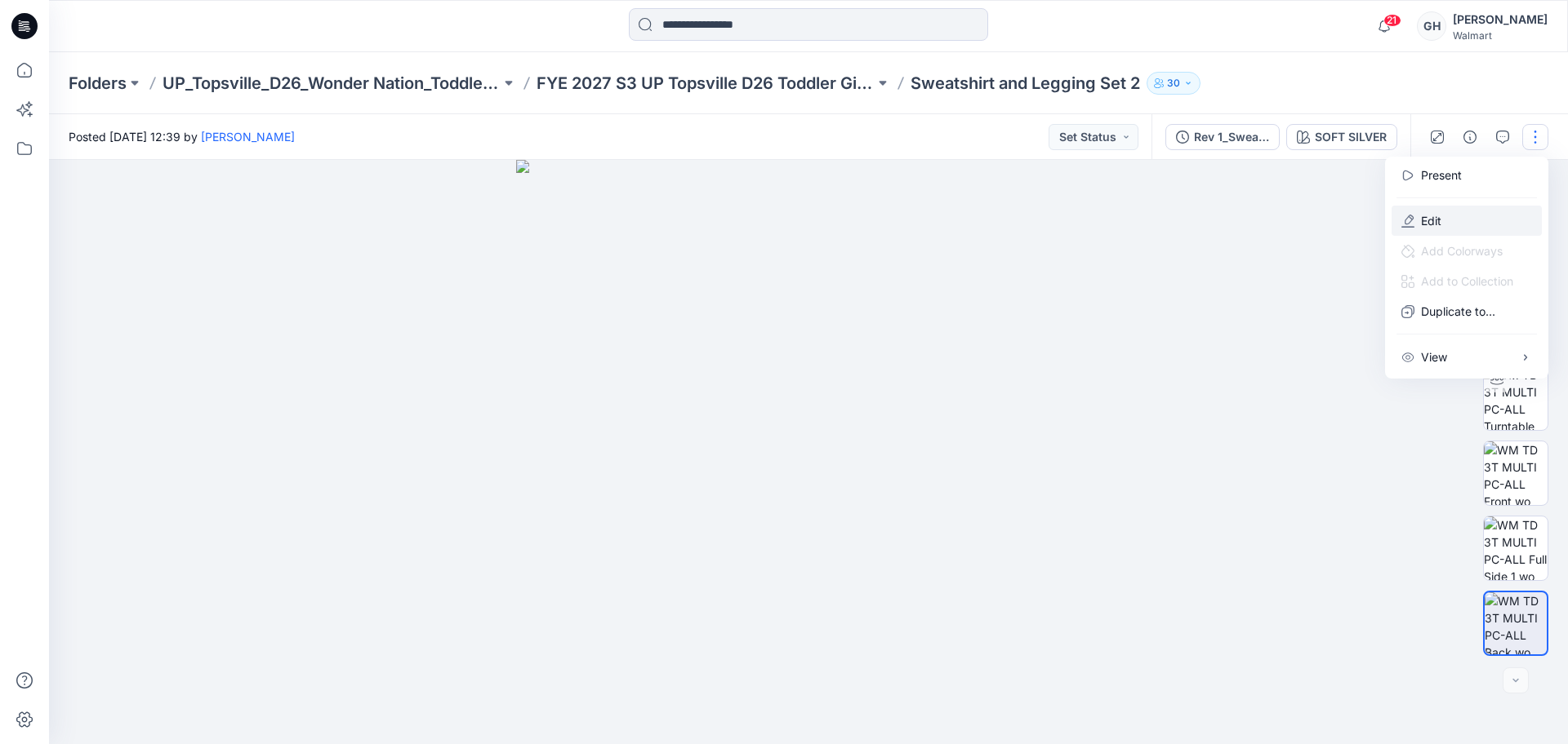
click at [1492, 225] on button "Edit" at bounding box center [1467, 221] width 150 height 30
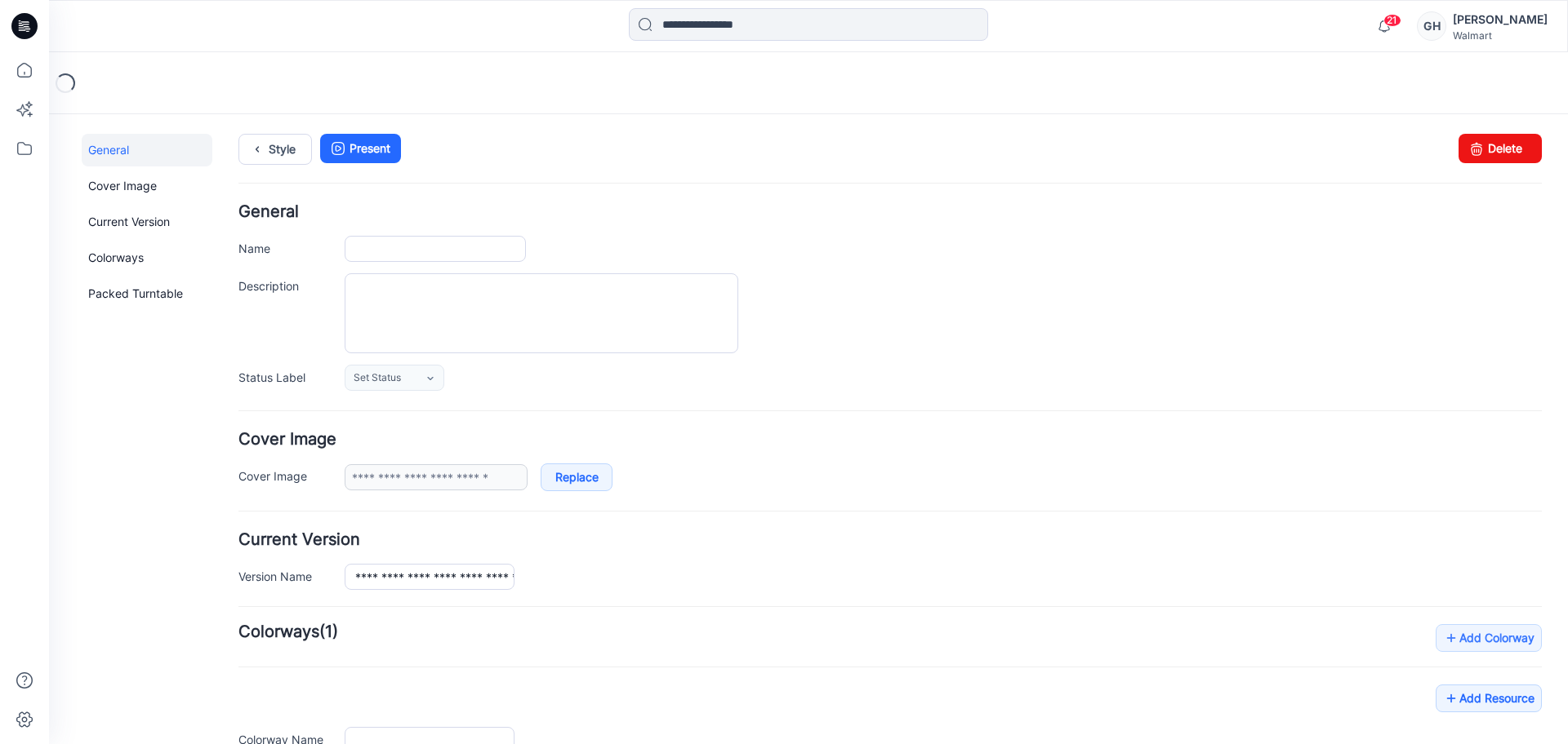
type input "**********"
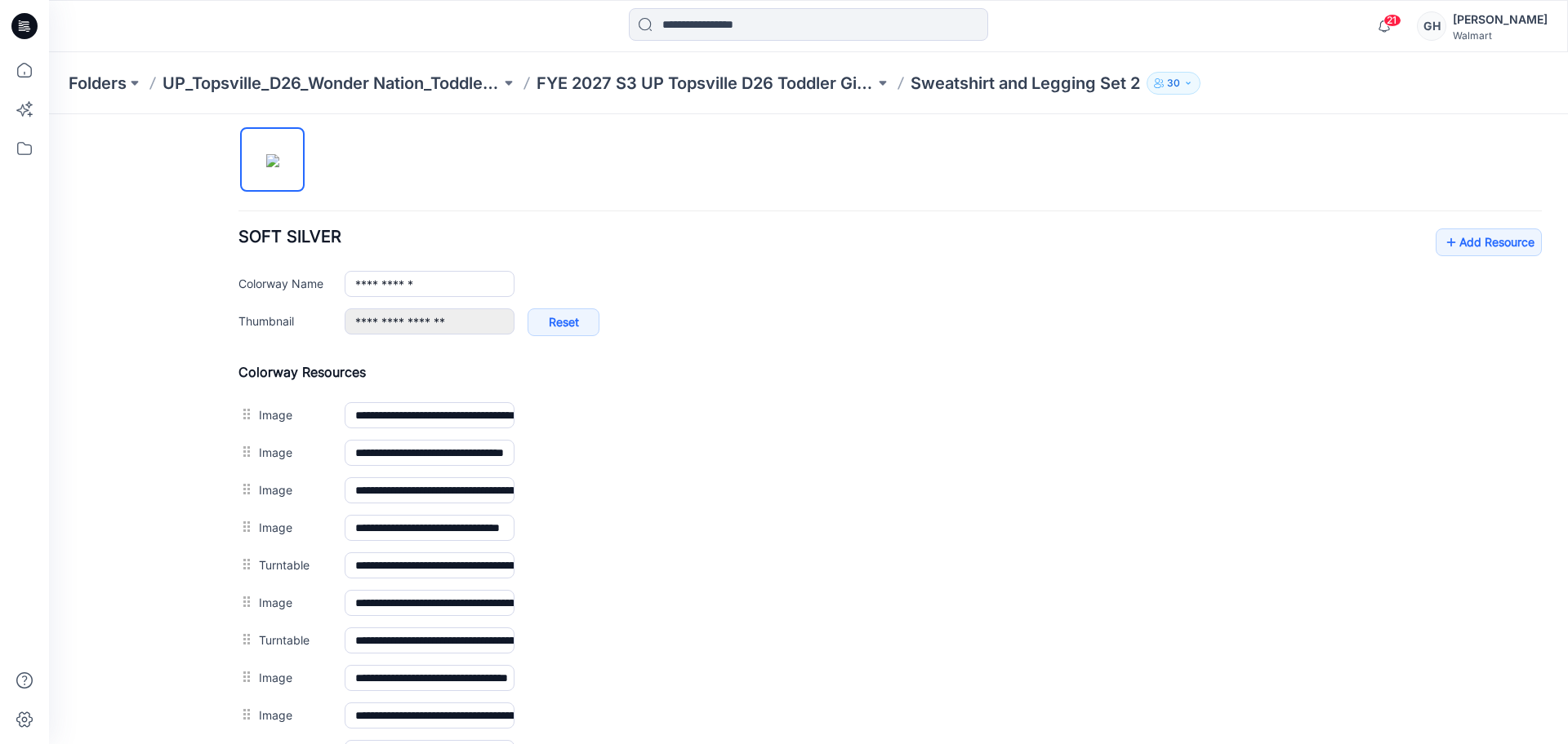
scroll to position [642, 0]
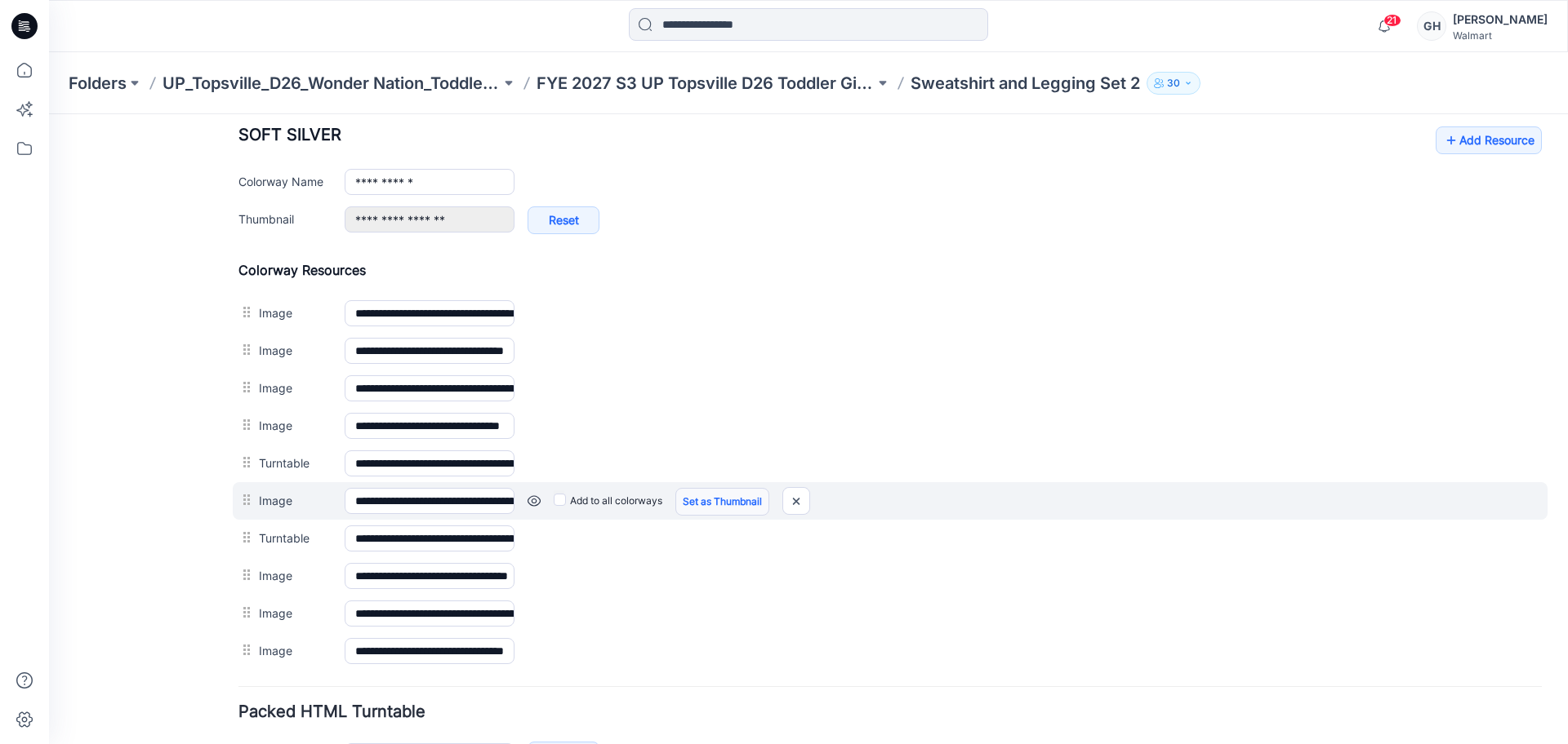
click at [752, 501] on link "Set as Thumbnail" at bounding box center [722, 502] width 94 height 28
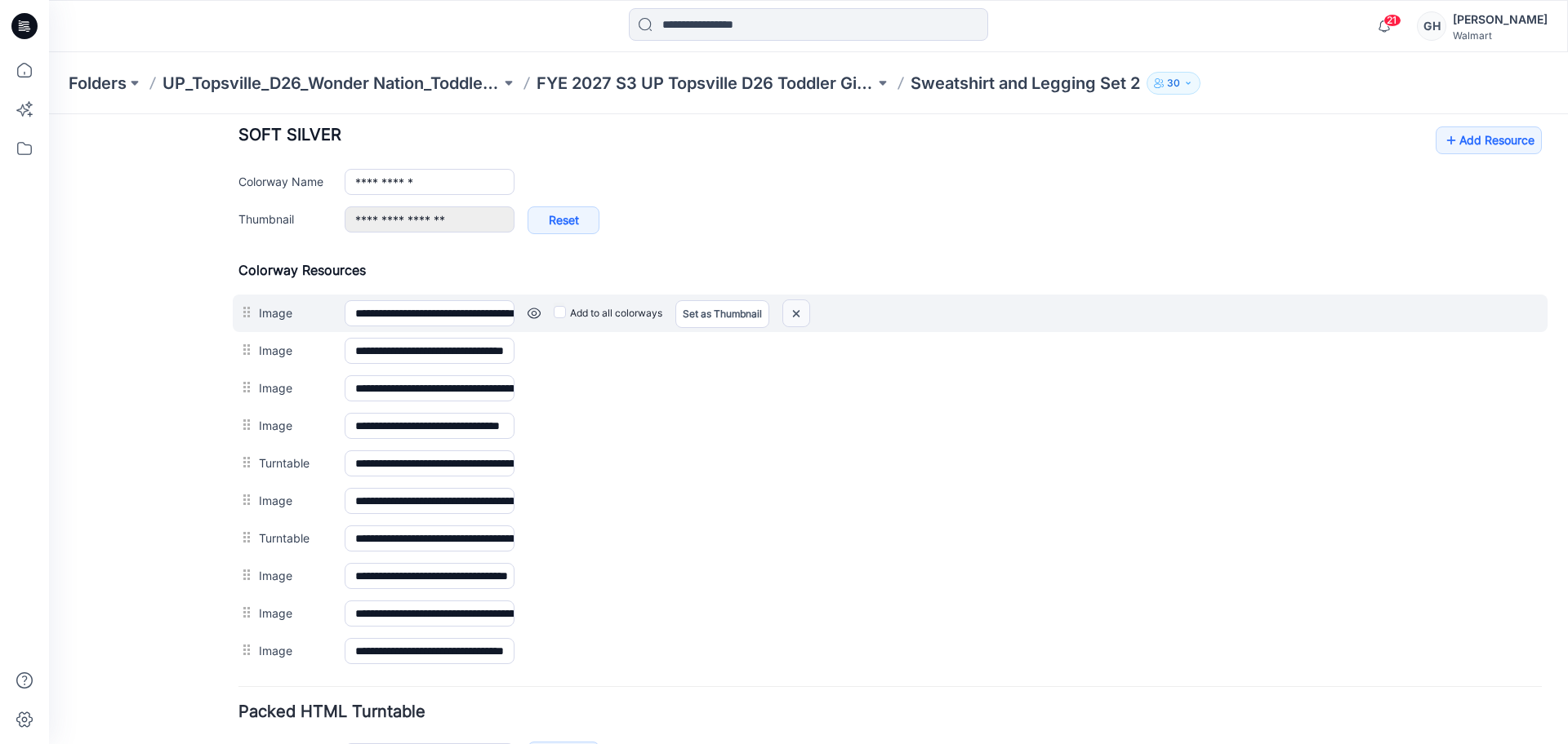
click at [800, 320] on img at bounding box center [796, 313] width 26 height 27
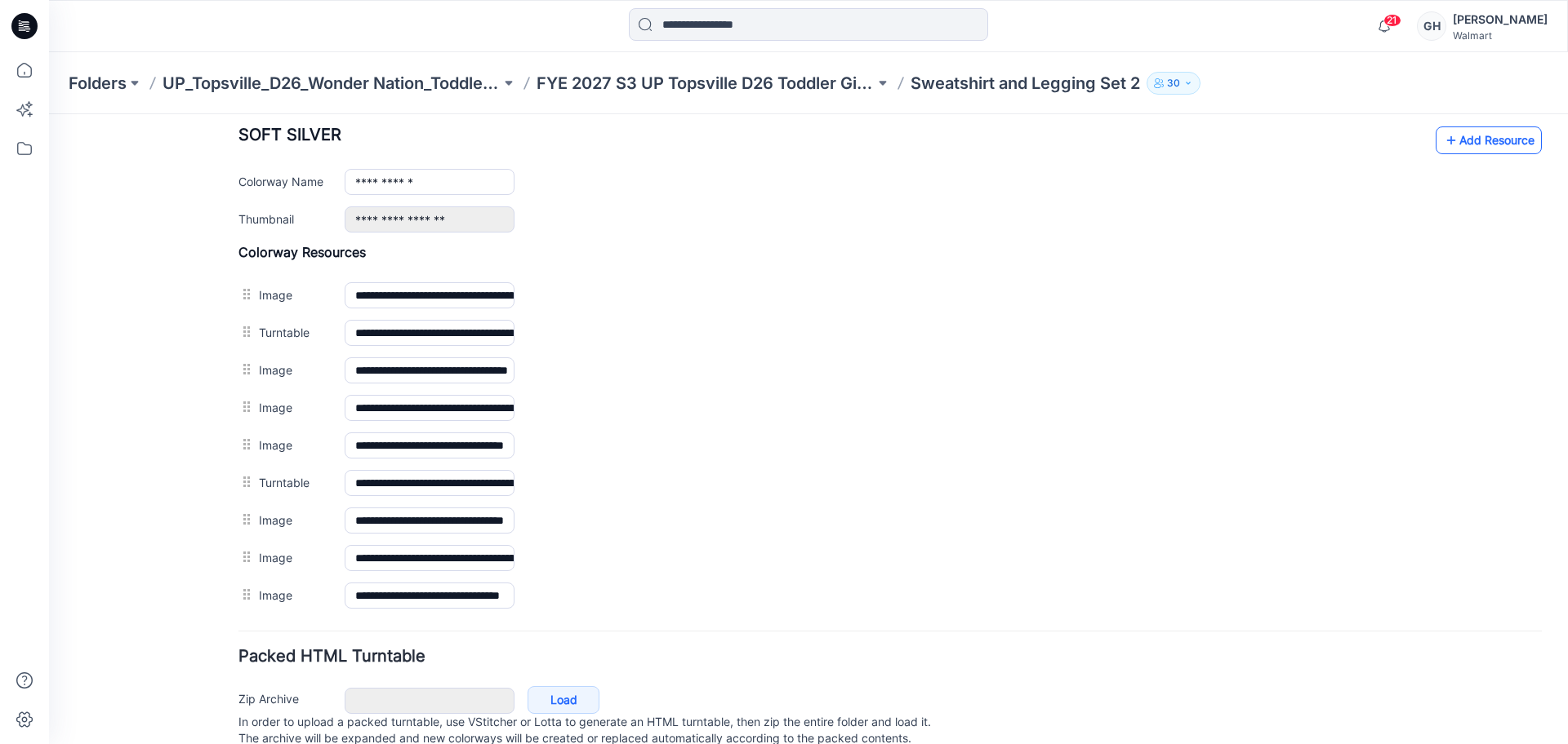
click at [1489, 142] on link "Add Resource" at bounding box center [1489, 140] width 107 height 28
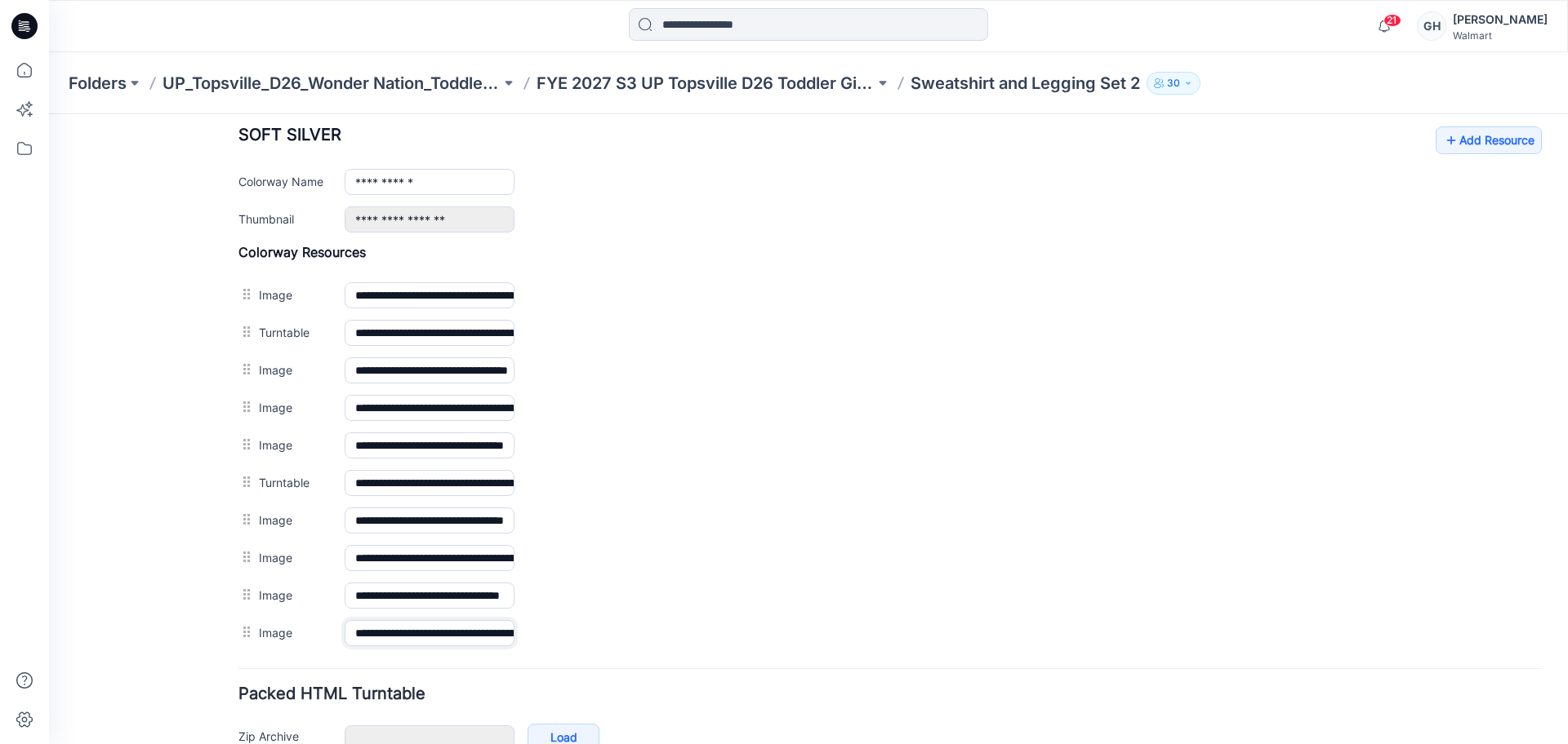
click at [453, 637] on input "**********" at bounding box center [429, 633] width 170 height 26
type input "******"
click at [139, 587] on div "General Cover Image Current Version Colorways Packed Turntable" at bounding box center [147, 157] width 131 height 1331
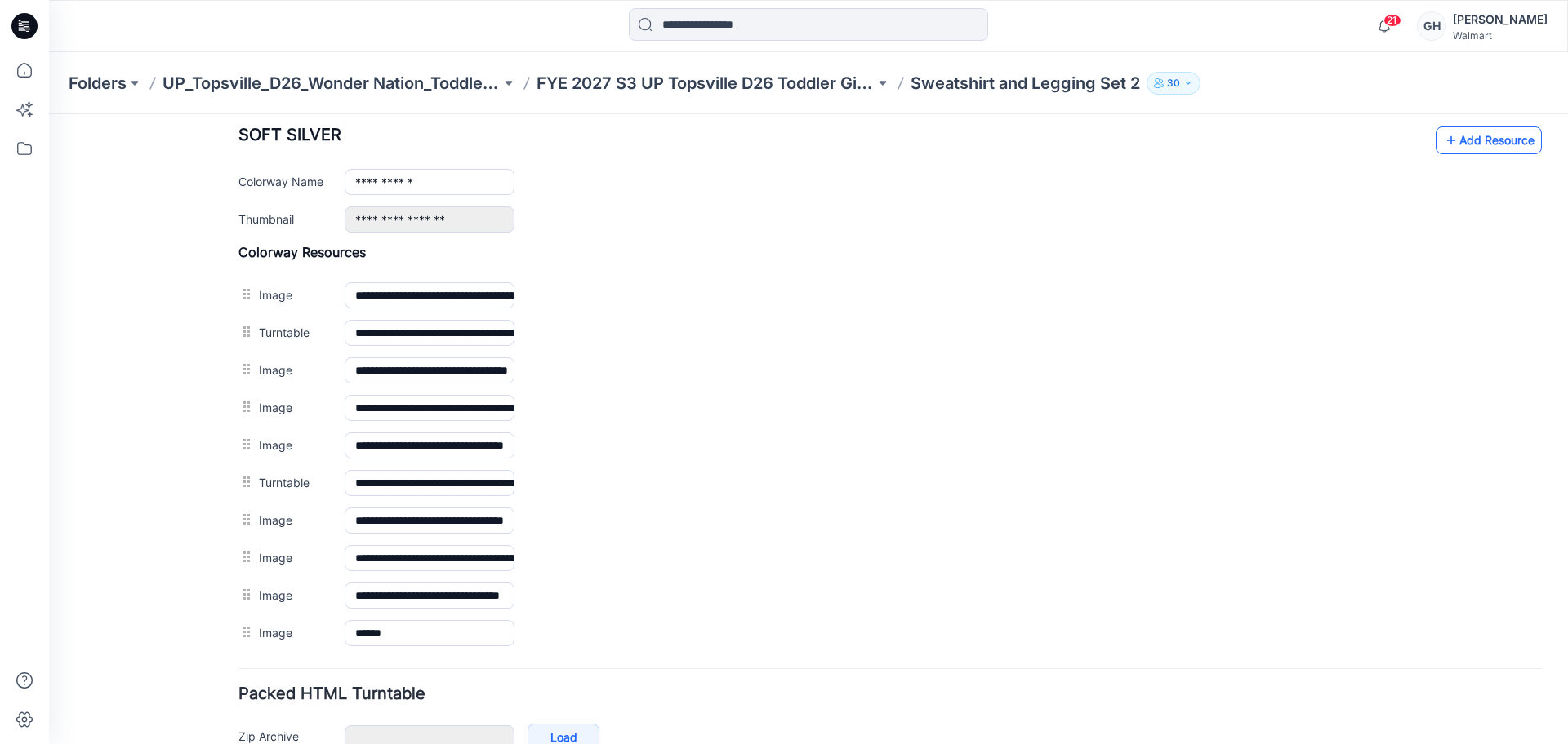
click at [1468, 136] on link "Add Resource" at bounding box center [1489, 140] width 107 height 28
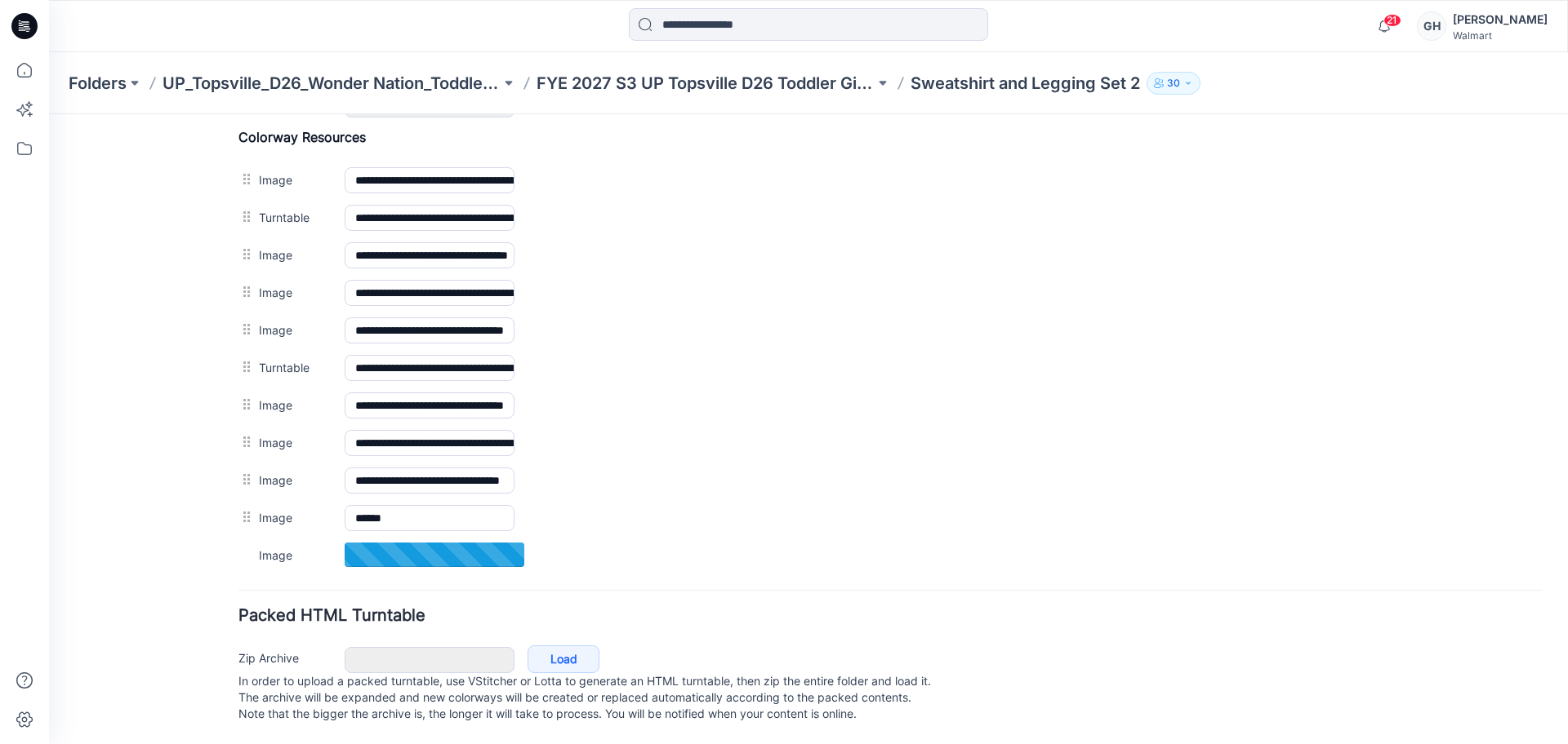
scroll to position [773, 0]
click at [415, 542] on input "**********" at bounding box center [429, 554] width 170 height 26
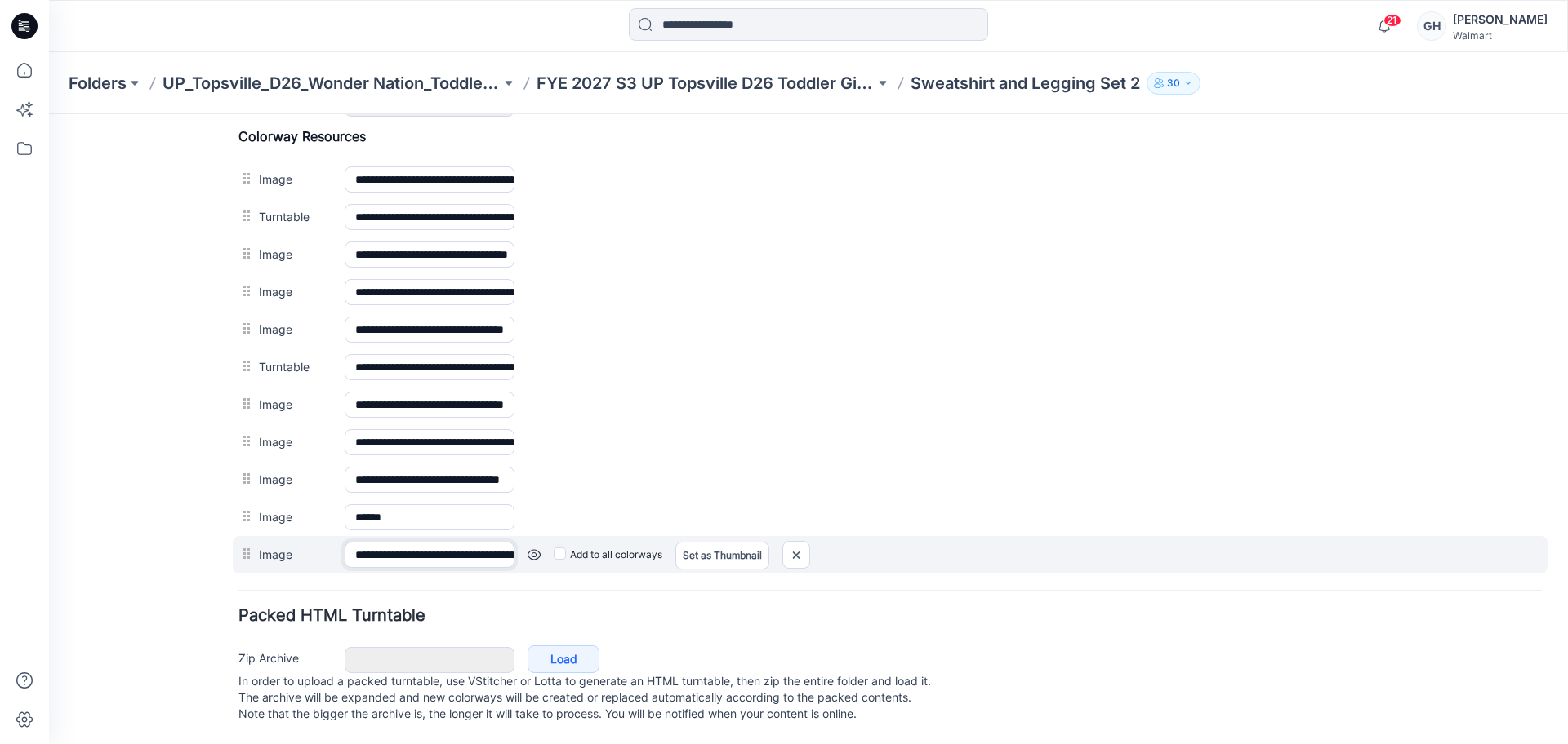
click at [415, 542] on input "**********" at bounding box center [429, 554] width 170 height 26
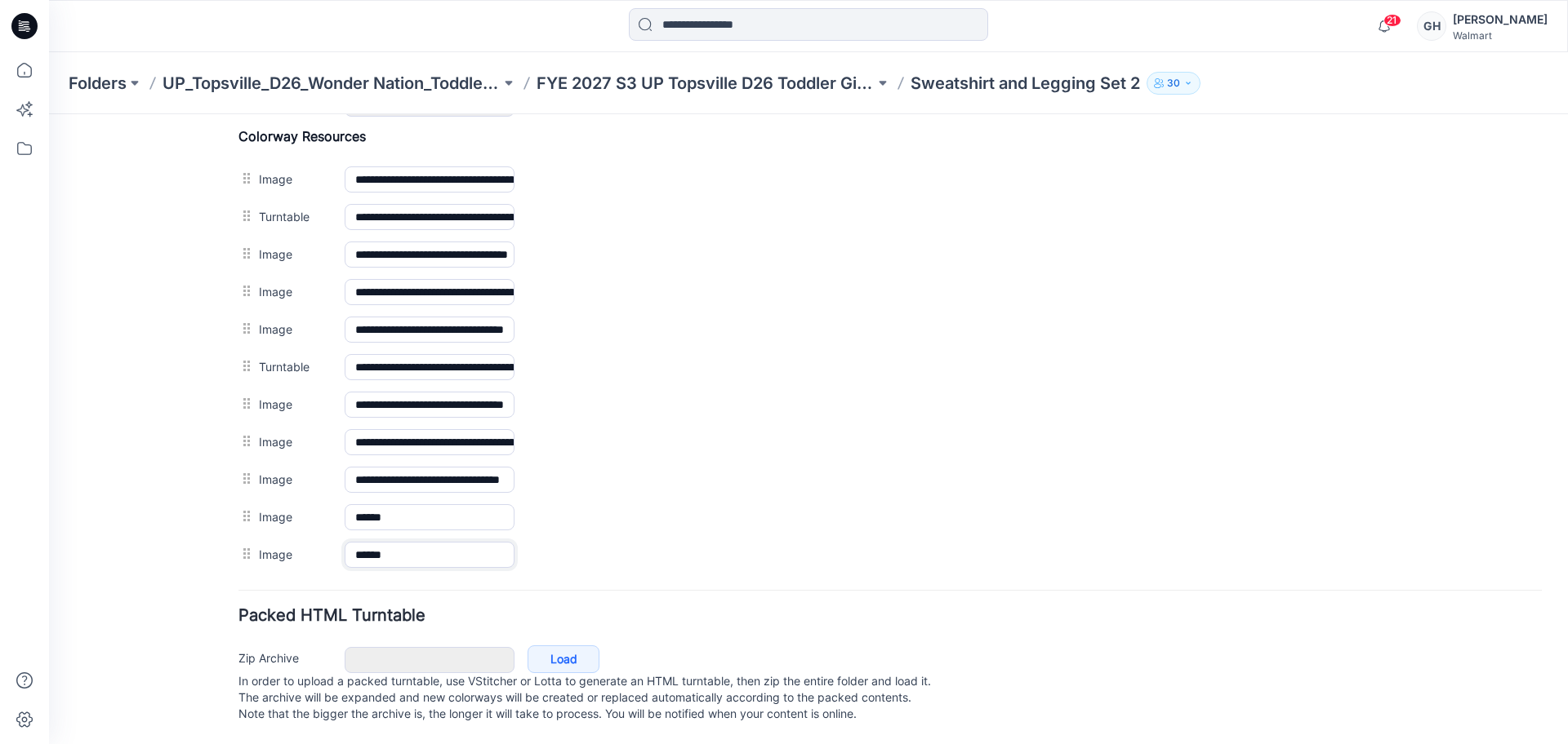
type input "******"
click at [195, 537] on div "General Cover Image Current Version Colorways Packed Turntable" at bounding box center [147, 60] width 131 height 1368
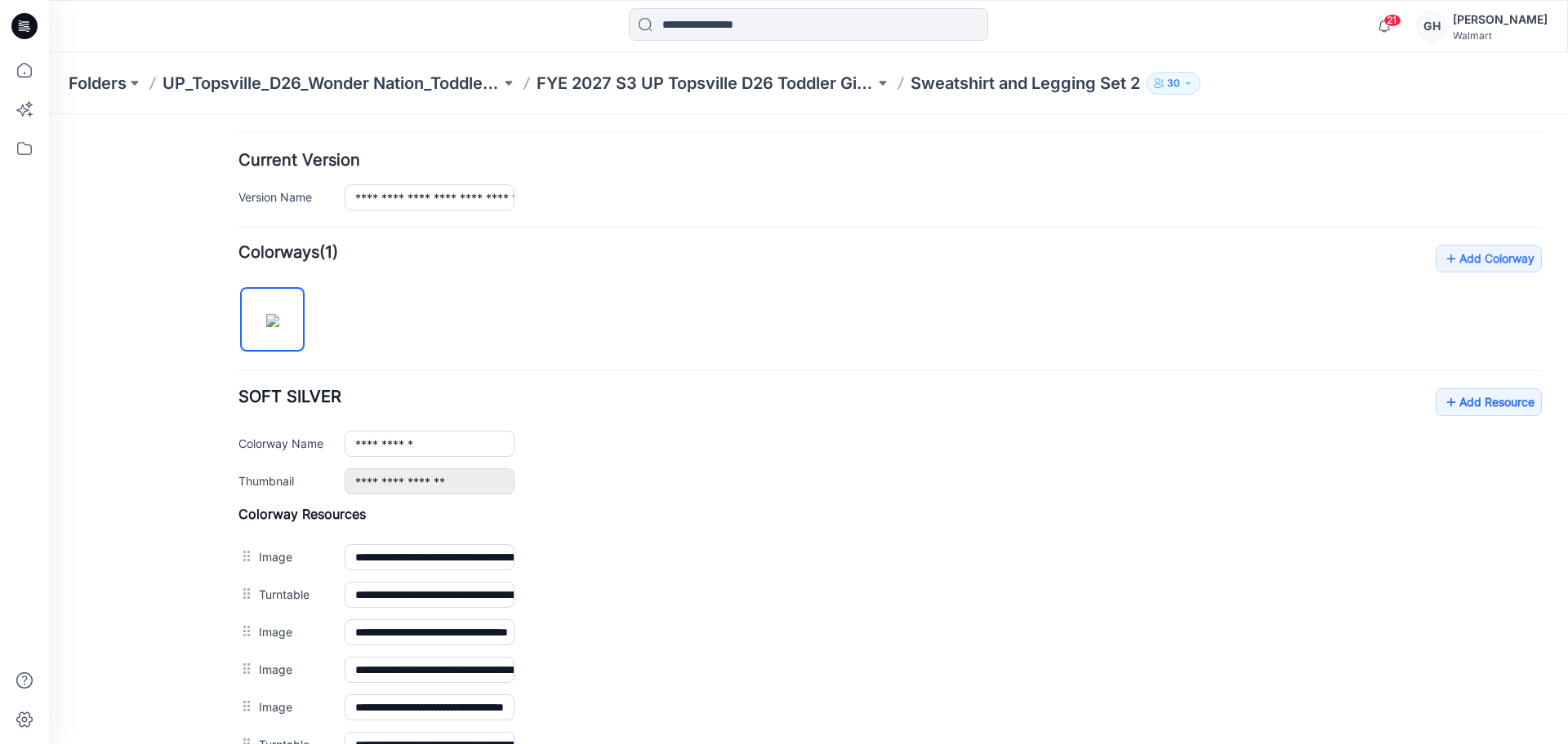
scroll to position [365, 0]
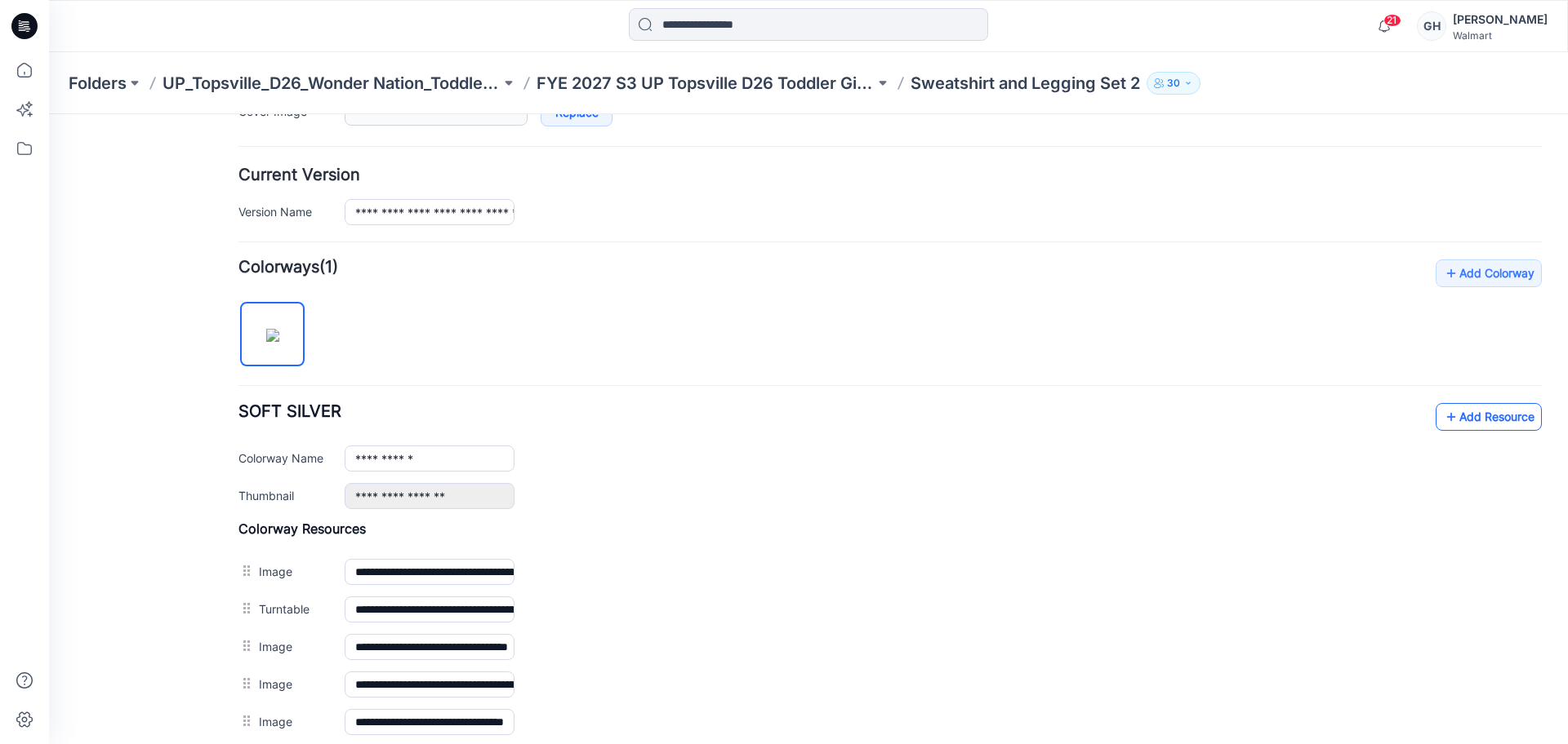
click at [1463, 407] on link "Add Resource" at bounding box center [1489, 416] width 107 height 28
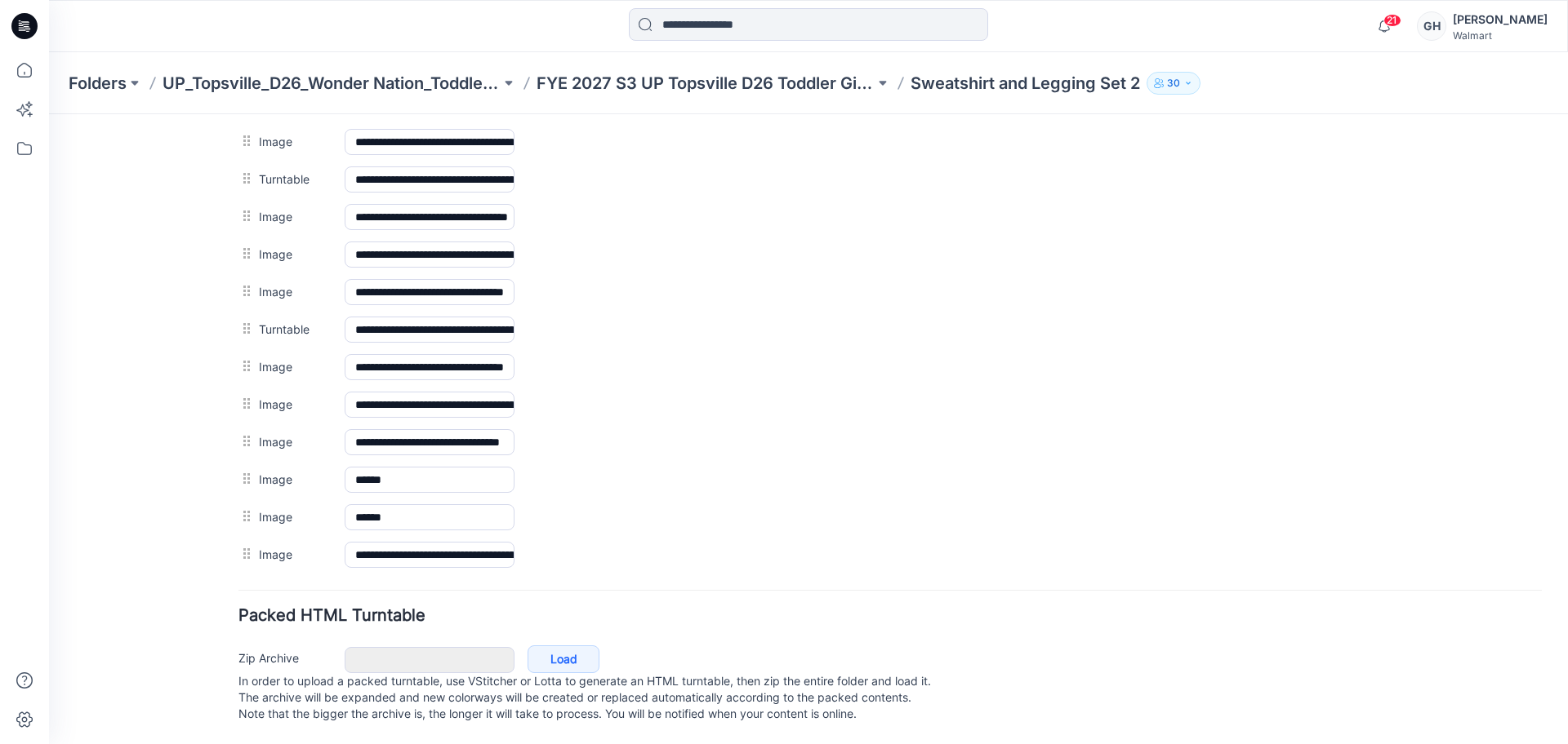
scroll to position [811, 0]
click at [450, 542] on input "**********" at bounding box center [429, 554] width 170 height 26
type input "******"
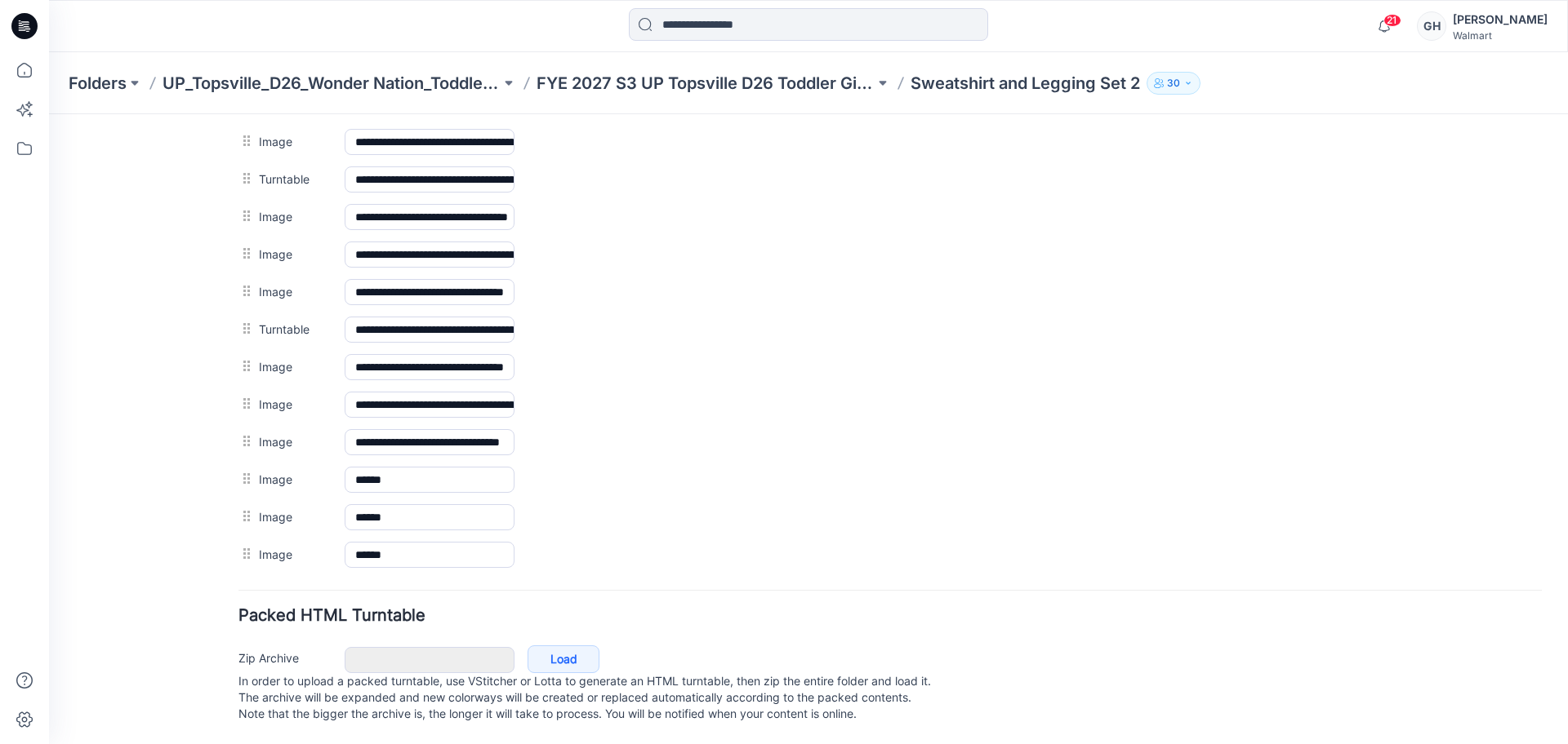
click at [183, 515] on div "General Cover Image Current Version Colorways Packed Turntable" at bounding box center [147, 41] width 131 height 1405
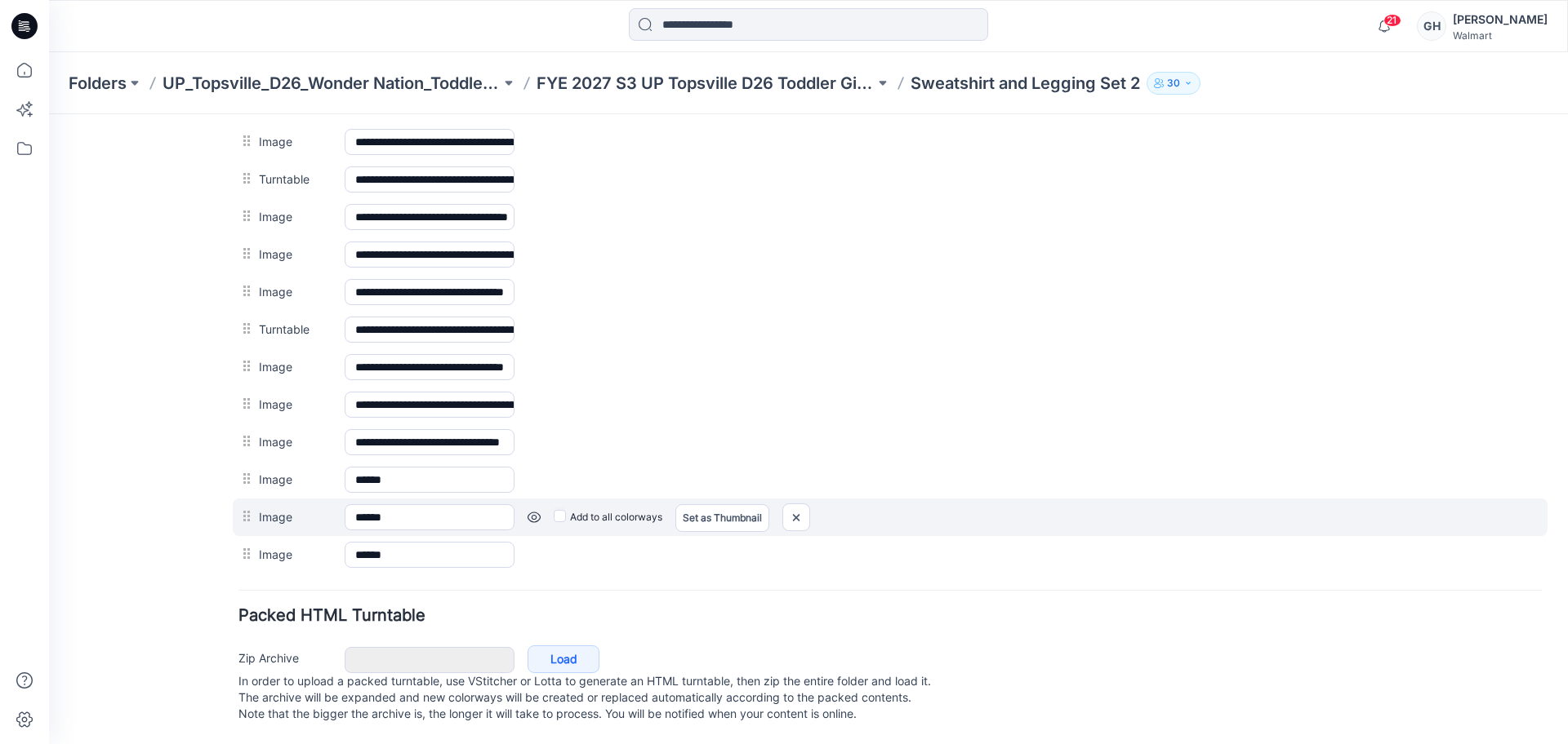
scroll to position [403, 0]
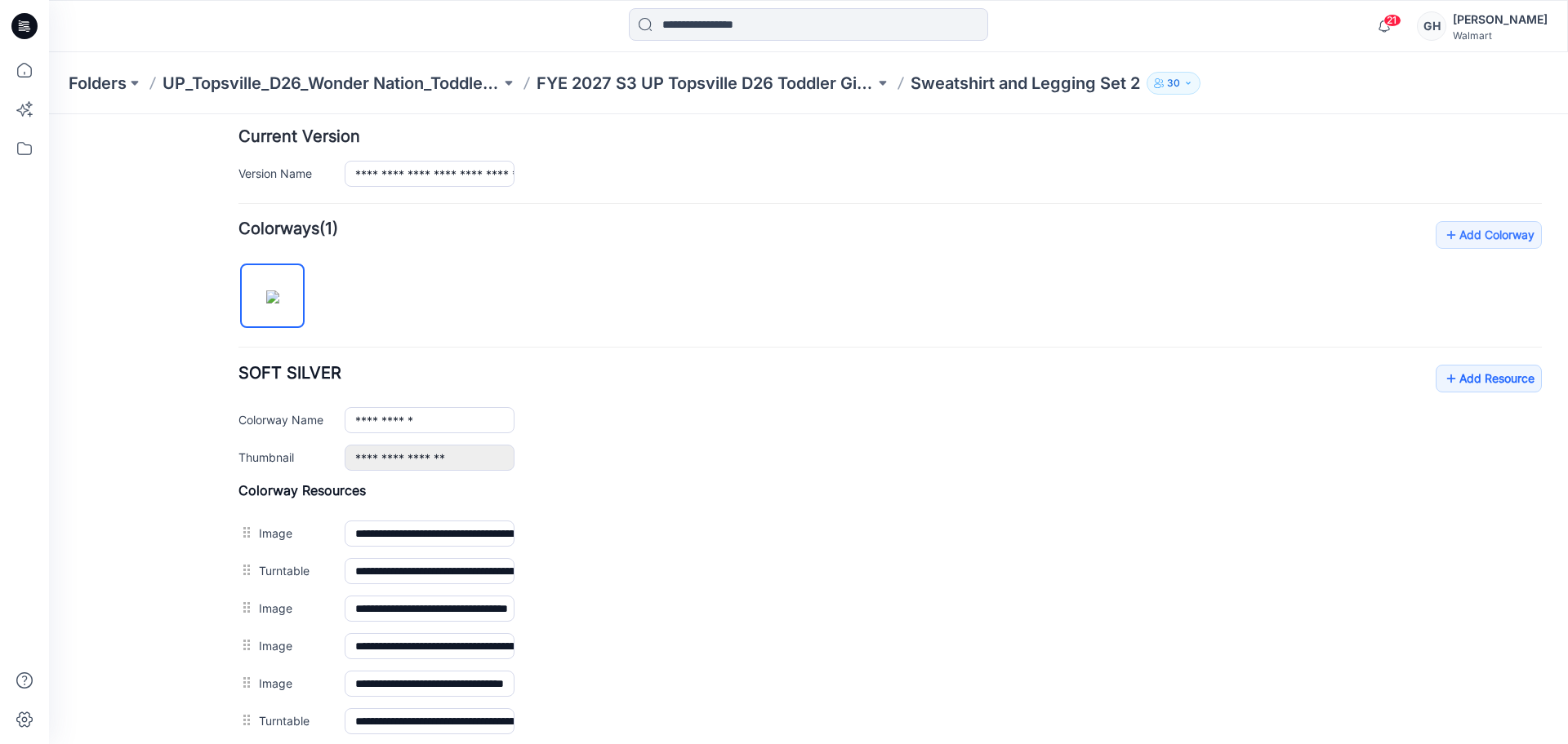
click at [1488, 396] on div "**********" at bounding box center [889, 418] width 1303 height 107
click at [1484, 384] on link "Add Resource" at bounding box center [1489, 378] width 107 height 28
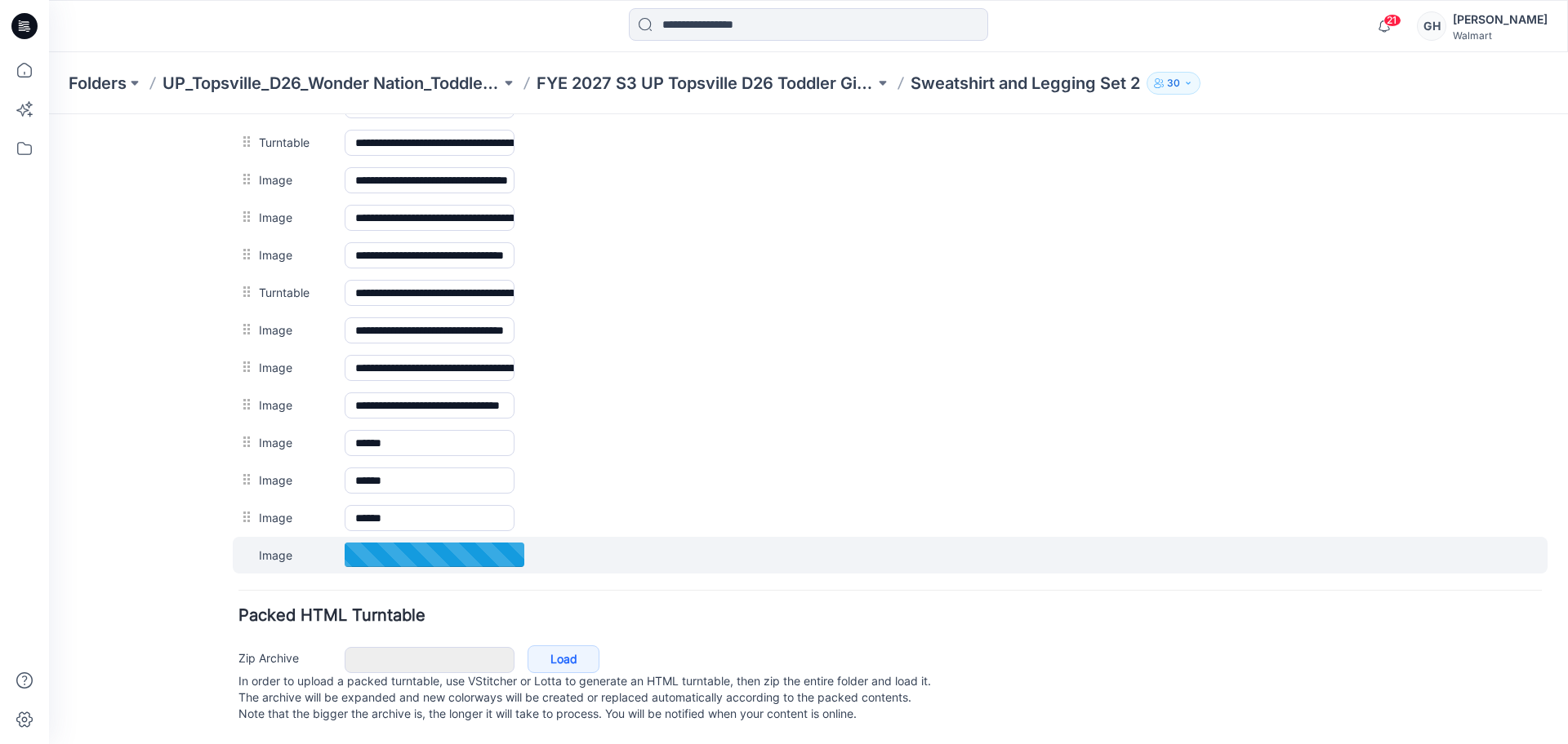
scroll to position [849, 0]
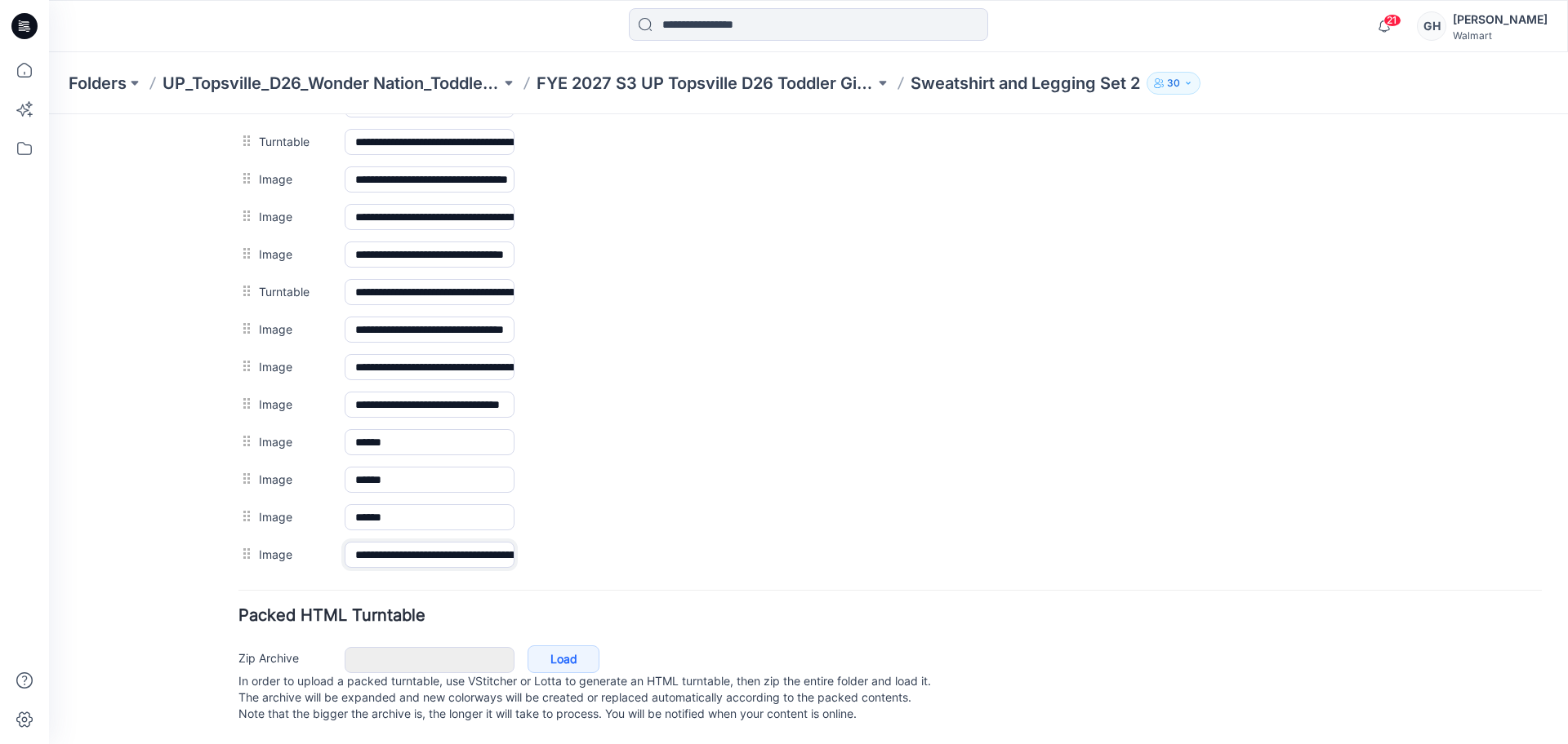
click at [468, 542] on input "**********" at bounding box center [429, 554] width 170 height 26
type input "******"
click at [187, 540] on div "General Cover Image Current Version Colorways Packed Turntable" at bounding box center [147, 22] width 131 height 1443
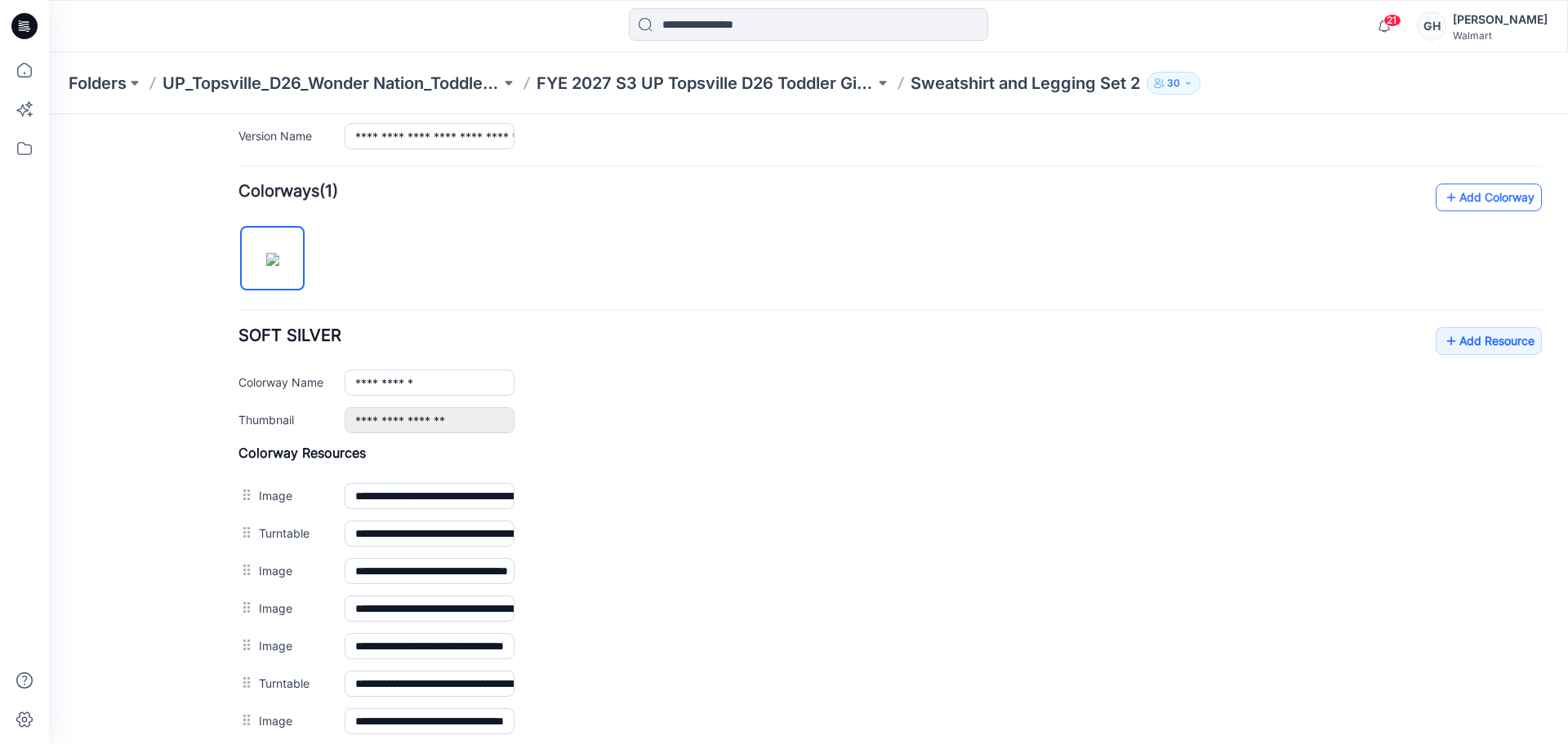
click at [1484, 190] on link "Add Colorway" at bounding box center [1489, 197] width 107 height 28
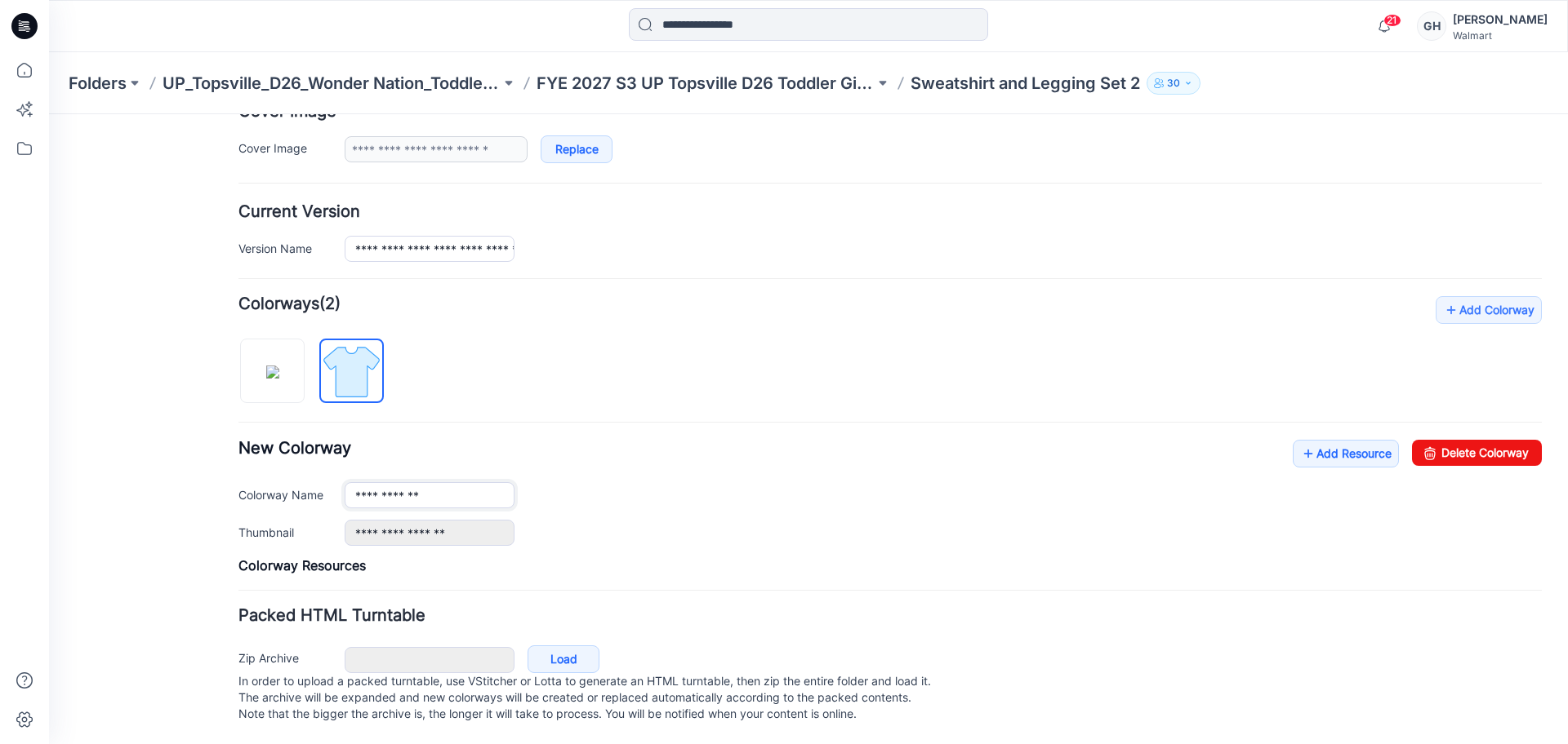
scroll to position [344, 0]
click at [1484, 440] on link "Delete Colorway" at bounding box center [1477, 453] width 130 height 26
type input "**********"
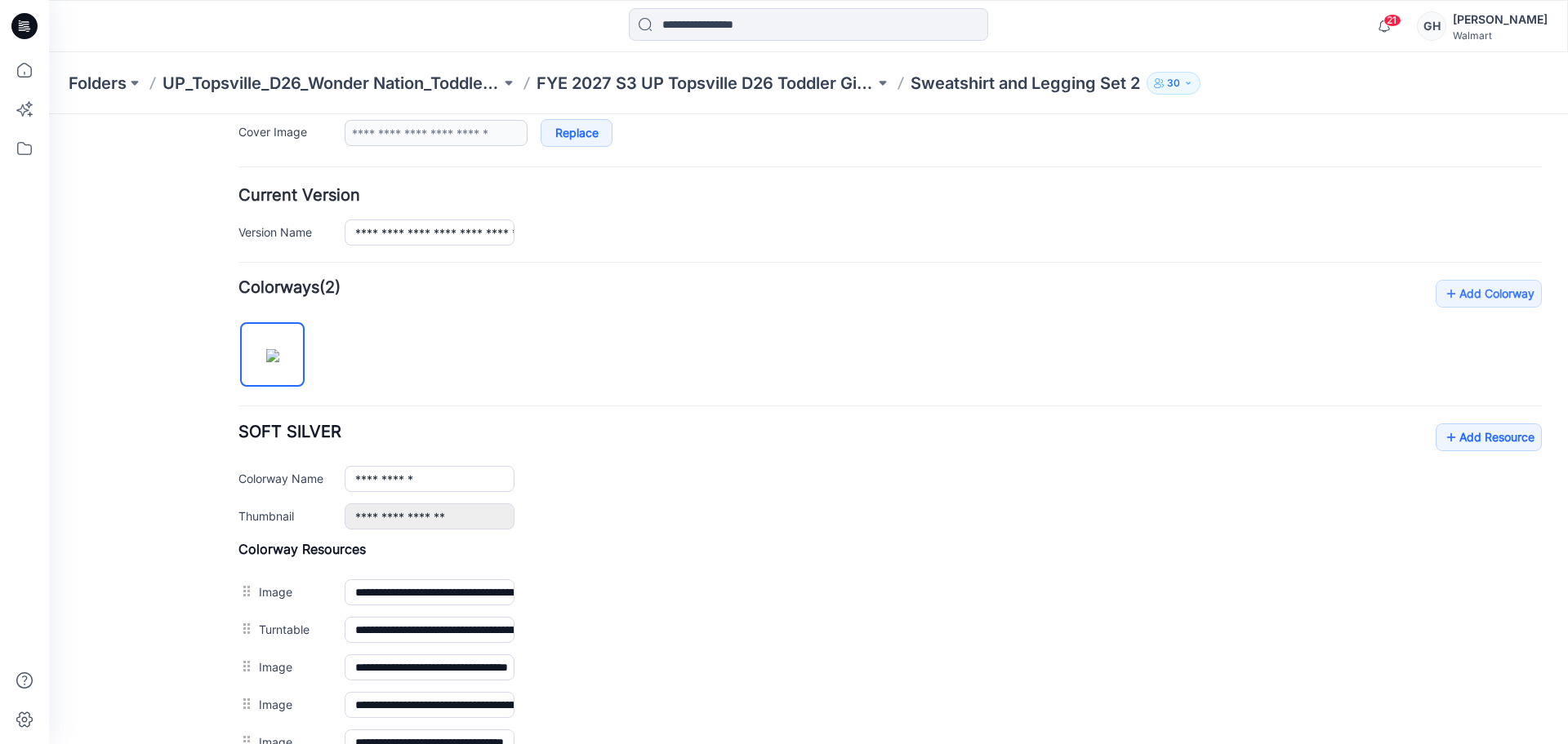
click at [269, 358] on img at bounding box center [273, 356] width 13 height 13
click at [1458, 425] on link "Add Resource" at bounding box center [1489, 437] width 107 height 28
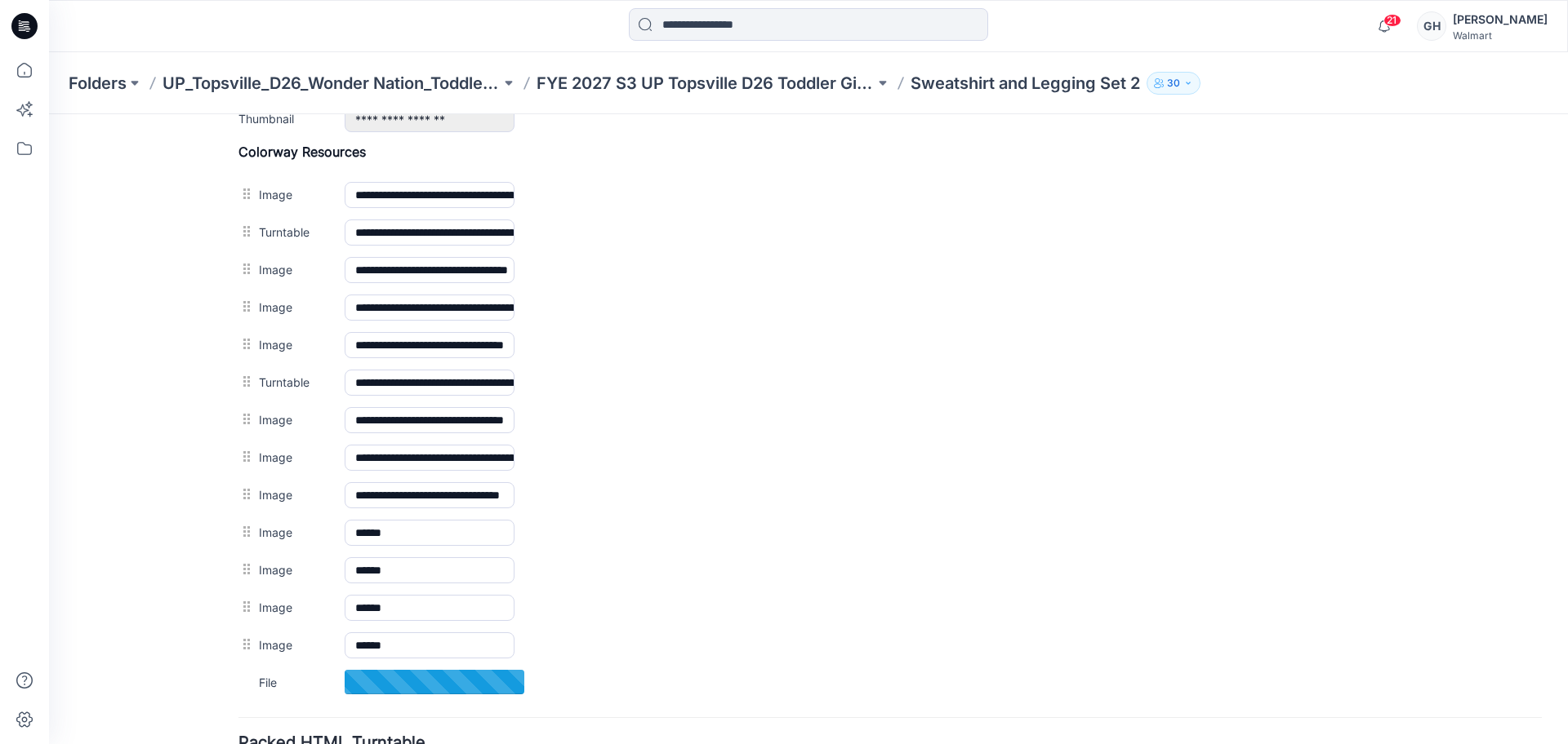
scroll to position [753, 0]
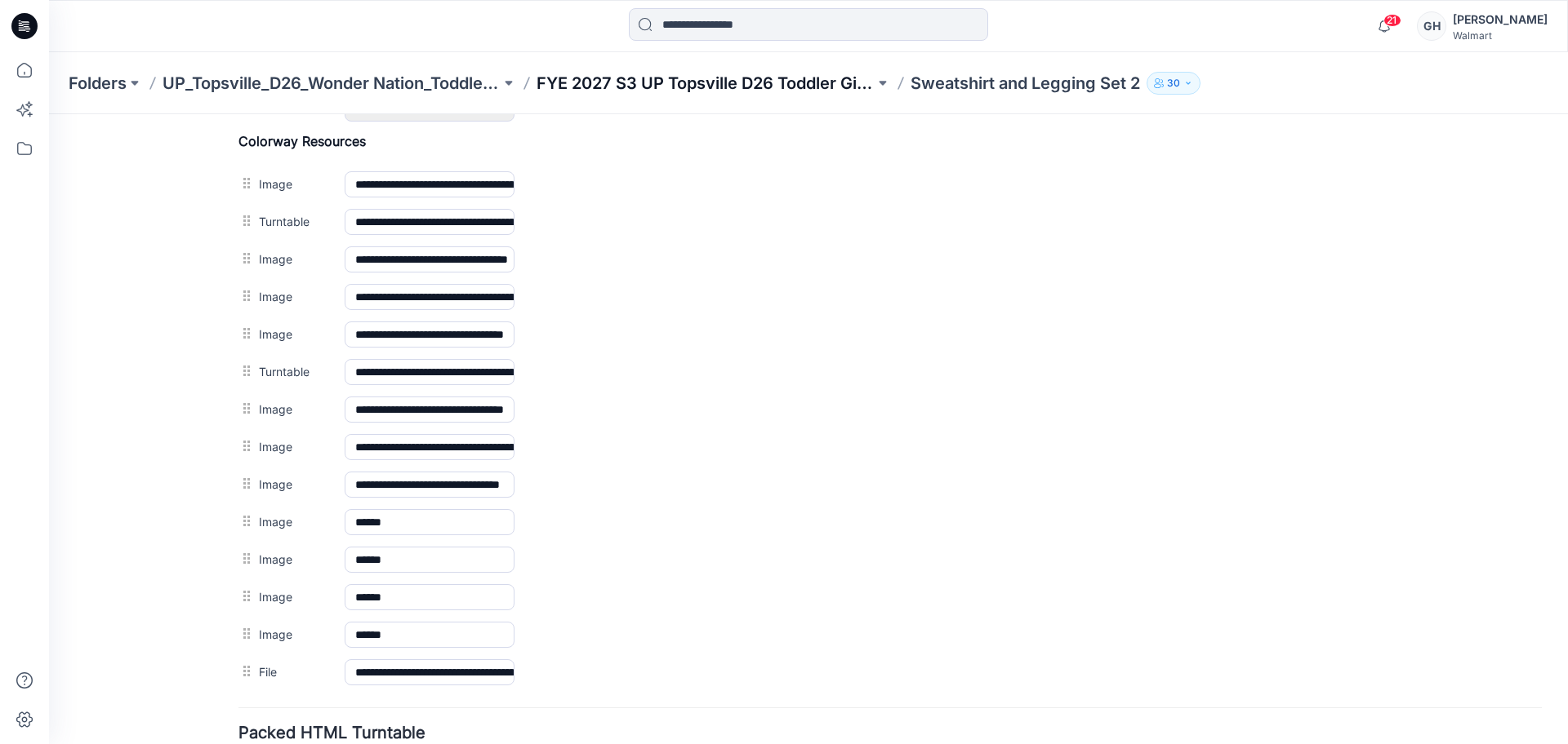
click at [765, 84] on p "FYE 2027 S3 UP Topsville D26 Toddler Girl Wonder Nation" at bounding box center [705, 83] width 338 height 23
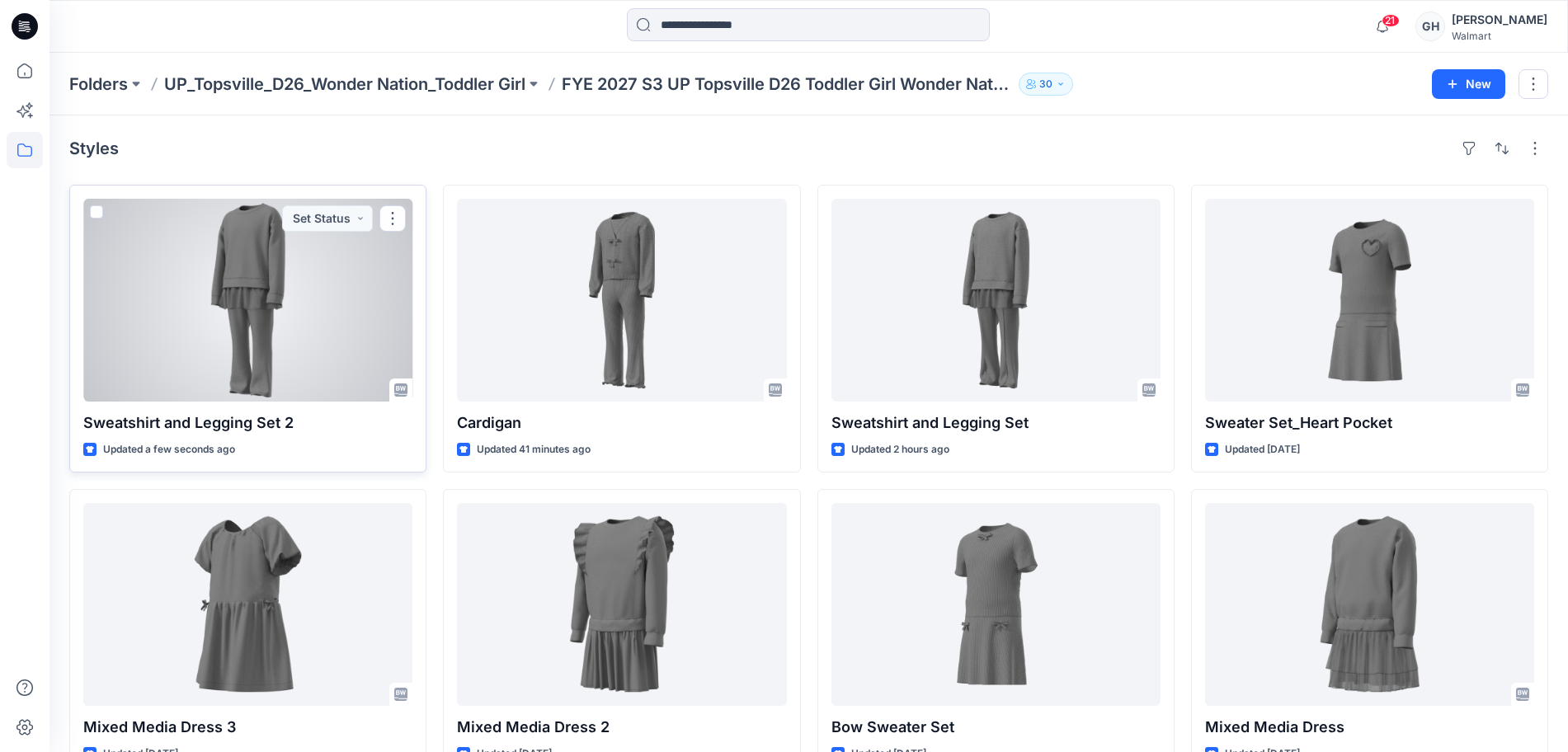
click at [282, 327] on div at bounding box center [248, 301] width 329 height 203
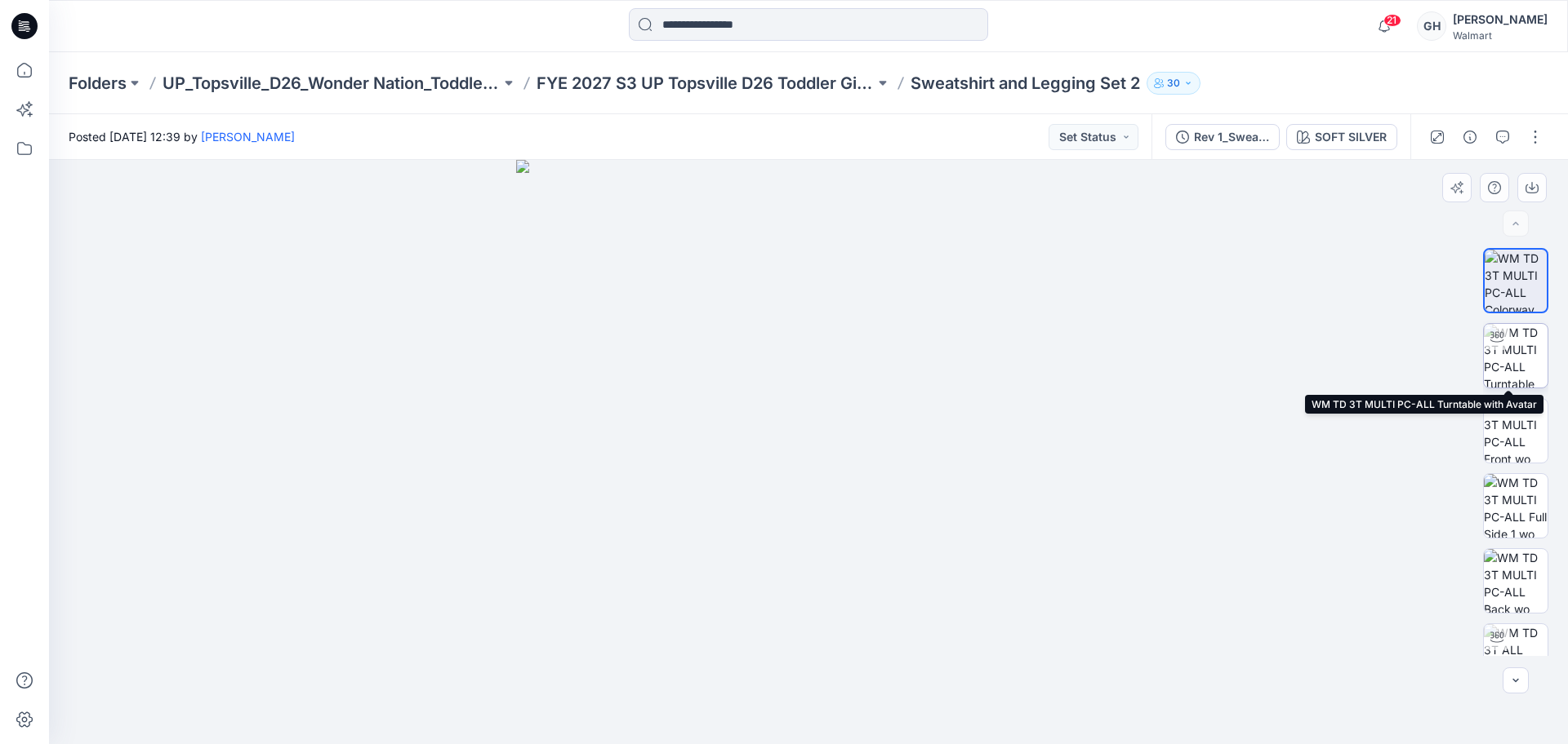
click at [1526, 367] on img at bounding box center [1516, 356] width 64 height 64
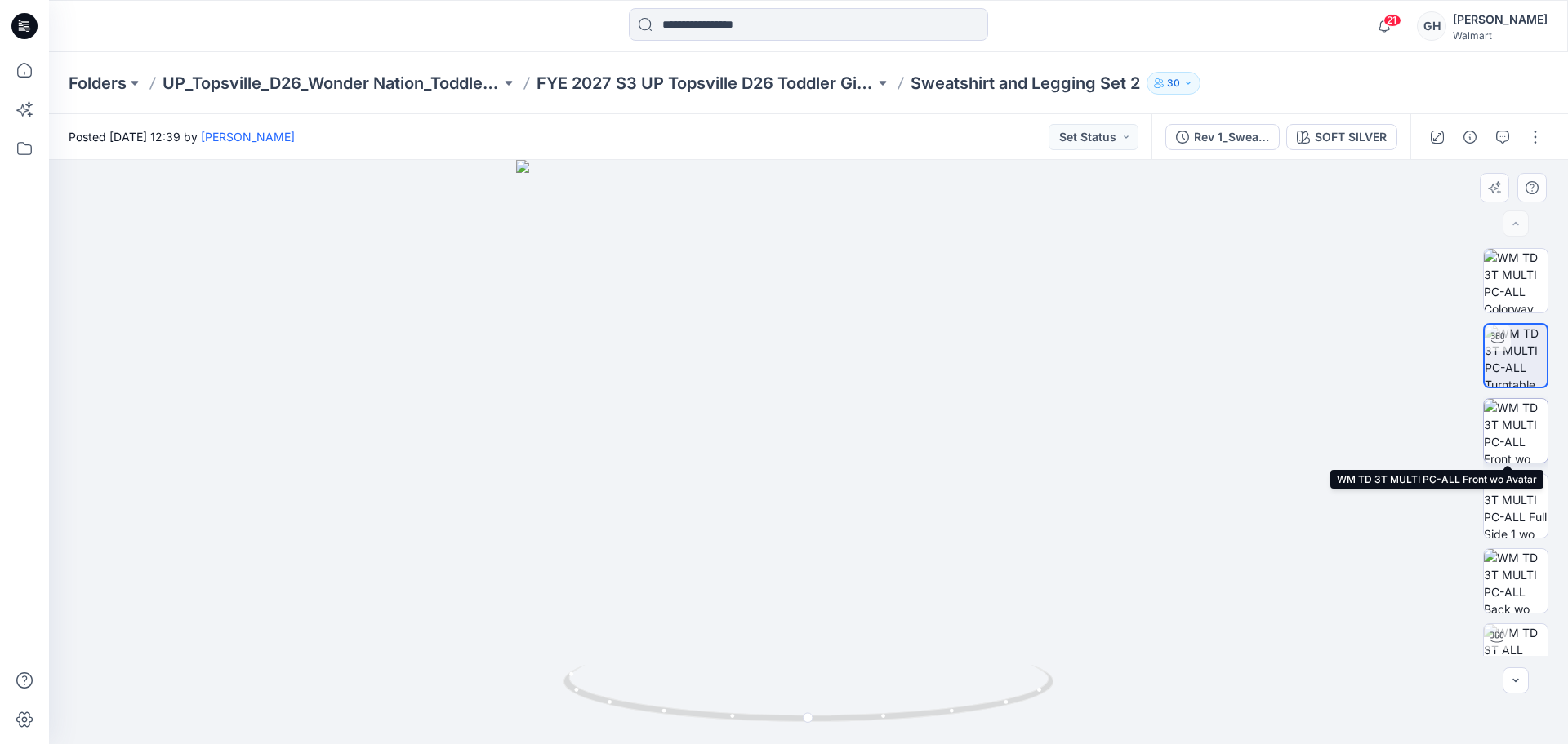
click at [1513, 413] on img at bounding box center [1516, 431] width 64 height 64
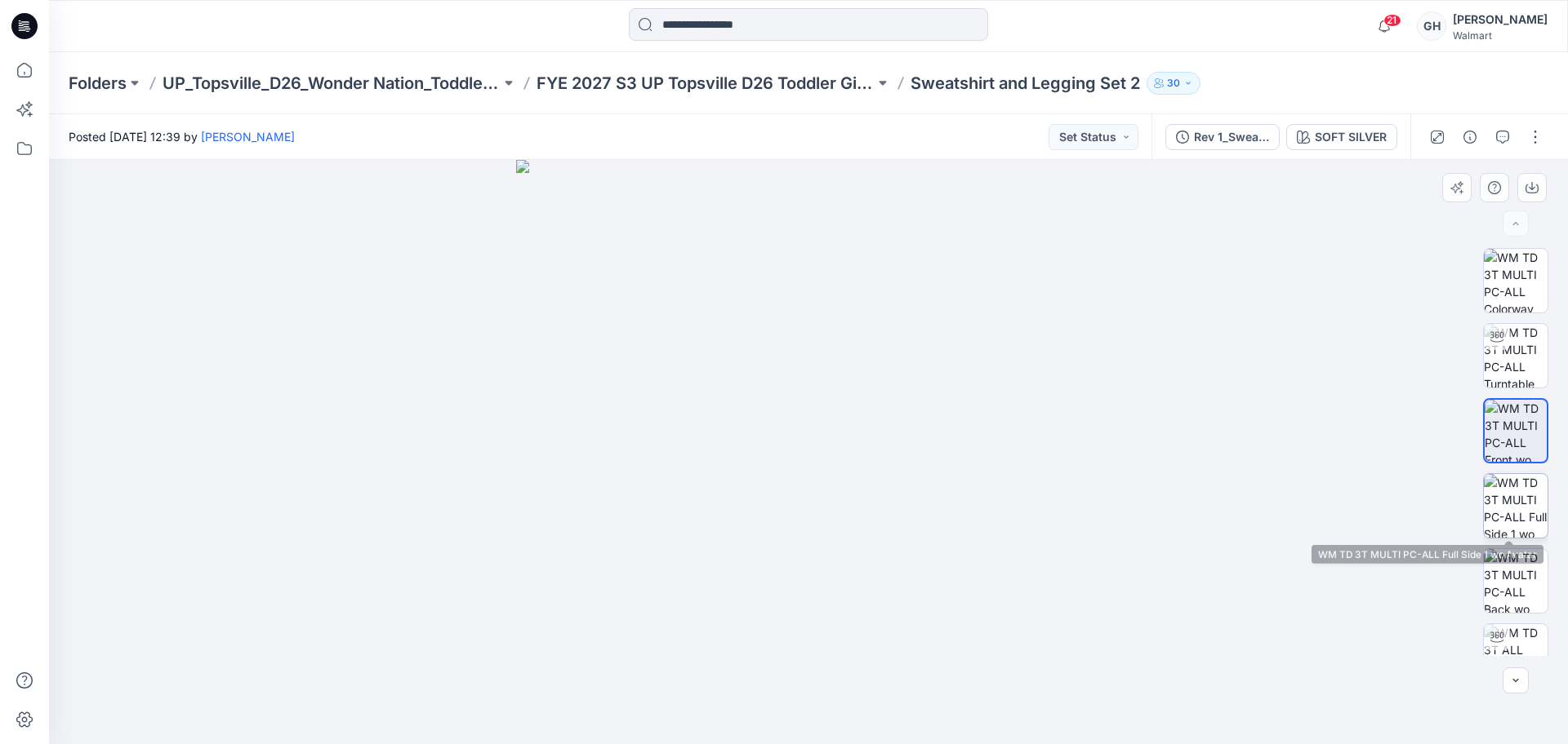
click at [1506, 487] on img at bounding box center [1516, 506] width 64 height 64
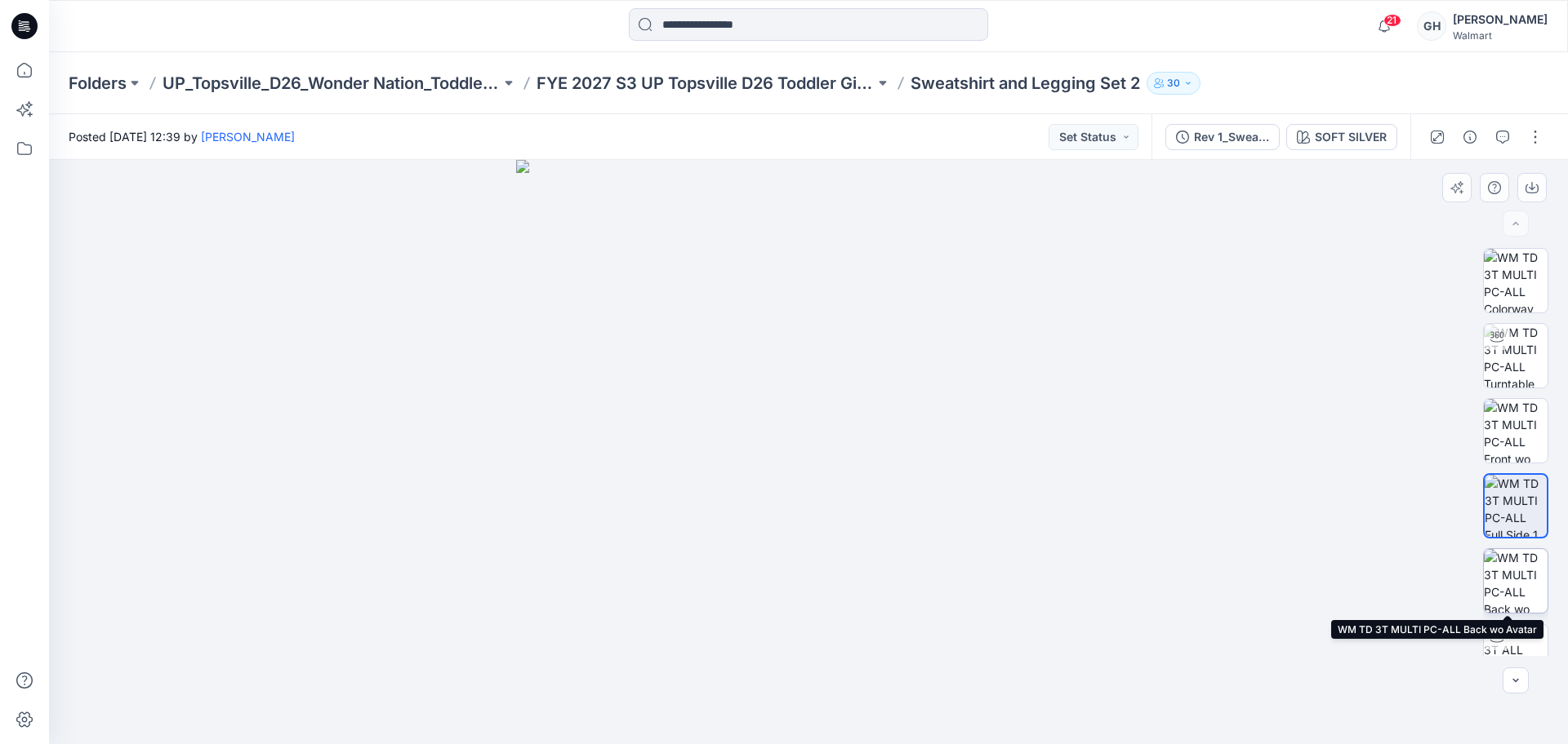
click at [1509, 573] on img at bounding box center [1516, 582] width 64 height 64
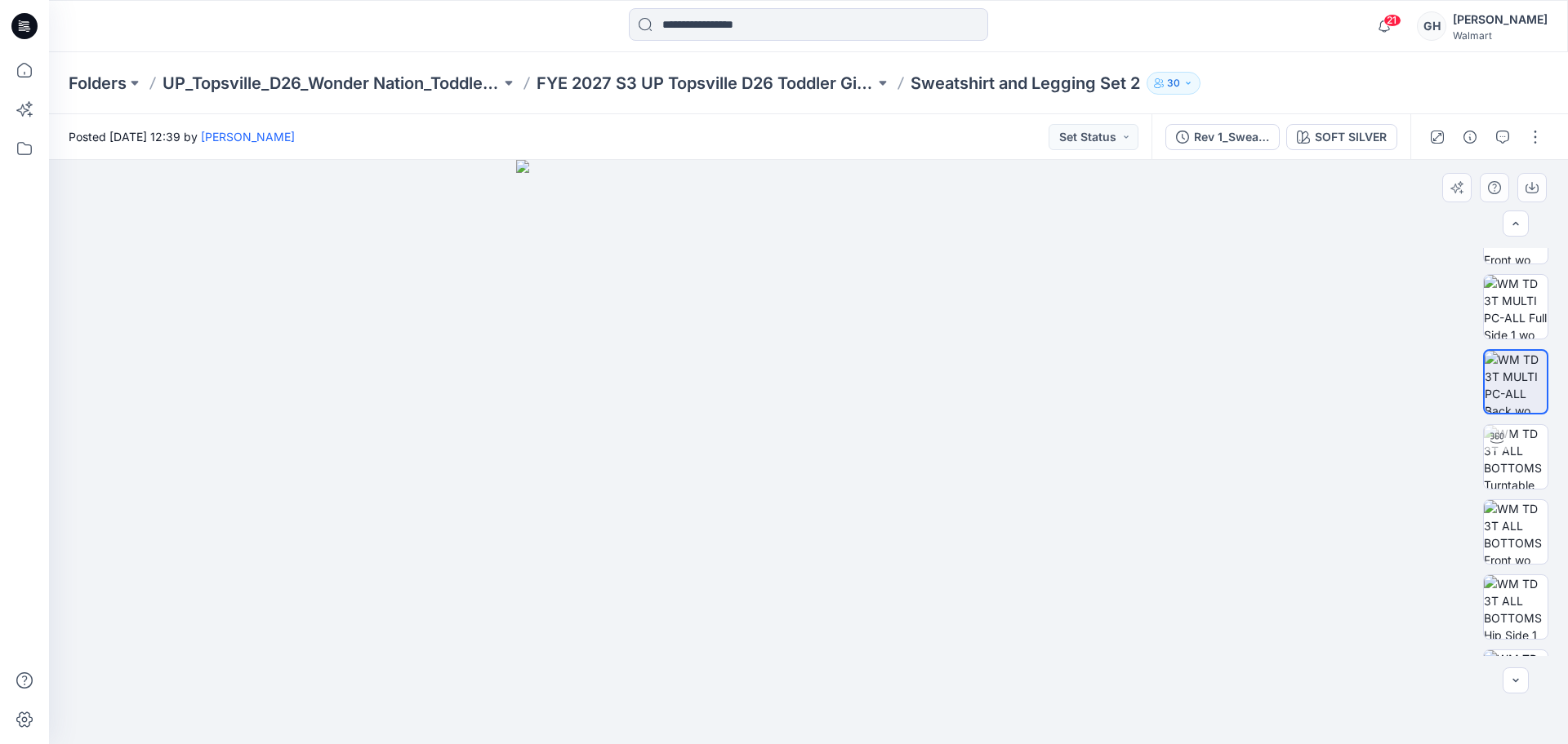
scroll to position [204, 0]
click at [1515, 439] on img at bounding box center [1516, 452] width 64 height 64
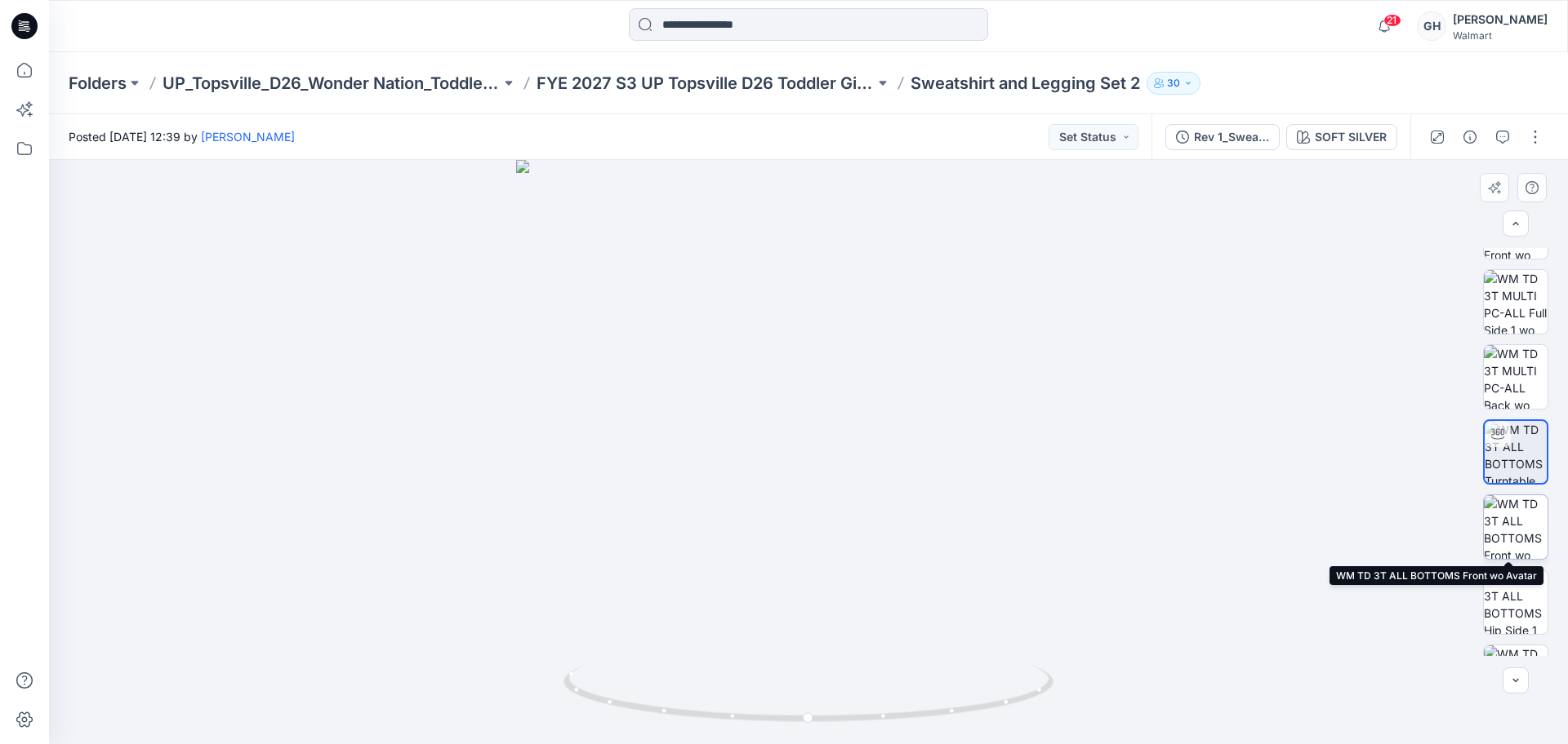
click at [1510, 522] on img at bounding box center [1516, 527] width 64 height 64
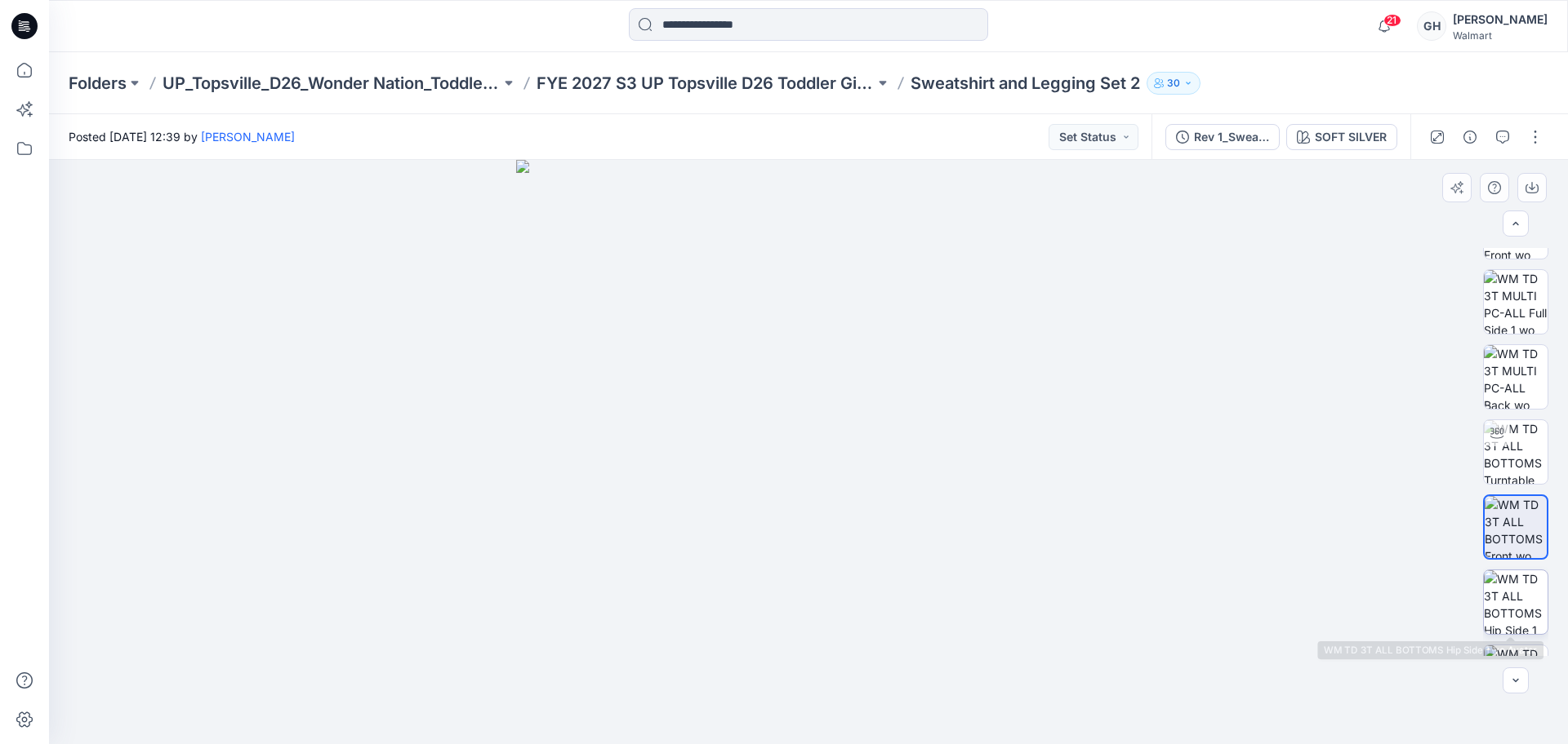
click at [1505, 596] on img at bounding box center [1516, 603] width 64 height 64
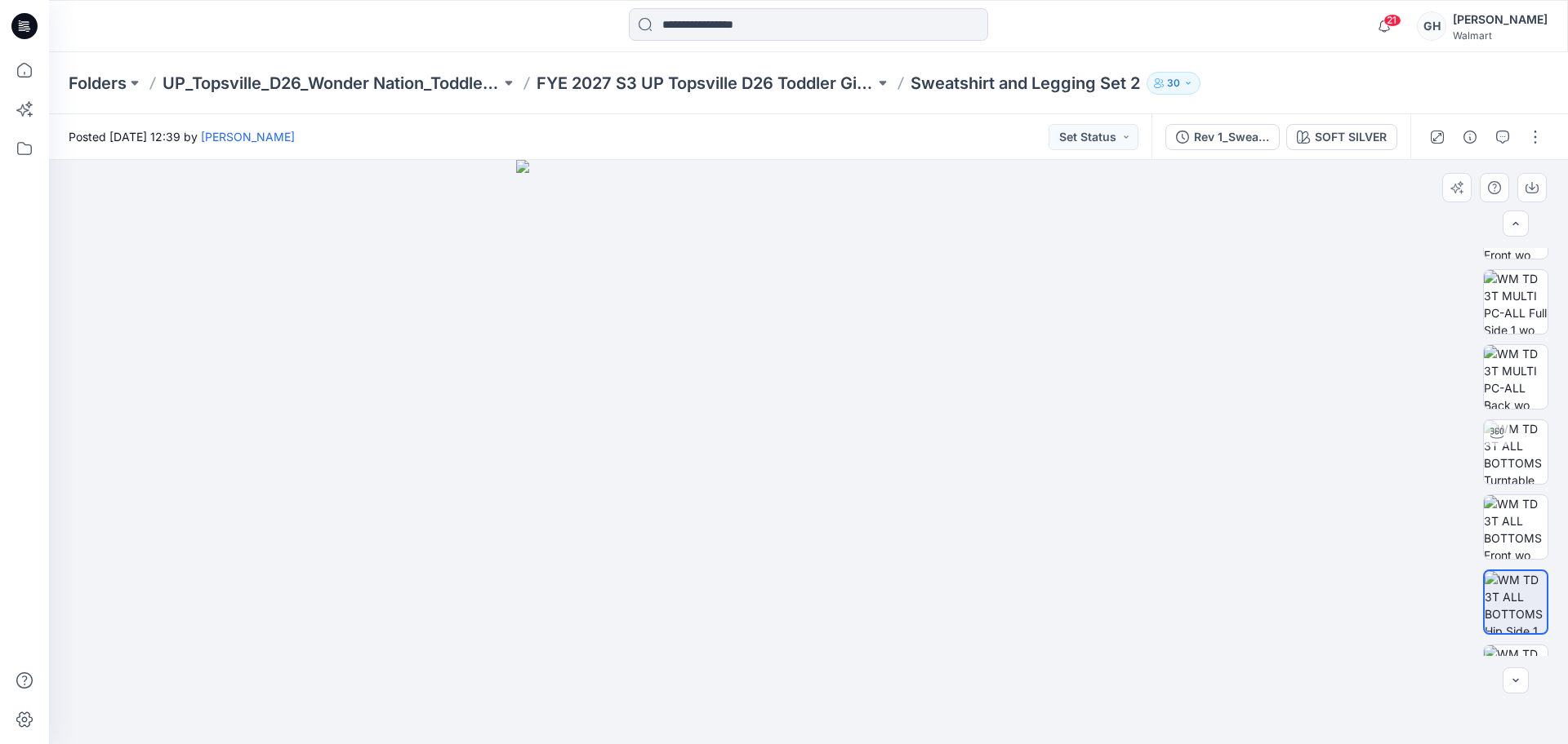
scroll to position [613, 0]
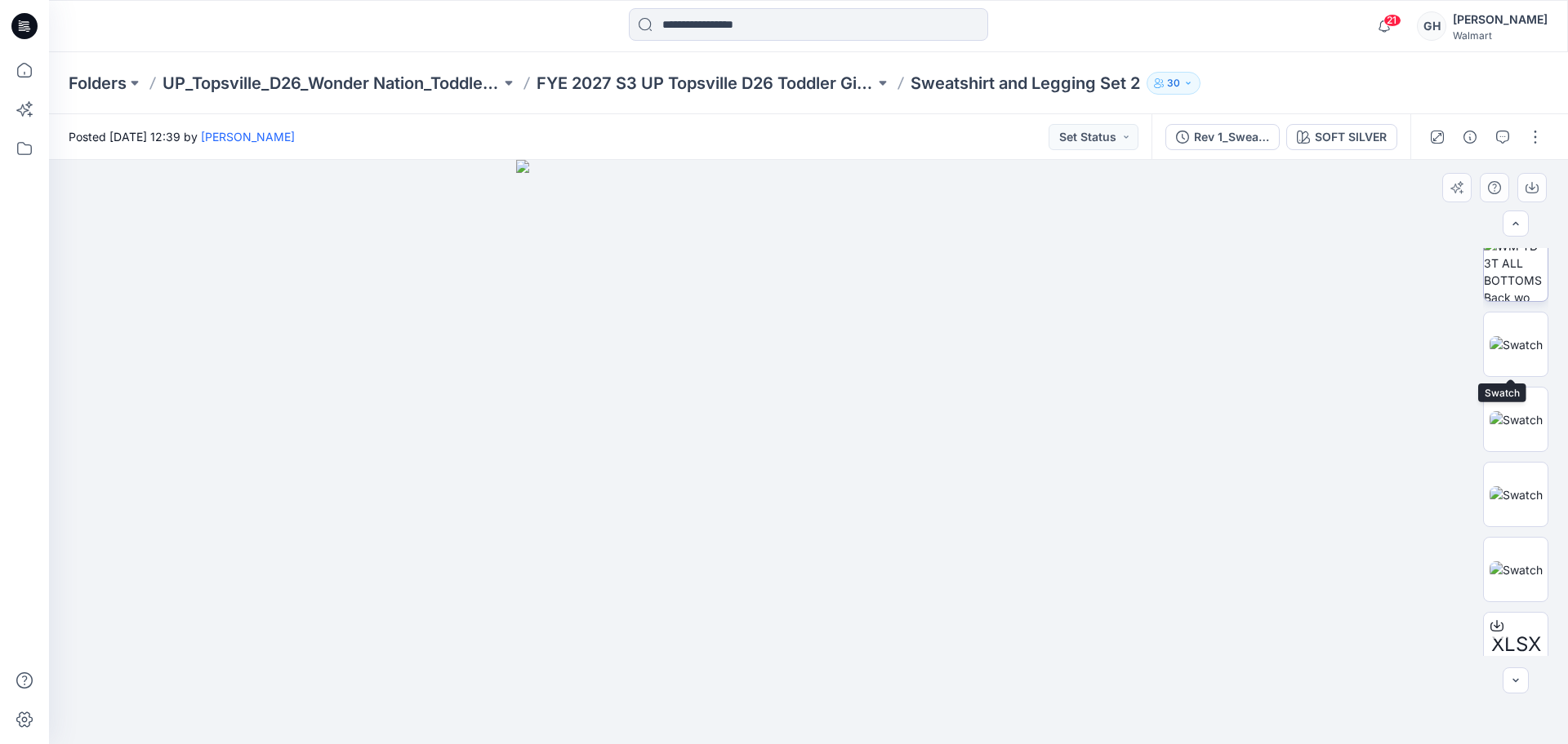
click at [1508, 276] on img at bounding box center [1516, 270] width 64 height 64
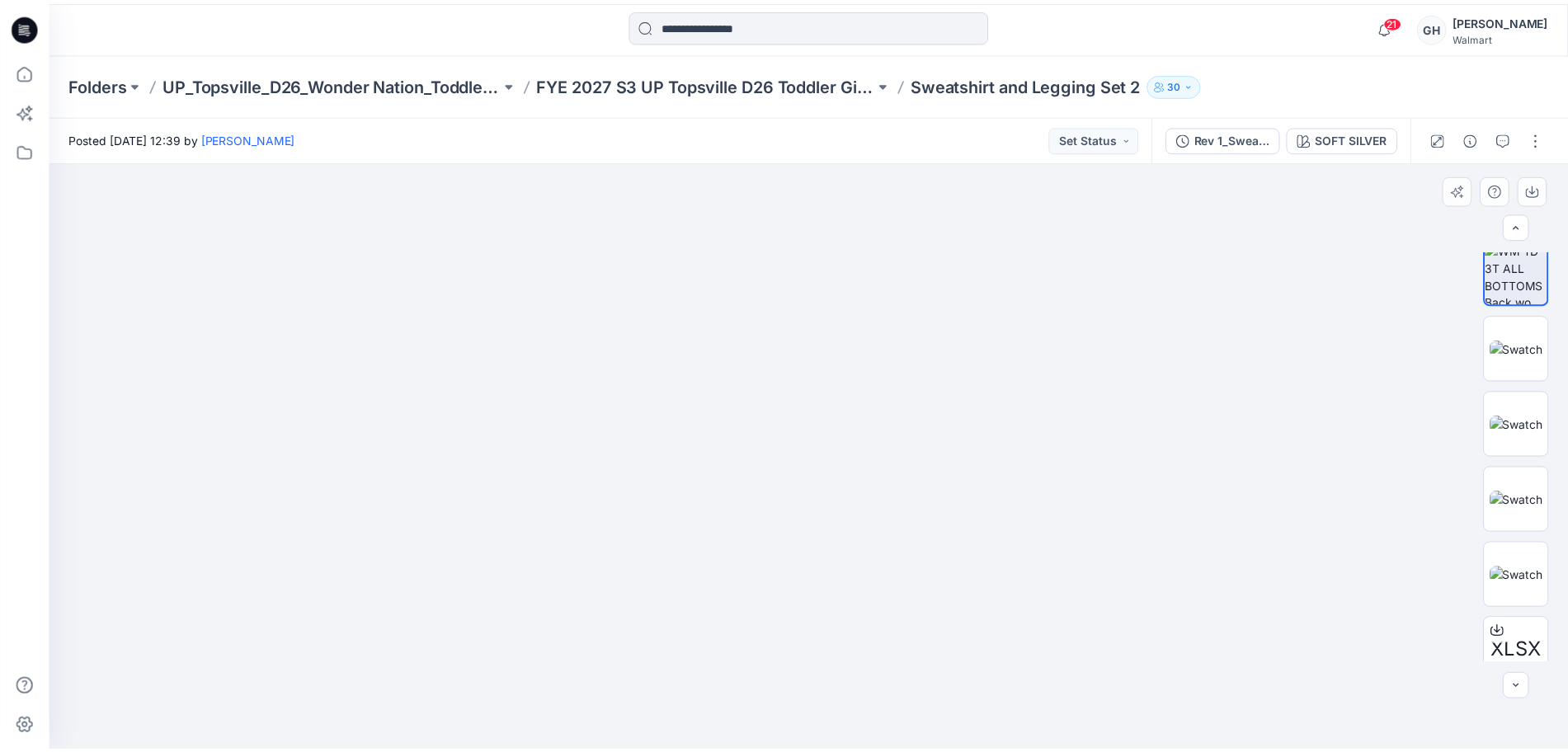
scroll to position [0, 0]
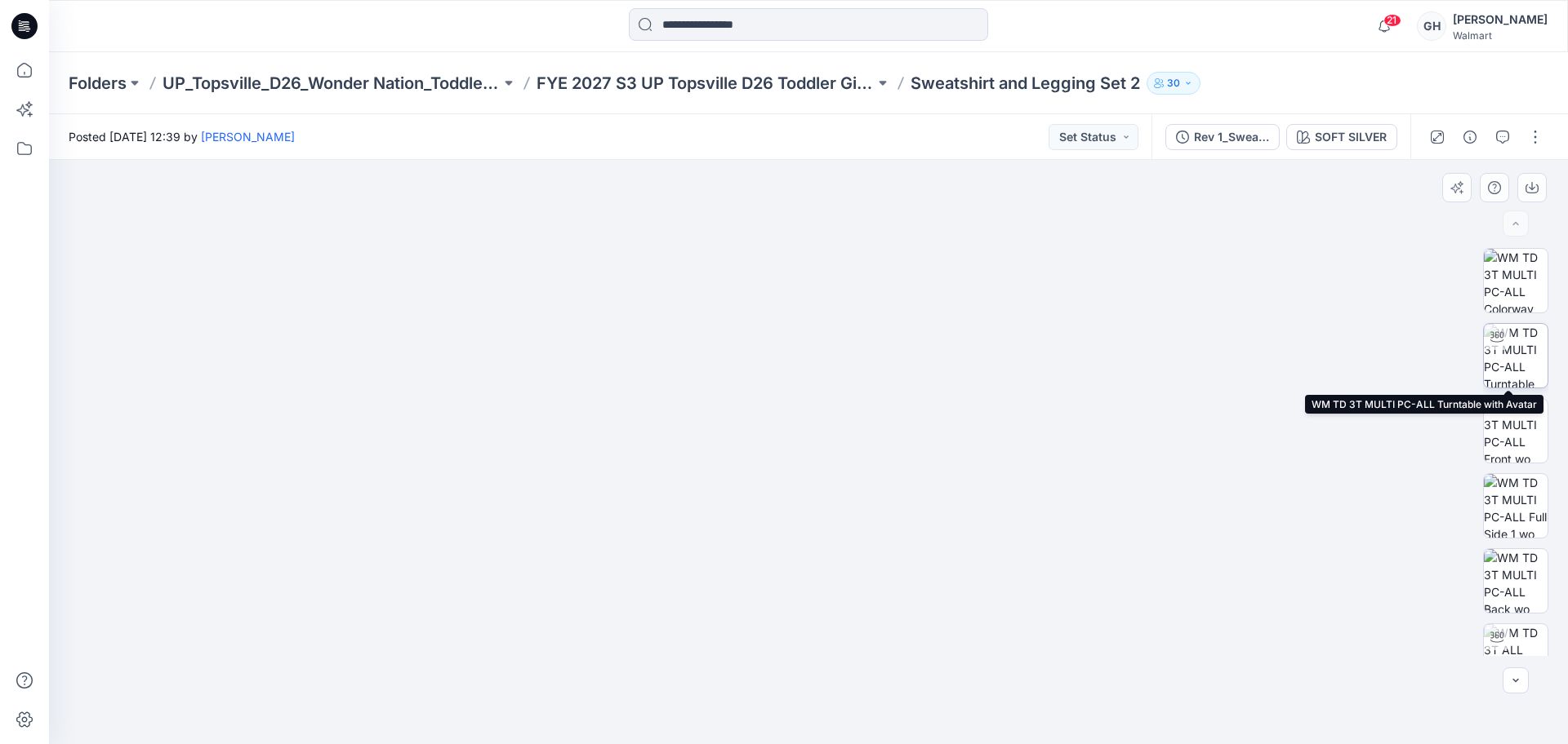
click at [1509, 360] on img at bounding box center [1516, 356] width 64 height 64
click at [1503, 125] on button "button" at bounding box center [1502, 137] width 26 height 26
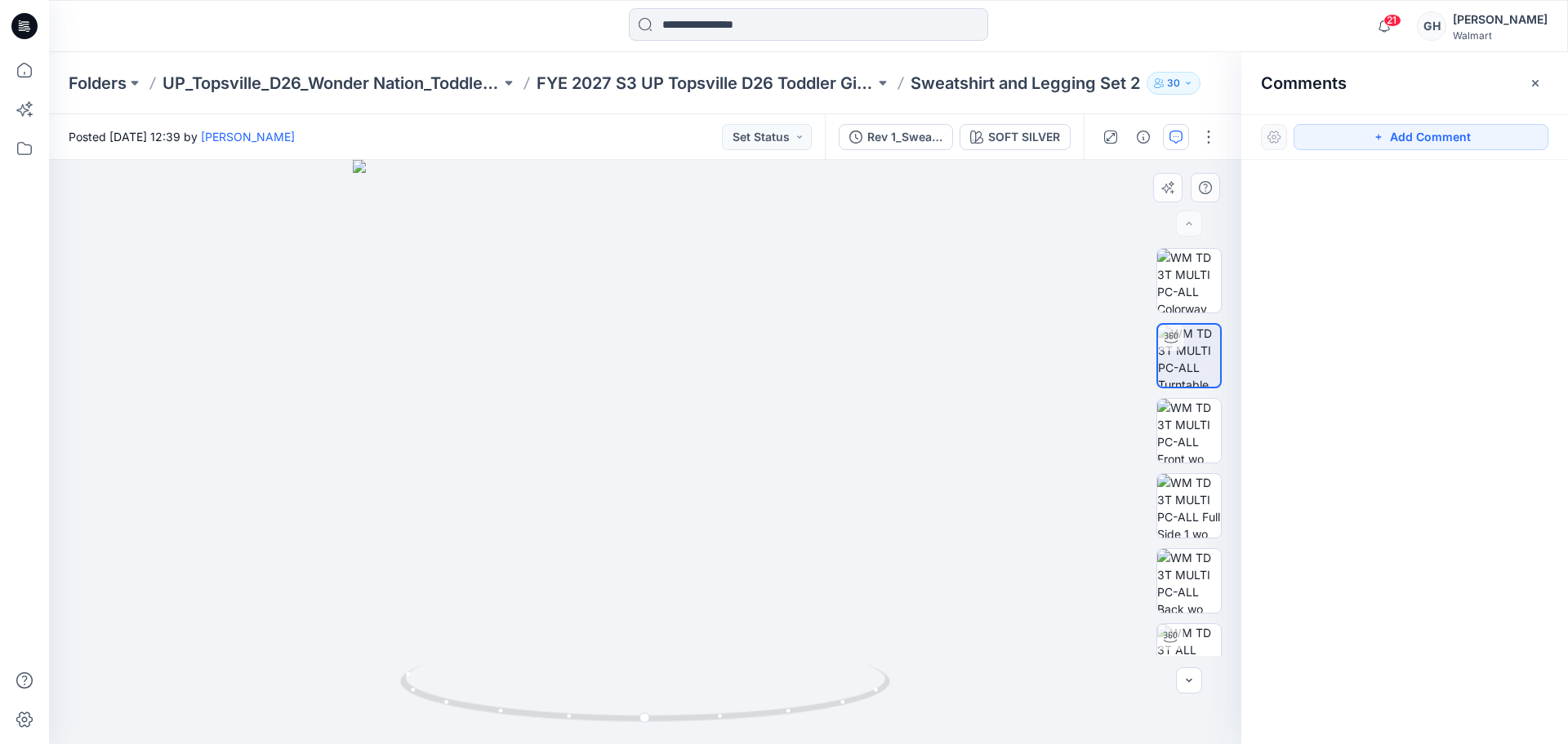
drag, startPoint x: 1389, startPoint y: 131, endPoint x: 1079, endPoint y: 174, distance: 313.0
click at [1370, 134] on button "Add Comment" at bounding box center [1421, 137] width 255 height 26
click at [756, 252] on div "1" at bounding box center [645, 452] width 1192 height 584
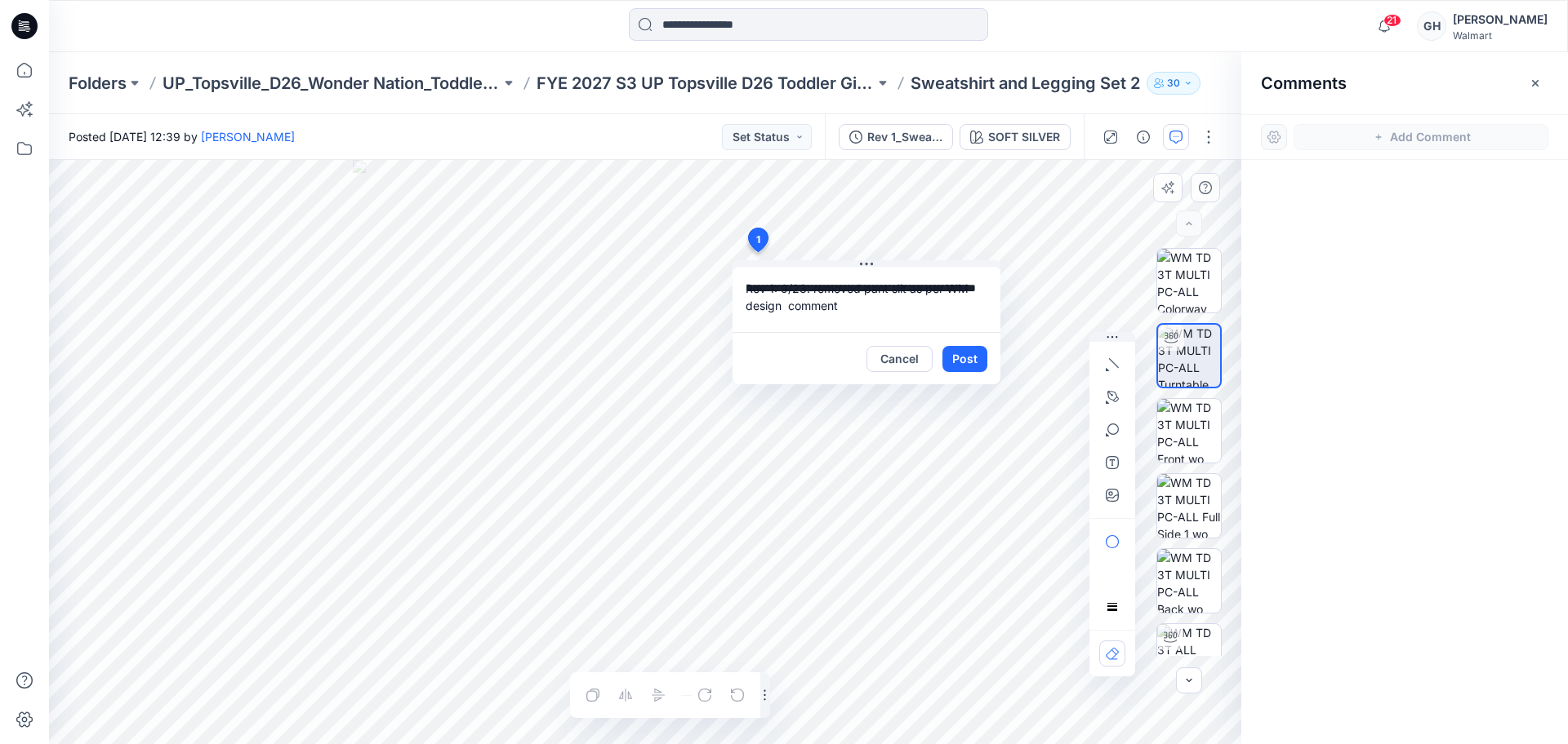
drag, startPoint x: 813, startPoint y: 290, endPoint x: 781, endPoint y: 287, distance: 32.1
click at [781, 287] on textarea "**********" at bounding box center [867, 300] width 268 height 66
type textarea "**********"
click at [977, 367] on button "Post" at bounding box center [965, 359] width 45 height 26
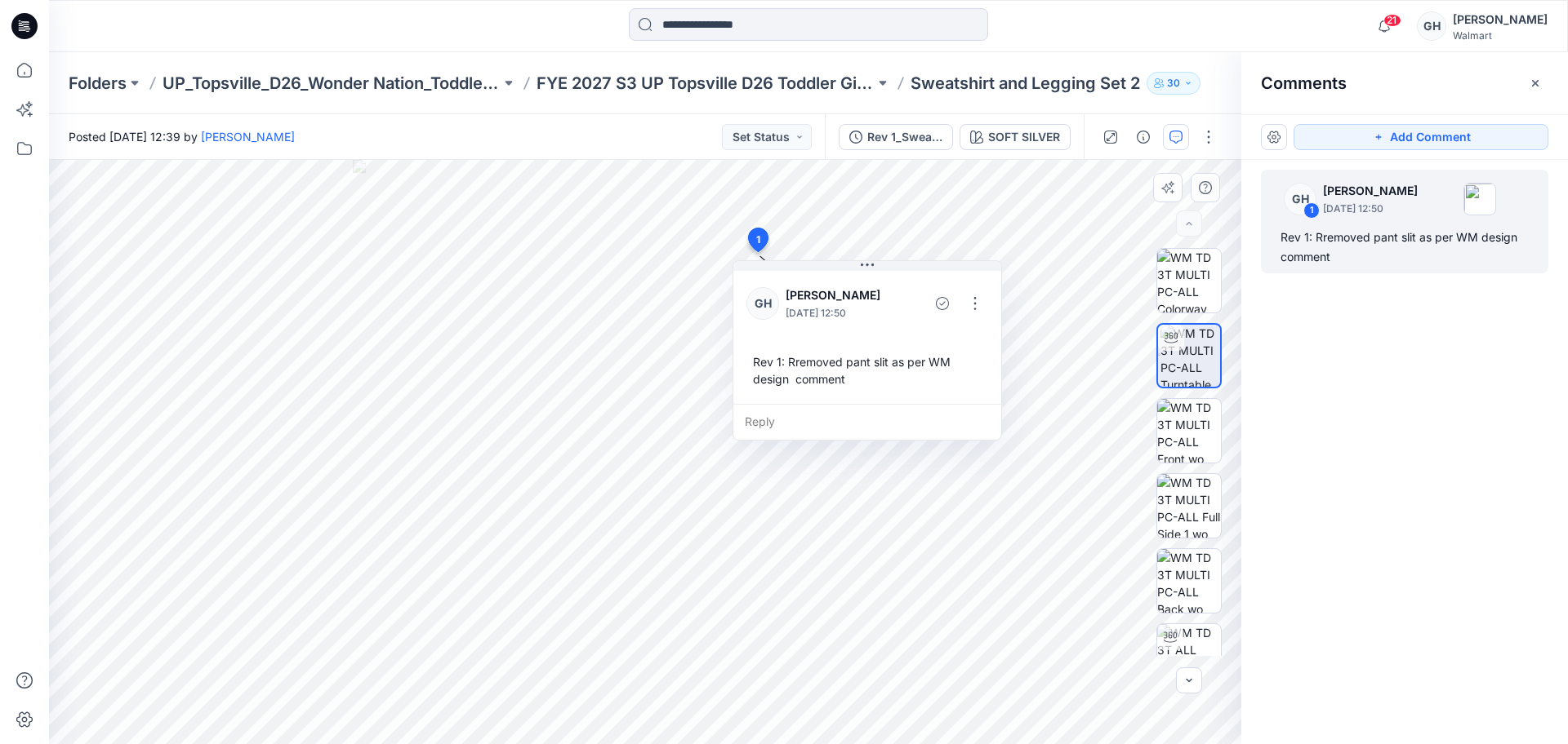
click at [1438, 371] on div "GH 1 [PERSON_NAME] [DATE] 12:50 Rev 1: Rremoved pant slit as per WM design comm…" at bounding box center [1405, 422] width 327 height 524
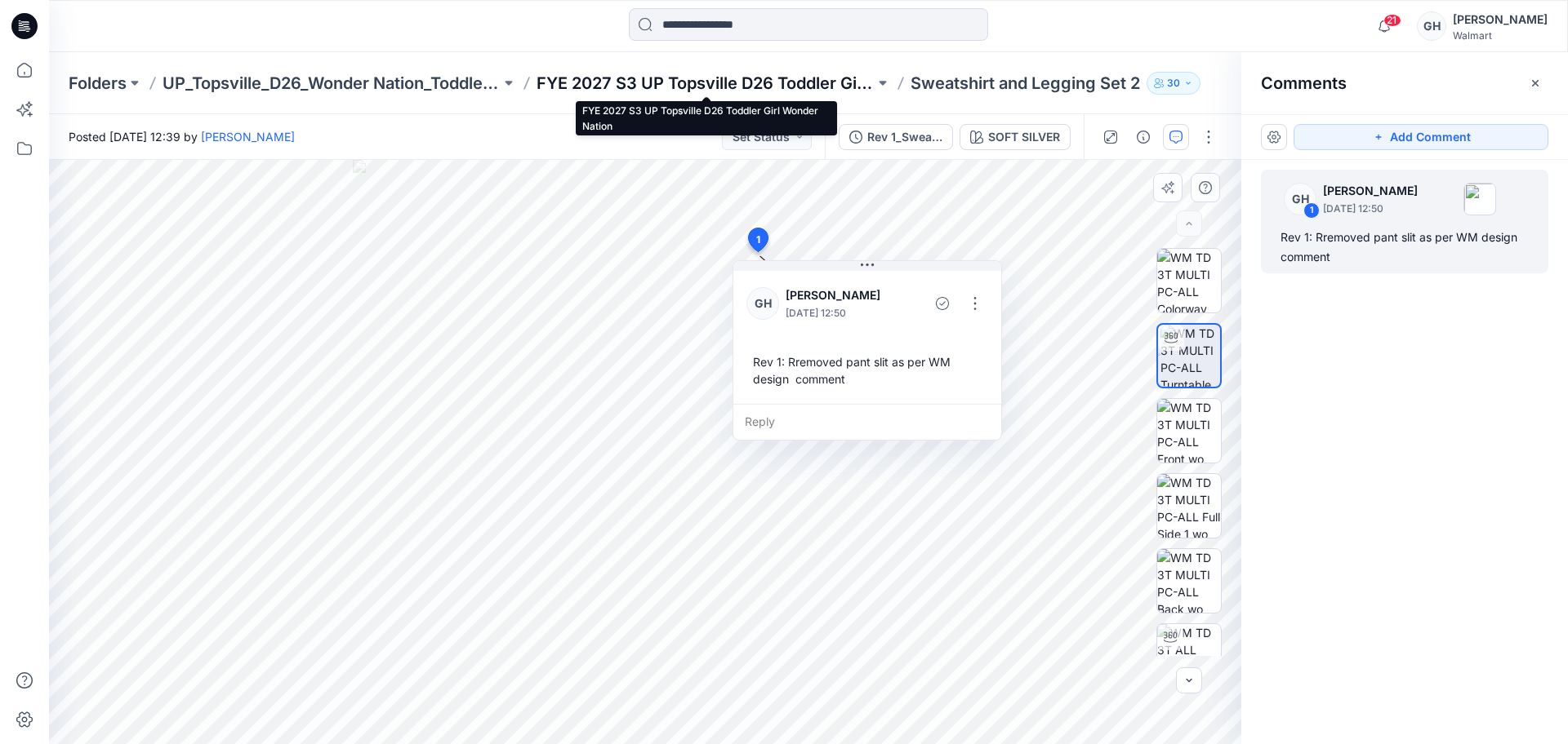
click at [625, 84] on p "FYE 2027 S3 UP Topsville D26 Toddler Girl Wonder Nation" at bounding box center [705, 83] width 338 height 23
